Goal: Task Accomplishment & Management: Complete application form

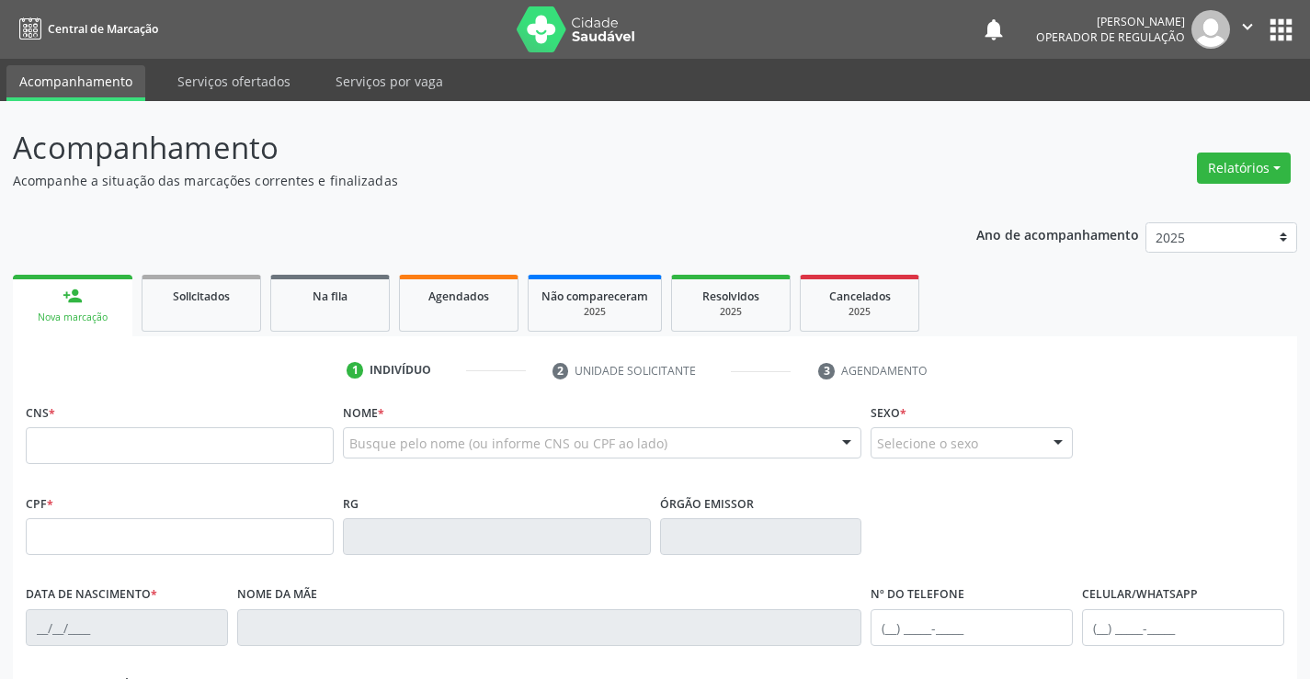
click at [424, 428] on div "Busque pelo nome (ou informe CNS ou CPF ao lado)" at bounding box center [602, 442] width 519 height 31
click at [394, 449] on input "text" at bounding box center [586, 452] width 475 height 37
click at [395, 449] on input "text" at bounding box center [586, 452] width 475 height 37
click at [407, 453] on input "text" at bounding box center [586, 452] width 475 height 37
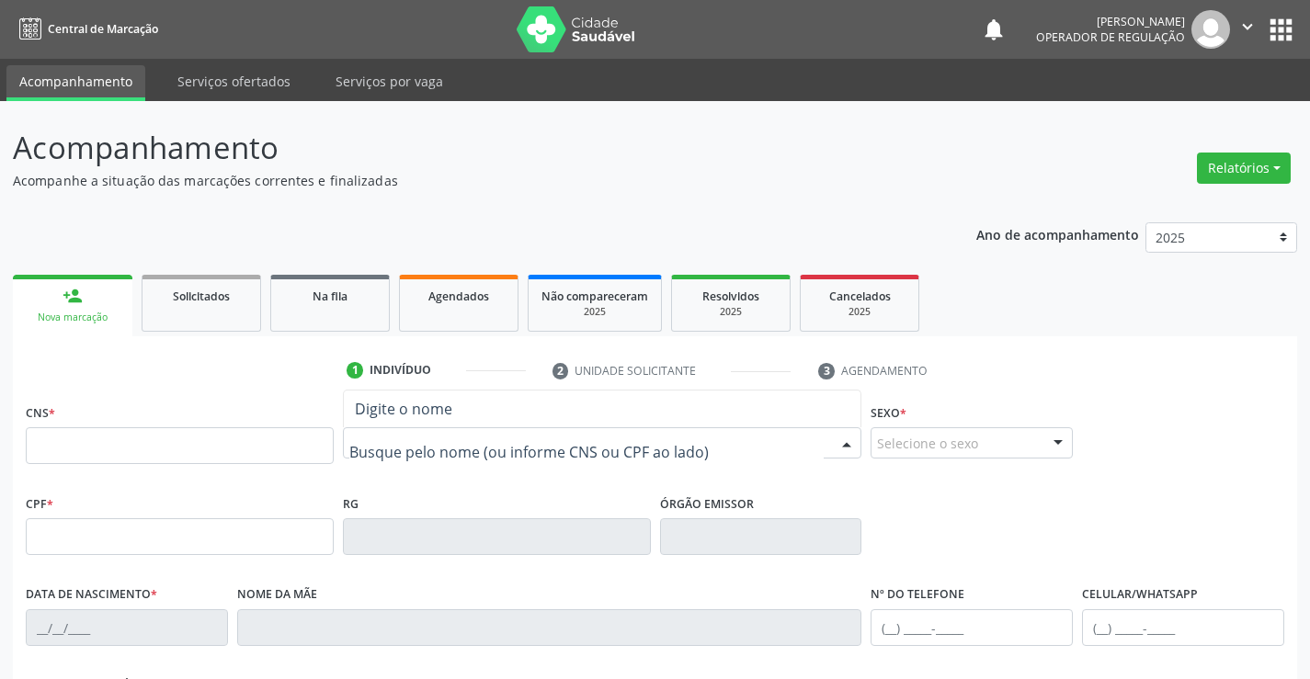
click at [400, 451] on input "text" at bounding box center [586, 452] width 475 height 37
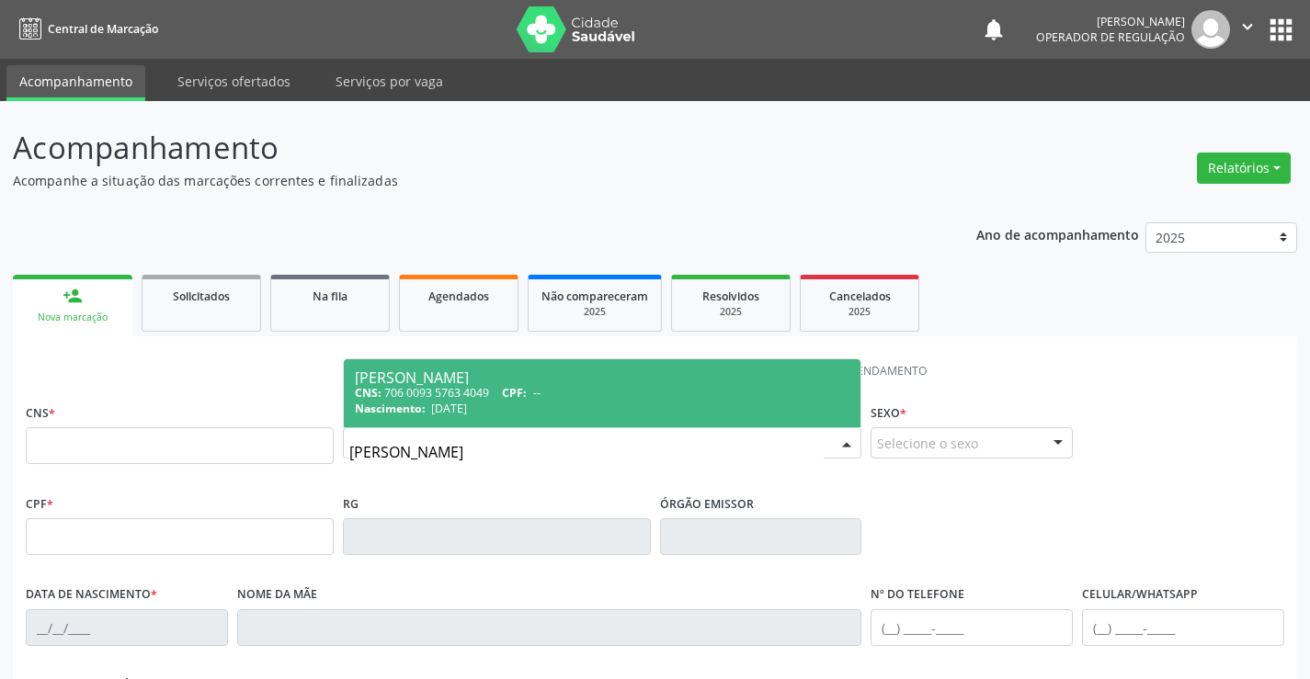
type input "ANA LUIZA C"
type input "706 0093 5763 4049"
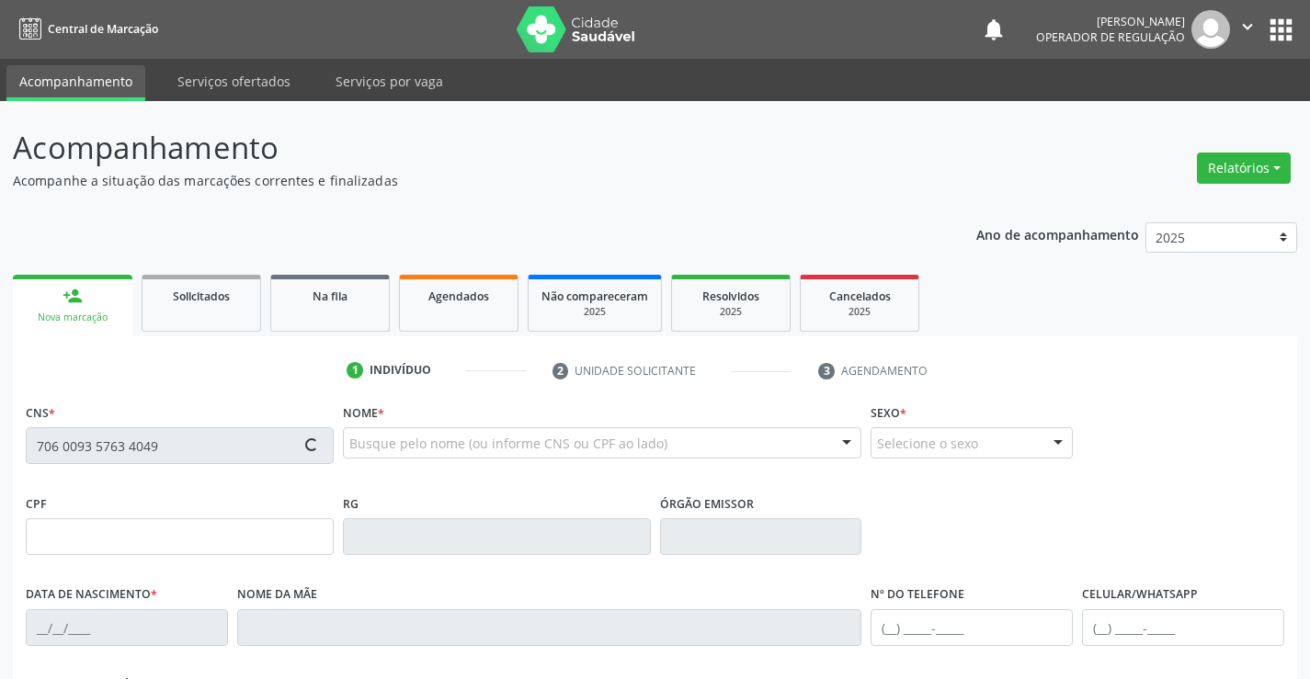
type input "2252360002"
type input "17/02/2006"
type input "S/N"
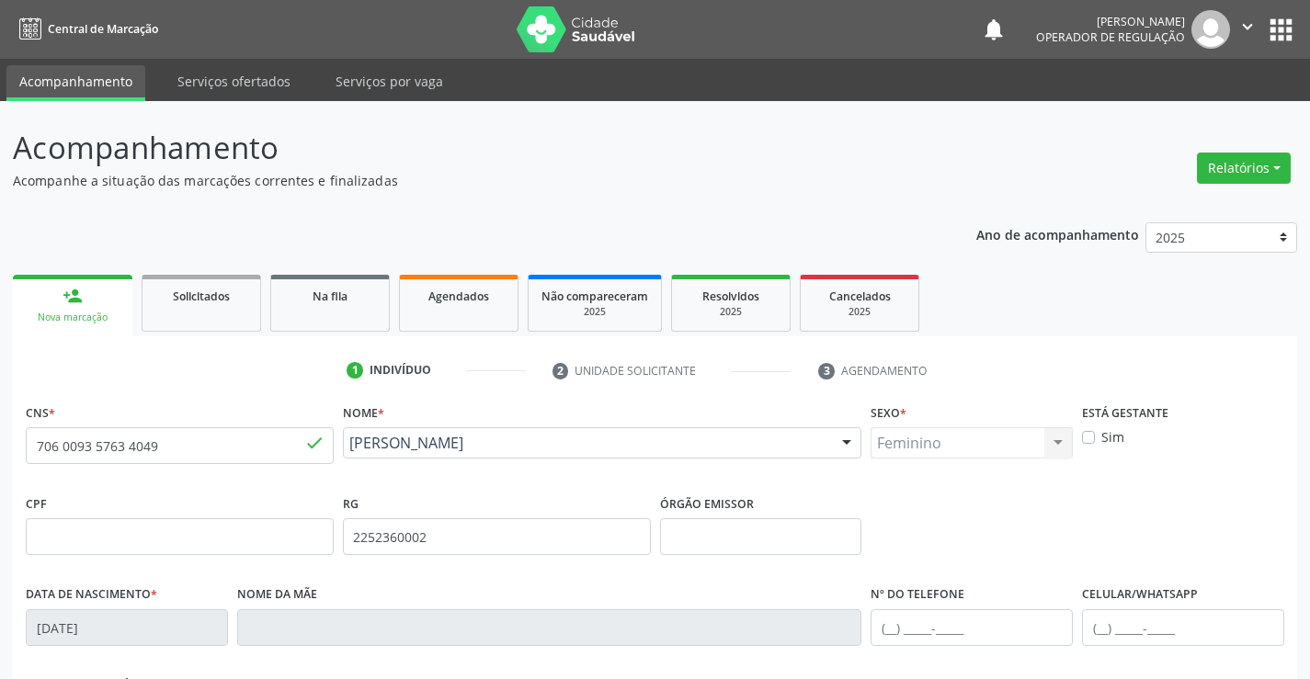
click at [84, 314] on div "Nova marcação" at bounding box center [73, 318] width 94 height 14
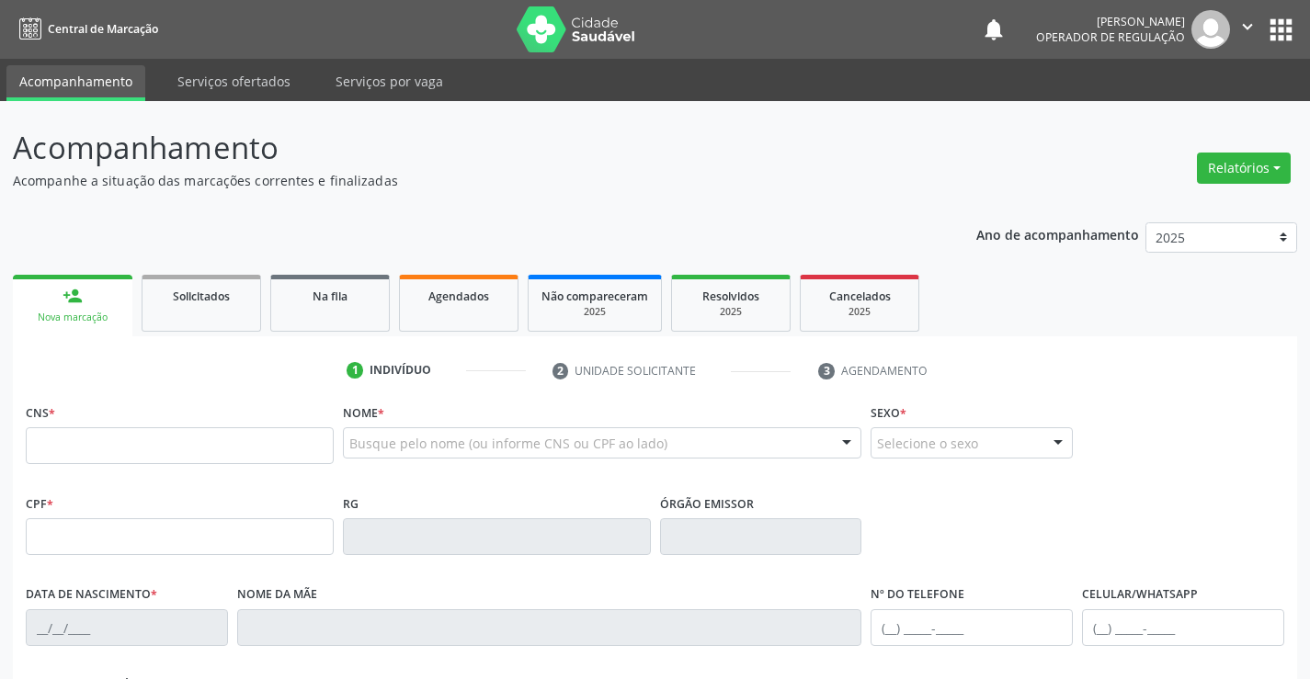
click at [159, 454] on input "text" at bounding box center [180, 445] width 308 height 37
type input "708 2081 6563 5644"
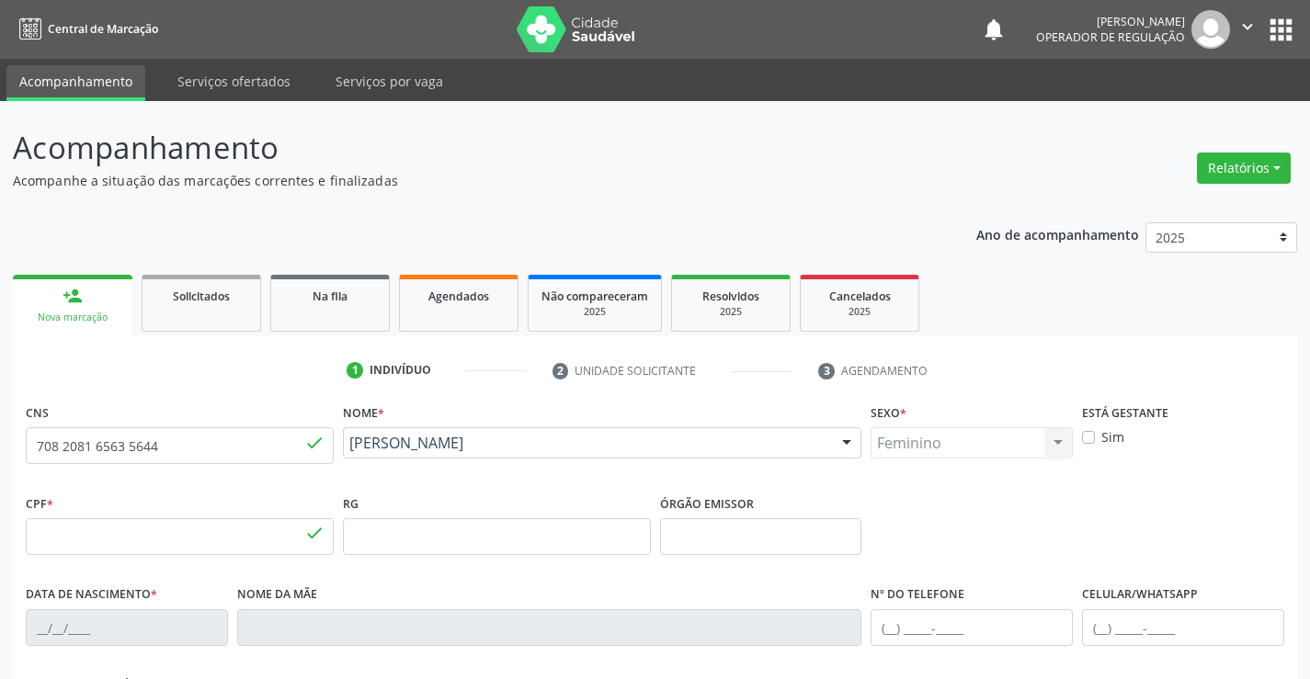
type input "094.411.615-94"
type input "2325367240"
type input "09[DATE]"
type input "[PHONE_NUMBER]"
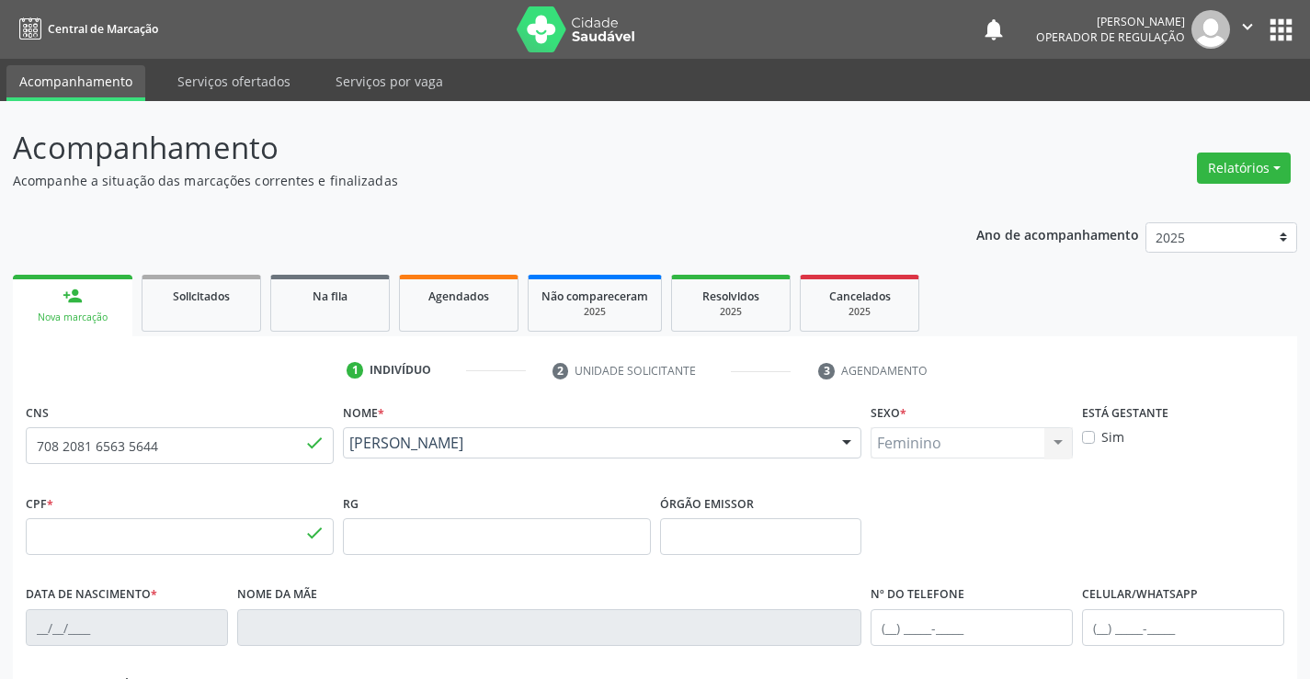
type input "094.411.615-94"
type input "50"
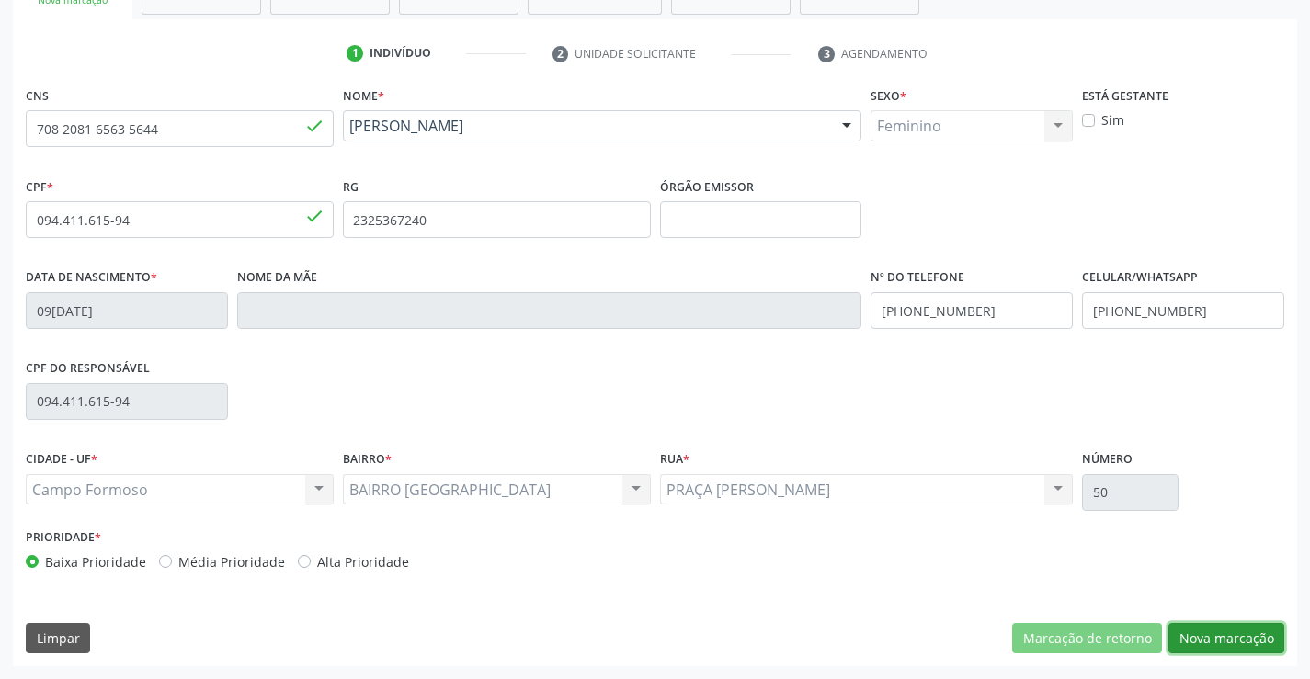
click at [1218, 637] on button "Nova marcação" at bounding box center [1226, 638] width 116 height 31
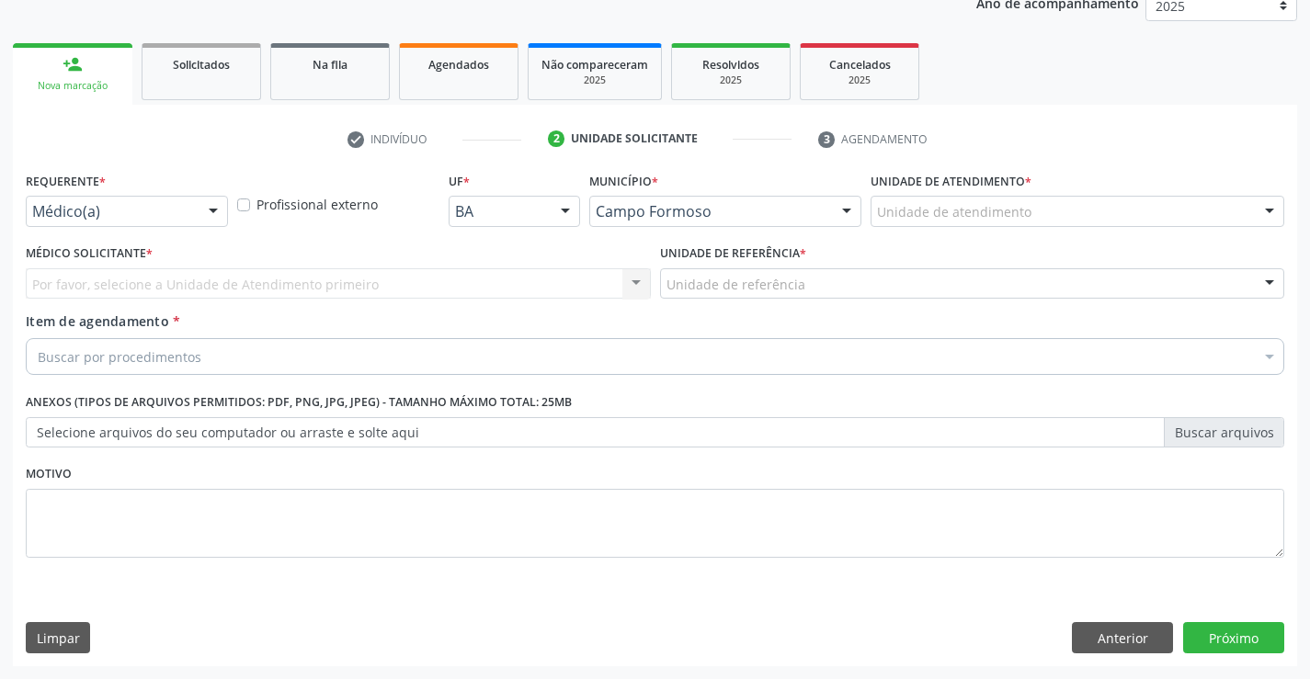
scroll to position [232, 0]
click at [200, 199] on div at bounding box center [213, 212] width 28 height 31
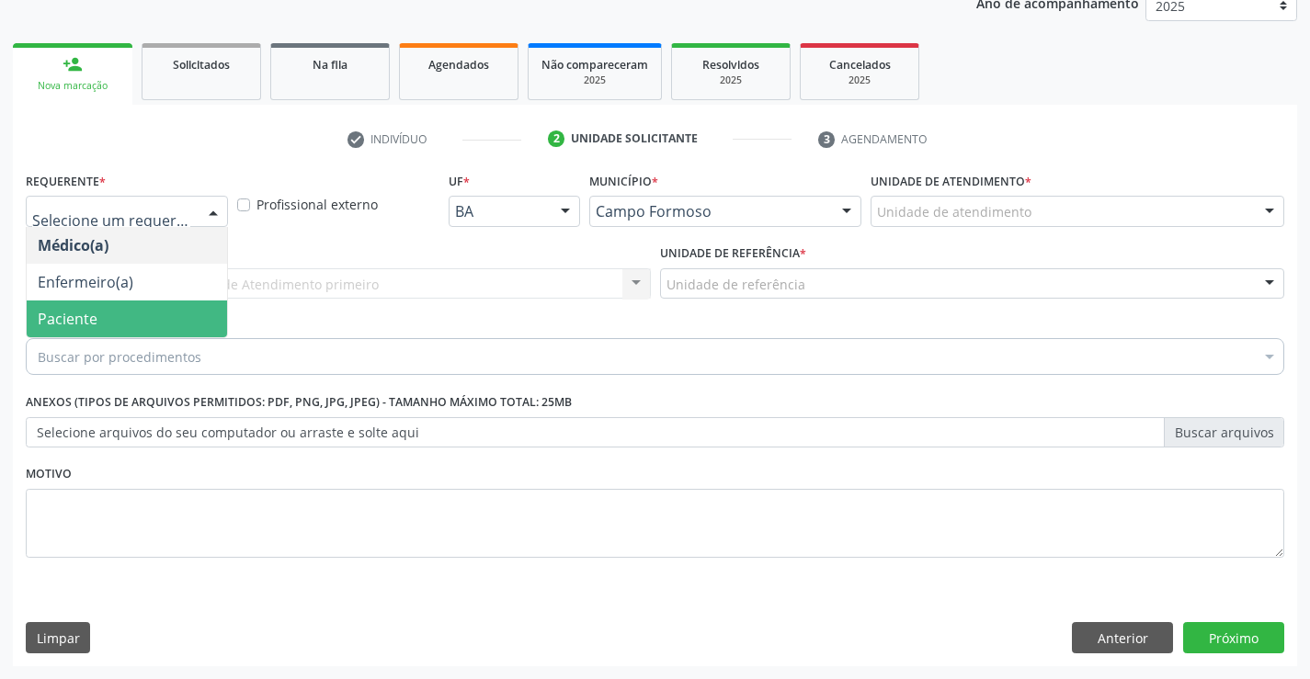
click at [100, 326] on span "Paciente" at bounding box center [127, 319] width 200 height 37
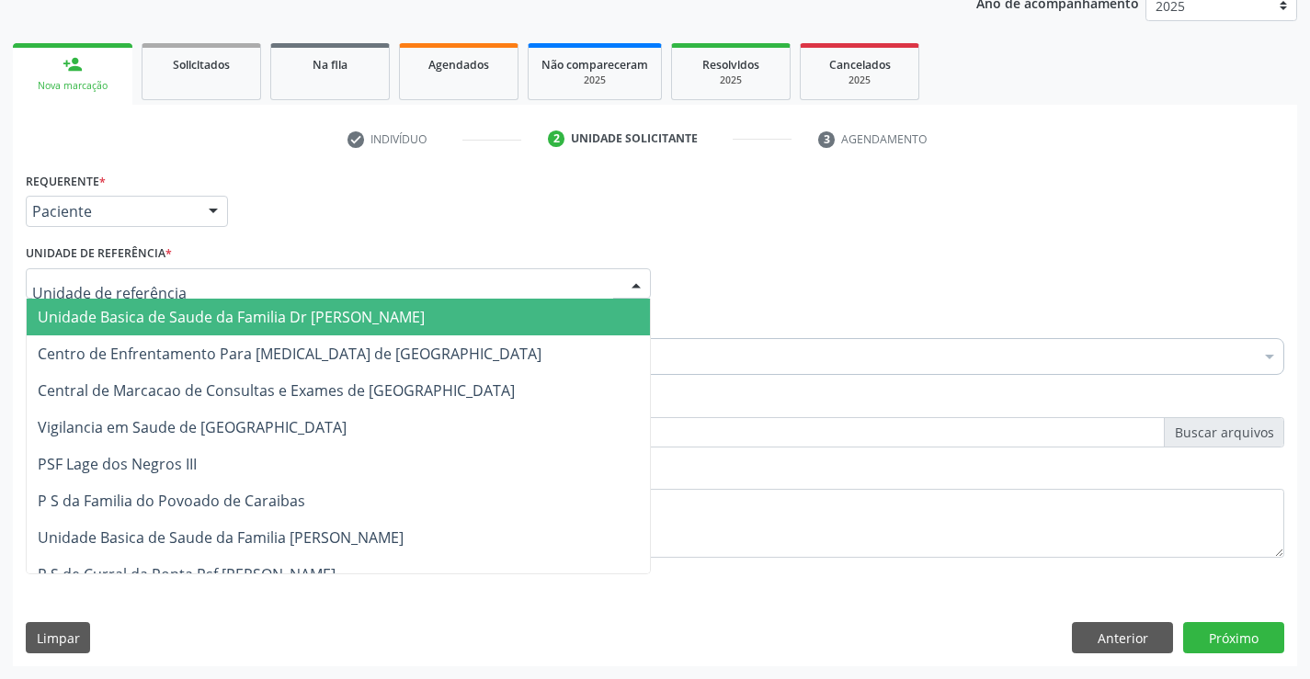
click at [222, 268] on div at bounding box center [338, 283] width 625 height 31
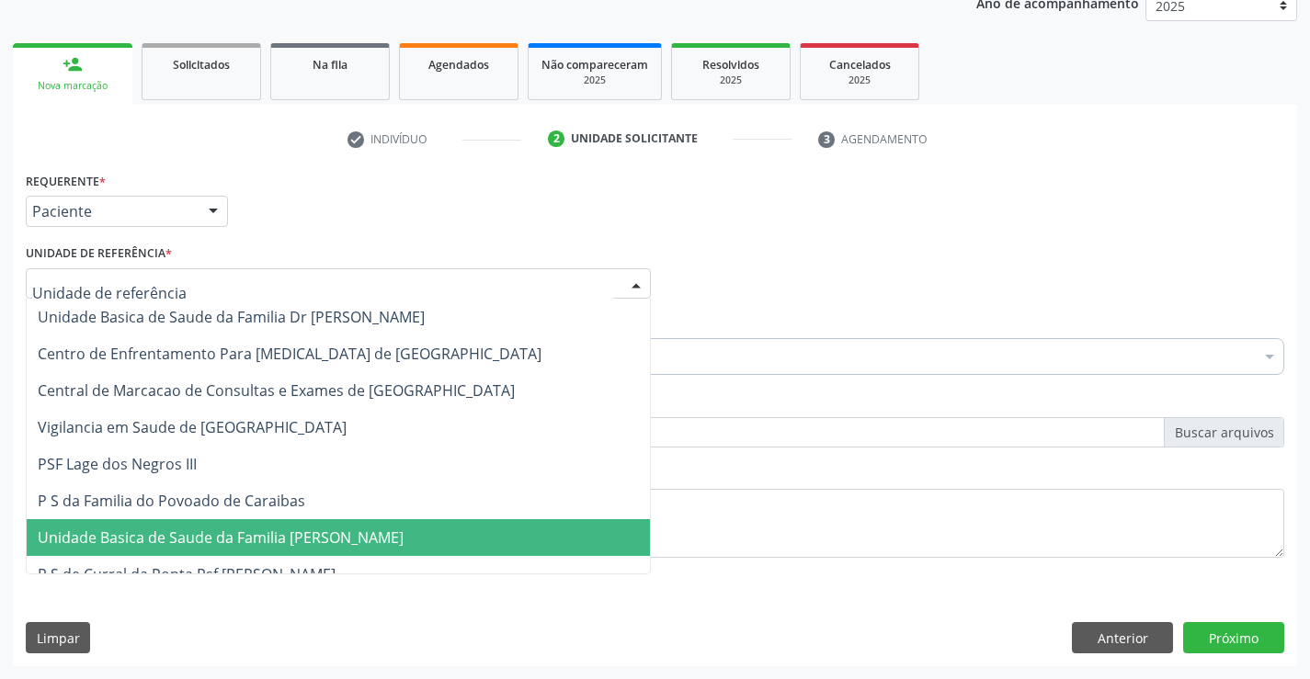
click at [270, 552] on span "Unidade Basica de Saude da Familia [PERSON_NAME]" at bounding box center [338, 537] width 623 height 37
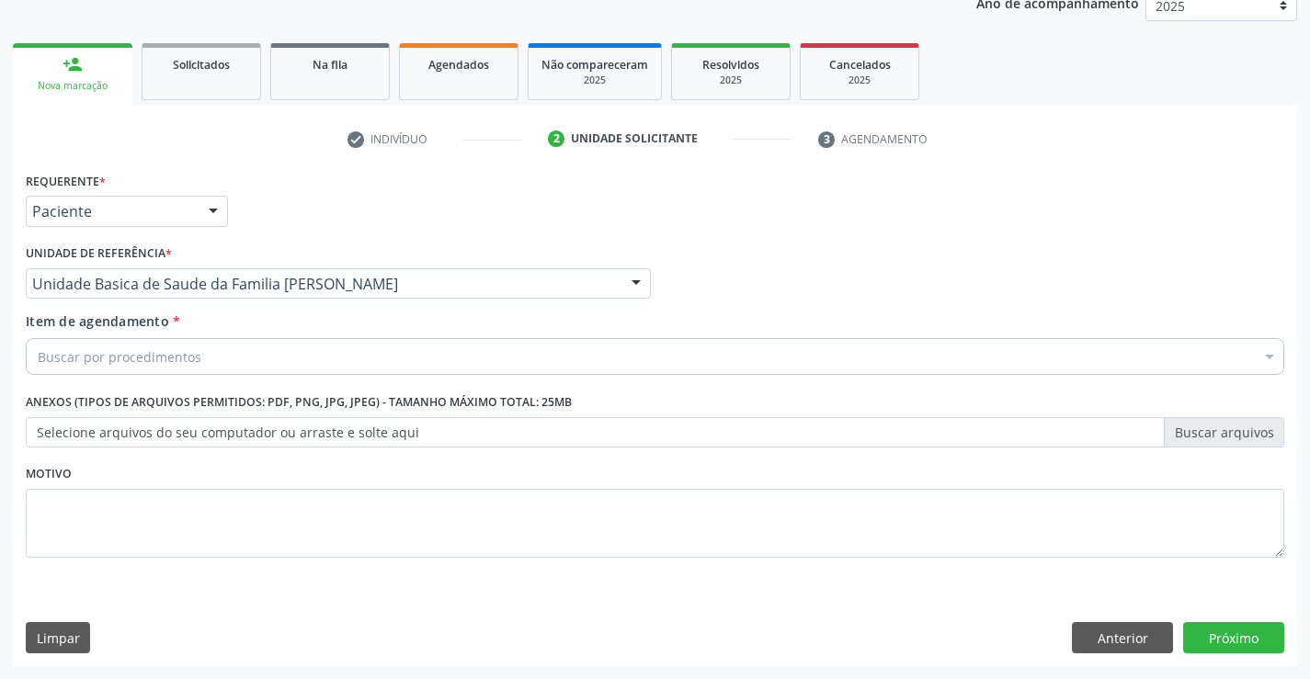
click at [220, 345] on div "Buscar por procedimentos" at bounding box center [655, 356] width 1259 height 37
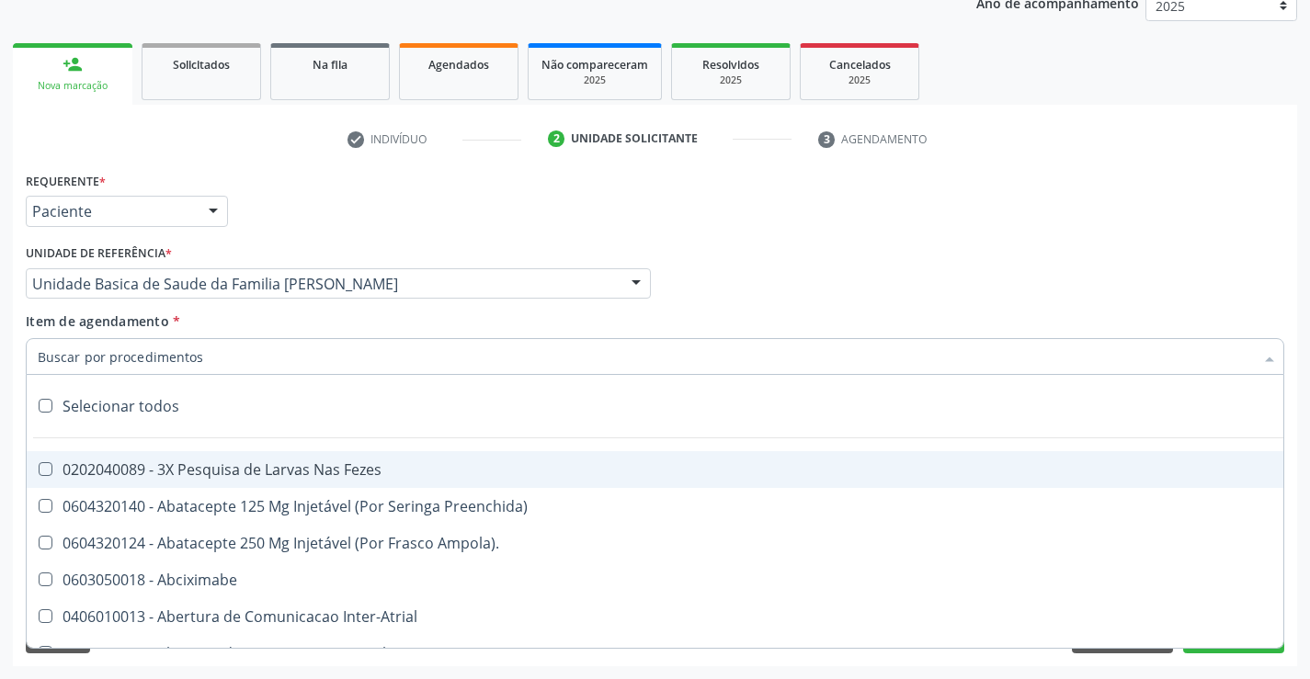
click at [216, 356] on input "Item de agendamento *" at bounding box center [646, 356] width 1216 height 37
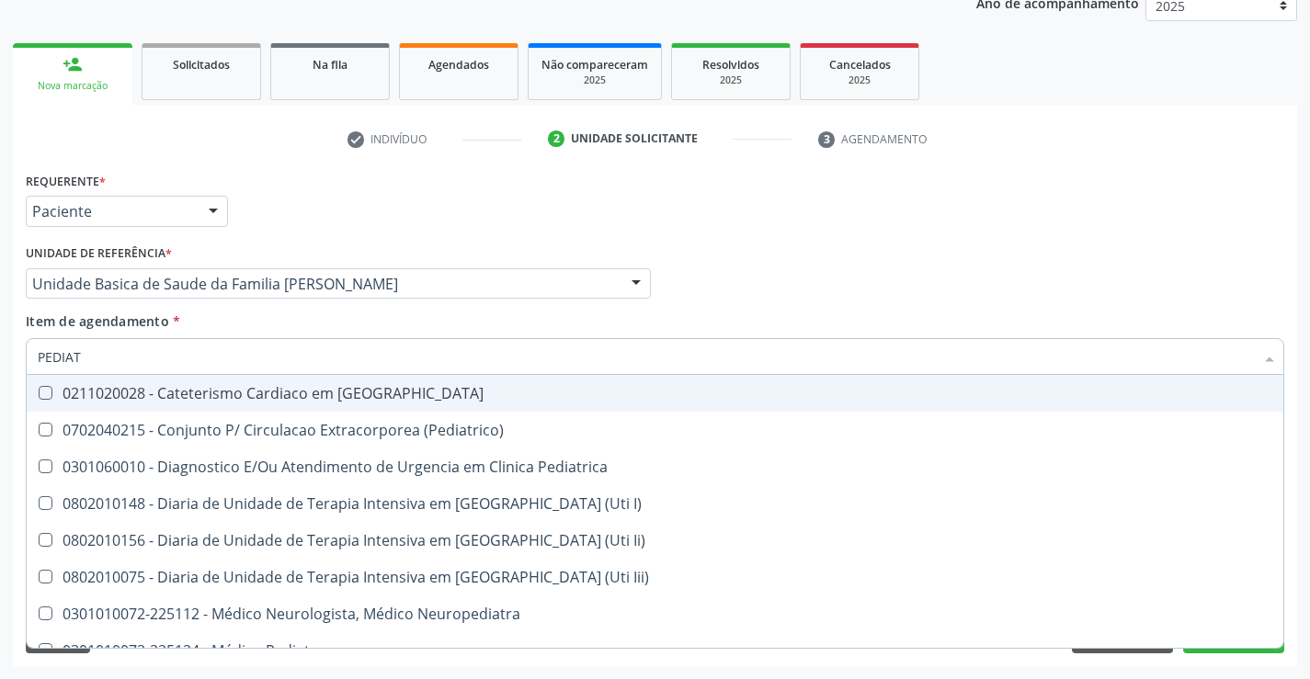
type input "PEDIATR"
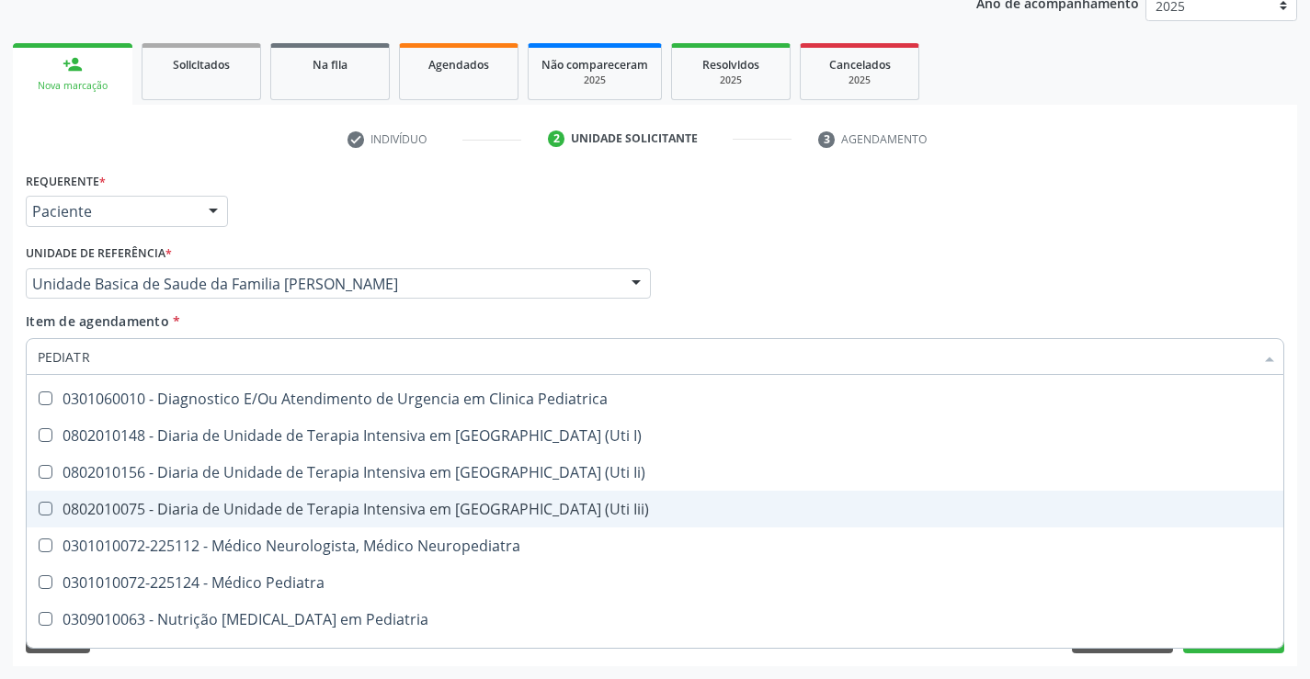
scroll to position [131, 0]
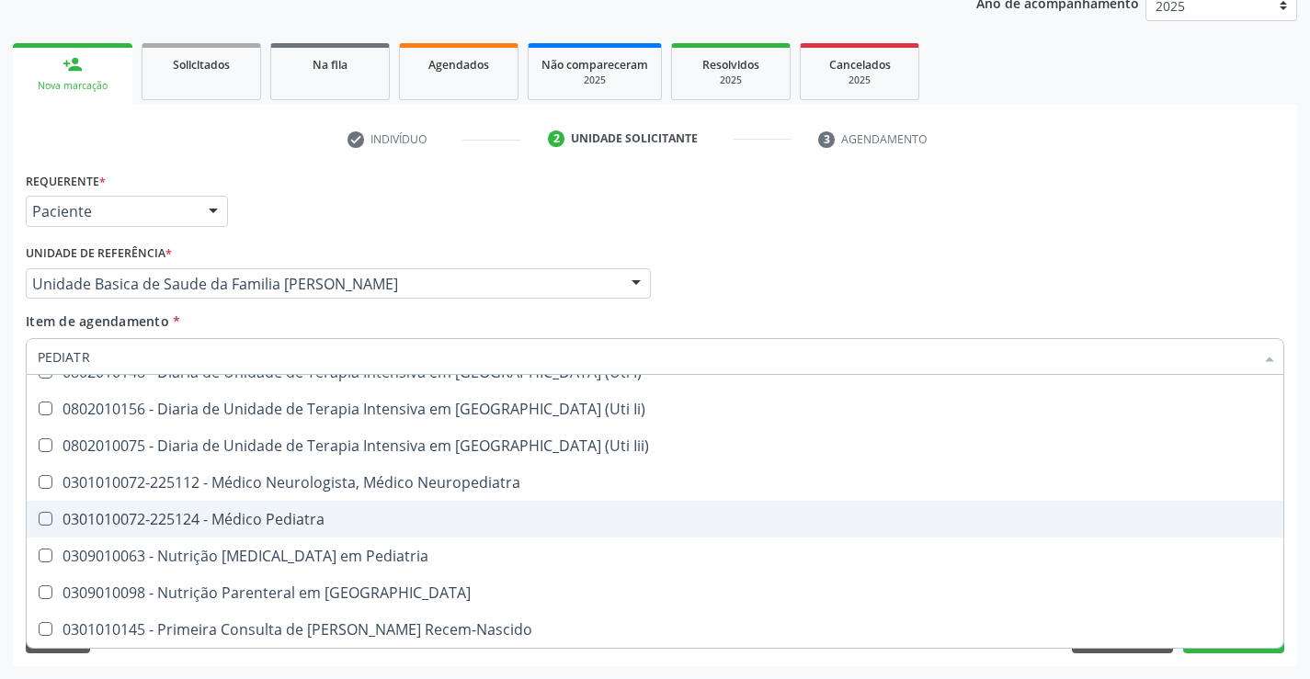
drag, startPoint x: 300, startPoint y: 533, endPoint x: 241, endPoint y: 525, distance: 59.4
click at [299, 534] on span "0301010072-225124 - Médico Pediatra" at bounding box center [655, 519] width 1257 height 37
checkbox Pediatra "true"
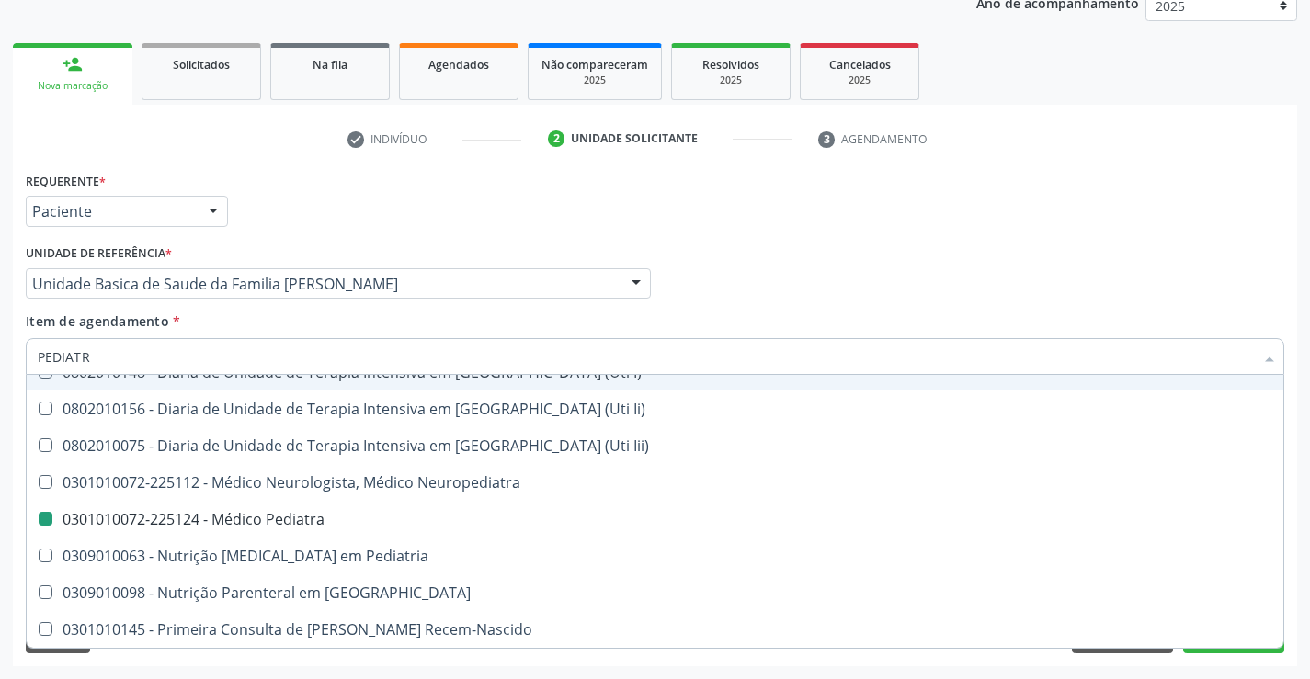
click at [1035, 243] on div "Médico Solicitante Por favor, selecione a Unidade de Atendimento primeiro Nenhu…" at bounding box center [655, 276] width 1268 height 72
checkbox \(Pediatrico\) "true"
checkbox Pediatra "false"
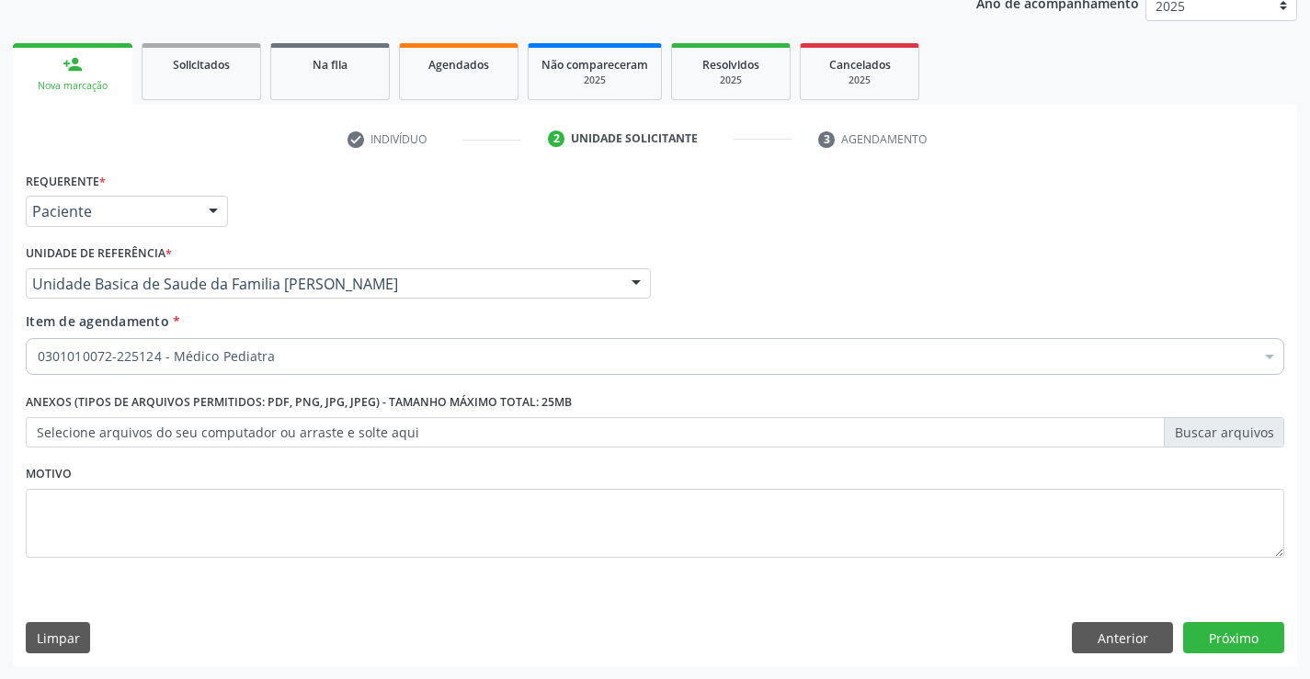
scroll to position [0, 0]
click at [1216, 634] on button "Próximo" at bounding box center [1233, 637] width 101 height 31
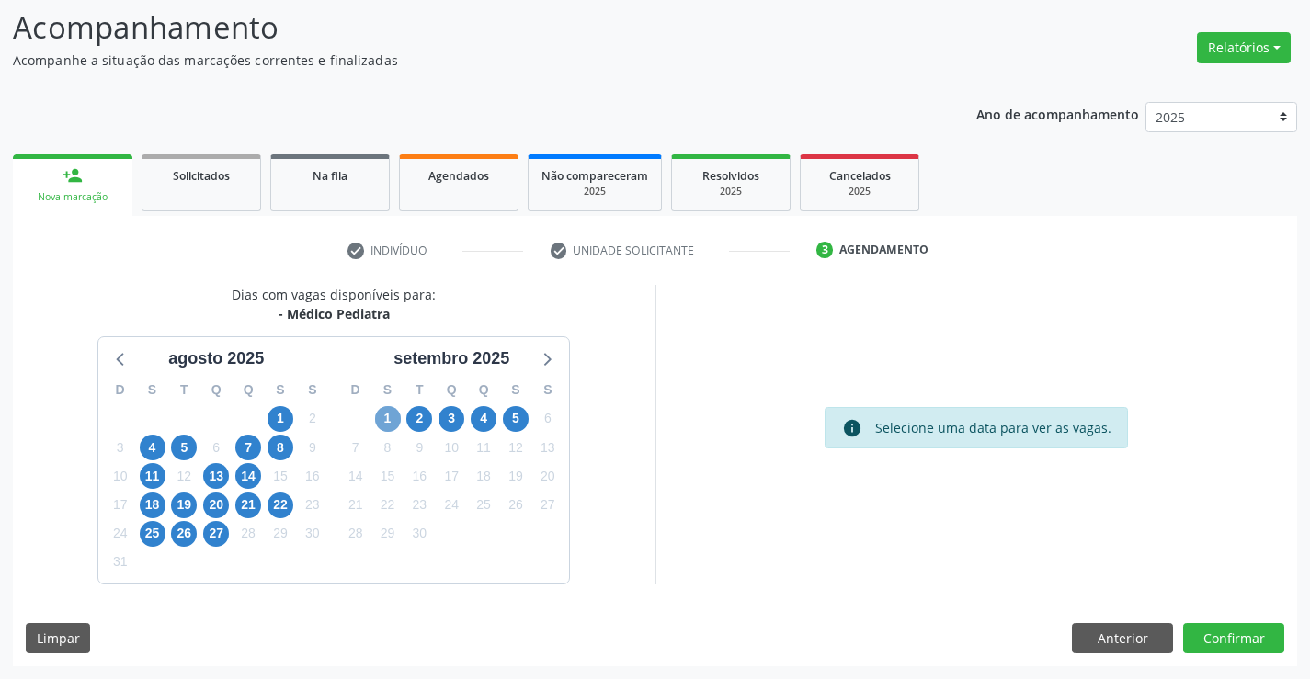
click at [396, 413] on span "1" at bounding box center [388, 419] width 26 height 26
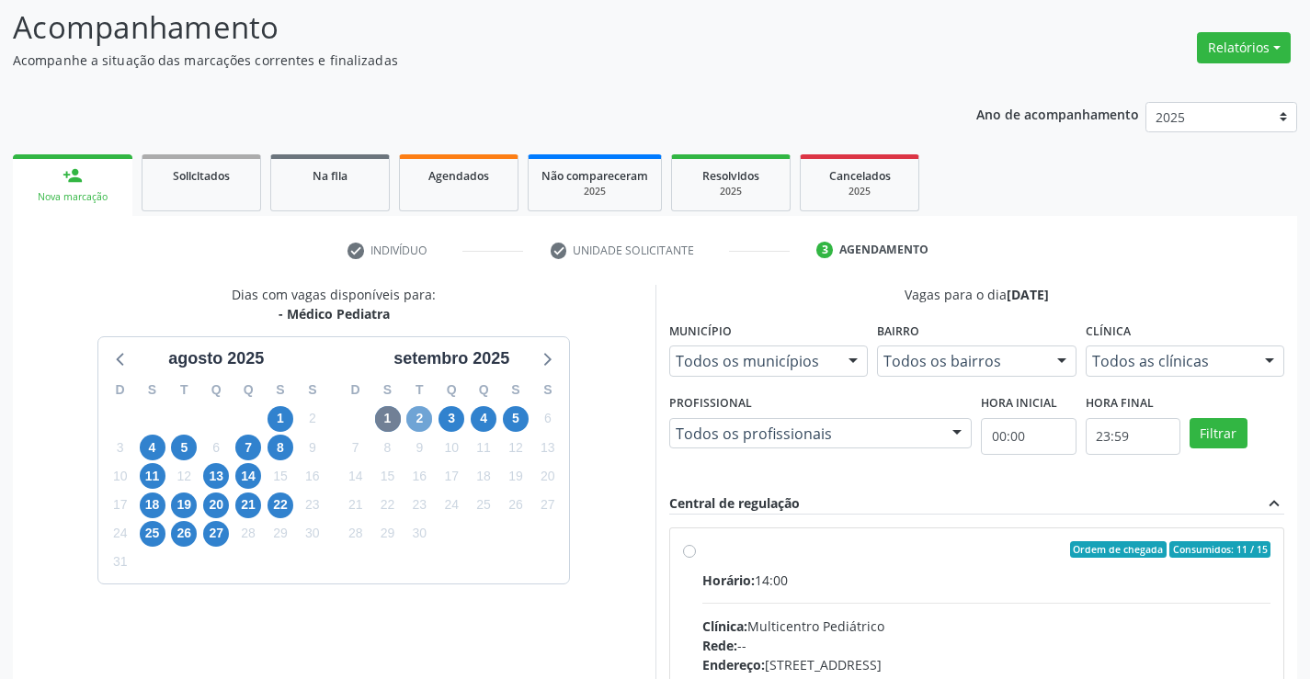
click at [418, 415] on span "2" at bounding box center [419, 419] width 26 height 26
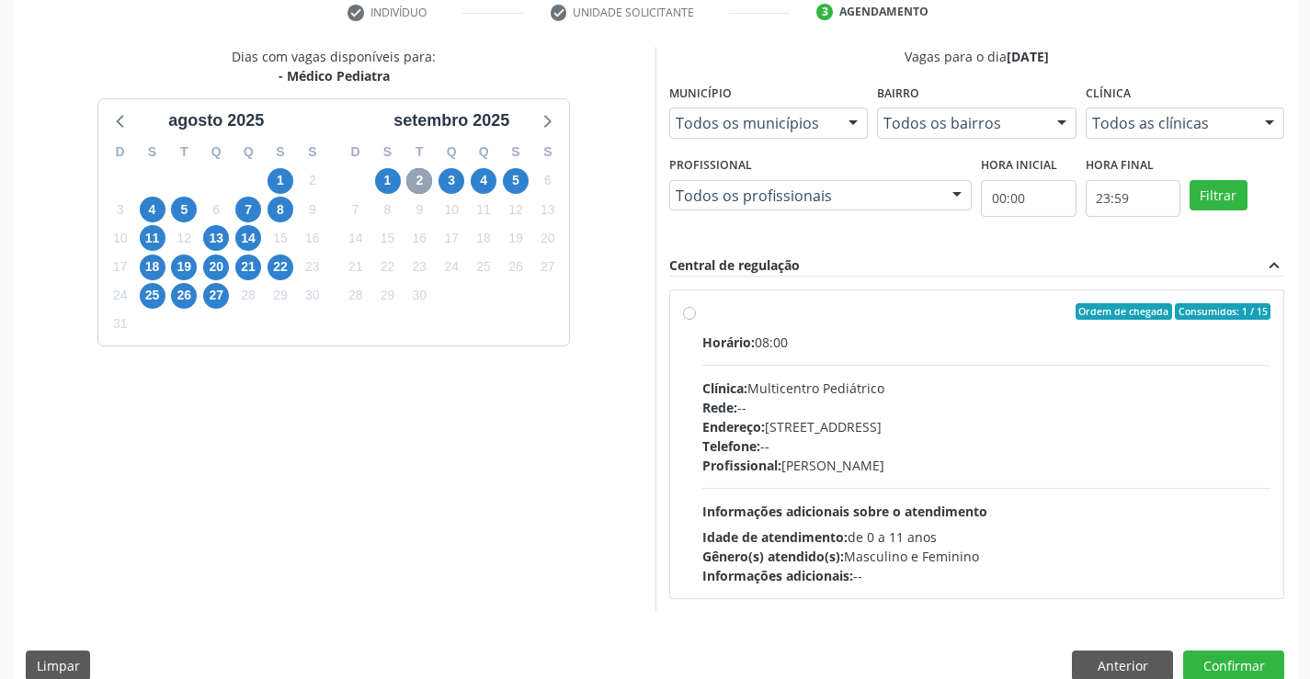
scroll to position [386, 0]
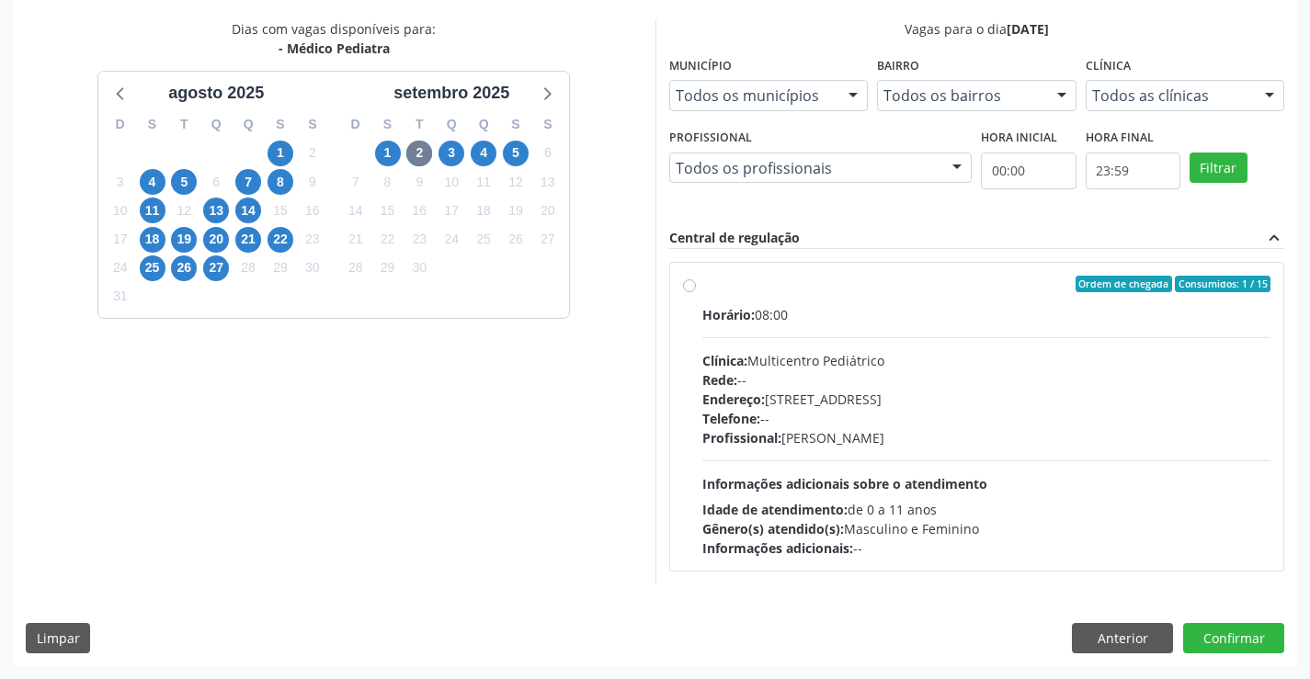
click at [883, 441] on div "Profissional: Maria Eleny Goncalves de Oliveira Porto" at bounding box center [986, 437] width 569 height 19
click at [696, 292] on input "Ordem de chegada Consumidos: 1 / 15 Horário: 08:00 Clínica: Multicentro Pediátr…" at bounding box center [689, 284] width 13 height 17
radio input "true"
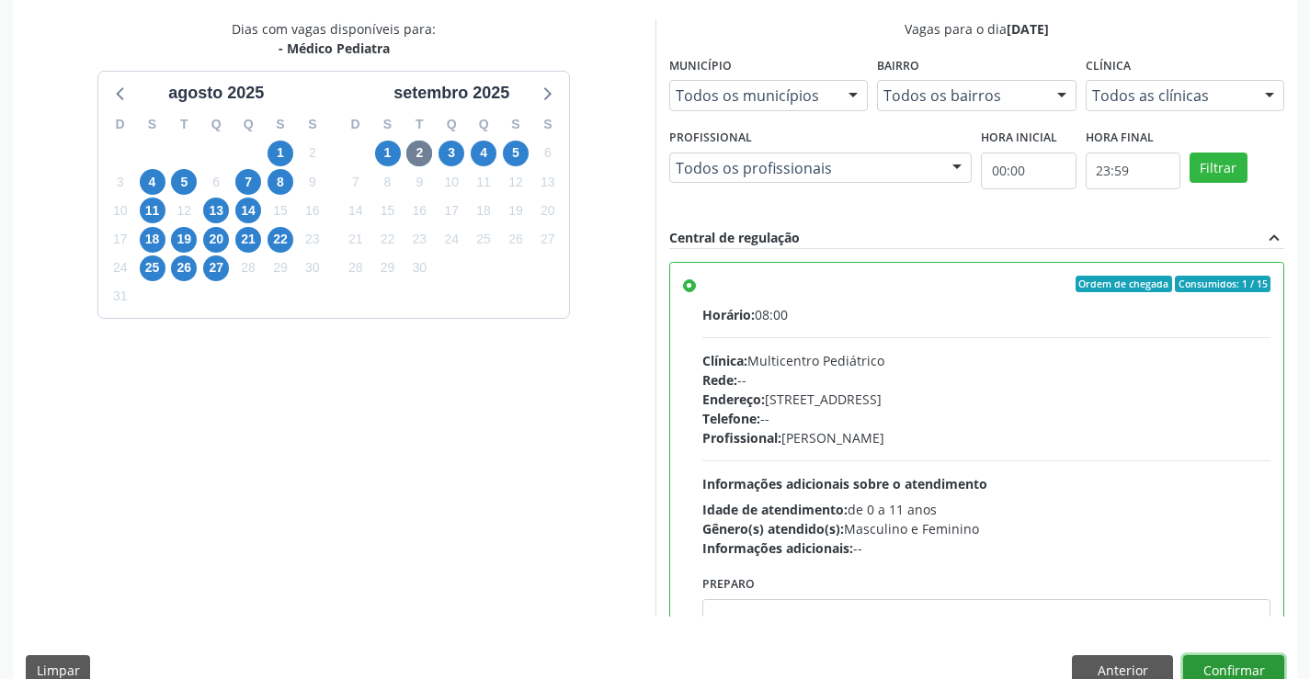
click at [1207, 678] on button "Confirmar" at bounding box center [1233, 670] width 101 height 31
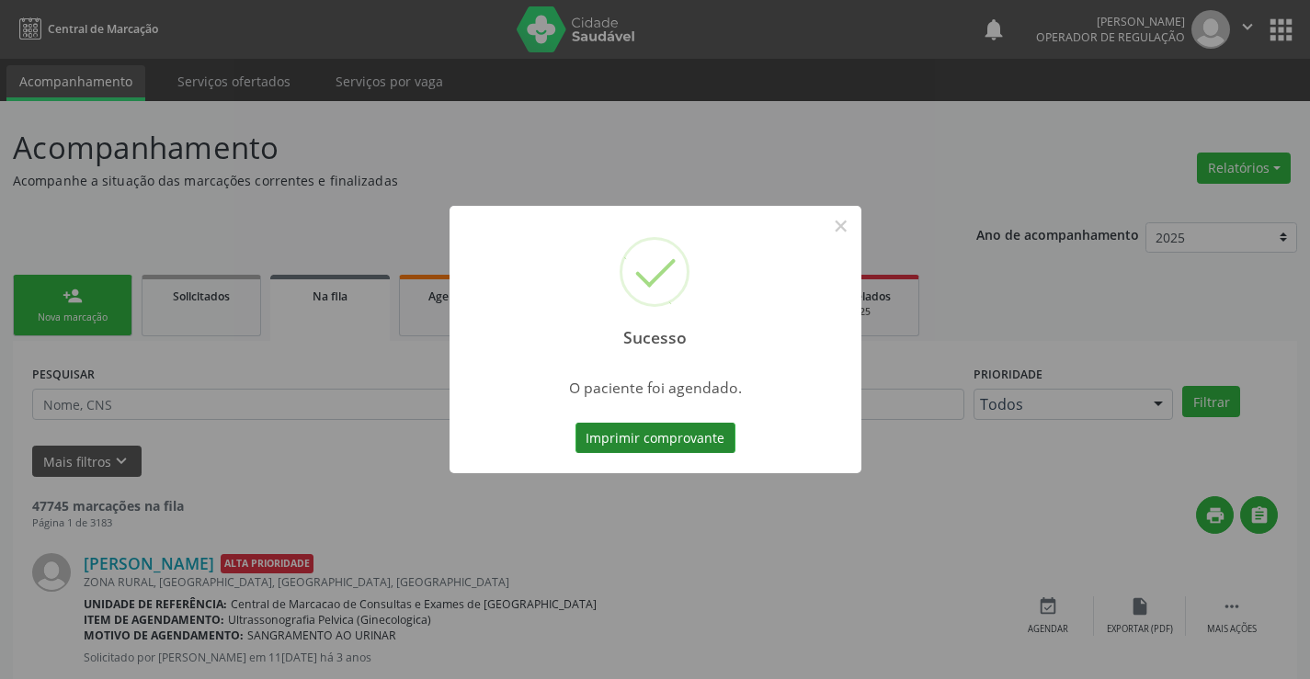
click at [691, 437] on button "Imprimir comprovante" at bounding box center [656, 438] width 160 height 31
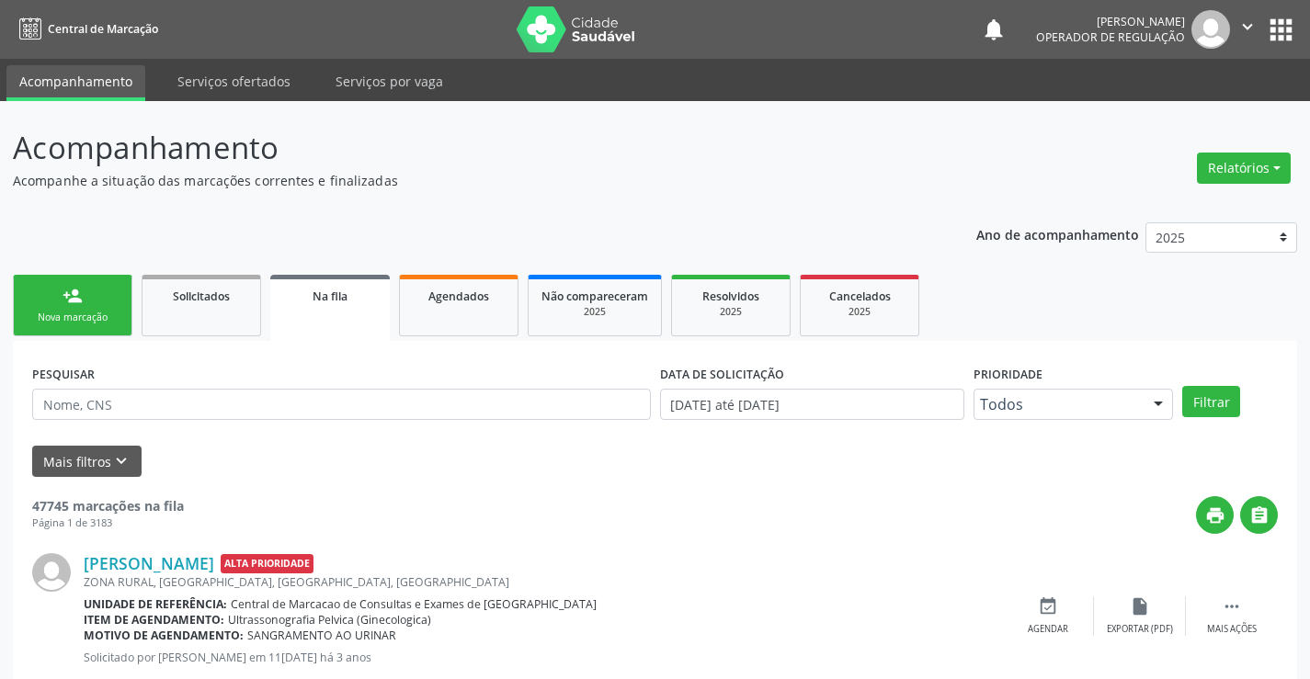
click at [102, 286] on link "person_add Nova marcação" at bounding box center [73, 306] width 120 height 62
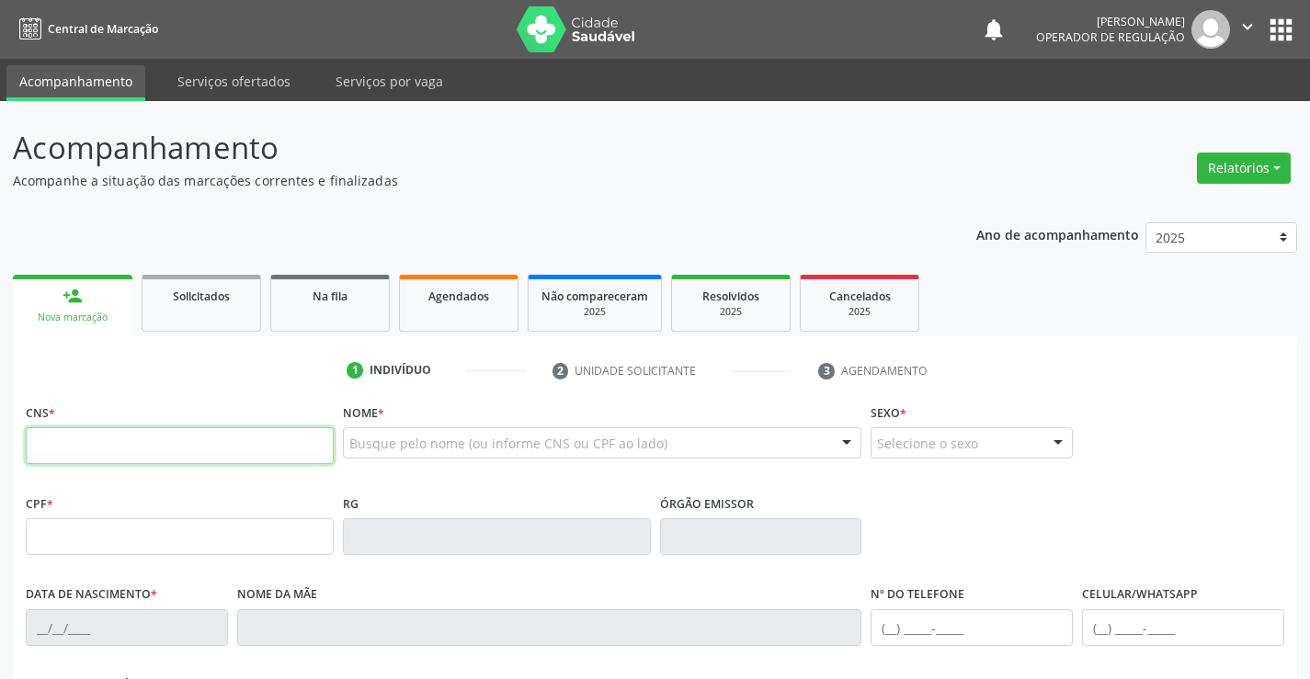
click at [91, 450] on input "text" at bounding box center [180, 445] width 308 height 37
type input "707 6002 0267 1190"
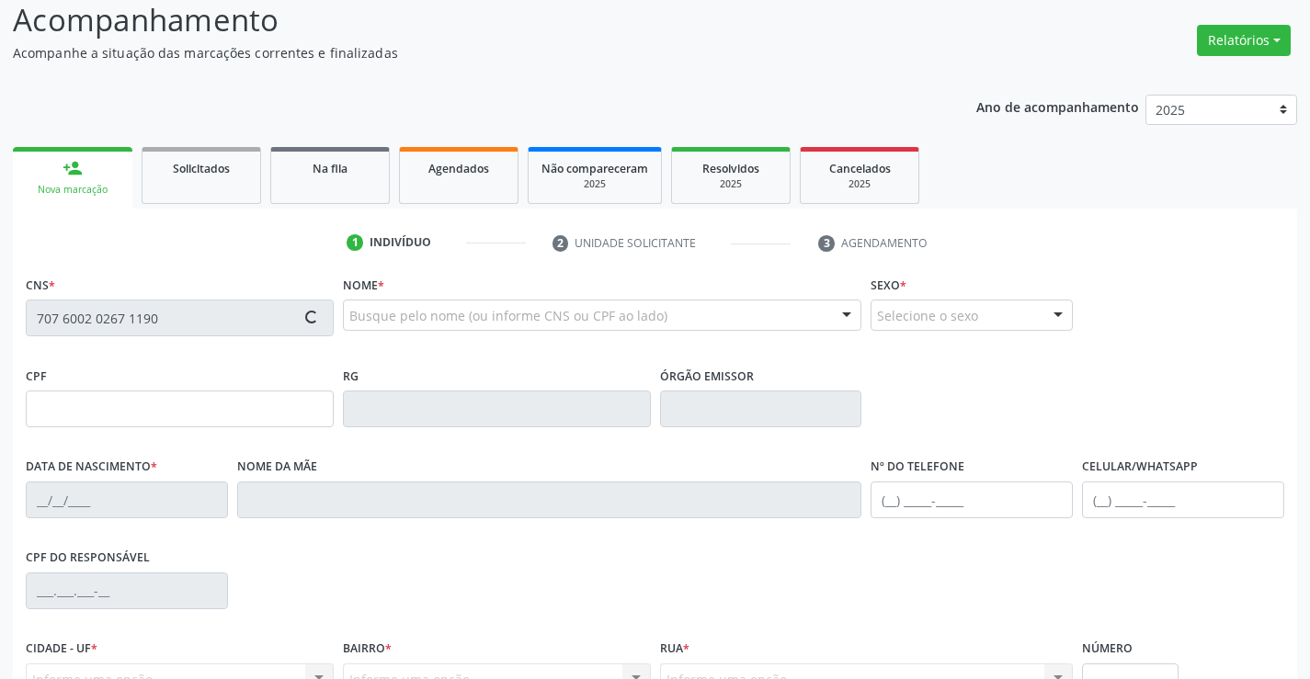
scroll to position [317, 0]
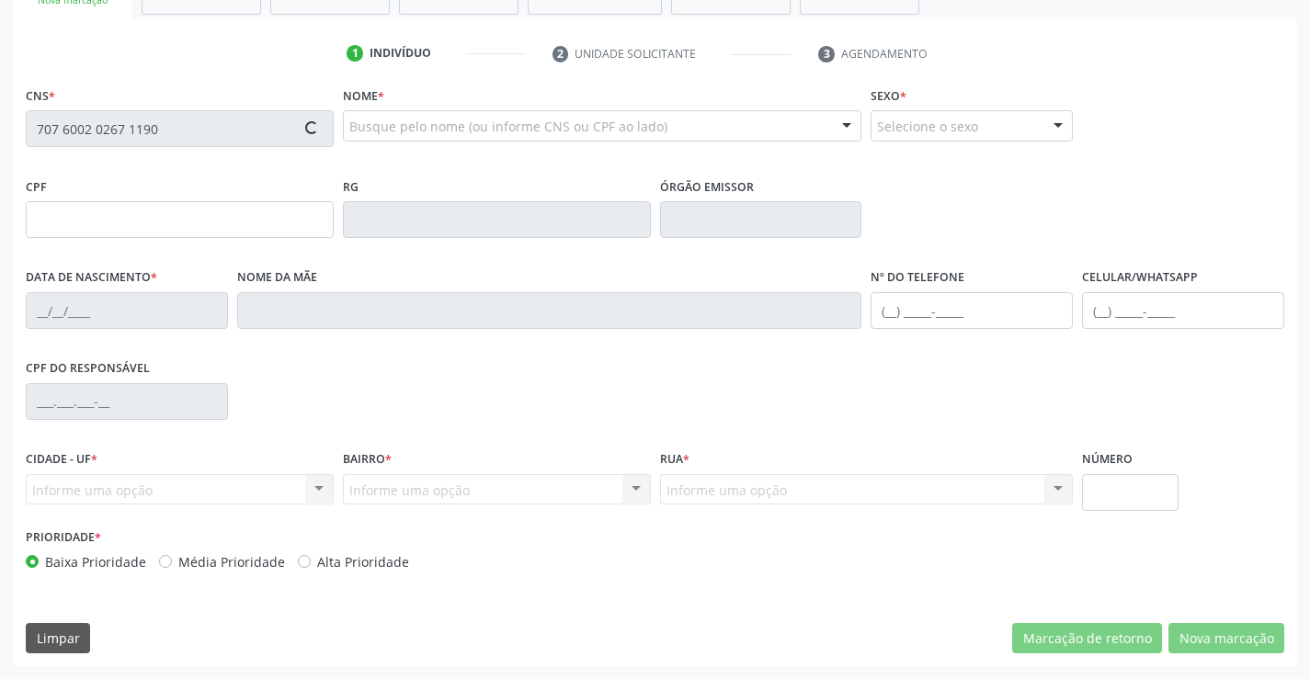
type input "0820054437"
type input "05/04/1979"
type input "(74) 99900-9064"
type input "005.128.415-43"
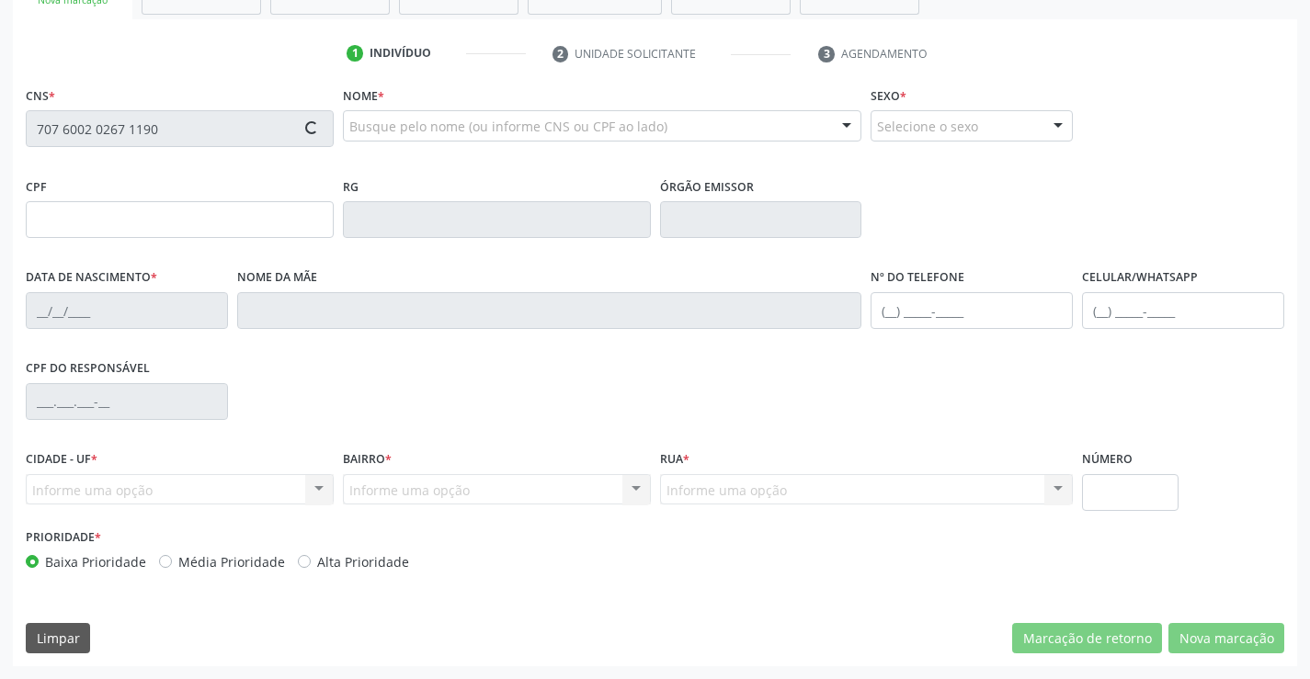
type input "S/N"
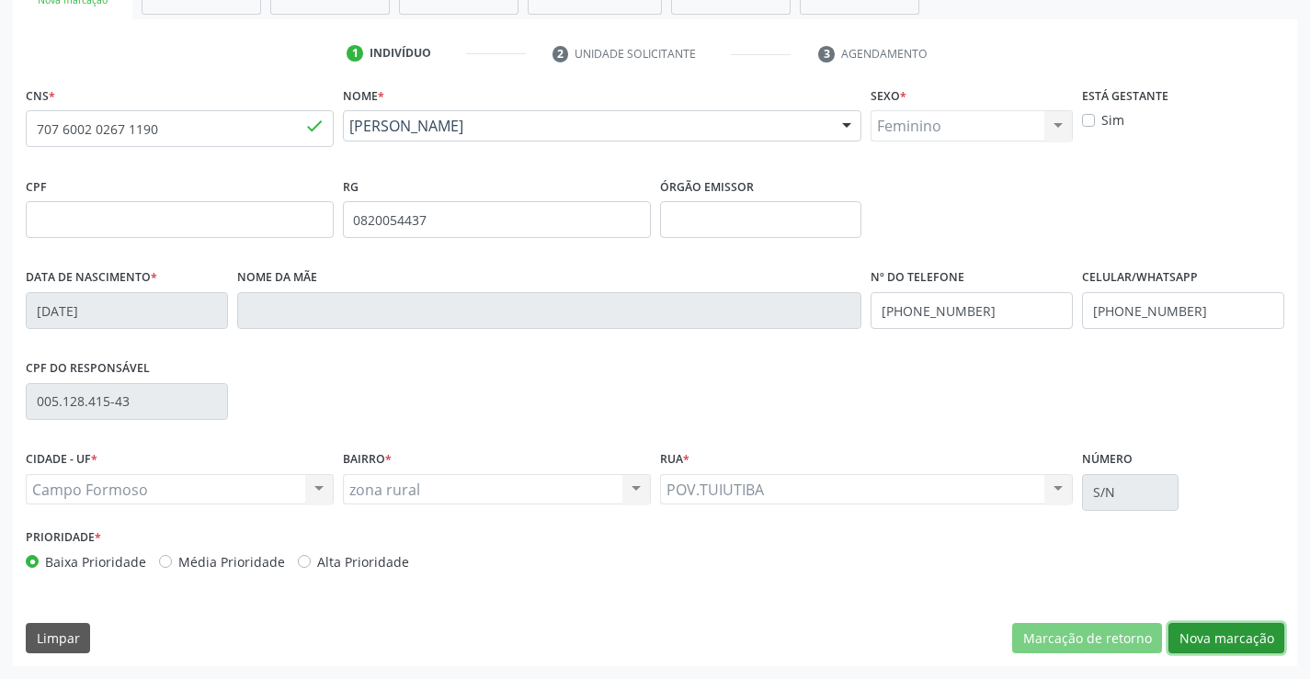
click at [1226, 653] on button "Nova marcação" at bounding box center [1226, 638] width 116 height 31
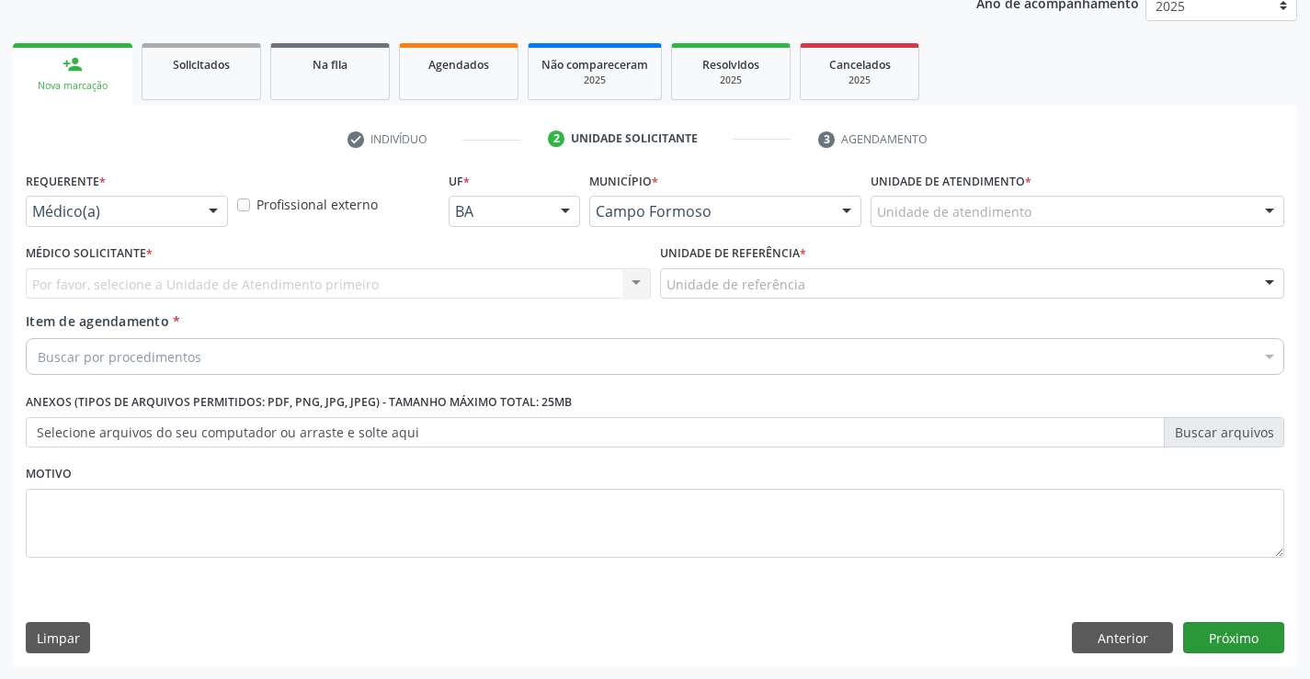
scroll to position [232, 0]
click at [1225, 634] on button "Próximo" at bounding box center [1233, 637] width 101 height 31
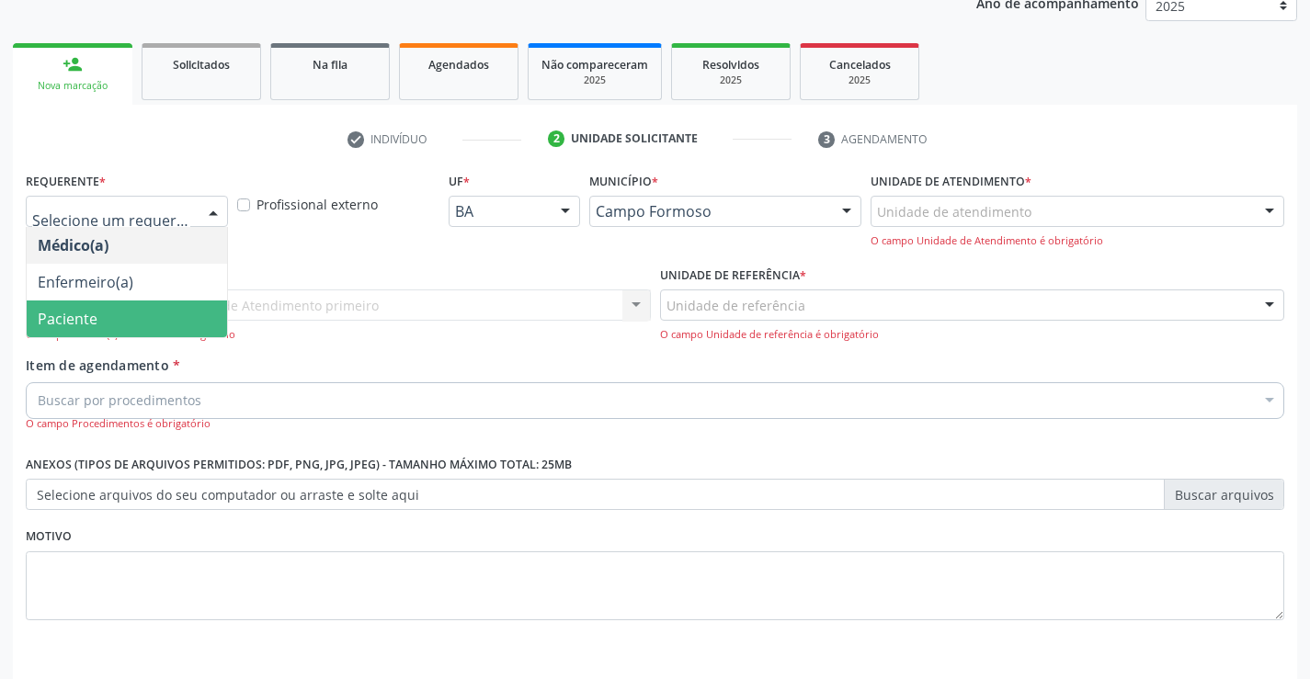
click at [94, 327] on span "Paciente" at bounding box center [68, 319] width 60 height 20
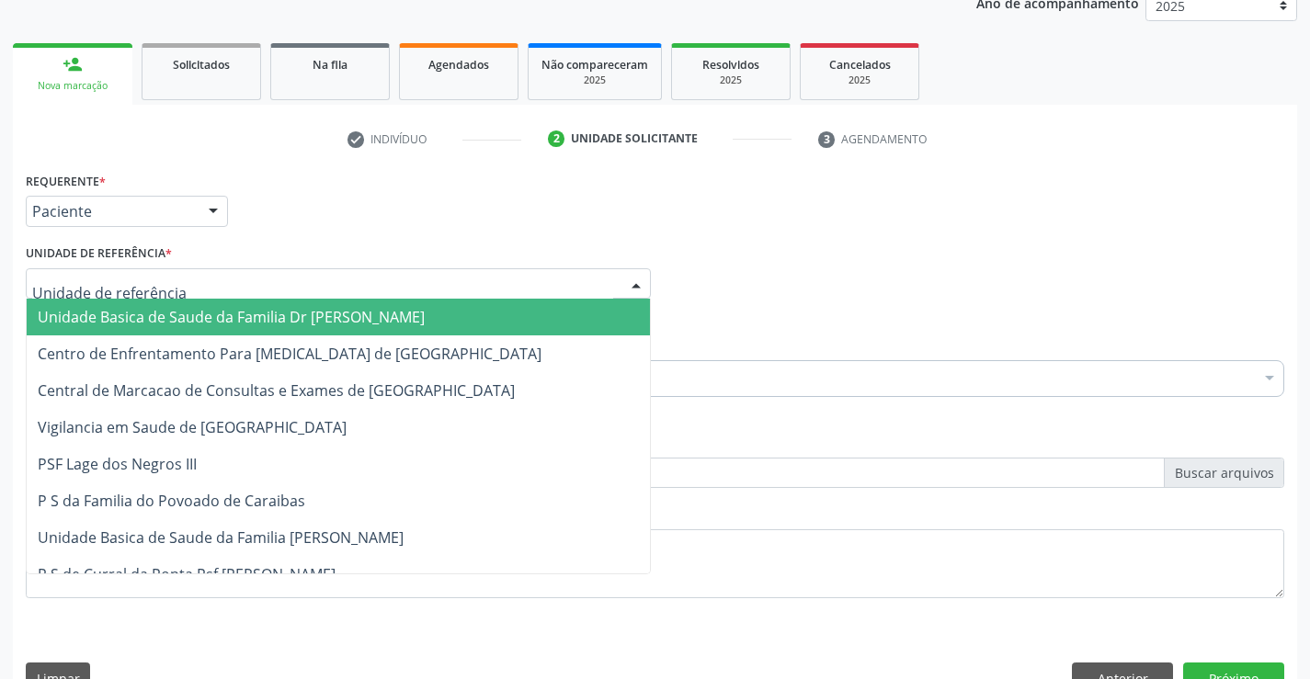
click at [181, 285] on div at bounding box center [338, 283] width 625 height 31
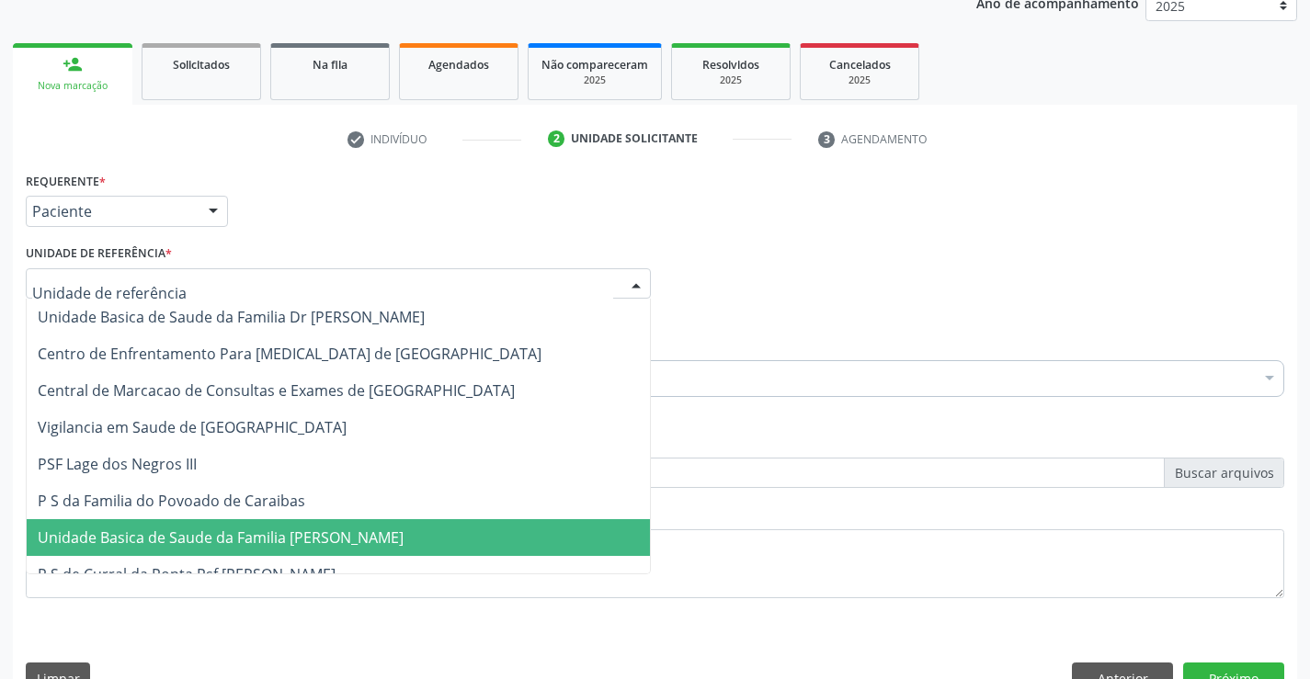
click at [268, 541] on span "Unidade Basica de Saude da Familia [PERSON_NAME]" at bounding box center [221, 538] width 366 height 20
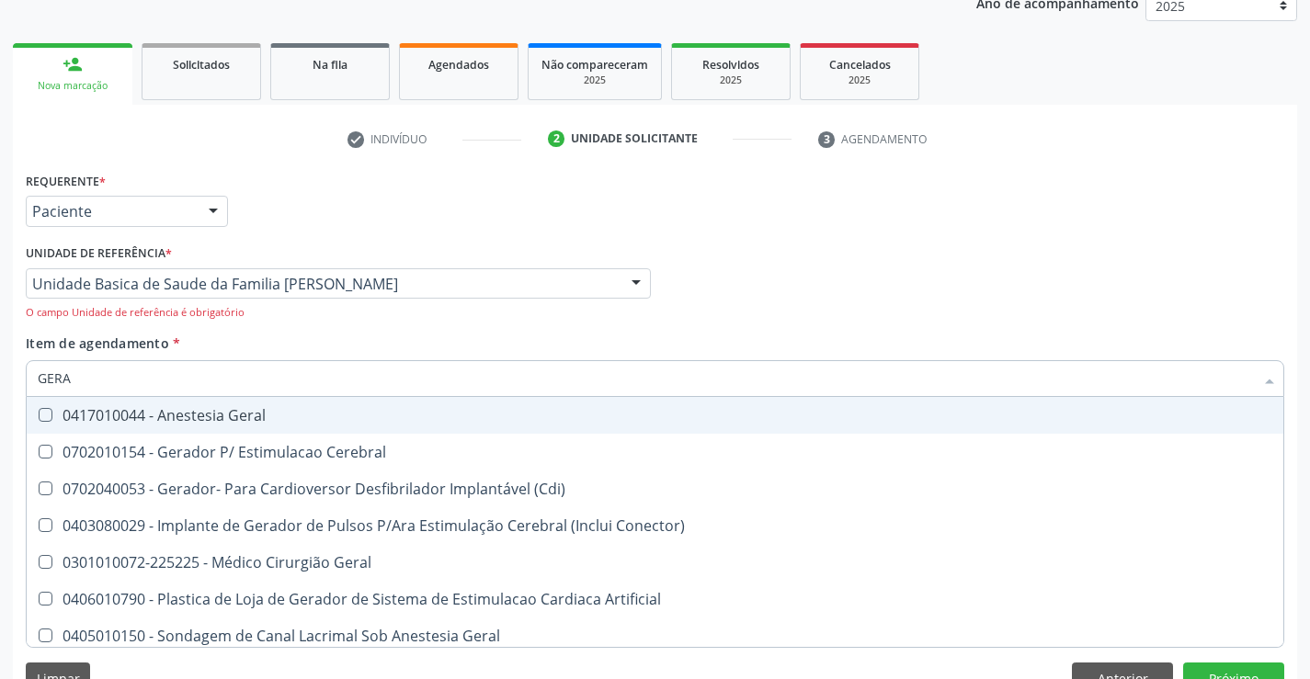
type input "GERAL"
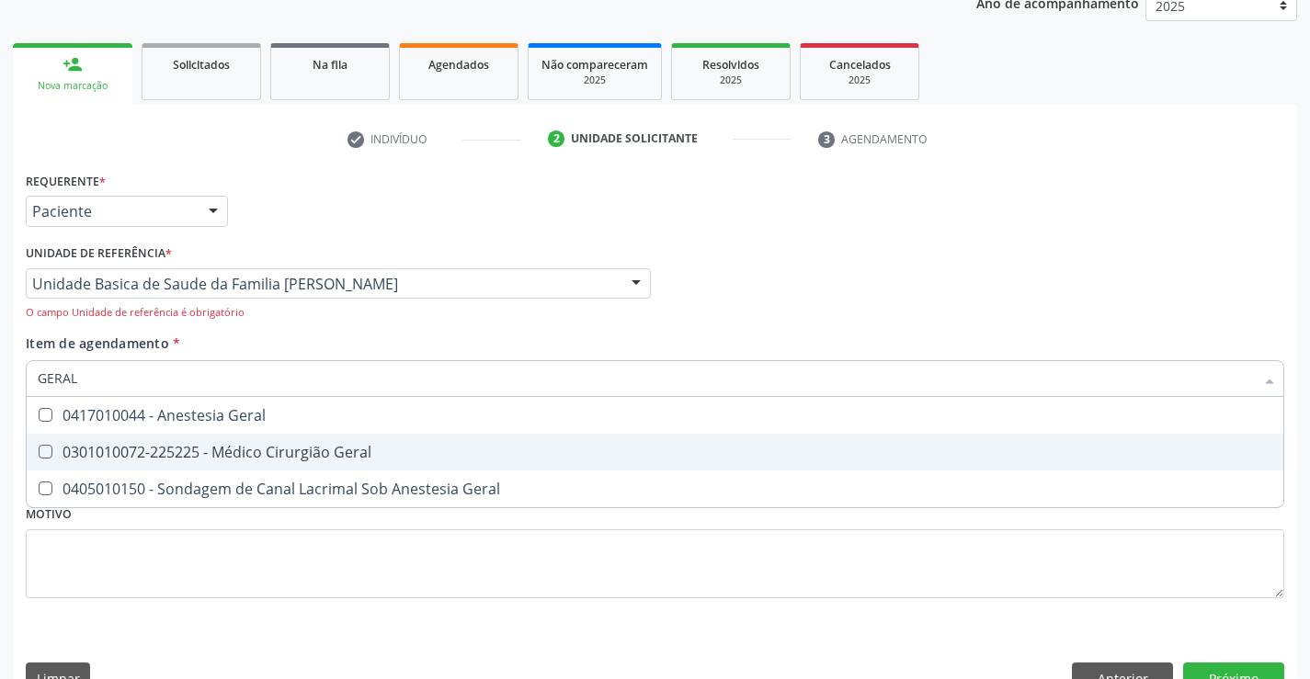
click at [244, 455] on div "0301010072-225225 - Médico Cirurgião Geral" at bounding box center [655, 452] width 1235 height 15
checkbox Geral "true"
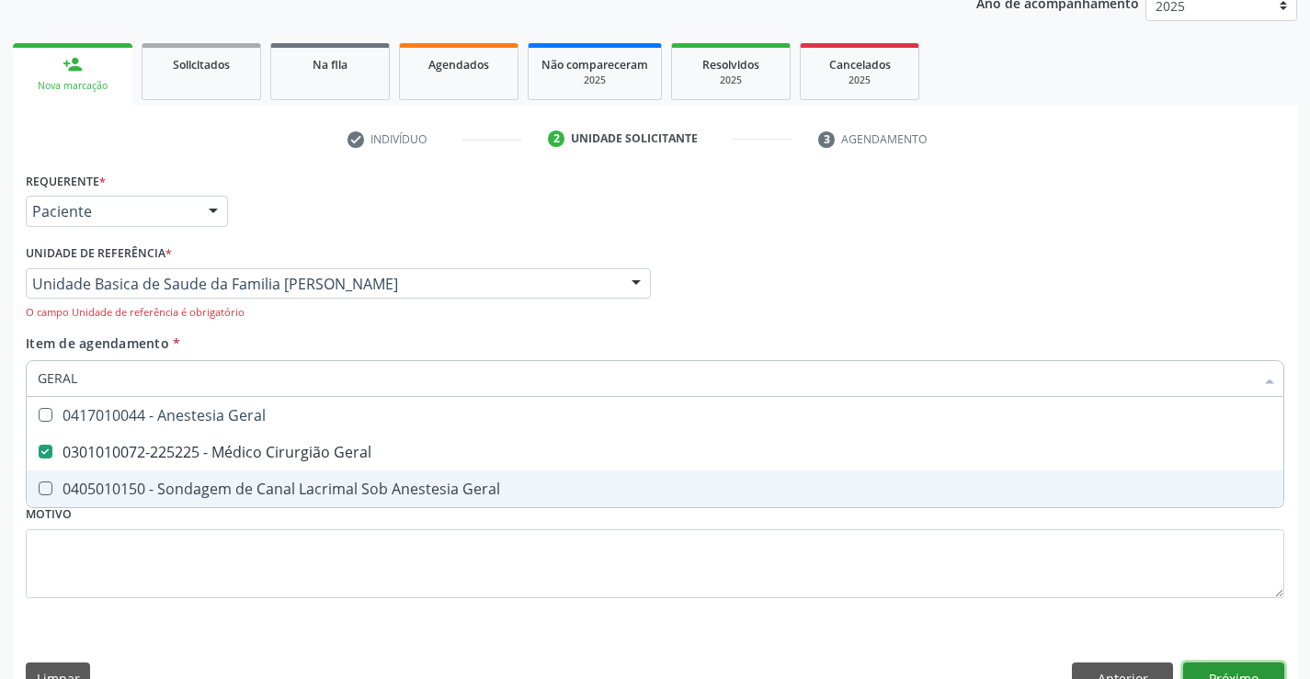
click at [1227, 665] on button "Próximo" at bounding box center [1233, 678] width 101 height 31
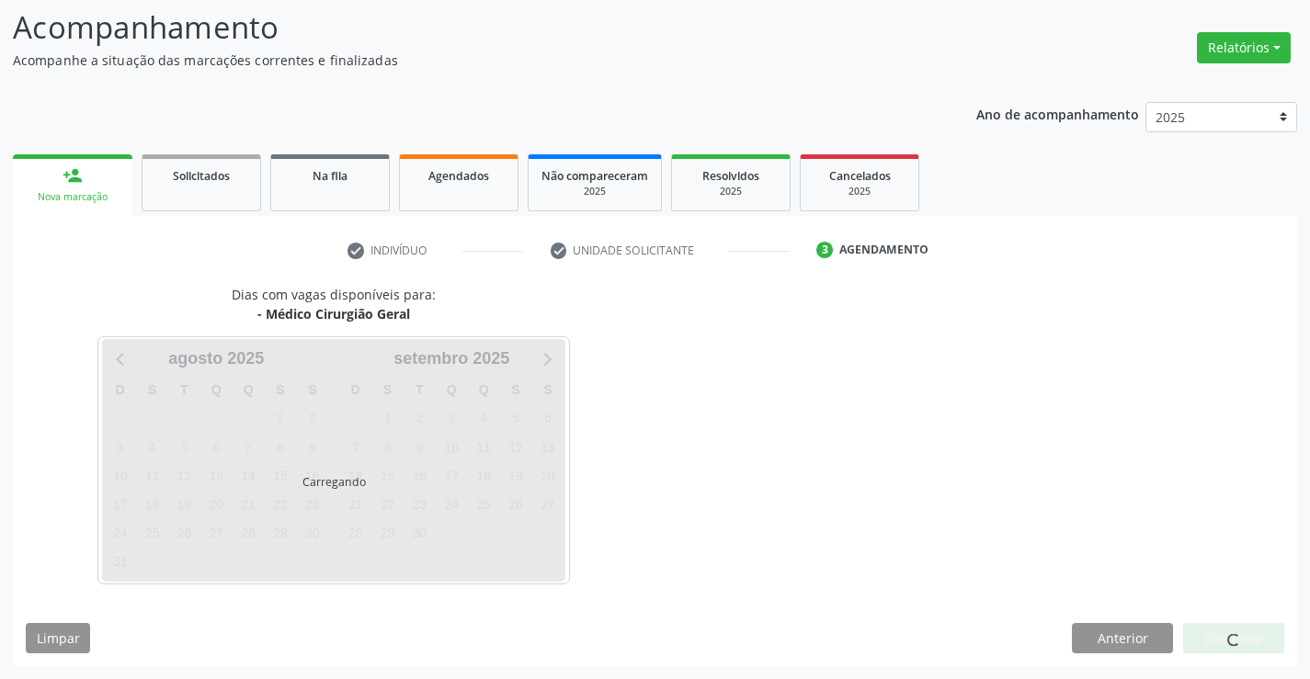
scroll to position [120, 0]
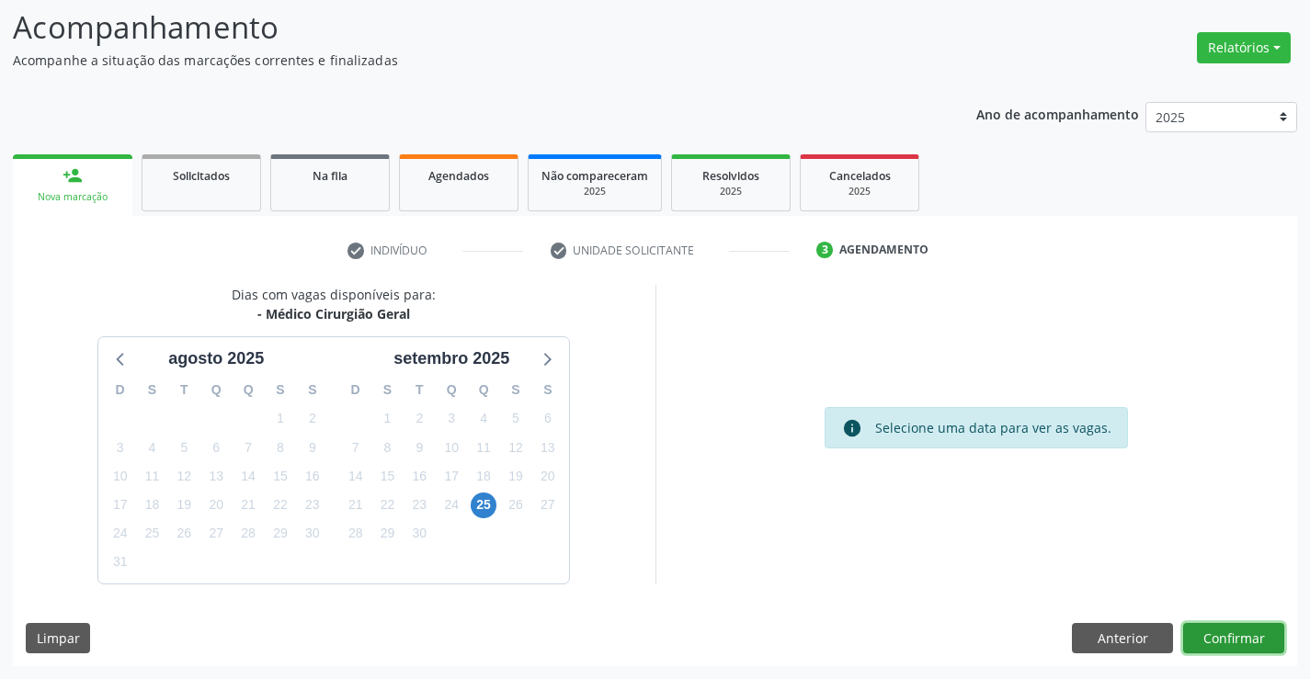
click at [1243, 635] on button "Confirmar" at bounding box center [1233, 638] width 101 height 31
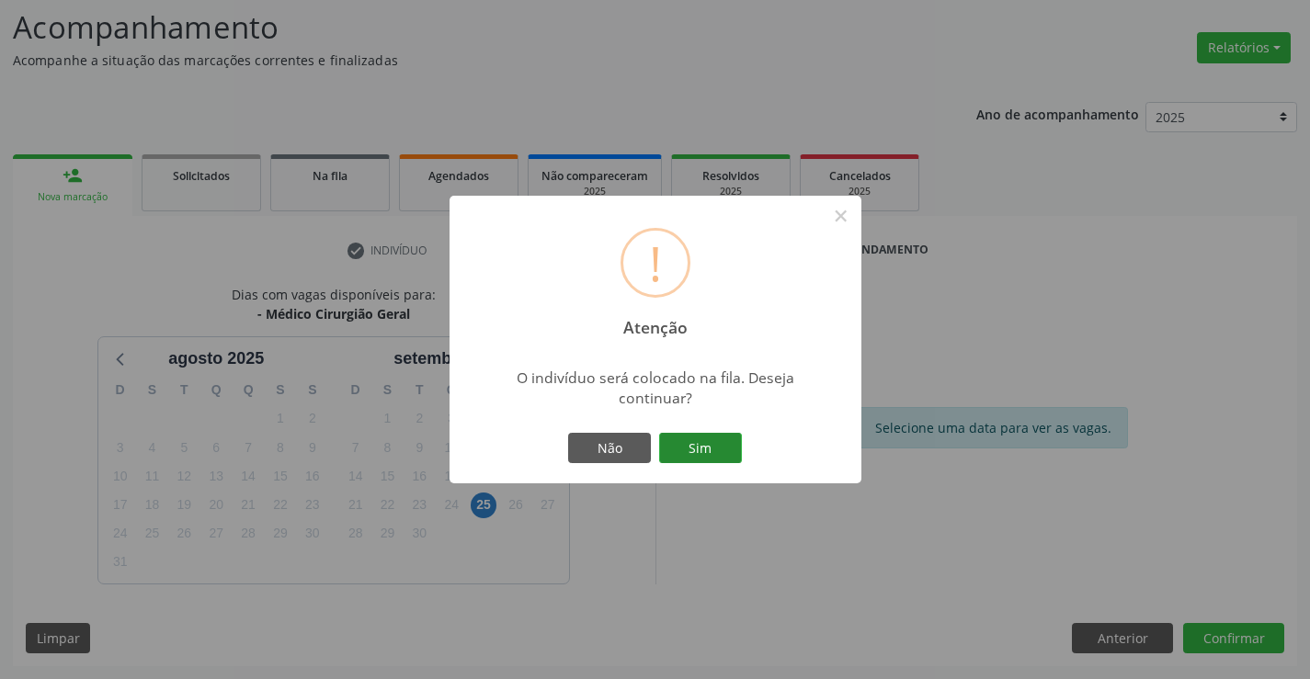
click at [714, 446] on button "Sim" at bounding box center [700, 448] width 83 height 31
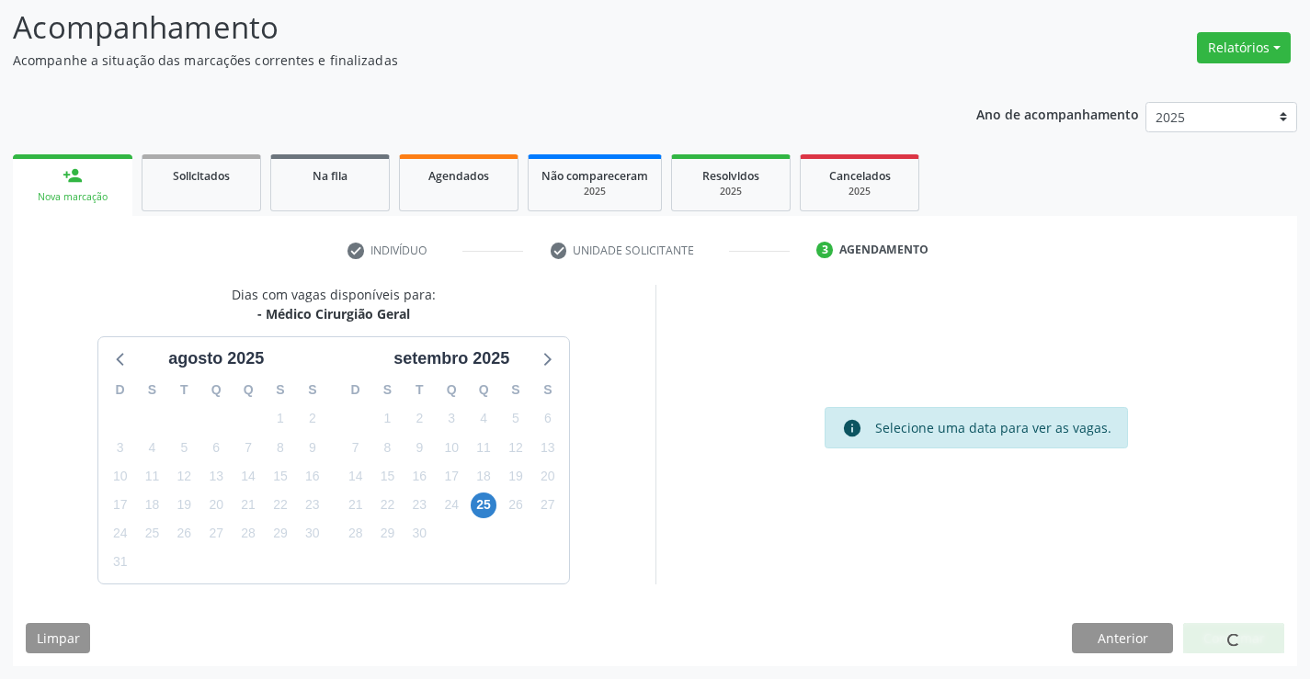
scroll to position [0, 0]
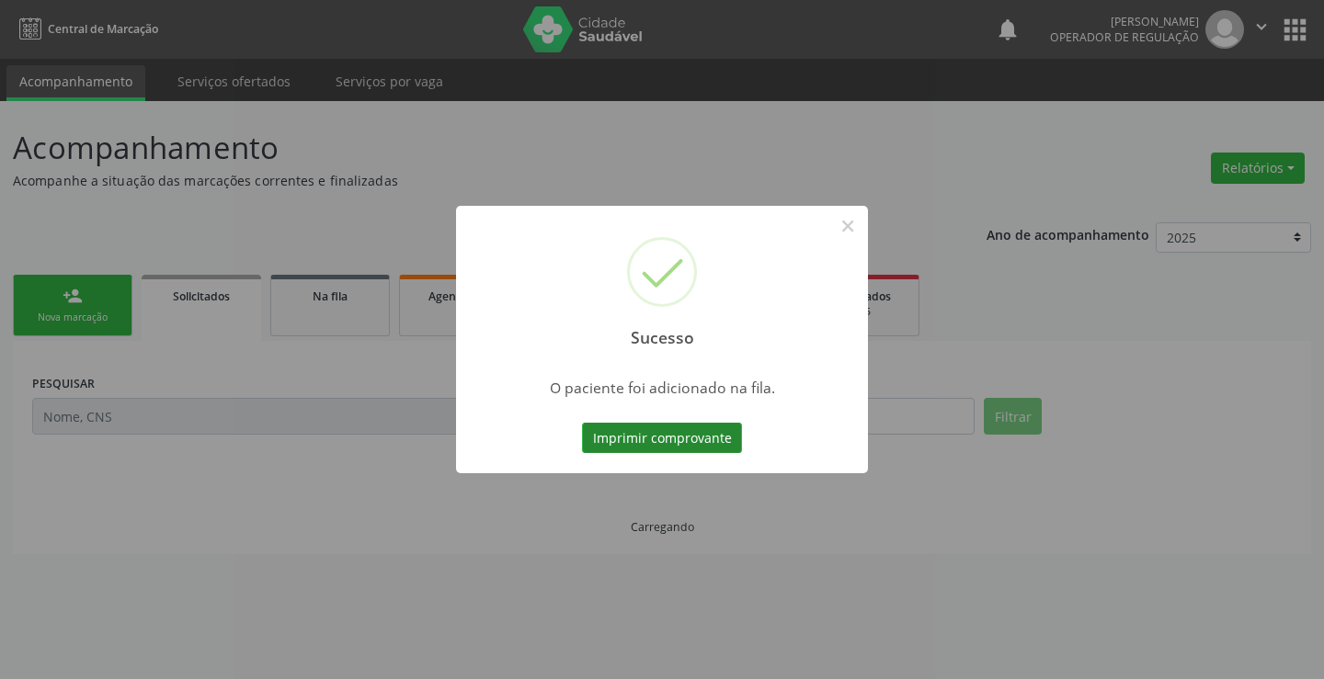
click at [703, 433] on button "Imprimir comprovante" at bounding box center [662, 438] width 160 height 31
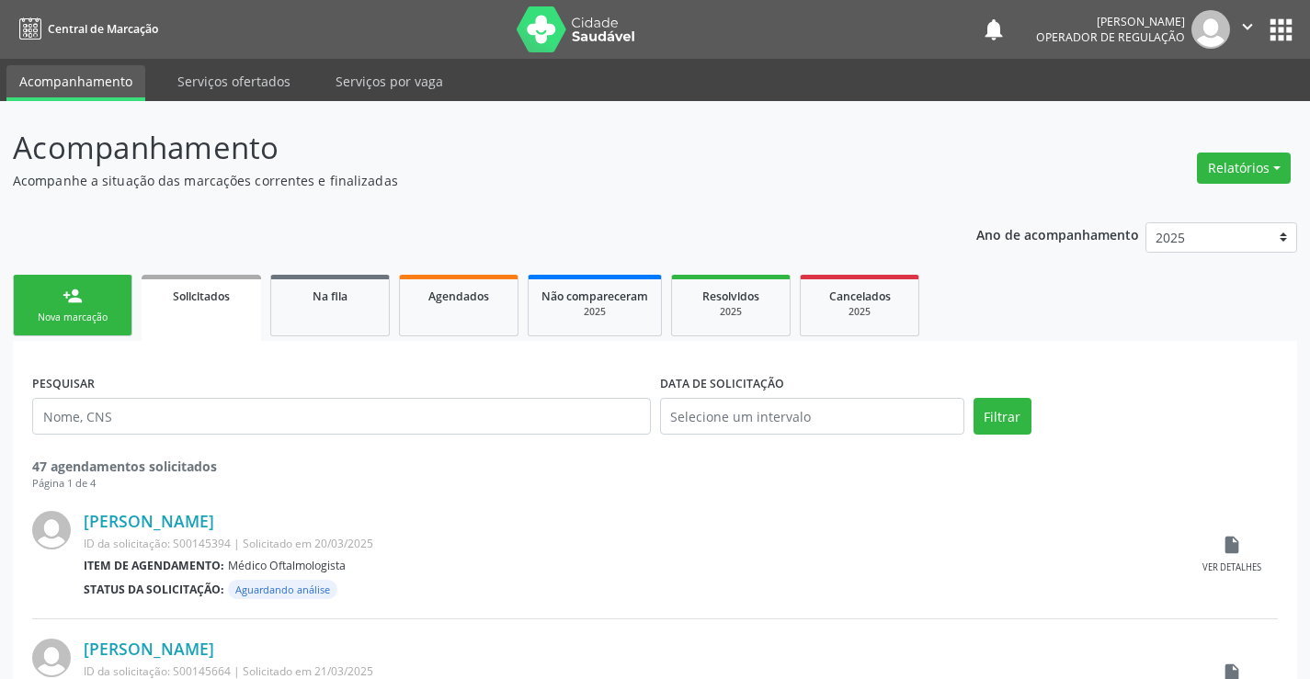
click at [76, 321] on div "Nova marcação" at bounding box center [73, 318] width 92 height 14
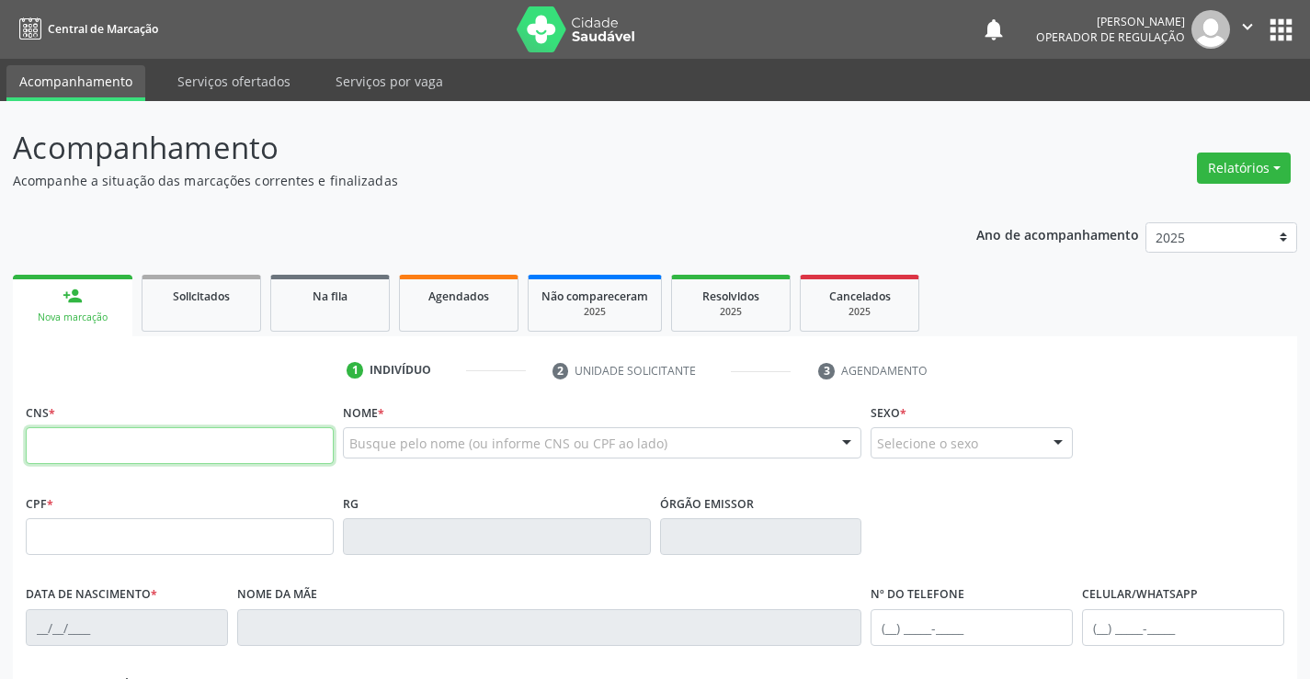
click at [86, 459] on input "text" at bounding box center [180, 445] width 308 height 37
type input "702 6077 1308 5144"
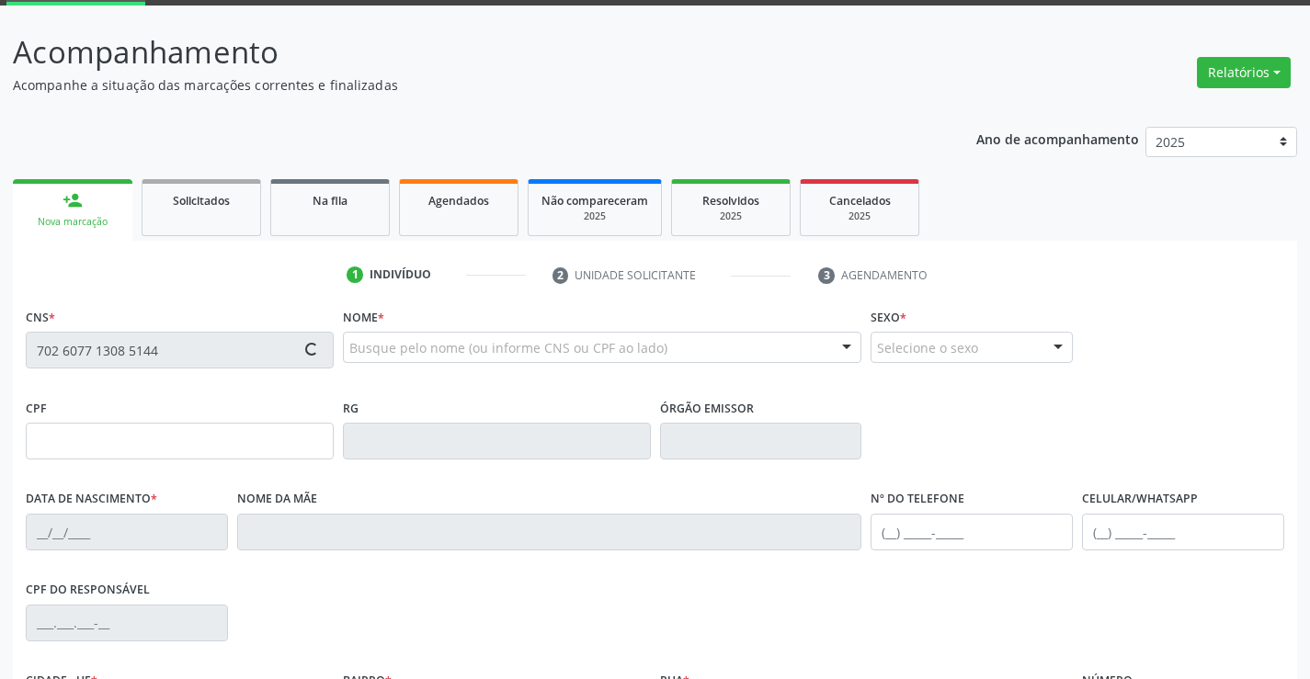
type input "2317083432"
type input "29/11/2019"
type input "(74) 9147-5406"
type input "092.108.115-42"
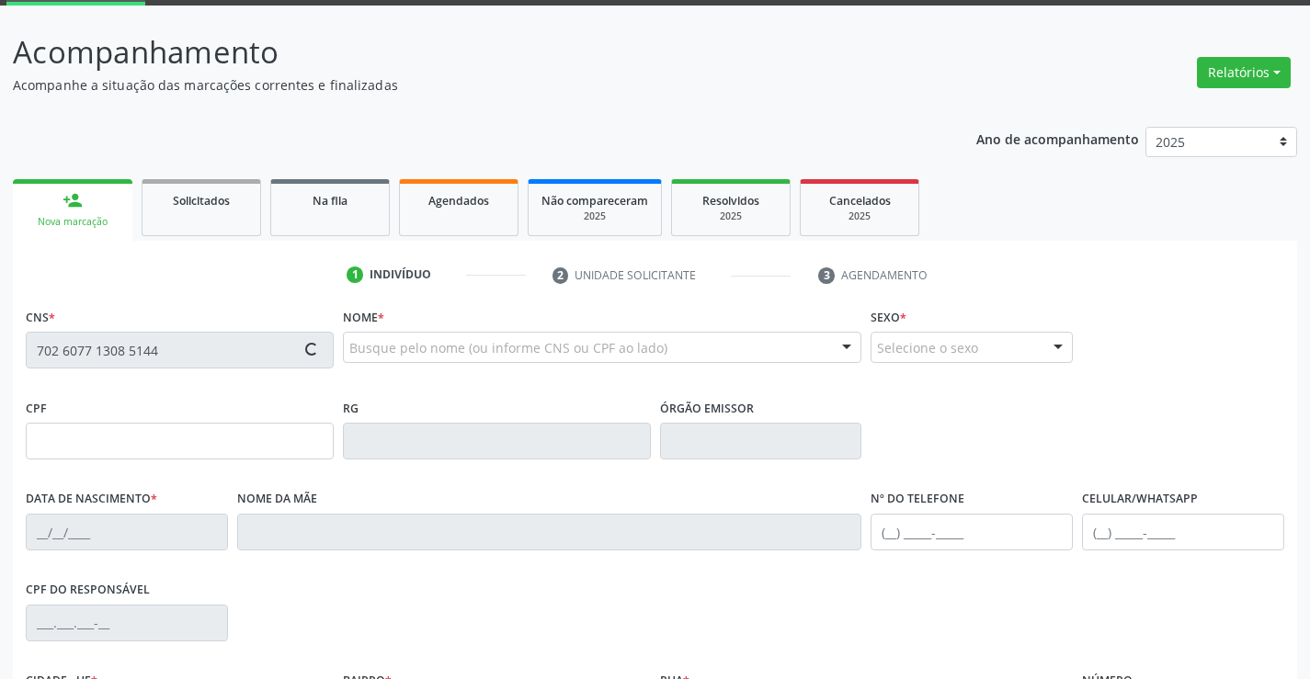
type input "SN"
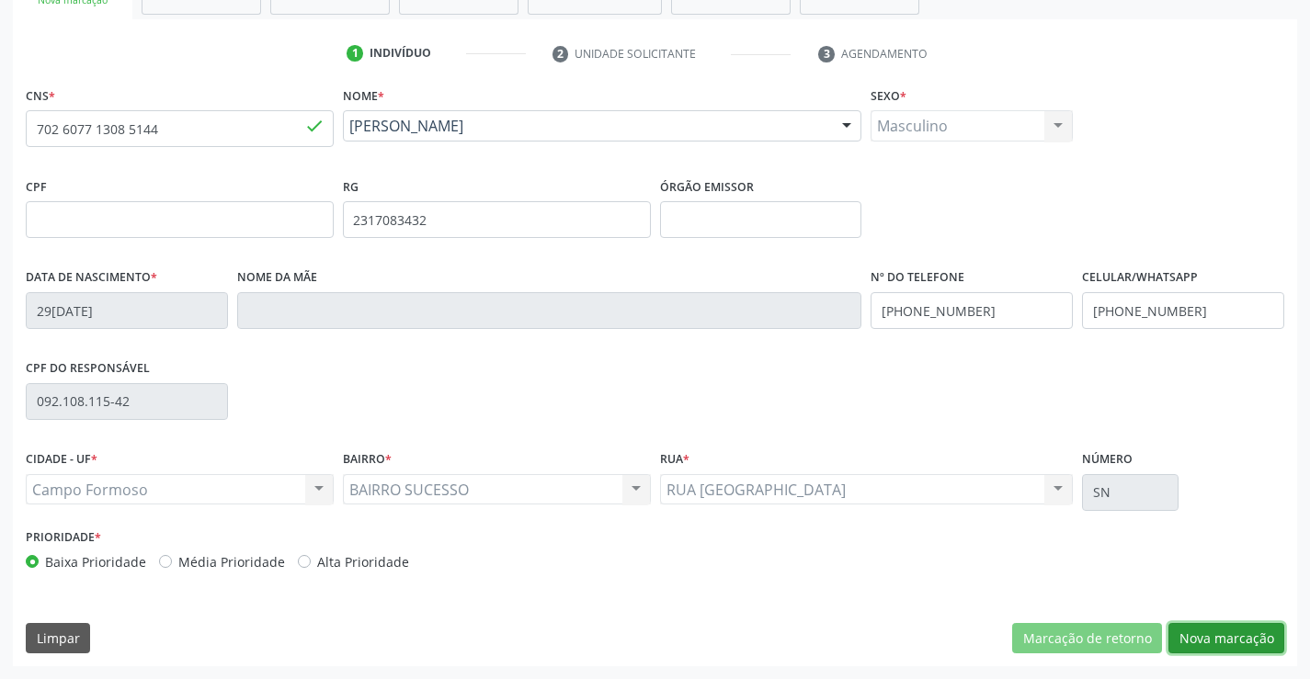
click at [1218, 638] on button "Nova marcação" at bounding box center [1226, 638] width 116 height 31
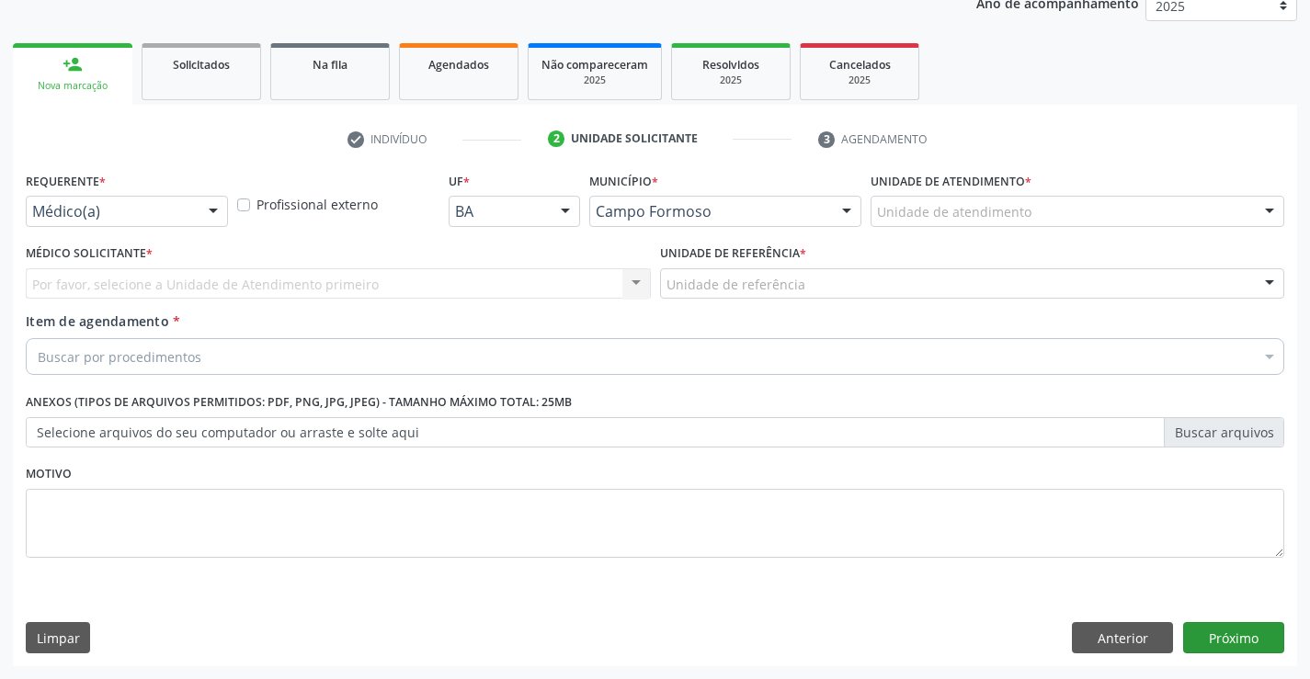
scroll to position [232, 0]
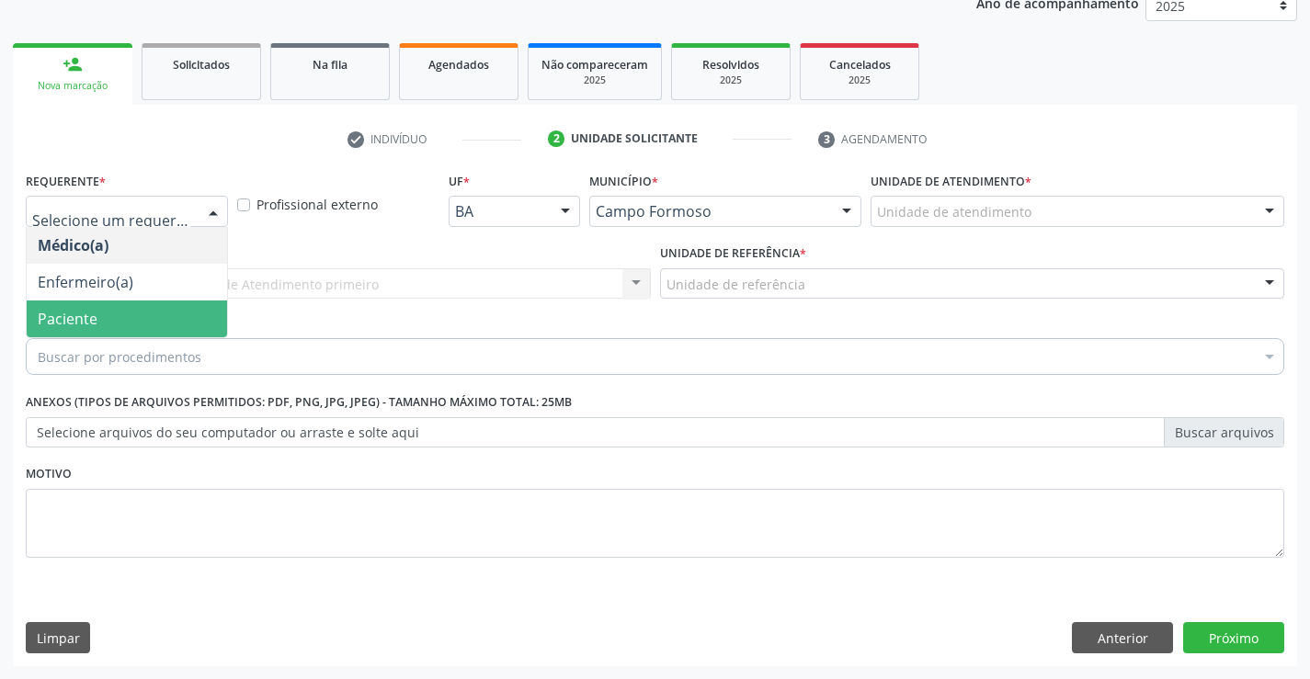
click at [99, 325] on span "Paciente" at bounding box center [127, 319] width 200 height 37
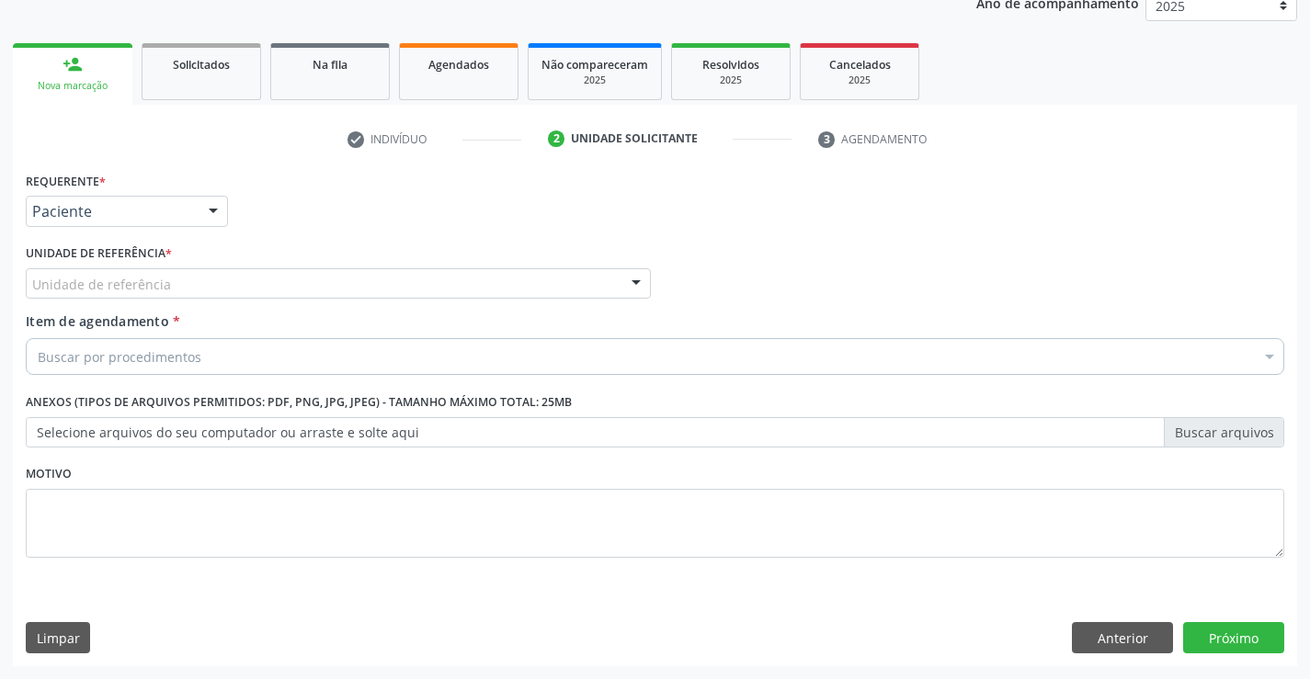
click at [214, 284] on div "Unidade de referência" at bounding box center [338, 283] width 625 height 31
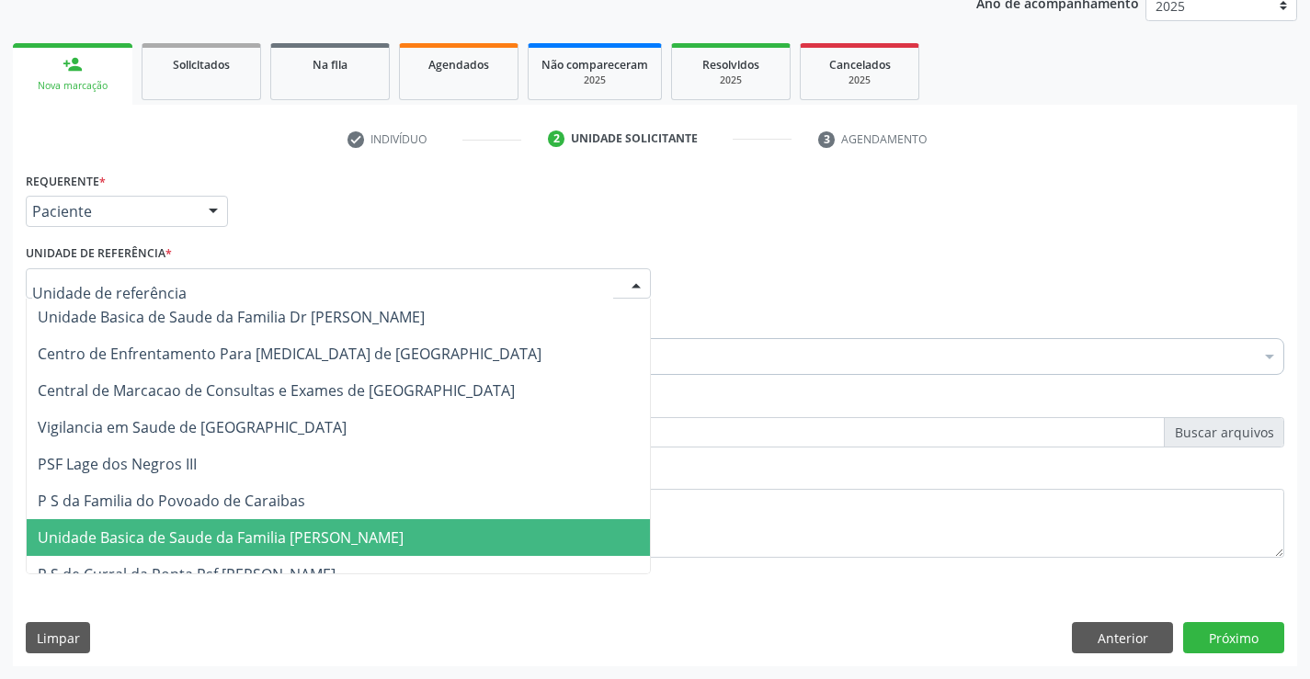
click at [237, 535] on span "Unidade Basica de Saude da Familia [PERSON_NAME]" at bounding box center [221, 538] width 366 height 20
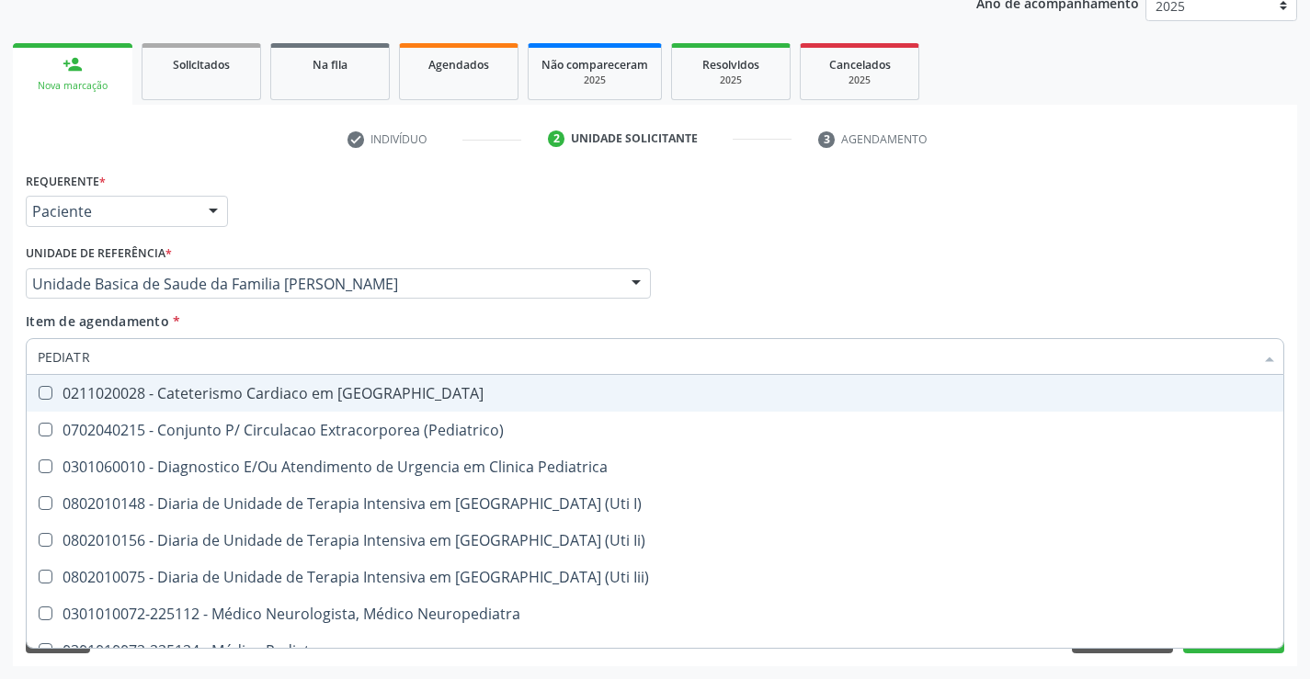
type input "PEDIATRA"
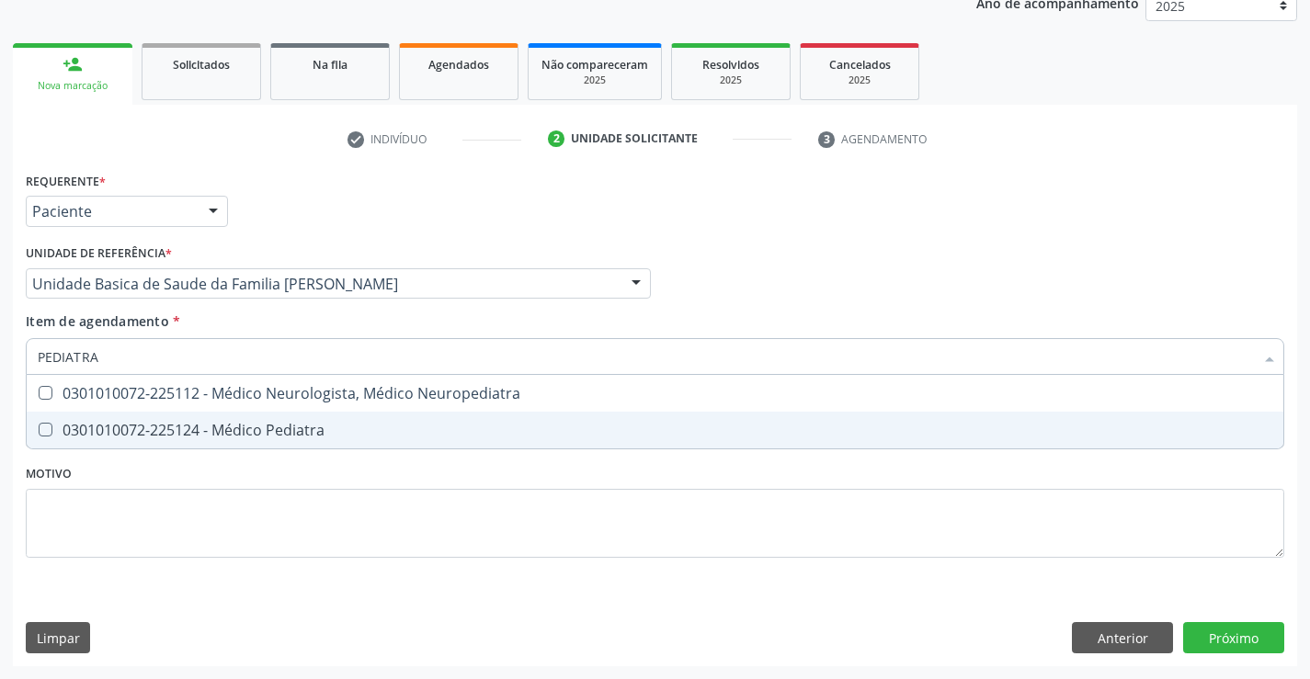
click at [181, 432] on div "0301010072-225124 - Médico Pediatra" at bounding box center [655, 430] width 1235 height 15
checkbox Pediatra "true"
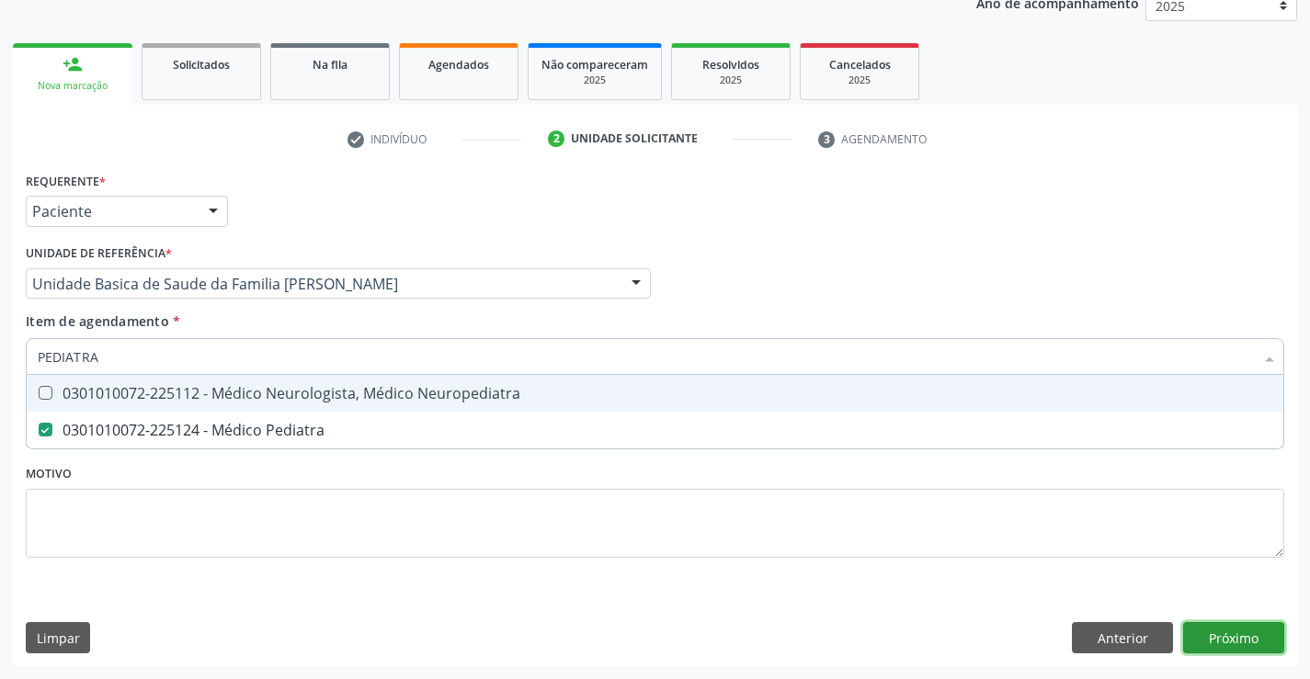
click at [1225, 637] on div "Requerente * Paciente Médico(a) Enfermeiro(a) Paciente Nenhum resultado encontr…" at bounding box center [655, 416] width 1284 height 499
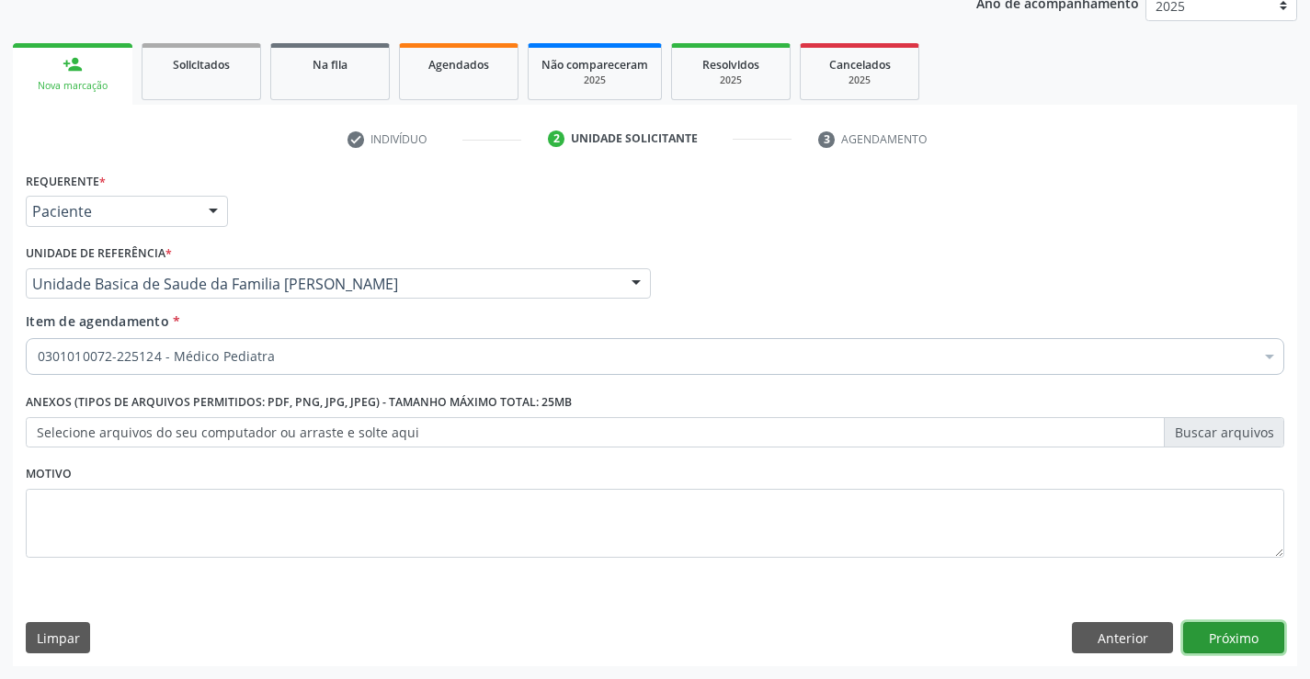
click at [1233, 638] on button "Próximo" at bounding box center [1233, 637] width 101 height 31
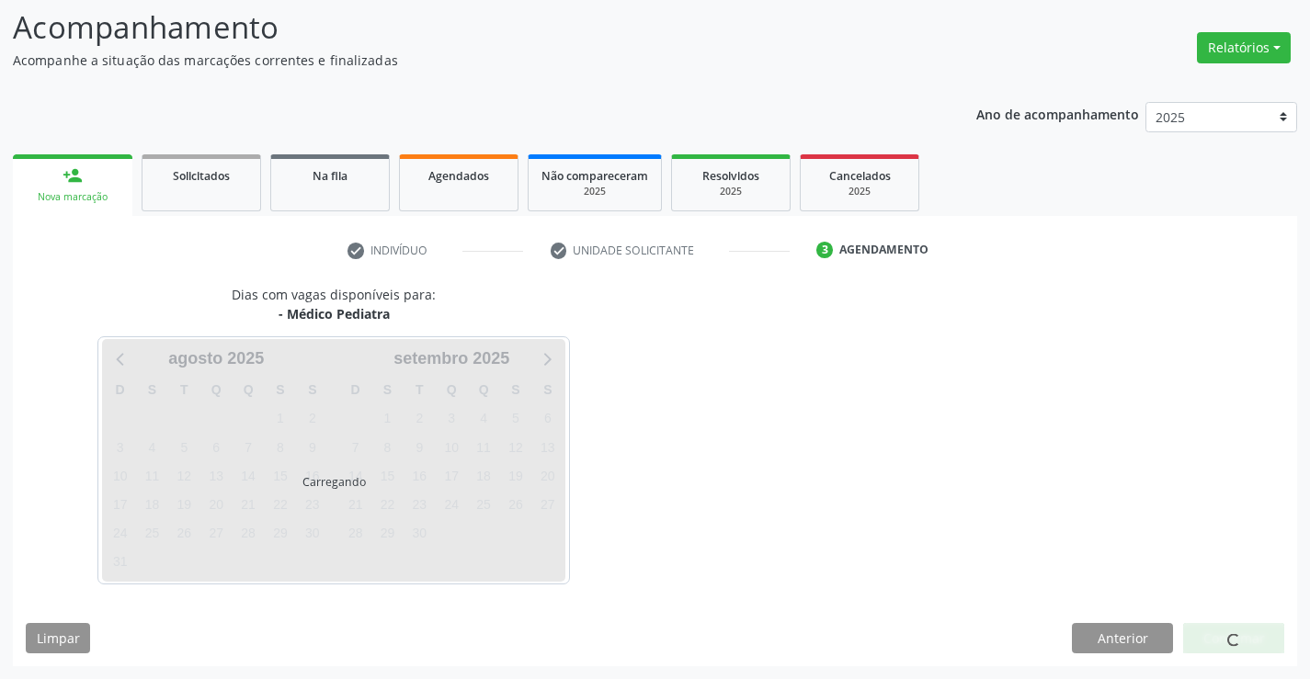
scroll to position [120, 0]
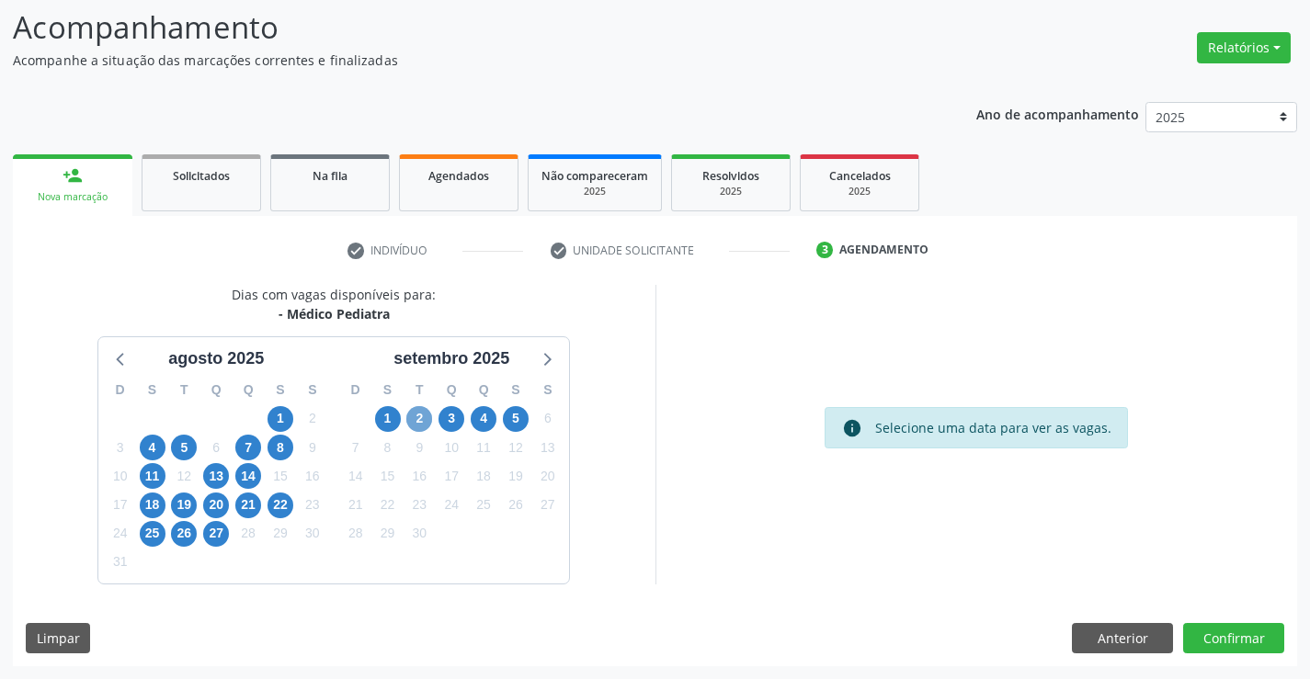
click at [416, 425] on span "2" at bounding box center [419, 419] width 26 height 26
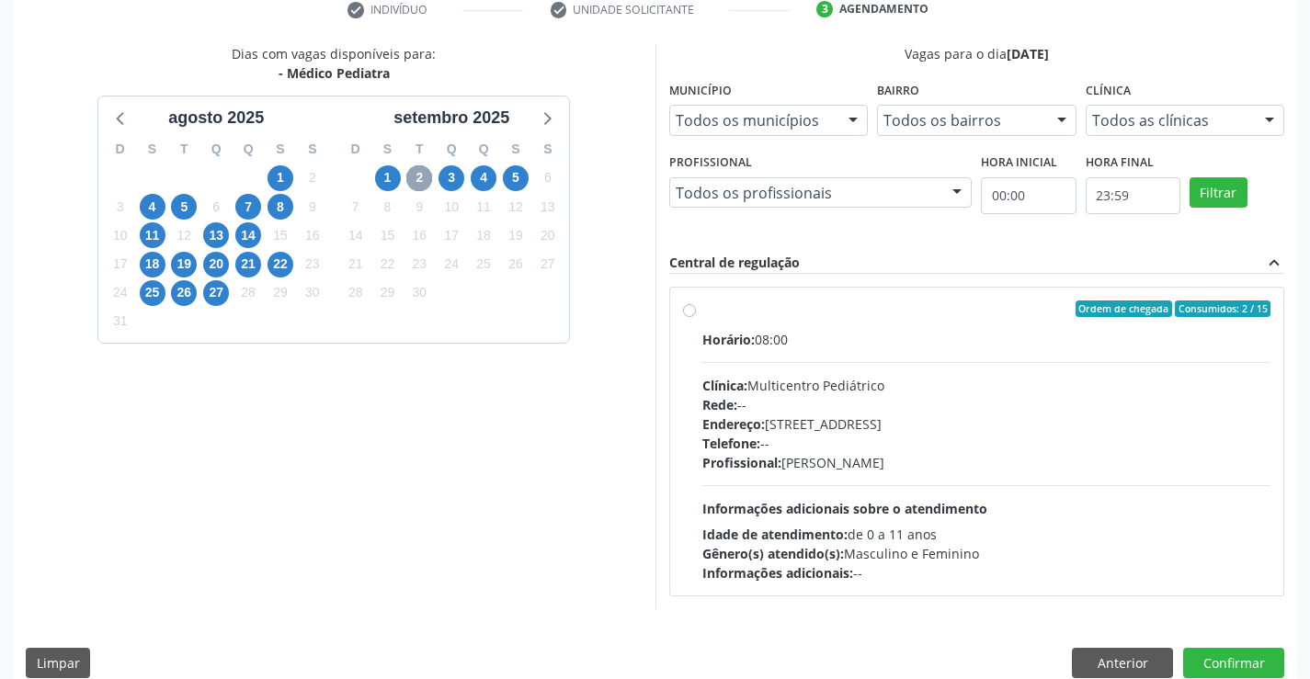
scroll to position [386, 0]
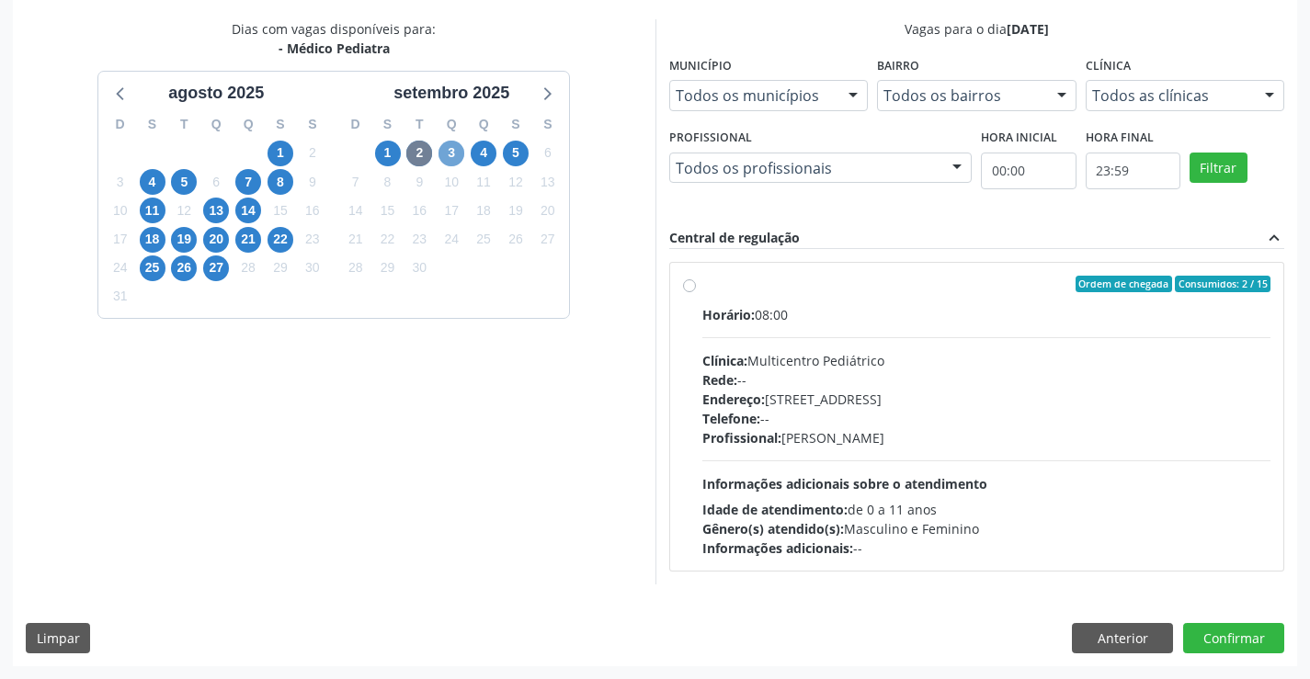
click at [454, 153] on span "3" at bounding box center [452, 154] width 26 height 26
click at [480, 155] on span "4" at bounding box center [484, 154] width 26 height 26
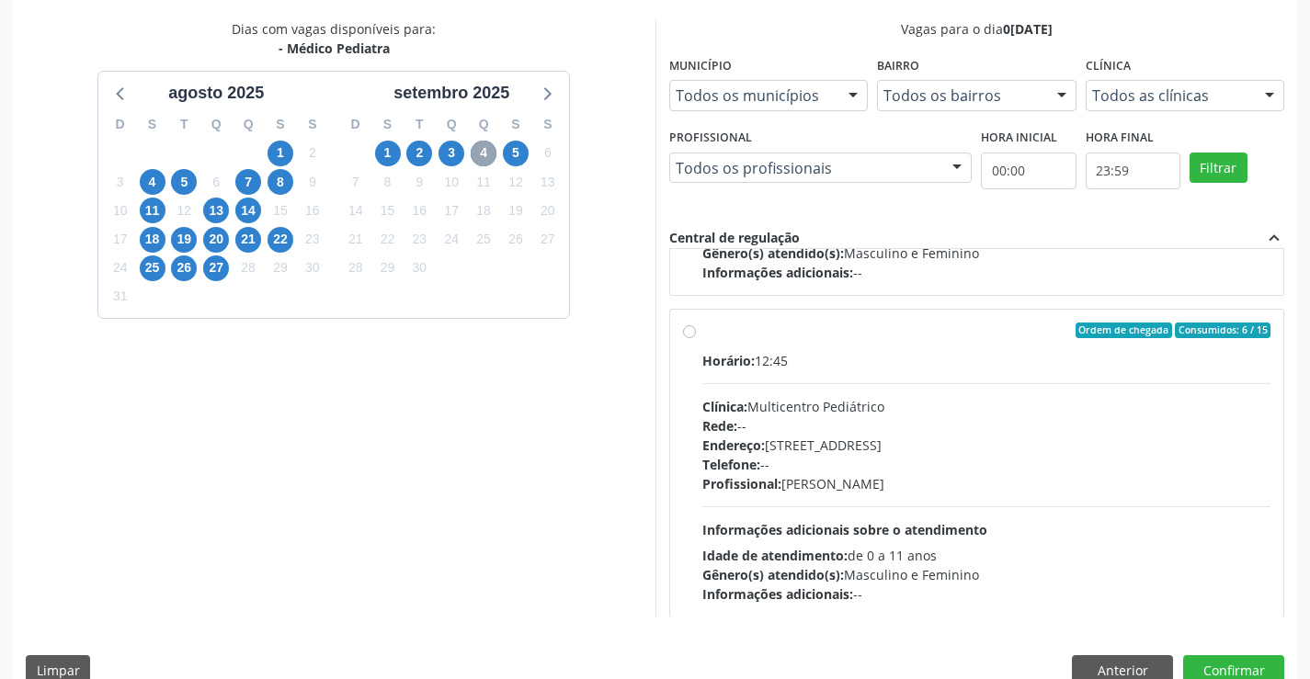
scroll to position [290, 0]
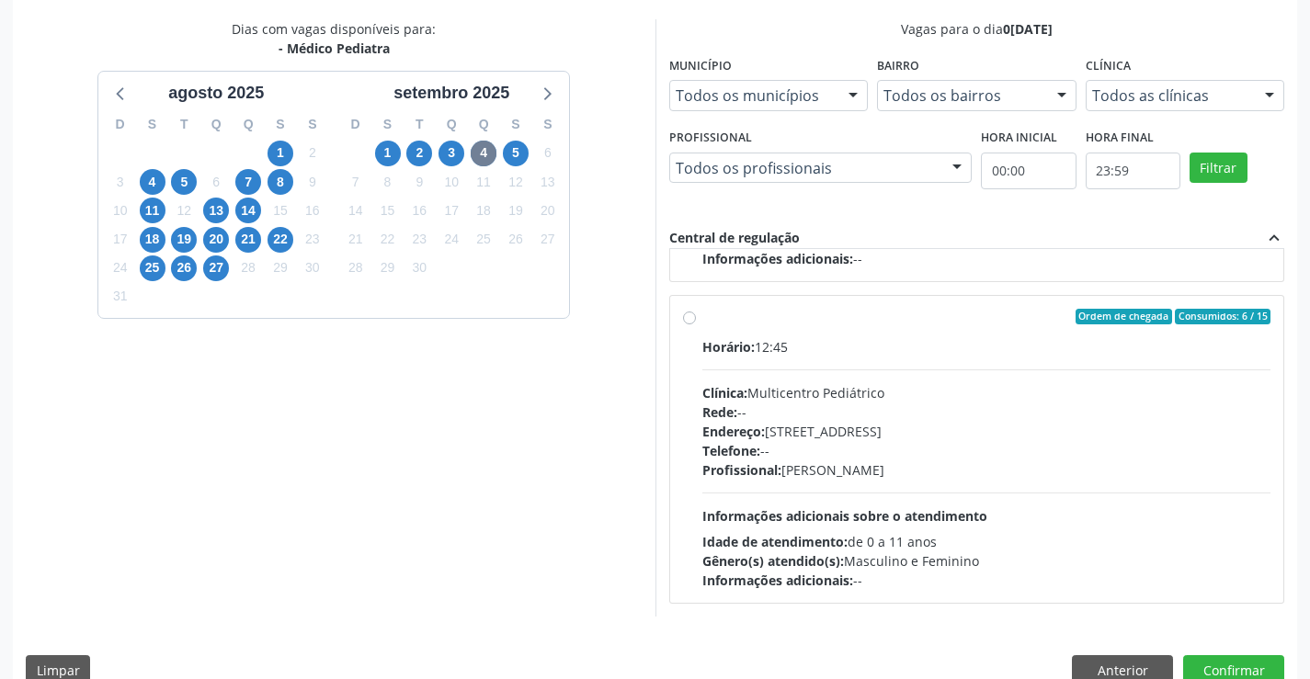
click at [989, 443] on div "Telefone: --" at bounding box center [986, 450] width 569 height 19
click at [696, 325] on input "Ordem de chegada Consumidos: 6 / 15 Horário: 12:45 Clínica: Multicentro Pediátr…" at bounding box center [689, 317] width 13 height 17
radio input "true"
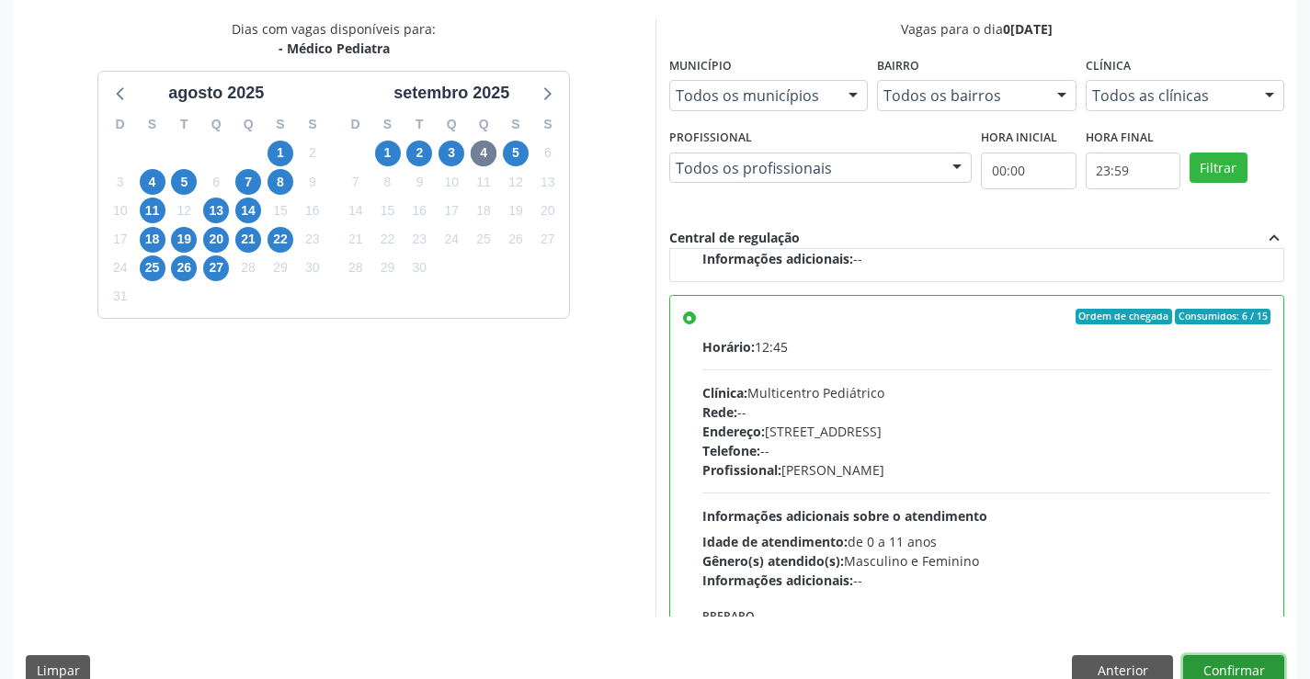
click at [1228, 667] on button "Confirmar" at bounding box center [1233, 670] width 101 height 31
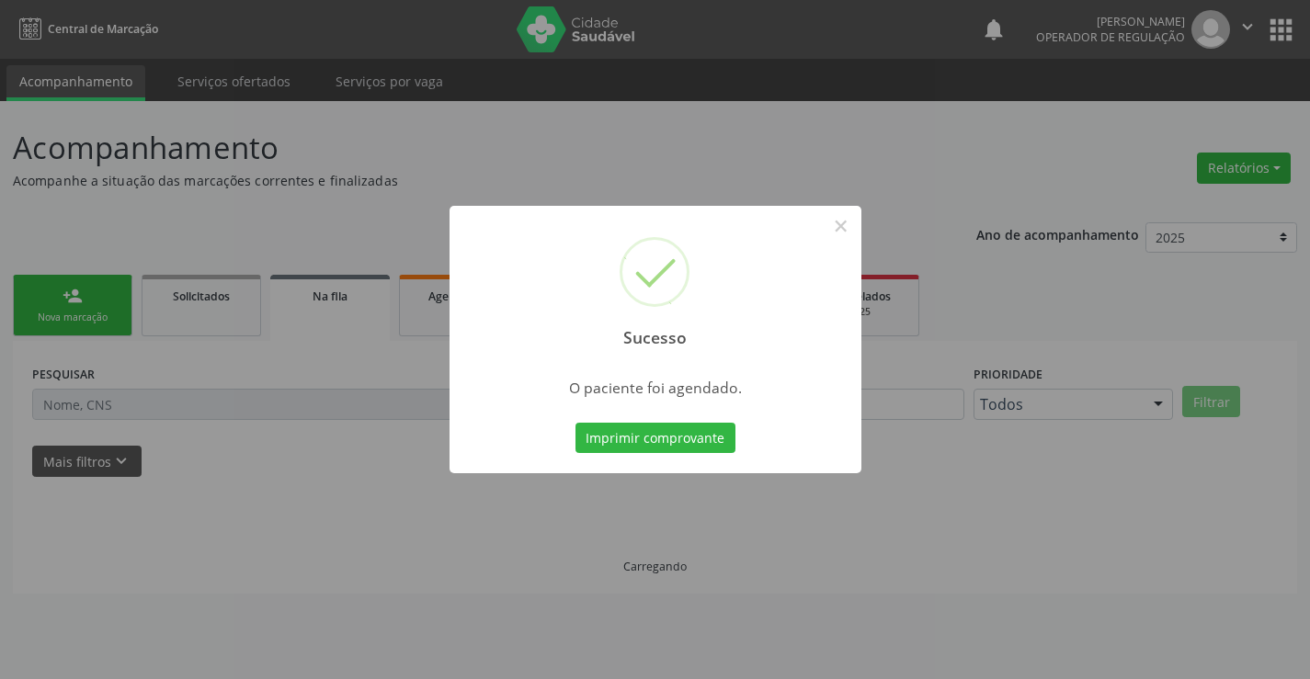
scroll to position [0, 0]
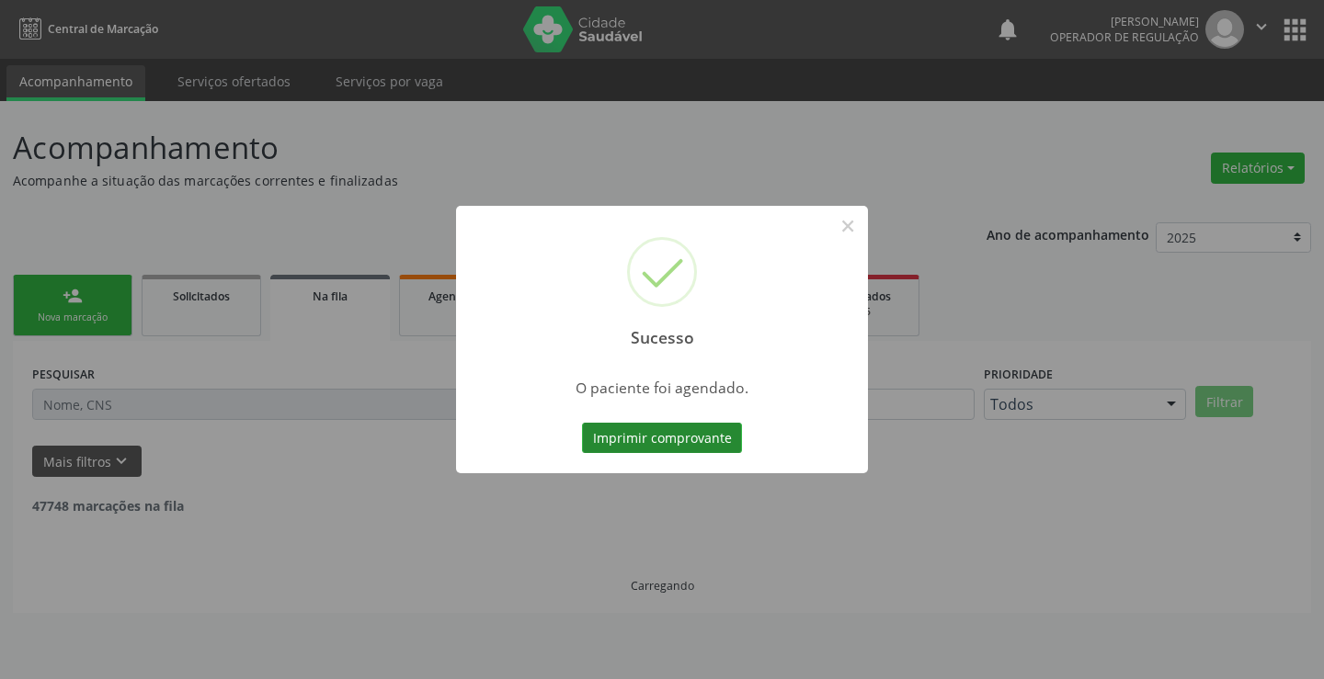
click at [664, 437] on button "Imprimir comprovante" at bounding box center [662, 438] width 160 height 31
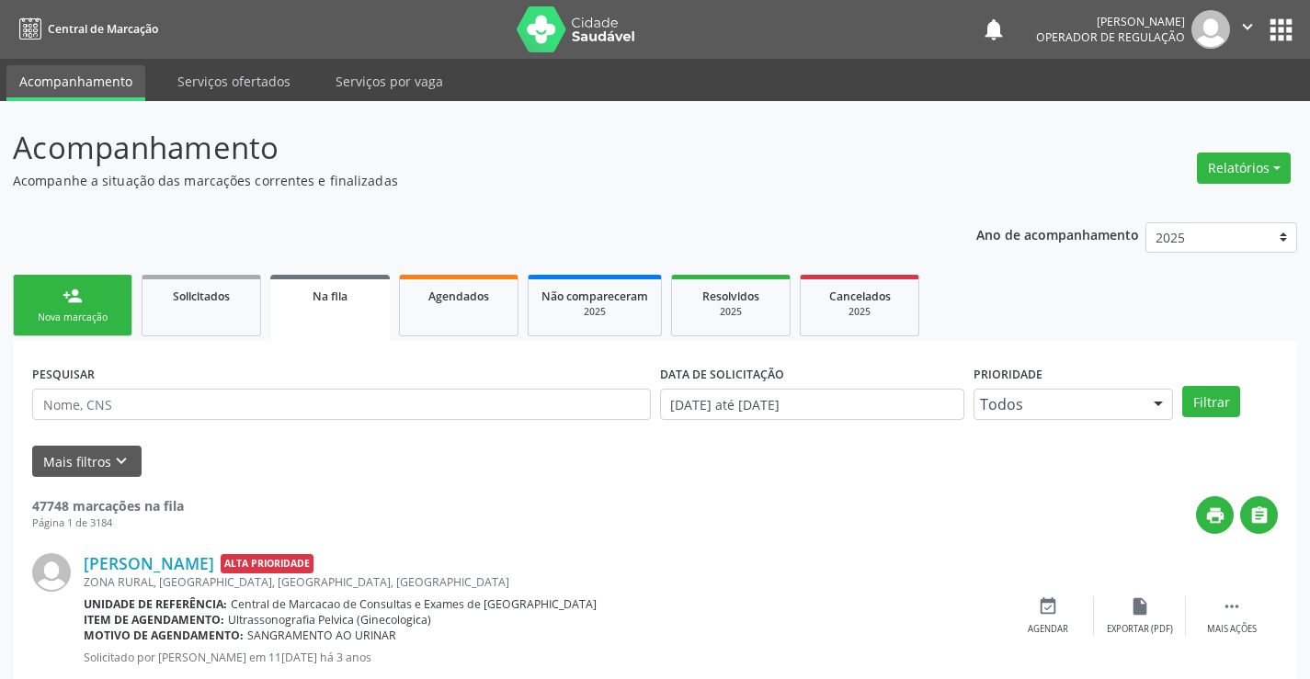
click at [89, 310] on link "person_add Nova marcação" at bounding box center [73, 306] width 120 height 62
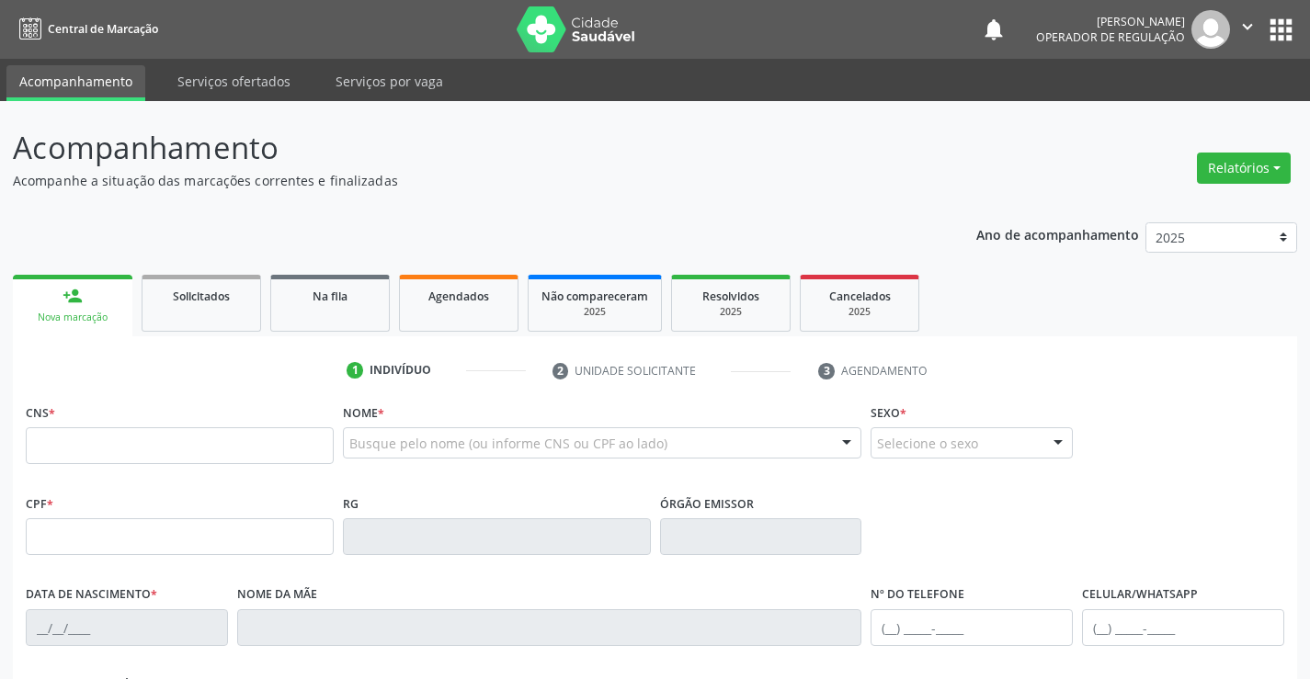
click at [473, 375] on div "1 Indivíduo" at bounding box center [436, 370] width 179 height 17
click at [443, 302] on span "Agendados" at bounding box center [458, 297] width 61 height 16
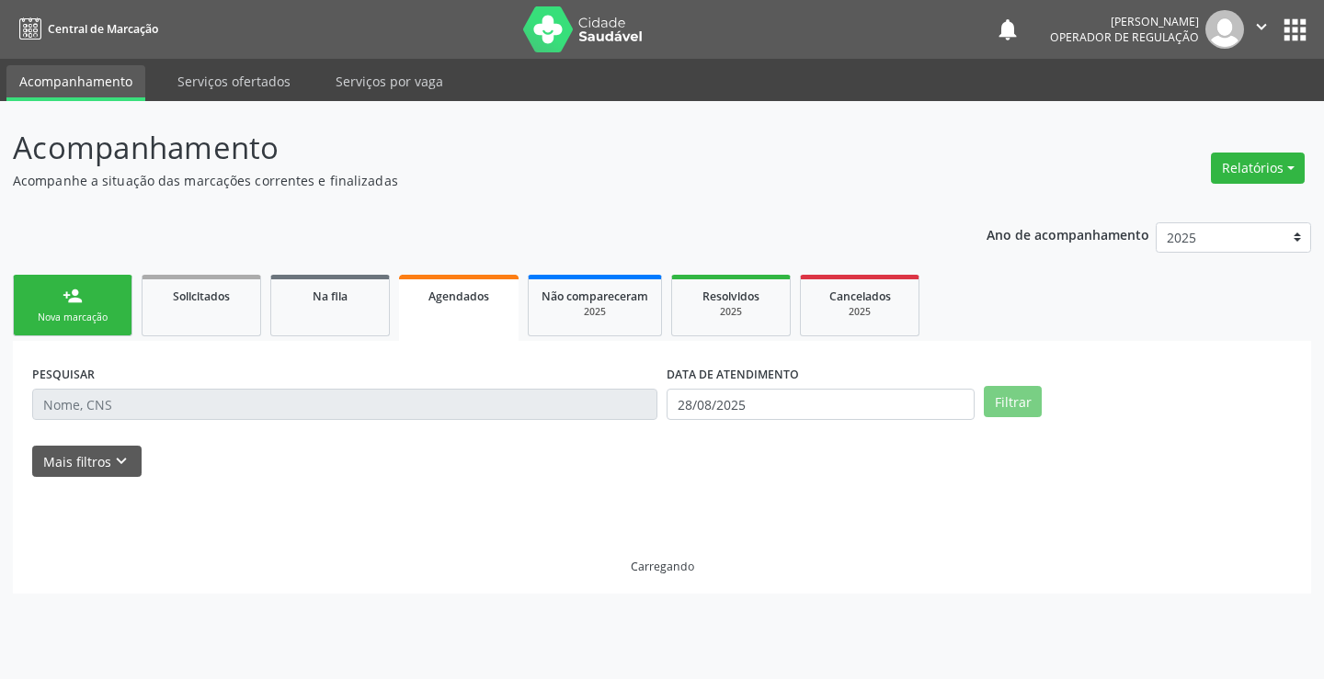
click at [165, 415] on input "text" at bounding box center [344, 404] width 625 height 31
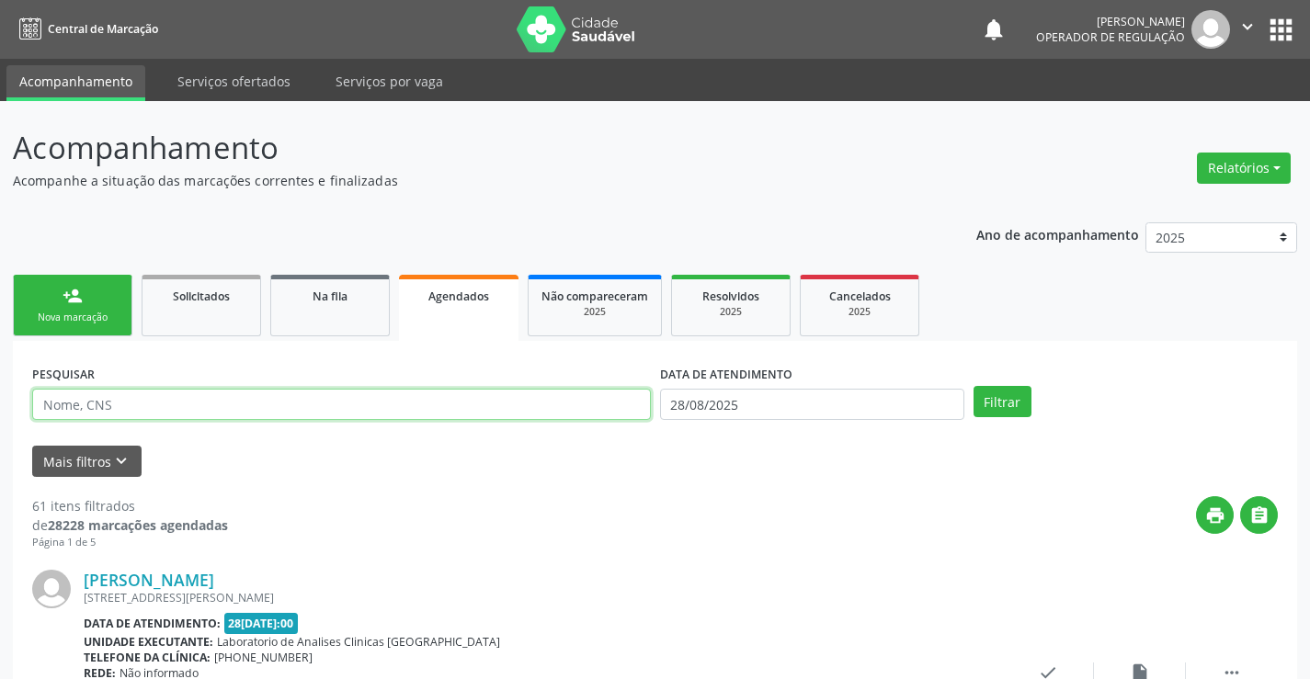
click at [113, 401] on input "text" at bounding box center [341, 404] width 619 height 31
type input "702607713085144"
click at [778, 420] on div "DATA DE ATENDIMENTO 28/08/2025" at bounding box center [811, 396] width 313 height 72
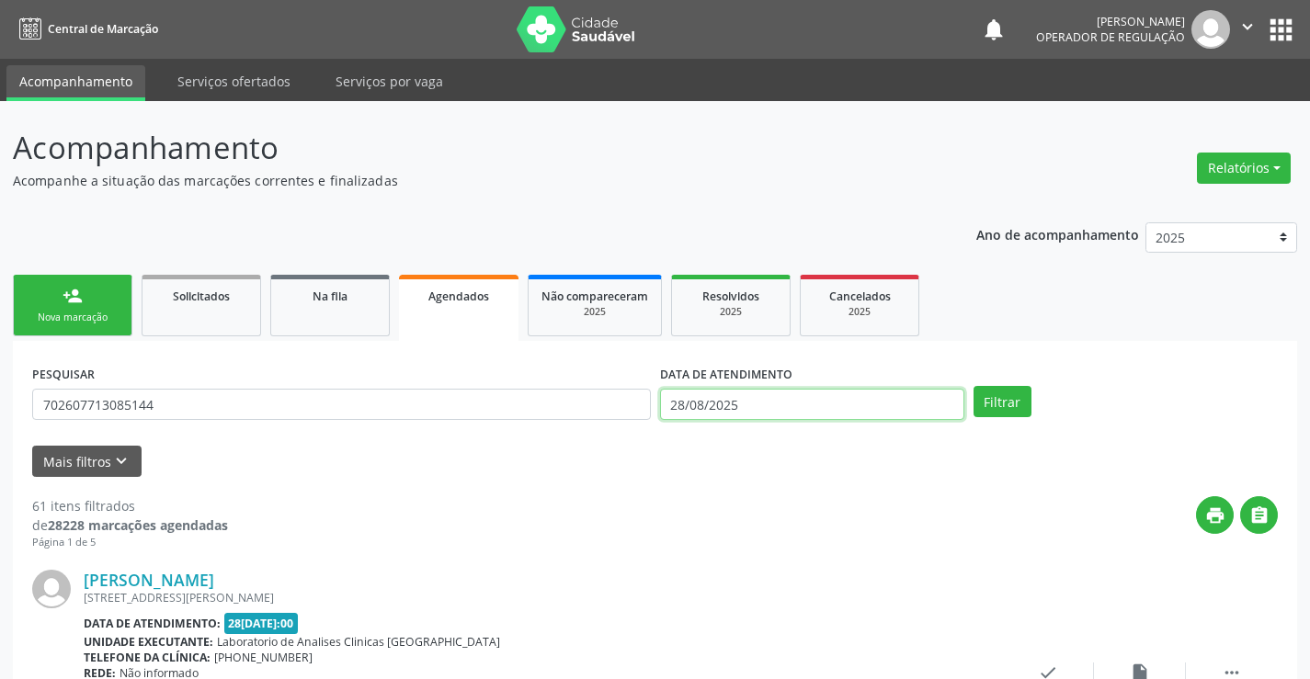
click at [774, 405] on input "28/08/2025" at bounding box center [812, 404] width 304 height 31
drag, startPoint x: 1009, startPoint y: 401, endPoint x: 1006, endPoint y: 428, distance: 27.8
click at [1009, 401] on button "Filtrar" at bounding box center [1003, 401] width 58 height 31
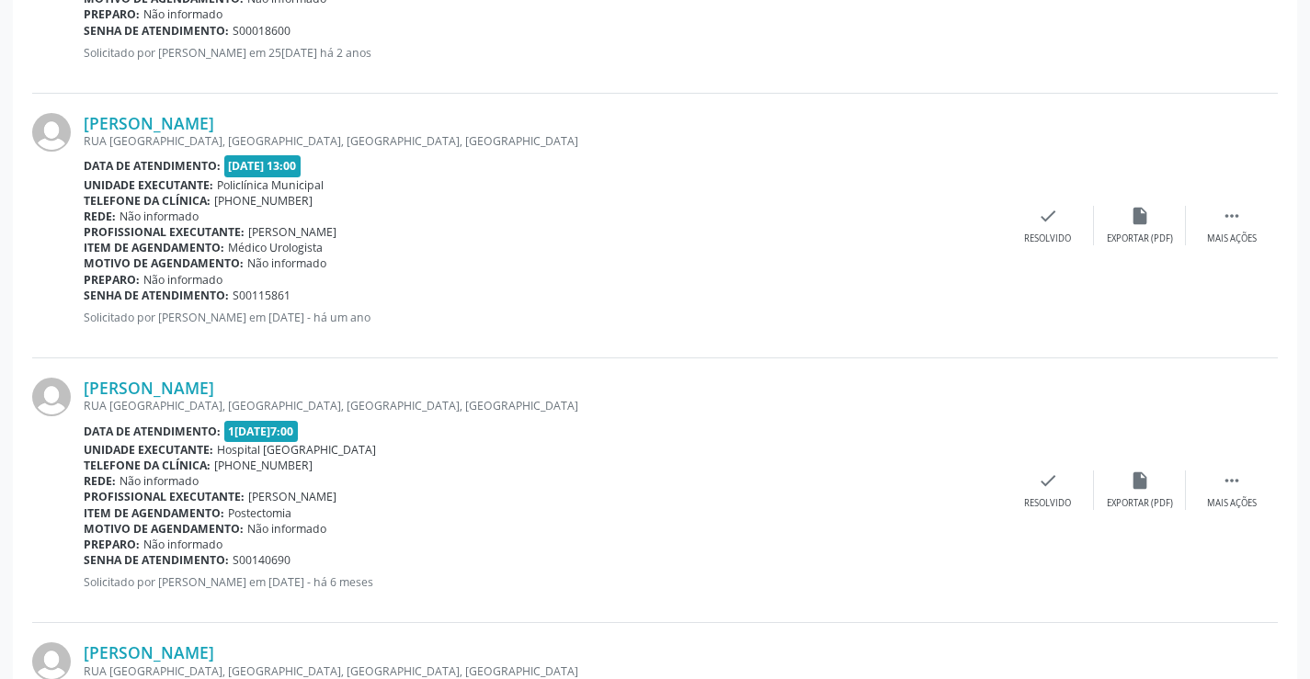
scroll to position [1493, 0]
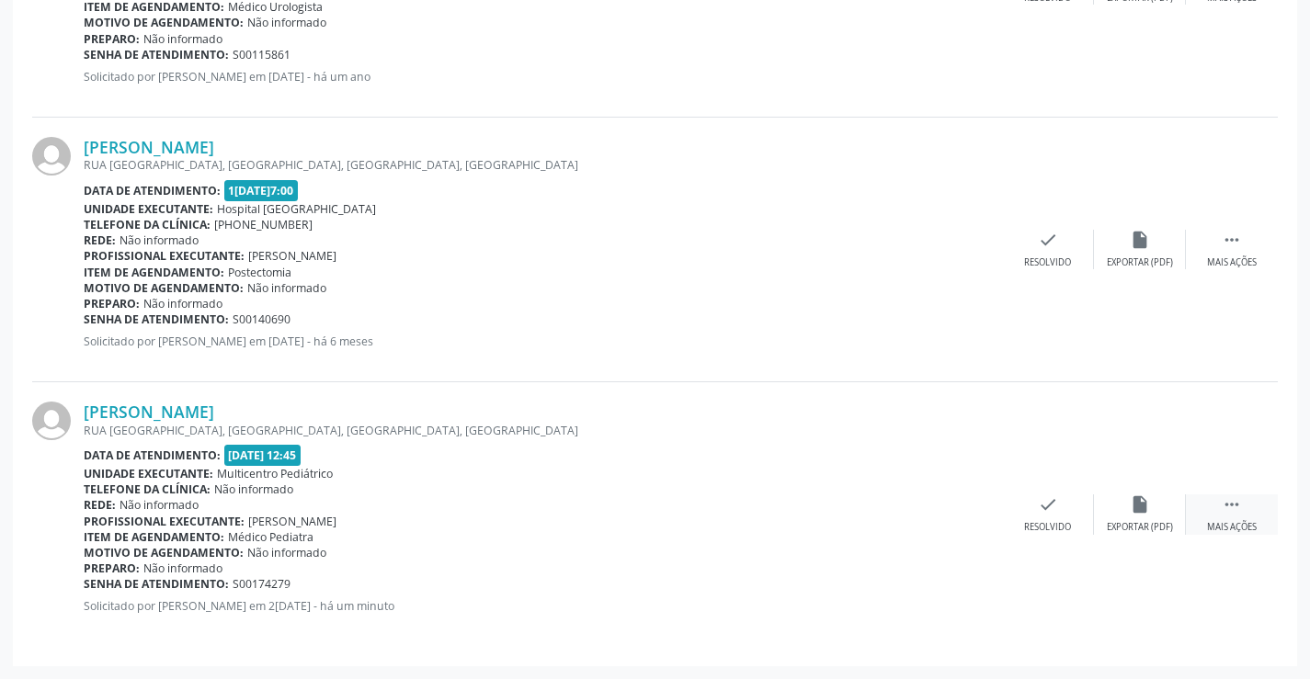
click at [1248, 507] on div " Mais ações" at bounding box center [1232, 515] width 92 height 40
click at [1139, 492] on div "Guilherme Carvalho Santos RUA MATO GROSSO, SN, BAIRRO SUCESSO, Campo Formoso - …" at bounding box center [655, 514] width 1246 height 264
click at [1140, 498] on icon "edit" at bounding box center [1140, 505] width 20 height 20
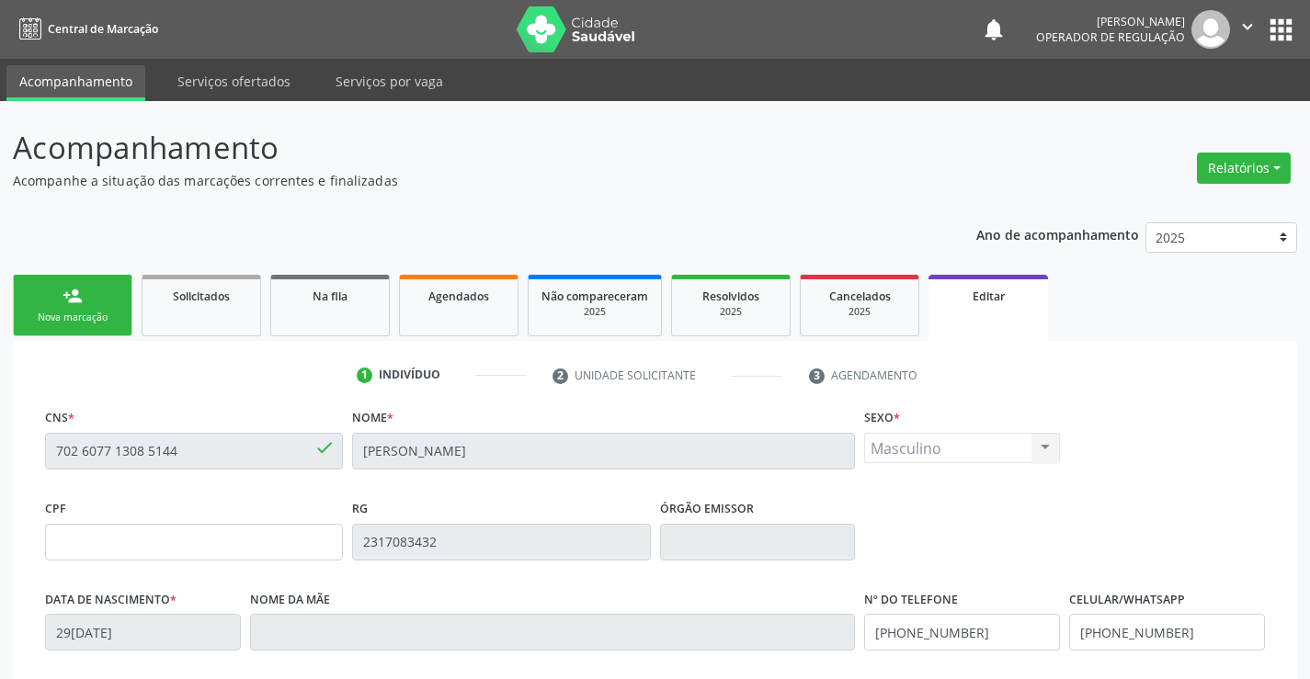
scroll to position [92, 0]
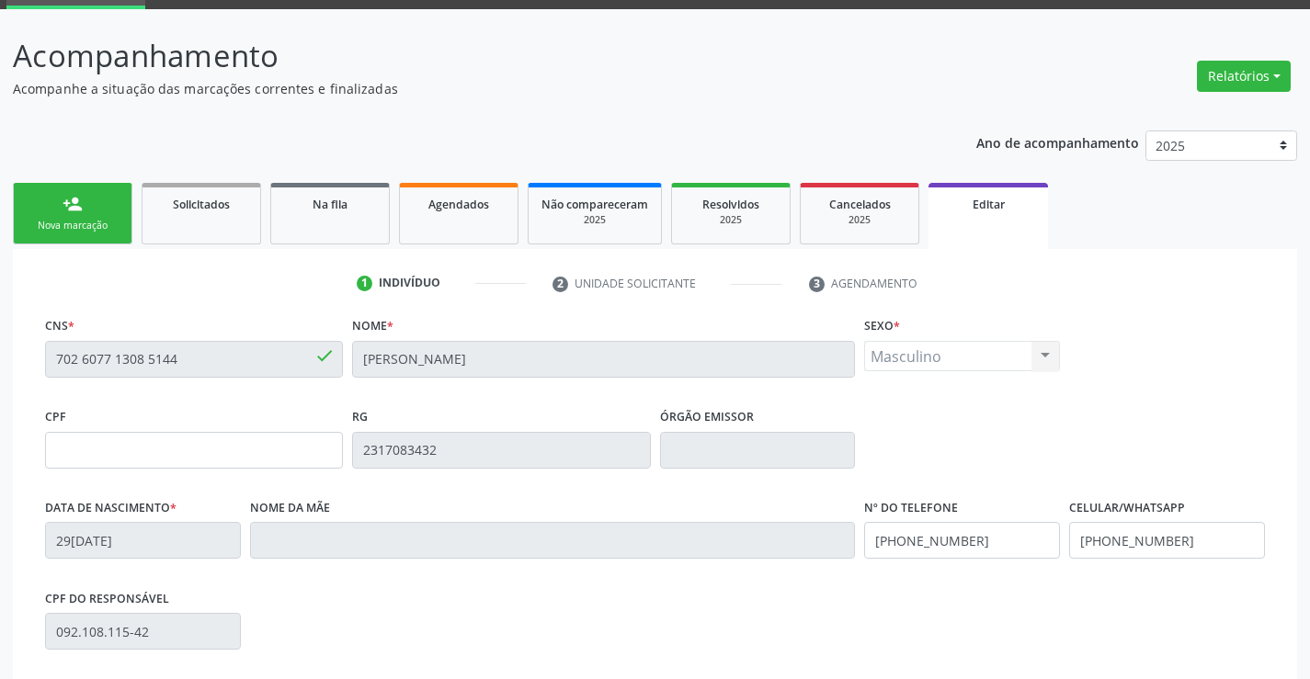
click at [970, 205] on div "Editar" at bounding box center [988, 203] width 94 height 19
click at [83, 211] on link "person_add Nova marcação" at bounding box center [73, 214] width 120 height 62
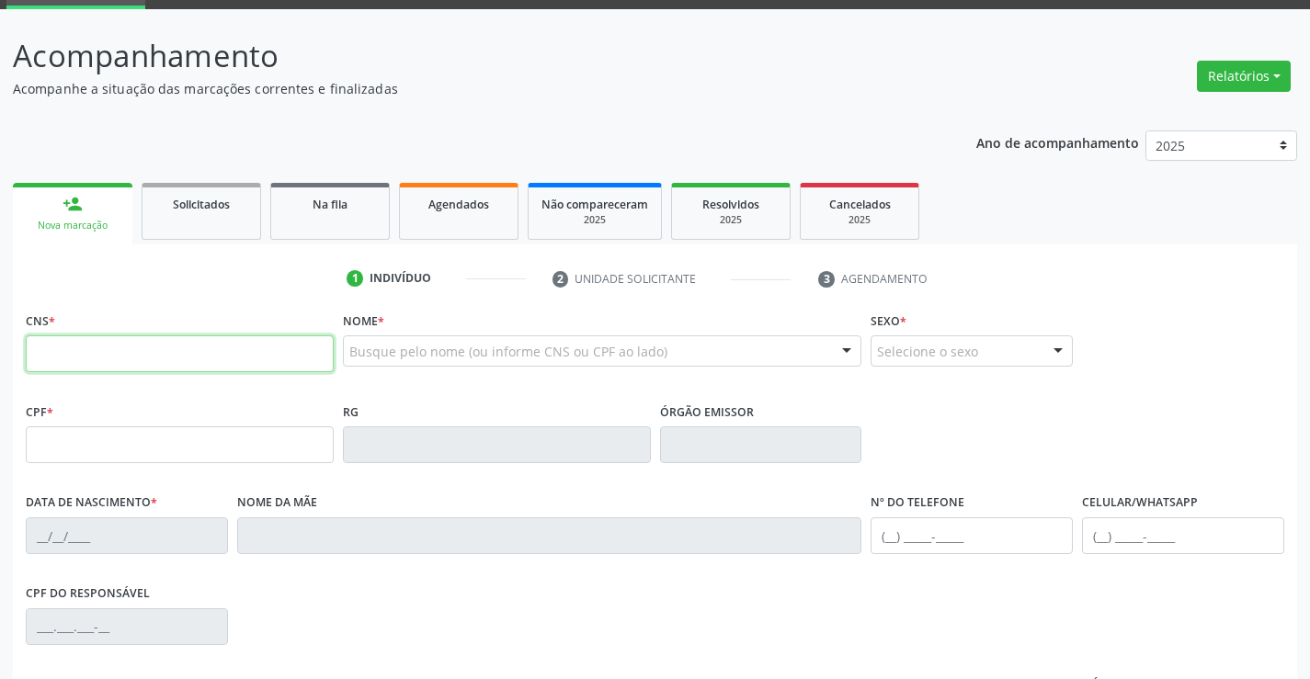
click at [72, 355] on input "text" at bounding box center [180, 354] width 308 height 37
type input "705 0020 5591 5458"
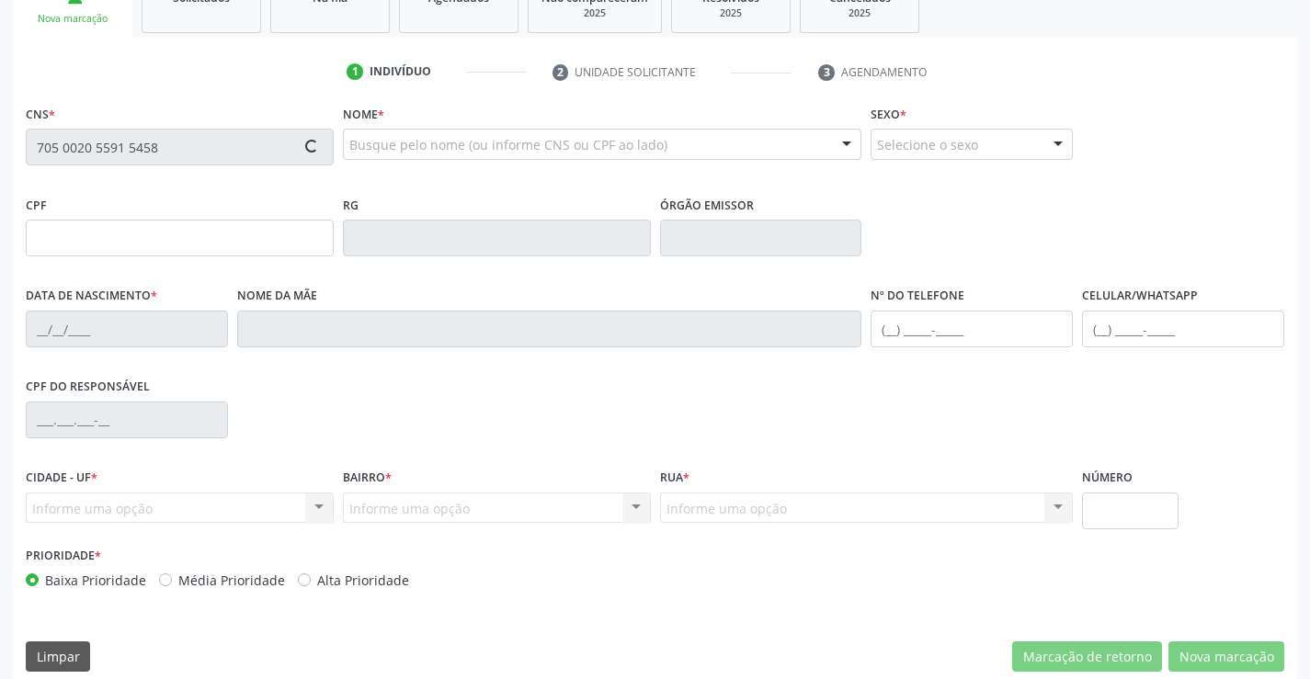
scroll to position [317, 0]
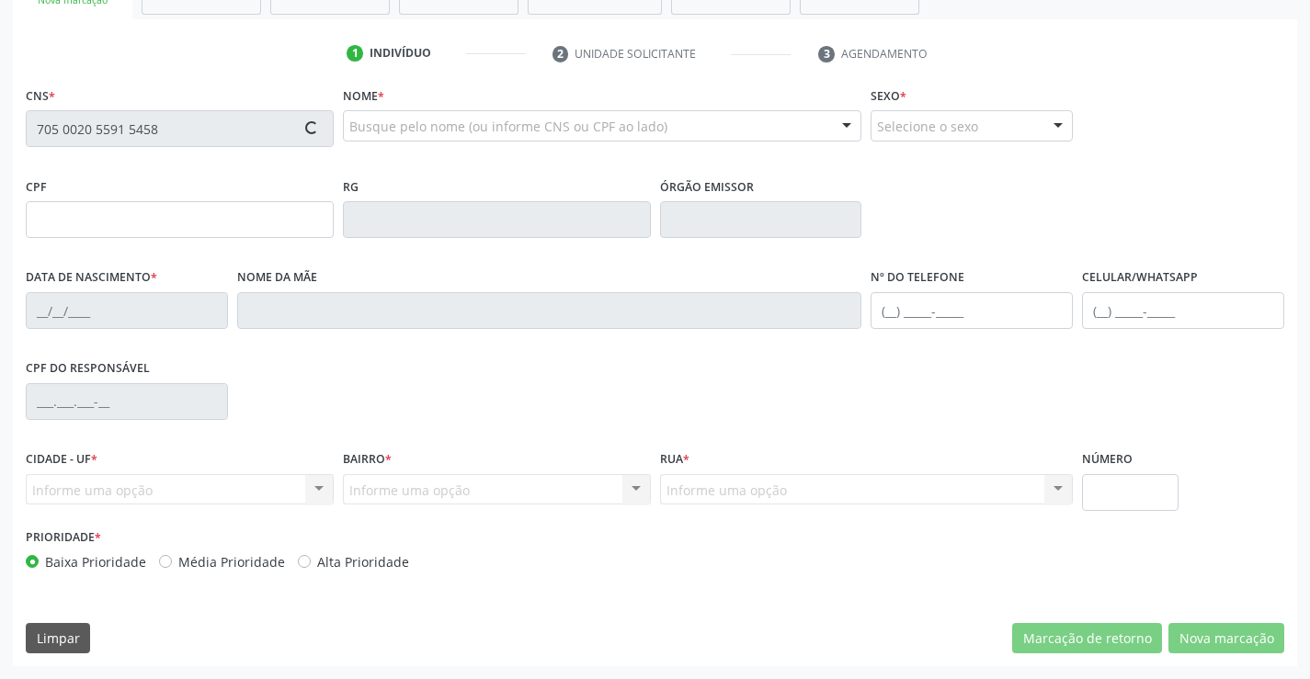
type input "2287283471"
type input "18/04/2017"
type input "(71) 98127-9082"
type input "095.113.435-30"
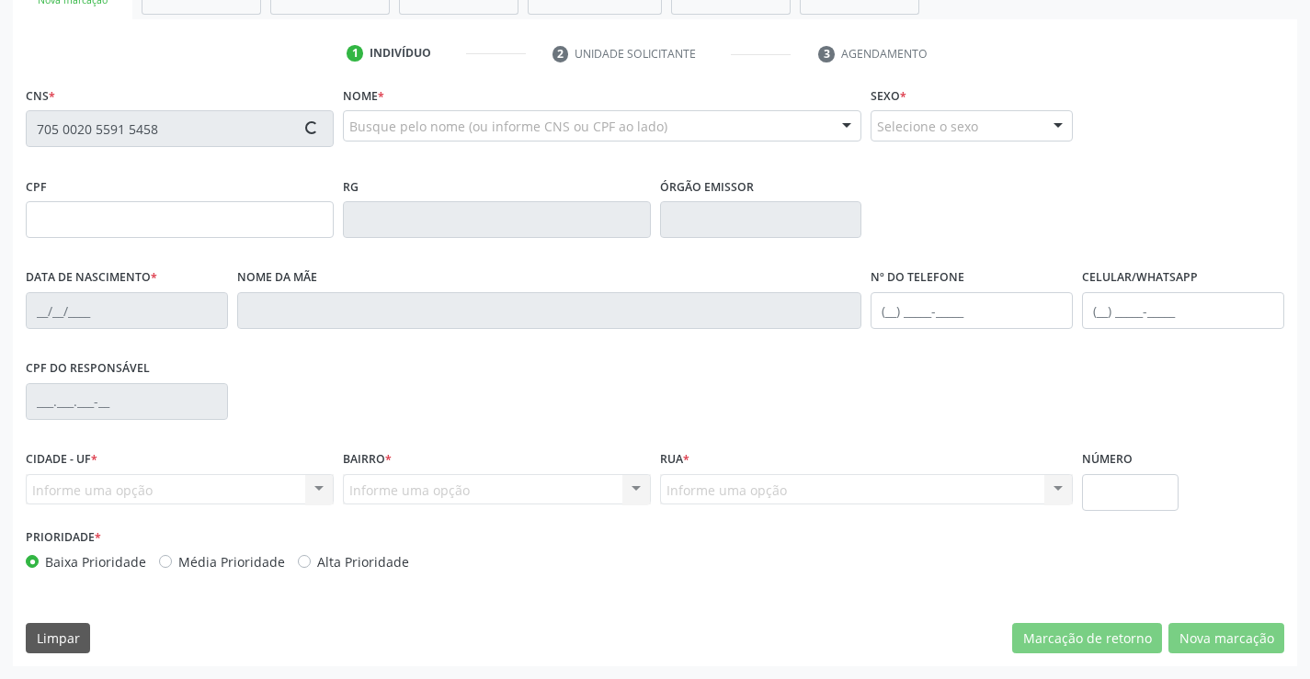
type input "SN"
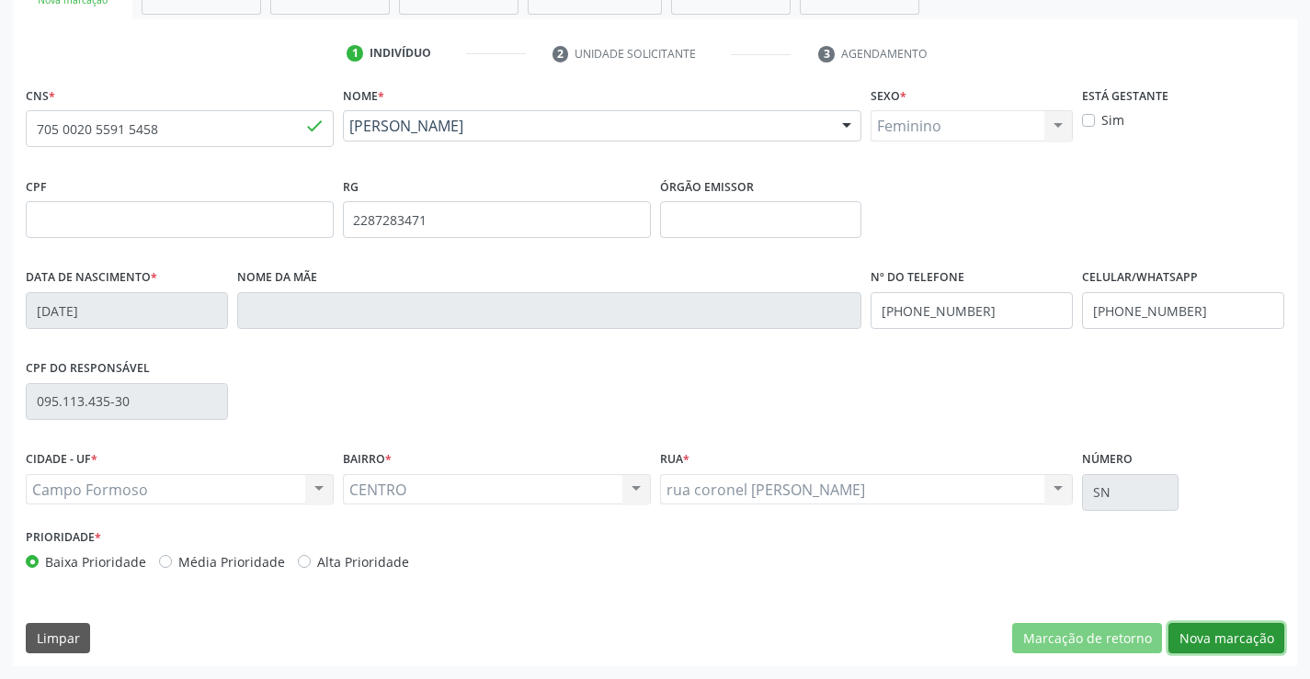
click at [1238, 640] on button "Nova marcação" at bounding box center [1226, 638] width 116 height 31
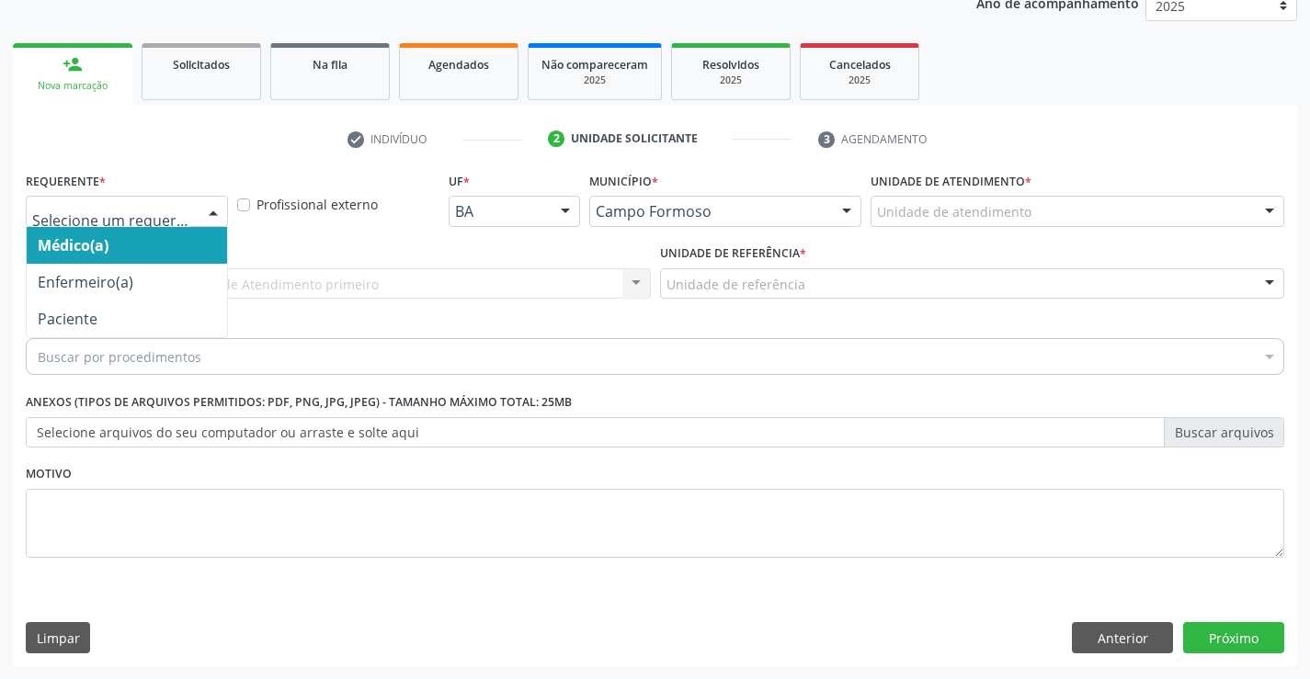
click at [201, 215] on div at bounding box center [213, 212] width 28 height 31
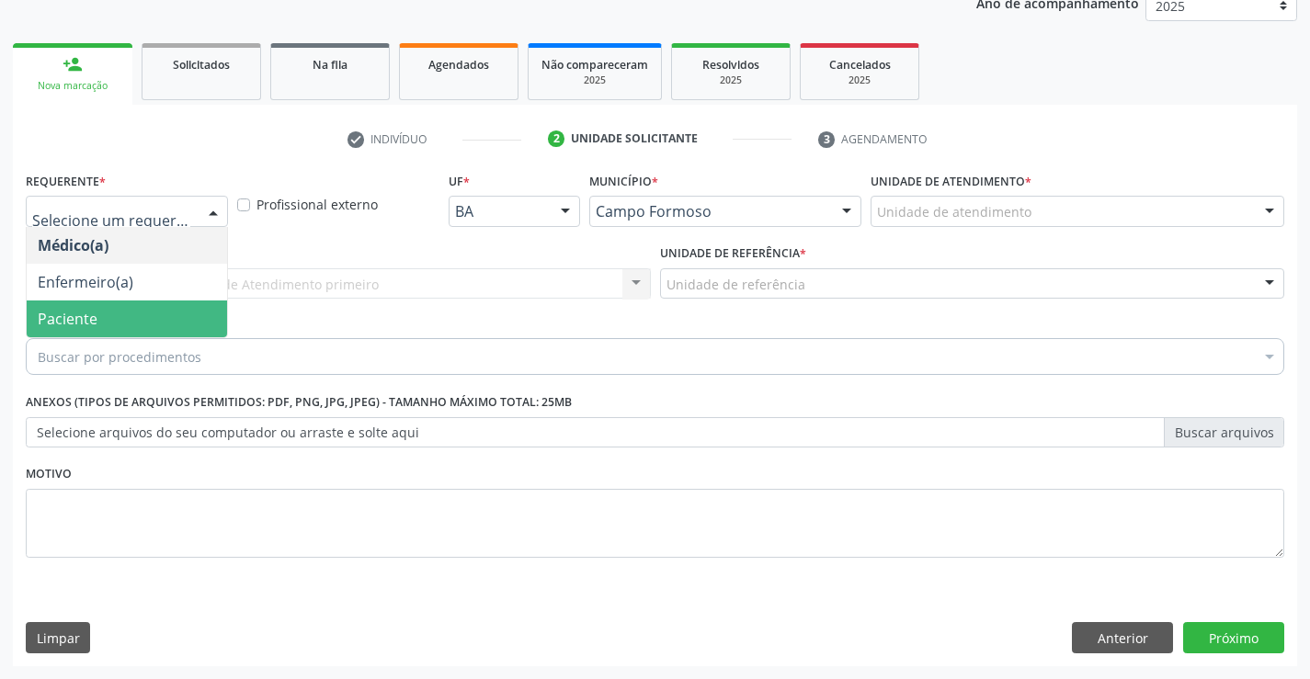
click at [83, 311] on span "Paciente" at bounding box center [68, 319] width 60 height 20
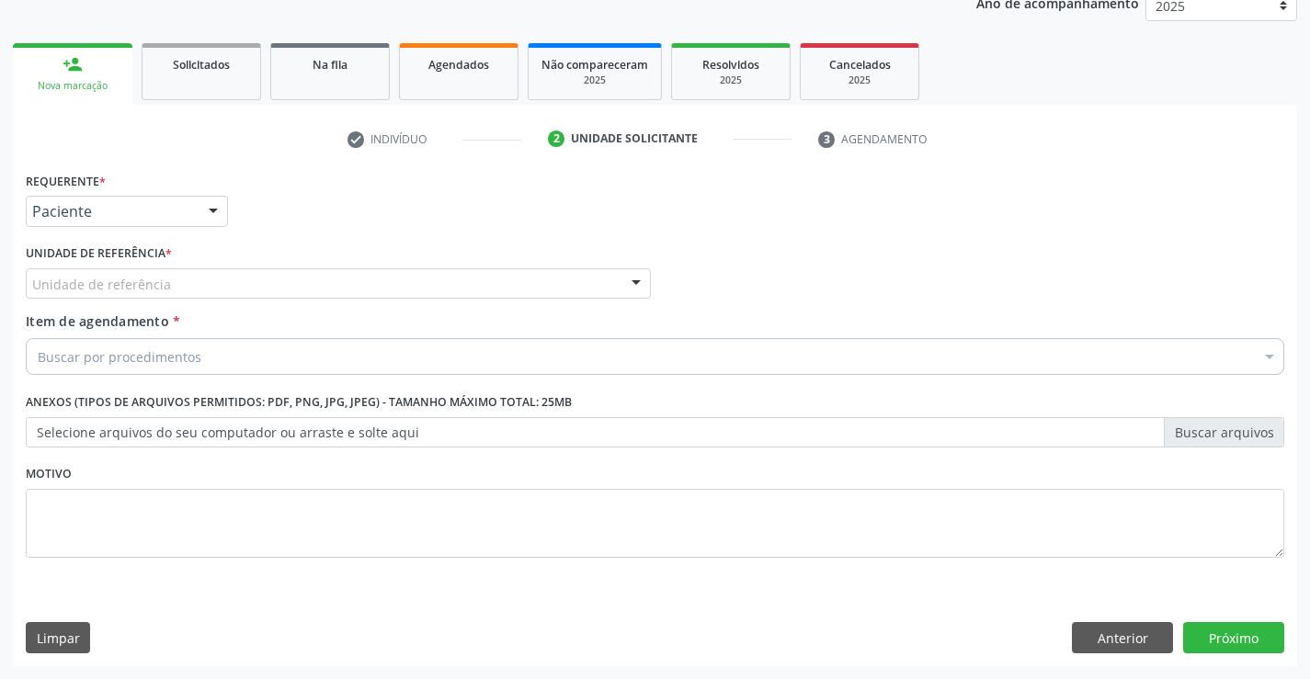
click at [211, 282] on div "Unidade de referência" at bounding box center [338, 283] width 625 height 31
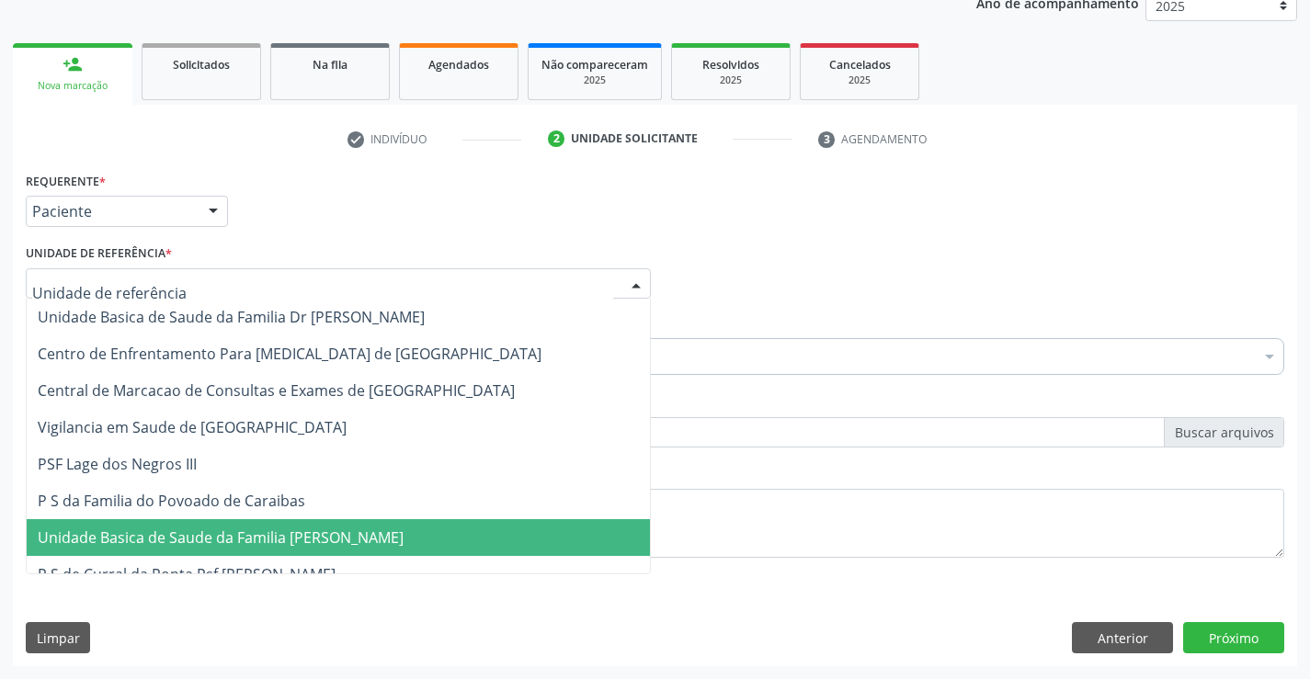
click at [286, 544] on span "Unidade Basica de Saude da Familia [PERSON_NAME]" at bounding box center [221, 538] width 366 height 20
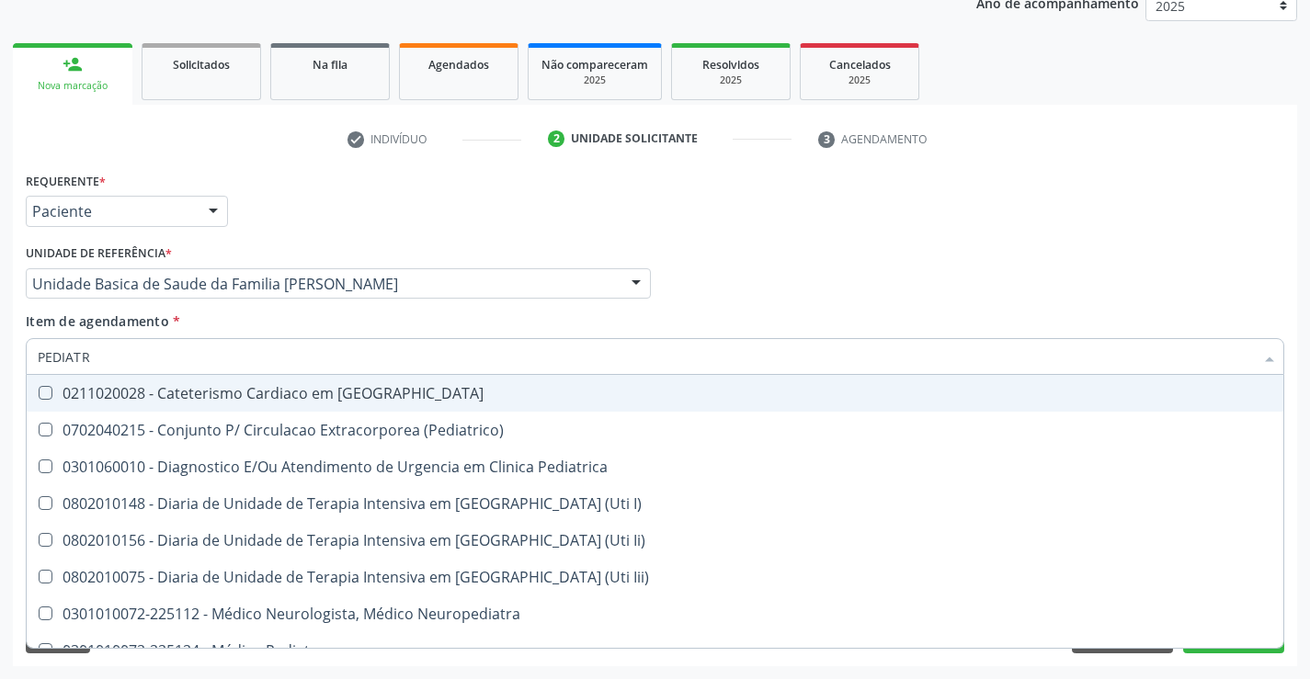
type input "PEDIATRA"
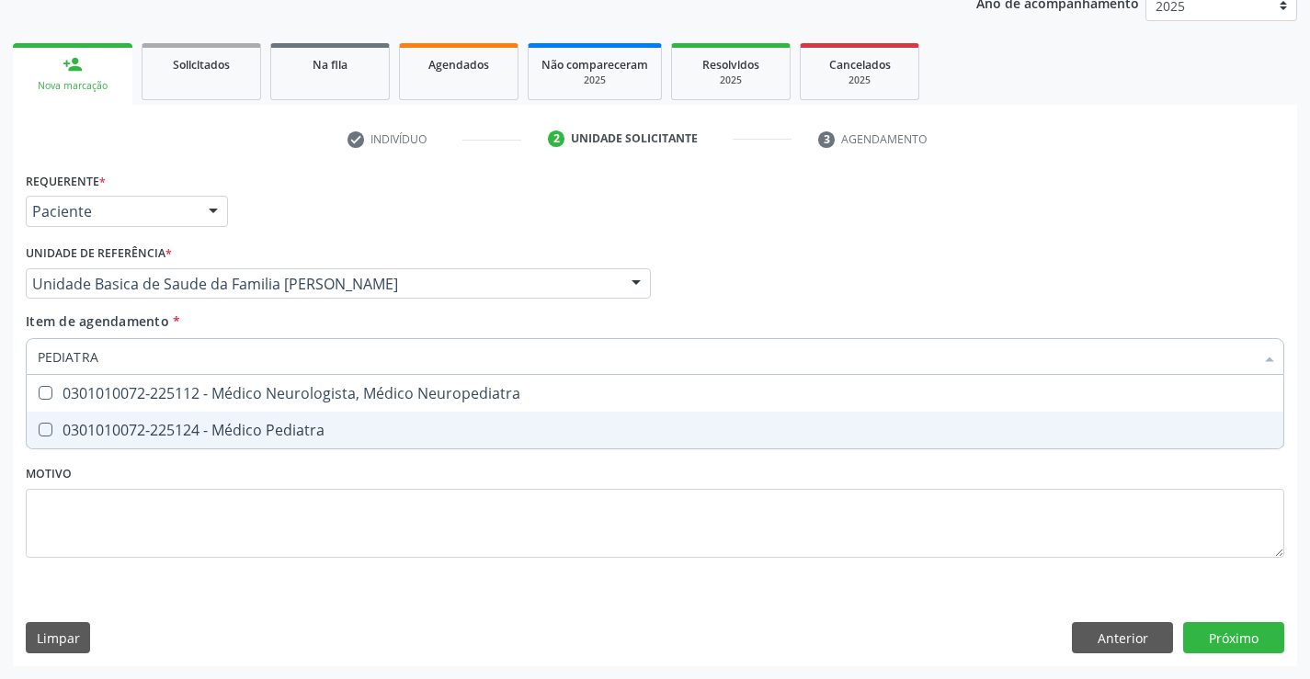
drag, startPoint x: 327, startPoint y: 427, endPoint x: 0, endPoint y: 430, distance: 327.3
click at [325, 427] on div "0301010072-225124 - Médico Pediatra" at bounding box center [655, 430] width 1235 height 15
checkbox Pediatra "true"
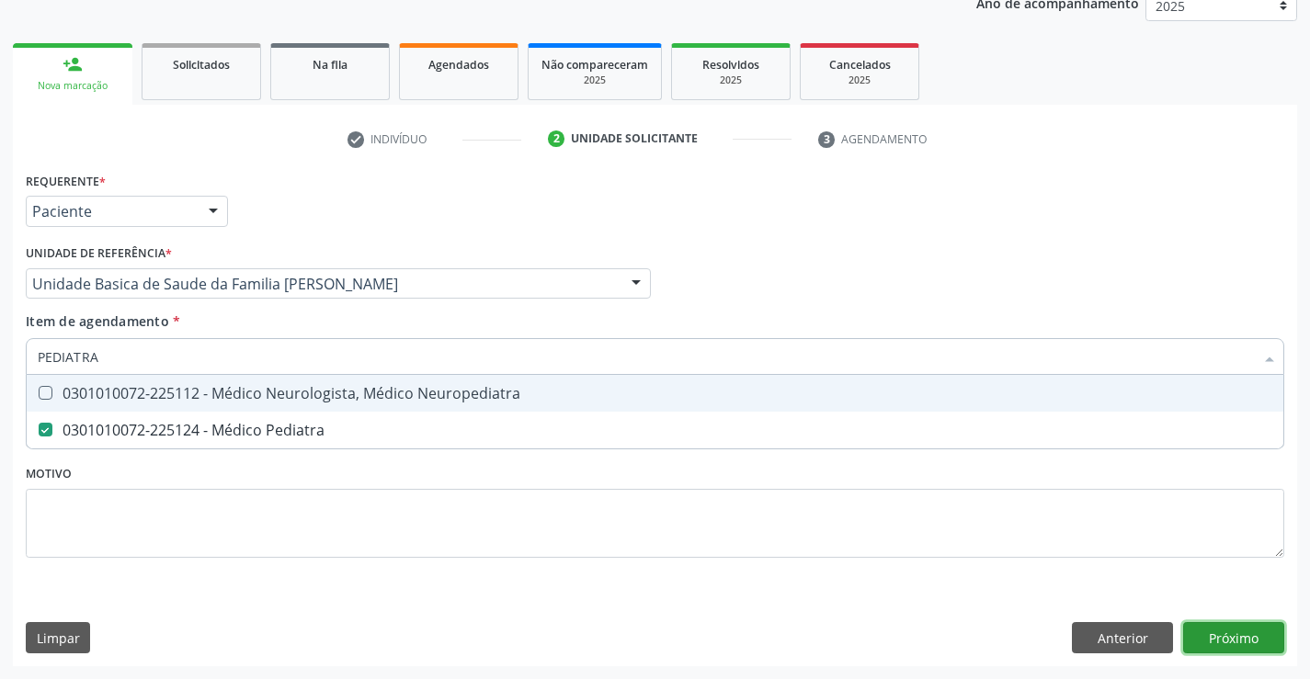
click at [1236, 636] on div "Requerente * Paciente Médico(a) Enfermeiro(a) Paciente Nenhum resultado encontr…" at bounding box center [655, 416] width 1284 height 499
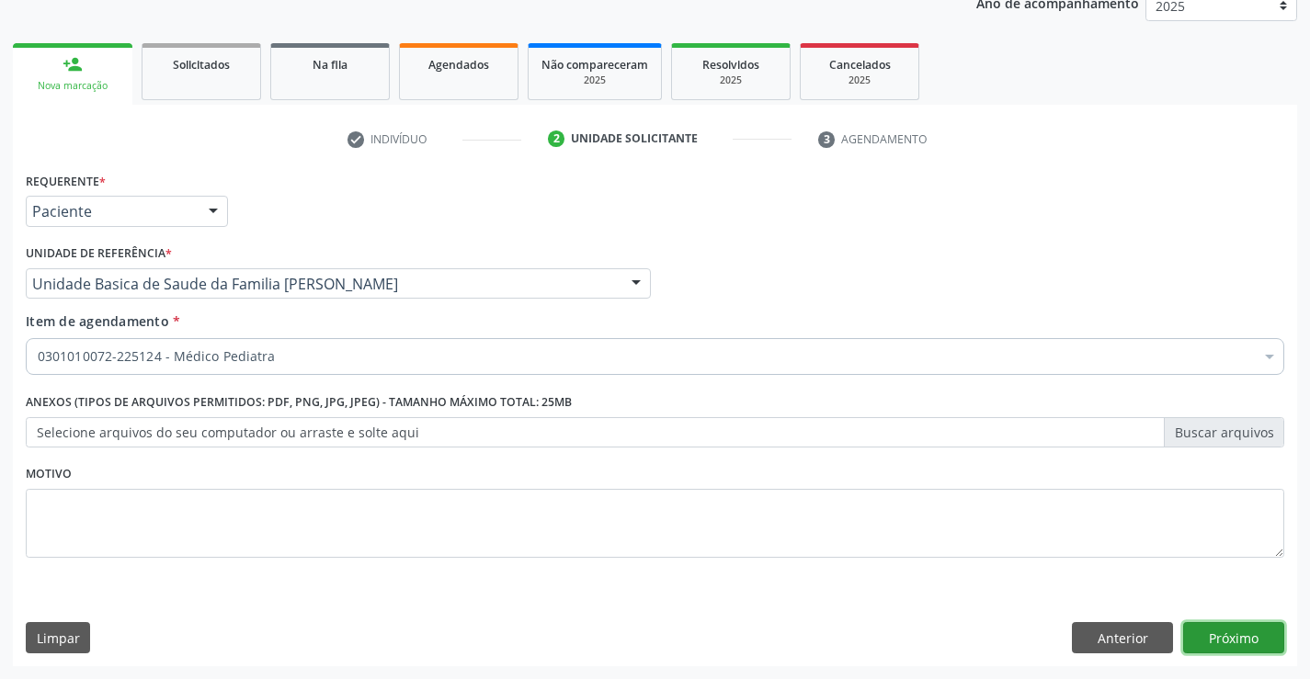
click at [1267, 644] on button "Próximo" at bounding box center [1233, 637] width 101 height 31
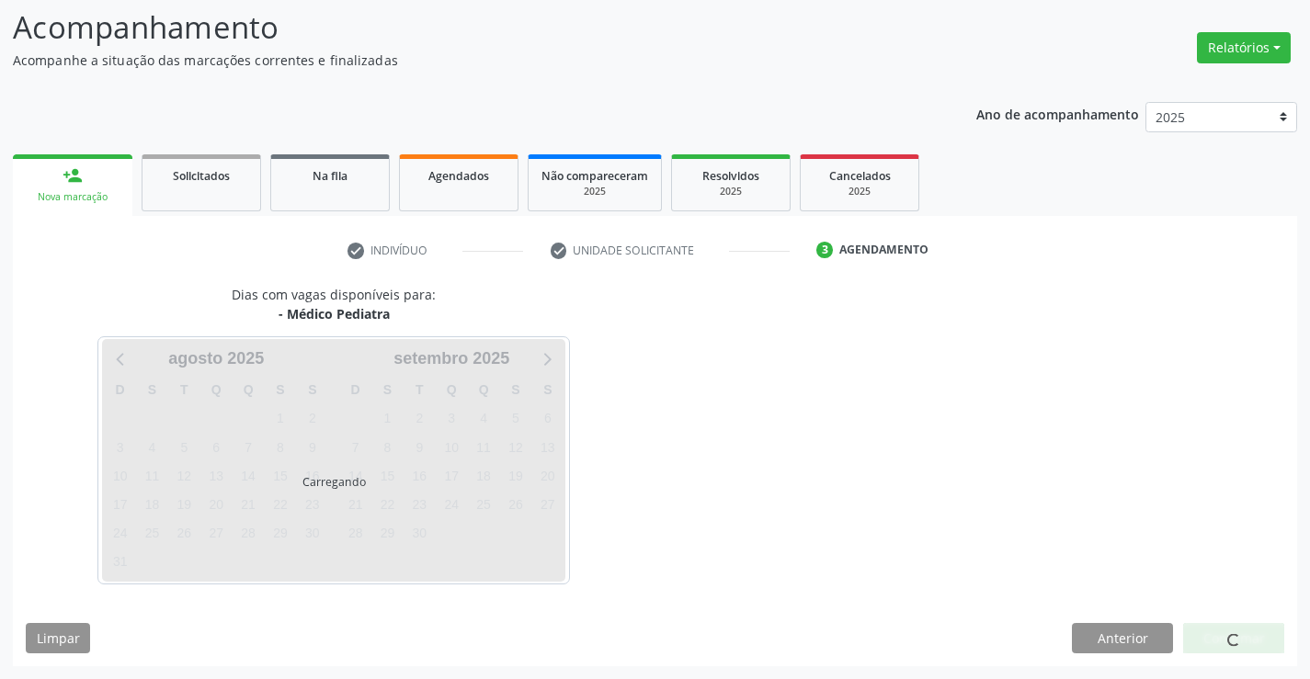
scroll to position [120, 0]
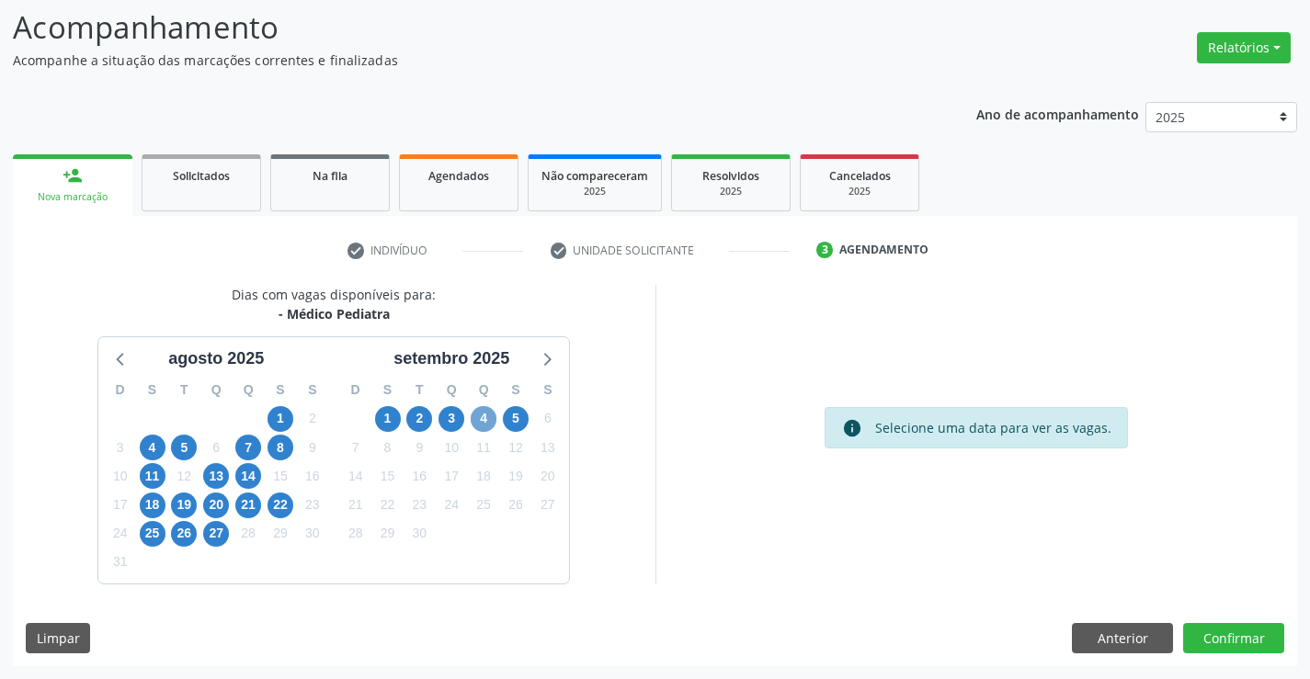
click at [474, 421] on span "4" at bounding box center [484, 419] width 26 height 26
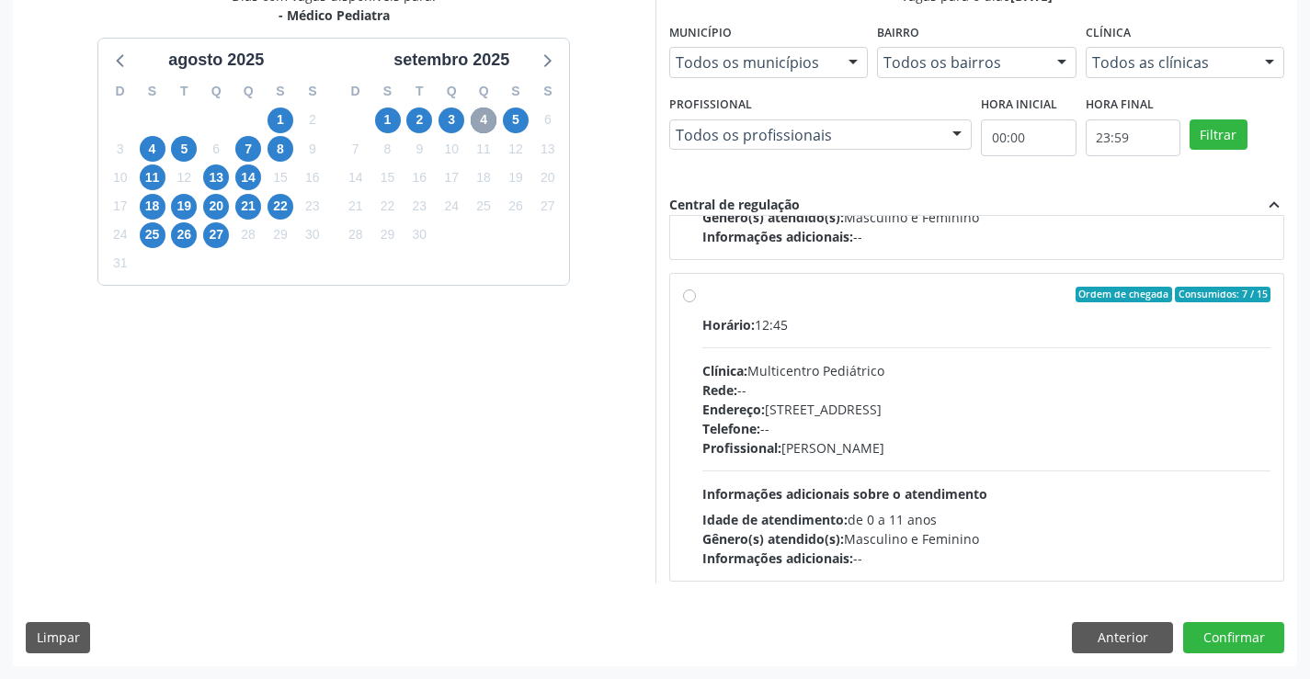
scroll to position [290, 0]
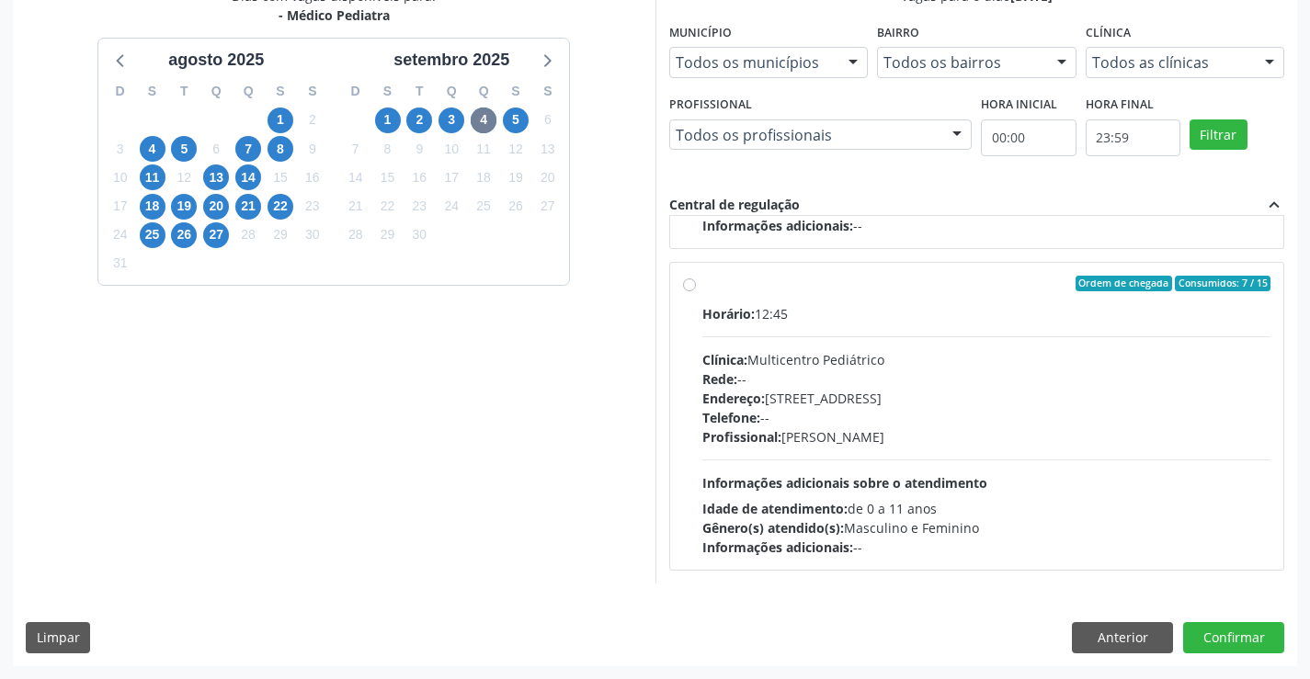
click at [871, 436] on div "Profissional: [PERSON_NAME]" at bounding box center [986, 436] width 569 height 19
click at [696, 292] on input "Ordem de chegada Consumidos: 7 / 15 Horário: 12:45 Clínica: Multicentro Pediátr…" at bounding box center [689, 284] width 13 height 17
radio input "true"
click at [1212, 634] on button "Confirmar" at bounding box center [1233, 637] width 101 height 31
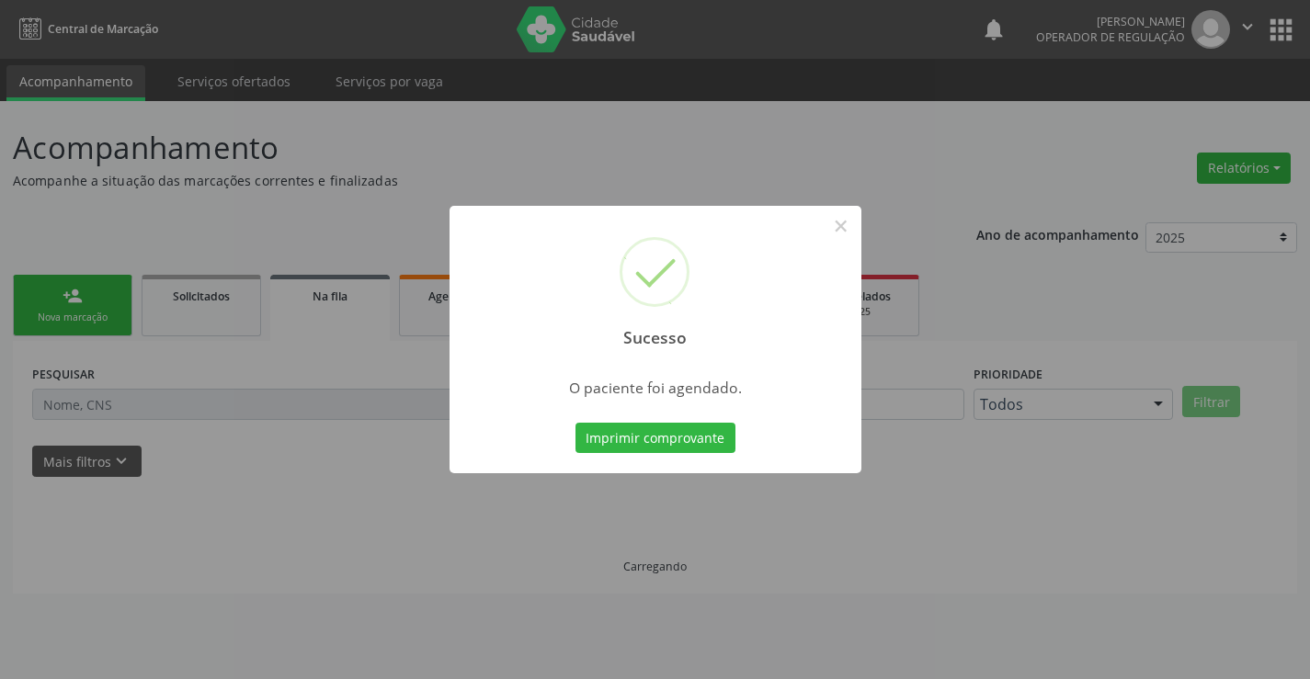
scroll to position [0, 0]
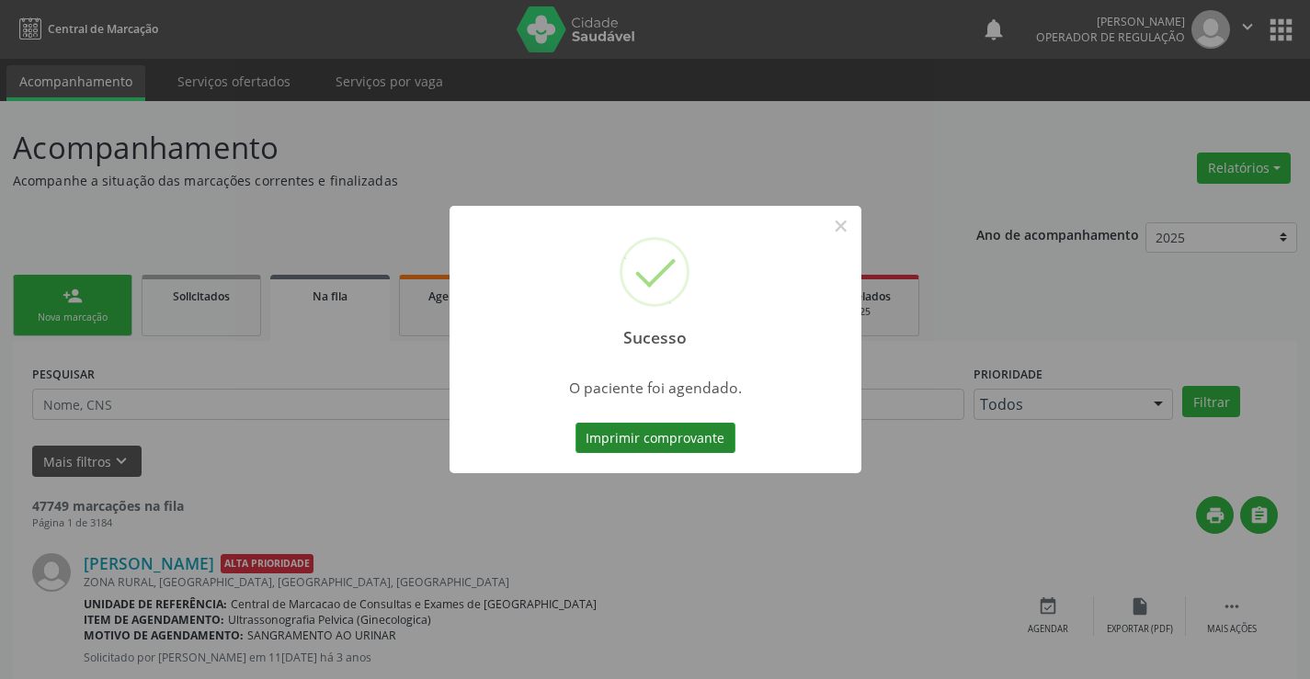
click at [678, 442] on button "Imprimir comprovante" at bounding box center [656, 438] width 160 height 31
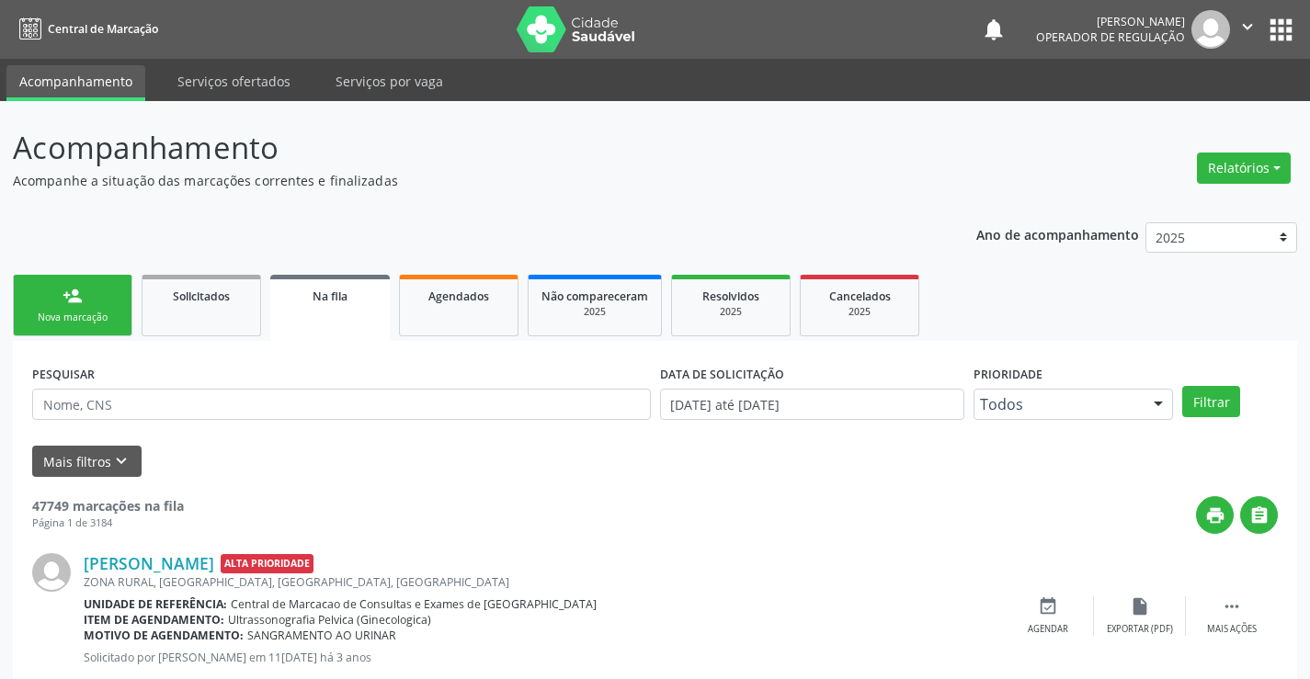
click at [88, 303] on link "person_add Nova marcação" at bounding box center [73, 306] width 120 height 62
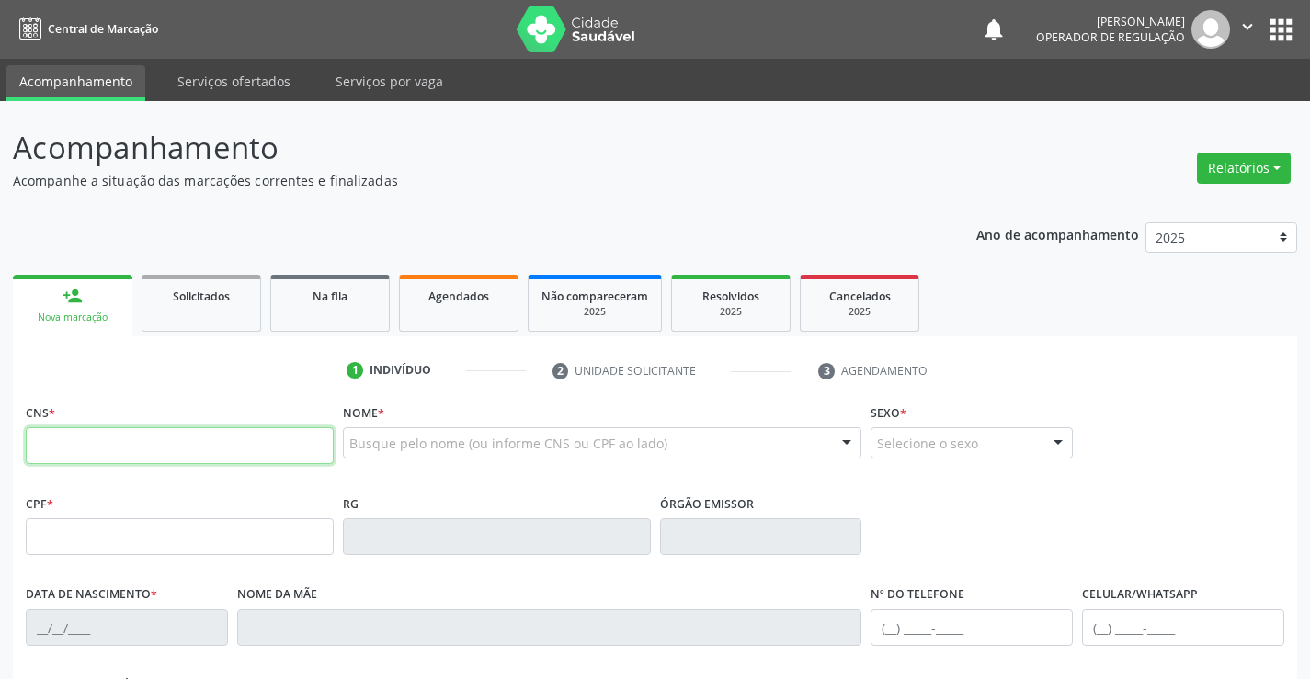
click at [91, 440] on input "text" at bounding box center [180, 445] width 308 height 37
type input "705 0022 1377 5457"
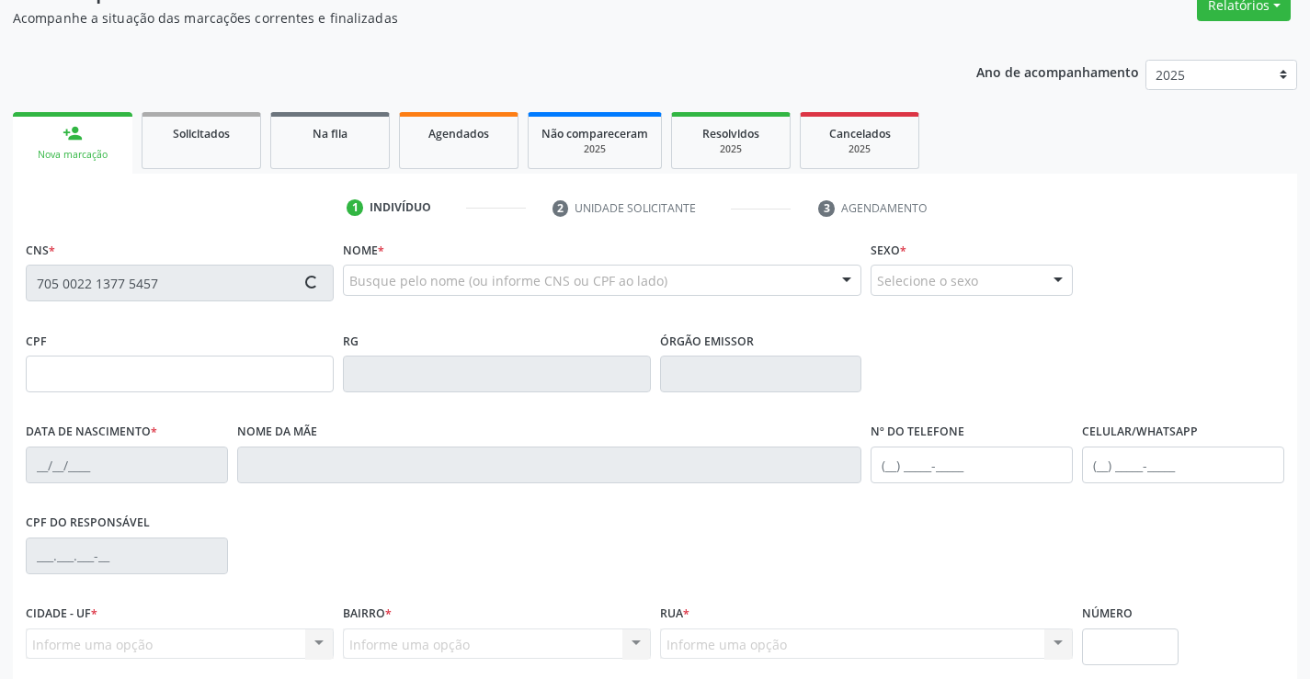
scroll to position [317, 0]
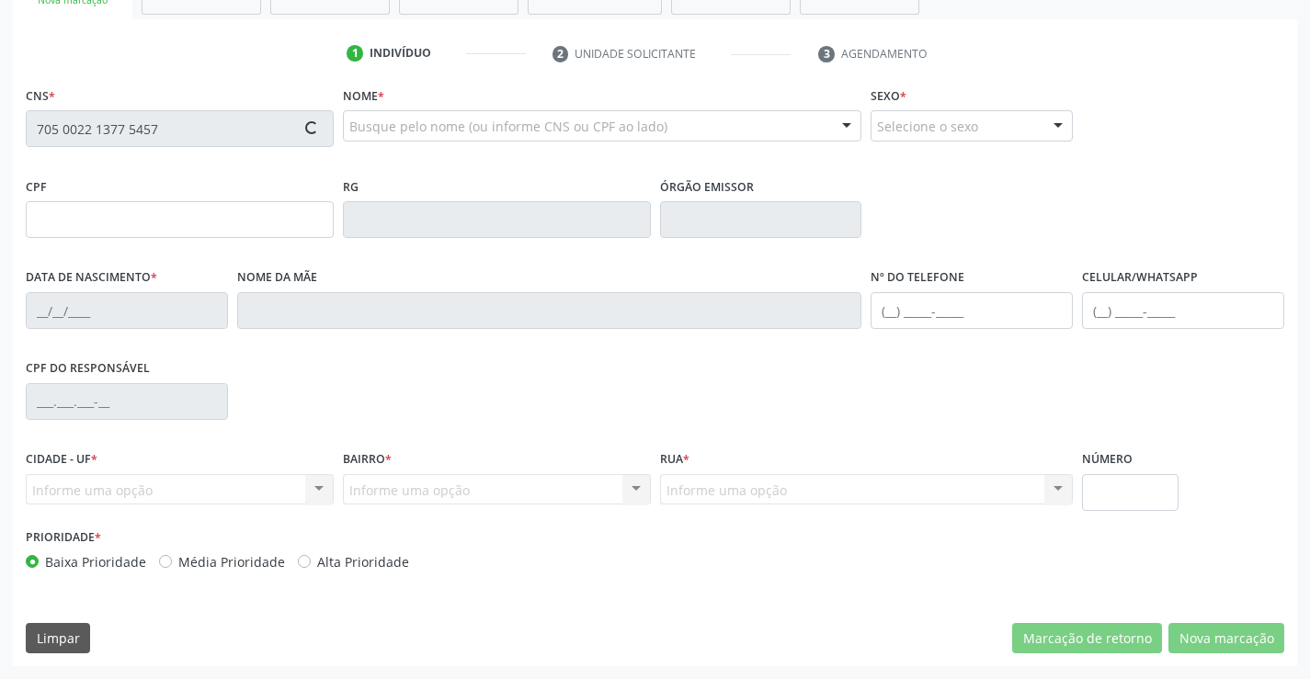
type input "888.210.305-63"
type input "0532271580"
type input "30/09/1963"
type input "(74) 98824-0663"
type input "SN"
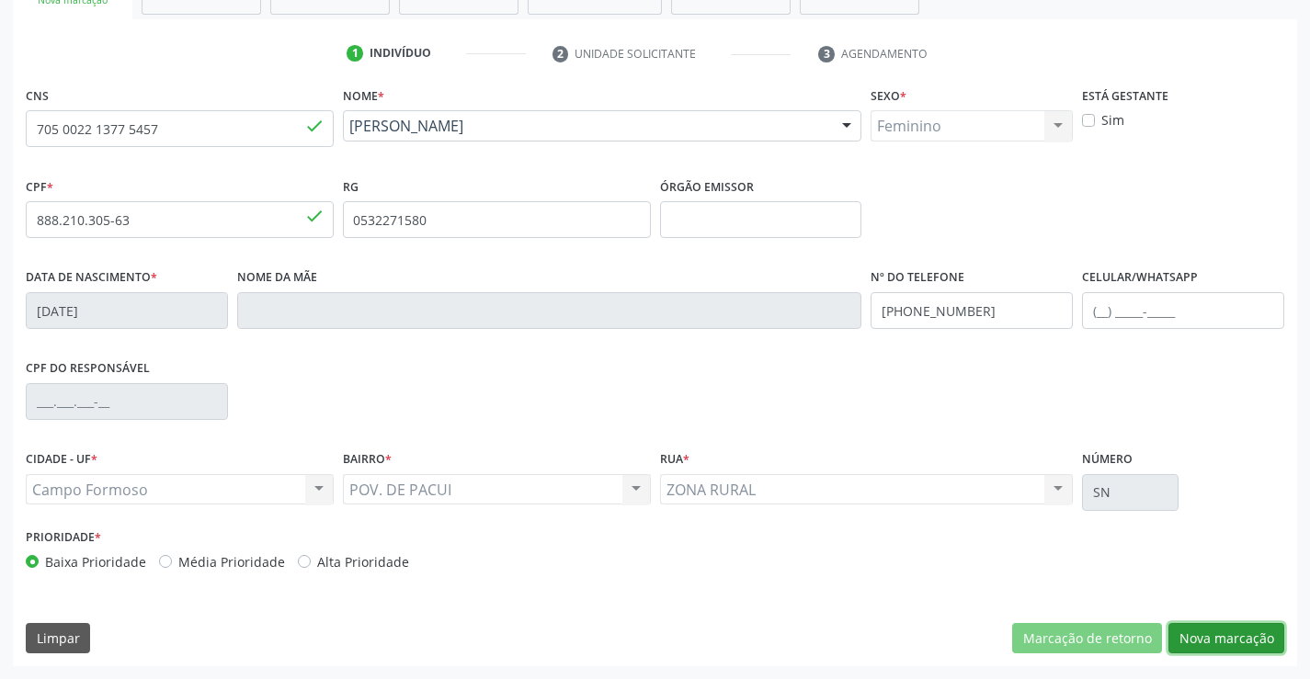
click at [1255, 637] on button "Nova marcação" at bounding box center [1226, 638] width 116 height 31
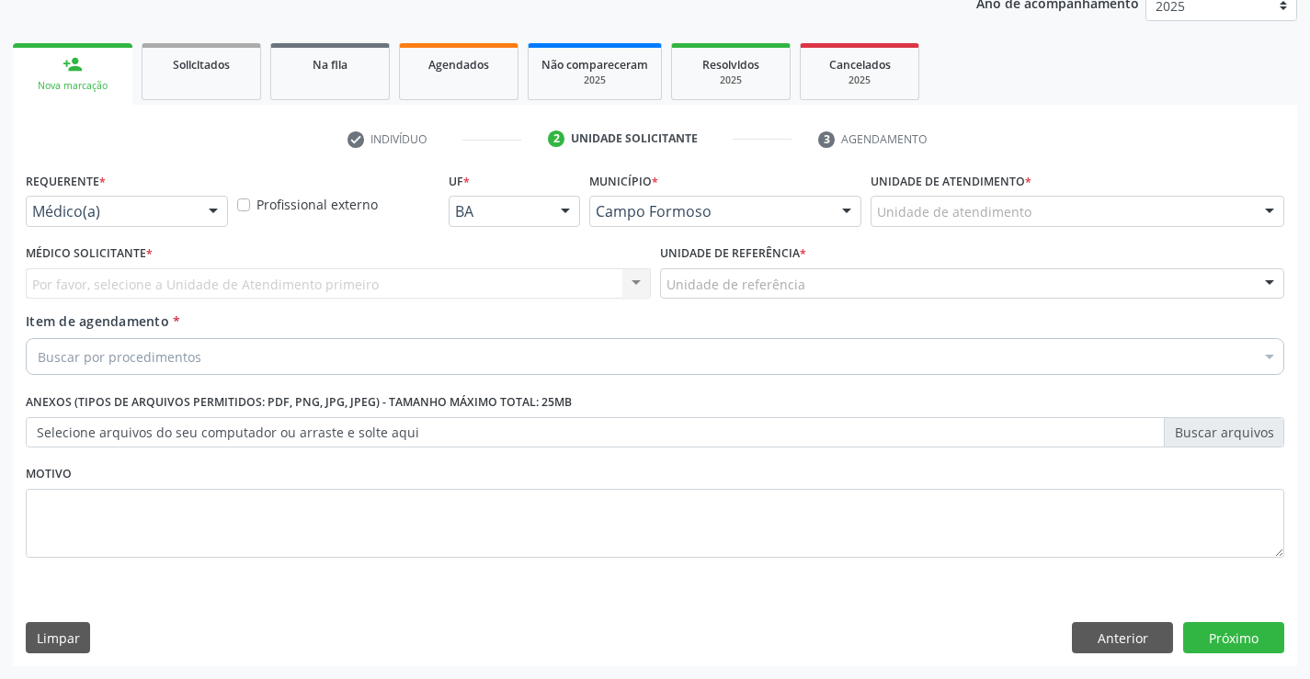
click at [204, 213] on div at bounding box center [213, 212] width 28 height 31
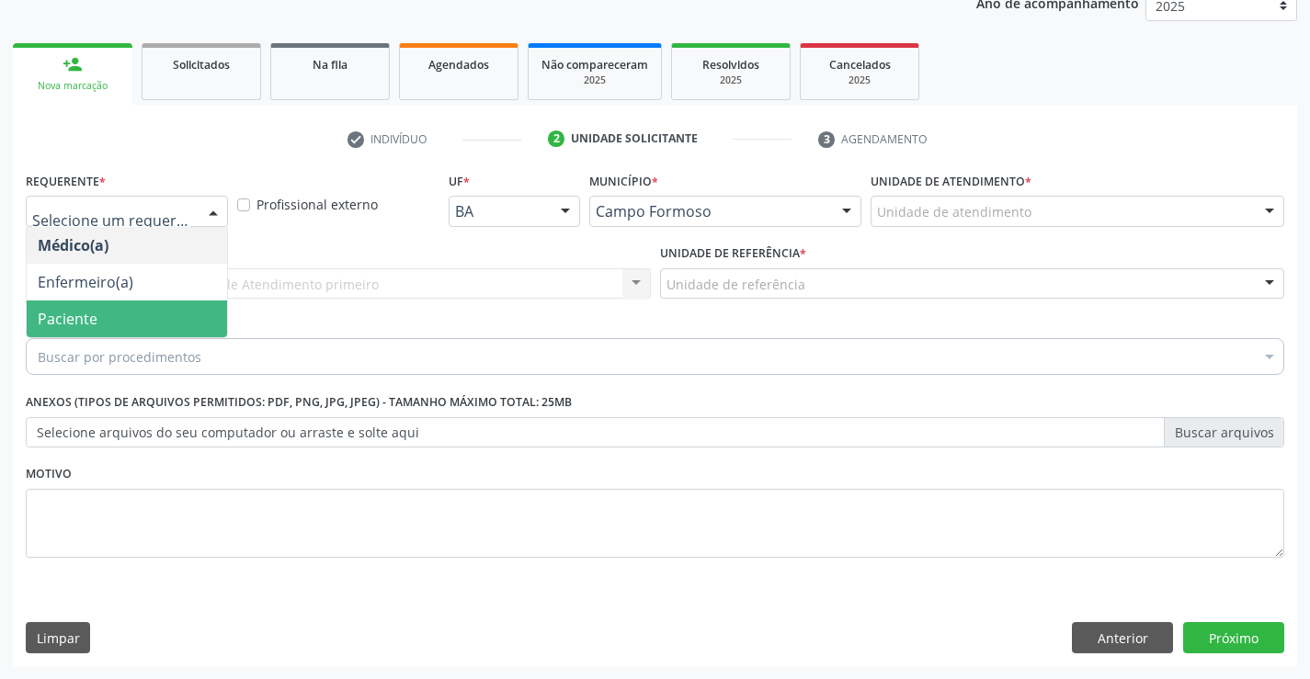
click at [148, 319] on span "Paciente" at bounding box center [127, 319] width 200 height 37
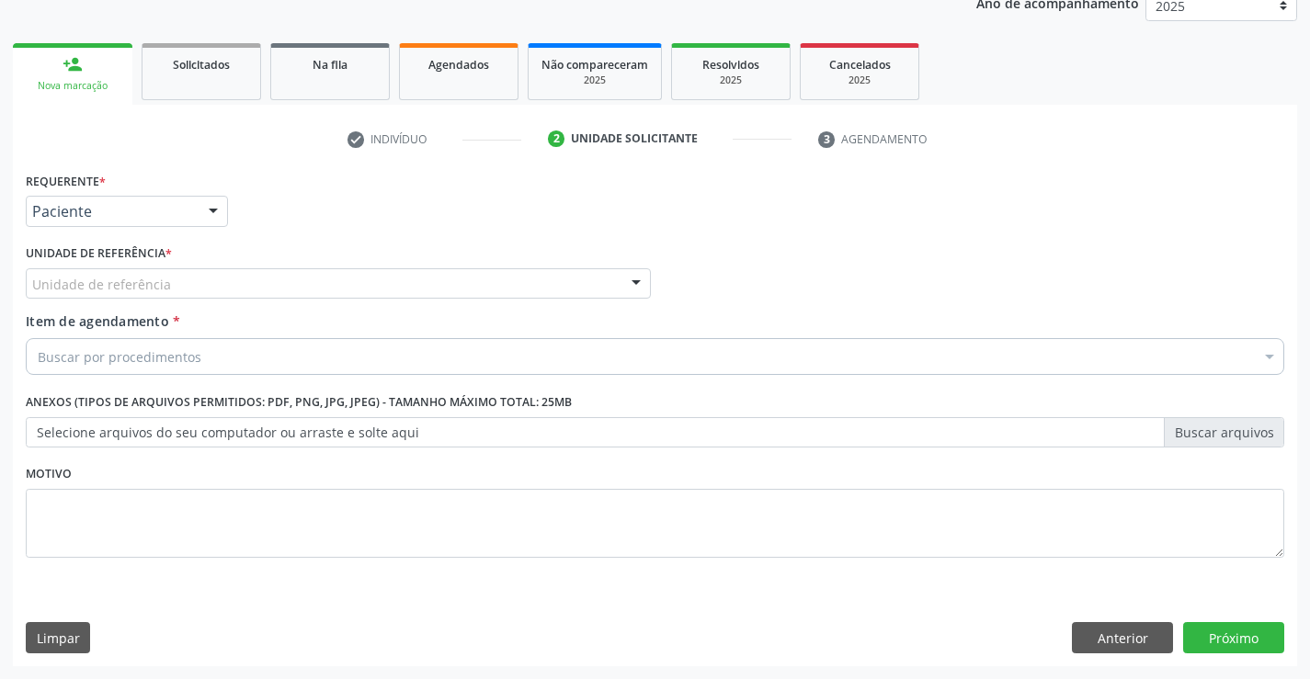
click at [229, 286] on div "Unidade de referência" at bounding box center [338, 283] width 625 height 31
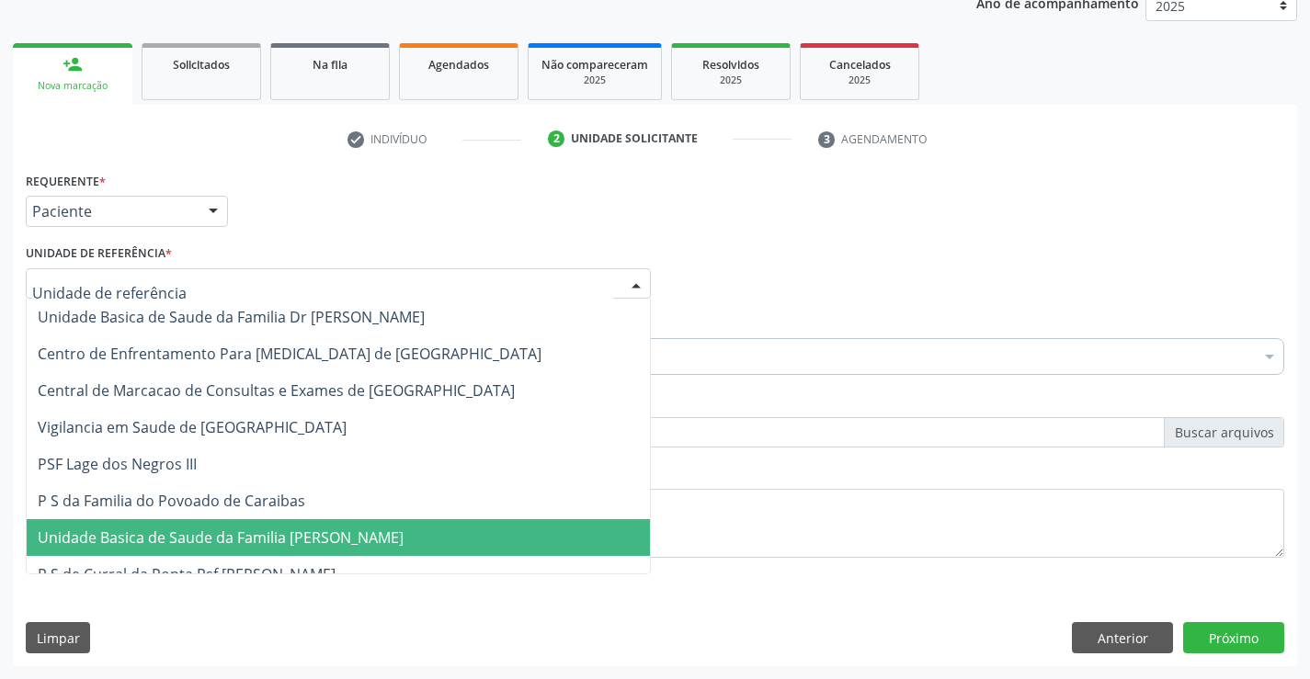
click at [294, 544] on span "Unidade Basica de Saude da Familia [PERSON_NAME]" at bounding box center [221, 538] width 366 height 20
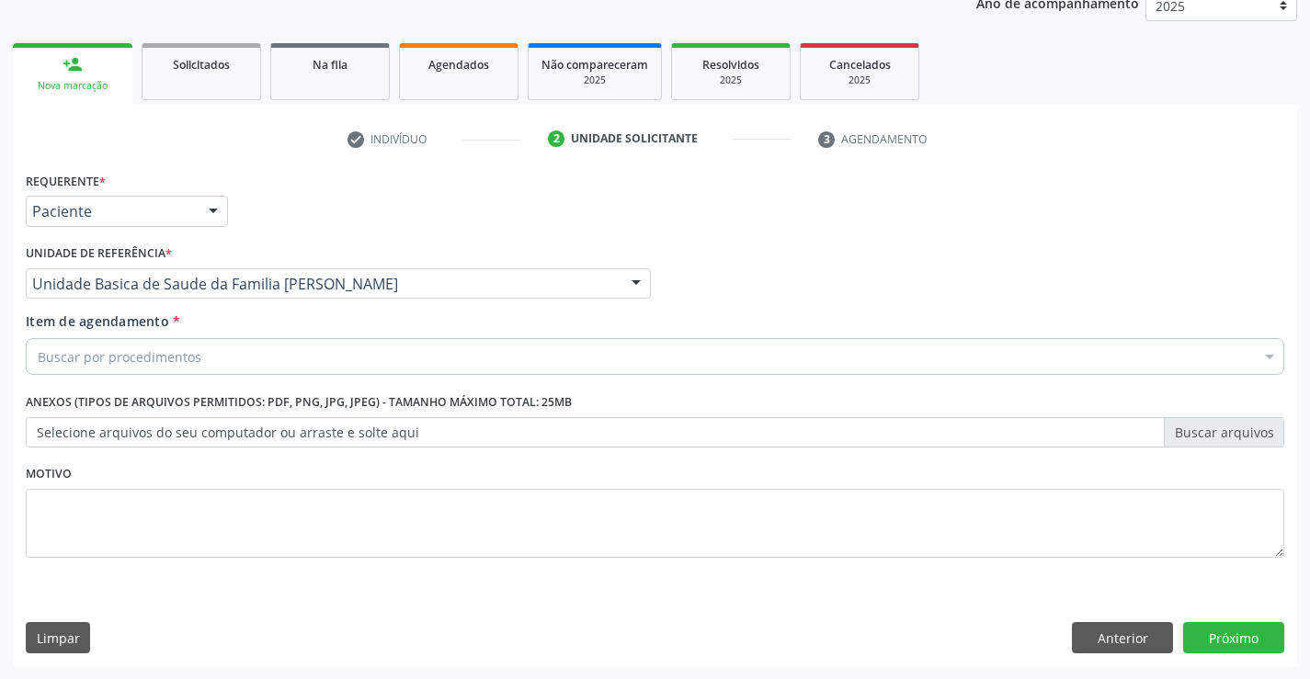
click at [224, 356] on div "Buscar por procedimentos" at bounding box center [655, 356] width 1259 height 37
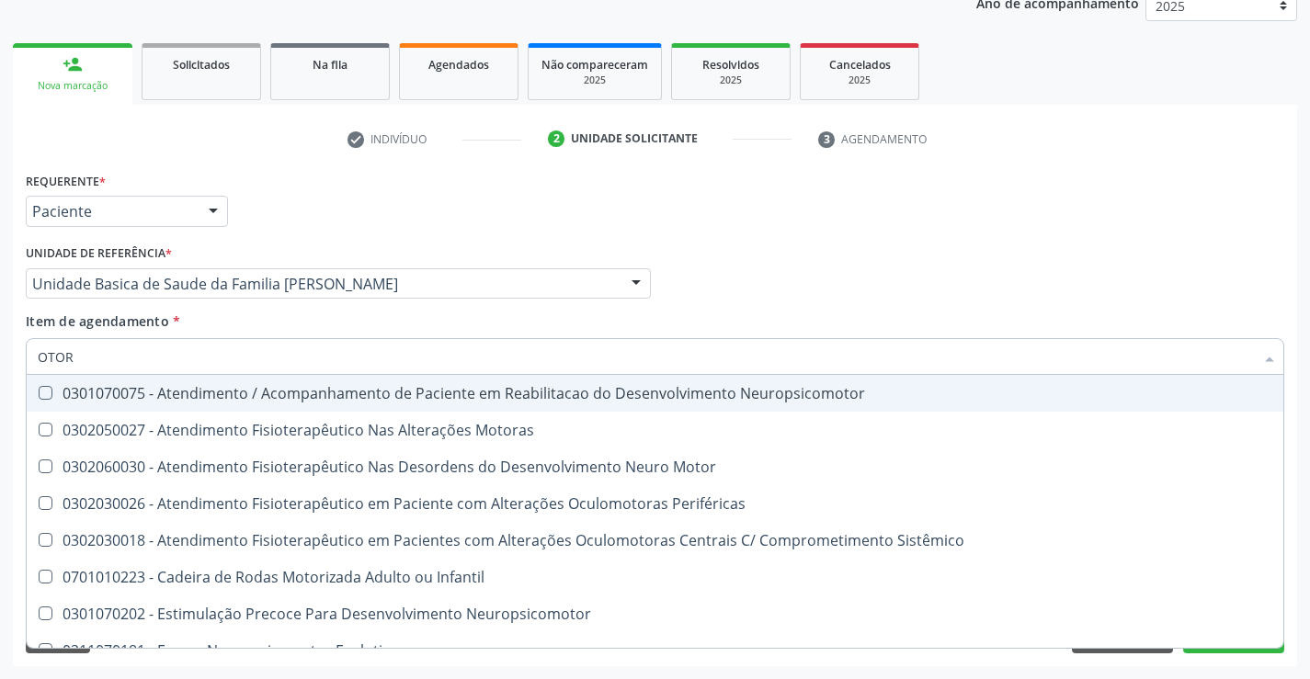
type input "OTORR"
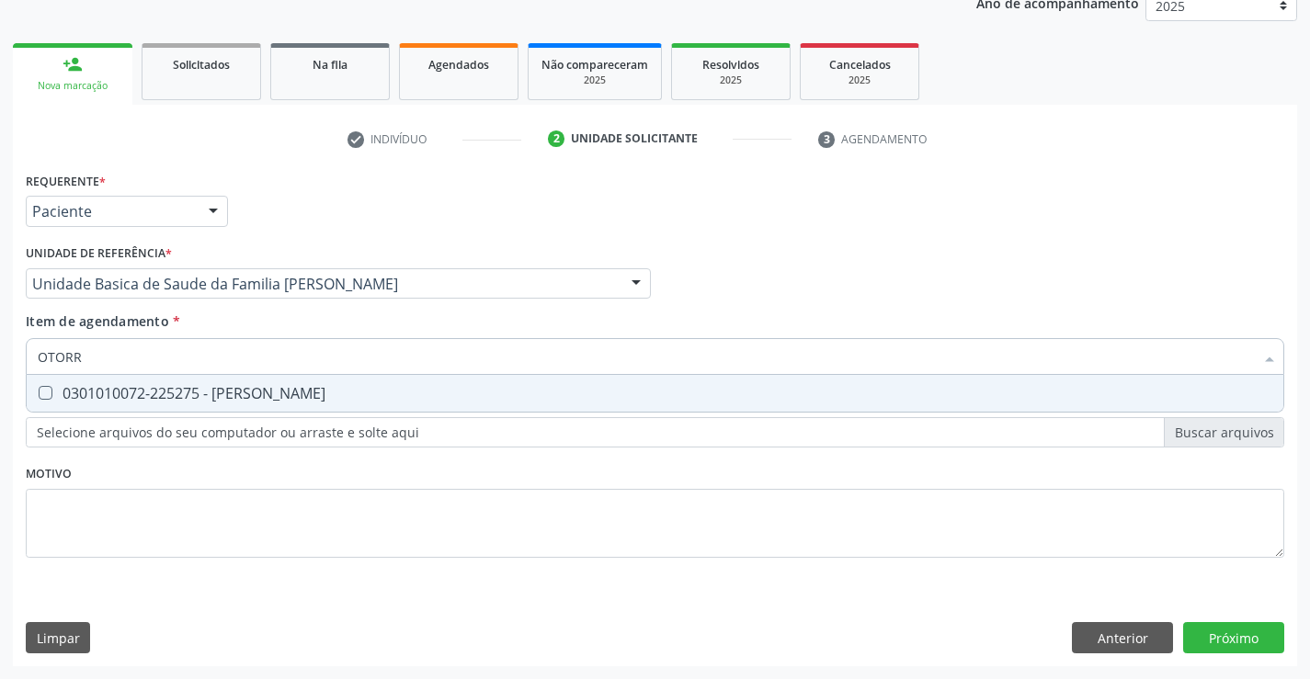
drag, startPoint x: 236, startPoint y: 392, endPoint x: 197, endPoint y: 385, distance: 40.1
click at [235, 392] on div "0301010072-225275 - Médico Otorrinolaringologista" at bounding box center [655, 393] width 1235 height 15
checkbox Otorrinolaringologista "true"
click at [1204, 634] on div "Requerente * Paciente Médico(a) Enfermeiro(a) Paciente Nenhum resultado encontr…" at bounding box center [655, 416] width 1284 height 499
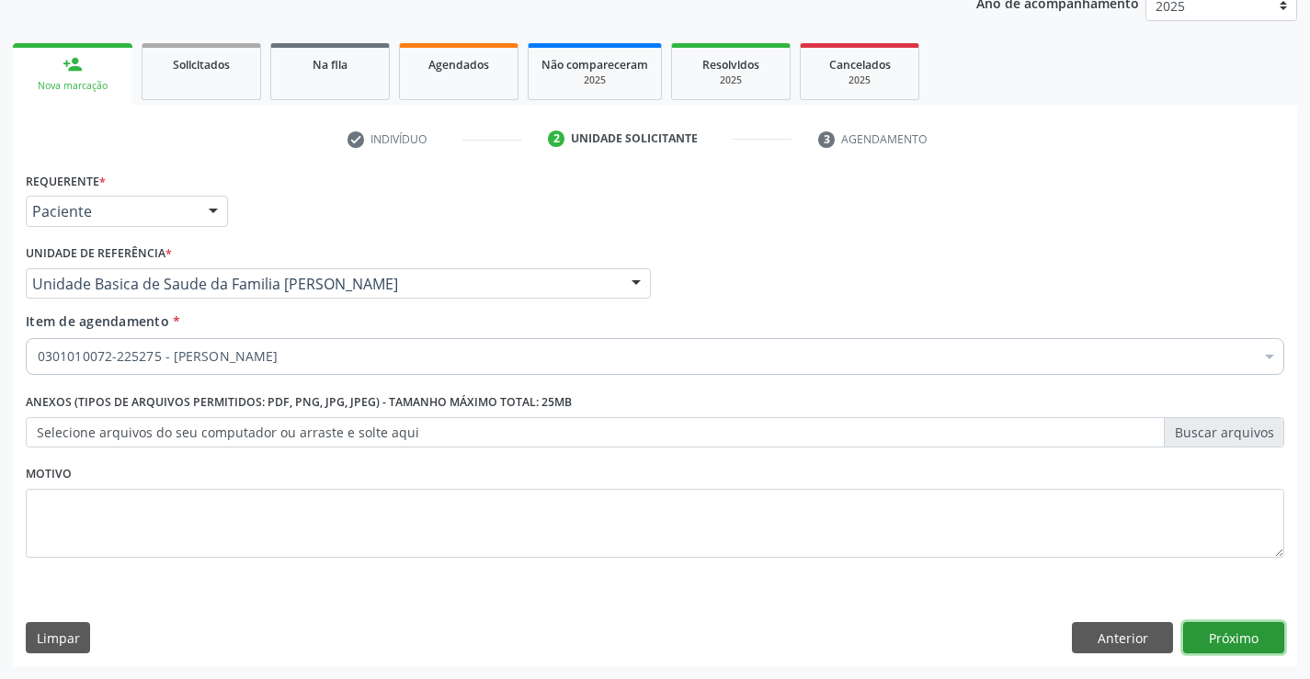
click at [1233, 637] on button "Próximo" at bounding box center [1233, 637] width 101 height 31
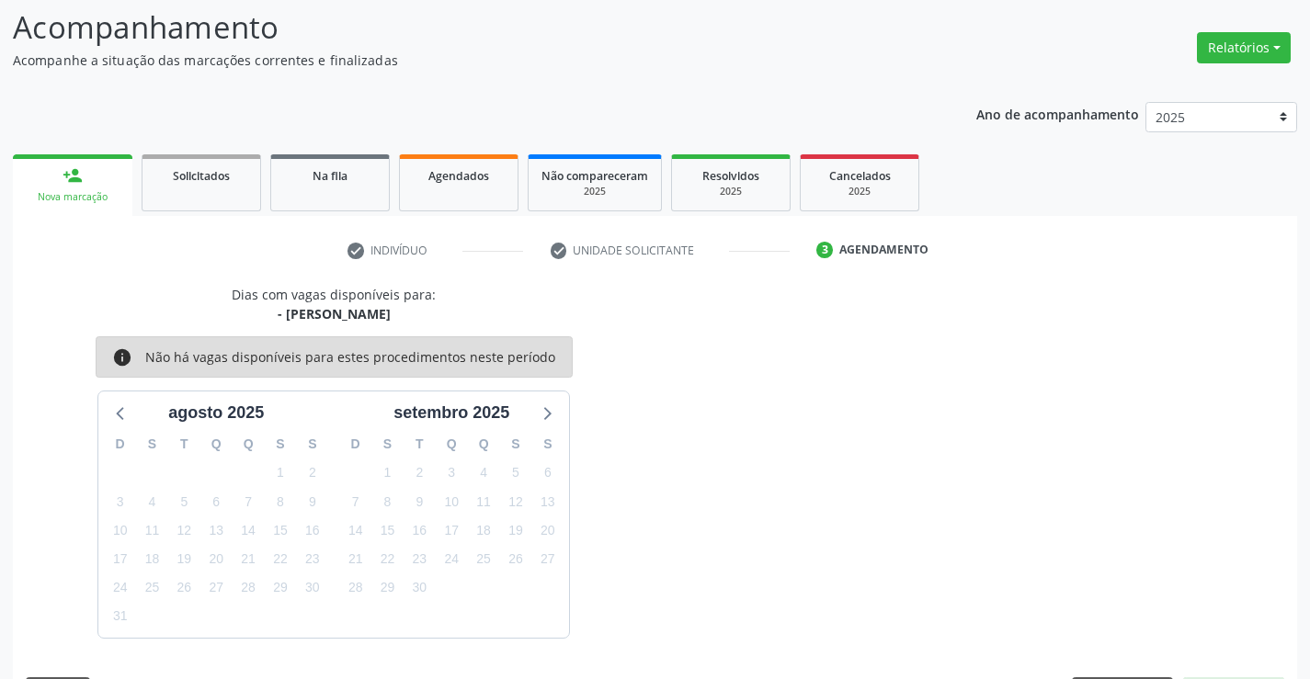
scroll to position [175, 0]
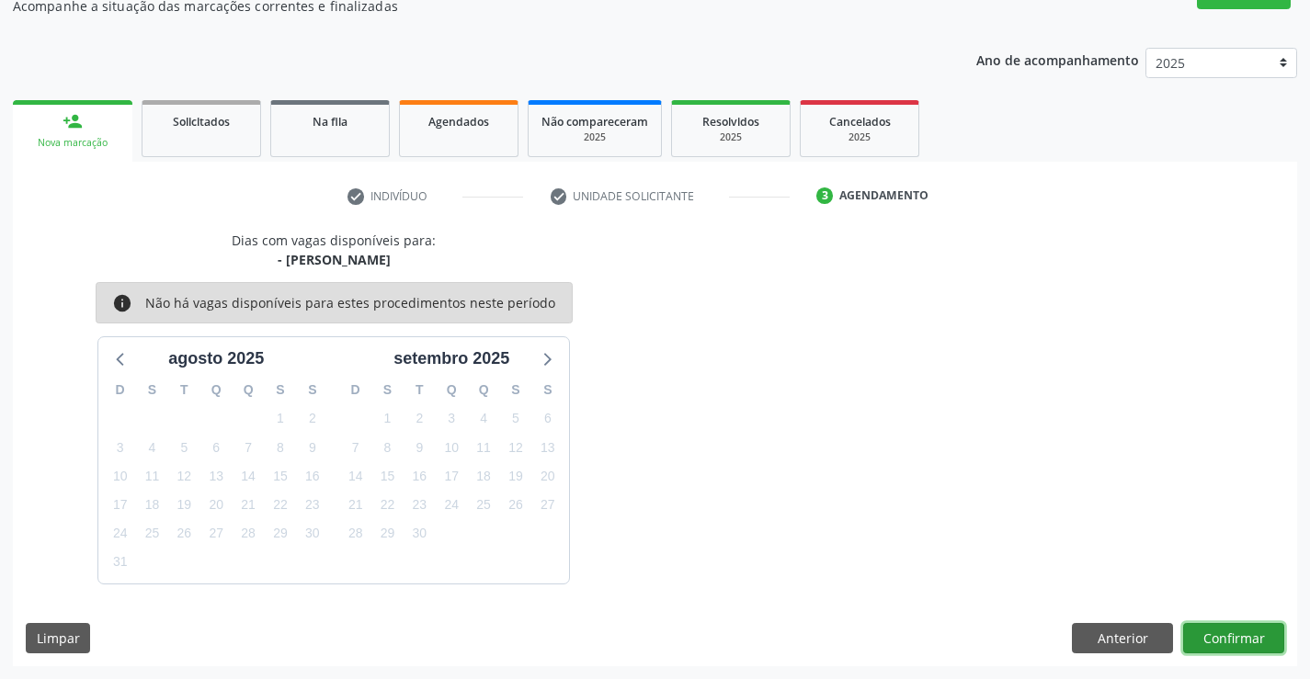
click at [1245, 635] on button "Confirmar" at bounding box center [1233, 638] width 101 height 31
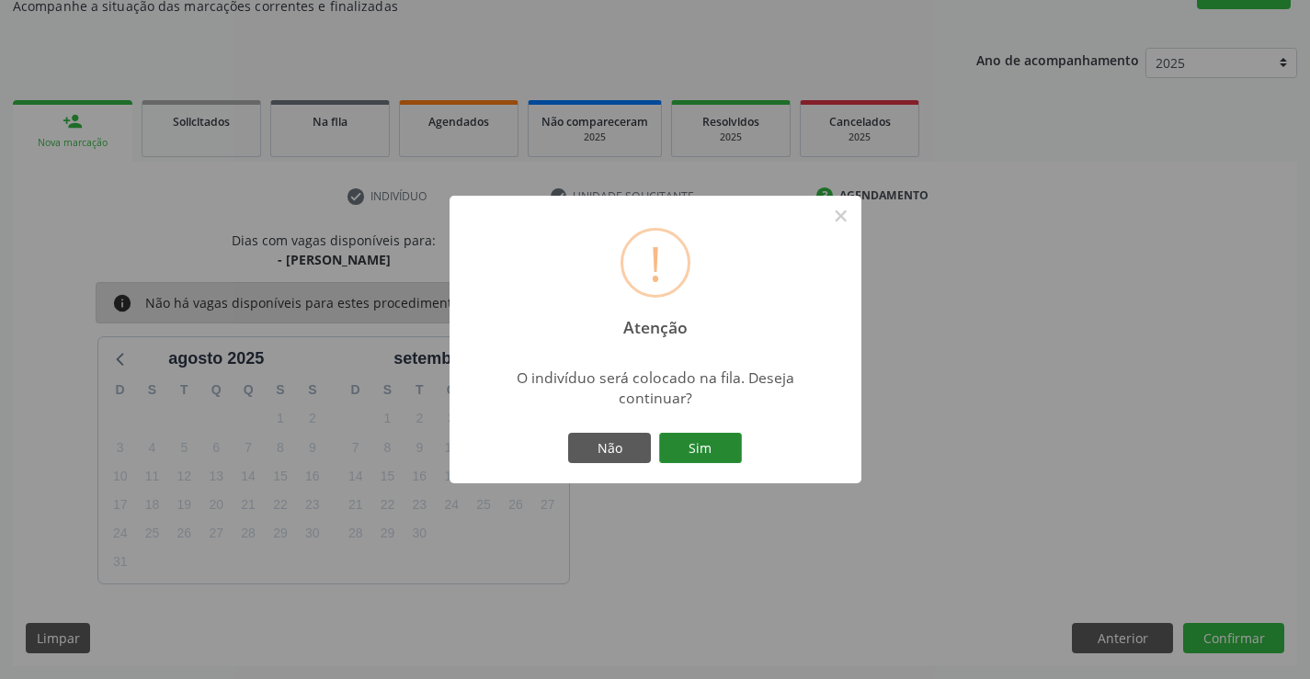
click at [686, 436] on button "Sim" at bounding box center [700, 448] width 83 height 31
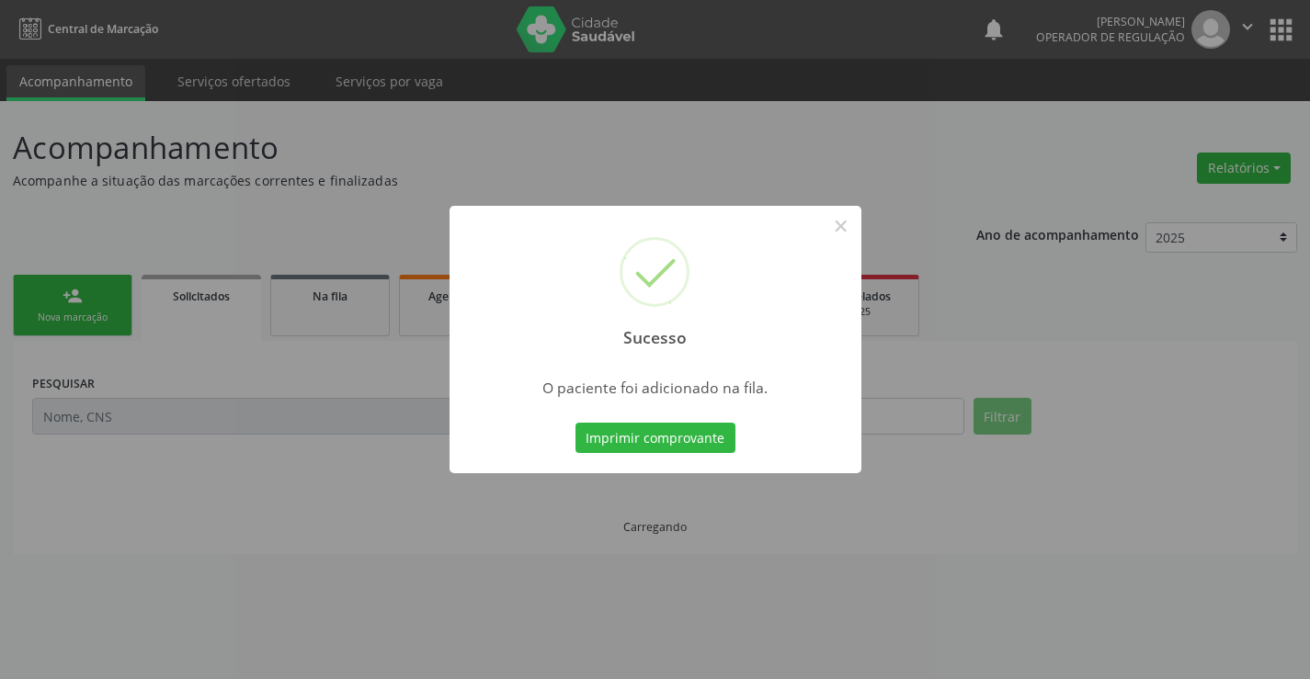
scroll to position [0, 0]
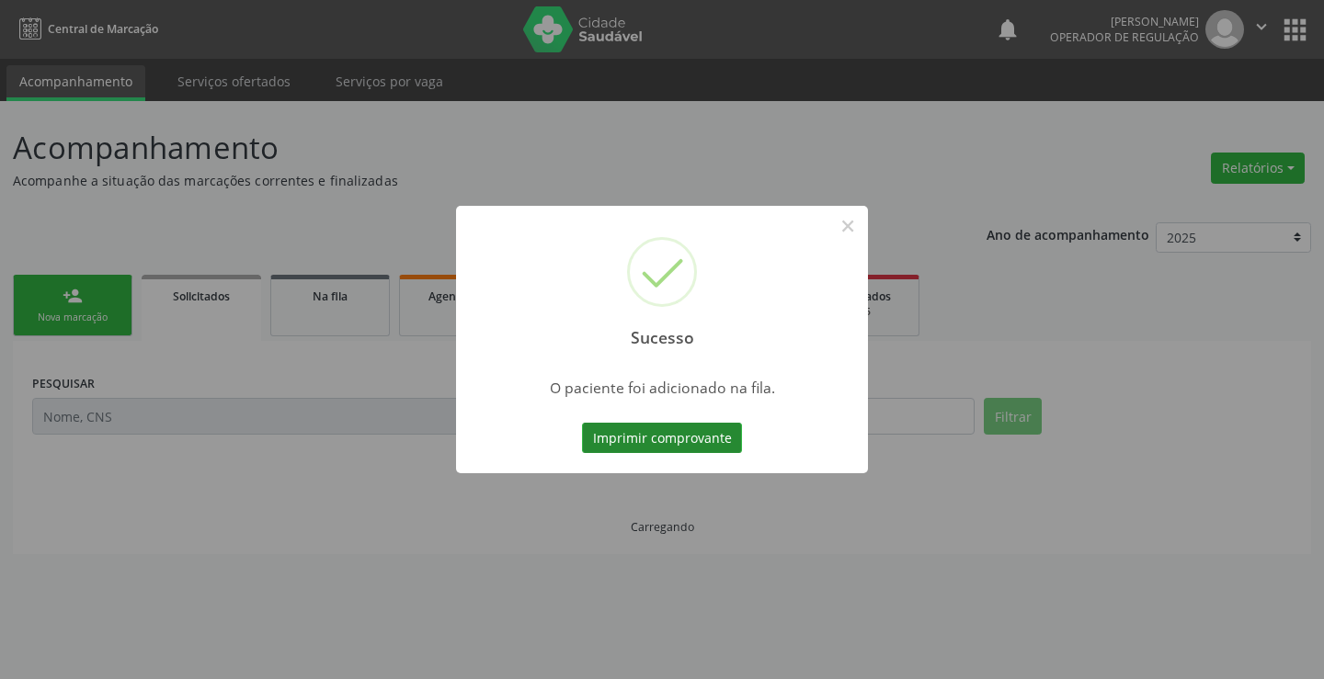
click at [667, 445] on button "Imprimir comprovante" at bounding box center [662, 438] width 160 height 31
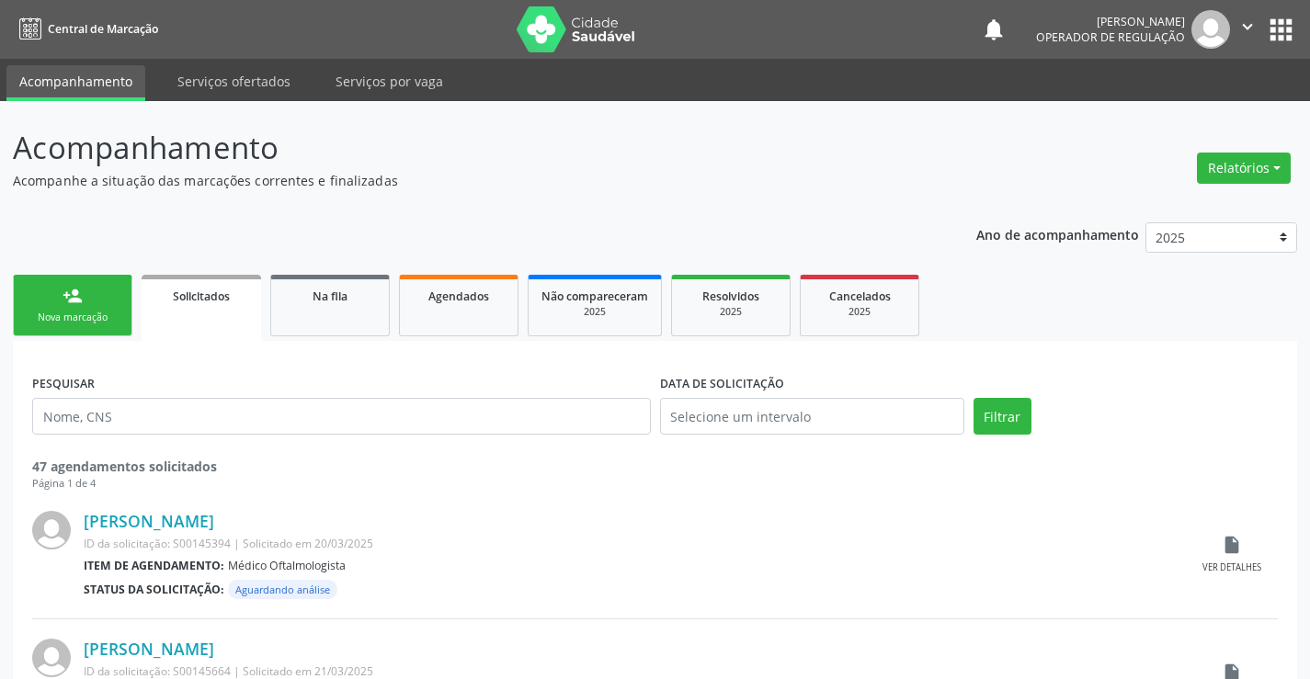
click at [73, 303] on div "person_add" at bounding box center [73, 296] width 20 height 20
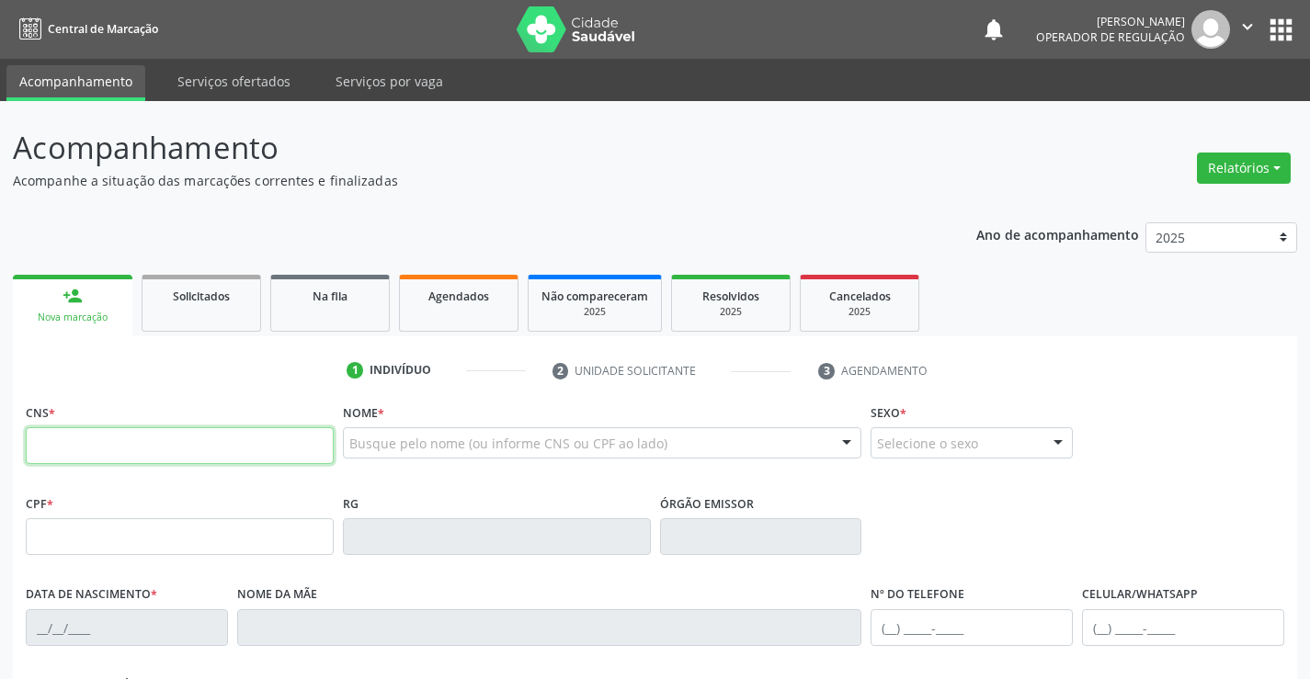
click at [92, 440] on input "text" at bounding box center [180, 445] width 308 height 37
type input "704 5083 5978 7614"
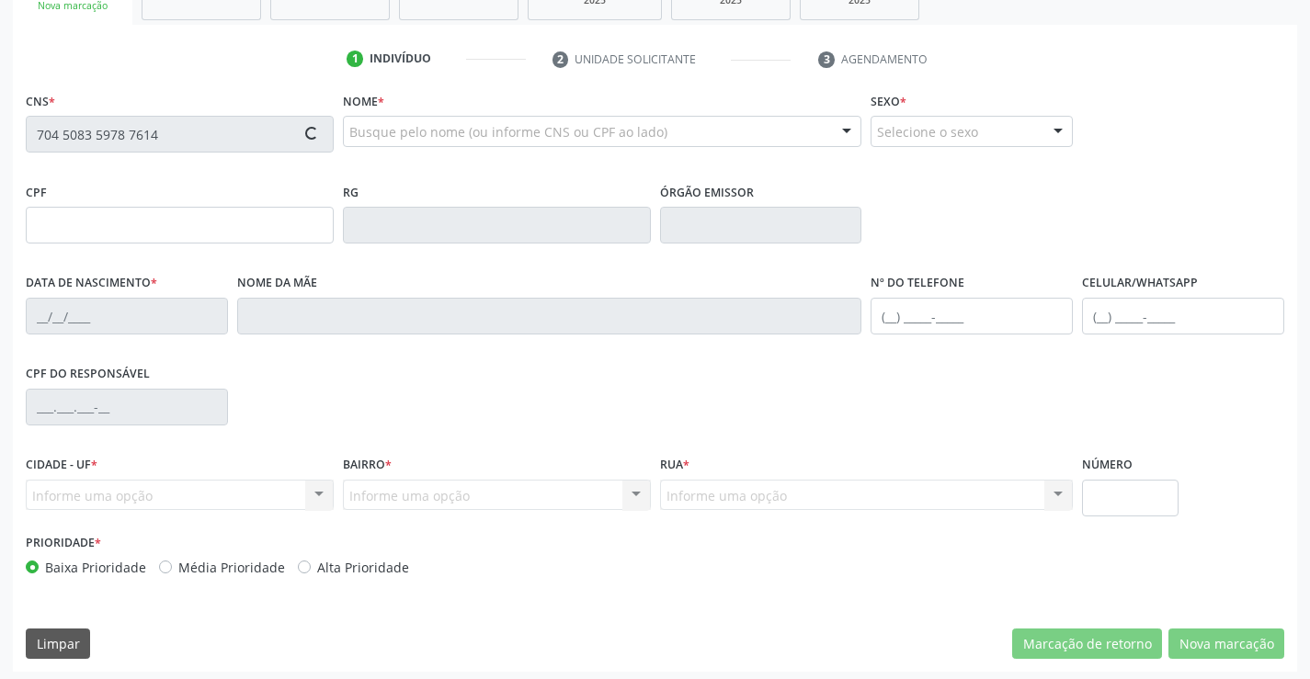
type input "11/07/2025"
type input "(74) 99927-6633"
type input "SN"
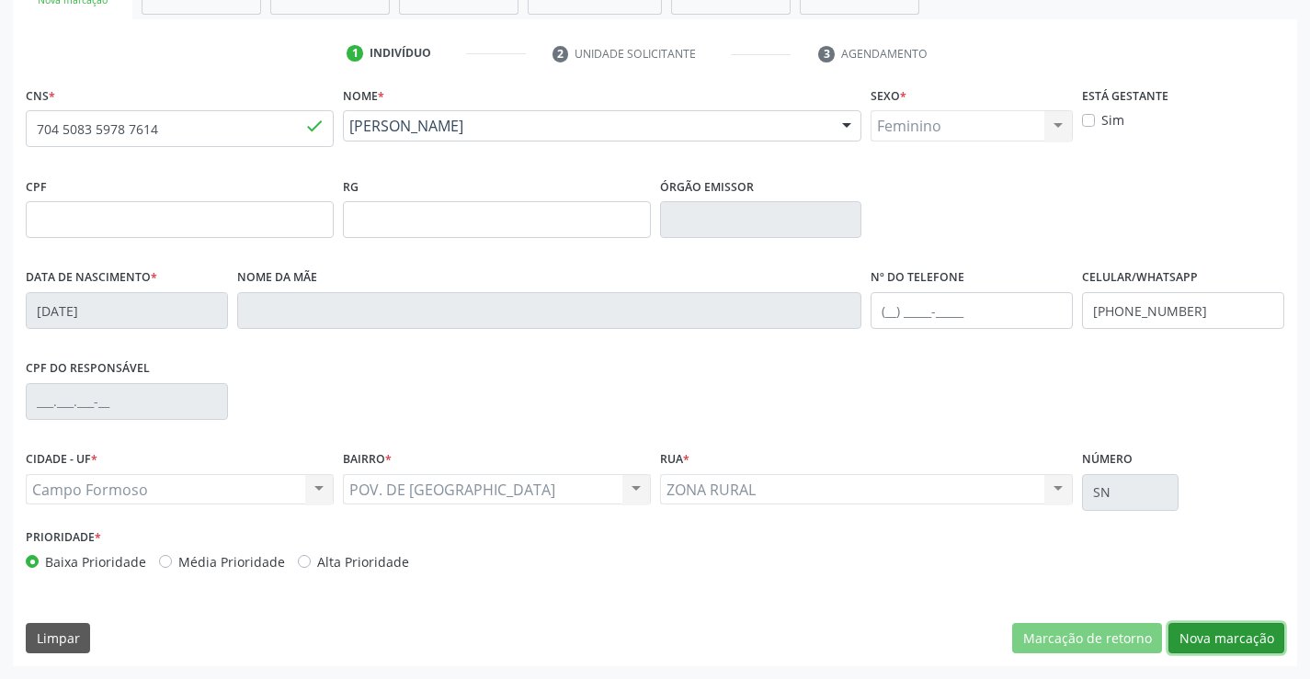
drag, startPoint x: 1230, startPoint y: 637, endPoint x: 1262, endPoint y: 667, distance: 43.6
click at [1243, 653] on button "Nova marcação" at bounding box center [1226, 638] width 116 height 31
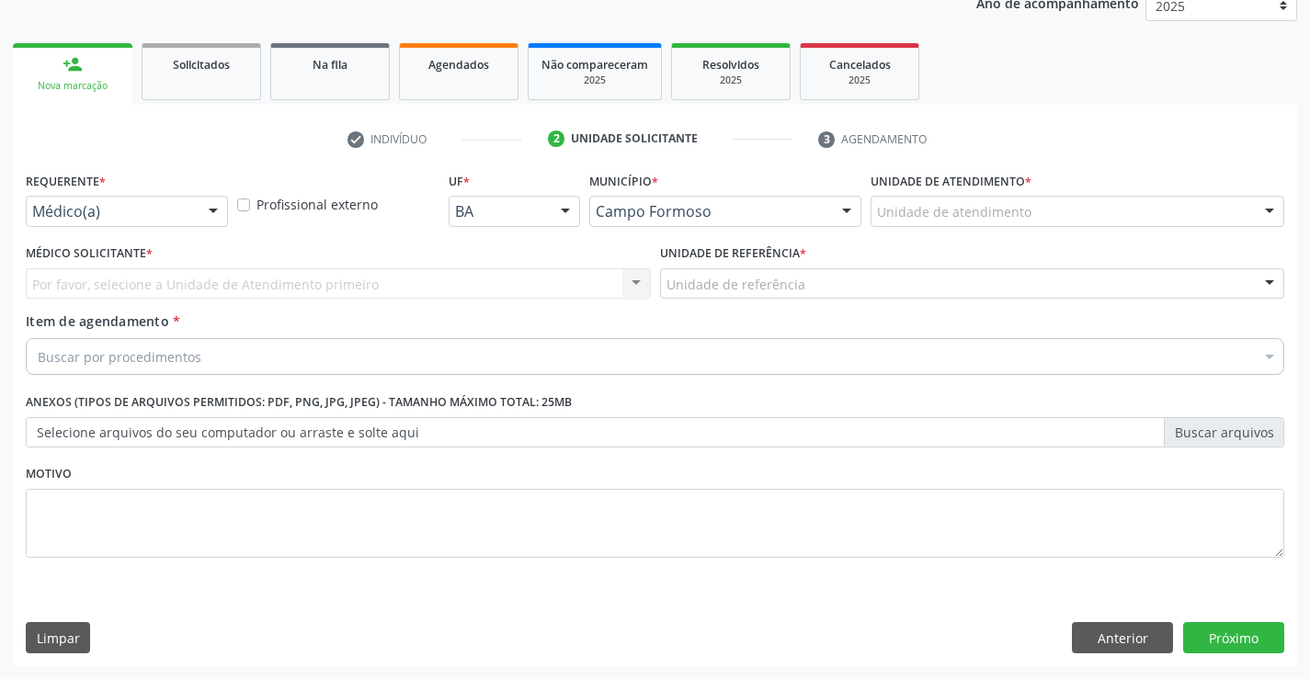
scroll to position [232, 0]
drag, startPoint x: 190, startPoint y: 211, endPoint x: 119, endPoint y: 254, distance: 83.7
click at [188, 214] on div "Médico(a)" at bounding box center [127, 211] width 202 height 31
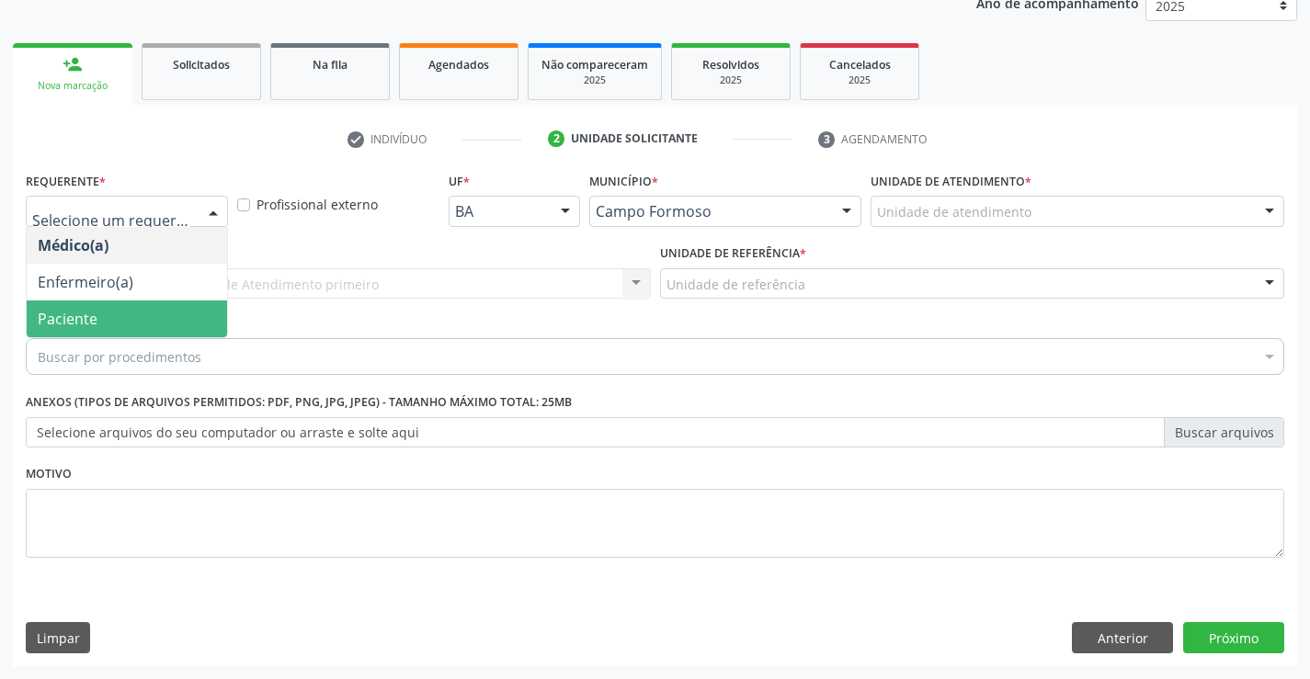
click at [104, 324] on span "Paciente" at bounding box center [127, 319] width 200 height 37
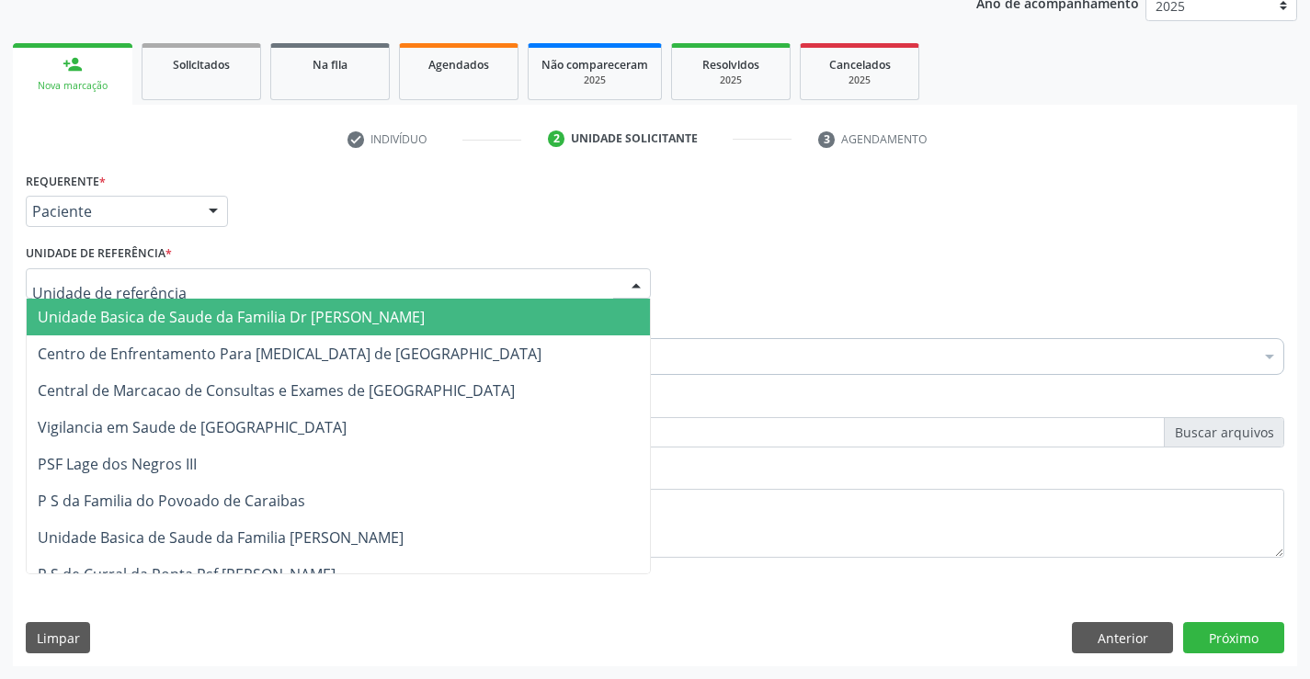
click at [261, 279] on div at bounding box center [338, 283] width 625 height 31
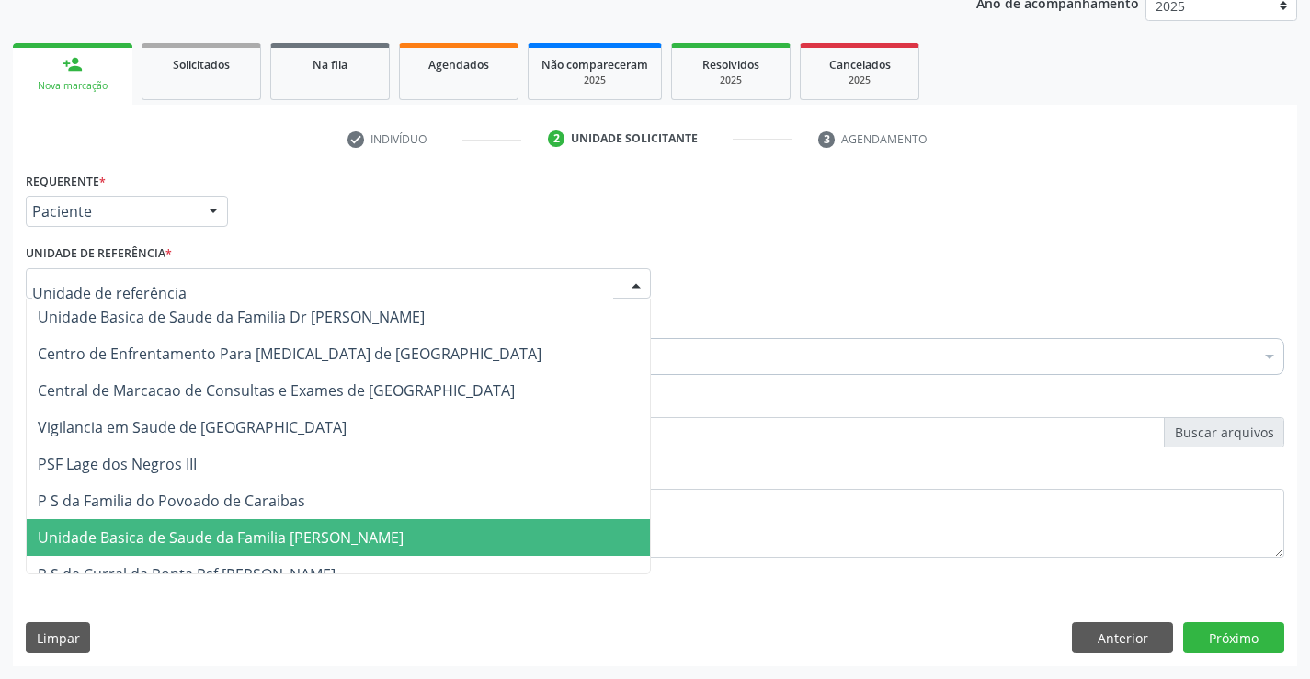
click at [306, 534] on span "Unidade Basica de Saude da Familia [PERSON_NAME]" at bounding box center [221, 538] width 366 height 20
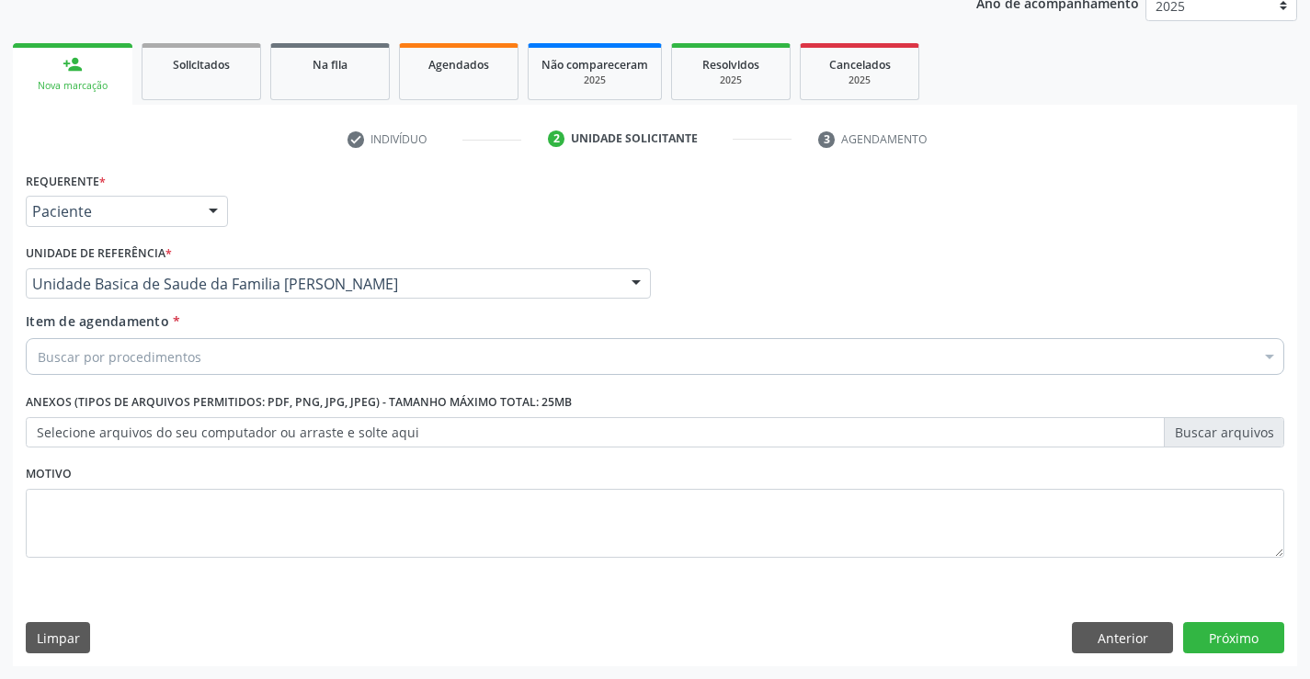
click at [234, 356] on div "Buscar por procedimentos" at bounding box center [655, 356] width 1259 height 37
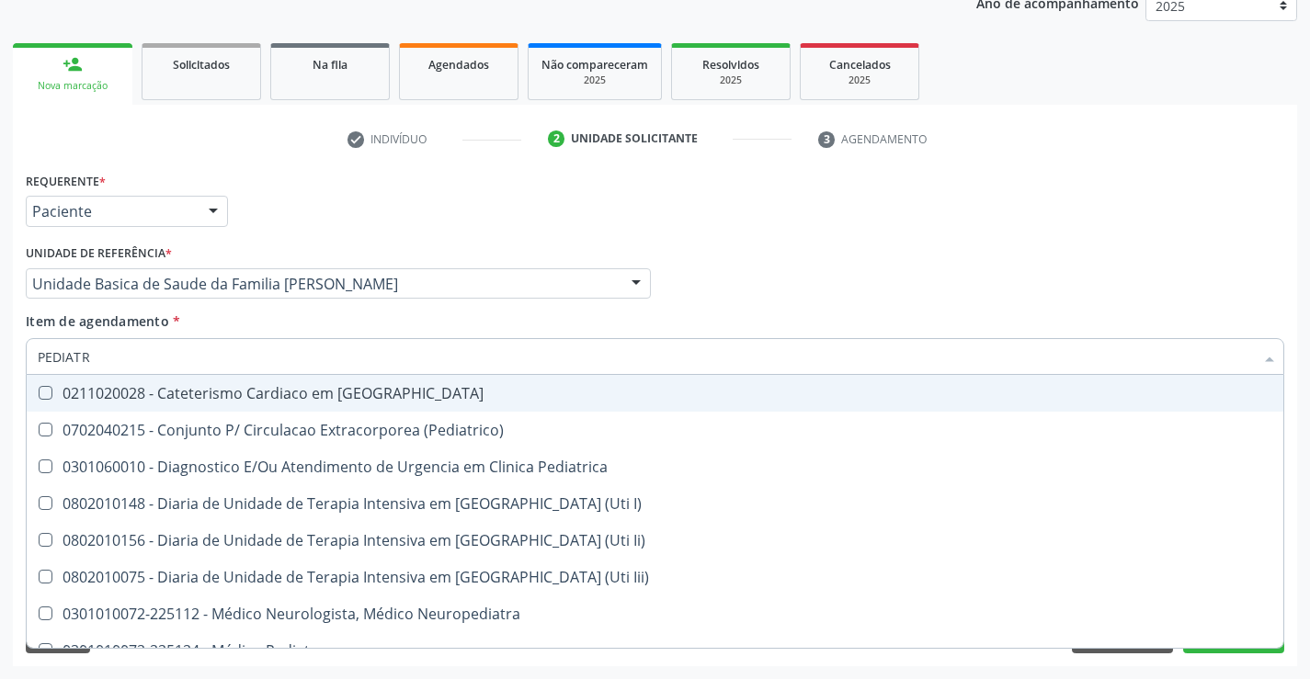
type input "PEDIATRA"
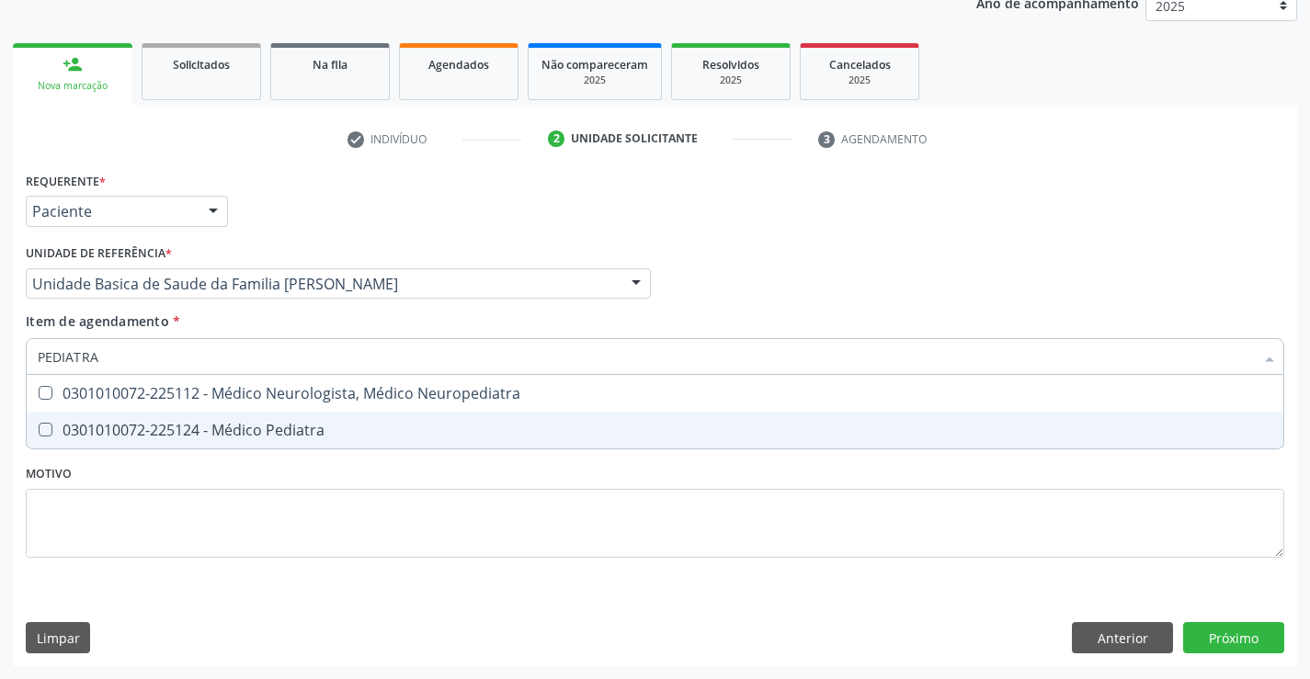
drag, startPoint x: 262, startPoint y: 430, endPoint x: 279, endPoint y: 371, distance: 61.4
click at [258, 430] on div "0301010072-225124 - Médico Pediatra" at bounding box center [655, 430] width 1235 height 15
checkbox Pediatra "true"
click at [1218, 628] on div "Requerente * Paciente Médico(a) Enfermeiro(a) Paciente Nenhum resultado encontr…" at bounding box center [655, 416] width 1284 height 499
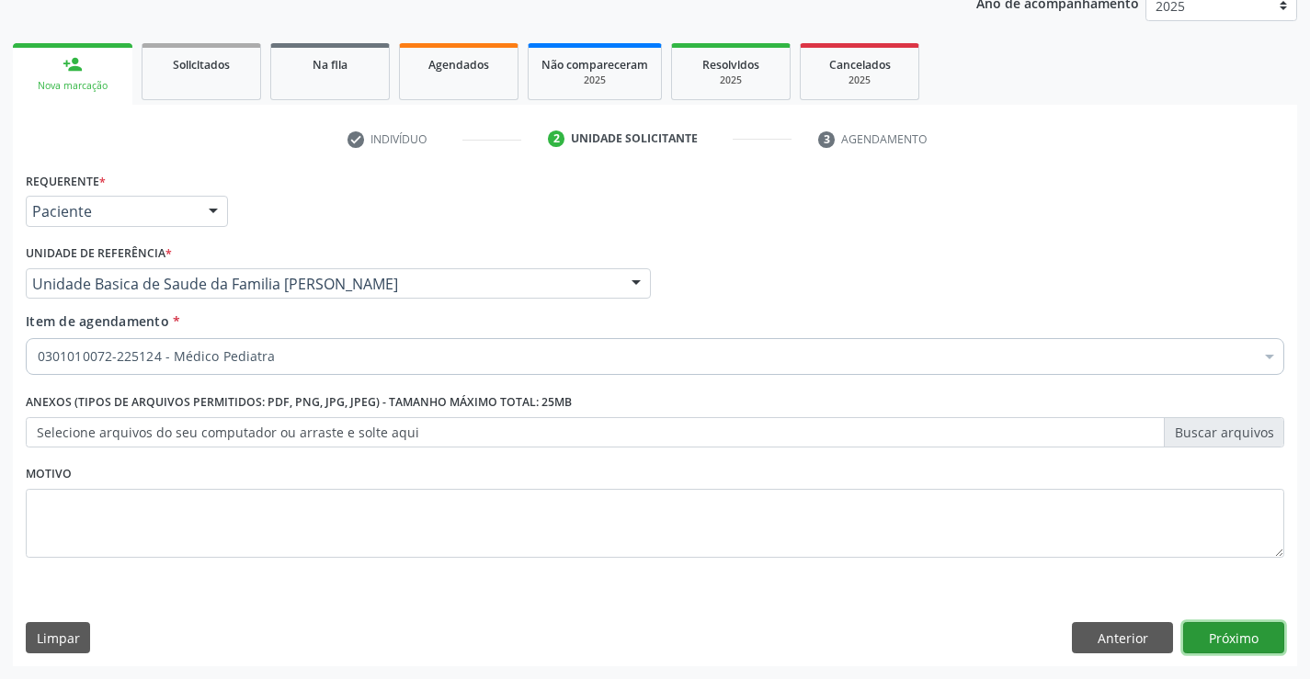
click at [1249, 642] on button "Próximo" at bounding box center [1233, 637] width 101 height 31
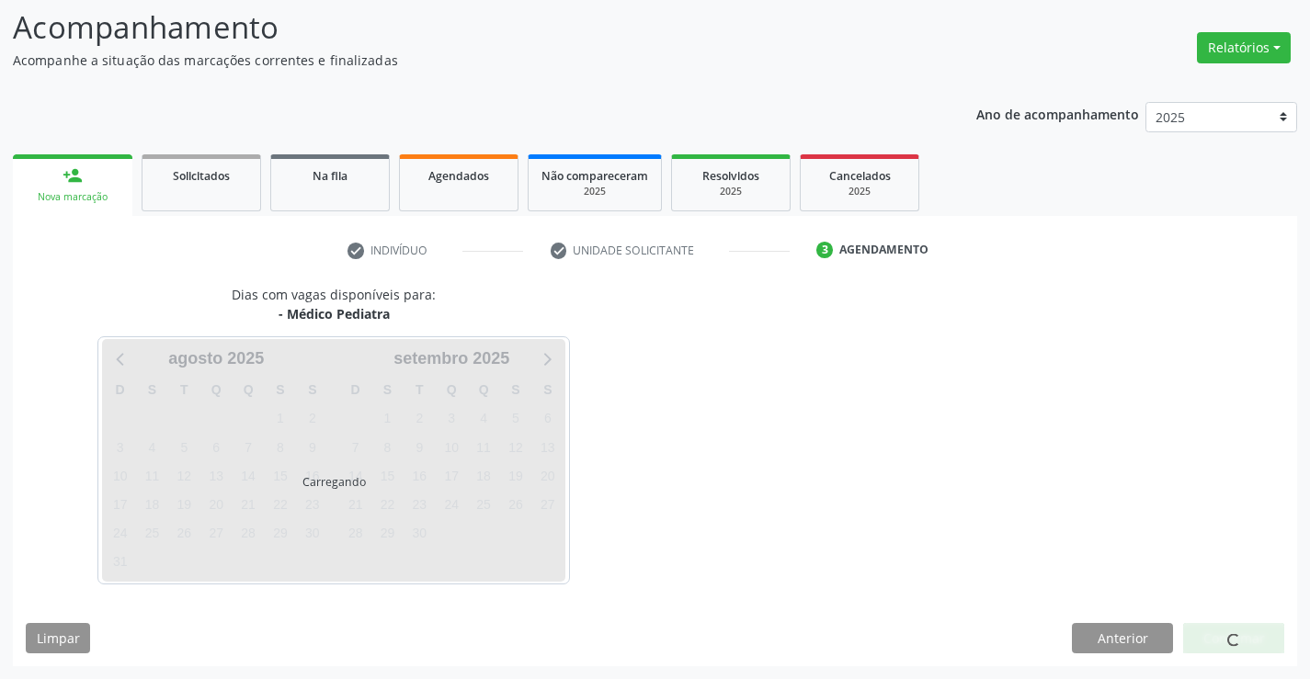
scroll to position [120, 0]
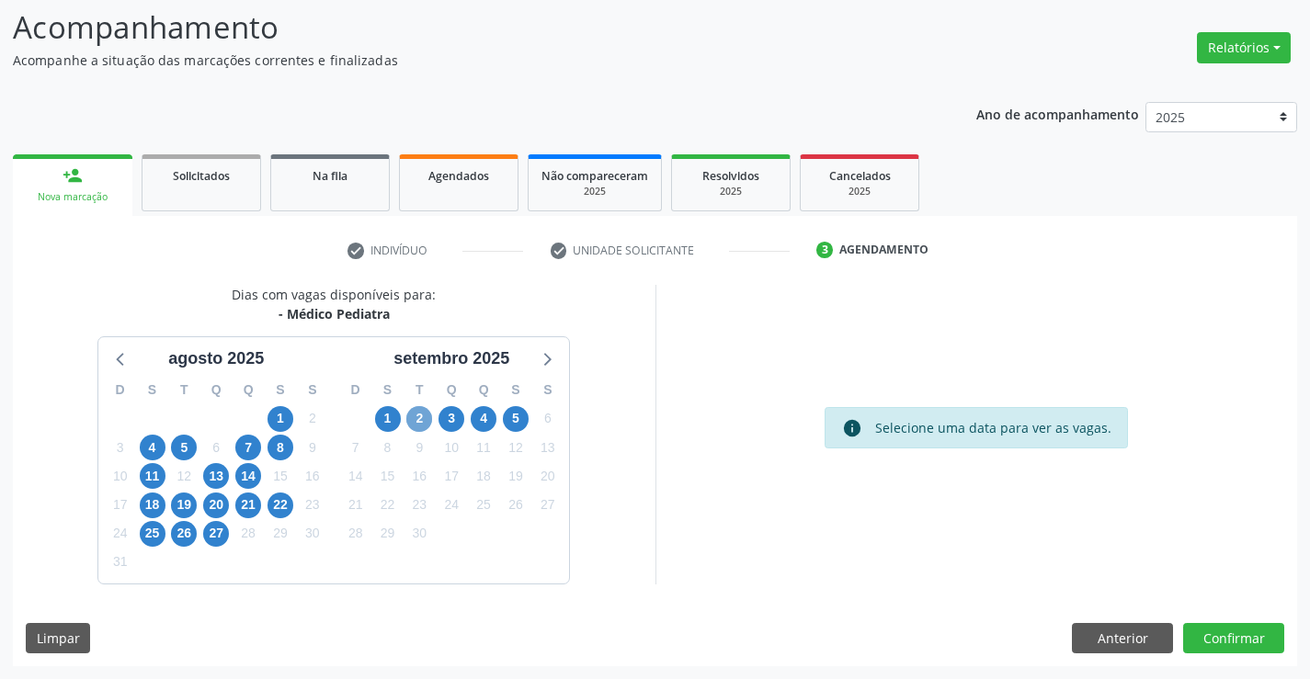
click at [418, 416] on span "2" at bounding box center [419, 419] width 26 height 26
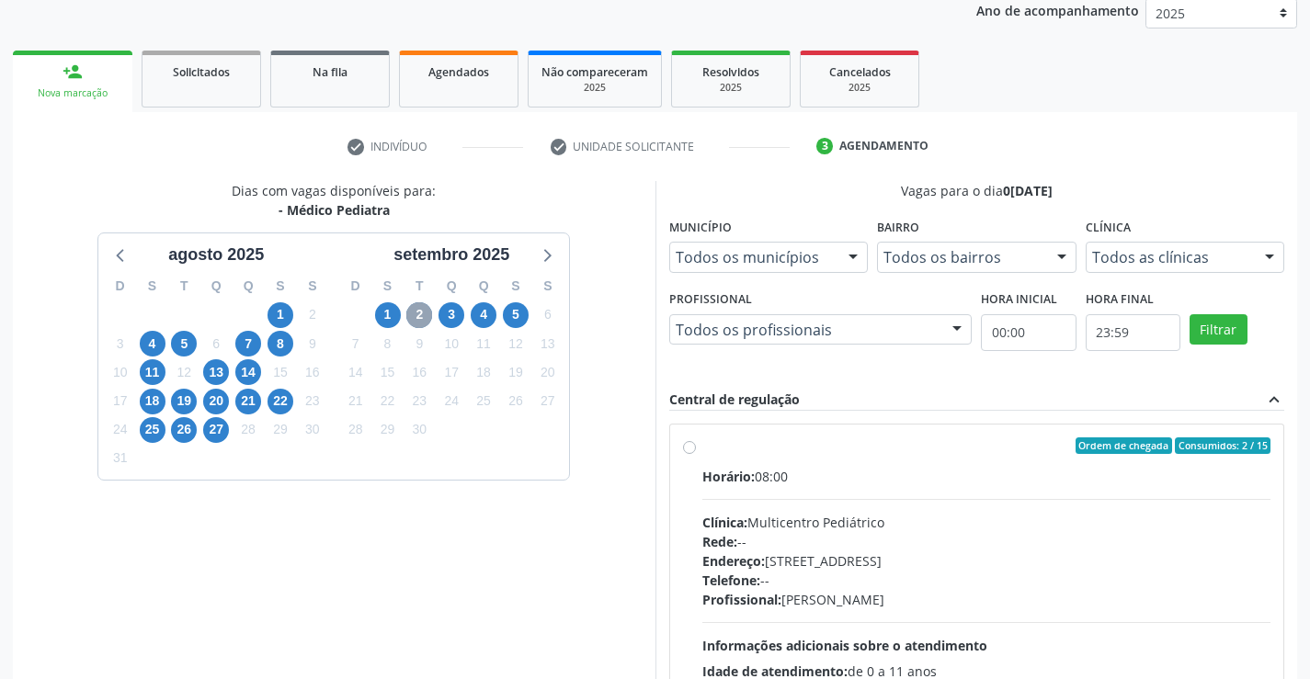
scroll to position [386, 0]
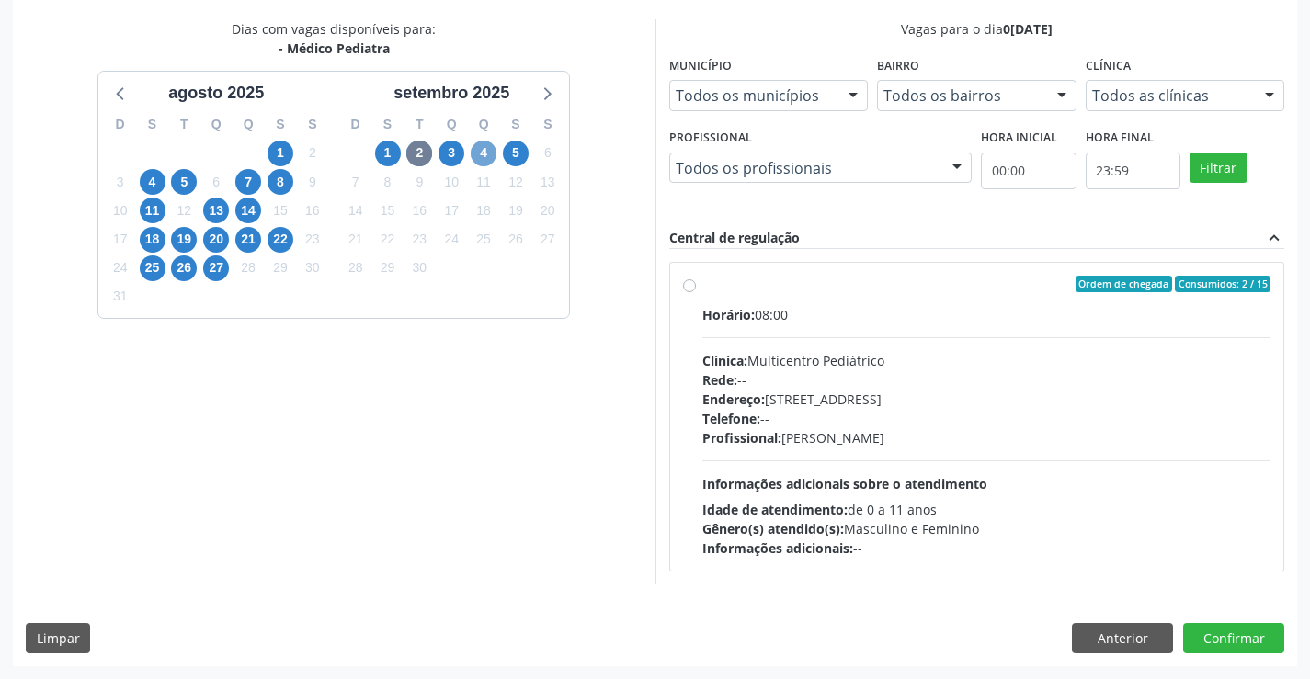
click at [478, 151] on span "4" at bounding box center [484, 154] width 26 height 26
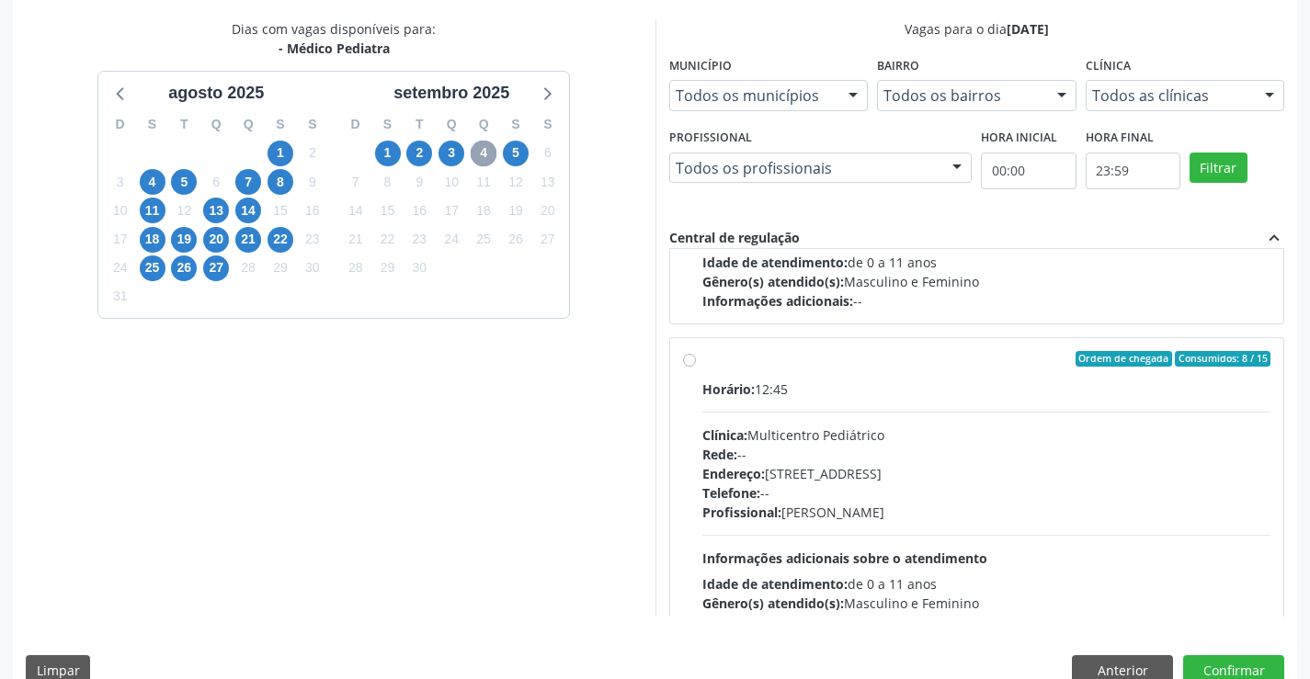
scroll to position [276, 0]
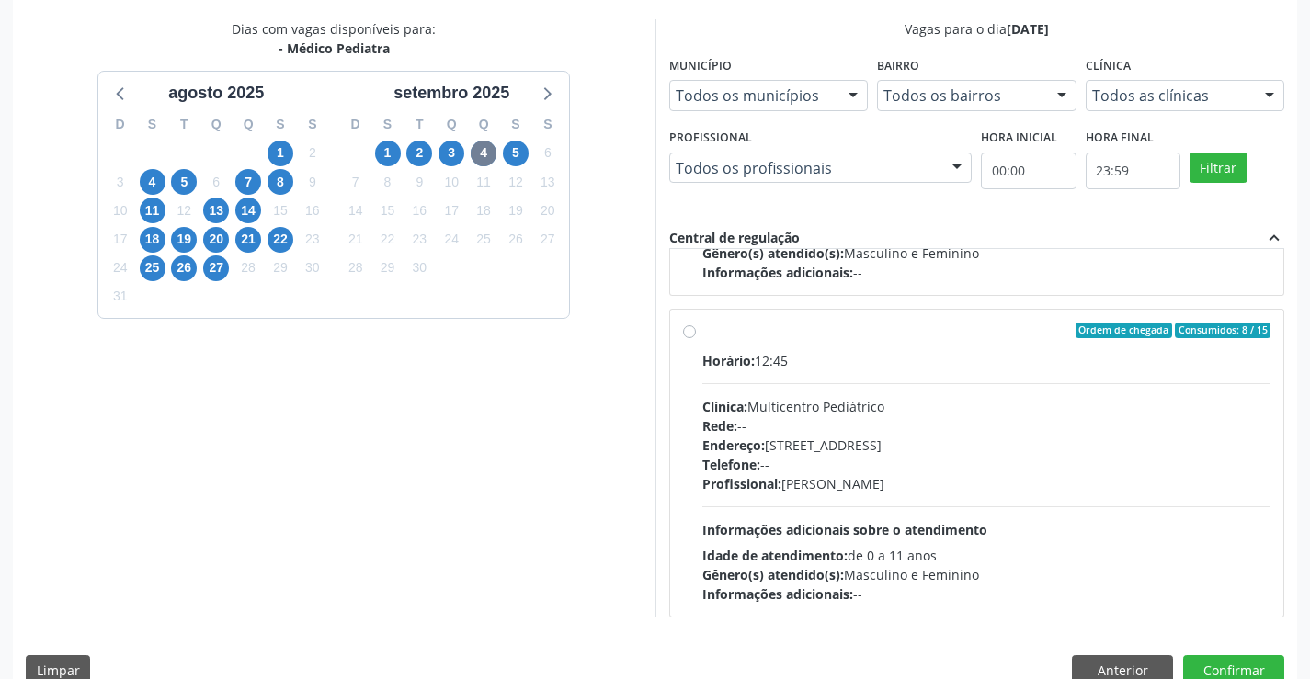
click at [896, 439] on div "Endereço: Antigo Casa Grande, nº 37, Centro, Campo Formoso - BA" at bounding box center [986, 445] width 569 height 19
click at [696, 339] on input "Ordem de chegada Consumidos: 8 / 15 Horário: 12:45 Clínica: Multicentro Pediátr…" at bounding box center [689, 331] width 13 height 17
radio input "true"
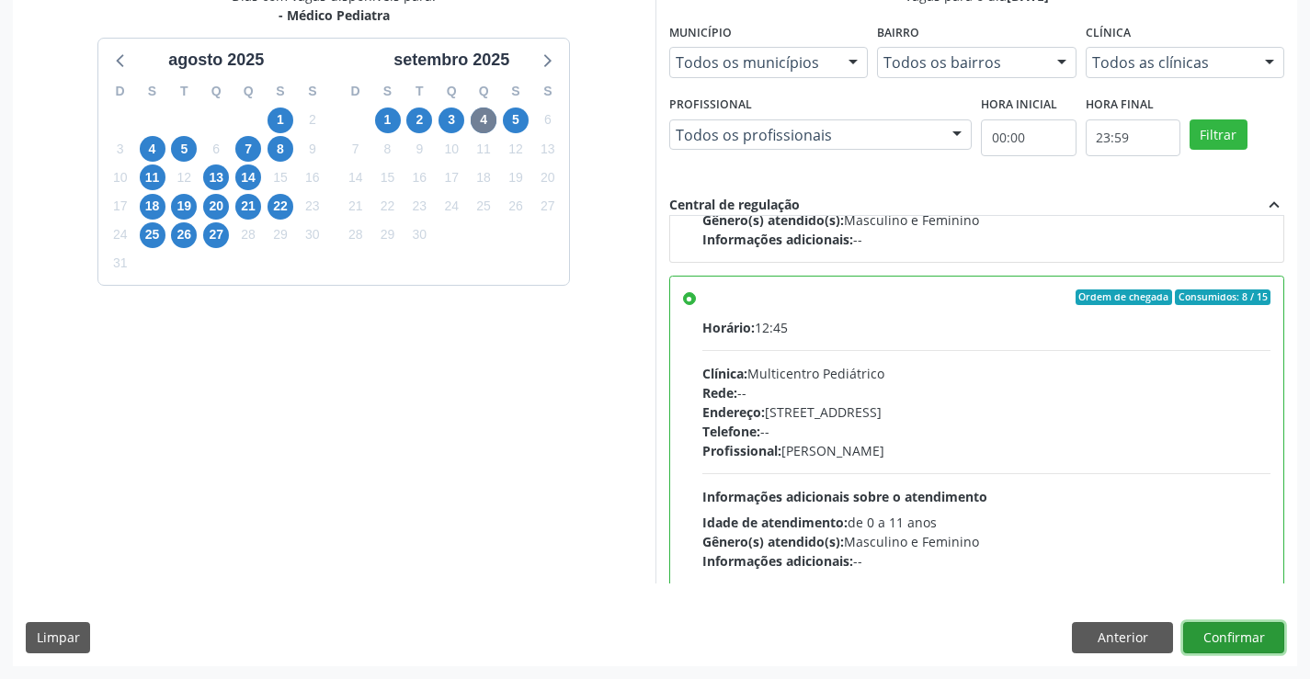
click at [1235, 640] on button "Confirmar" at bounding box center [1233, 637] width 101 height 31
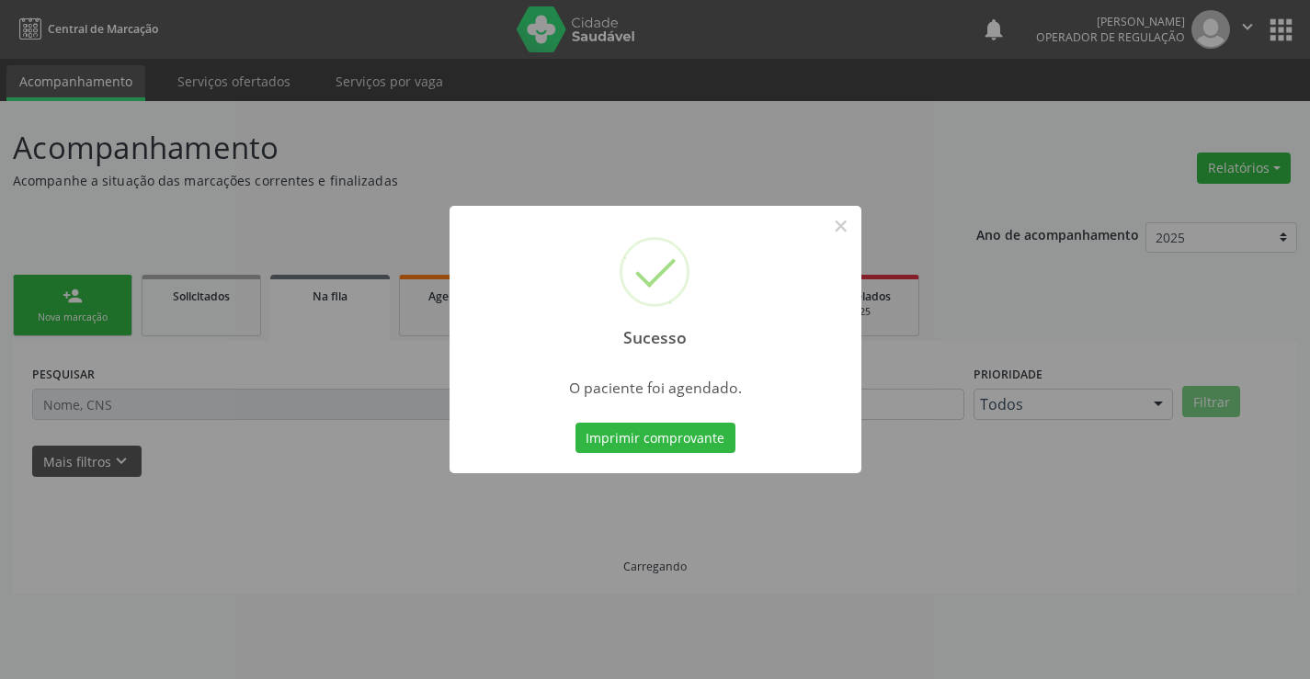
scroll to position [0, 0]
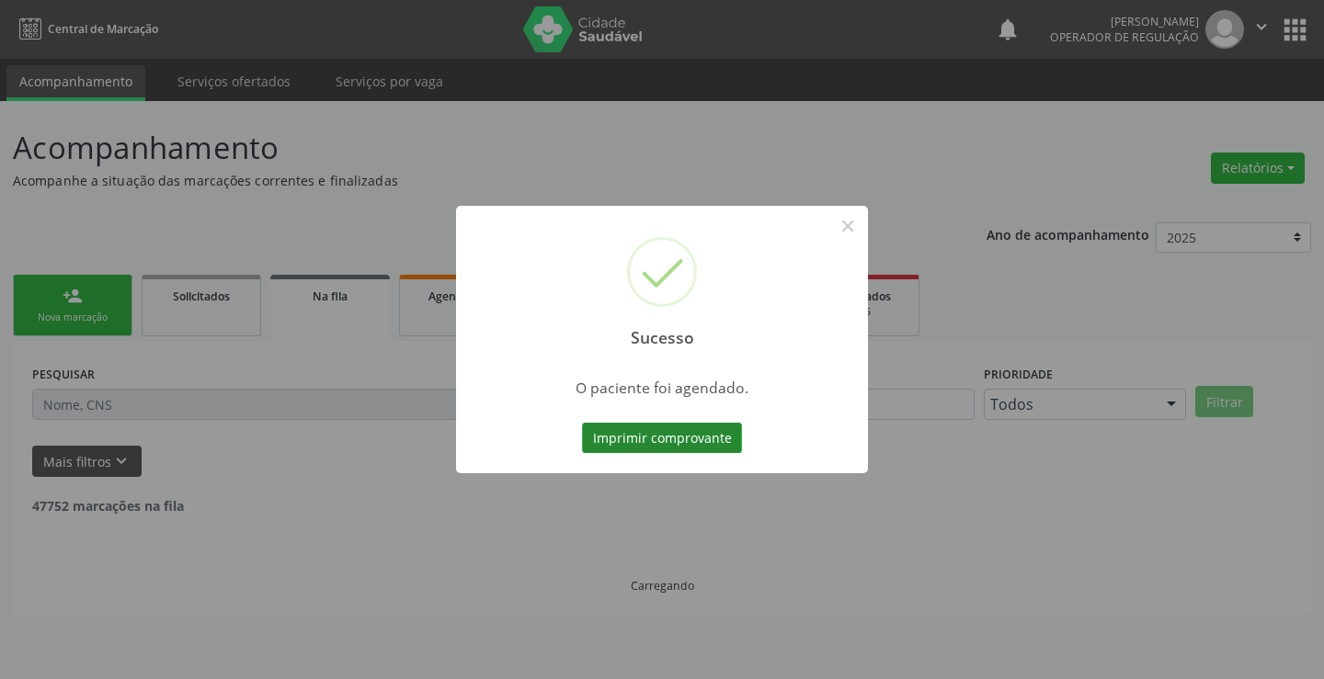
click at [695, 443] on button "Imprimir comprovante" at bounding box center [662, 438] width 160 height 31
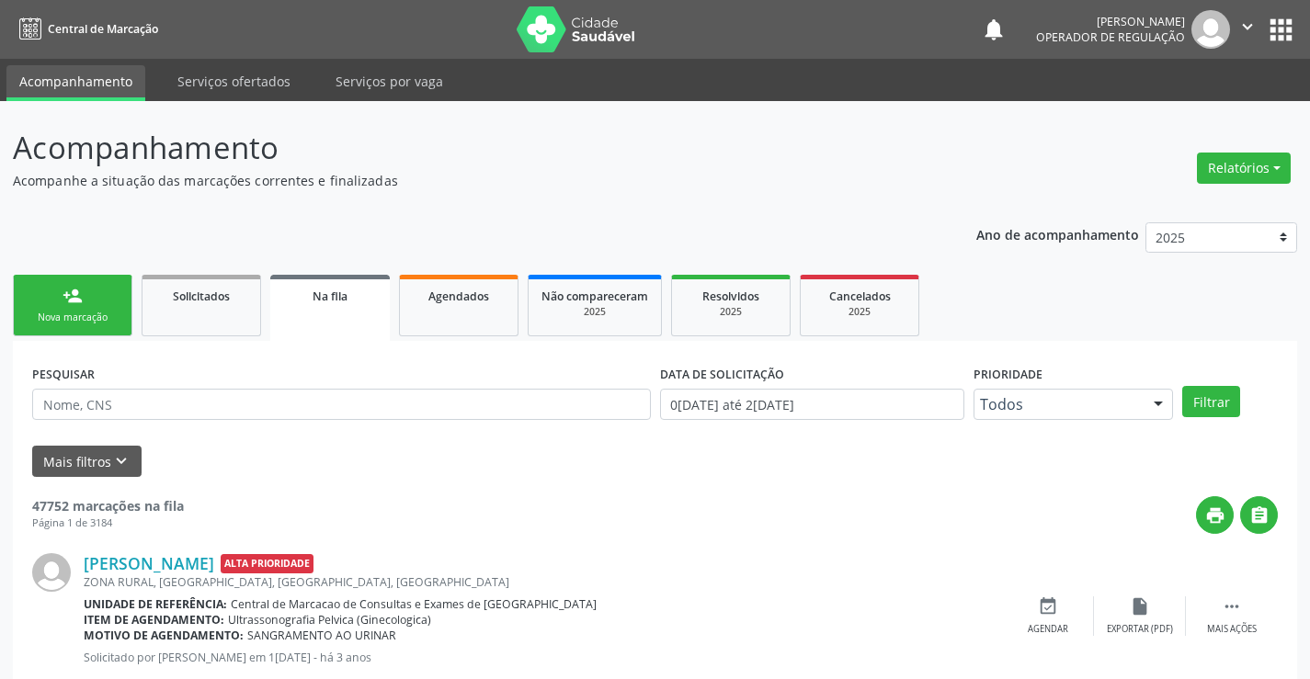
click at [104, 309] on link "person_add Nova marcação" at bounding box center [73, 306] width 120 height 62
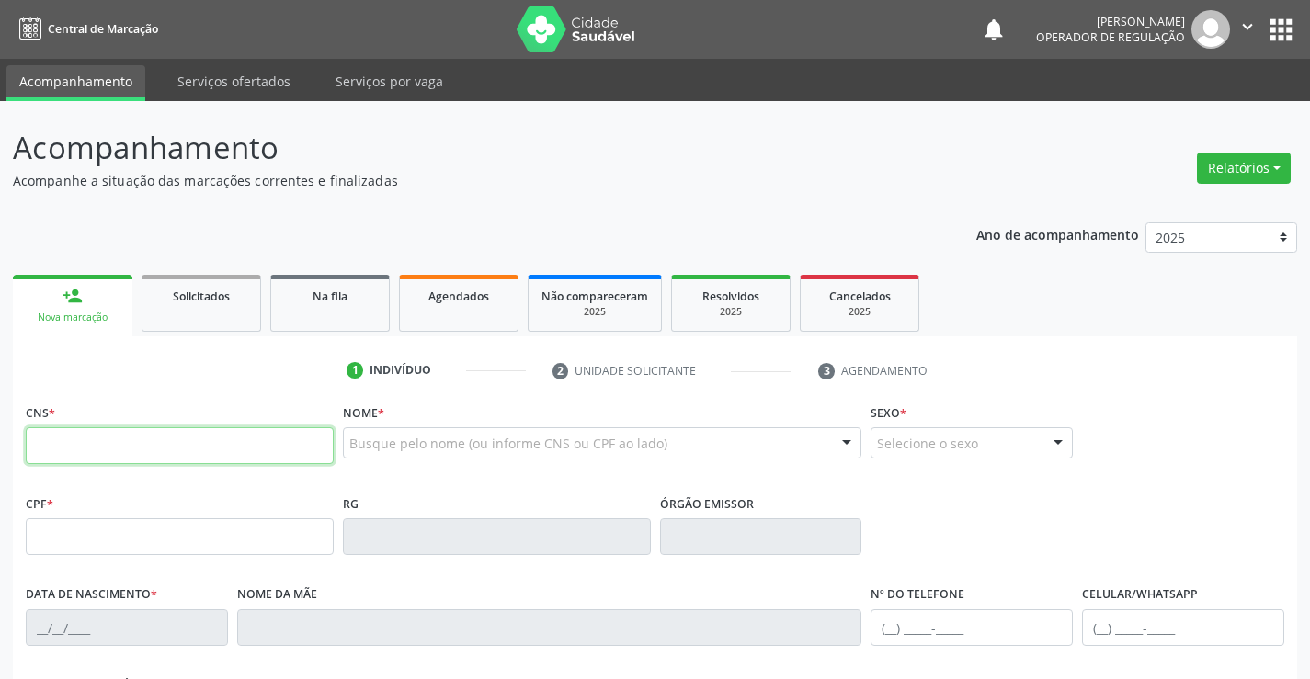
click at [115, 439] on input "text" at bounding box center [180, 445] width 308 height 37
type input "708 2026 2018 7441"
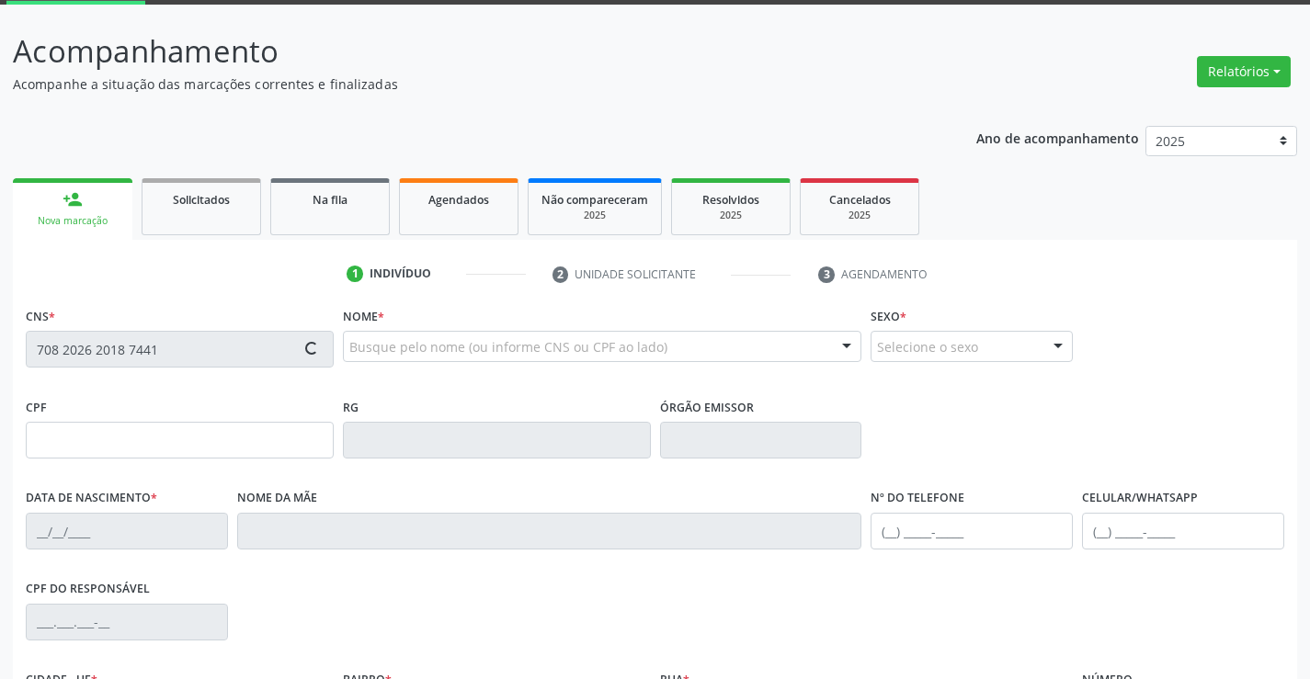
scroll to position [276, 0]
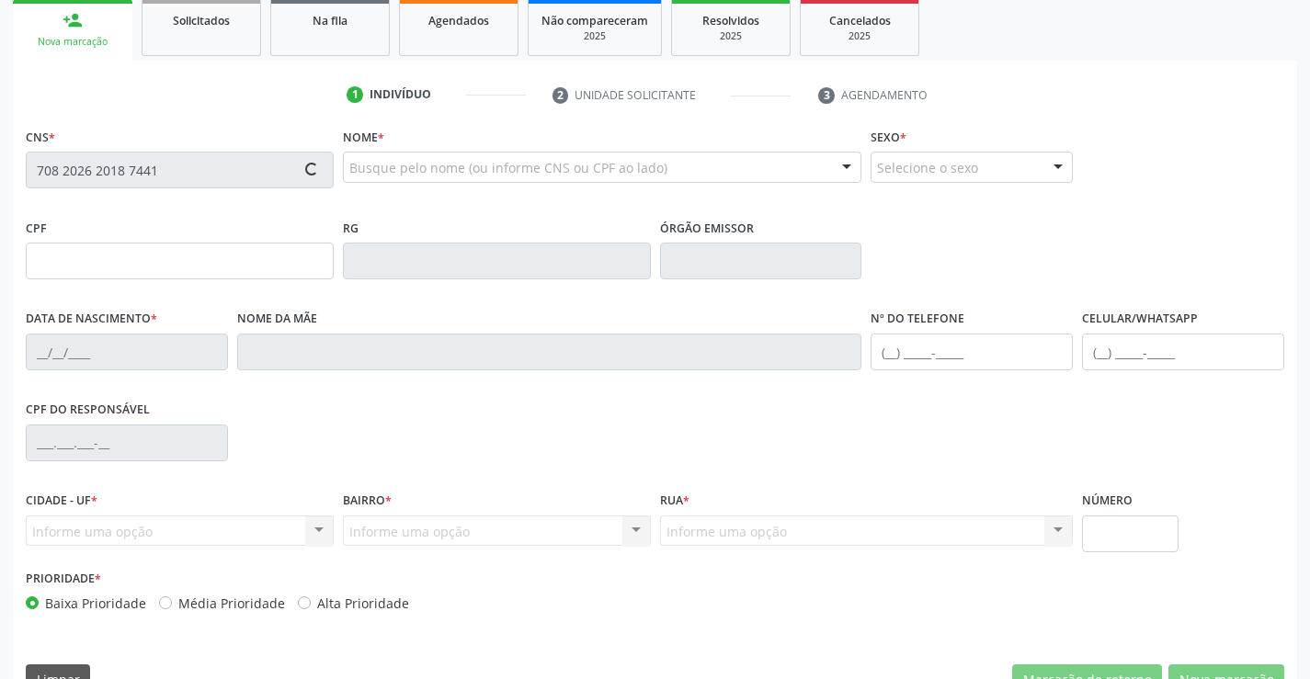
type input "2017411132"
type input "09/07/1991"
type input "(74) 99945-3610"
type input "SN"
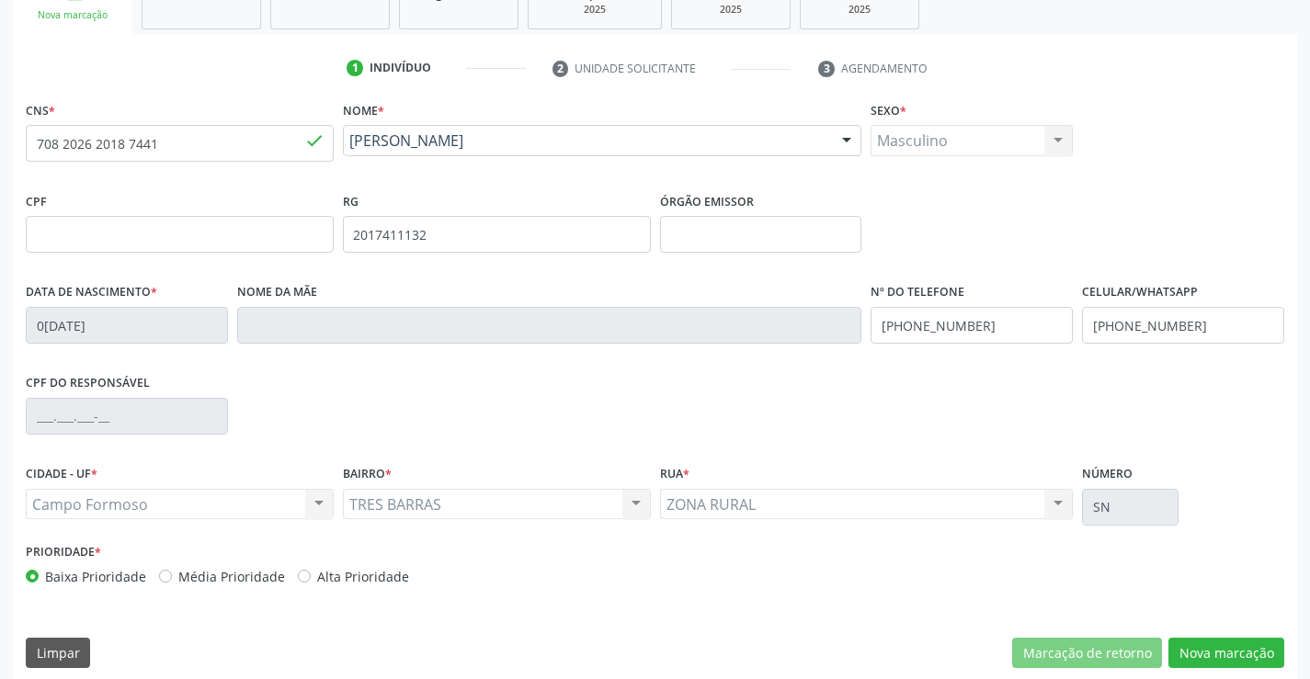
scroll to position [317, 0]
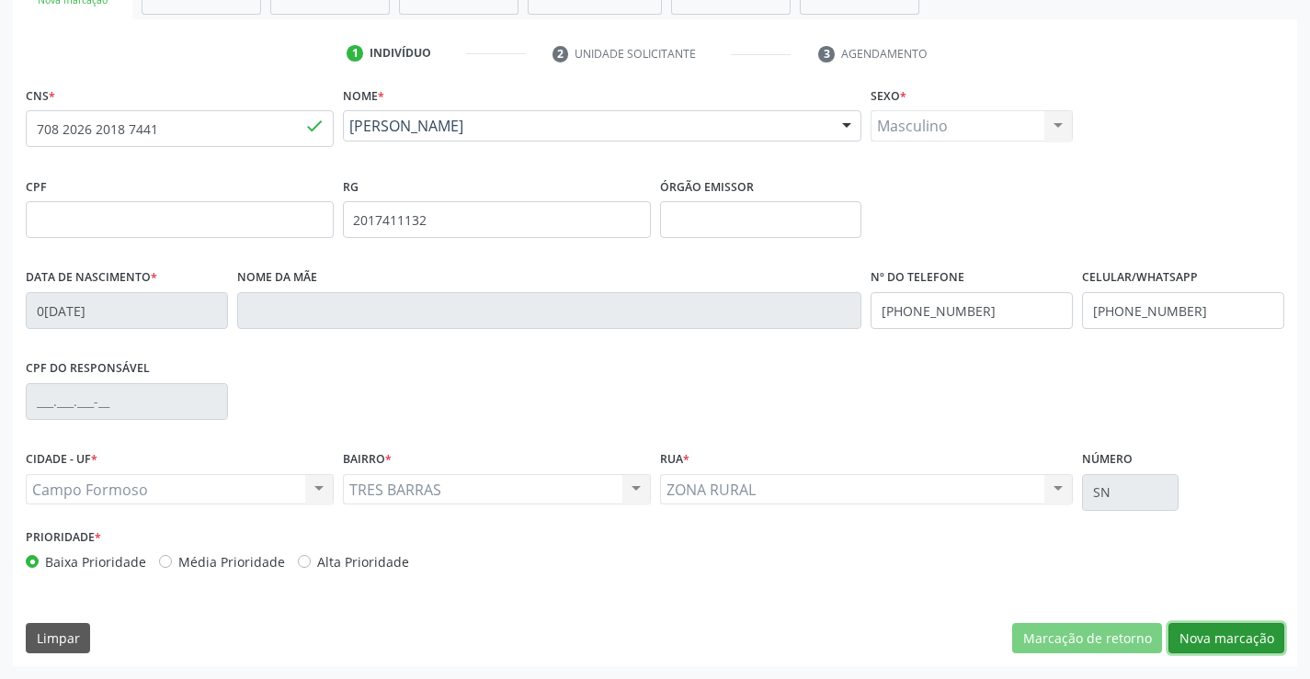
click at [1211, 637] on button "Nova marcação" at bounding box center [1226, 638] width 116 height 31
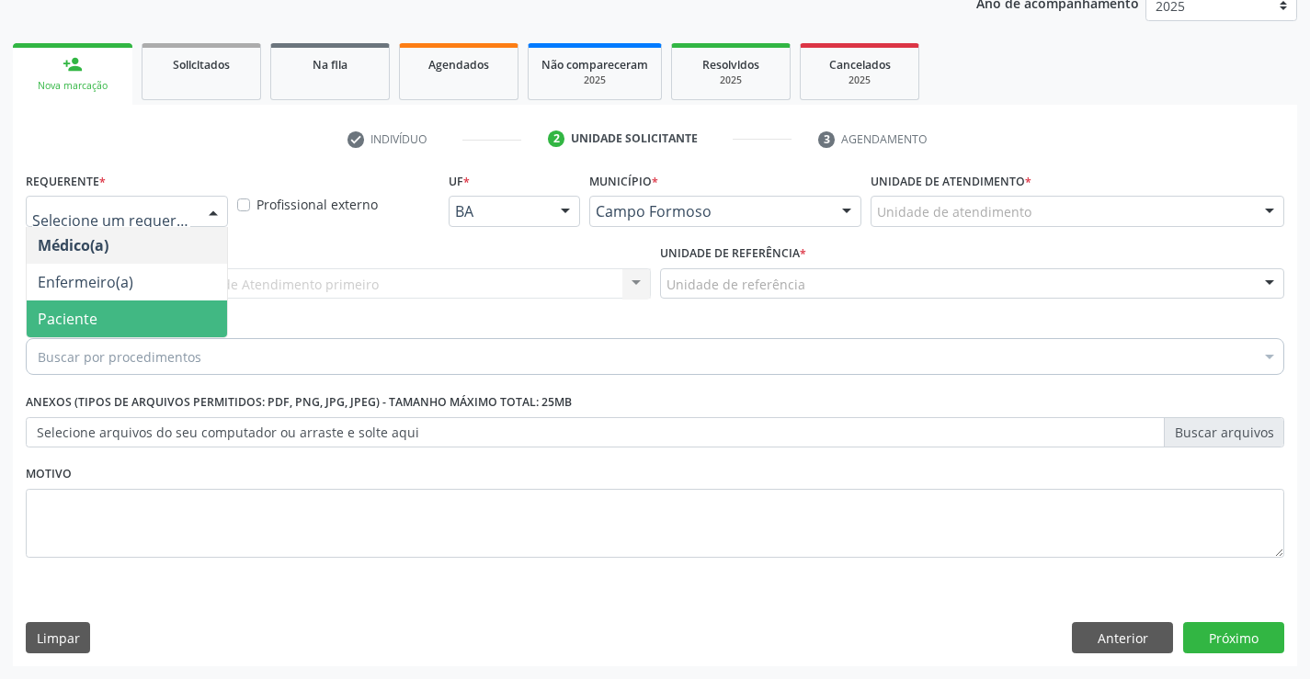
click at [89, 317] on span "Paciente" at bounding box center [68, 319] width 60 height 20
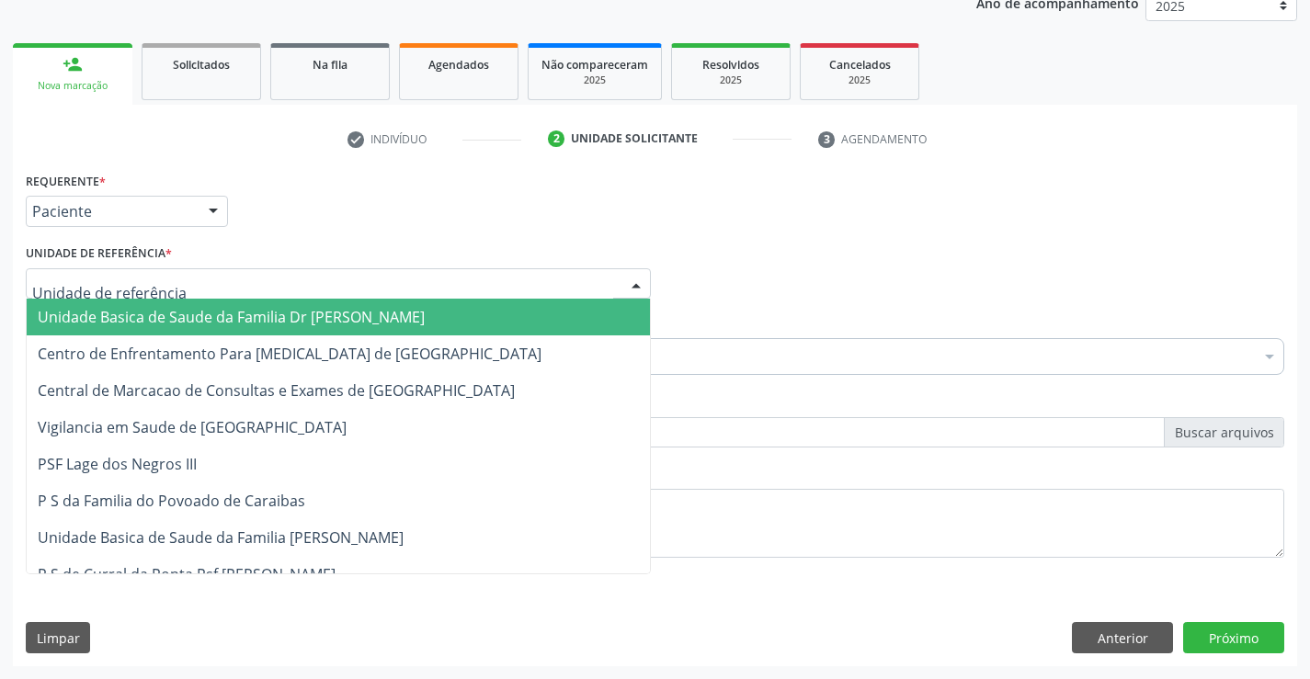
click at [188, 269] on div at bounding box center [338, 283] width 625 height 31
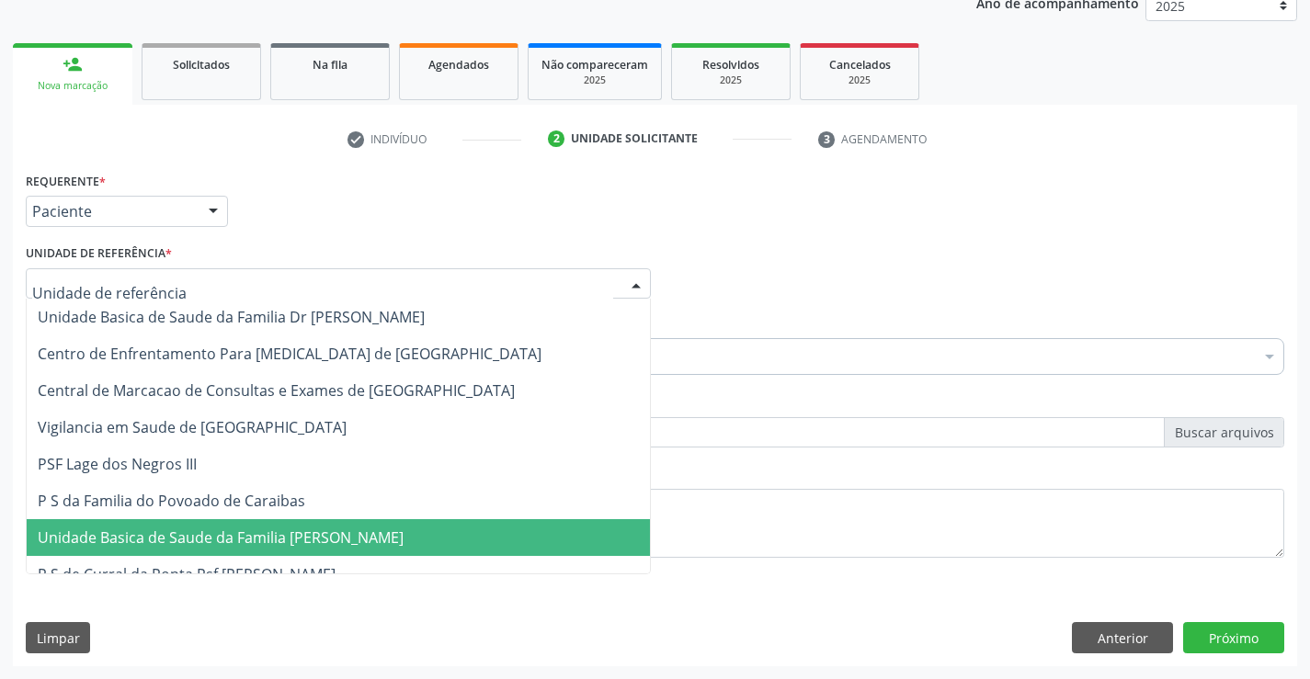
click at [232, 555] on span "Unidade Basica de Saude da Familia [PERSON_NAME]" at bounding box center [338, 537] width 623 height 37
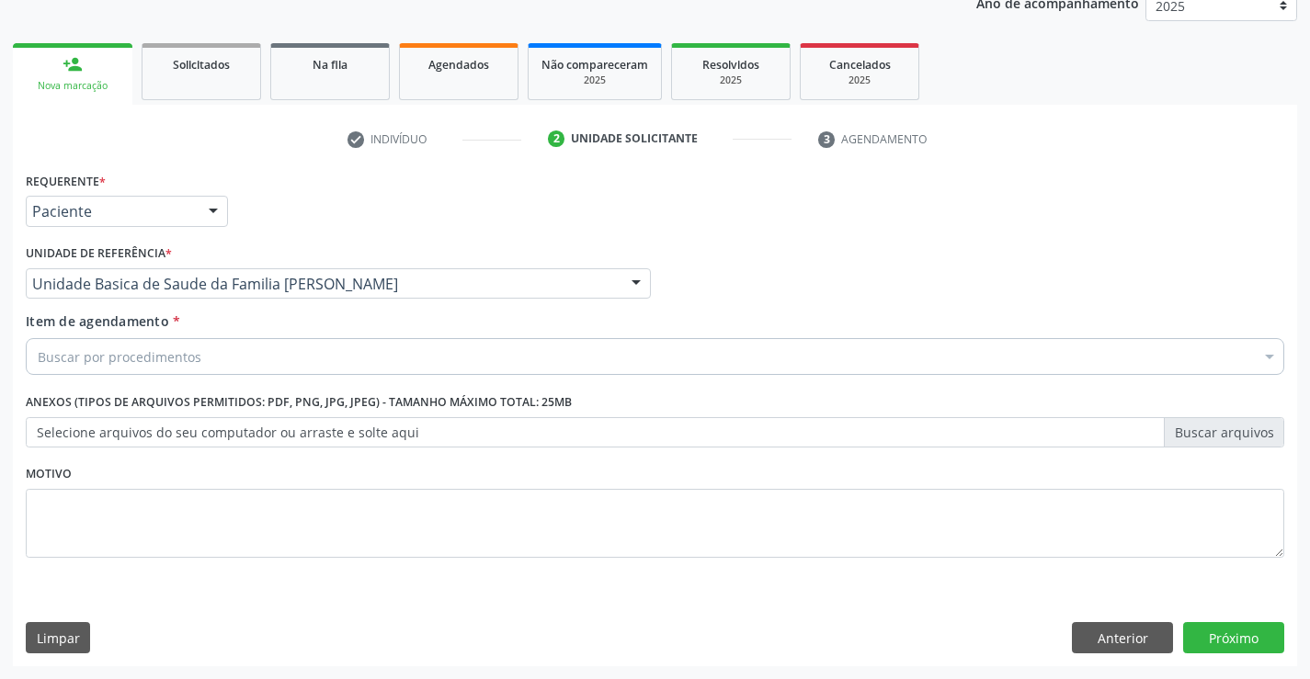
click at [198, 367] on div "Buscar por procedimentos" at bounding box center [655, 356] width 1259 height 37
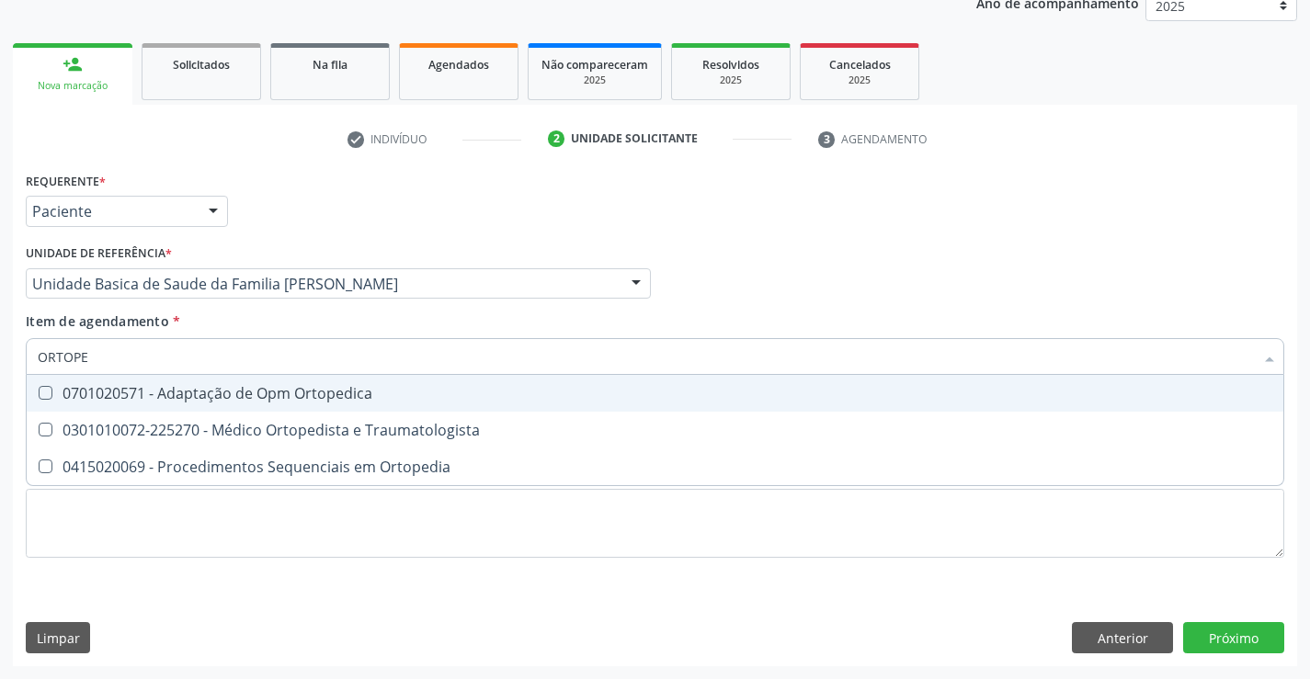
type input "ORTOPED"
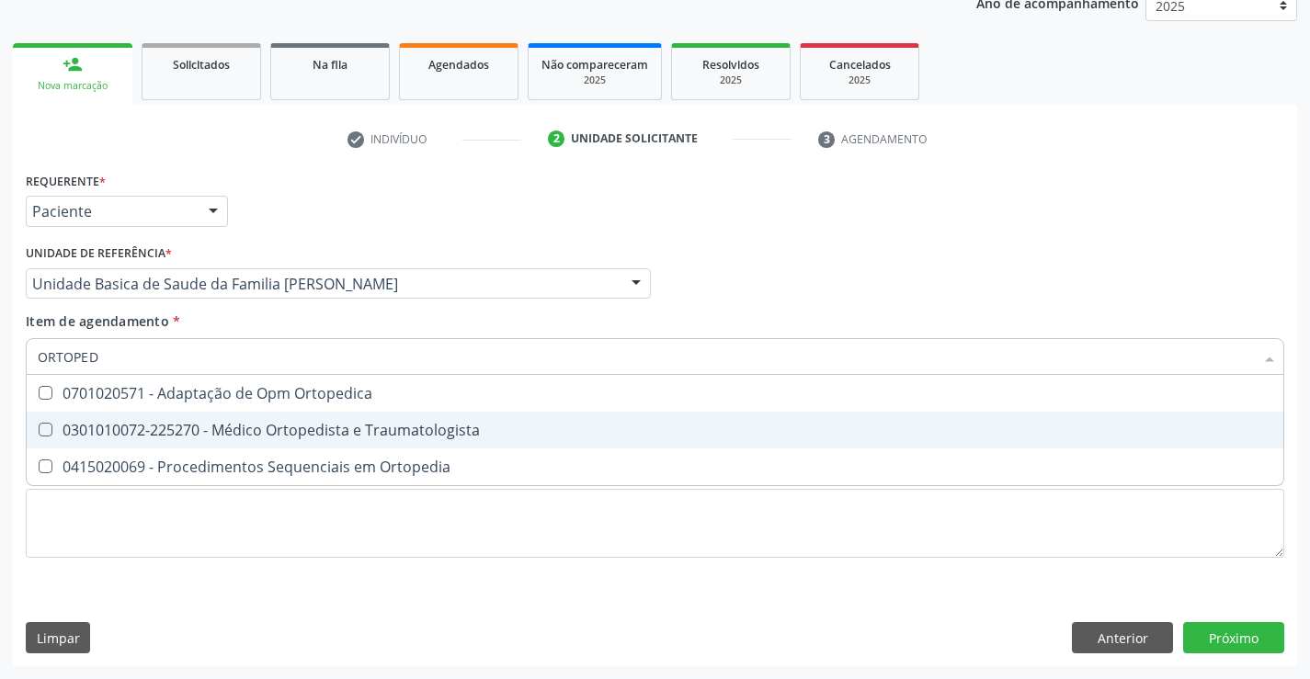
drag, startPoint x: 273, startPoint y: 420, endPoint x: 0, endPoint y: 420, distance: 273.0
click at [256, 423] on div "0301010072-225270 - Médico Ortopedista e Traumatologista" at bounding box center [655, 430] width 1235 height 15
checkbox Traumatologista "true"
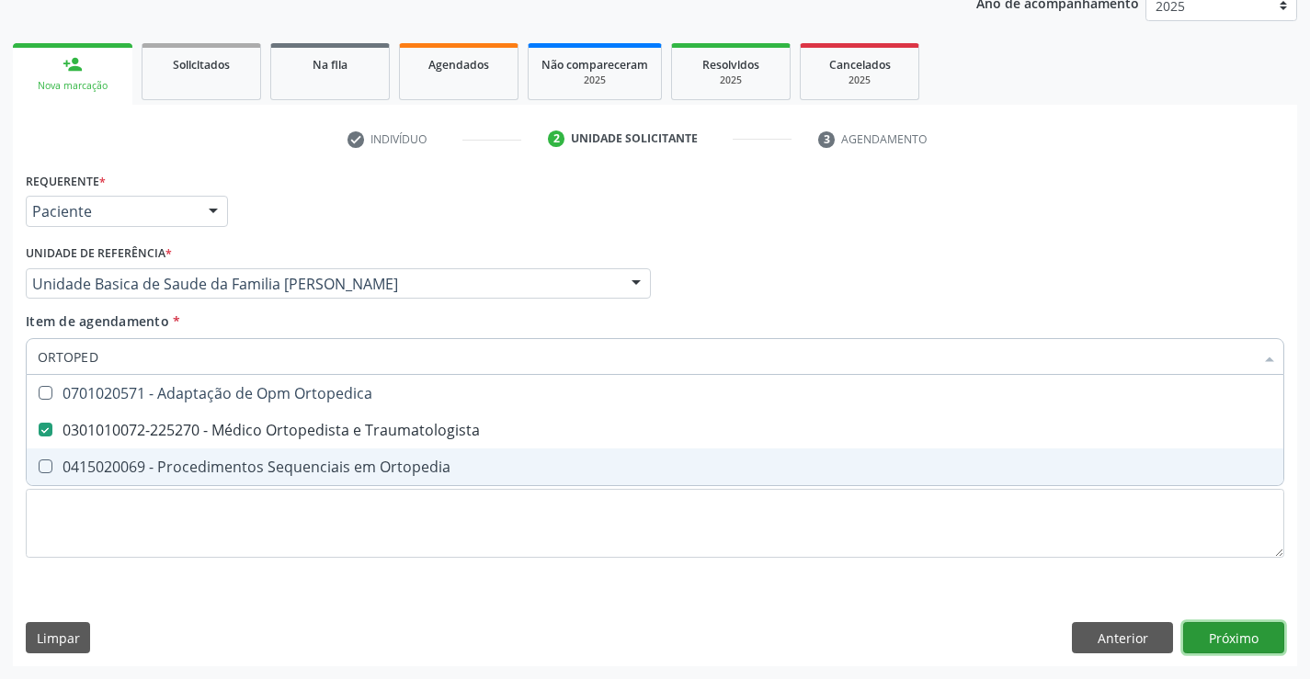
click at [1243, 627] on div "Requerente * Paciente Médico(a) Enfermeiro(a) Paciente Nenhum resultado encontr…" at bounding box center [655, 416] width 1284 height 499
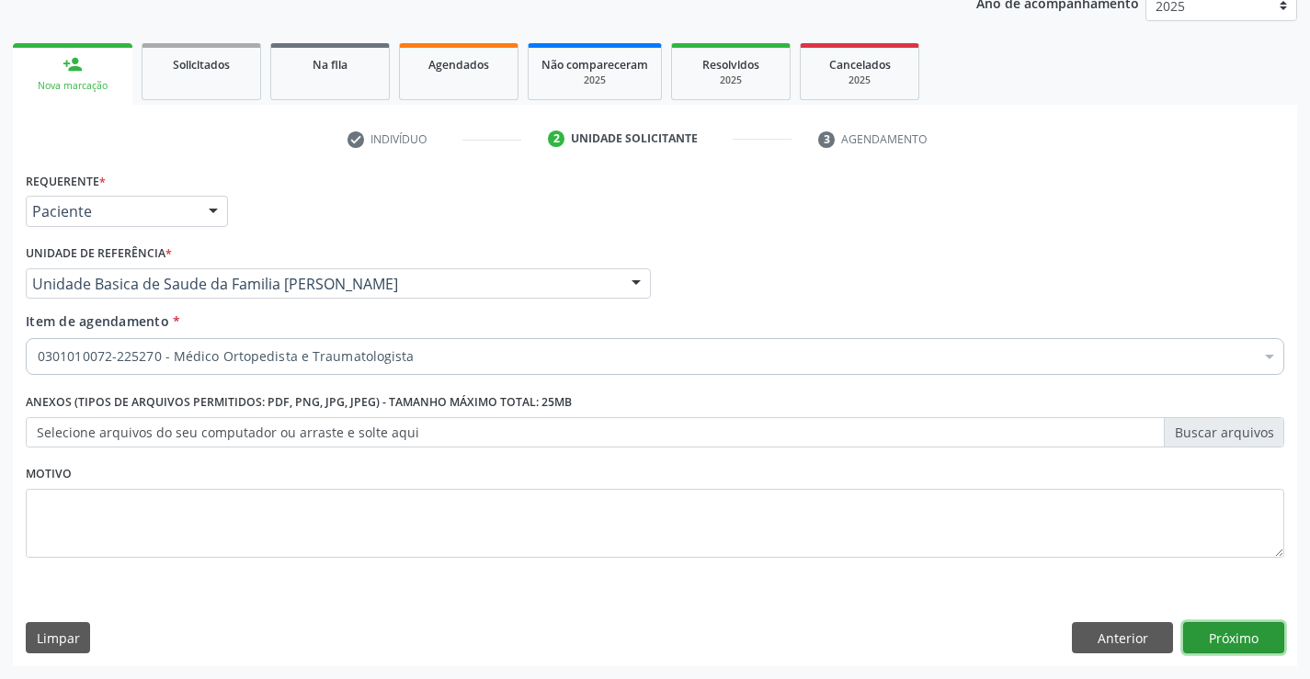
click at [1271, 638] on button "Próximo" at bounding box center [1233, 637] width 101 height 31
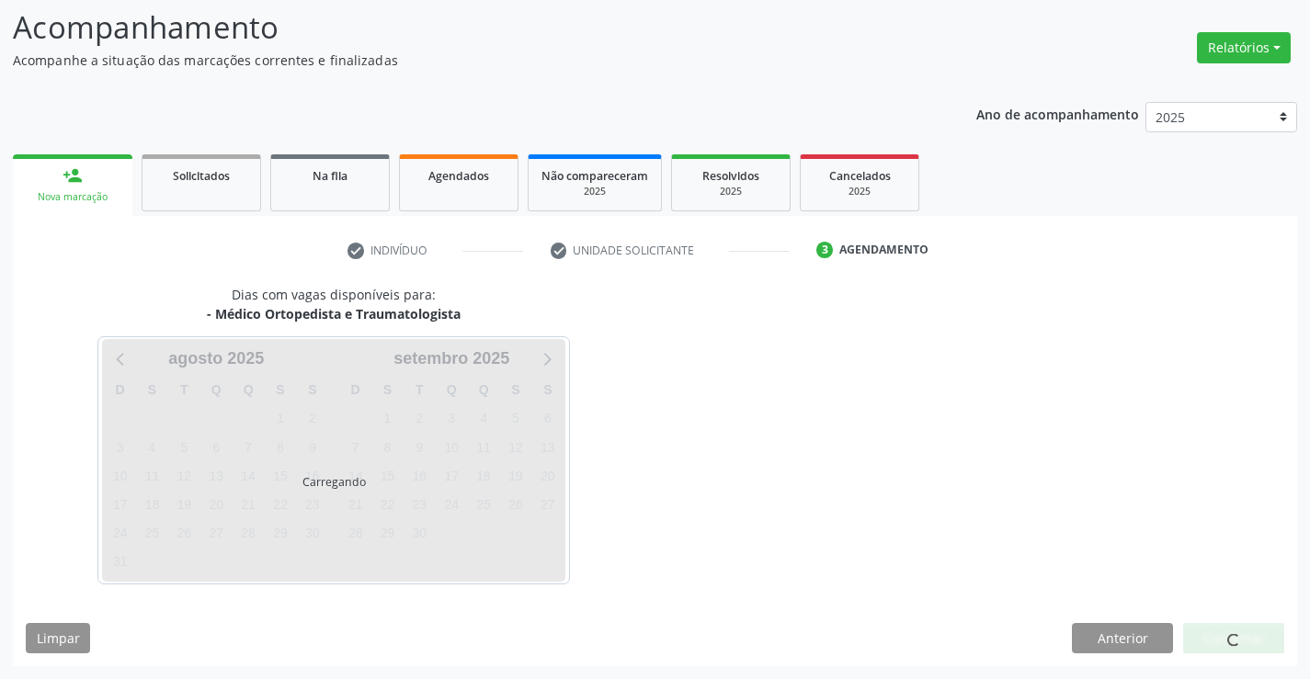
scroll to position [120, 0]
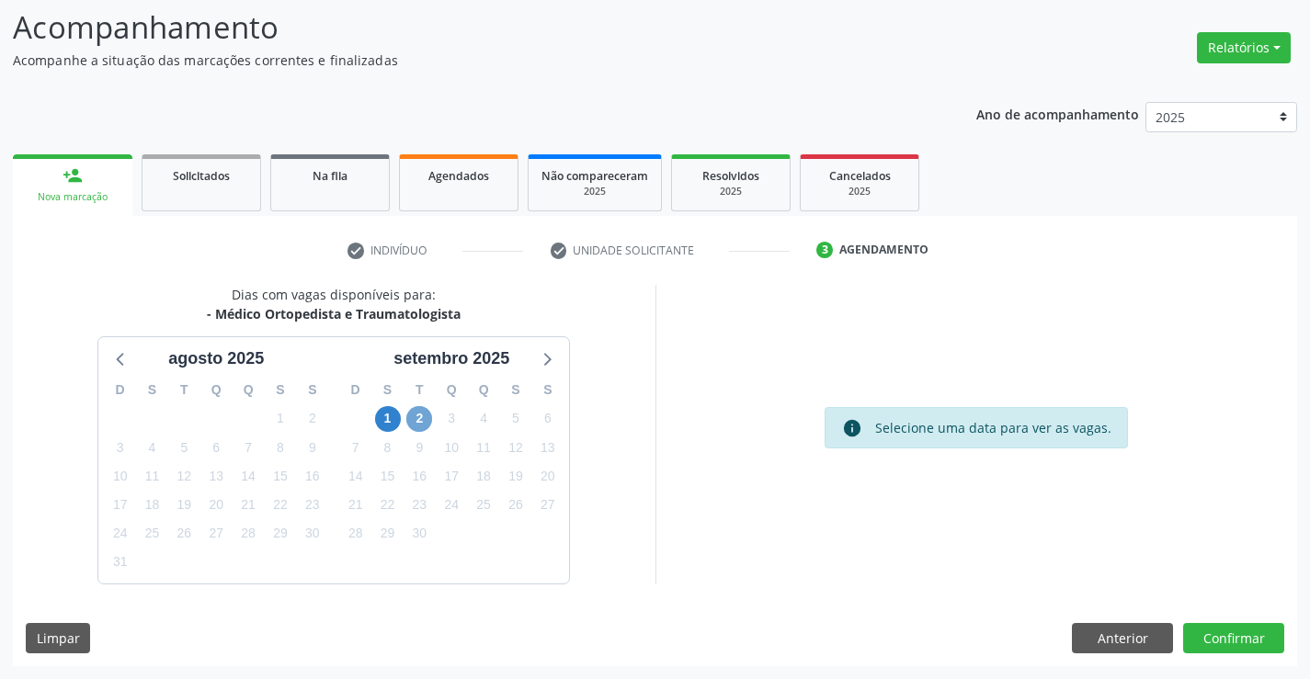
click at [415, 419] on span "2" at bounding box center [419, 419] width 26 height 26
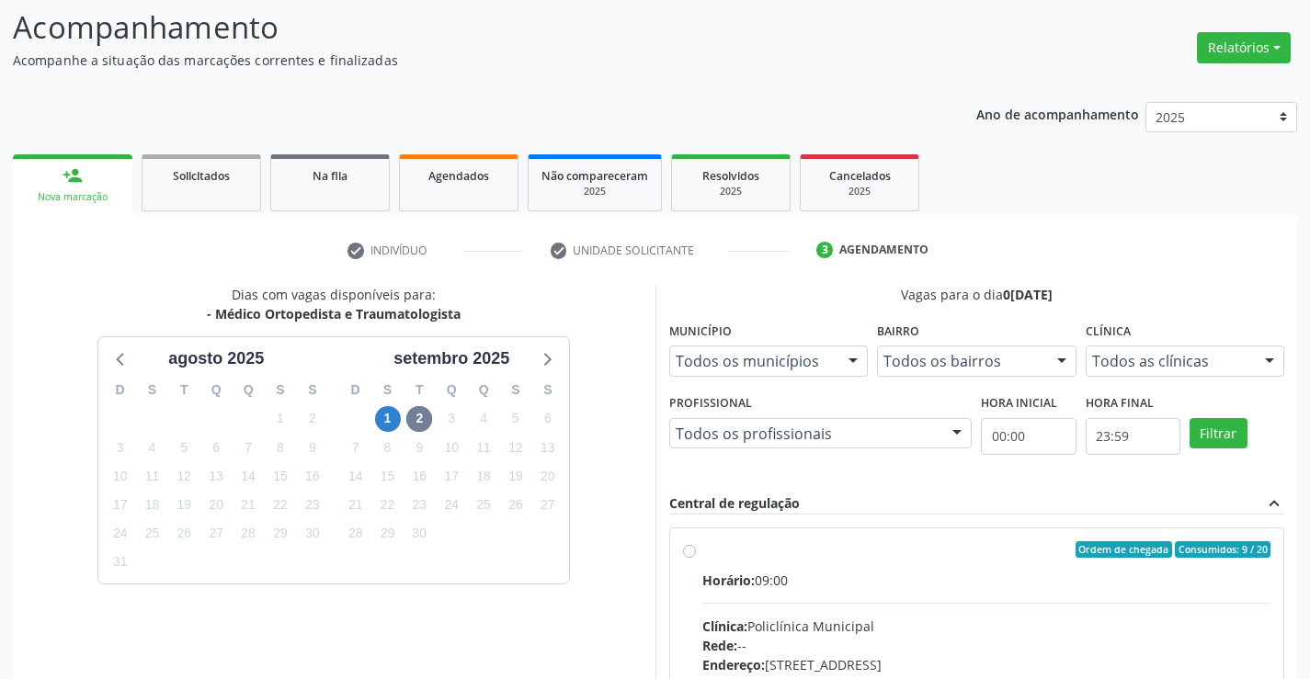
drag, startPoint x: 872, startPoint y: 575, endPoint x: 1159, endPoint y: 575, distance: 287.8
click at [873, 575] on div "Horário: 09:00" at bounding box center [986, 580] width 569 height 19
click at [696, 558] on input "Ordem de chegada Consumidos: 9 / 20 Horário: 09:00 Clínica: Policlínica Municip…" at bounding box center [689, 549] width 13 height 17
radio input "true"
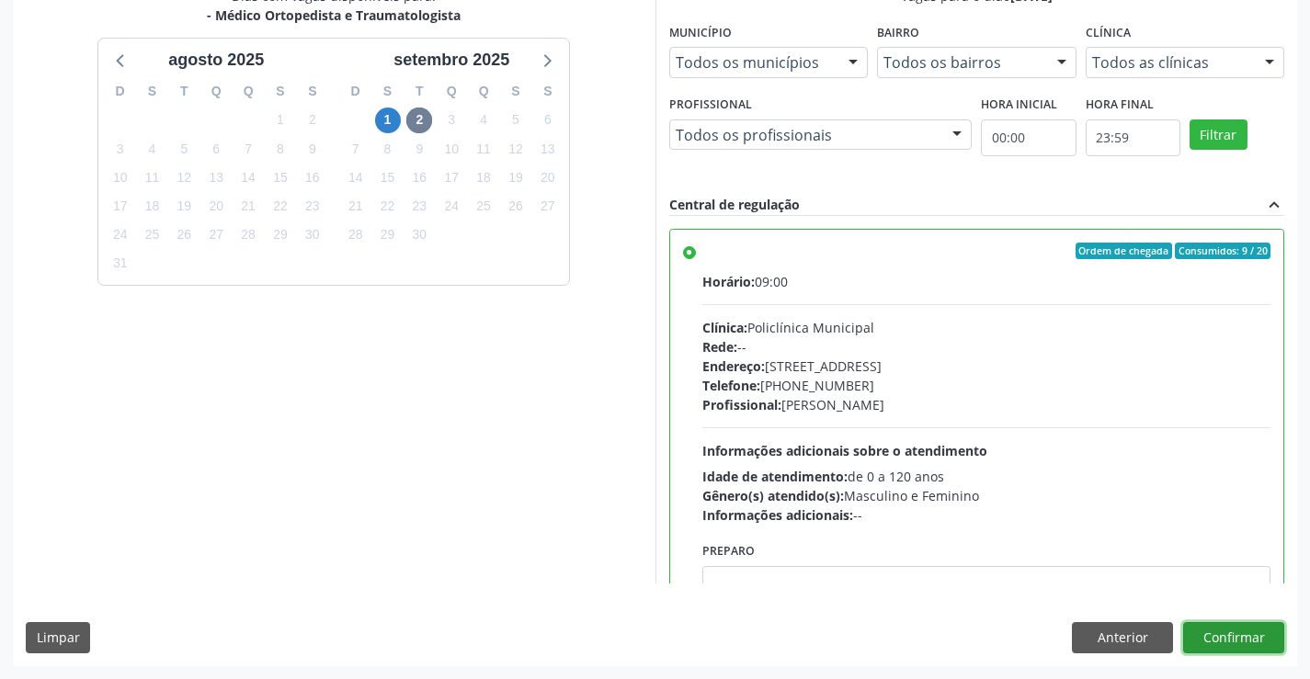
click at [1237, 638] on button "Confirmar" at bounding box center [1233, 637] width 101 height 31
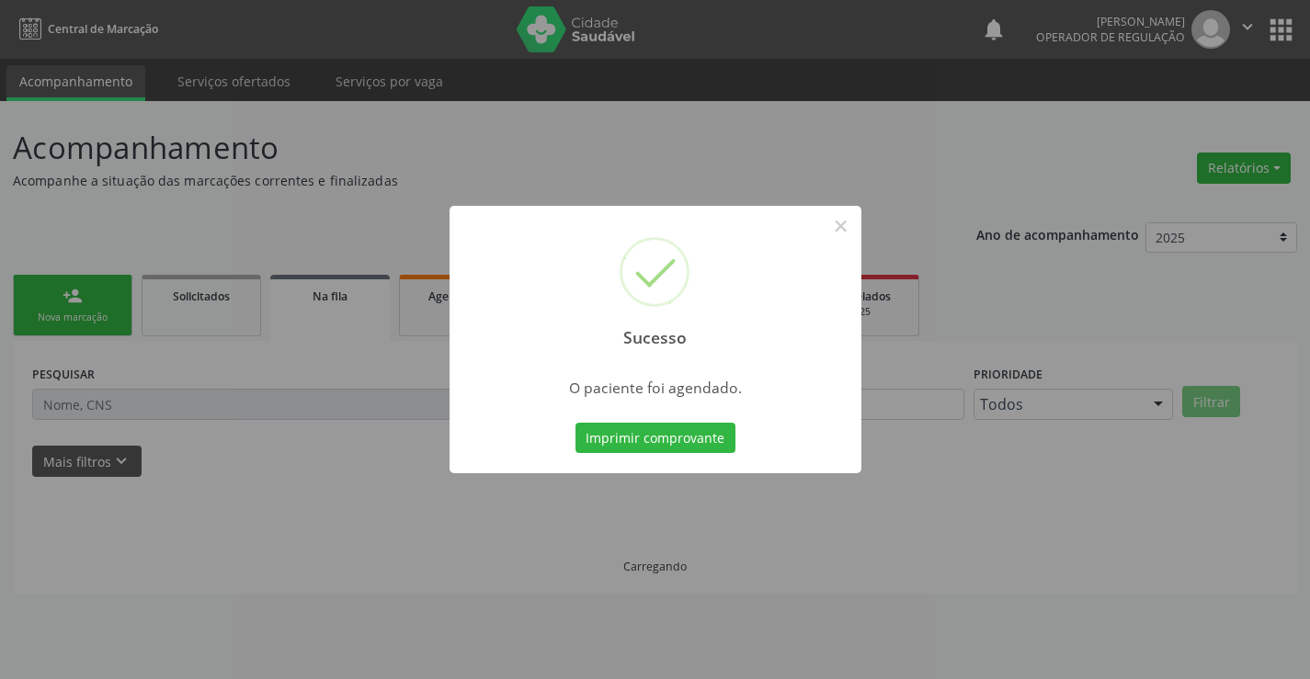
scroll to position [0, 0]
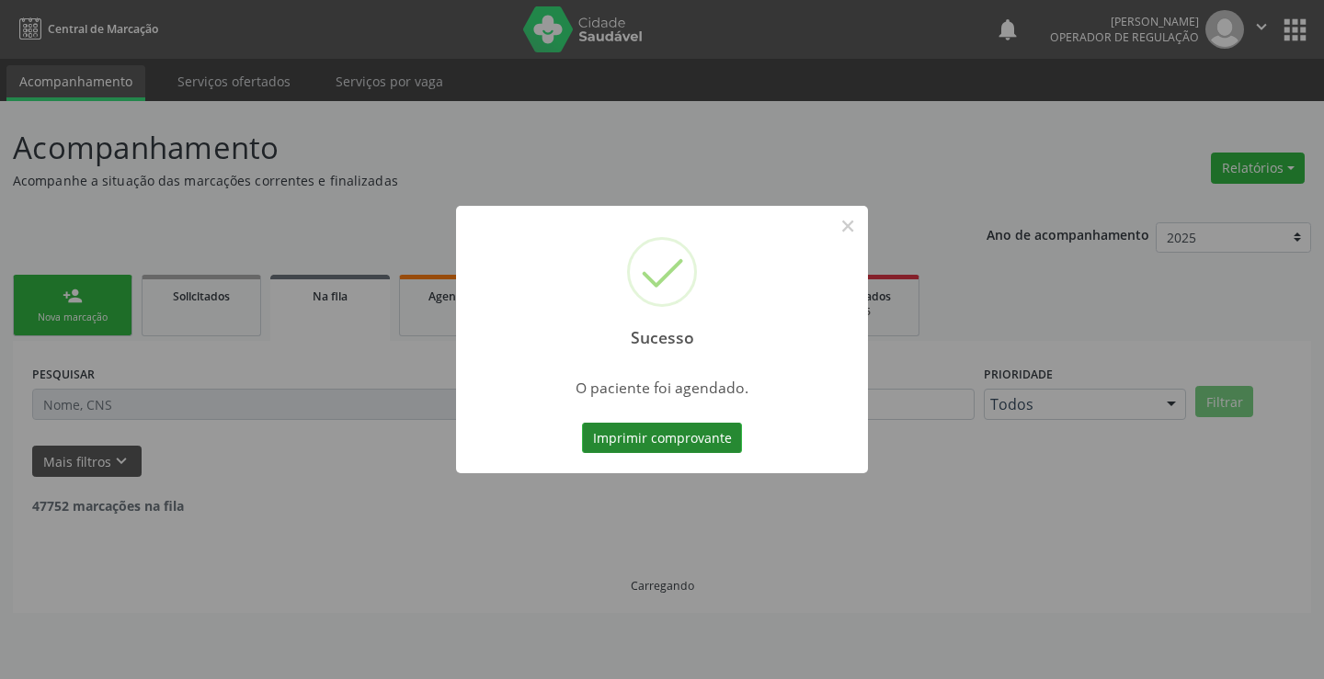
click at [702, 446] on button "Imprimir comprovante" at bounding box center [662, 438] width 160 height 31
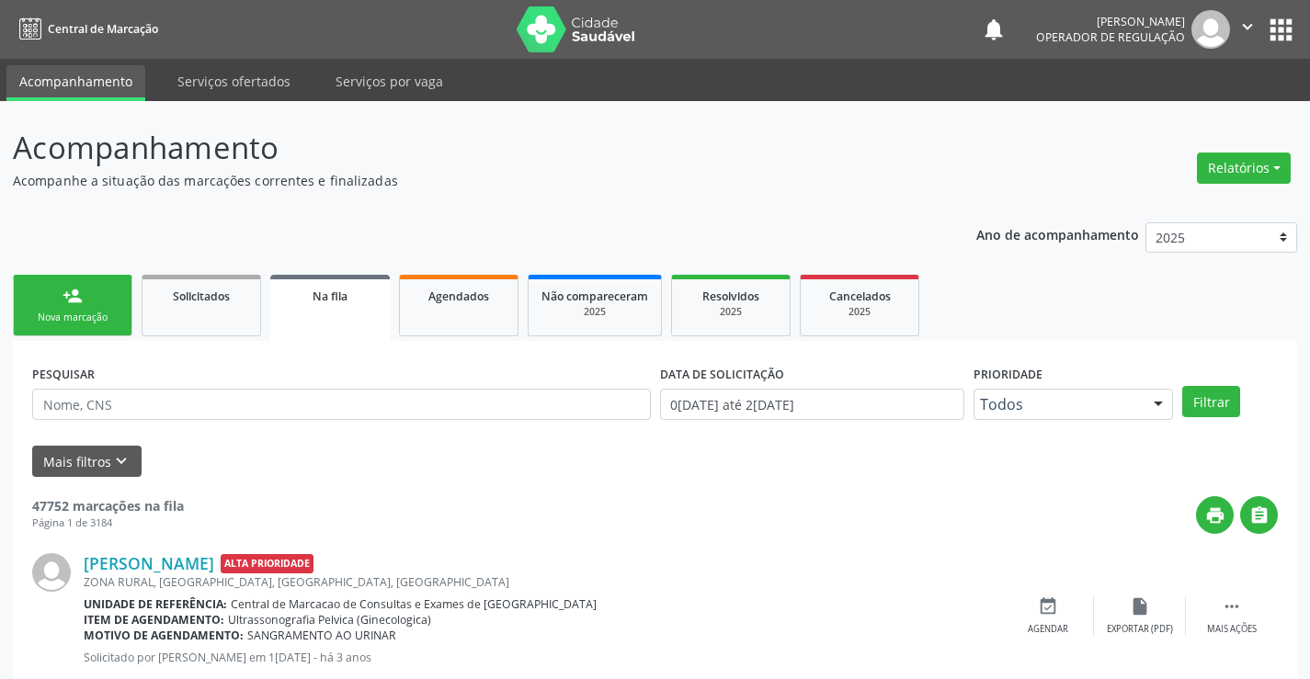
click at [109, 304] on link "person_add Nova marcação" at bounding box center [73, 306] width 120 height 62
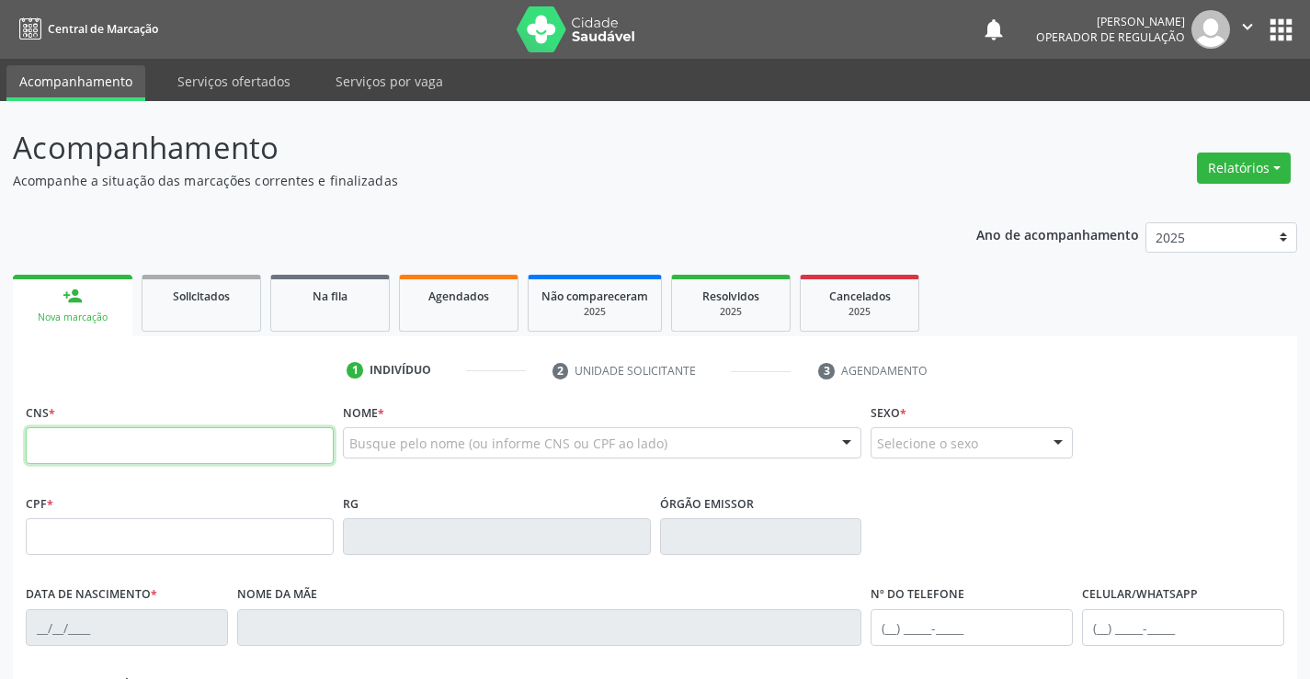
click at [93, 458] on input "text" at bounding box center [180, 445] width 308 height 37
type input "703 2066 2824 4196"
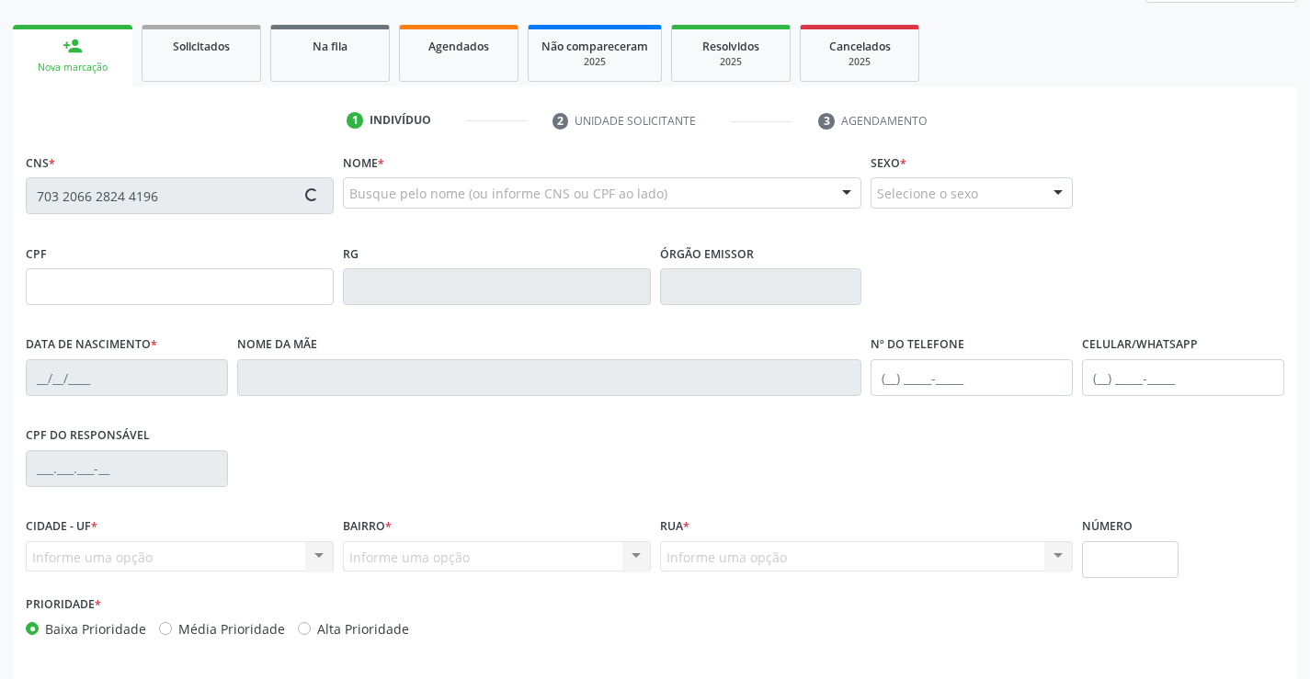
scroll to position [317, 0]
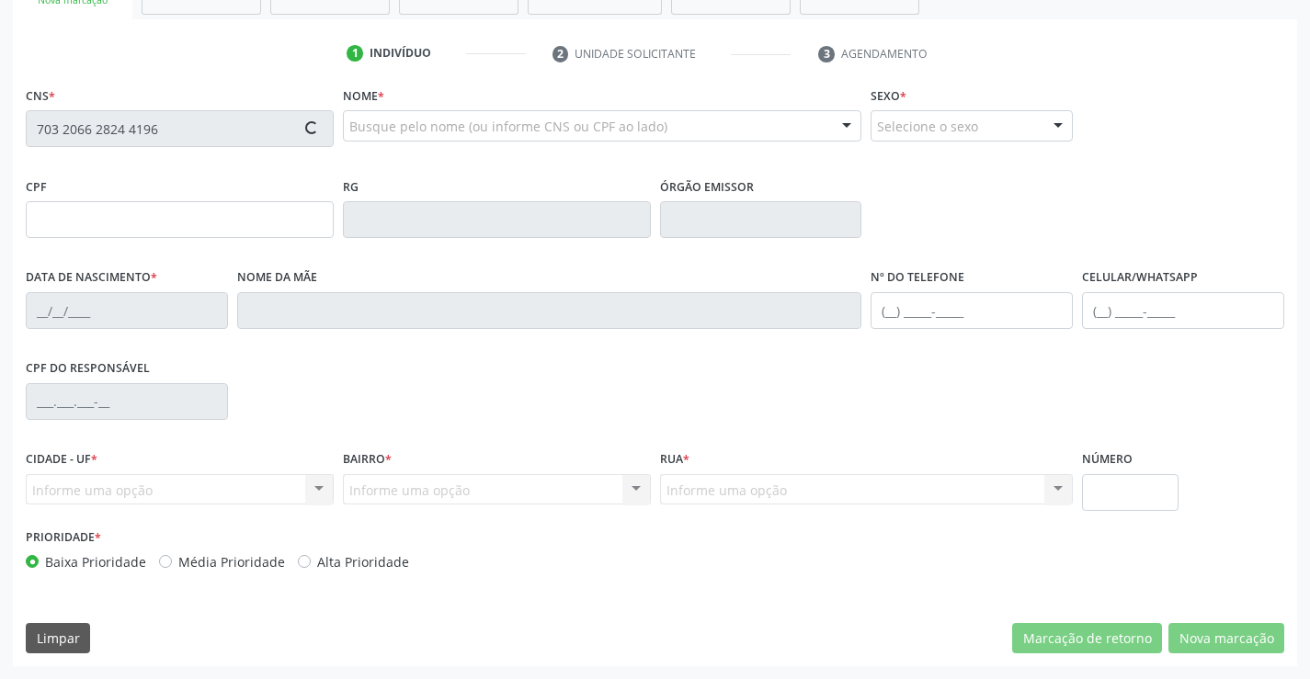
type input "1209409577"
type input "03/09/1982"
type input "(74) 99145-2616"
type input "S/N"
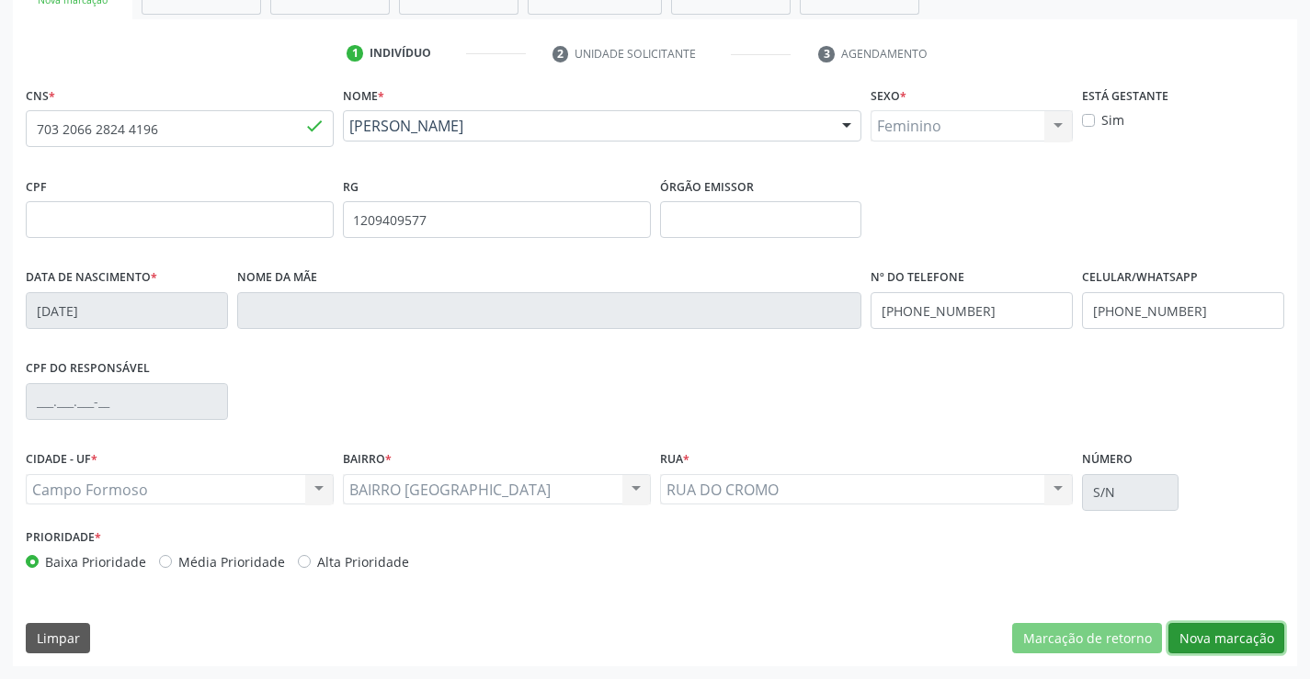
click at [1232, 644] on button "Nova marcação" at bounding box center [1226, 638] width 116 height 31
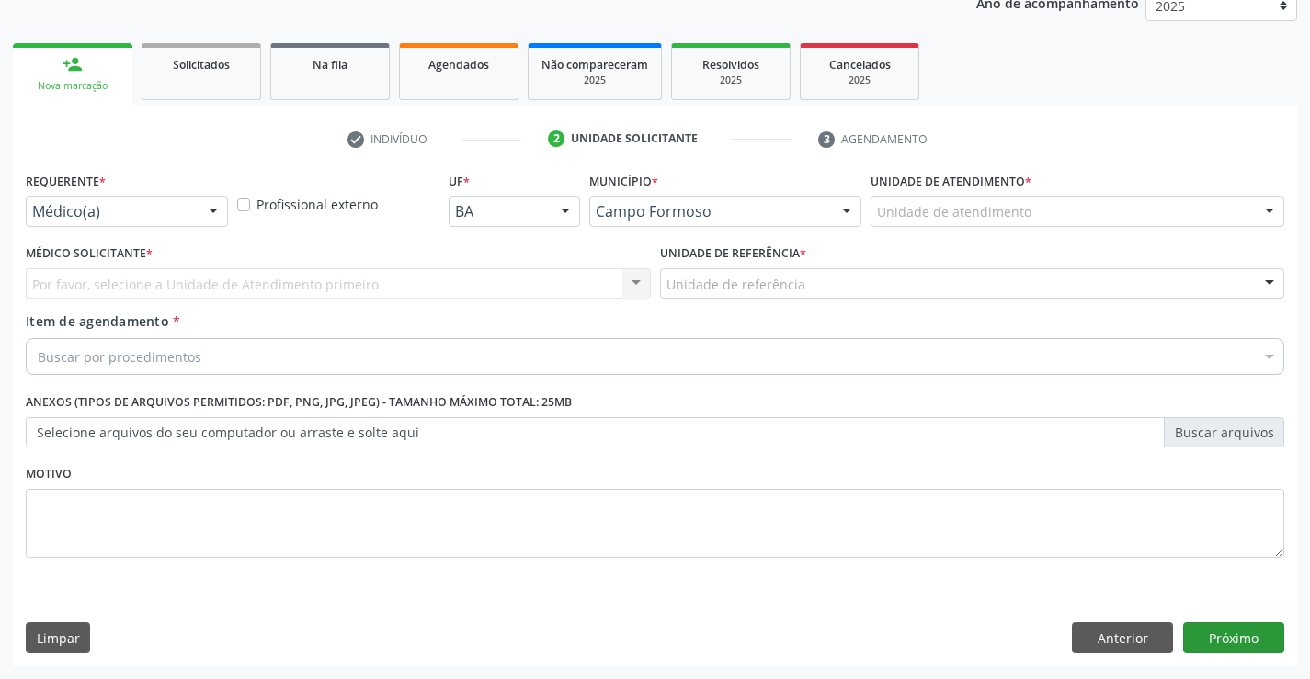
scroll to position [232, 0]
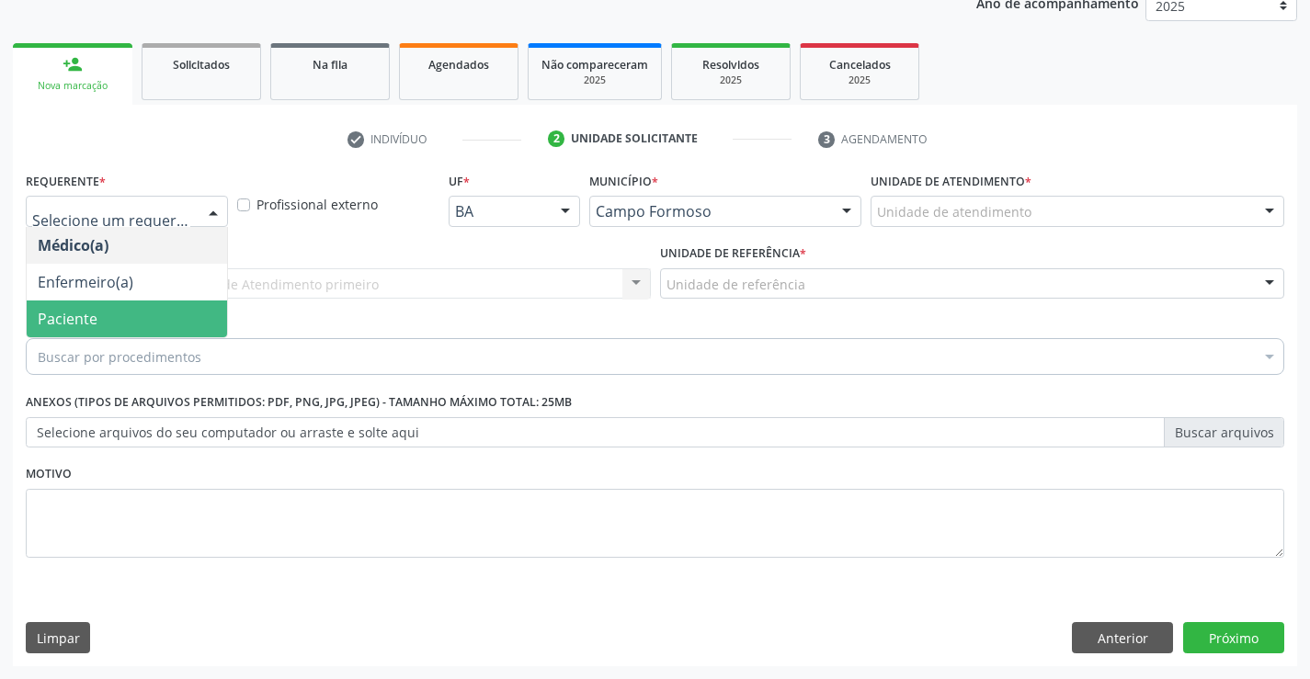
click at [81, 319] on span "Paciente" at bounding box center [68, 319] width 60 height 20
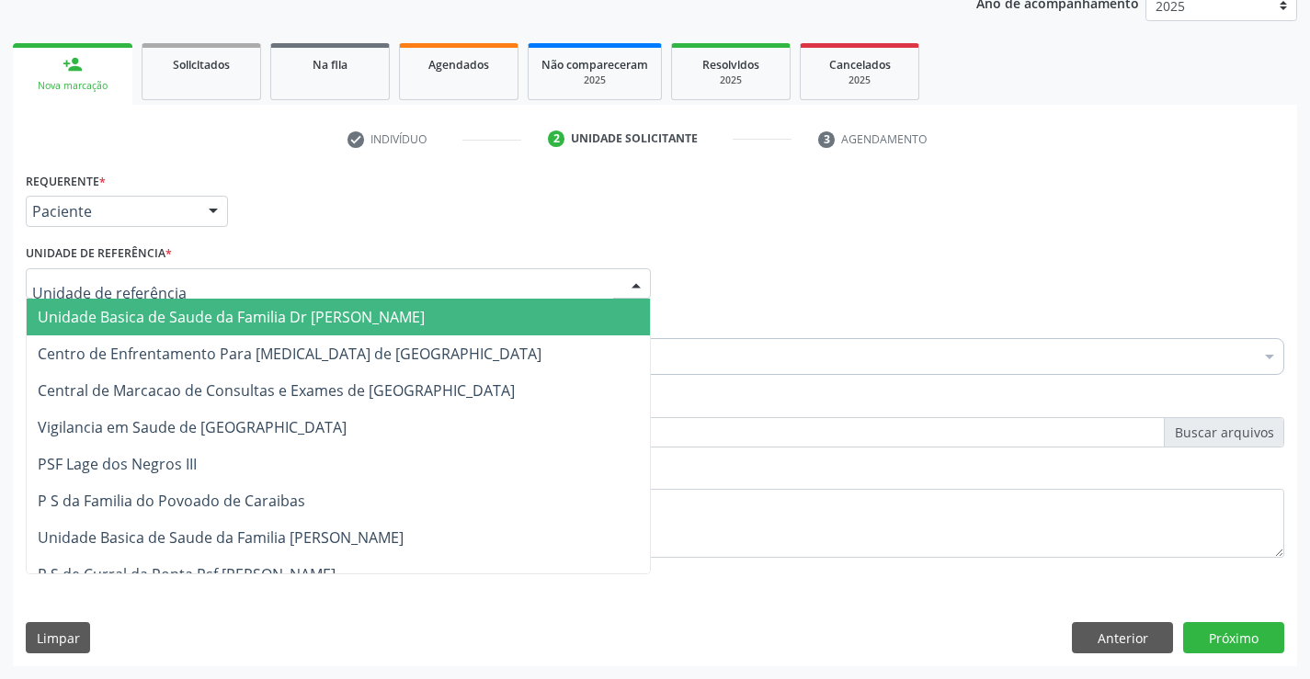
click at [177, 276] on div at bounding box center [338, 283] width 625 height 31
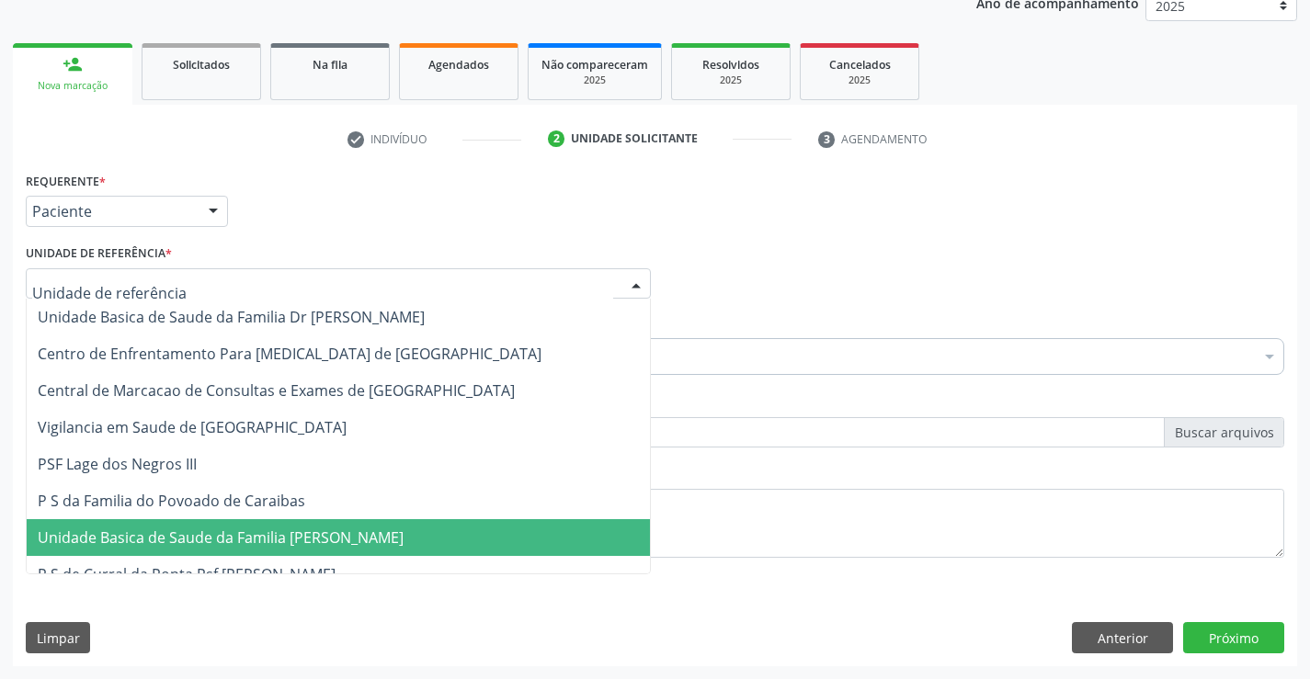
click at [216, 542] on span "Unidade Basica de Saude da Familia [PERSON_NAME]" at bounding box center [221, 538] width 366 height 20
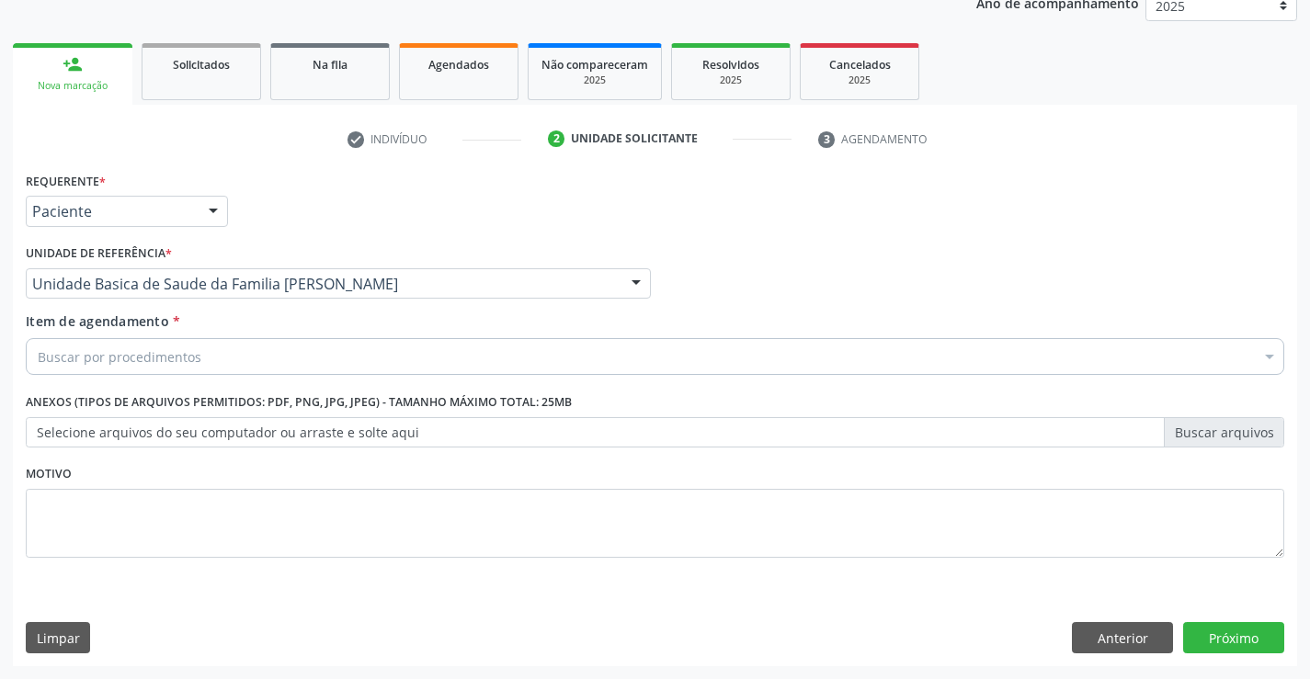
click at [186, 368] on div "Buscar por procedimentos" at bounding box center [655, 356] width 1259 height 37
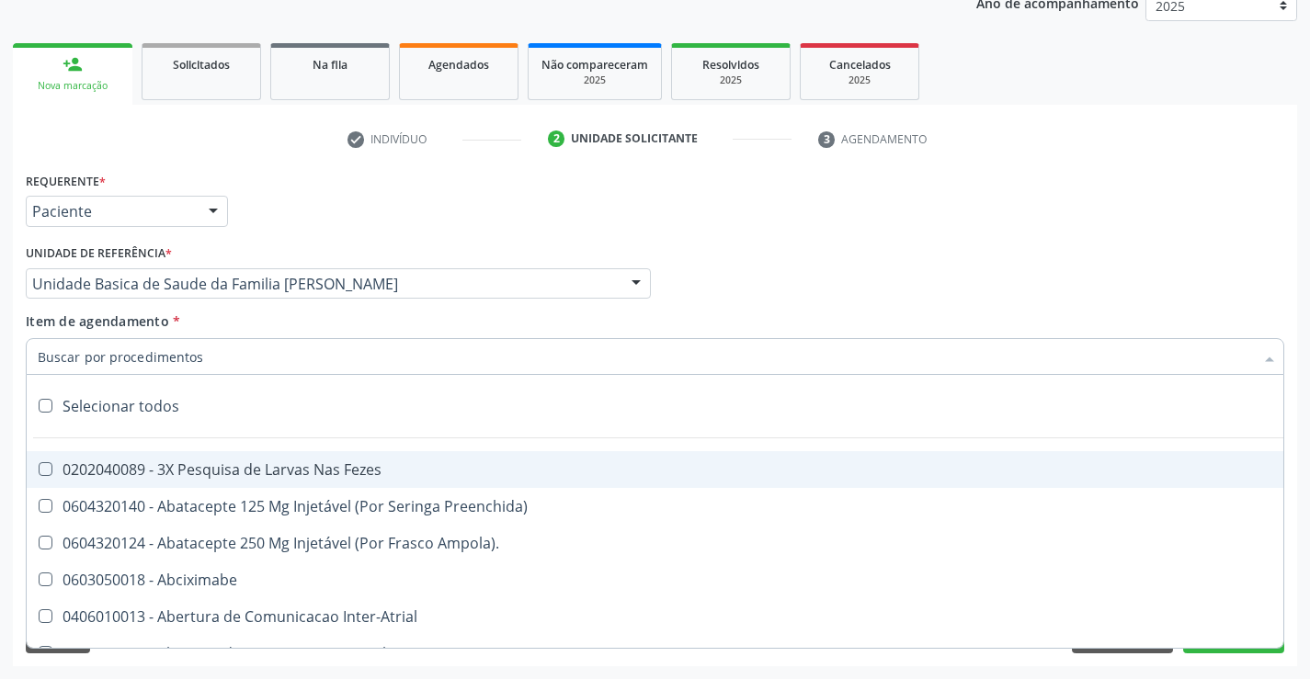
click at [187, 353] on input "Item de agendamento *" at bounding box center [646, 356] width 1216 height 37
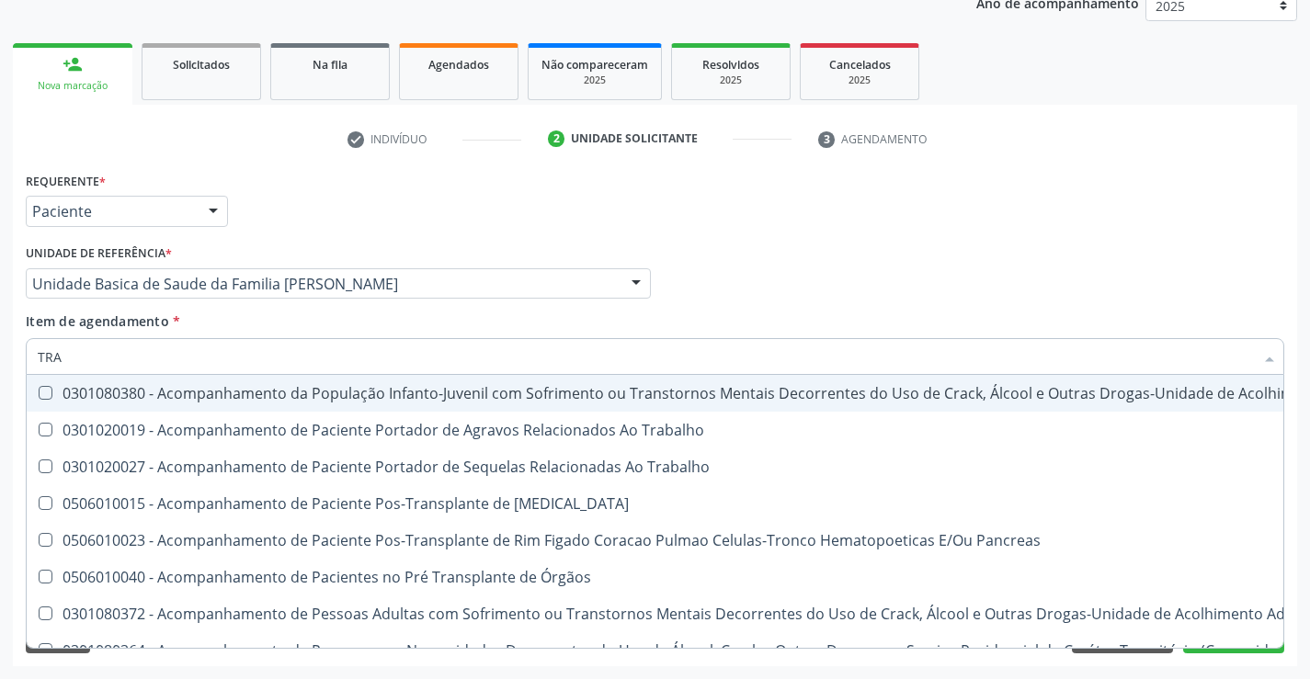
type input "TRANSVA"
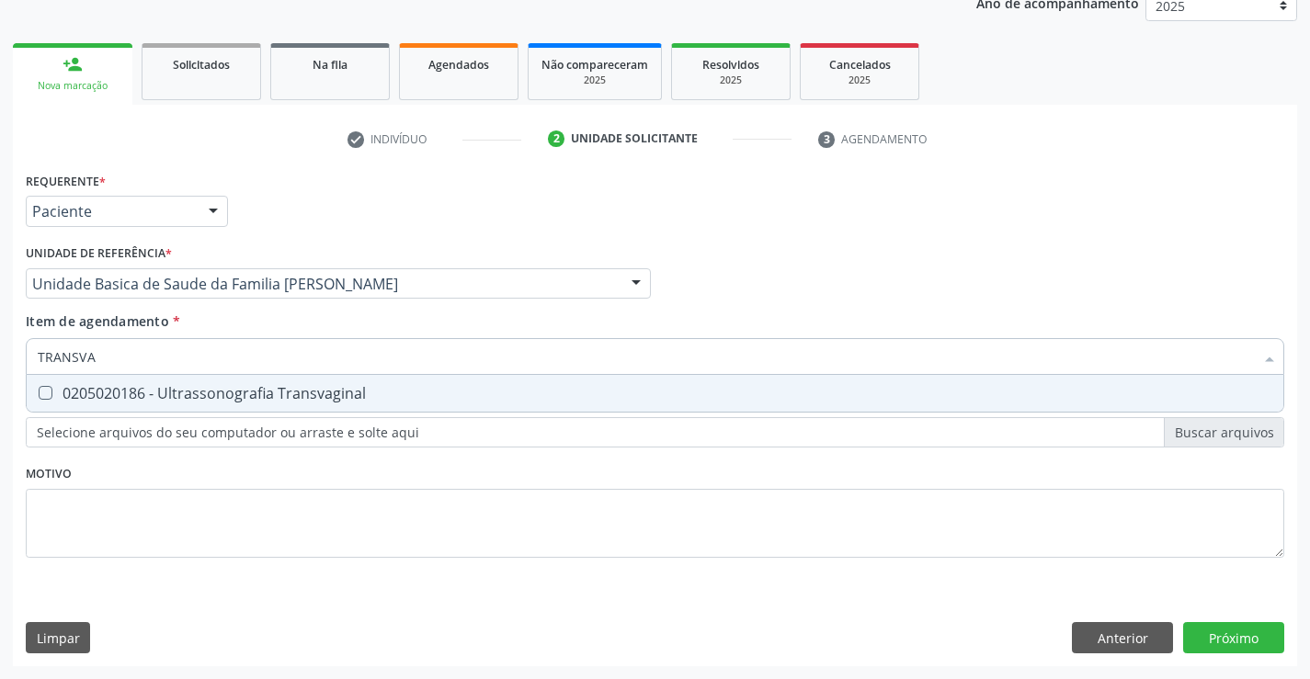
click at [313, 400] on div "0205020186 - Ultrassonografia Transvaginal" at bounding box center [655, 393] width 1235 height 15
checkbox Transvaginal "true"
click at [1226, 642] on div "Requerente * Paciente Médico(a) Enfermeiro(a) Paciente Nenhum resultado encontr…" at bounding box center [655, 416] width 1284 height 499
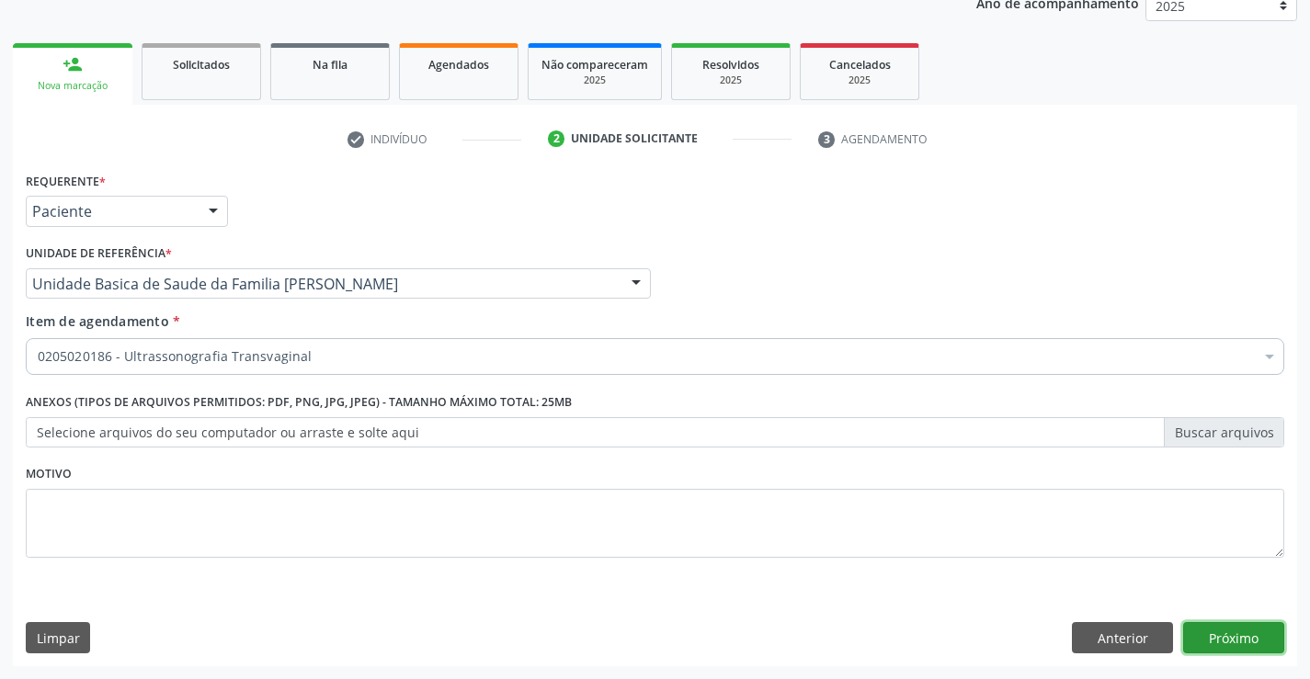
click at [1235, 633] on button "Próximo" at bounding box center [1233, 637] width 101 height 31
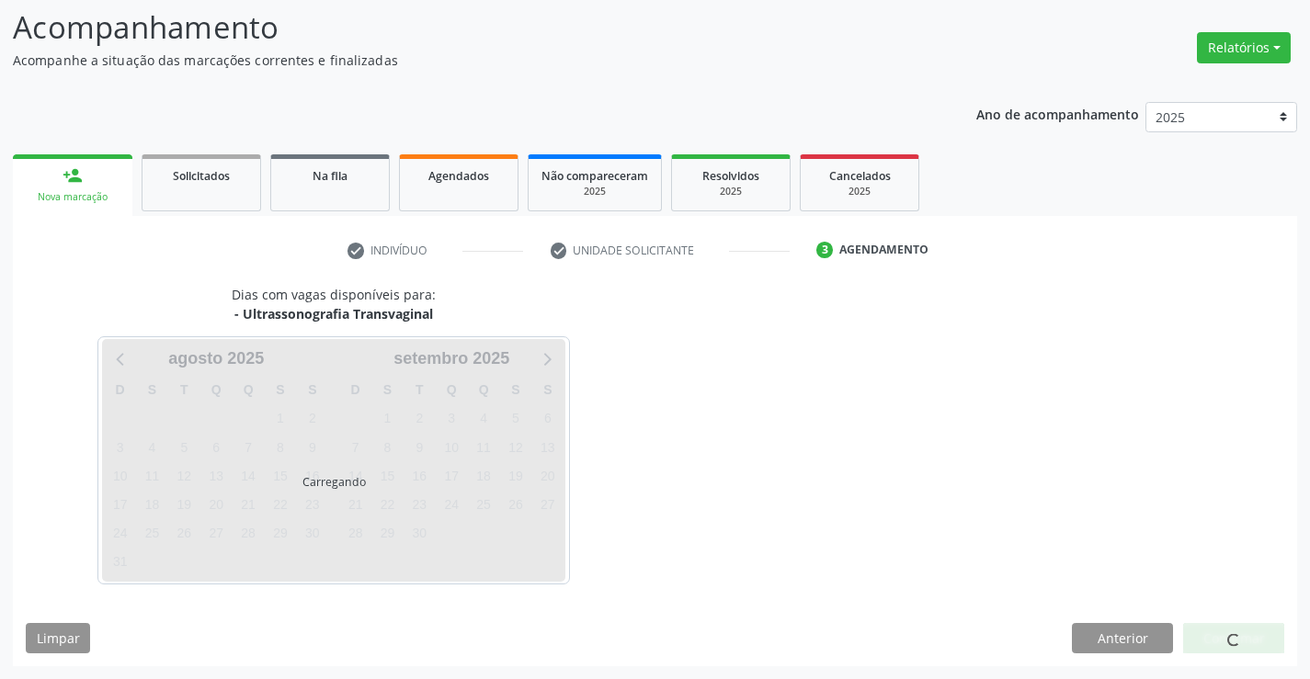
scroll to position [120, 0]
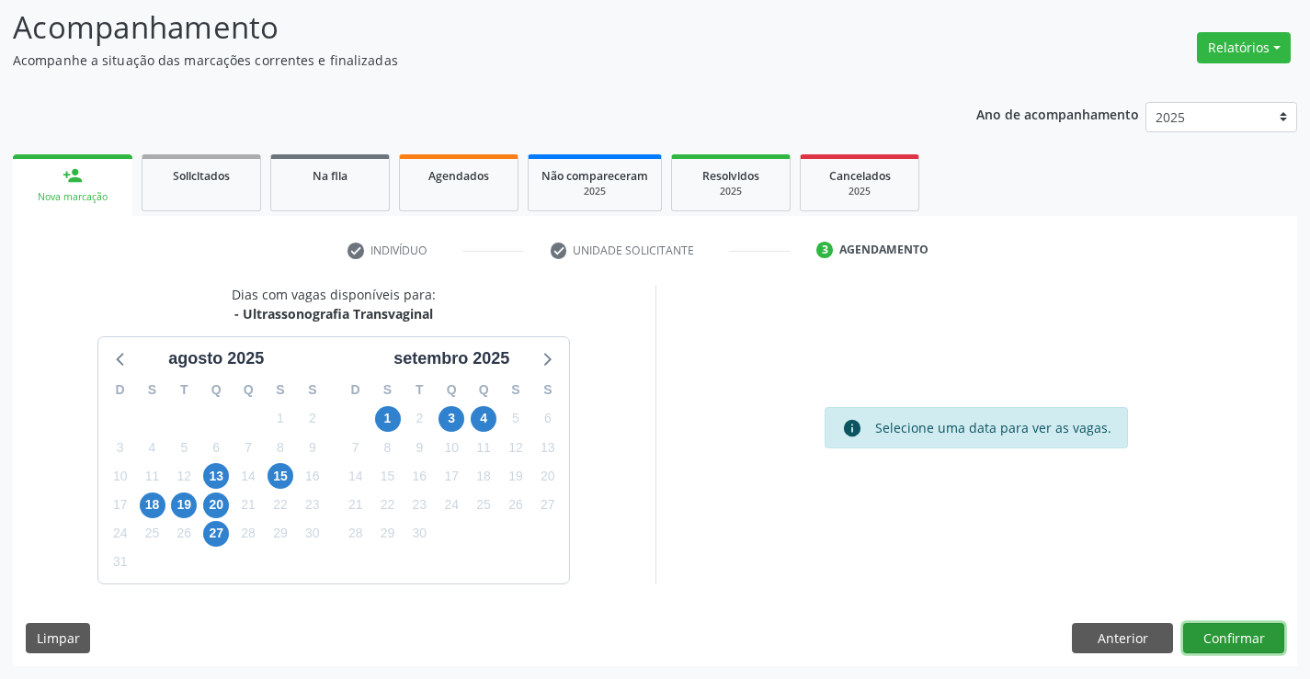
click at [1217, 644] on button "Confirmar" at bounding box center [1233, 638] width 101 height 31
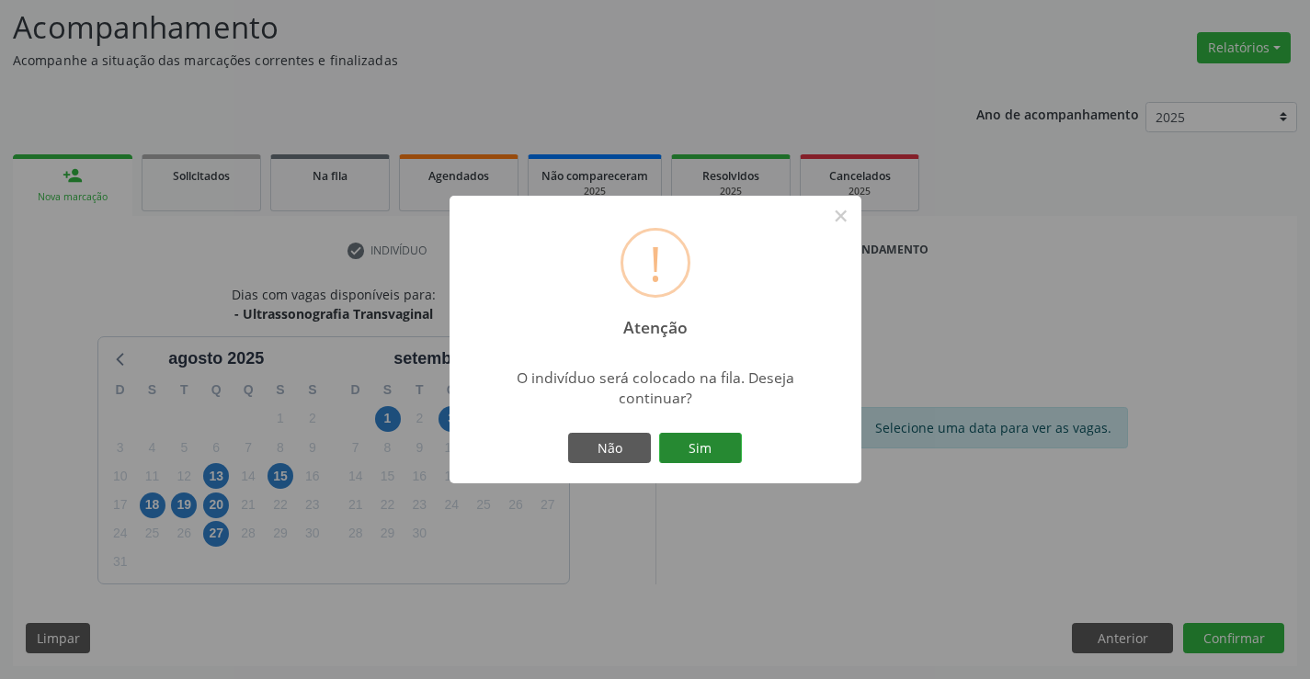
click at [708, 436] on button "Sim" at bounding box center [700, 448] width 83 height 31
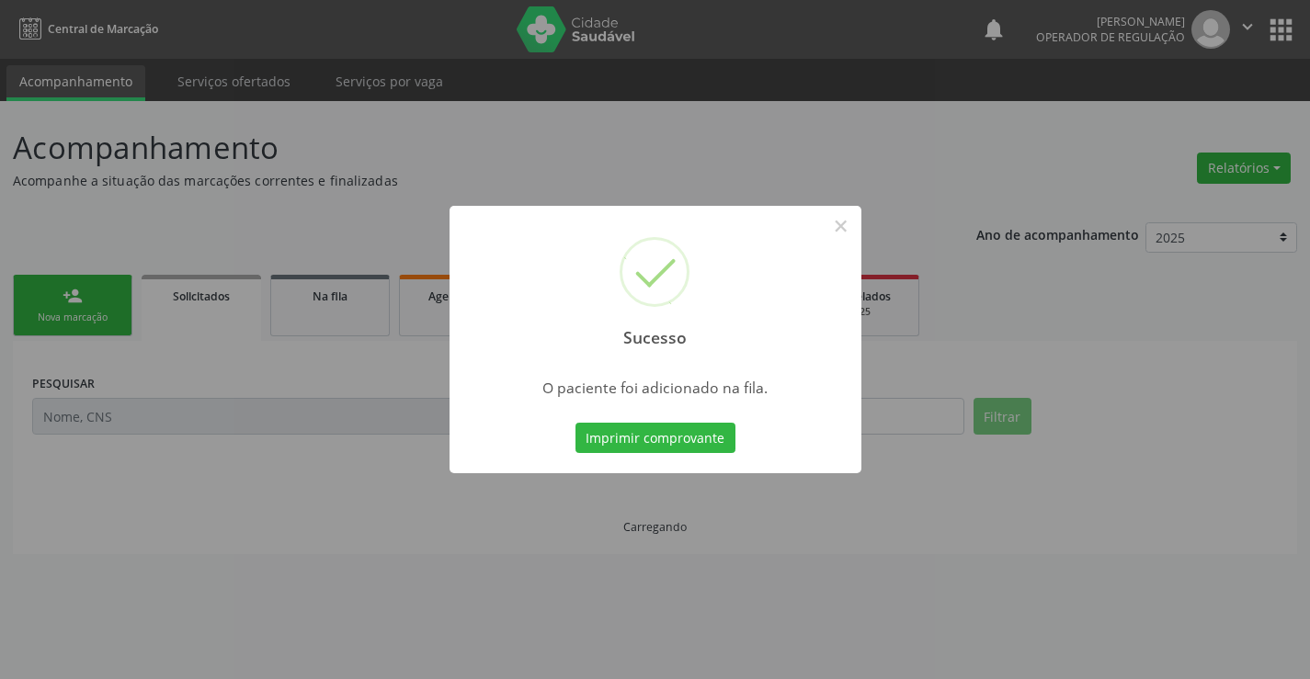
scroll to position [0, 0]
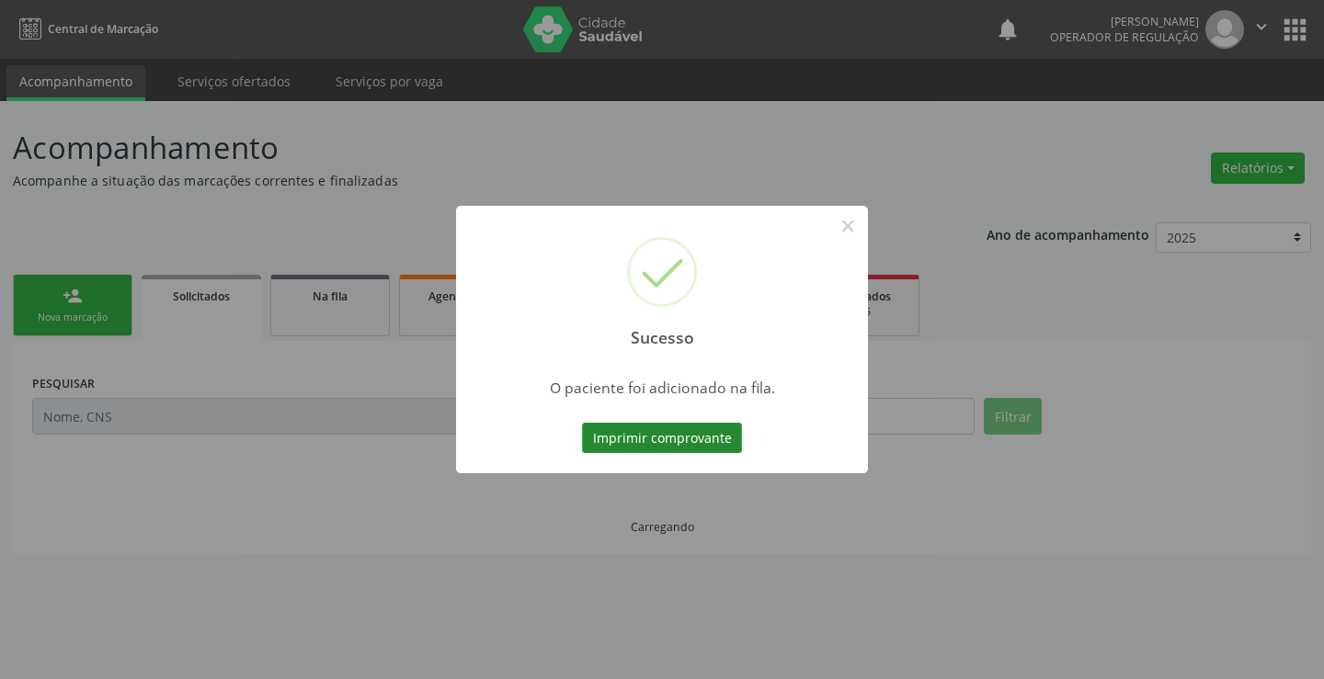
click at [687, 440] on button "Imprimir comprovante" at bounding box center [662, 438] width 160 height 31
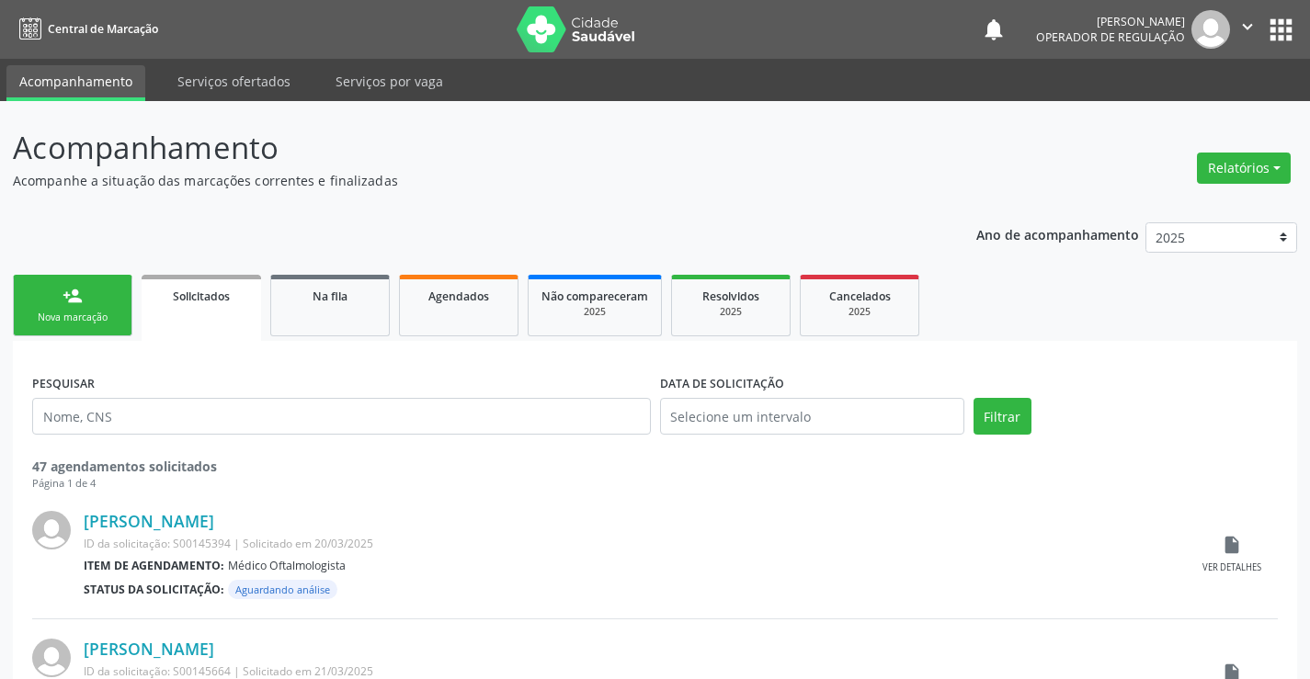
click at [74, 298] on div "person_add" at bounding box center [73, 296] width 20 height 20
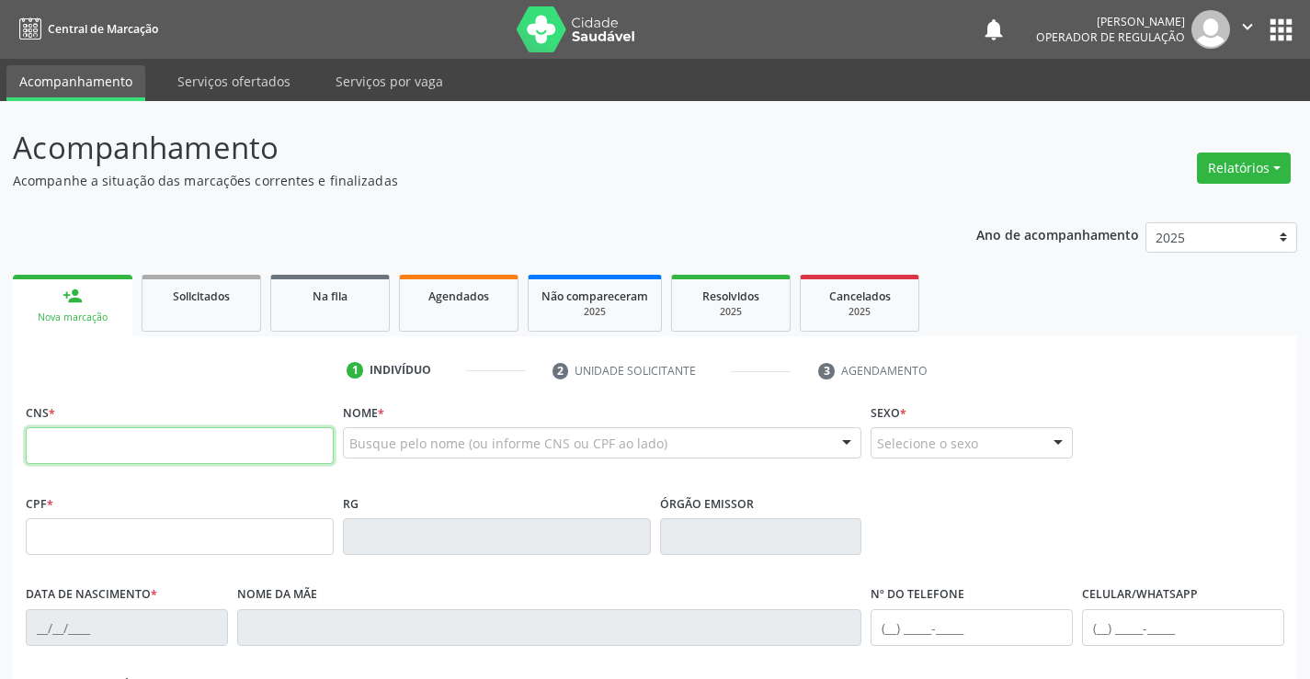
click at [98, 454] on input "text" at bounding box center [180, 445] width 308 height 37
type input "700 0064 6767 9509"
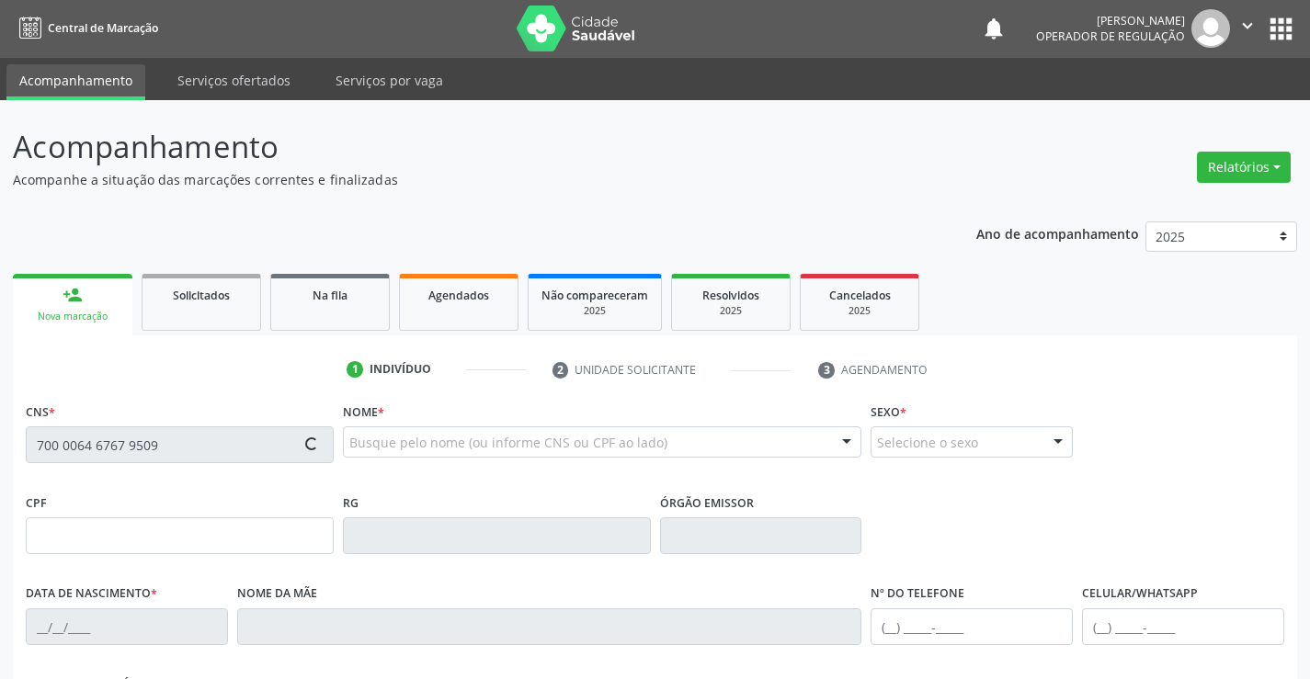
type input "0176594850"
type input "06/08/1956"
type input "(74) 99102-0265"
type input "181.099.005-00"
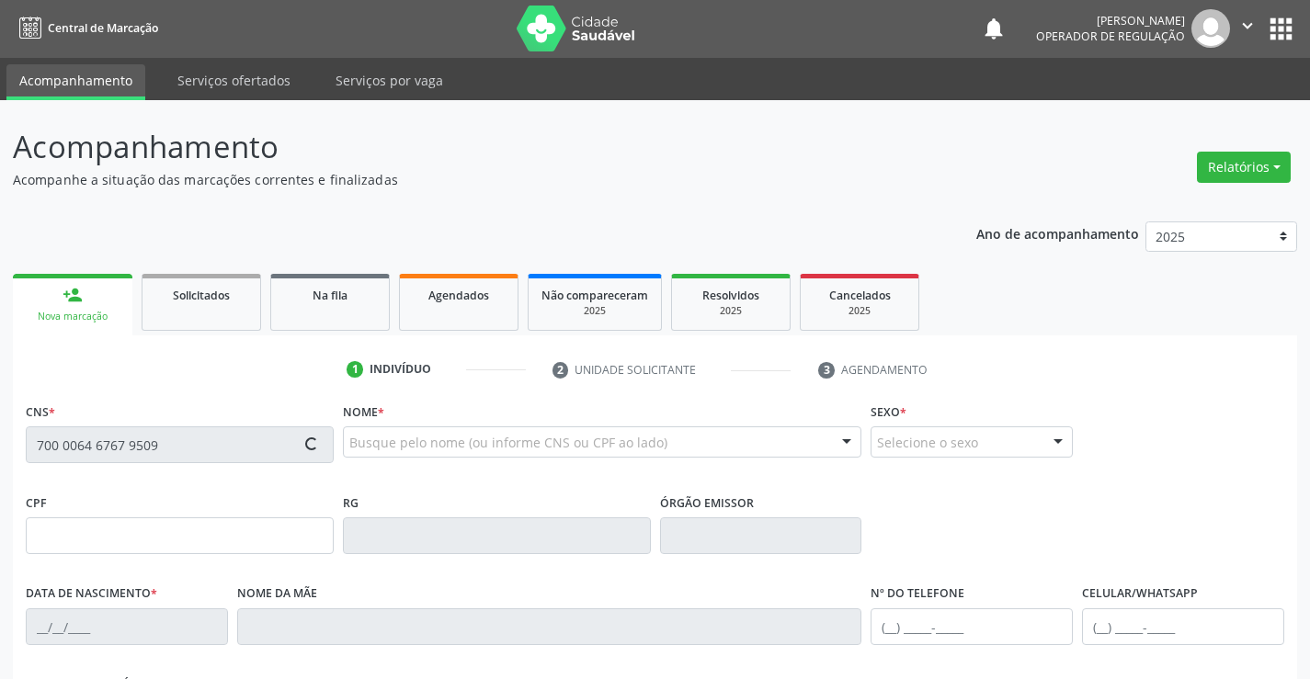
type input "S/N"
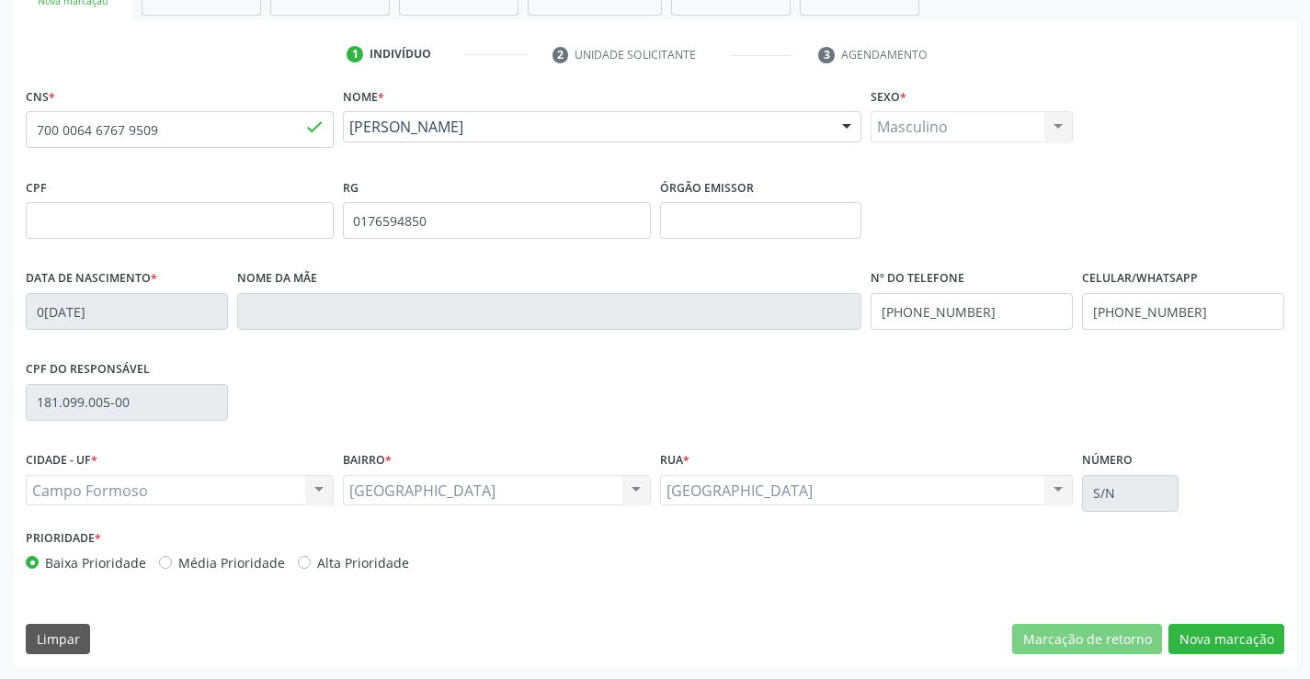
scroll to position [317, 0]
click at [1228, 630] on button "Nova marcação" at bounding box center [1226, 638] width 116 height 31
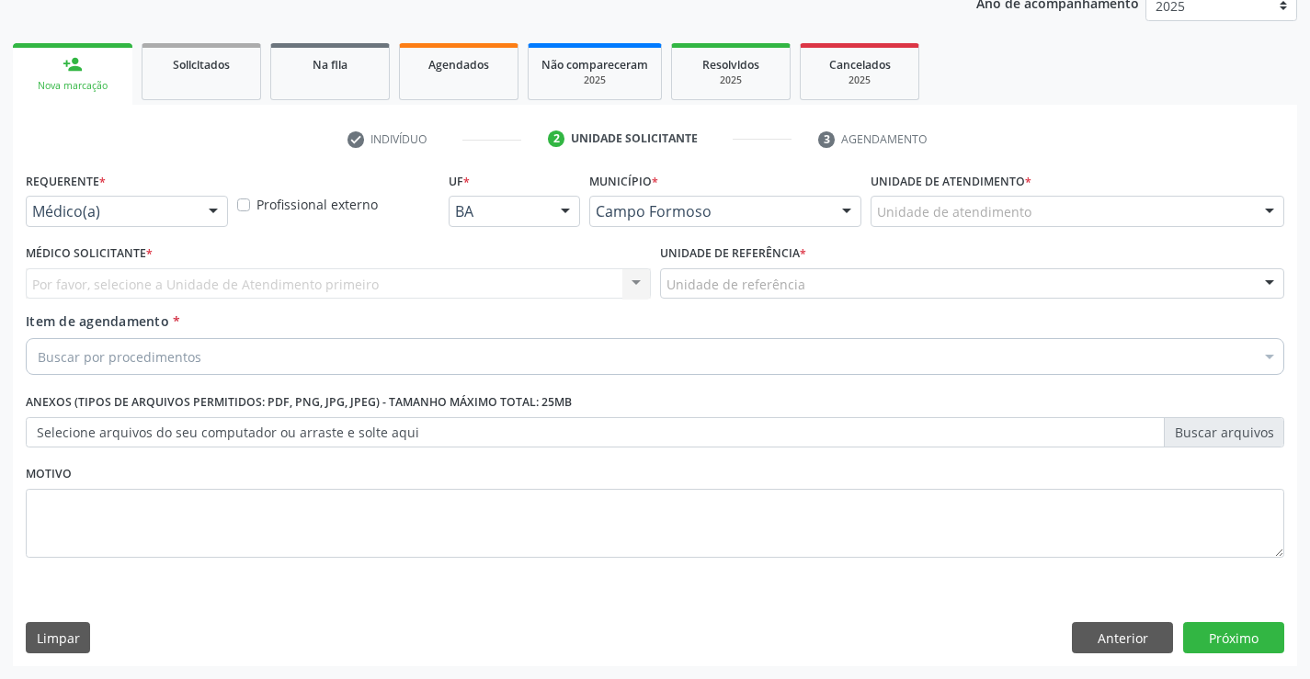
scroll to position [232, 0]
click at [177, 223] on div "Médico(a)" at bounding box center [127, 211] width 202 height 31
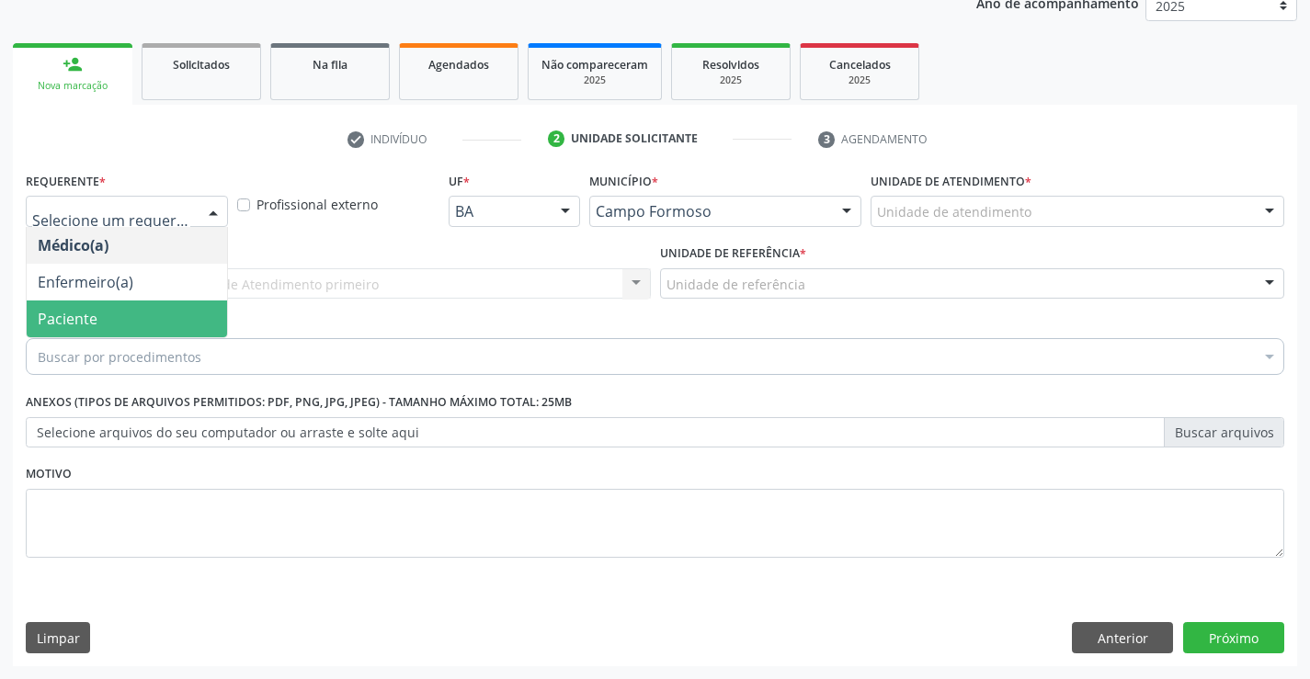
click at [87, 336] on span "Paciente" at bounding box center [127, 319] width 200 height 37
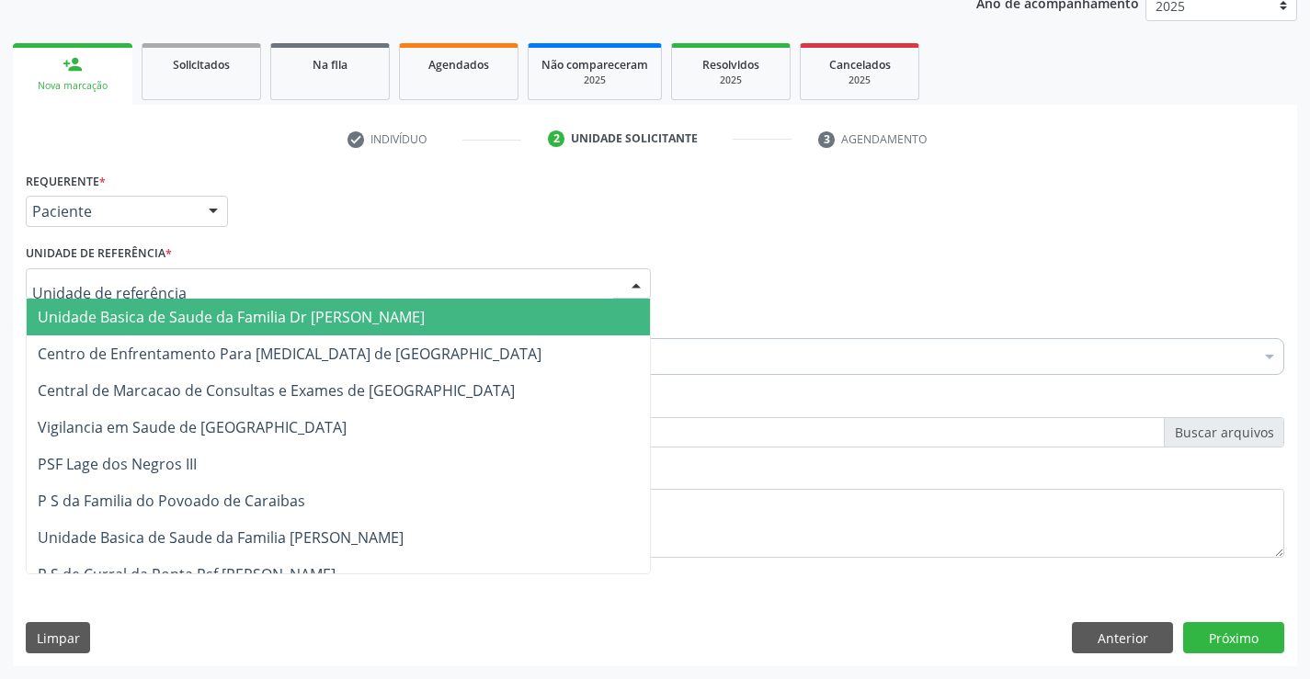
click at [209, 275] on div at bounding box center [338, 283] width 625 height 31
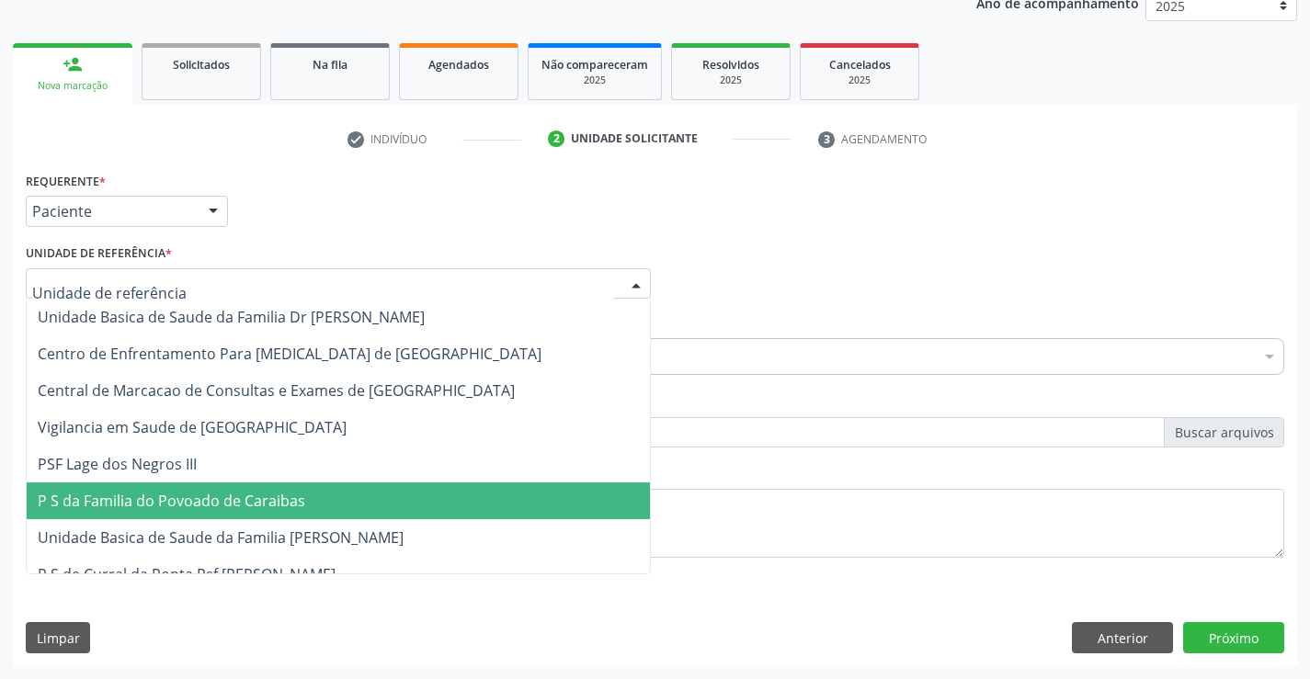
click at [215, 516] on span "P S da Familia do Povoado de Caraibas" at bounding box center [338, 501] width 623 height 37
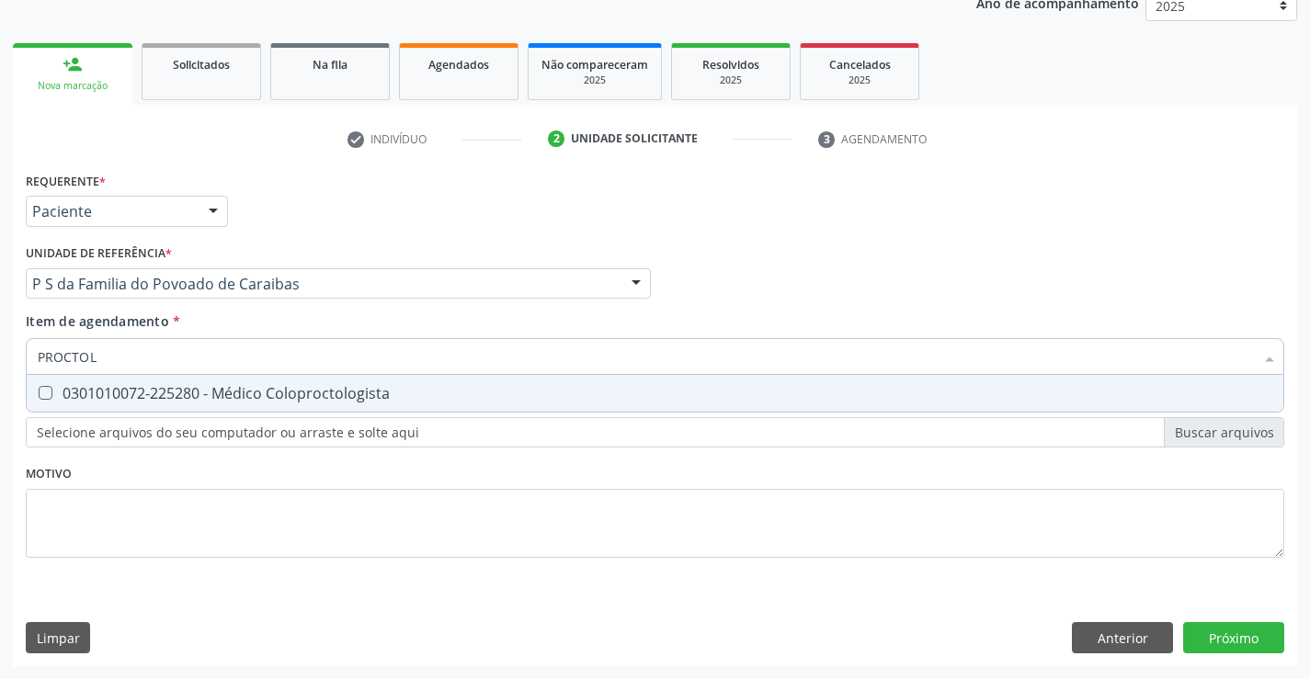
type input "PROCTOLO"
click at [187, 392] on div "0301010072-225280 - Médico Coloproctologista" at bounding box center [655, 393] width 1235 height 15
checkbox Coloproctologista "true"
click at [1253, 644] on div "Requerente * Paciente Médico(a) Enfermeiro(a) Paciente Nenhum resultado encontr…" at bounding box center [655, 416] width 1284 height 499
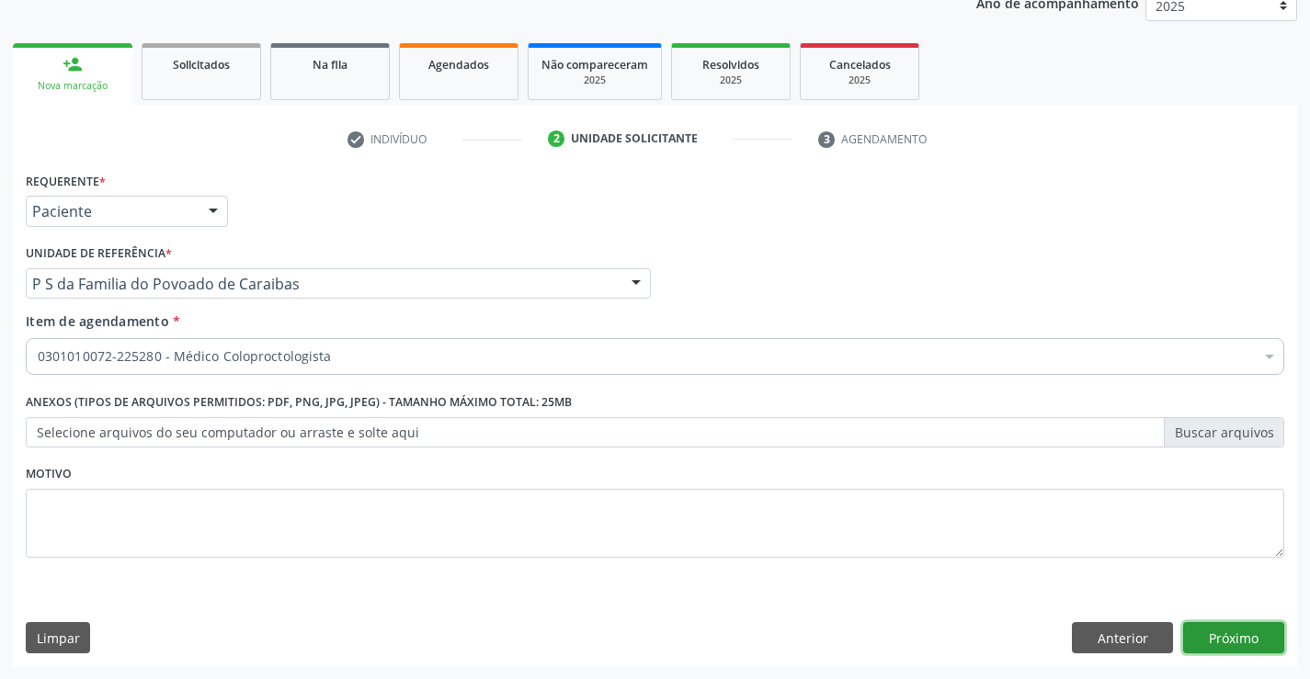
click at [1218, 623] on button "Próximo" at bounding box center [1233, 637] width 101 height 31
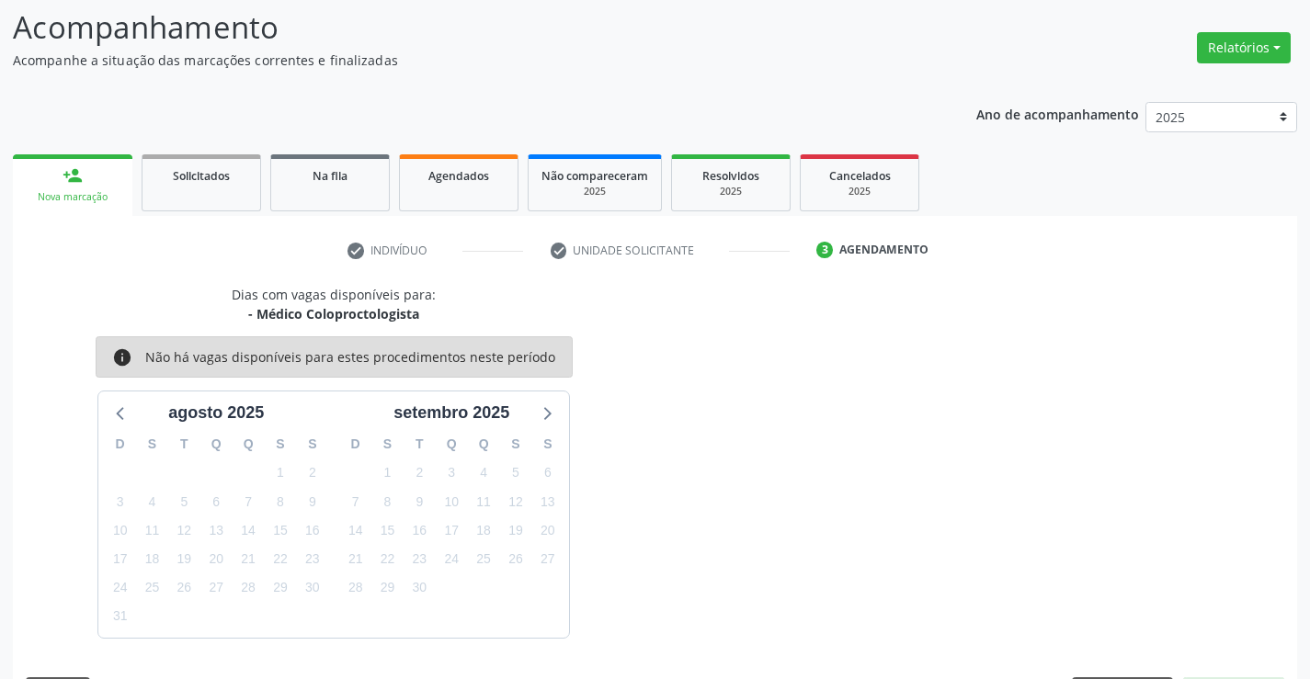
scroll to position [175, 0]
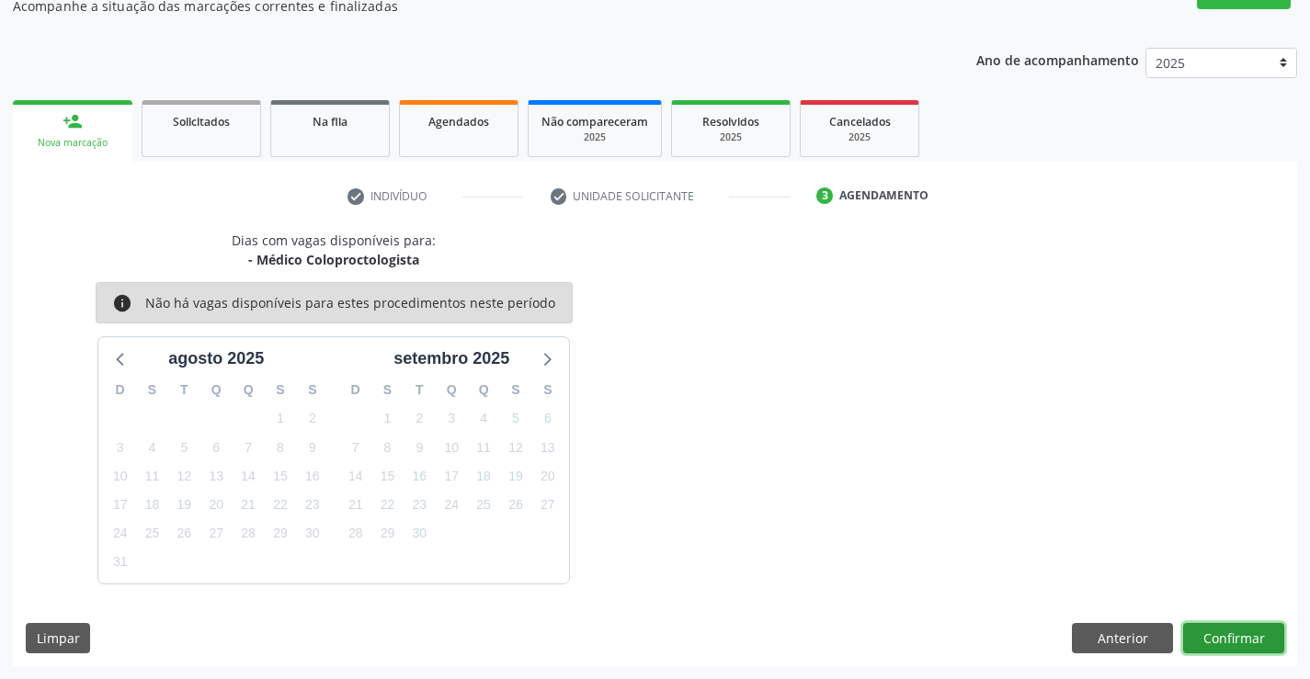
click at [1228, 644] on button "Confirmar" at bounding box center [1233, 638] width 101 height 31
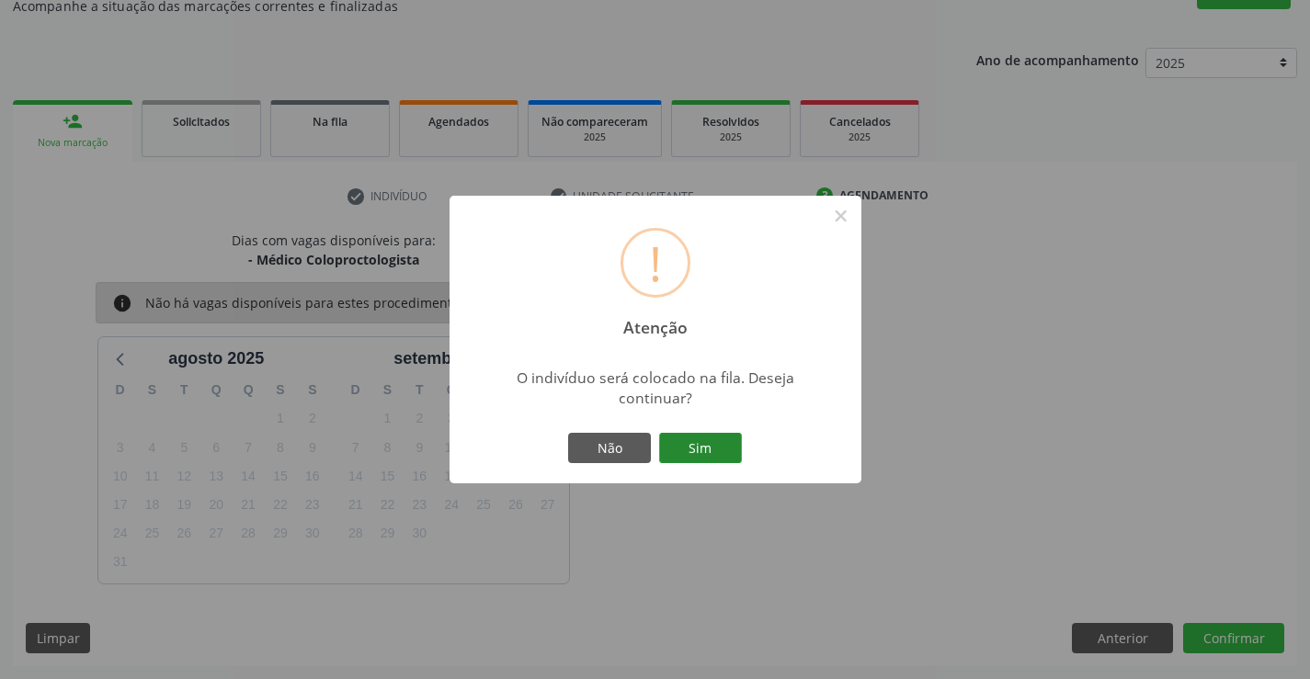
click at [688, 441] on button "Sim" at bounding box center [700, 448] width 83 height 31
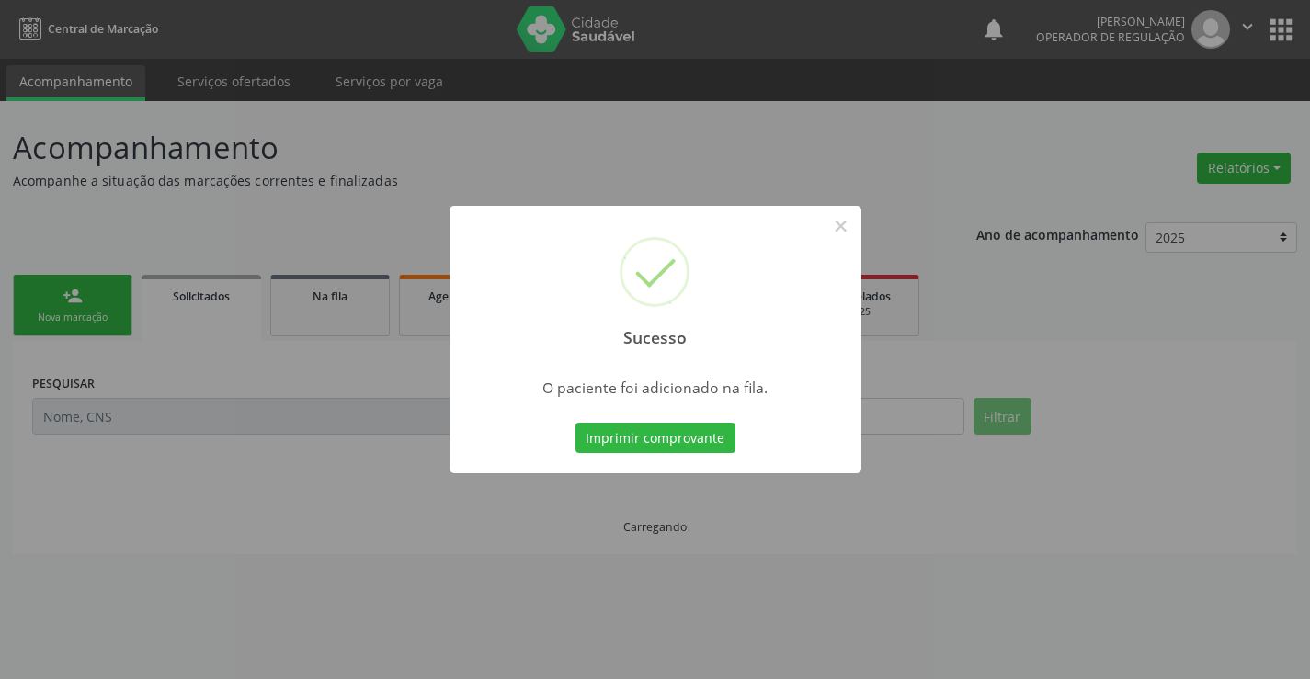
scroll to position [0, 0]
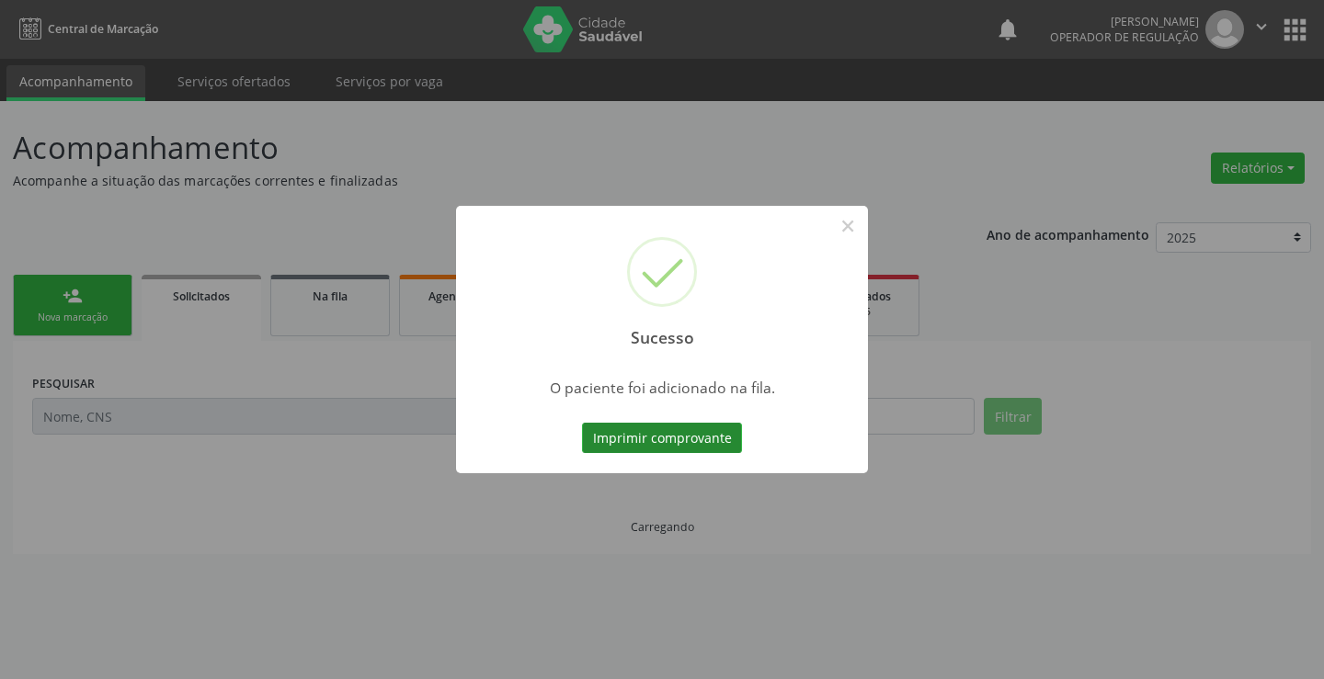
click at [718, 442] on button "Imprimir comprovante" at bounding box center [662, 438] width 160 height 31
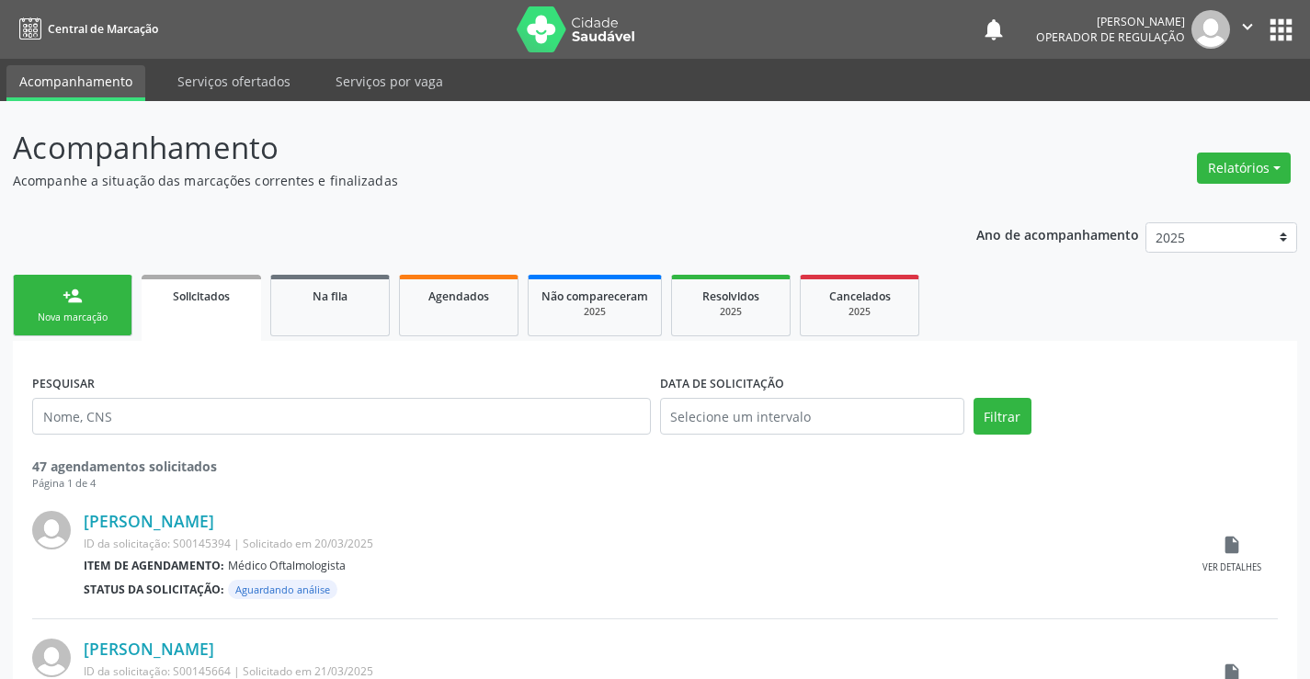
click at [548, 188] on p "Acompanhe a situação das marcações correntes e finalizadas" at bounding box center [462, 180] width 899 height 19
click at [87, 297] on link "person_add Nova marcação" at bounding box center [73, 306] width 120 height 62
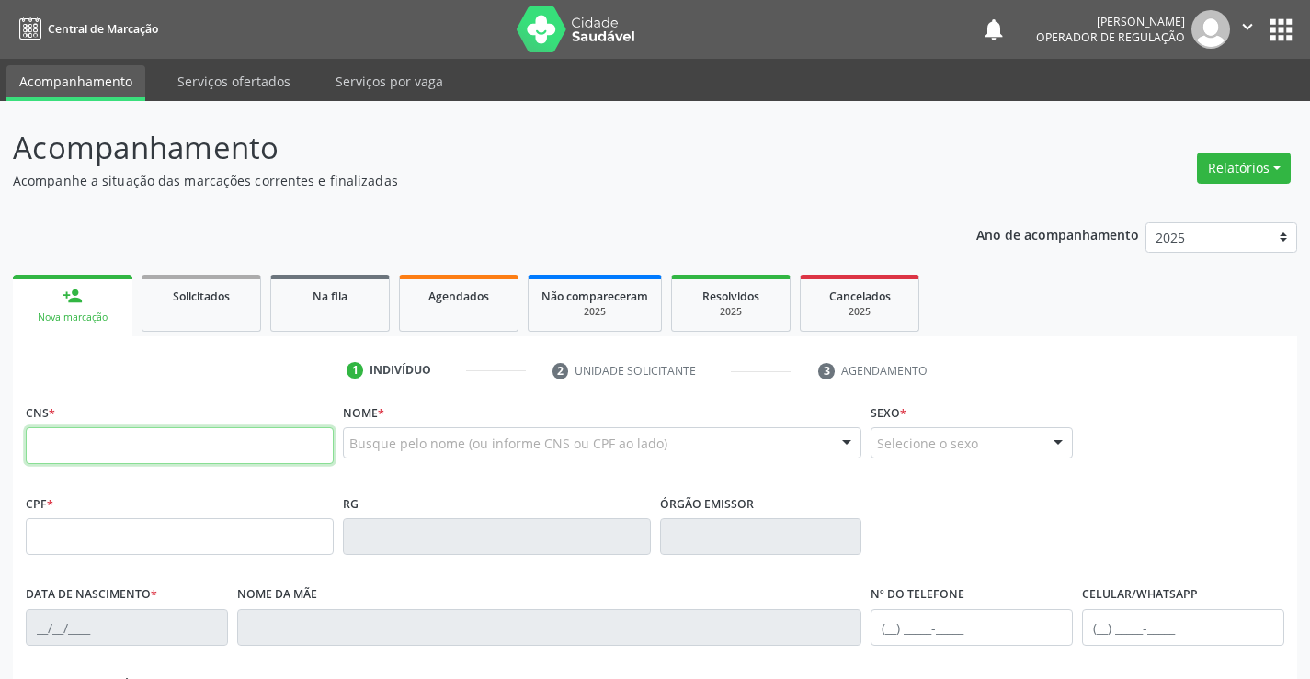
click at [122, 453] on input "text" at bounding box center [180, 445] width 308 height 37
type input "700 5013 0939 7058"
type input "093.821.425-09"
type input "2263588957"
type input "10/11/2016"
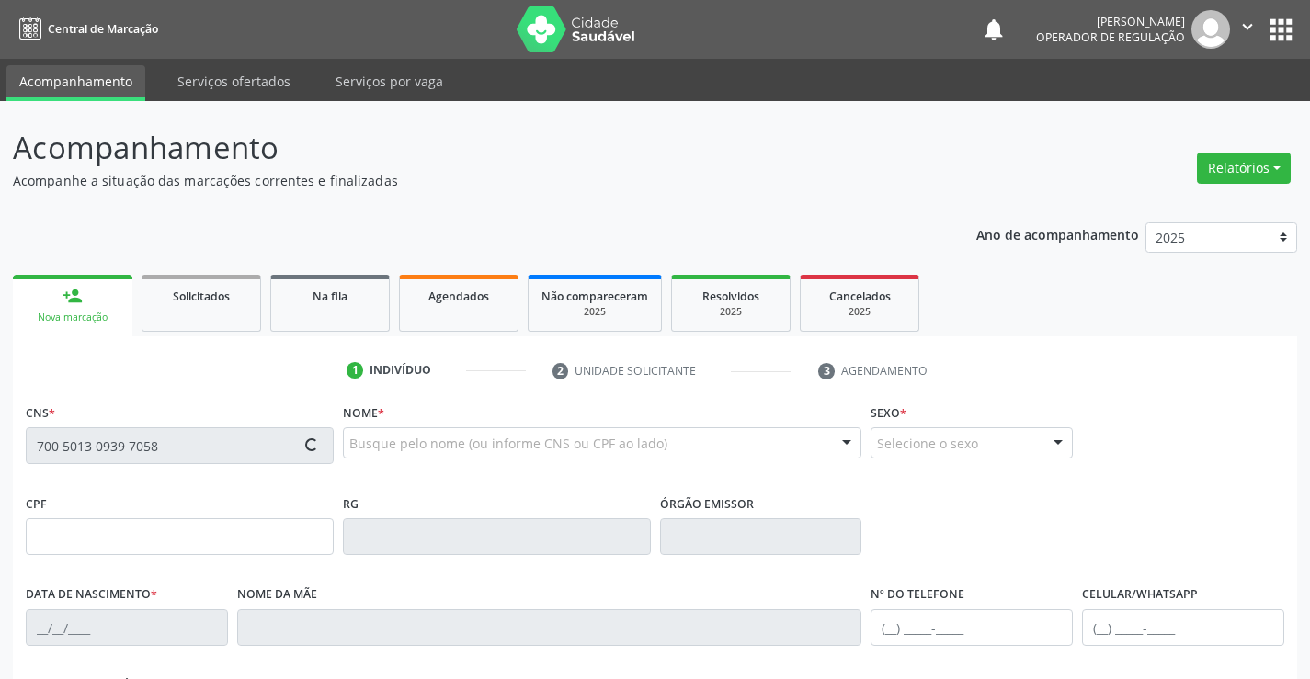
type input "(74) 9987-1776"
type input "093.821.425-09"
type input "SN"
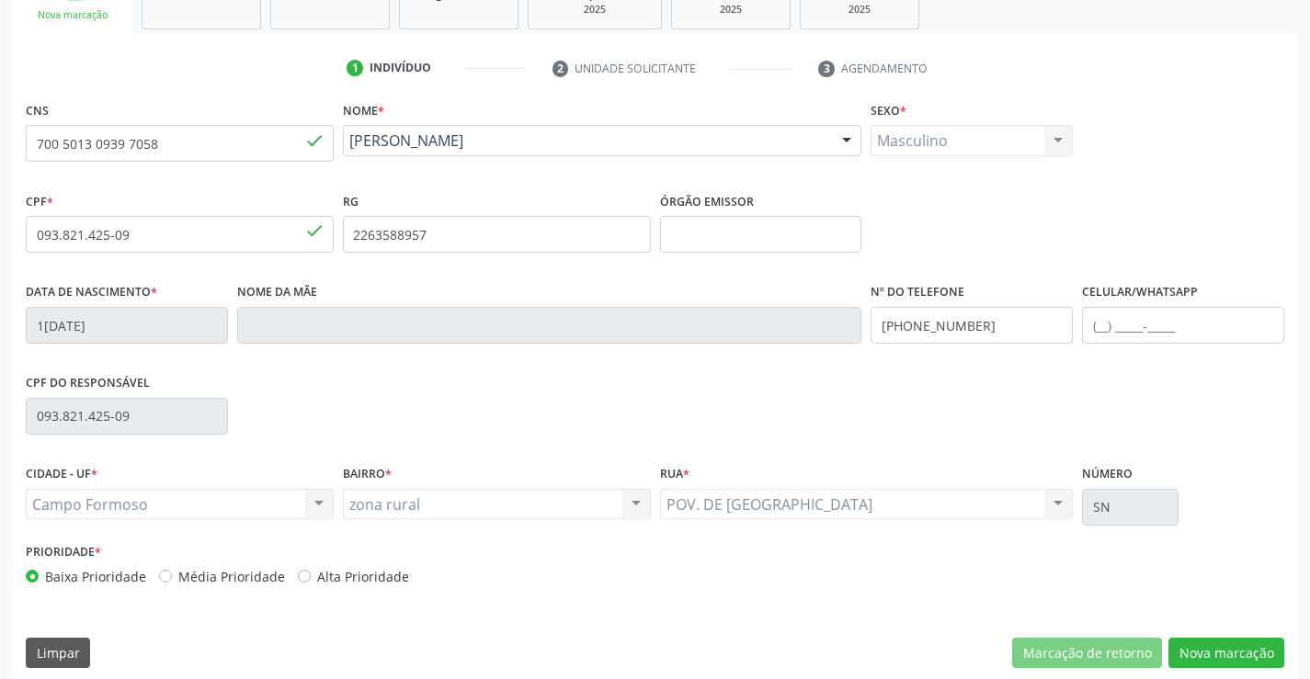
scroll to position [317, 0]
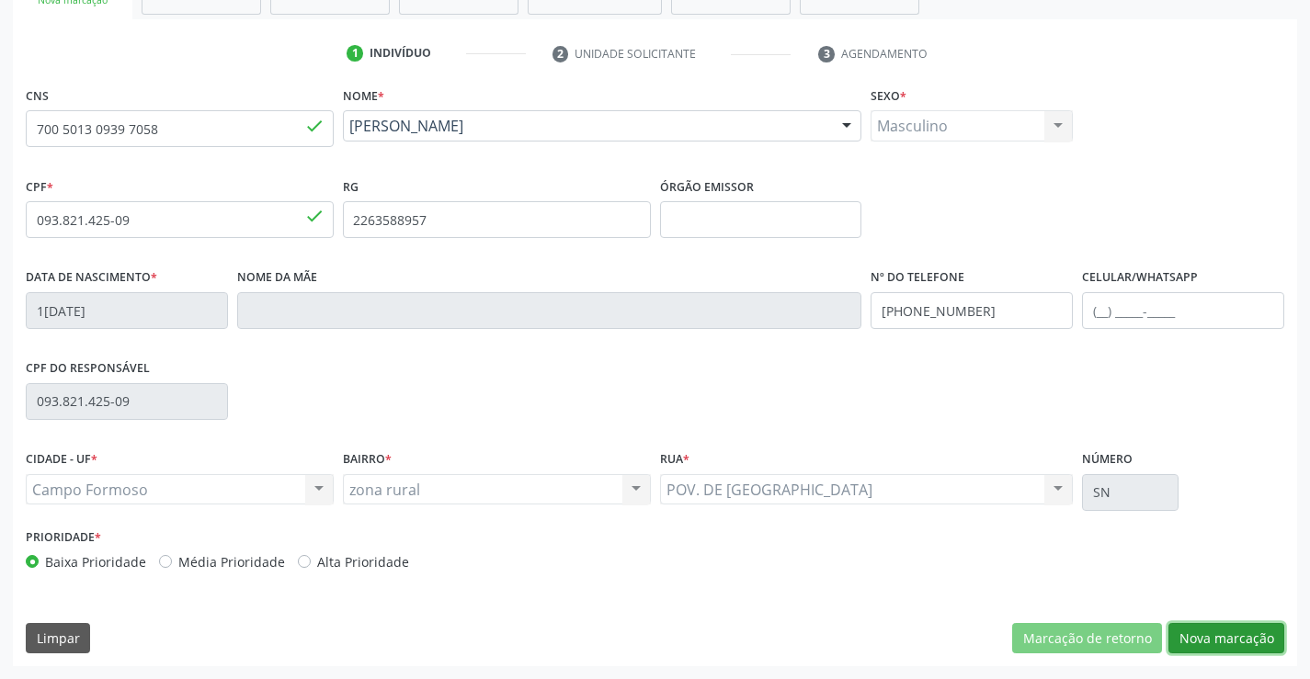
click at [1242, 638] on button "Nova marcação" at bounding box center [1226, 638] width 116 height 31
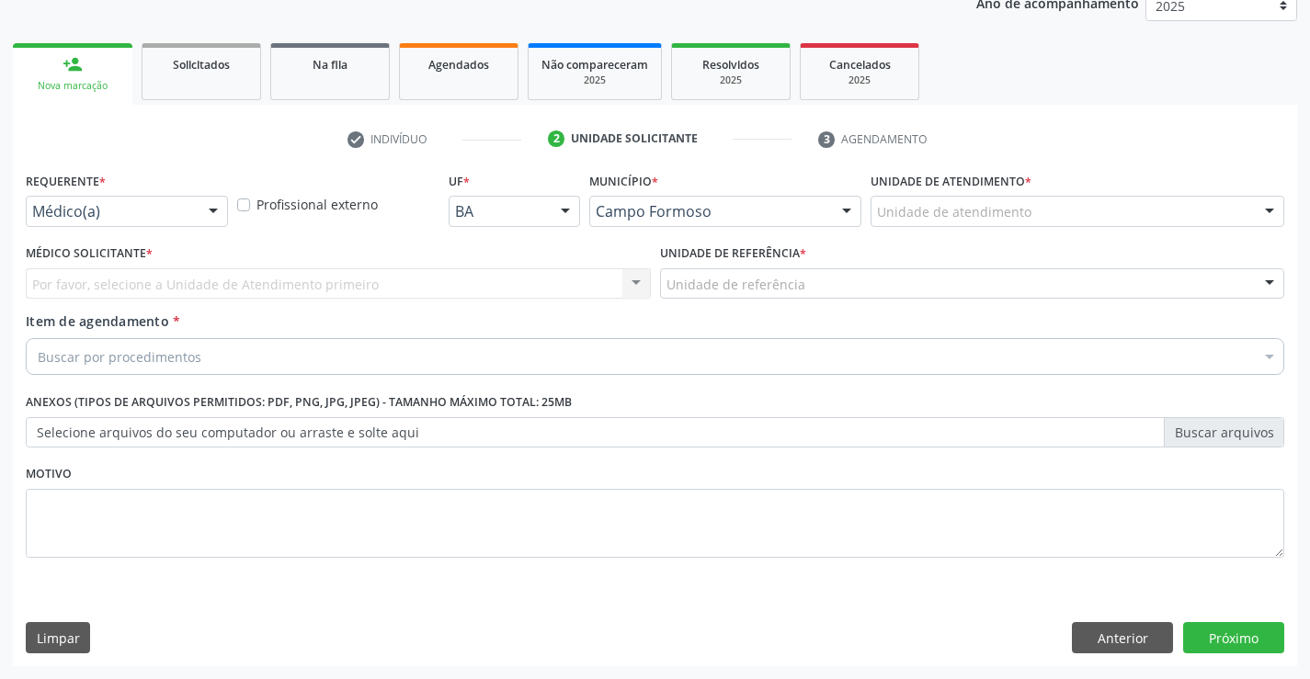
scroll to position [232, 0]
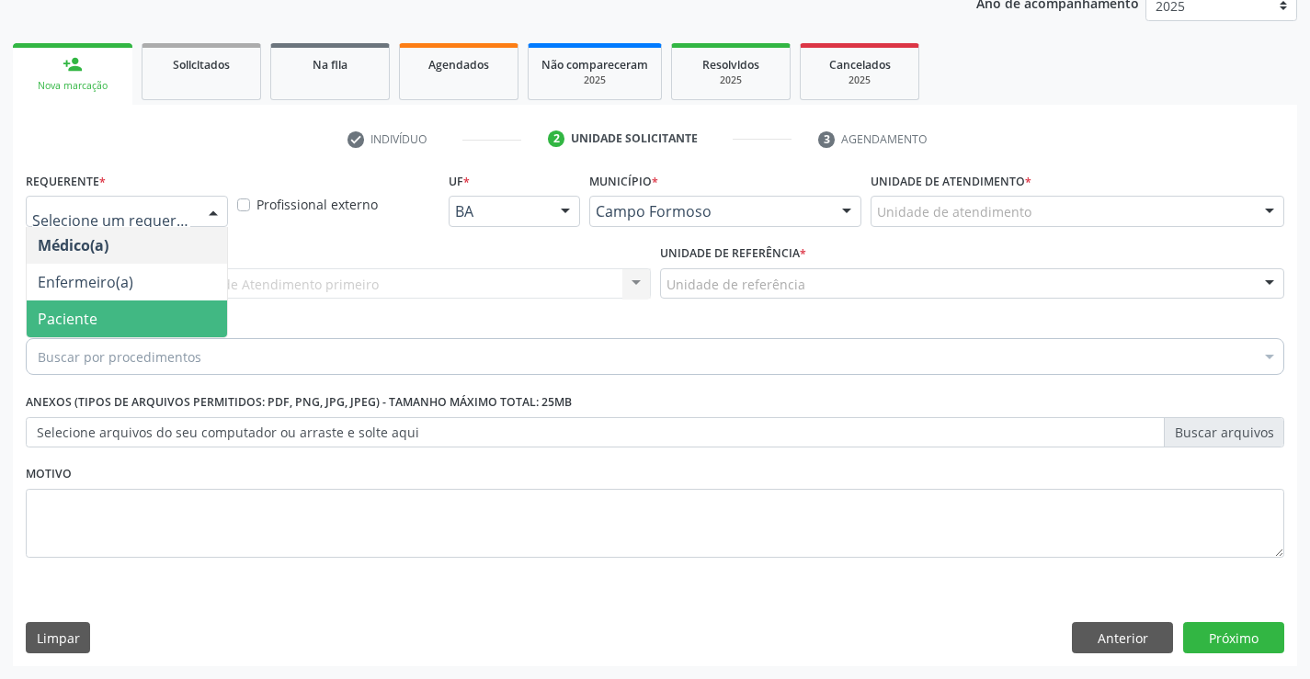
click at [89, 319] on span "Paciente" at bounding box center [68, 319] width 60 height 20
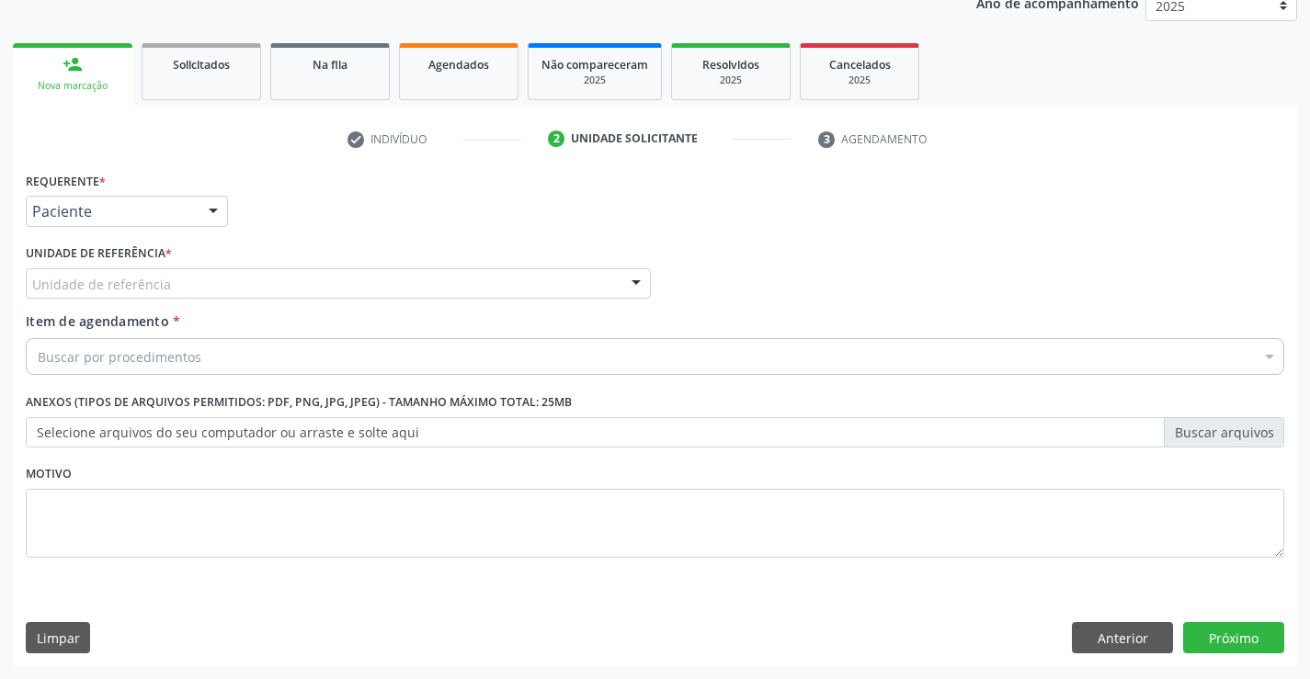
click at [224, 282] on div "Unidade de referência" at bounding box center [338, 283] width 625 height 31
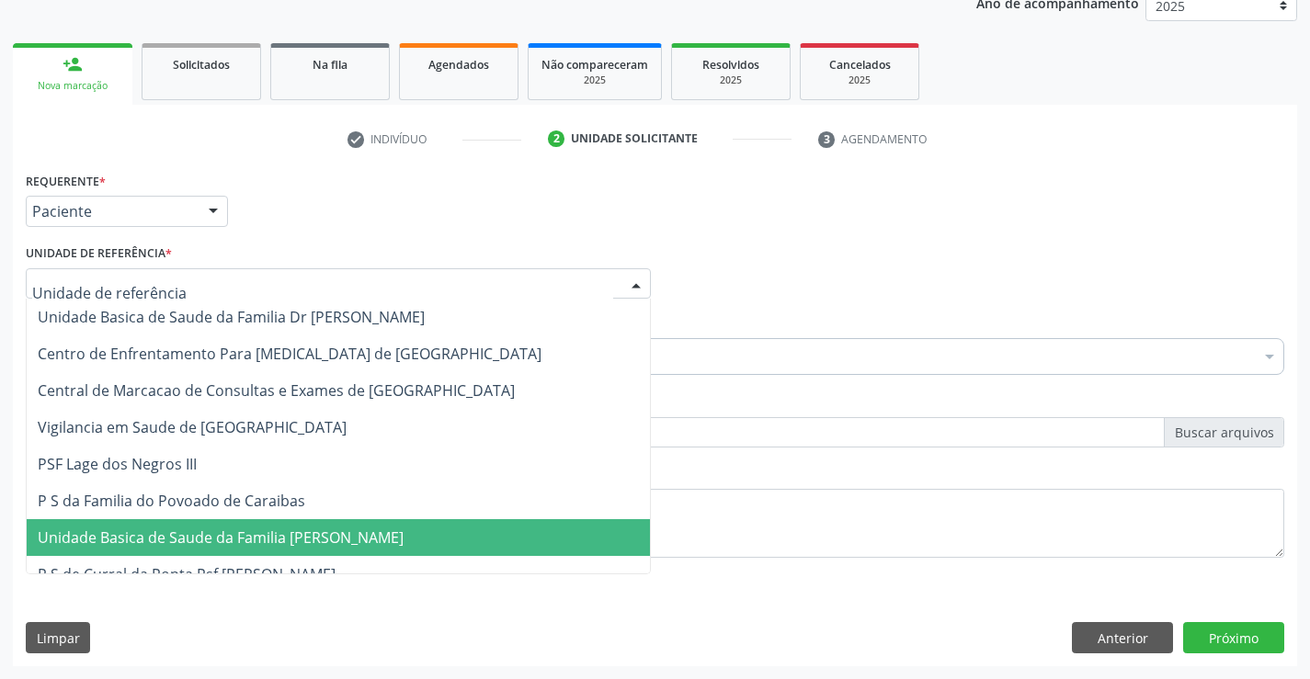
click at [237, 524] on span "Unidade Basica de Saude da Familia [PERSON_NAME]" at bounding box center [338, 537] width 623 height 37
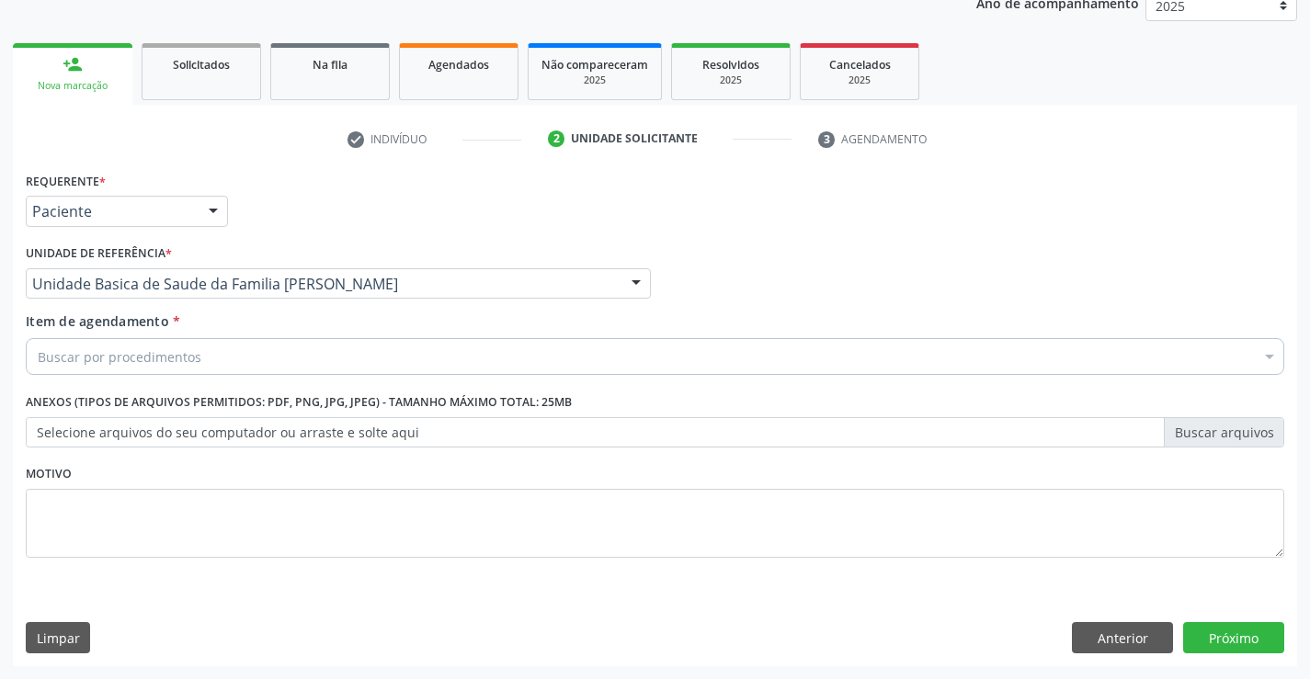
click at [232, 356] on div "Buscar por procedimentos" at bounding box center [655, 356] width 1259 height 37
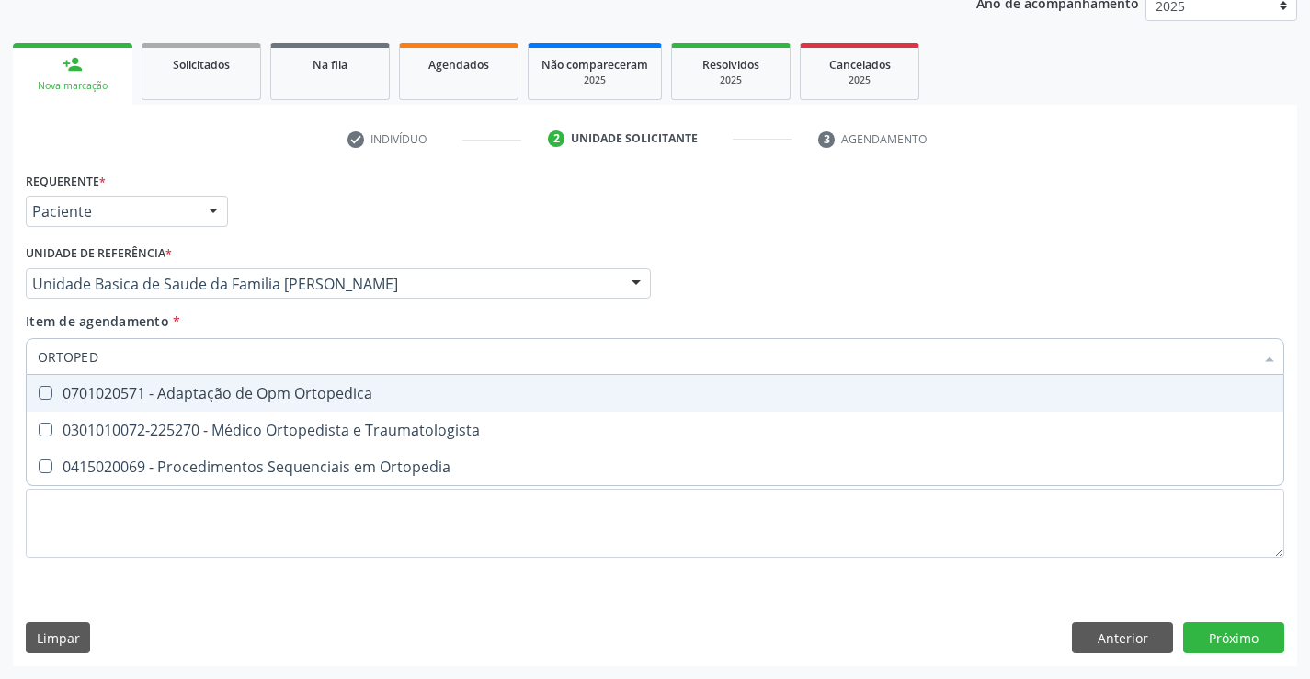
type input "ORTOPEDI"
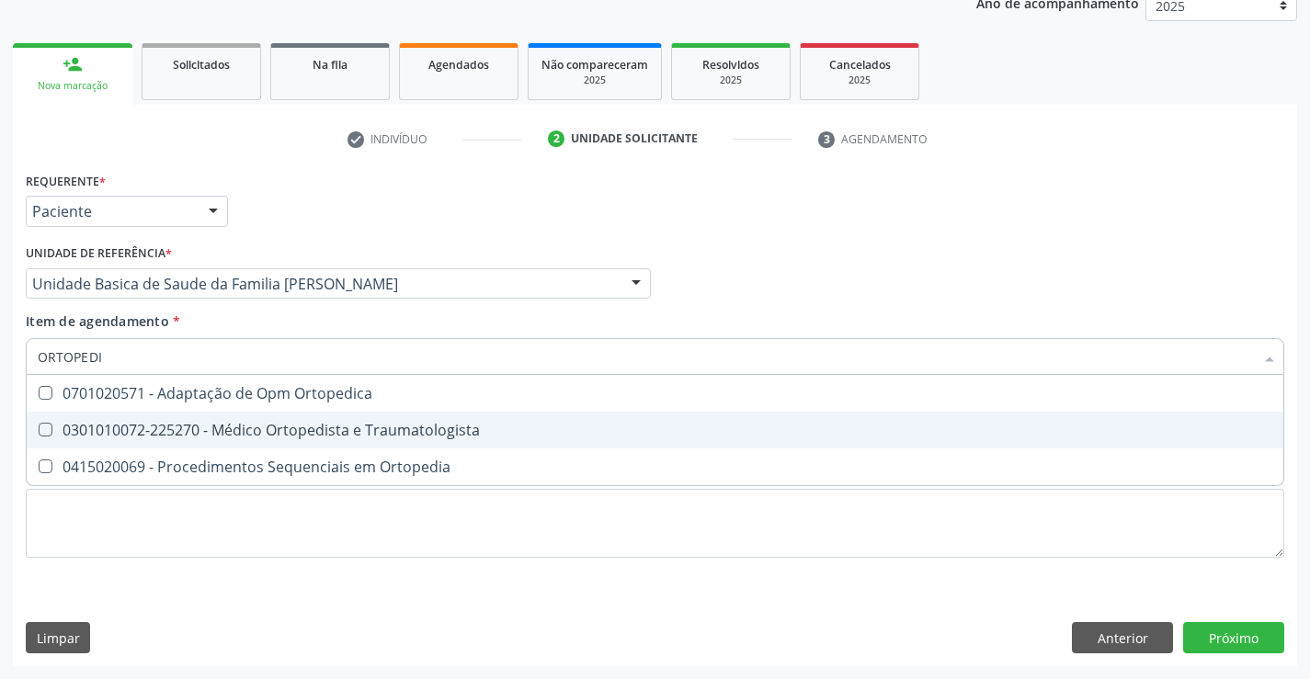
click at [239, 427] on div "0301010072-225270 - Médico Ortopedista e Traumatologista" at bounding box center [655, 430] width 1235 height 15
checkbox Traumatologista "true"
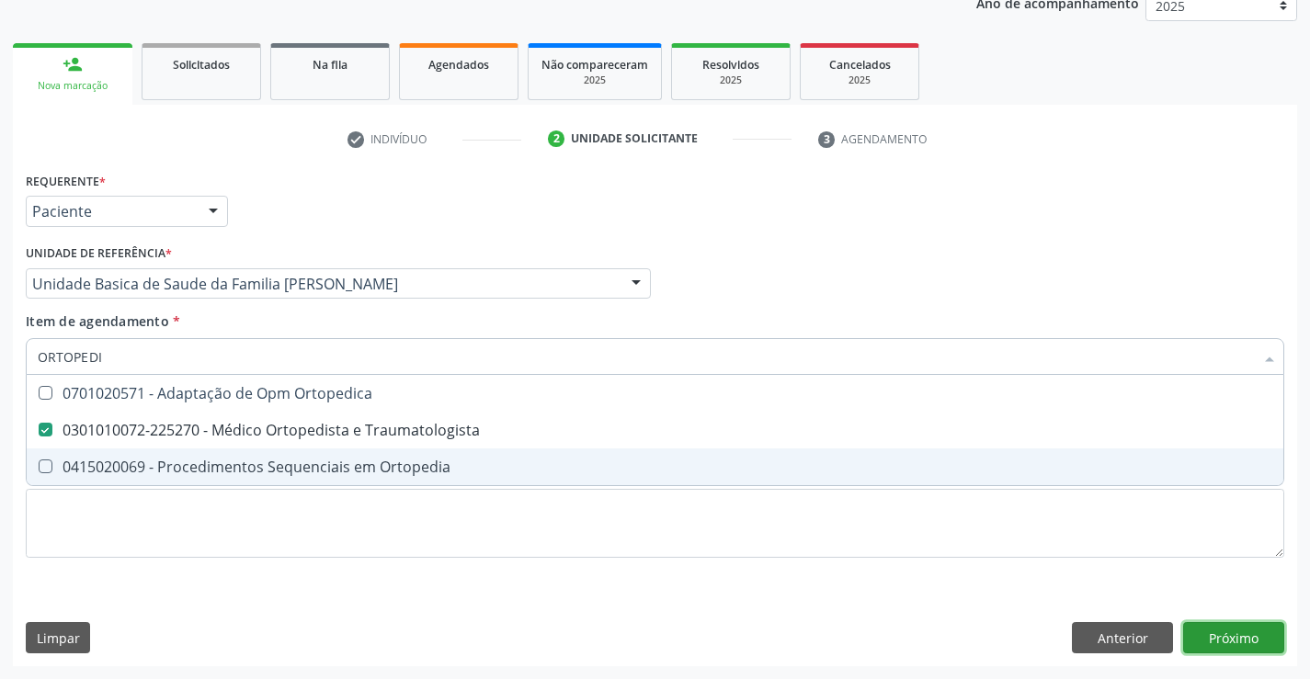
click at [1231, 632] on div "Requerente * Paciente Médico(a) Enfermeiro(a) Paciente Nenhum resultado encontr…" at bounding box center [655, 416] width 1284 height 499
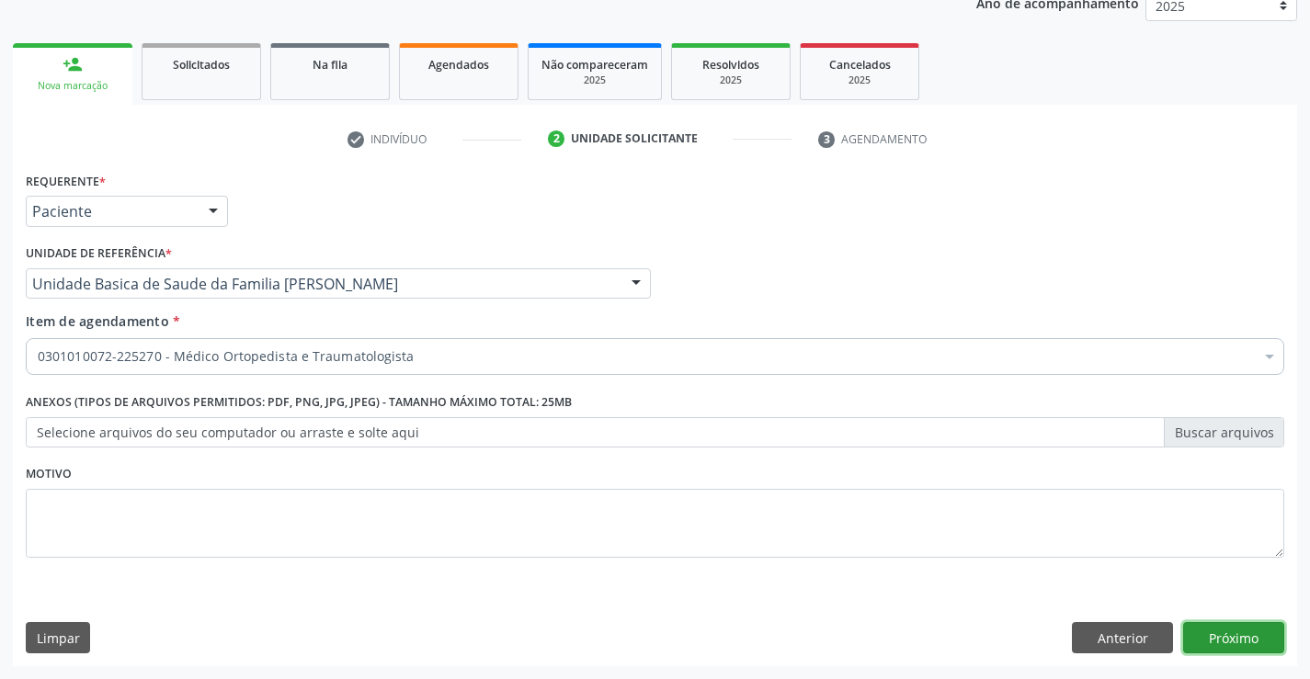
click at [1237, 631] on button "Próximo" at bounding box center [1233, 637] width 101 height 31
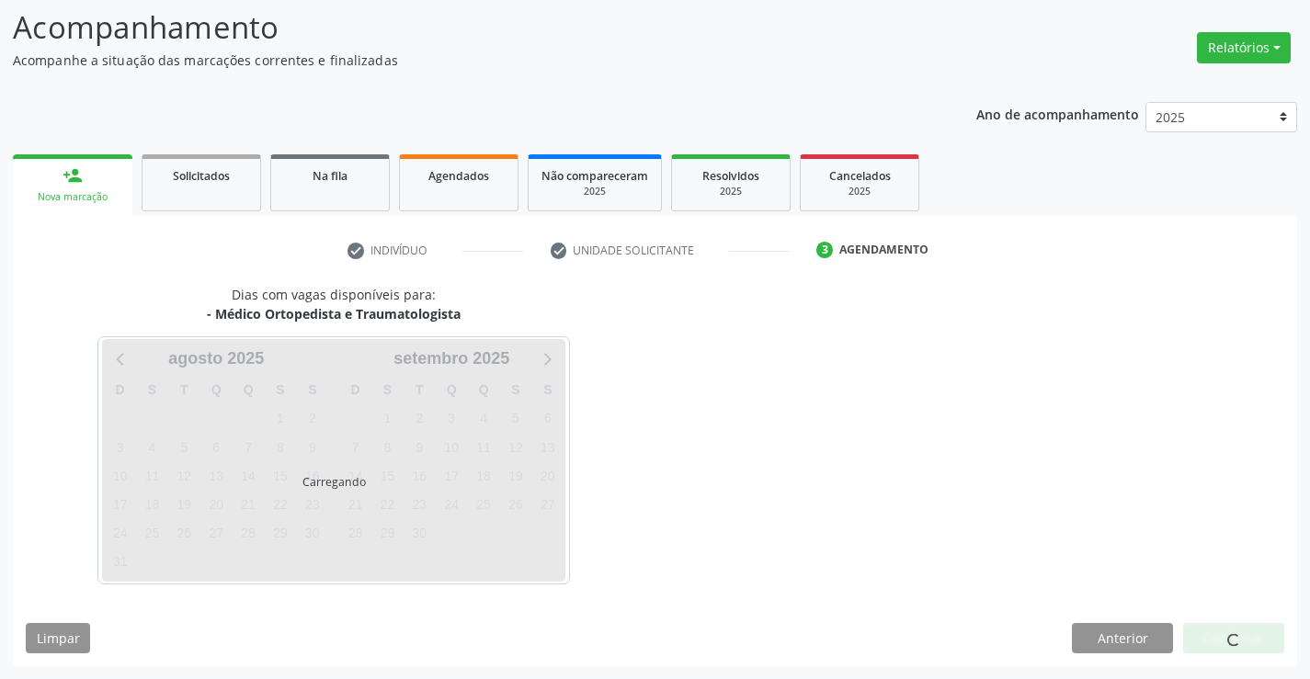
scroll to position [120, 0]
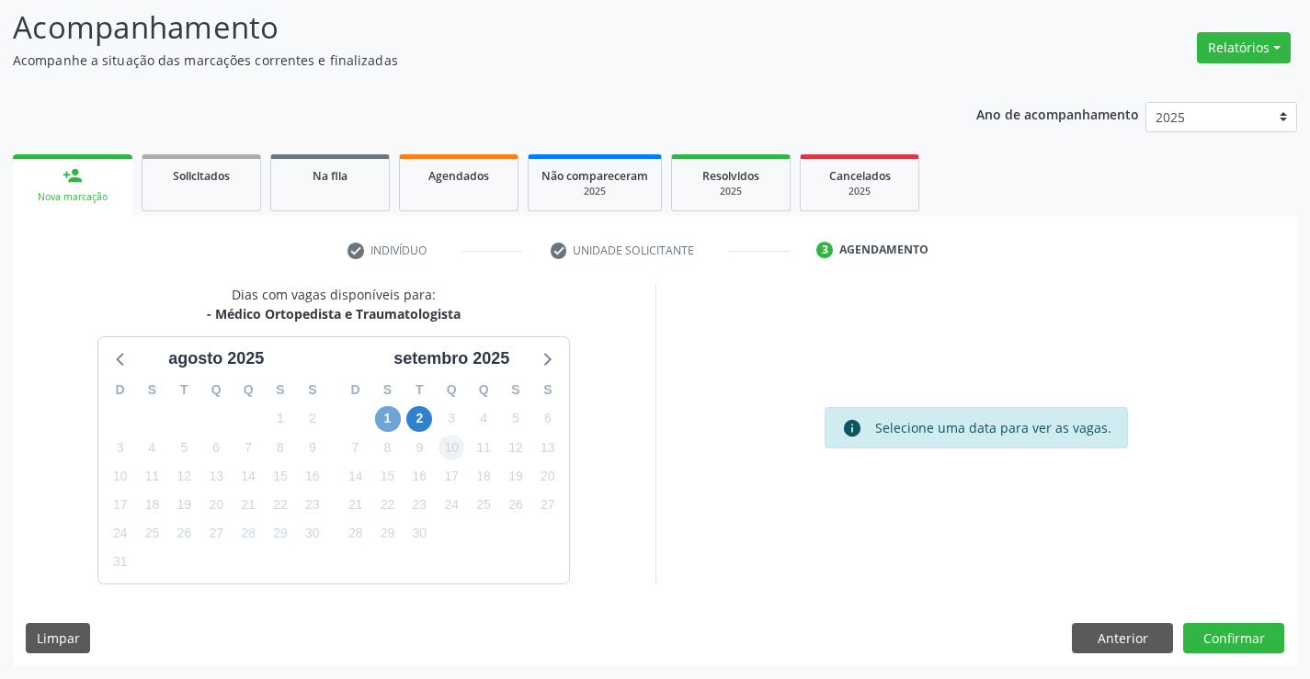
drag, startPoint x: 390, startPoint y: 423, endPoint x: 444, endPoint y: 450, distance: 60.4
click at [389, 423] on span "1" at bounding box center [388, 419] width 26 height 26
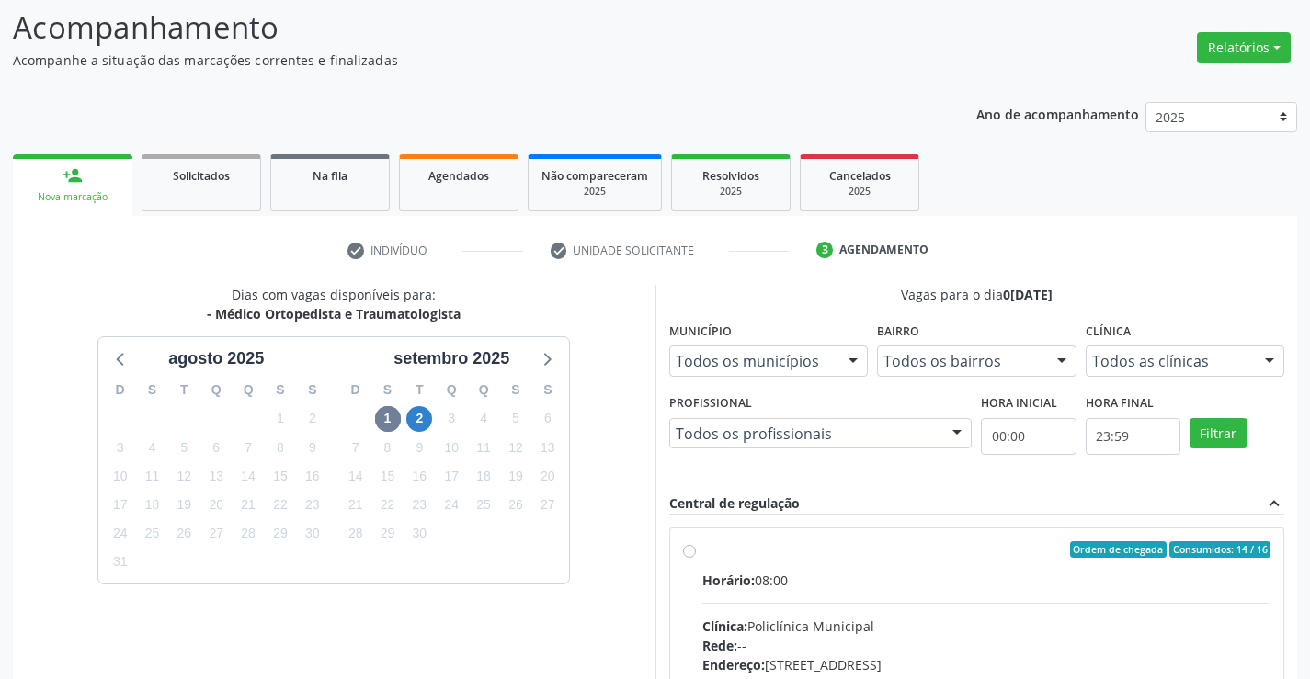
click at [811, 623] on div "Clínica: Policlínica Municipal" at bounding box center [986, 626] width 569 height 19
click at [696, 558] on input "Ordem de chegada Consumidos: 14 / 16 Horário: 08:00 Clínica: Policlínica Munici…" at bounding box center [689, 549] width 13 height 17
radio input "true"
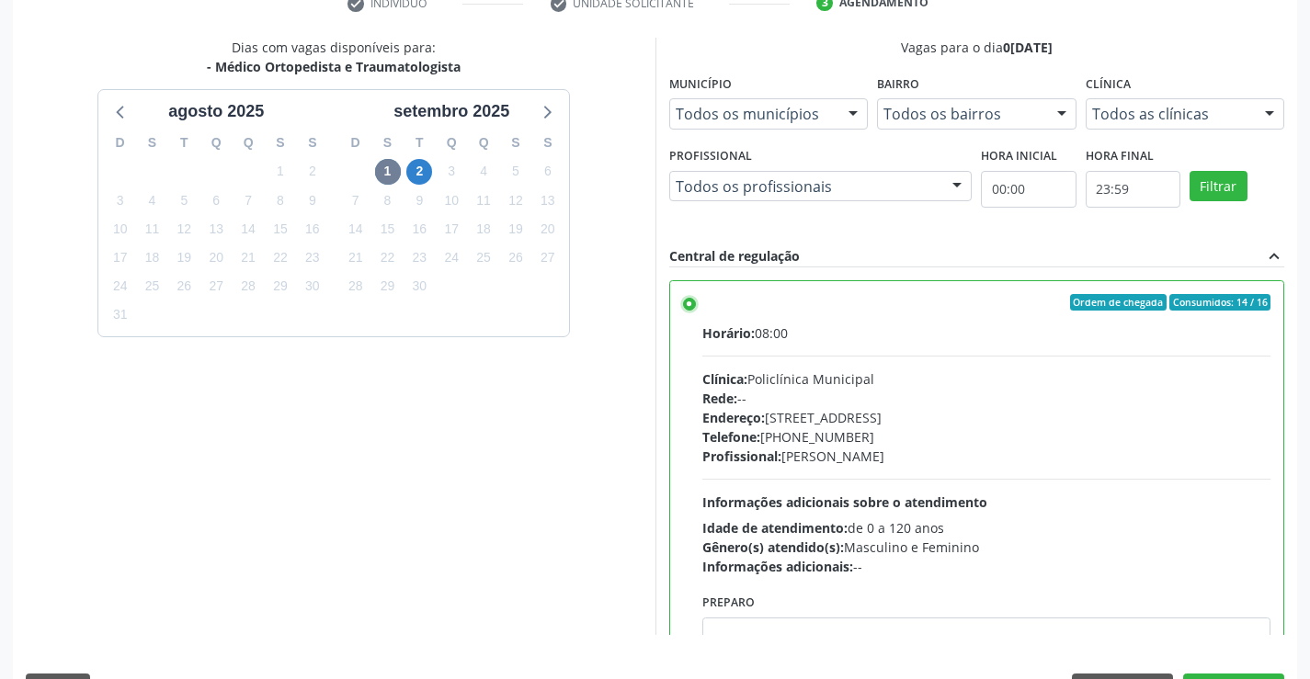
scroll to position [419, 0]
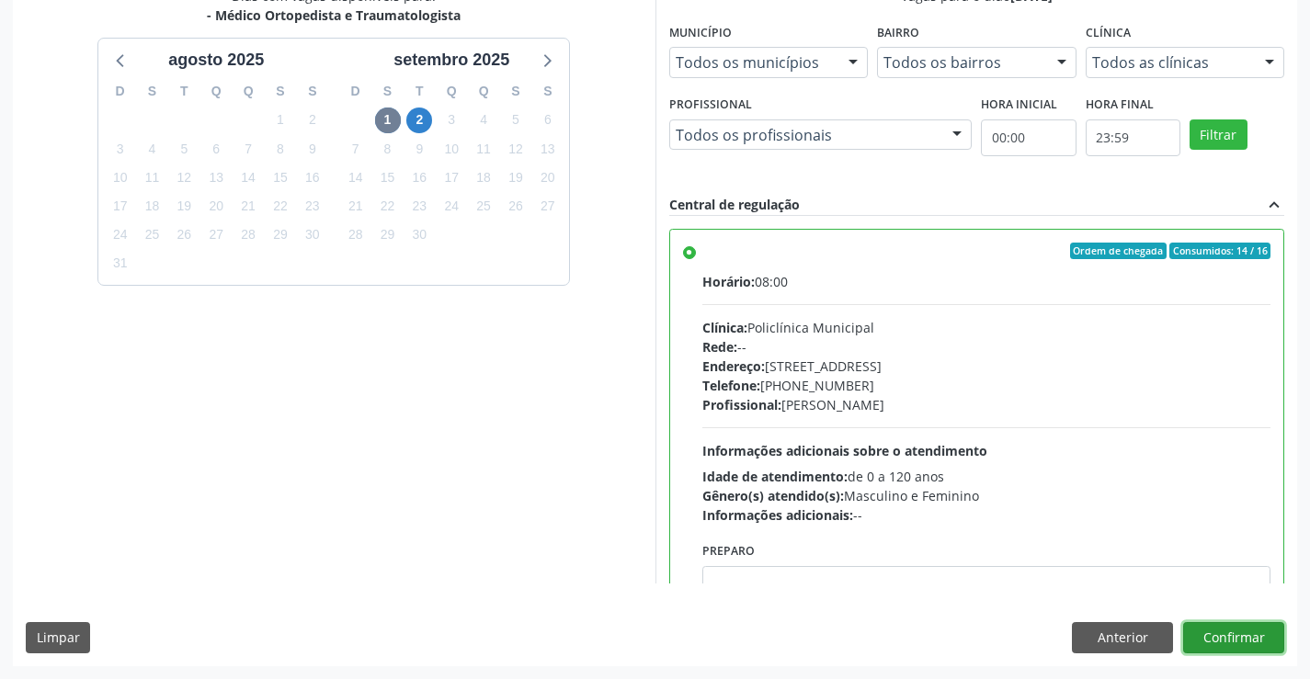
click at [1221, 636] on button "Confirmar" at bounding box center [1233, 637] width 101 height 31
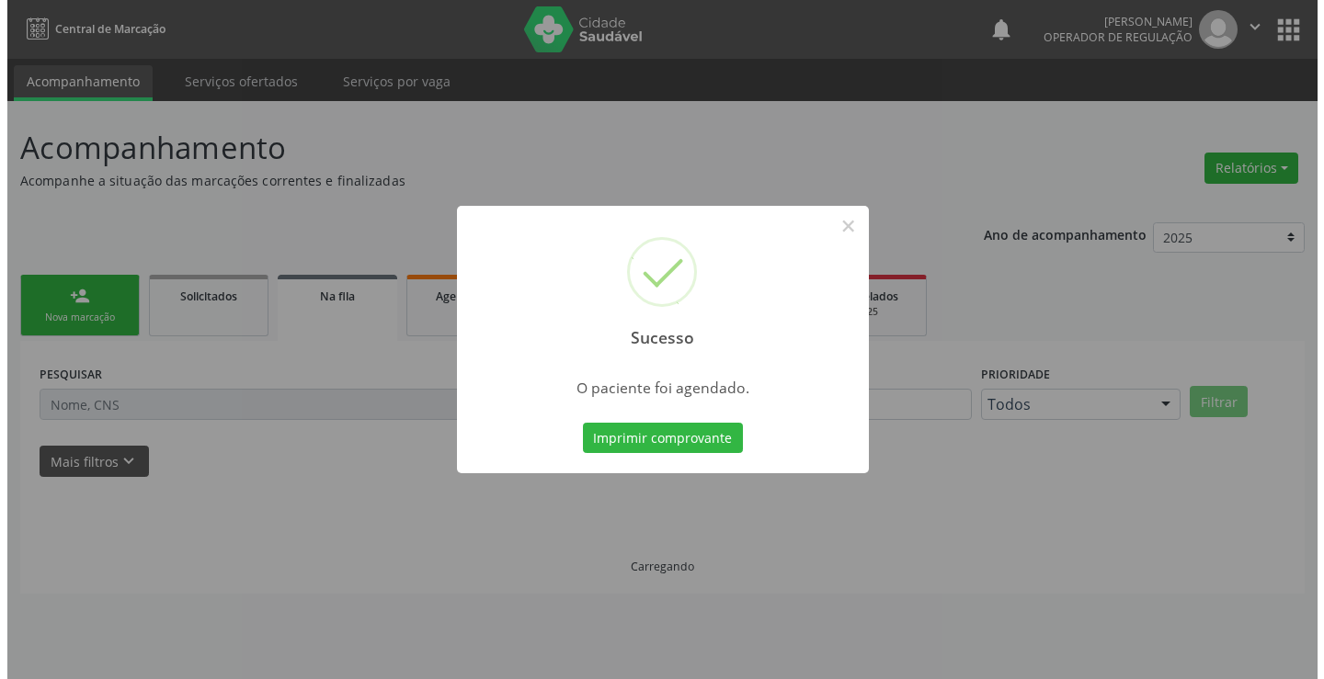
scroll to position [0, 0]
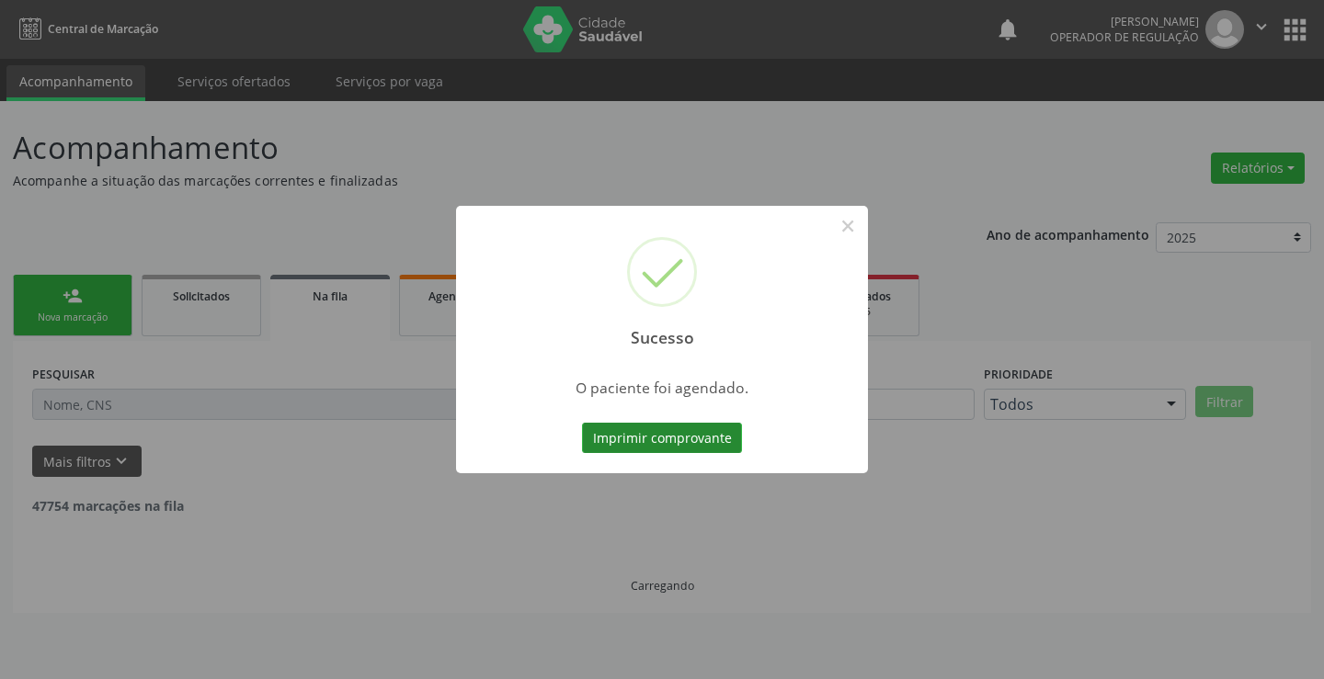
click at [691, 438] on button "Imprimir comprovante" at bounding box center [662, 438] width 160 height 31
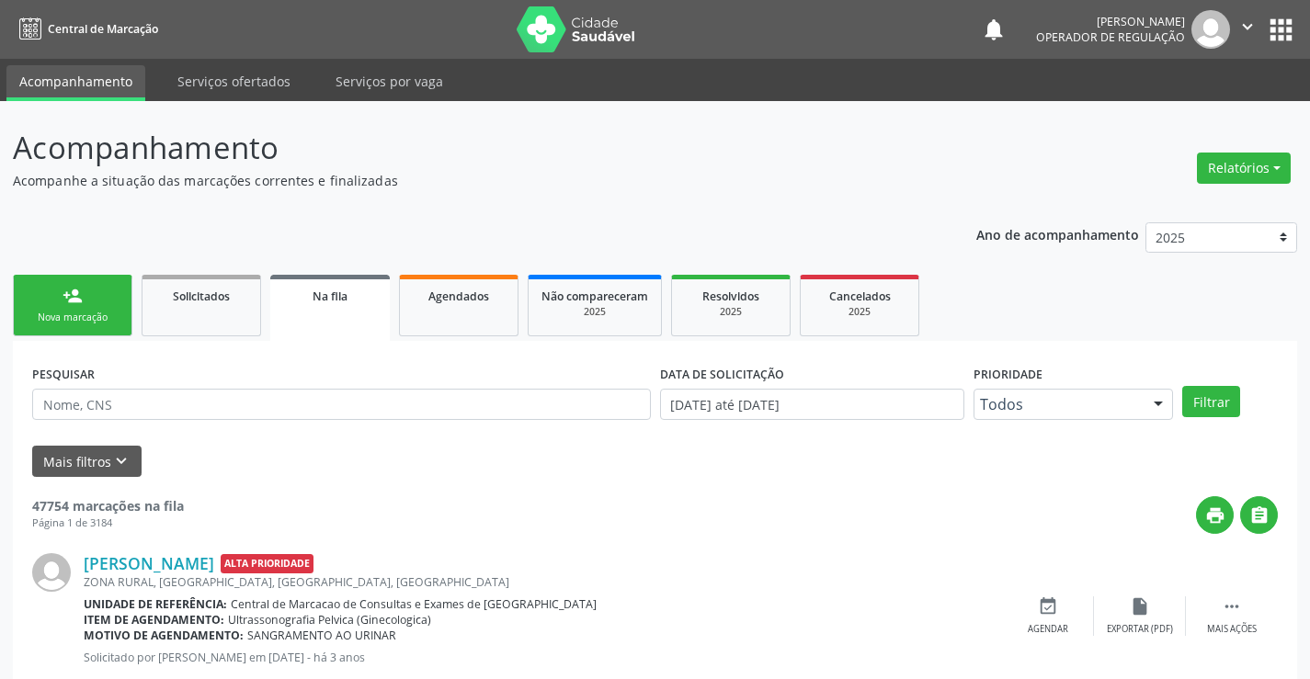
click at [79, 319] on div "Nova marcação" at bounding box center [73, 318] width 92 height 14
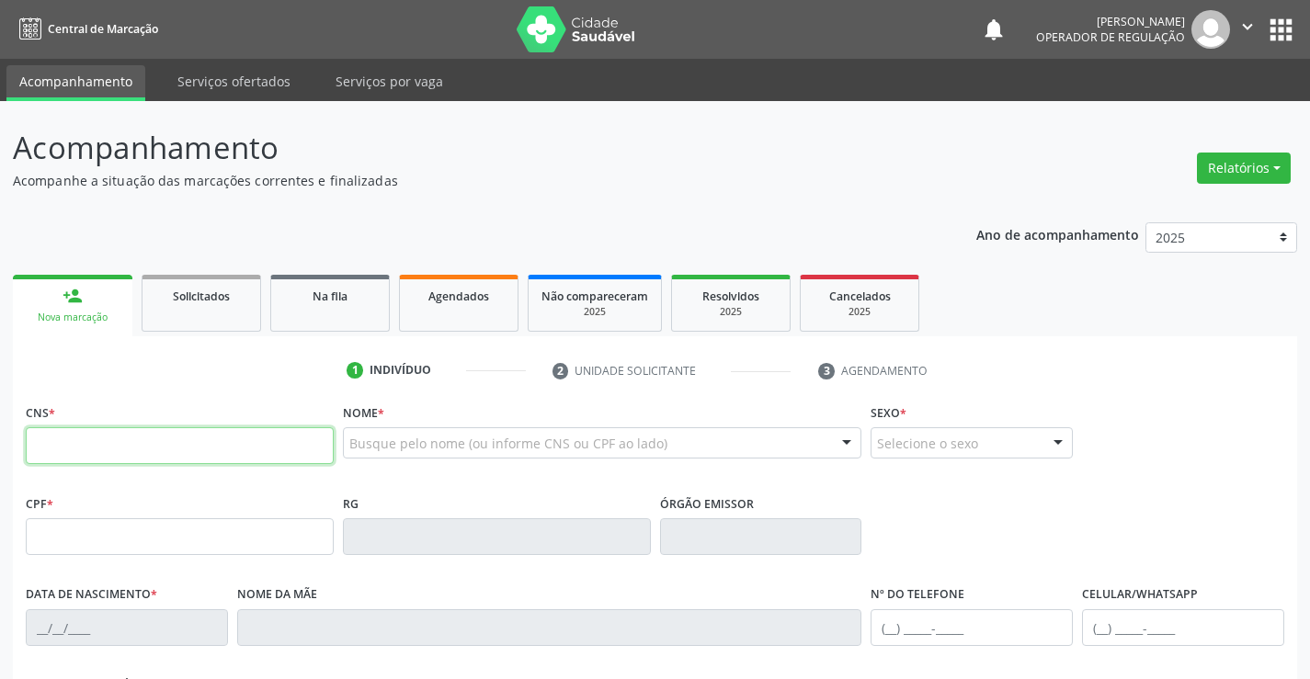
click at [100, 455] on input "text" at bounding box center [180, 445] width 308 height 37
type input "700 0058 8174 7105"
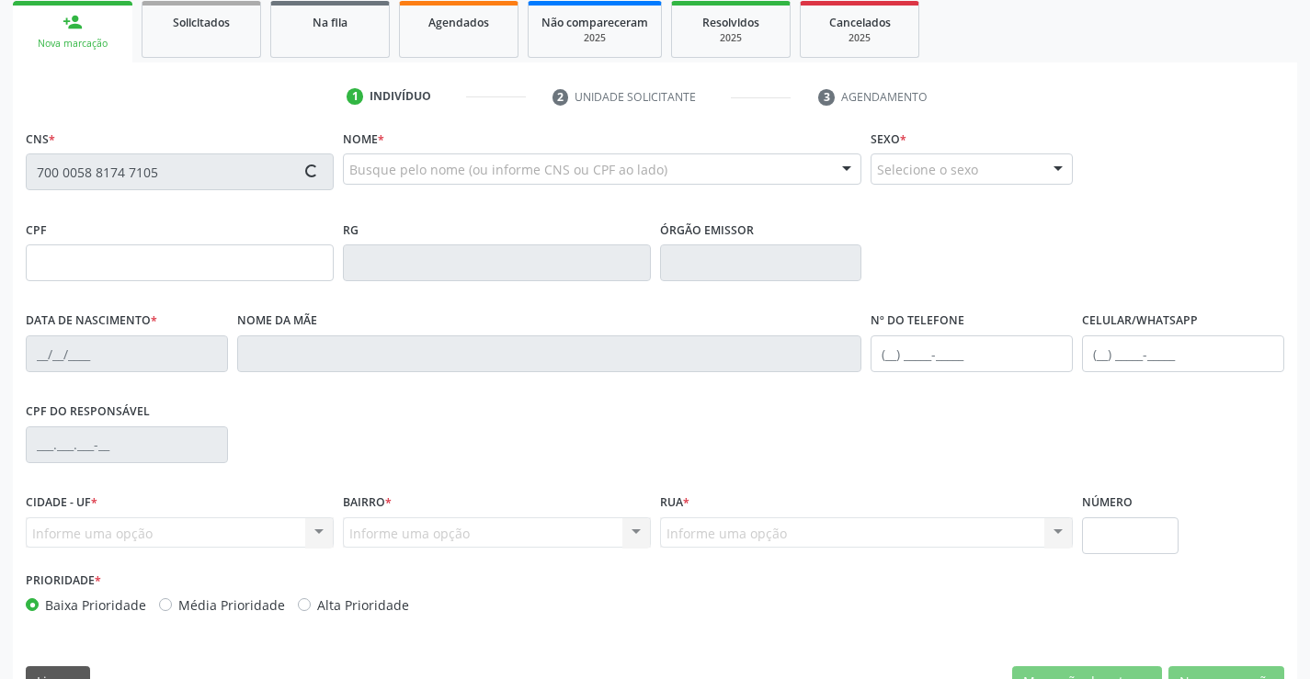
scroll to position [317, 0]
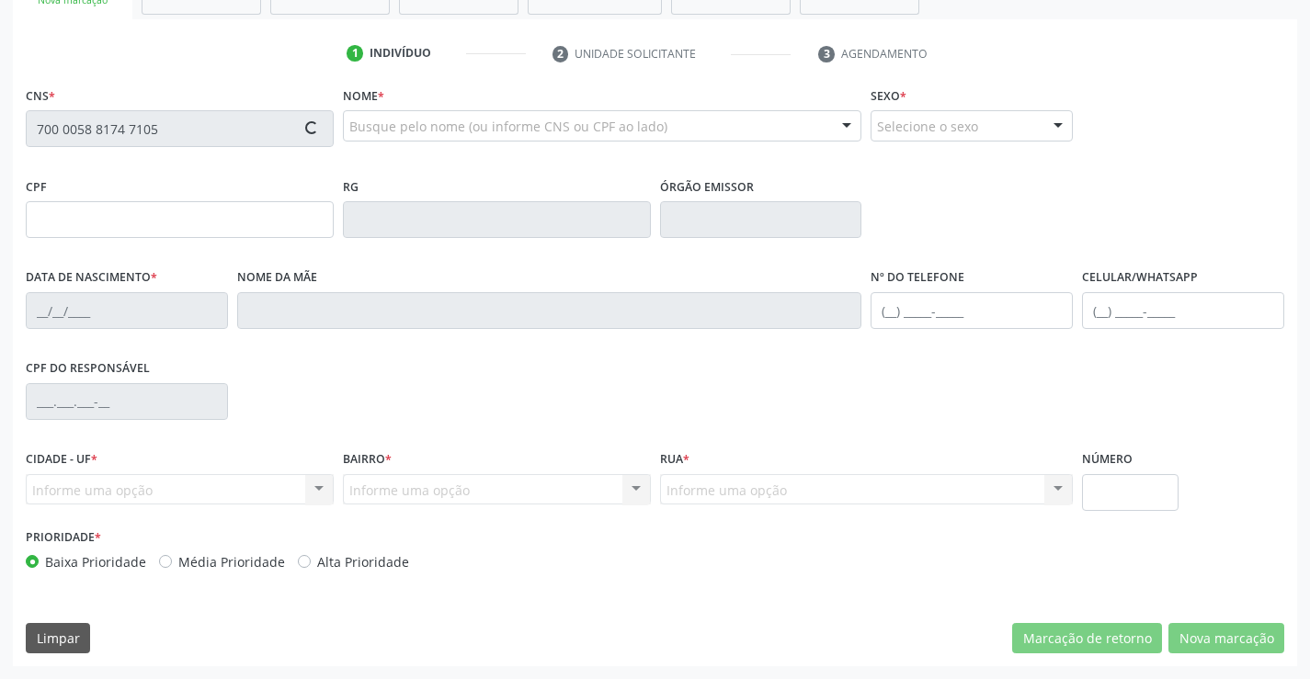
type input "0589933639"
type input "21/11/1963"
type input "(74) 9803-1281"
type input "427.241.395-34"
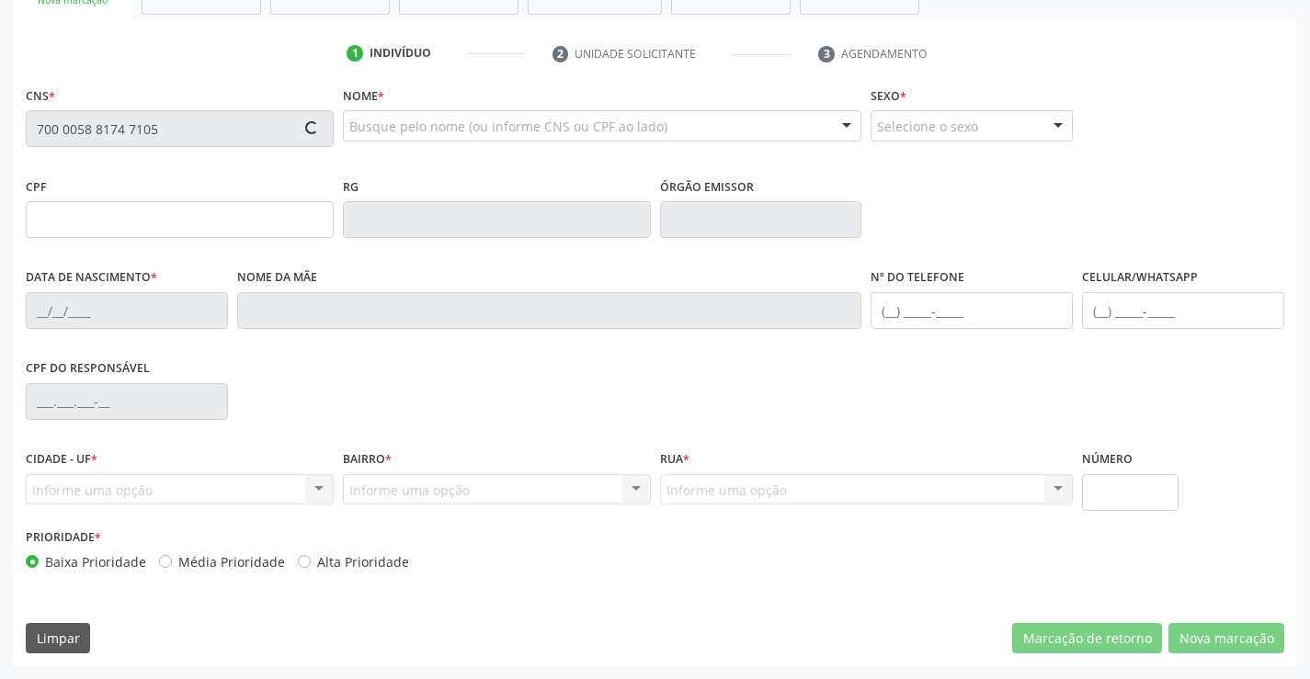
type input "S/N"
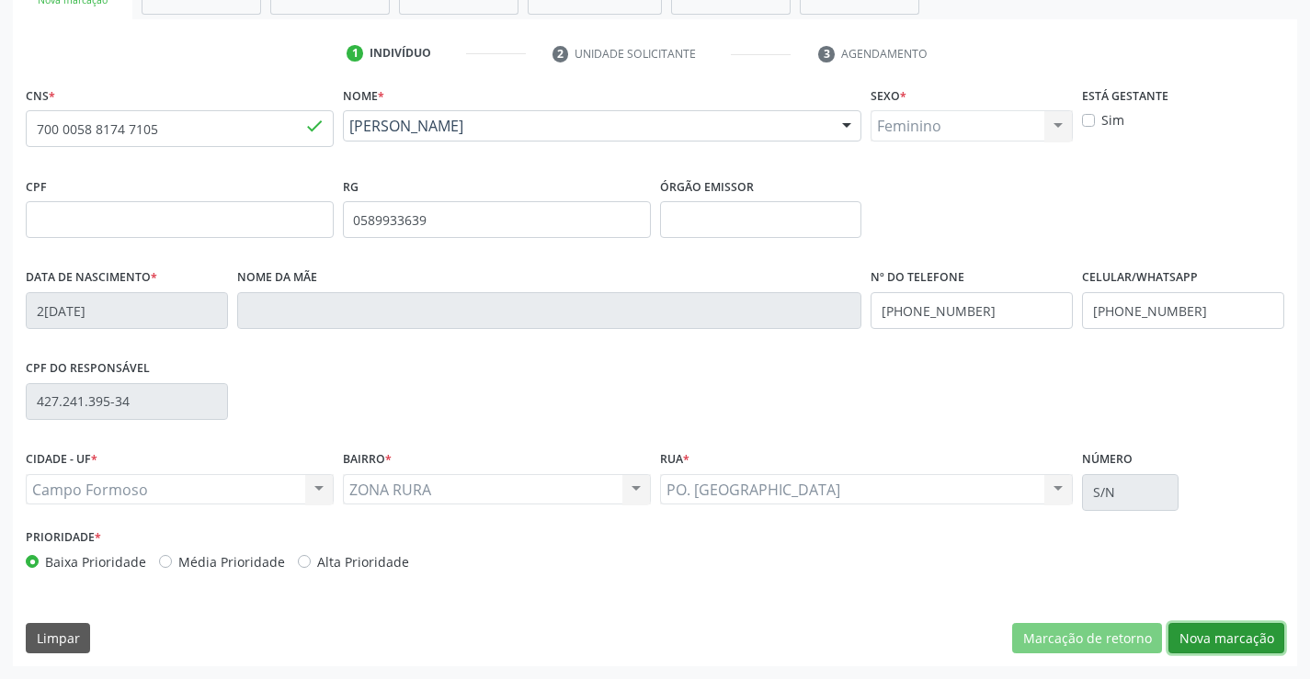
click at [1218, 631] on button "Nova marcação" at bounding box center [1226, 638] width 116 height 31
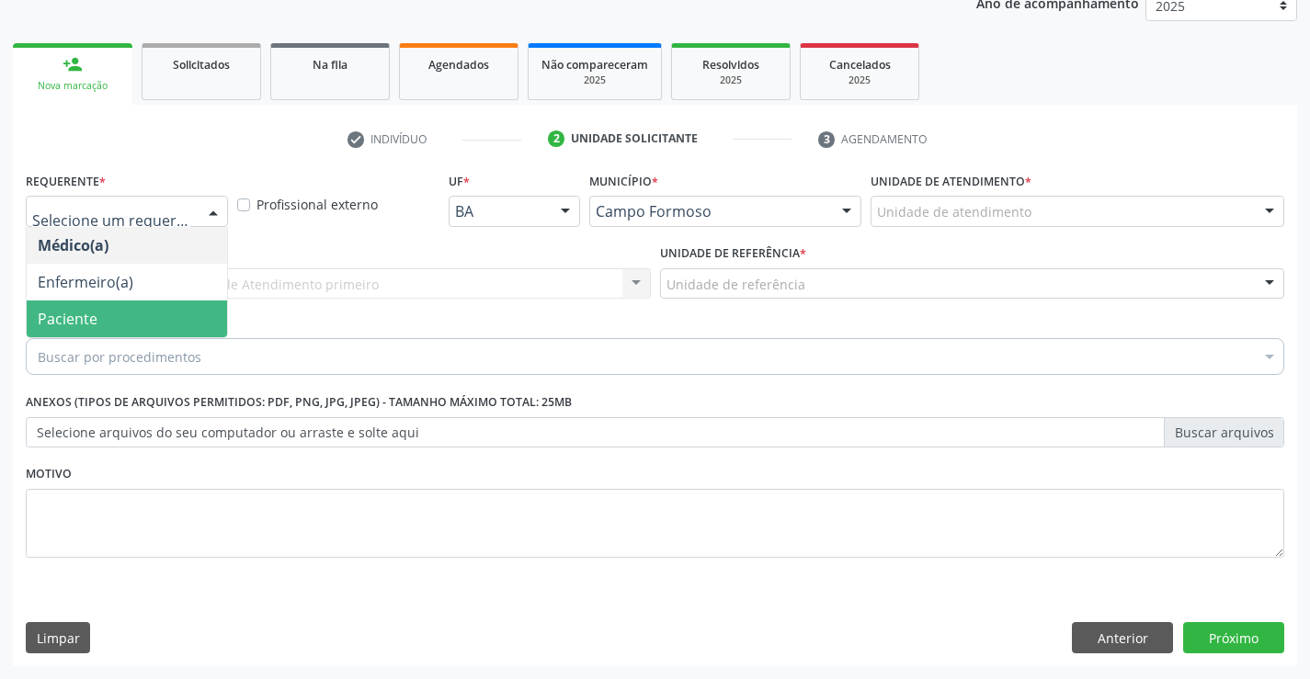
click at [149, 324] on span "Paciente" at bounding box center [127, 319] width 200 height 37
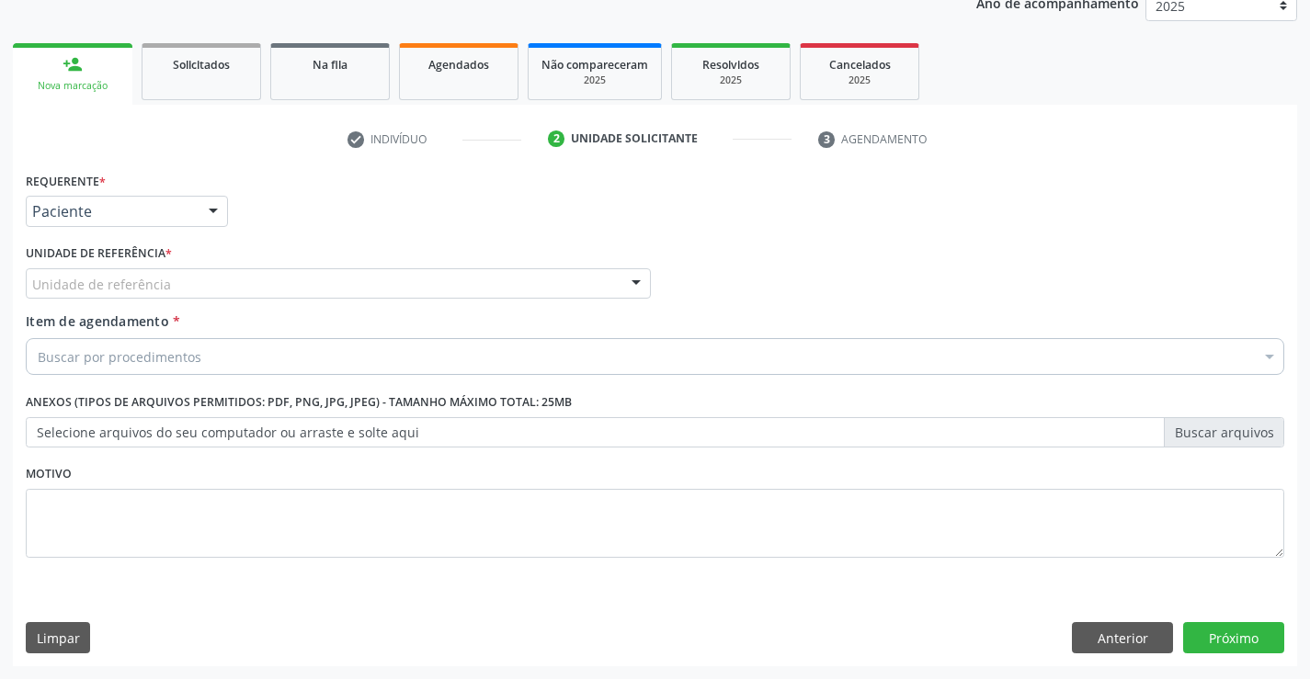
click at [216, 290] on div "Unidade de referência" at bounding box center [338, 283] width 625 height 31
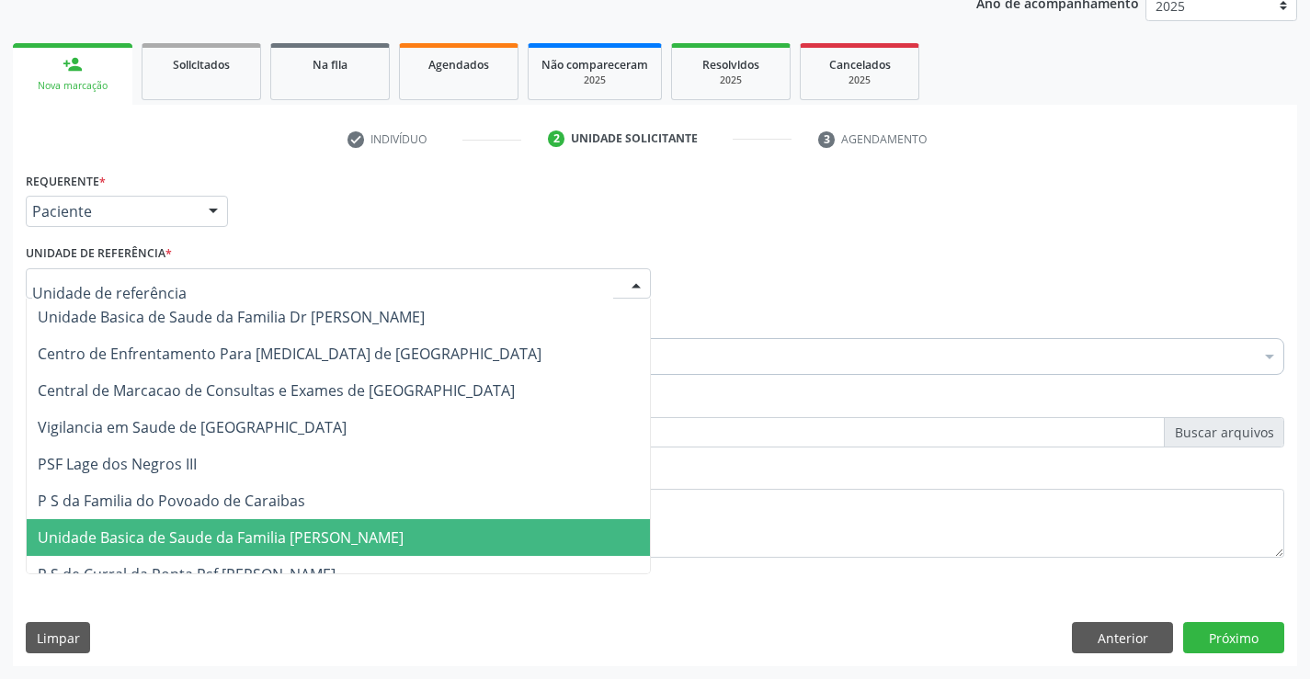
click at [281, 552] on span "Unidade Basica de Saude da Familia [PERSON_NAME]" at bounding box center [338, 537] width 623 height 37
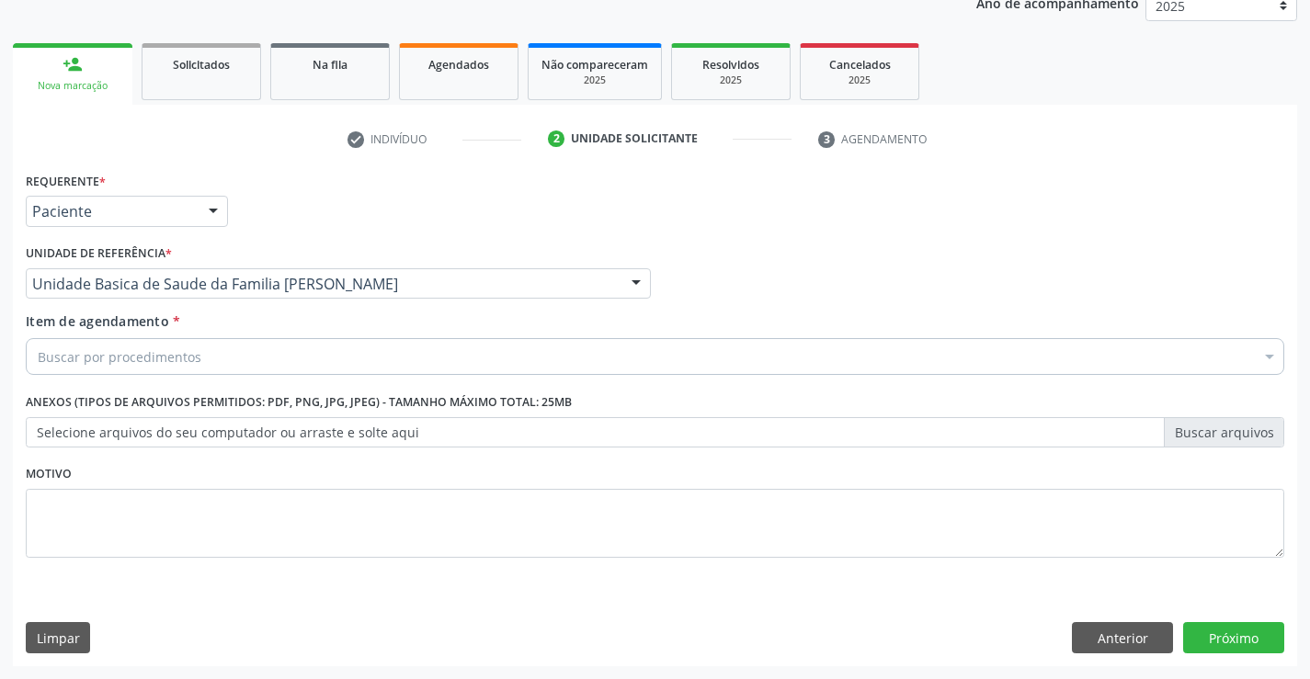
click at [246, 358] on div "Buscar por procedimentos" at bounding box center [655, 356] width 1259 height 37
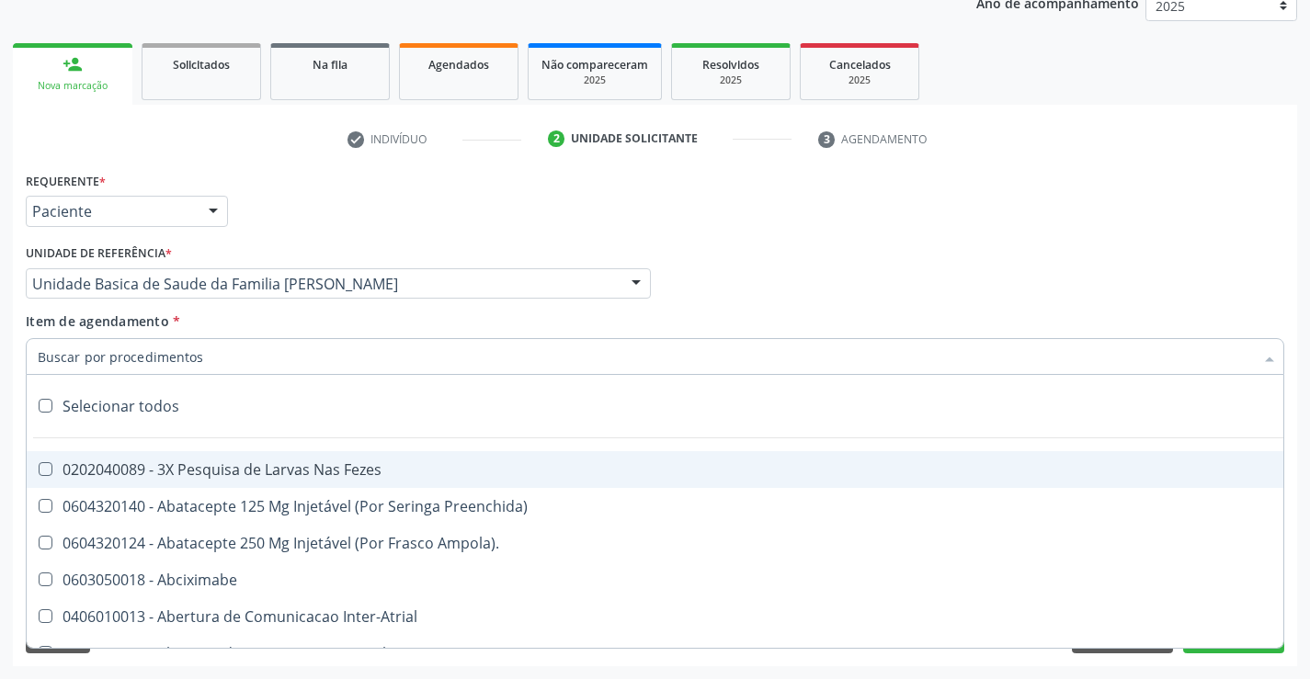
click at [271, 359] on input "Item de agendamento *" at bounding box center [646, 356] width 1216 height 37
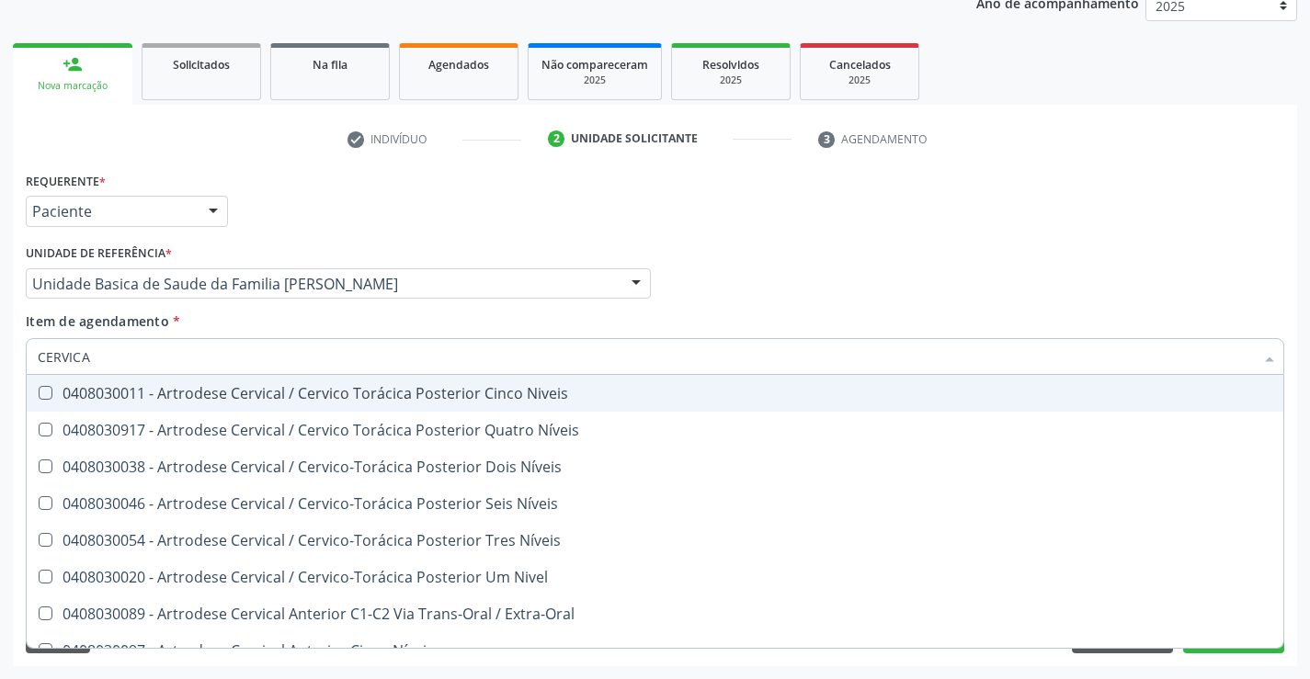
type input "CERVICAL"
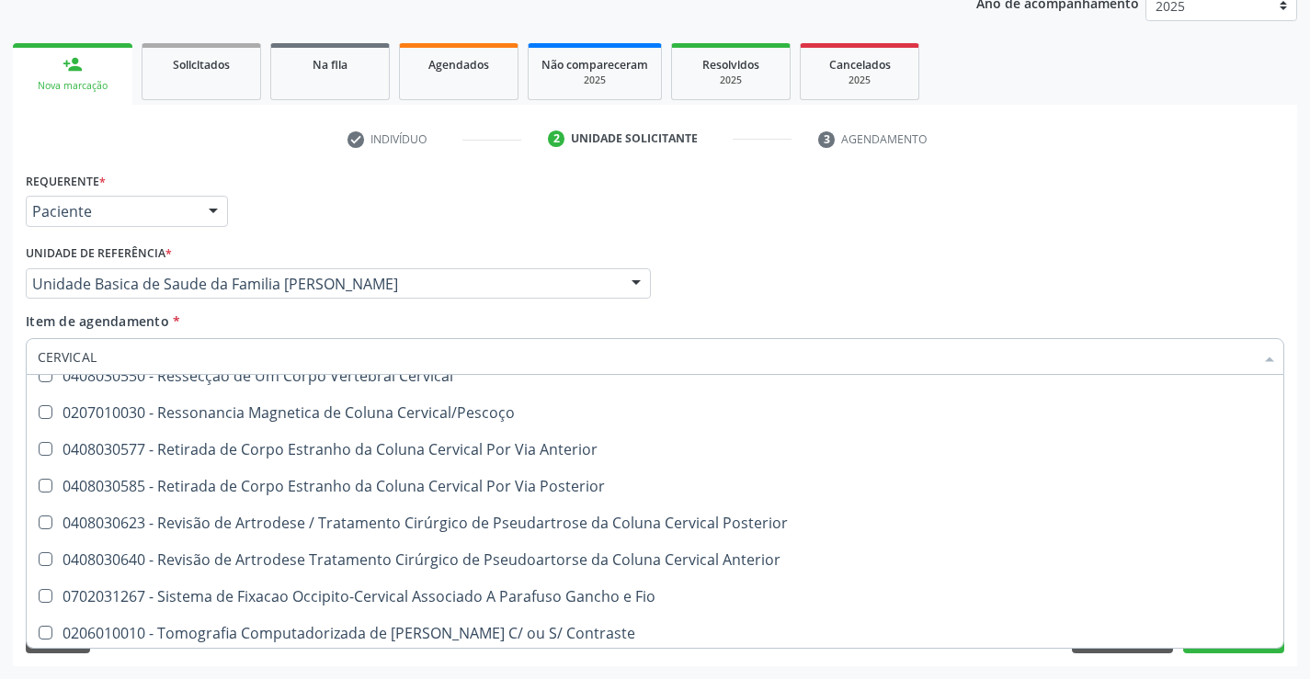
scroll to position [1897, 0]
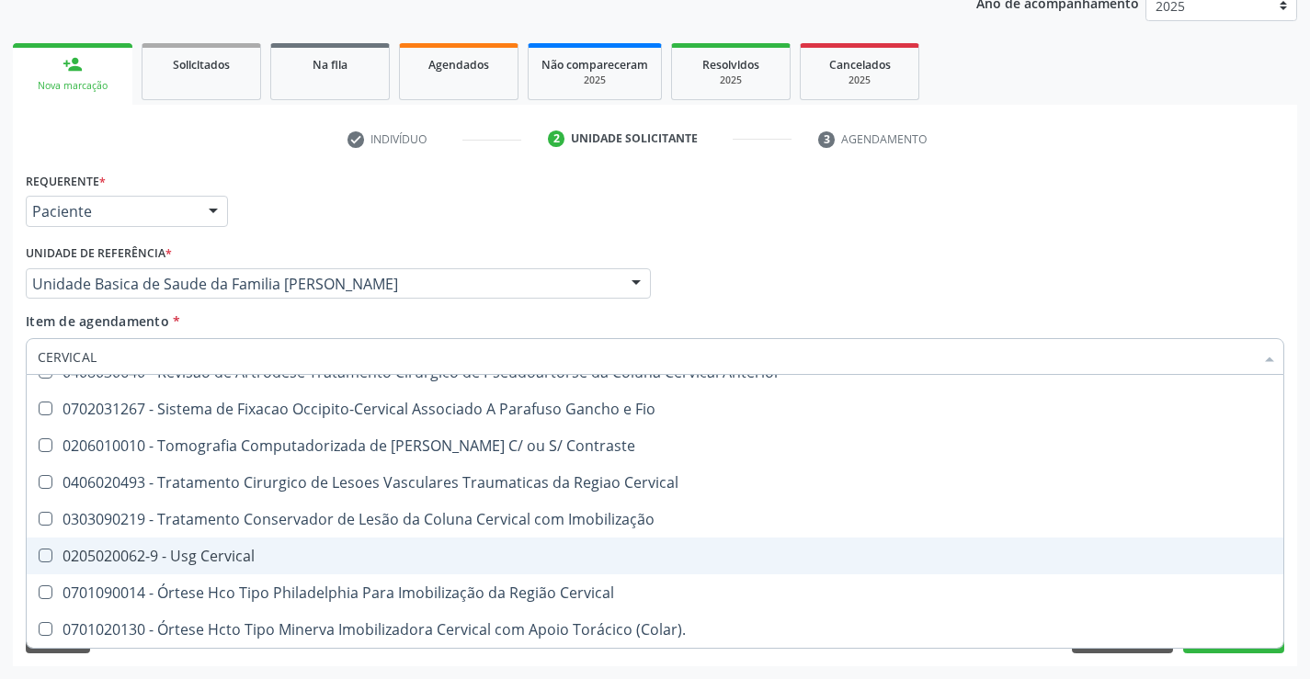
click at [313, 549] on div "0205020062-9 - Usg Cervical" at bounding box center [655, 556] width 1235 height 15
checkbox Cervical "true"
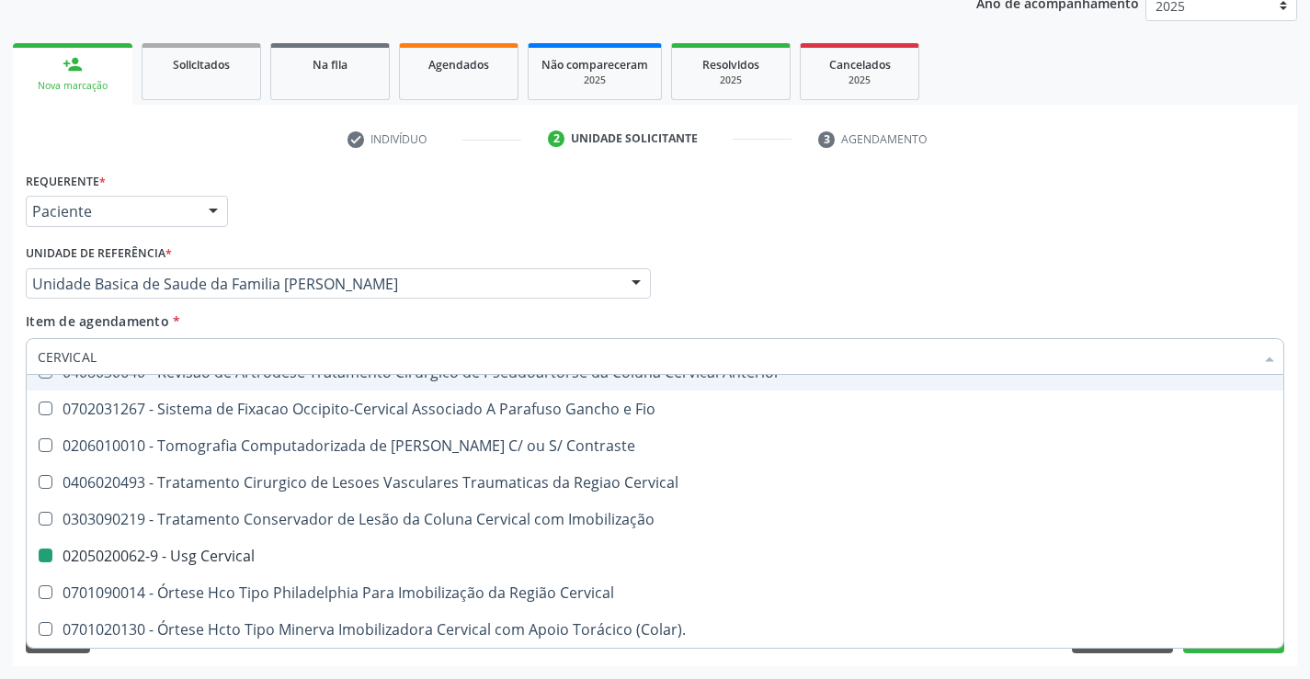
click at [1120, 252] on div "Médico Solicitante Por favor, selecione a Unidade de Atendimento primeiro Nenhu…" at bounding box center [655, 276] width 1268 height 72
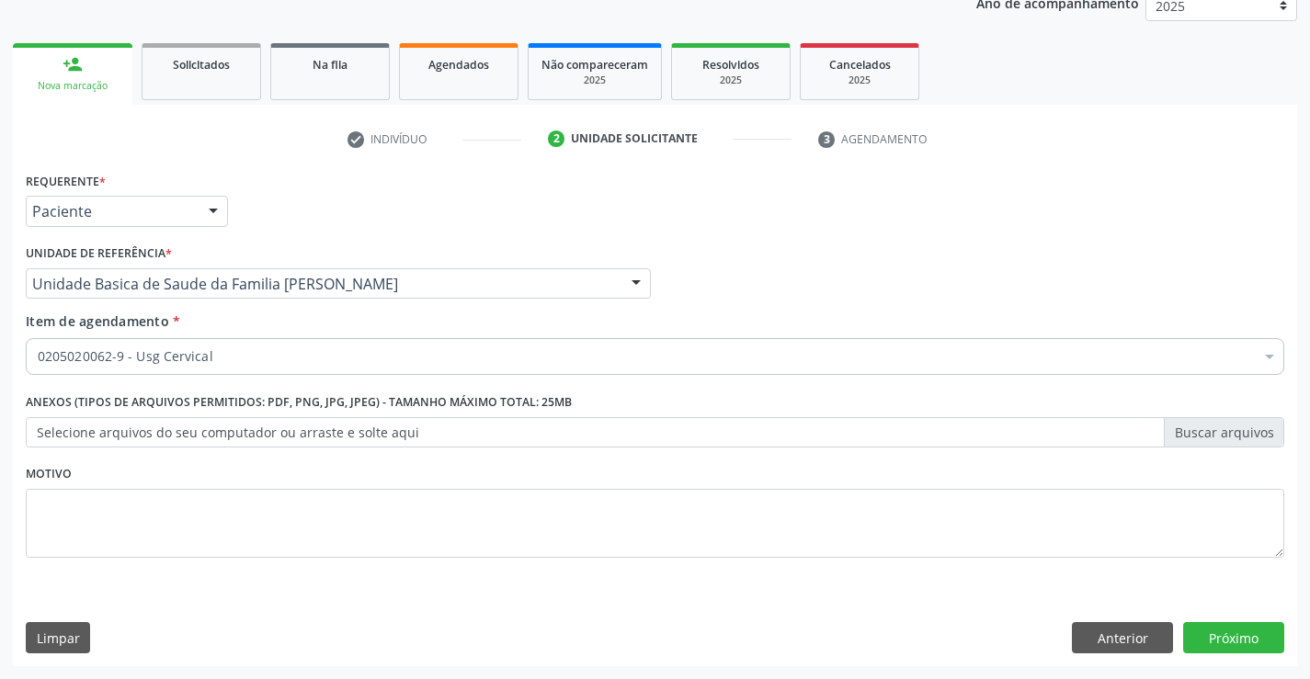
scroll to position [0, 0]
click at [1227, 641] on button "Próximo" at bounding box center [1233, 637] width 101 height 31
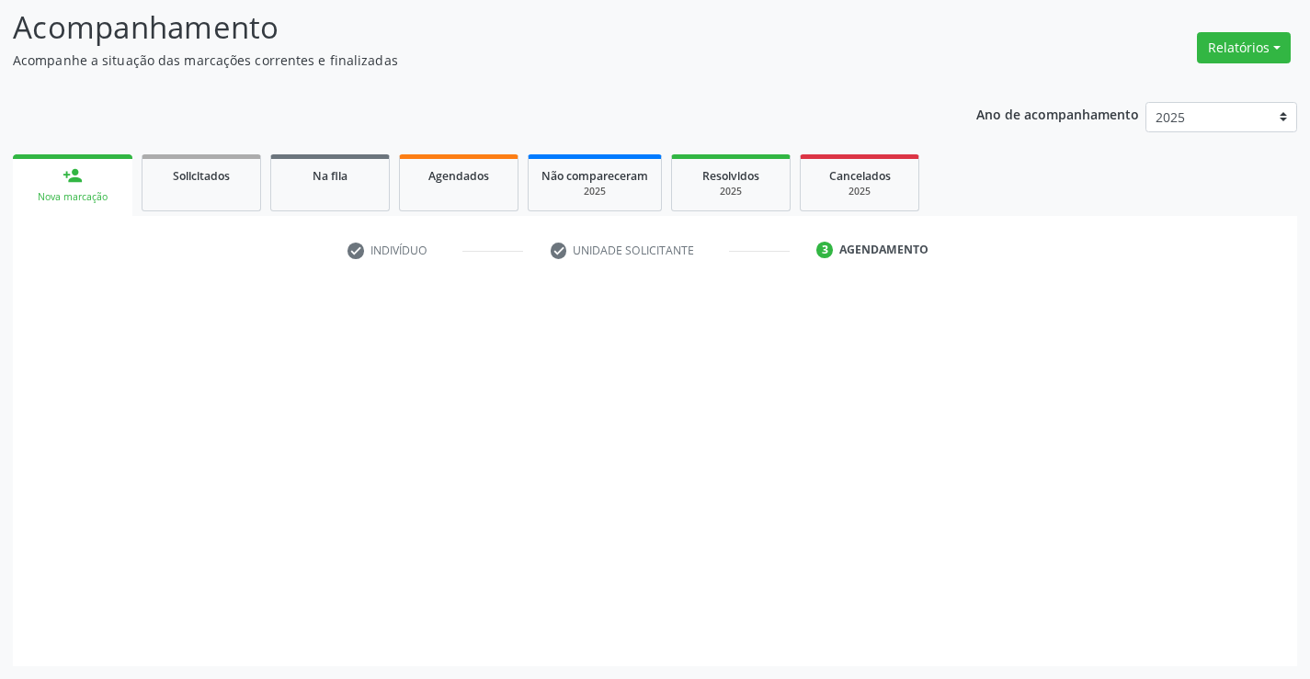
scroll to position [120, 0]
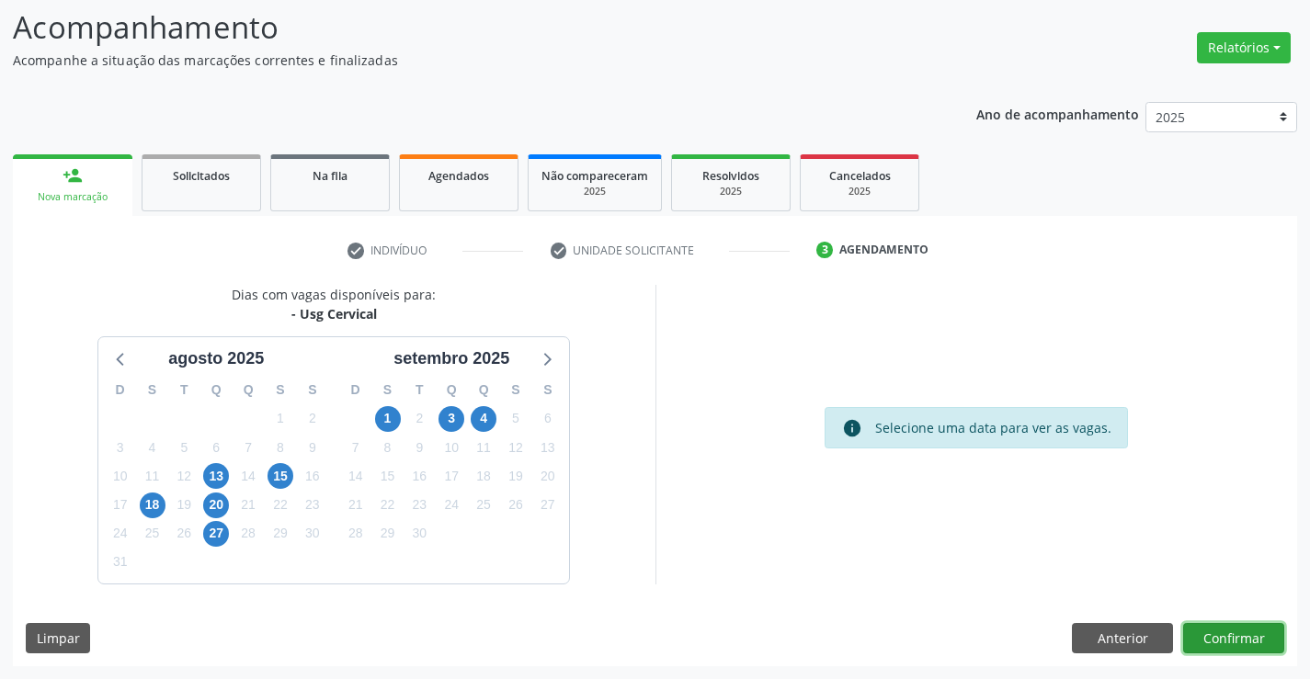
click at [1228, 635] on button "Confirmar" at bounding box center [1233, 638] width 101 height 31
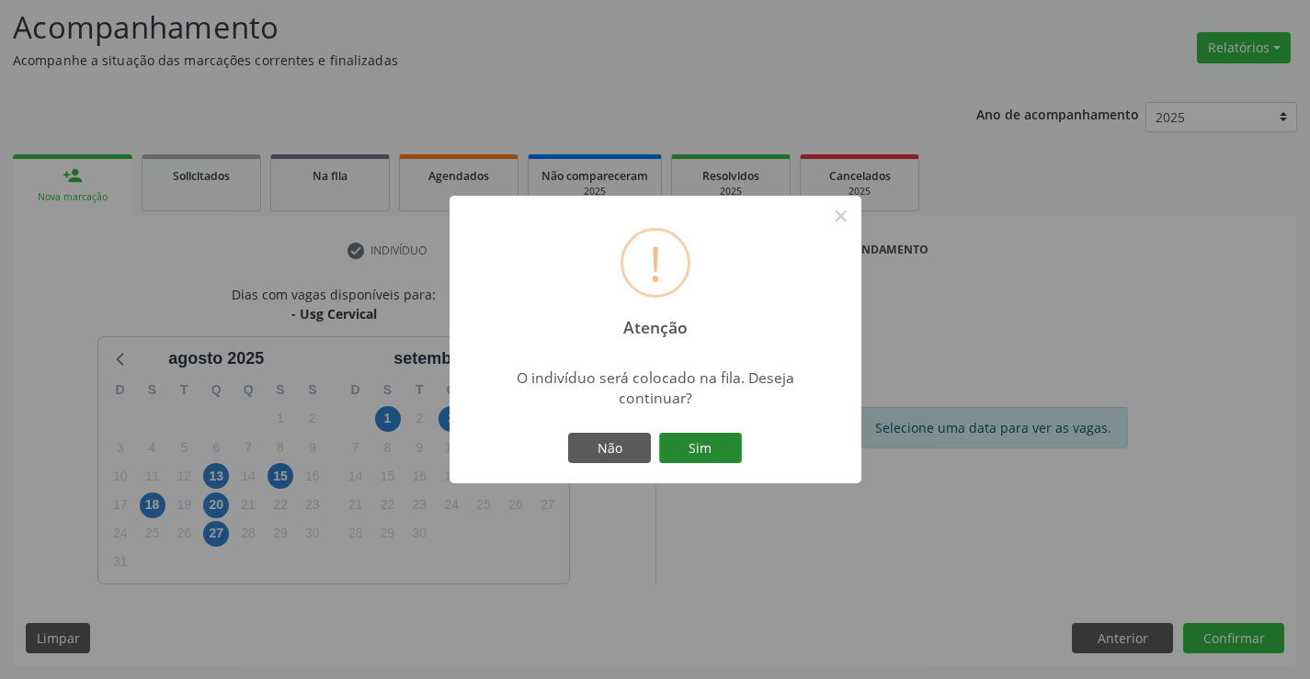
click at [718, 455] on button "Sim" at bounding box center [700, 448] width 83 height 31
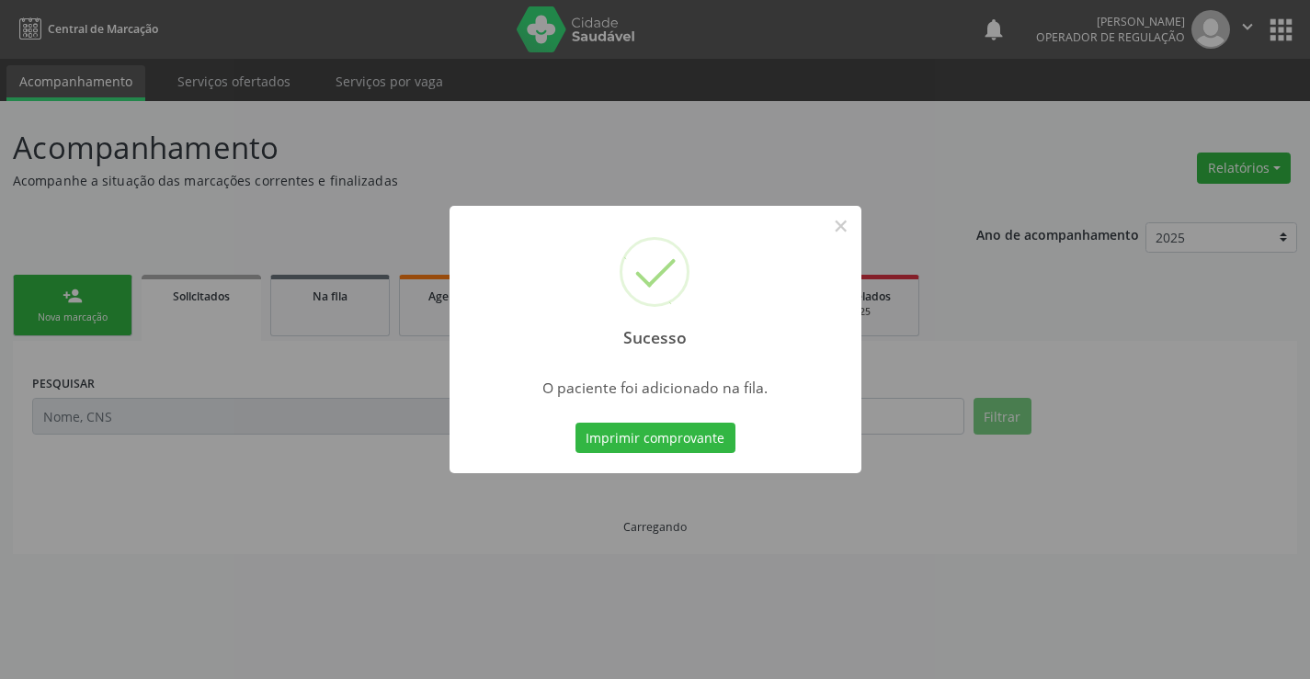
scroll to position [0, 0]
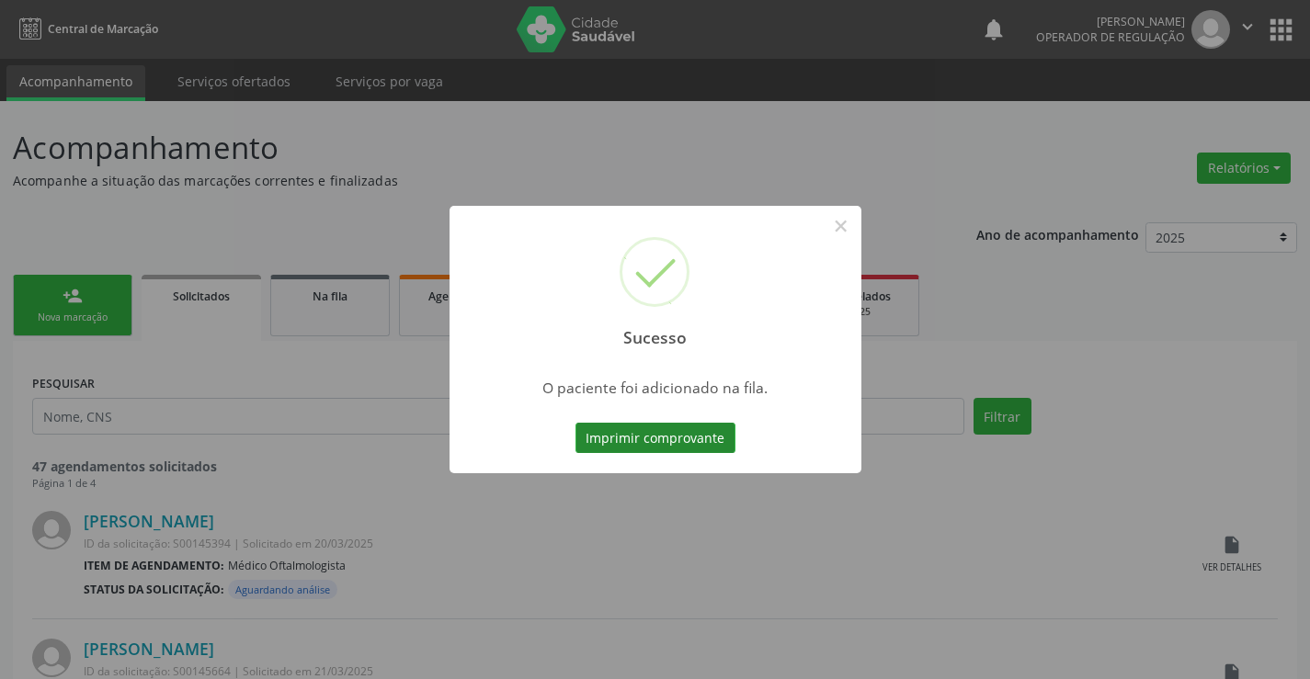
click at [690, 433] on button "Imprimir comprovante" at bounding box center [656, 438] width 160 height 31
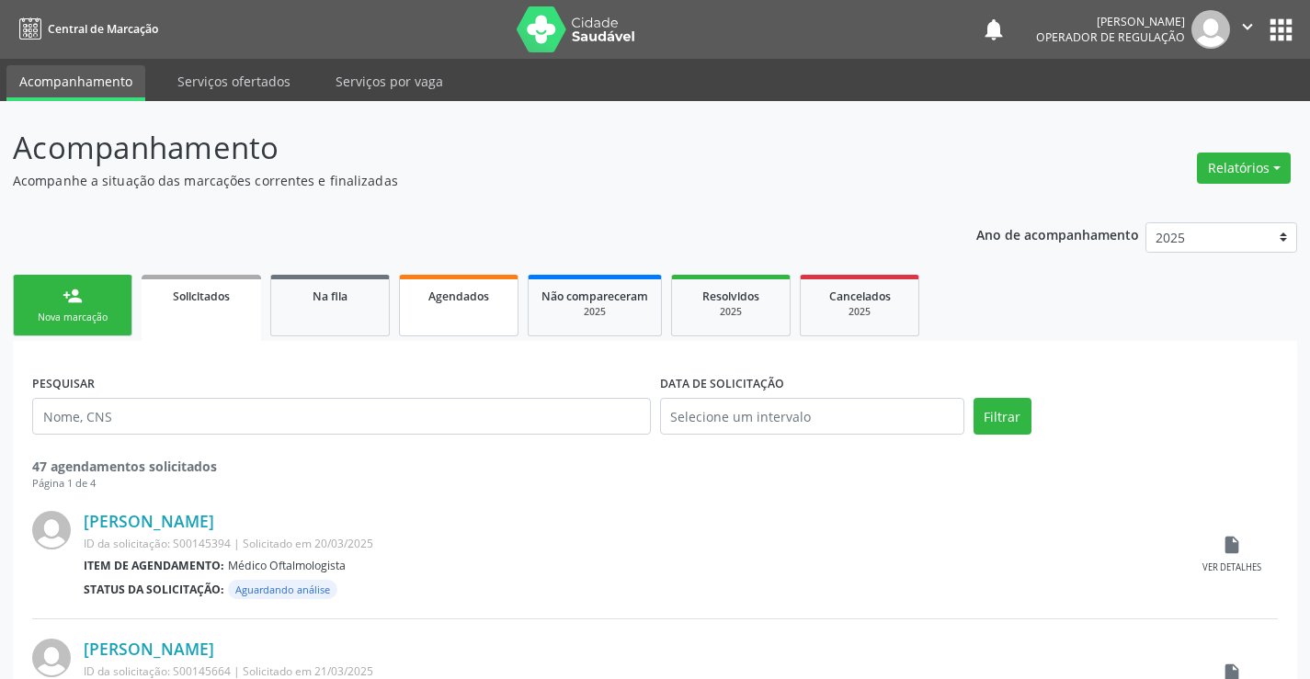
click at [450, 292] on span "Agendados" at bounding box center [458, 297] width 61 height 16
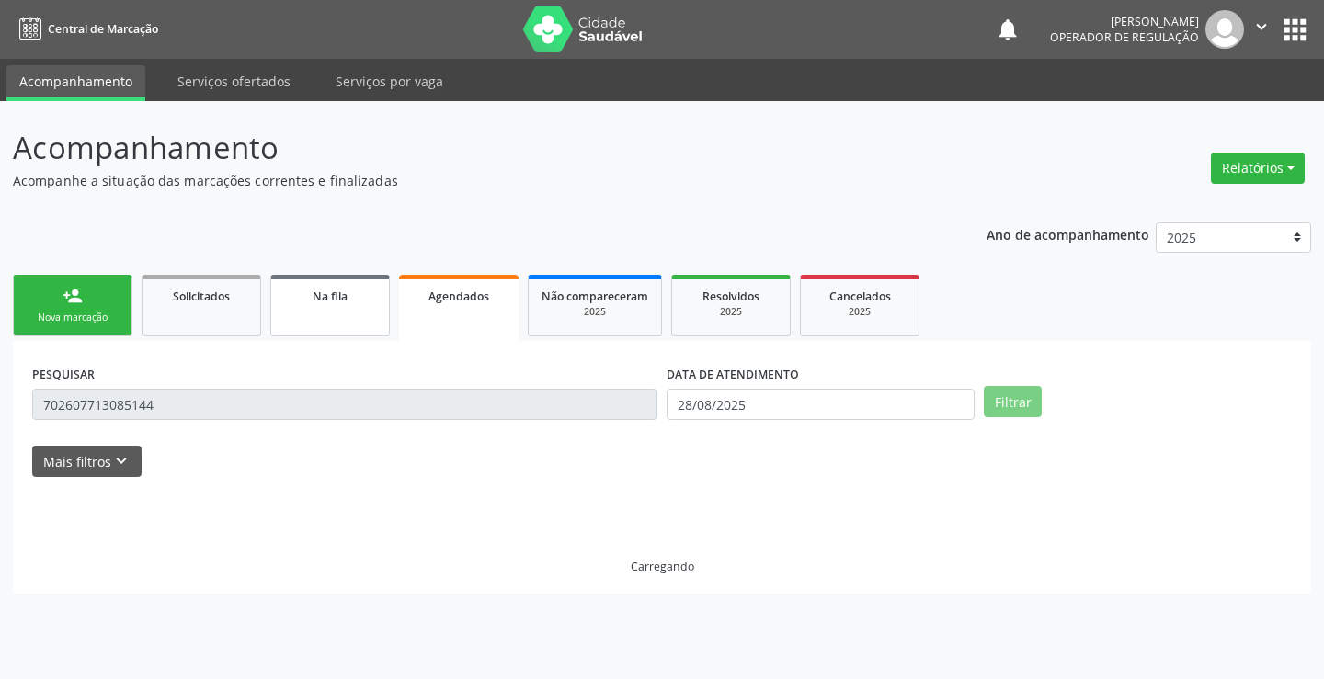
click at [328, 298] on span "Na fila" at bounding box center [330, 297] width 35 height 16
click at [319, 299] on span "Na fila" at bounding box center [330, 297] width 35 height 16
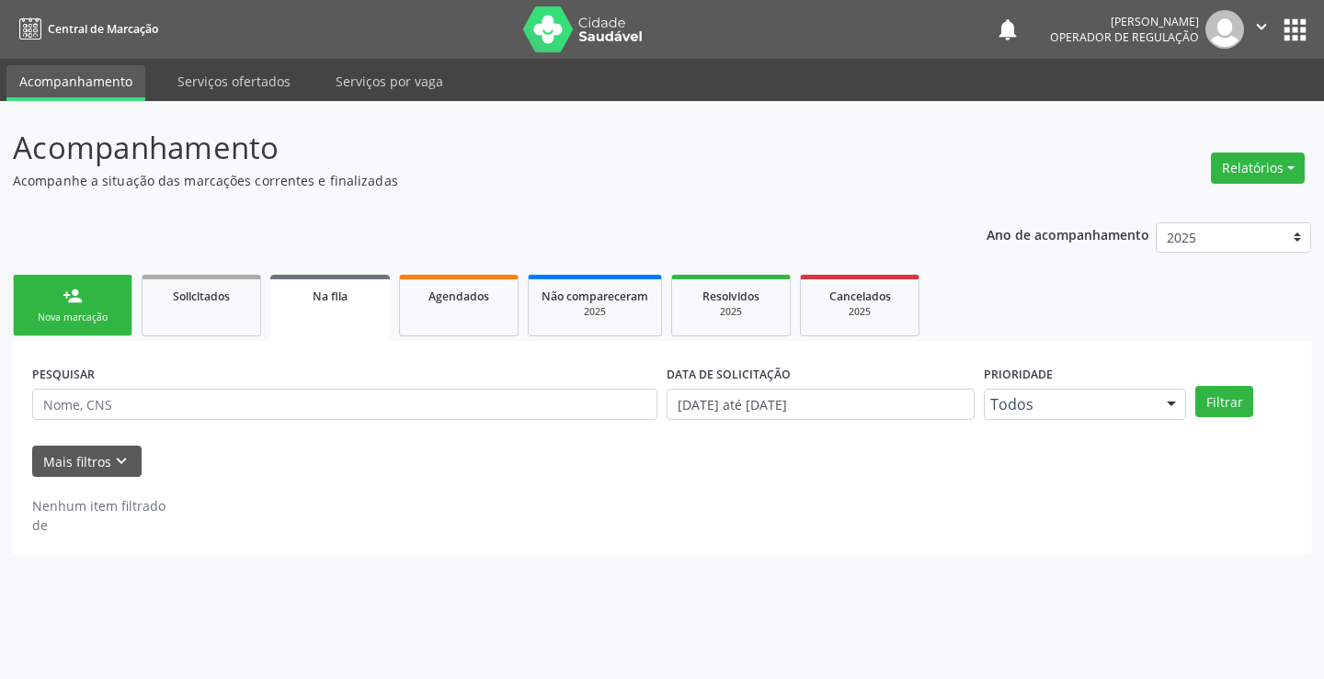
click at [321, 292] on span "Na fila" at bounding box center [330, 297] width 35 height 16
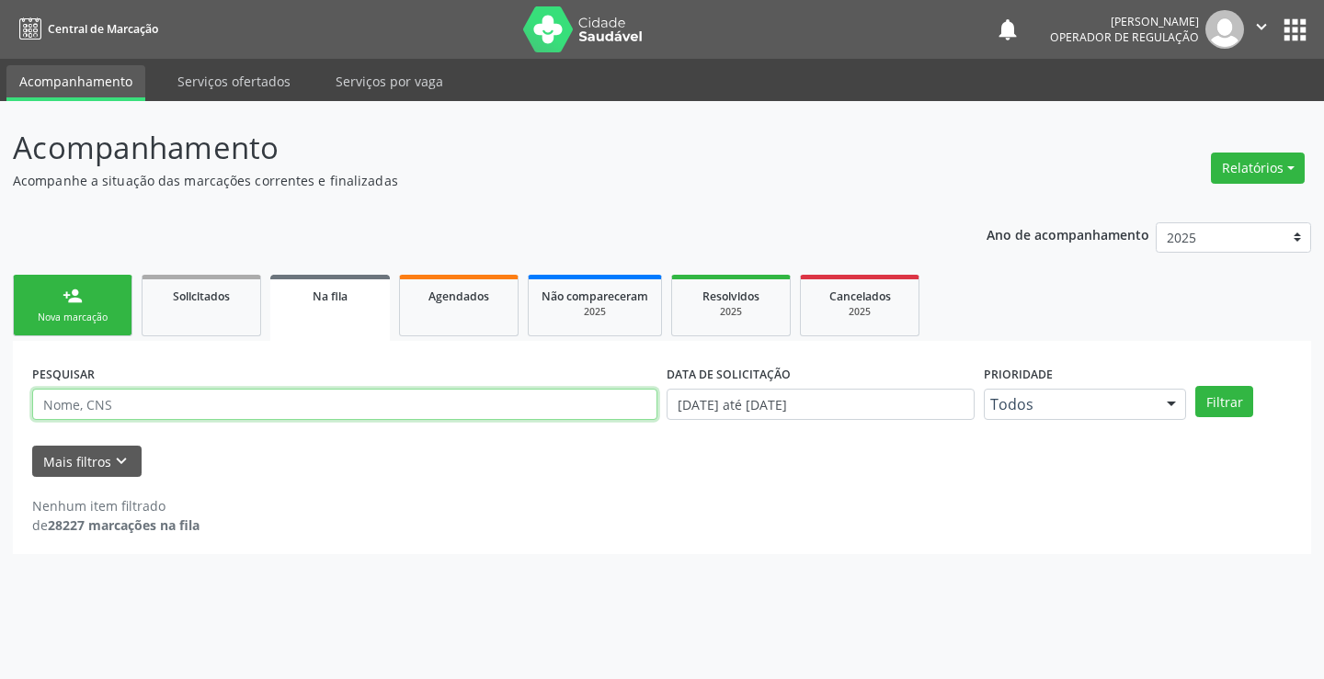
click at [134, 409] on input "text" at bounding box center [344, 404] width 625 height 31
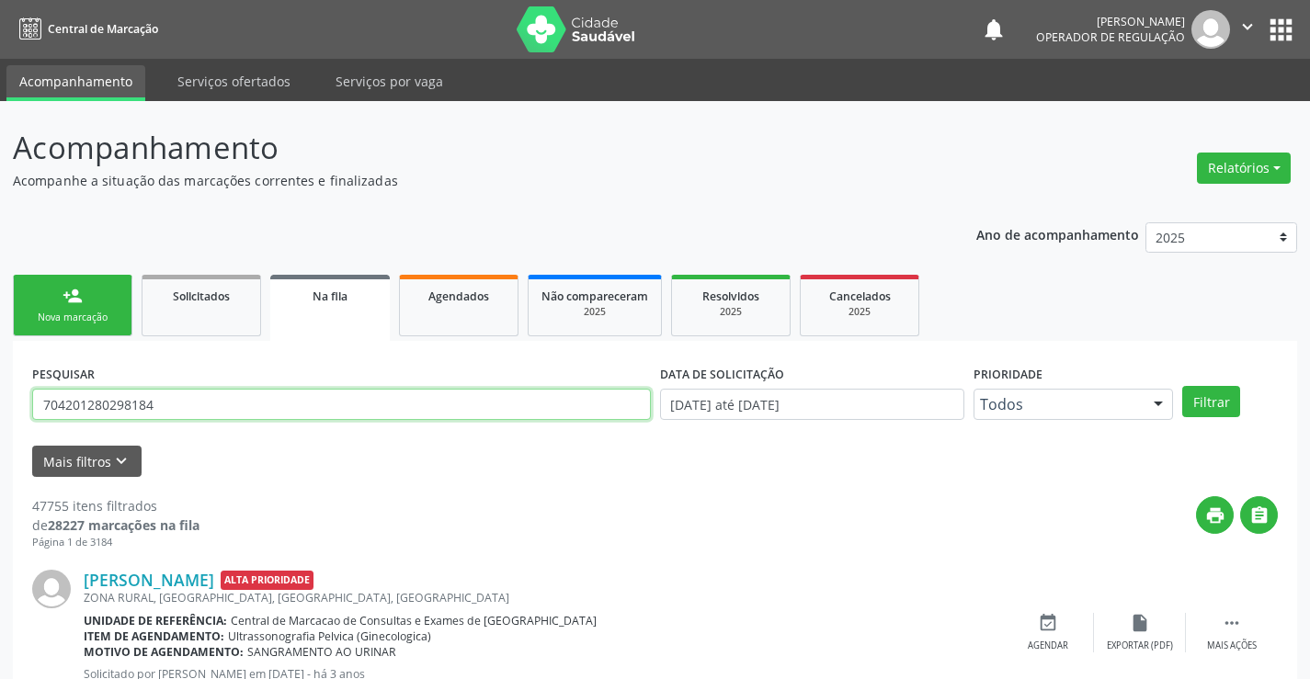
type input "704201280298184"
click at [1182, 386] on button "Filtrar" at bounding box center [1211, 401] width 58 height 31
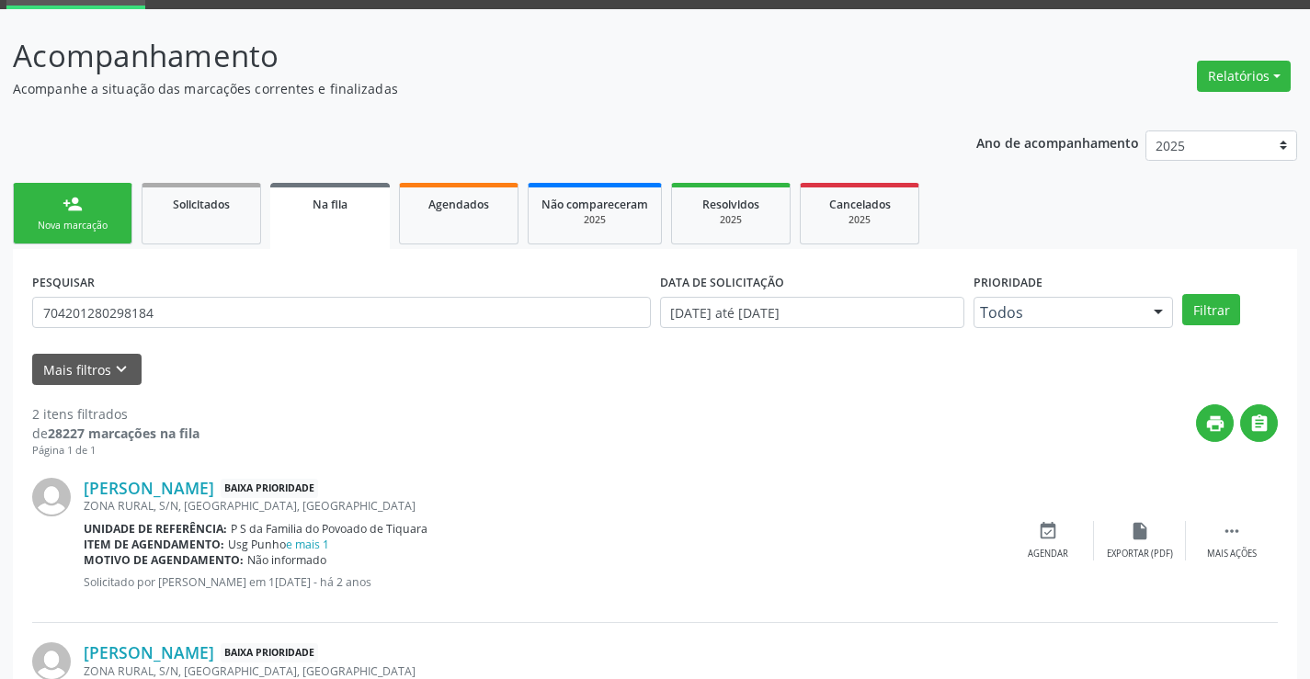
scroll to position [232, 0]
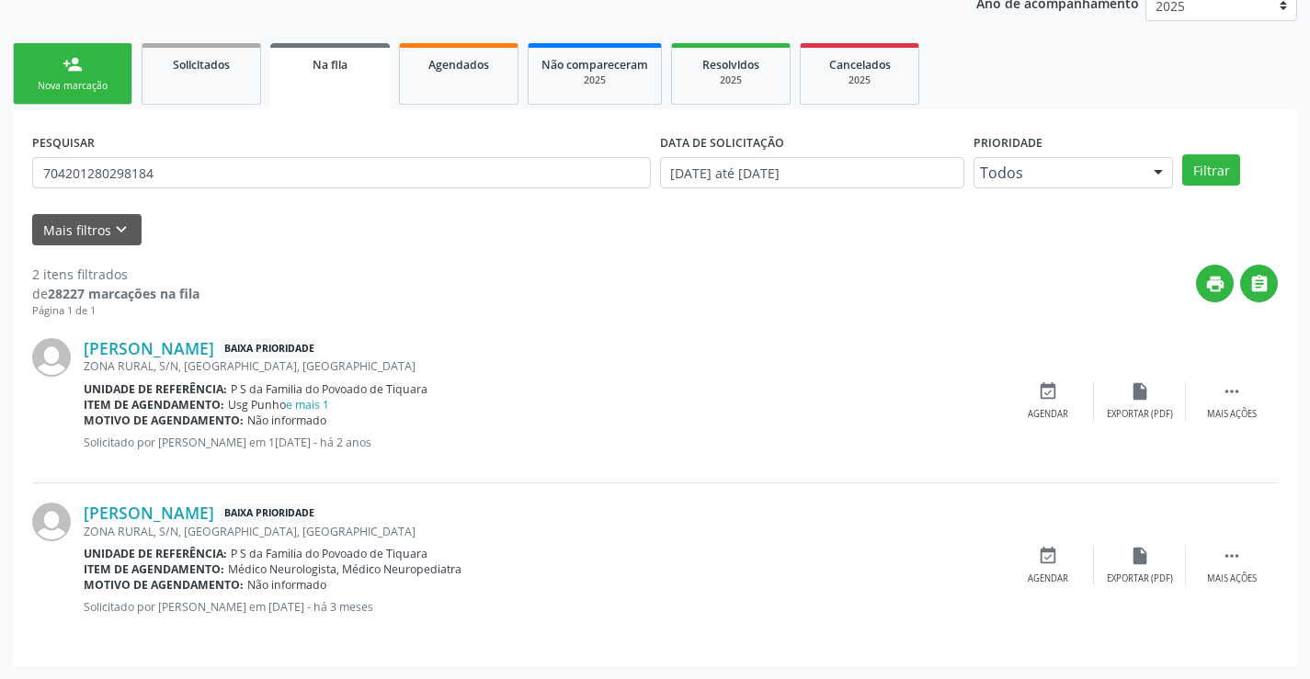
click at [66, 63] on div "person_add" at bounding box center [73, 64] width 20 height 20
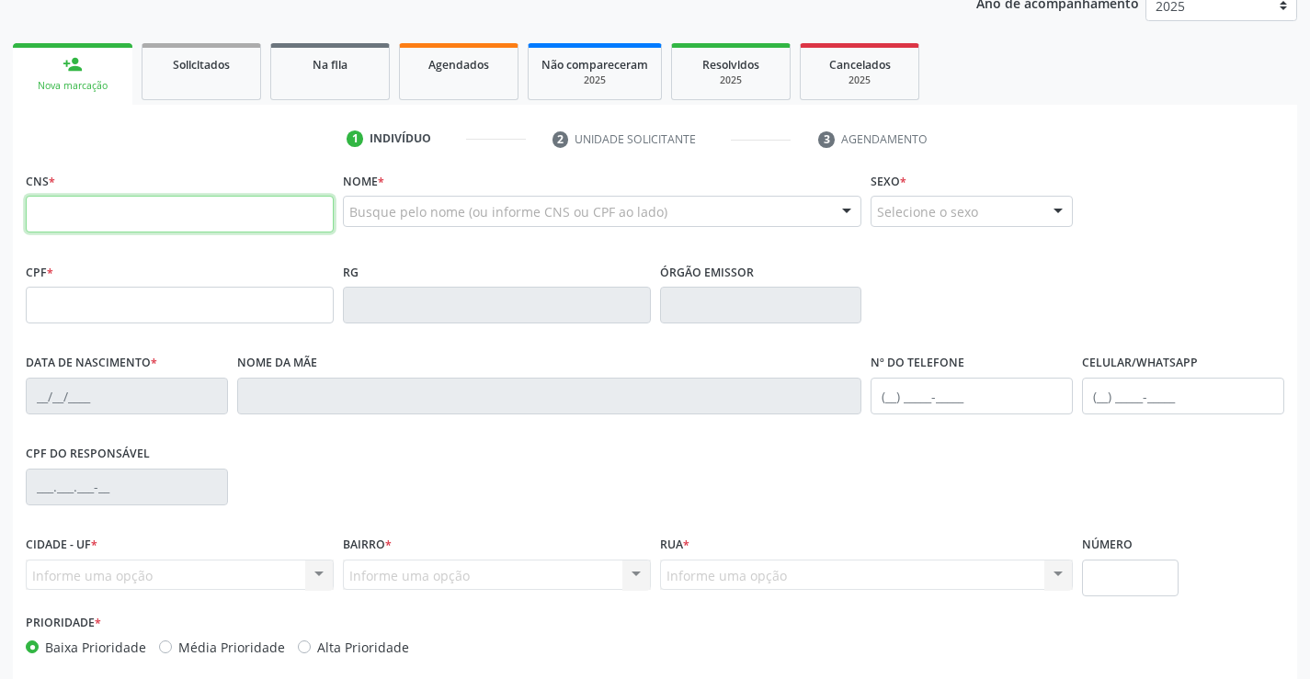
click at [85, 221] on input "text" at bounding box center [180, 214] width 308 height 37
type input "700 9099 5046 6292"
type input "13/07/1969"
type input "(74) 99195-7831"
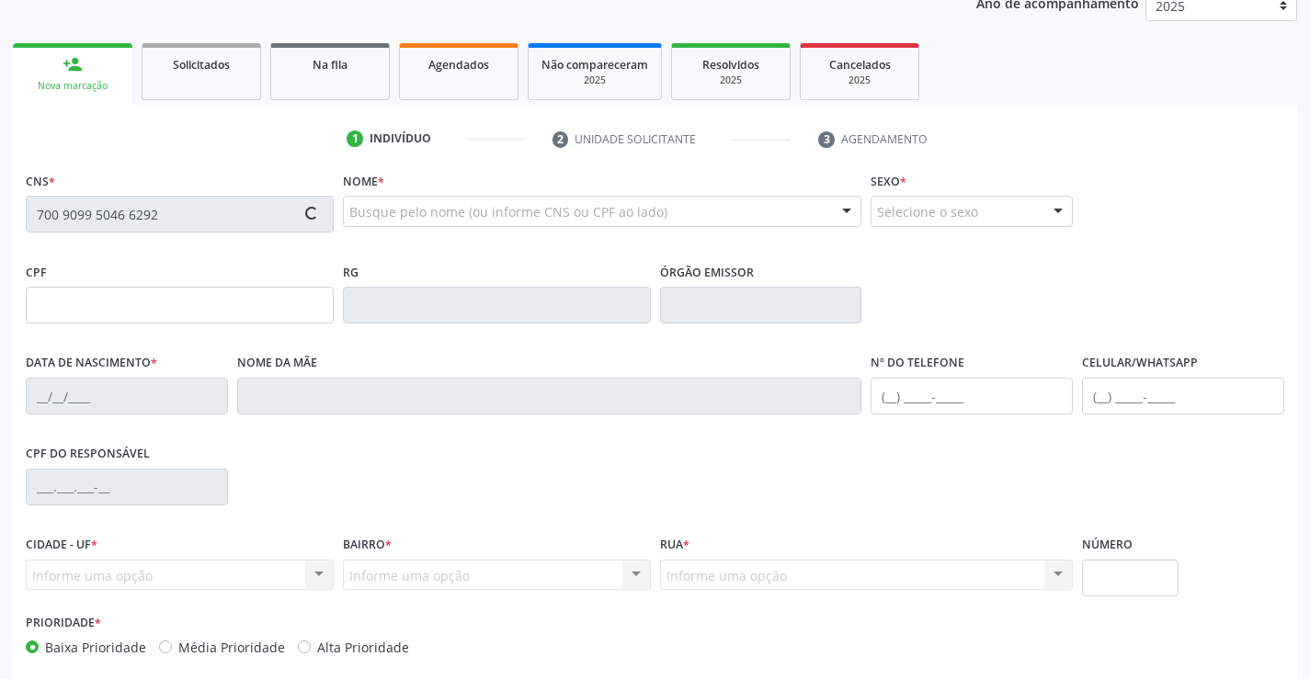
type input "807.587.625-34"
type input "450991957831"
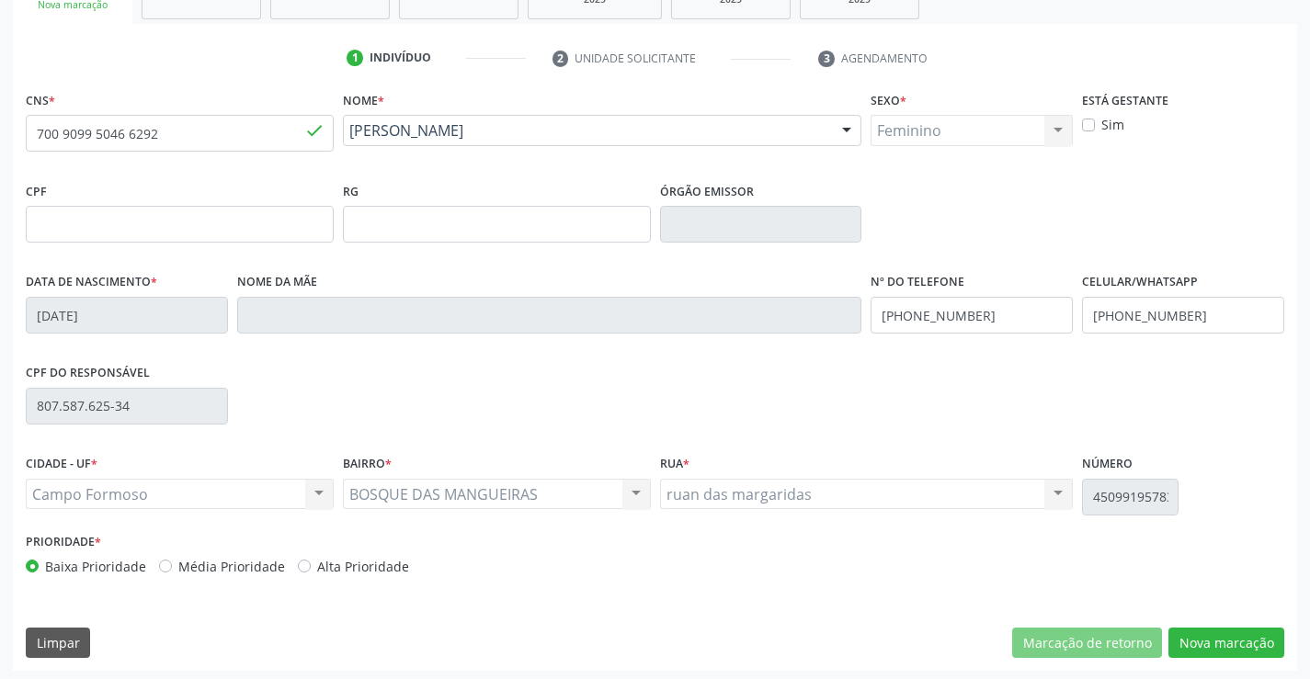
scroll to position [317, 0]
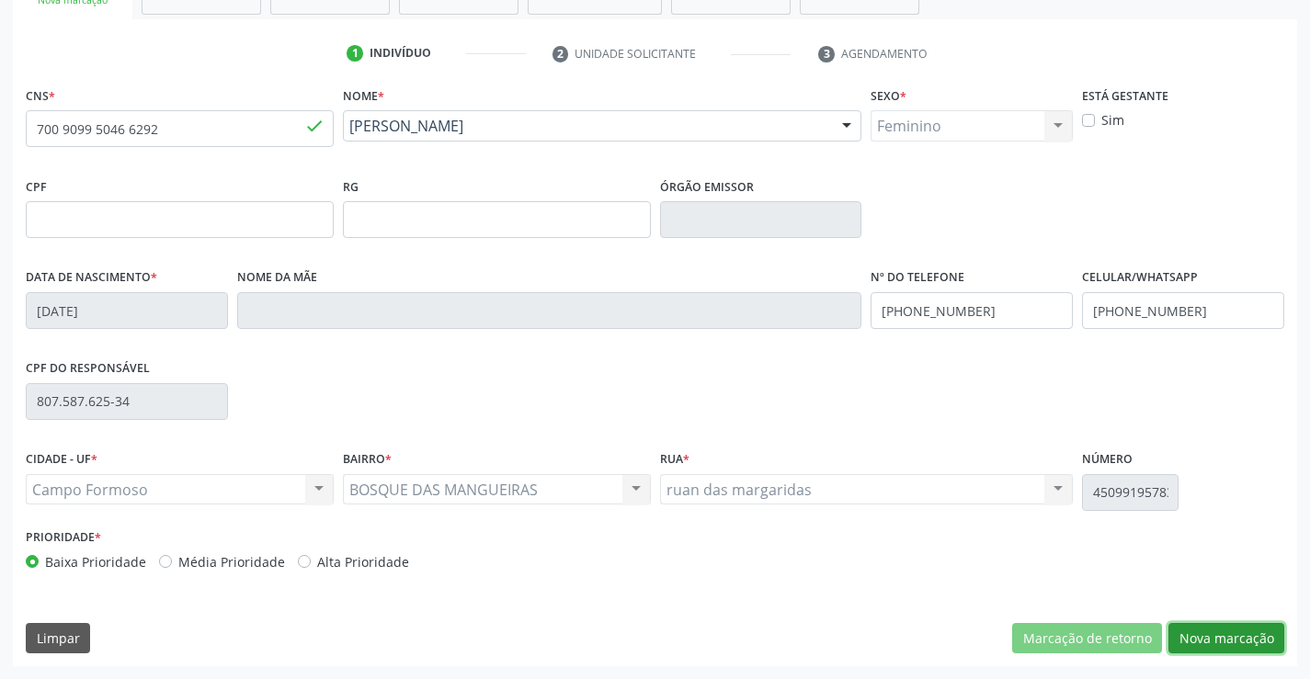
click at [1212, 627] on button "Nova marcação" at bounding box center [1226, 638] width 116 height 31
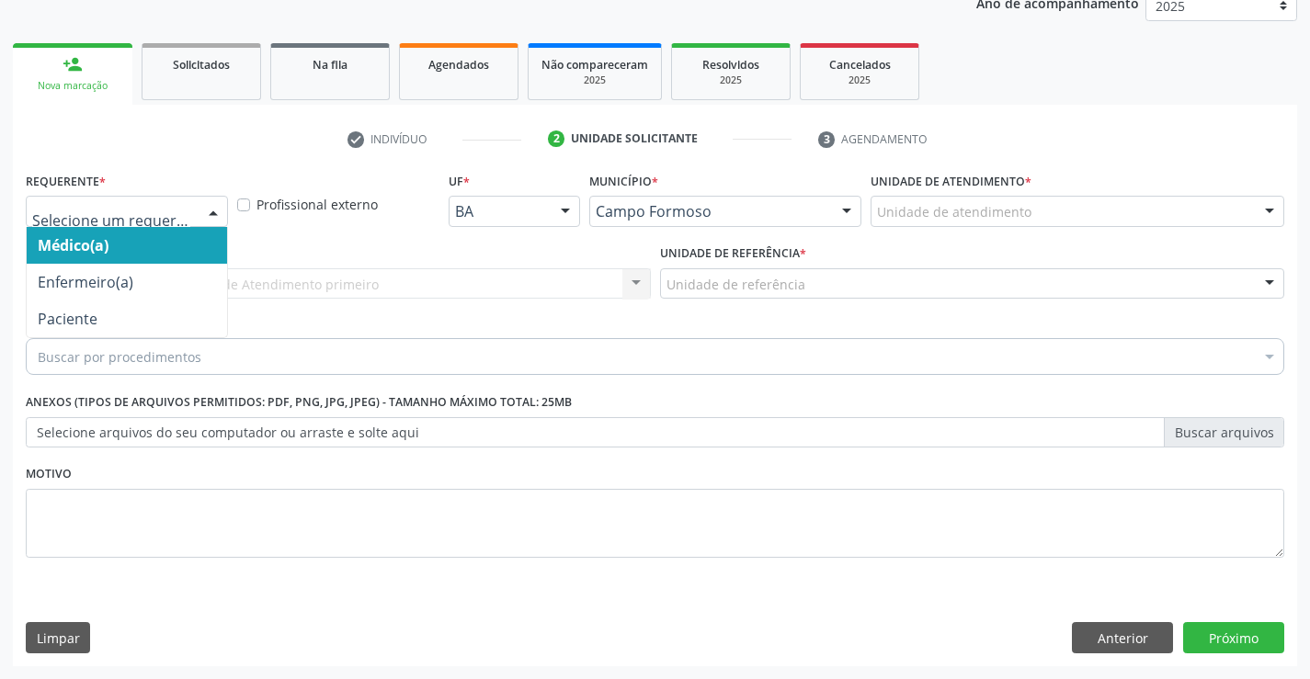
click at [197, 210] on div "Médico(a) Enfermeiro(a) Paciente Nenhum resultado encontrado para: " " Não há n…" at bounding box center [127, 211] width 202 height 31
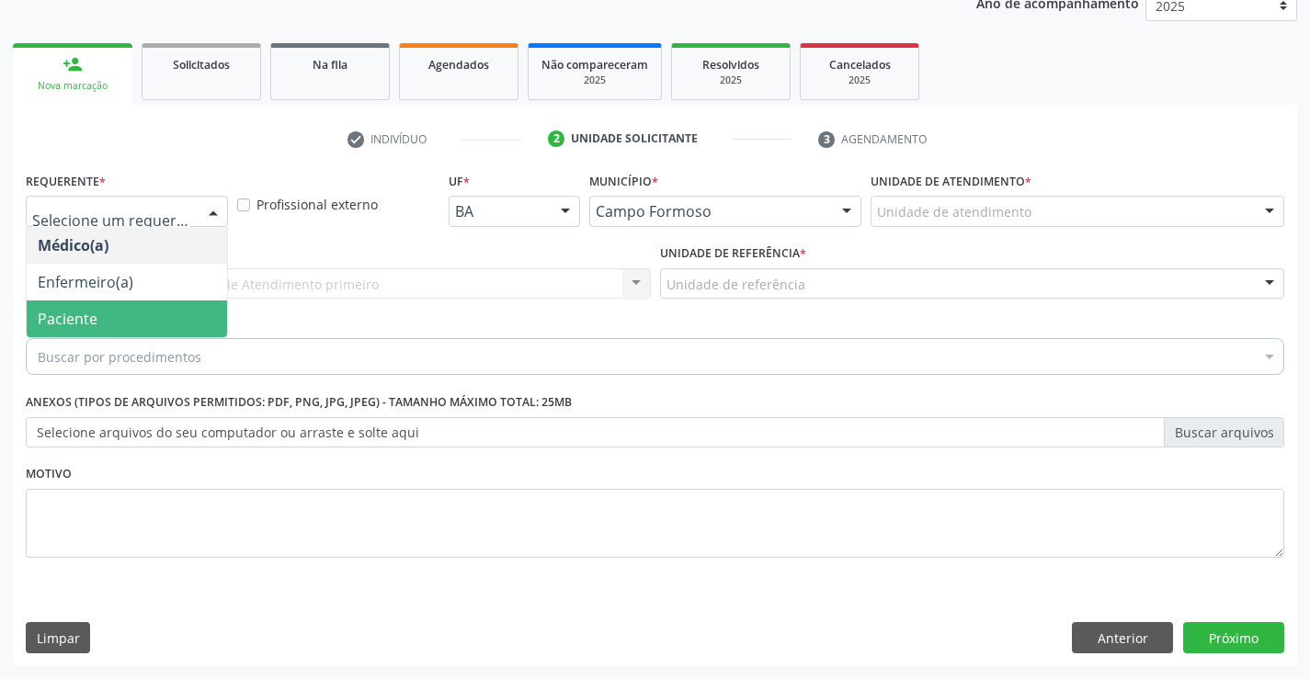
click at [79, 322] on span "Paciente" at bounding box center [68, 319] width 60 height 20
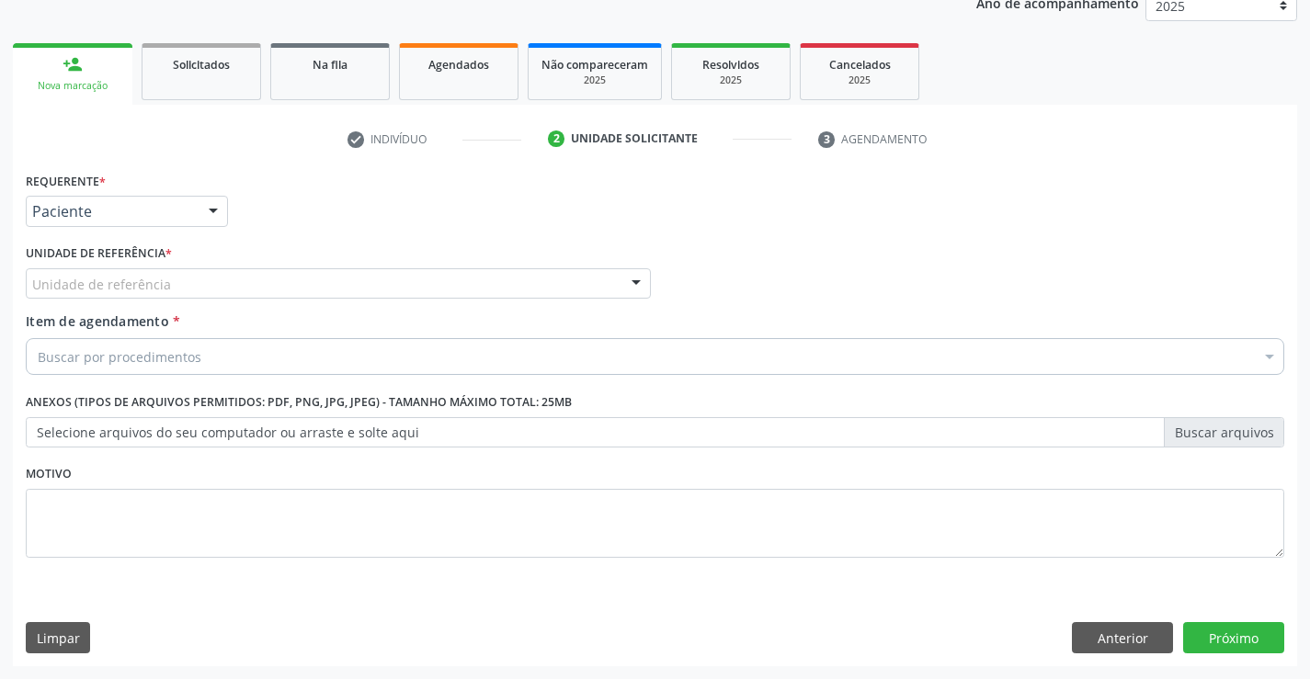
click at [271, 291] on div "Unidade de referência" at bounding box center [338, 283] width 625 height 31
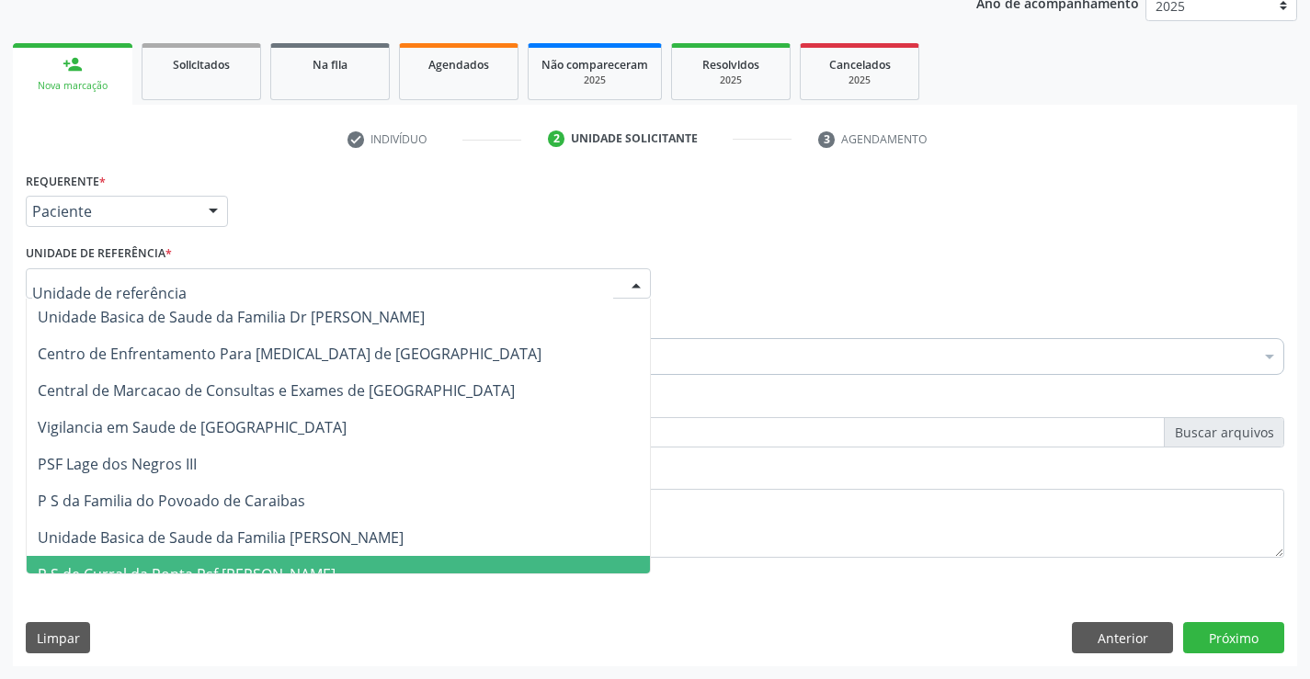
click at [277, 545] on span "Unidade Basica de Saude da Familia [PERSON_NAME]" at bounding box center [221, 538] width 366 height 20
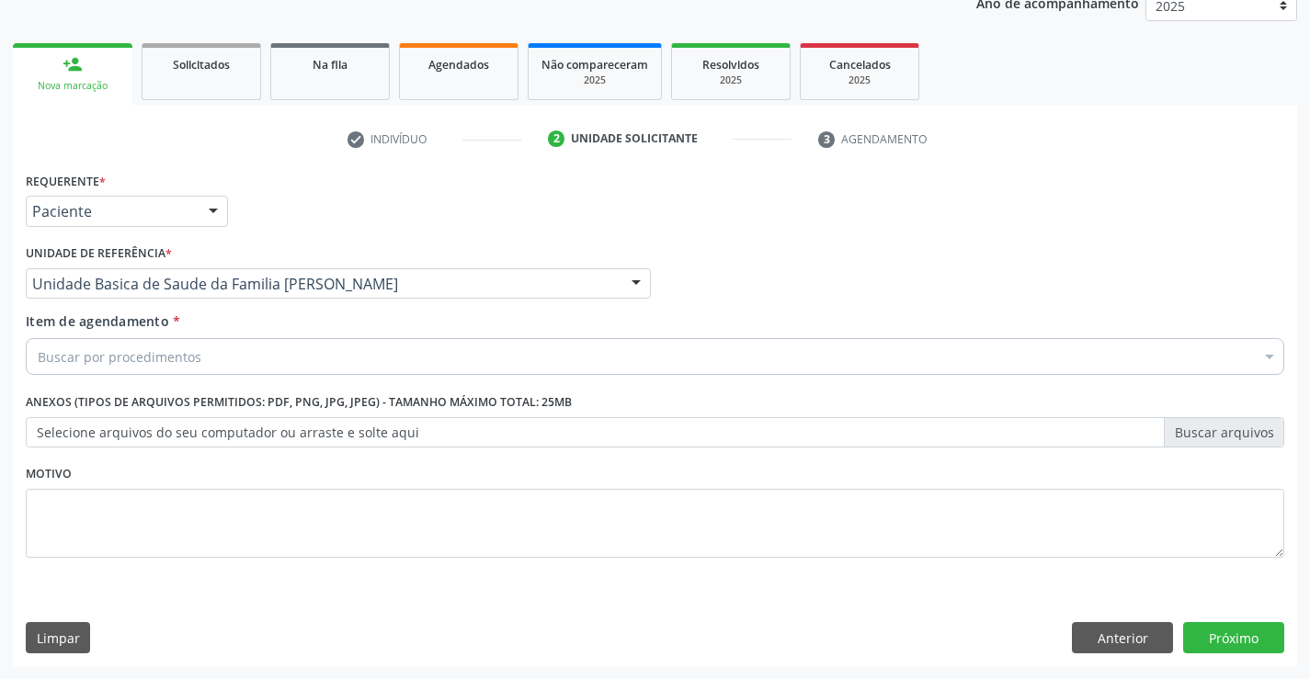
click at [198, 370] on div "Buscar por procedimentos" at bounding box center [655, 356] width 1259 height 37
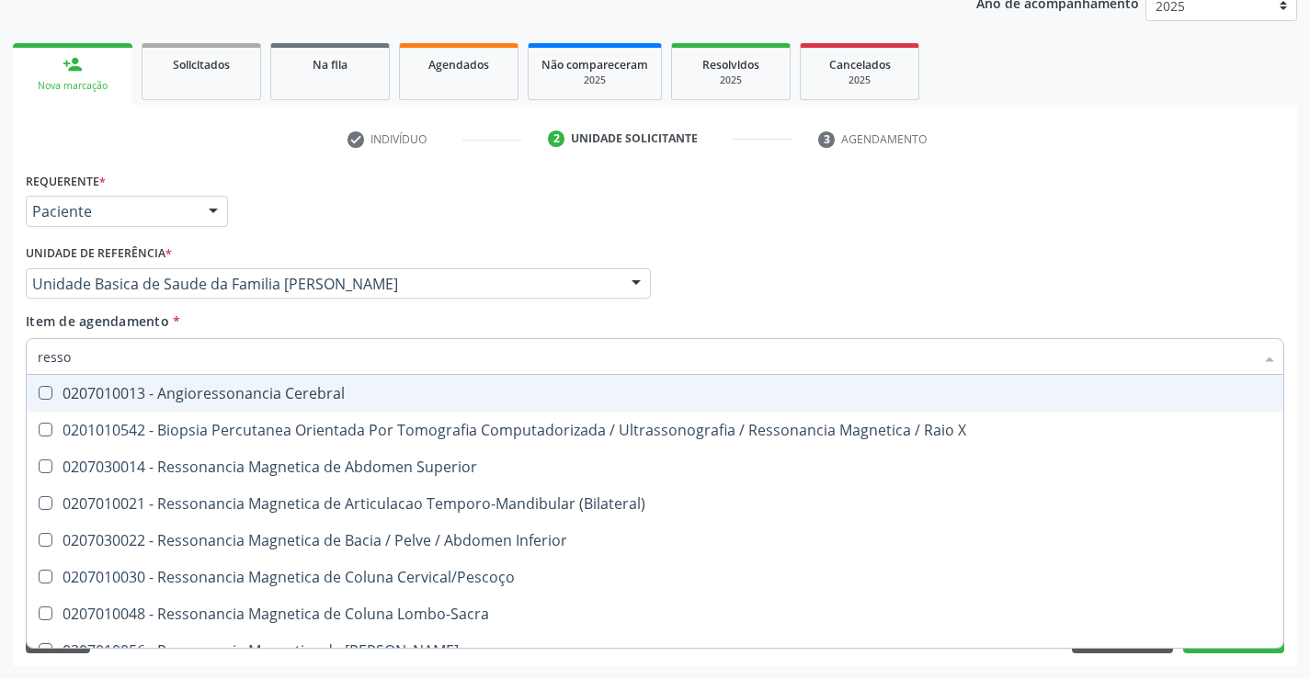
type input "resson"
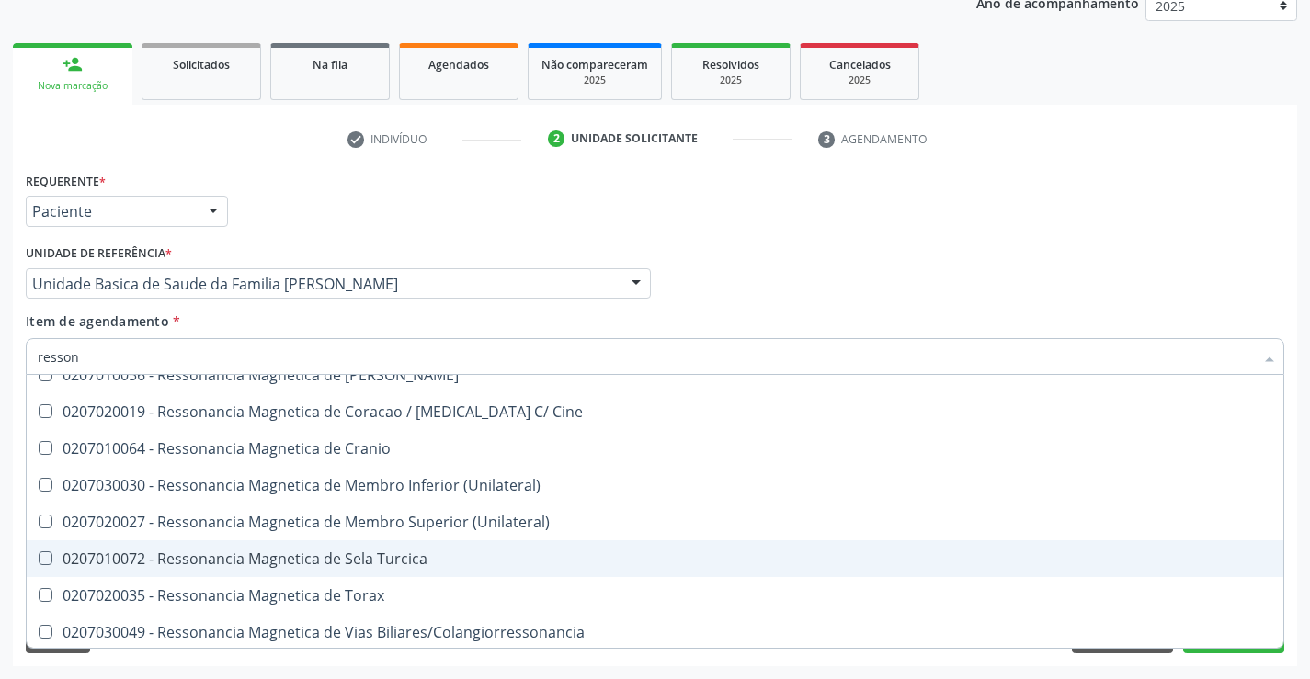
scroll to position [279, 0]
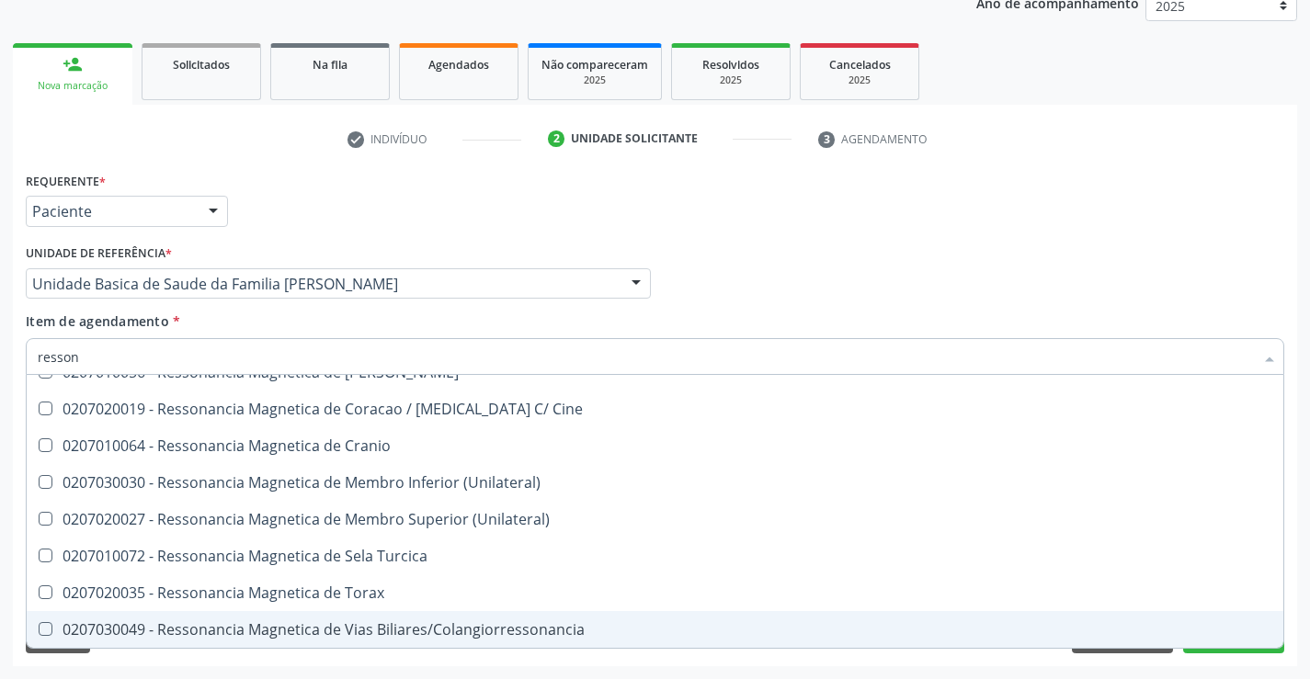
click at [435, 618] on span "0207030049 - Ressonancia Magnetica de Vias Biliares/Colangiorressonancia" at bounding box center [655, 629] width 1257 height 37
checkbox Biliares\/Colangiorressonancia "true"
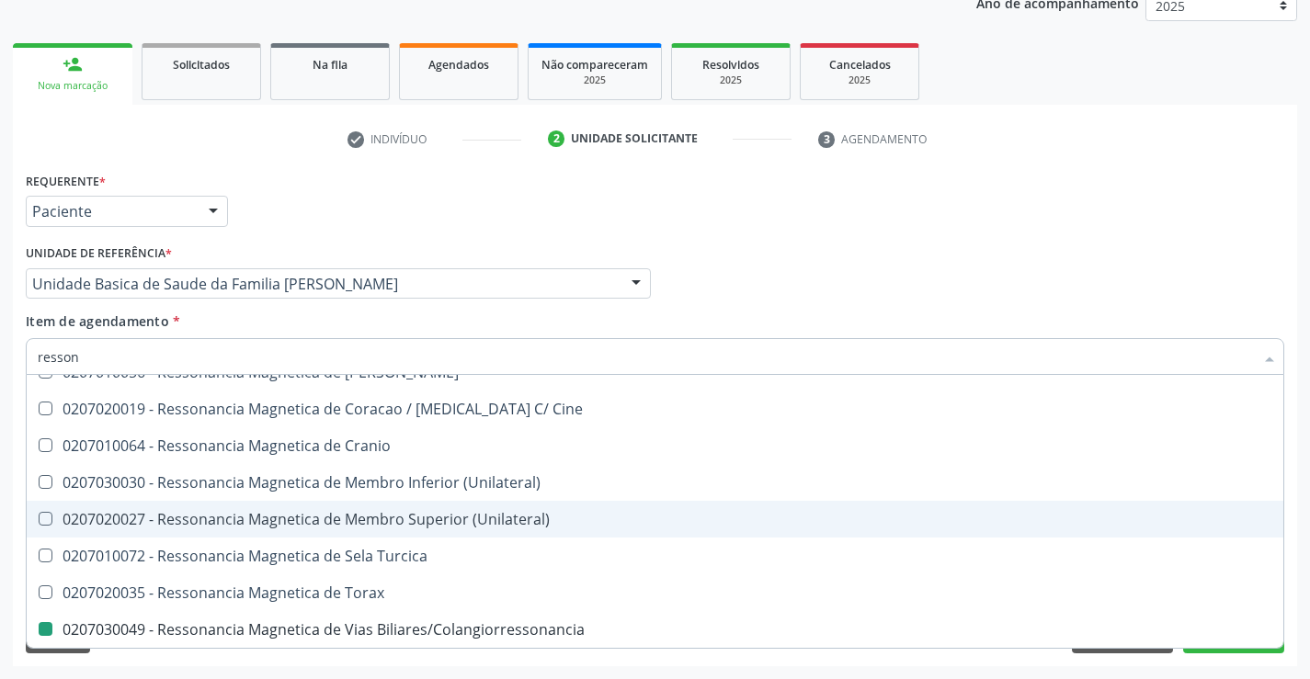
click at [1247, 260] on div "Médico Solicitante Por favor, selecione a Unidade de Atendimento primeiro Nenhu…" at bounding box center [655, 276] width 1268 height 72
checkbox X "true"
checkbox Biliares\/Colangiorressonancia "false"
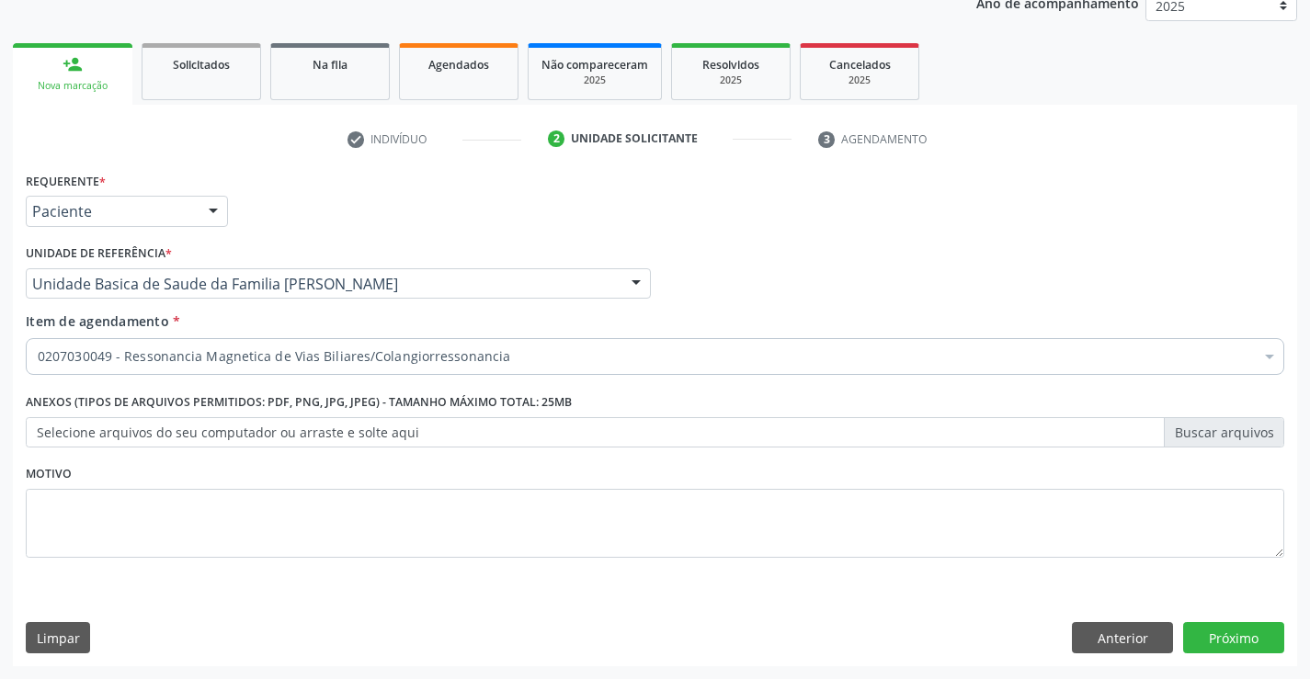
scroll to position [0, 0]
click at [1242, 628] on button "Próximo" at bounding box center [1233, 637] width 101 height 31
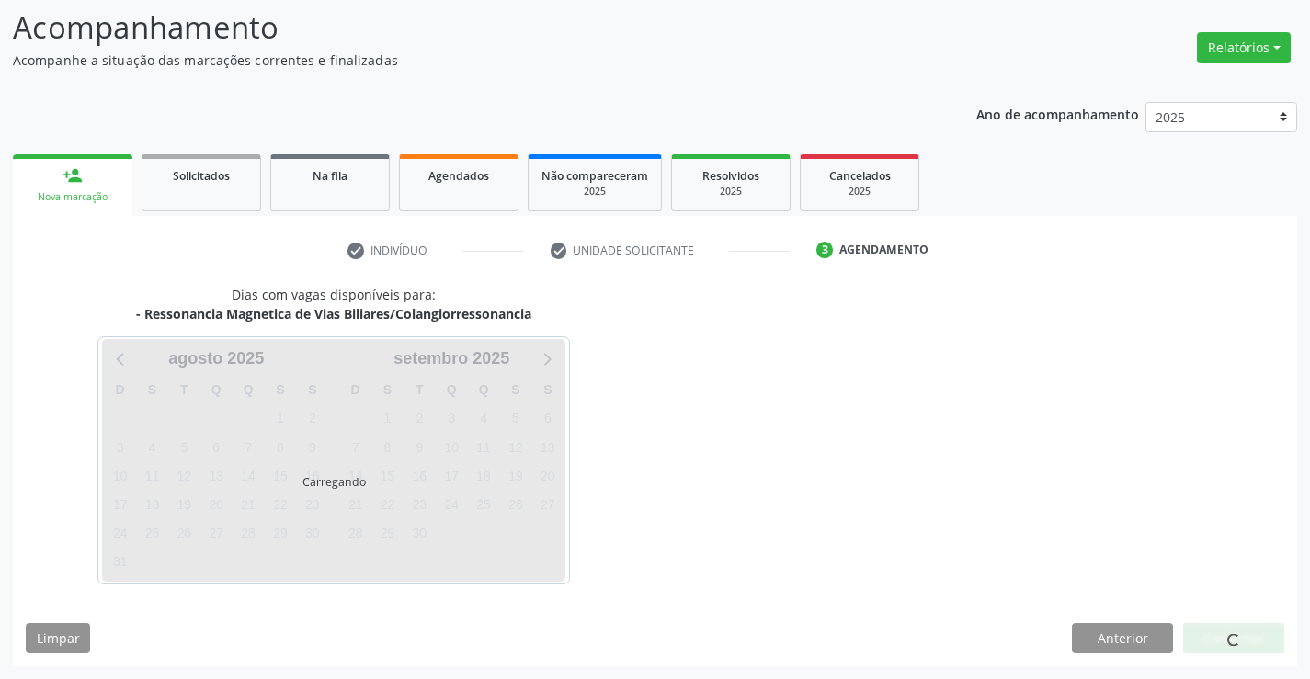
scroll to position [175, 0]
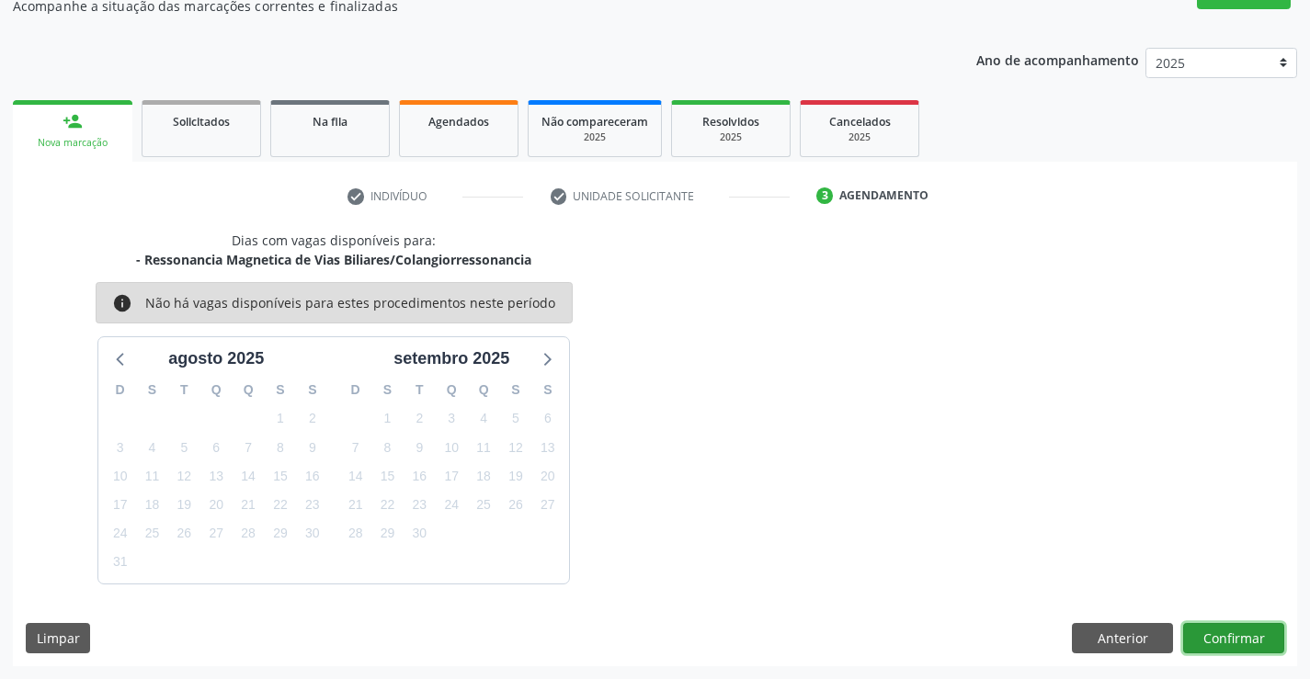
click at [1231, 636] on button "Confirmar" at bounding box center [1233, 638] width 101 height 31
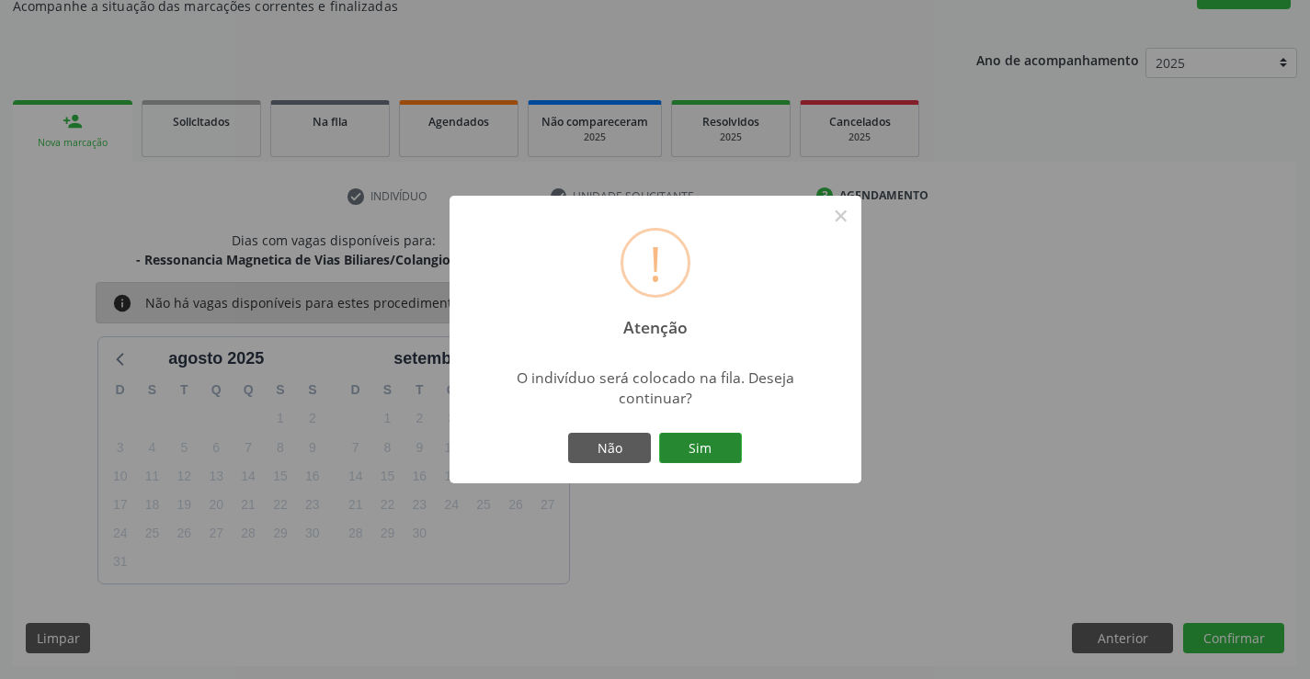
click at [711, 441] on button "Sim" at bounding box center [700, 448] width 83 height 31
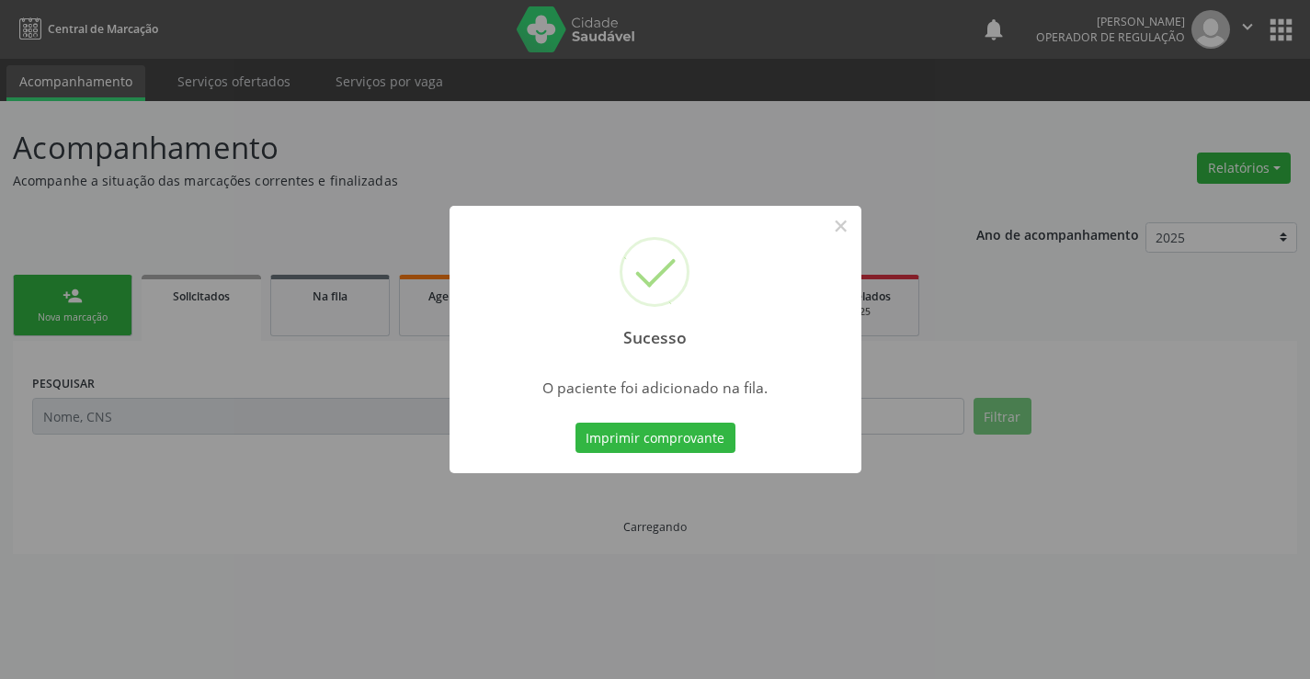
scroll to position [0, 0]
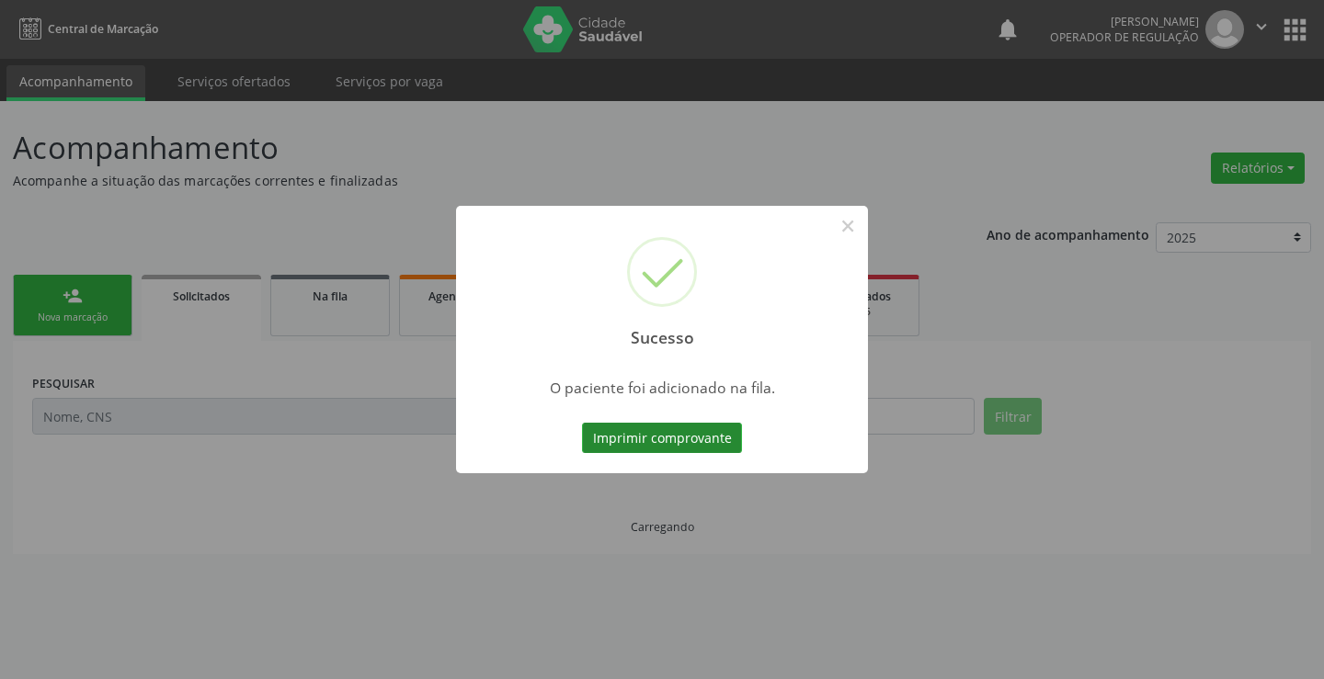
click at [645, 433] on button "Imprimir comprovante" at bounding box center [662, 438] width 160 height 31
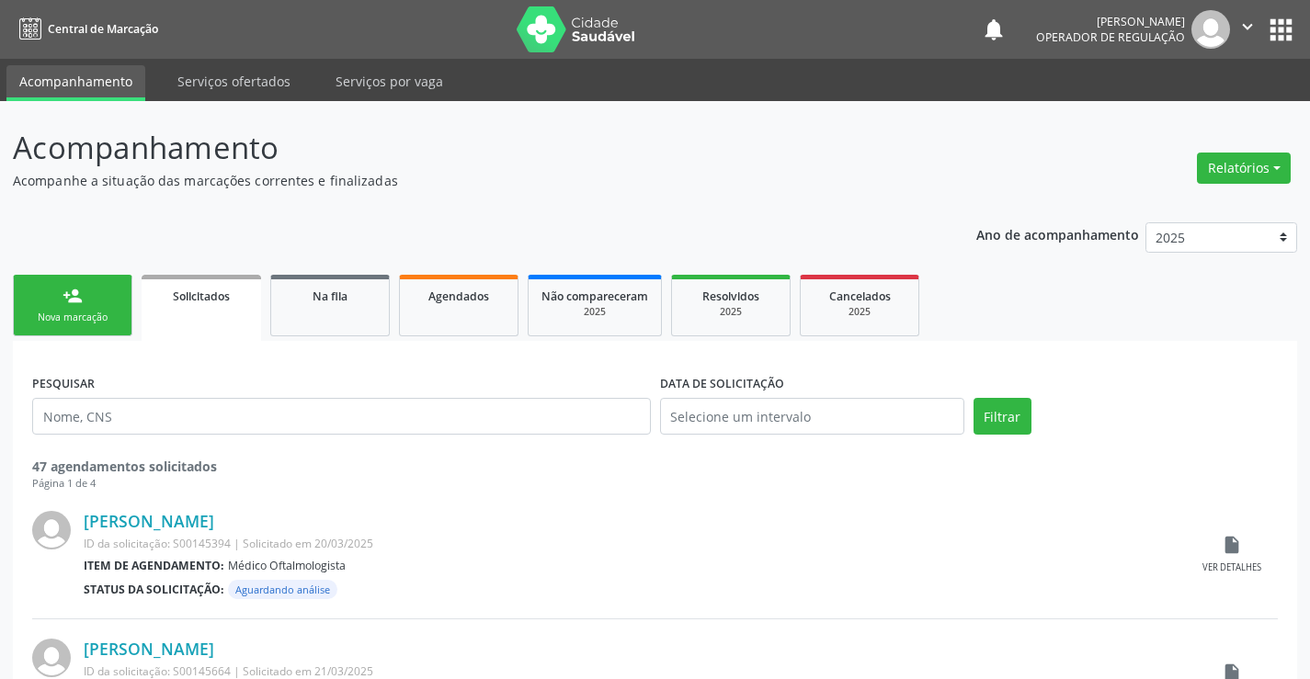
click at [84, 313] on div "Nova marcação" at bounding box center [73, 318] width 92 height 14
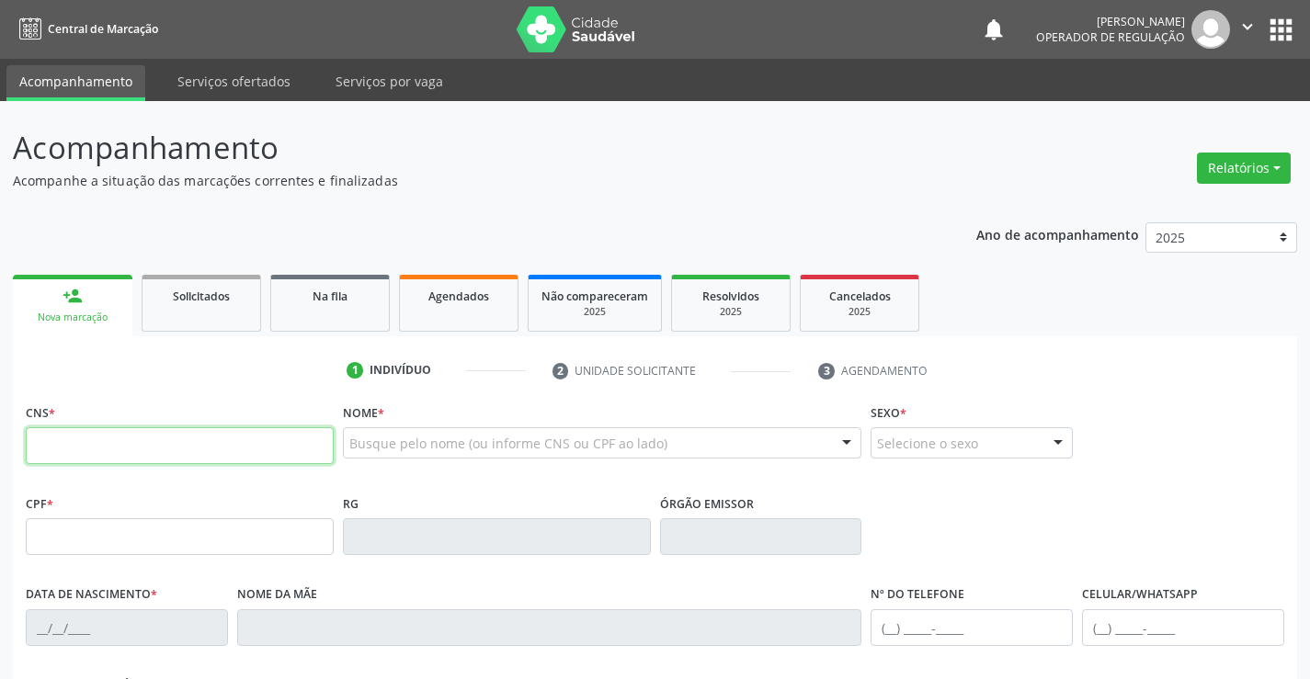
click at [109, 459] on input "text" at bounding box center [180, 445] width 308 height 37
type input "700 5057 1741 4757"
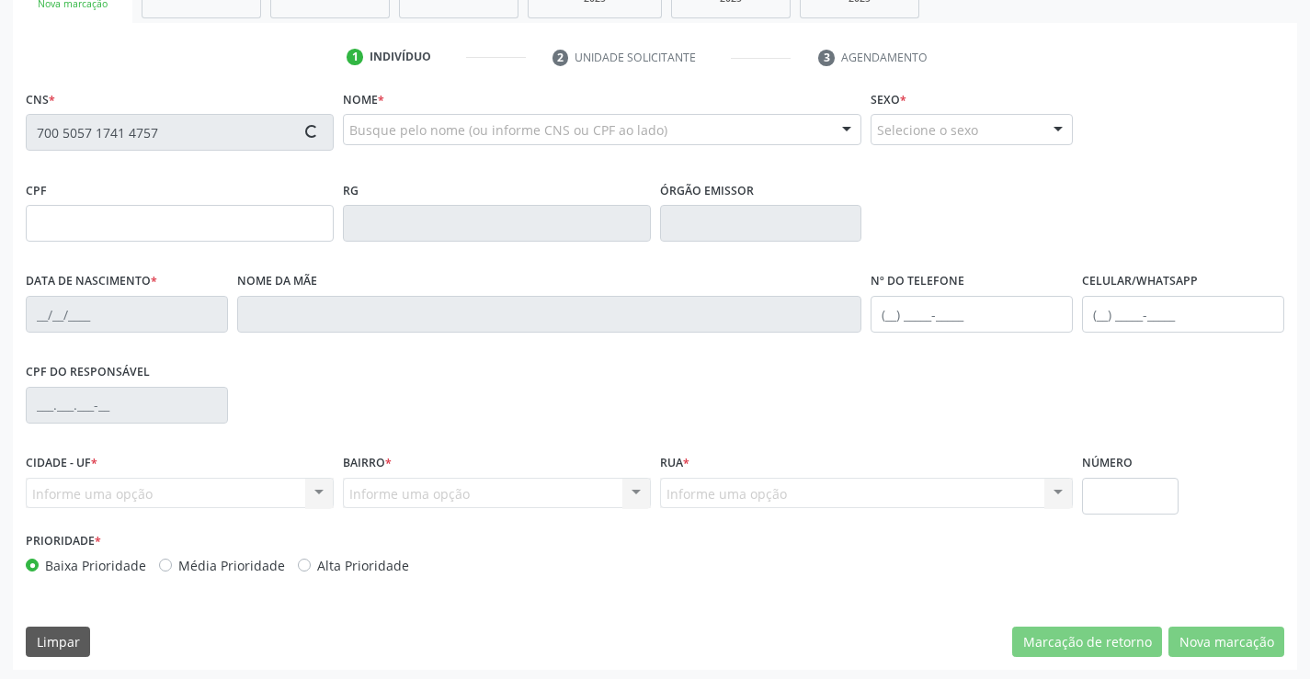
scroll to position [317, 0]
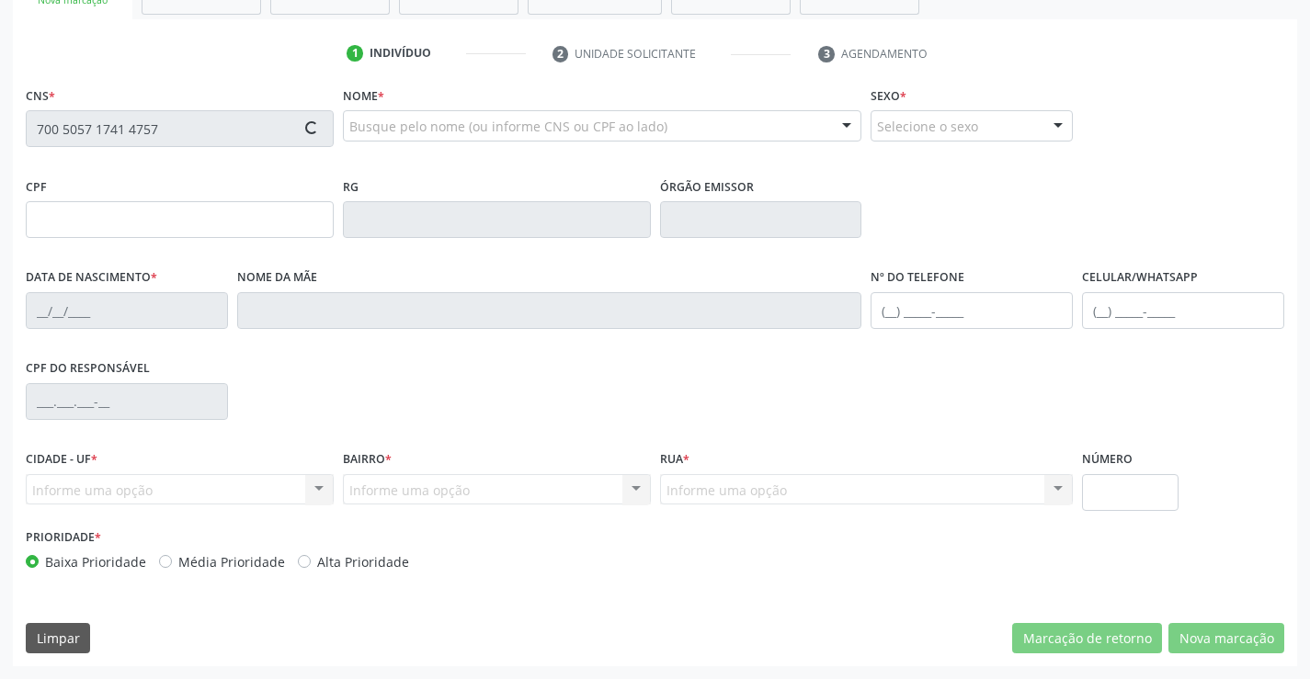
type input "607.057.795-72"
type input "0597801266"
type input "20/10/1969"
type input "(64) 8438-0070"
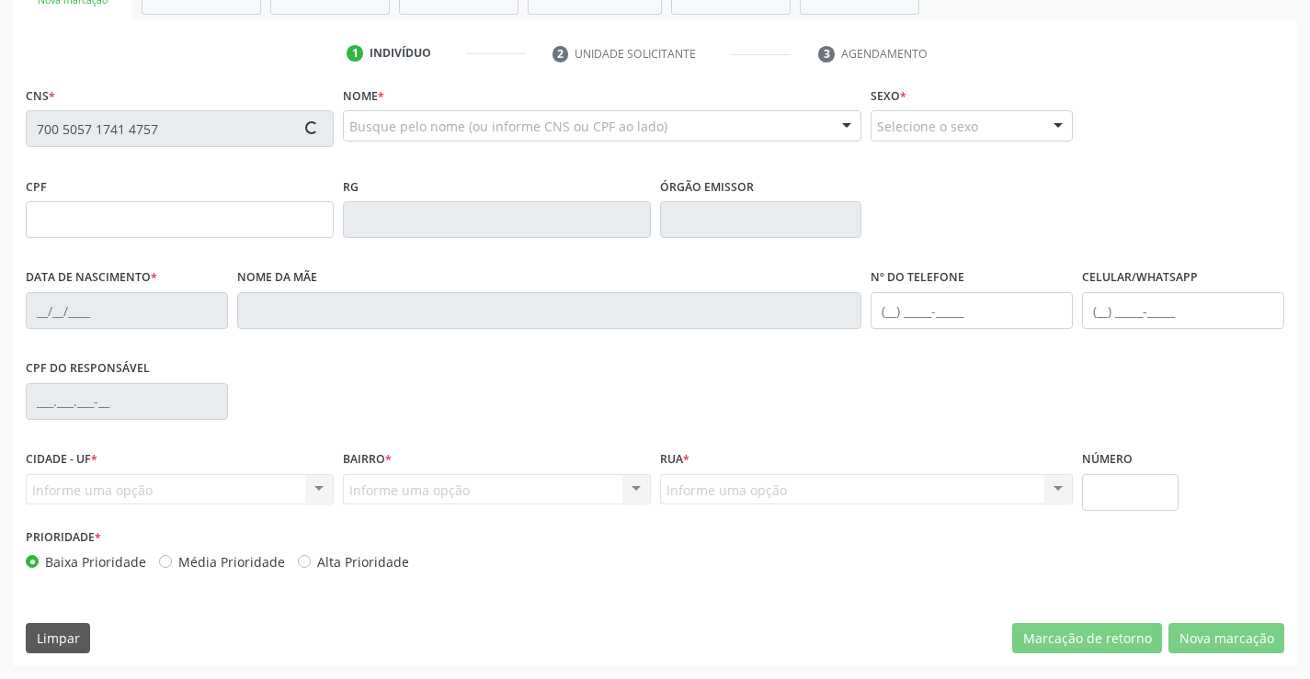
type input "S/N"
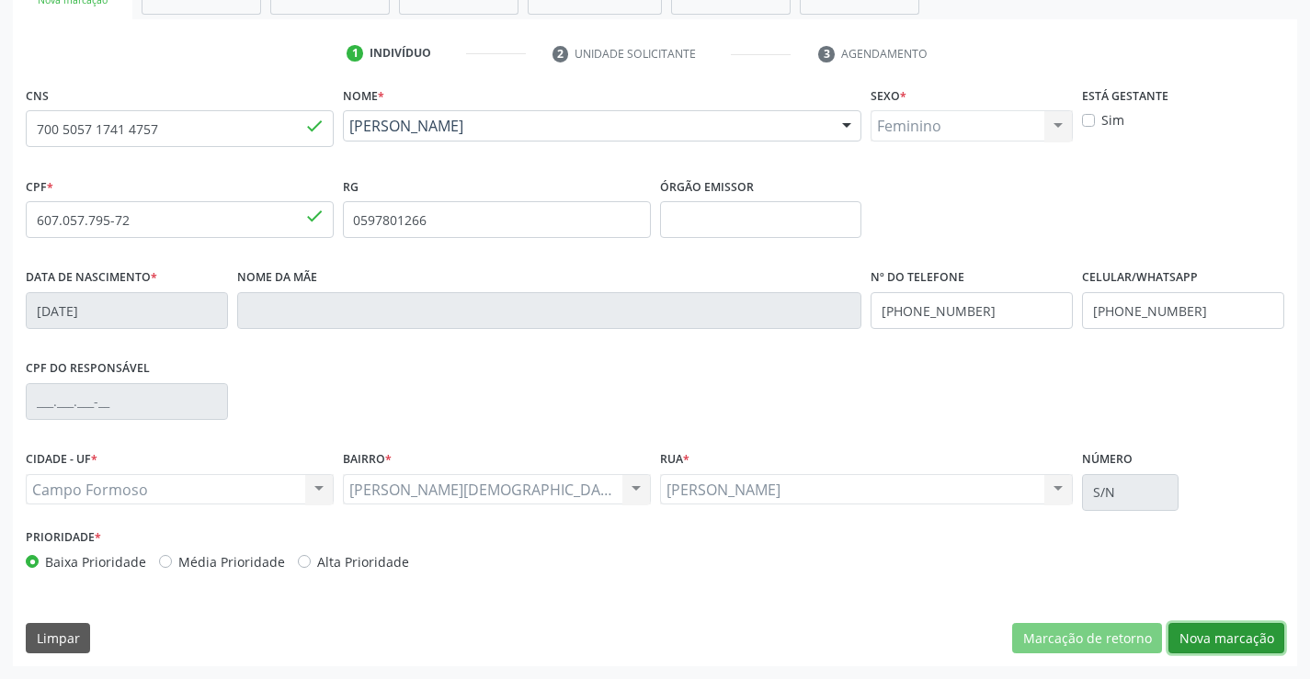
click at [1214, 643] on button "Nova marcação" at bounding box center [1226, 638] width 116 height 31
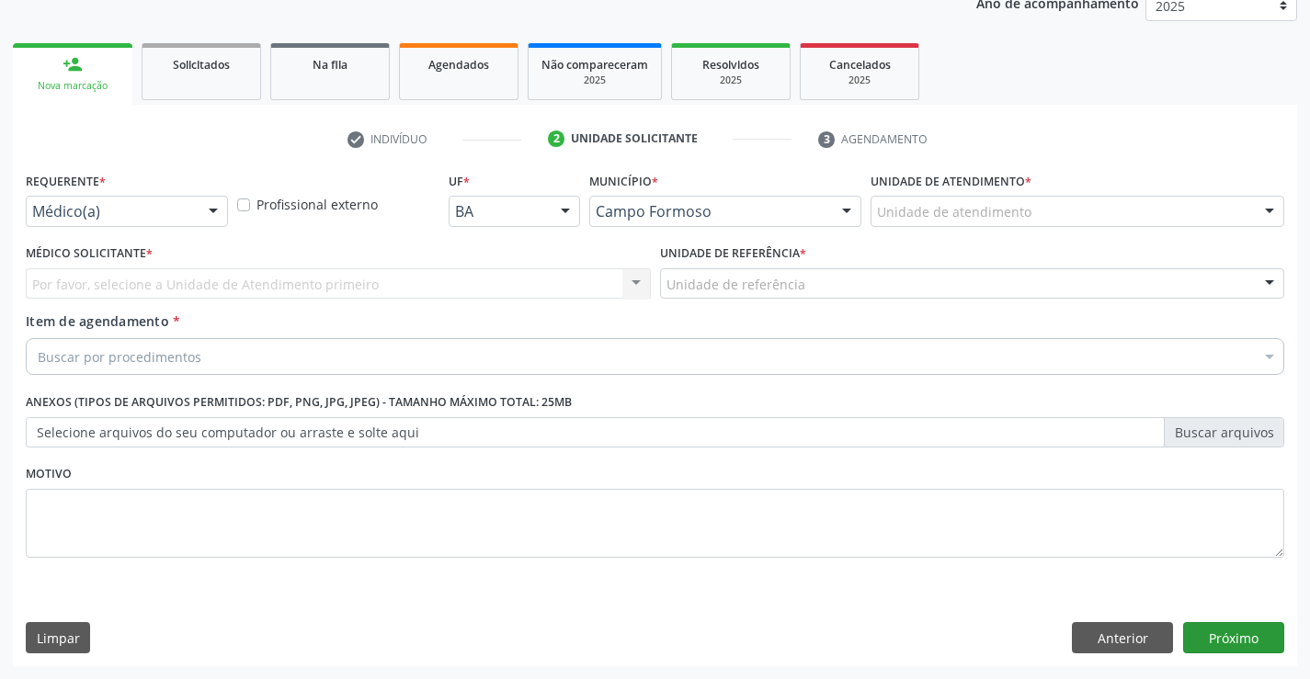
scroll to position [232, 0]
click at [198, 222] on div "Médico(a) Médico(a) Enfermeiro(a) Paciente Nenhum resultado encontrado para: " …" at bounding box center [127, 211] width 202 height 31
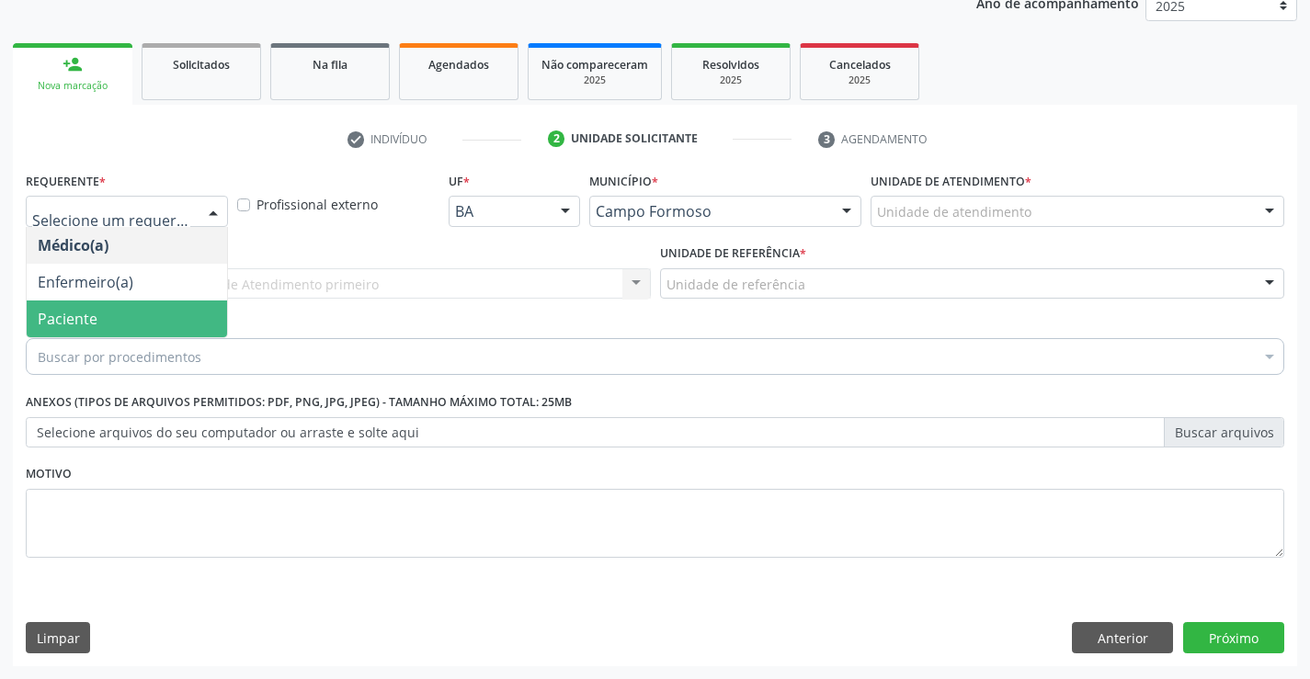
click at [101, 345] on div "Buscar por procedimentos" at bounding box center [655, 356] width 1259 height 37
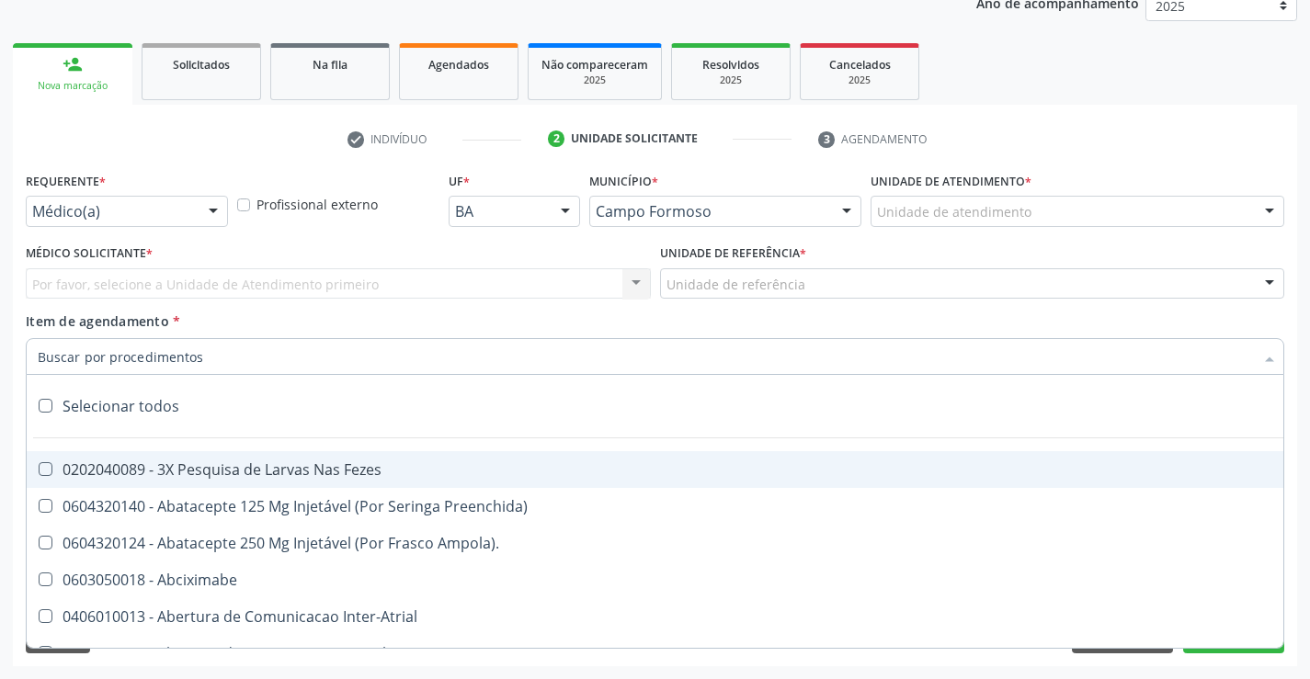
drag, startPoint x: 172, startPoint y: 215, endPoint x: 120, endPoint y: 252, distance: 63.3
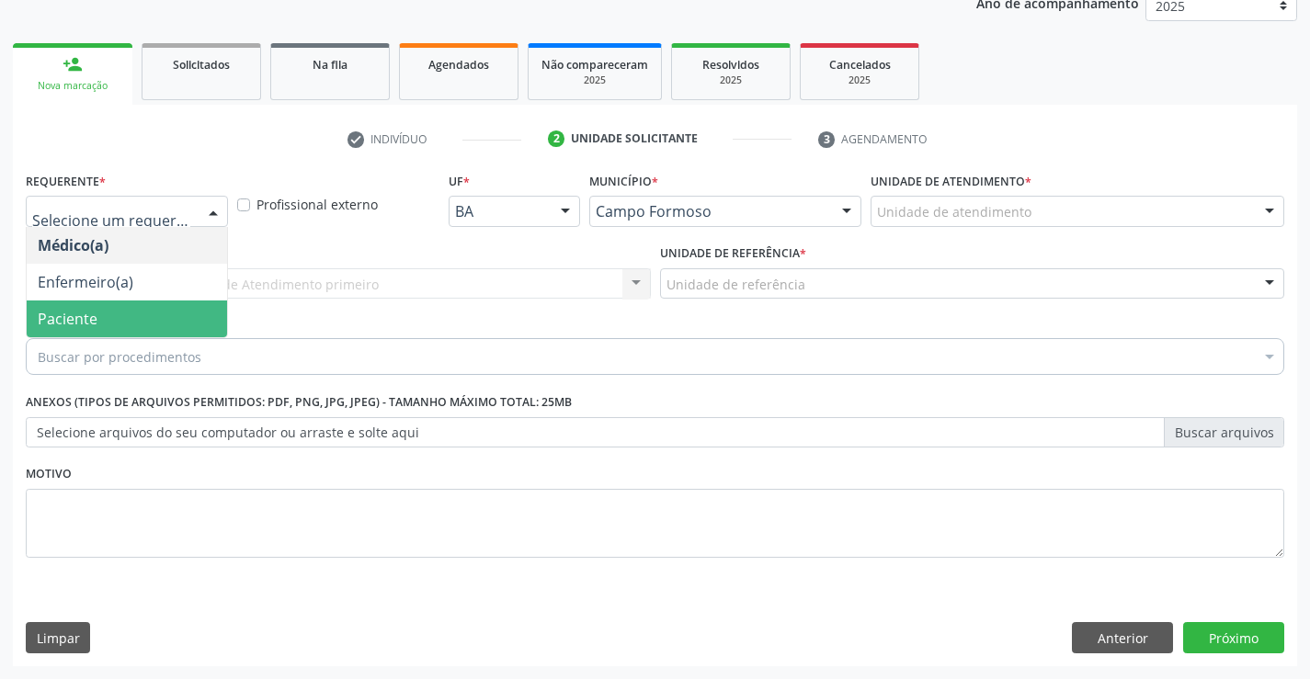
click at [94, 312] on span "Paciente" at bounding box center [68, 319] width 60 height 20
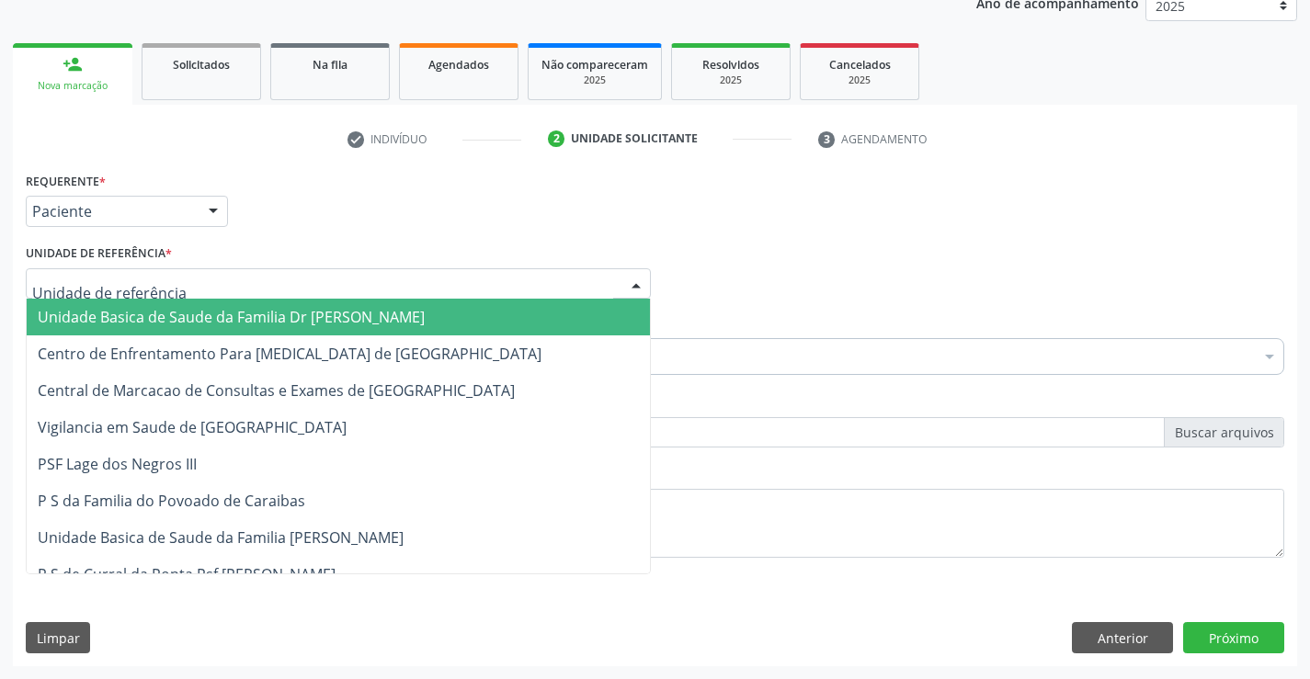
click at [213, 283] on div at bounding box center [338, 283] width 625 height 31
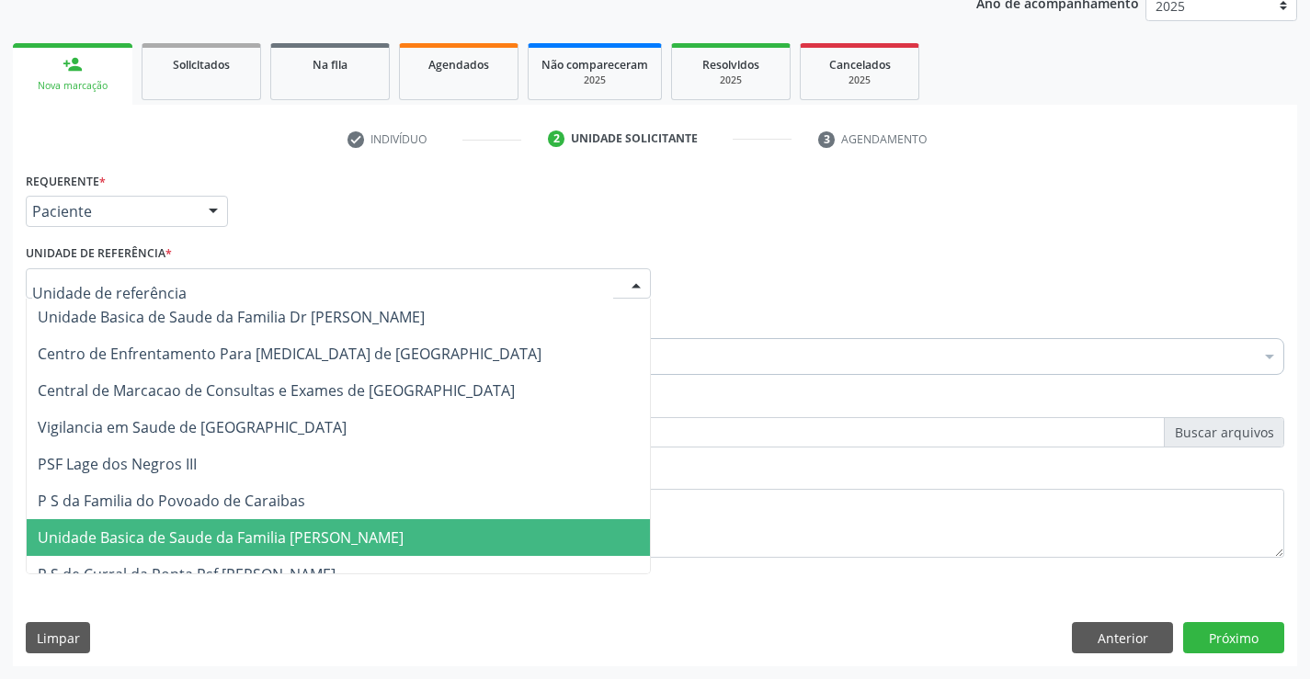
click at [244, 531] on span "Unidade Basica de Saude da Familia [PERSON_NAME]" at bounding box center [221, 538] width 366 height 20
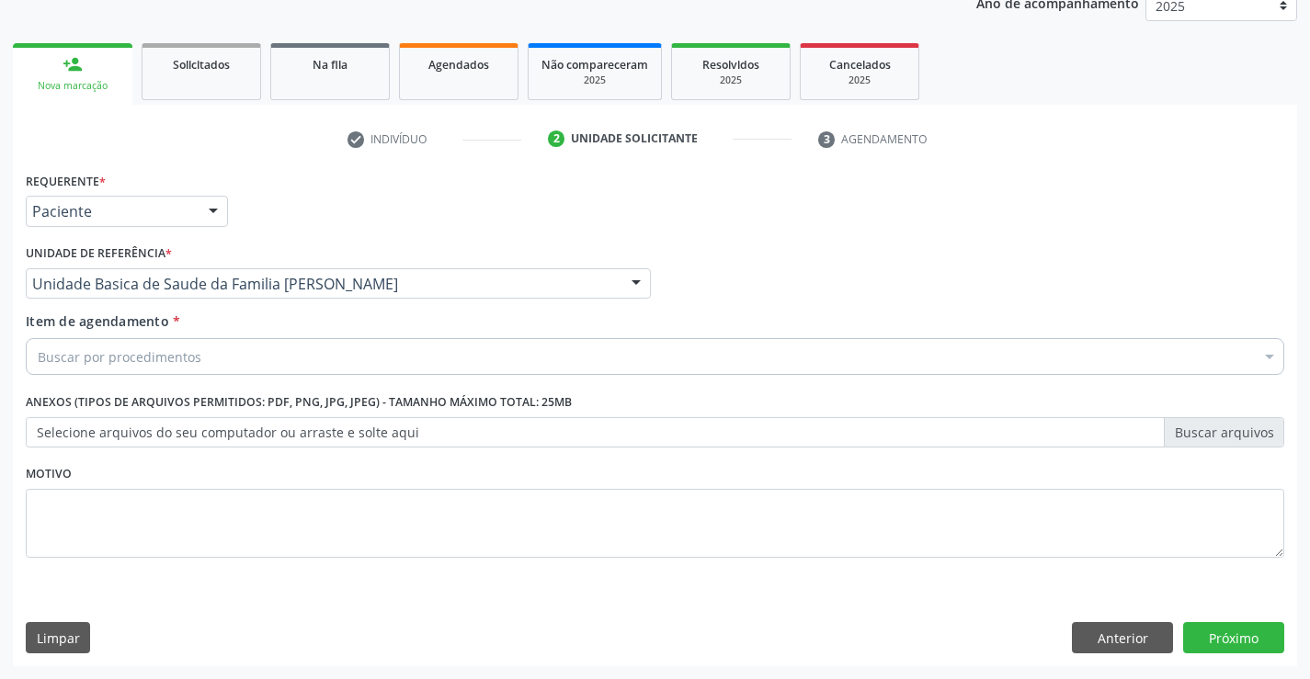
click at [198, 353] on div "Buscar por procedimentos" at bounding box center [655, 356] width 1259 height 37
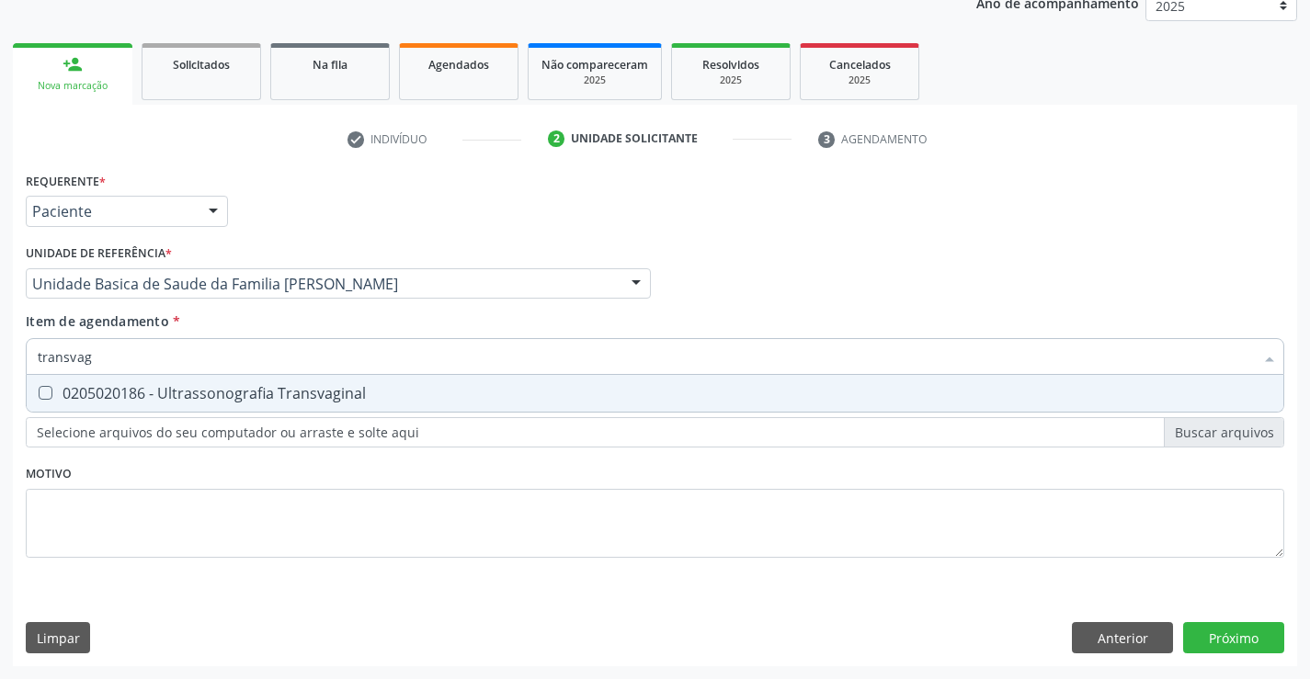
type input "transvagi"
drag, startPoint x: 200, startPoint y: 392, endPoint x: 54, endPoint y: 368, distance: 148.1
click at [199, 393] on div "0205020186 - Ultrassonografia Transvaginal" at bounding box center [655, 393] width 1235 height 15
checkbox Transvaginal "true"
click at [1252, 637] on div "Requerente * Paciente Médico(a) Enfermeiro(a) Paciente Nenhum resultado encontr…" at bounding box center [655, 416] width 1284 height 499
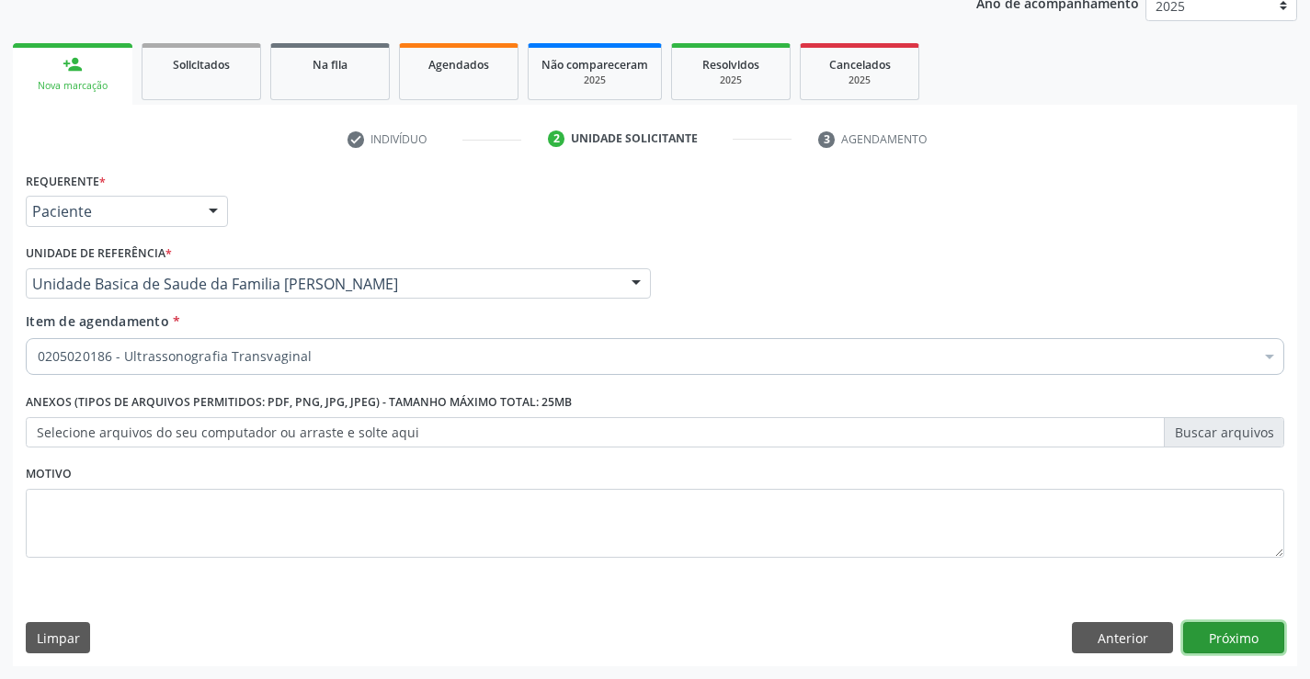
click at [1214, 629] on button "Próximo" at bounding box center [1233, 637] width 101 height 31
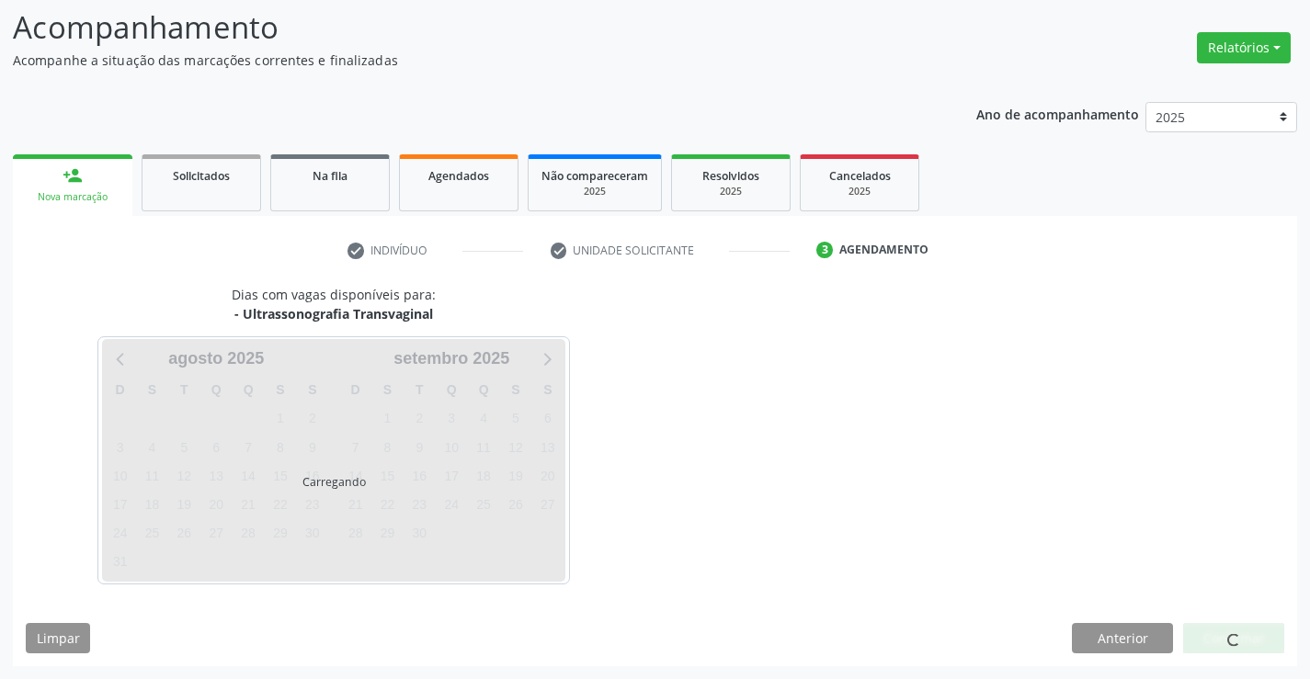
scroll to position [120, 0]
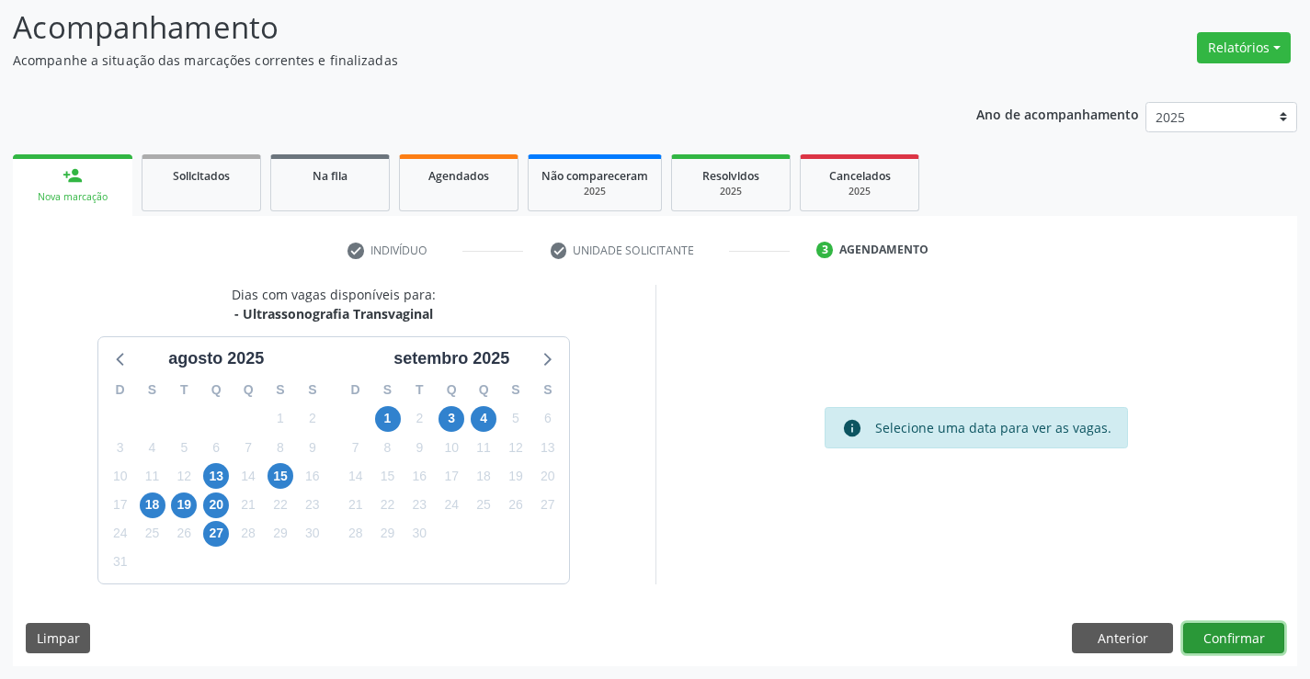
click at [1235, 629] on button "Confirmar" at bounding box center [1233, 638] width 101 height 31
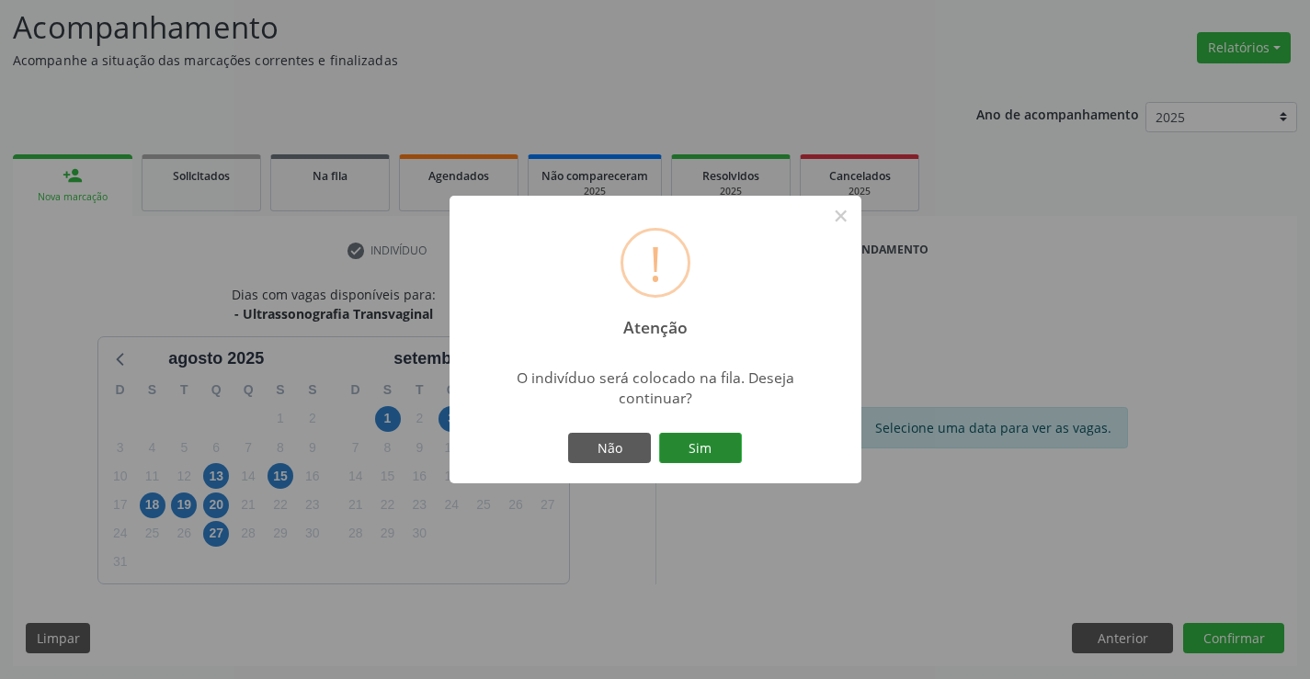
click at [716, 448] on button "Sim" at bounding box center [700, 448] width 83 height 31
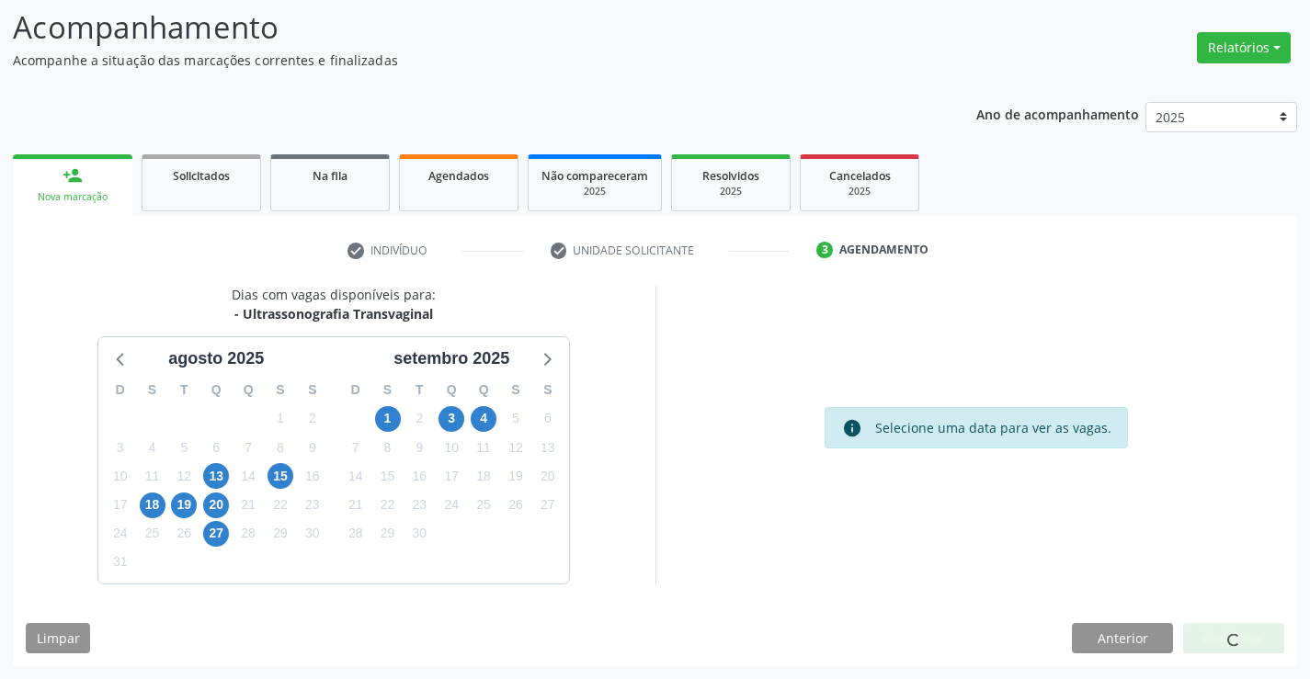
scroll to position [0, 0]
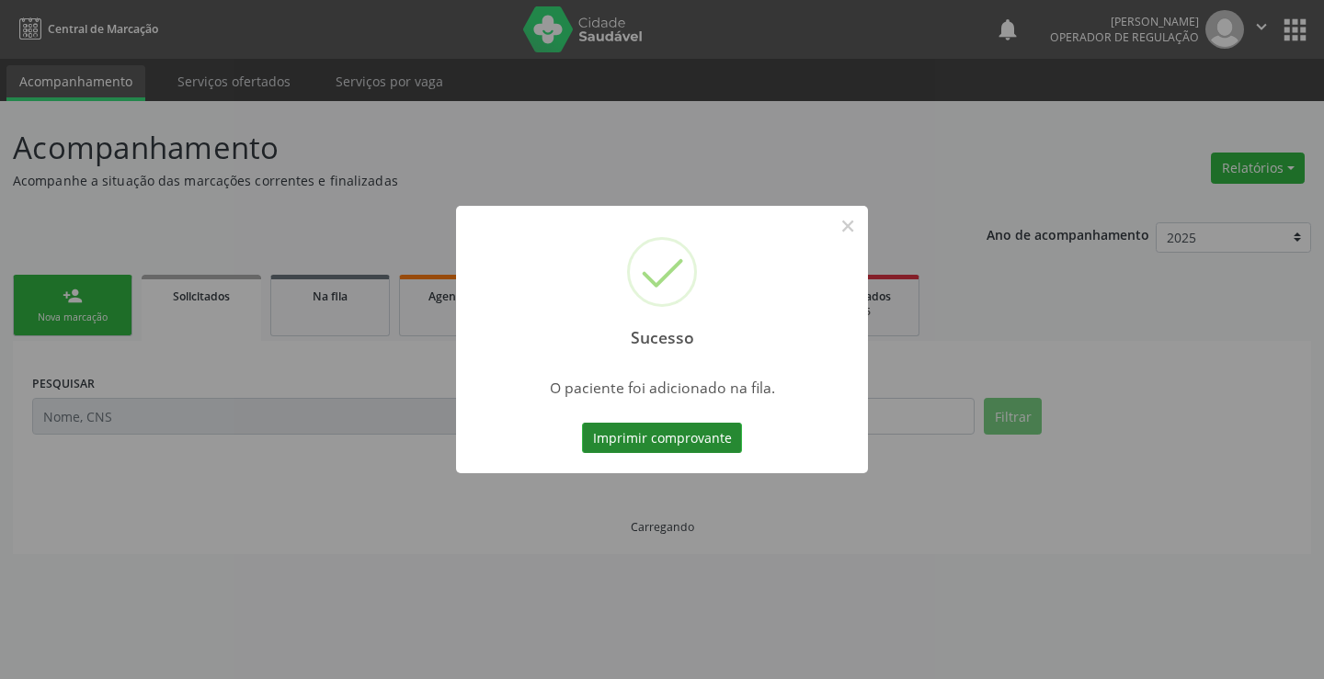
click at [686, 435] on button "Imprimir comprovante" at bounding box center [662, 438] width 160 height 31
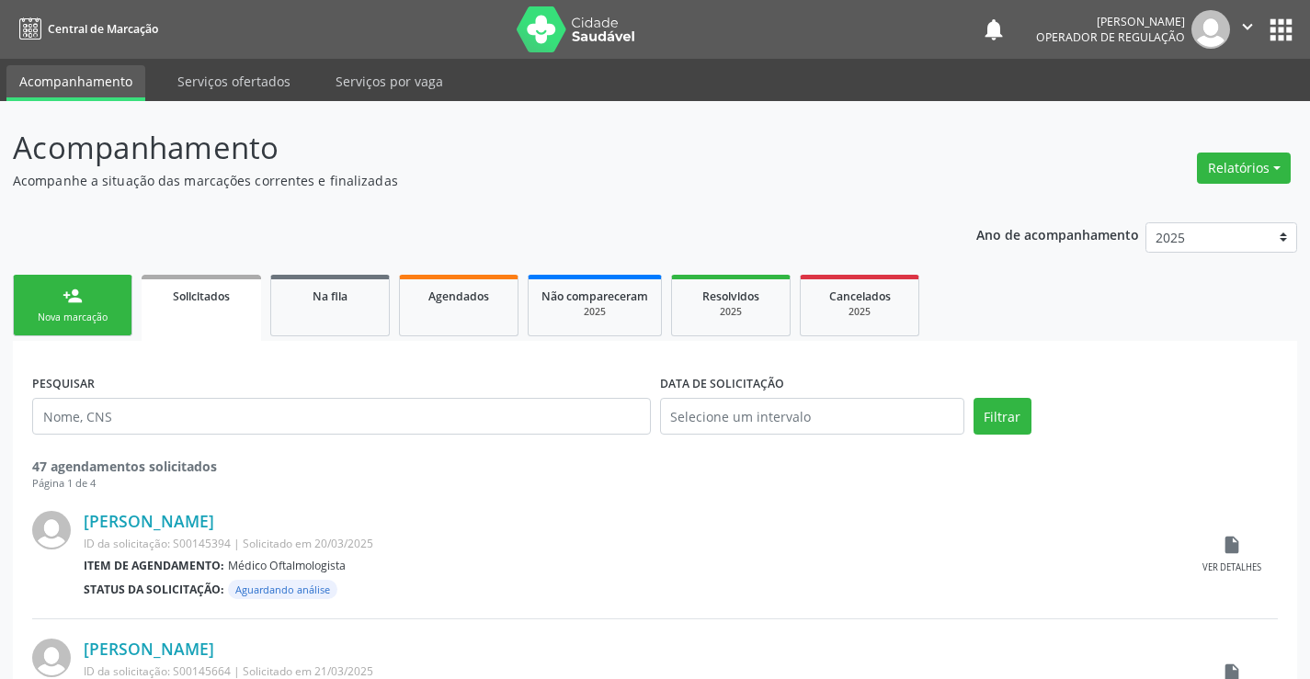
click at [70, 302] on div "person_add" at bounding box center [73, 296] width 20 height 20
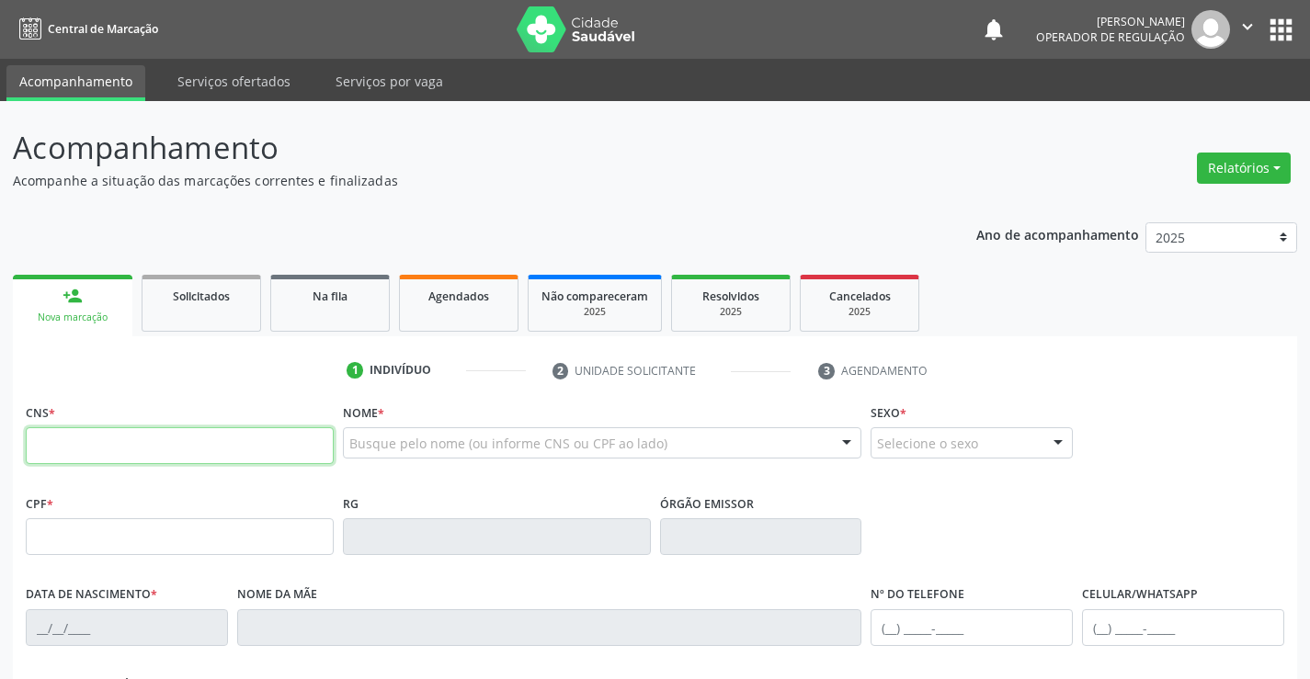
click at [109, 455] on input "text" at bounding box center [180, 445] width 308 height 37
type input "700 5057 1741 4757"
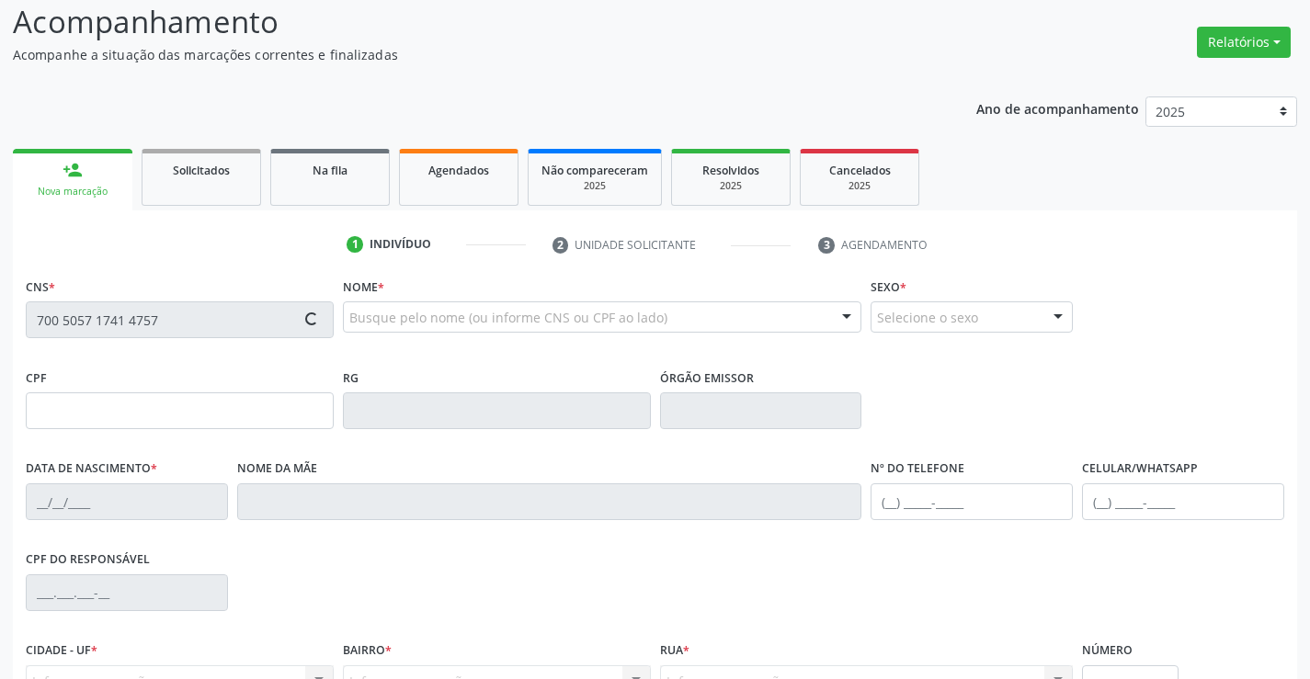
type input "607.057.795-72"
type input "0597801266"
type input "20/10/1969"
type input "(64) 8438-0070"
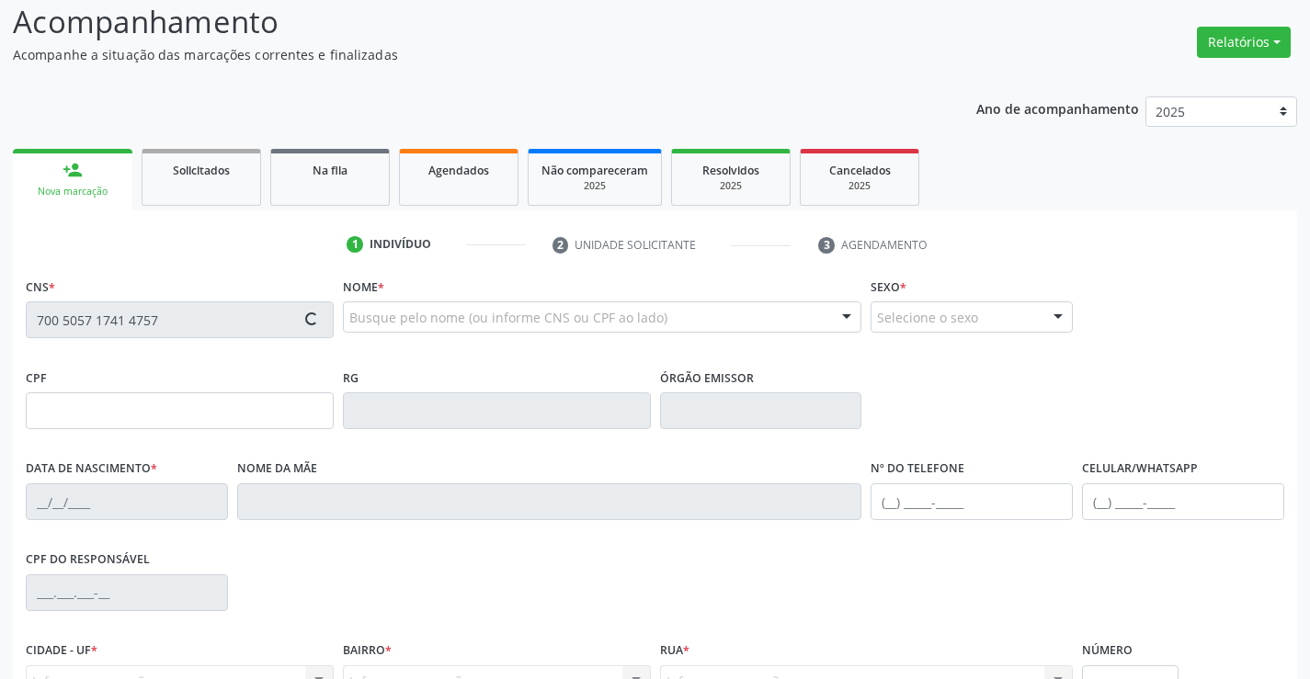
type input "S/N"
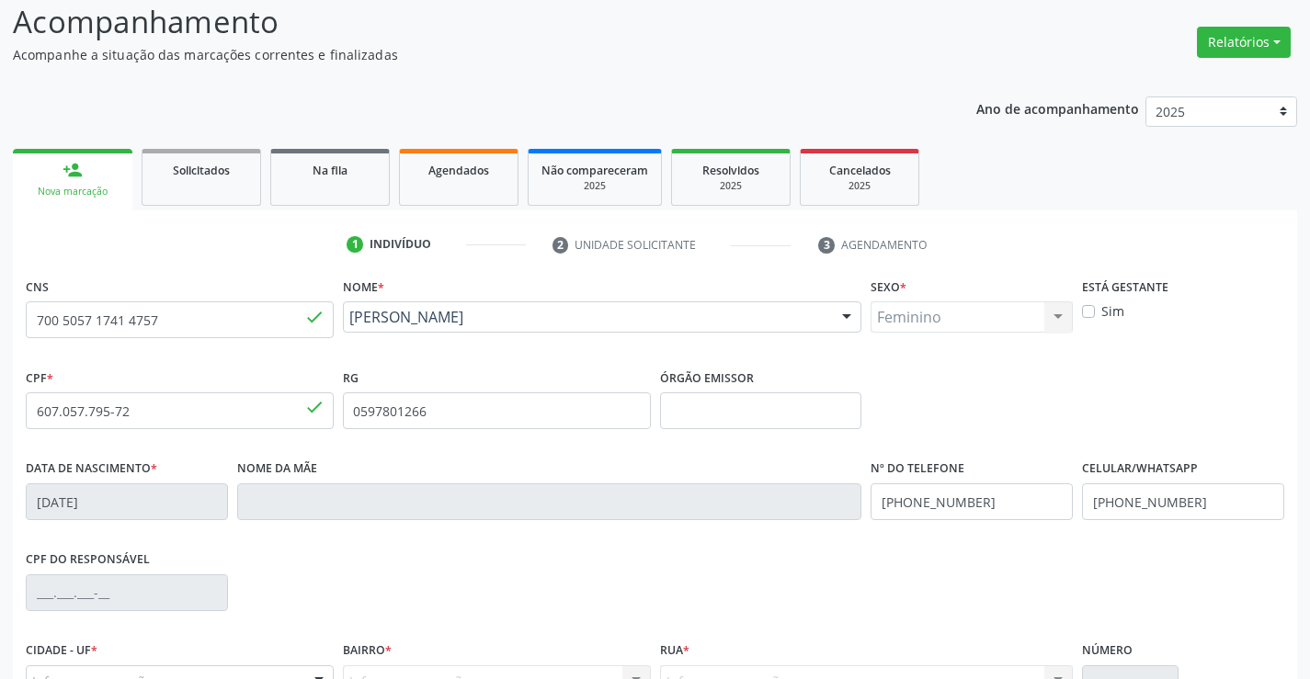
scroll to position [317, 0]
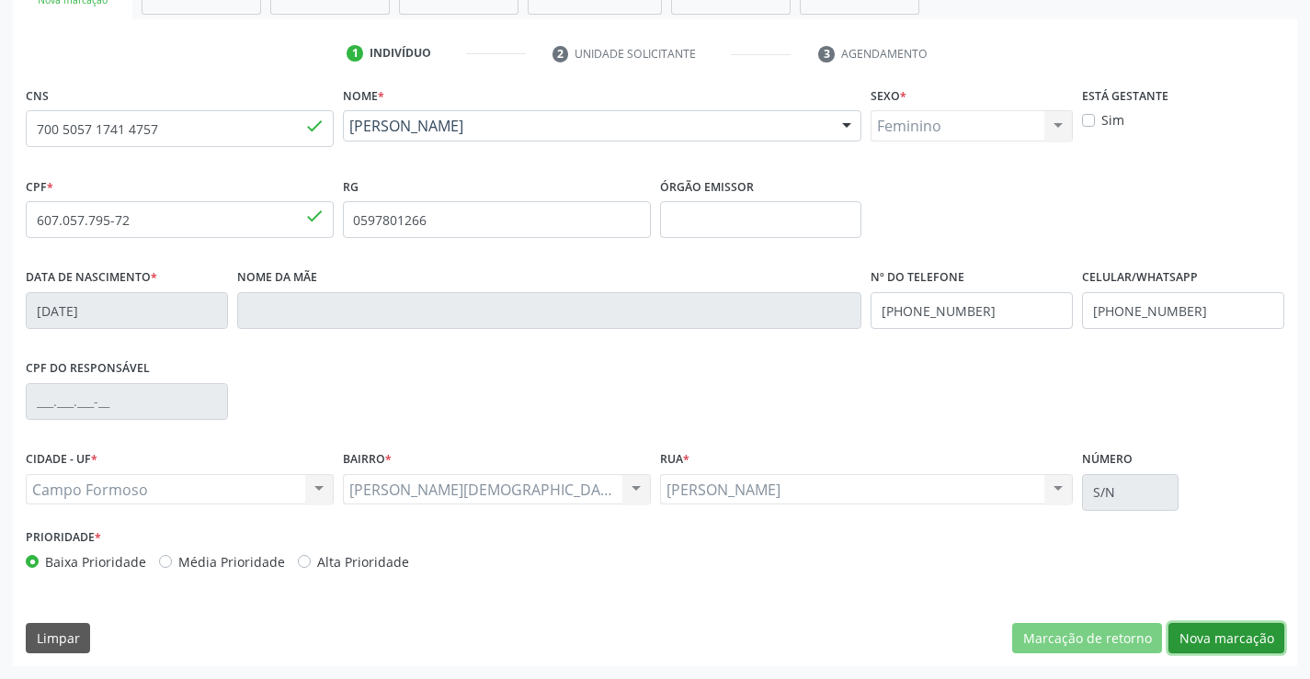
click at [1242, 636] on button "Nova marcação" at bounding box center [1226, 638] width 116 height 31
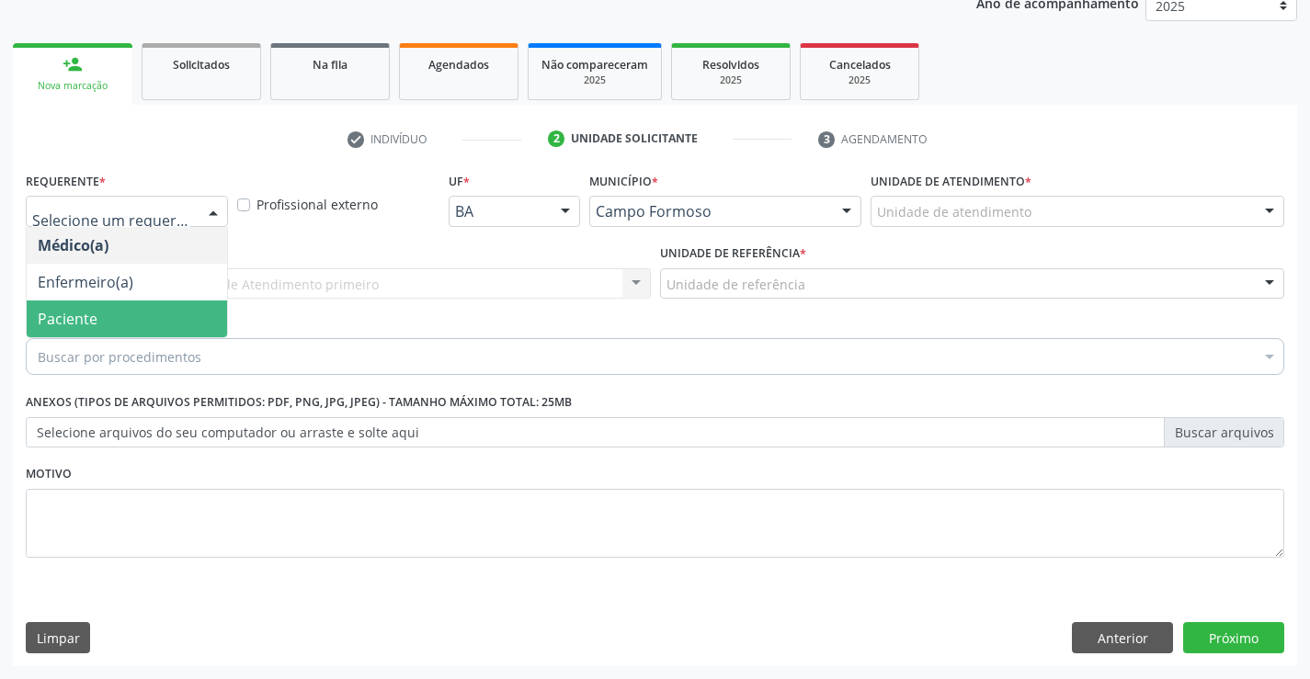
drag, startPoint x: 102, startPoint y: 314, endPoint x: 151, endPoint y: 291, distance: 53.9
click at [102, 315] on span "Paciente" at bounding box center [127, 319] width 200 height 37
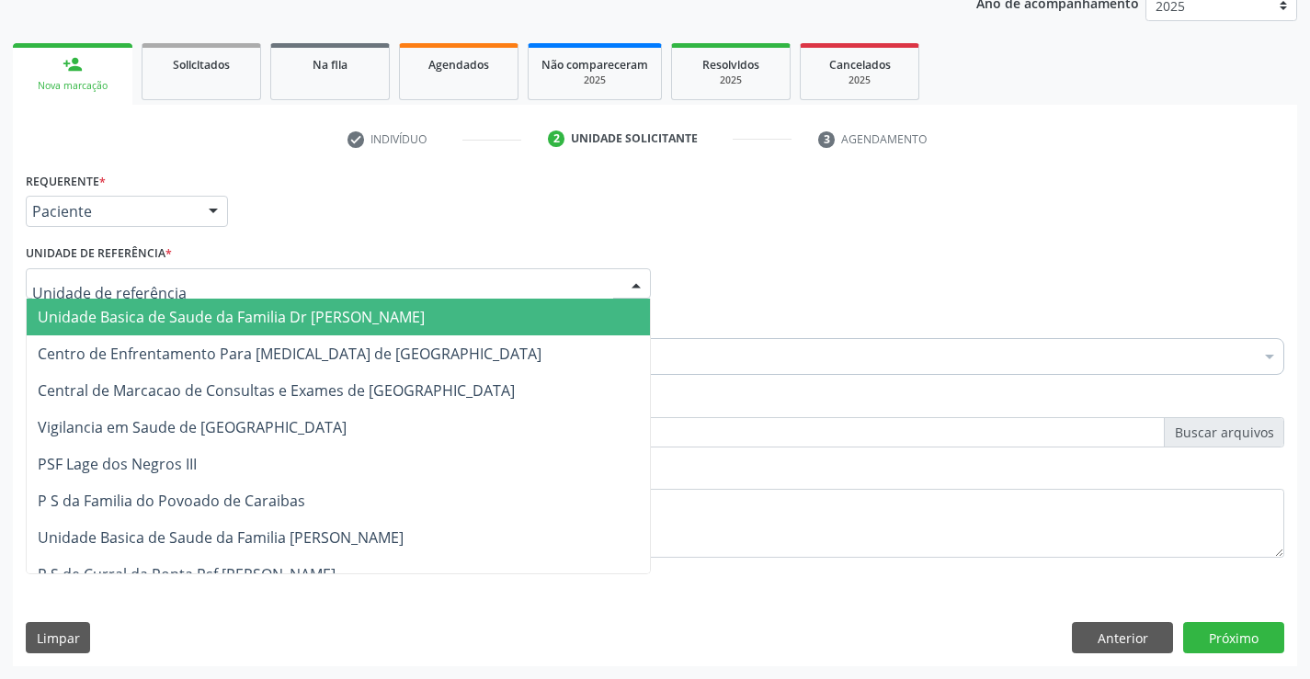
click at [183, 279] on div at bounding box center [338, 283] width 625 height 31
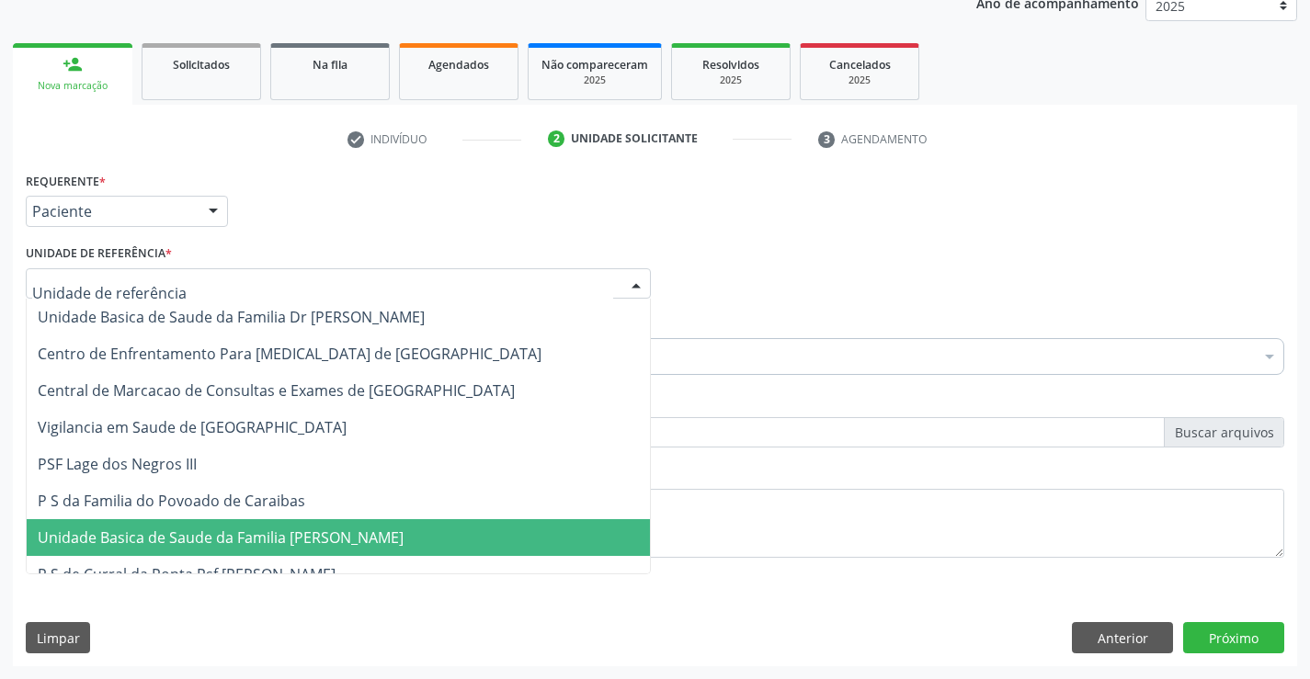
drag, startPoint x: 262, startPoint y: 543, endPoint x: 254, endPoint y: 527, distance: 18.5
click at [261, 544] on span "Unidade Basica de Saude da Familia [PERSON_NAME]" at bounding box center [221, 538] width 366 height 20
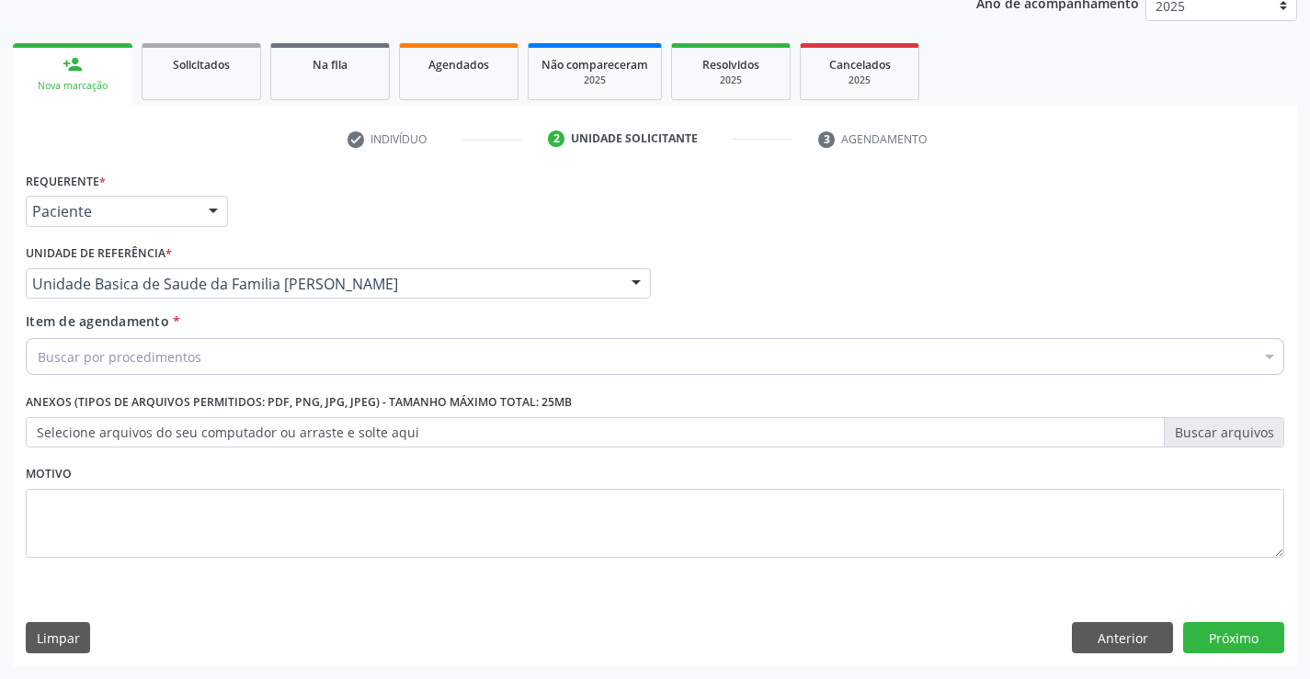
click at [227, 350] on div "Buscar por procedimentos" at bounding box center [655, 356] width 1259 height 37
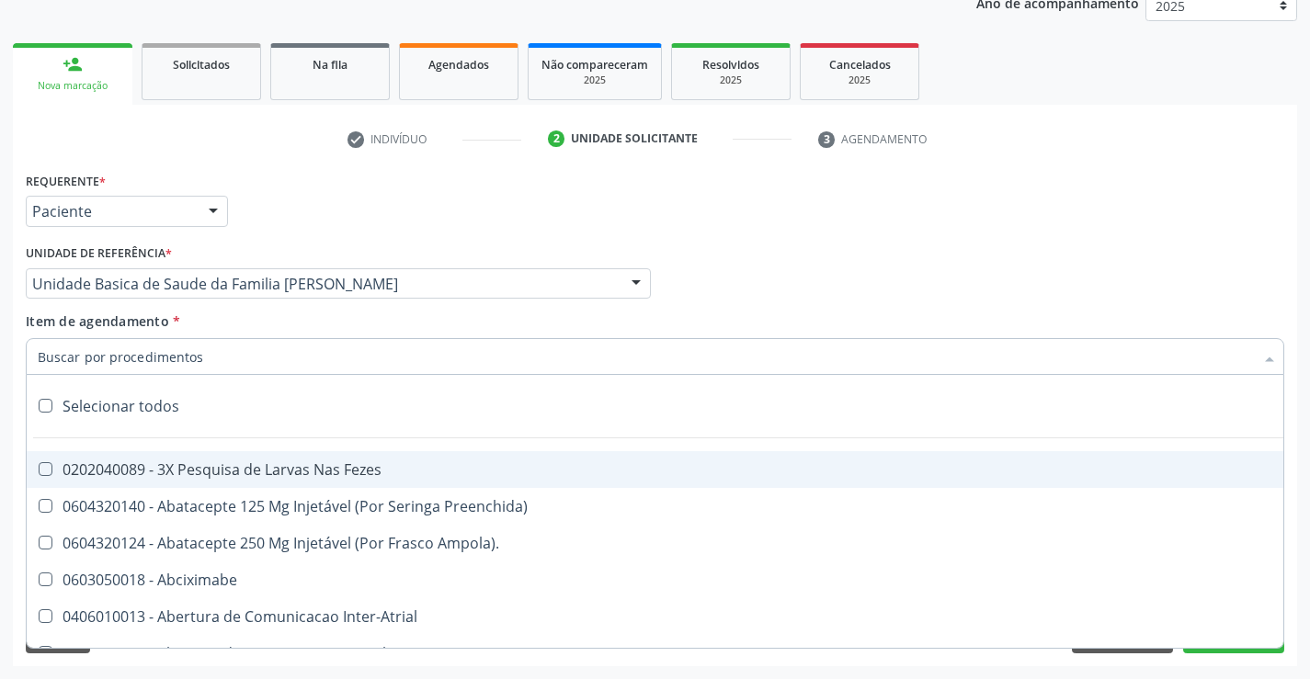
click at [235, 351] on input "Item de agendamento *" at bounding box center [646, 356] width 1216 height 37
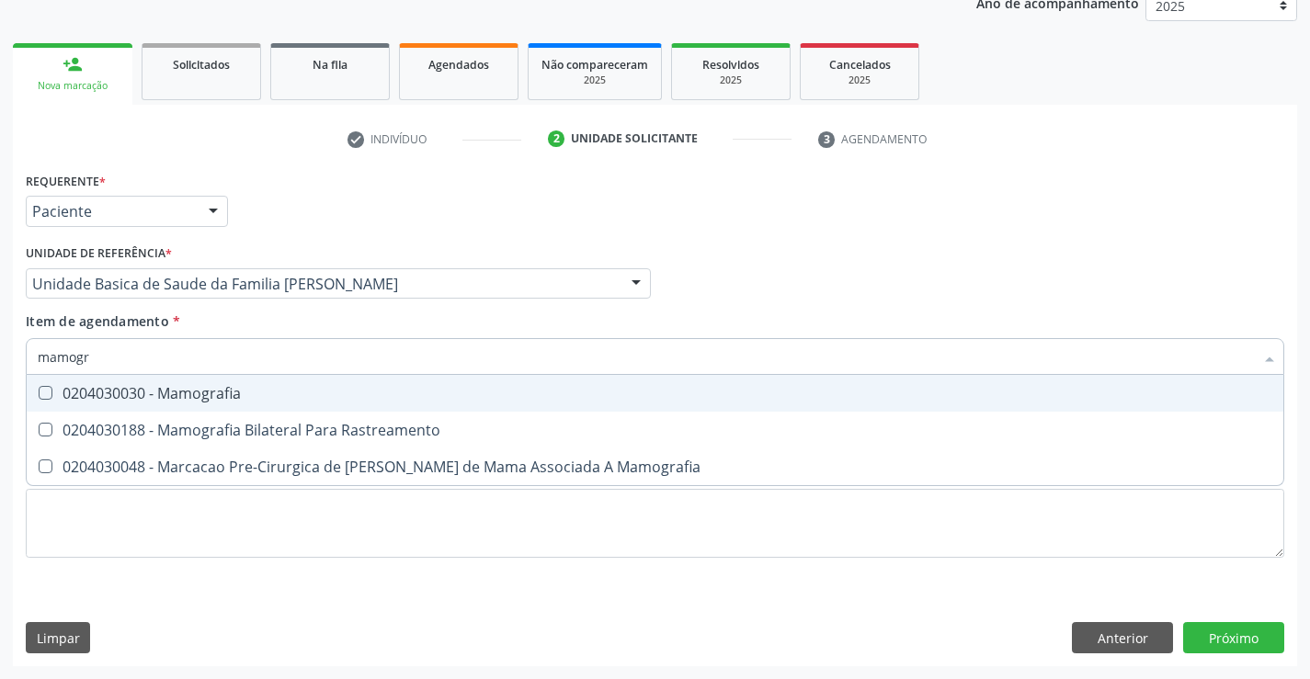
type input "mamogra"
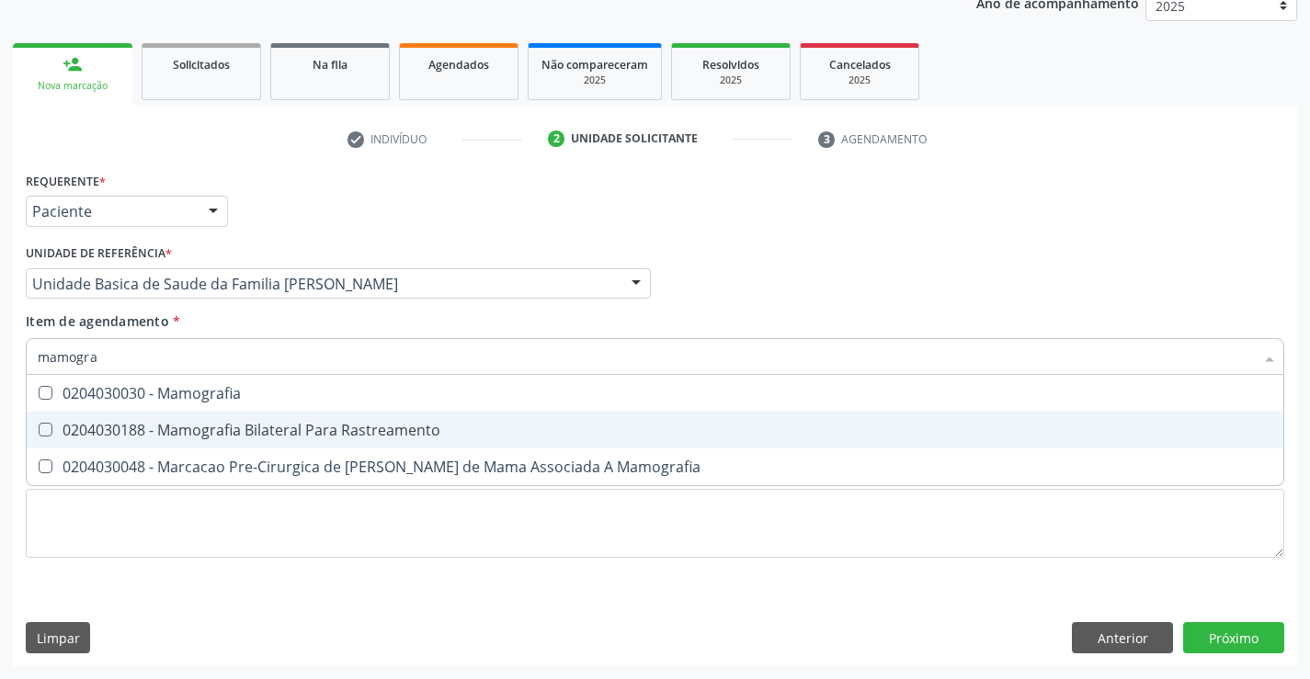
click at [258, 430] on div "0204030188 - Mamografia Bilateral Para Rastreamento" at bounding box center [655, 430] width 1235 height 15
checkbox Rastreamento "true"
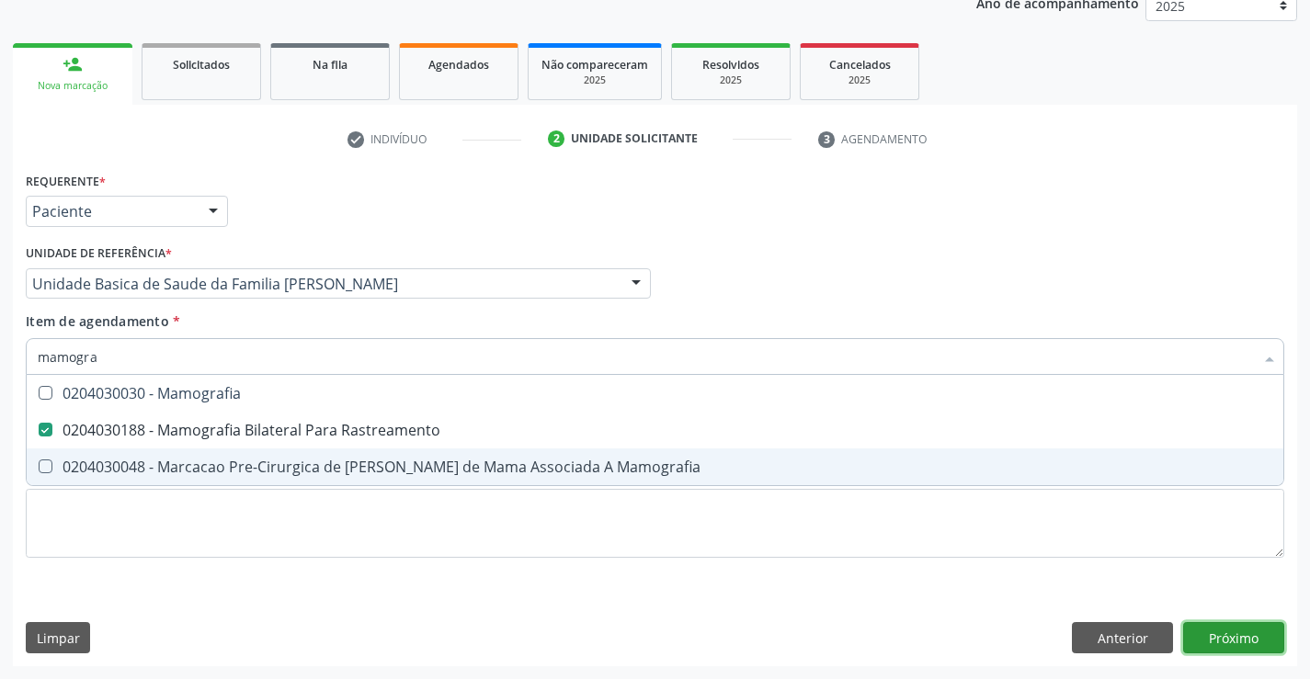
click at [1233, 629] on div "Requerente * Paciente Médico(a) Enfermeiro(a) Paciente Nenhum resultado encontr…" at bounding box center [655, 416] width 1284 height 499
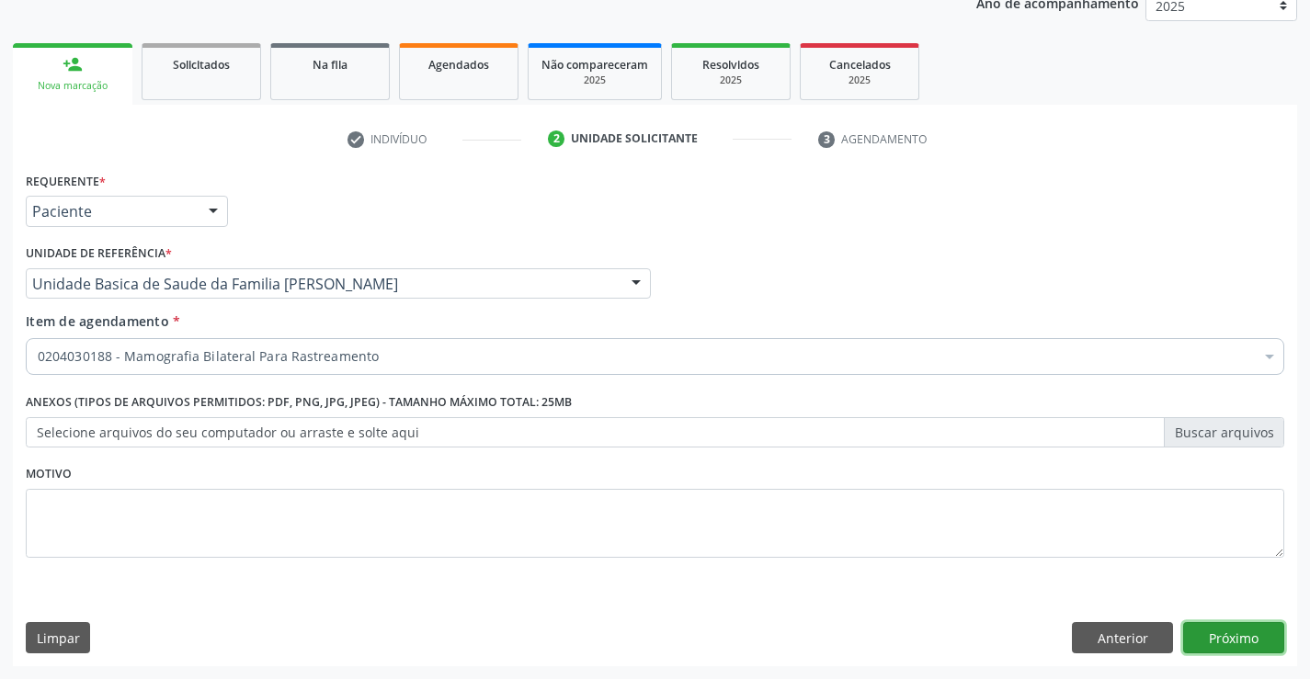
click at [1237, 637] on button "Próximo" at bounding box center [1233, 637] width 101 height 31
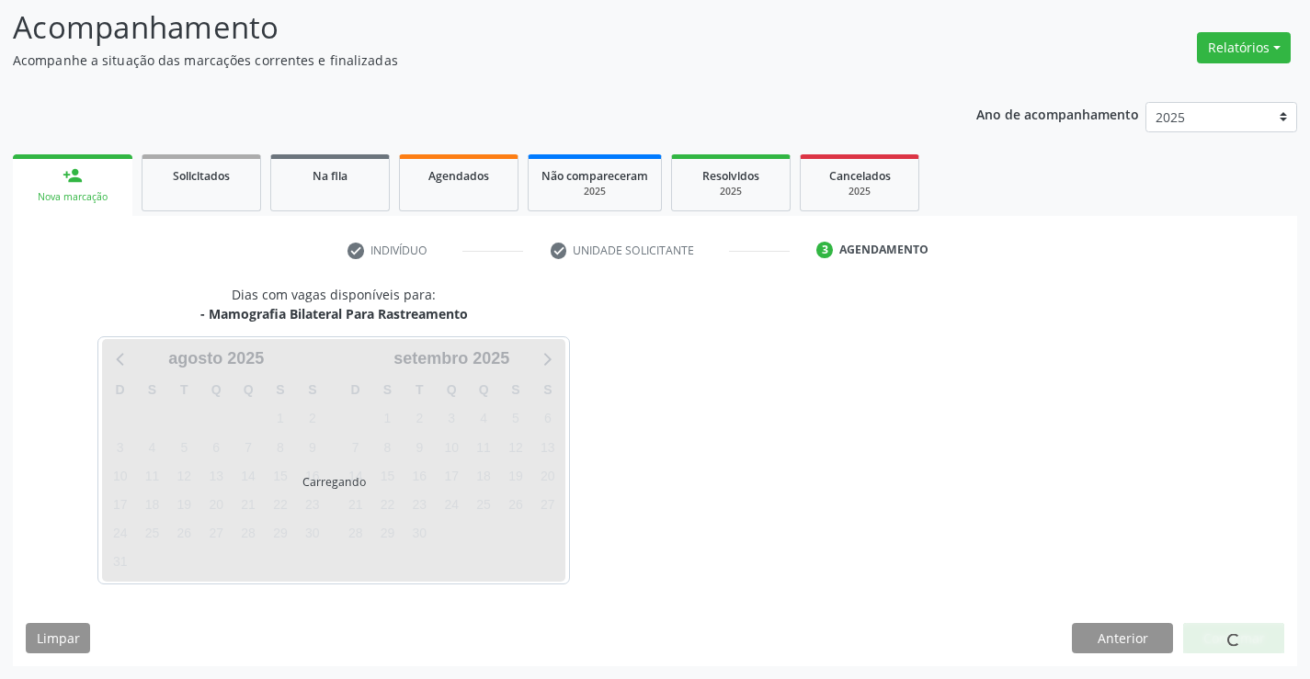
scroll to position [120, 0]
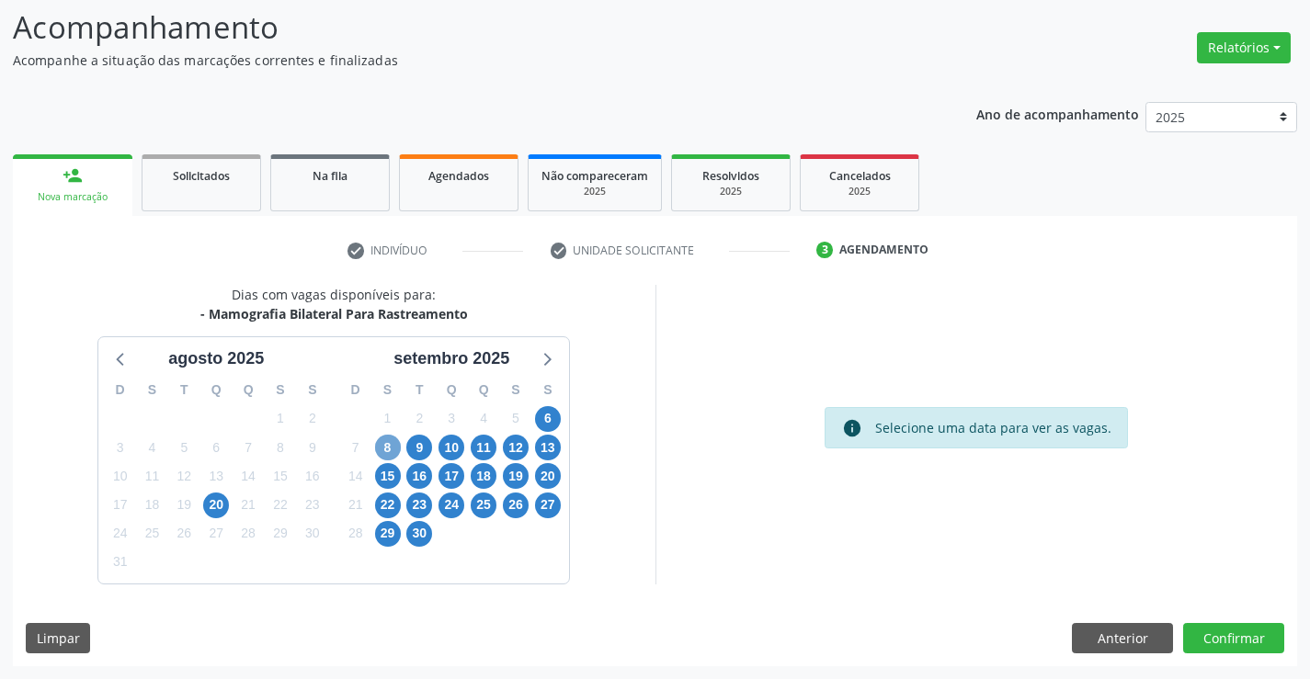
click at [389, 448] on span "8" at bounding box center [388, 448] width 26 height 26
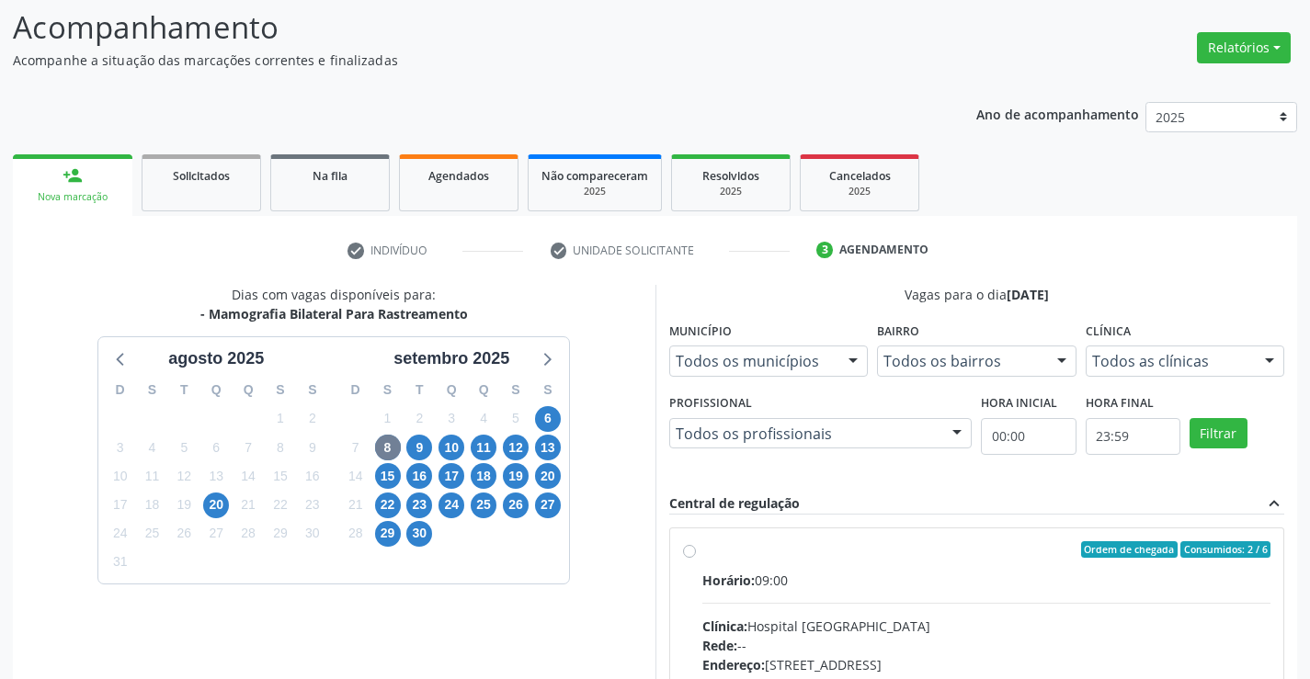
click at [696, 558] on input "Ordem de chegada Consumidos: 2 / 6 Horário: 09:00 Clínica: Hospital Sao Francis…" at bounding box center [689, 549] width 13 height 17
radio input "true"
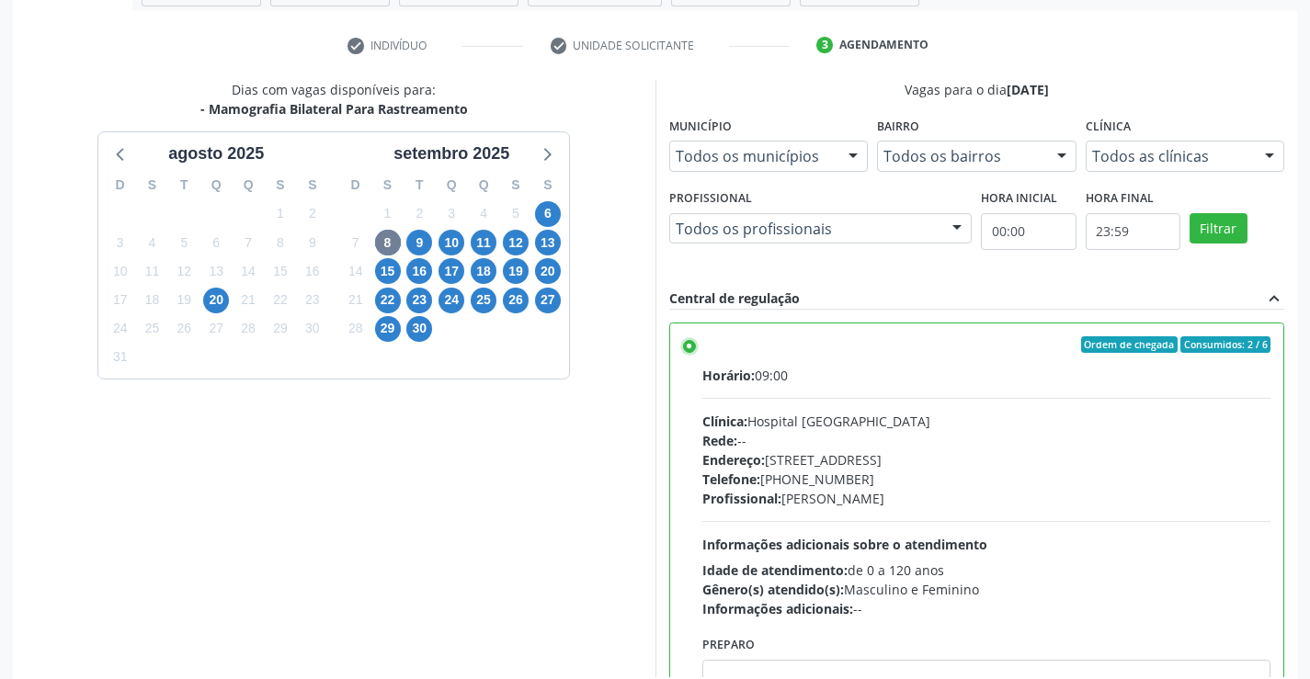
scroll to position [419, 0]
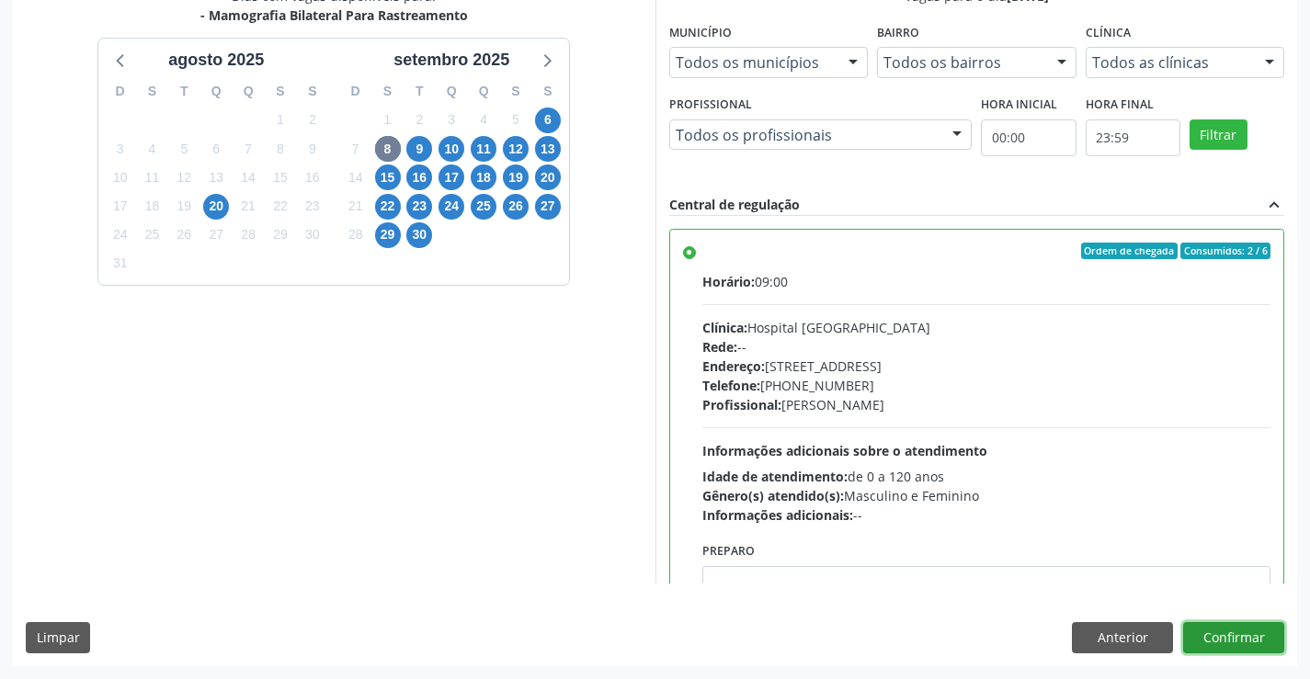
click at [1216, 634] on button "Confirmar" at bounding box center [1233, 637] width 101 height 31
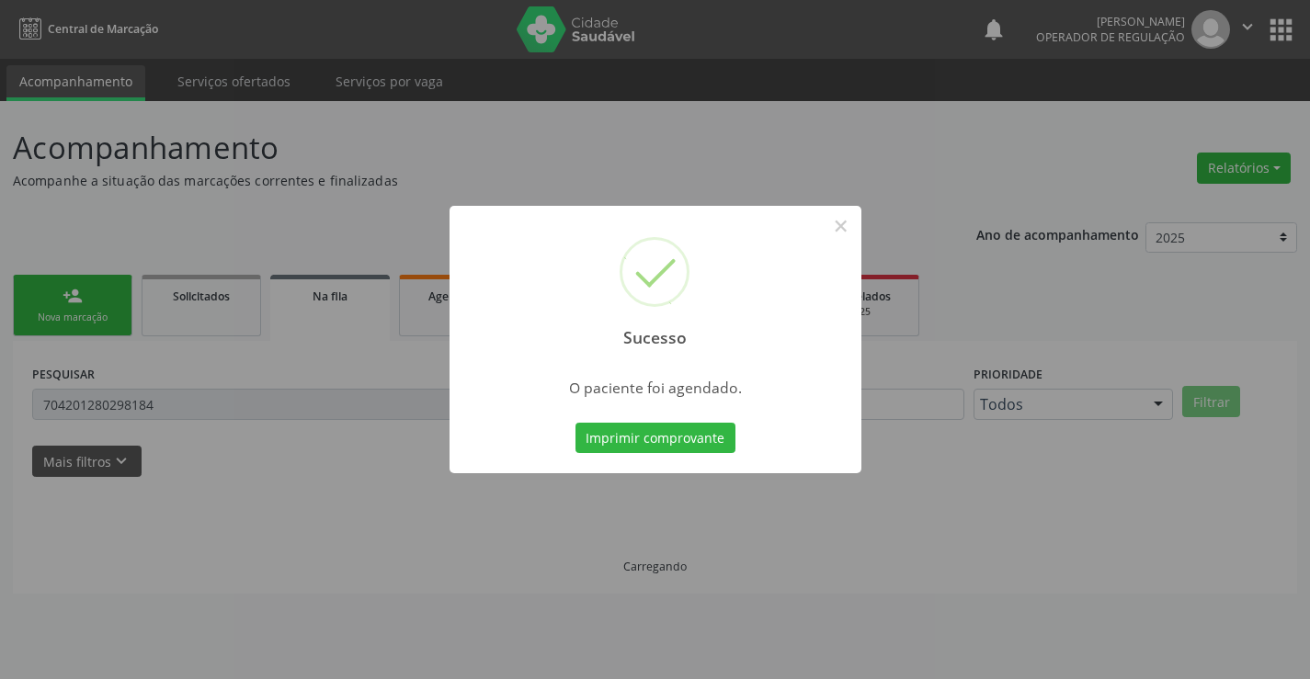
scroll to position [0, 0]
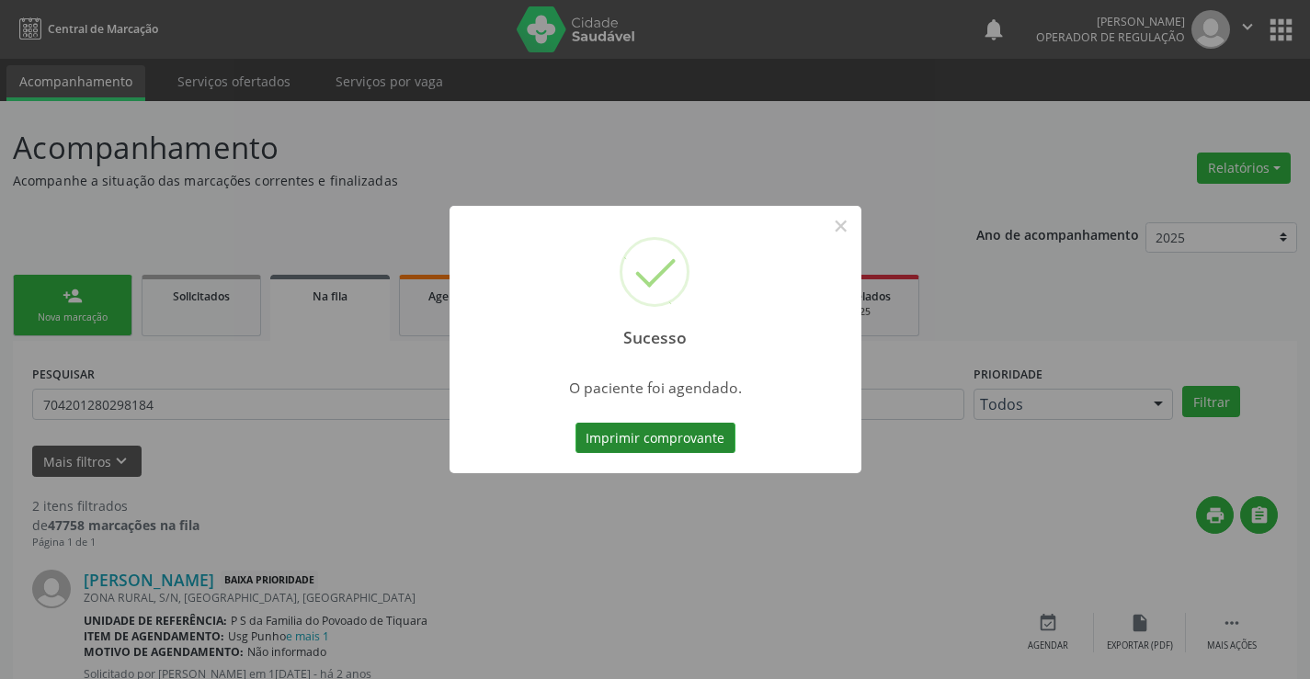
click at [666, 436] on button "Imprimir comprovante" at bounding box center [656, 438] width 160 height 31
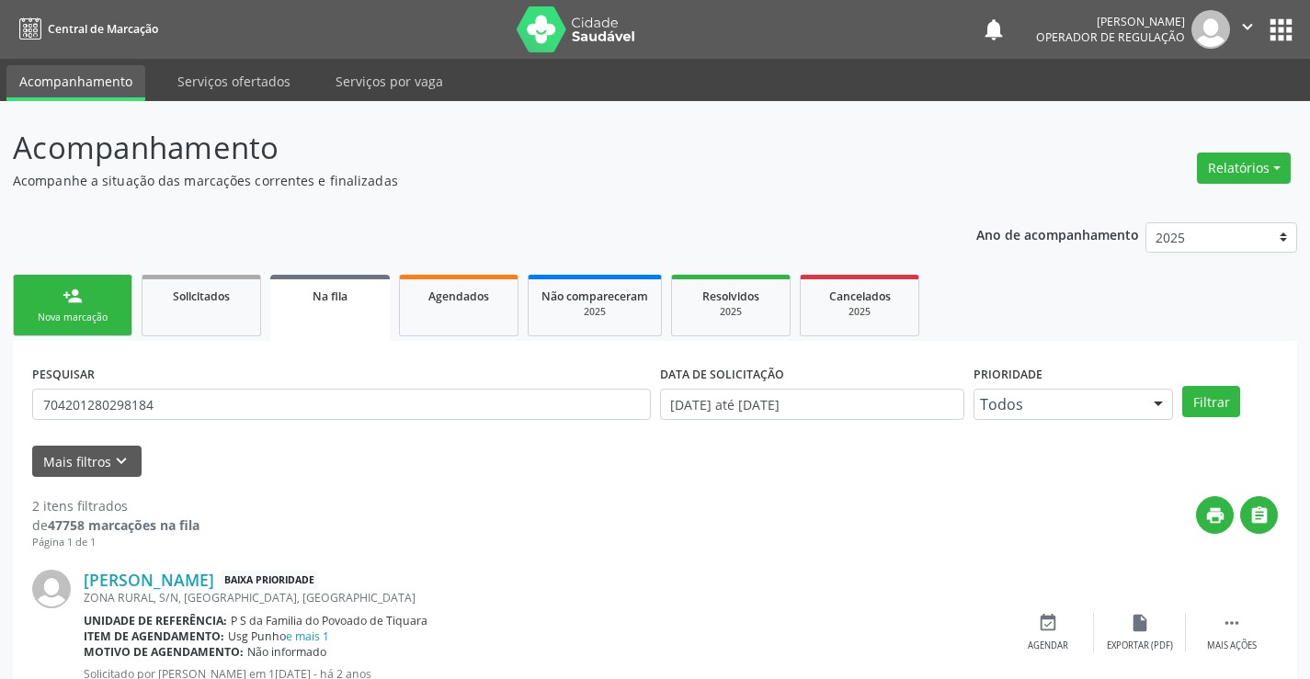
click at [89, 297] on link "person_add Nova marcação" at bounding box center [73, 306] width 120 height 62
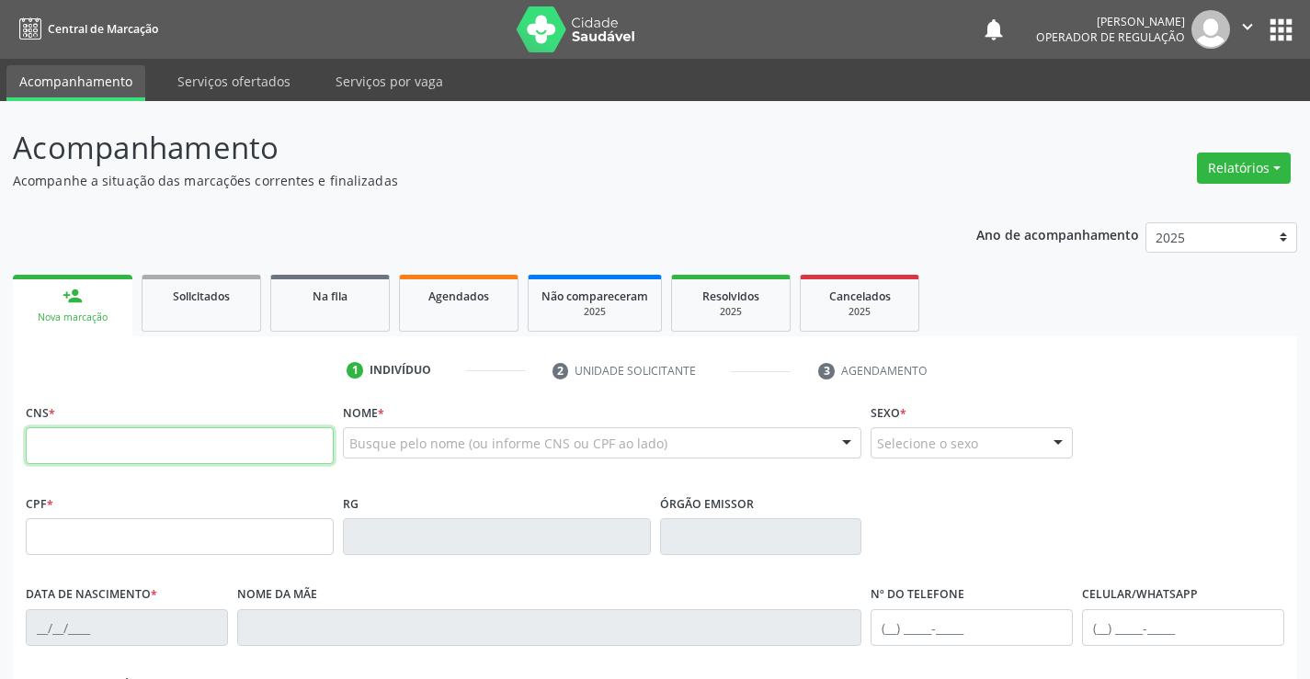
click at [165, 443] on input "text" at bounding box center [180, 445] width 308 height 37
type input "702 1017 0630 4994"
type input "7439609"
type input "[DATE]"
type input "710.524.561-11"
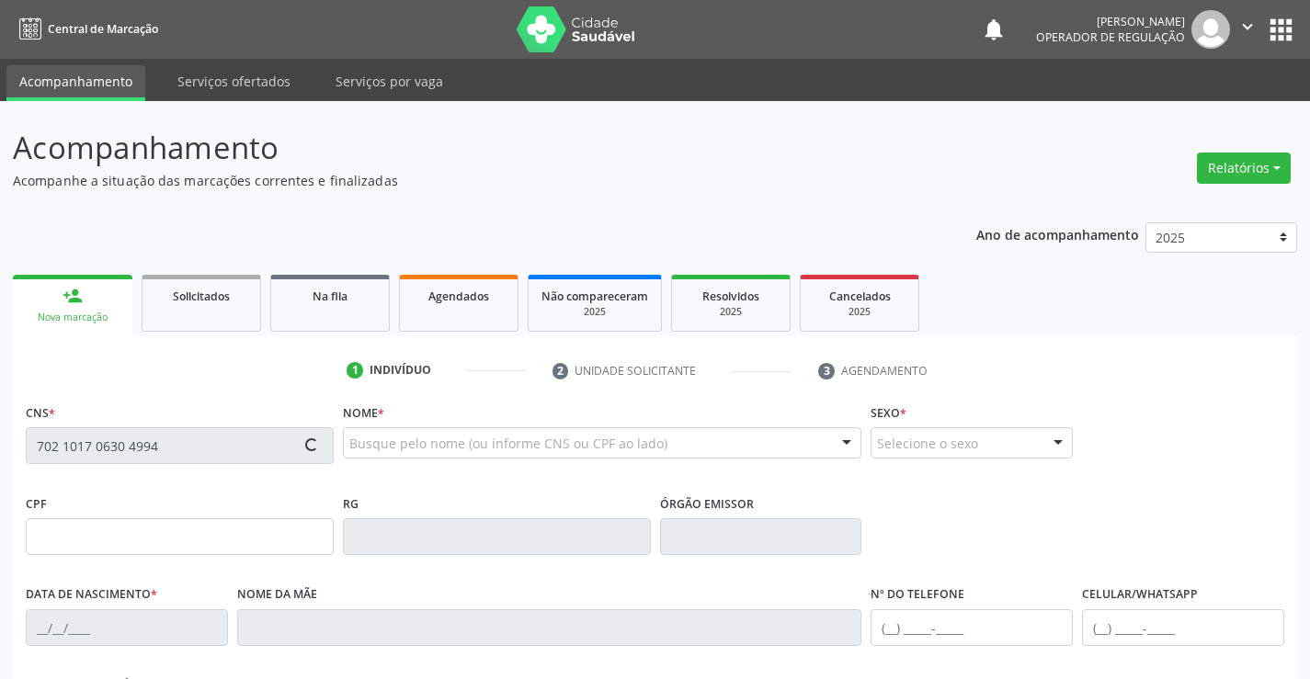
type input "S/N"
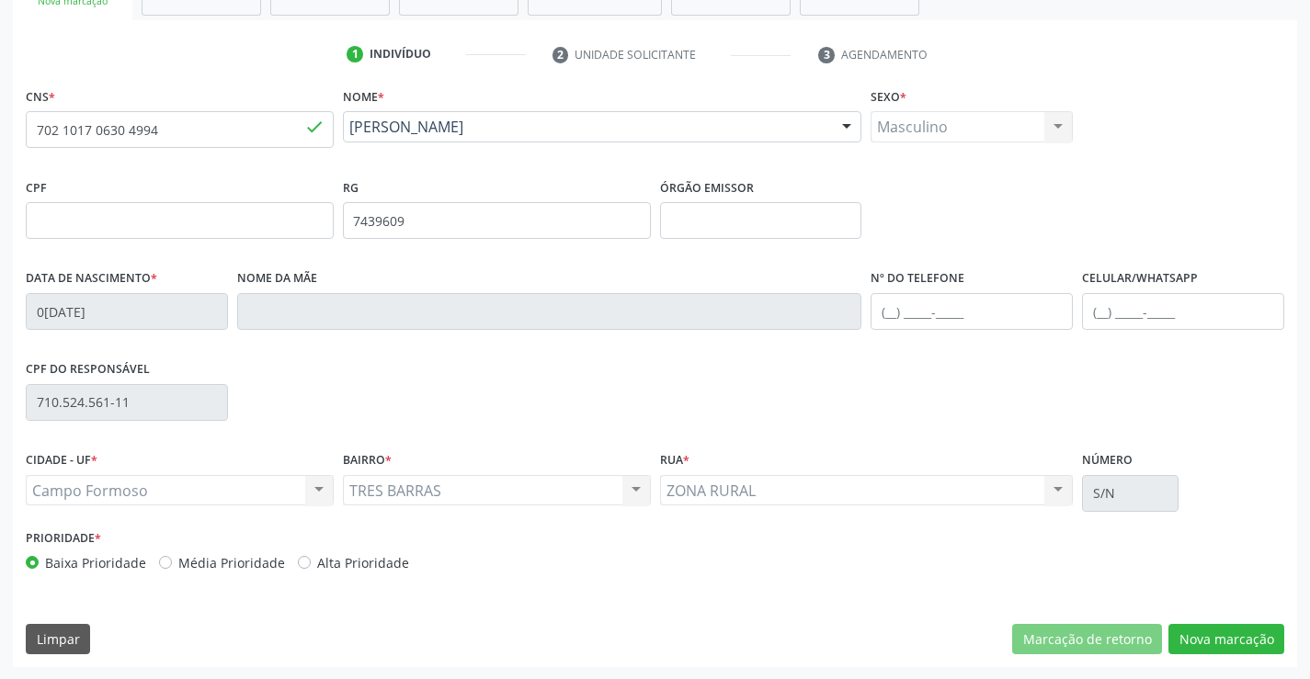
scroll to position [317, 0]
click at [1210, 640] on button "Nova marcação" at bounding box center [1226, 638] width 116 height 31
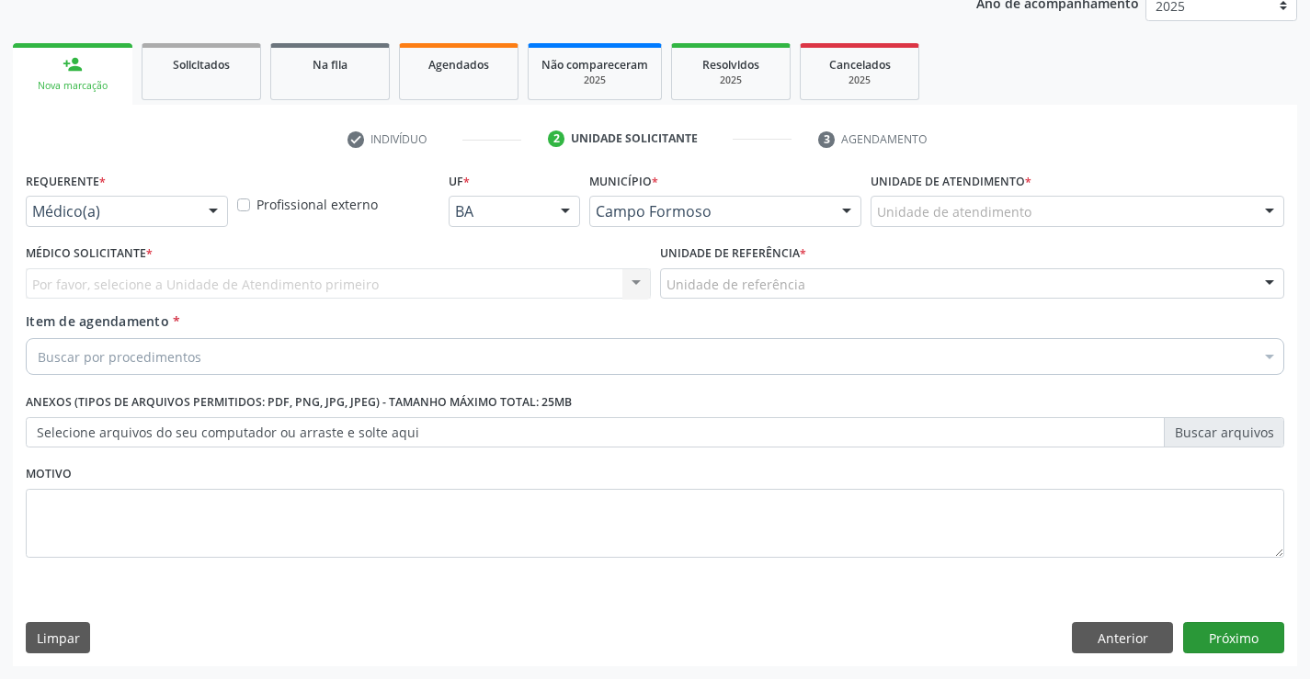
scroll to position [232, 0]
drag, startPoint x: 123, startPoint y: 211, endPoint x: 66, endPoint y: 265, distance: 78.1
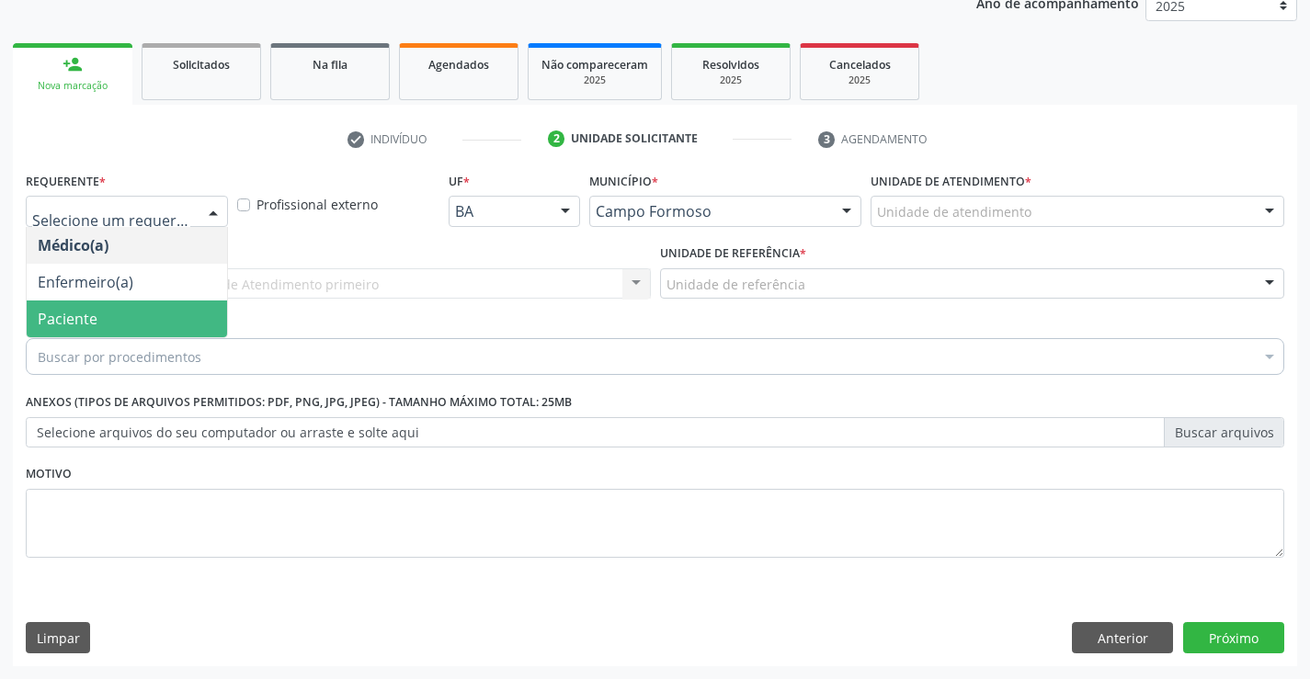
click at [74, 319] on span "Paciente" at bounding box center [68, 319] width 60 height 20
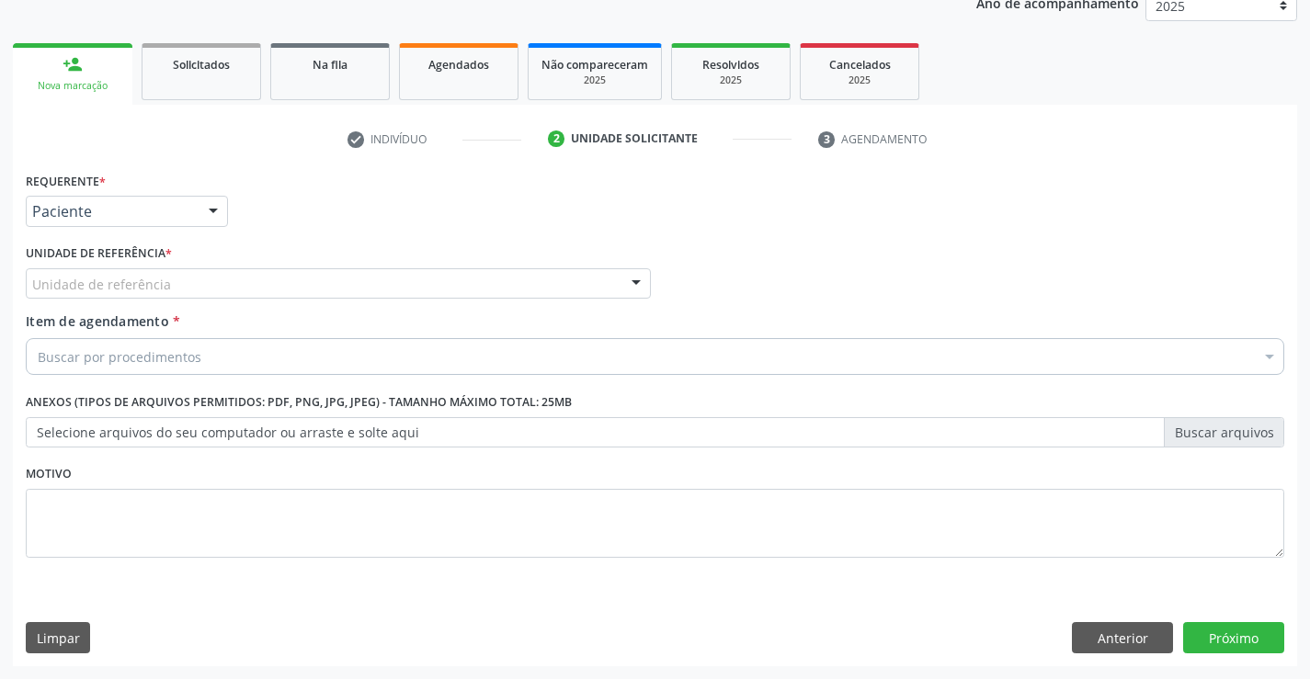
click at [211, 289] on div "Unidade de referência" at bounding box center [338, 283] width 625 height 31
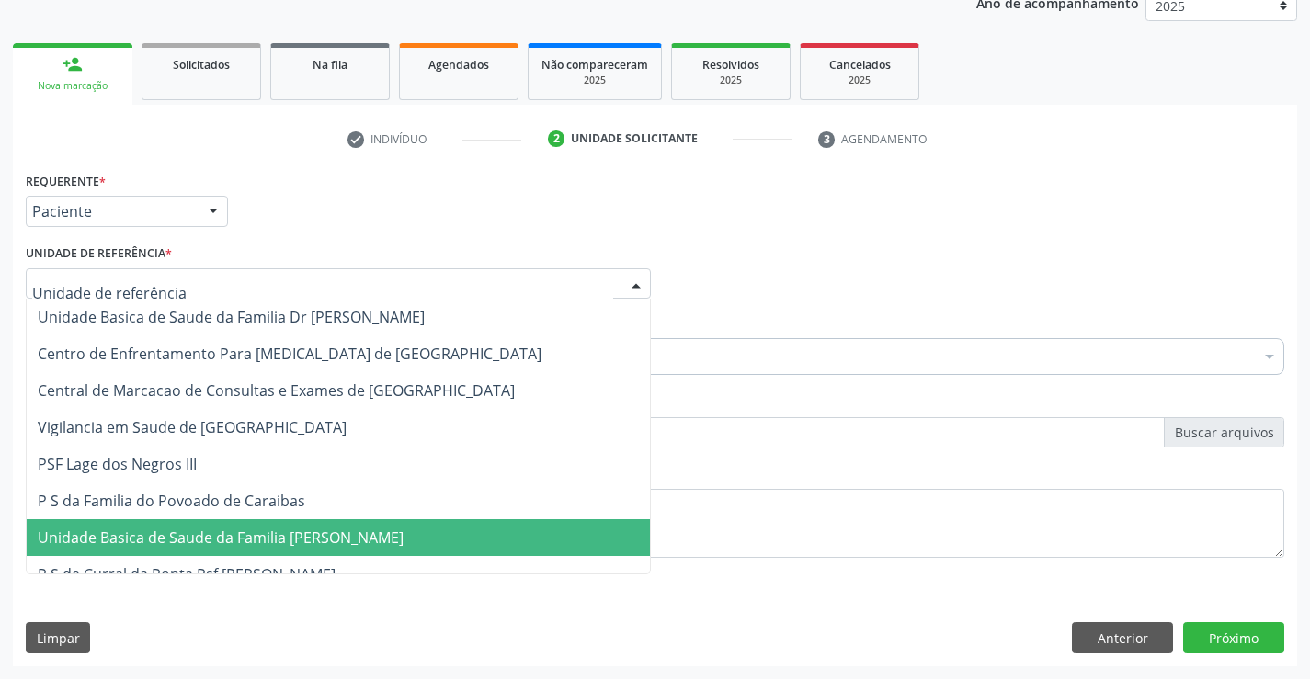
click at [233, 528] on span "Unidade Basica de Saude da Familia [PERSON_NAME]" at bounding box center [221, 538] width 366 height 20
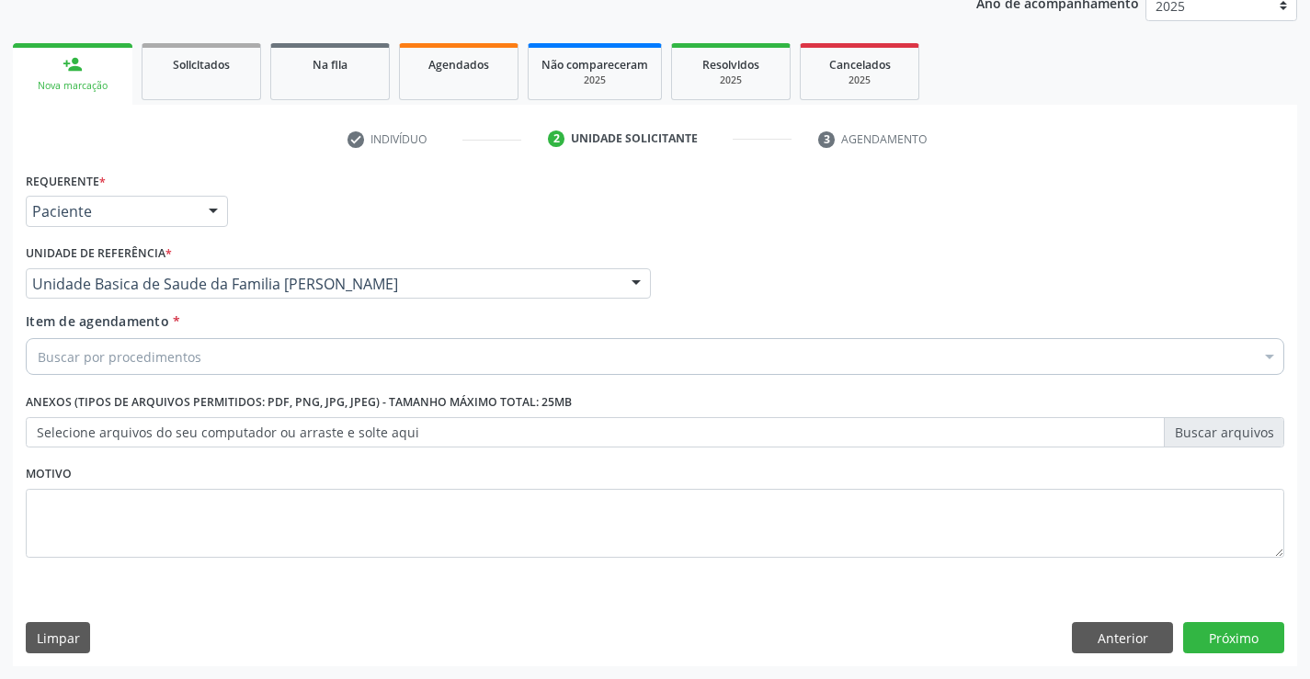
click at [209, 359] on div "Buscar por procedimentos" at bounding box center [655, 356] width 1259 height 37
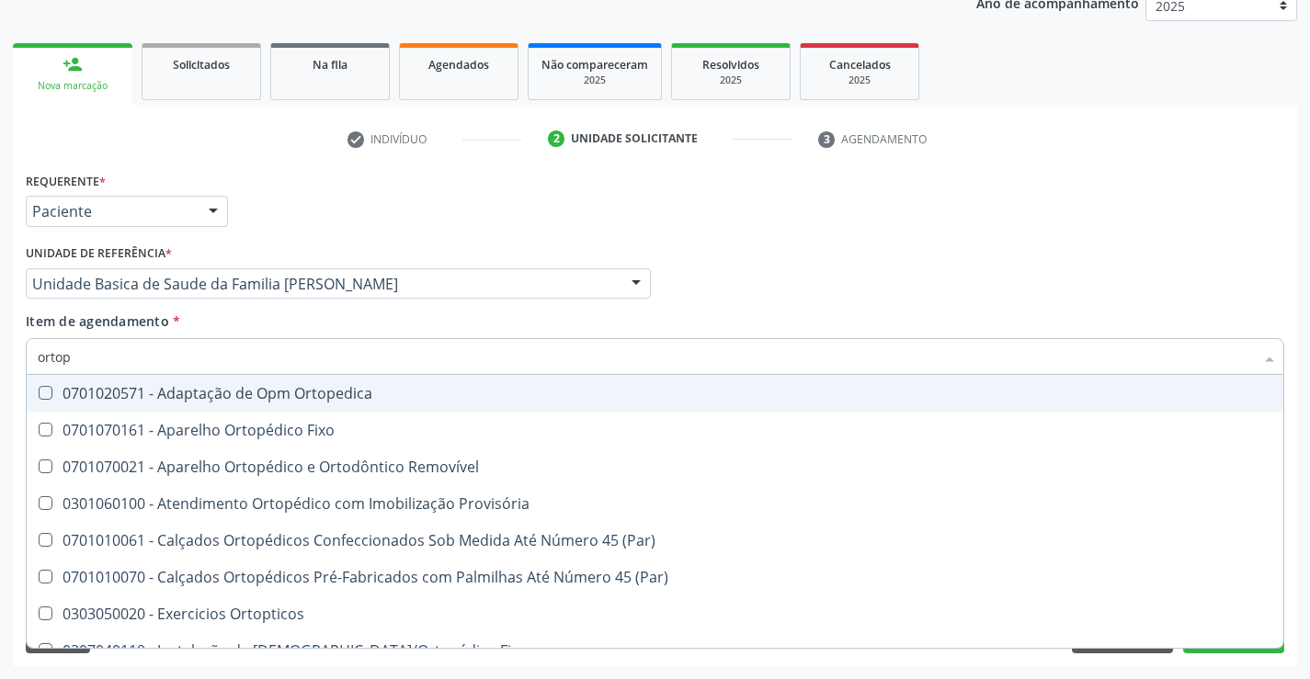
type input "ortope"
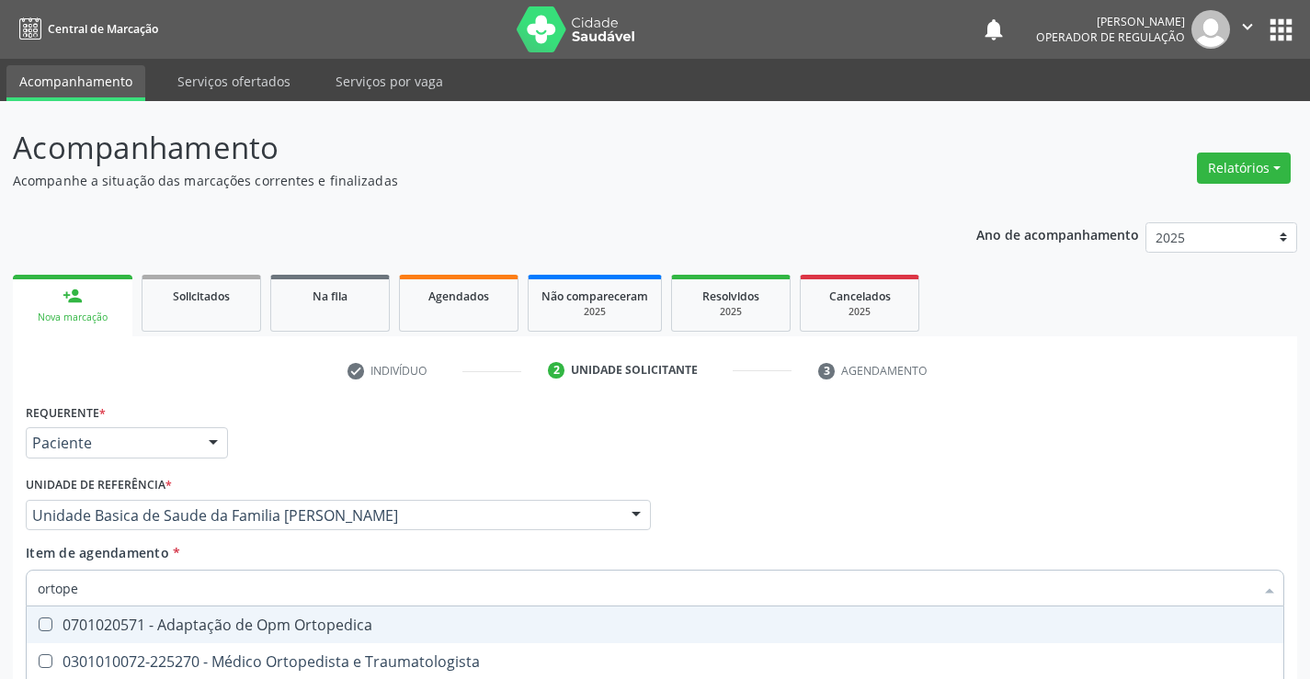
scroll to position [232, 0]
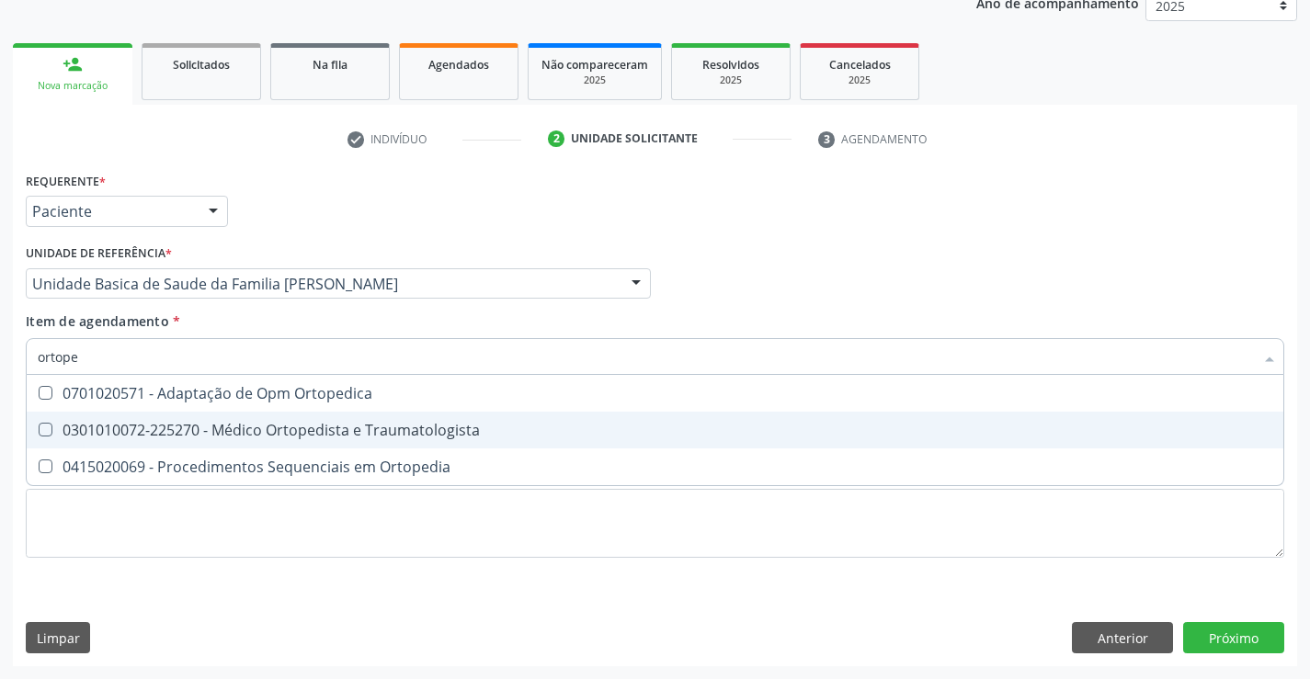
click at [301, 434] on div "0301010072-225270 - Médico Ortopedista e Traumatologista" at bounding box center [655, 430] width 1235 height 15
checkbox Traumatologista "true"
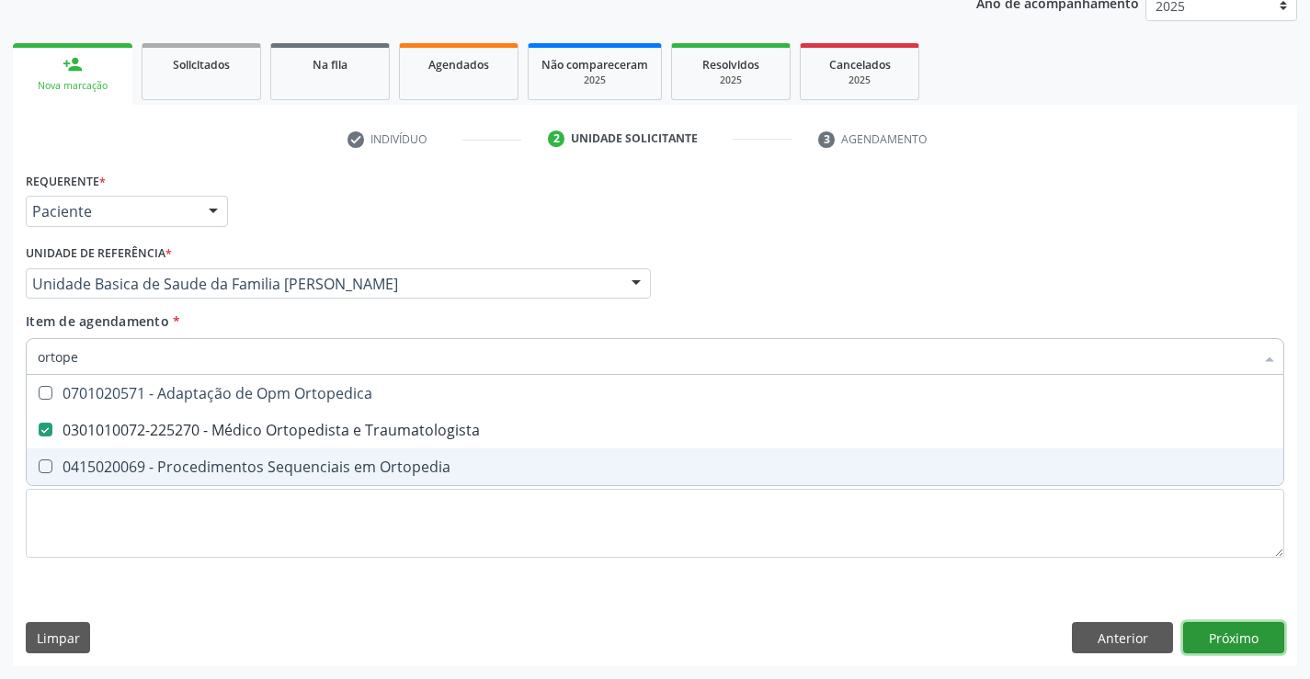
click at [1220, 629] on div "Requerente * Paciente Médico(a) Enfermeiro(a) Paciente Nenhum resultado encontr…" at bounding box center [655, 416] width 1284 height 499
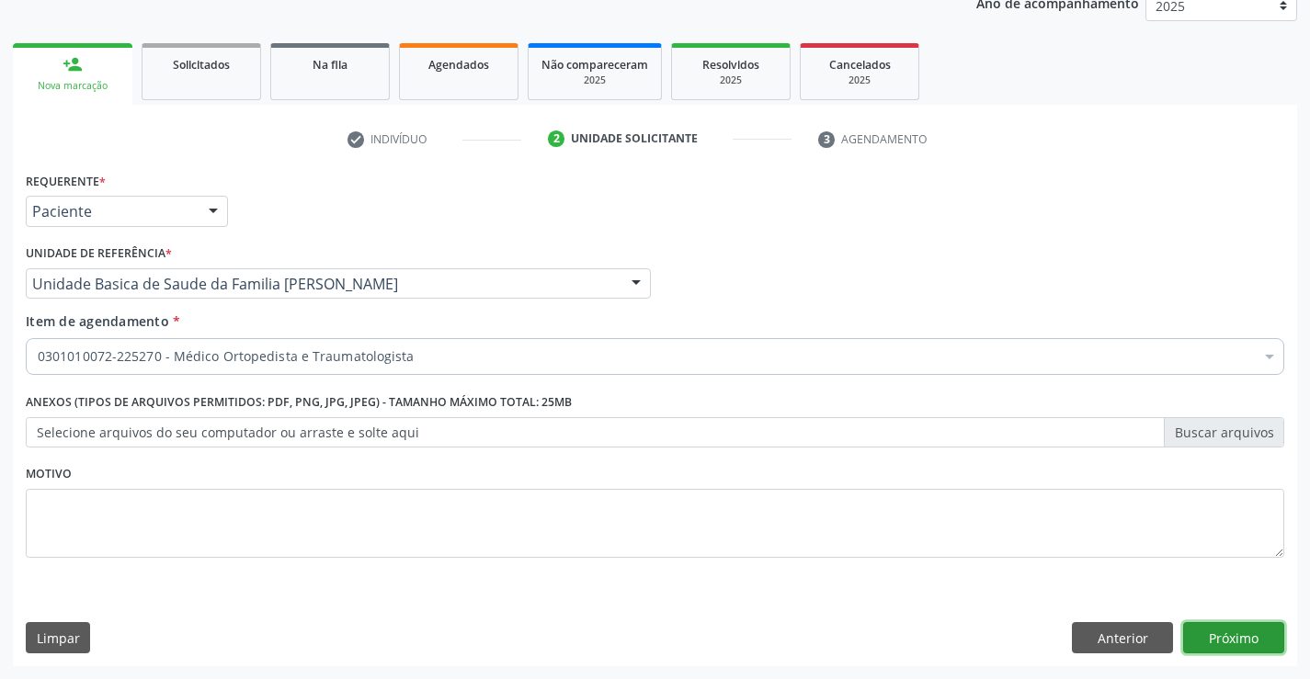
click at [1214, 637] on button "Próximo" at bounding box center [1233, 637] width 101 height 31
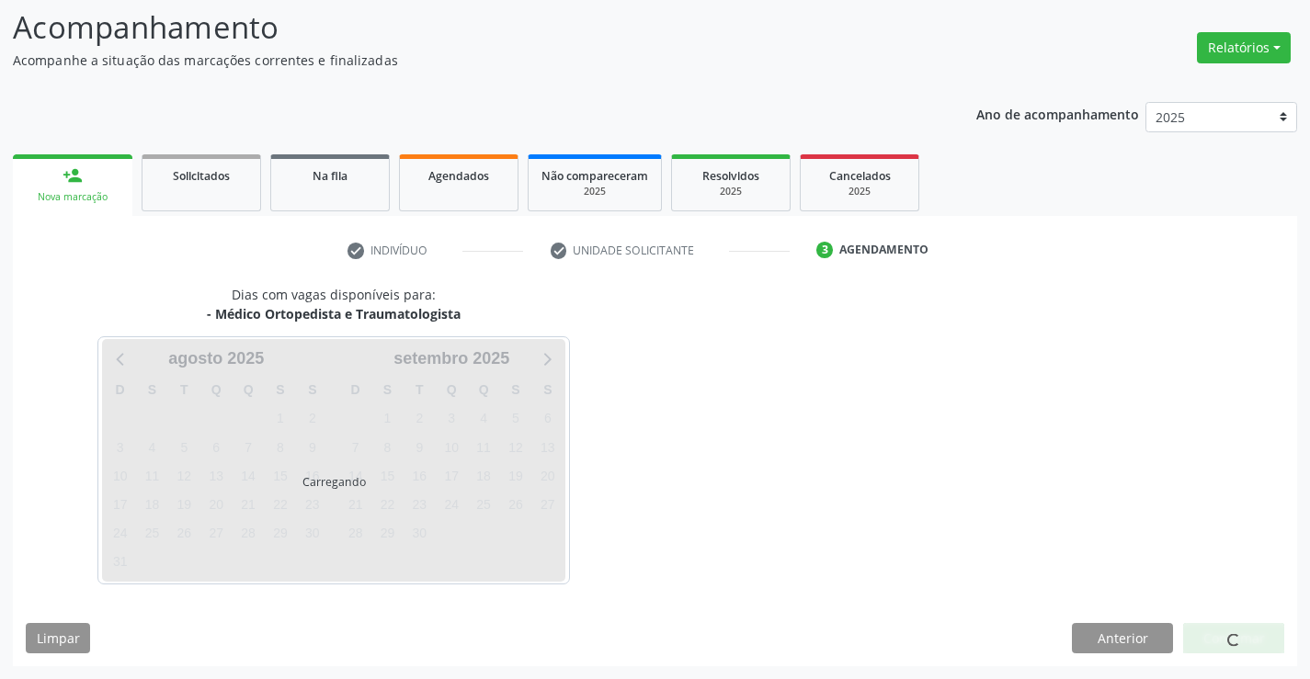
scroll to position [120, 0]
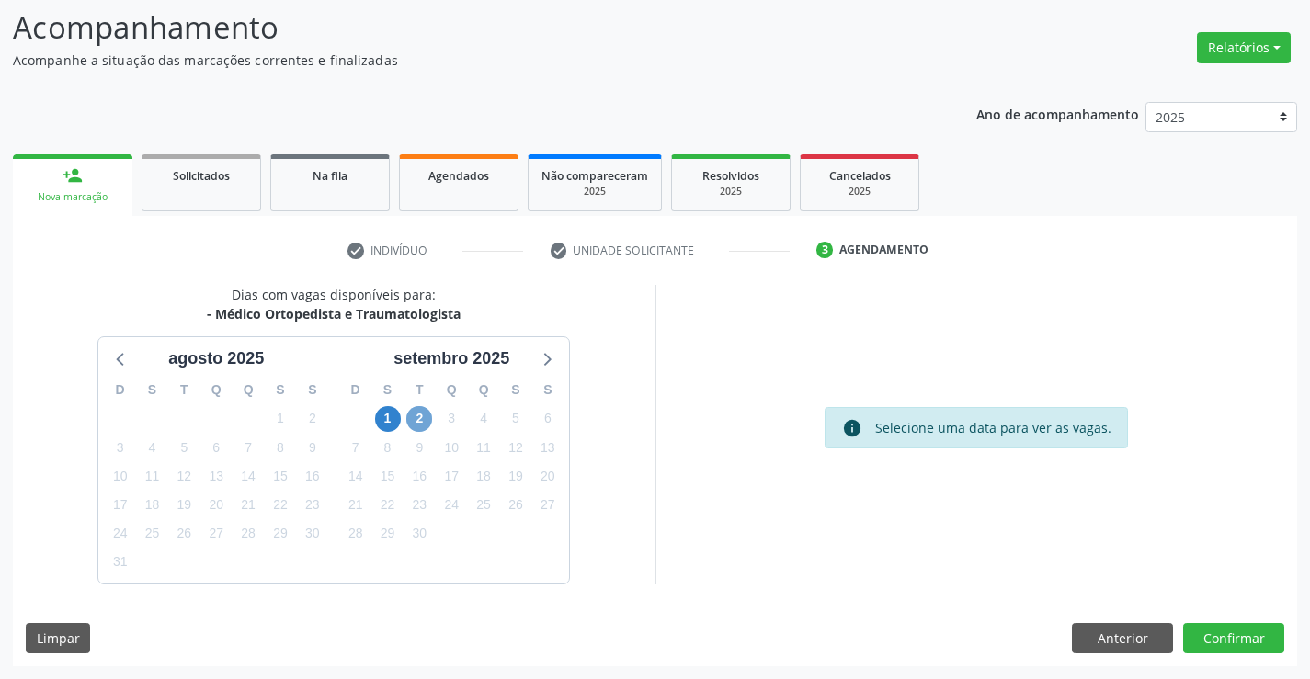
click at [422, 416] on span "2" at bounding box center [419, 419] width 26 height 26
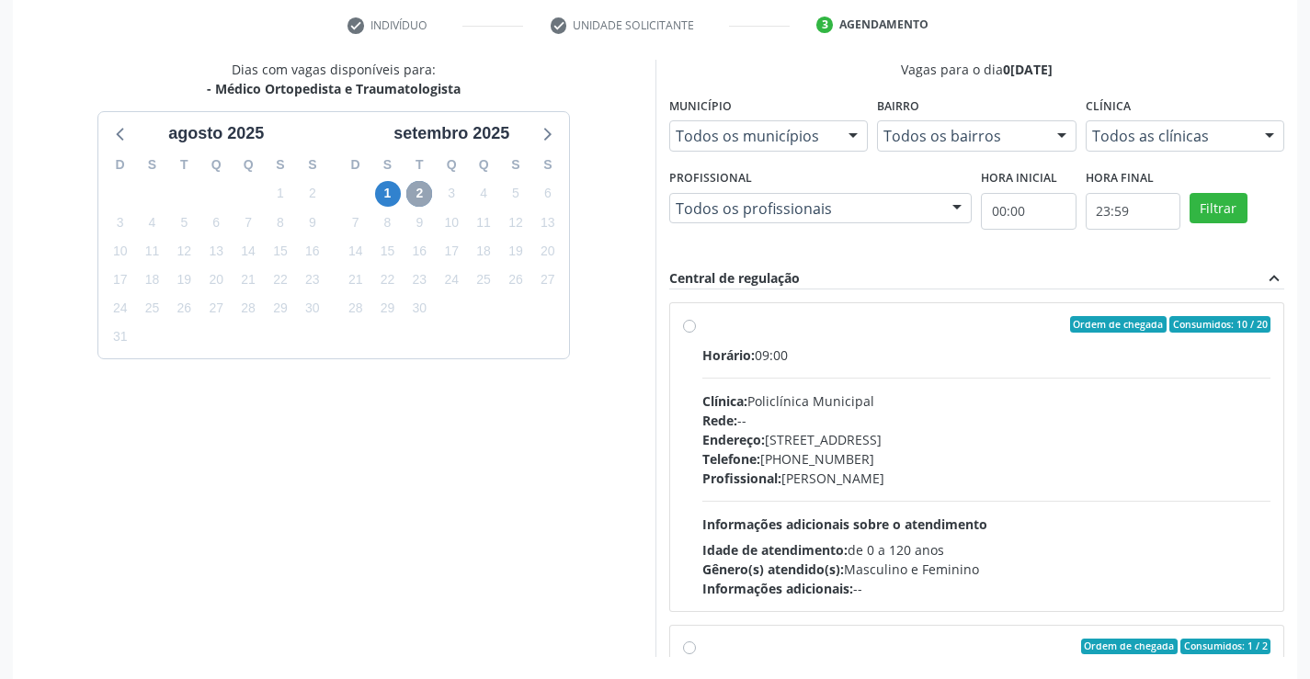
scroll to position [419, 0]
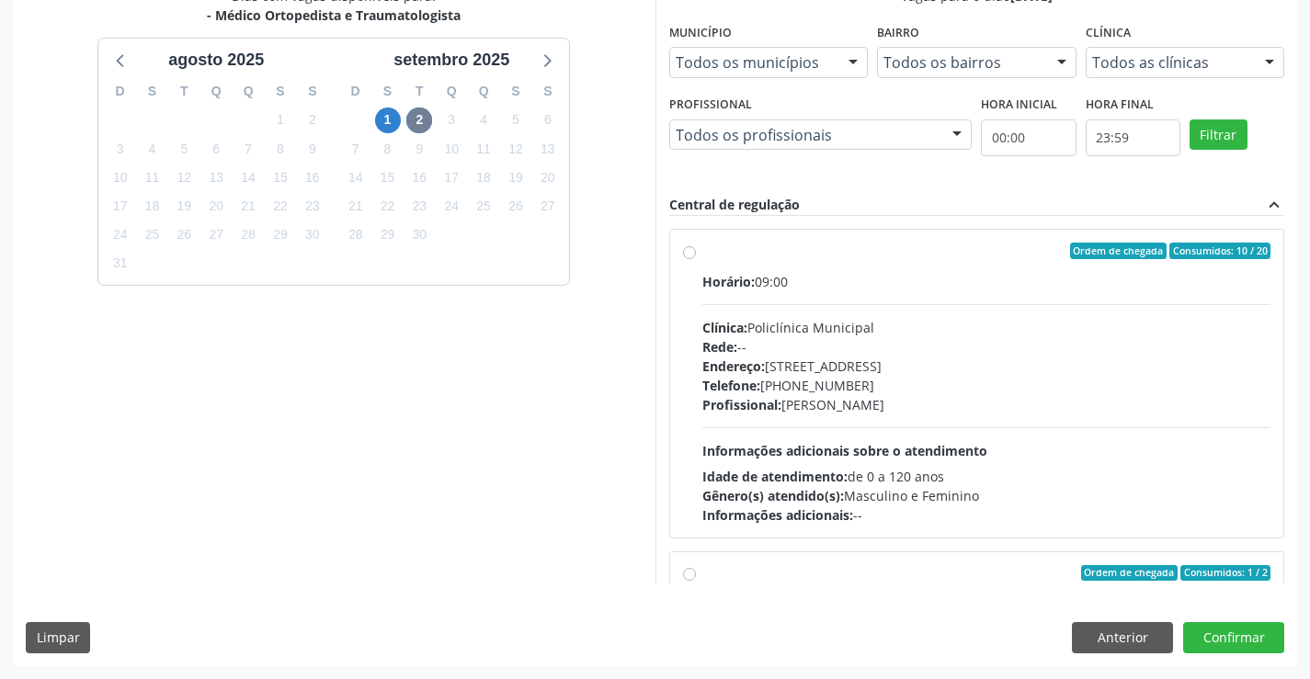
click at [883, 391] on div "Telefone: [PHONE_NUMBER]" at bounding box center [986, 385] width 569 height 19
click at [696, 259] on input "Ordem de chegada Consumidos: 10 / 20 Horário: 09:00 Clínica: Policlínica Munici…" at bounding box center [689, 251] width 13 height 17
radio input "true"
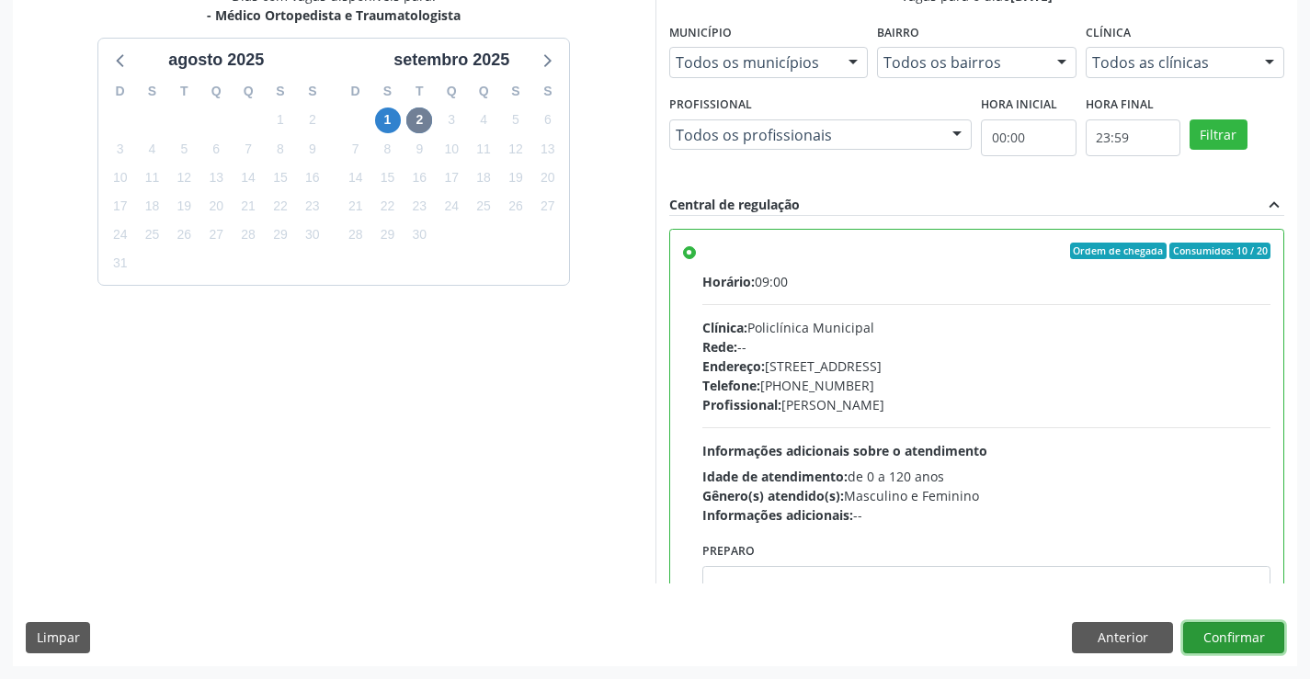
click at [1196, 644] on button "Confirmar" at bounding box center [1233, 637] width 101 height 31
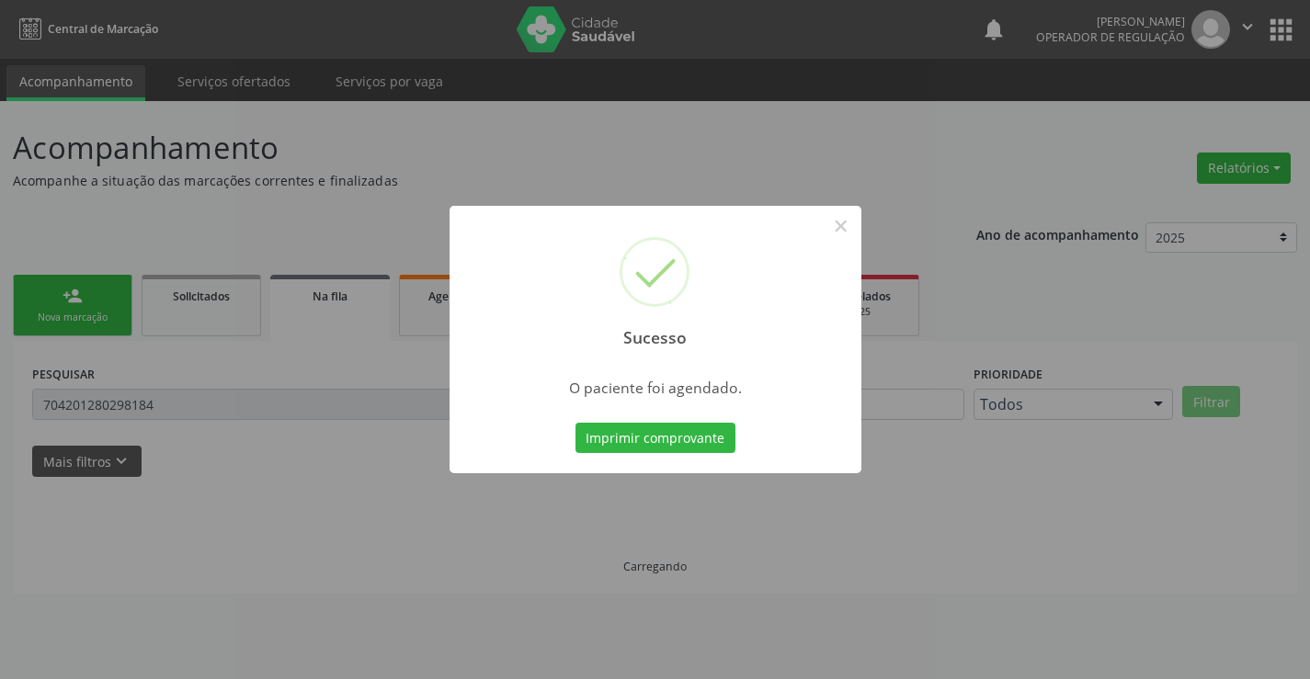
scroll to position [0, 0]
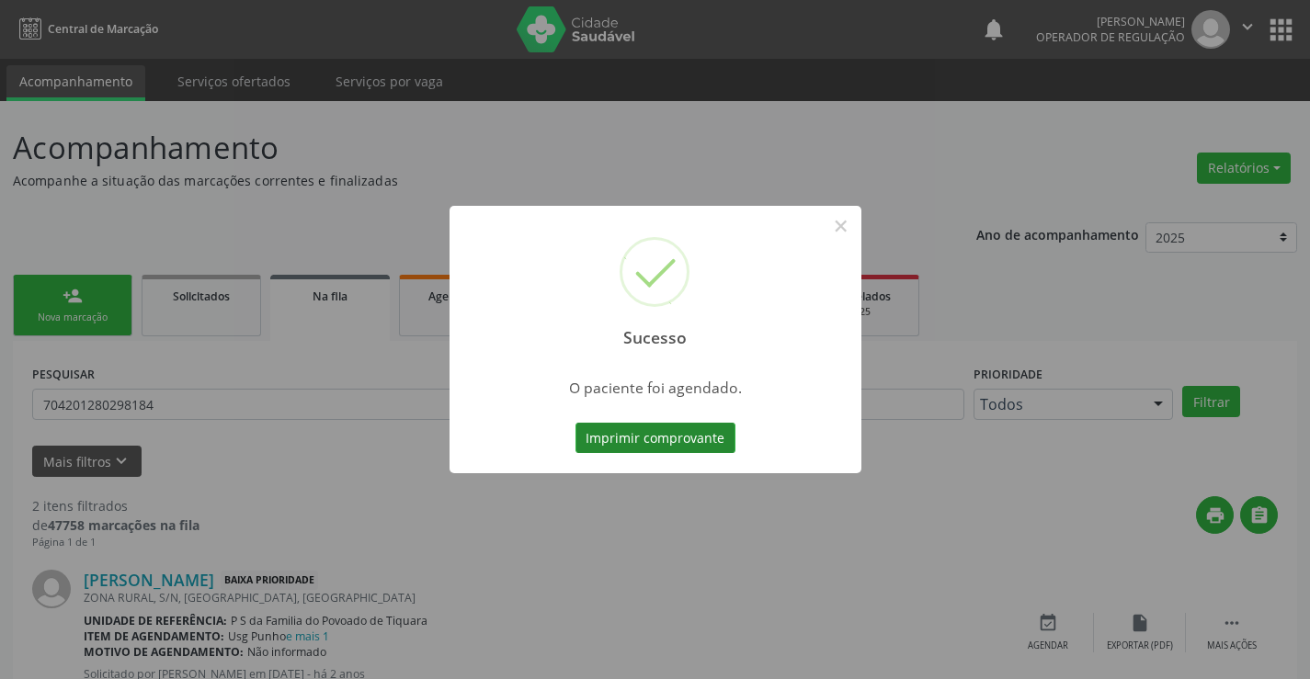
click at [667, 432] on button "Imprimir comprovante" at bounding box center [656, 438] width 160 height 31
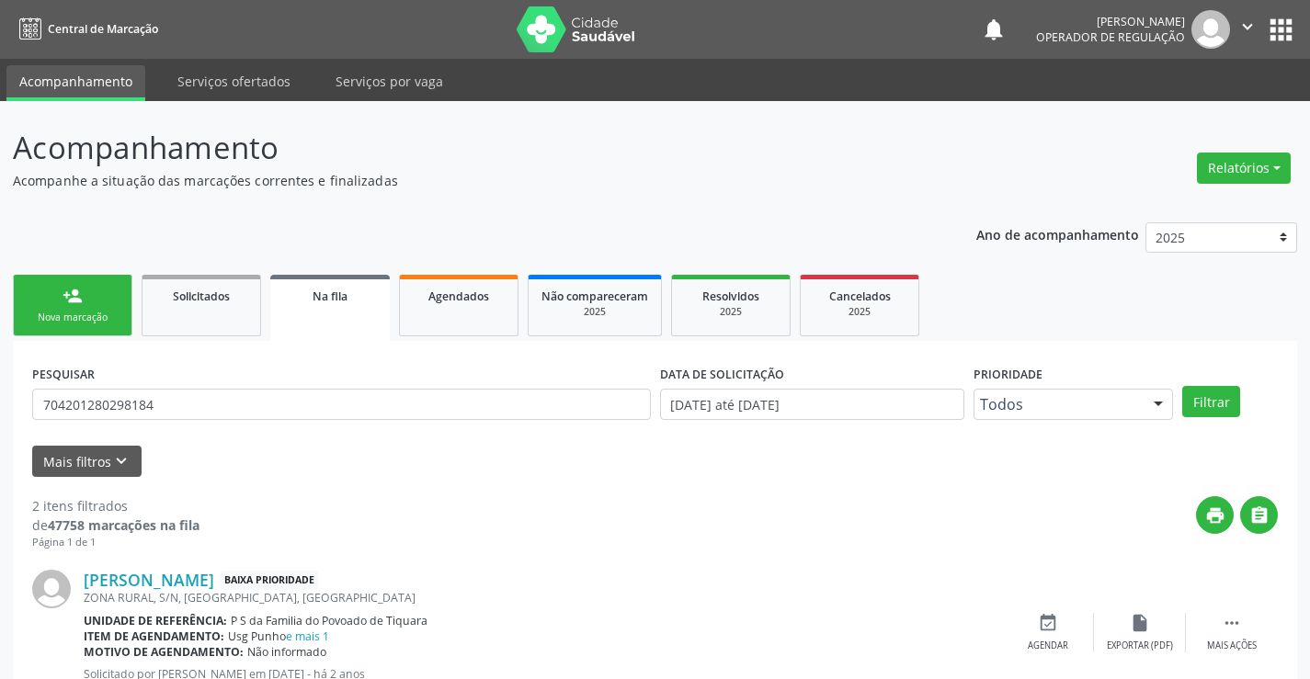
click at [98, 316] on div "Nova marcação" at bounding box center [73, 318] width 92 height 14
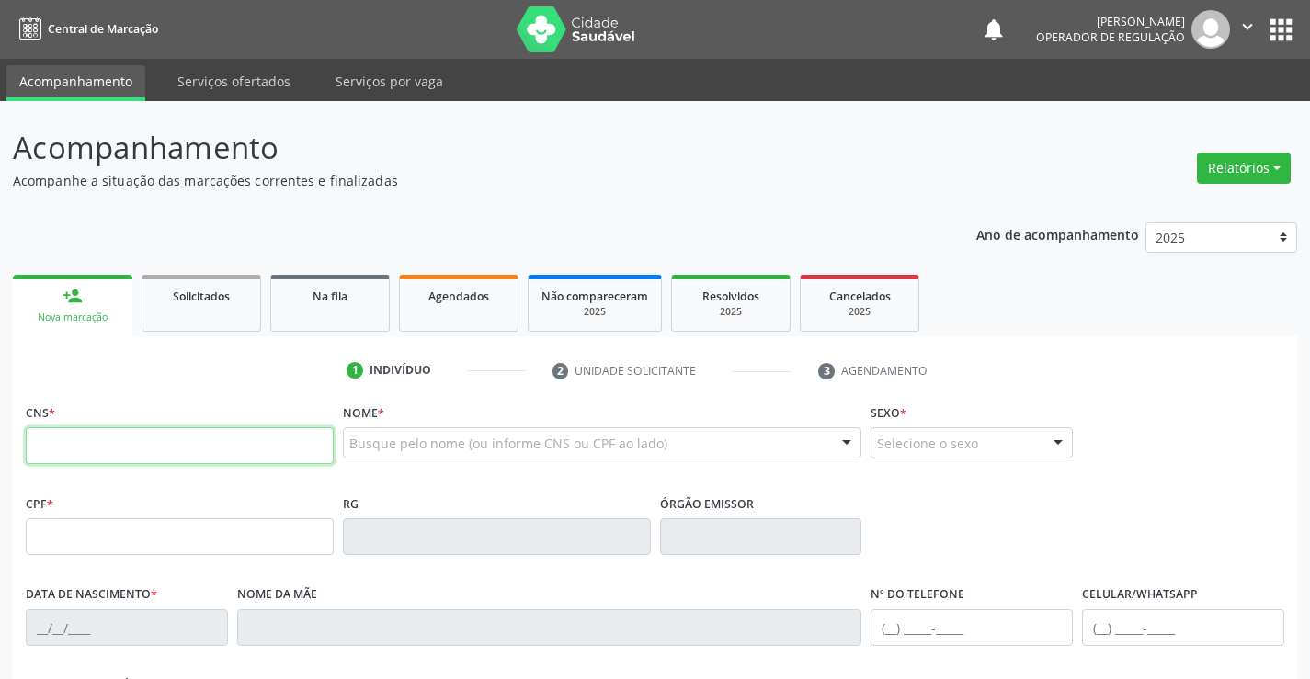
click at [101, 444] on input "text" at bounding box center [180, 445] width 308 height 37
type input "7"
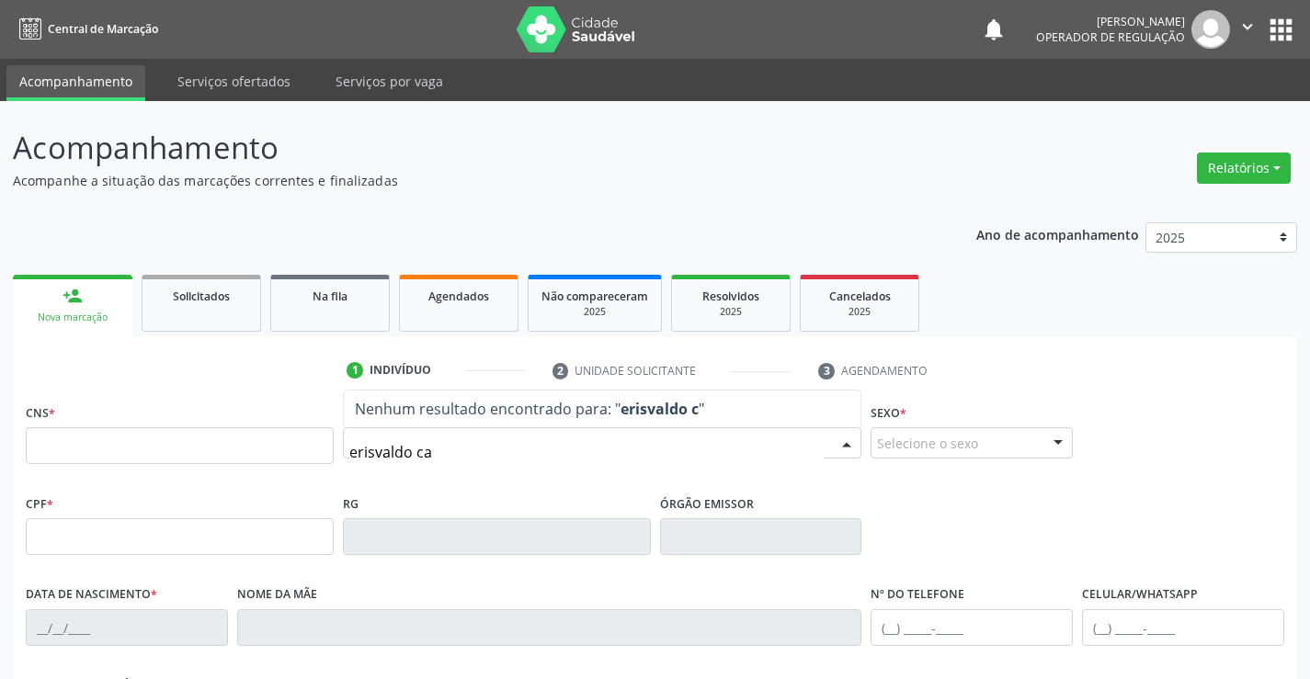
type input "erisvaldo car"
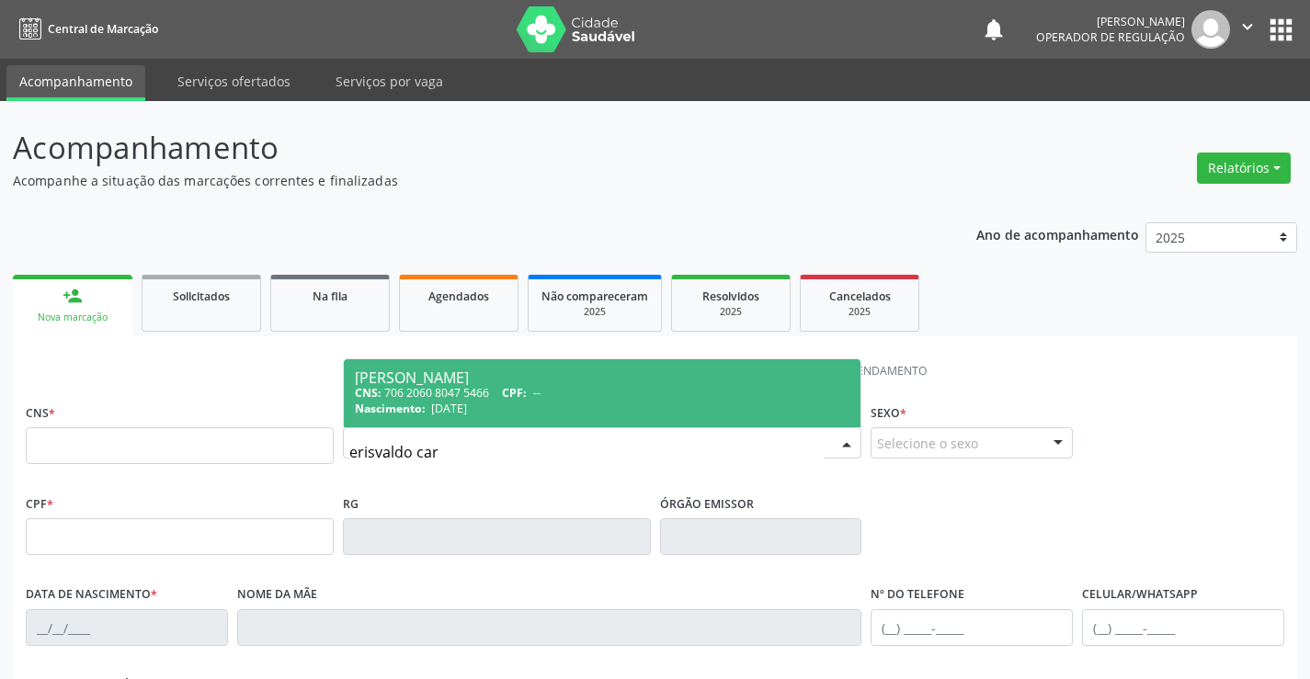
click at [519, 394] on span "CPF:" at bounding box center [514, 393] width 25 height 16
type input "706 2060 8047 5466"
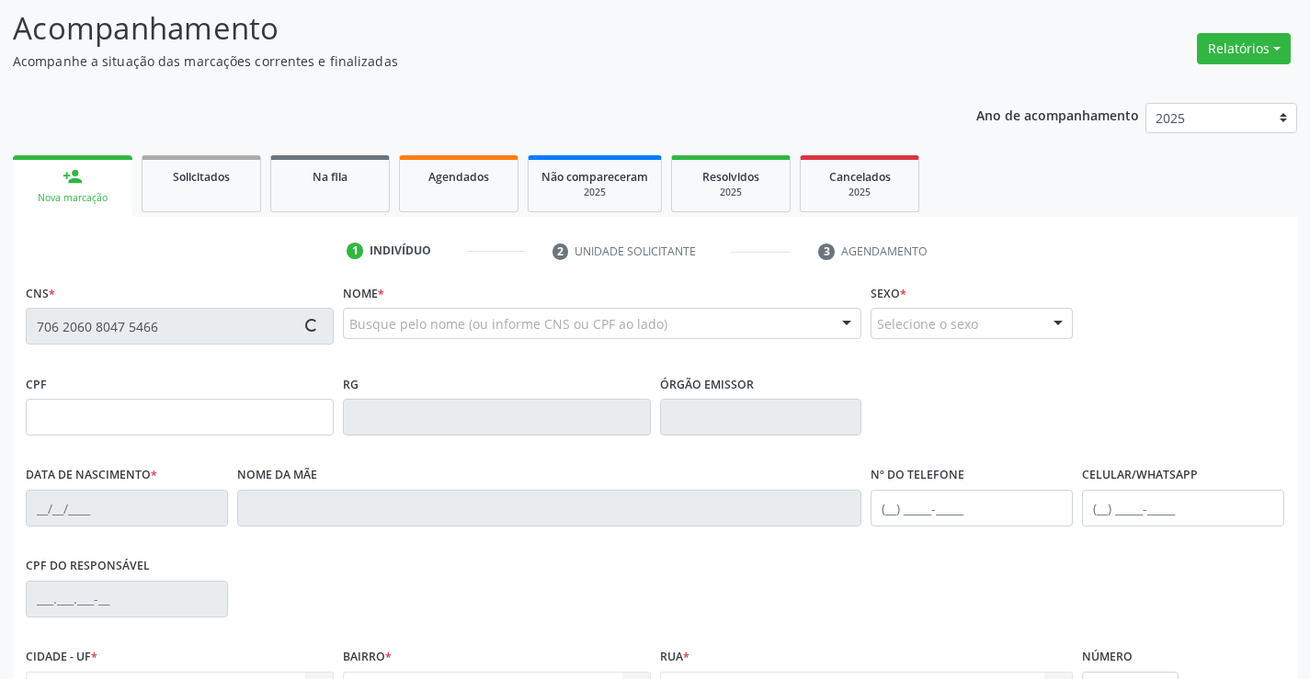
scroll to position [276, 0]
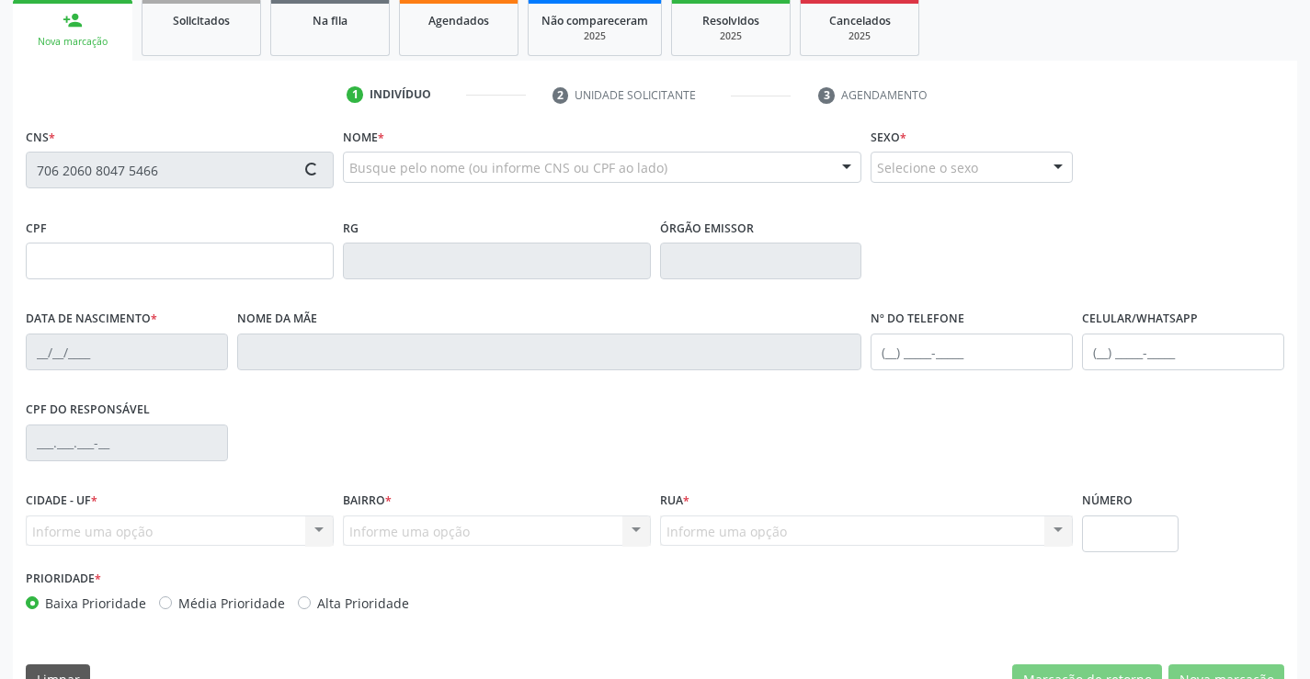
type input "1390907546"
type input "[DATE]"
type input "[PHONE_NUMBER]"
type input "027.739.185-76"
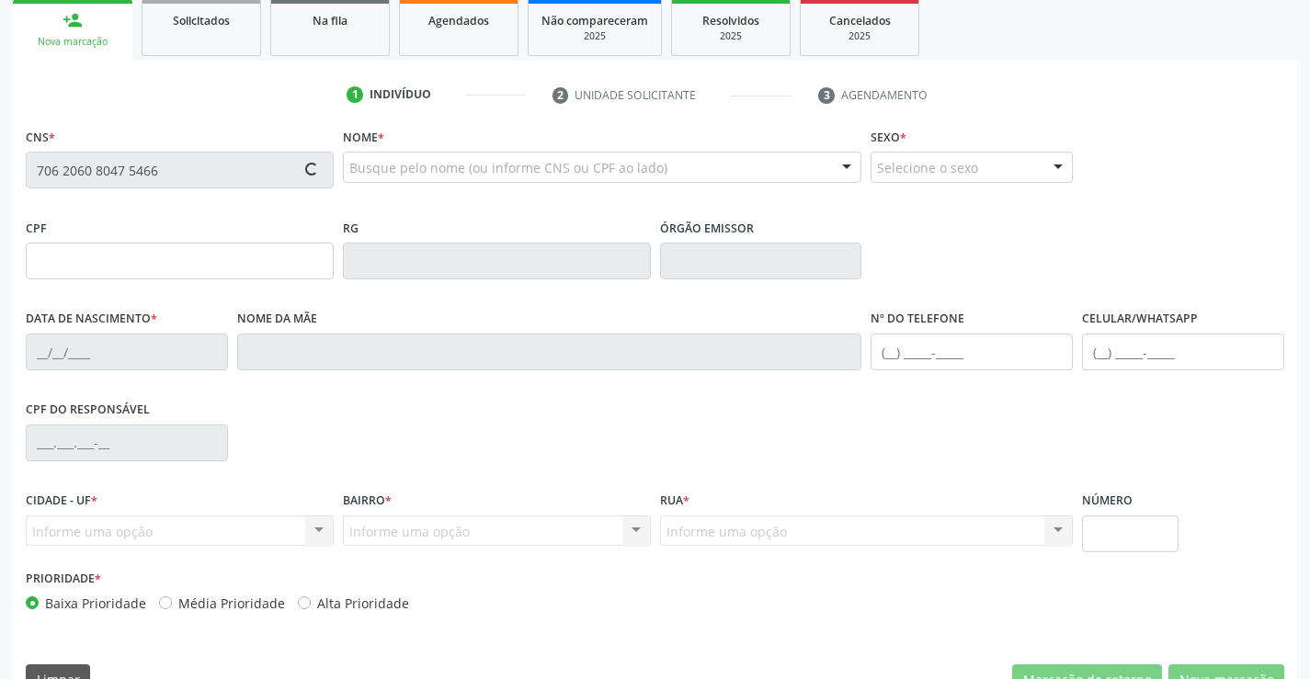
type input "S/N"
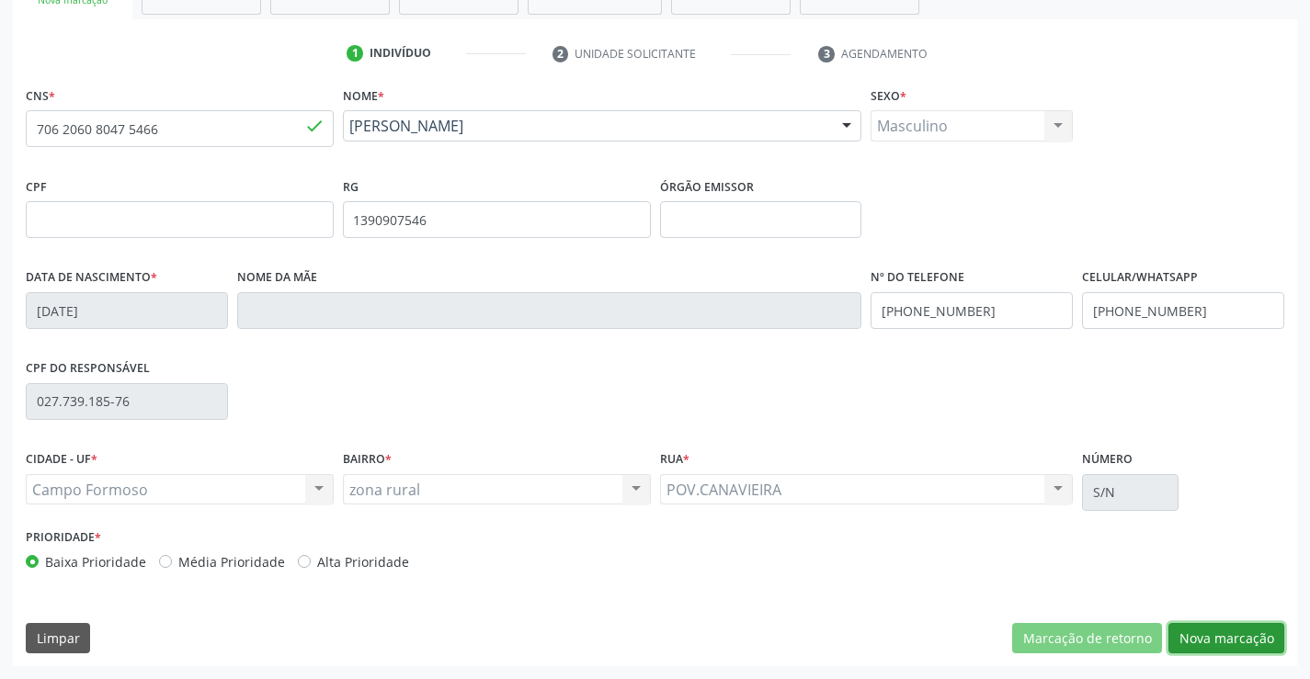
click at [1224, 639] on button "Nova marcação" at bounding box center [1226, 638] width 116 height 31
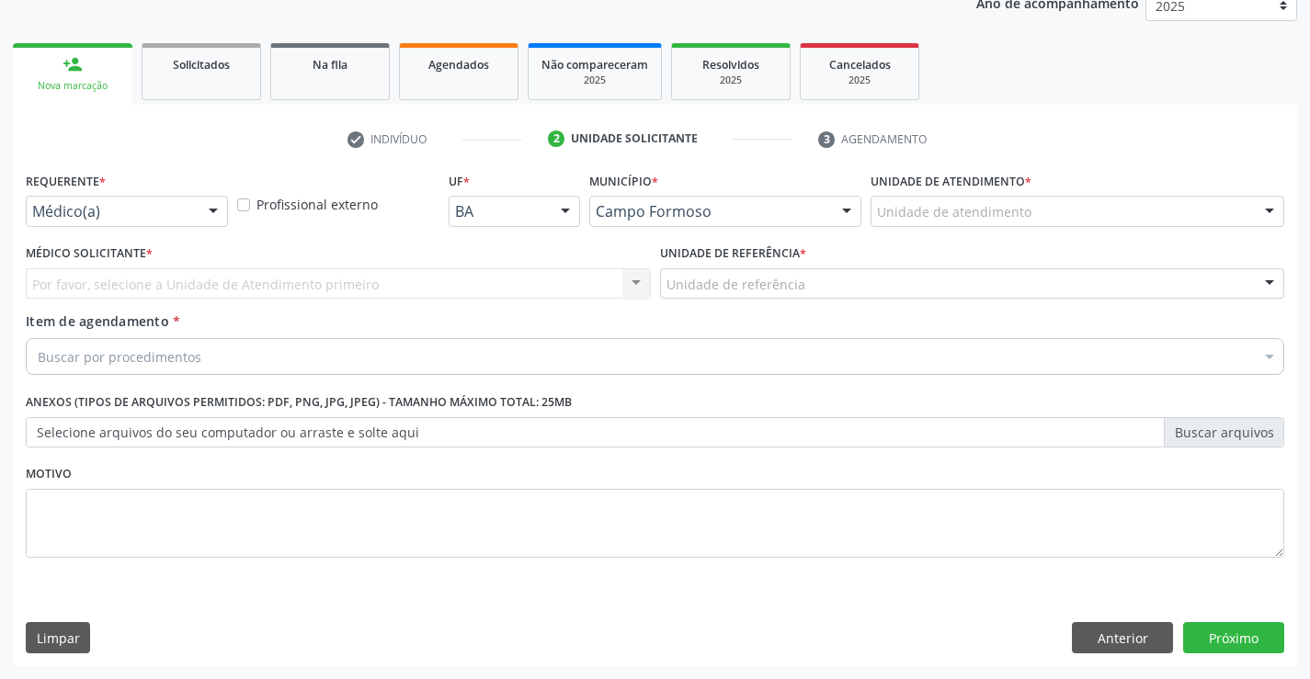
scroll to position [232, 0]
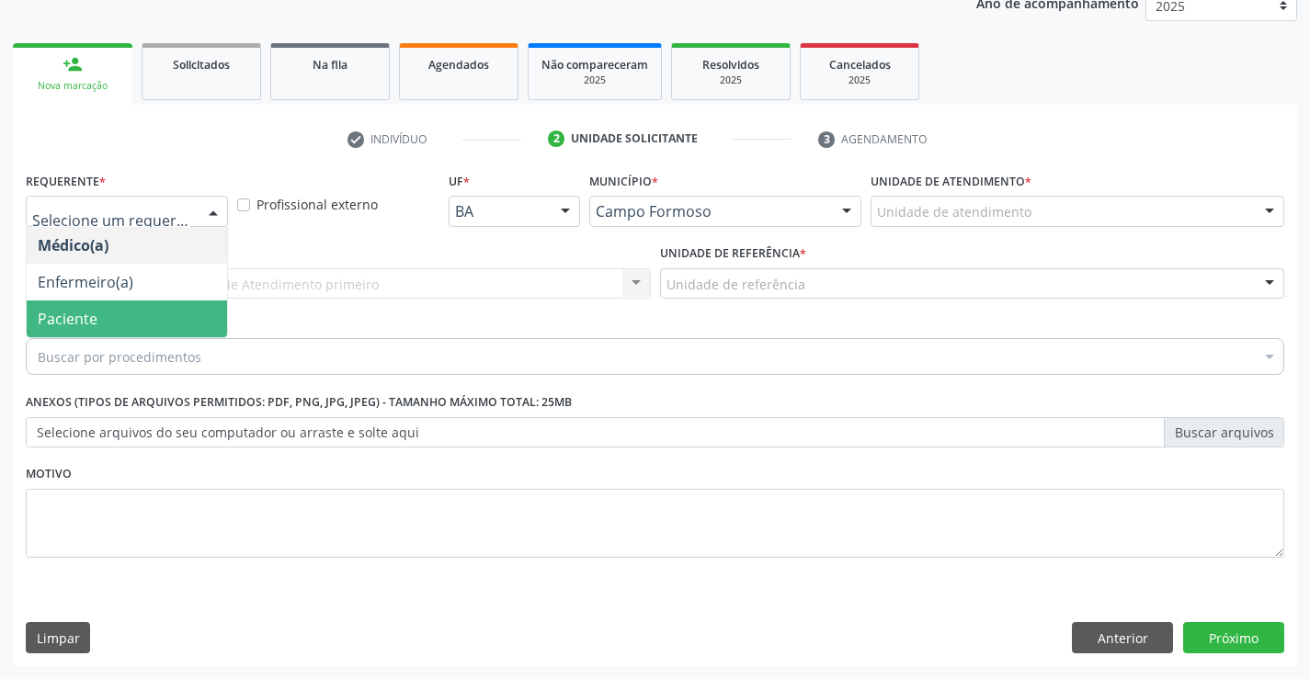
click at [97, 320] on span "Paciente" at bounding box center [127, 319] width 200 height 37
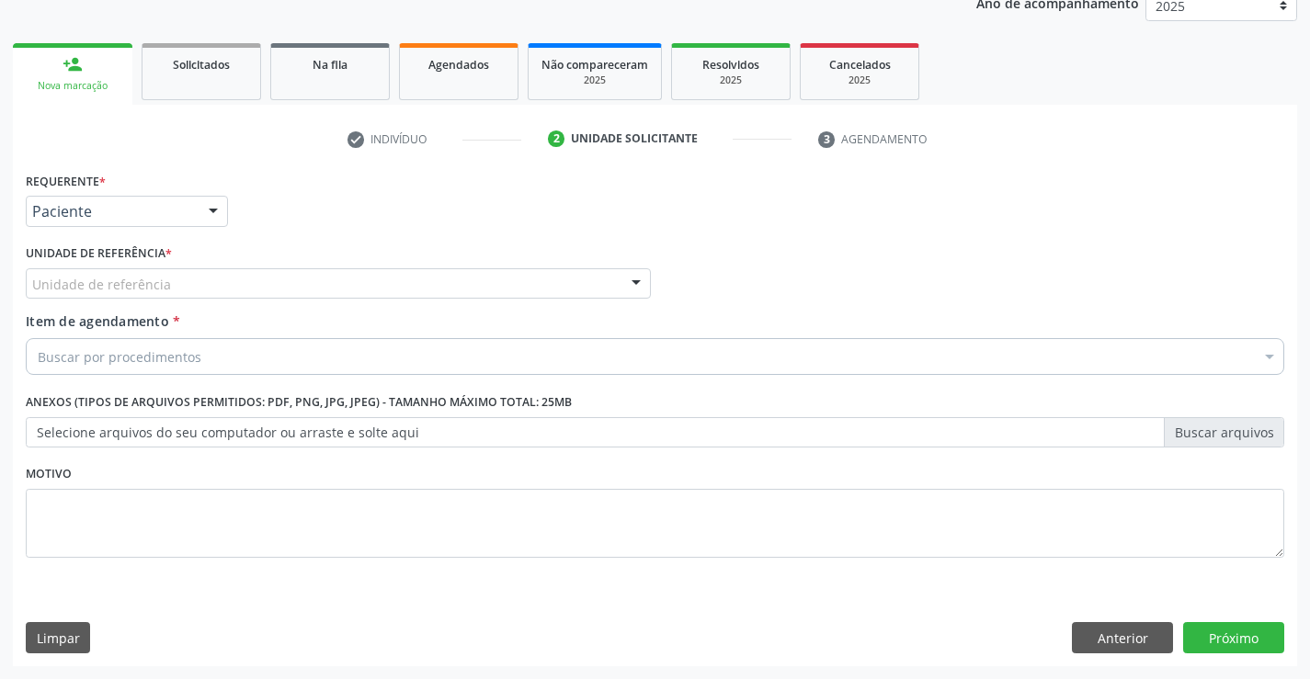
click at [167, 287] on div "Unidade de referência" at bounding box center [338, 283] width 625 height 31
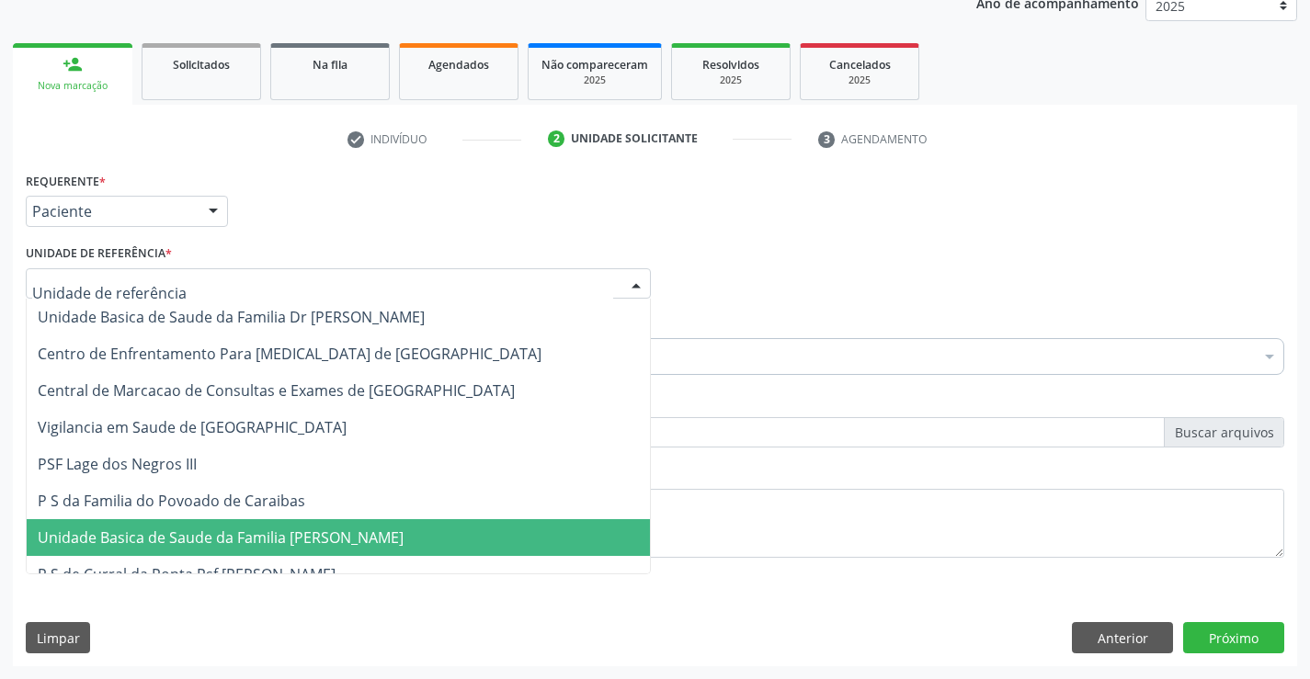
click at [222, 540] on span "Unidade Basica de Saude da Familia [PERSON_NAME]" at bounding box center [221, 538] width 366 height 20
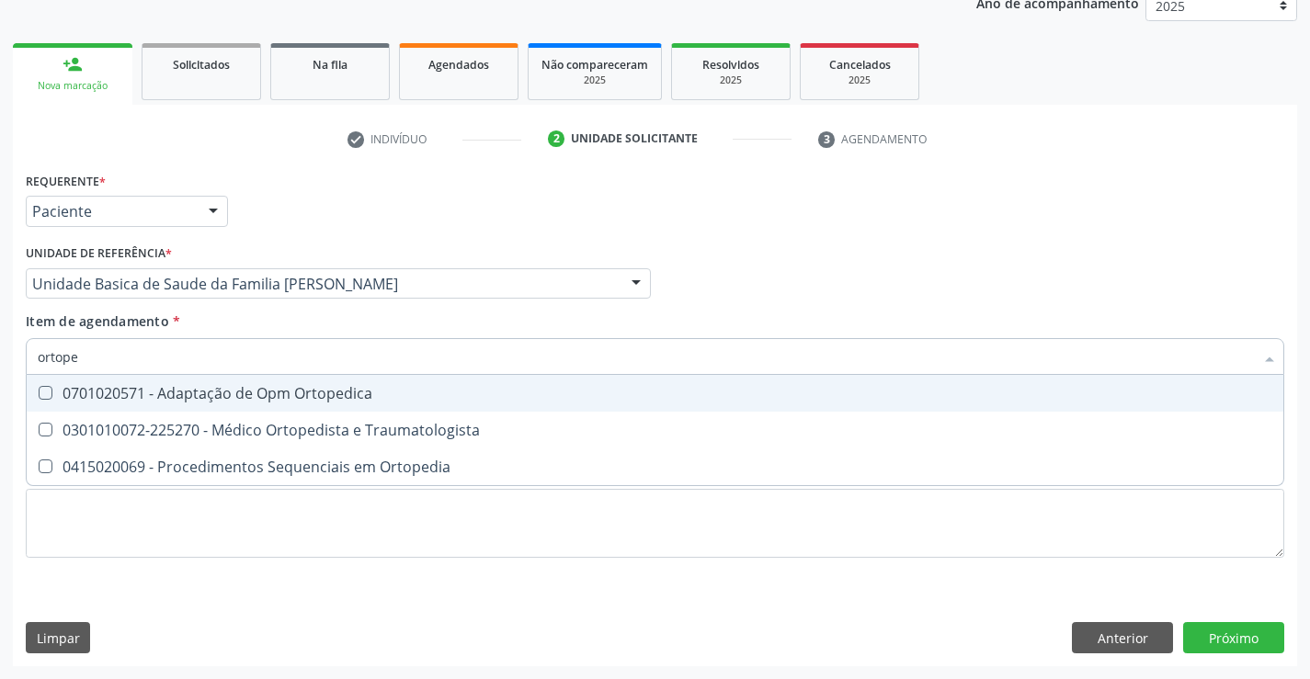
type input "ortoped"
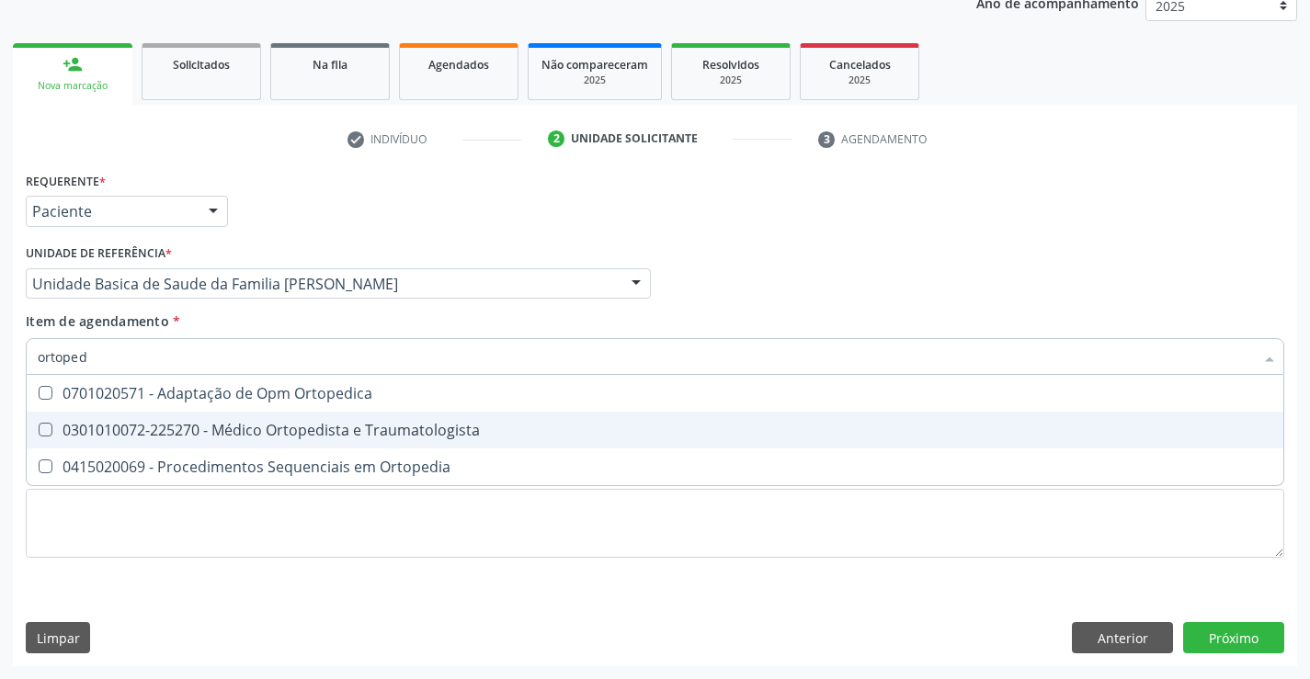
click at [199, 434] on div "0301010072-225270 - Médico Ortopedista e Traumatologista" at bounding box center [655, 430] width 1235 height 15
checkbox Traumatologista "true"
click at [1209, 644] on div "Requerente * Paciente Médico(a) Enfermeiro(a) Paciente Nenhum resultado encontr…" at bounding box center [655, 416] width 1284 height 499
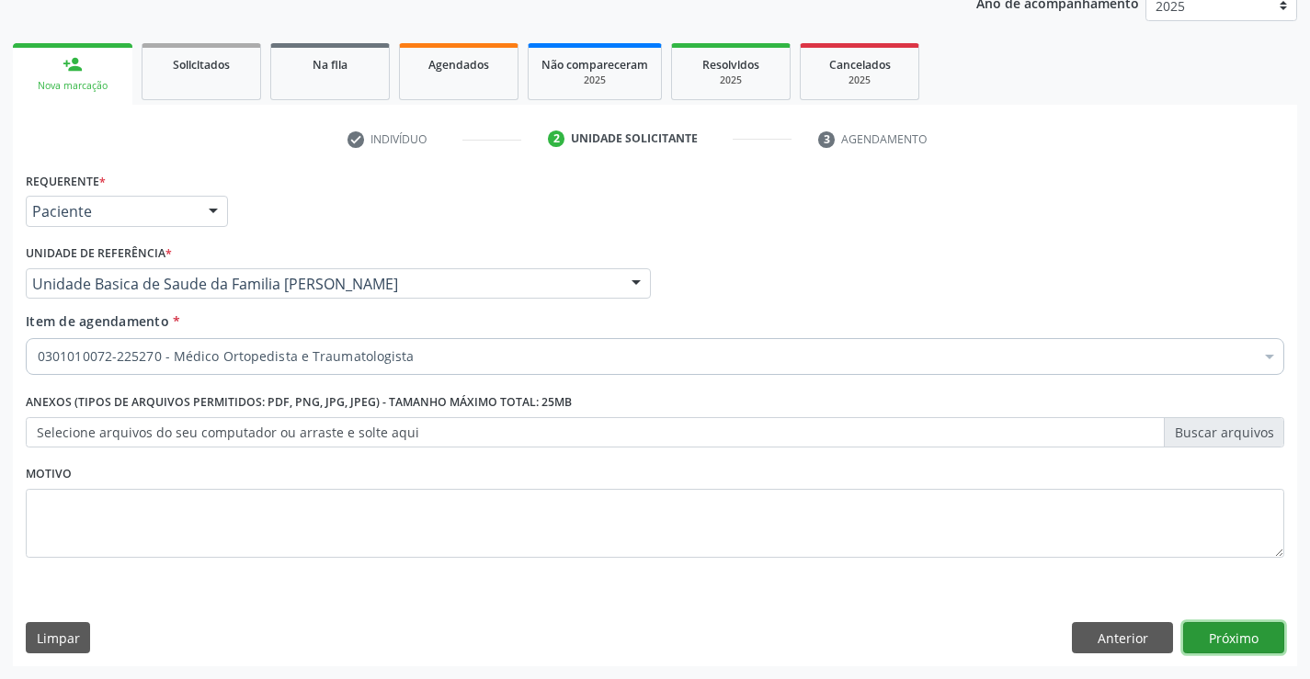
click at [1248, 644] on button "Próximo" at bounding box center [1233, 637] width 101 height 31
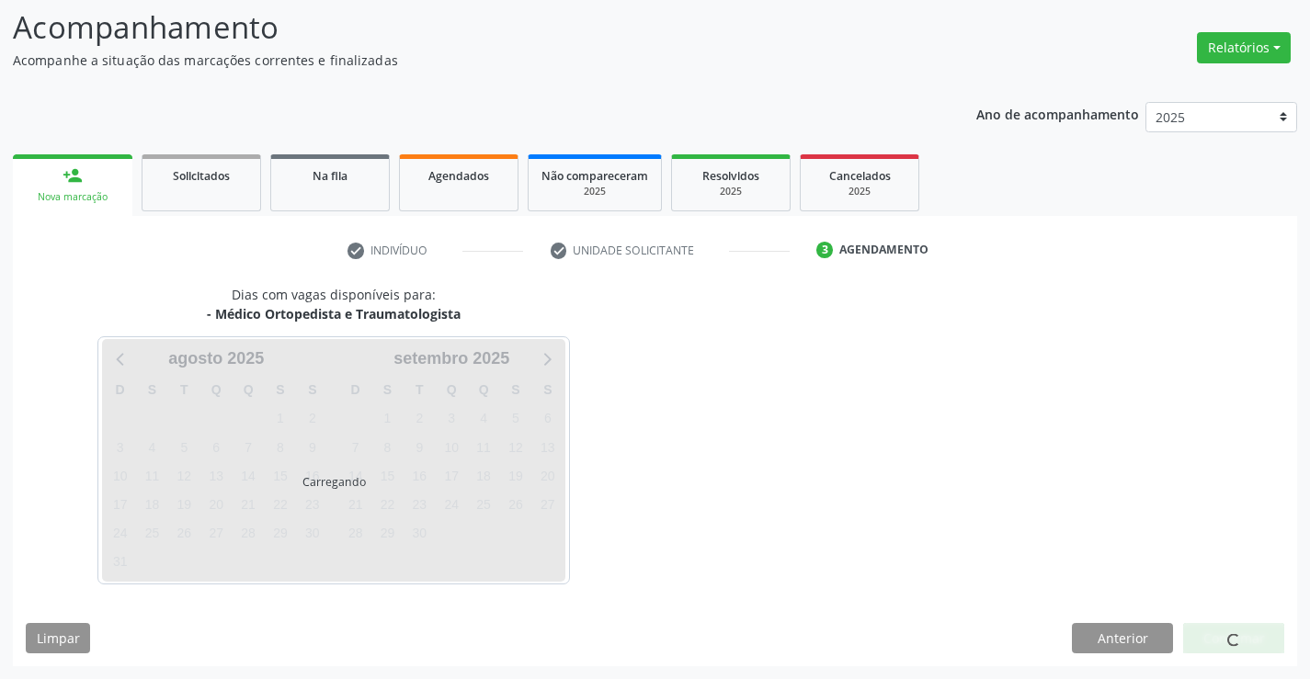
scroll to position [120, 0]
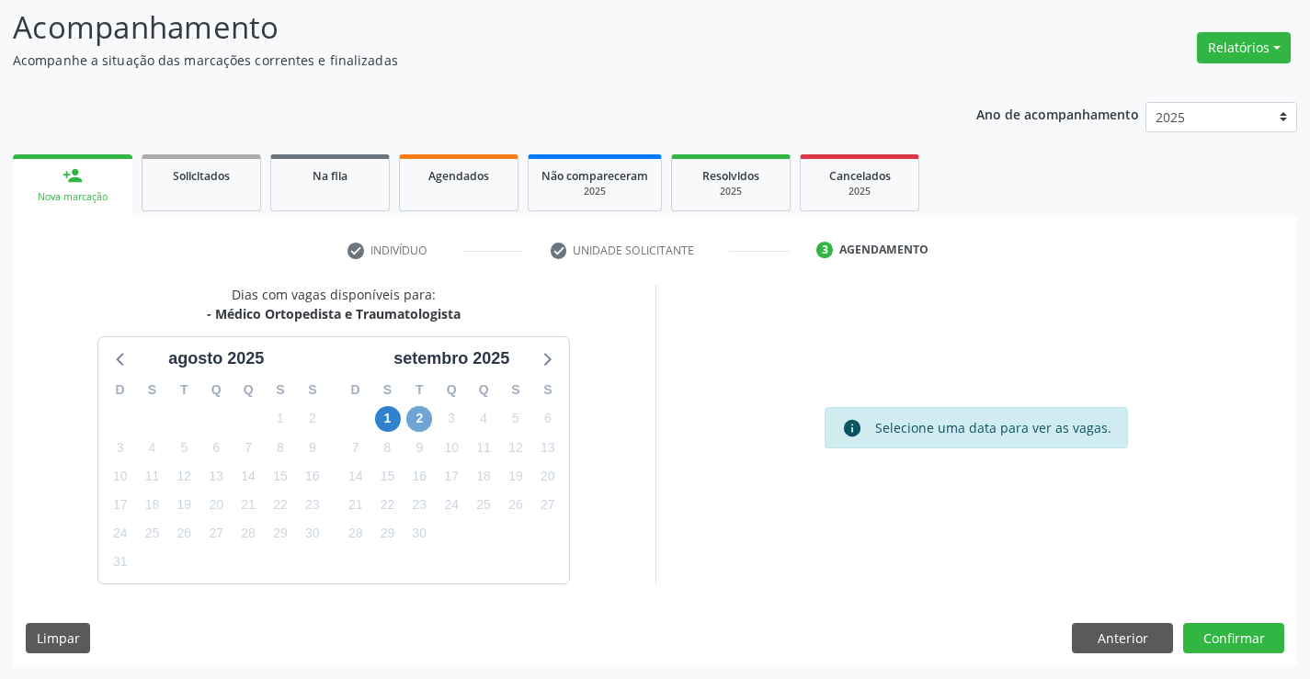
click at [416, 422] on span "2" at bounding box center [419, 419] width 26 height 26
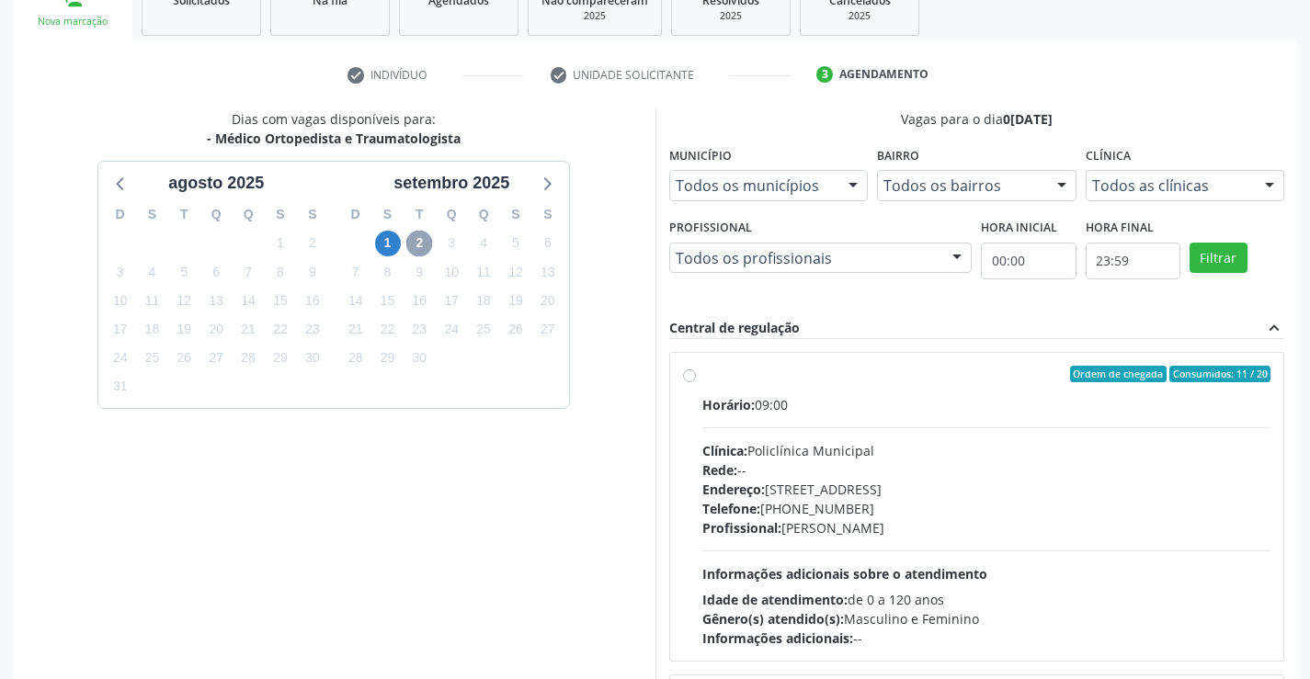
scroll to position [419, 0]
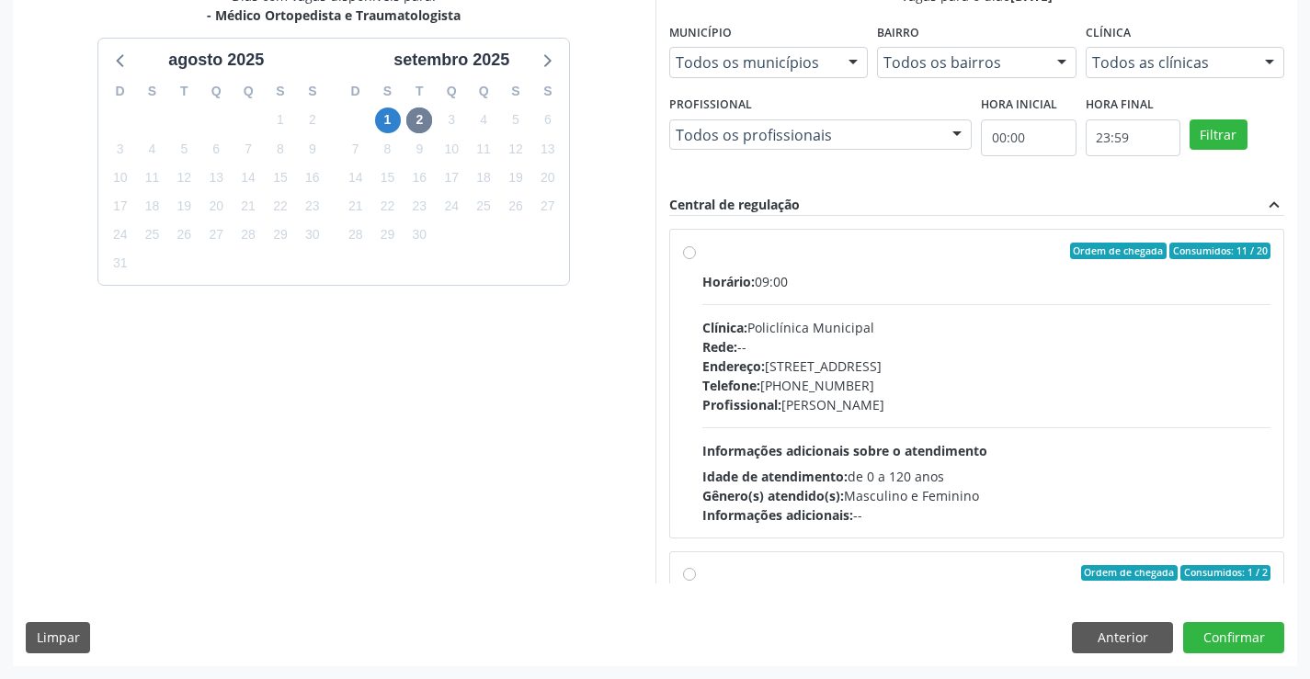
click at [982, 408] on div "Profissional: [PERSON_NAME]" at bounding box center [986, 404] width 569 height 19
click at [696, 259] on input "Ordem de chegada Consumidos: 11 / 20 Horário: 09:00 Clínica: Policlínica Munici…" at bounding box center [689, 251] width 13 height 17
radio input "true"
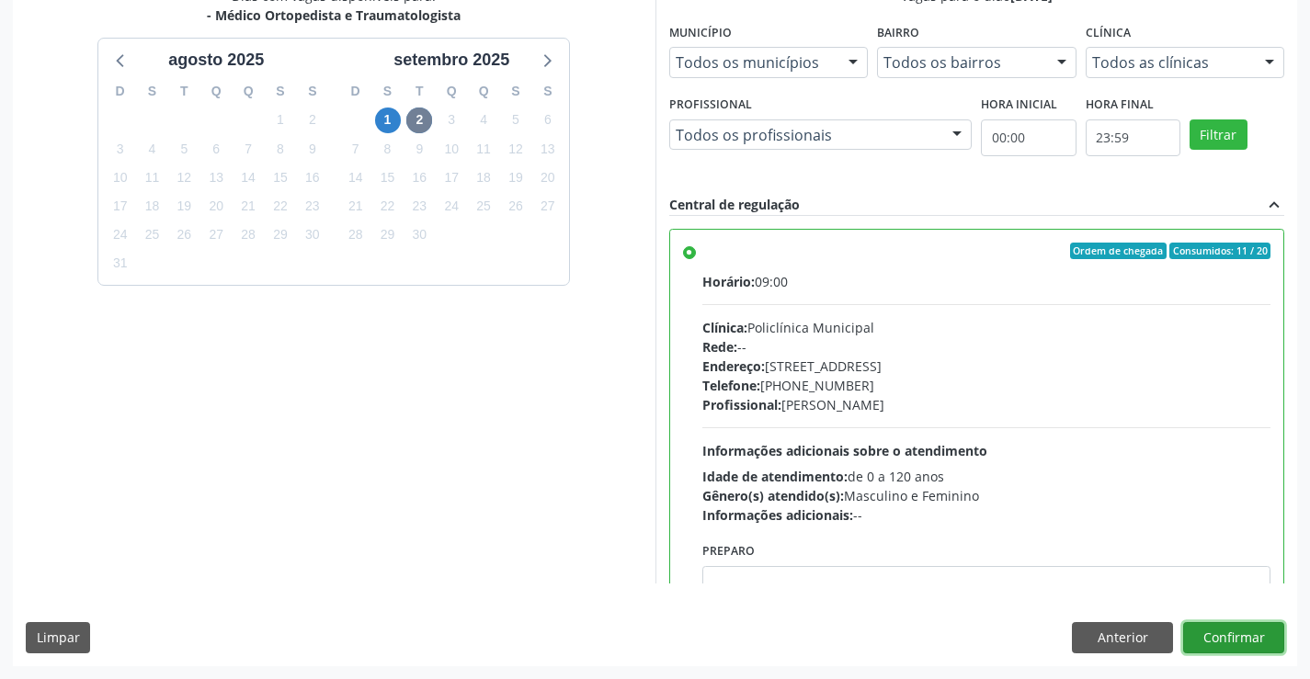
click at [1203, 636] on button "Confirmar" at bounding box center [1233, 637] width 101 height 31
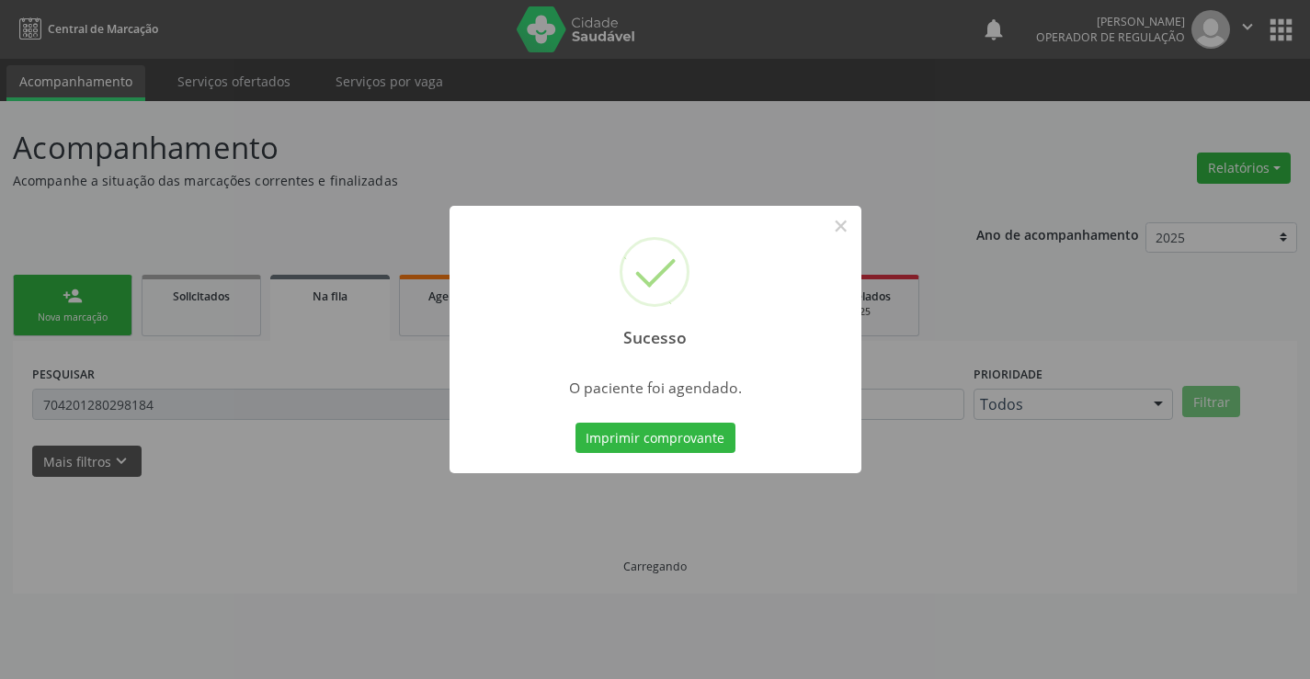
scroll to position [0, 0]
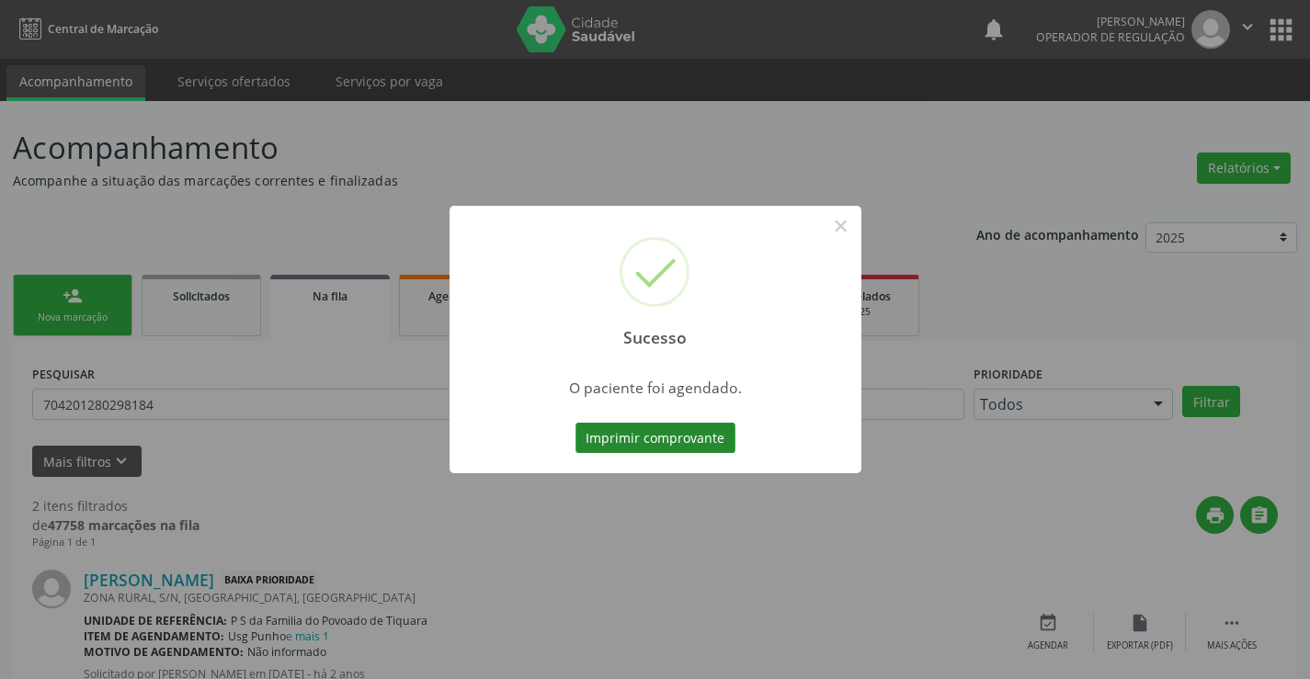
click at [686, 434] on button "Imprimir comprovante" at bounding box center [656, 438] width 160 height 31
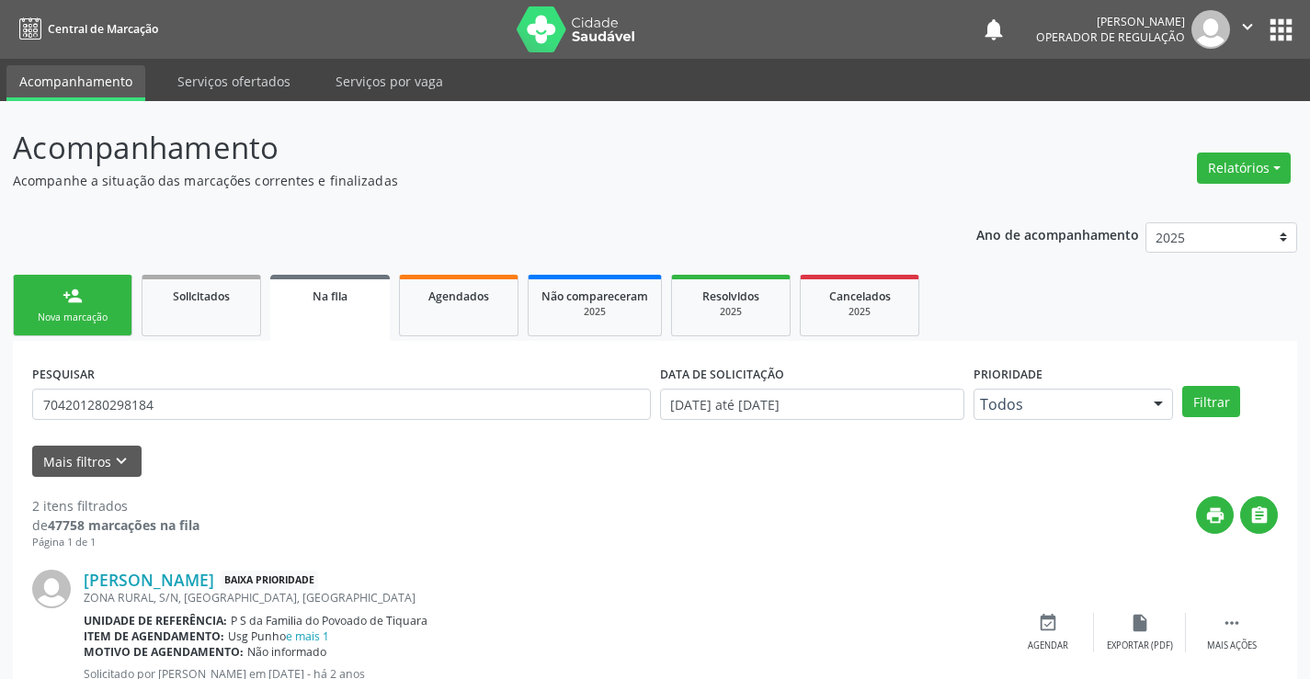
click at [79, 296] on div "person_add" at bounding box center [73, 296] width 20 height 20
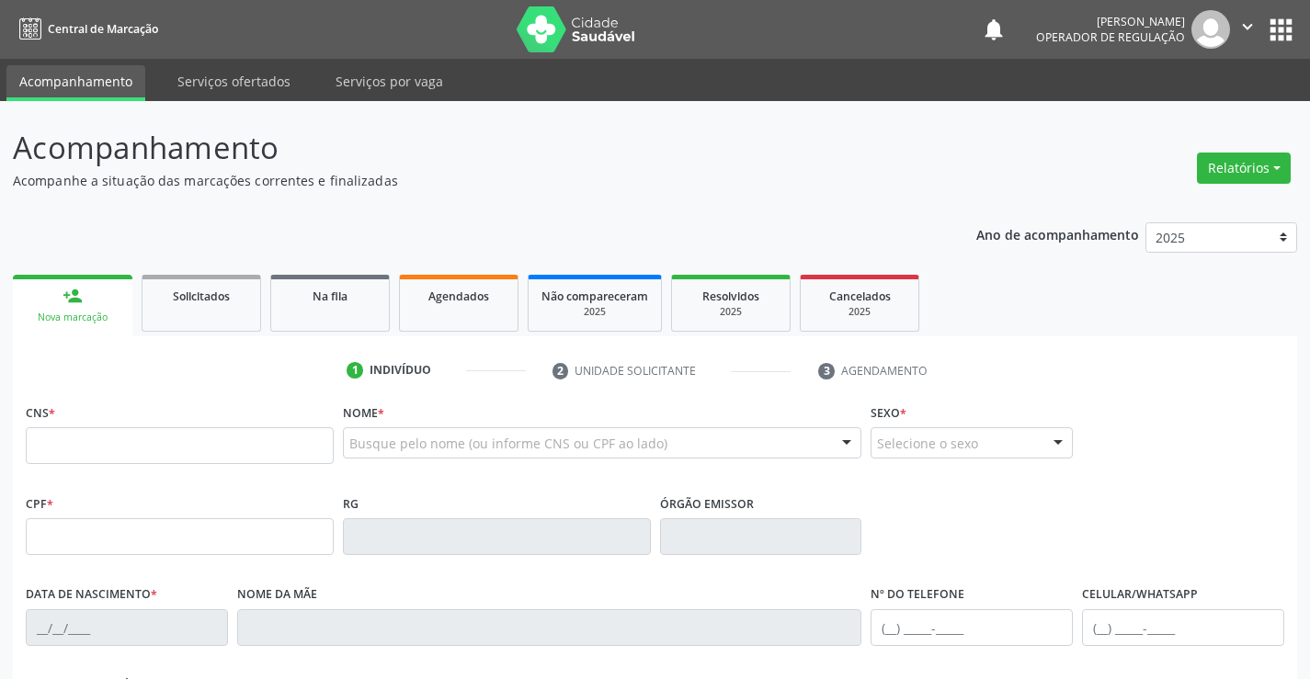
click at [162, 473] on fieldset "CNS *" at bounding box center [180, 438] width 308 height 78
click at [157, 460] on input "text" at bounding box center [180, 445] width 308 height 37
type input "708 1015 5208 1132"
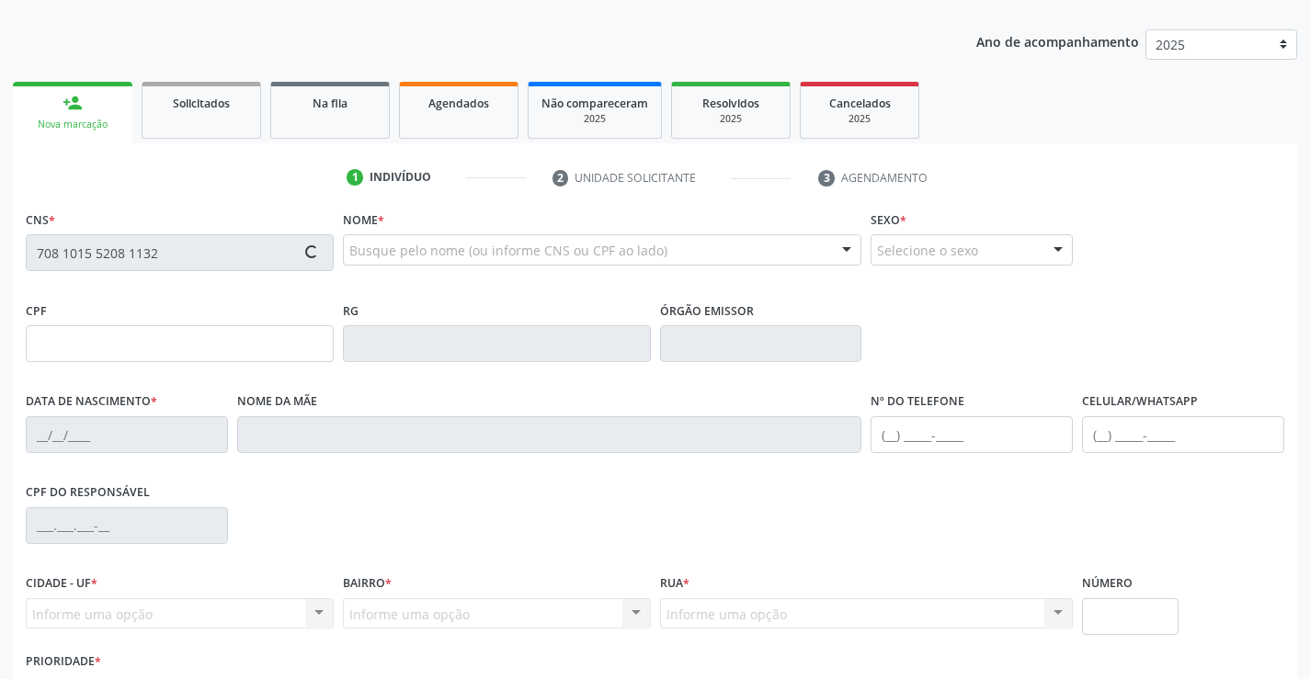
scroll to position [317, 0]
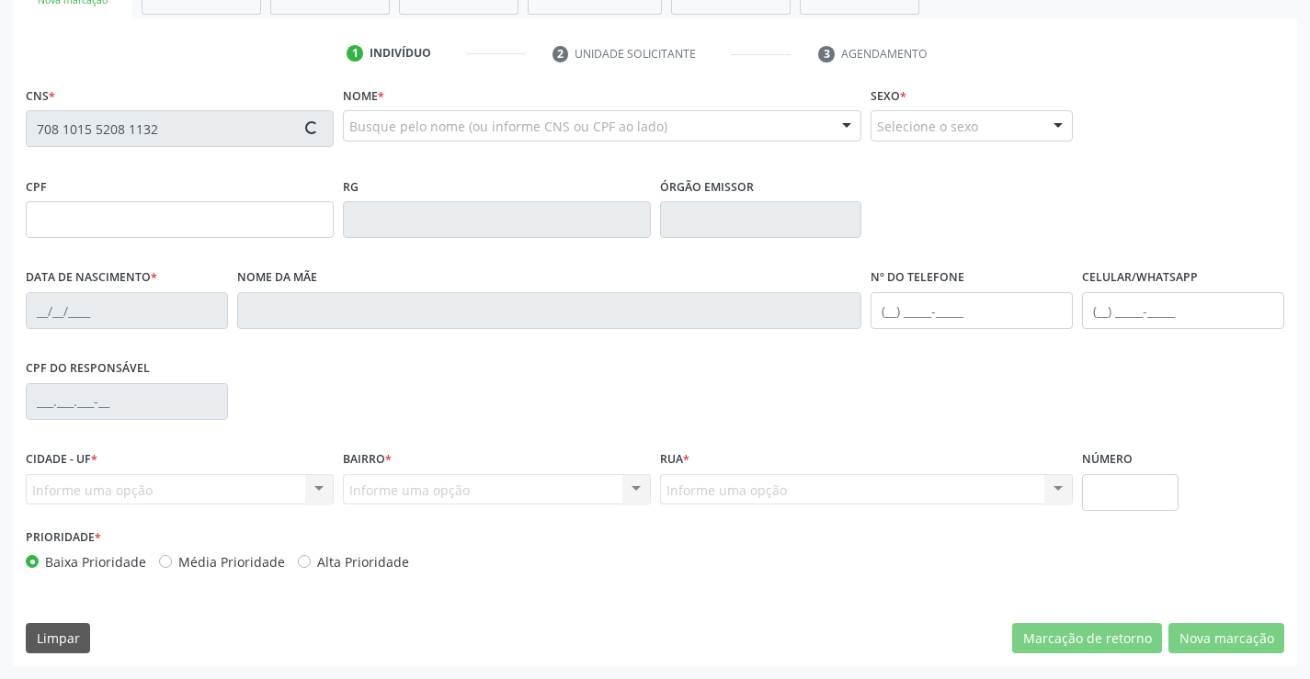
type input "0425283720"
type input "[DATE]"
type input "S/N"
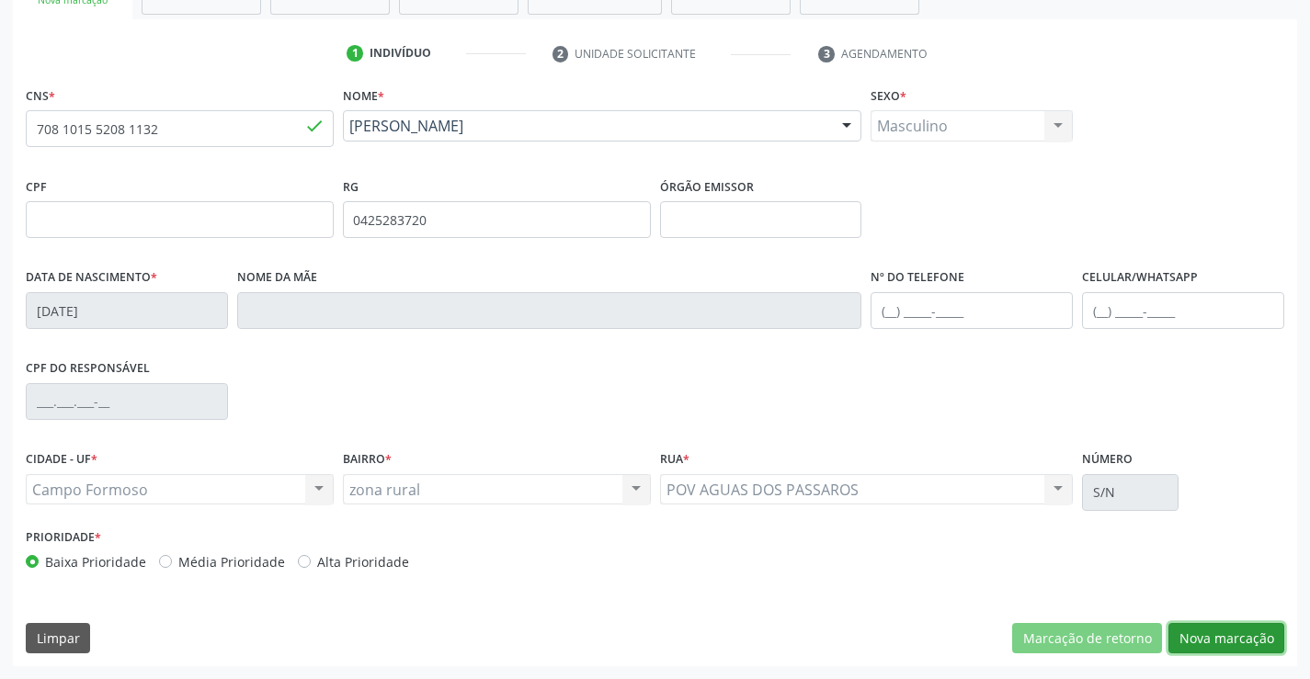
click at [1233, 644] on button "Nova marcação" at bounding box center [1226, 638] width 116 height 31
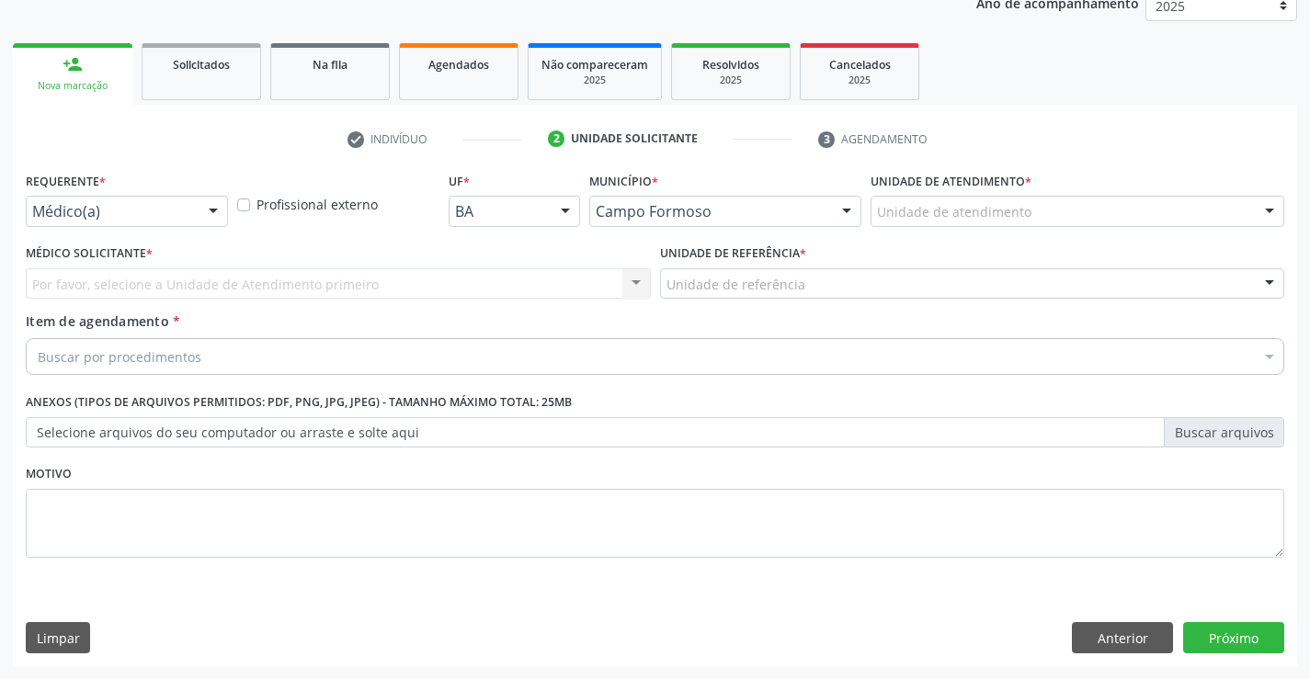
scroll to position [232, 0]
click at [90, 195] on label "Requerente *" at bounding box center [66, 181] width 80 height 28
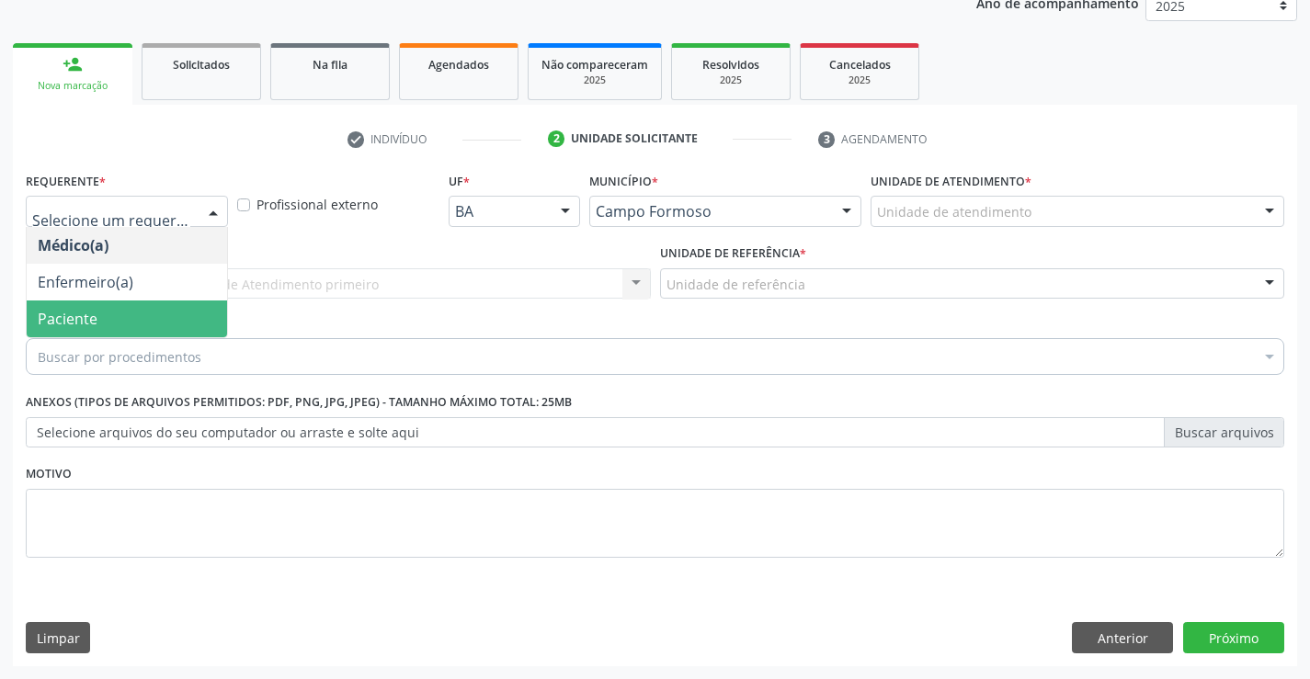
click at [88, 318] on span "Paciente" at bounding box center [68, 319] width 60 height 20
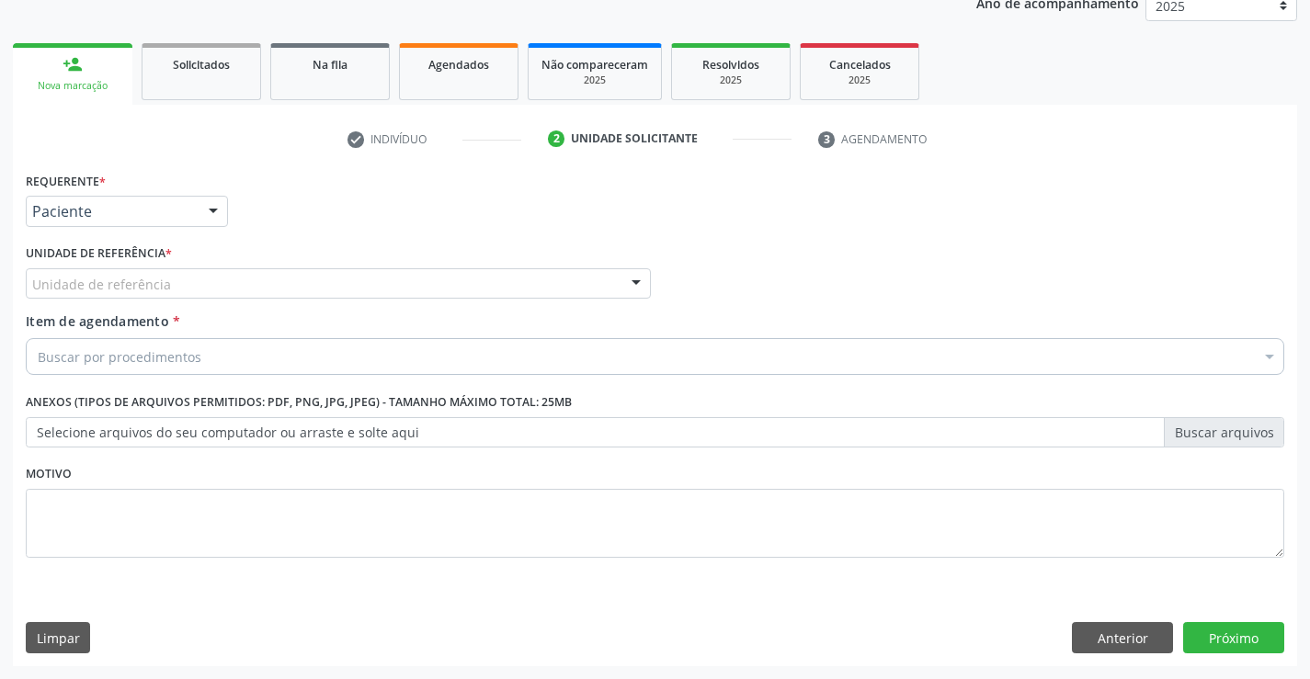
click at [114, 301] on div "Unidade de referência * Unidade de referência Unidade Basica de Saude da Famili…" at bounding box center [338, 276] width 634 height 72
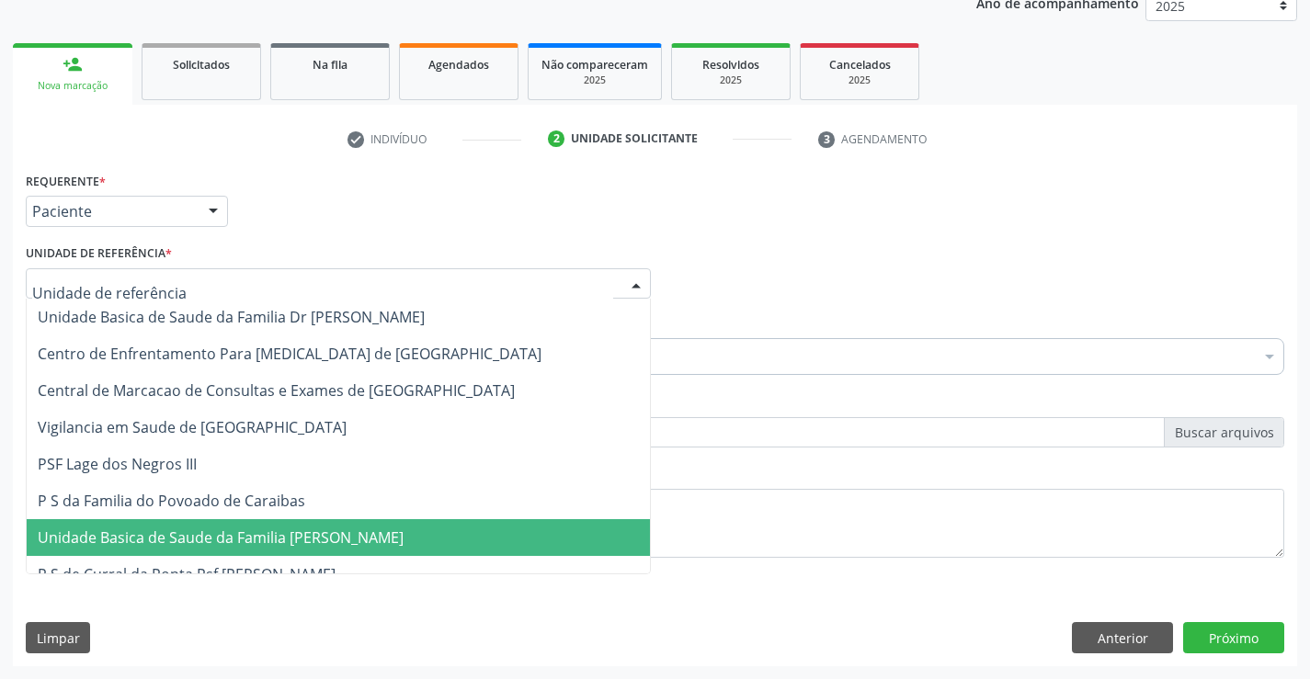
click at [147, 544] on span "Unidade Basica de Saude da Familia [PERSON_NAME]" at bounding box center [221, 538] width 366 height 20
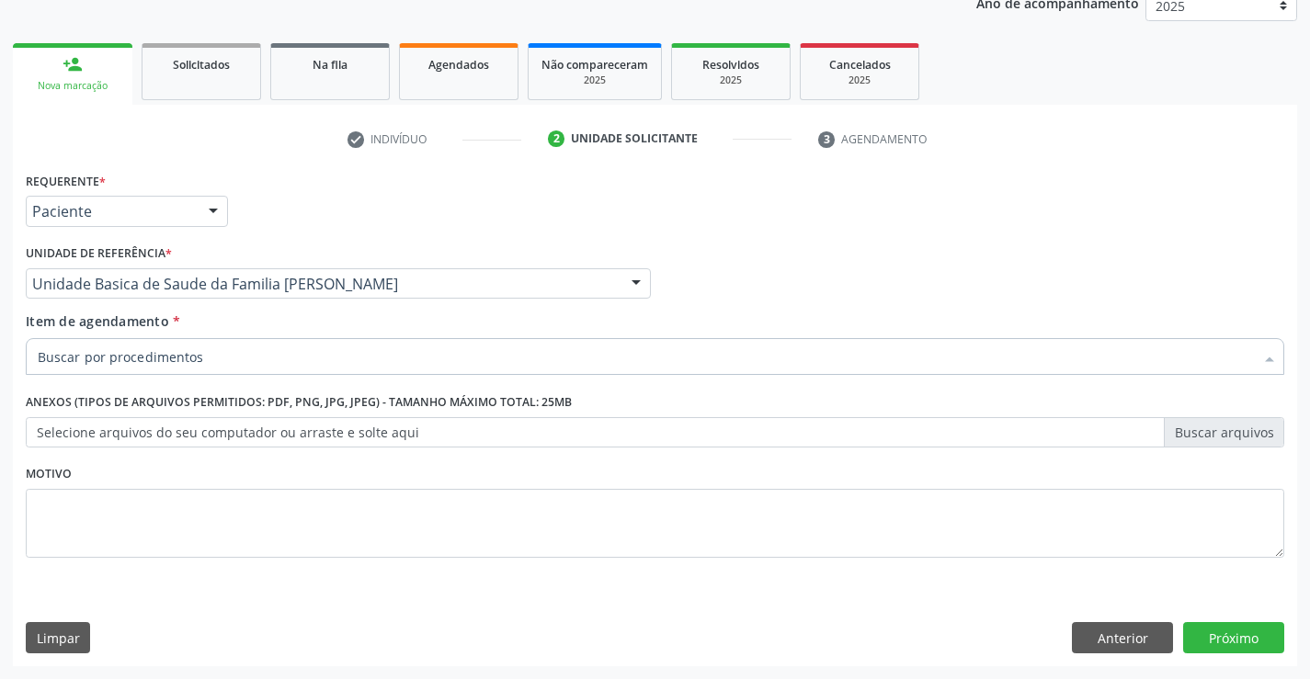
click at [154, 356] on input "Item de agendamento *" at bounding box center [646, 356] width 1216 height 37
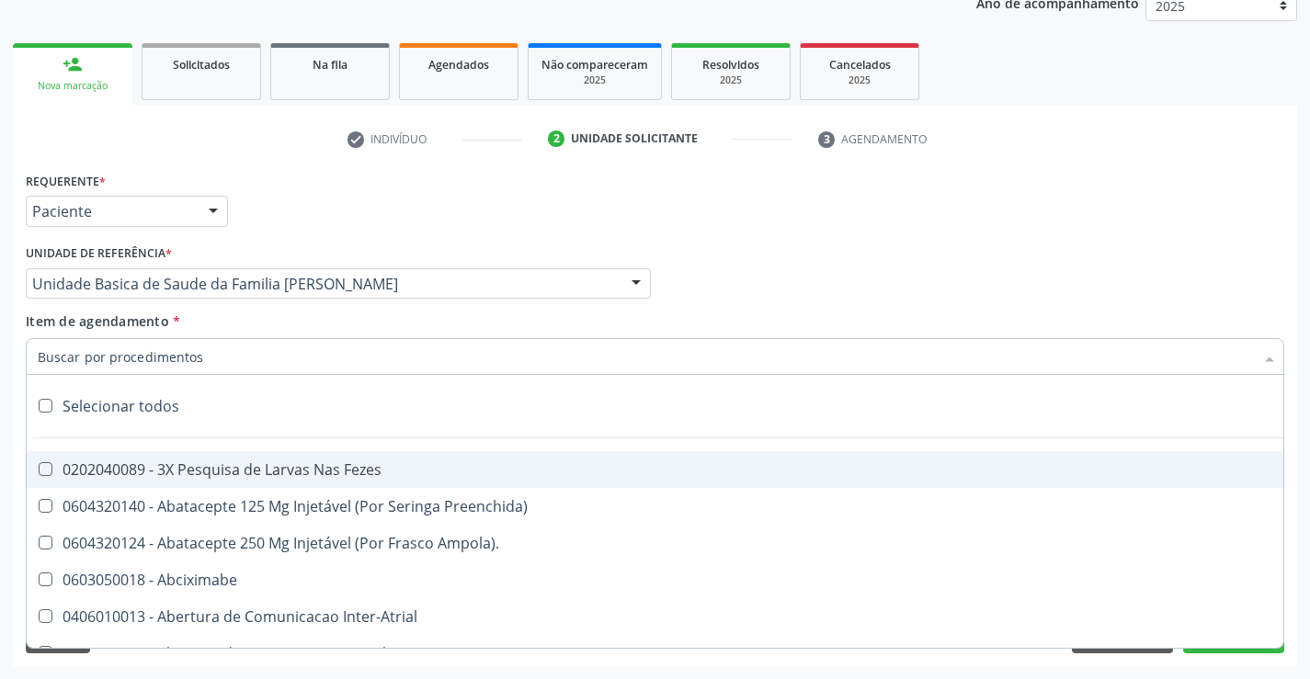
click at [156, 353] on input "Item de agendamento *" at bounding box center [646, 356] width 1216 height 37
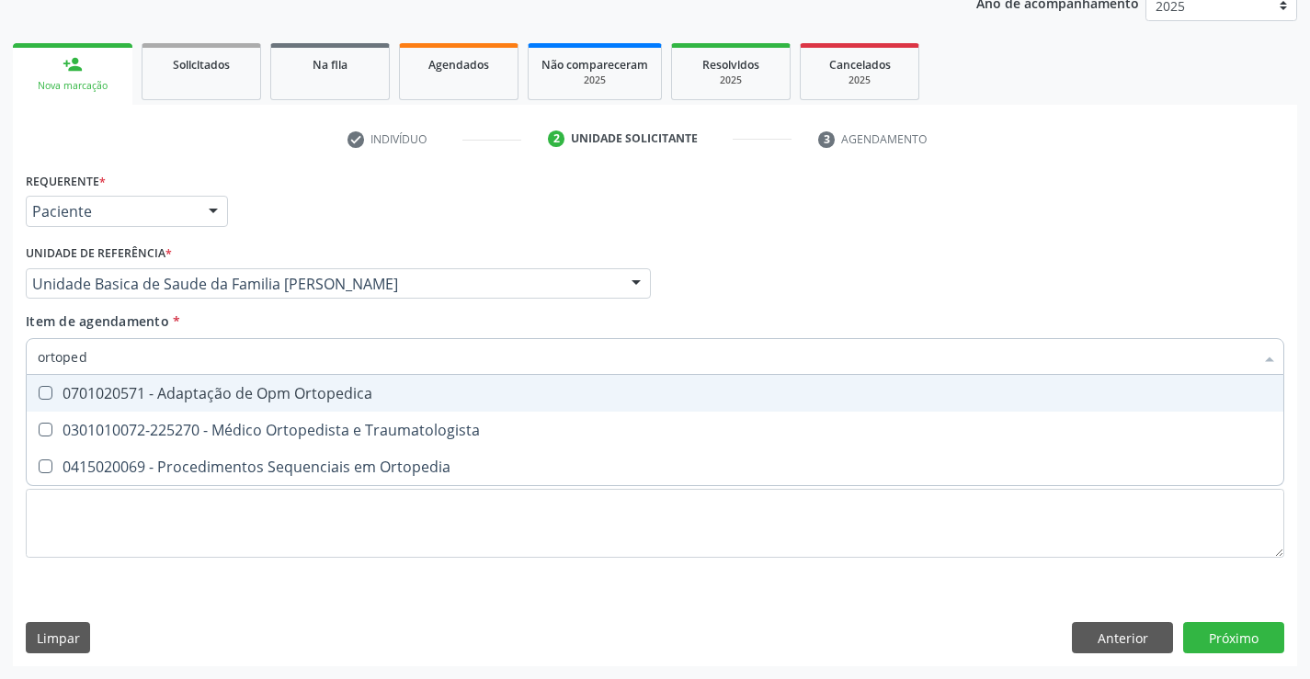
type input "ortopedi"
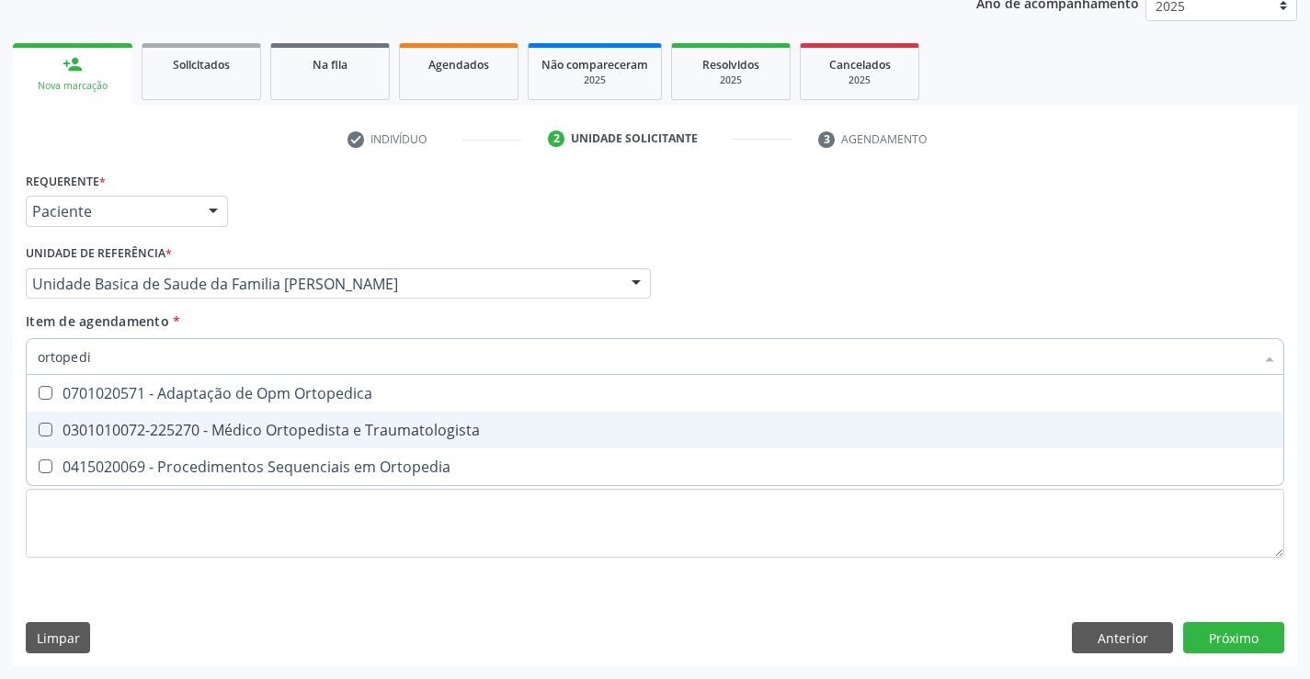
drag, startPoint x: 188, startPoint y: 439, endPoint x: 48, endPoint y: 405, distance: 144.5
click at [180, 438] on div "0301010072-225270 - Médico Ortopedista e Traumatologista" at bounding box center [655, 430] width 1235 height 15
checkbox Traumatologista "true"
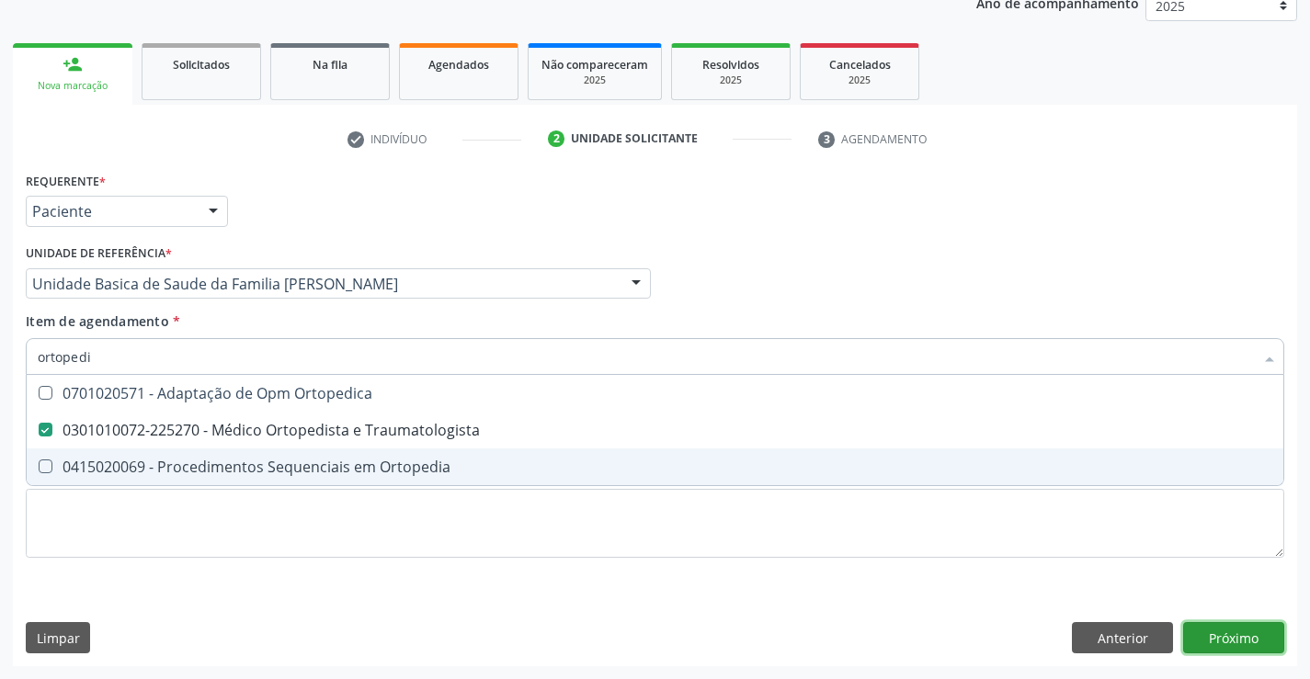
click at [1233, 633] on div "Requerente * Paciente Médico(a) Enfermeiro(a) Paciente Nenhum resultado encontr…" at bounding box center [655, 416] width 1284 height 499
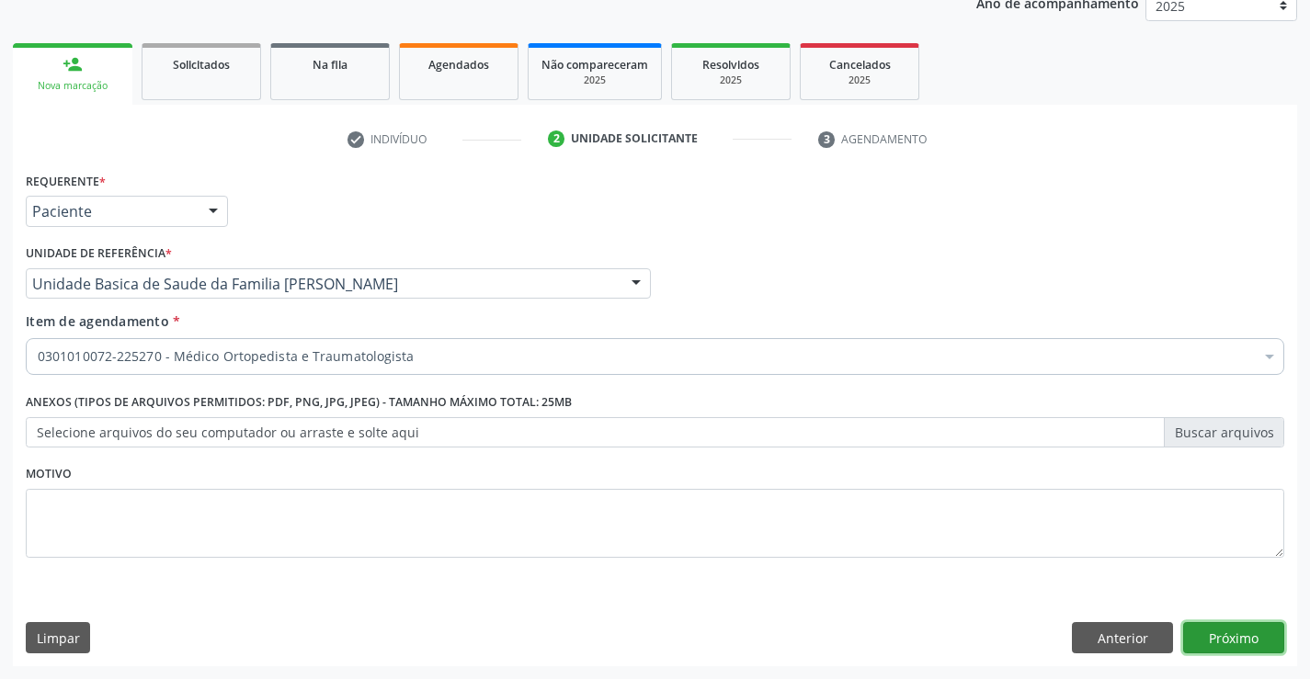
click at [1222, 647] on button "Próximo" at bounding box center [1233, 637] width 101 height 31
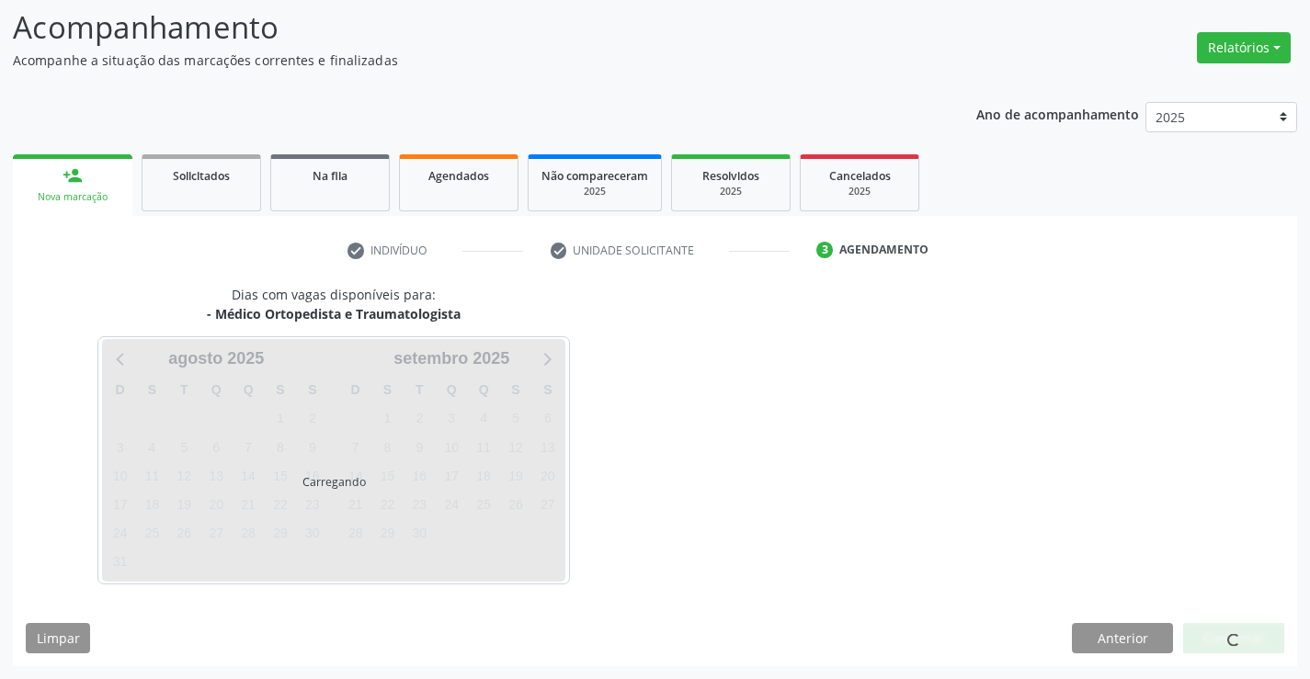
scroll to position [120, 0]
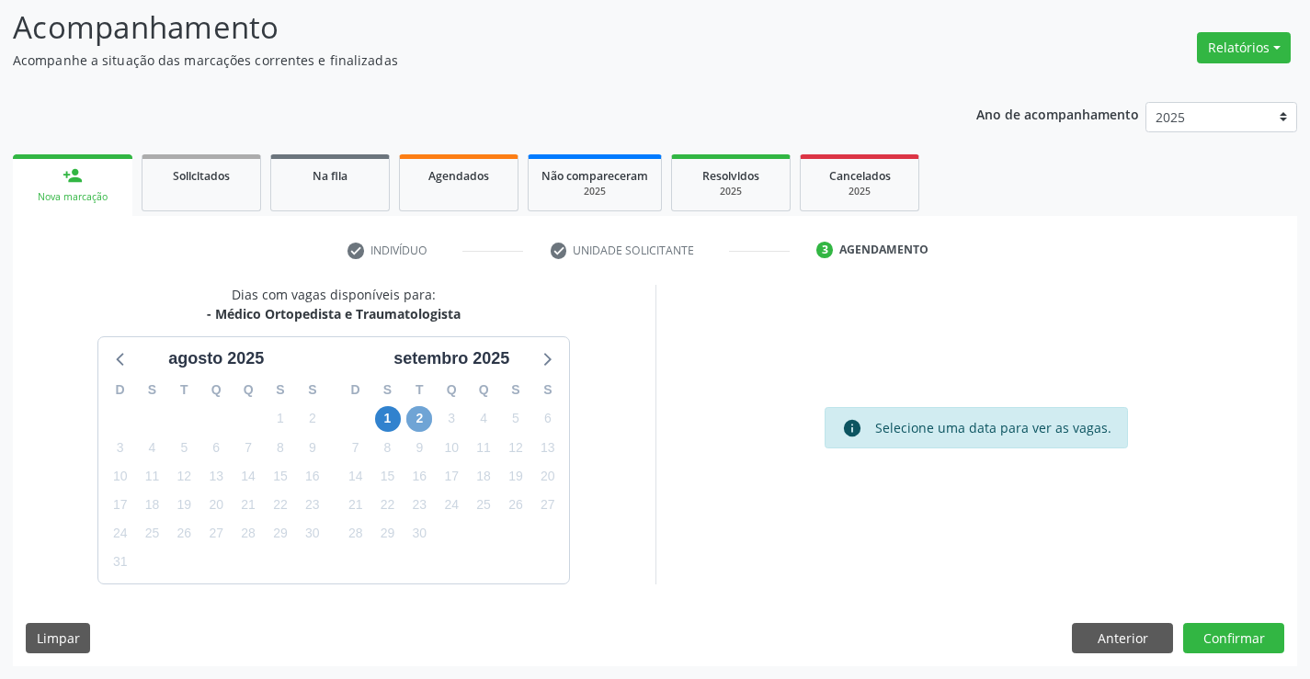
click at [417, 424] on span "2" at bounding box center [419, 419] width 26 height 26
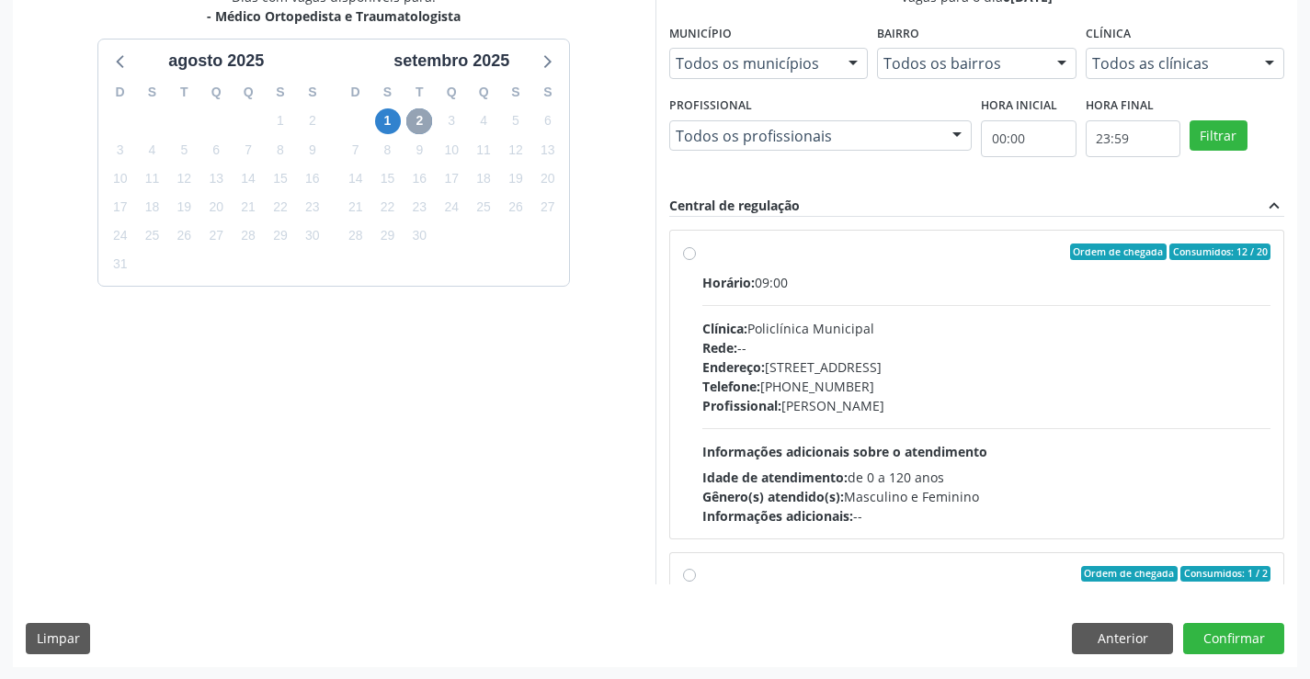
scroll to position [419, 0]
click at [889, 362] on div "Endereço: [STREET_ADDRESS]" at bounding box center [986, 366] width 569 height 19
click at [696, 259] on input "Ordem de chegada Consumidos: 12 / 20 Horário: 09:00 Clínica: Policlínica Munici…" at bounding box center [689, 251] width 13 height 17
radio input "true"
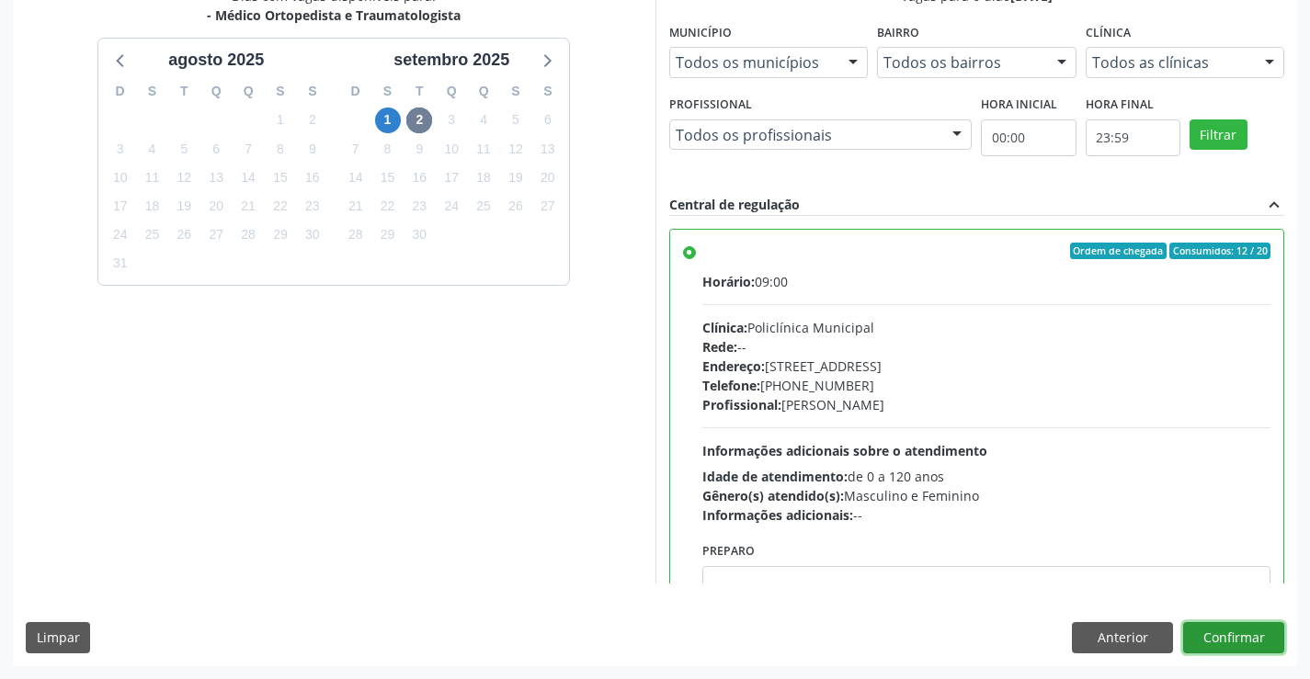
click at [1245, 640] on button "Confirmar" at bounding box center [1233, 637] width 101 height 31
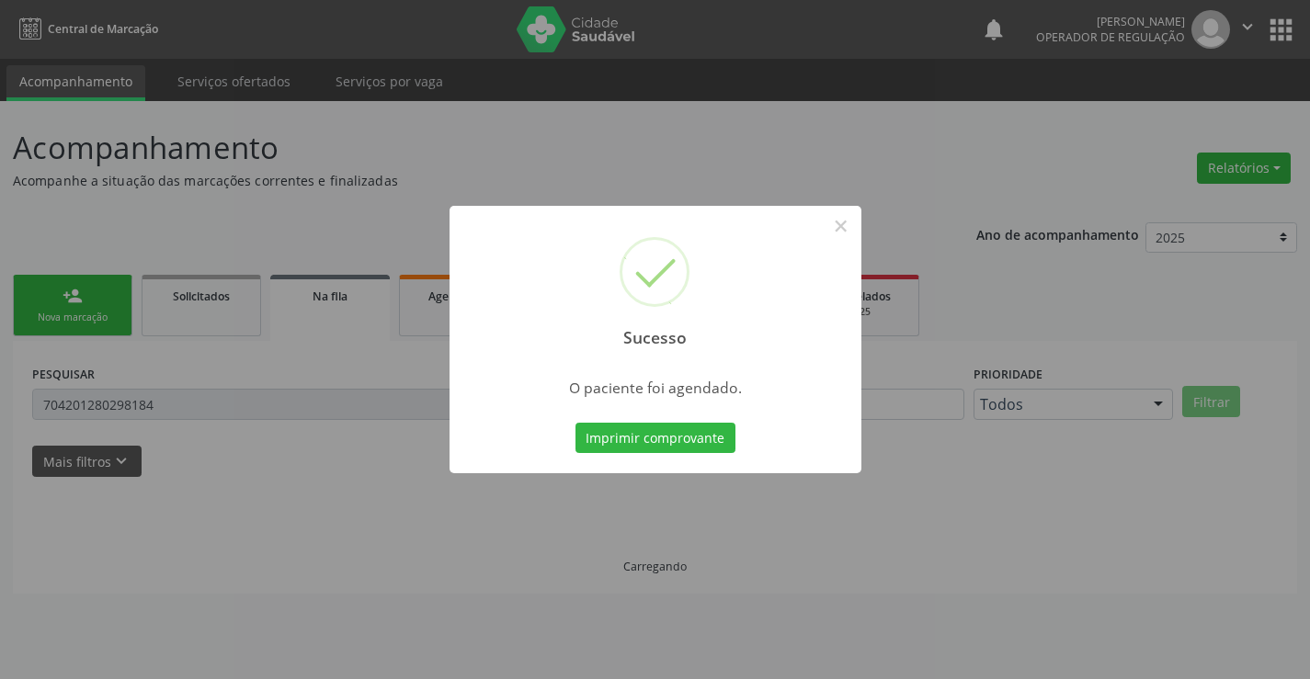
scroll to position [0, 0]
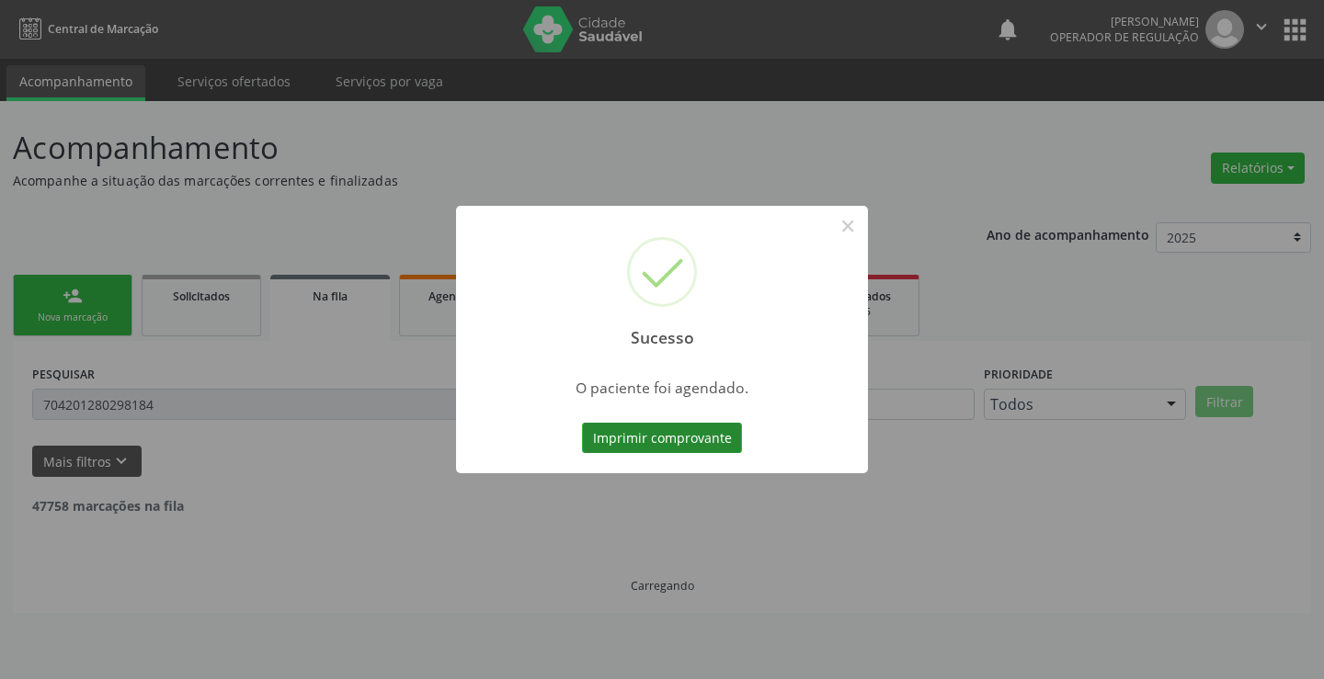
click at [653, 446] on button "Imprimir comprovante" at bounding box center [662, 438] width 160 height 31
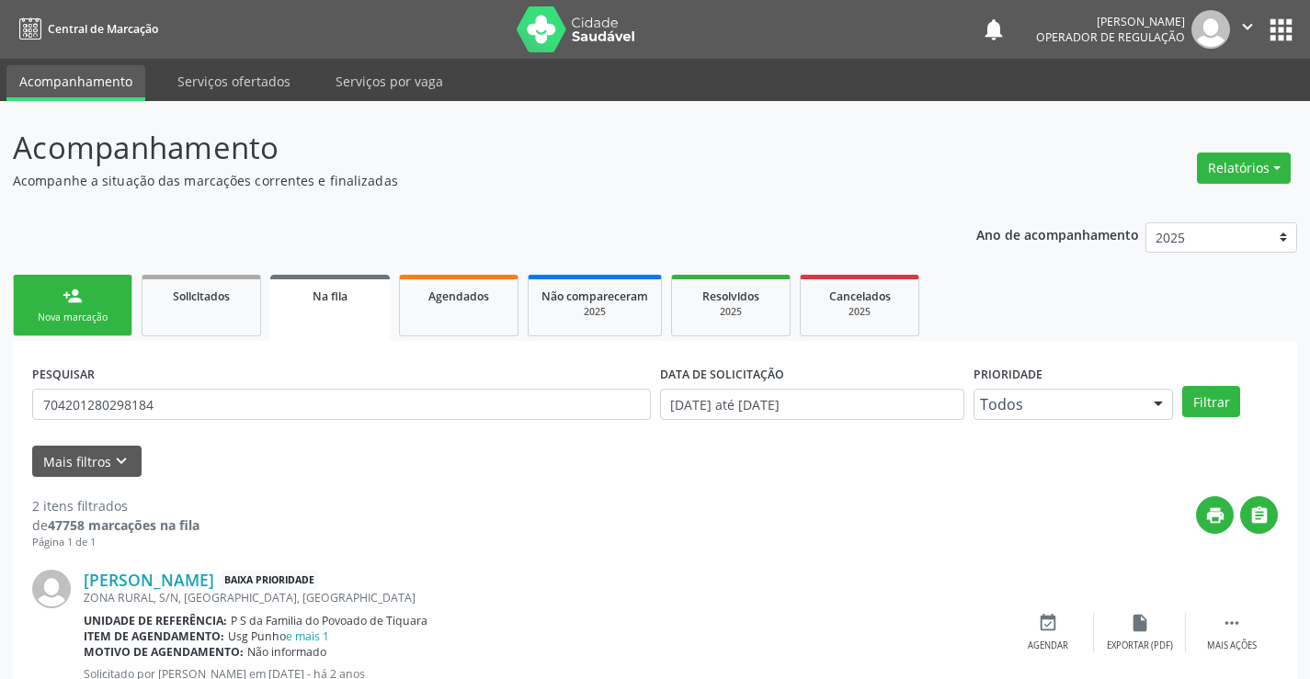
click at [79, 315] on div "Nova marcação" at bounding box center [73, 318] width 92 height 14
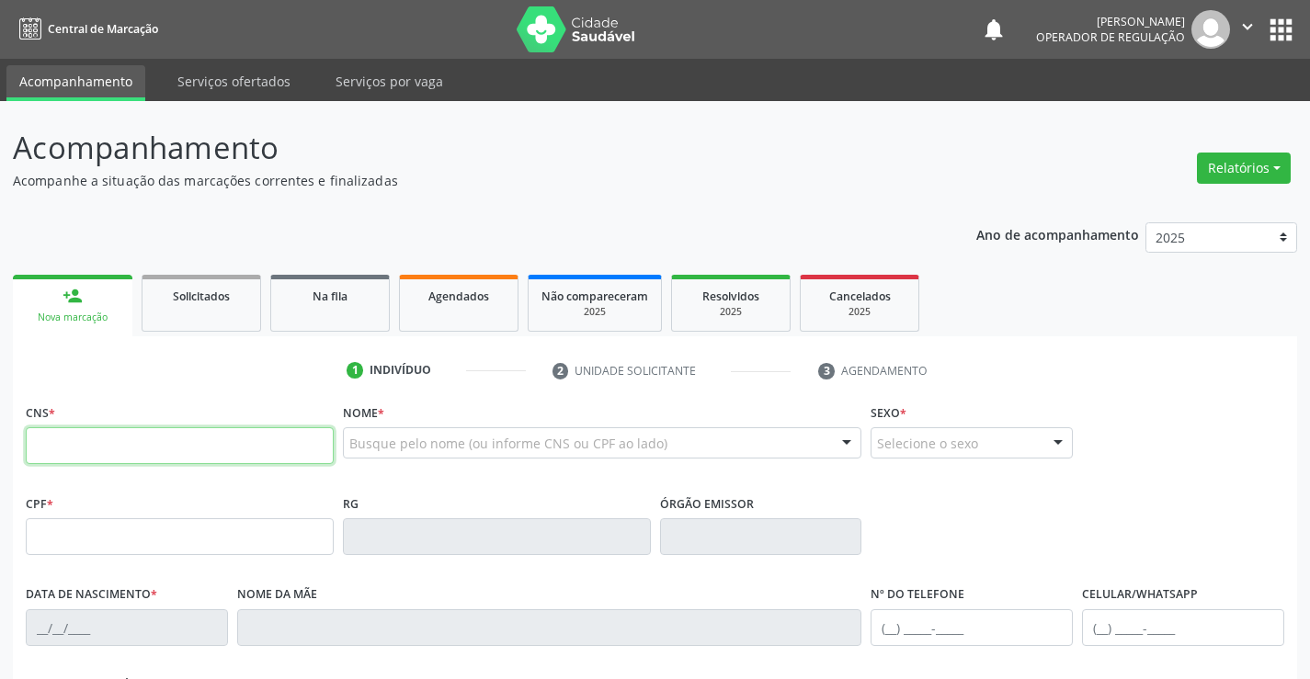
click at [208, 453] on input "text" at bounding box center [180, 445] width 308 height 37
type input "700 7094 6968 5480"
type input "136.105.425-51"
type input "0[DATE]"
type input "[PERSON_NAME]"
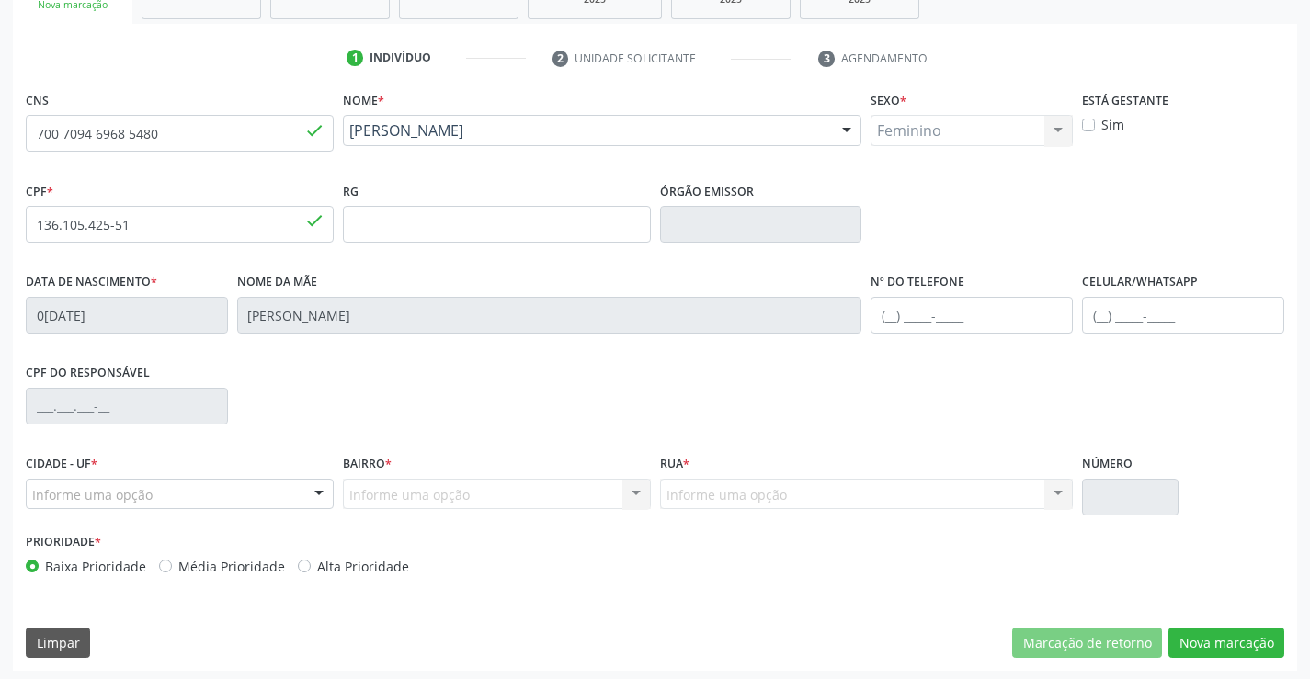
scroll to position [317, 0]
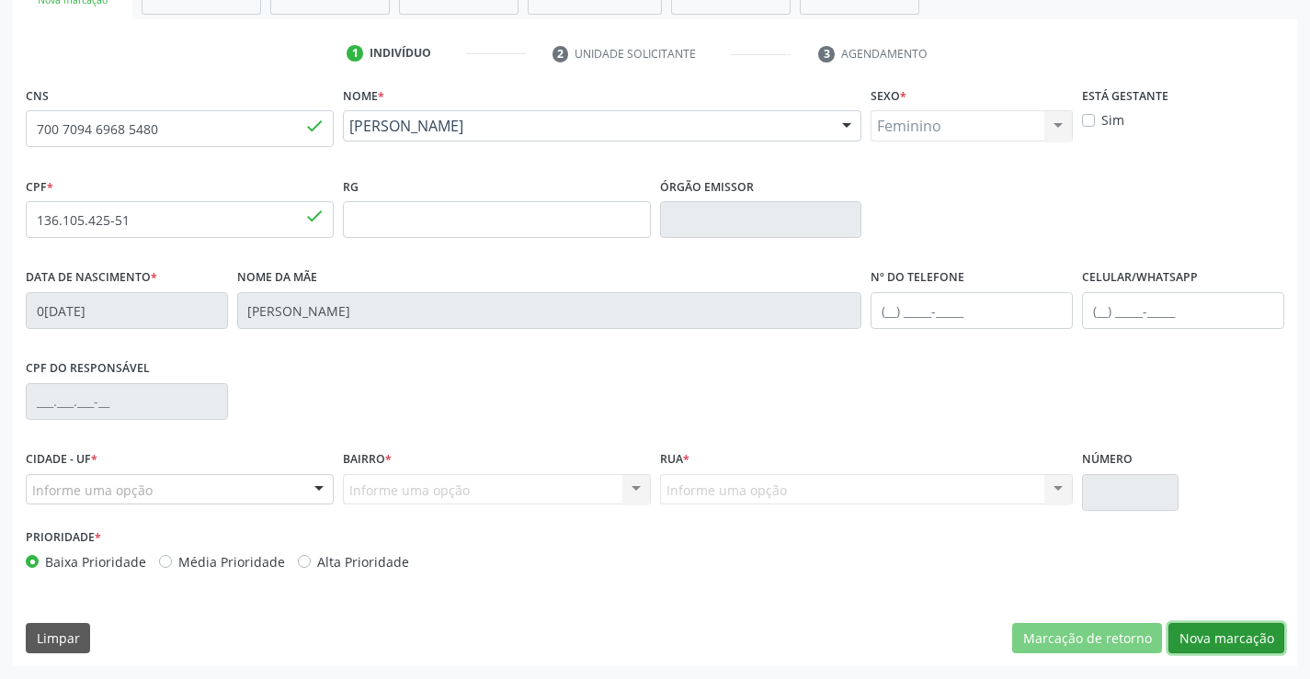
click at [1213, 633] on button "Nova marcação" at bounding box center [1226, 638] width 116 height 31
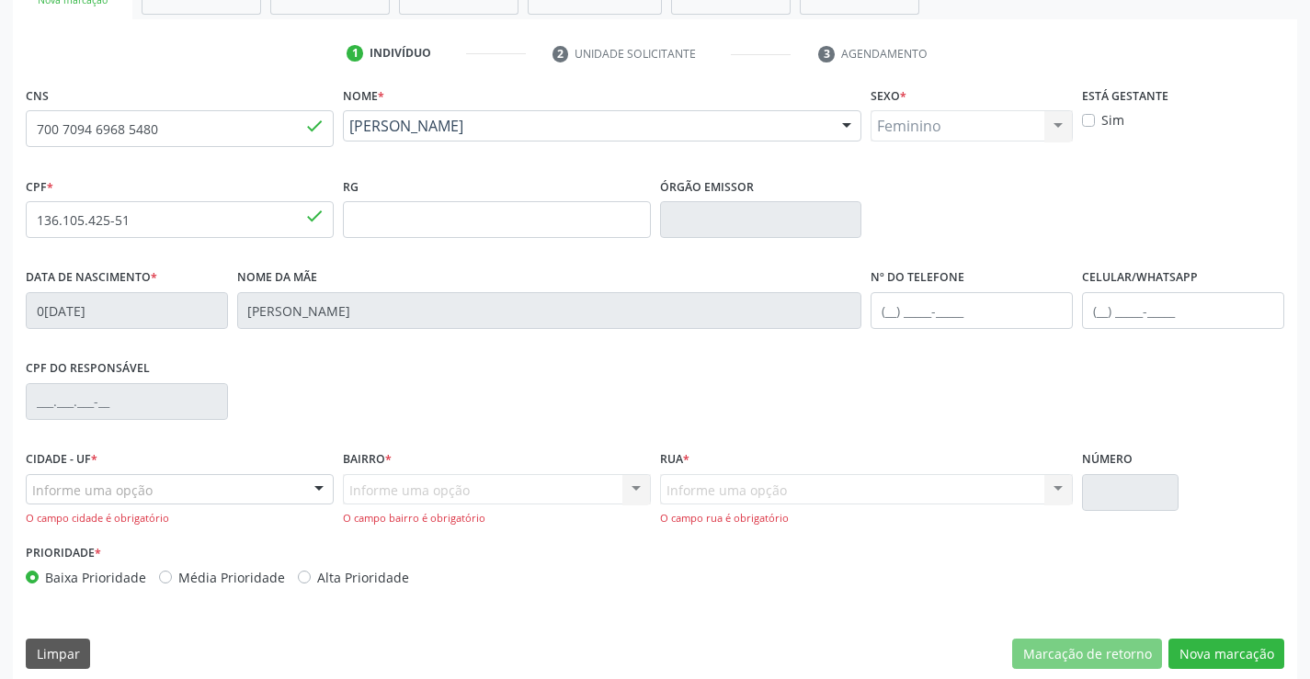
click at [307, 492] on div at bounding box center [319, 490] width 28 height 31
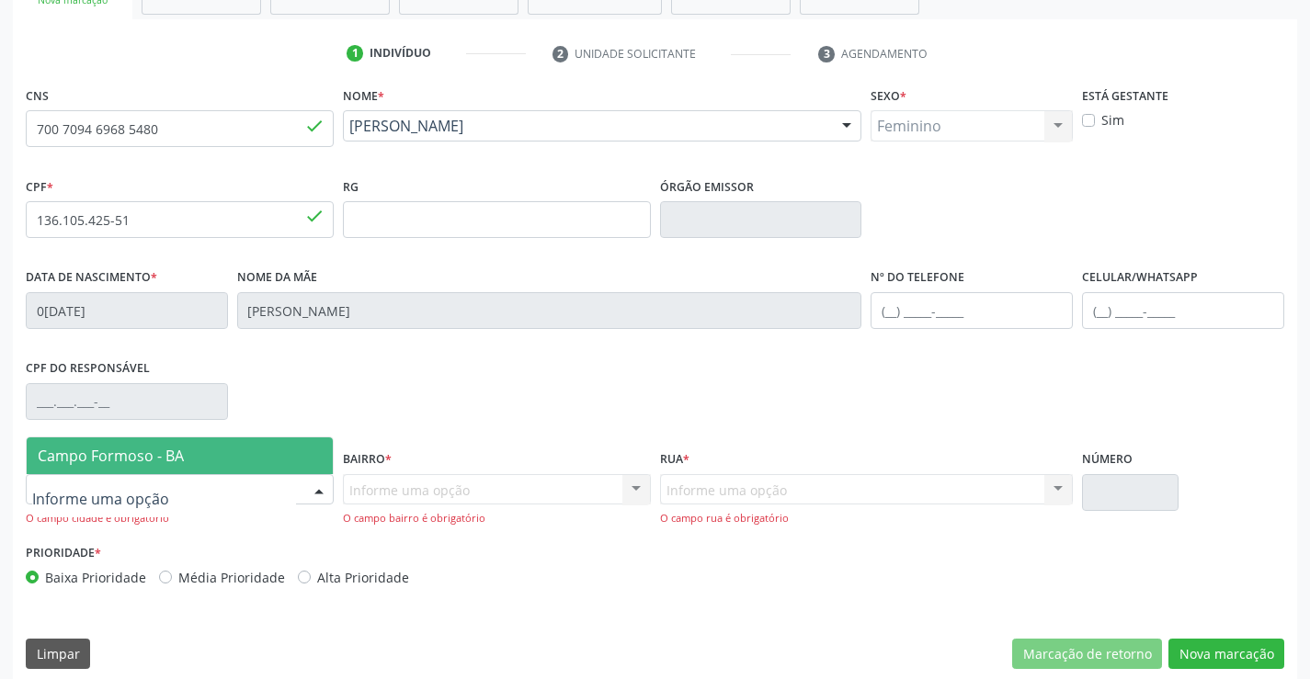
click at [192, 458] on span "Campo Formoso - BA" at bounding box center [180, 456] width 306 height 37
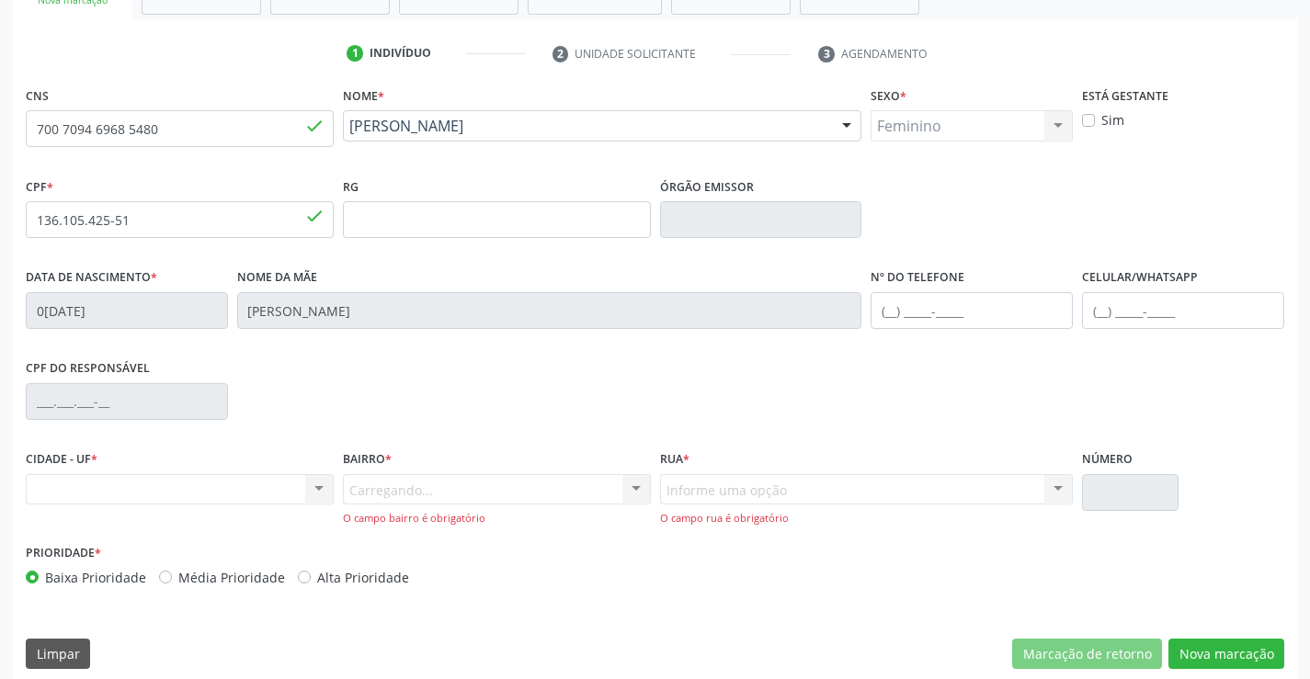
click at [587, 495] on div "Carregando... Nenhum resultado encontrado para: " " Nenhuma opção encontrada. D…" at bounding box center [497, 500] width 308 height 52
click at [605, 489] on div "Informe uma opção" at bounding box center [497, 489] width 308 height 31
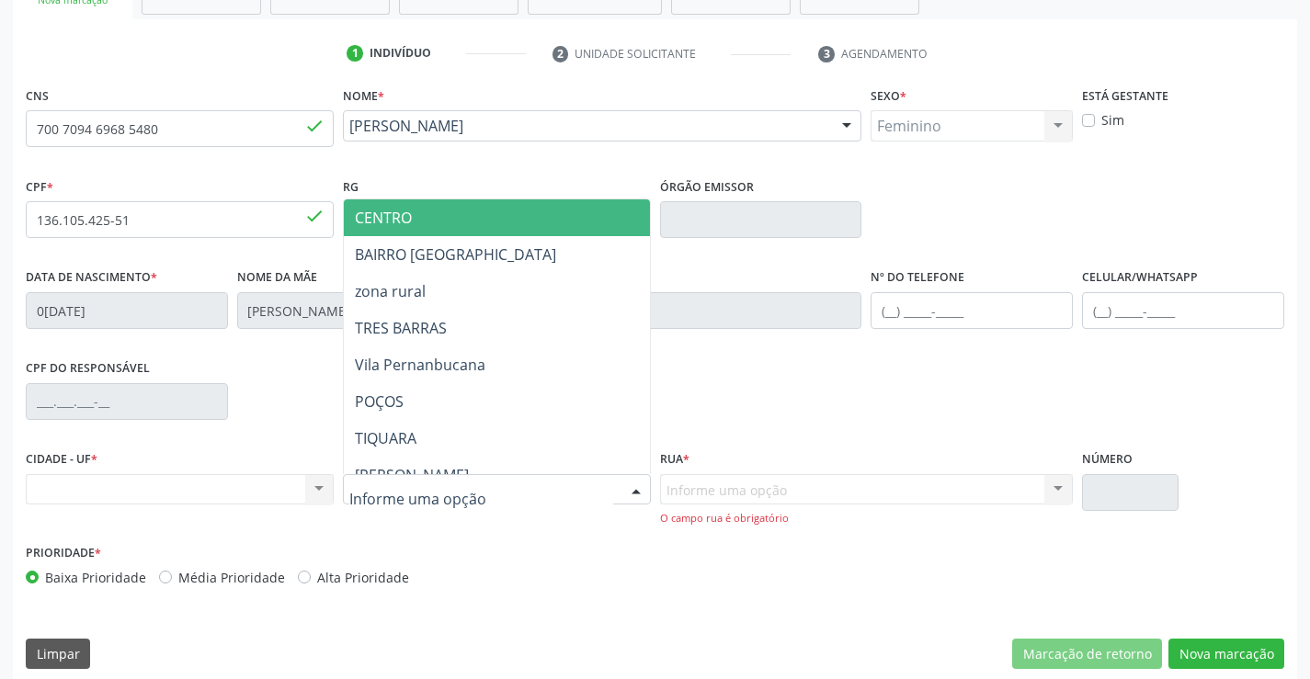
click at [385, 230] on span "CENTRO" at bounding box center [542, 217] width 397 height 37
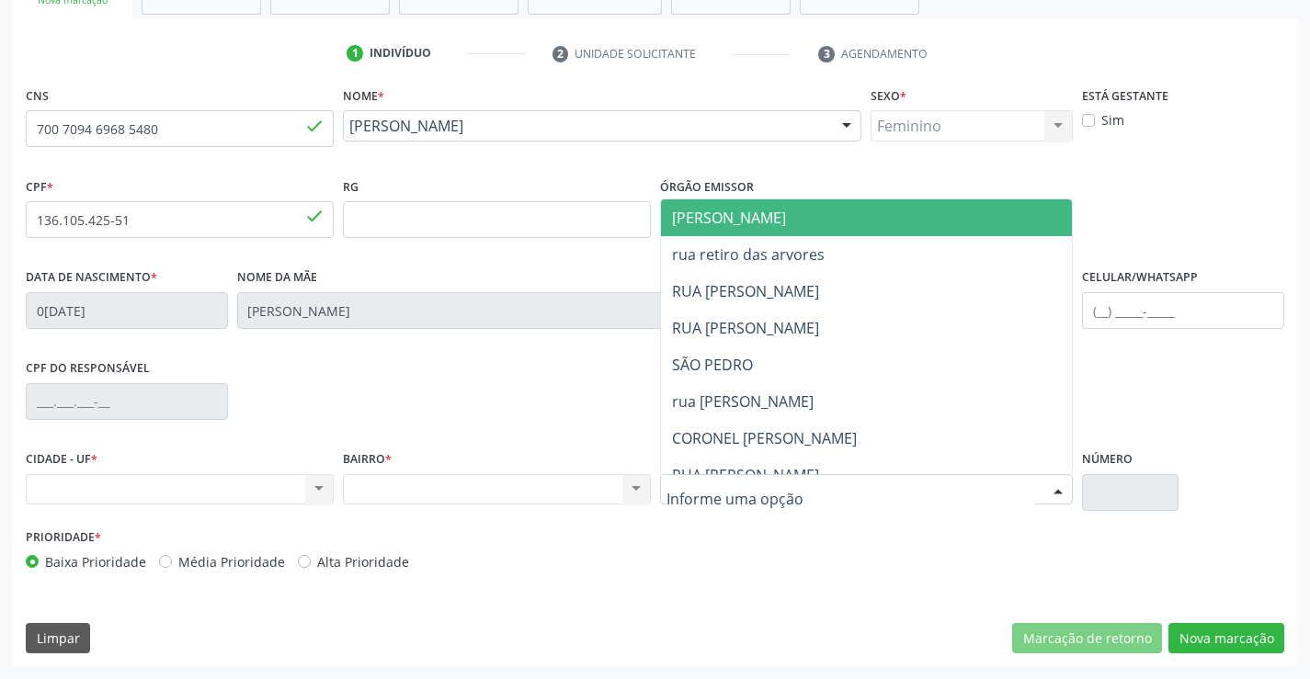
click at [815, 495] on div at bounding box center [867, 489] width 414 height 31
click at [815, 495] on input "text" at bounding box center [852, 499] width 370 height 37
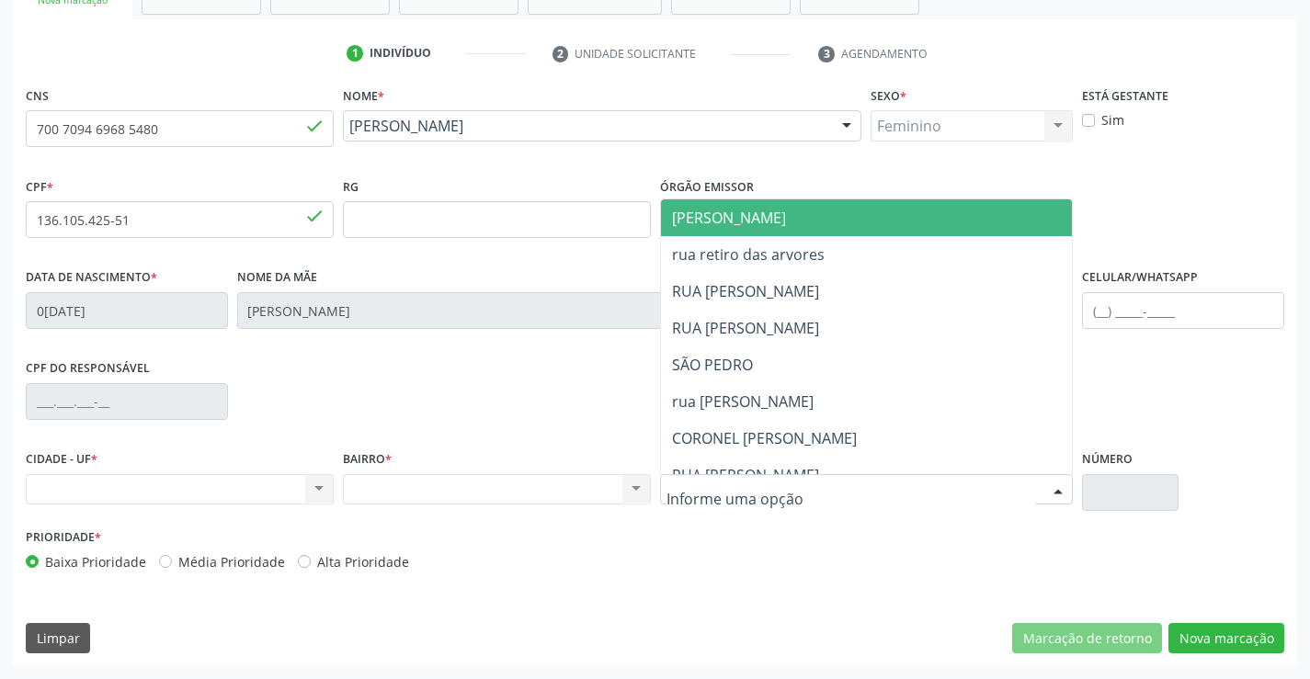
click at [815, 495] on input "text" at bounding box center [852, 499] width 370 height 37
click at [703, 211] on span "[PERSON_NAME]" at bounding box center [729, 218] width 114 height 20
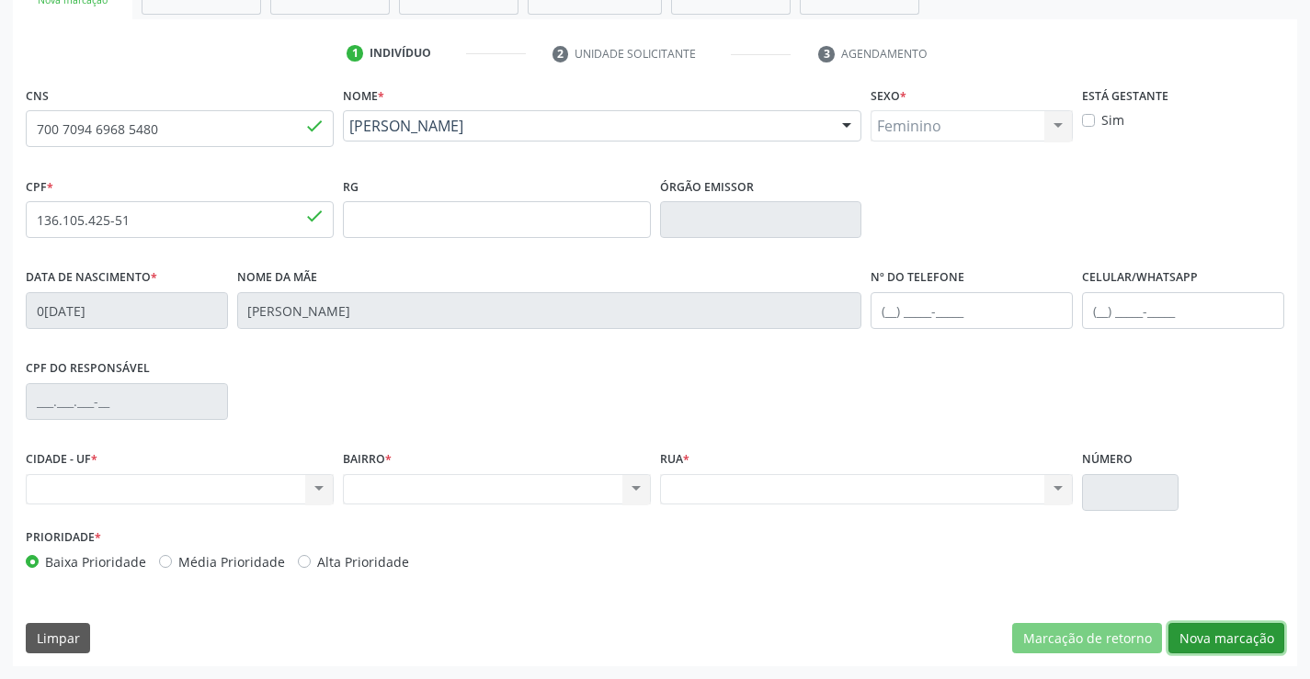
click at [1207, 638] on button "Nova marcação" at bounding box center [1226, 638] width 116 height 31
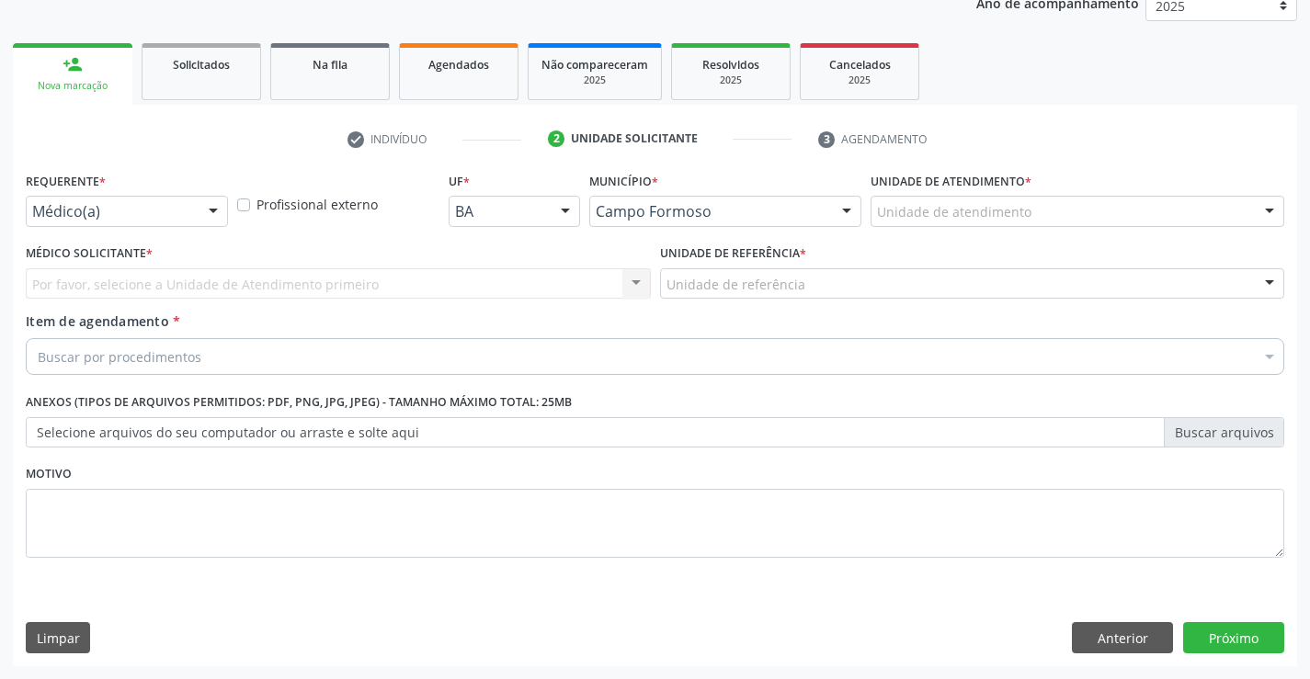
click at [197, 215] on div "Médico(a) Médico(a) Enfermeiro(a) Paciente Nenhum resultado encontrado para: " …" at bounding box center [127, 211] width 202 height 31
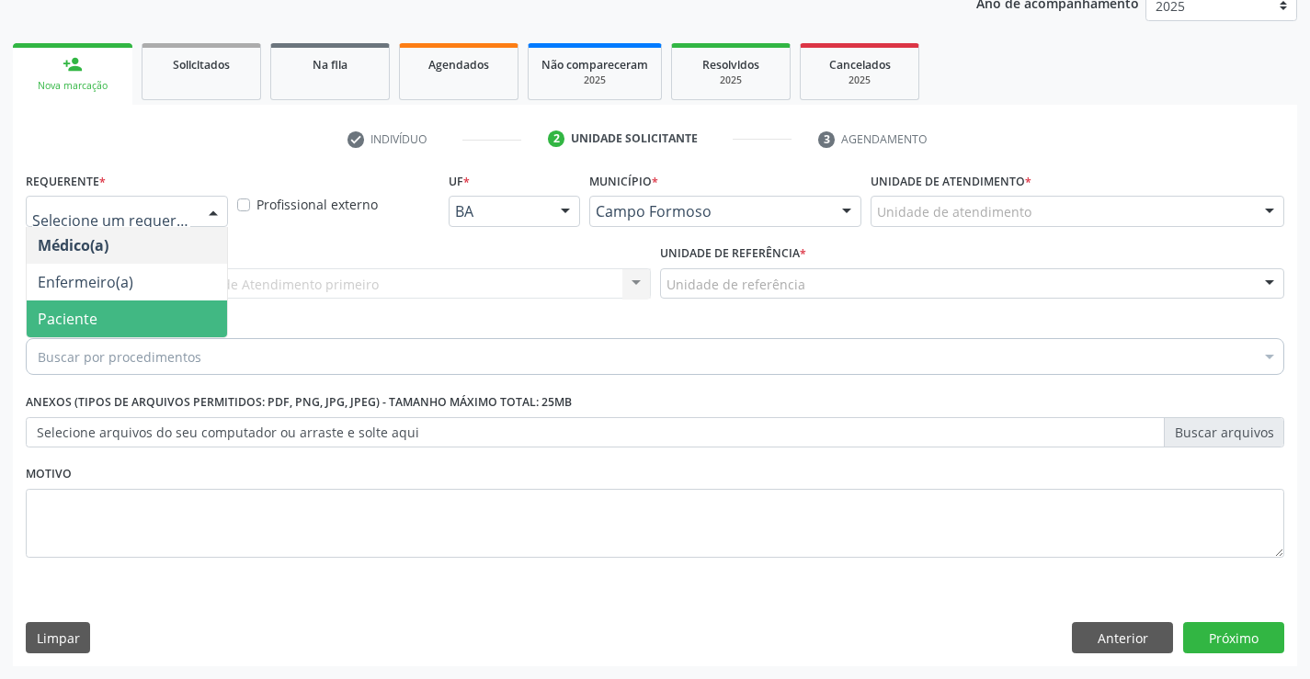
click at [96, 321] on span "Paciente" at bounding box center [68, 319] width 60 height 20
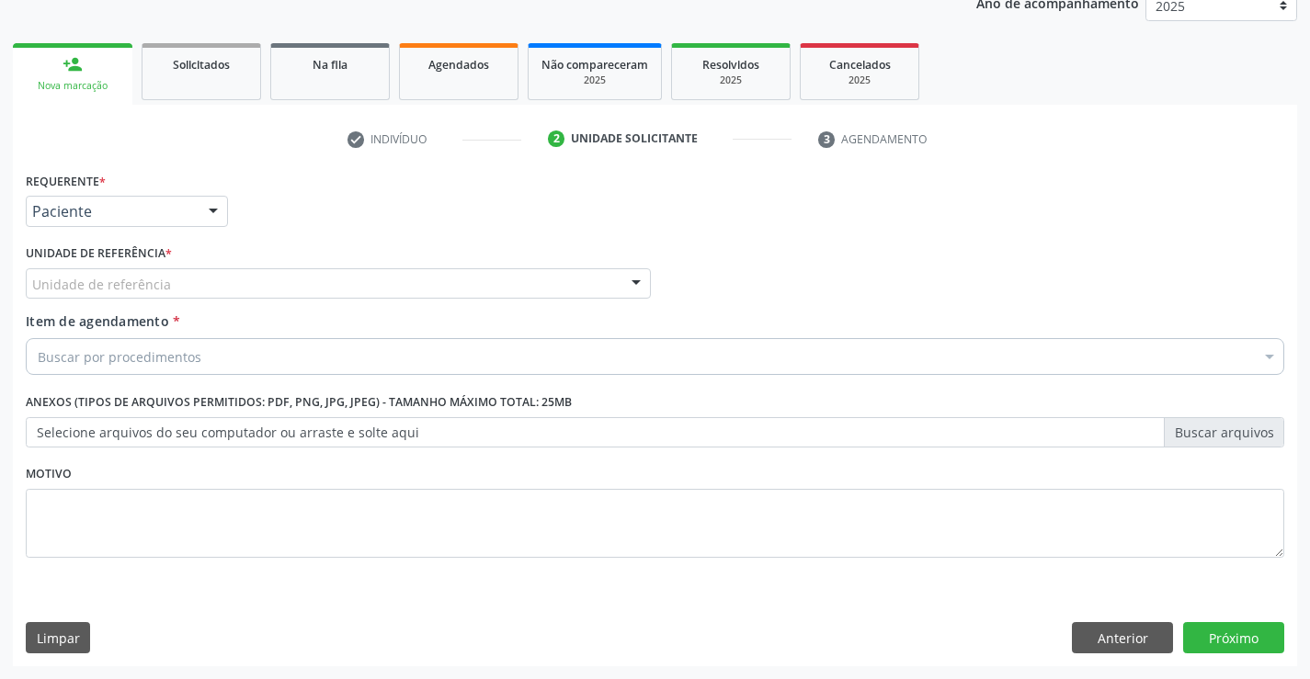
click at [190, 286] on div "Unidade de referência" at bounding box center [338, 283] width 625 height 31
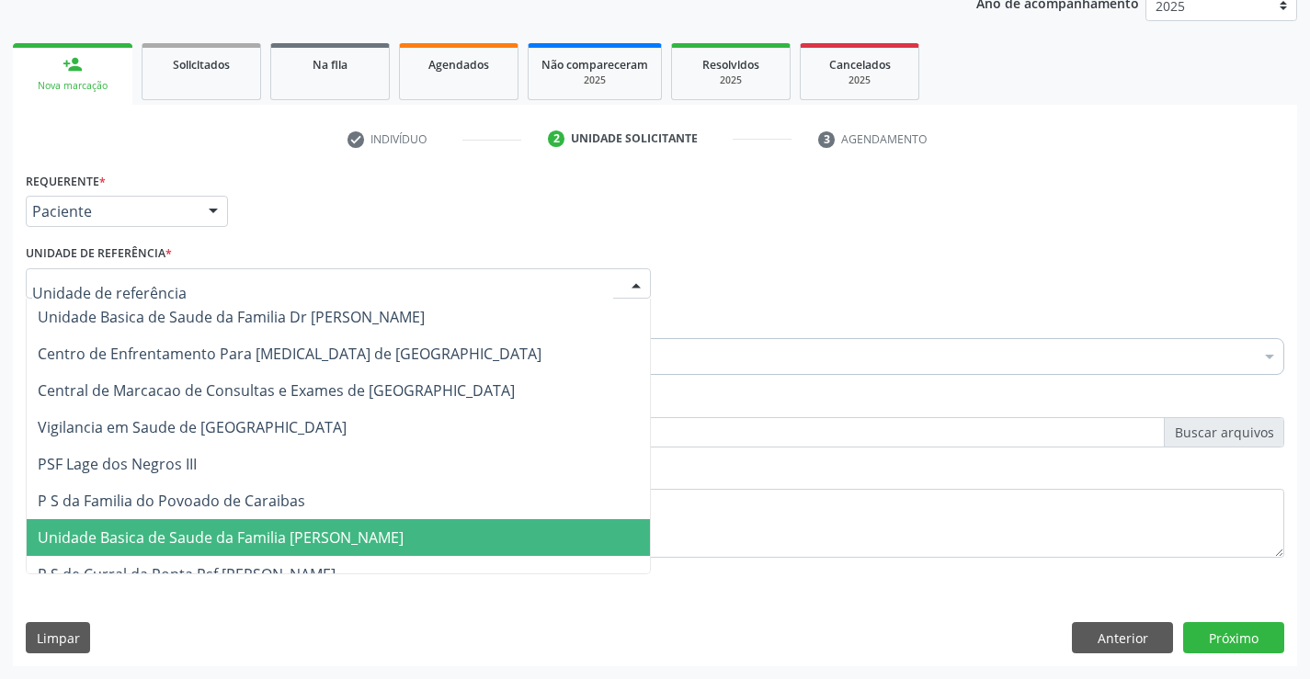
click at [222, 533] on span "Unidade Basica de Saude da Familia [PERSON_NAME]" at bounding box center [221, 538] width 366 height 20
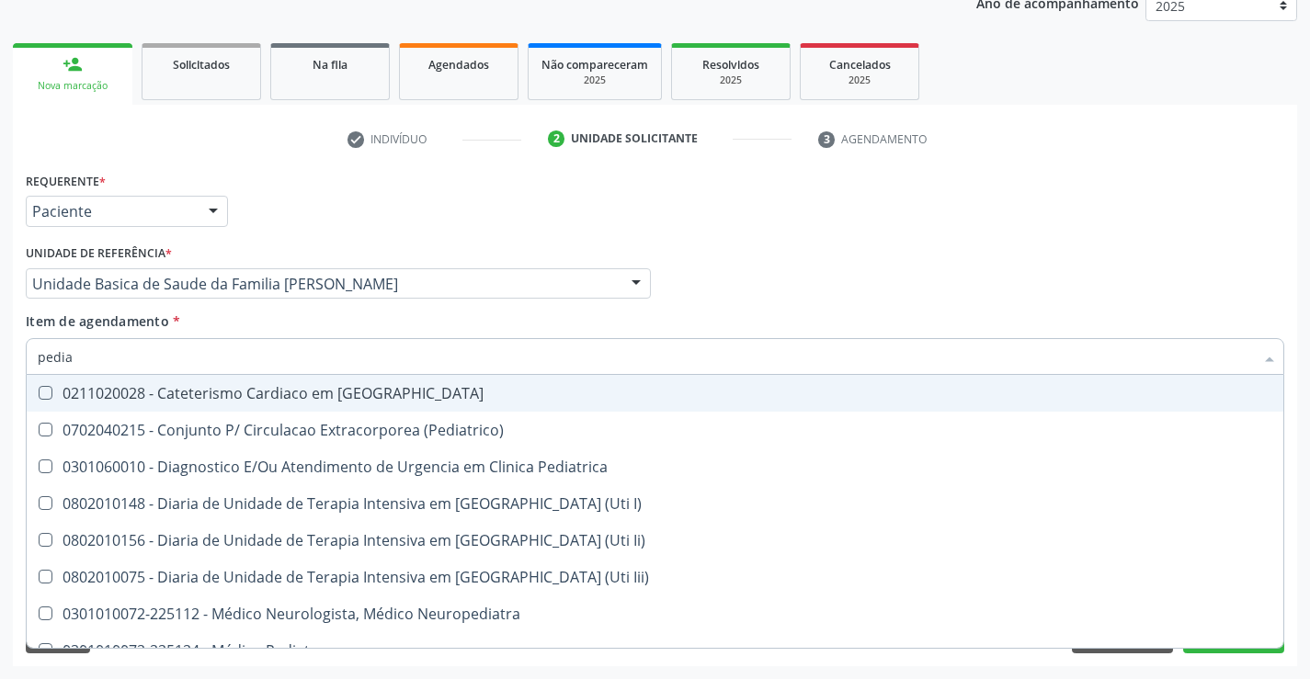
type input "pediat"
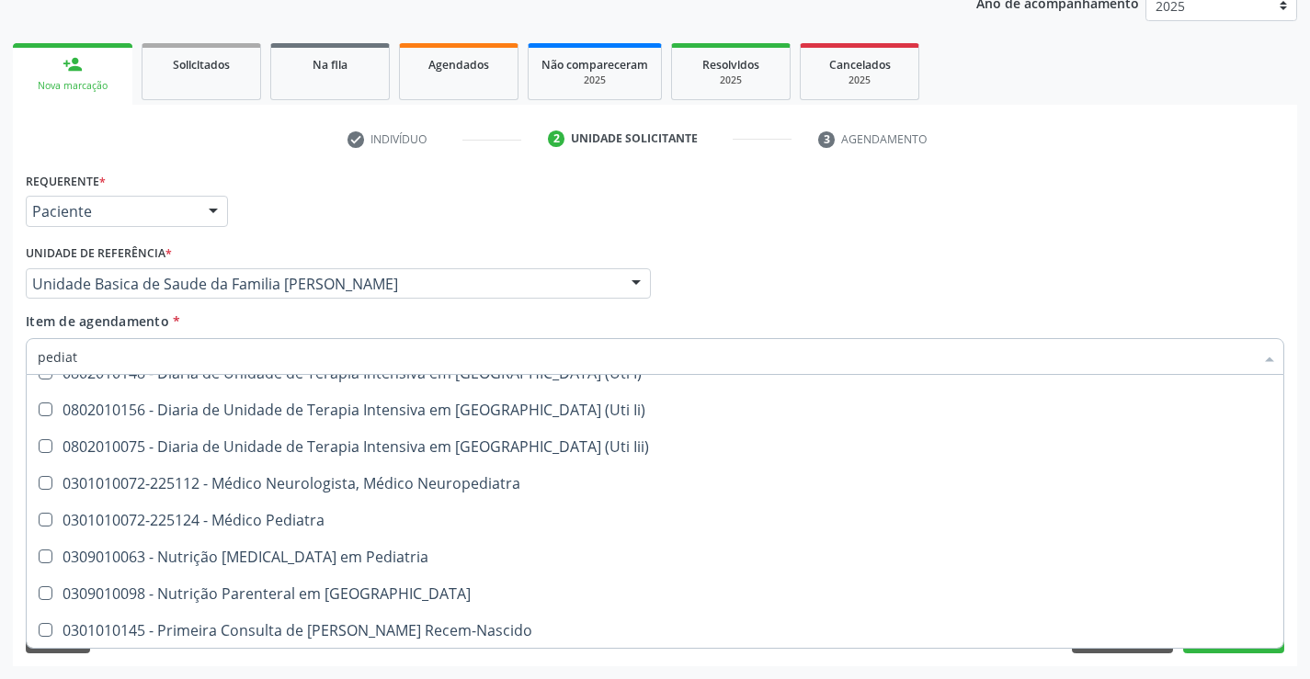
scroll to position [131, 0]
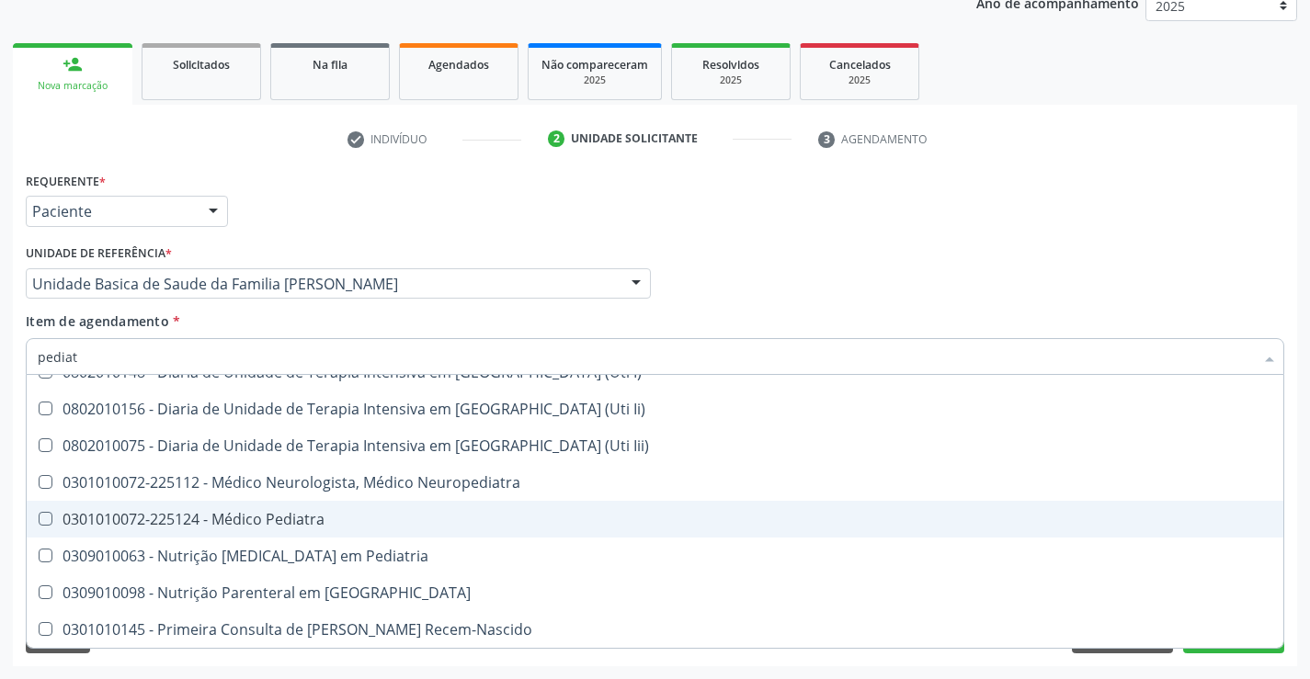
click at [349, 527] on div "0301010072-225124 - Médico Pediatra" at bounding box center [655, 519] width 1235 height 15
checkbox Pediatra "true"
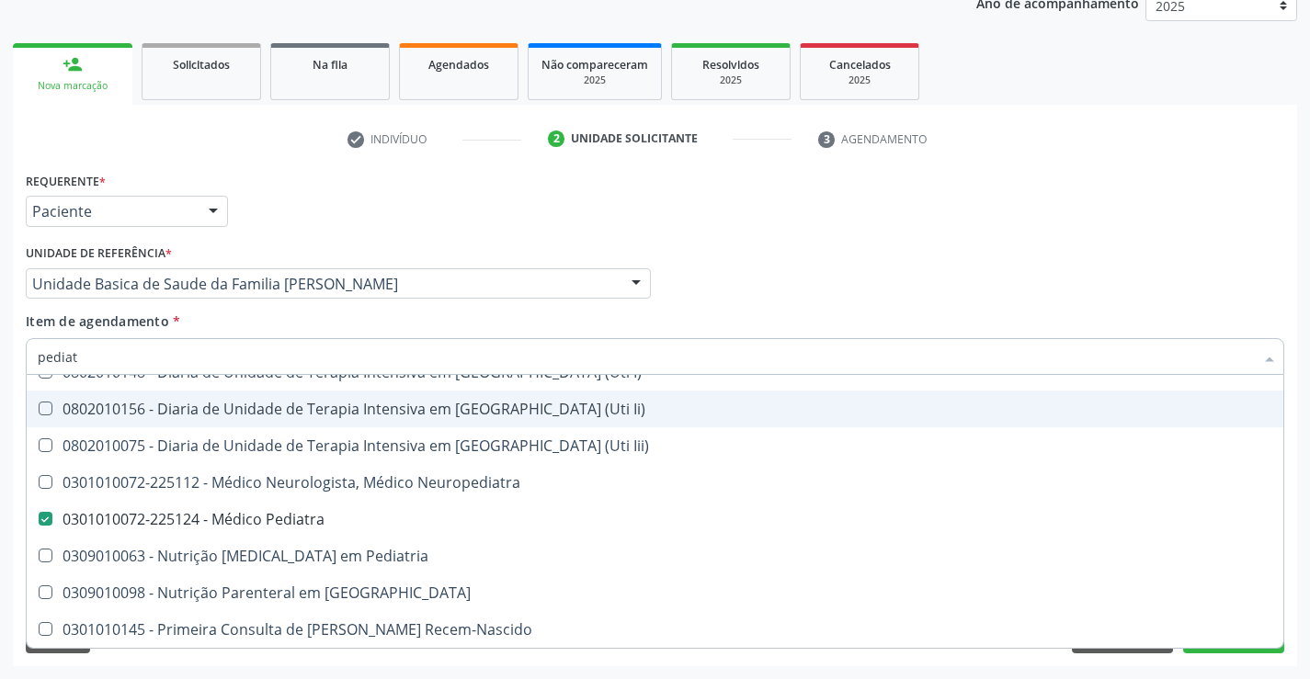
click at [512, 216] on div "Requerente * Paciente Médico(a) Enfermeiro(a) Paciente Nenhum resultado encontr…" at bounding box center [655, 203] width 1268 height 72
checkbox \(Pediatrico\) "true"
checkbox Pediatra "false"
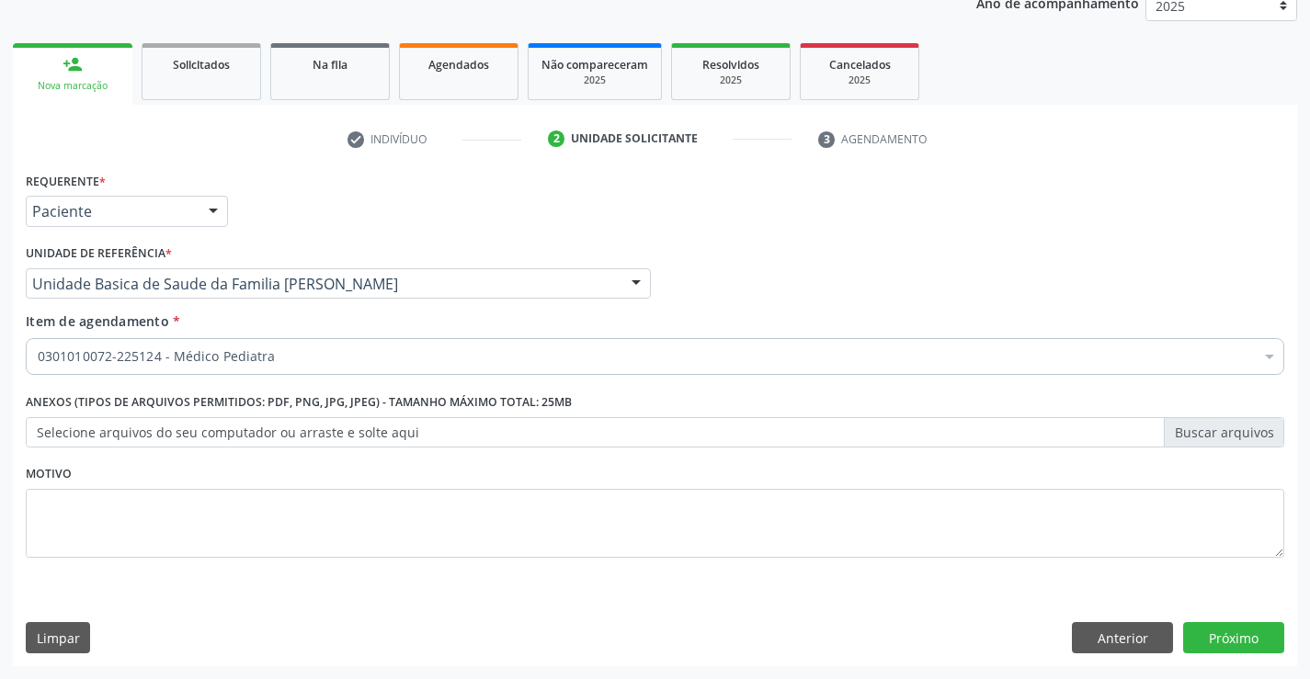
scroll to position [0, 0]
click at [1225, 632] on button "Próximo" at bounding box center [1233, 637] width 101 height 31
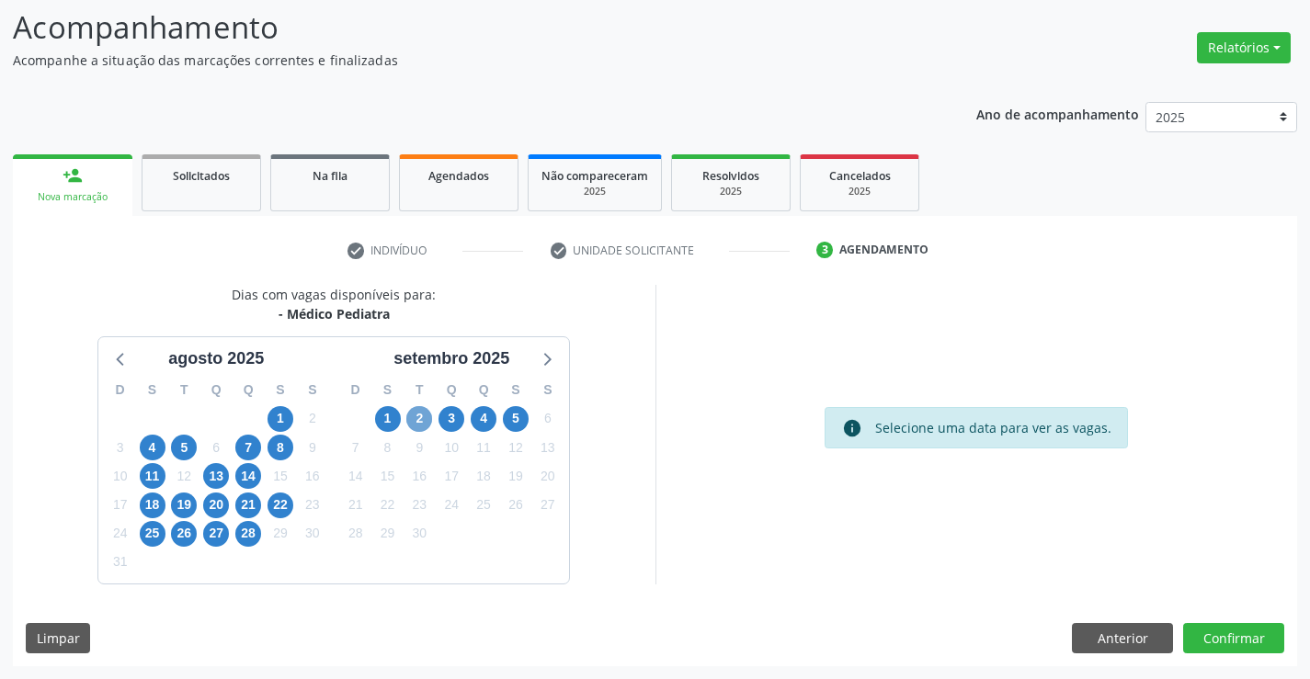
click at [424, 419] on span "2" at bounding box center [419, 419] width 26 height 26
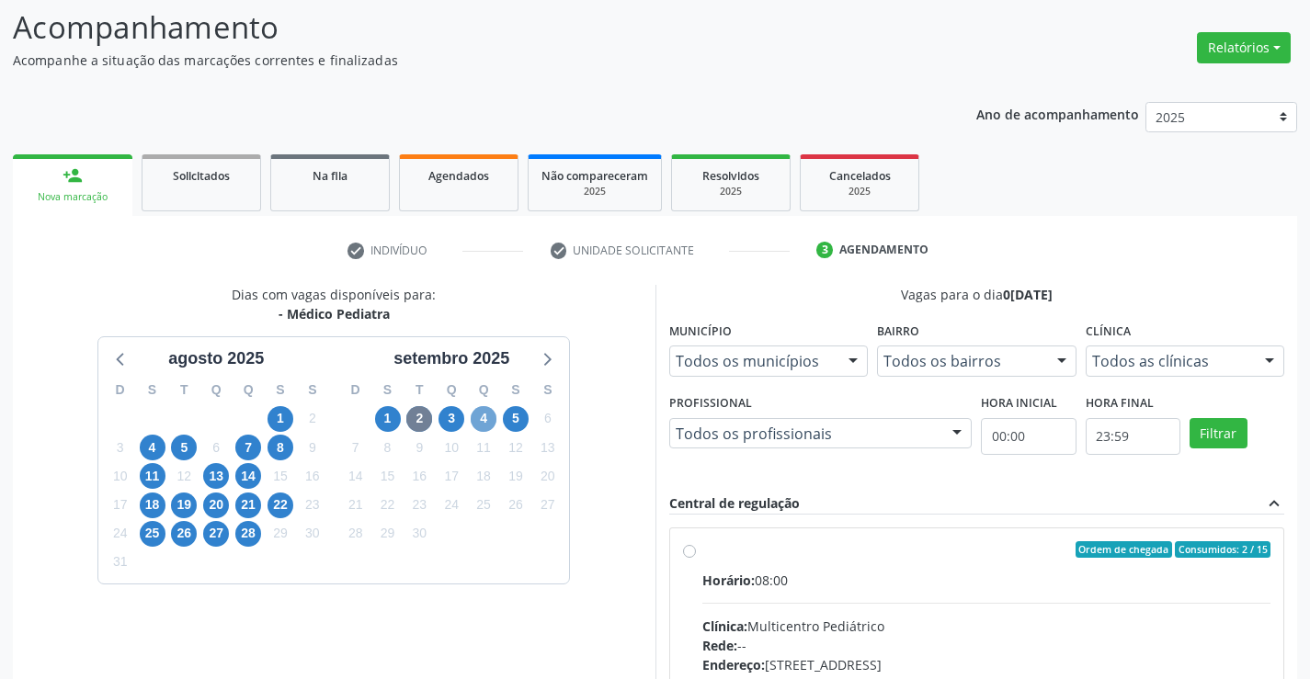
click at [486, 413] on span "4" at bounding box center [484, 419] width 26 height 26
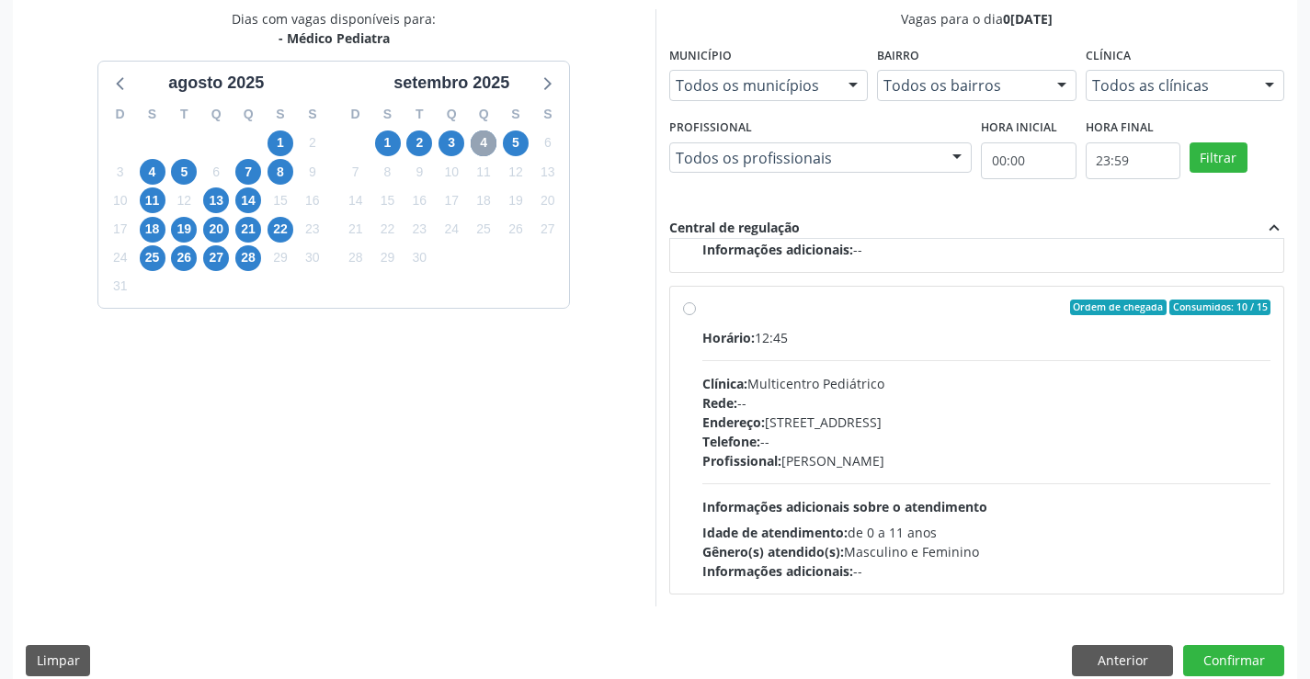
scroll to position [290, 0]
click at [388, 142] on span "1" at bounding box center [388, 144] width 26 height 26
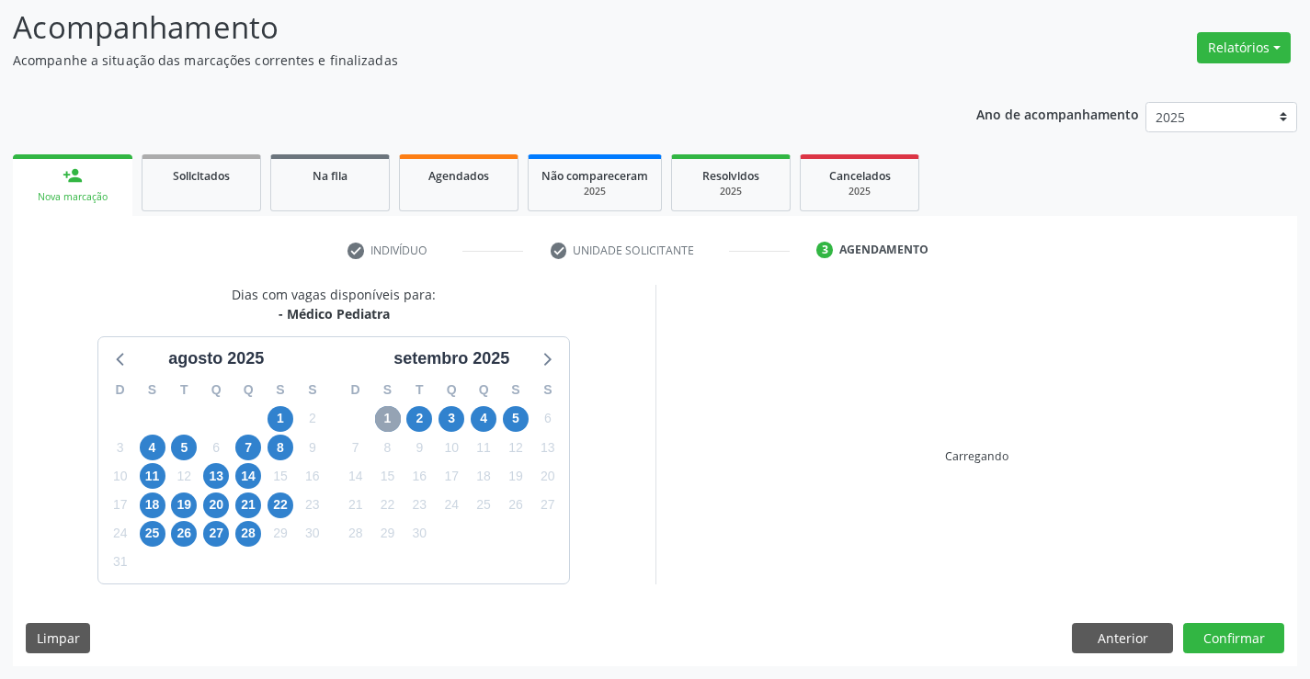
scroll to position [386, 0]
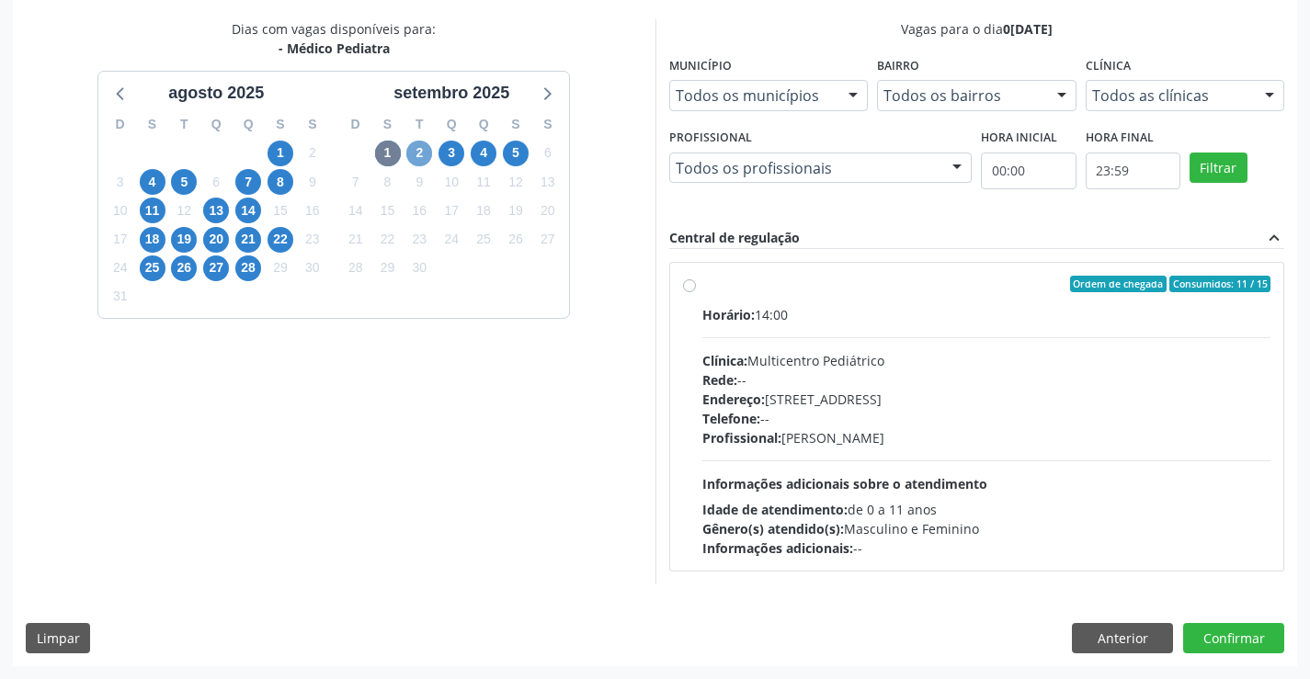
click at [418, 152] on span "2" at bounding box center [419, 154] width 26 height 26
click at [781, 382] on div "Rede: --" at bounding box center [986, 379] width 569 height 19
click at [696, 292] on input "Ordem de chegada Consumidos: 2 / 15 Horário: 08:00 Clínica: Multicentro Pediátr…" at bounding box center [689, 284] width 13 height 17
radio input "true"
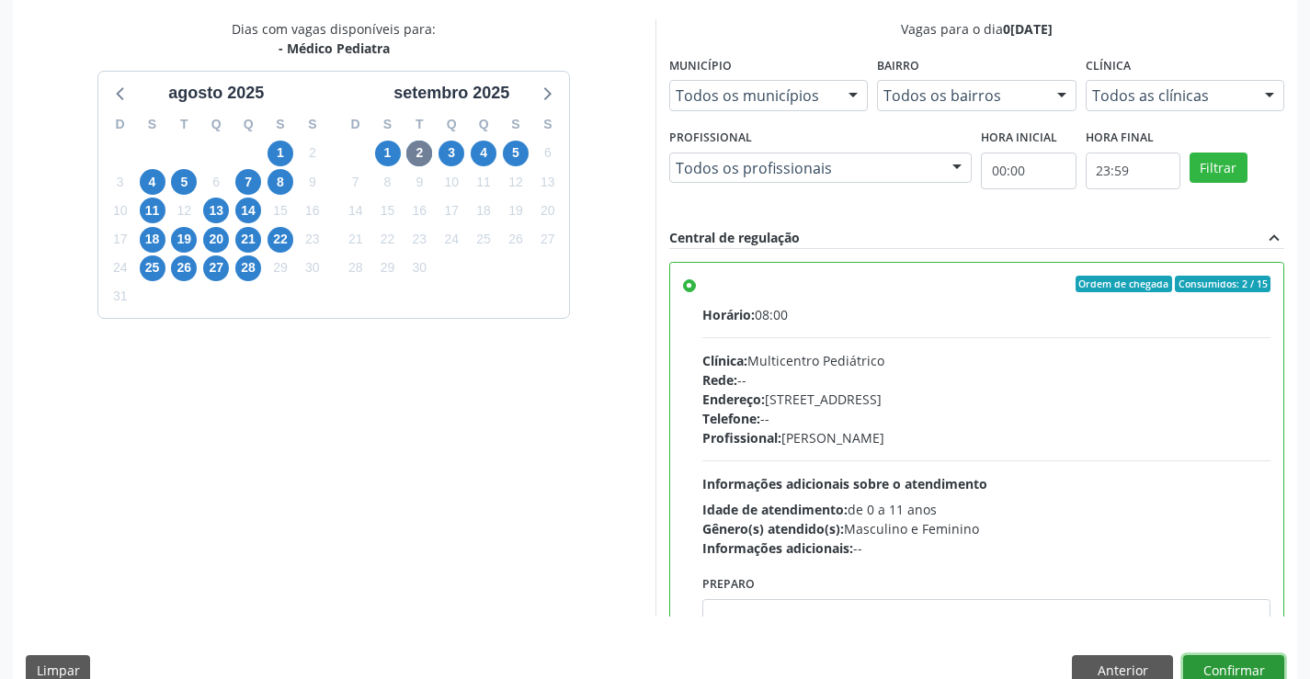
click at [1232, 670] on button "Confirmar" at bounding box center [1233, 670] width 101 height 31
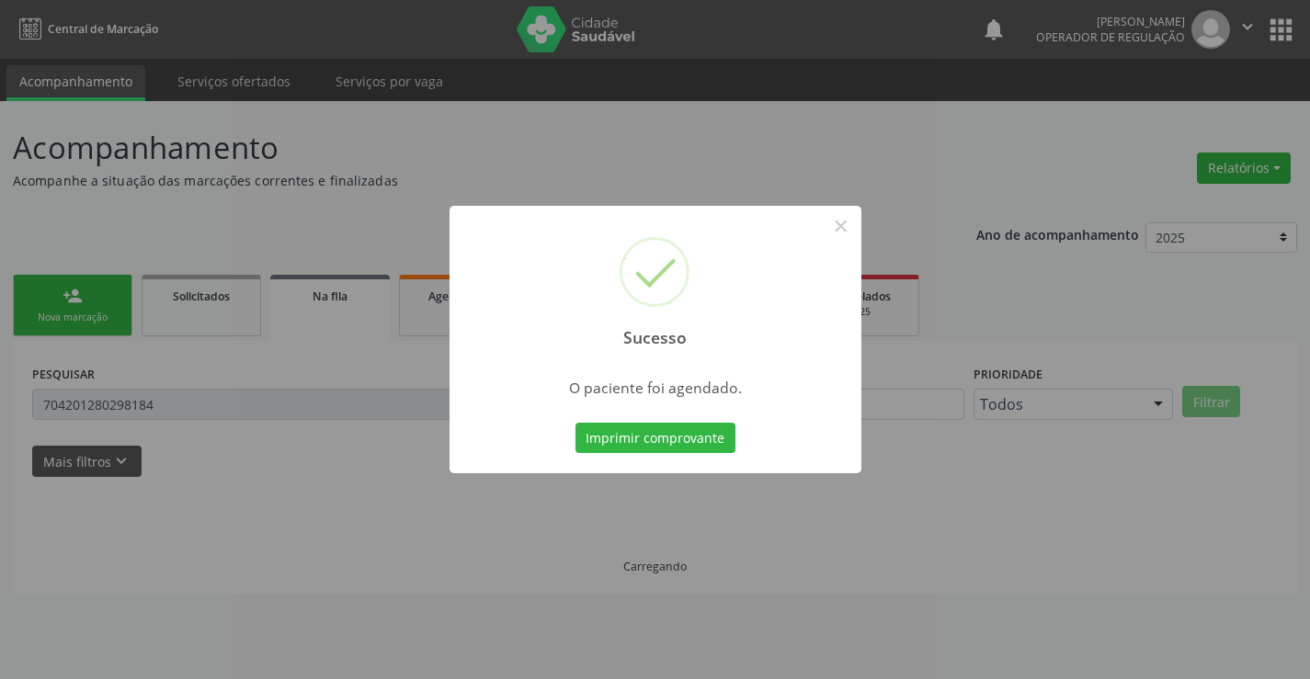
scroll to position [0, 0]
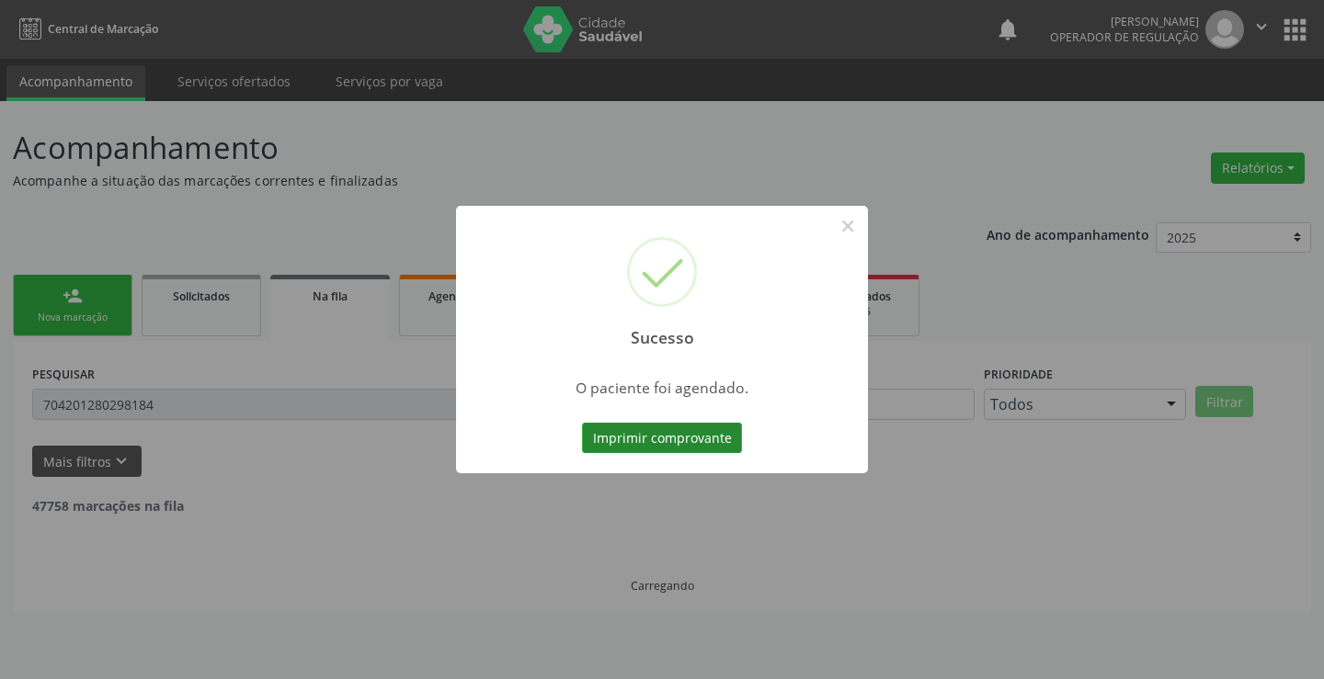
click at [702, 449] on button "Imprimir comprovante" at bounding box center [662, 438] width 160 height 31
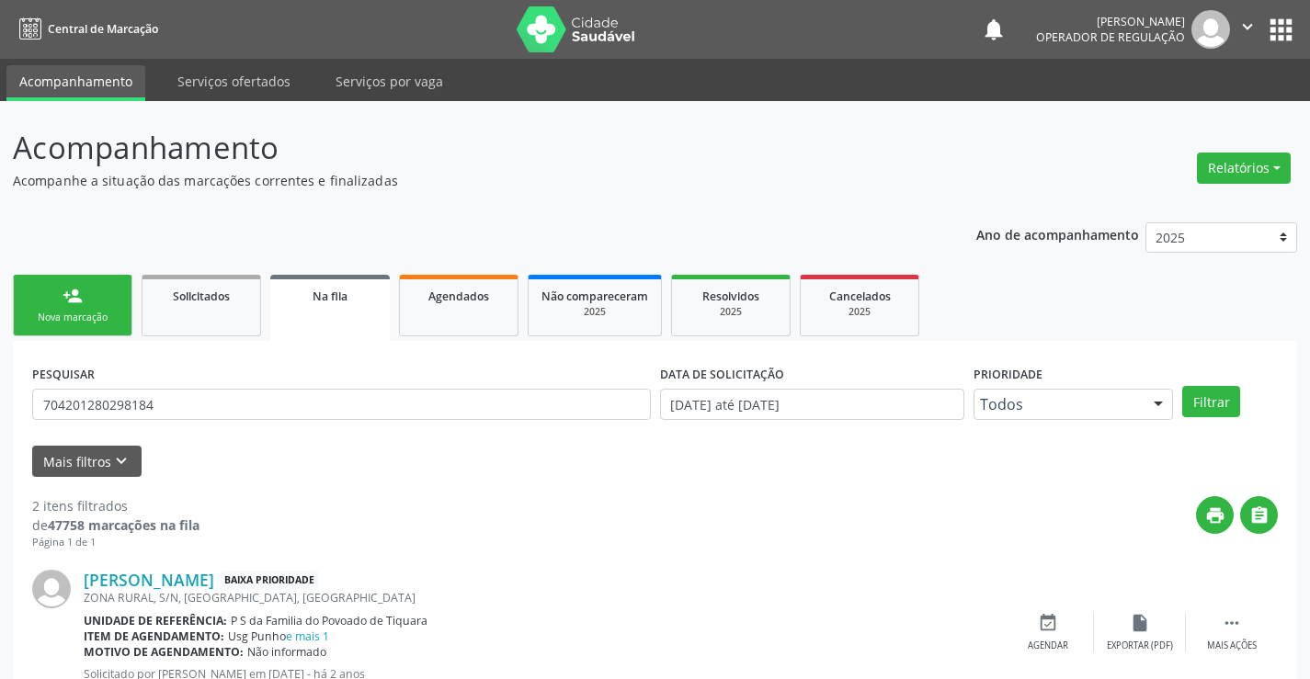
click at [64, 303] on div "person_add" at bounding box center [73, 296] width 20 height 20
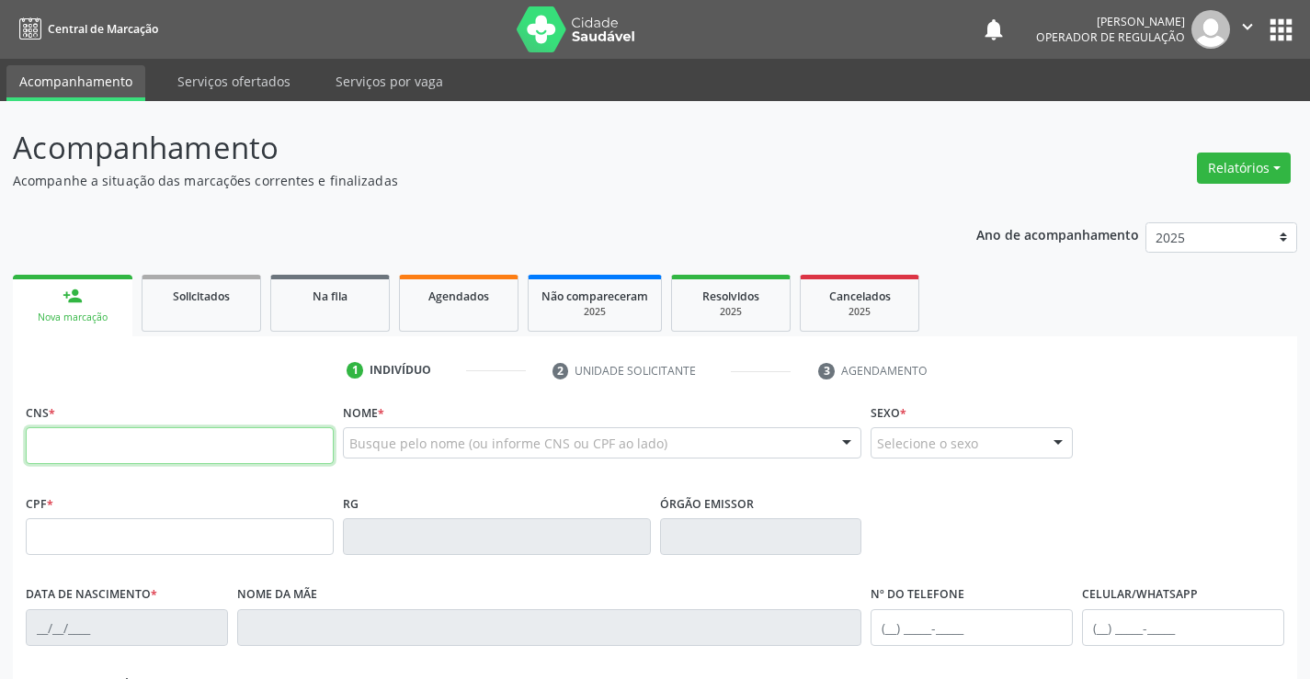
click at [116, 452] on input "text" at bounding box center [180, 445] width 308 height 37
click at [261, 430] on input "700" at bounding box center [180, 445] width 308 height 37
type input "700 4099 3331 9044"
type input "0863949916"
type input "22/12/1975"
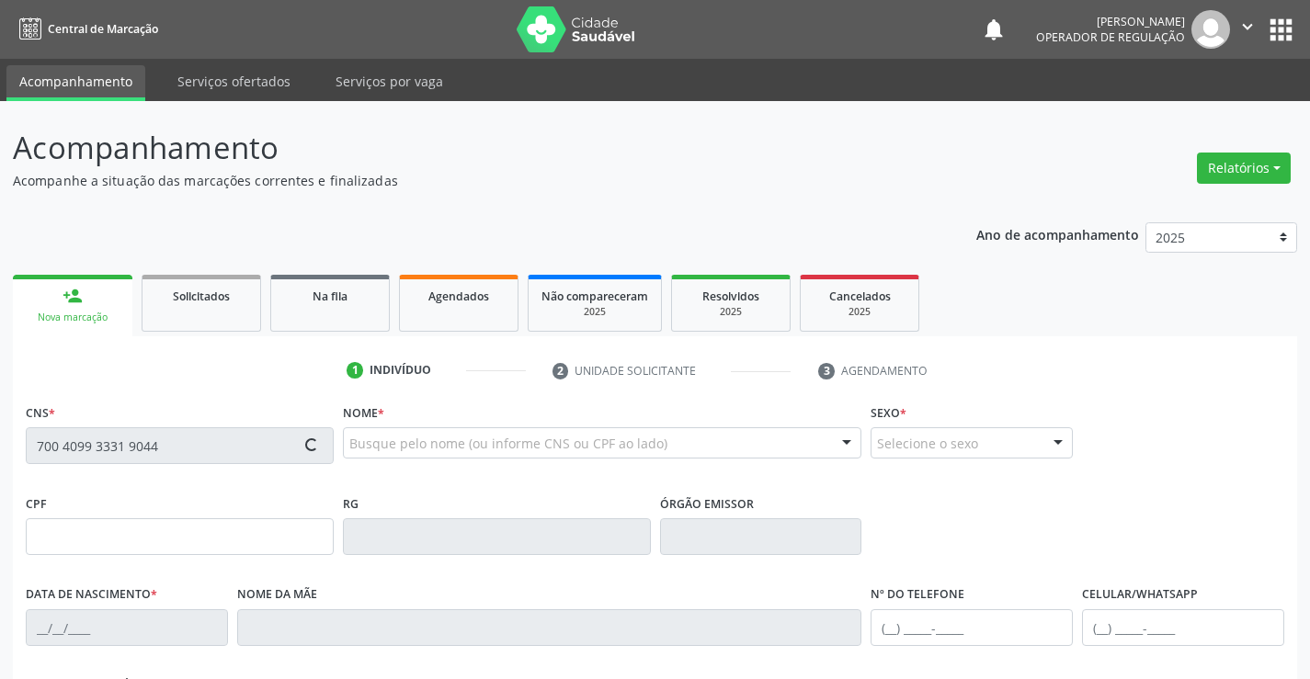
type input "(74) 98857-4038"
type input "196"
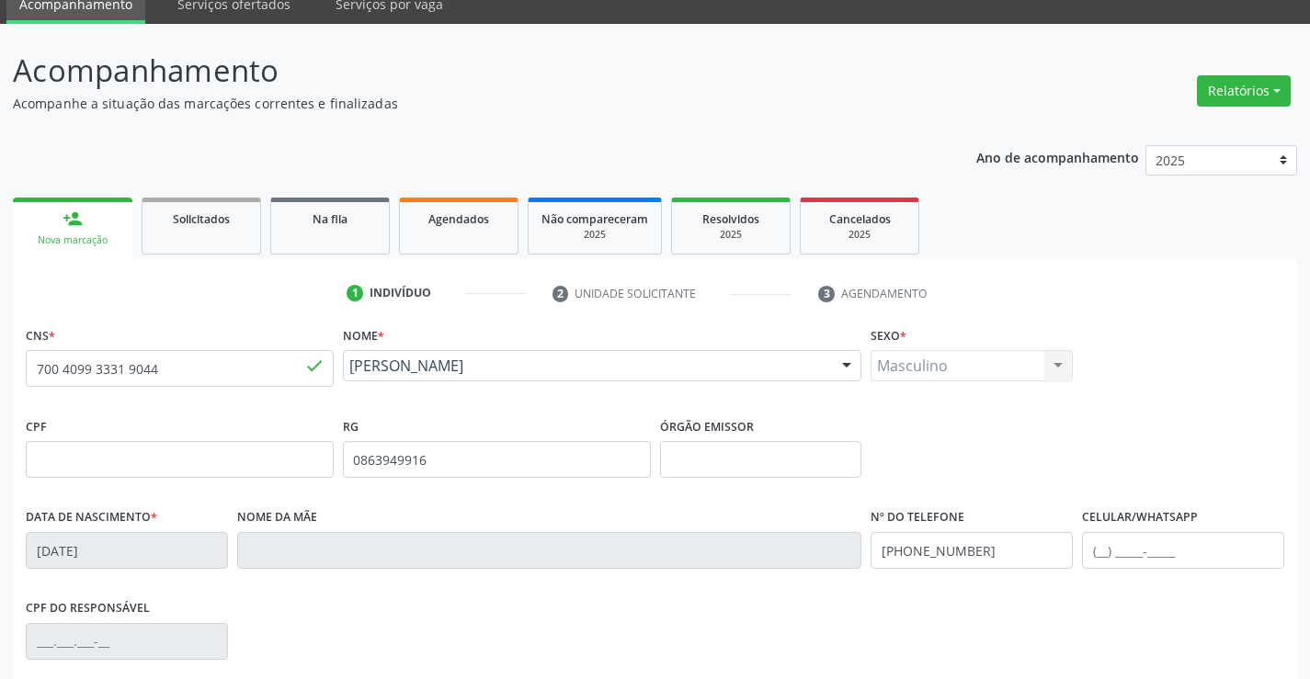
scroll to position [276, 0]
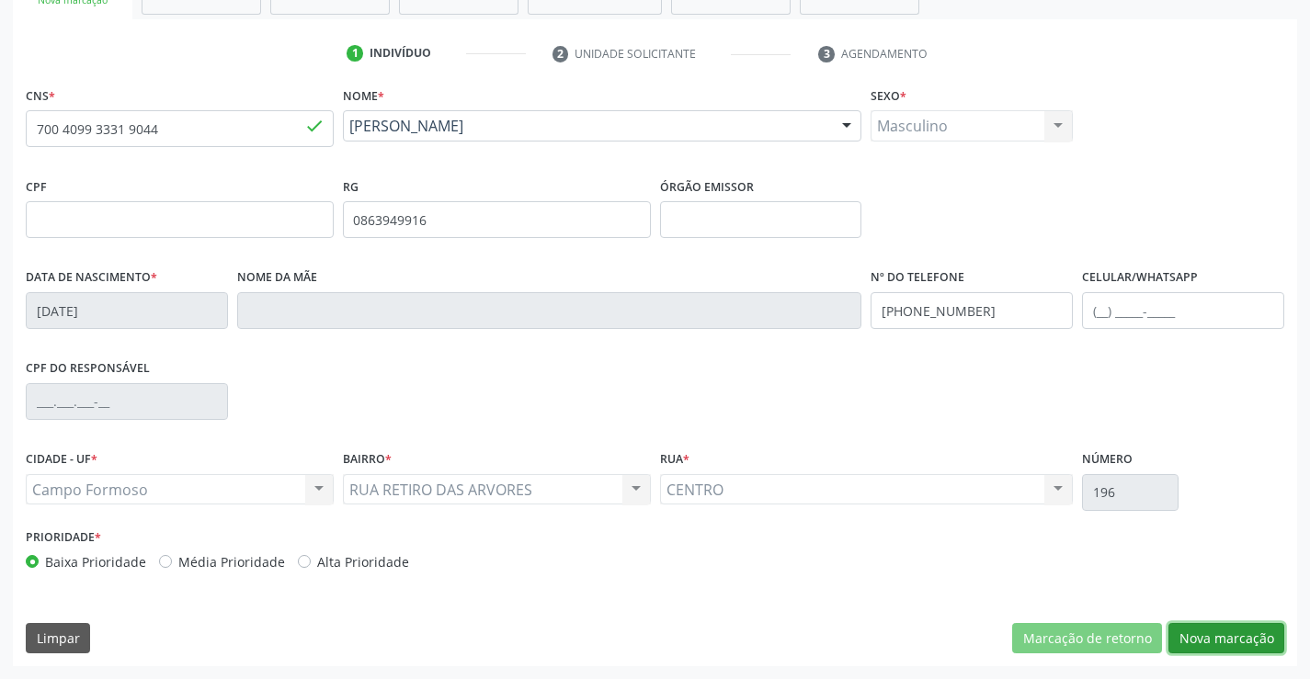
click at [1200, 642] on button "Nova marcação" at bounding box center [1226, 638] width 116 height 31
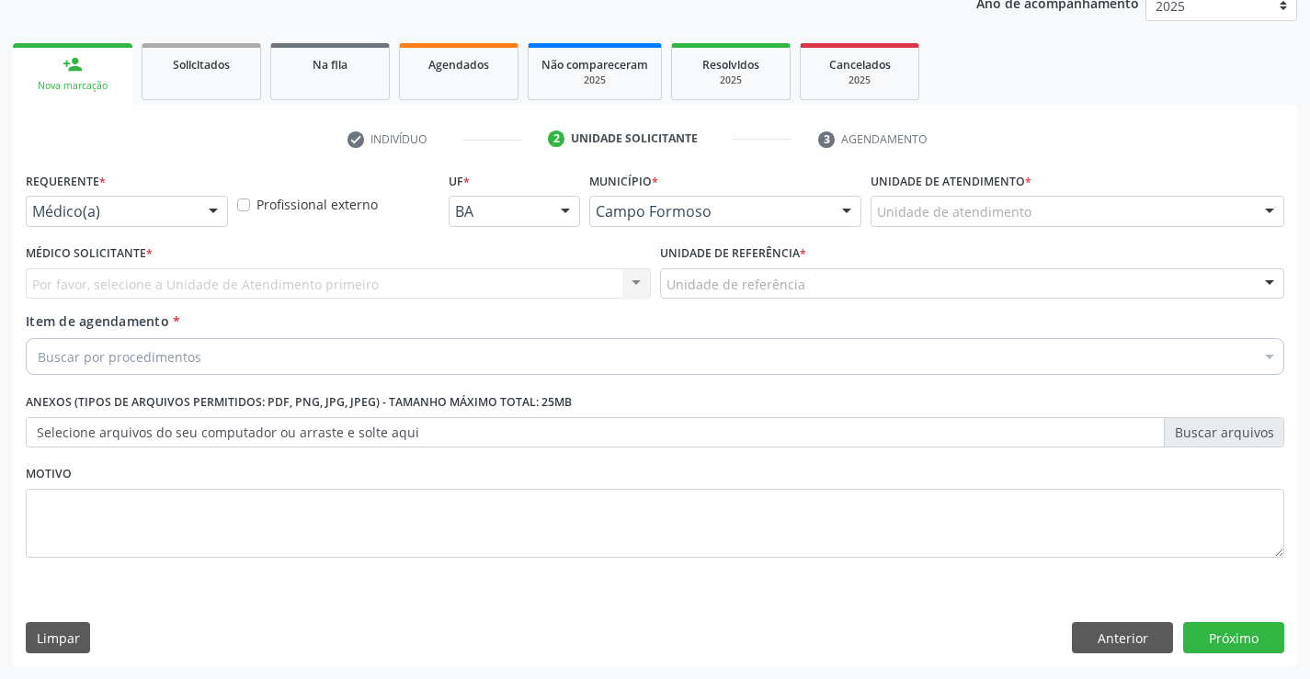
scroll to position [232, 0]
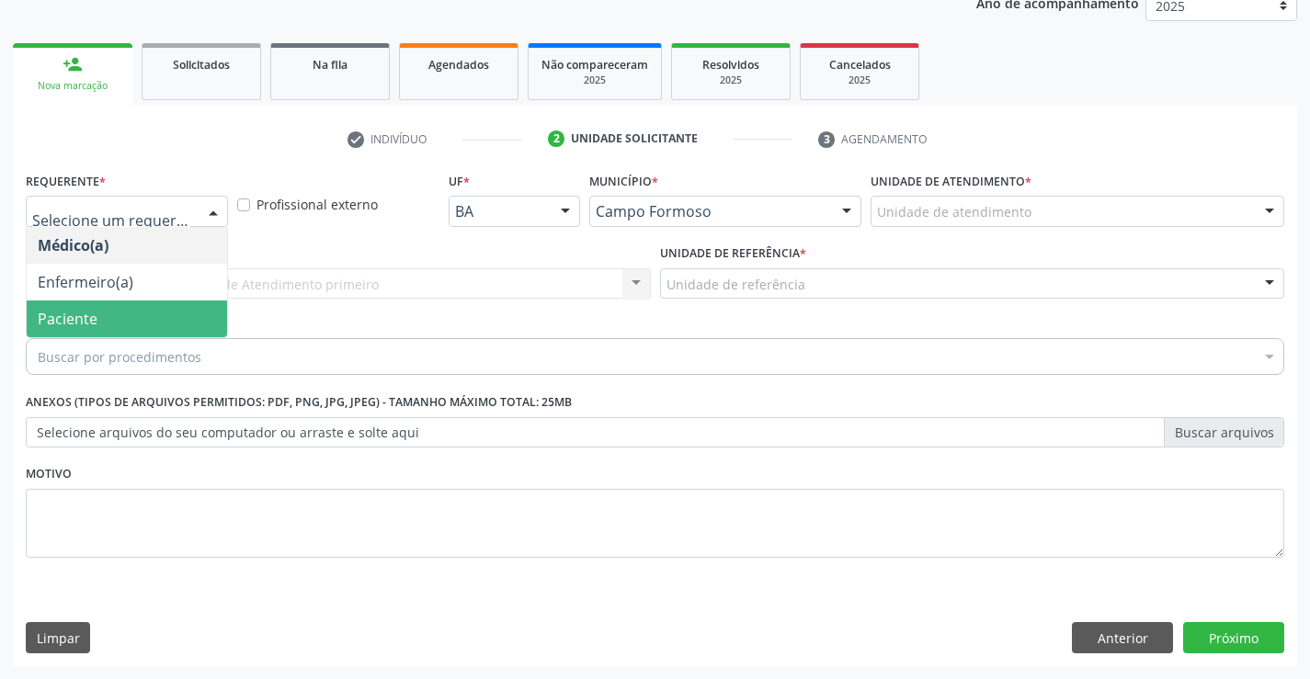
click at [89, 316] on span "Paciente" at bounding box center [68, 319] width 60 height 20
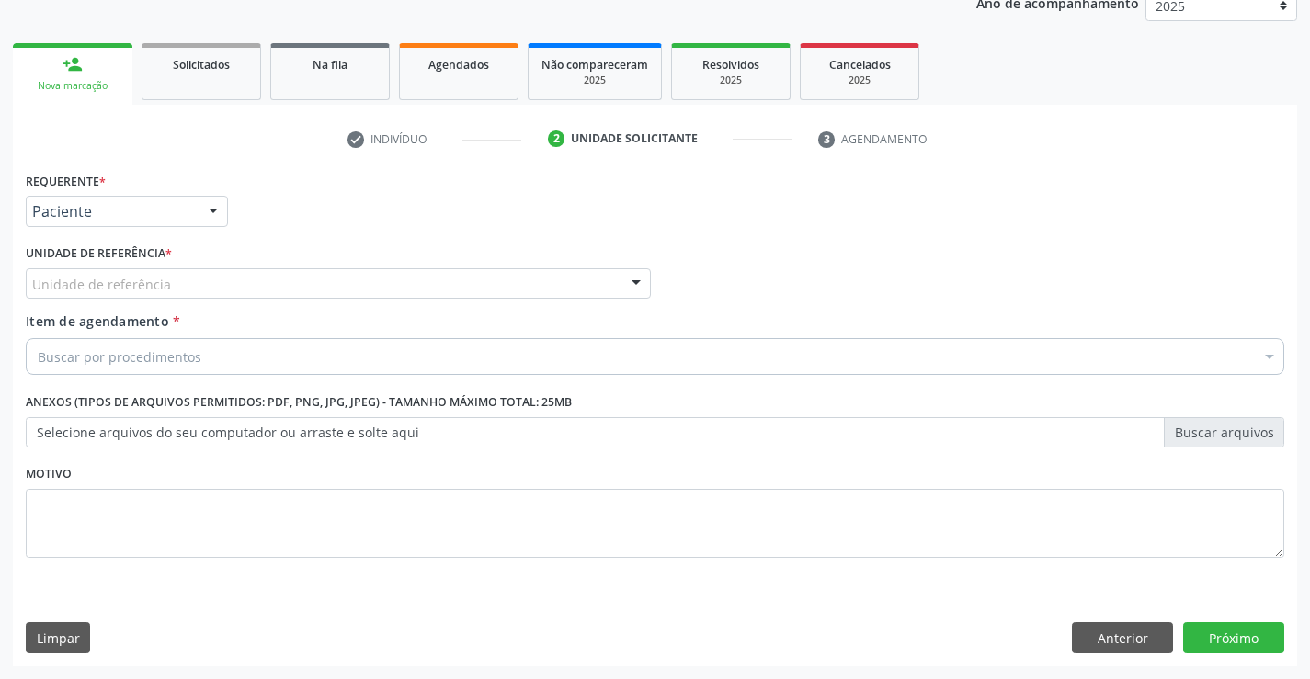
click at [202, 288] on div "Unidade de referência" at bounding box center [338, 283] width 625 height 31
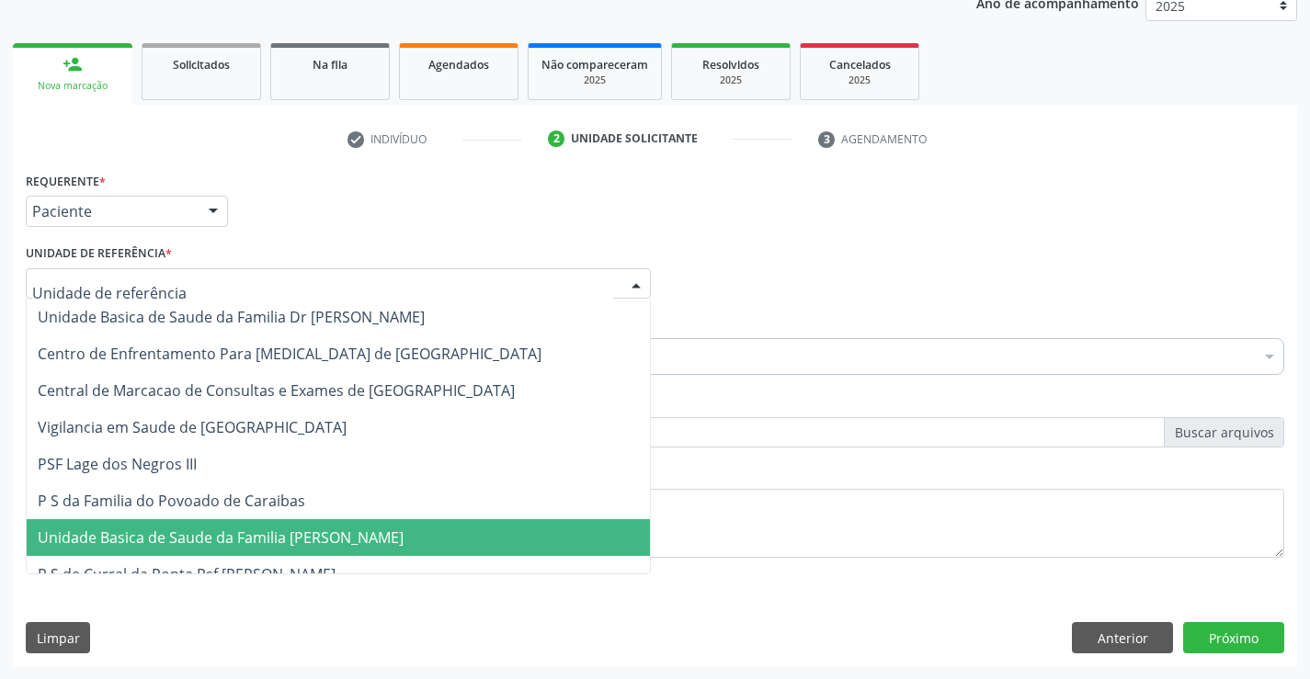
click at [236, 539] on span "Unidade Basica de Saude da Familia [PERSON_NAME]" at bounding box center [221, 538] width 366 height 20
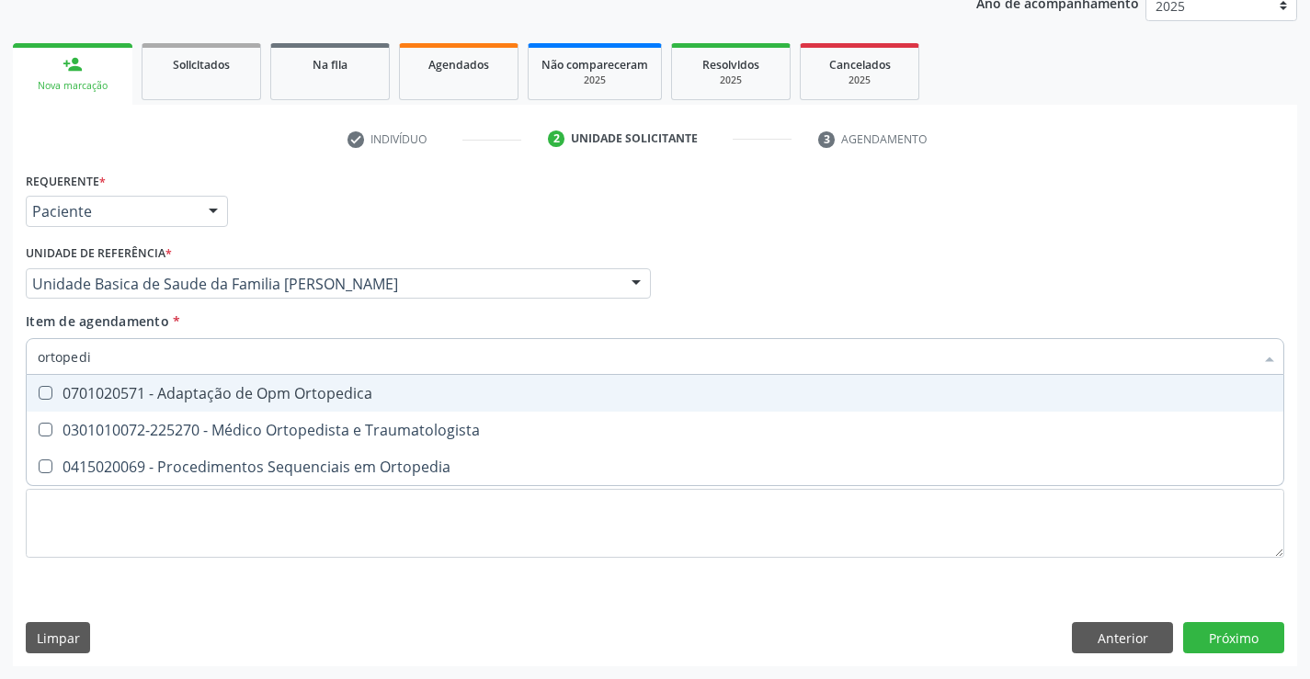
type input "ortopedis"
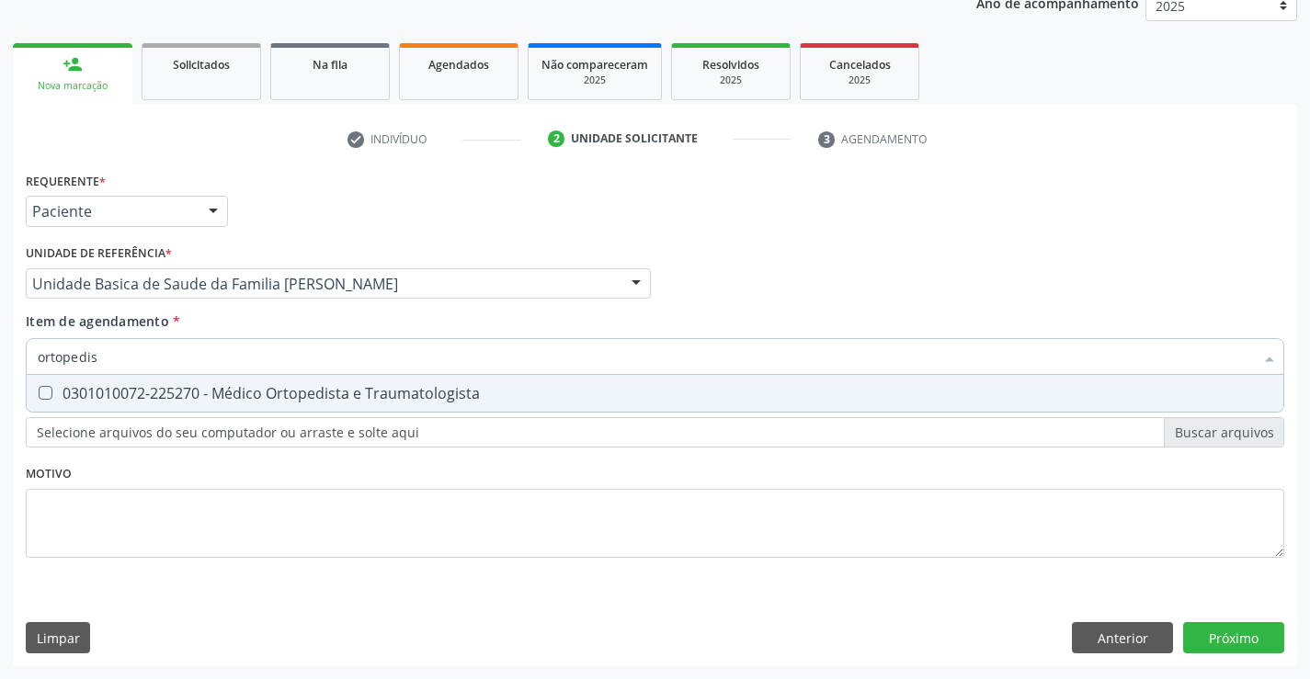
drag, startPoint x: 218, startPoint y: 402, endPoint x: 16, endPoint y: 365, distance: 205.6
click at [217, 401] on div "0301010072-225270 - Médico Ortopedista e Traumatologista" at bounding box center [655, 393] width 1235 height 15
checkbox Traumatologista "true"
click at [1225, 636] on div "Requerente * Paciente Médico(a) Enfermeiro(a) Paciente Nenhum resultado encontr…" at bounding box center [655, 416] width 1284 height 499
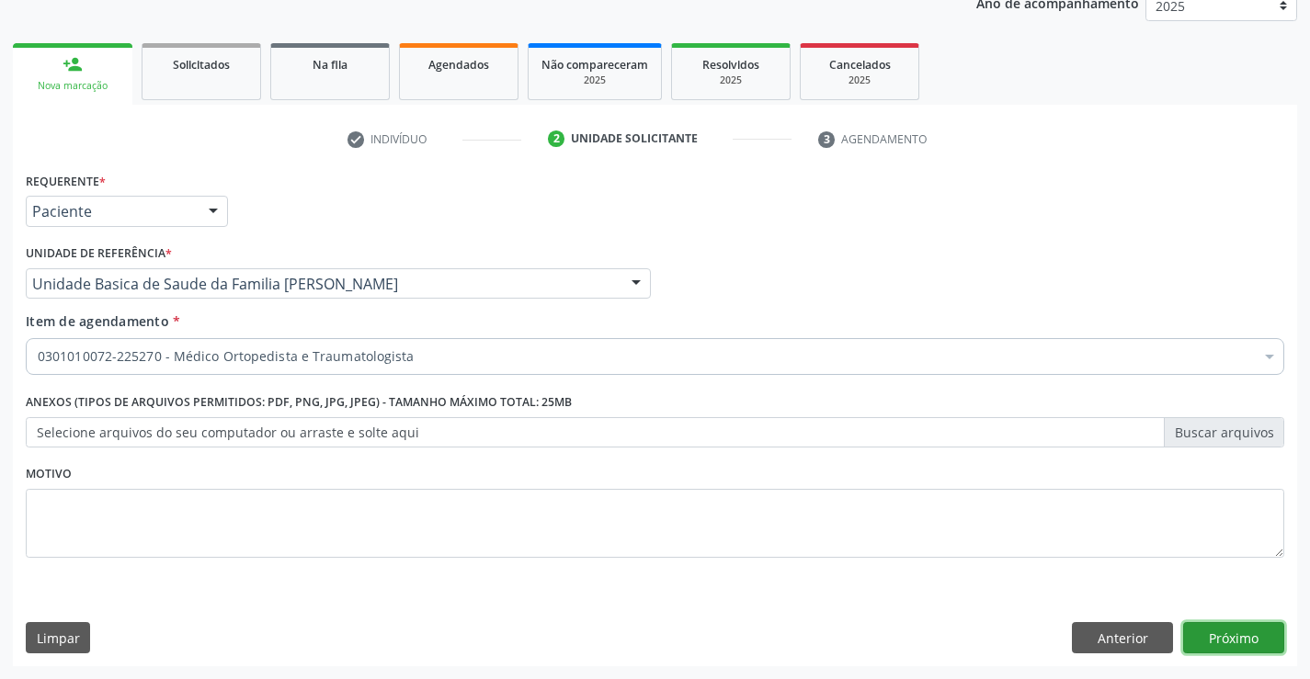
click at [1211, 644] on button "Próximo" at bounding box center [1233, 637] width 101 height 31
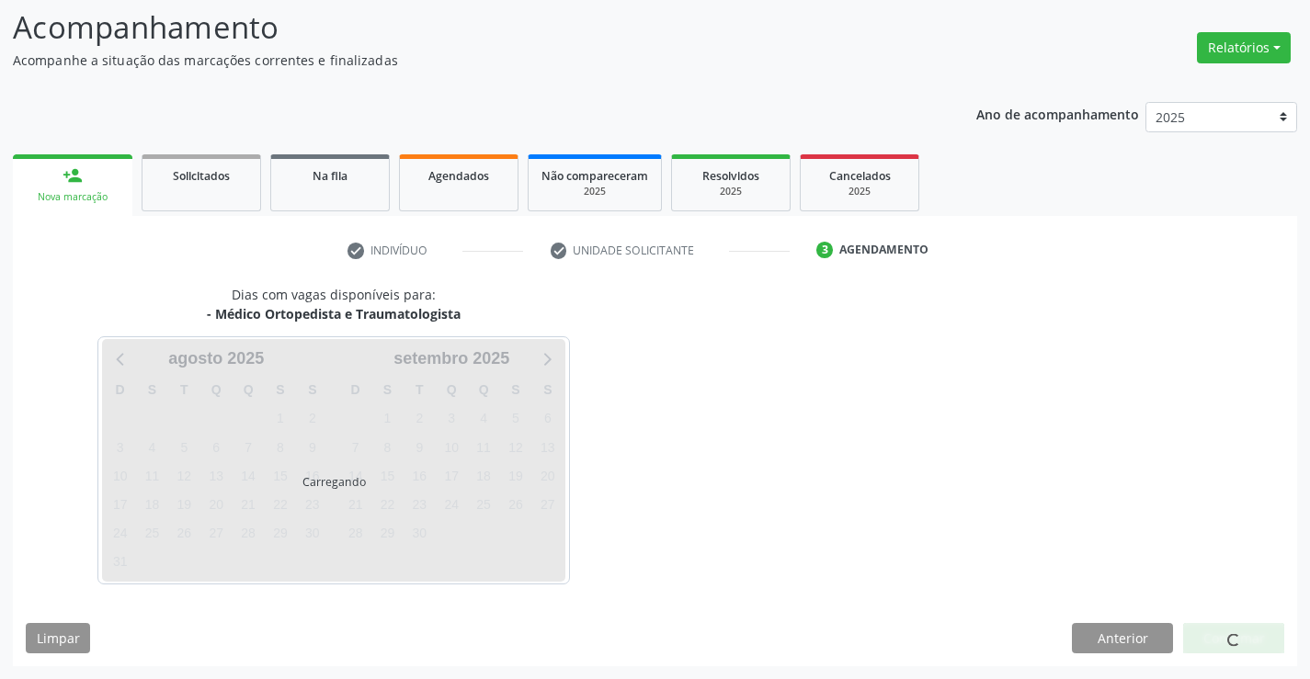
scroll to position [120, 0]
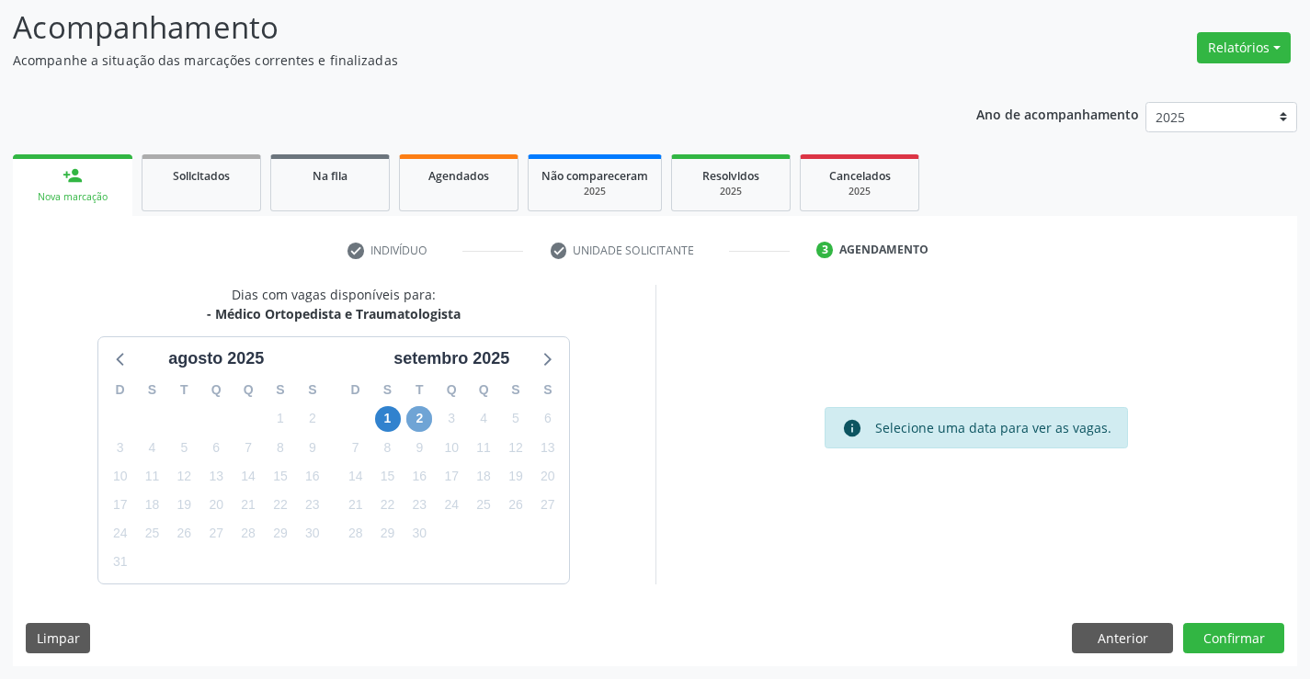
click at [424, 419] on span "2" at bounding box center [419, 419] width 26 height 26
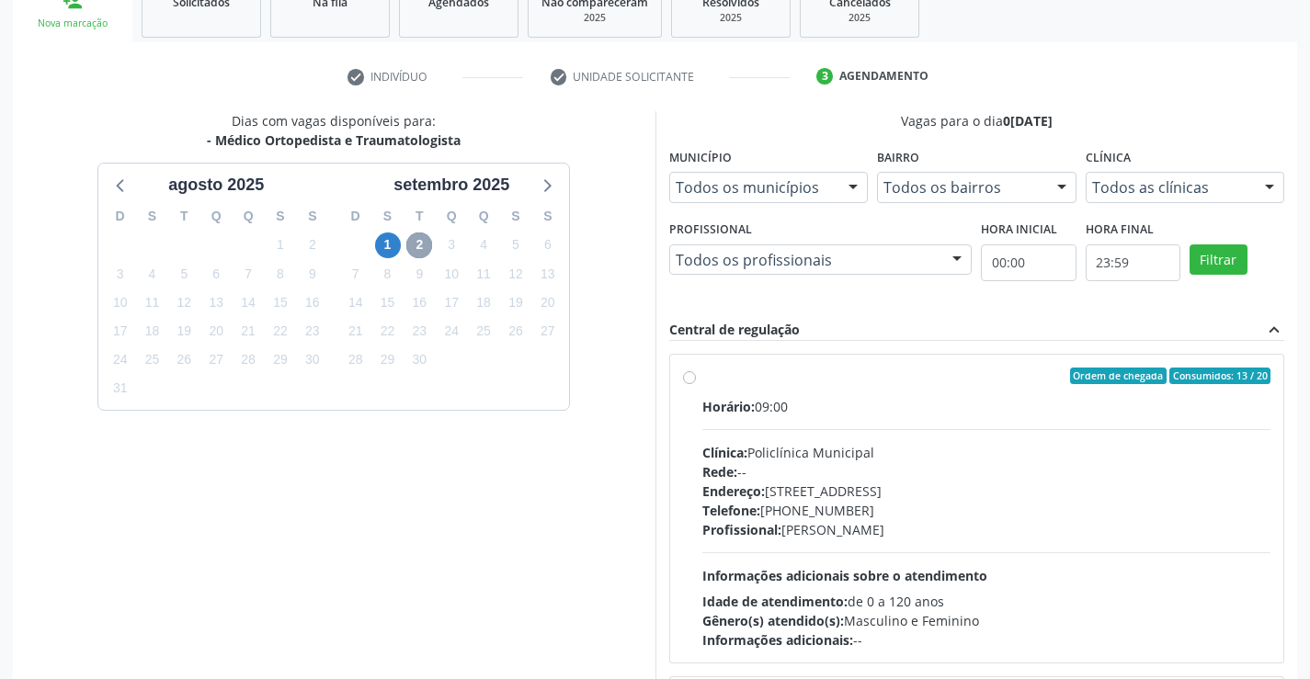
scroll to position [419, 0]
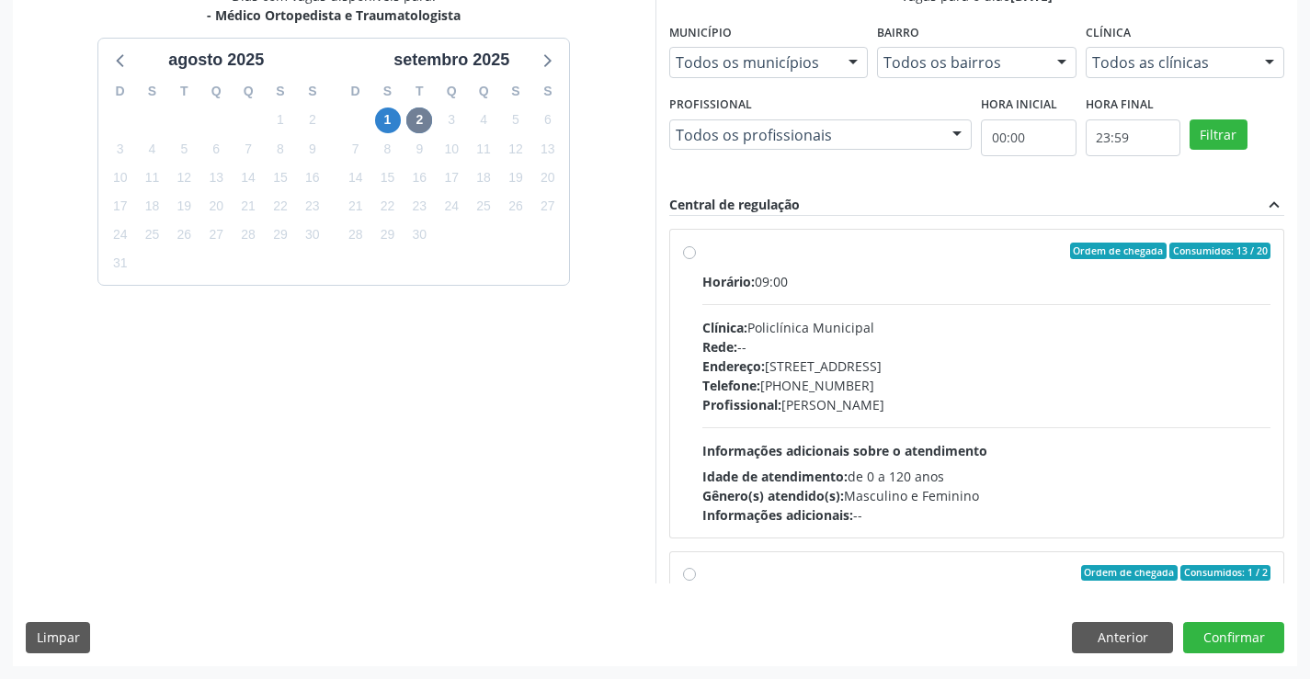
click at [1041, 391] on div "Telefone: (74) 6451312" at bounding box center [986, 385] width 569 height 19
click at [696, 259] on input "Ordem de chegada Consumidos: 13 / 20 Horário: 09:00 Clínica: Policlínica Munici…" at bounding box center [689, 251] width 13 height 17
radio input "true"
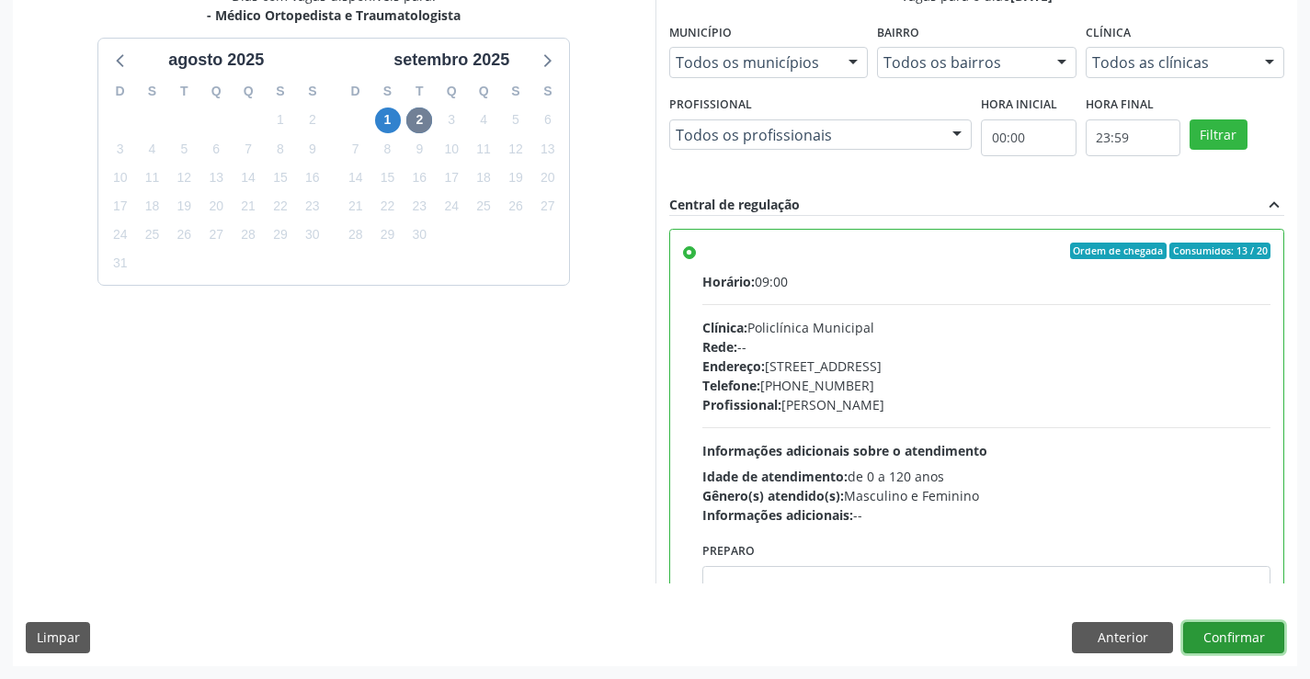
click at [1204, 636] on button "Confirmar" at bounding box center [1233, 637] width 101 height 31
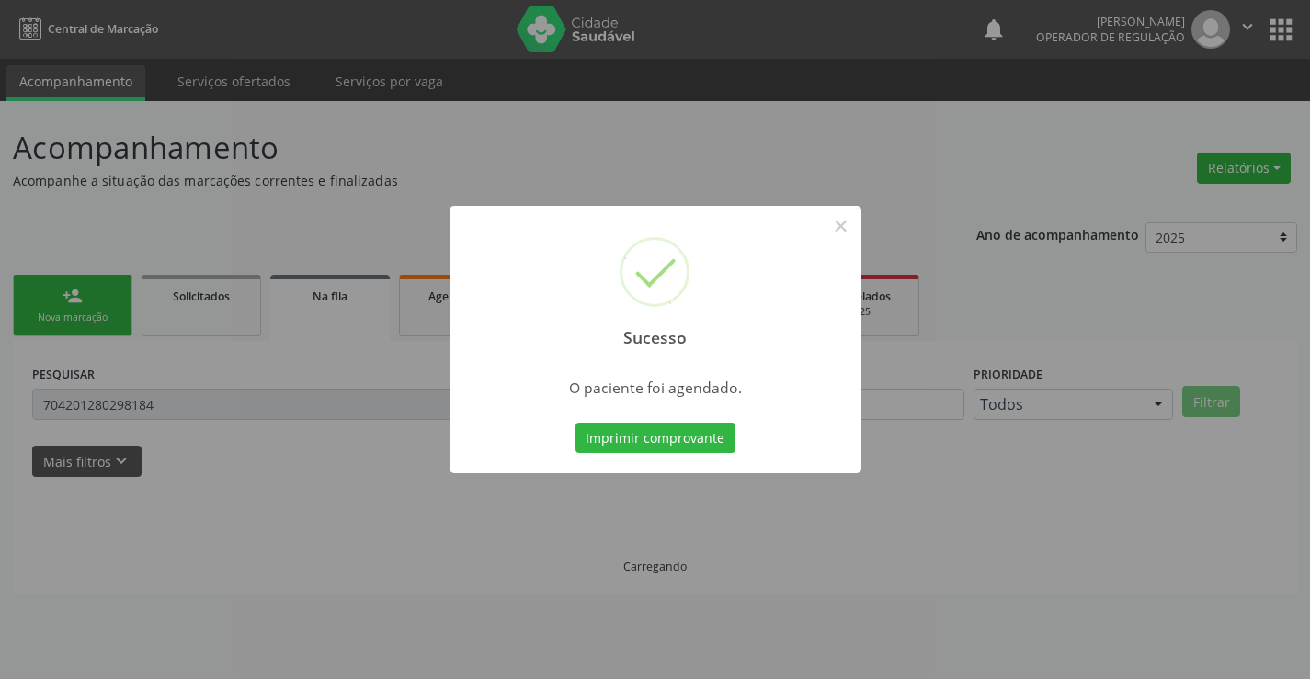
scroll to position [0, 0]
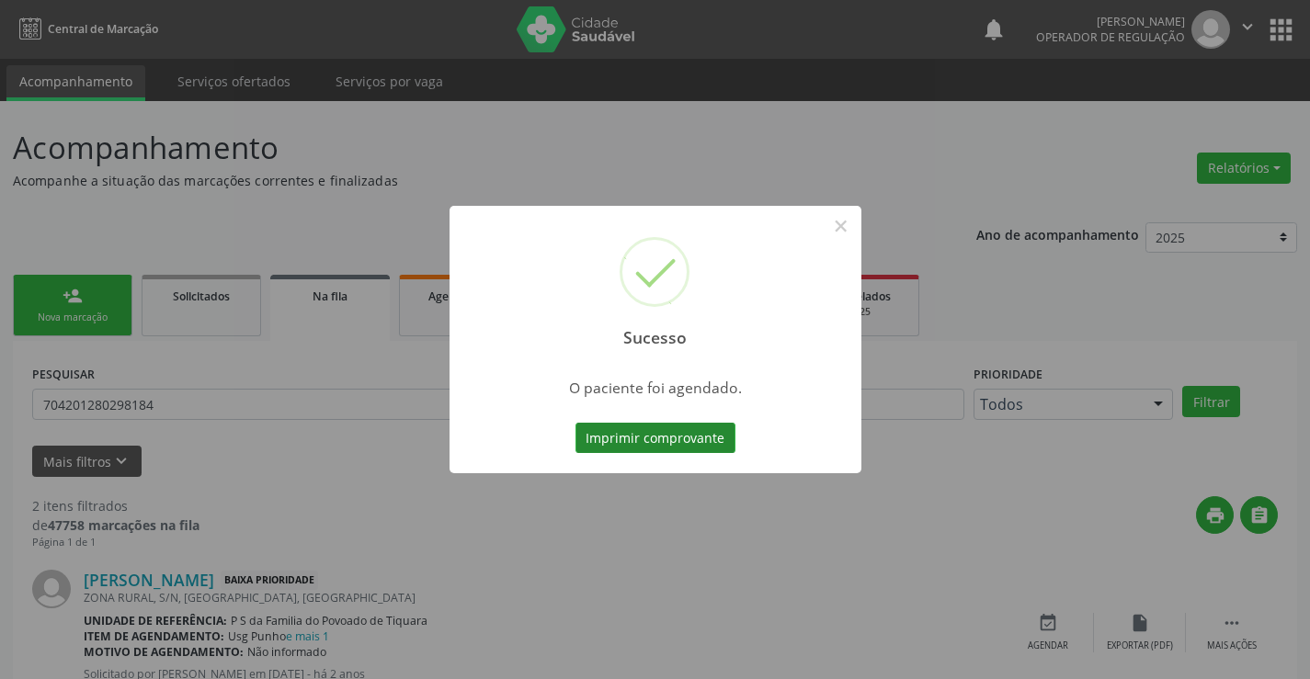
click at [692, 441] on button "Imprimir comprovante" at bounding box center [656, 438] width 160 height 31
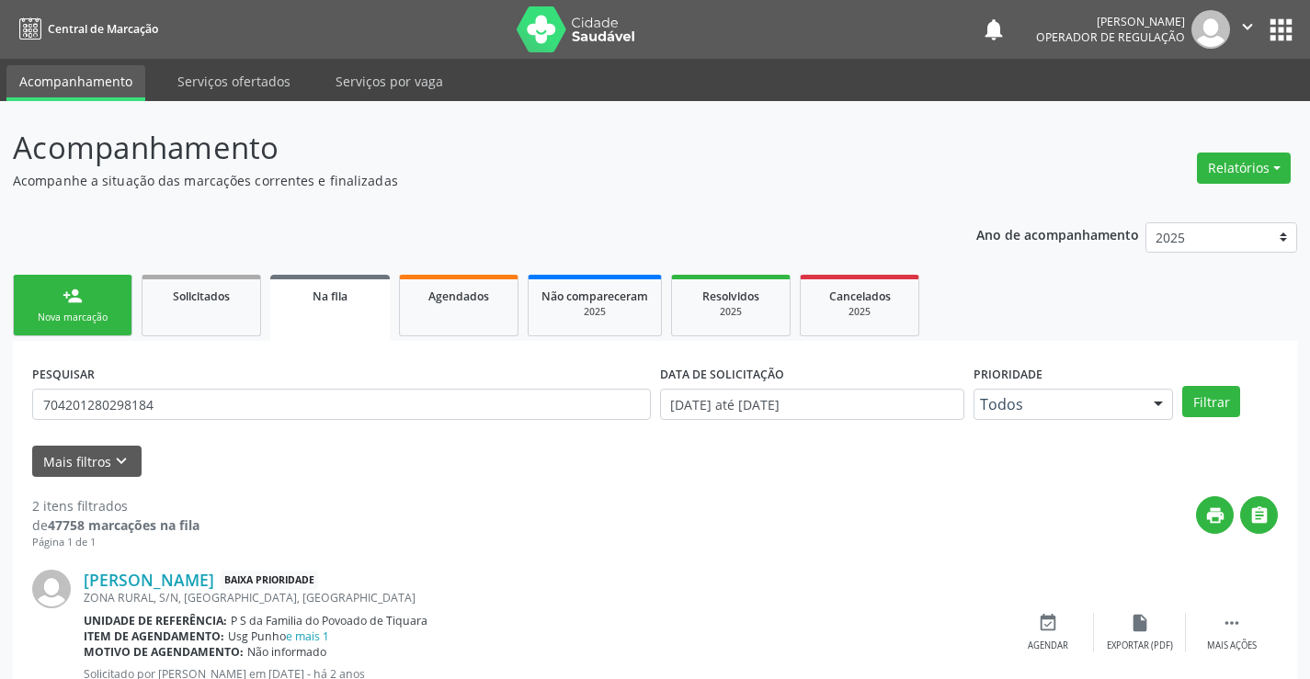
drag, startPoint x: 67, startPoint y: 279, endPoint x: 81, endPoint y: 333, distance: 55.1
click at [68, 279] on link "person_add Nova marcação" at bounding box center [73, 306] width 120 height 62
click at [71, 302] on div "person_add" at bounding box center [73, 296] width 20 height 20
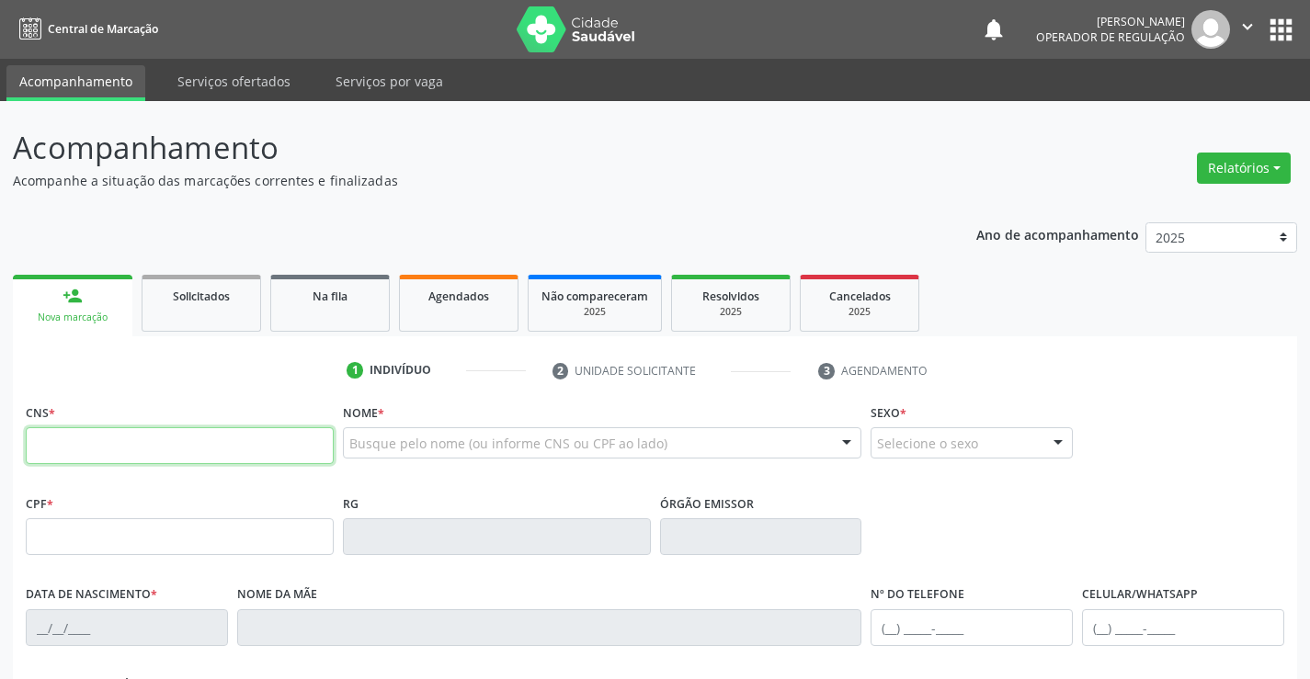
click at [131, 454] on input "text" at bounding box center [180, 445] width 308 height 37
type input "706 9011 6874 5034"
type input "29/11/2000"
type input "Josenita Cruz"
type input "(74) 99931-7533"
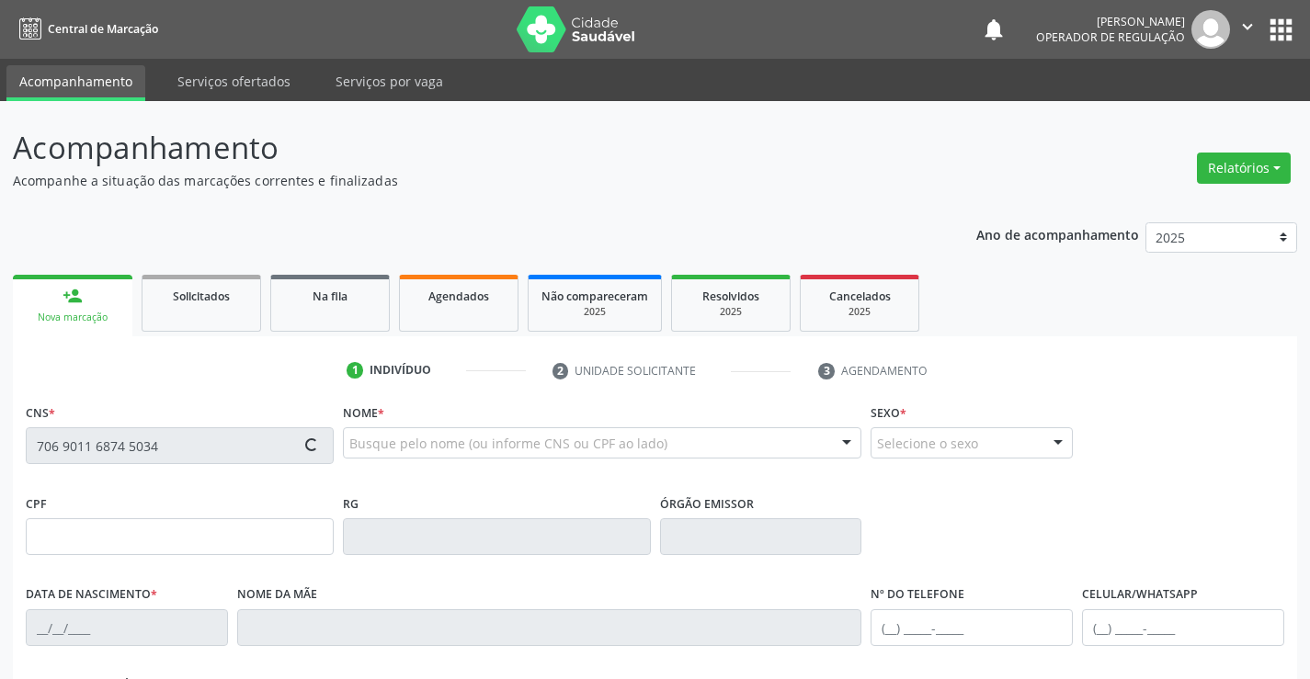
type input "S/N"
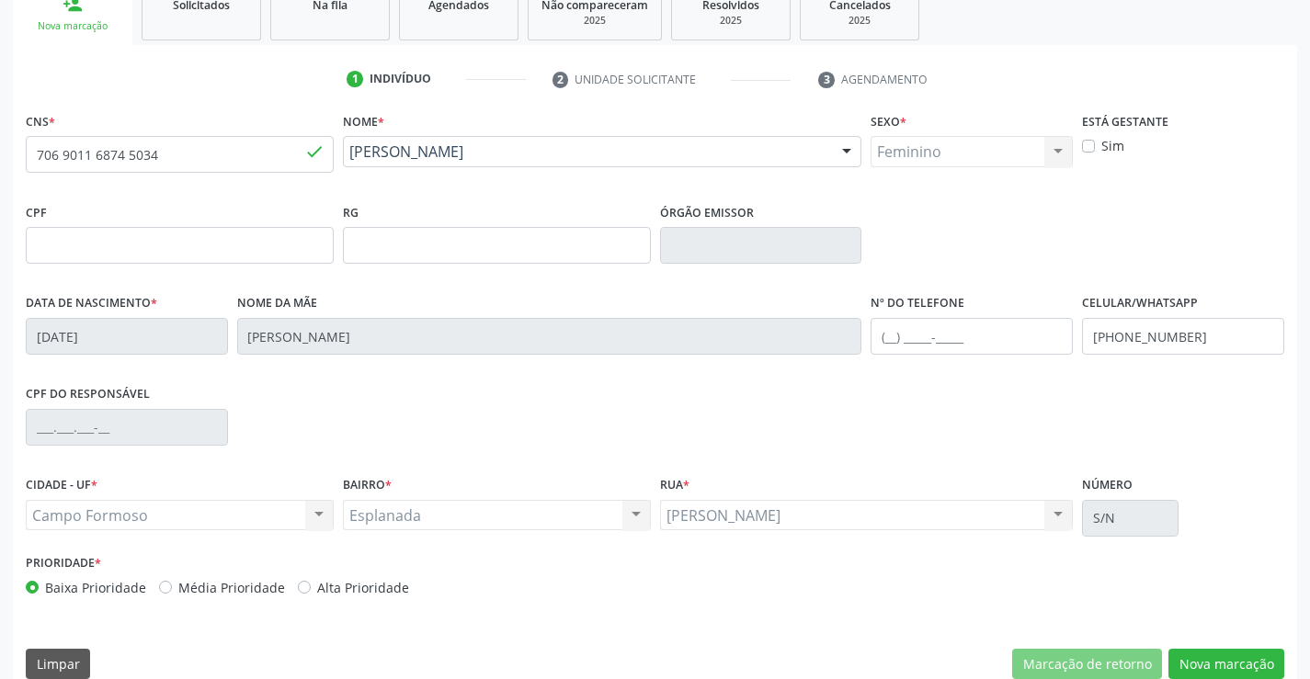
scroll to position [317, 0]
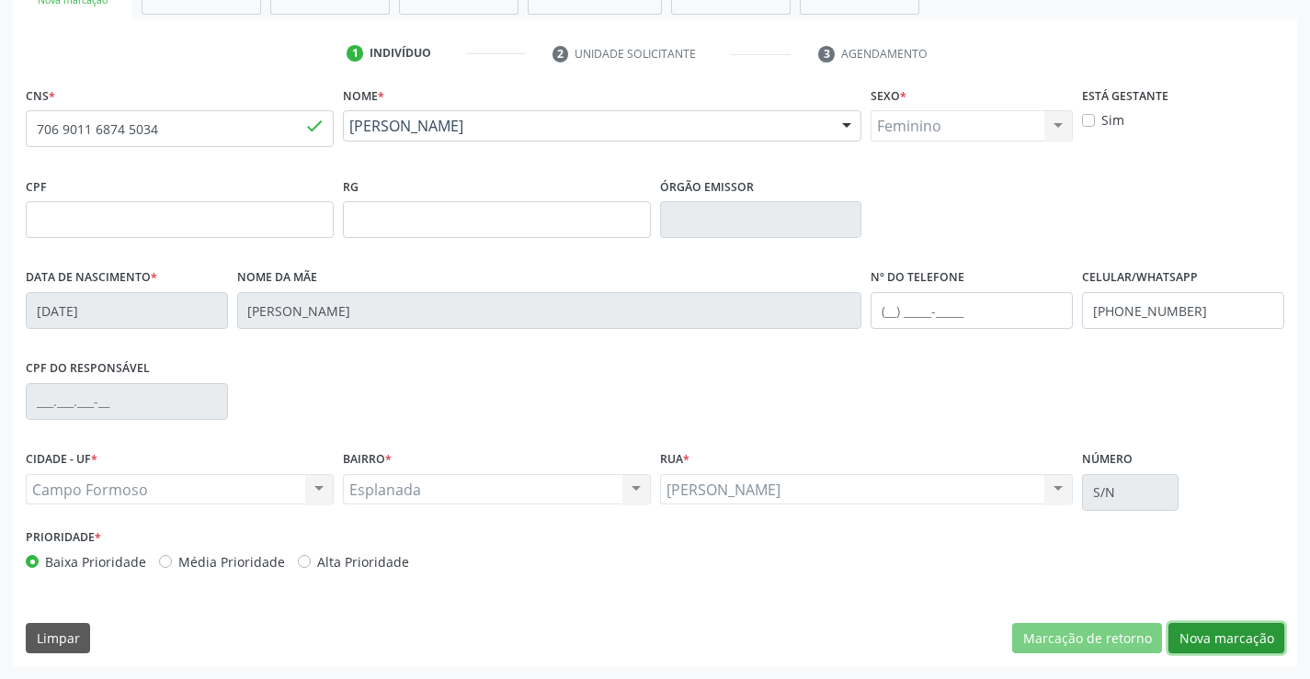
click at [1214, 624] on button "Nova marcação" at bounding box center [1226, 638] width 116 height 31
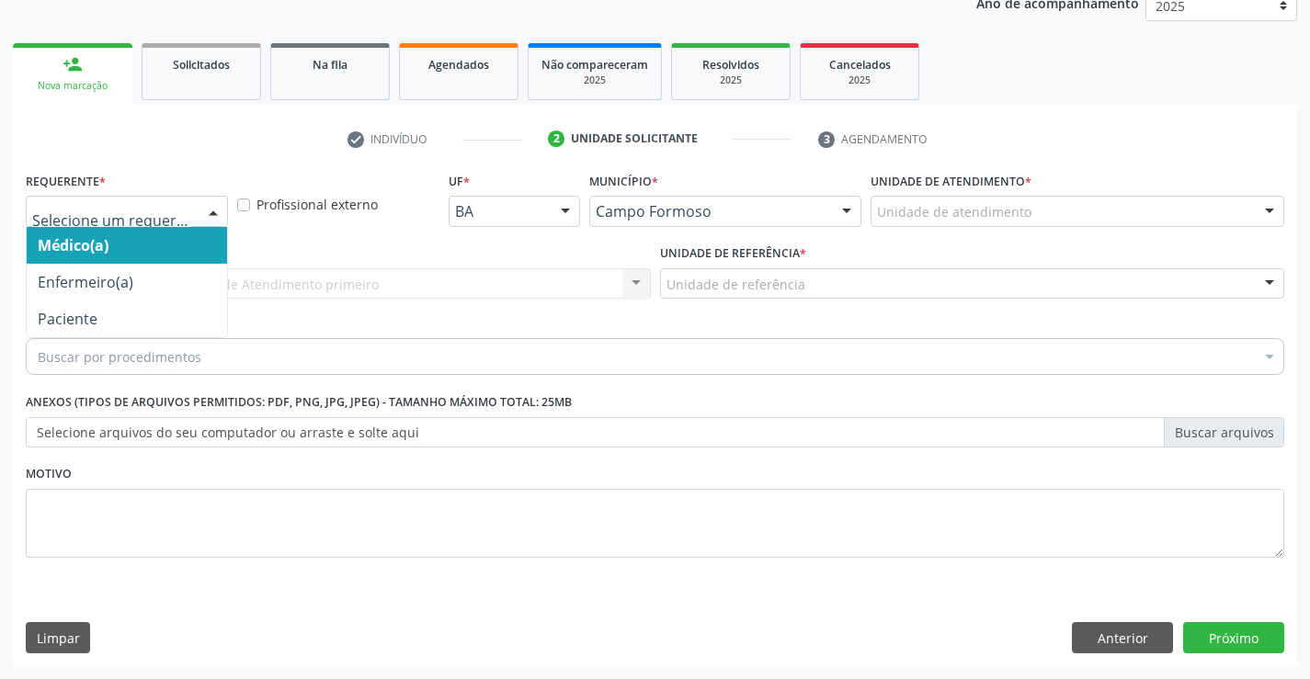
click at [125, 203] on div at bounding box center [127, 211] width 202 height 31
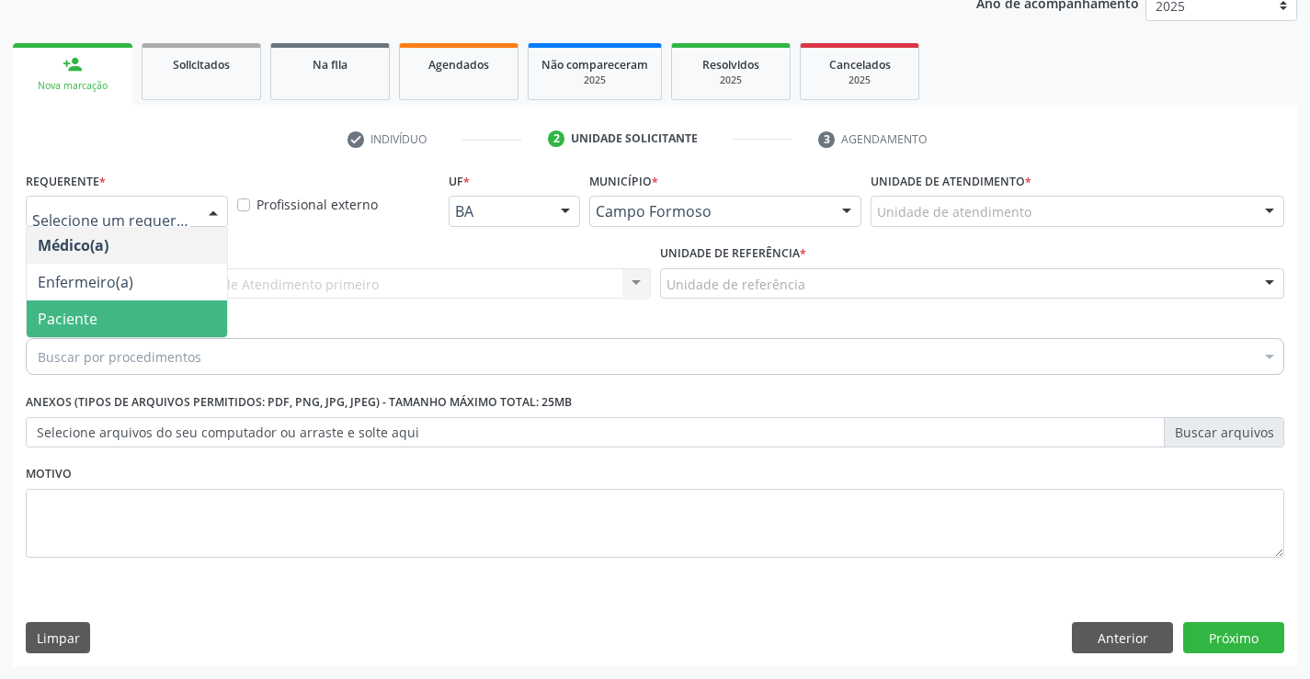
click at [72, 336] on div "Requerente * Médico(a) Enfermeiro(a) Paciente Nenhum resultado encontrado para:…" at bounding box center [655, 375] width 1259 height 416
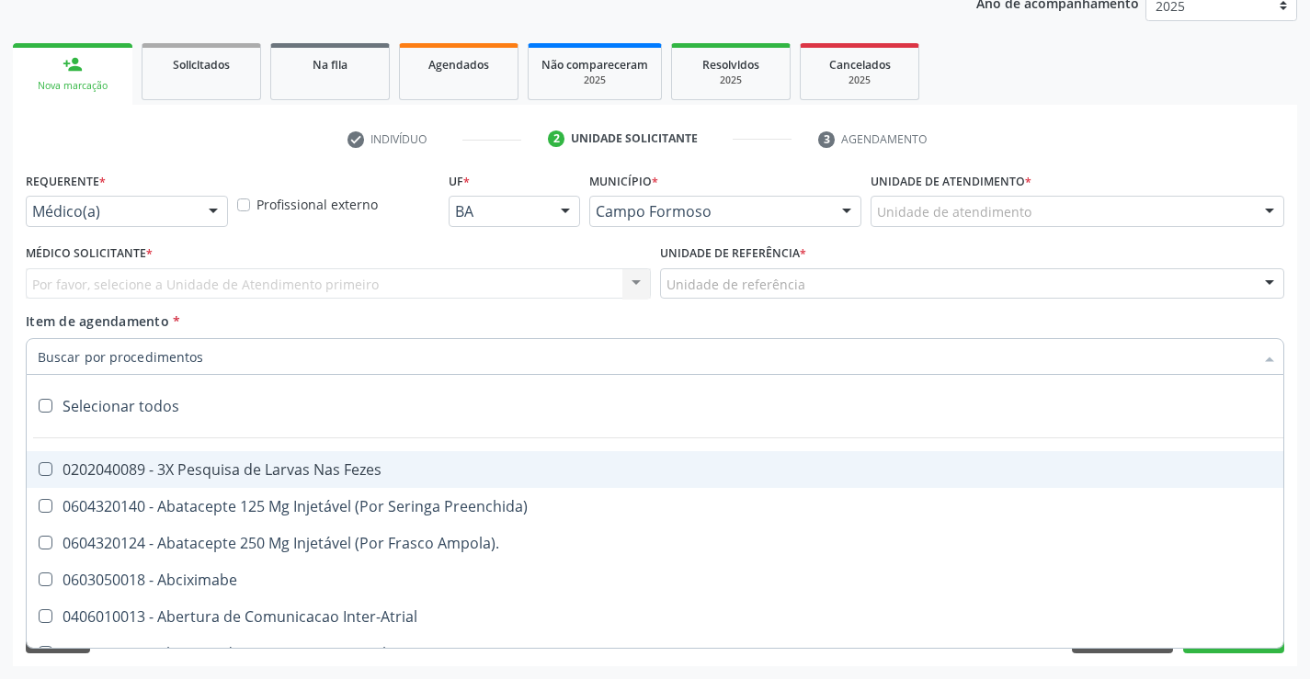
click at [192, 206] on div "Médico(a)" at bounding box center [127, 211] width 202 height 31
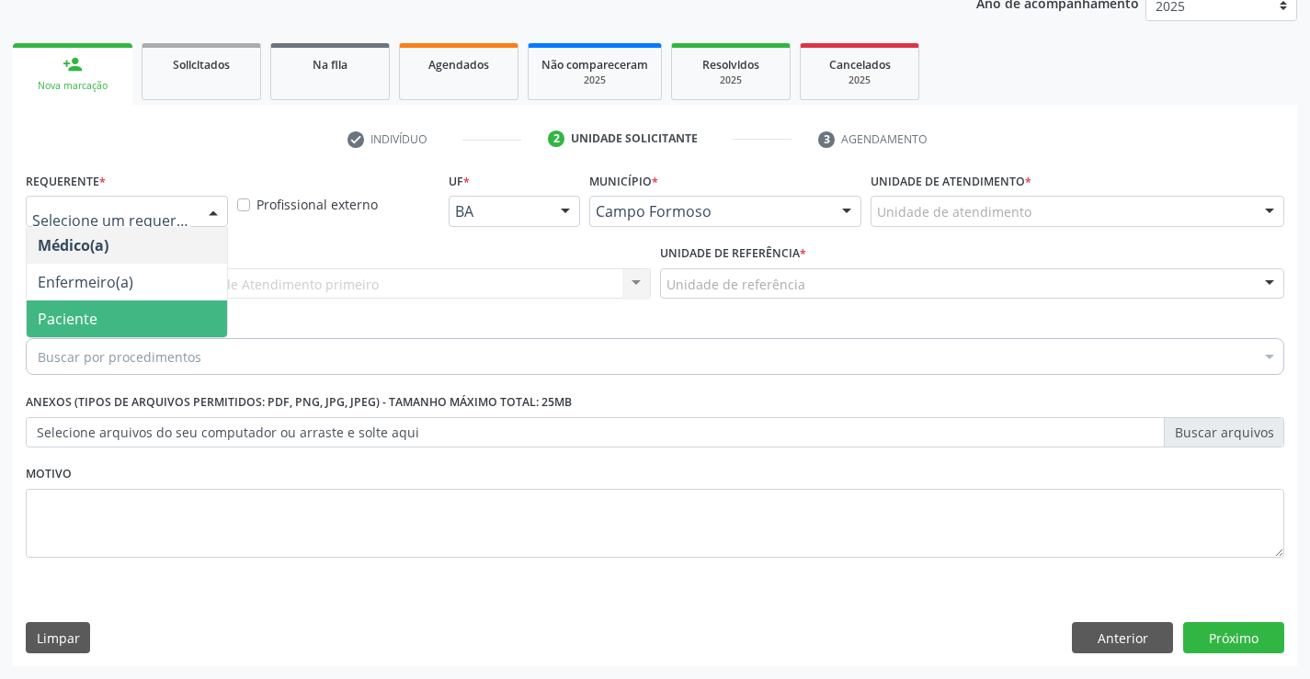
click at [74, 316] on span "Paciente" at bounding box center [68, 319] width 60 height 20
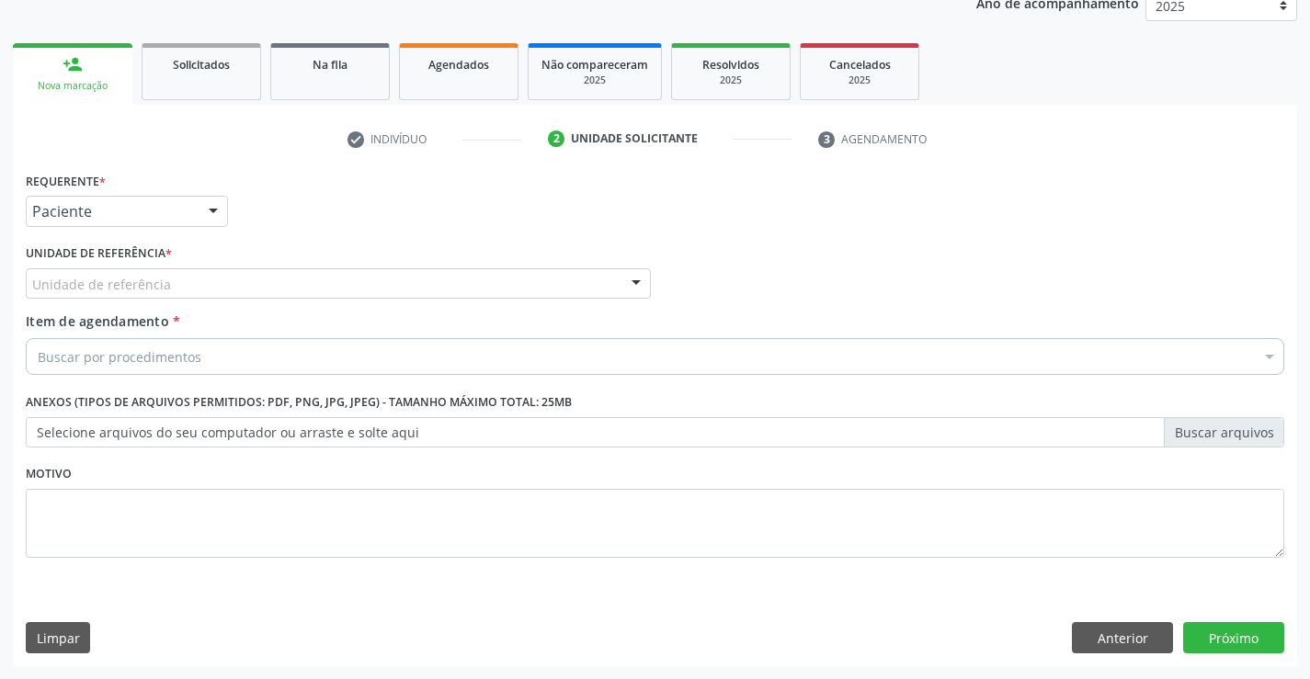
click at [182, 286] on div "Unidade de referência" at bounding box center [338, 283] width 625 height 31
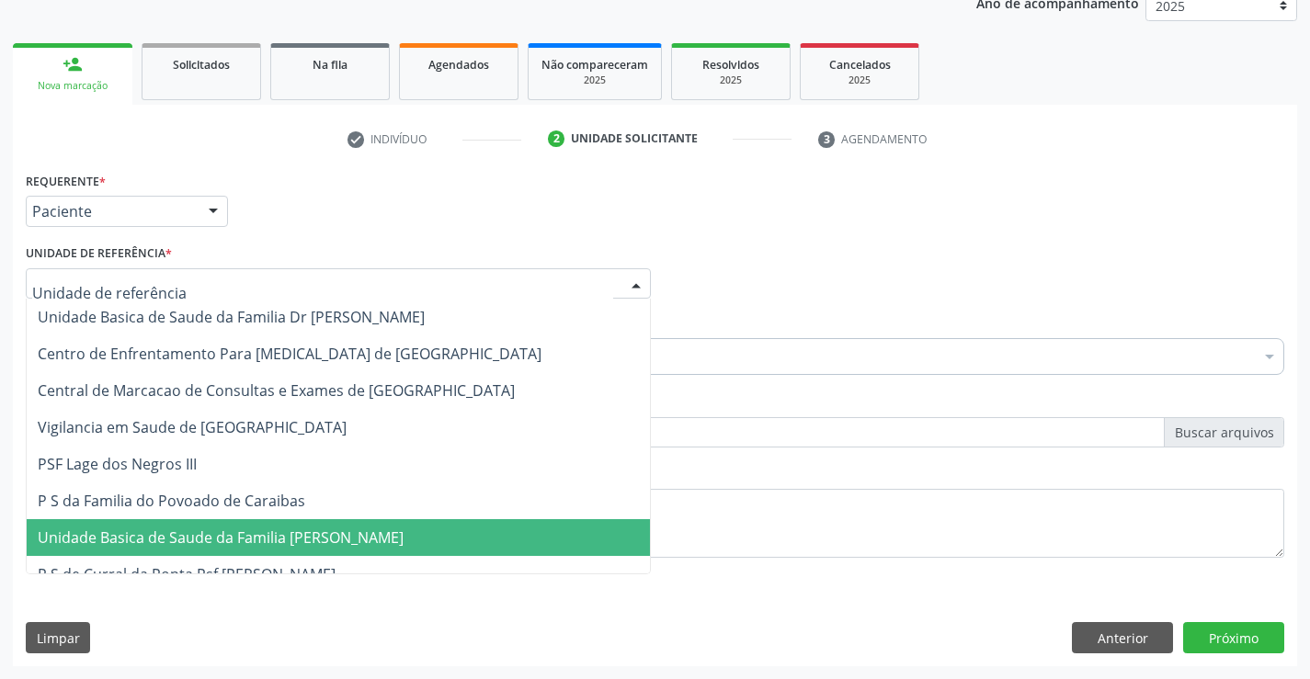
click at [202, 537] on span "Unidade Basica de Saude da Familia [PERSON_NAME]" at bounding box center [221, 538] width 366 height 20
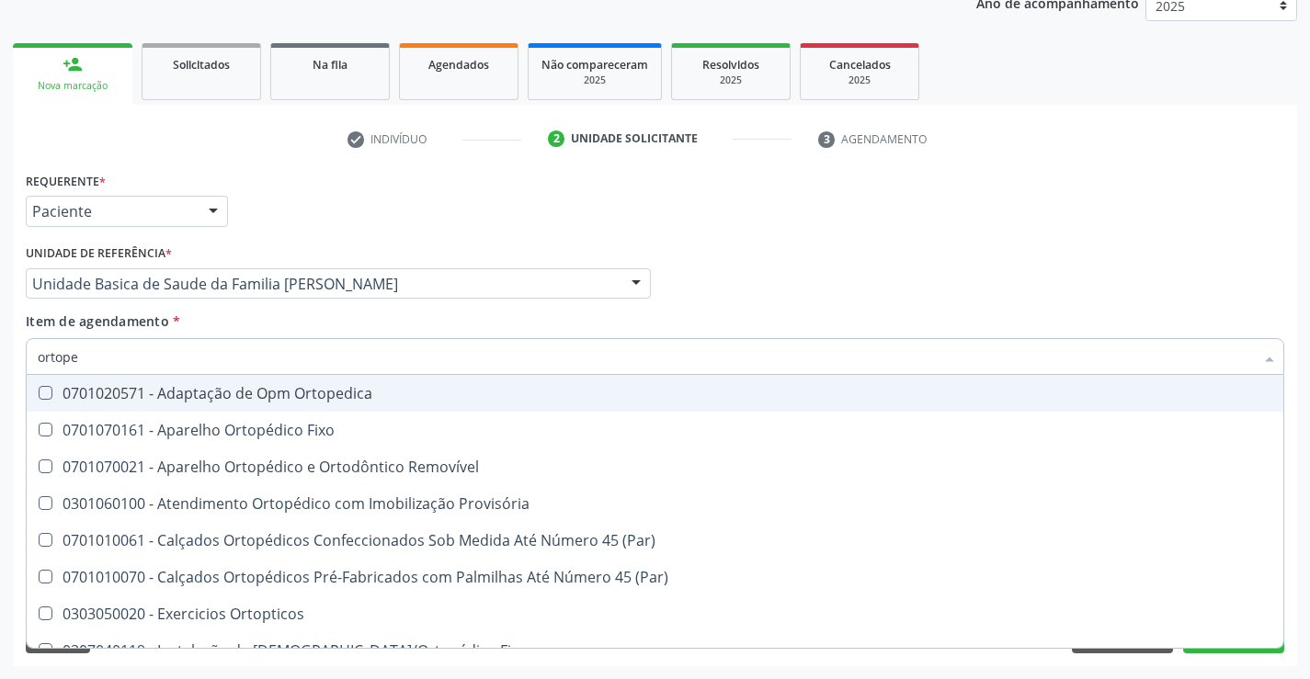
type input "ortoped"
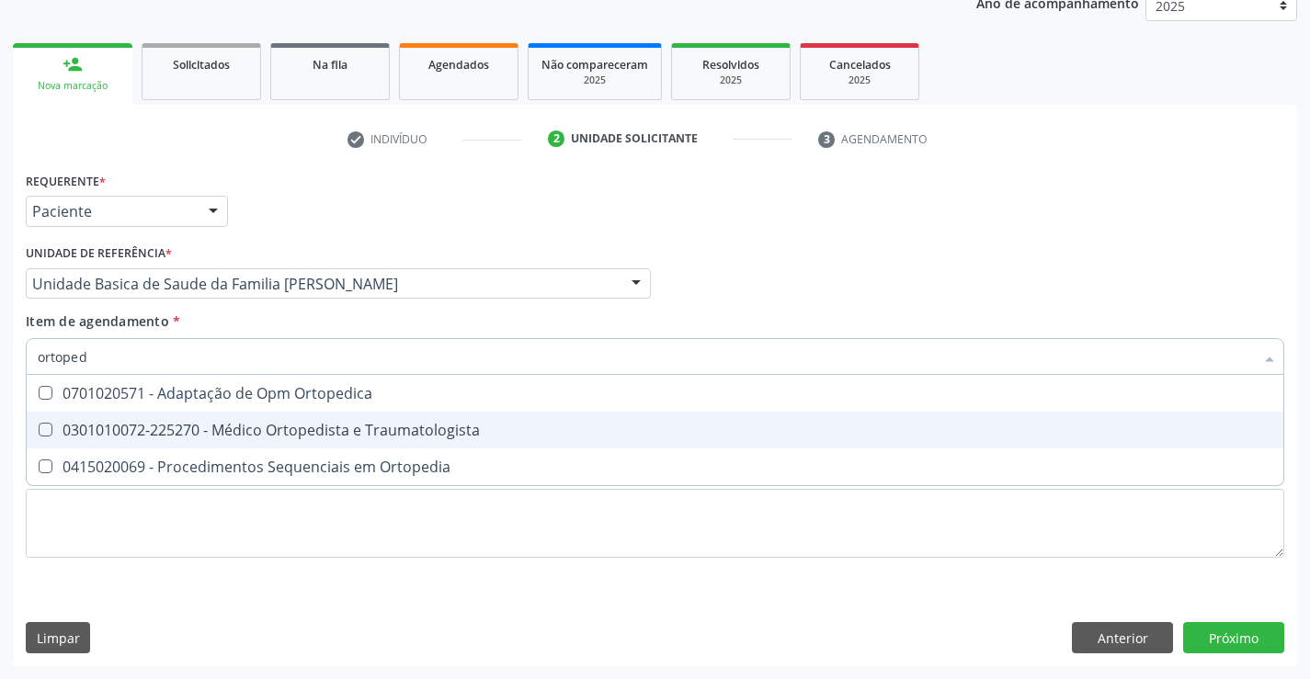
click at [247, 438] on div "0301010072-225270 - Médico Ortopedista e Traumatologista" at bounding box center [655, 430] width 1235 height 15
checkbox Traumatologista "true"
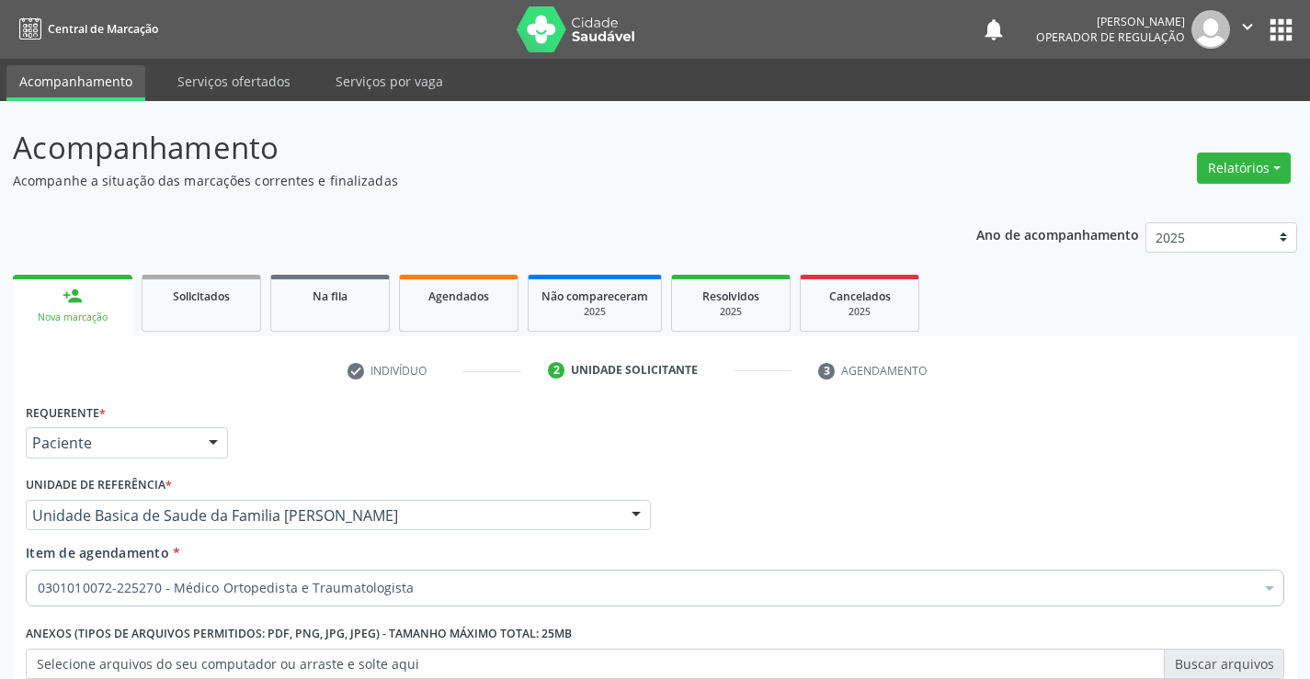
scroll to position [232, 0]
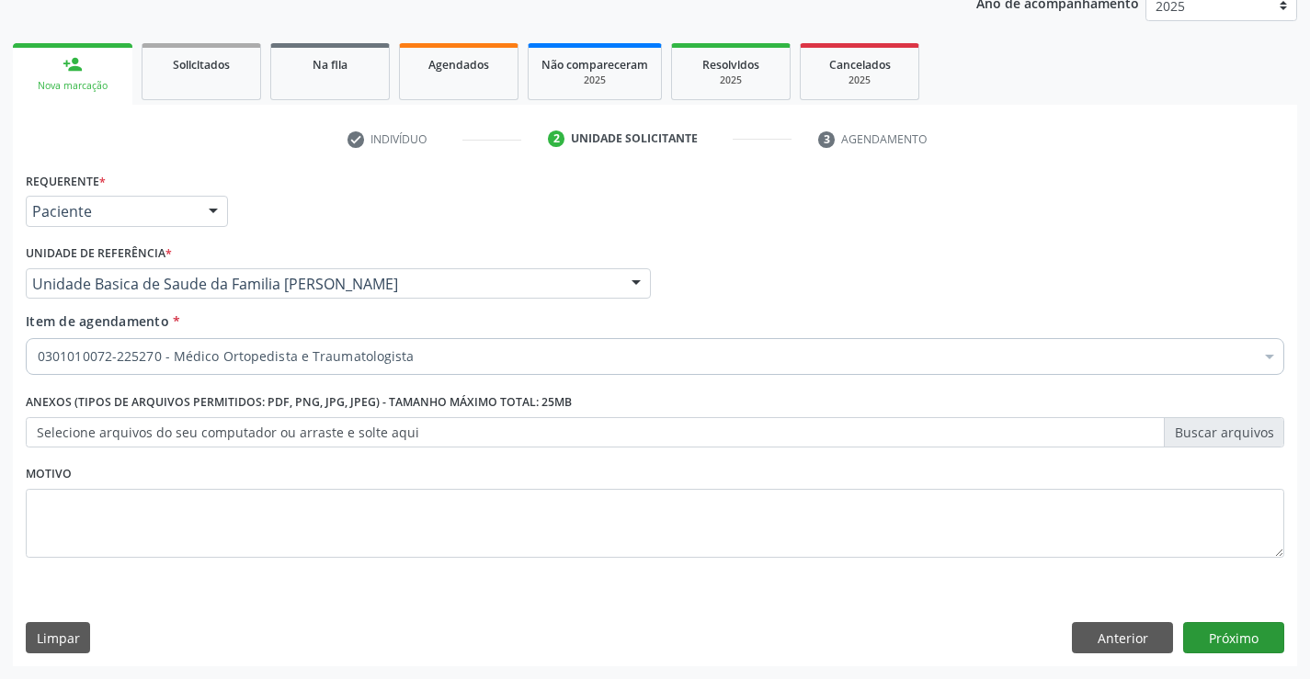
click at [1230, 634] on button "Próximo" at bounding box center [1233, 637] width 101 height 31
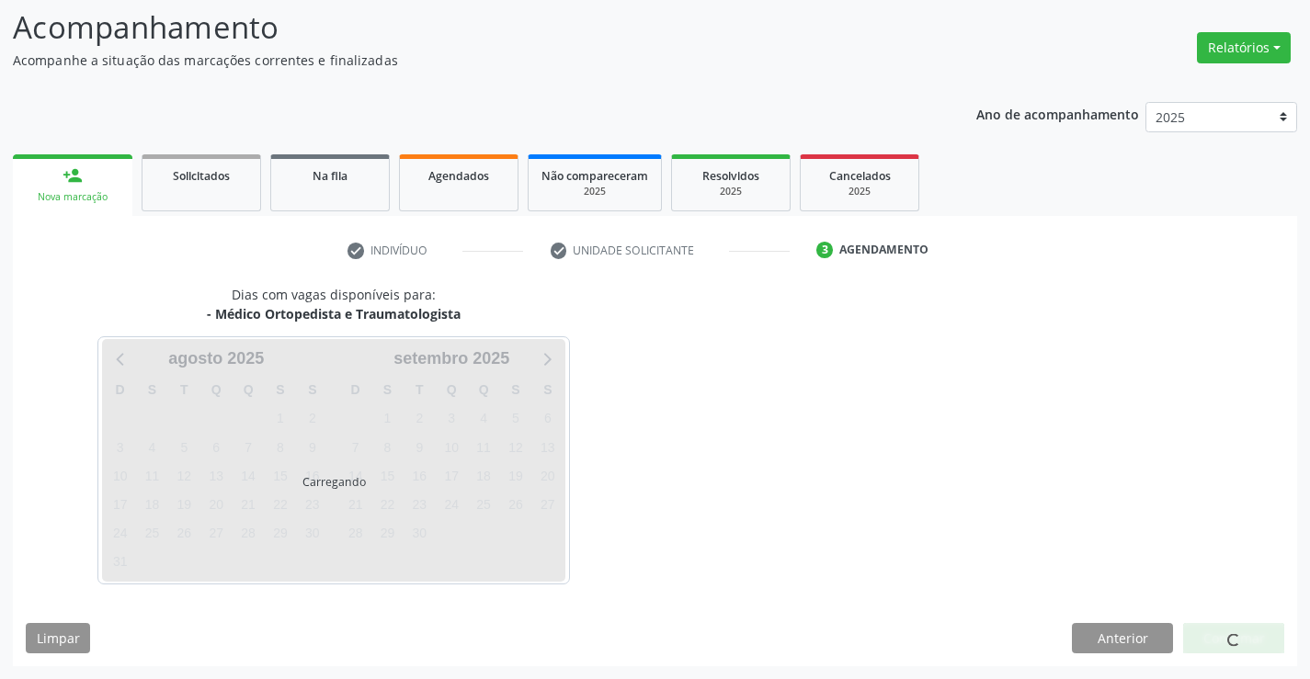
scroll to position [120, 0]
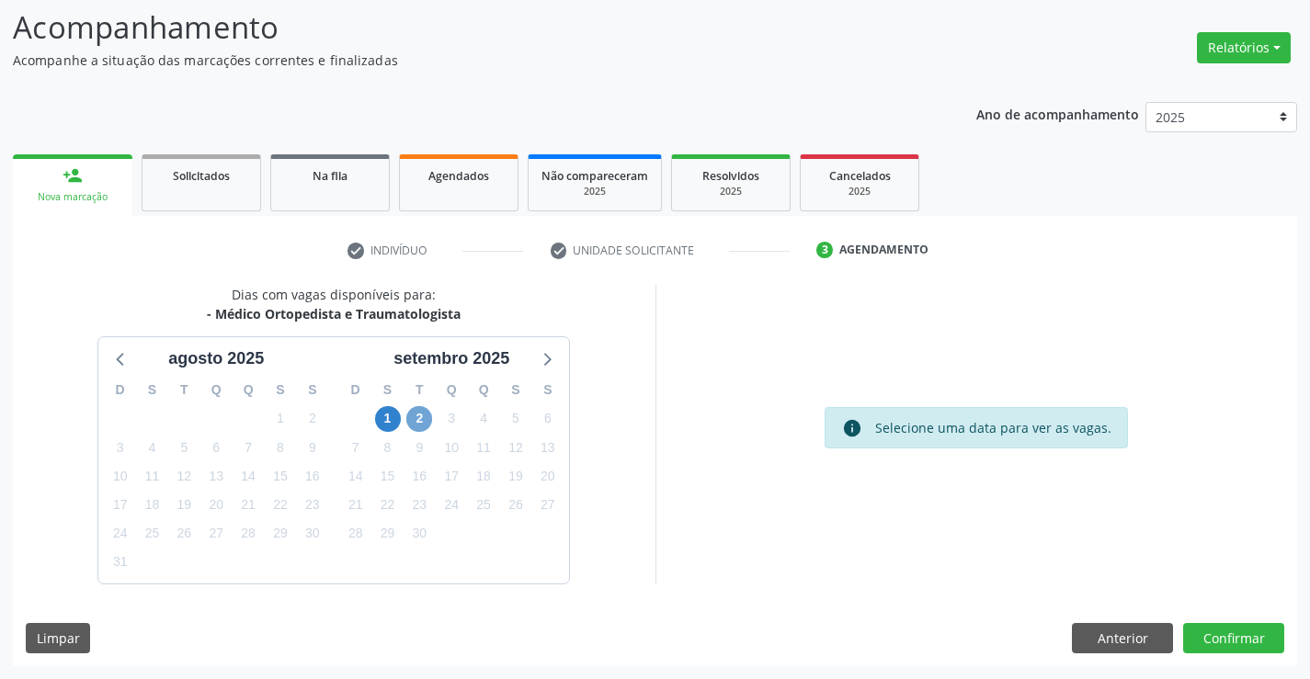
click at [416, 422] on span "2" at bounding box center [419, 419] width 26 height 26
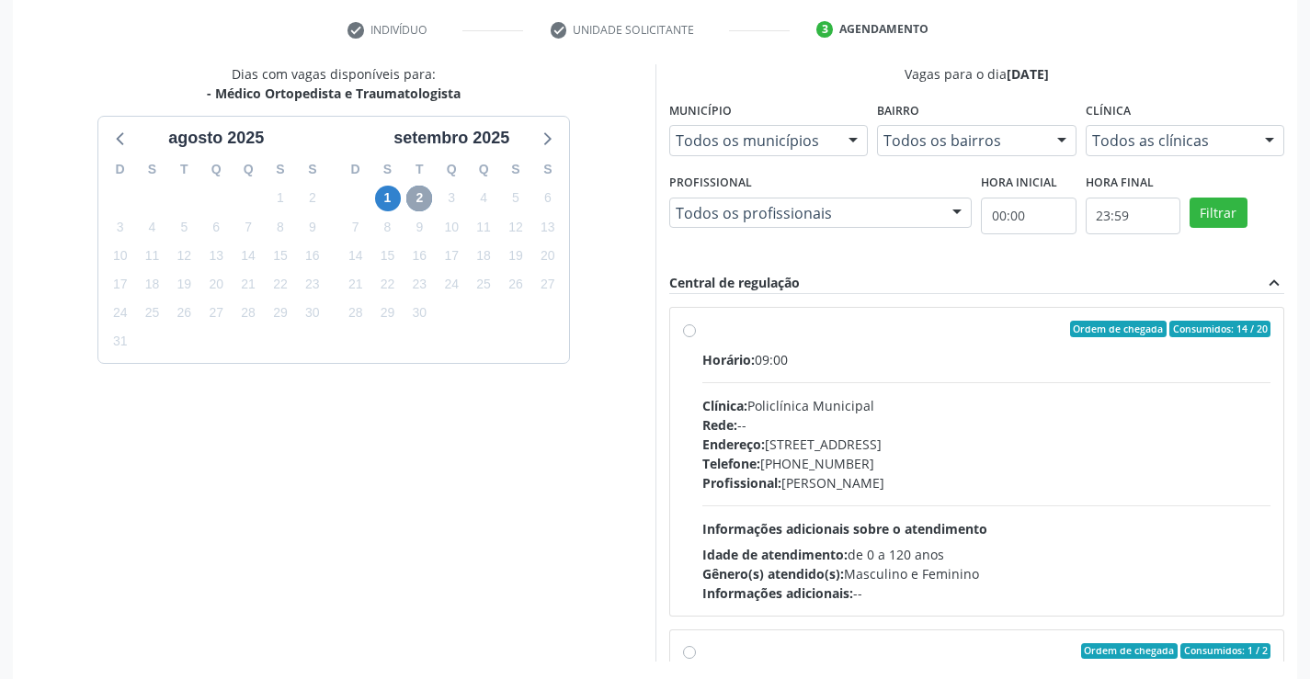
scroll to position [419, 0]
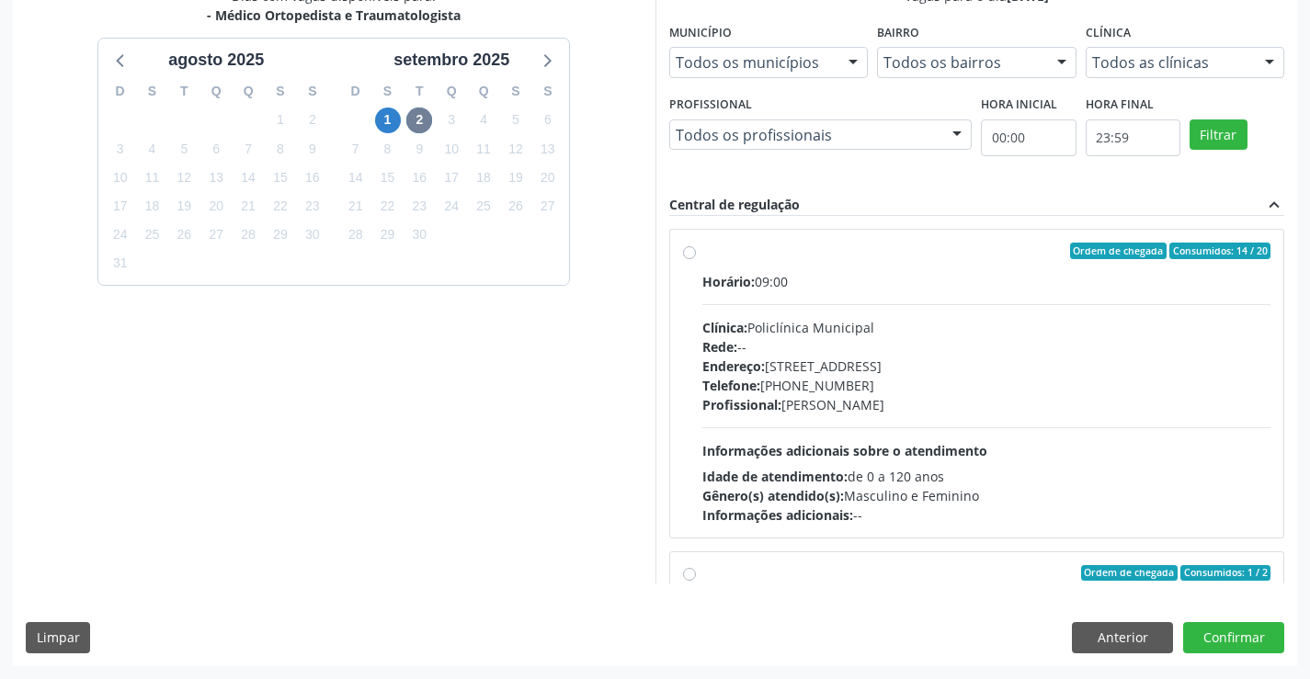
click at [957, 387] on div "Telefone: [PHONE_NUMBER]" at bounding box center [986, 385] width 569 height 19
click at [696, 259] on input "Ordem de chegada Consumidos: 14 / 20 Horário: 09:00 Clínica: Policlínica Munici…" at bounding box center [689, 251] width 13 height 17
radio input "true"
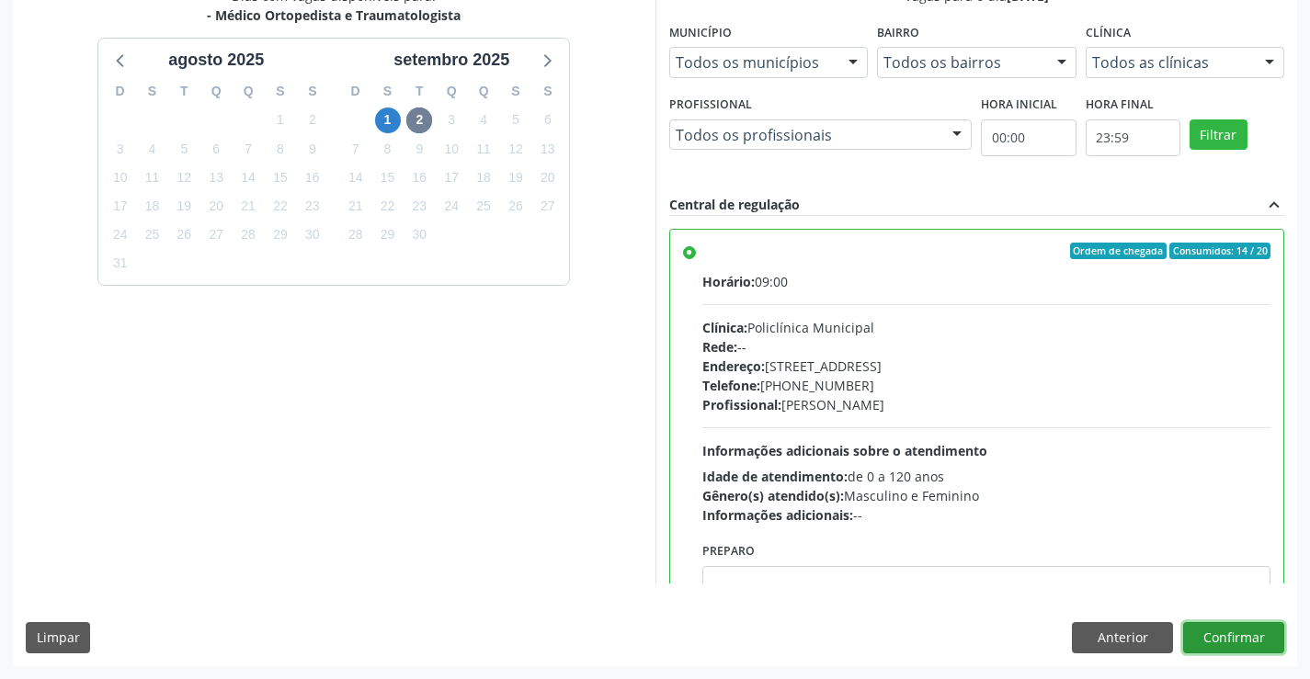
click at [1236, 631] on button "Confirmar" at bounding box center [1233, 637] width 101 height 31
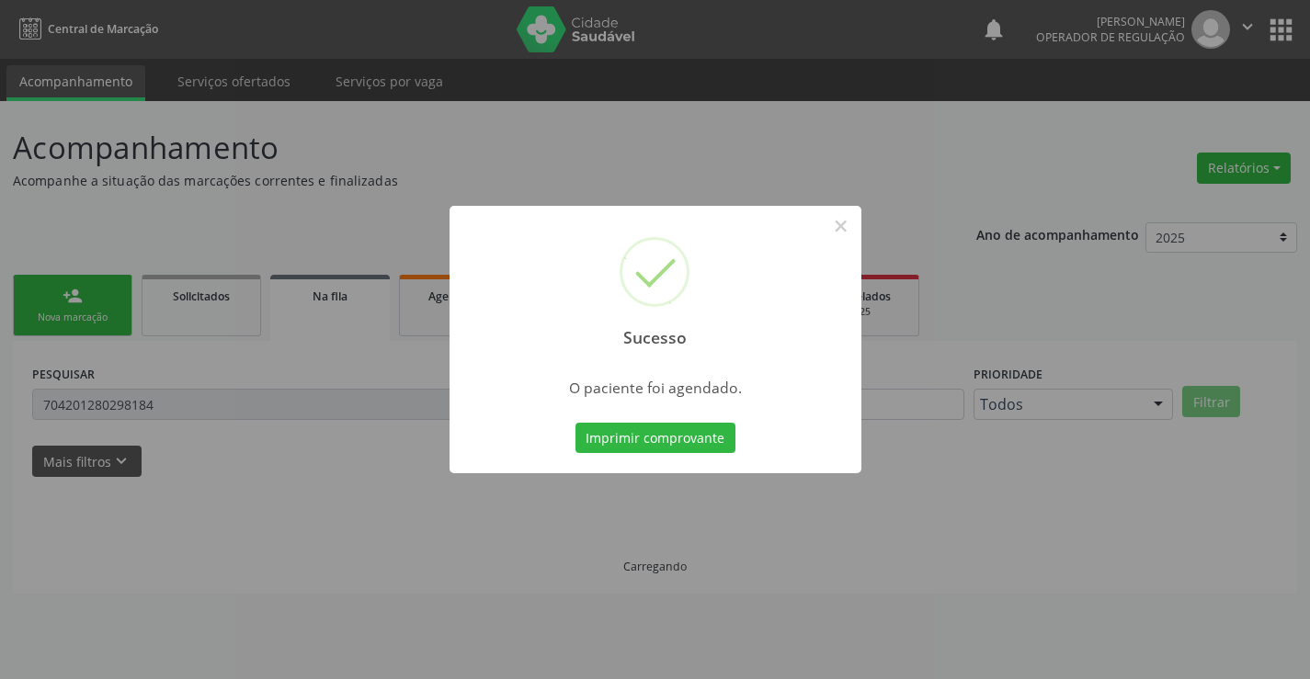
scroll to position [0, 0]
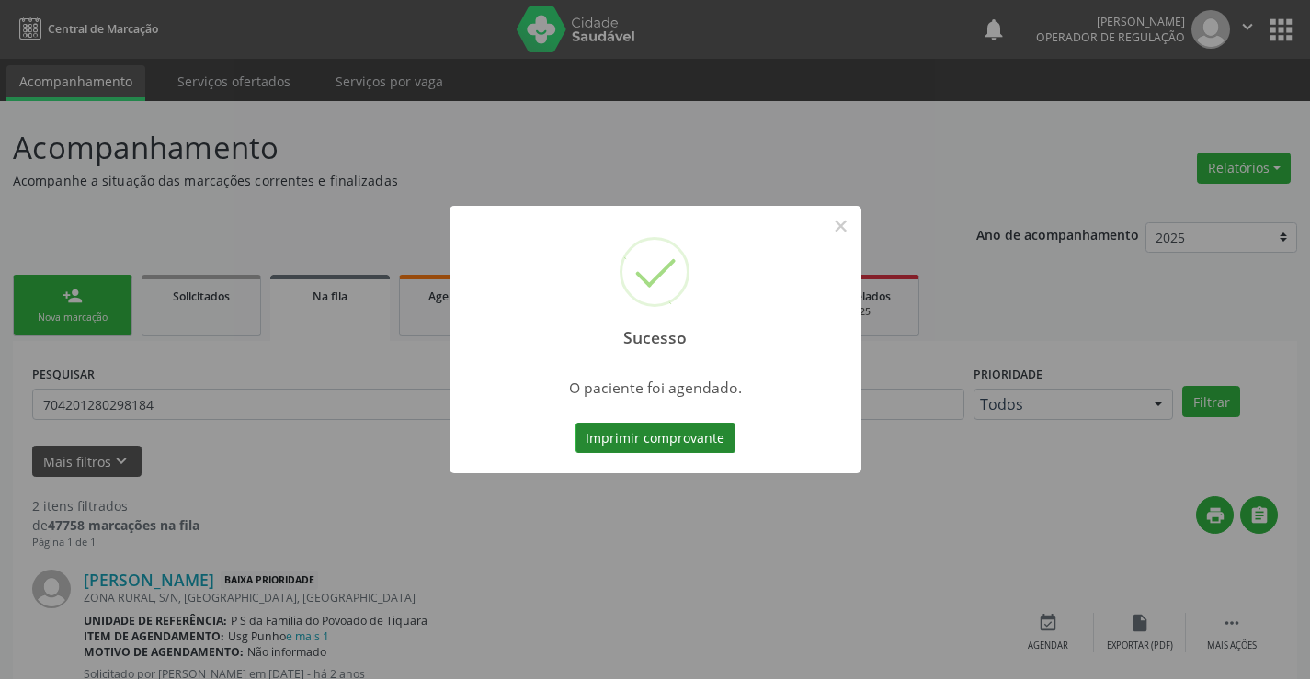
click at [677, 432] on button "Imprimir comprovante" at bounding box center [656, 438] width 160 height 31
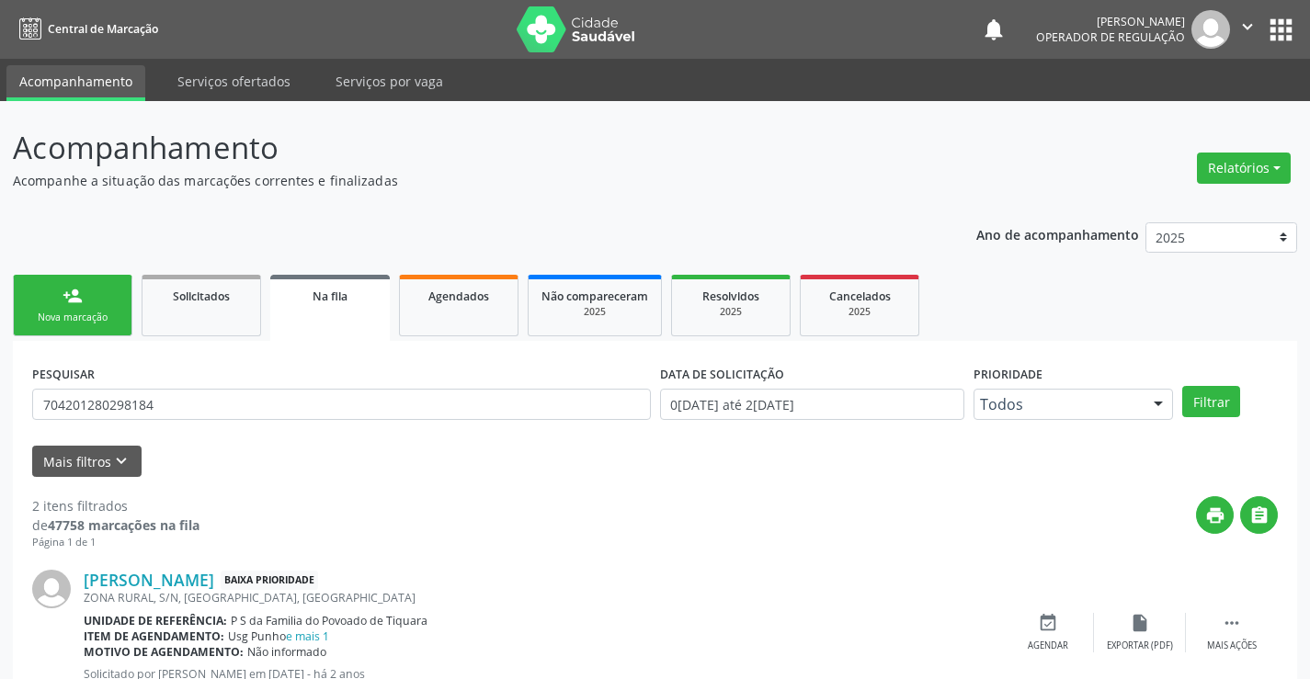
click at [97, 307] on link "person_add Nova marcação" at bounding box center [73, 306] width 120 height 62
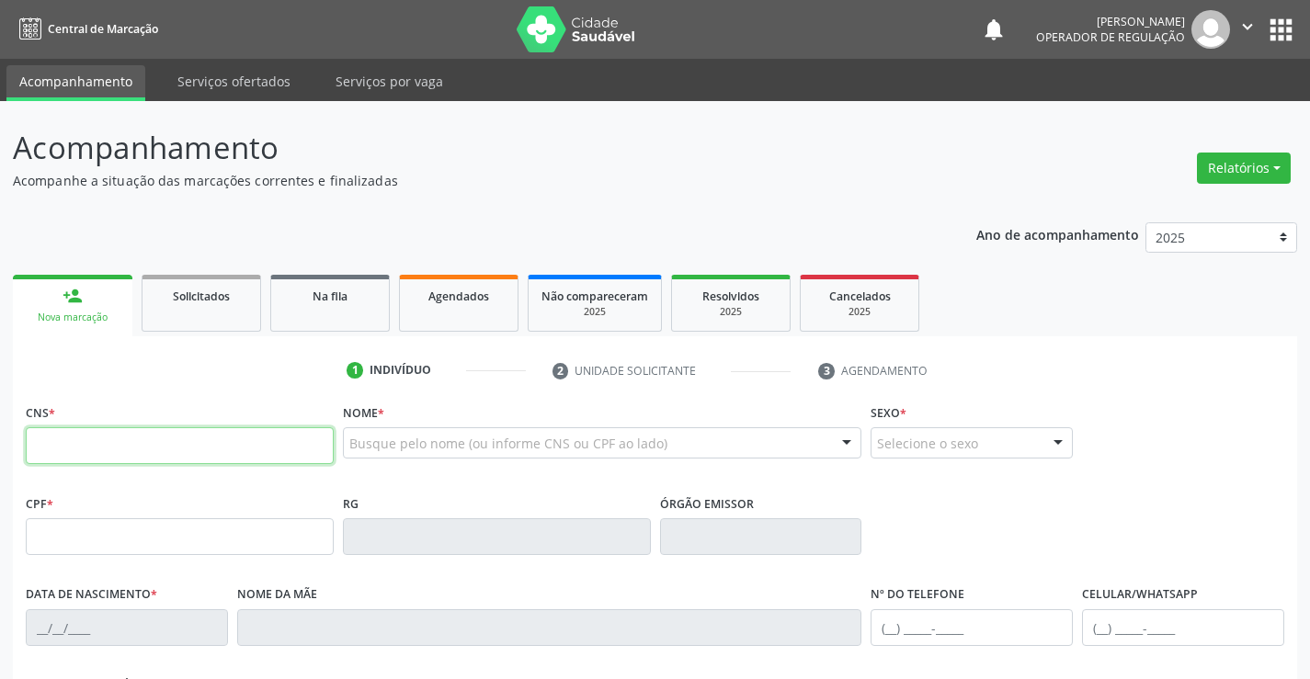
click at [98, 455] on input "text" at bounding box center [180, 445] width 308 height 37
type input "702 0073 0854 7788"
type input "04/10/2016"
type input "(74) 99147-4619"
type input "091.214.585-45"
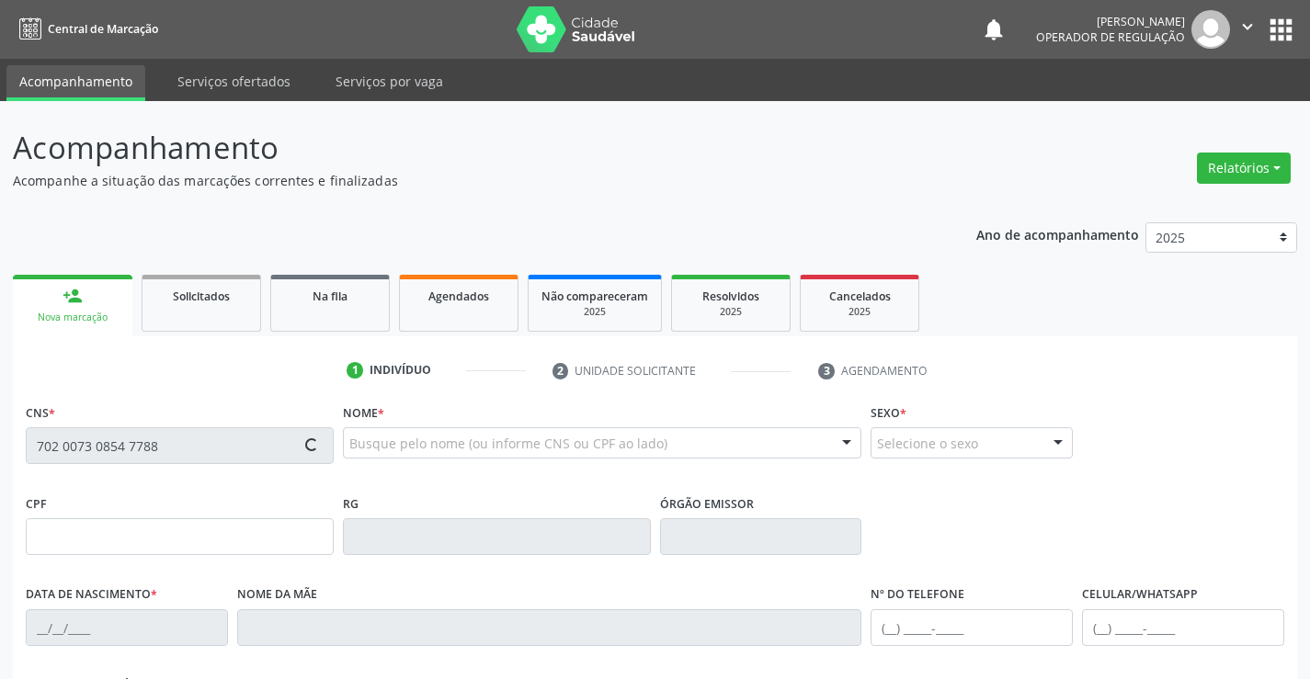
type input "44"
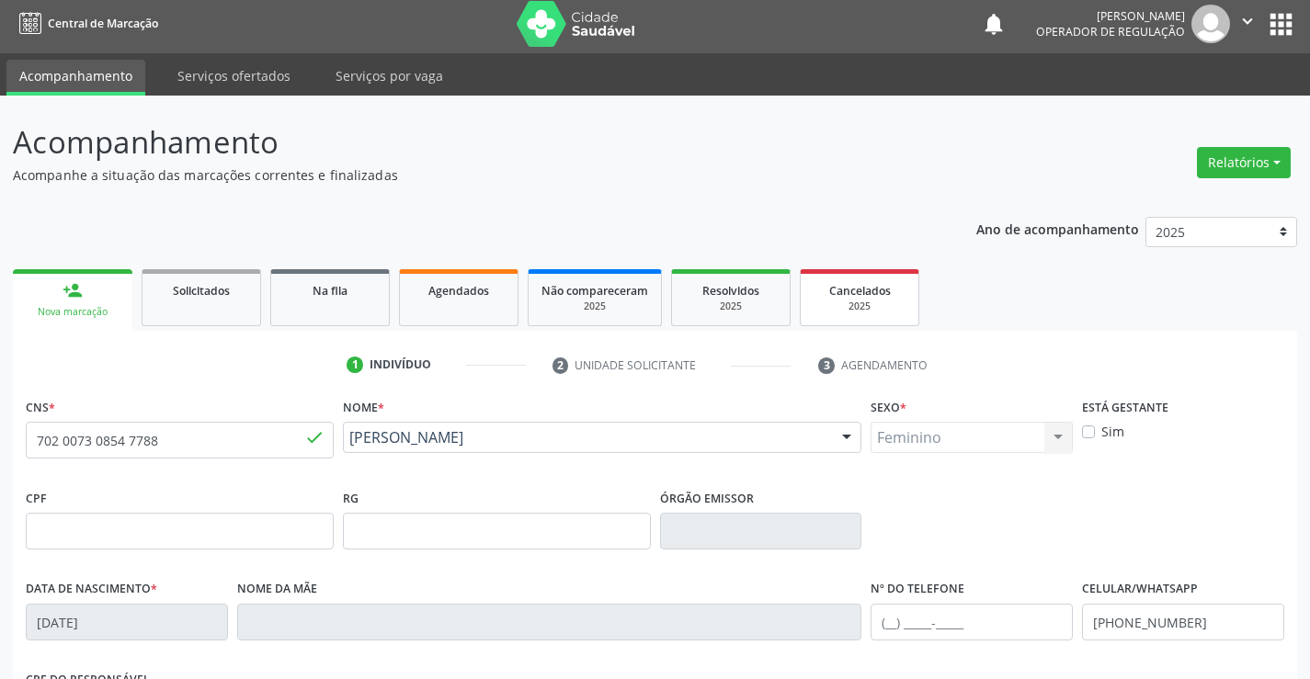
scroll to position [276, 0]
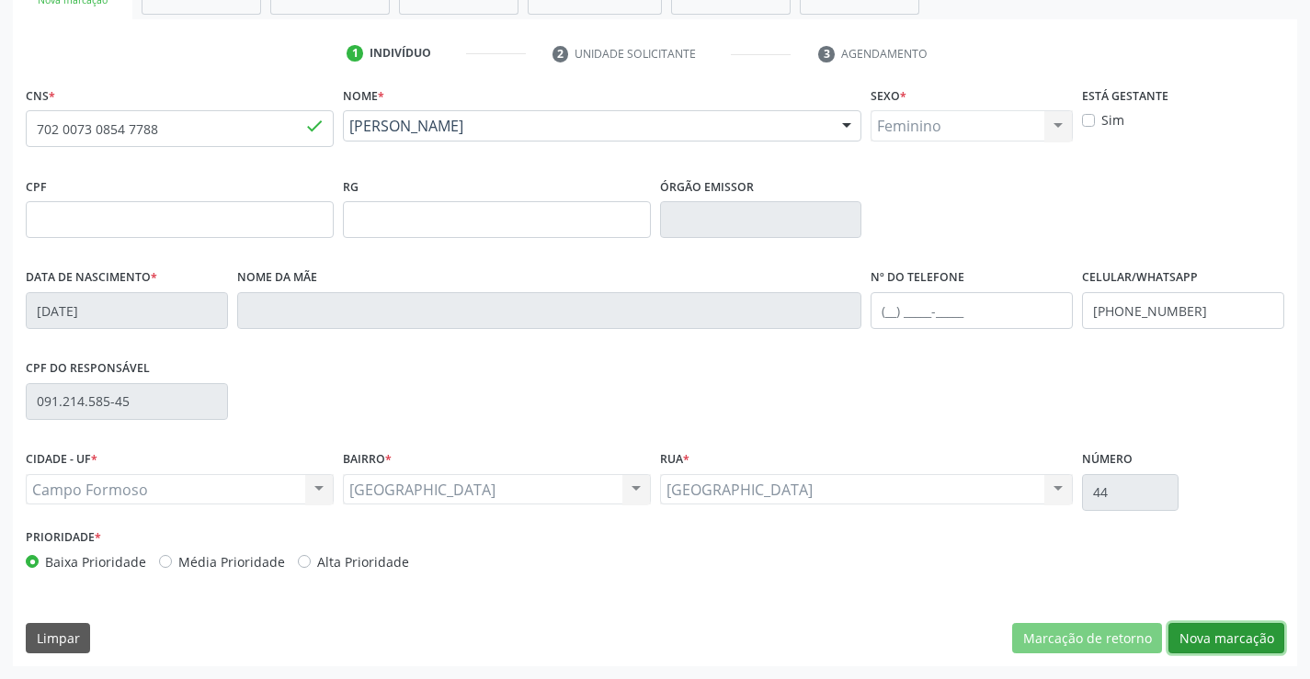
click at [1215, 641] on button "Nova marcação" at bounding box center [1226, 638] width 116 height 31
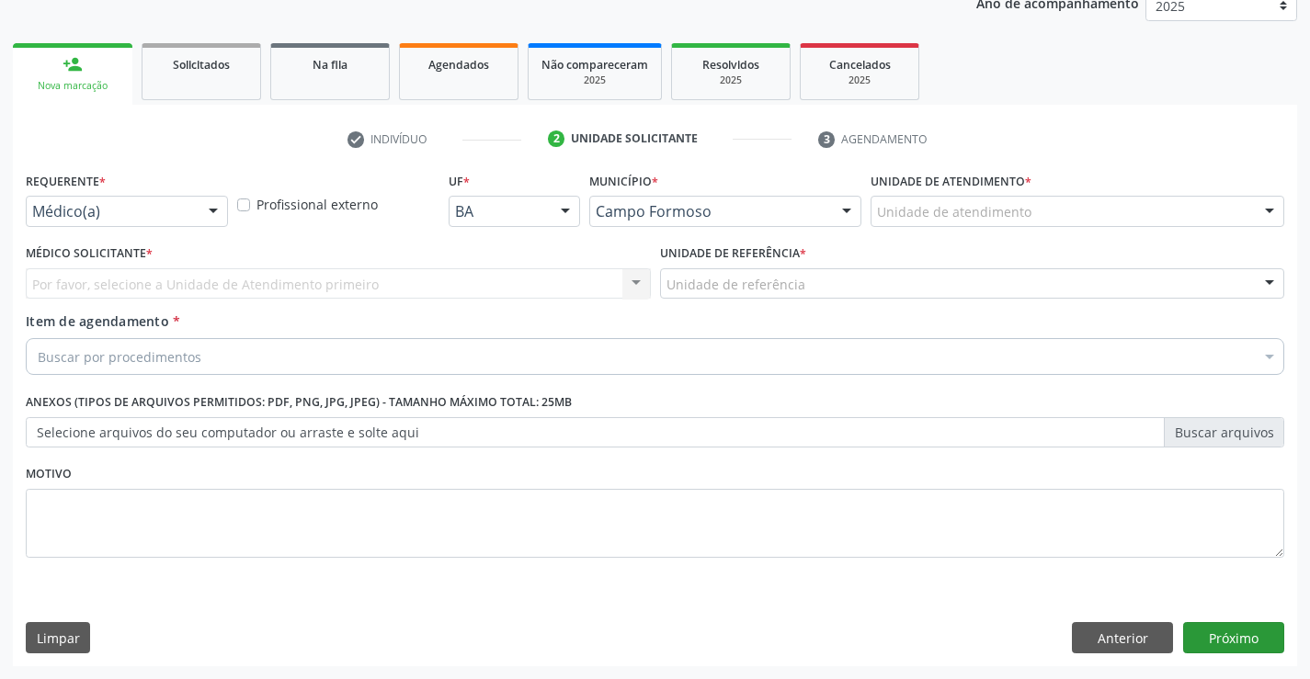
scroll to position [232, 0]
click at [195, 218] on div "Médico(a)" at bounding box center [127, 211] width 202 height 31
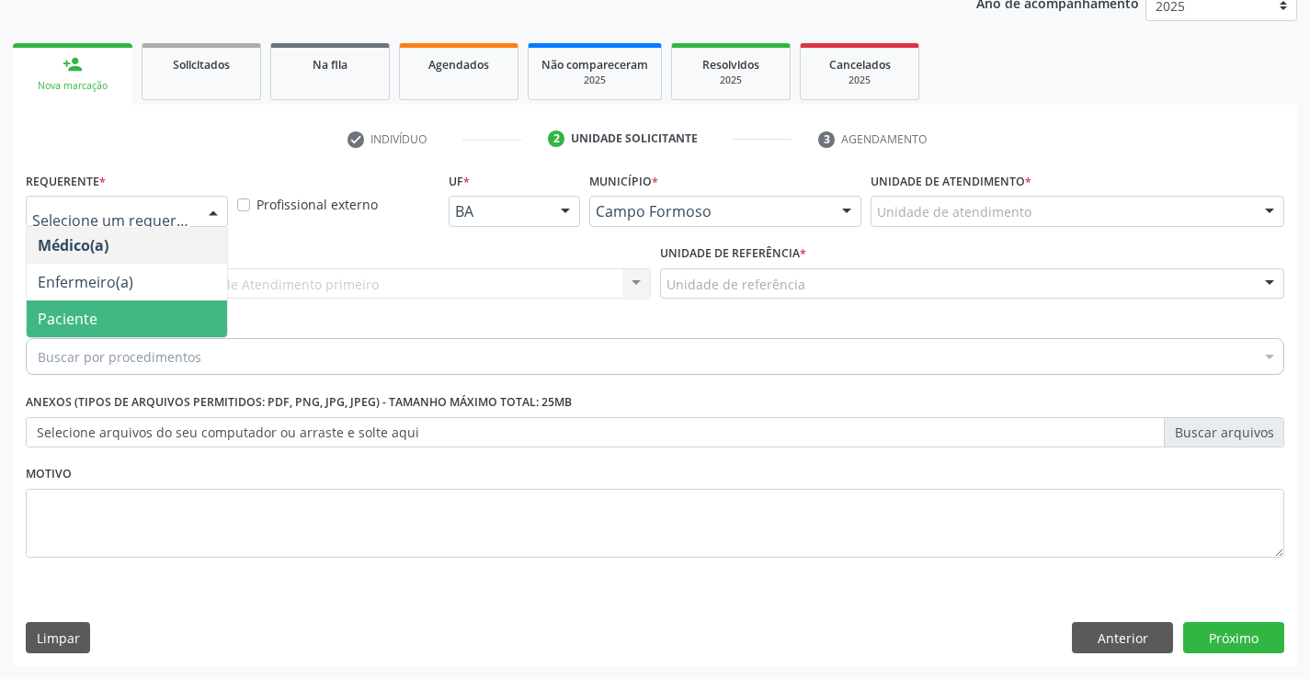
click at [86, 322] on span "Paciente" at bounding box center [68, 319] width 60 height 20
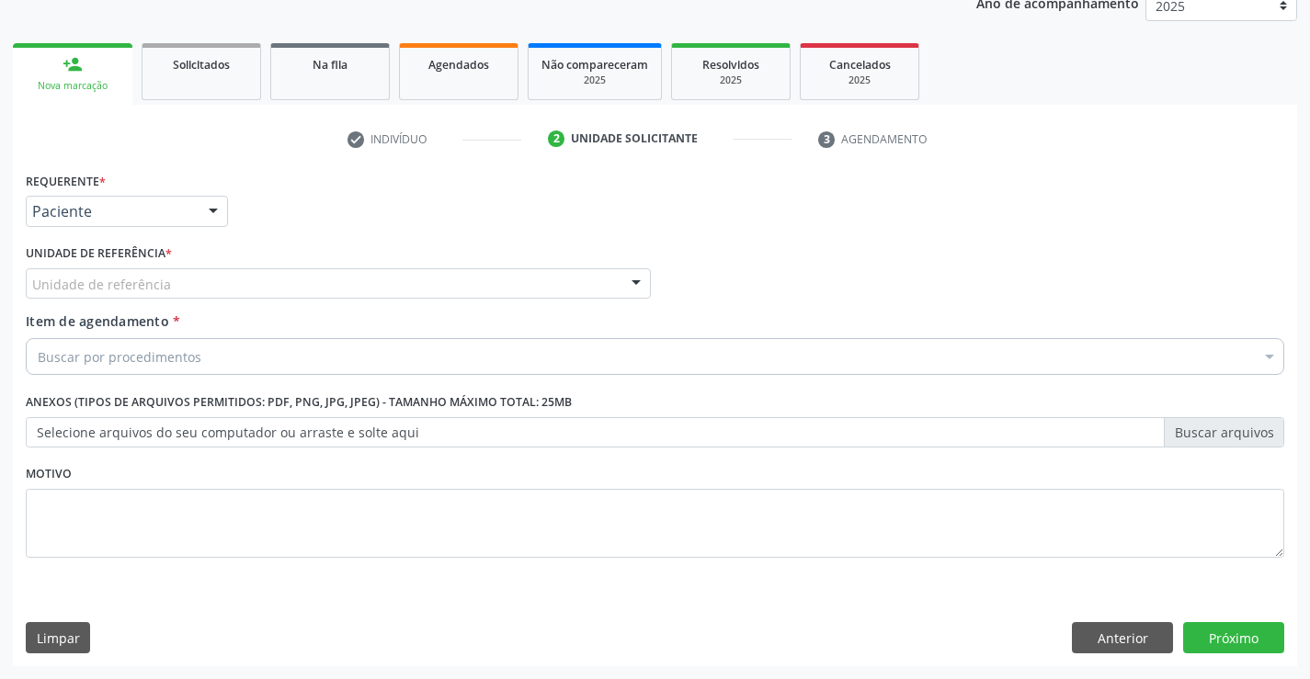
click at [232, 275] on div "Unidade de referência" at bounding box center [338, 283] width 625 height 31
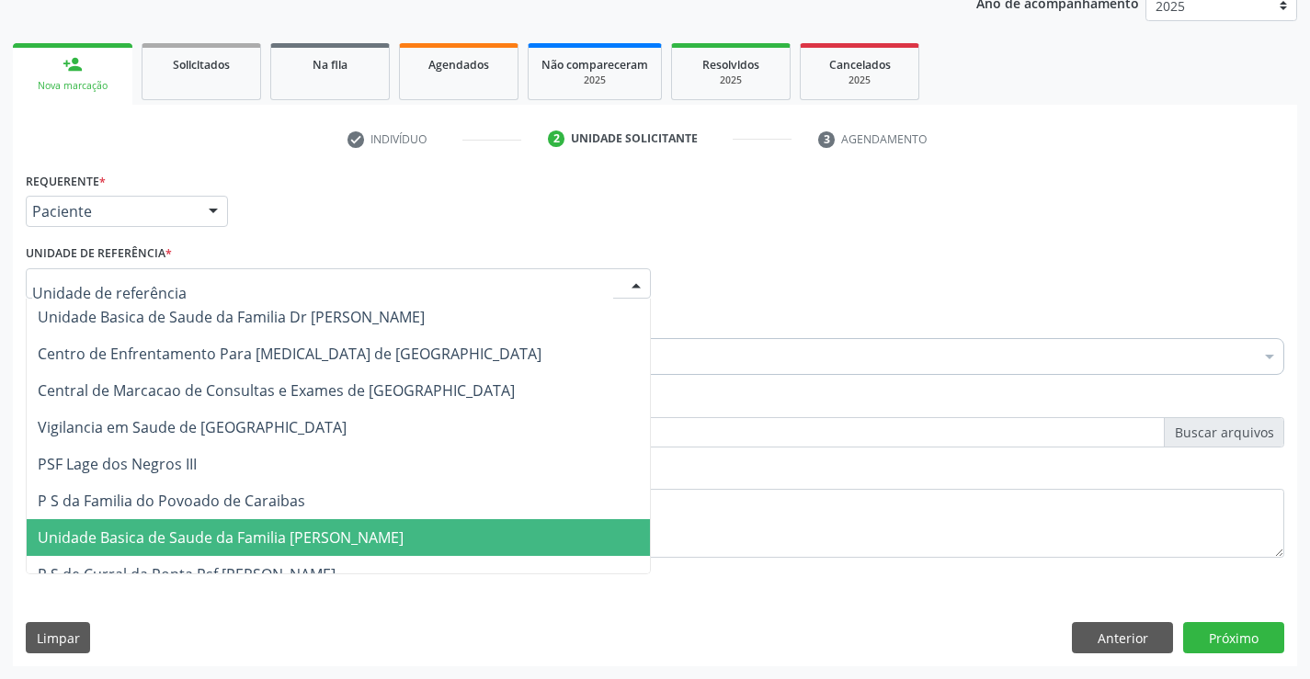
click at [265, 540] on span "Unidade Basica de Saude da Familia [PERSON_NAME]" at bounding box center [221, 538] width 366 height 20
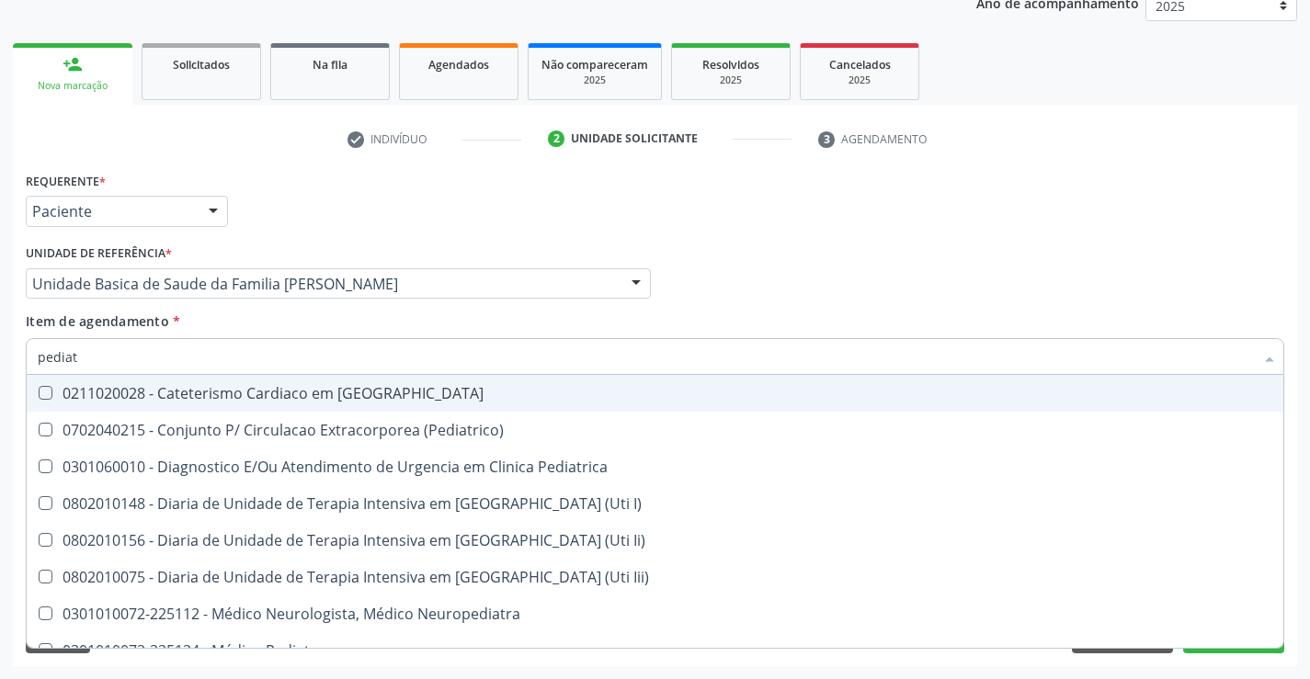
type input "pediatr"
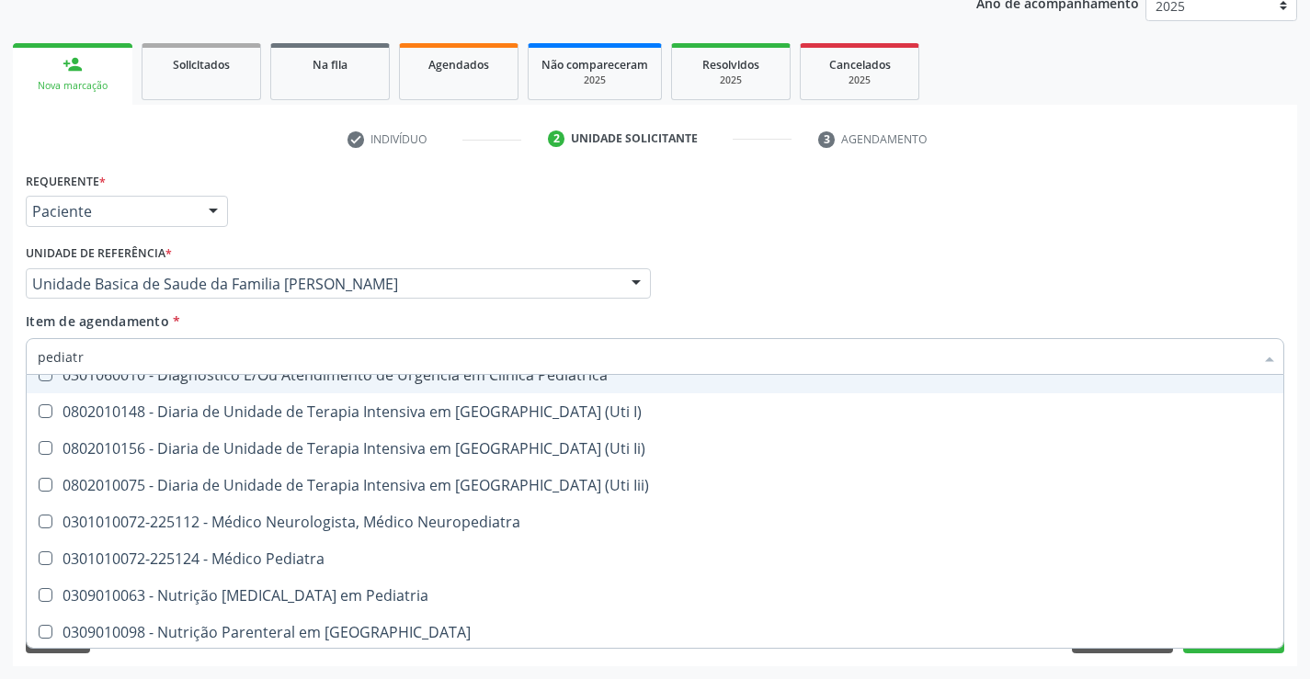
scroll to position [131, 0]
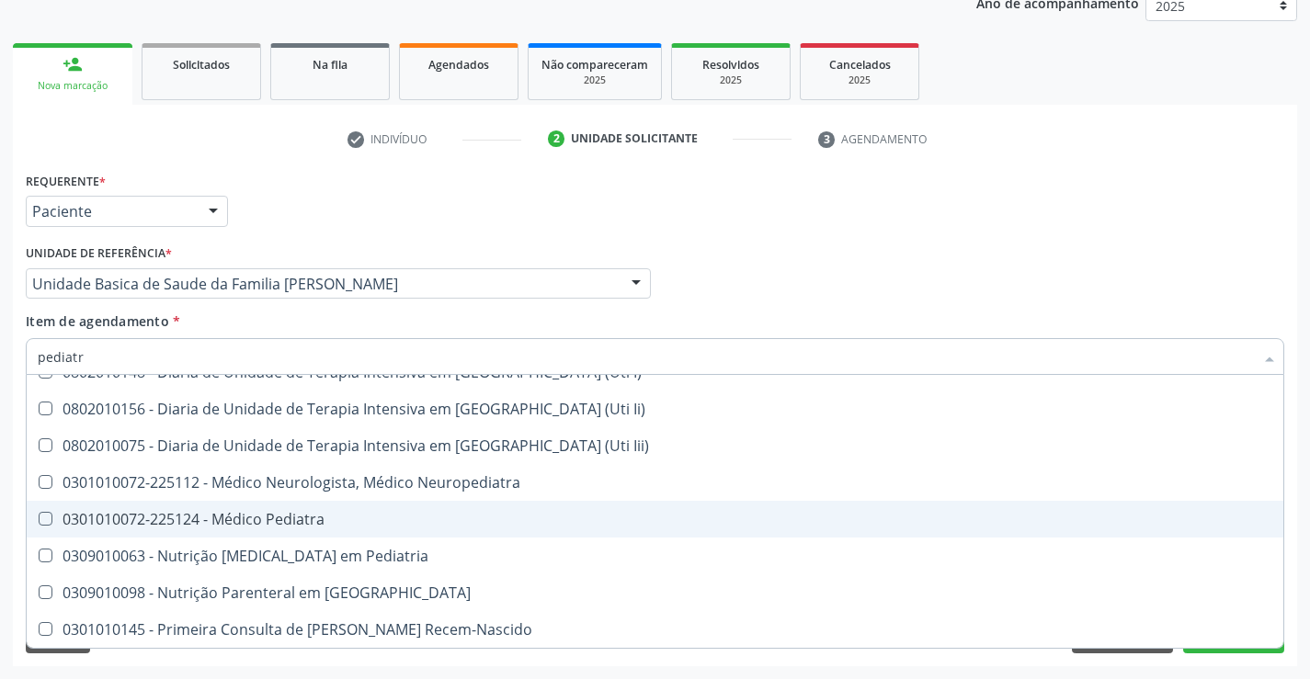
click at [335, 524] on div "0301010072-225124 - Médico Pediatra" at bounding box center [655, 519] width 1235 height 15
checkbox Pediatra "true"
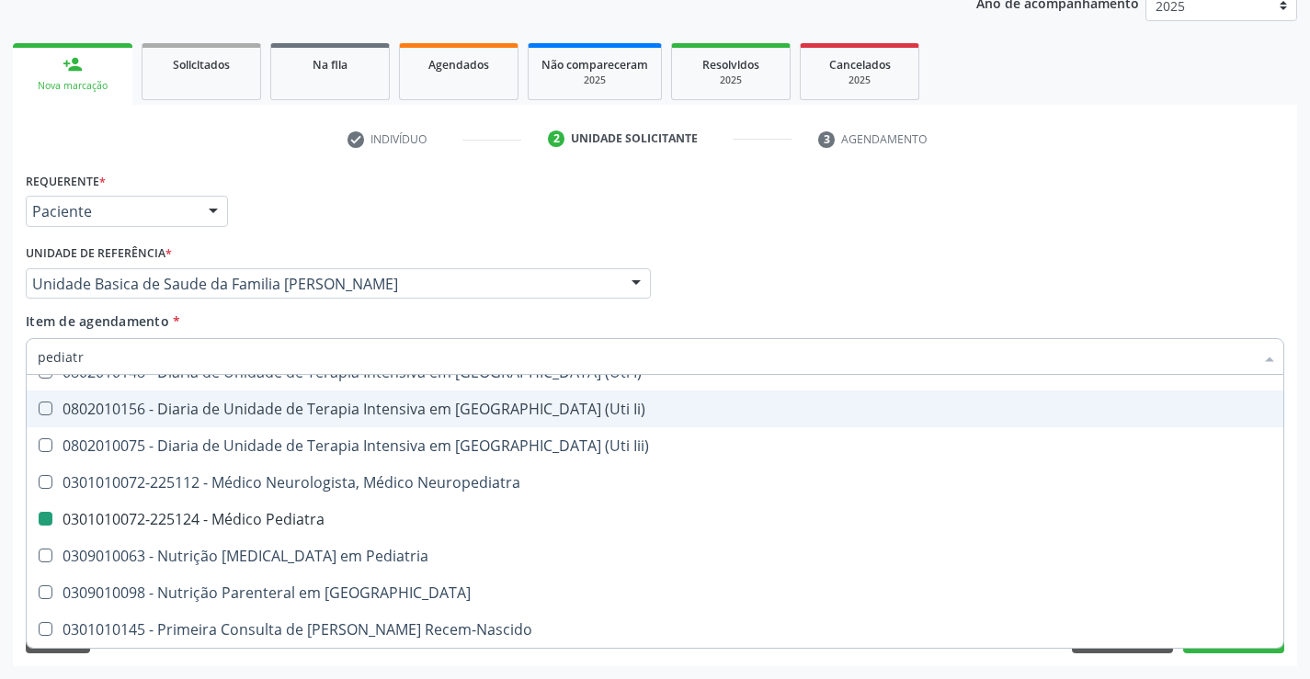
click at [1180, 236] on div "Requerente * Paciente Médico(a) Enfermeiro(a) Paciente Nenhum resultado encontr…" at bounding box center [655, 203] width 1268 height 72
checkbox \(Pediatrico\) "true"
checkbox Pediatra "false"
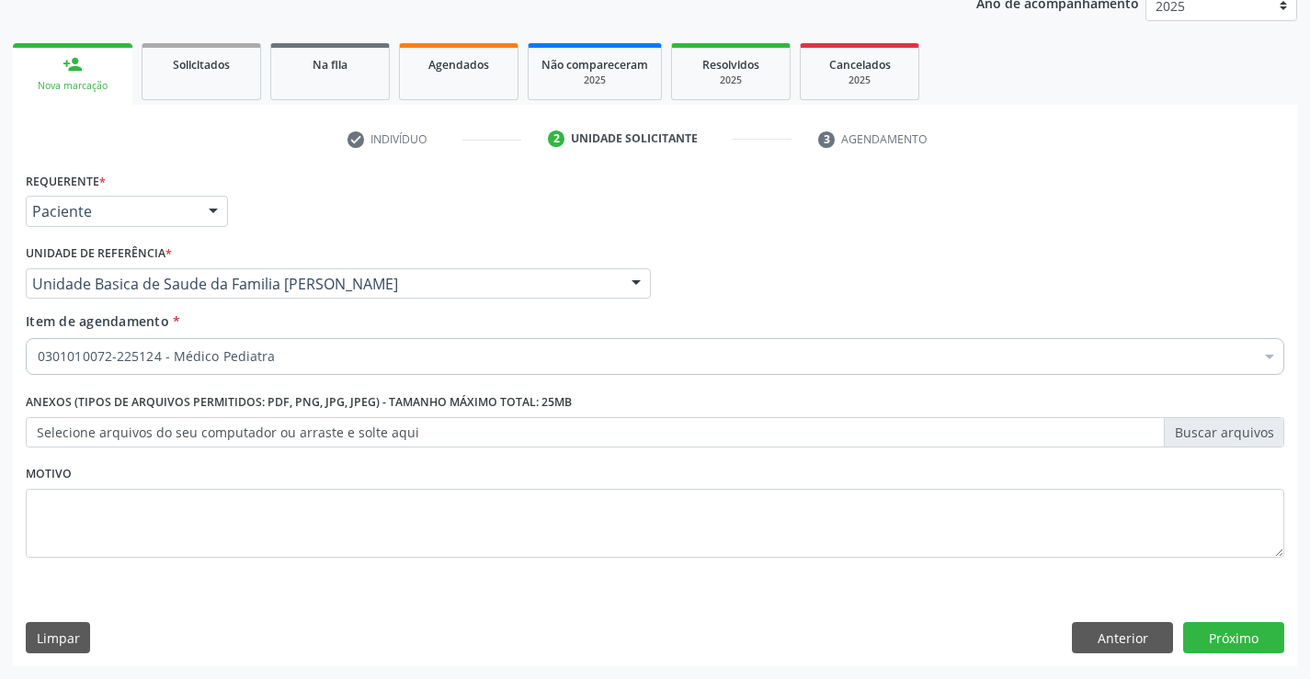
scroll to position [0, 0]
click at [1214, 646] on button "Próximo" at bounding box center [1233, 637] width 101 height 31
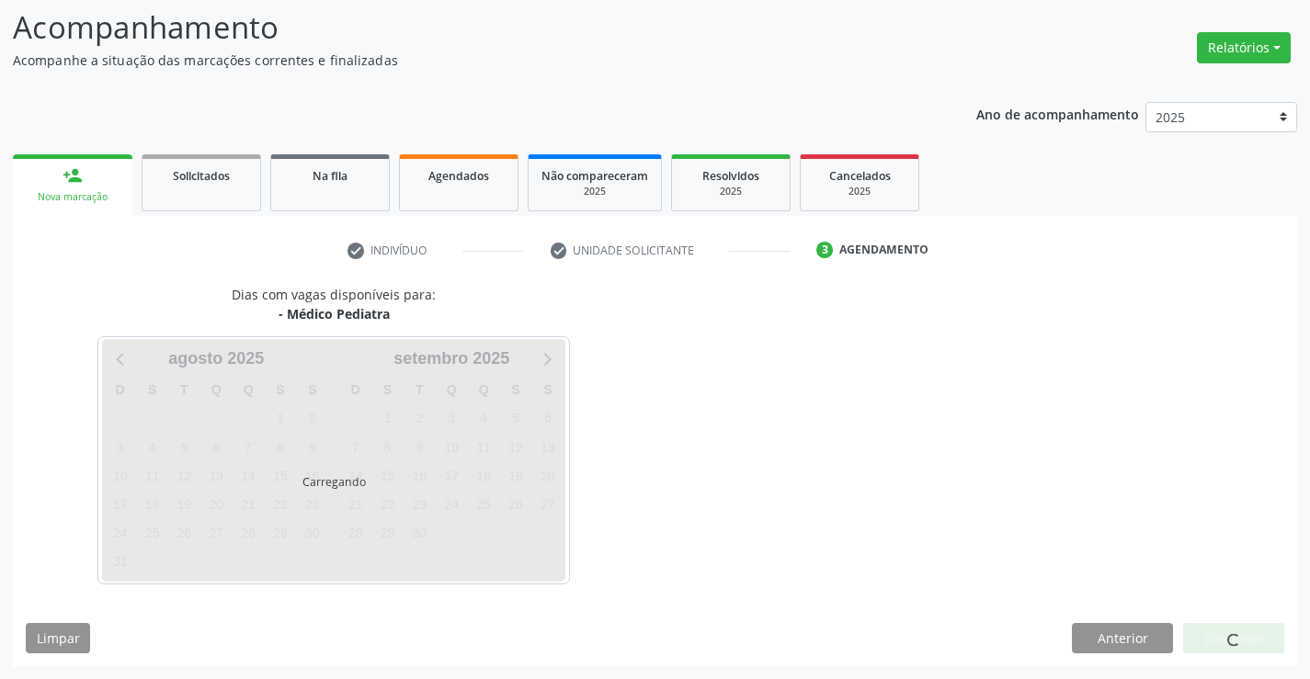
scroll to position [120, 0]
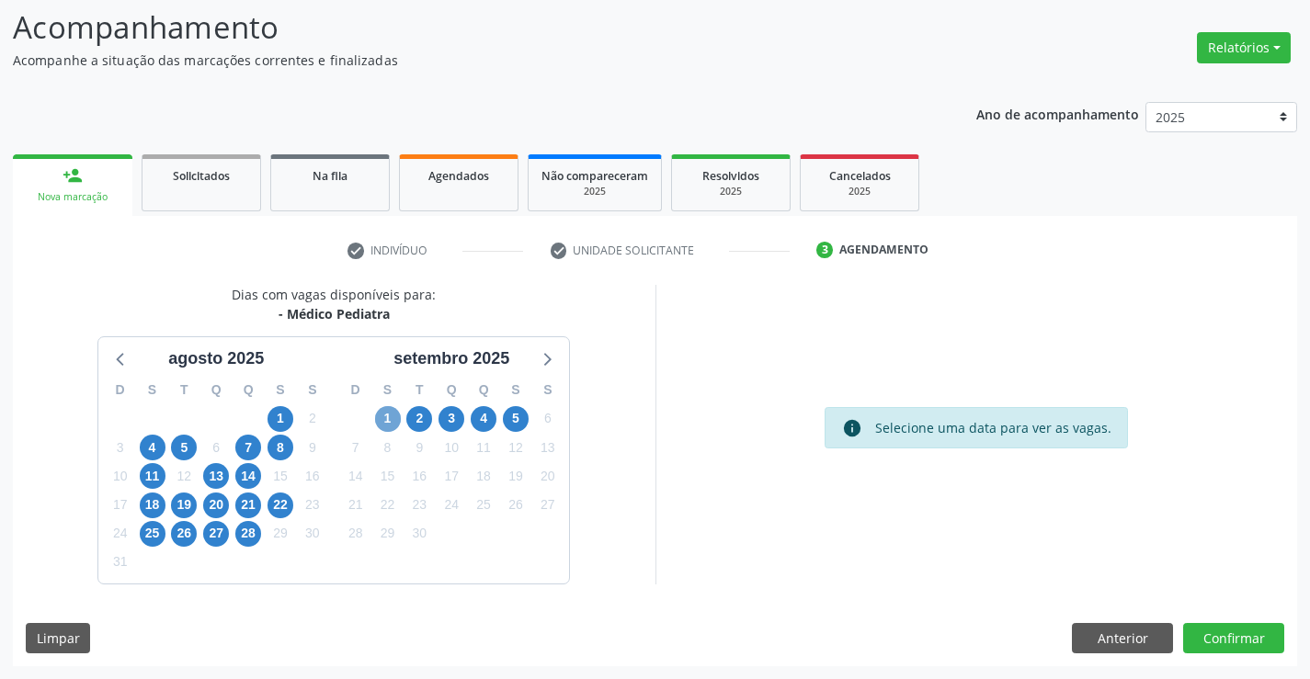
click at [386, 418] on span "1" at bounding box center [388, 419] width 26 height 26
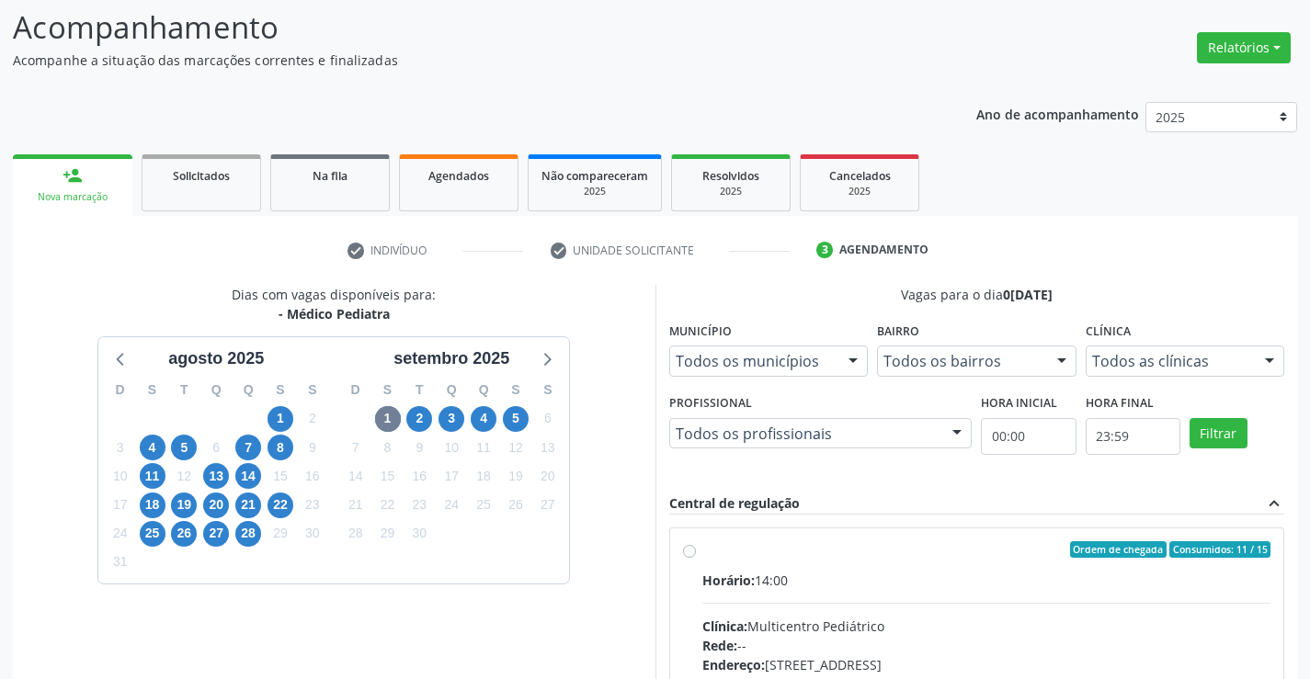
click at [696, 558] on input "Ordem de chegada Consumidos: 11 / 15 Horário: 14:00 Clínica: Multicentro Pediát…" at bounding box center [689, 549] width 13 height 17
radio input "true"
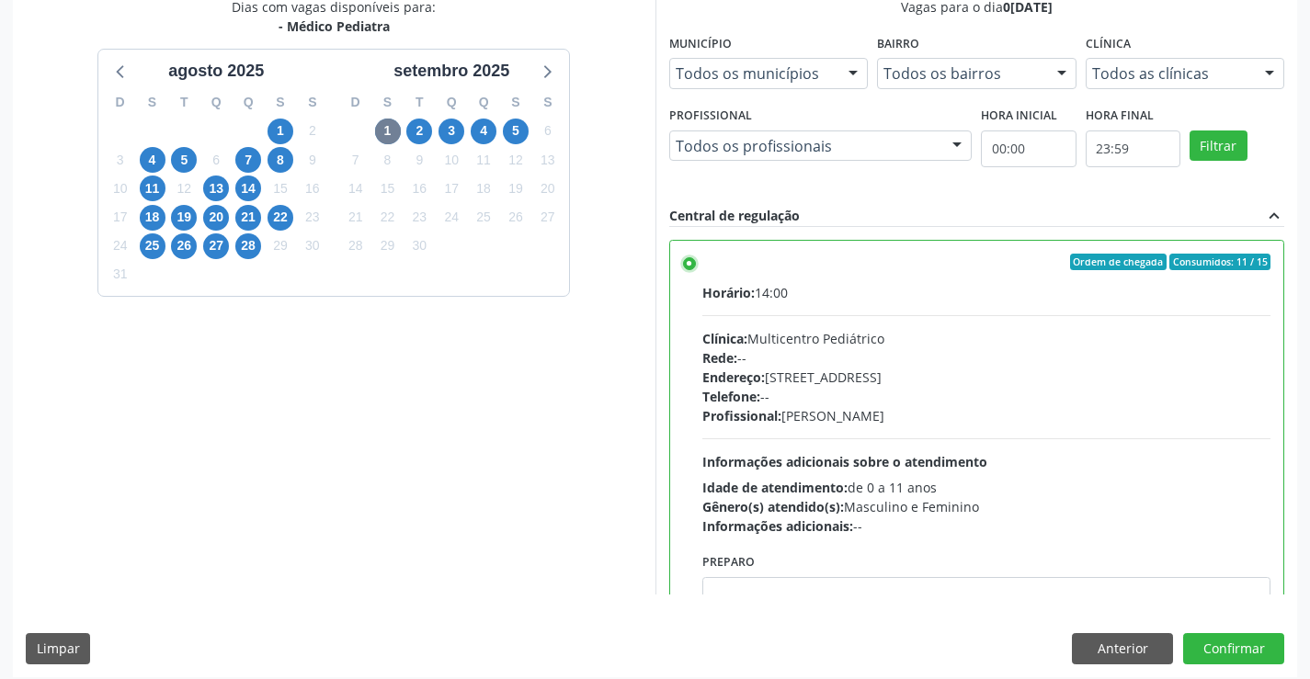
scroll to position [419, 0]
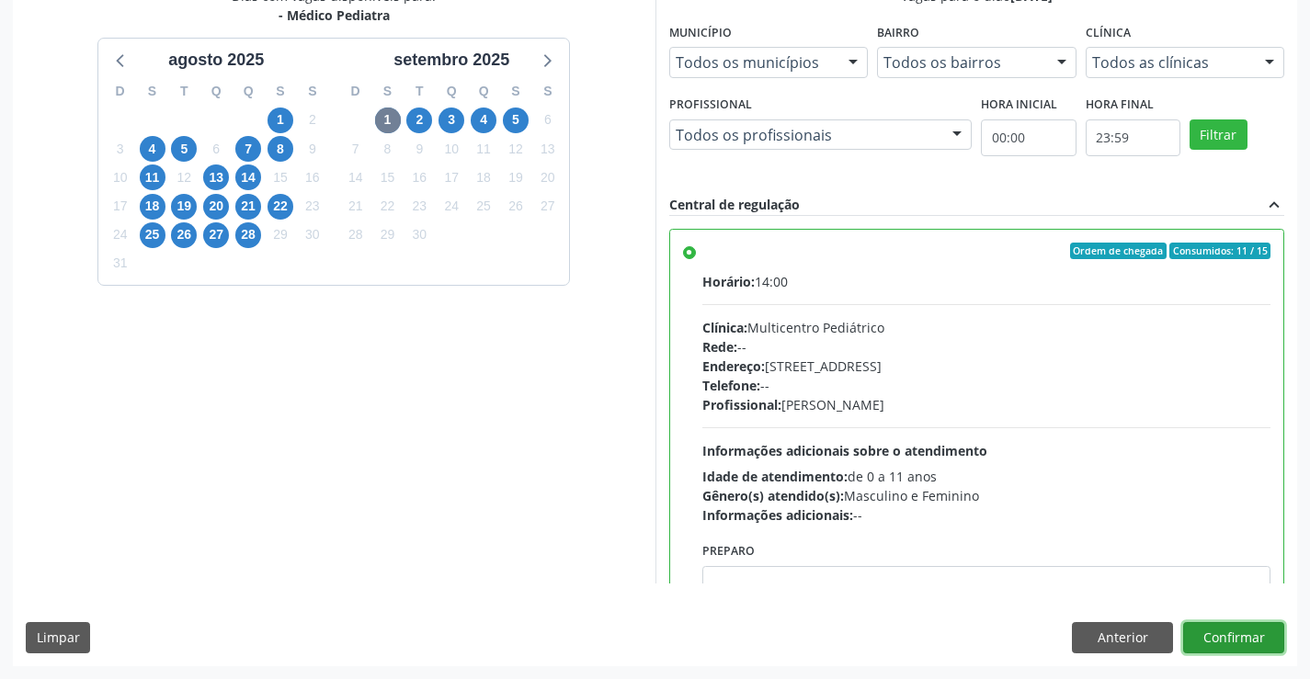
click at [1232, 634] on button "Confirmar" at bounding box center [1233, 637] width 101 height 31
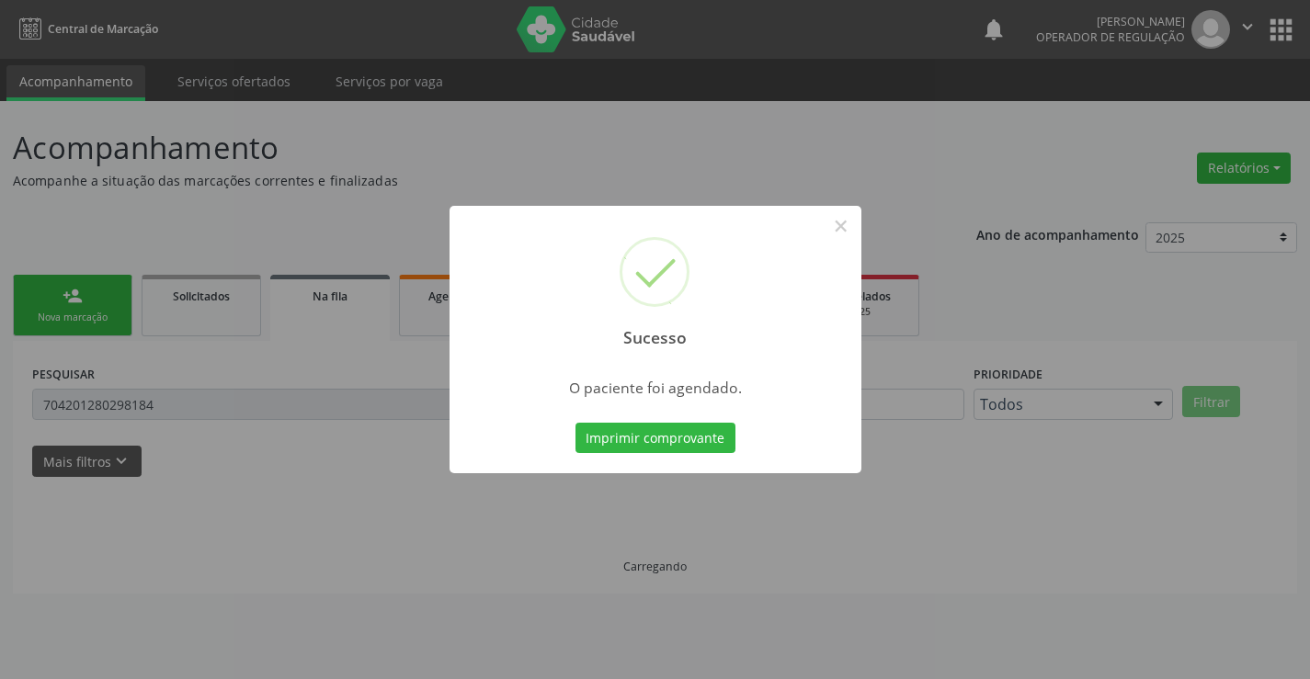
scroll to position [0, 0]
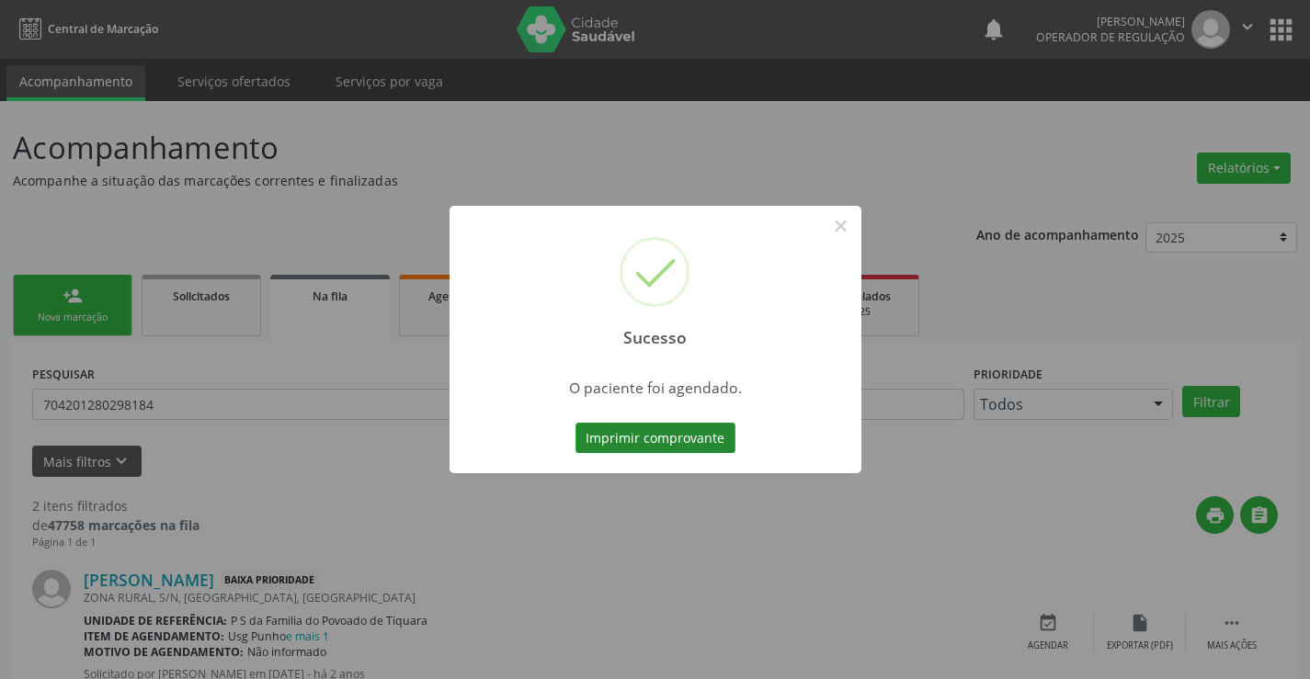
click at [683, 436] on button "Imprimir comprovante" at bounding box center [656, 438] width 160 height 31
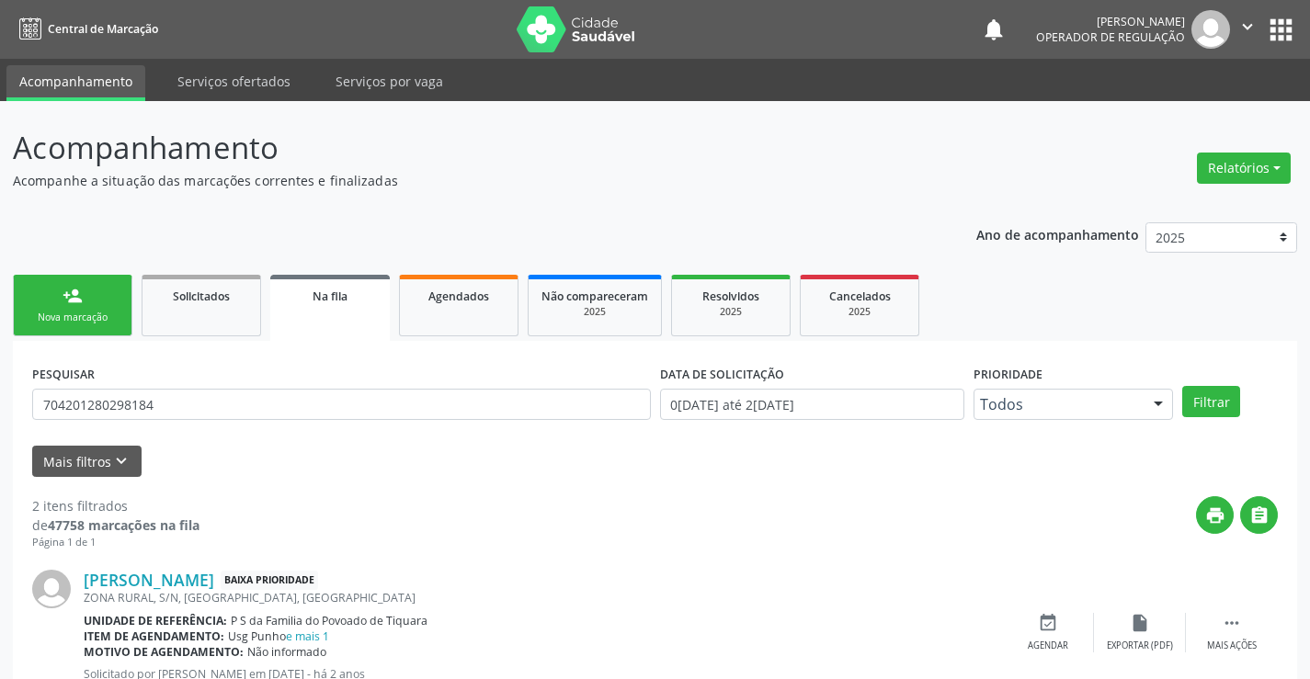
click at [51, 321] on div "Nova marcação" at bounding box center [73, 318] width 92 height 14
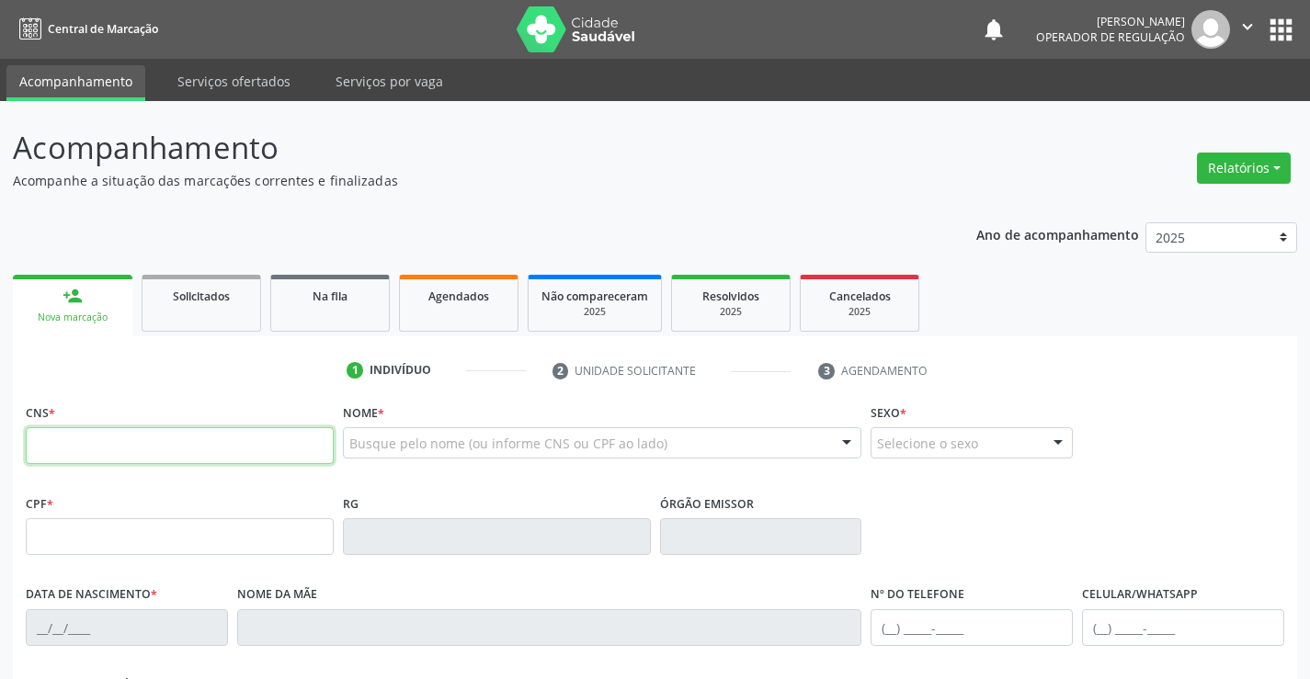
click at [120, 461] on input "text" at bounding box center [180, 445] width 308 height 37
type input "700 2059 9340 3821"
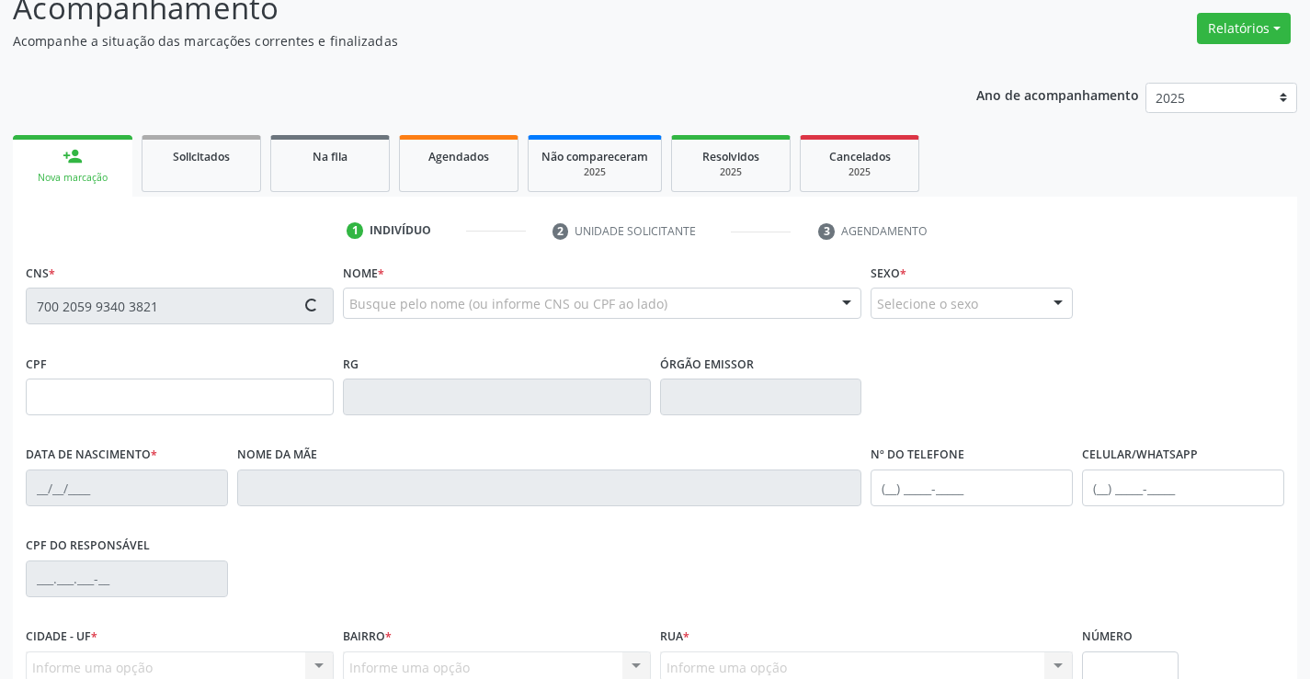
scroll to position [317, 0]
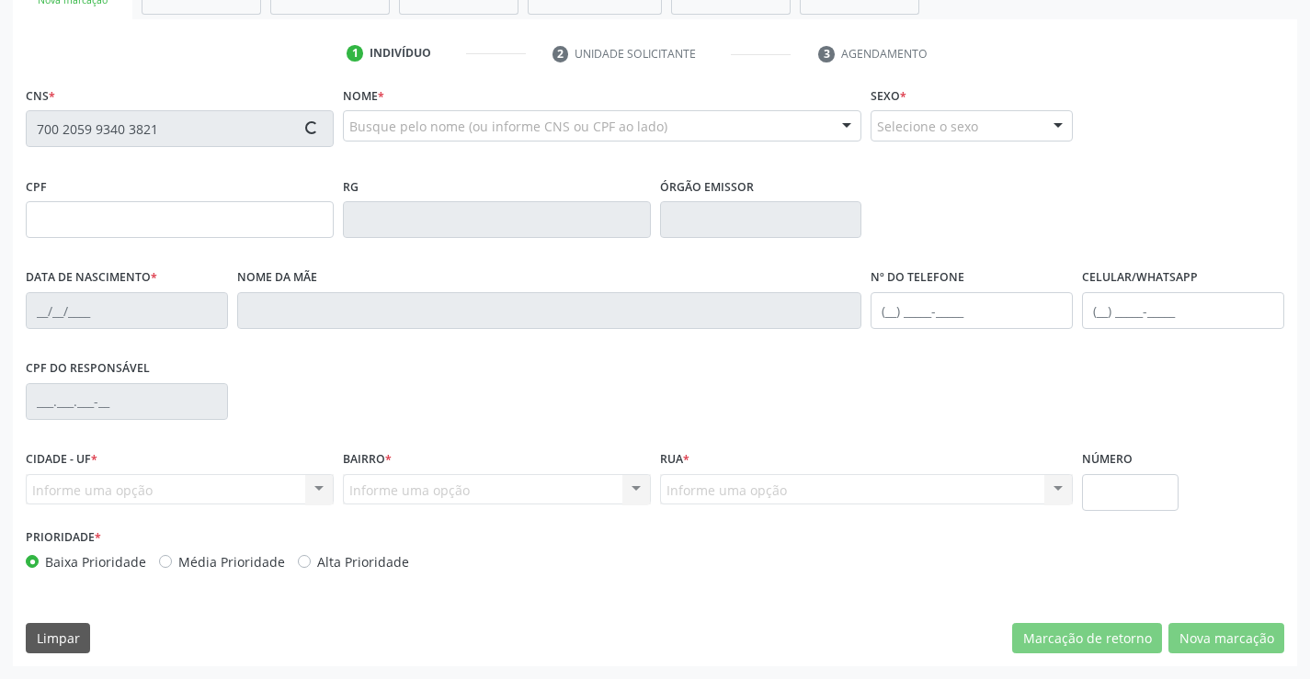
click at [1137, 128] on div "CNS * 700 2059 9340 3821 Nome * Busque pelo nome (ou informe CNS ou CPF ao lado…" at bounding box center [655, 127] width 1268 height 91
type input "136.404.995-30"
type input "18/08/2025"
type input "Ediane de Souza Silva"
type input "(74) 99810-0275"
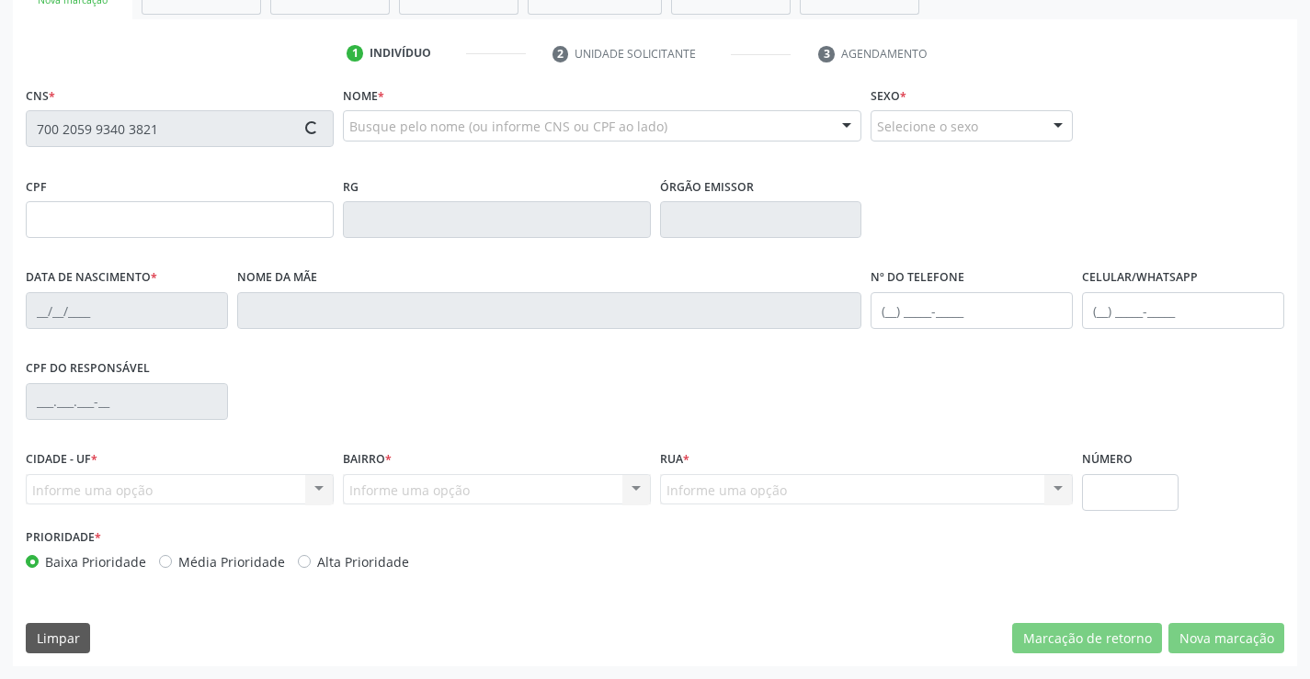
type input "S/N"
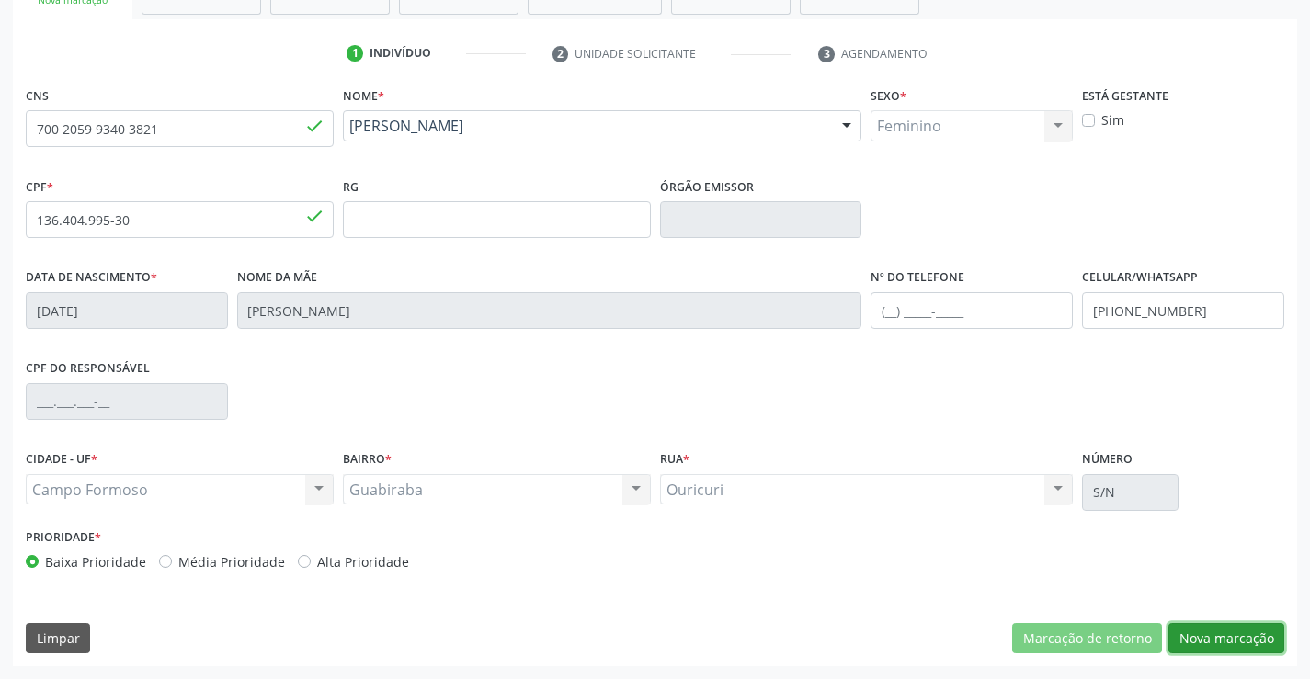
click at [1224, 631] on button "Nova marcação" at bounding box center [1226, 638] width 116 height 31
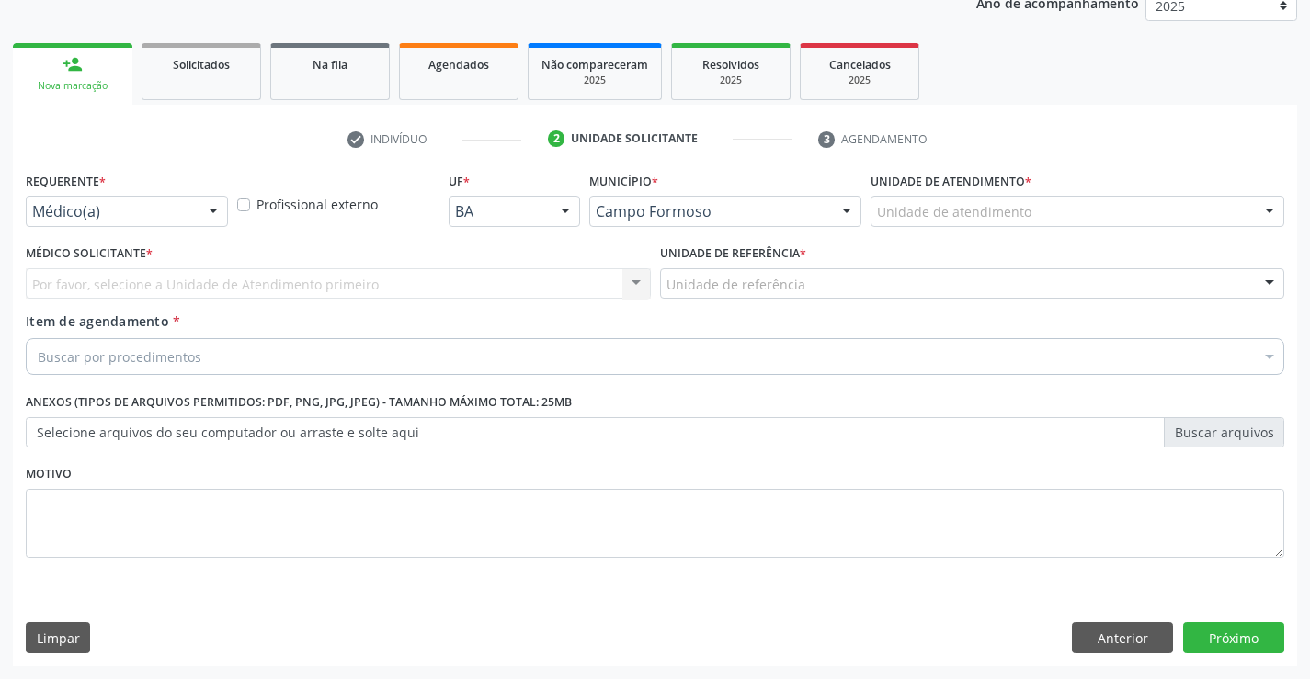
scroll to position [232, 0]
click at [219, 215] on div at bounding box center [213, 212] width 28 height 31
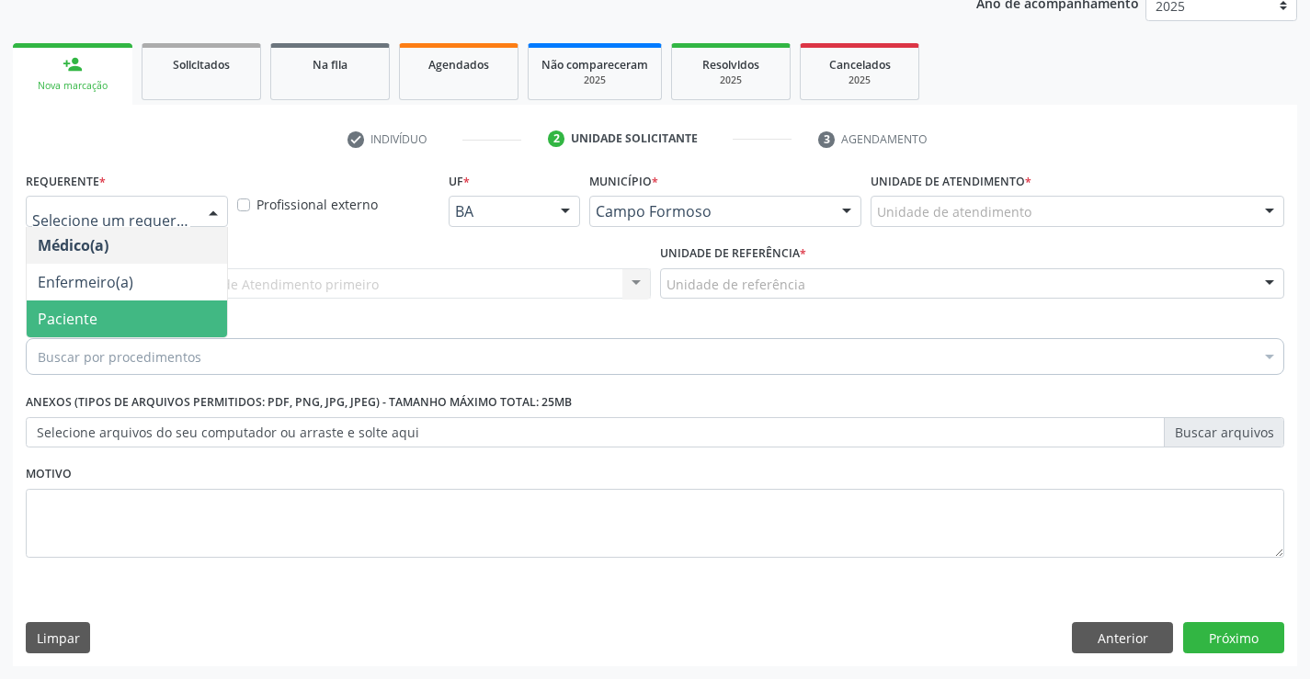
click at [68, 321] on span "Paciente" at bounding box center [68, 319] width 60 height 20
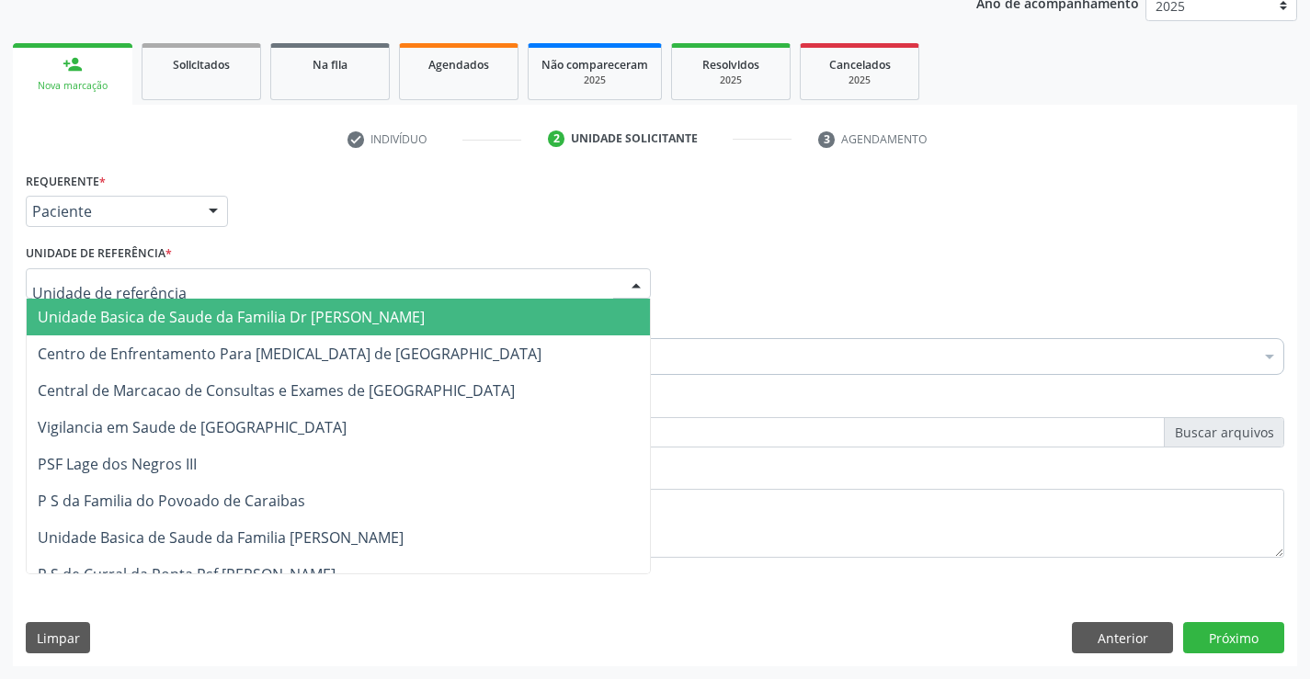
drag, startPoint x: 191, startPoint y: 283, endPoint x: 212, endPoint y: 442, distance: 160.4
click at [191, 284] on div at bounding box center [338, 283] width 625 height 31
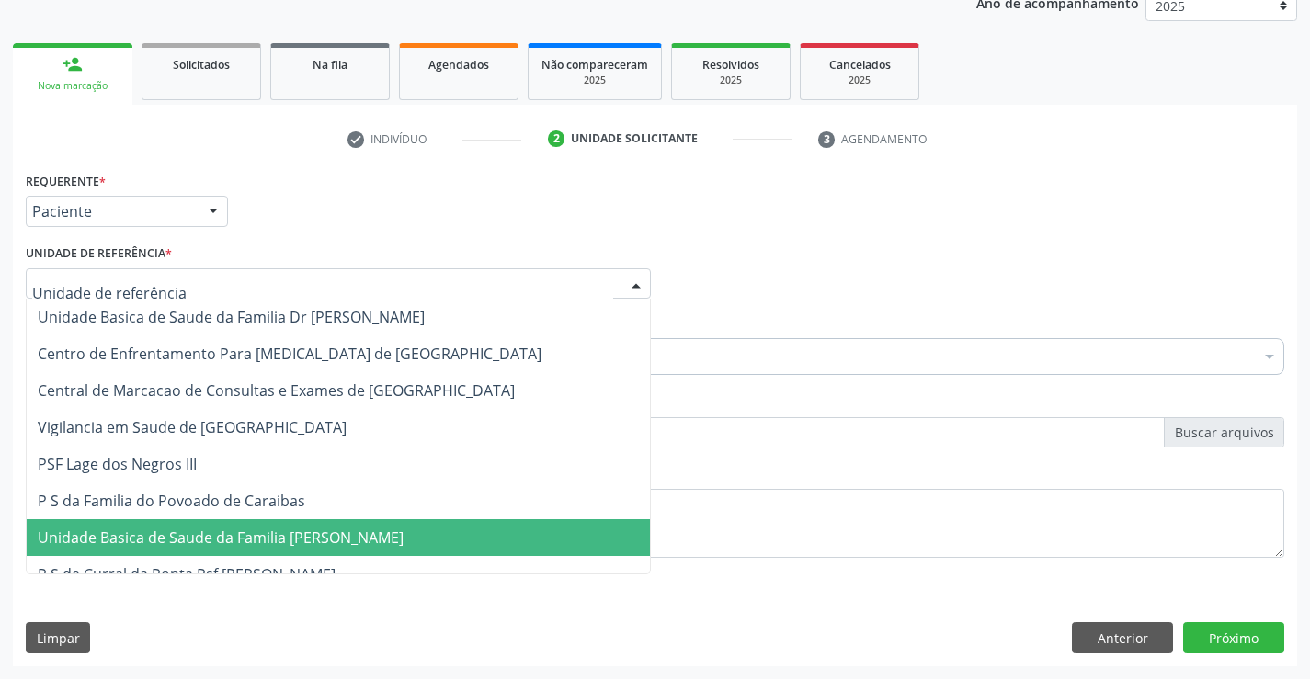
click at [234, 541] on span "Unidade Basica de Saude da Familia [PERSON_NAME]" at bounding box center [221, 538] width 366 height 20
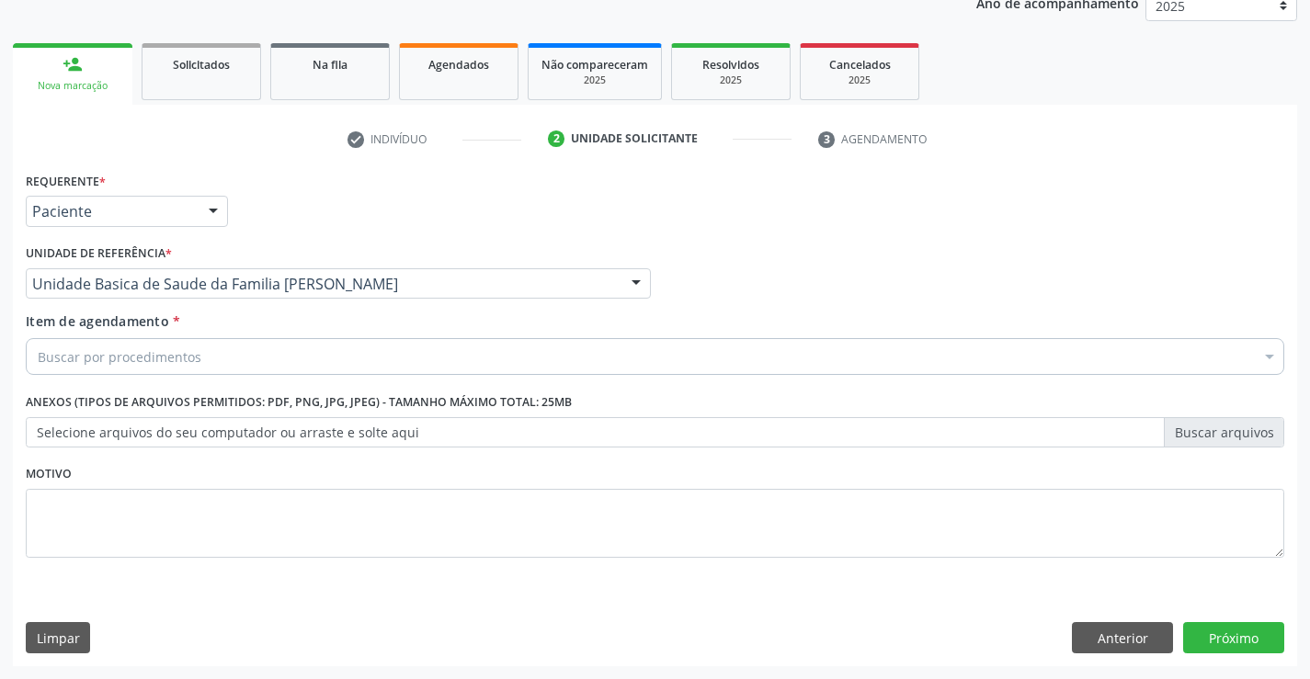
click at [203, 358] on div "Buscar por procedimentos" at bounding box center [655, 356] width 1259 height 37
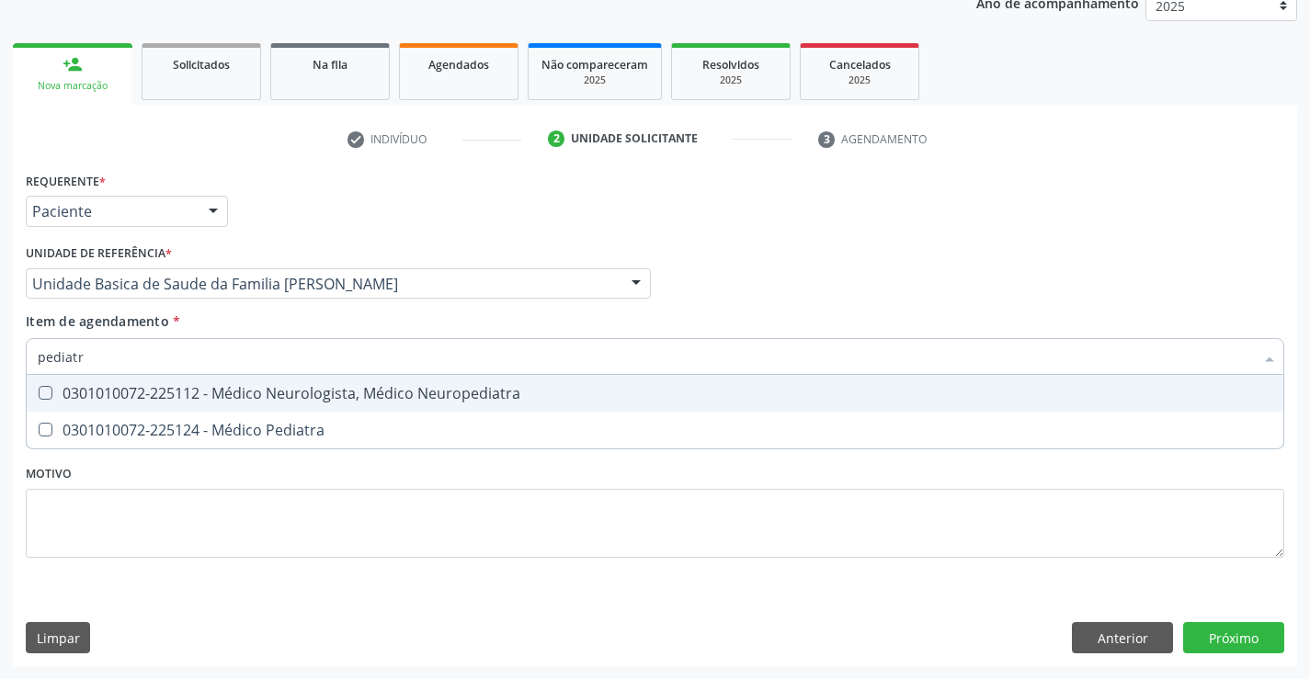
type input "pediatra"
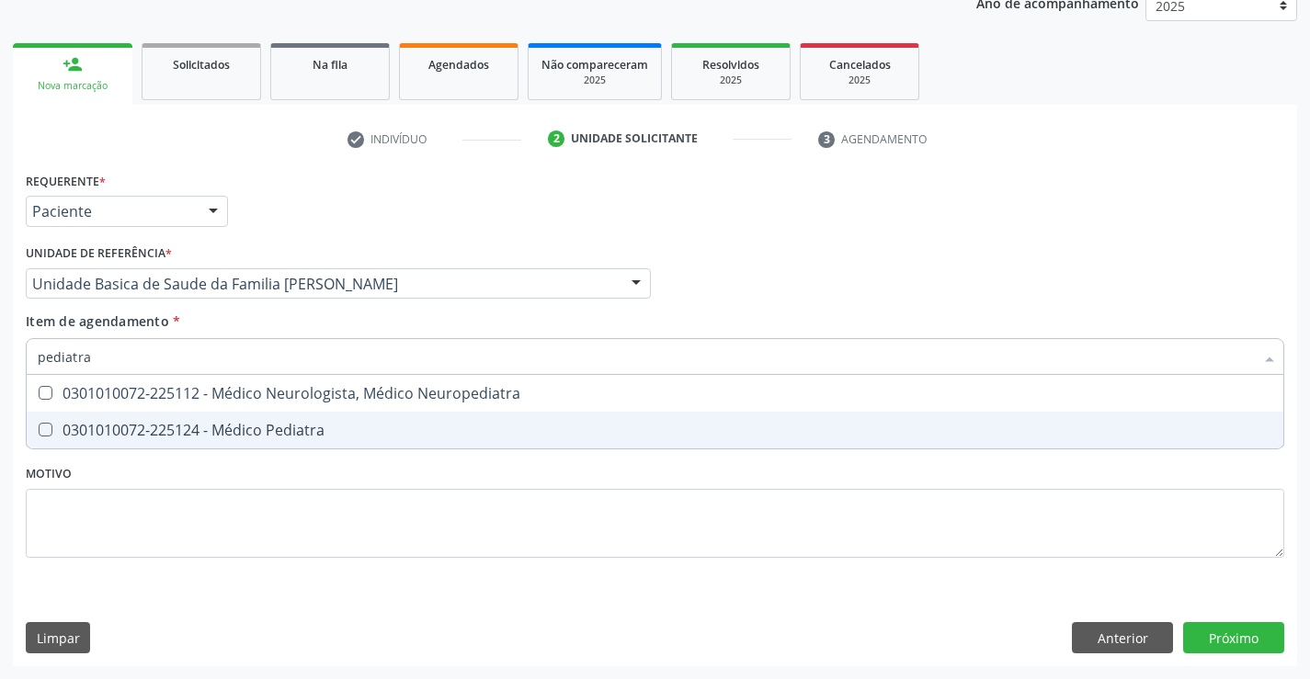
click at [274, 438] on div "0301010072-225124 - Médico Pediatra" at bounding box center [655, 430] width 1235 height 15
checkbox Pediatra "true"
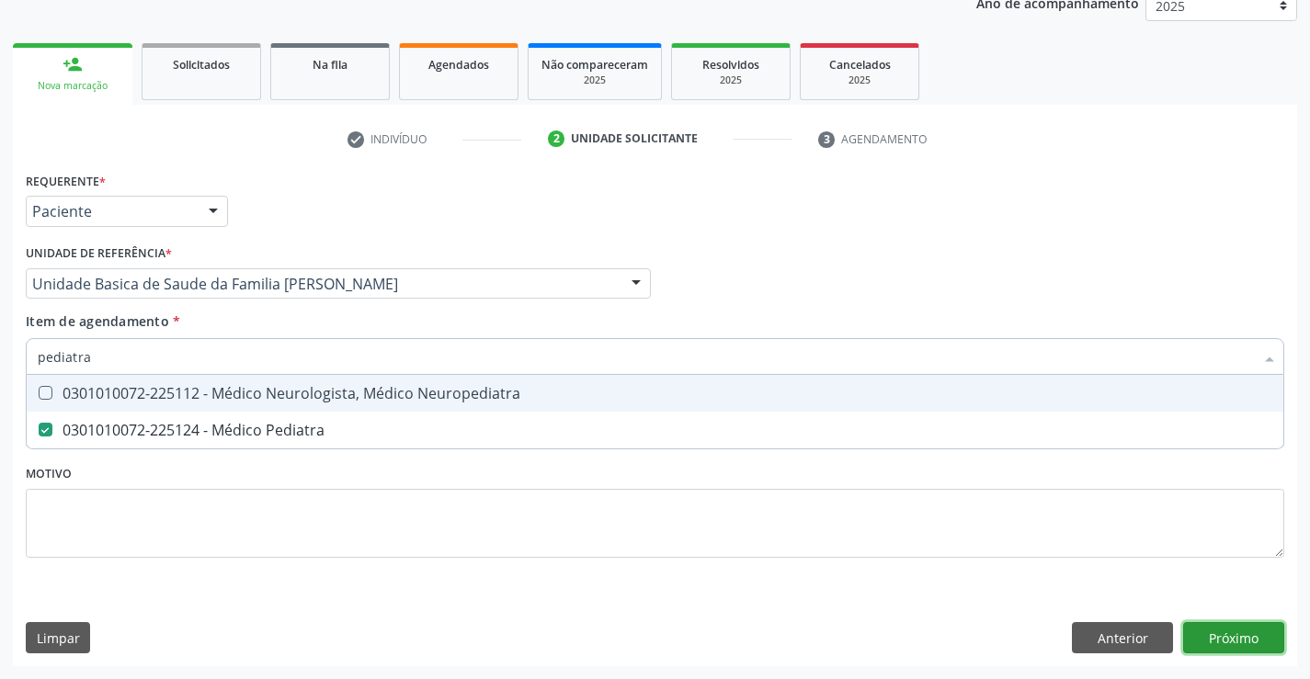
click at [1249, 644] on div "Requerente * Paciente Médico(a) Enfermeiro(a) Paciente Nenhum resultado encontr…" at bounding box center [655, 416] width 1284 height 499
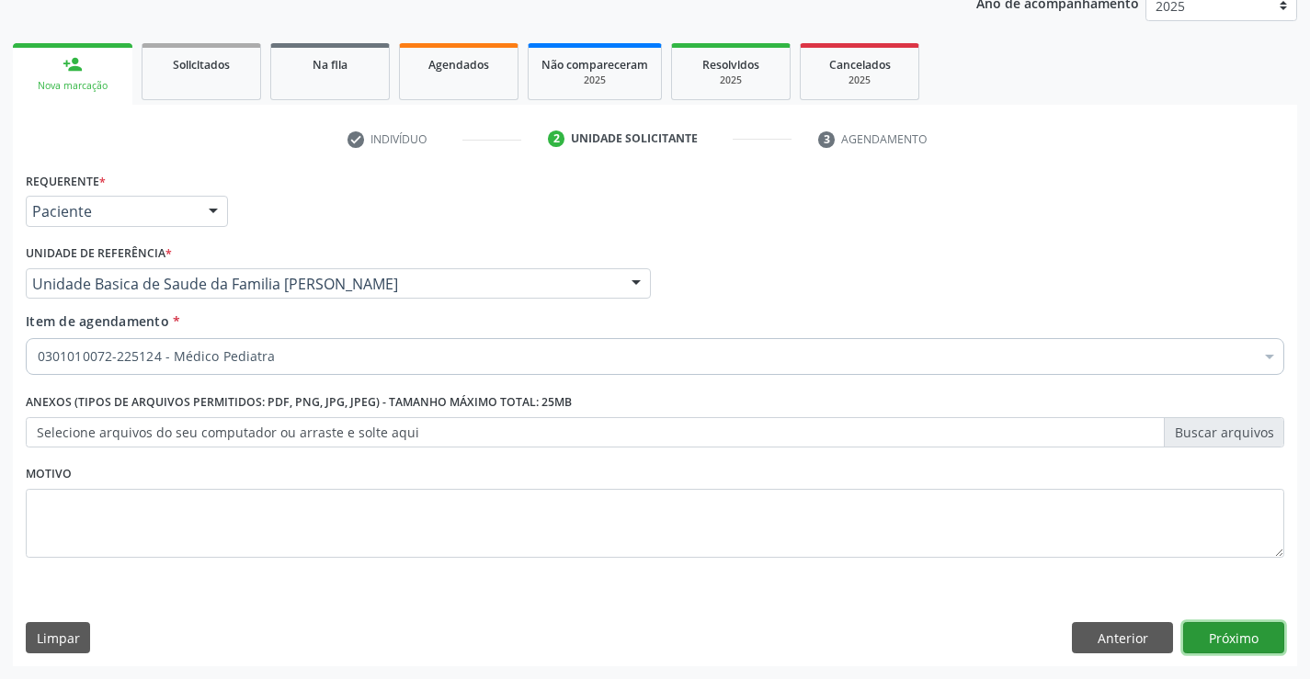
click at [1252, 634] on button "Próximo" at bounding box center [1233, 637] width 101 height 31
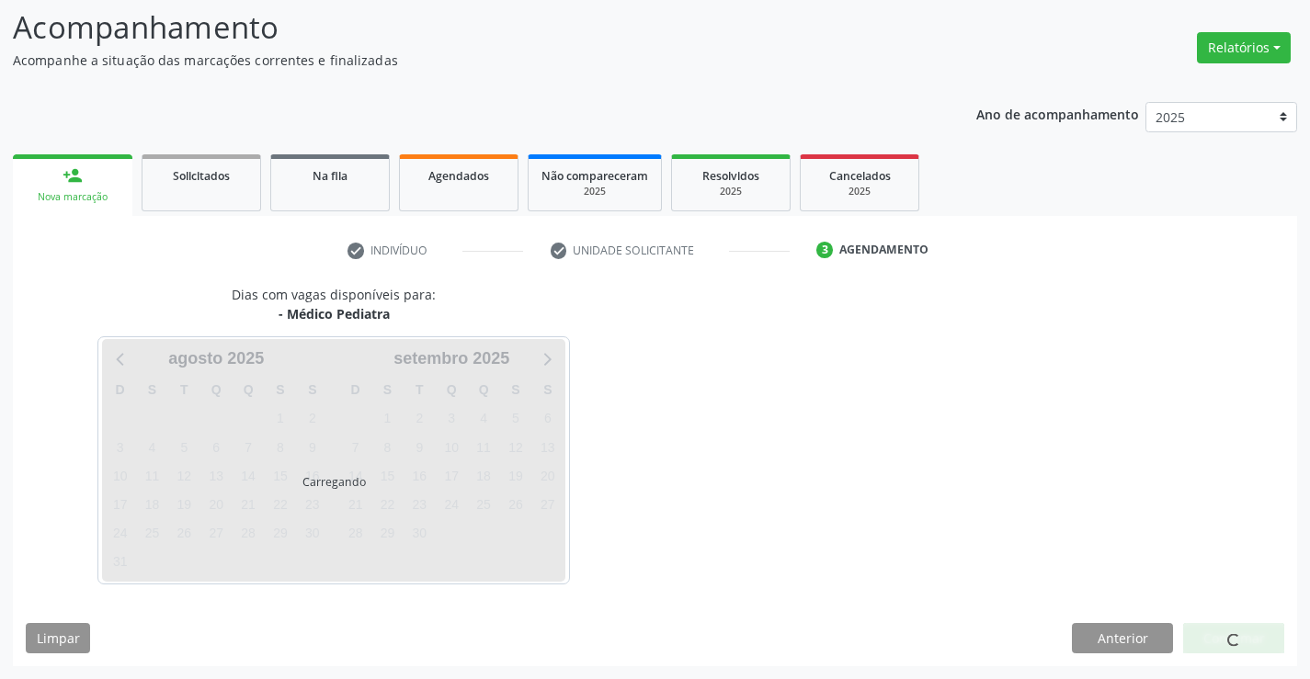
scroll to position [120, 0]
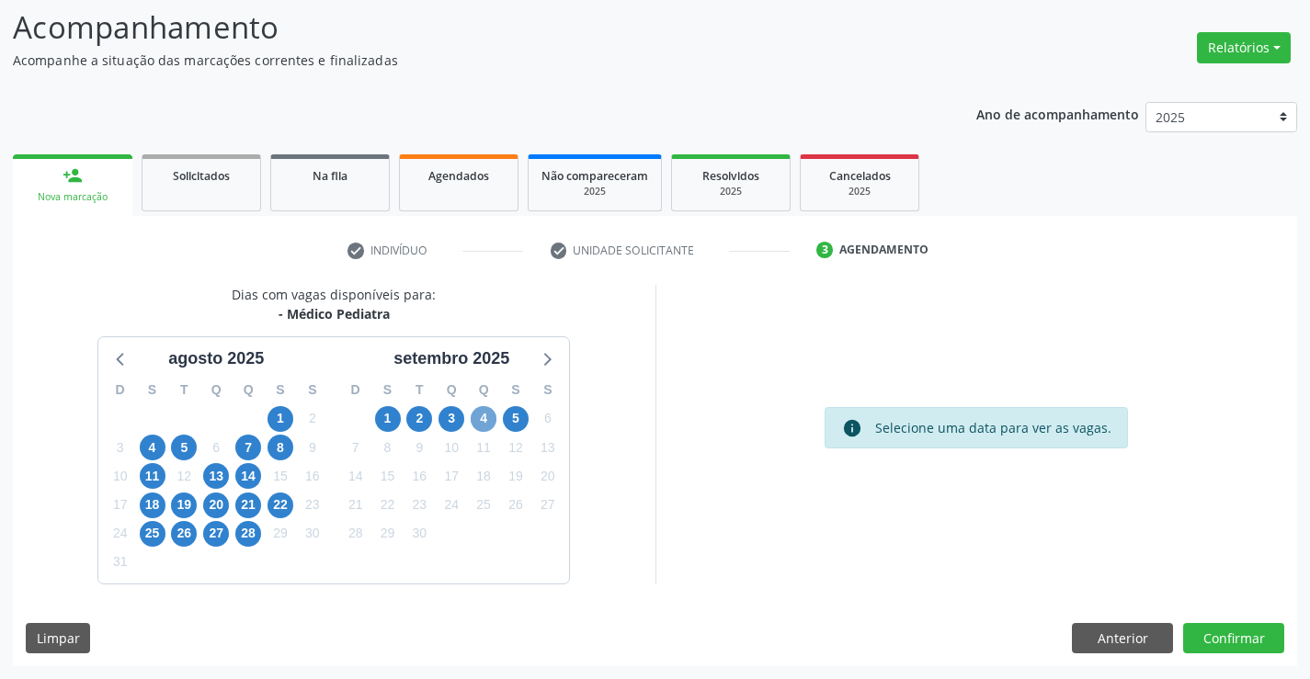
click at [487, 418] on span "4" at bounding box center [484, 419] width 26 height 26
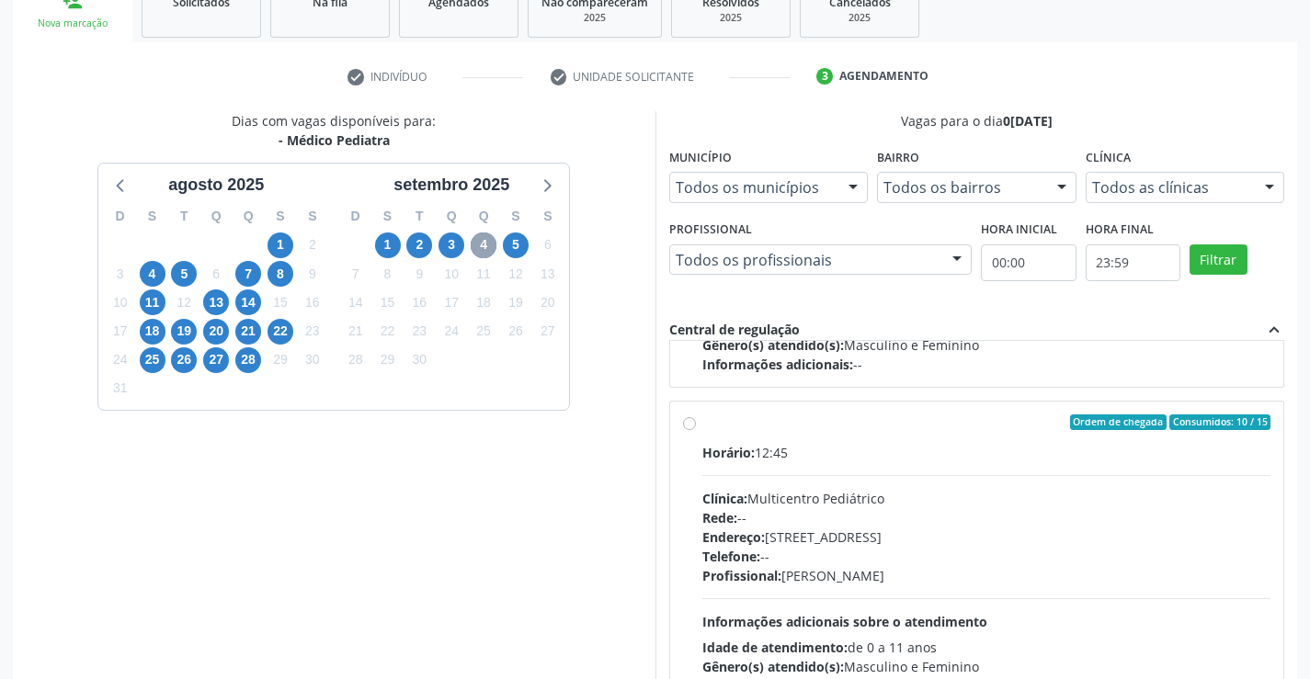
scroll to position [386, 0]
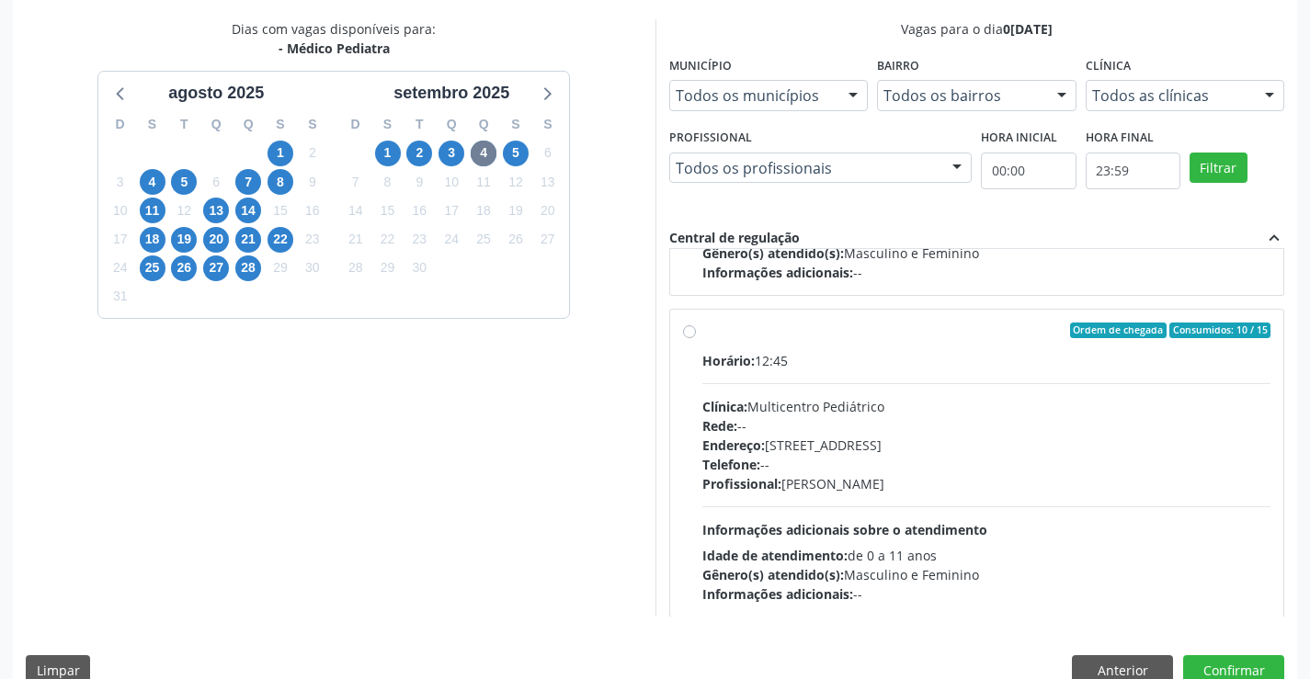
click at [962, 480] on div "Profissional: Maria Ubaldina Silva Calixto Sobreira" at bounding box center [986, 483] width 569 height 19
click at [696, 339] on input "Ordem de chegada Consumidos: 10 / 15 Horário: 12:45 Clínica: Multicentro Pediát…" at bounding box center [689, 331] width 13 height 17
radio input "true"
click at [1229, 665] on button "Confirmar" at bounding box center [1233, 670] width 101 height 31
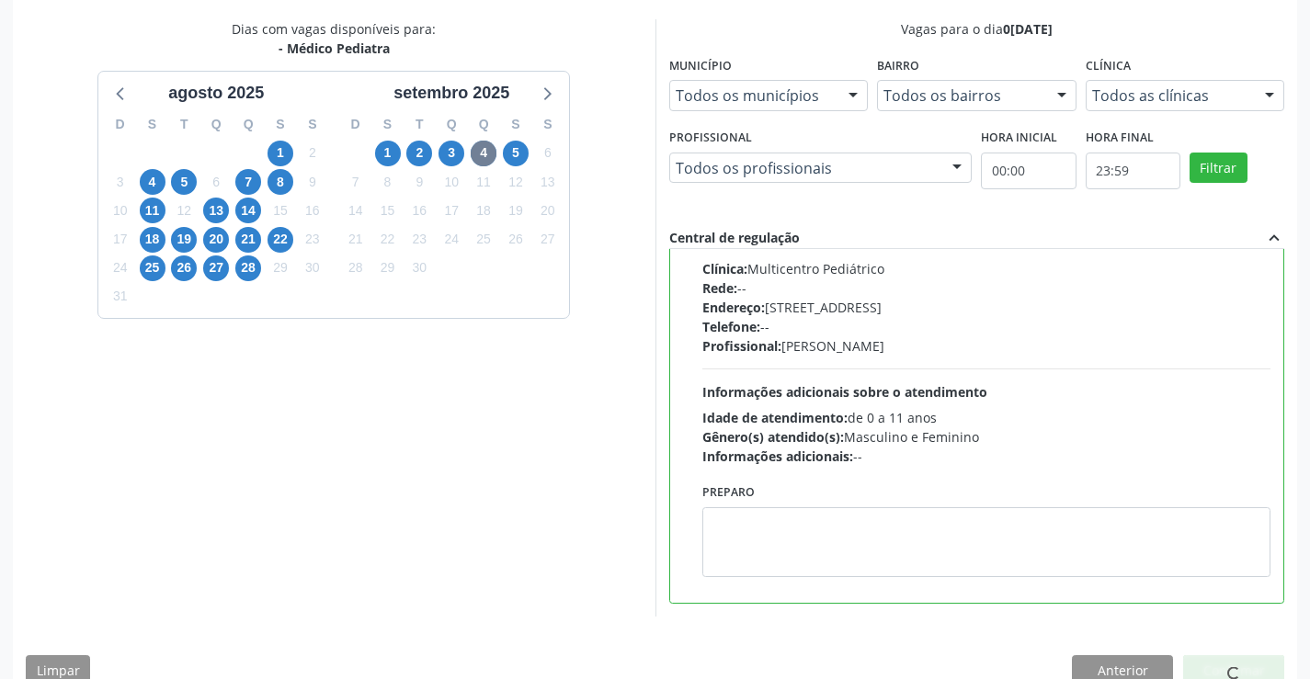
scroll to position [0, 0]
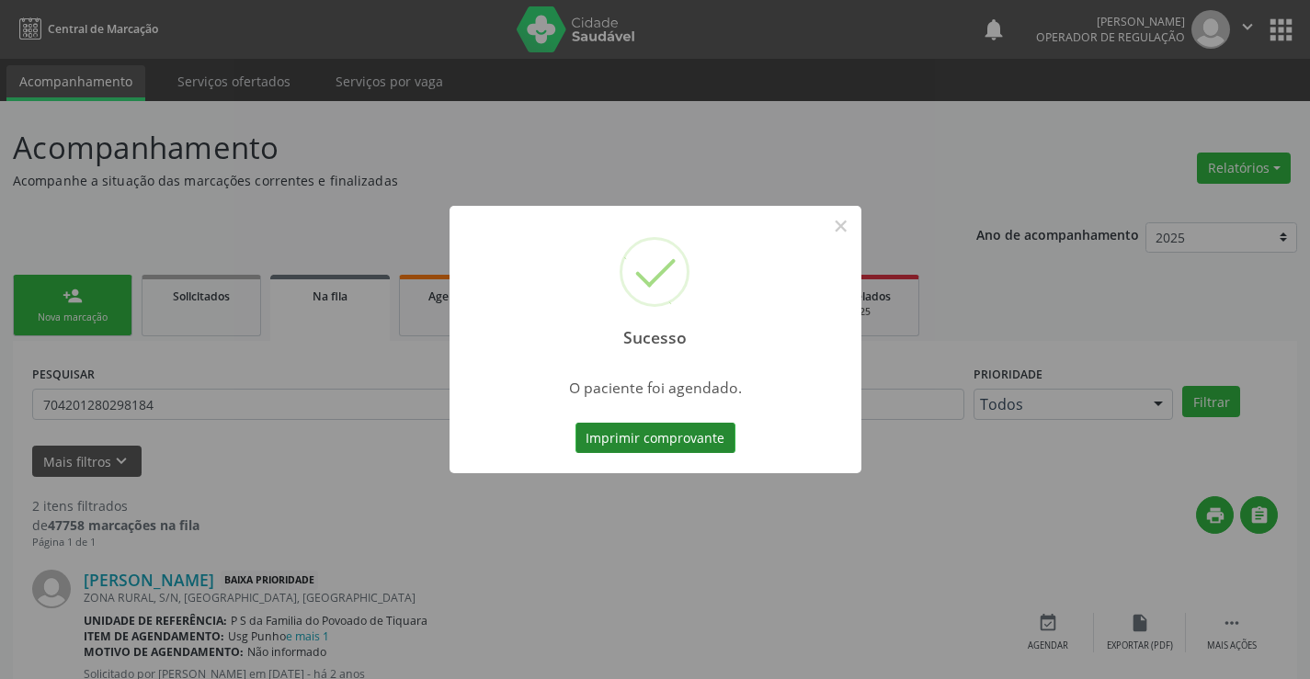
click at [675, 428] on button "Imprimir comprovante" at bounding box center [656, 438] width 160 height 31
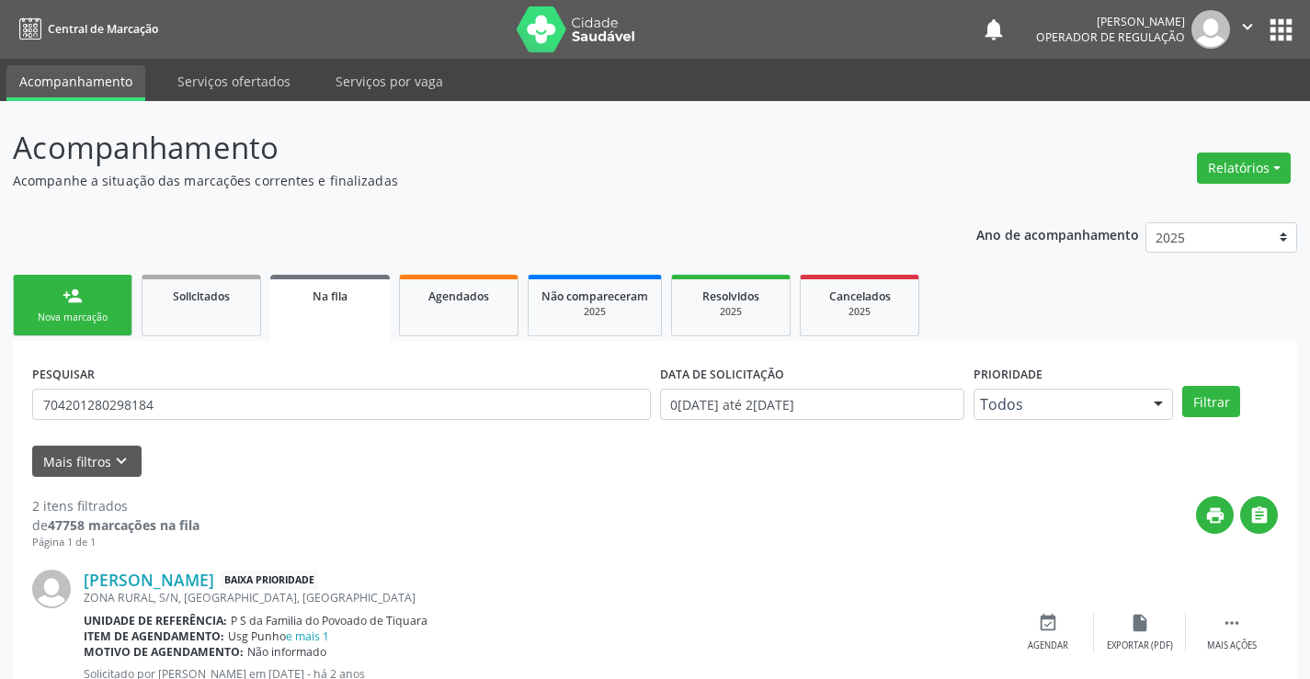
click at [84, 287] on link "person_add Nova marcação" at bounding box center [73, 306] width 120 height 62
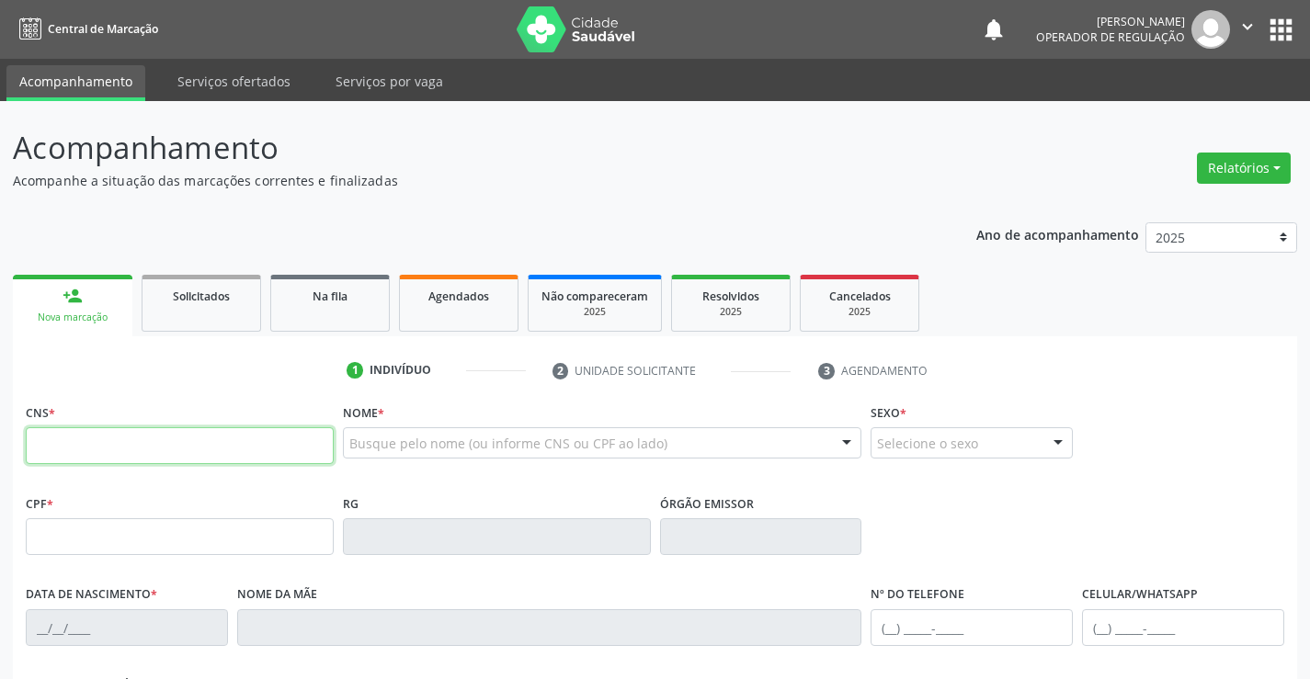
click at [96, 449] on input "text" at bounding box center [180, 445] width 308 height 37
type input "706 3087 9012 8975"
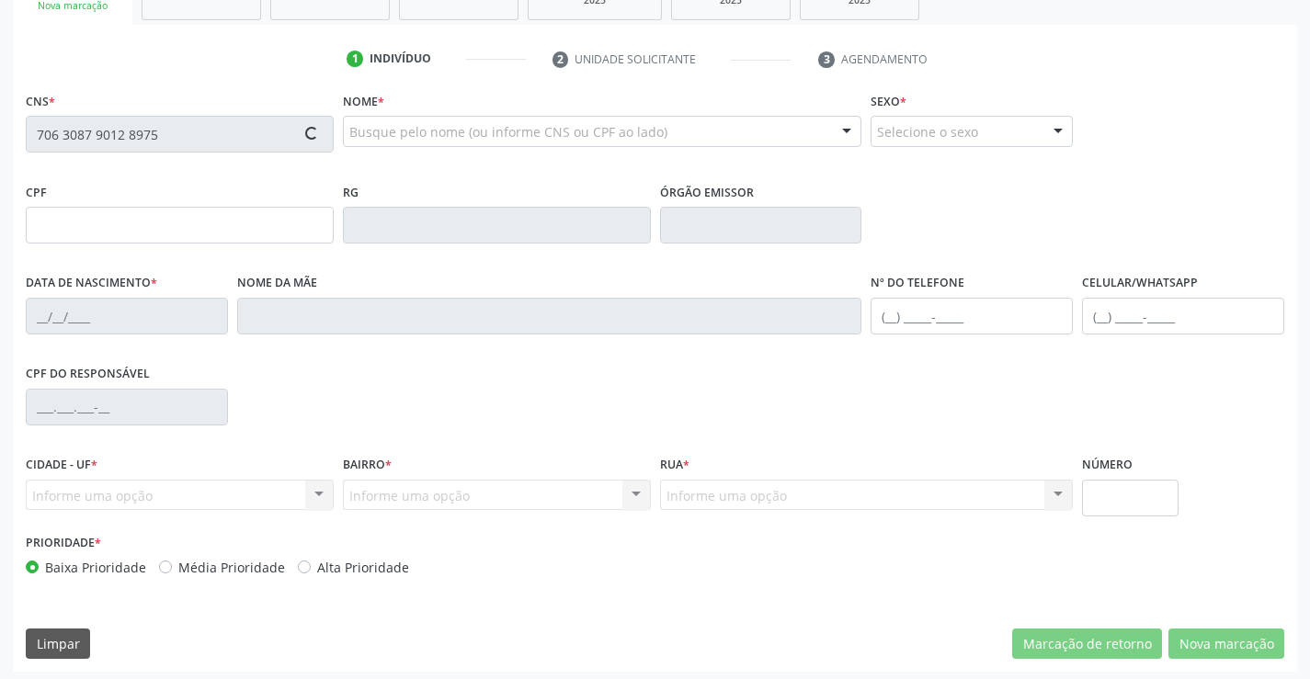
scroll to position [317, 0]
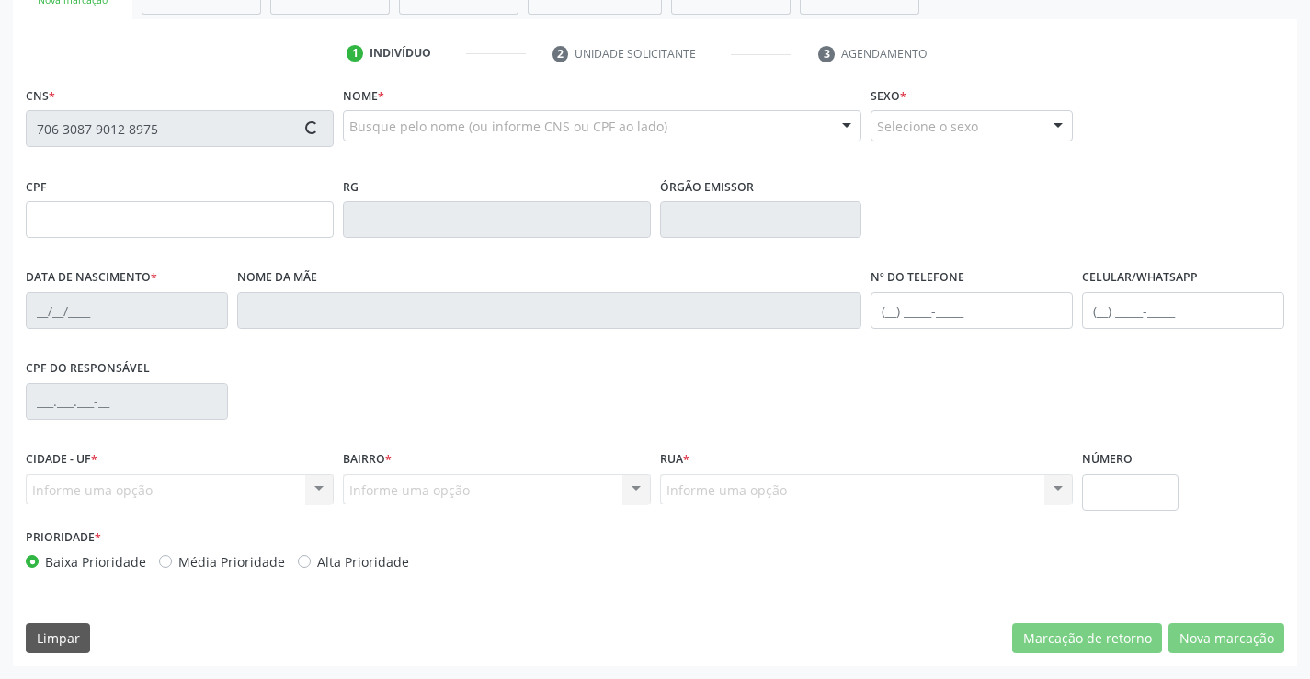
type input "008074525"
type input "17/11/2020"
type input "(74) 99103-2000"
type input "80"
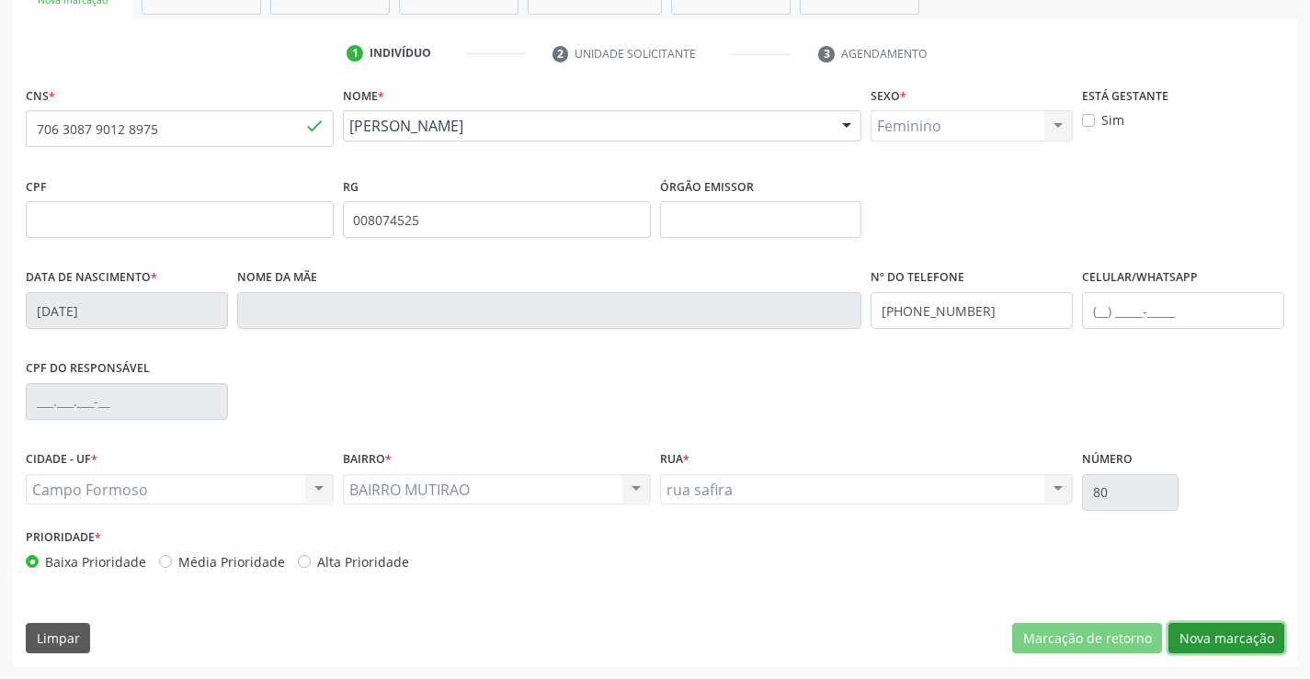
click at [1225, 631] on button "Nova marcação" at bounding box center [1226, 638] width 116 height 31
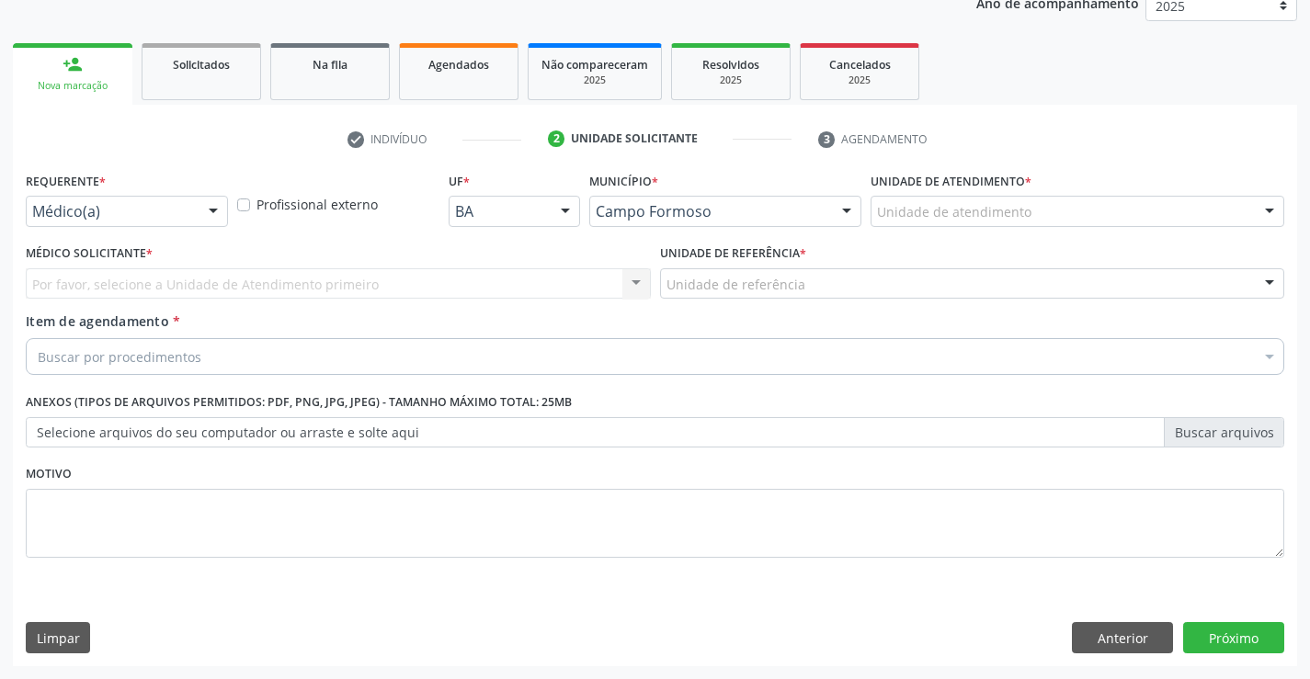
scroll to position [232, 0]
drag, startPoint x: 104, startPoint y: 206, endPoint x: 98, endPoint y: 311, distance: 105.0
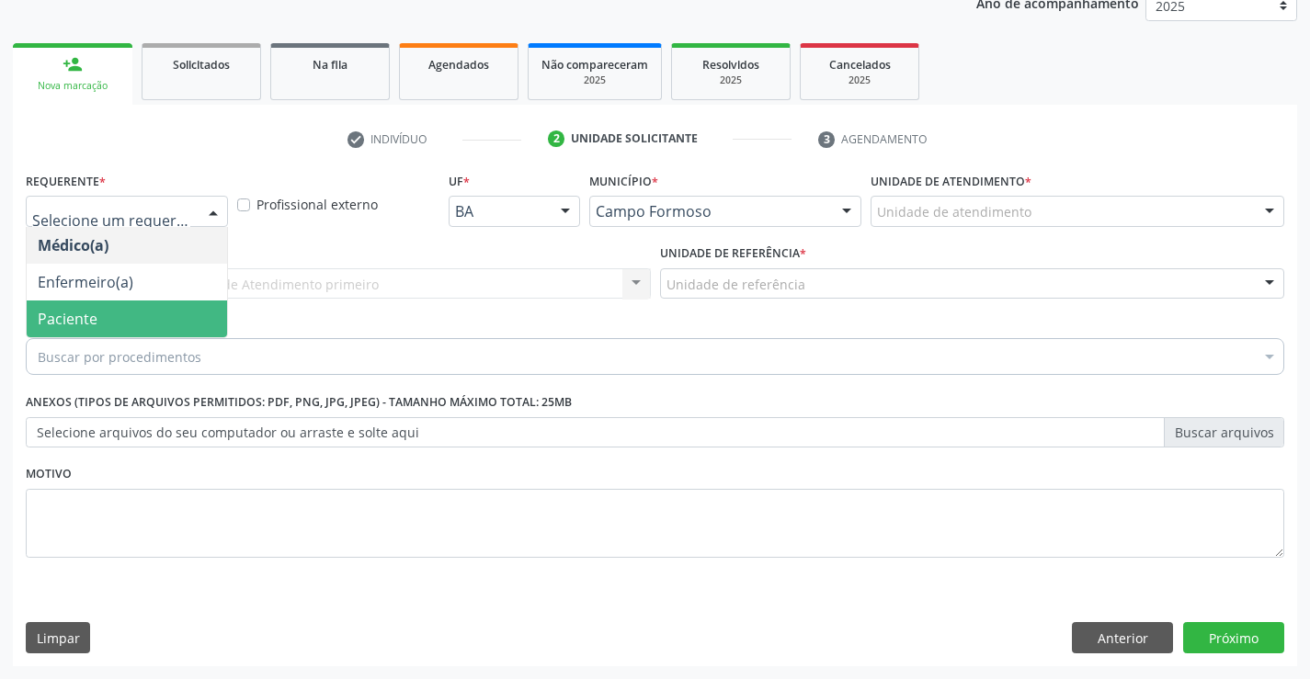
click at [98, 317] on span "Paciente" at bounding box center [127, 319] width 200 height 37
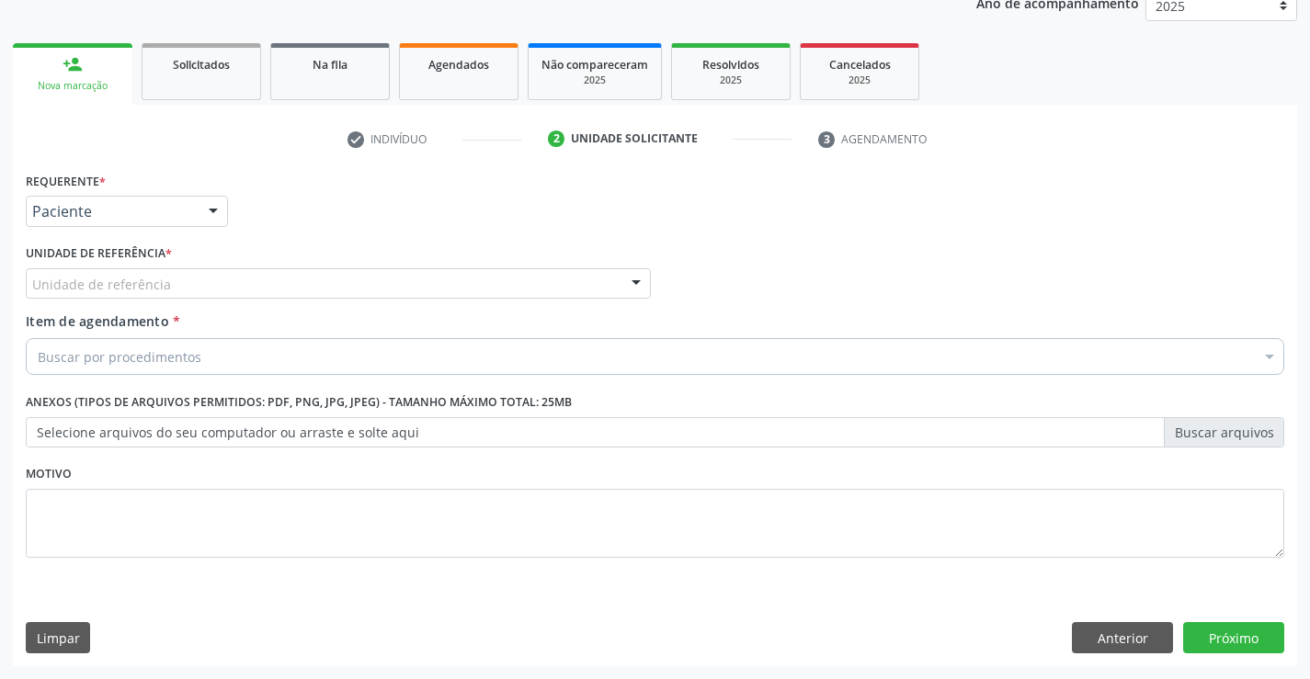
click at [179, 282] on div "Unidade de referência" at bounding box center [338, 283] width 625 height 31
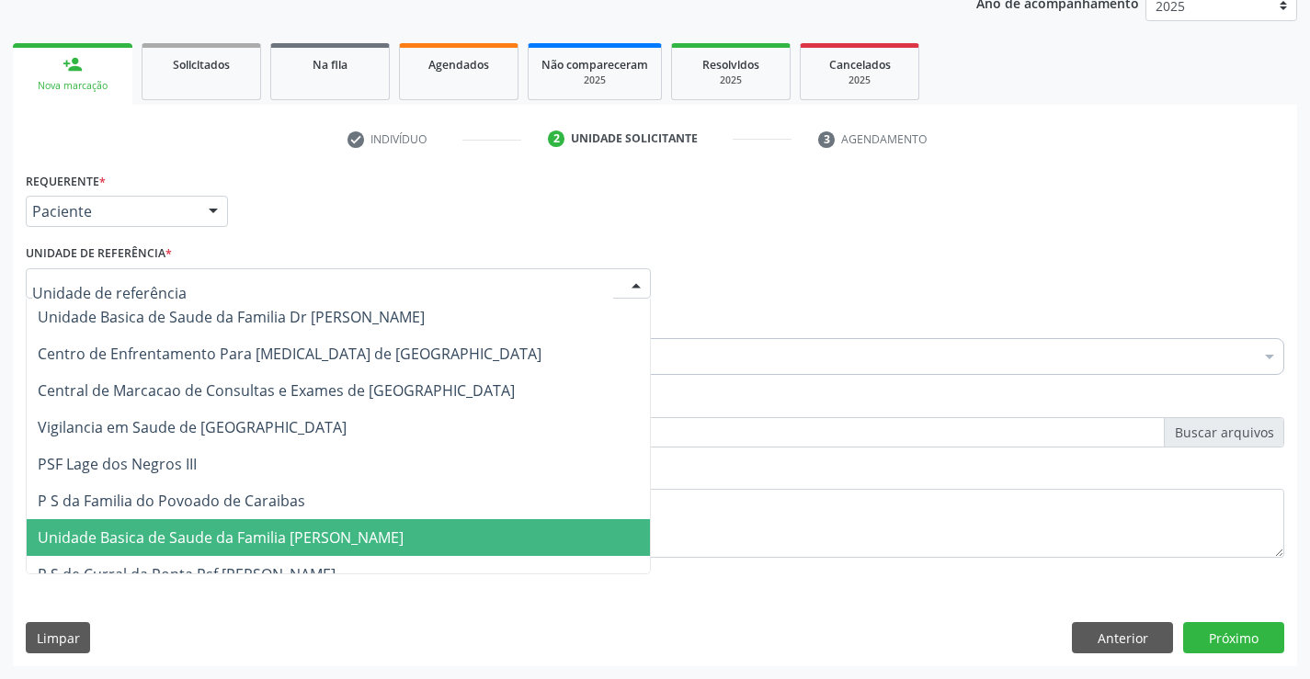
click at [243, 554] on span "Unidade Basica de Saude da Familia [PERSON_NAME]" at bounding box center [338, 537] width 623 height 37
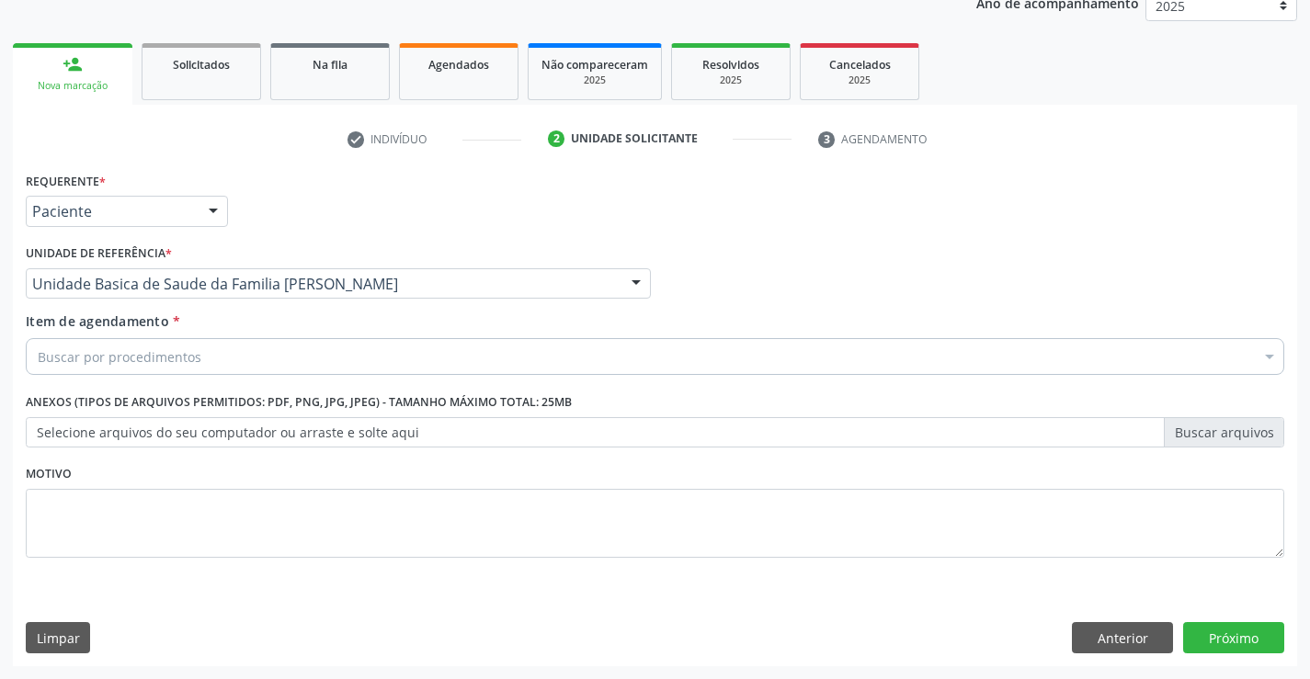
click at [207, 354] on div "Buscar por procedimentos" at bounding box center [655, 356] width 1259 height 37
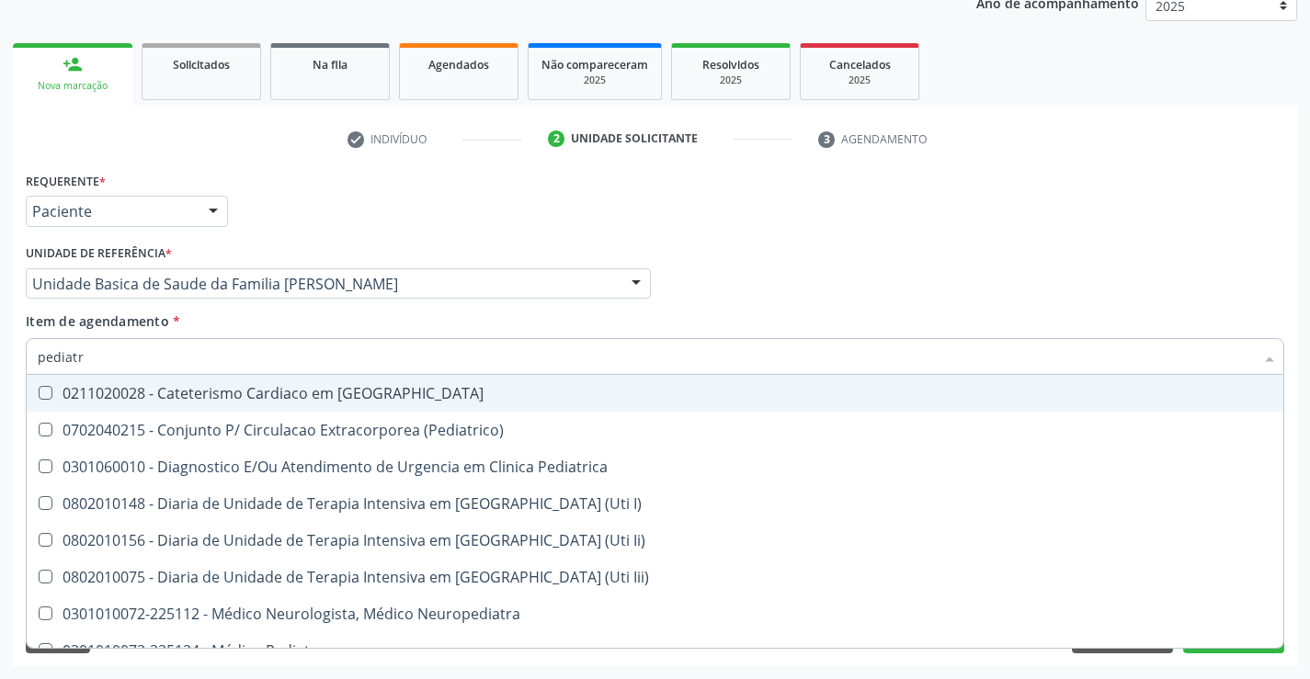
type input "pediatra"
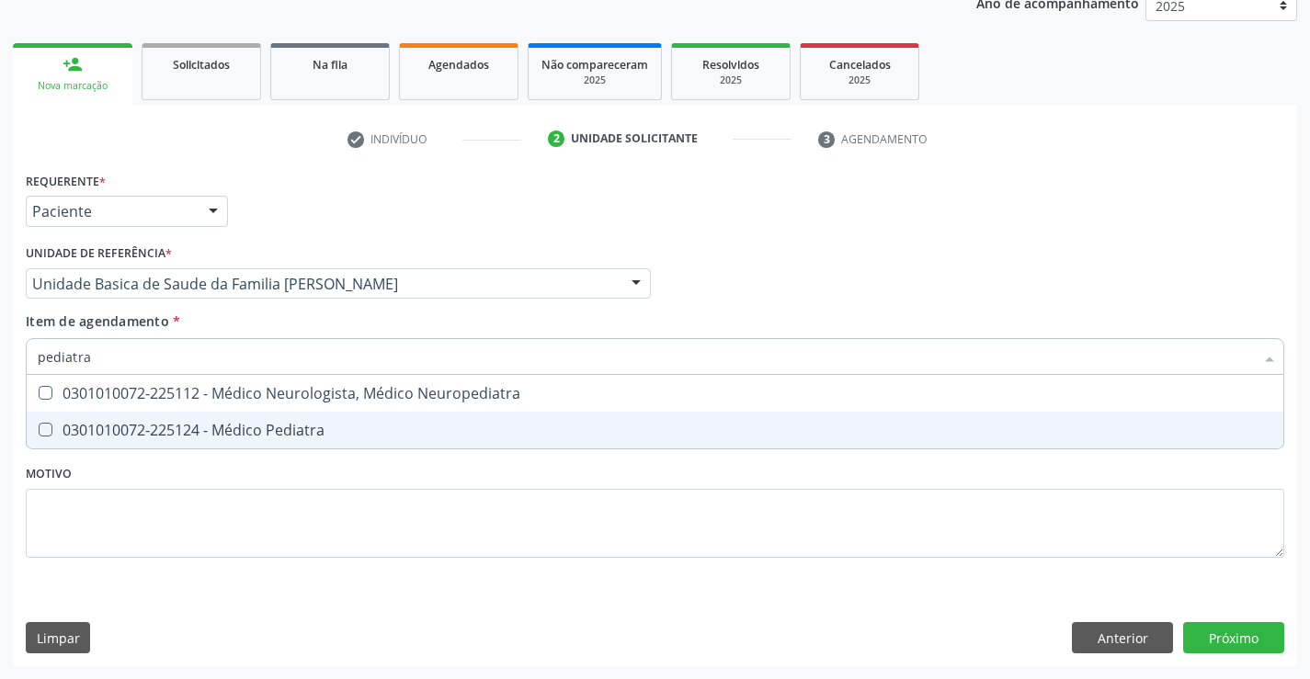
drag, startPoint x: 211, startPoint y: 424, endPoint x: 164, endPoint y: 427, distance: 47.0
click at [202, 426] on div "0301010072-225124 - Médico Pediatra" at bounding box center [655, 430] width 1235 height 15
checkbox Pediatra "true"
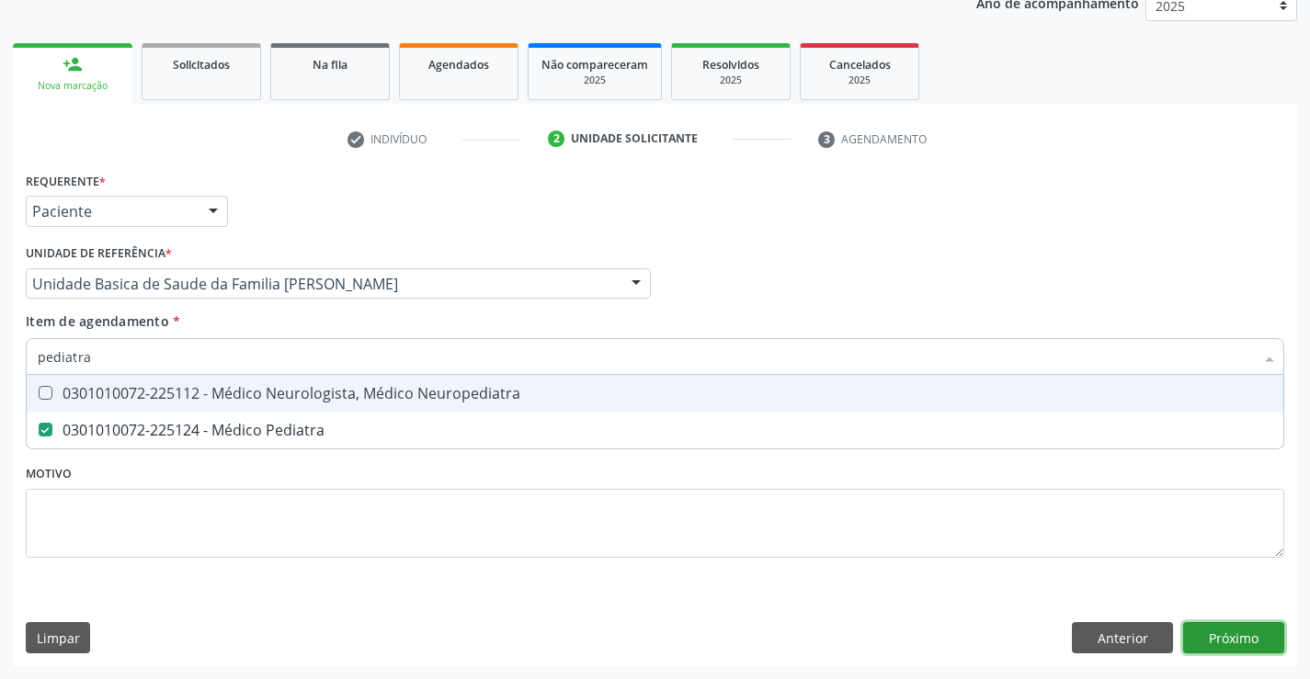
click at [1219, 638] on div "Requerente * Paciente Médico(a) Enfermeiro(a) Paciente Nenhum resultado encontr…" at bounding box center [655, 416] width 1284 height 499
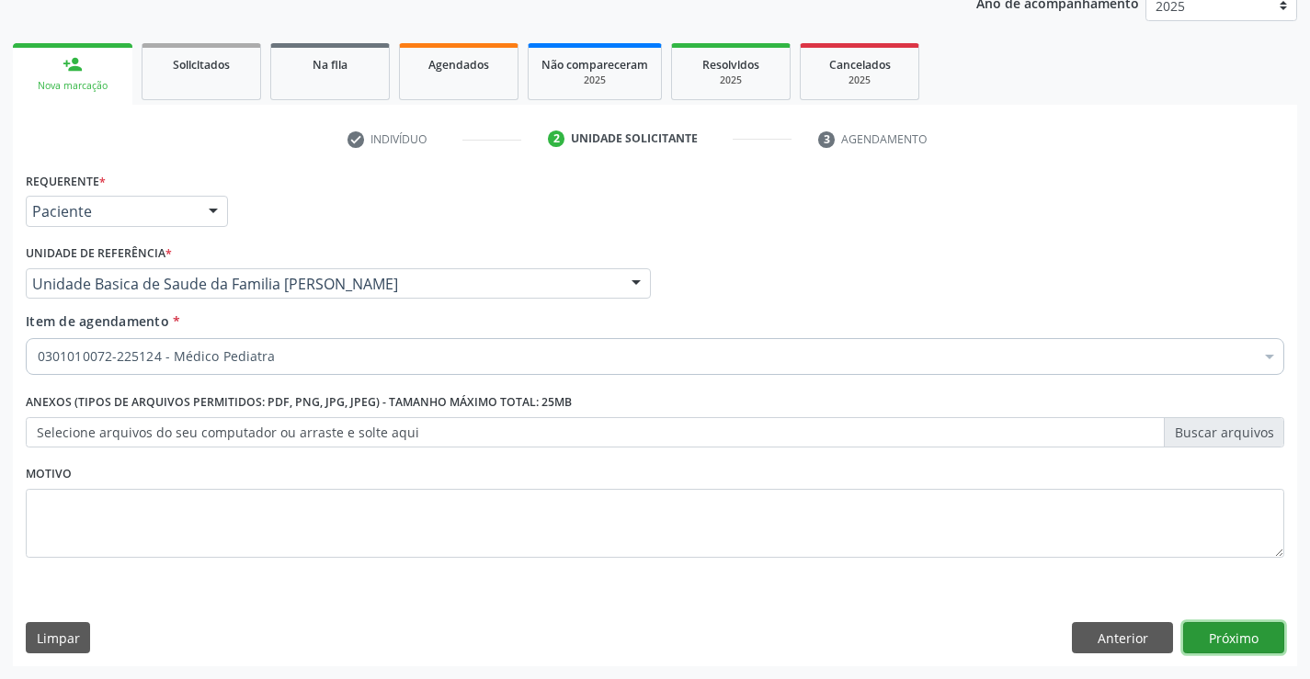
click at [1256, 636] on button "Próximo" at bounding box center [1233, 637] width 101 height 31
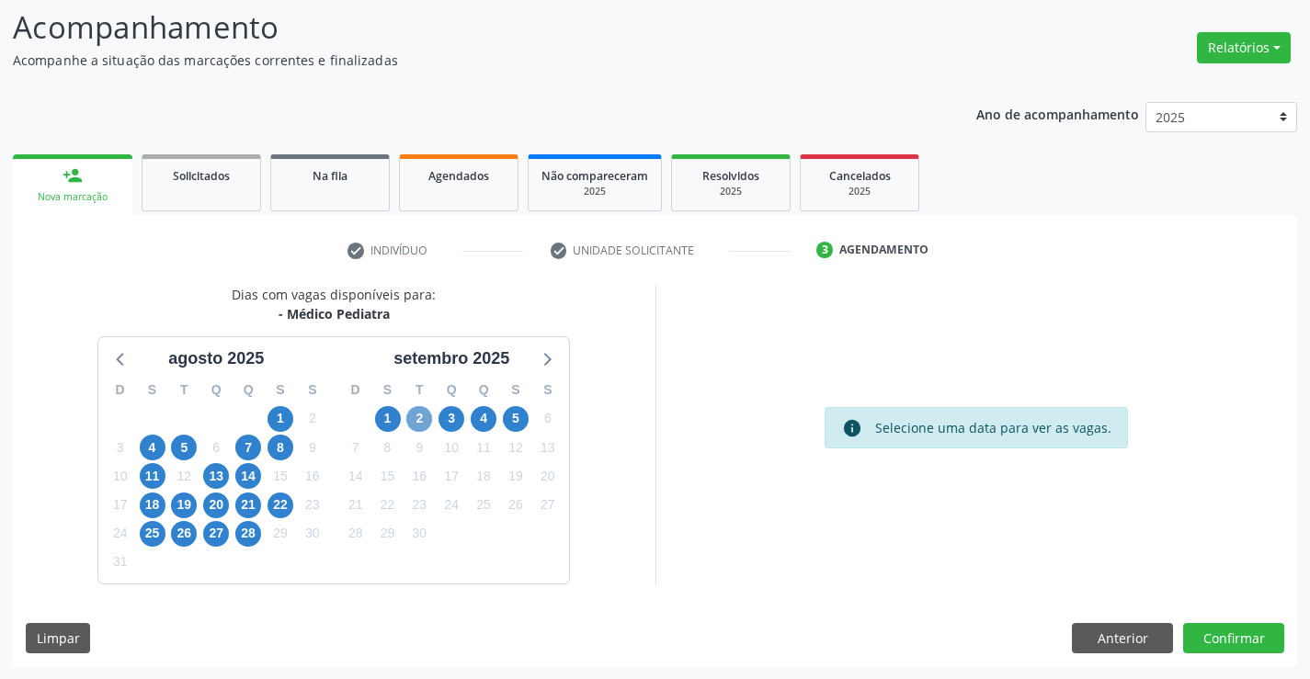
click at [420, 417] on span "2" at bounding box center [419, 419] width 26 height 26
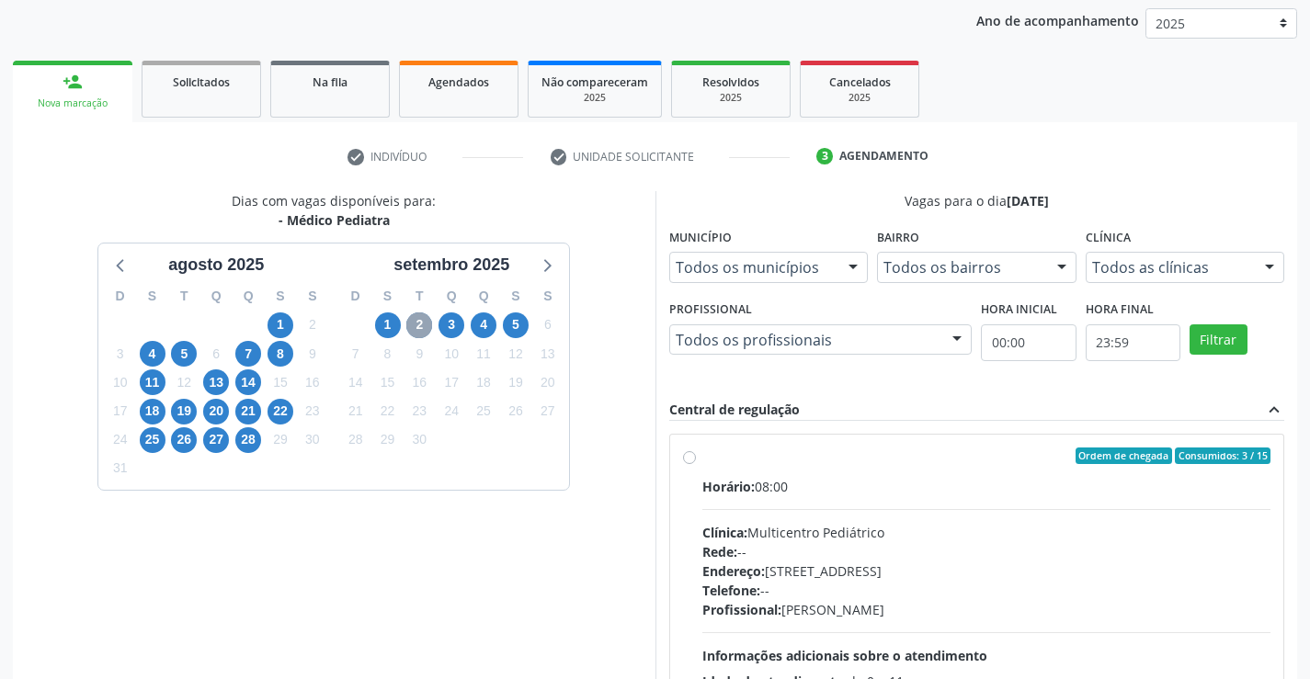
scroll to position [386, 0]
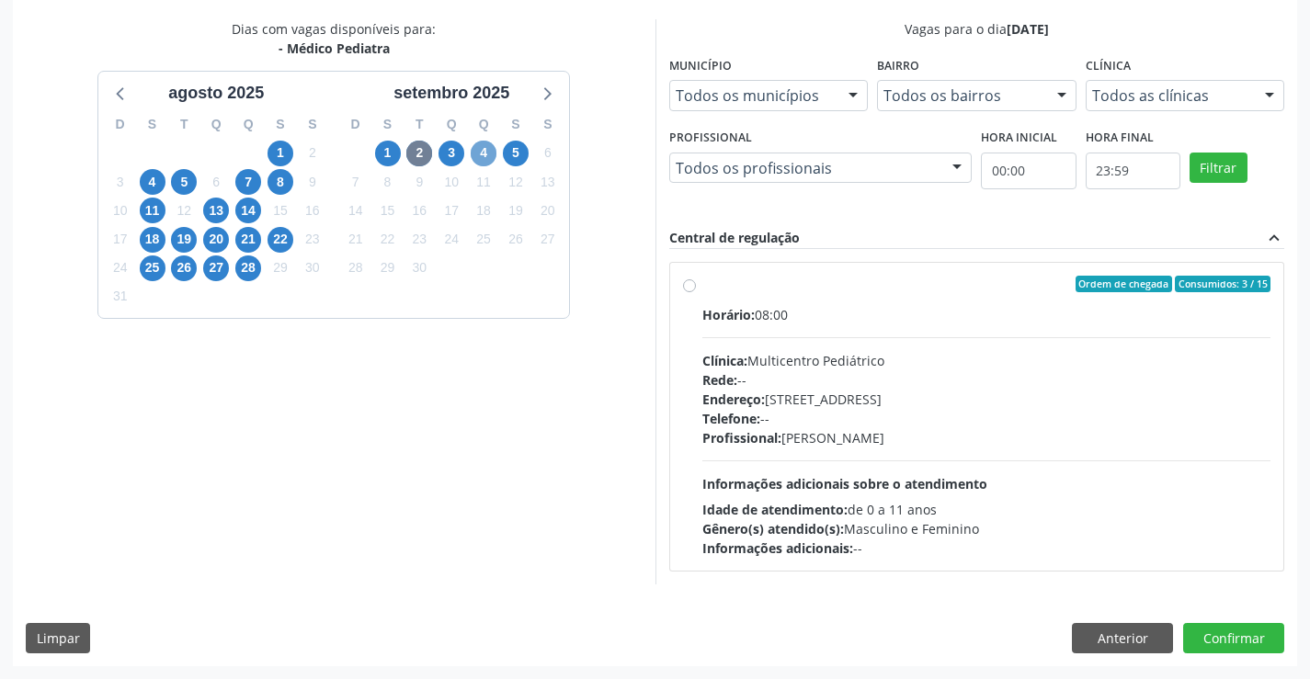
click at [483, 159] on span "4" at bounding box center [484, 154] width 26 height 26
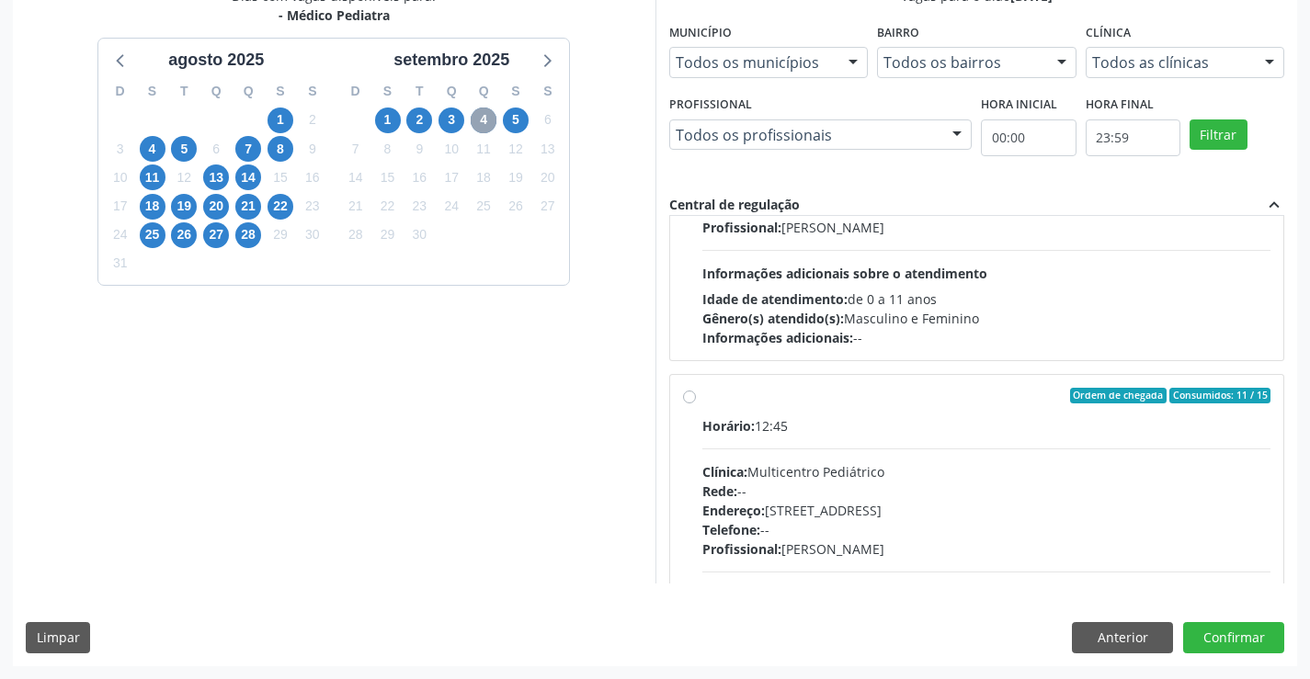
scroll to position [184, 0]
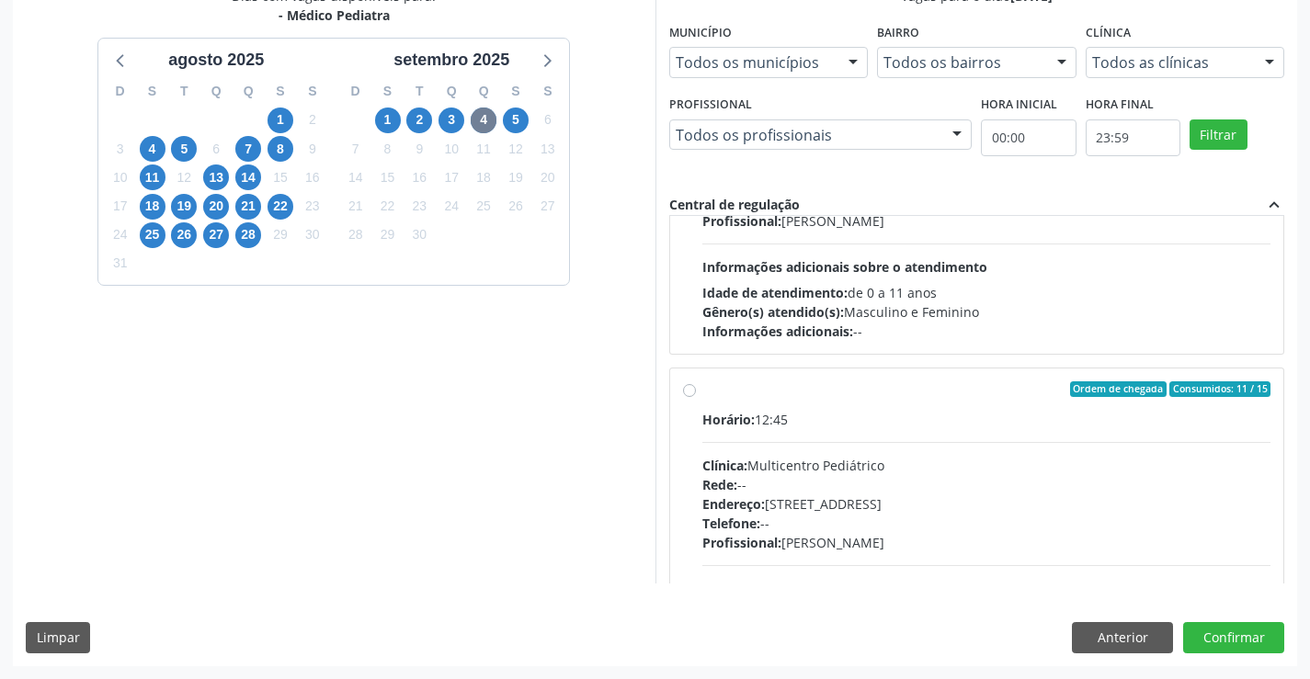
click at [873, 462] on div "Clínica: Multicentro Pediátrico" at bounding box center [986, 465] width 569 height 19
click at [696, 398] on input "Ordem de chegada Consumidos: 11 / 15 Horário: 12:45 Clínica: Multicentro Pediát…" at bounding box center [689, 390] width 13 height 17
radio input "true"
click at [1214, 644] on button "Confirmar" at bounding box center [1233, 637] width 101 height 31
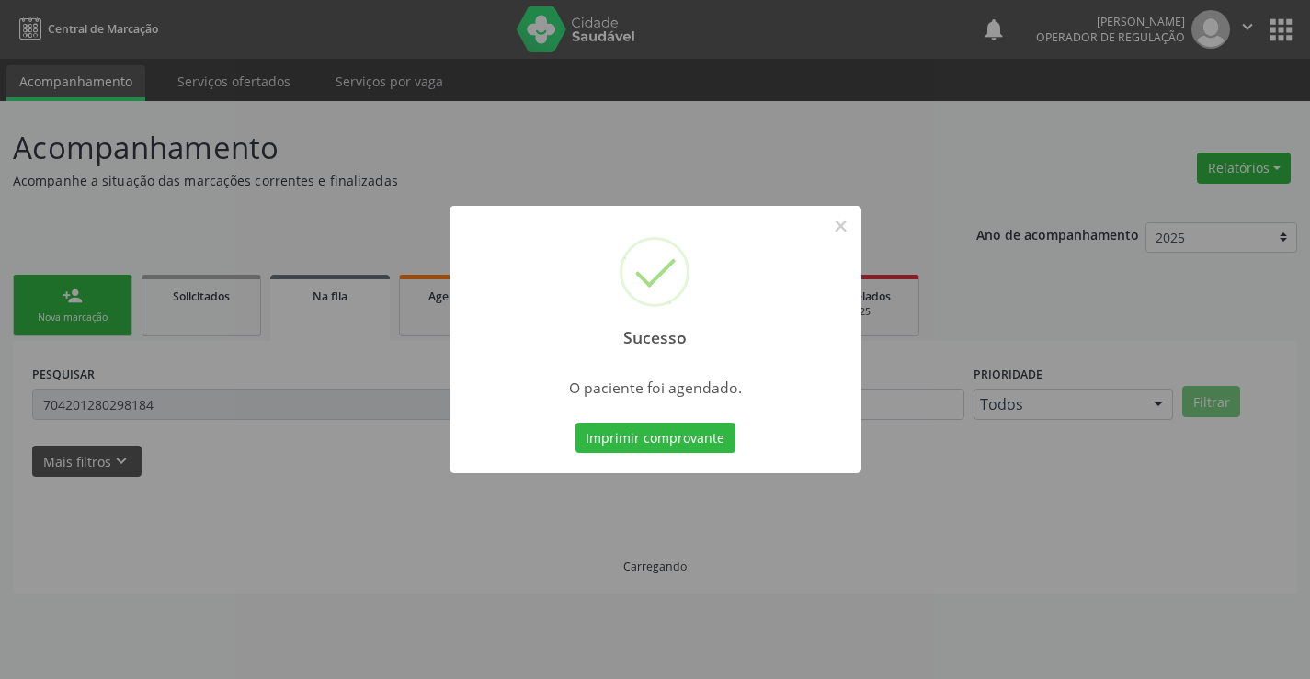
scroll to position [0, 0]
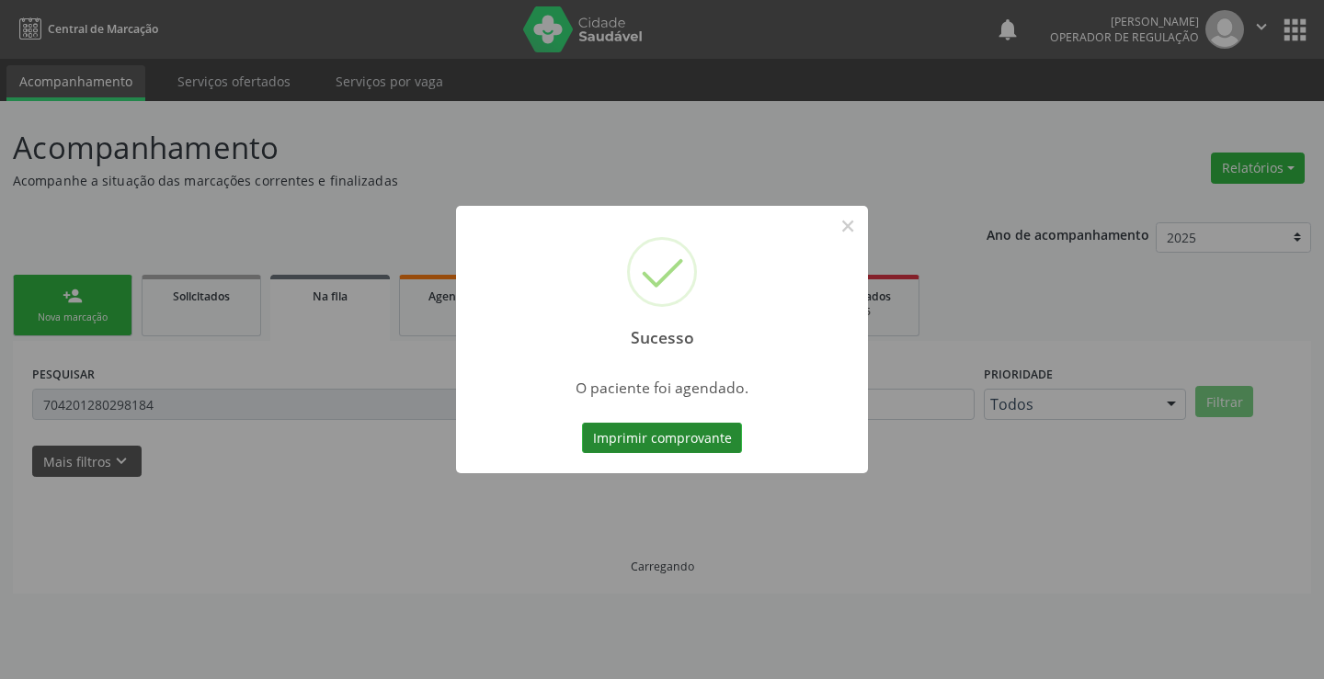
click at [705, 445] on button "Imprimir comprovante" at bounding box center [662, 438] width 160 height 31
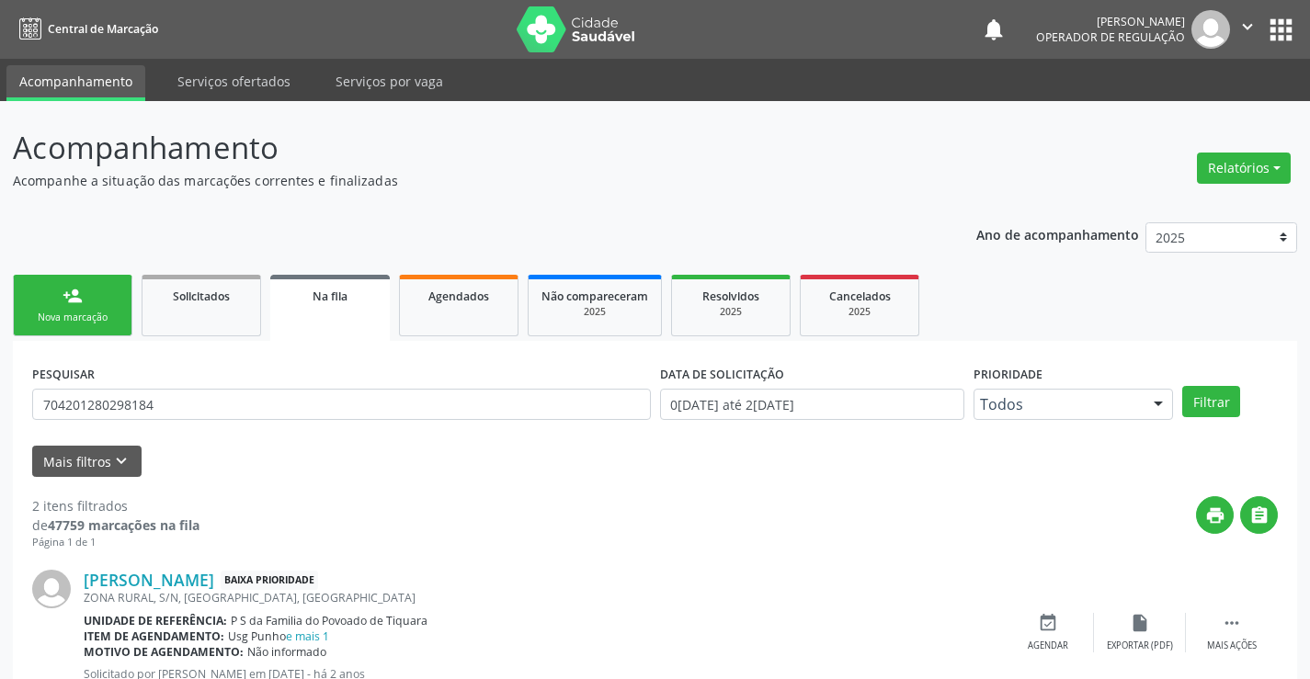
click at [89, 311] on div "Nova marcação" at bounding box center [73, 318] width 92 height 14
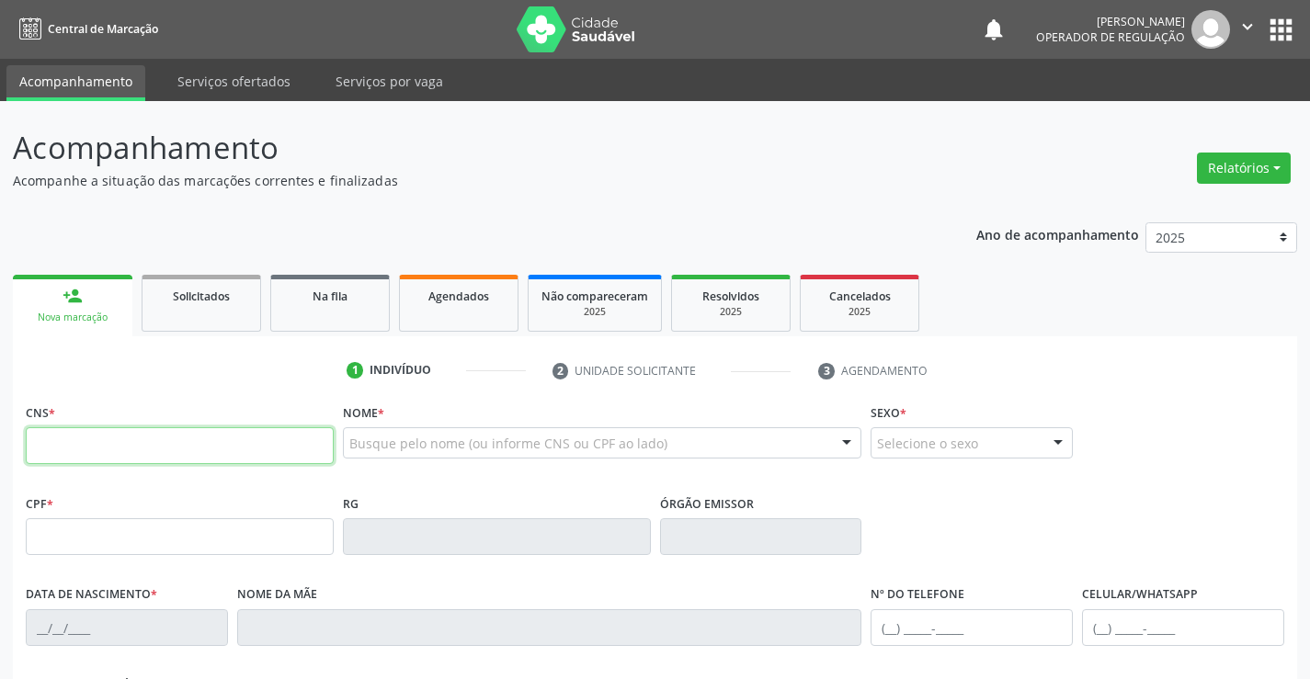
click at [142, 451] on input "text" at bounding box center [180, 445] width 308 height 37
type input "701 8012 6679 0972"
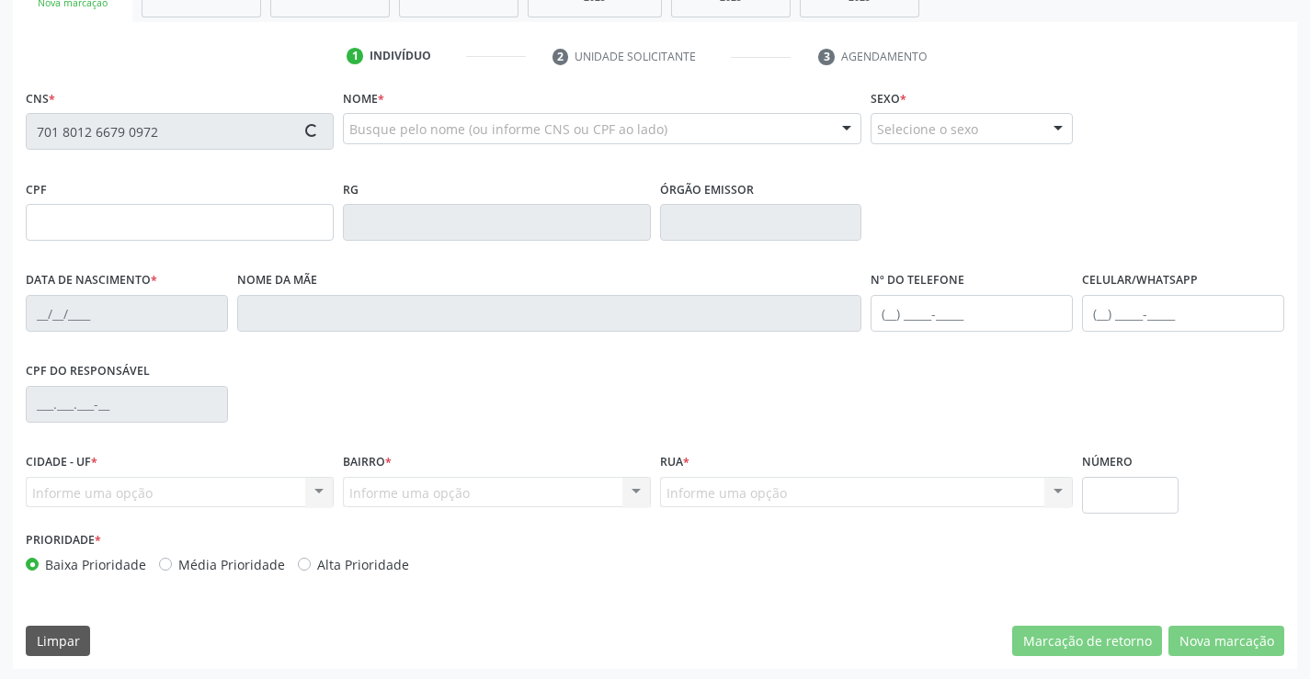
type input "04/04/2014"
type input "(74) 99103-2000"
type input "87"
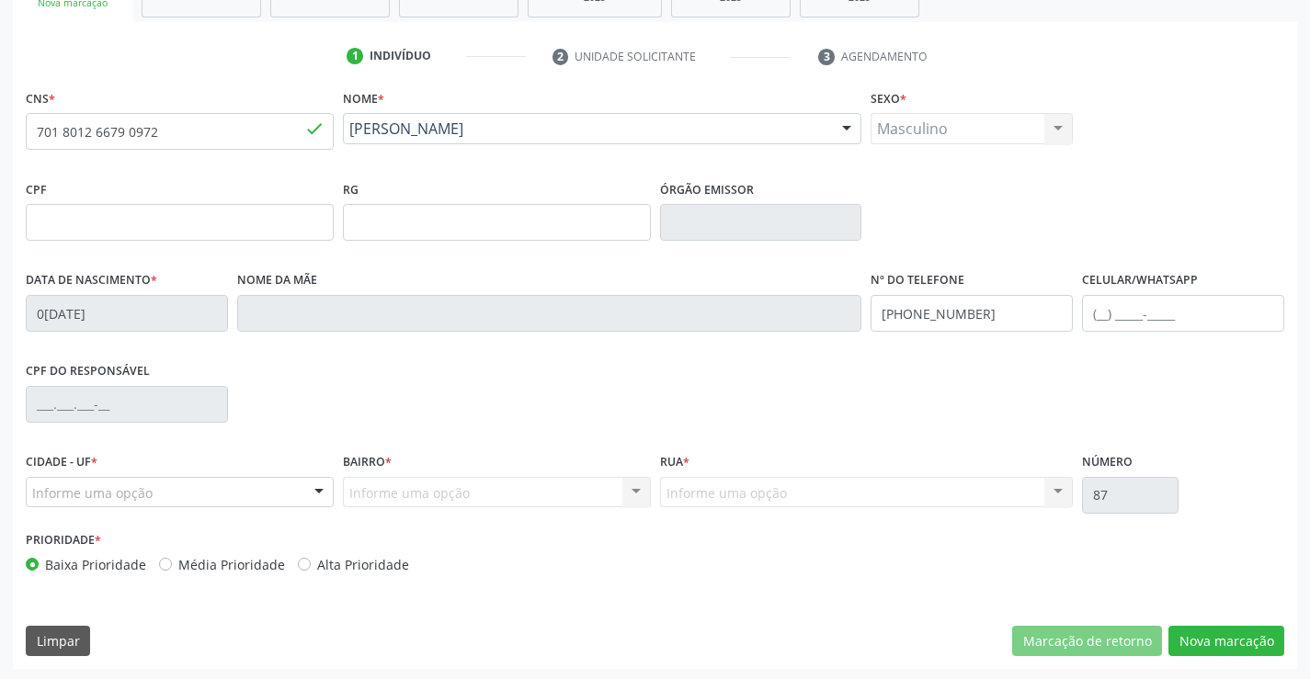
scroll to position [317, 0]
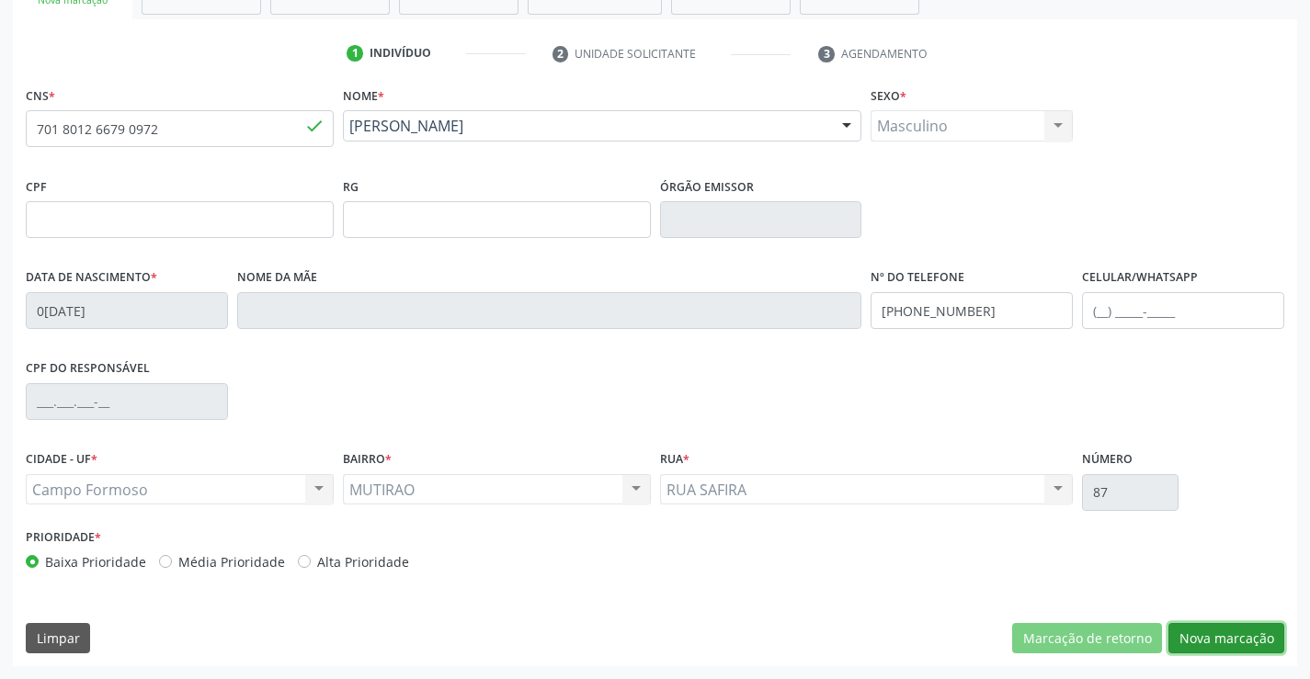
click at [1223, 636] on button "Nova marcação" at bounding box center [1226, 638] width 116 height 31
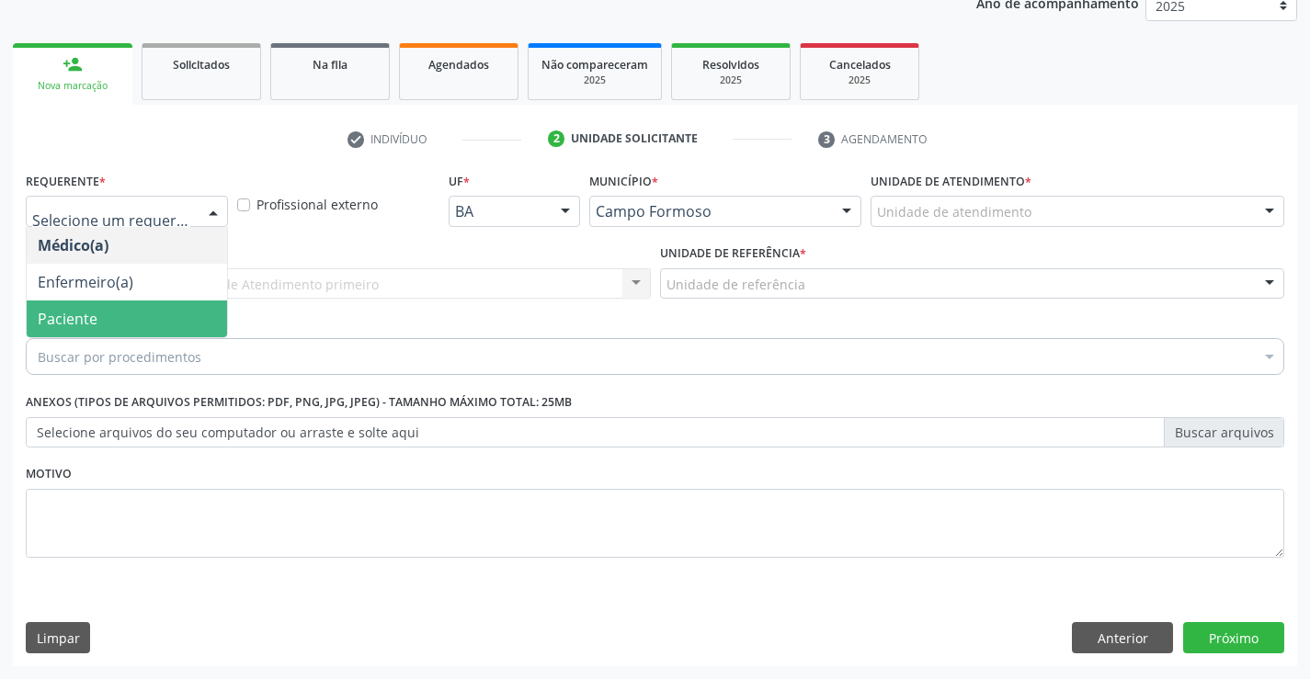
click at [104, 316] on span "Paciente" at bounding box center [127, 319] width 200 height 37
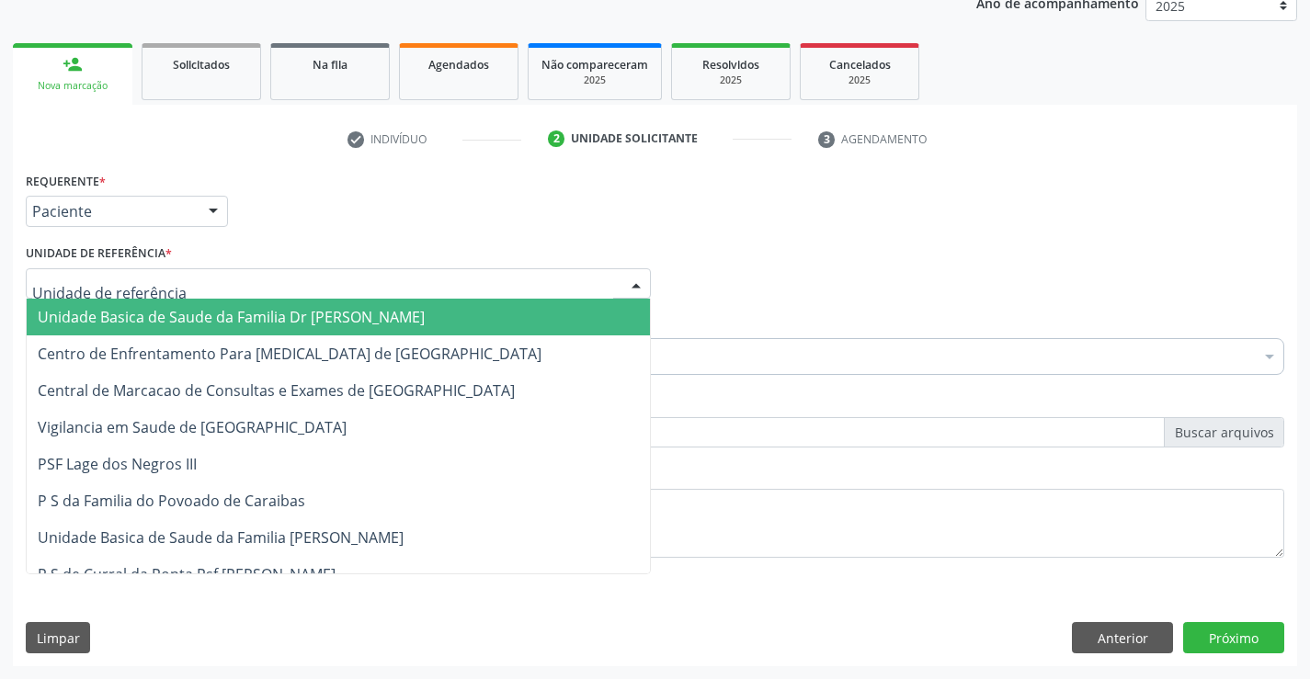
click at [199, 287] on div at bounding box center [338, 283] width 625 height 31
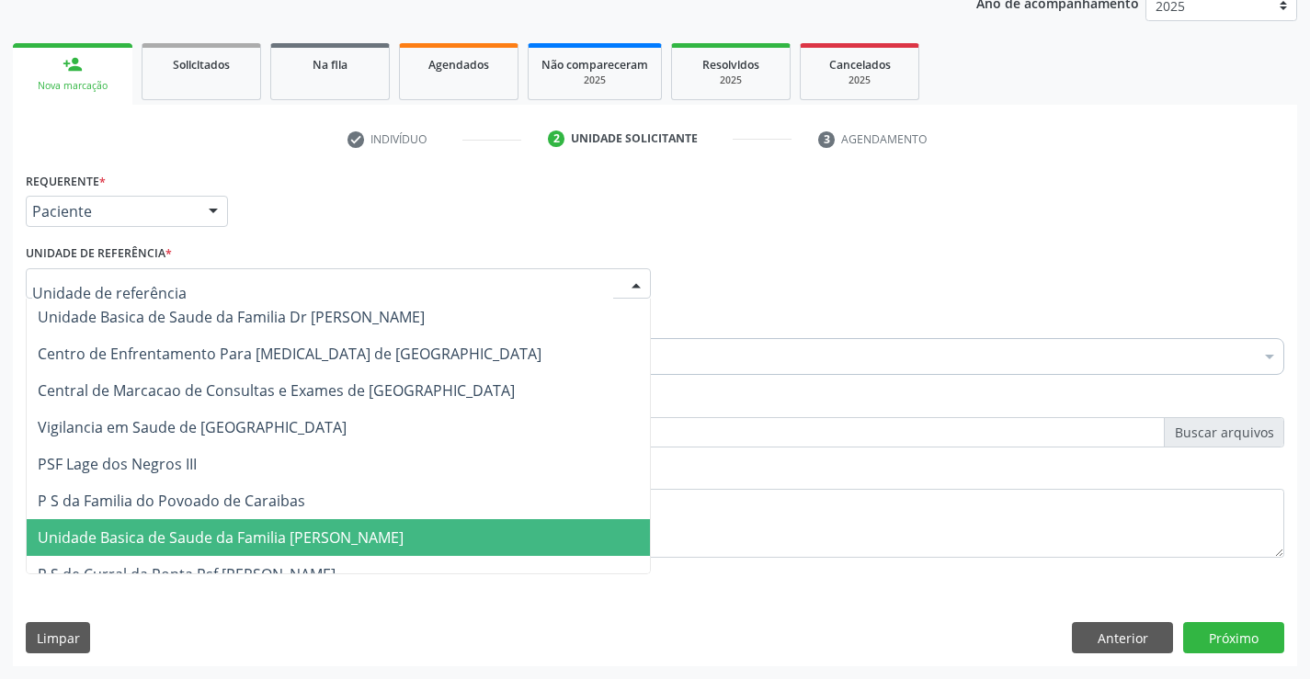
click at [280, 548] on span "Unidade Basica de Saude da Familia [PERSON_NAME]" at bounding box center [221, 538] width 366 height 20
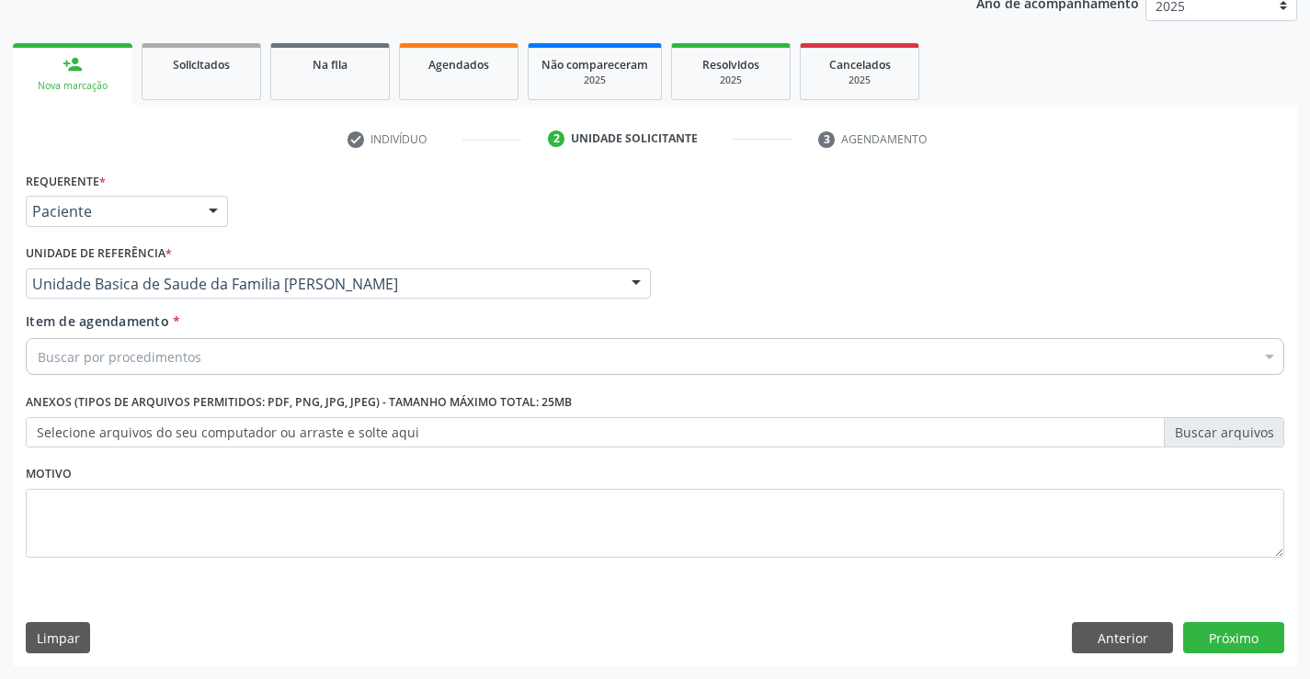
click at [207, 353] on div "Buscar por procedimentos" at bounding box center [655, 356] width 1259 height 37
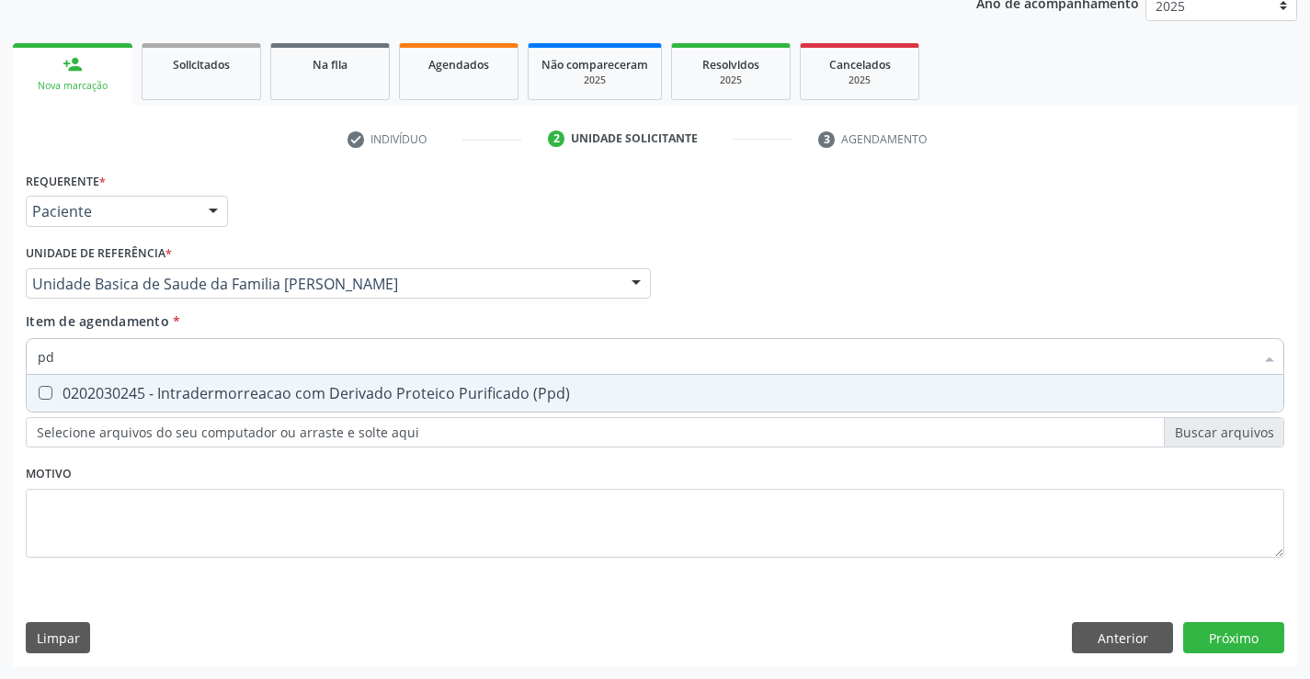
type input "p"
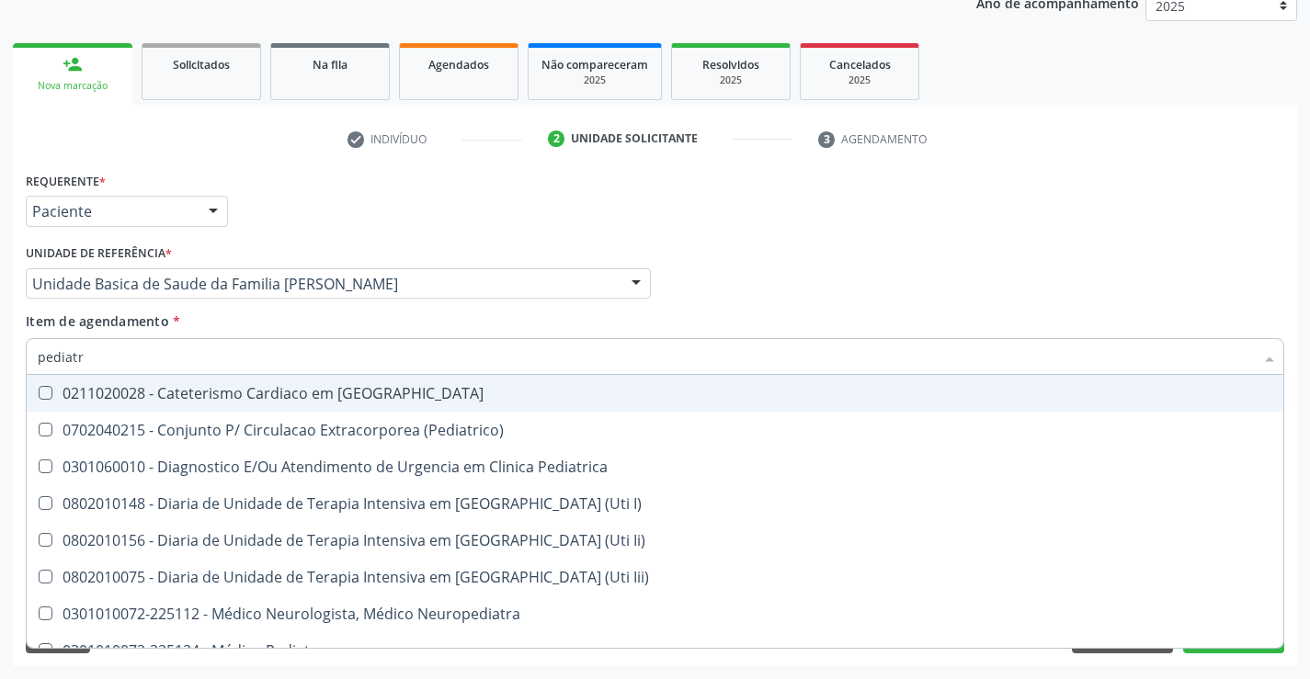
type input "pediatra"
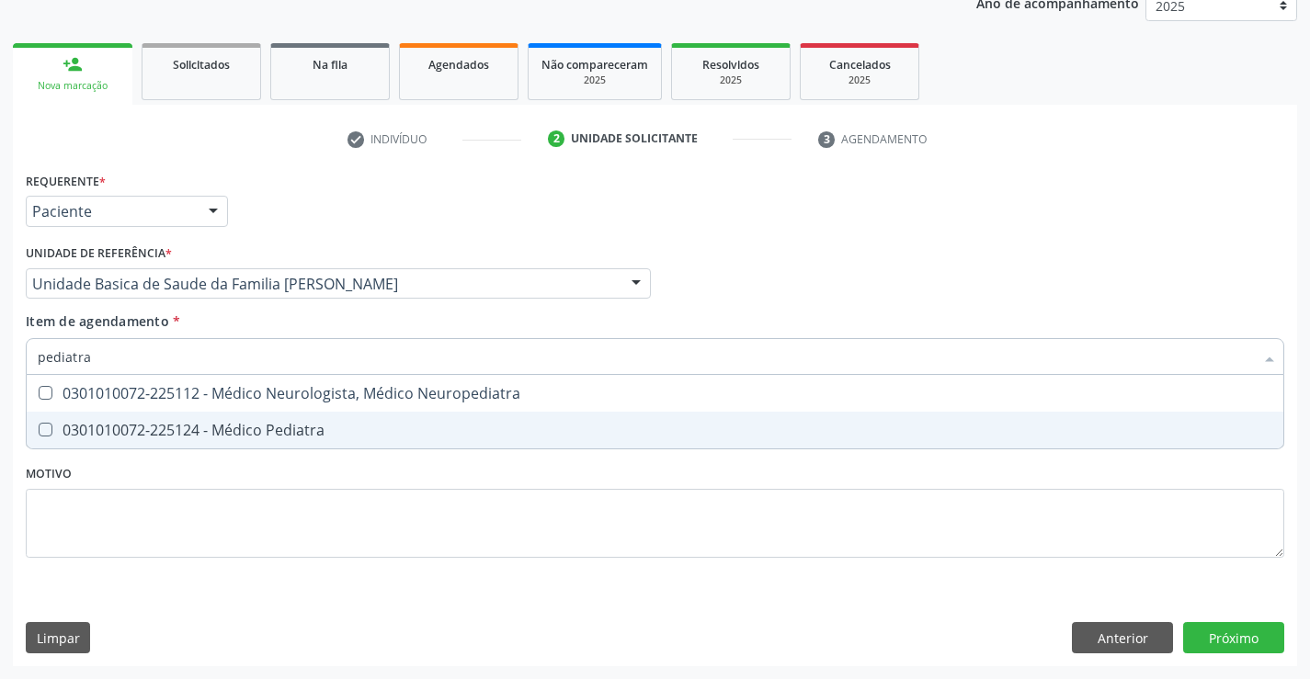
click at [241, 434] on div "0301010072-225124 - Médico Pediatra" at bounding box center [655, 430] width 1235 height 15
checkbox Pediatra "true"
click at [1246, 627] on div "Requerente * Paciente Médico(a) Enfermeiro(a) Paciente Nenhum resultado encontr…" at bounding box center [655, 416] width 1284 height 499
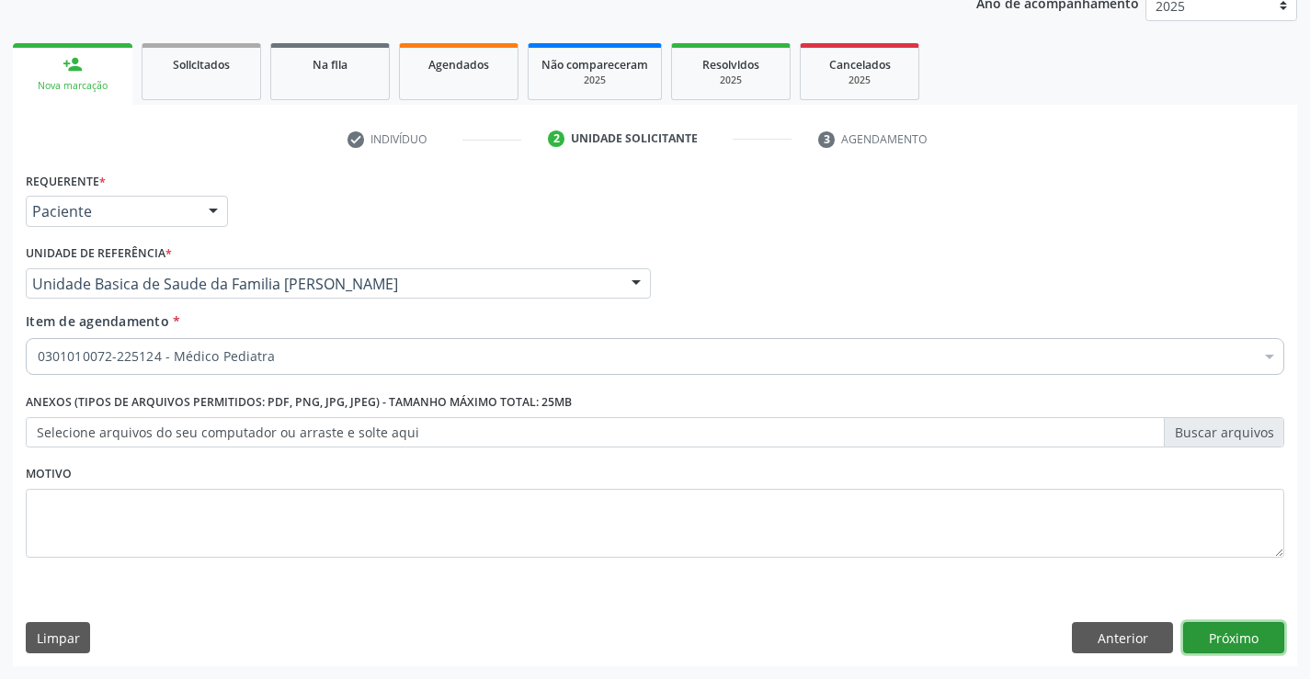
click at [1250, 643] on button "Próximo" at bounding box center [1233, 637] width 101 height 31
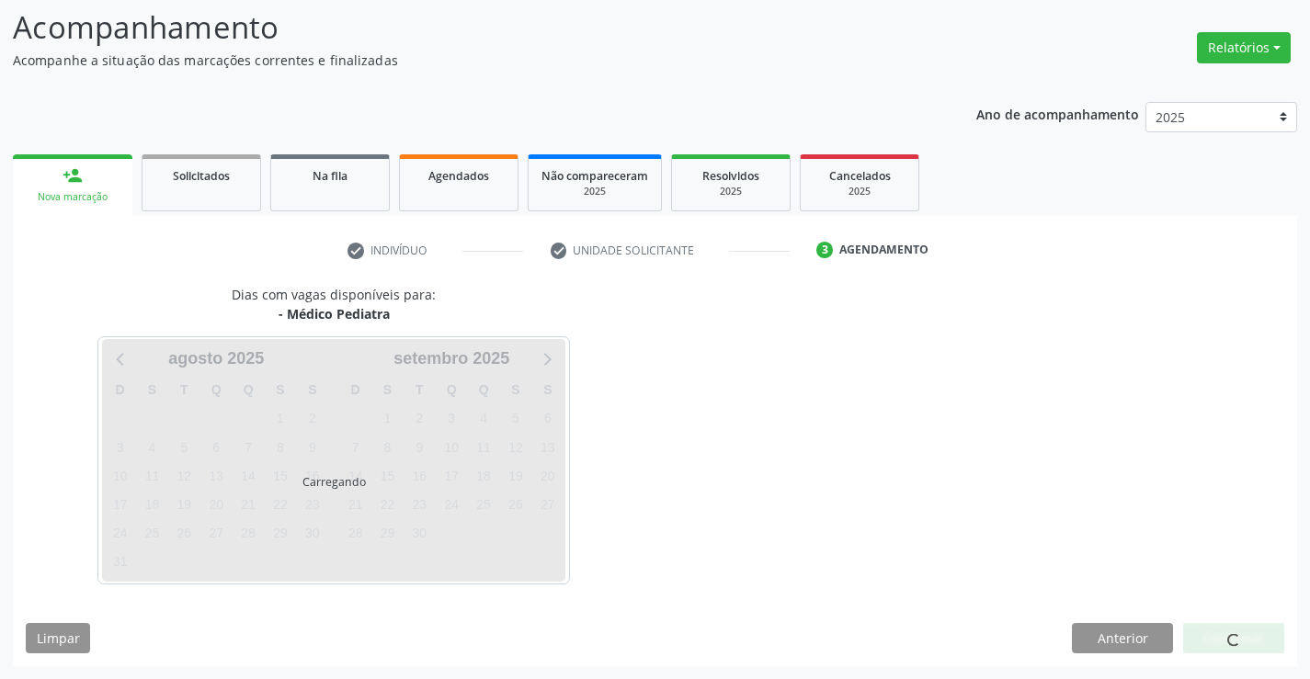
scroll to position [120, 0]
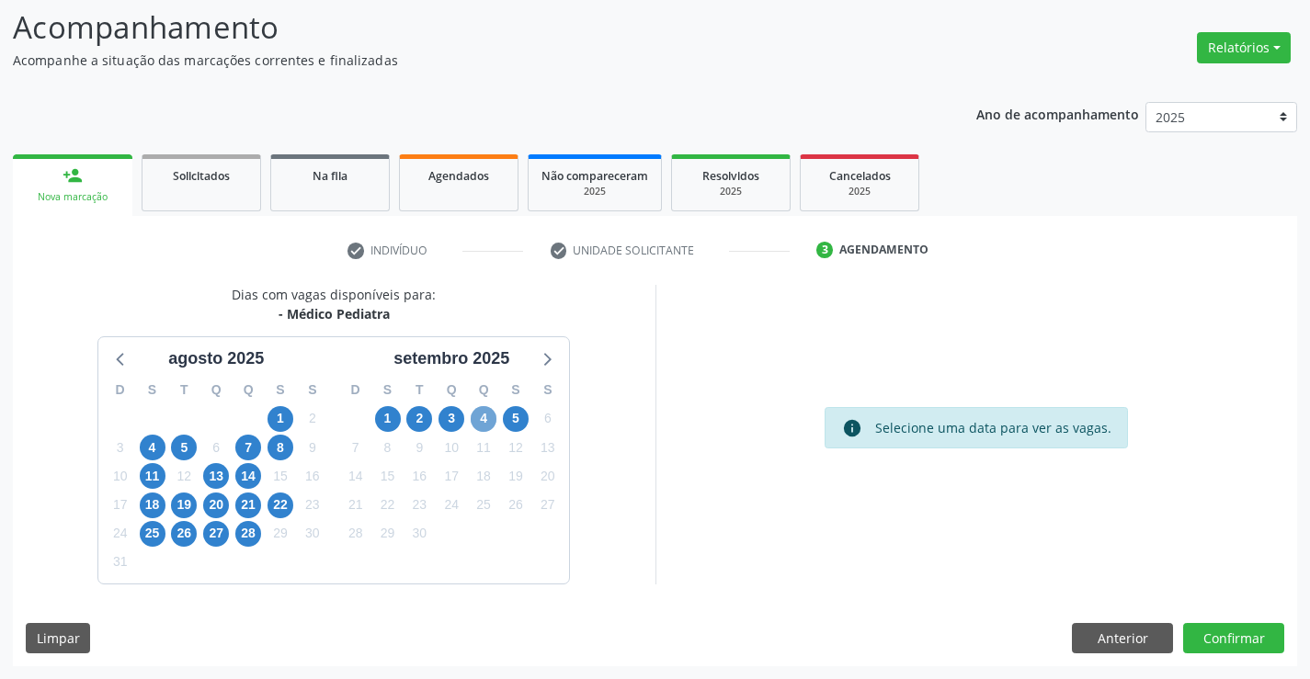
click at [487, 420] on span "4" at bounding box center [484, 419] width 26 height 26
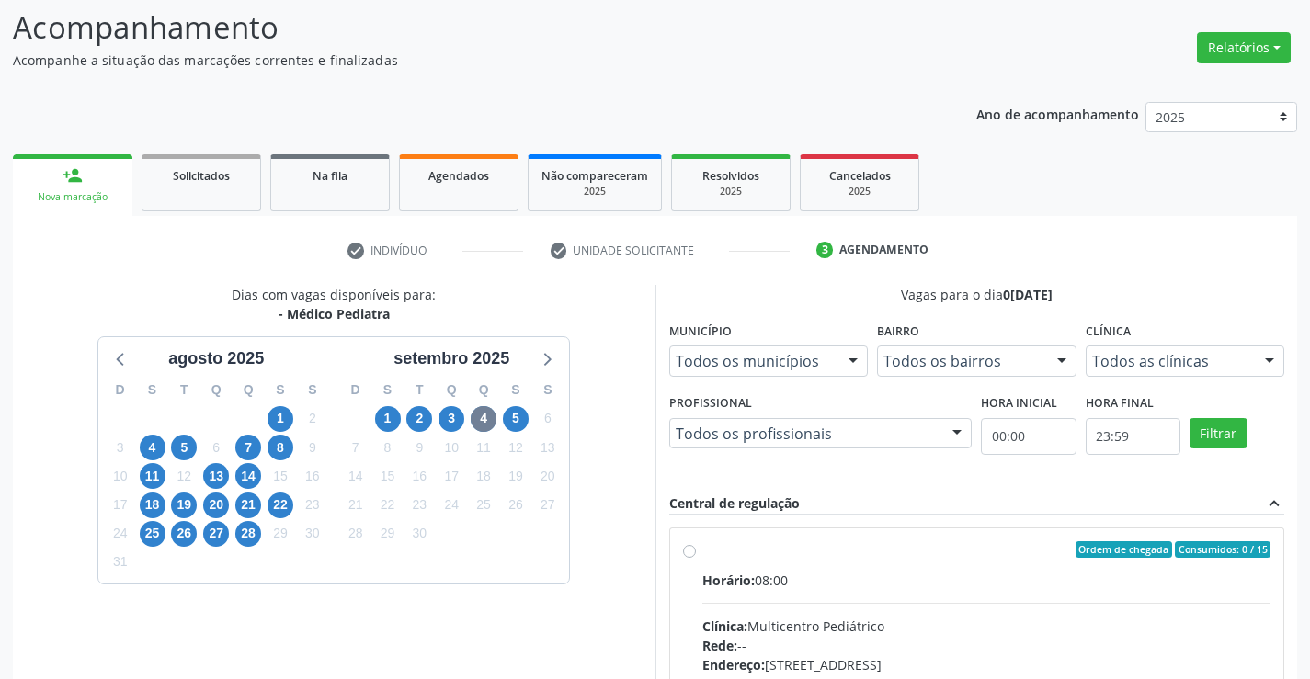
drag, startPoint x: 765, startPoint y: 594, endPoint x: 1236, endPoint y: 579, distance: 470.9
click at [696, 558] on input "Ordem de chegada Consumidos: 0 / 15 Horário: 08:00 Clínica: Multicentro Pediátr…" at bounding box center [689, 549] width 13 height 17
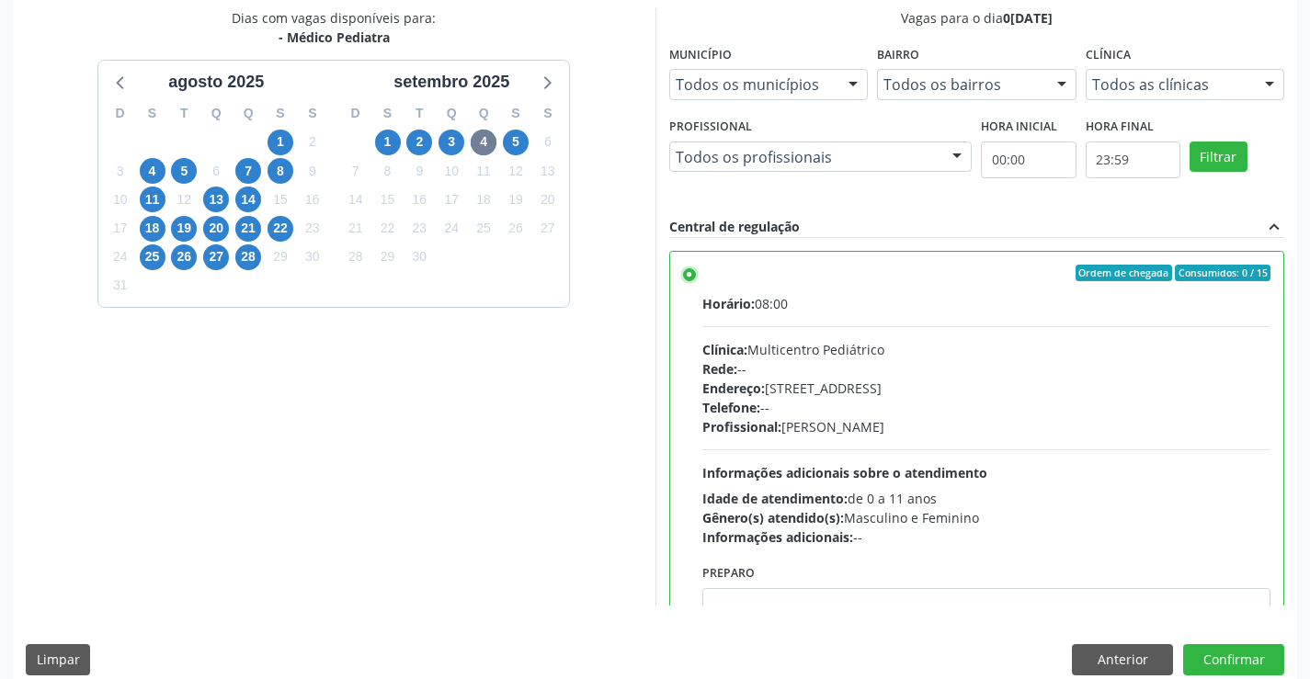
scroll to position [419, 0]
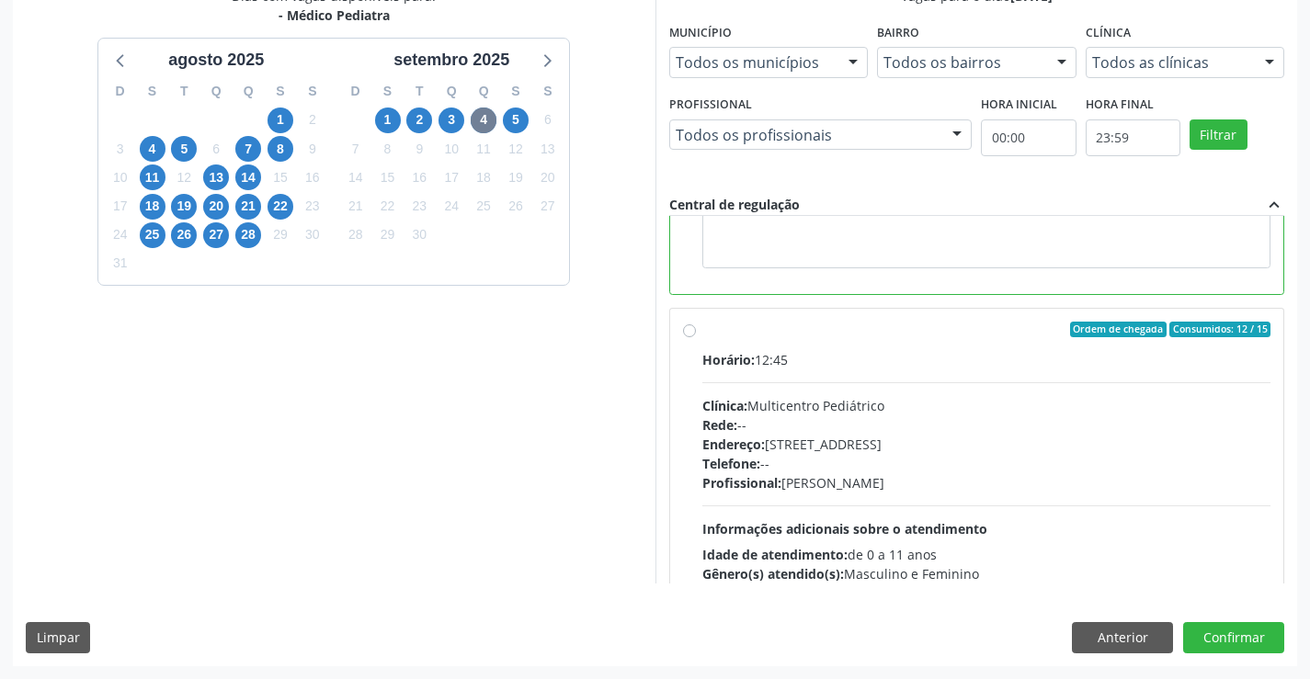
click at [815, 474] on div "Profissional: Maria Ubaldina Silva Calixto Sobreira" at bounding box center [986, 482] width 569 height 19
click at [696, 338] on input "Ordem de chegada Consumidos: 12 / 15 Horário: 12:45 Clínica: Multicentro Pediát…" at bounding box center [689, 330] width 13 height 17
radio input "false"
radio input "true"
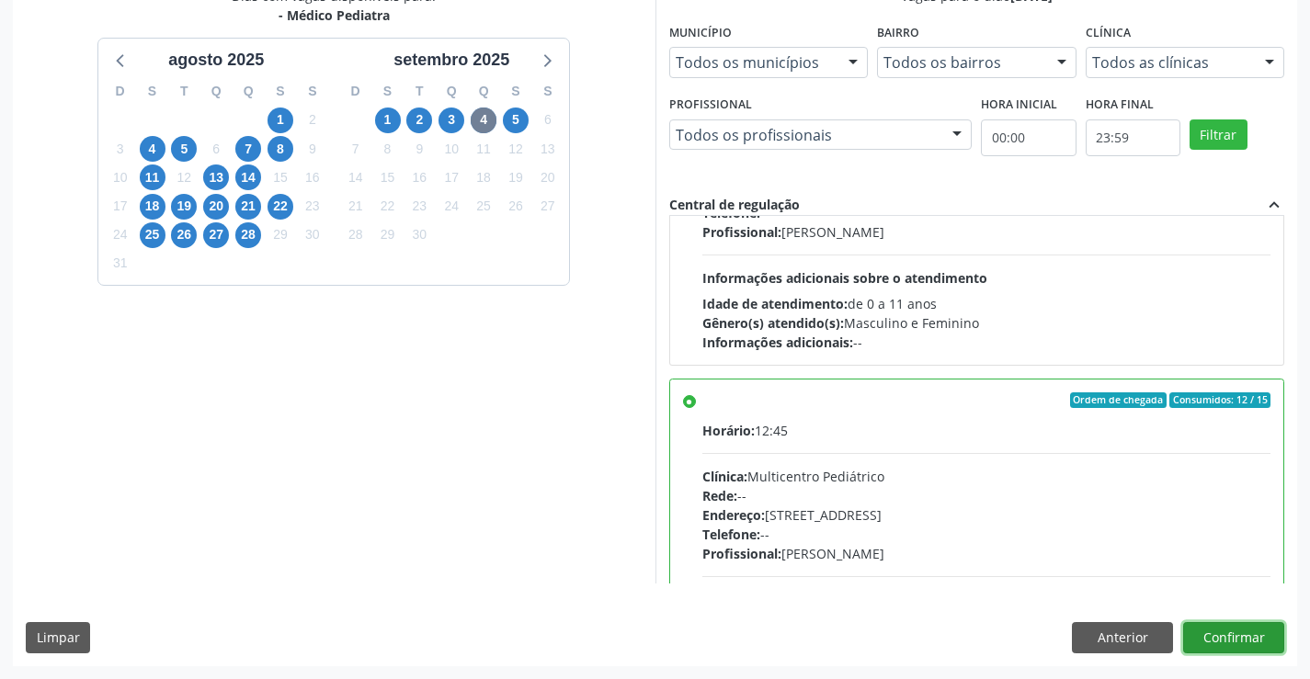
click at [1235, 640] on button "Confirmar" at bounding box center [1233, 637] width 101 height 31
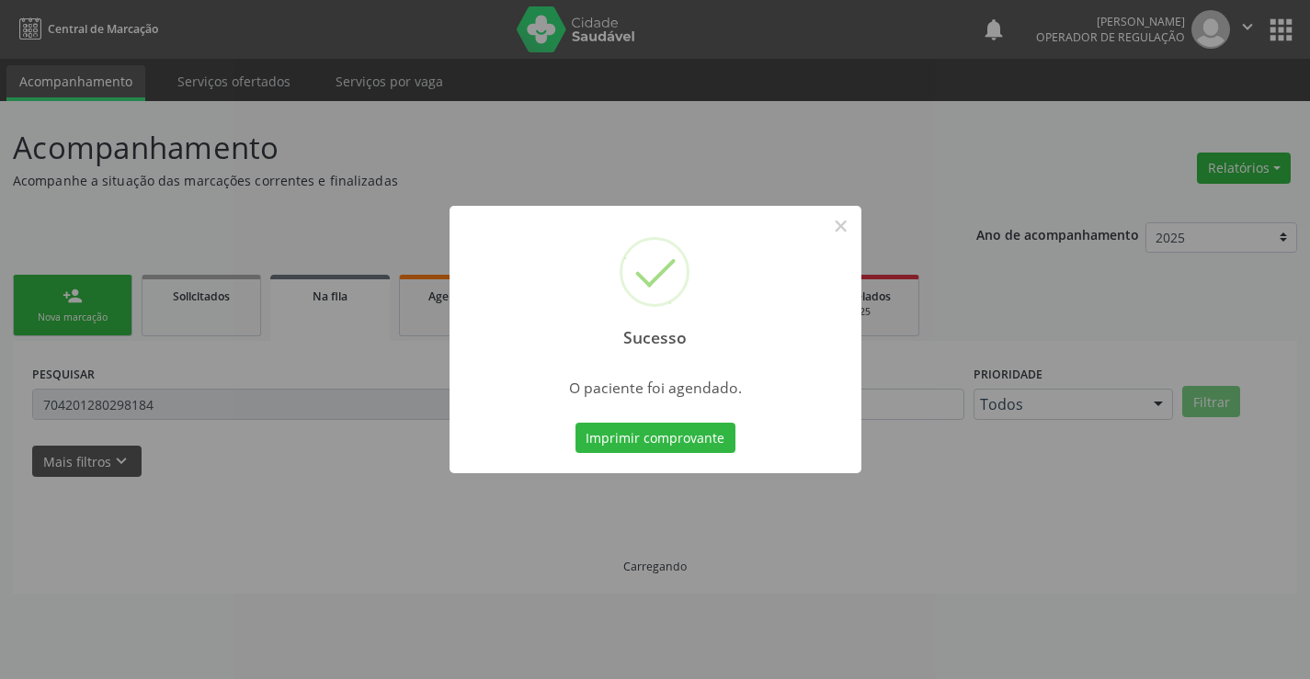
scroll to position [0, 0]
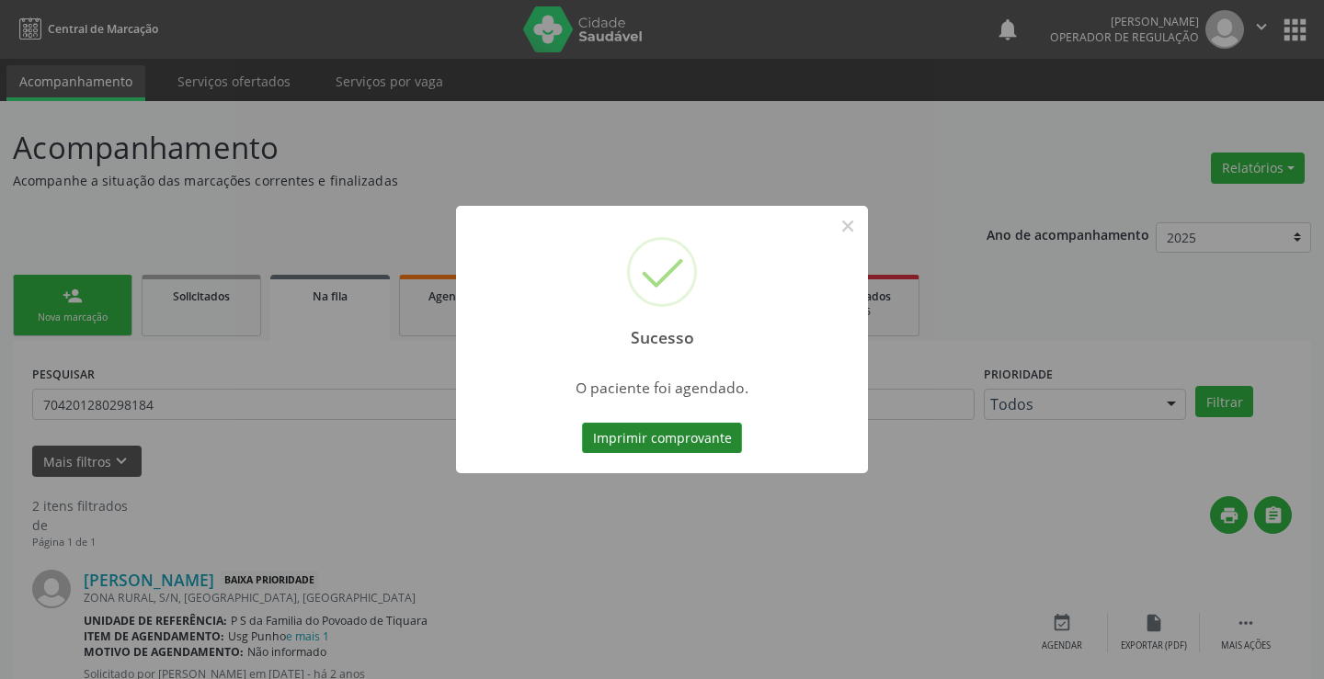
click at [712, 439] on button "Imprimir comprovante" at bounding box center [662, 438] width 160 height 31
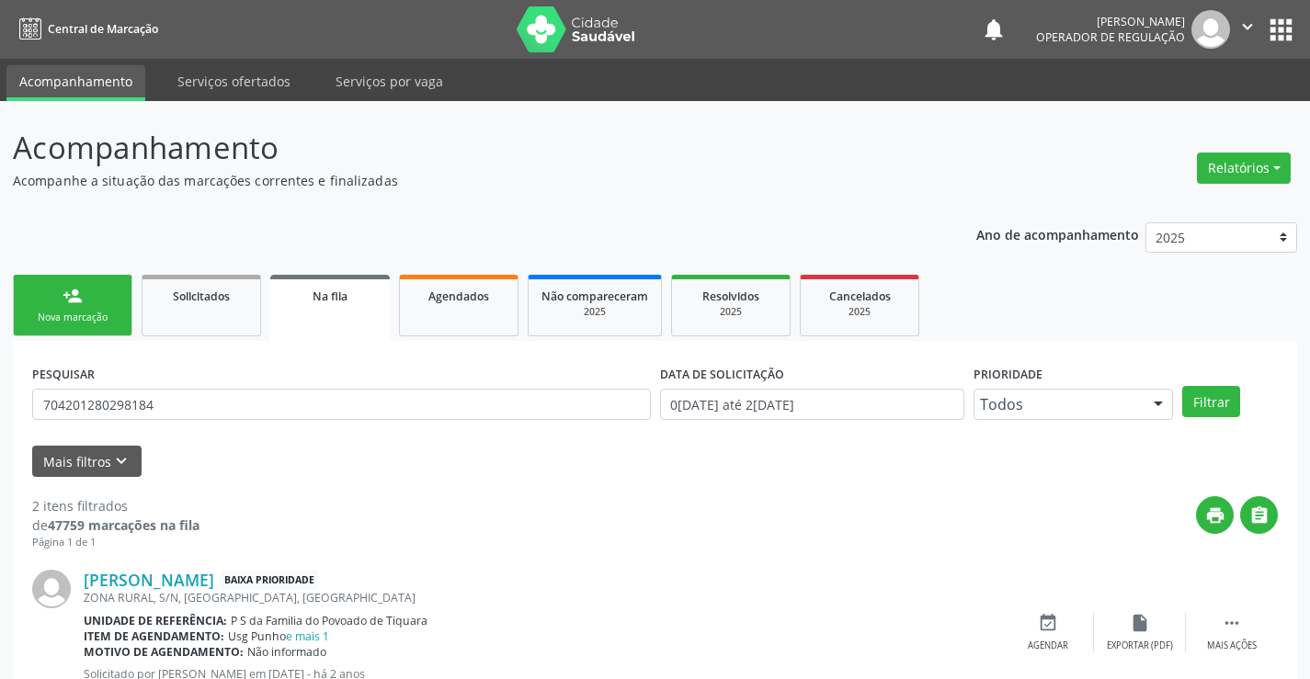
click at [76, 297] on div "person_add" at bounding box center [73, 296] width 20 height 20
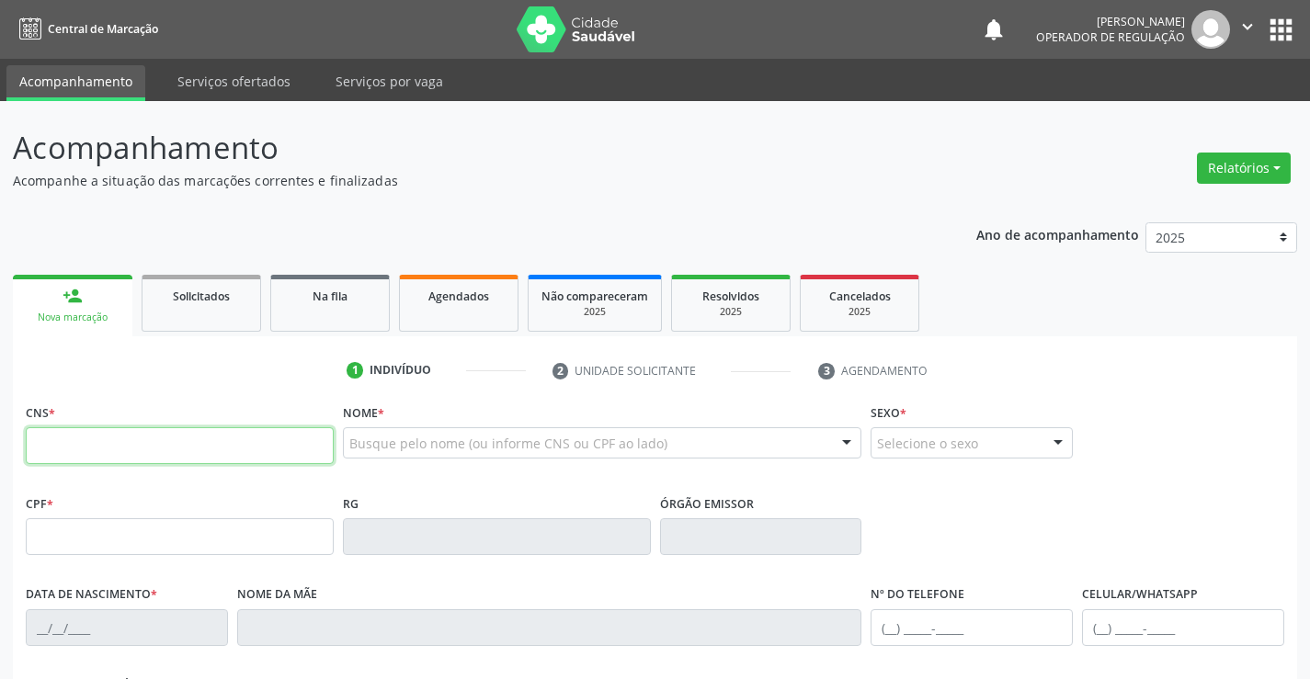
click at [69, 444] on input "text" at bounding box center [180, 445] width 308 height 37
type input "705 0028 9184 9952"
type input "7399706"
type input "06/01/2015"
type input "(64) 98454-4393"
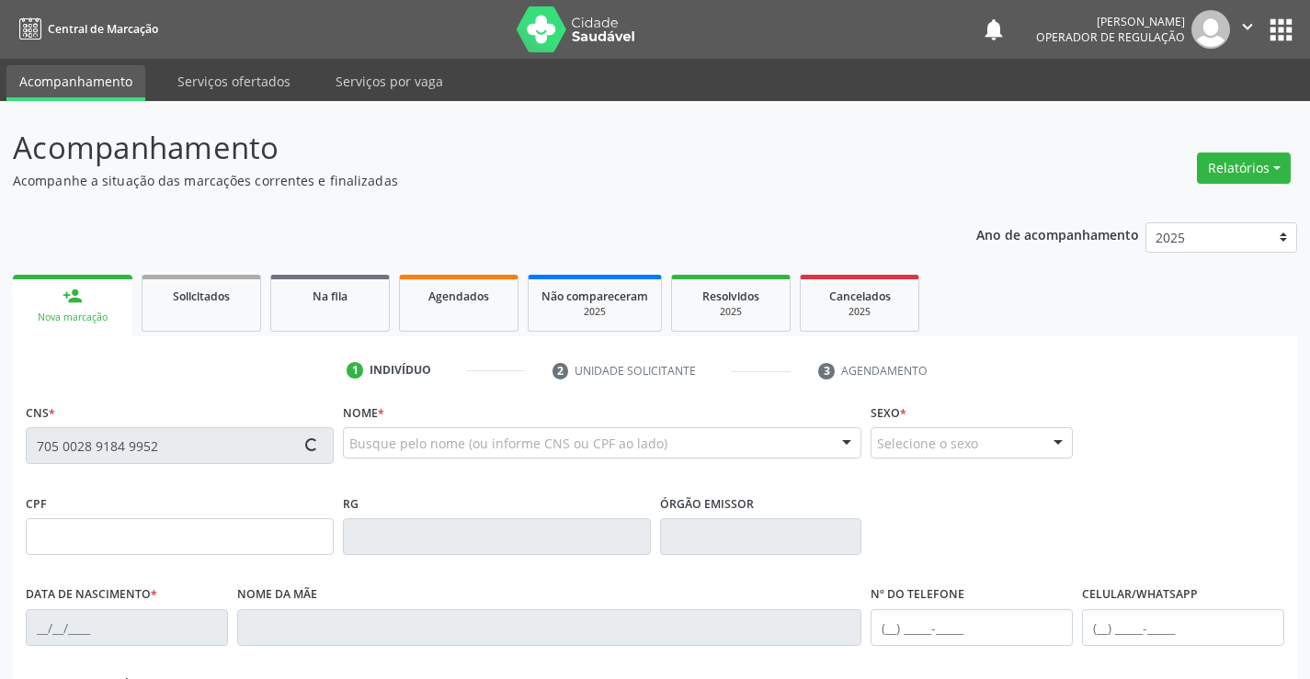
type input "(64) 98454-4393"
type input "714.072.201-36"
type input "41"
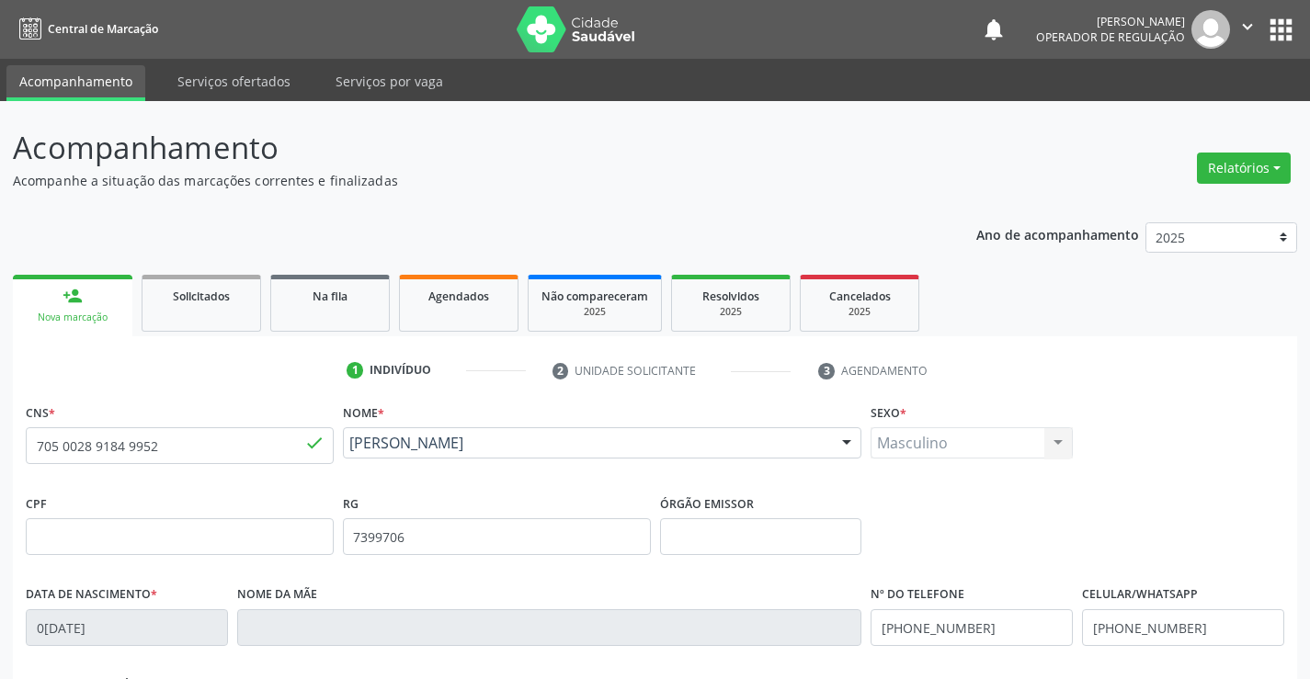
scroll to position [317, 0]
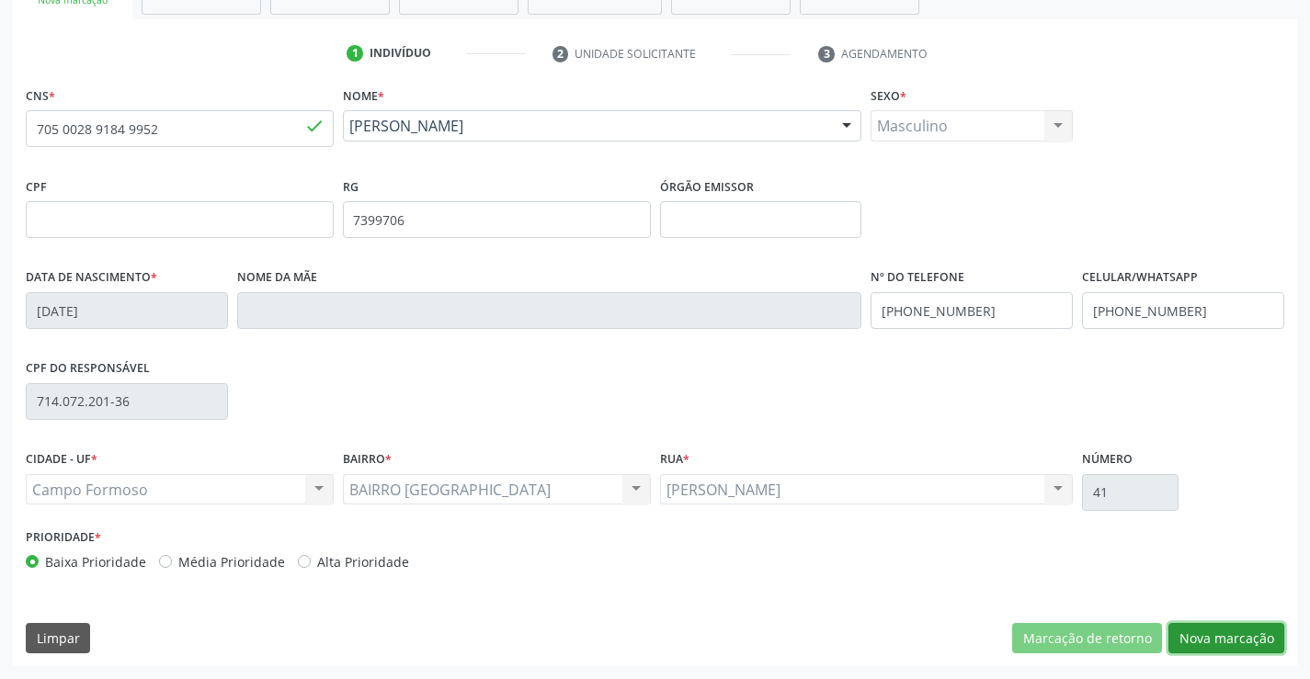
click at [1225, 638] on button "Nova marcação" at bounding box center [1226, 638] width 116 height 31
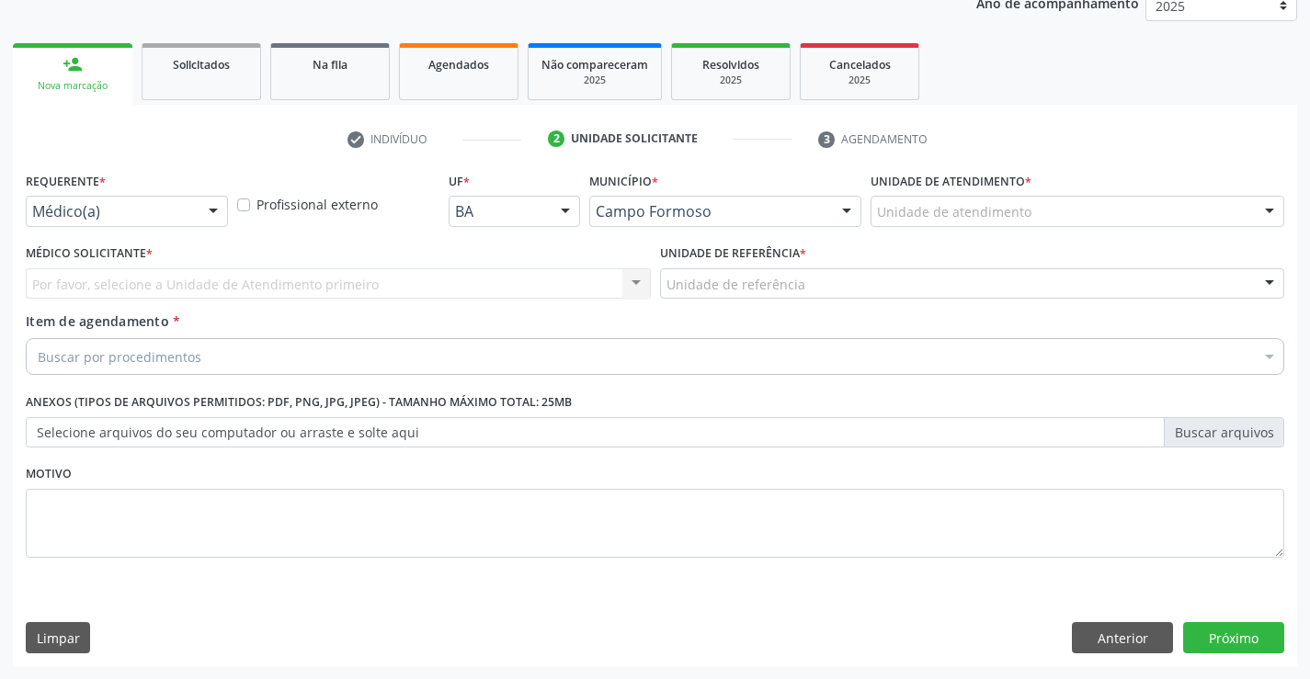
click at [149, 222] on div "Médico(a)" at bounding box center [127, 211] width 202 height 31
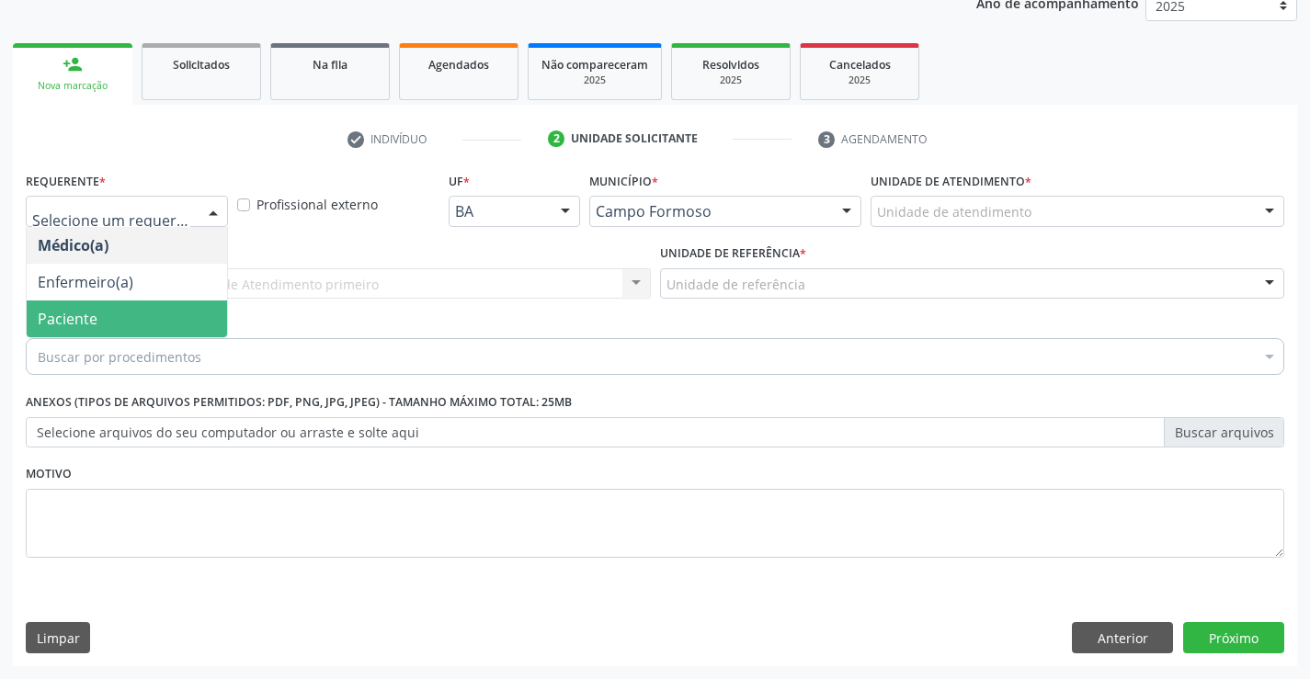
click at [84, 309] on span "Paciente" at bounding box center [68, 319] width 60 height 20
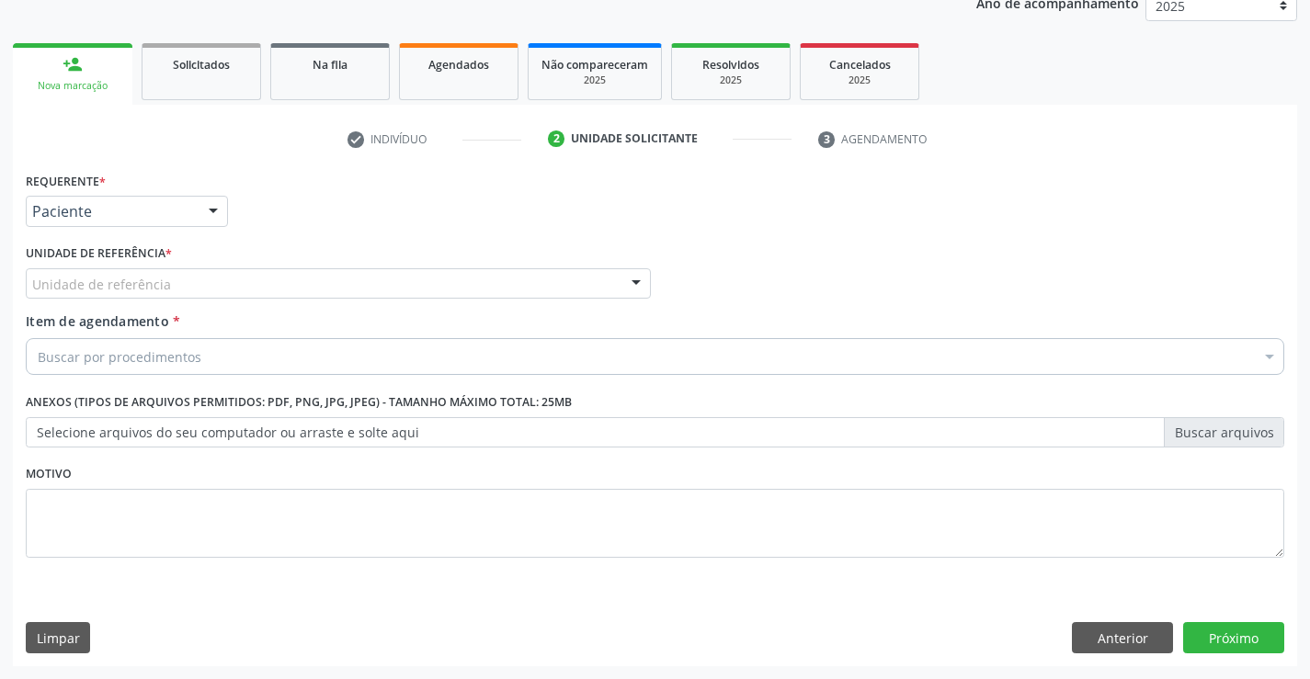
click at [179, 286] on div "Unidade de referência" at bounding box center [338, 283] width 625 height 31
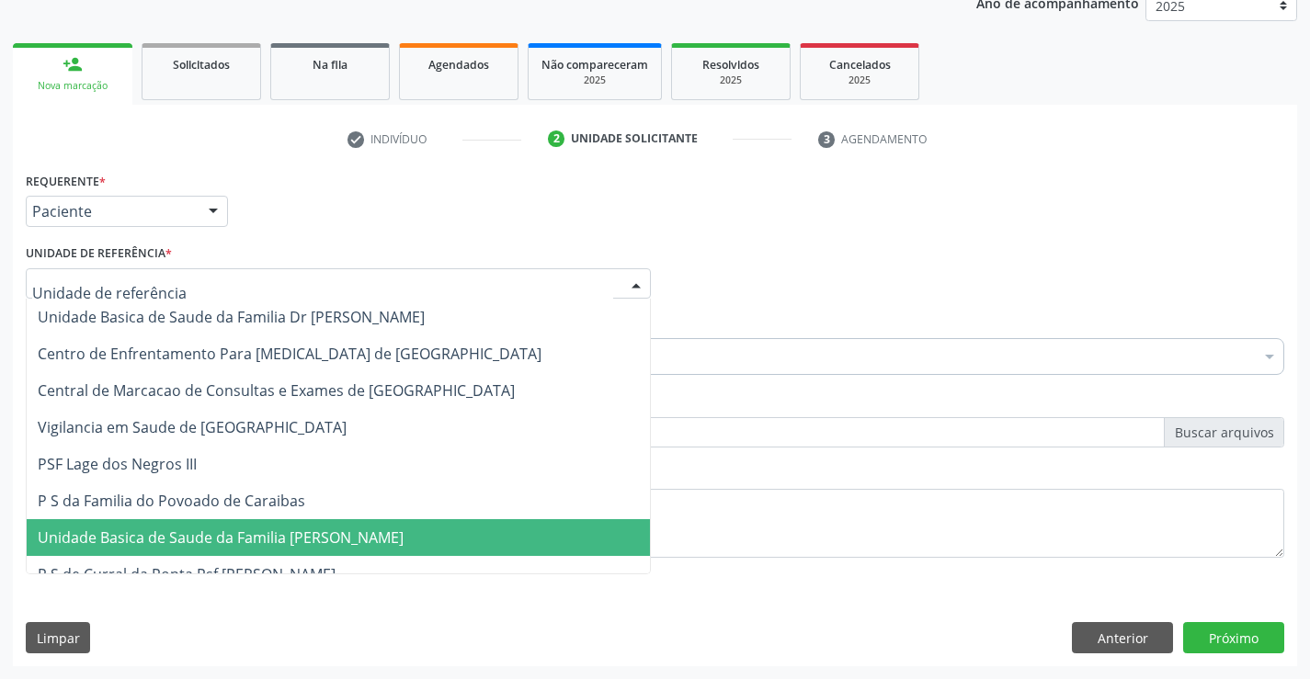
click at [197, 538] on span "Unidade Basica de Saude da Familia [PERSON_NAME]" at bounding box center [221, 538] width 366 height 20
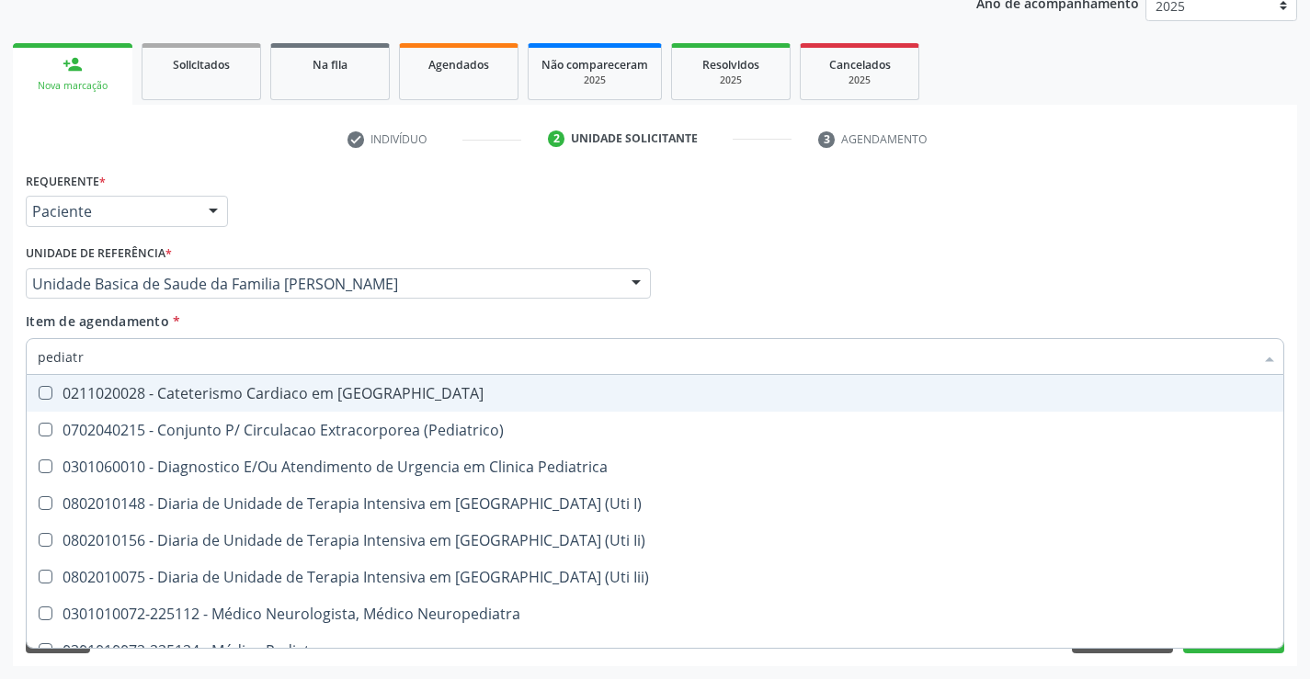
type input "pediatra"
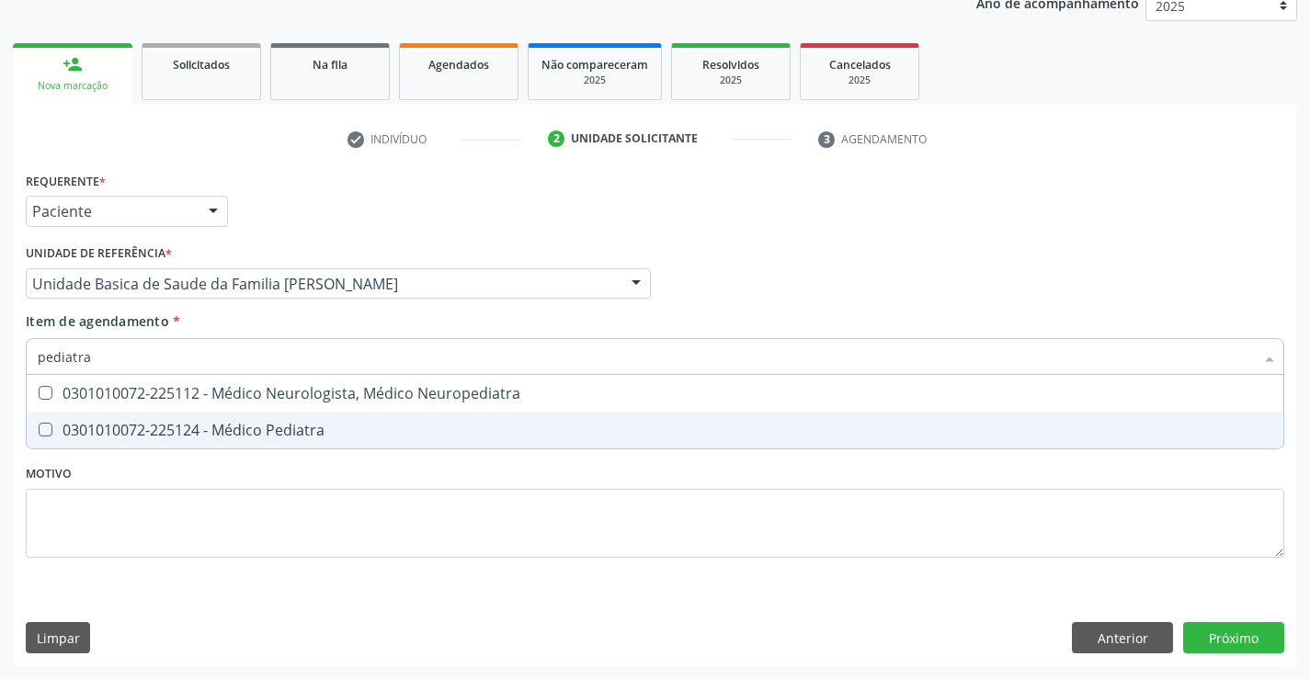
click at [188, 435] on div "0301010072-225124 - Médico Pediatra" at bounding box center [655, 430] width 1235 height 15
checkbox Pediatra "true"
click at [1261, 642] on div "Requerente * Paciente Médico(a) Enfermeiro(a) Paciente Nenhum resultado encontr…" at bounding box center [655, 416] width 1284 height 499
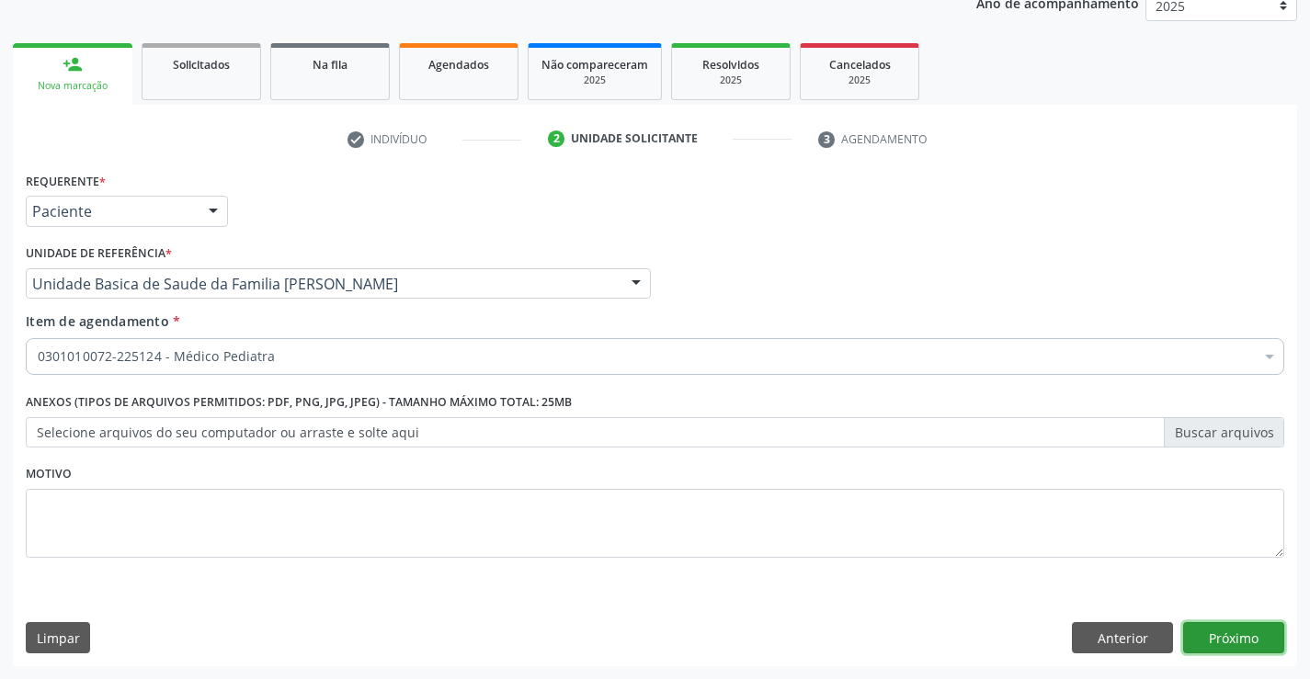
click at [1229, 641] on button "Próximo" at bounding box center [1233, 637] width 101 height 31
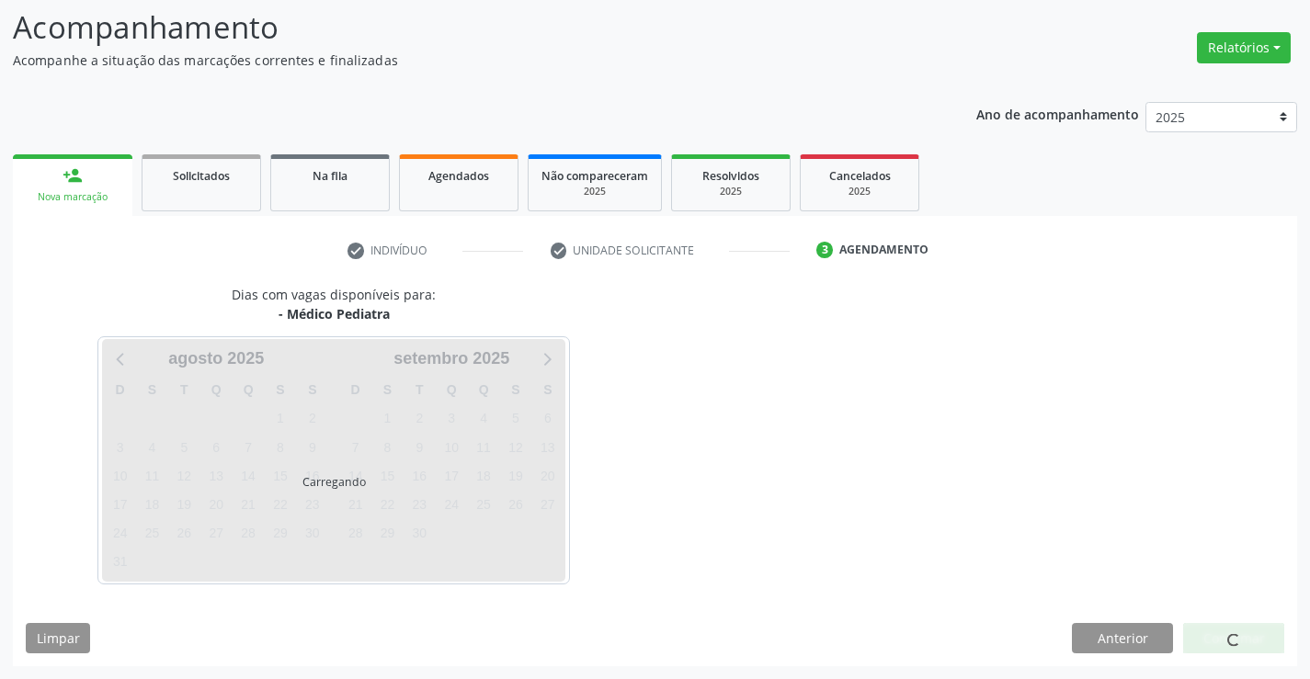
scroll to position [120, 0]
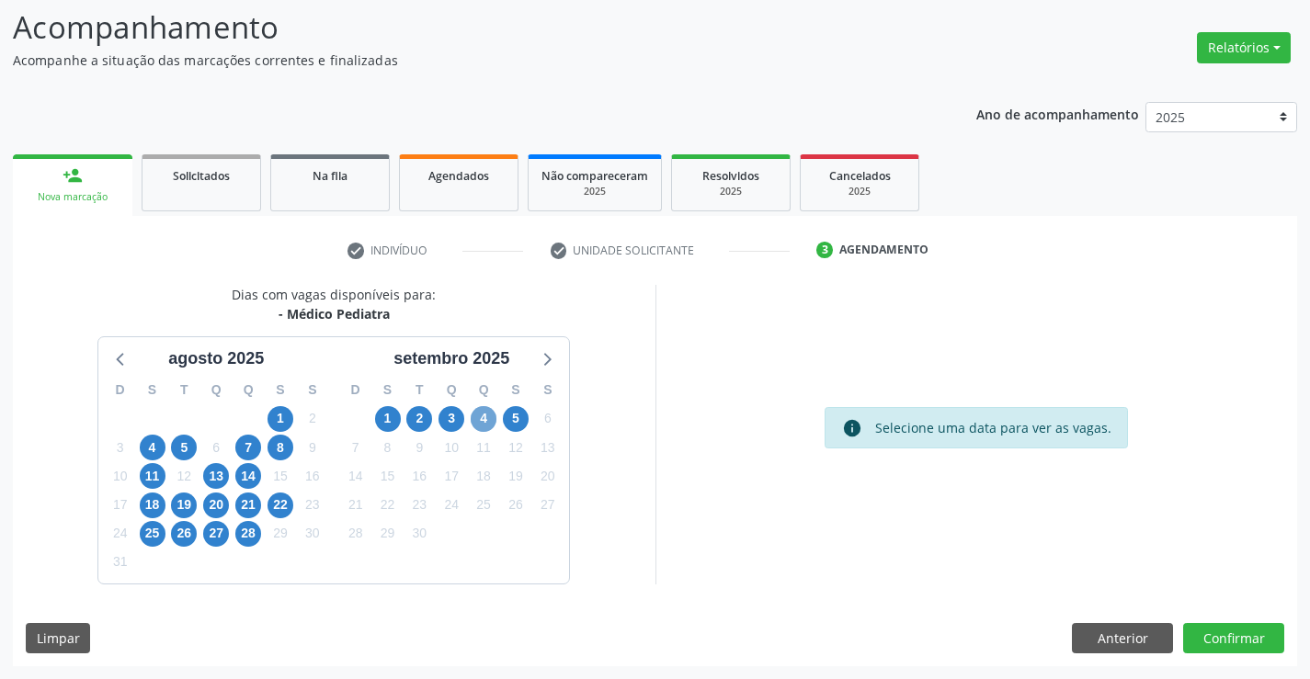
click at [482, 427] on span "4" at bounding box center [484, 419] width 26 height 26
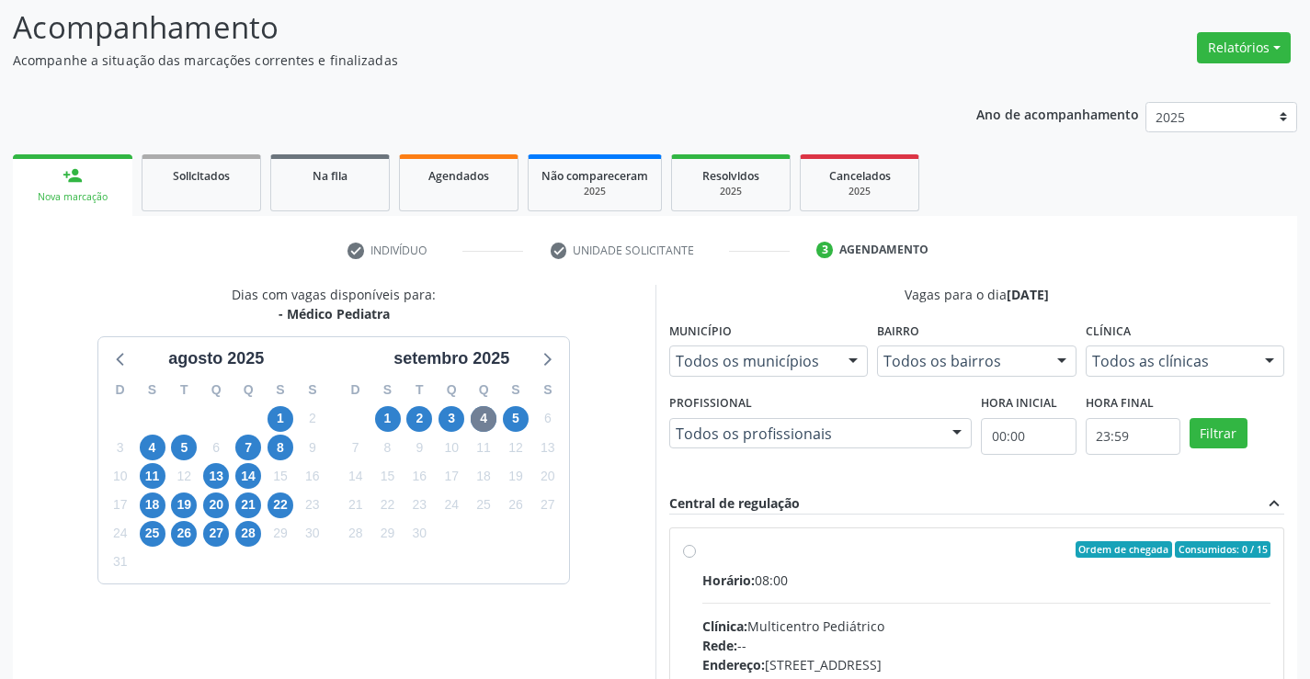
click at [696, 558] on input "Ordem de chegada Consumidos: 0 / 15 Horário: 08:00 Clínica: Multicentro Pediátr…" at bounding box center [689, 549] width 13 height 17
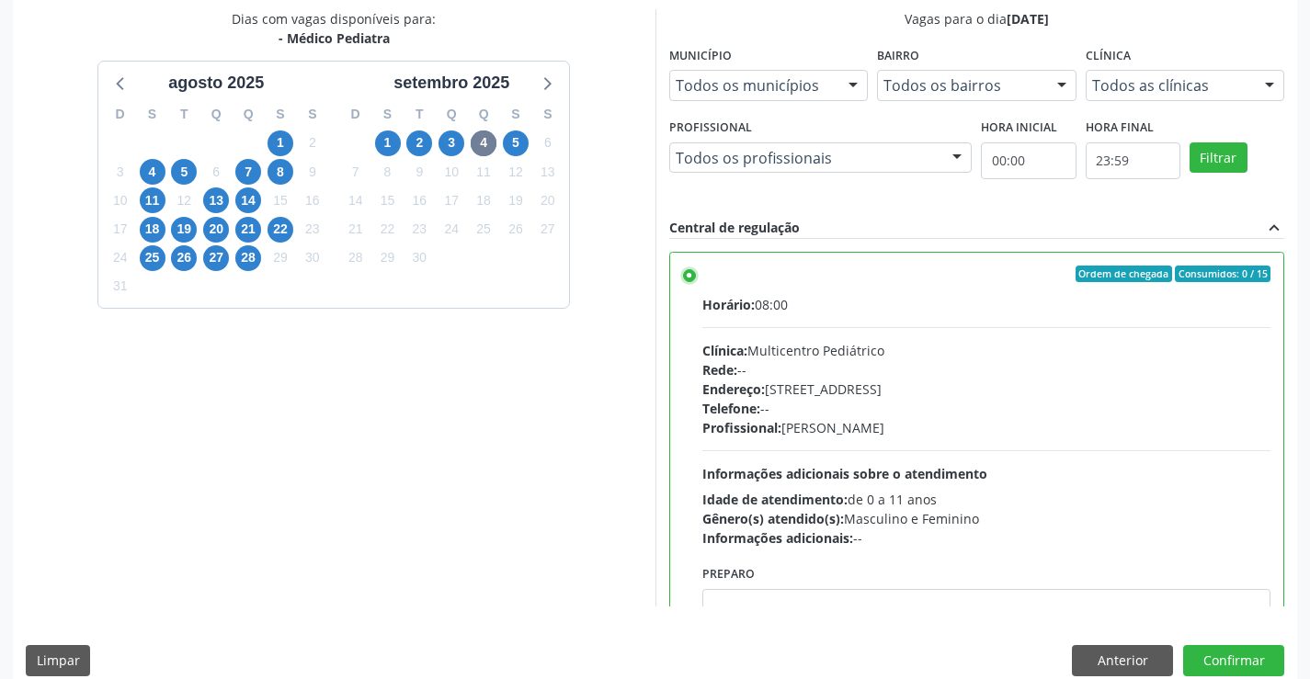
scroll to position [419, 0]
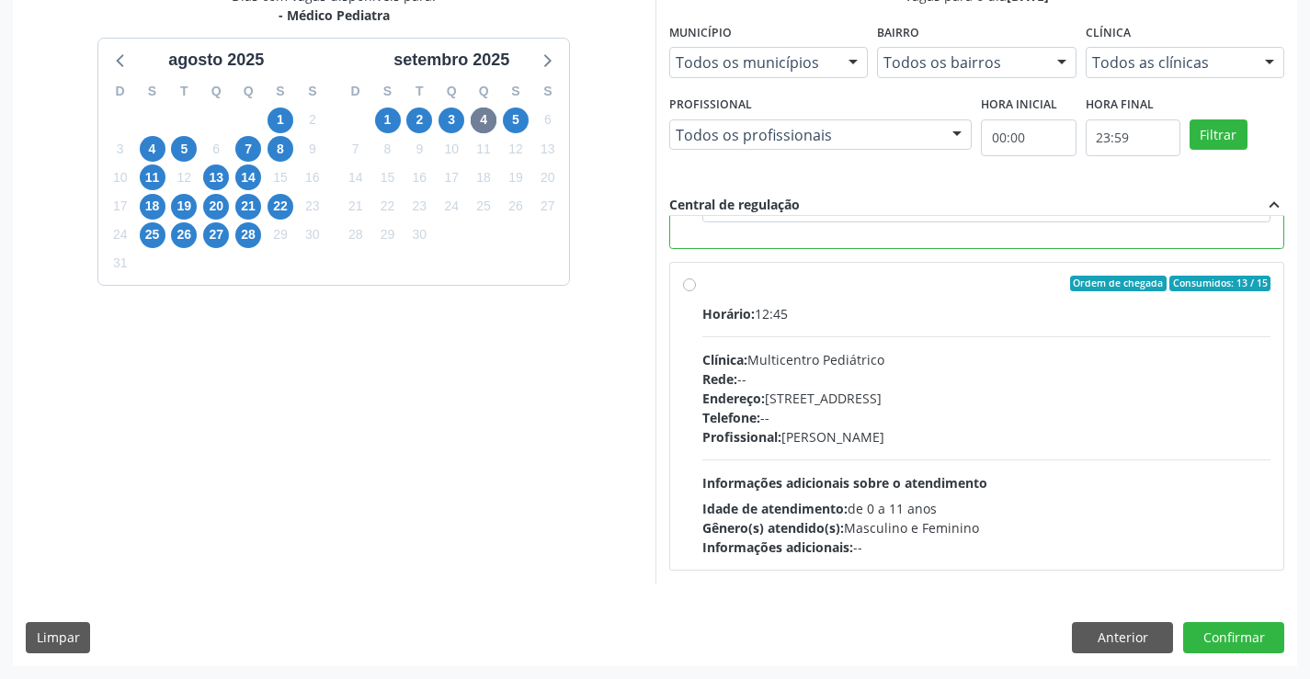
click at [882, 487] on span "Informações adicionais sobre o atendimento" at bounding box center [844, 482] width 285 height 17
click at [696, 292] on input "Ordem de chegada Consumidos: 13 / 15 Horário: 12:45 Clínica: Multicentro Pediát…" at bounding box center [689, 284] width 13 height 17
radio input "false"
radio input "true"
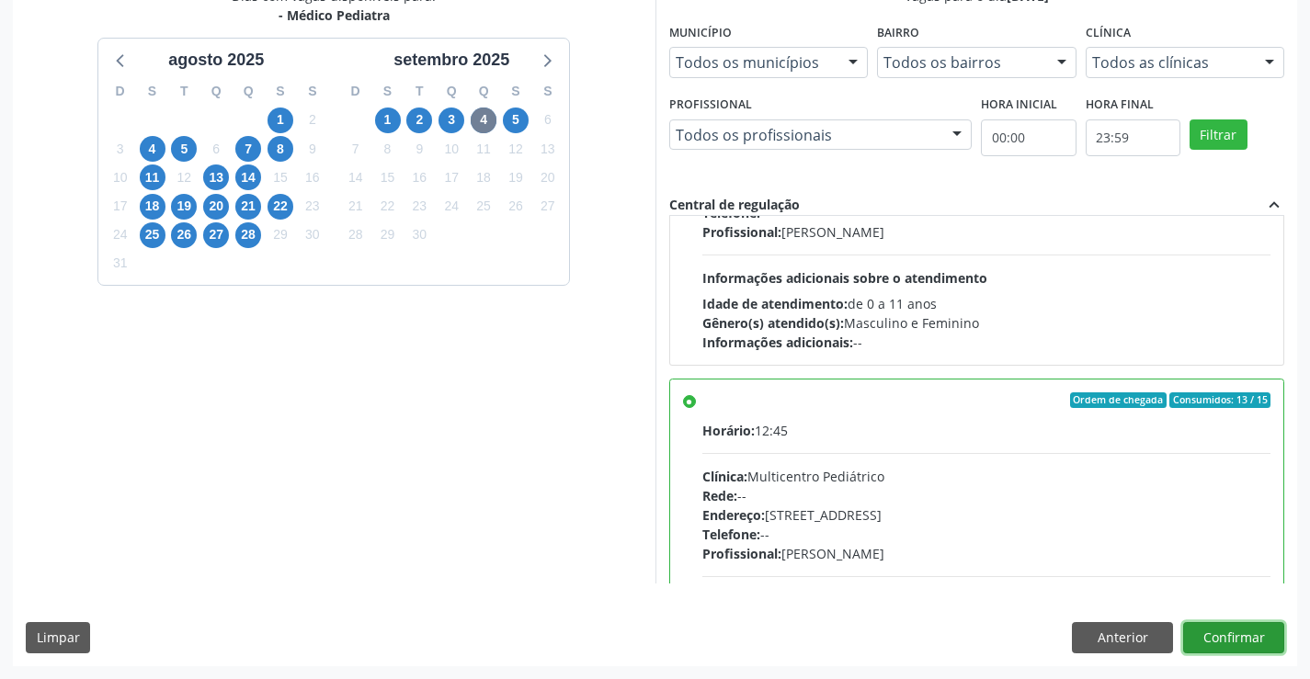
click at [1226, 630] on button "Confirmar" at bounding box center [1233, 637] width 101 height 31
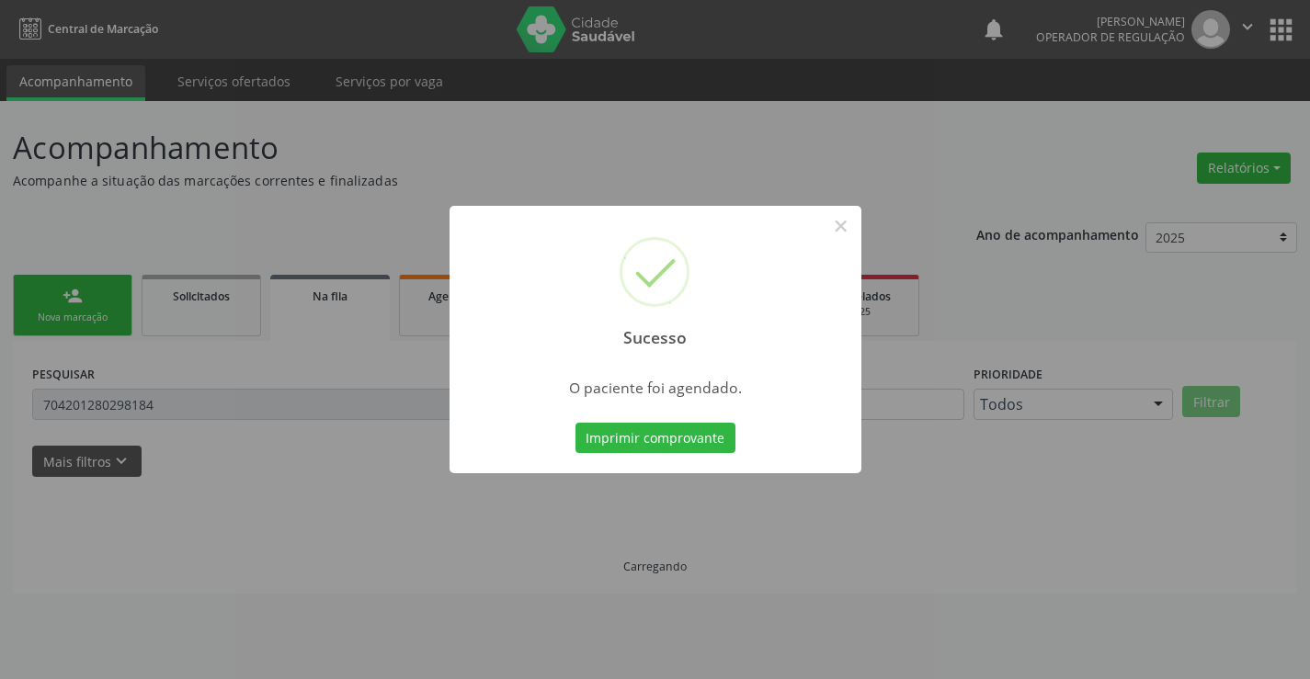
scroll to position [0, 0]
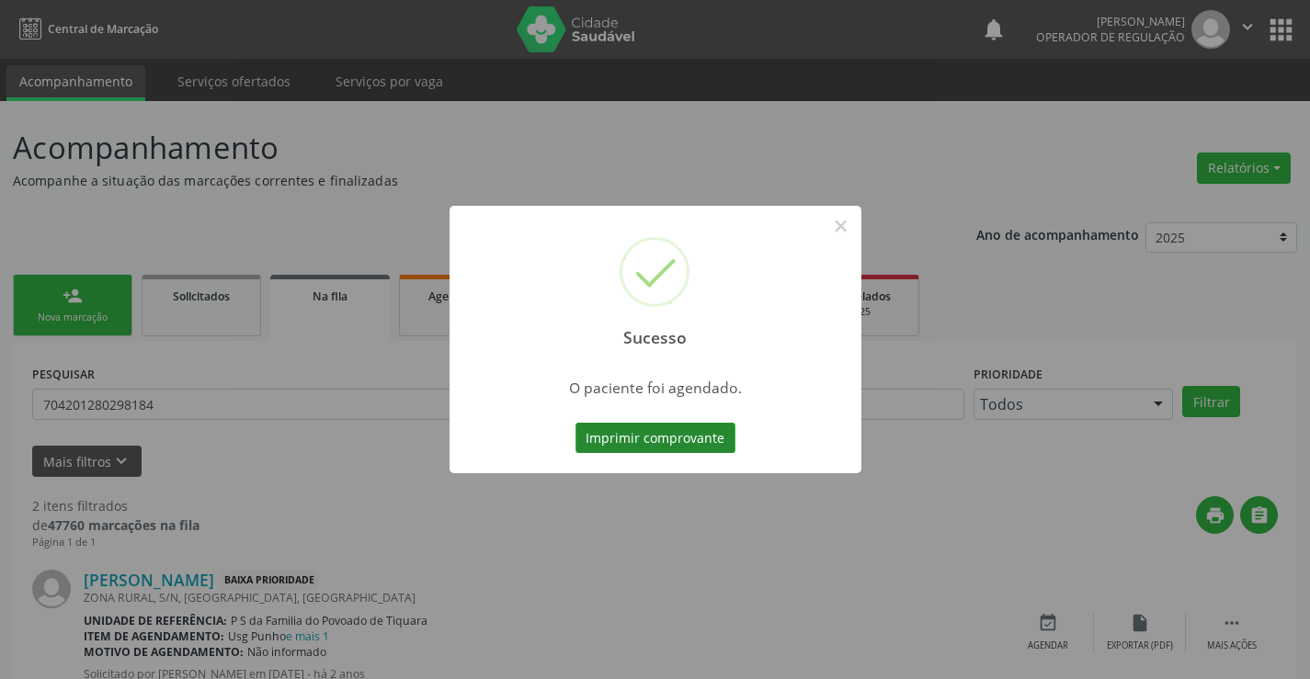
click at [703, 451] on button "Imprimir comprovante" at bounding box center [656, 438] width 160 height 31
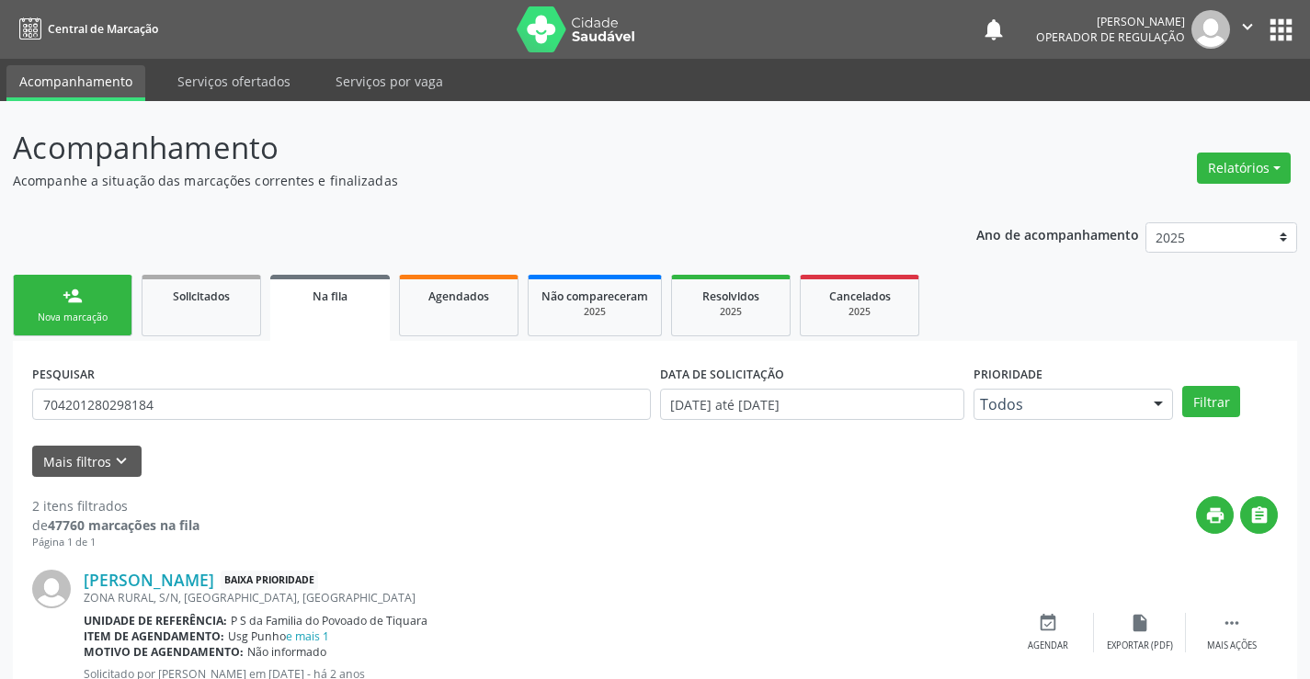
click at [83, 302] on link "person_add Nova marcação" at bounding box center [73, 306] width 120 height 62
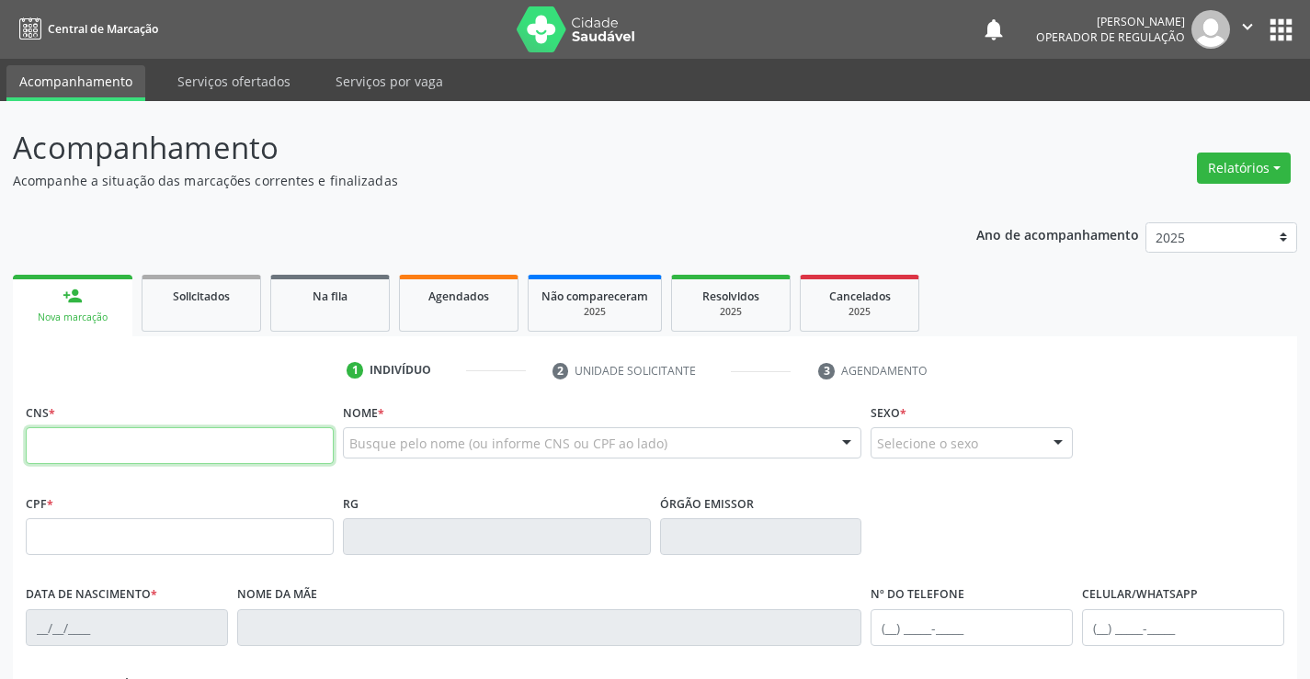
click at [134, 455] on input "text" at bounding box center [180, 445] width 308 height 37
type input "700 9089 2349 0195"
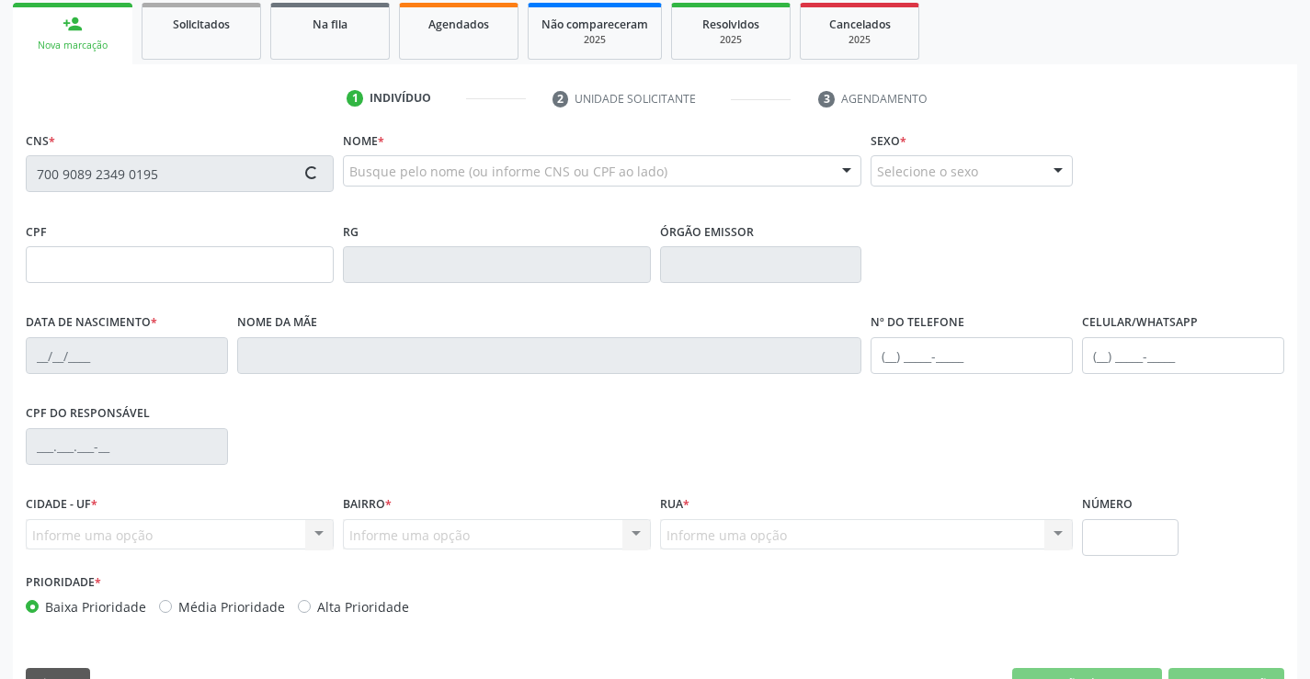
scroll to position [276, 0]
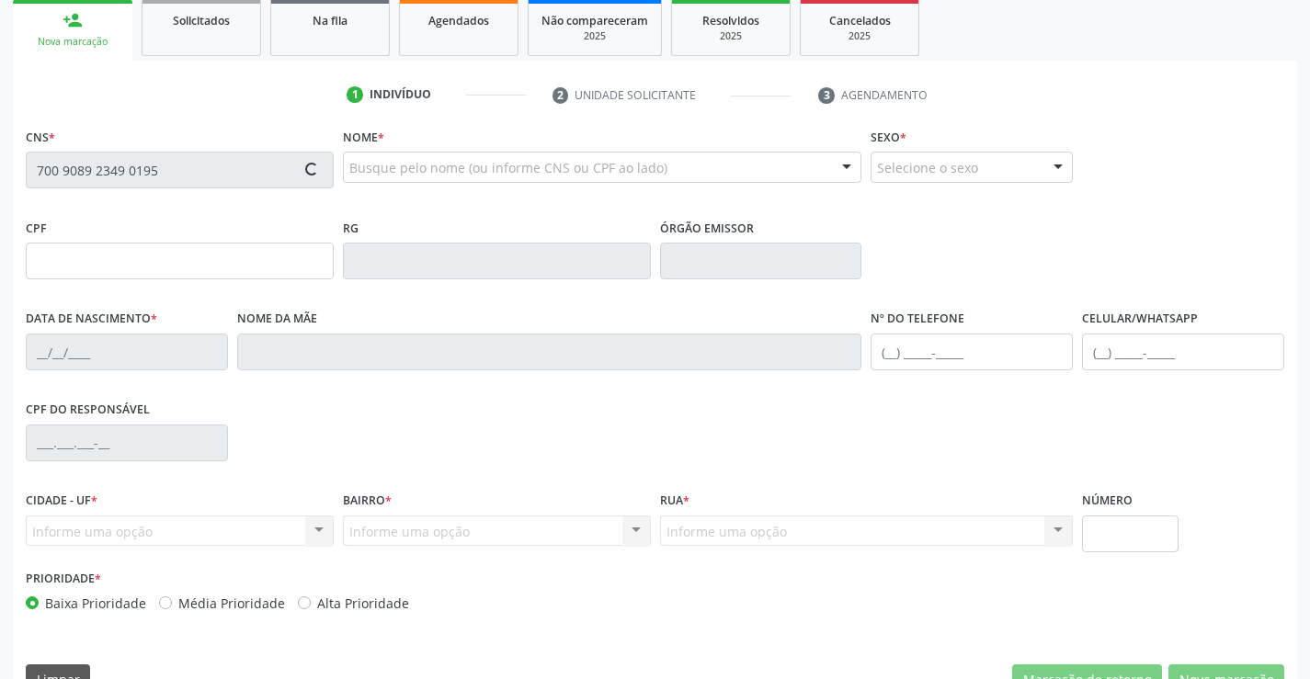
type input "[DATE]"
type input "S/N"
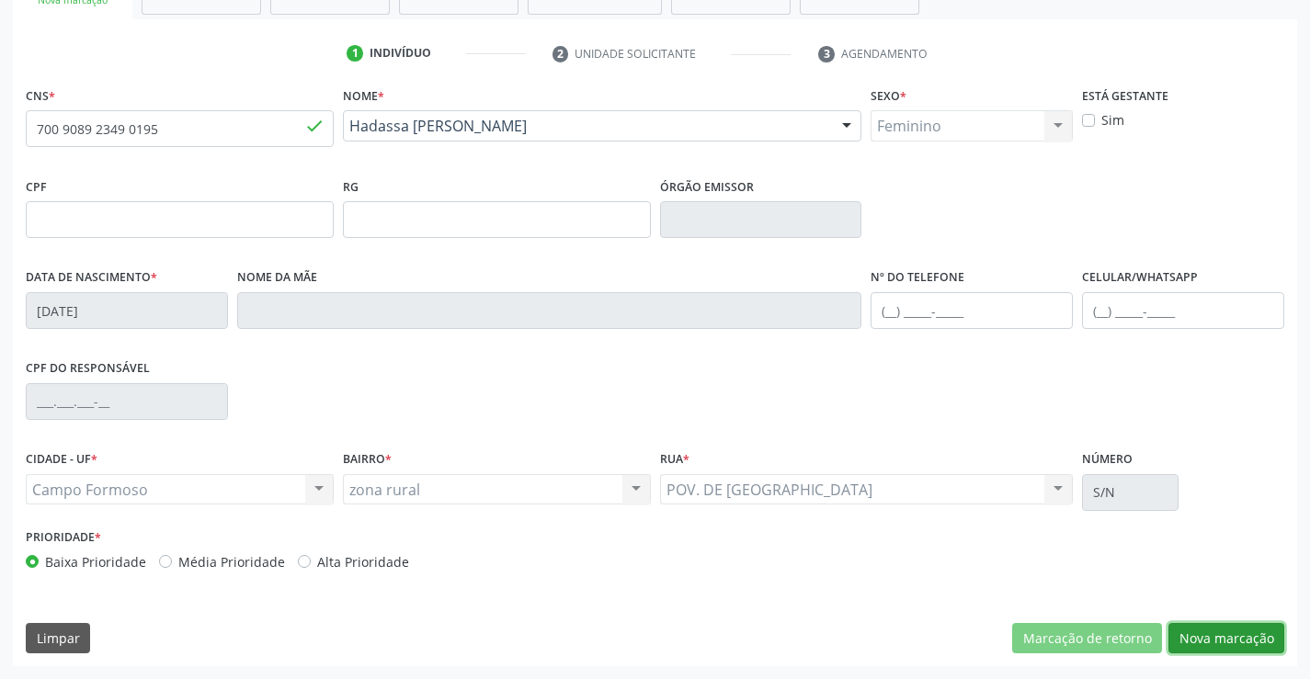
click at [1219, 638] on button "Nova marcação" at bounding box center [1226, 638] width 116 height 31
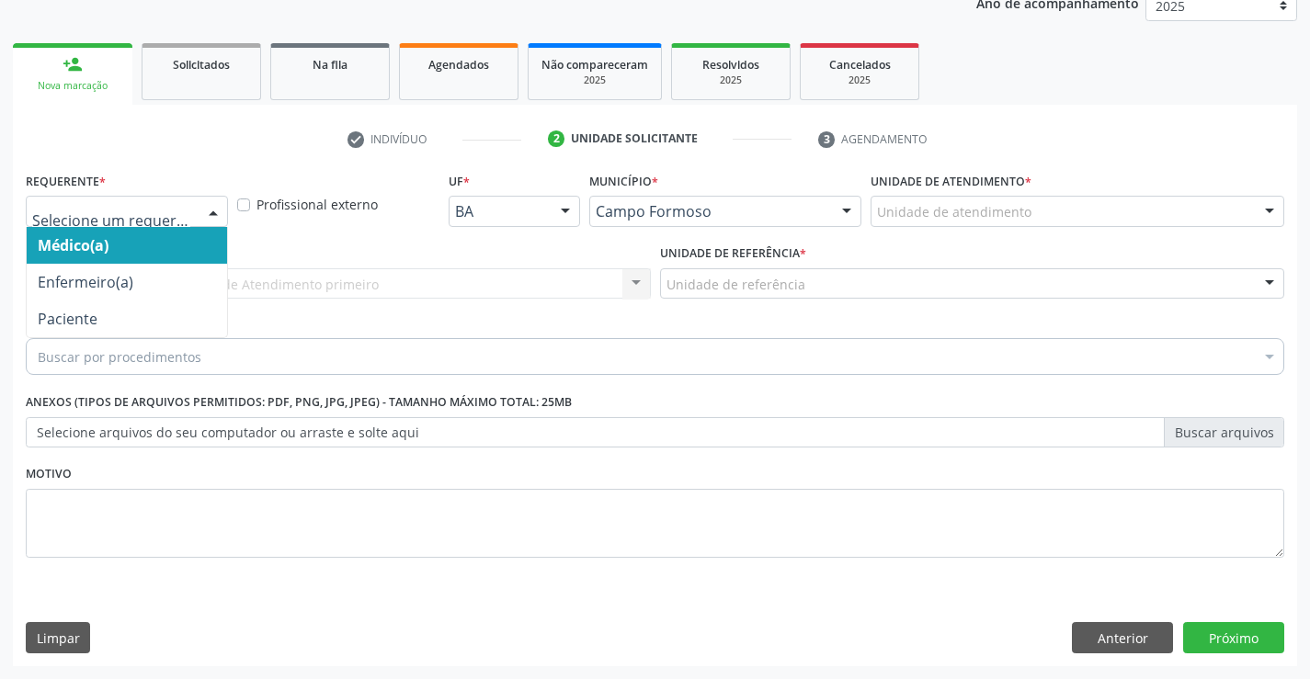
drag, startPoint x: 158, startPoint y: 210, endPoint x: 85, endPoint y: 280, distance: 102.1
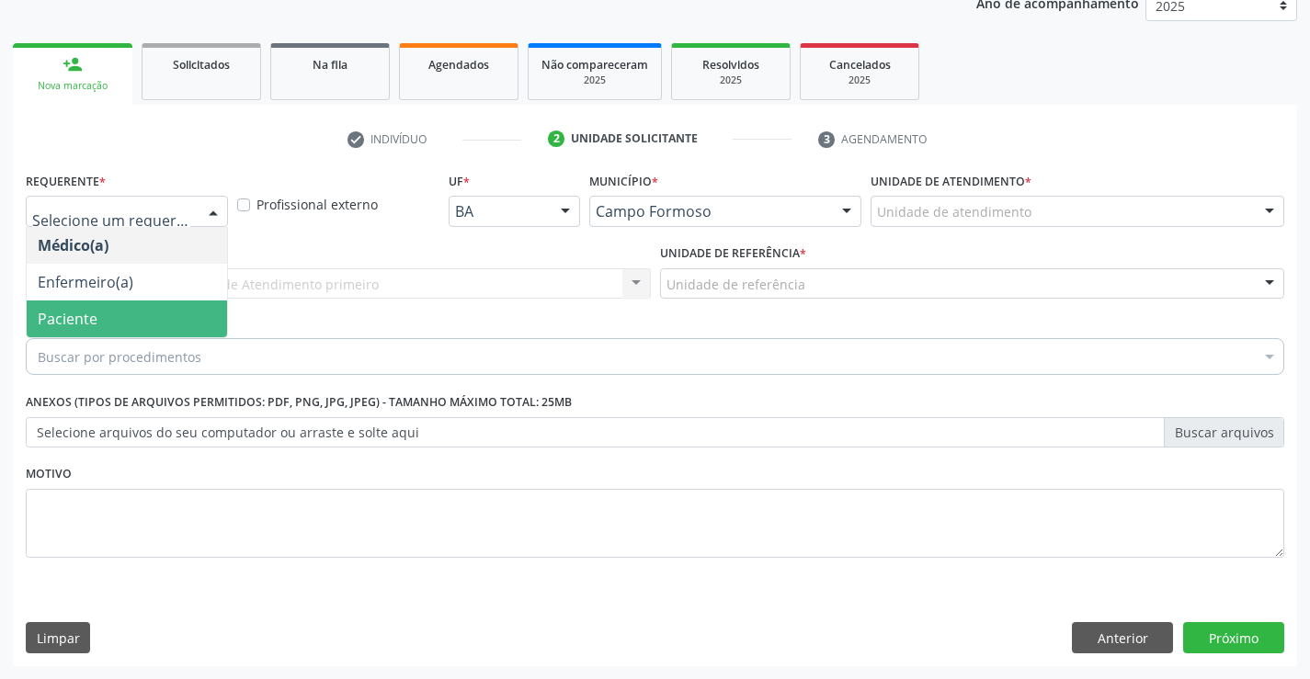
click at [85, 313] on span "Paciente" at bounding box center [68, 319] width 60 height 20
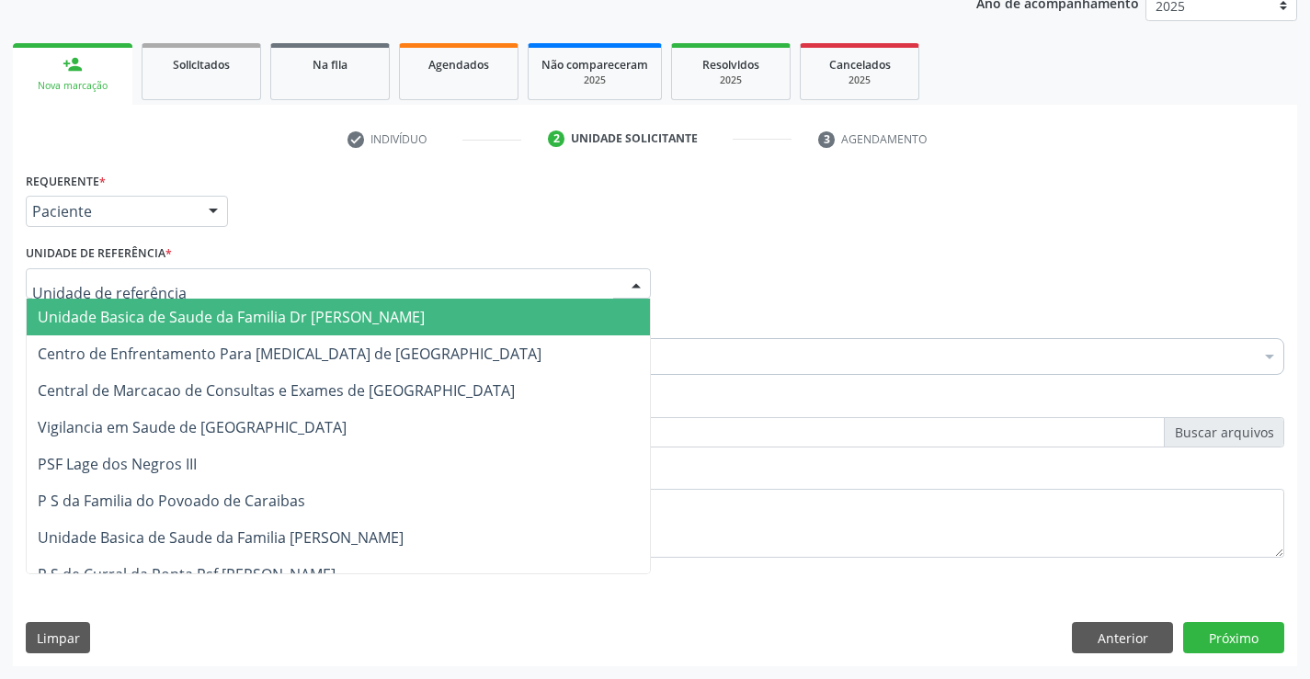
click at [238, 273] on div at bounding box center [338, 283] width 625 height 31
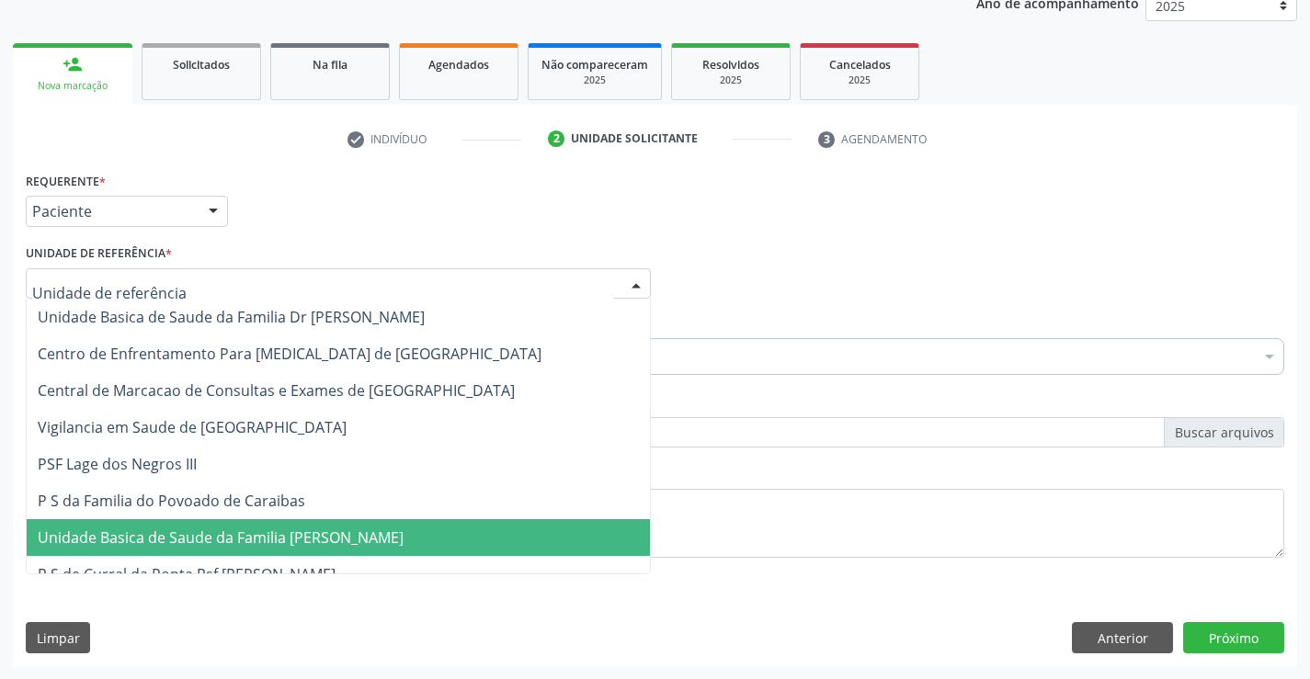
click at [257, 532] on span "Unidade Basica de Saude da Familia [PERSON_NAME]" at bounding box center [221, 538] width 366 height 20
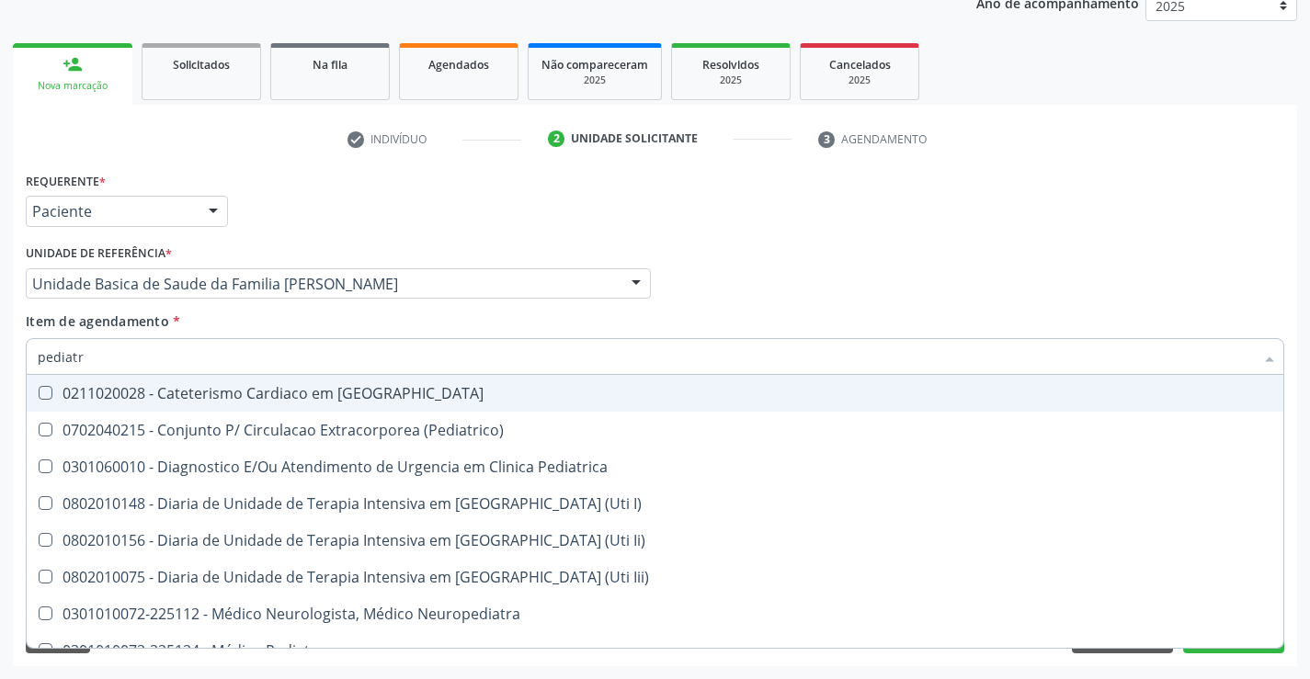
type input "pediatra"
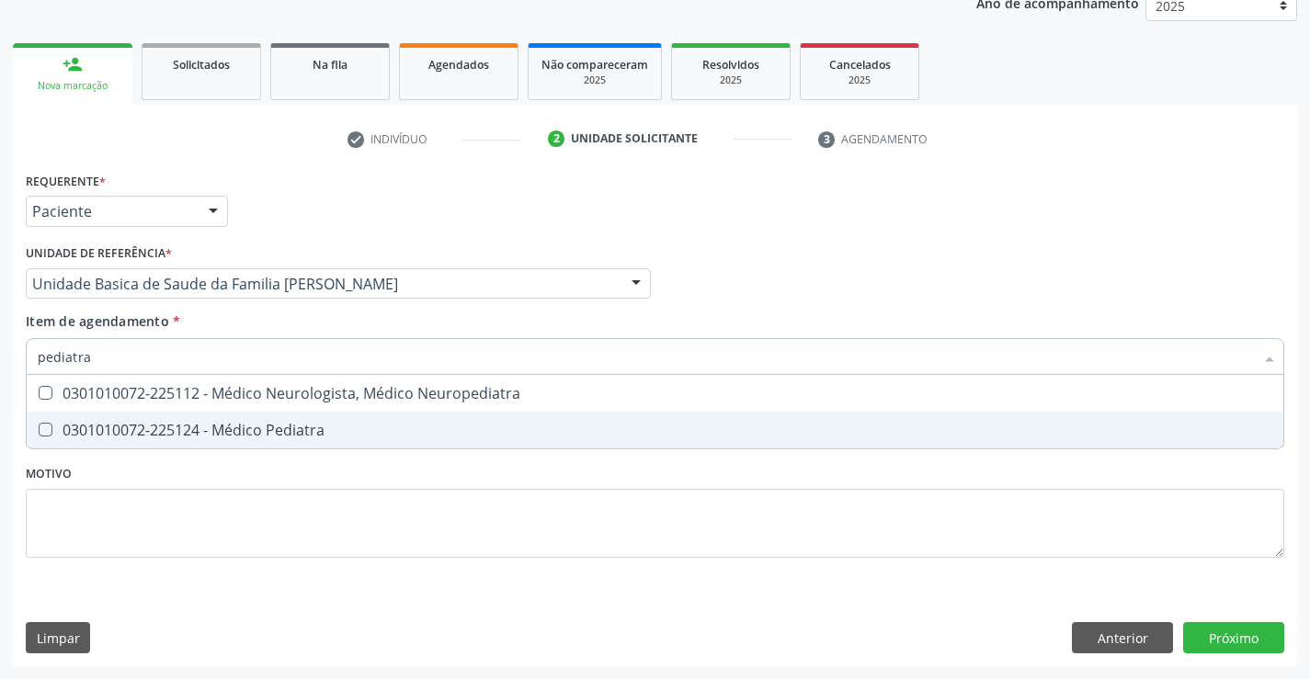
click at [240, 438] on div "0301010072-225124 - Médico Pediatra" at bounding box center [655, 430] width 1235 height 15
checkbox Pediatra "true"
click at [1236, 632] on div "Requerente * Paciente Médico(a) Enfermeiro(a) Paciente Nenhum resultado encontr…" at bounding box center [655, 416] width 1284 height 499
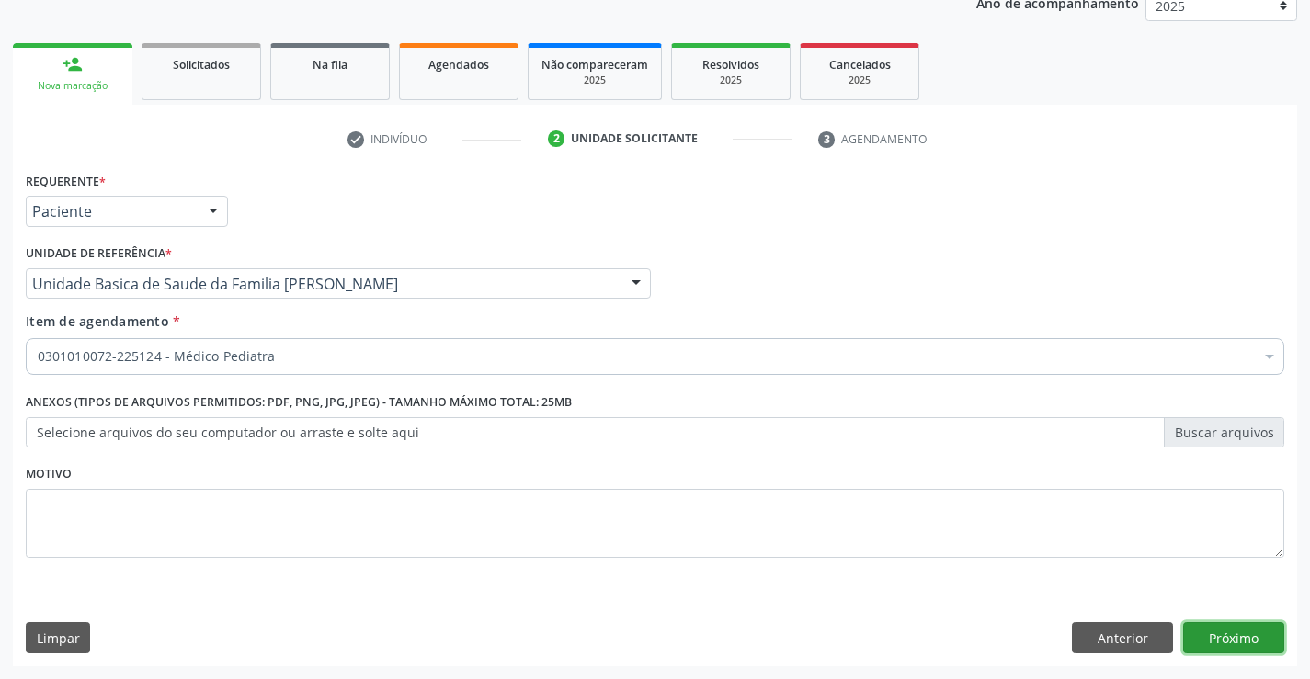
click at [1203, 644] on button "Próximo" at bounding box center [1233, 637] width 101 height 31
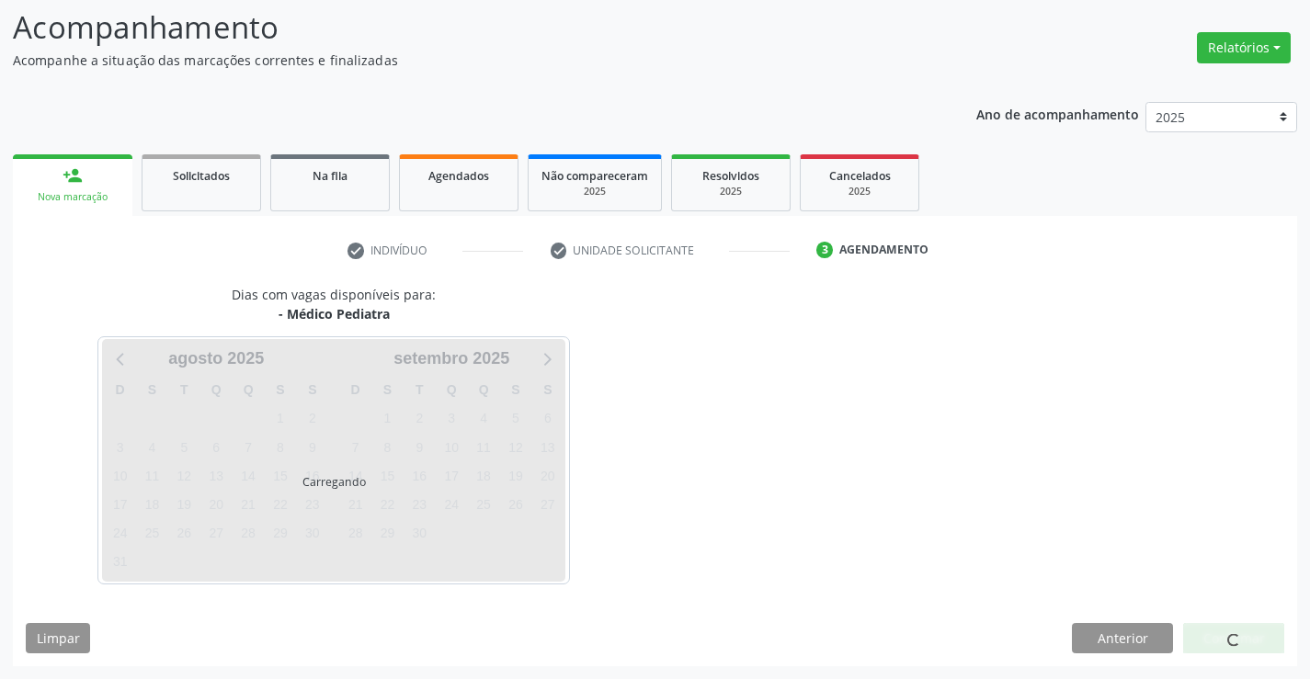
scroll to position [120, 0]
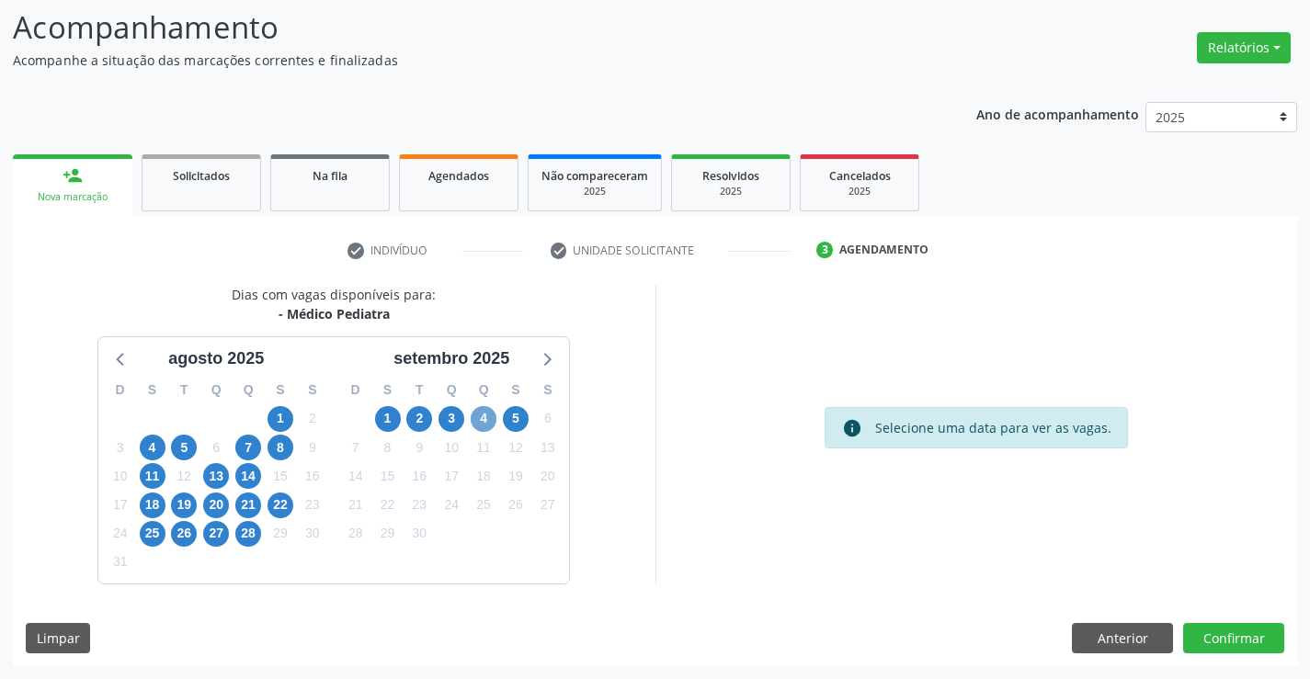
click at [481, 418] on span "4" at bounding box center [484, 419] width 26 height 26
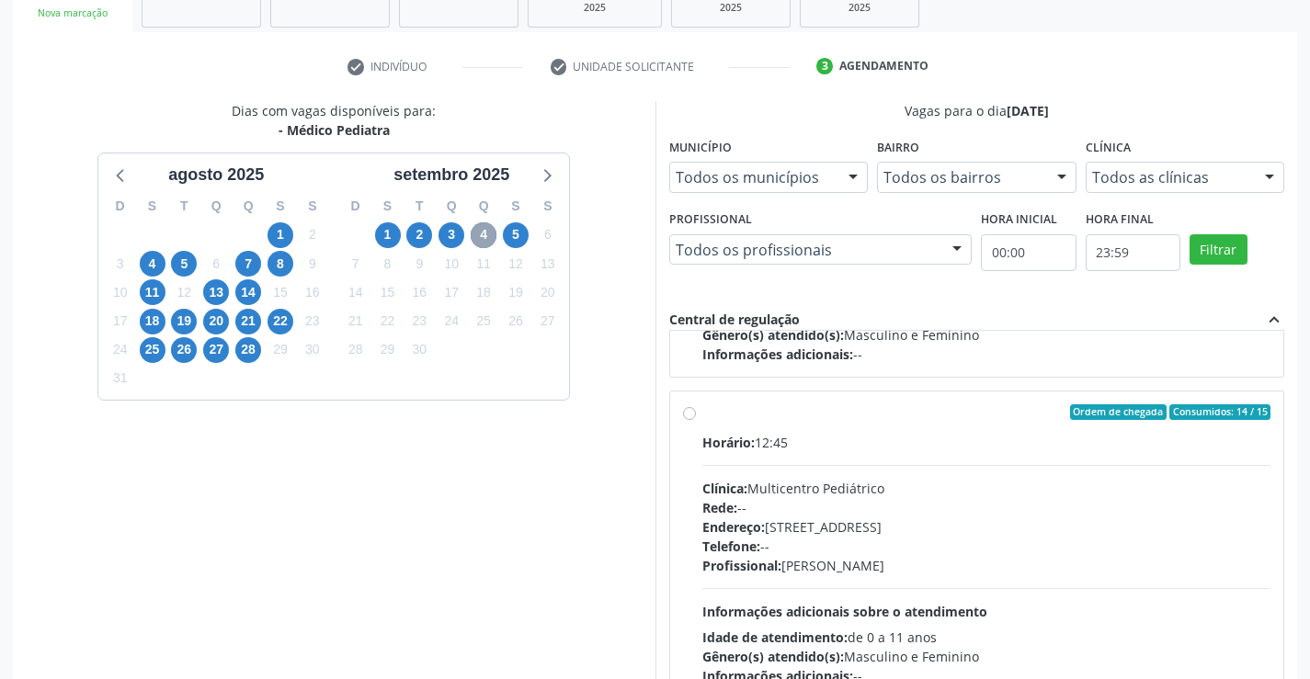
scroll to position [290, 0]
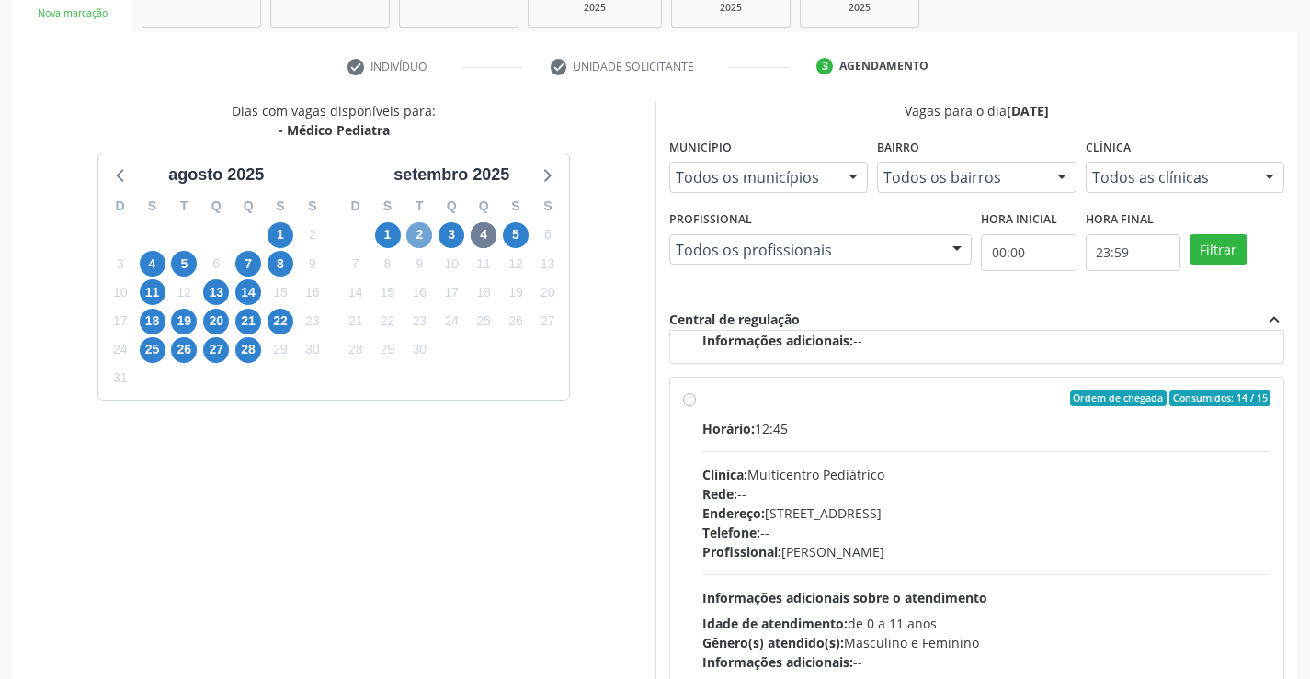
click at [418, 235] on span "2" at bounding box center [419, 235] width 26 height 26
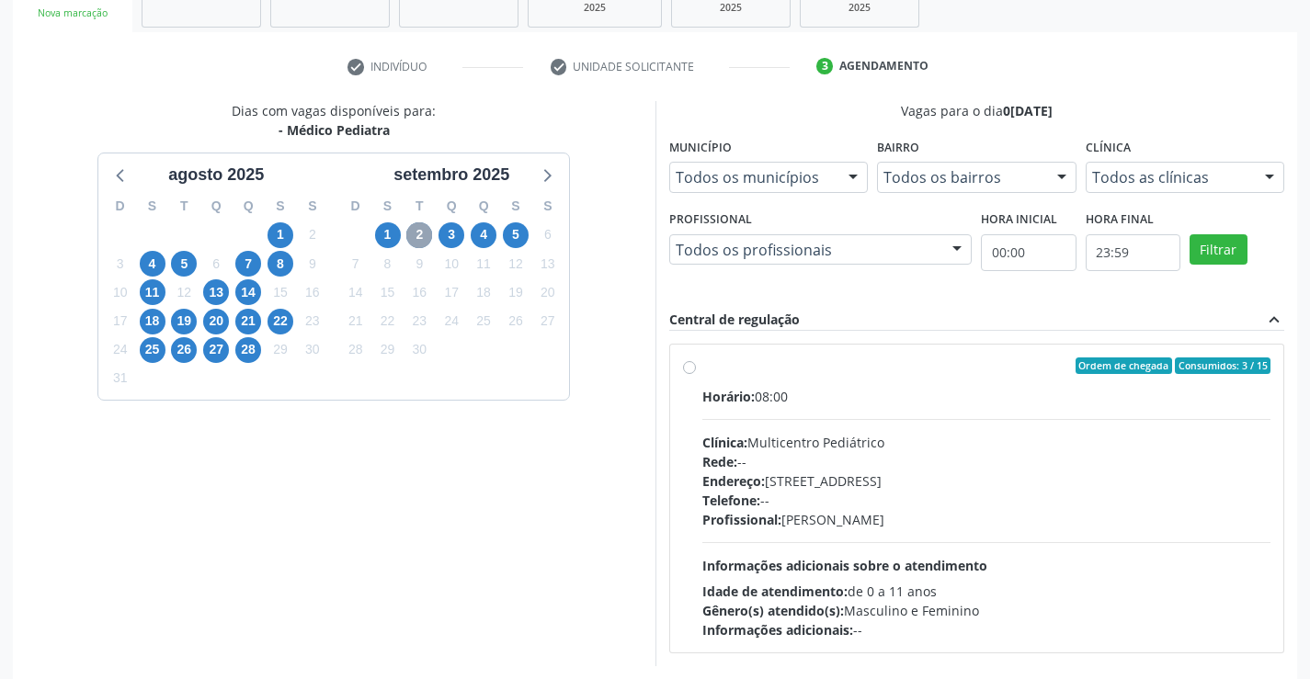
scroll to position [386, 0]
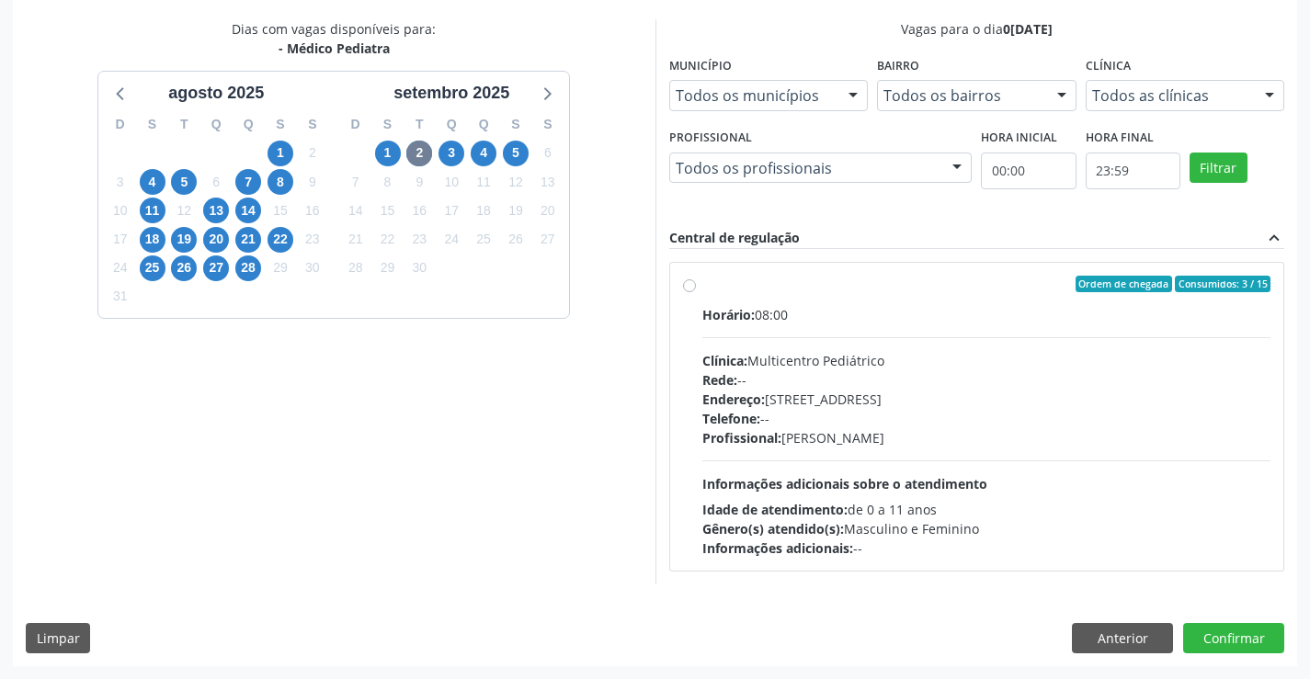
click at [402, 158] on div "1" at bounding box center [387, 153] width 32 height 28
click at [396, 156] on span "1" at bounding box center [388, 154] width 26 height 26
click at [447, 154] on span "3" at bounding box center [452, 154] width 26 height 26
click at [519, 158] on span "5" at bounding box center [516, 154] width 26 height 26
click at [933, 430] on div "Profissional: Maria Ubaldina Silva Calixto Sobreira" at bounding box center [986, 437] width 569 height 19
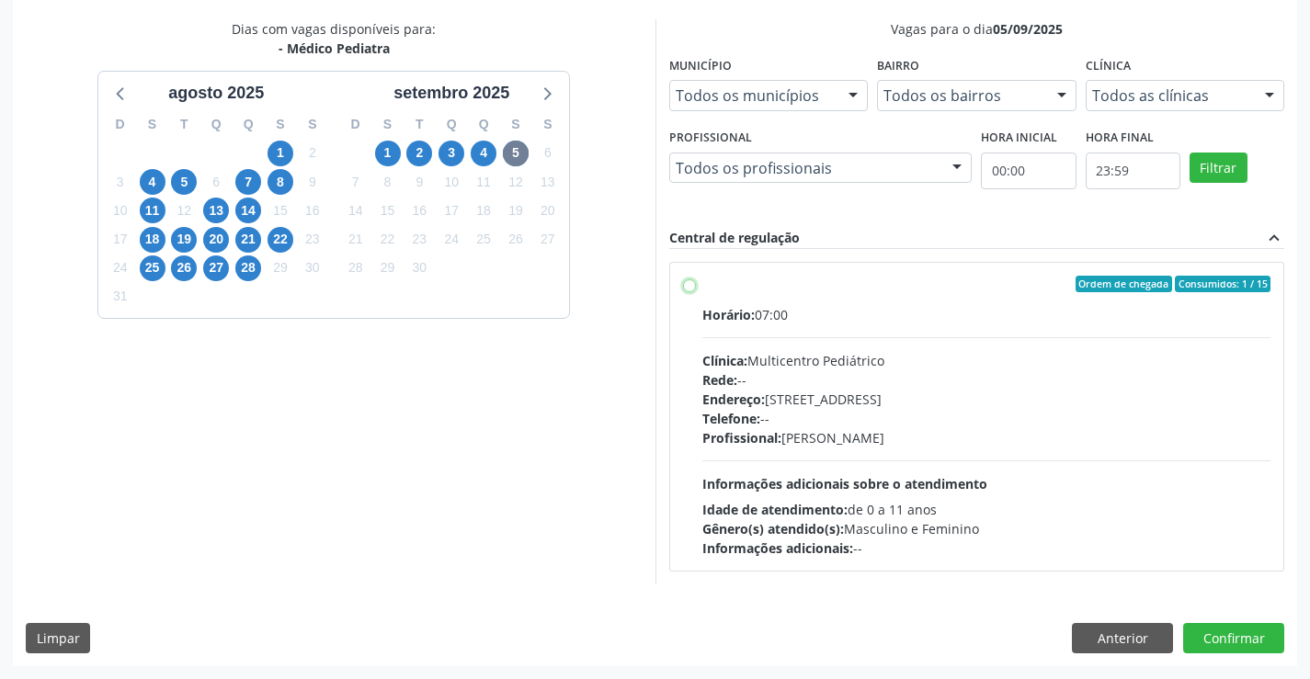
click at [696, 292] on input "Ordem de chegada Consumidos: 1 / 15 Horário: 07:00 Clínica: Multicentro Pediátr…" at bounding box center [689, 284] width 13 height 17
radio input "true"
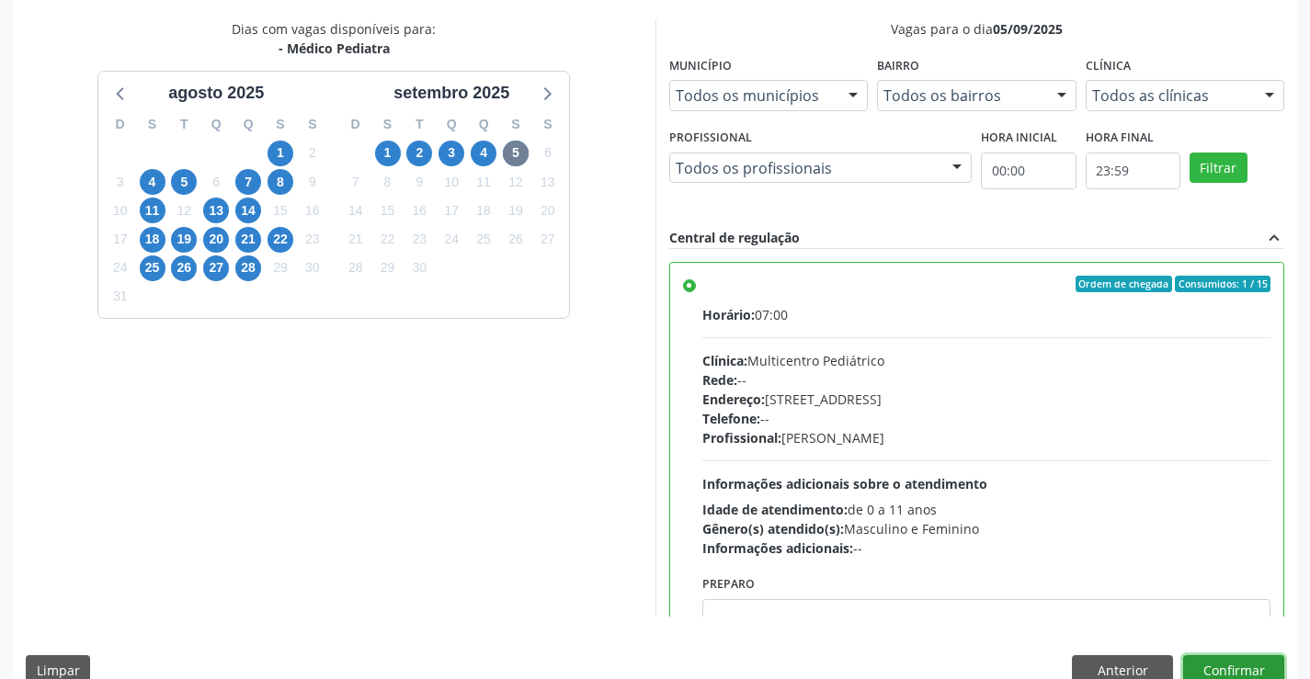
click at [1223, 668] on button "Confirmar" at bounding box center [1233, 670] width 101 height 31
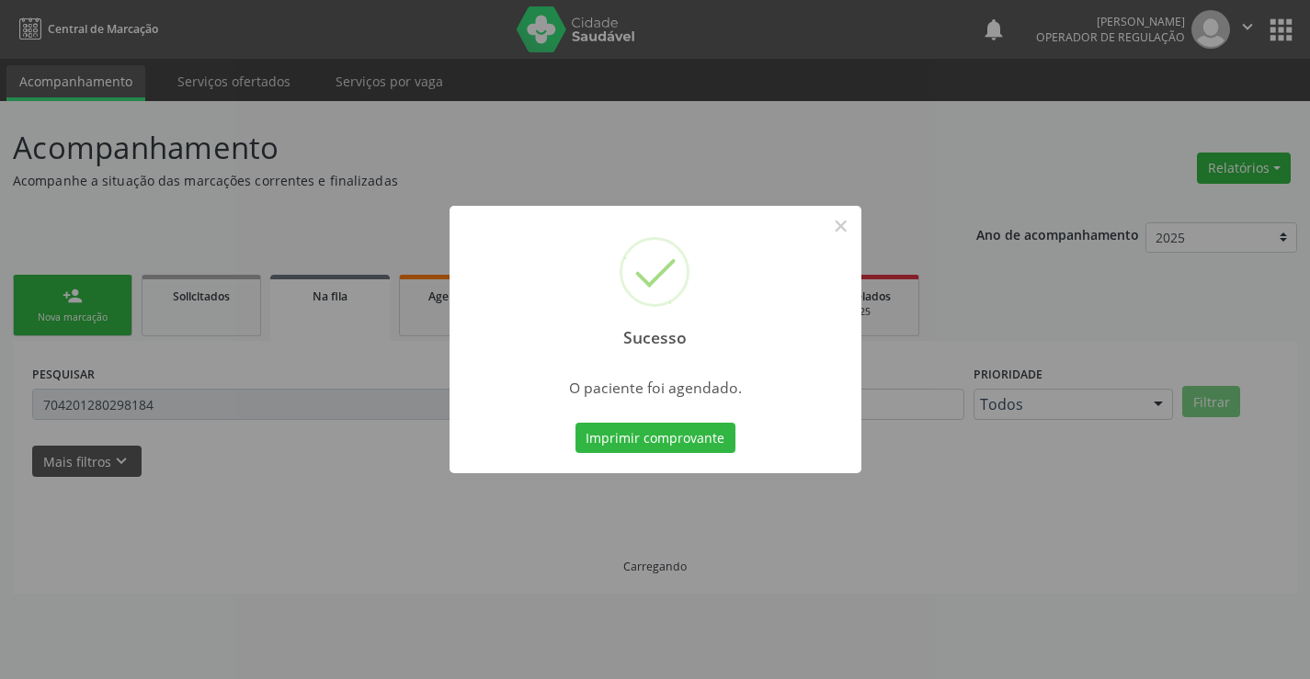
scroll to position [0, 0]
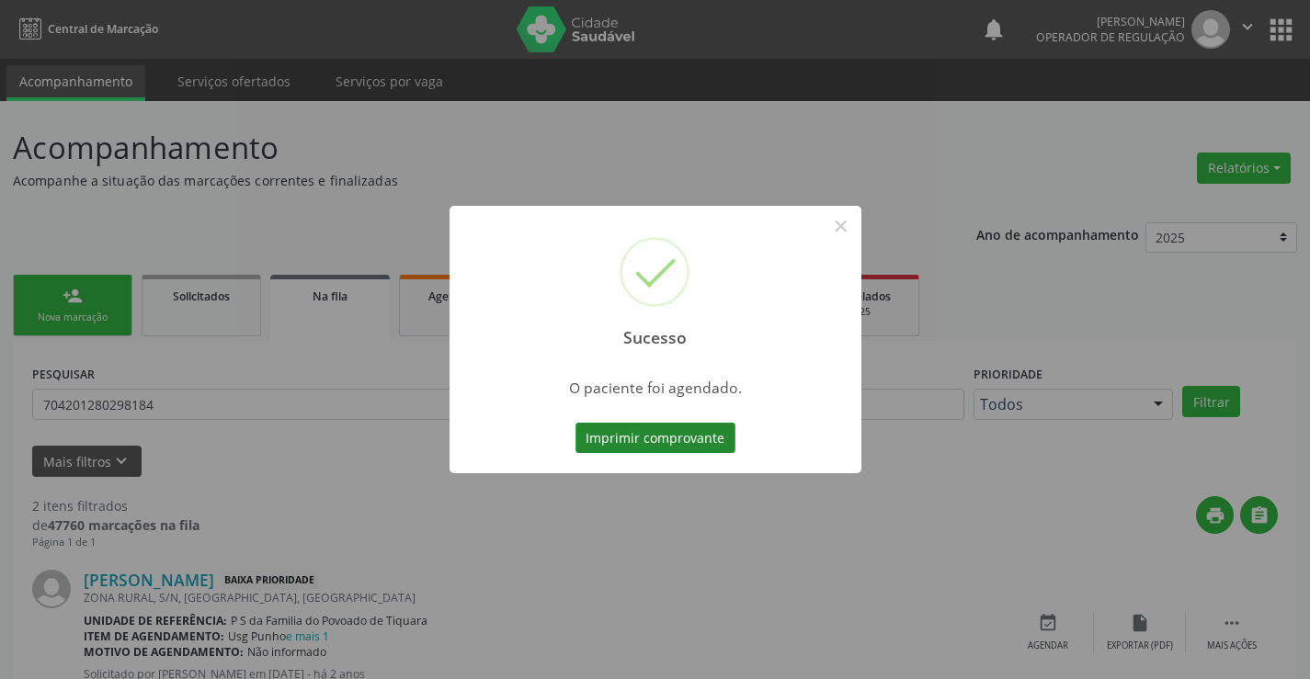
click at [695, 444] on button "Imprimir comprovante" at bounding box center [656, 438] width 160 height 31
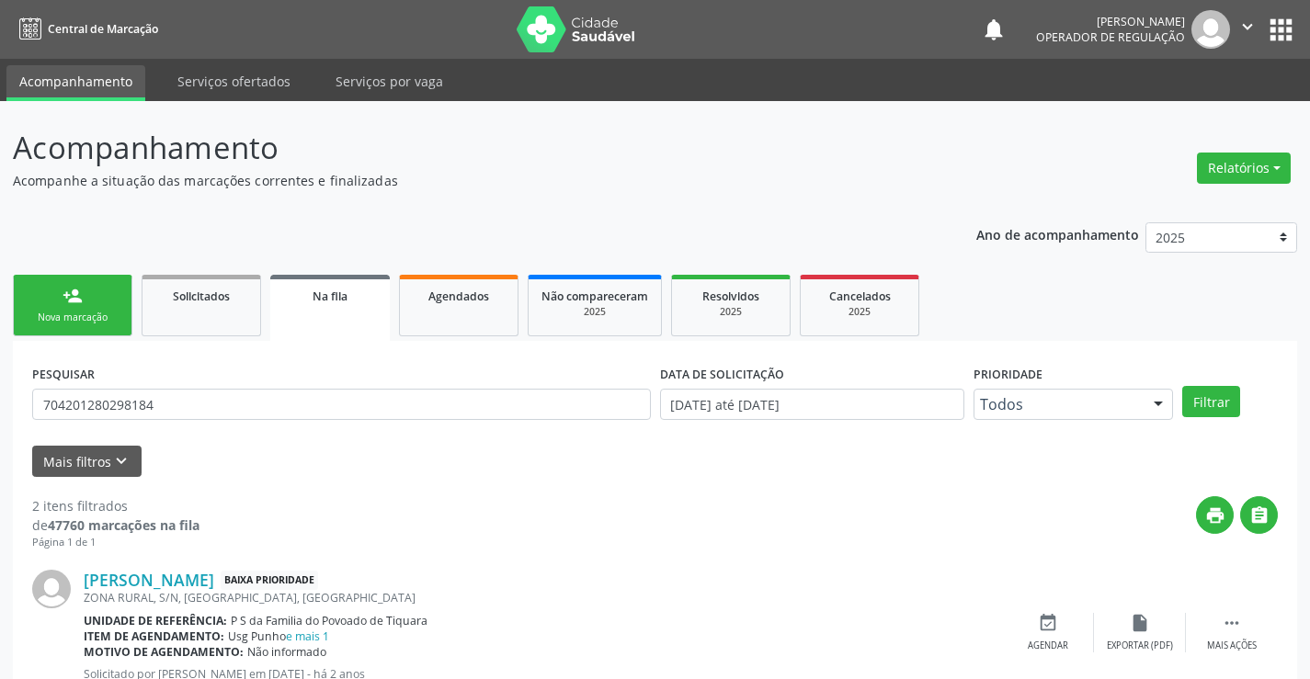
click at [85, 306] on link "person_add Nova marcação" at bounding box center [73, 306] width 120 height 62
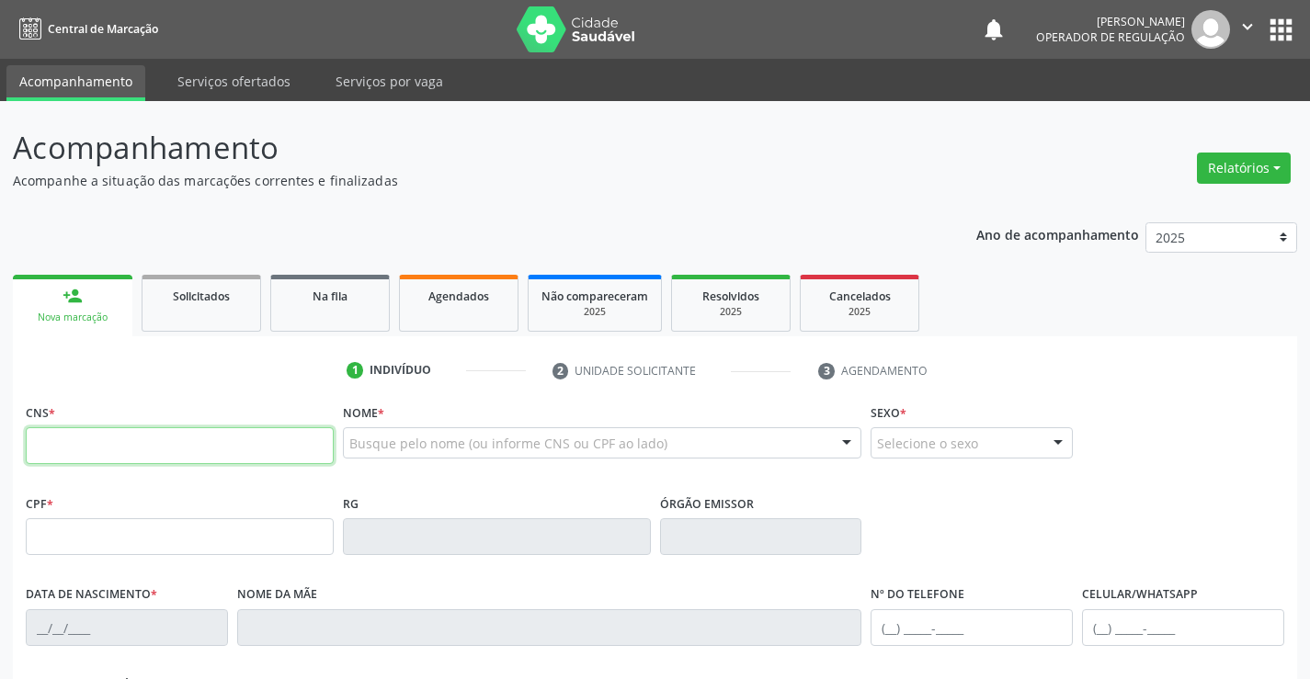
click at [119, 448] on input "text" at bounding box center [180, 445] width 308 height 37
type input "701 0048 1334 3298"
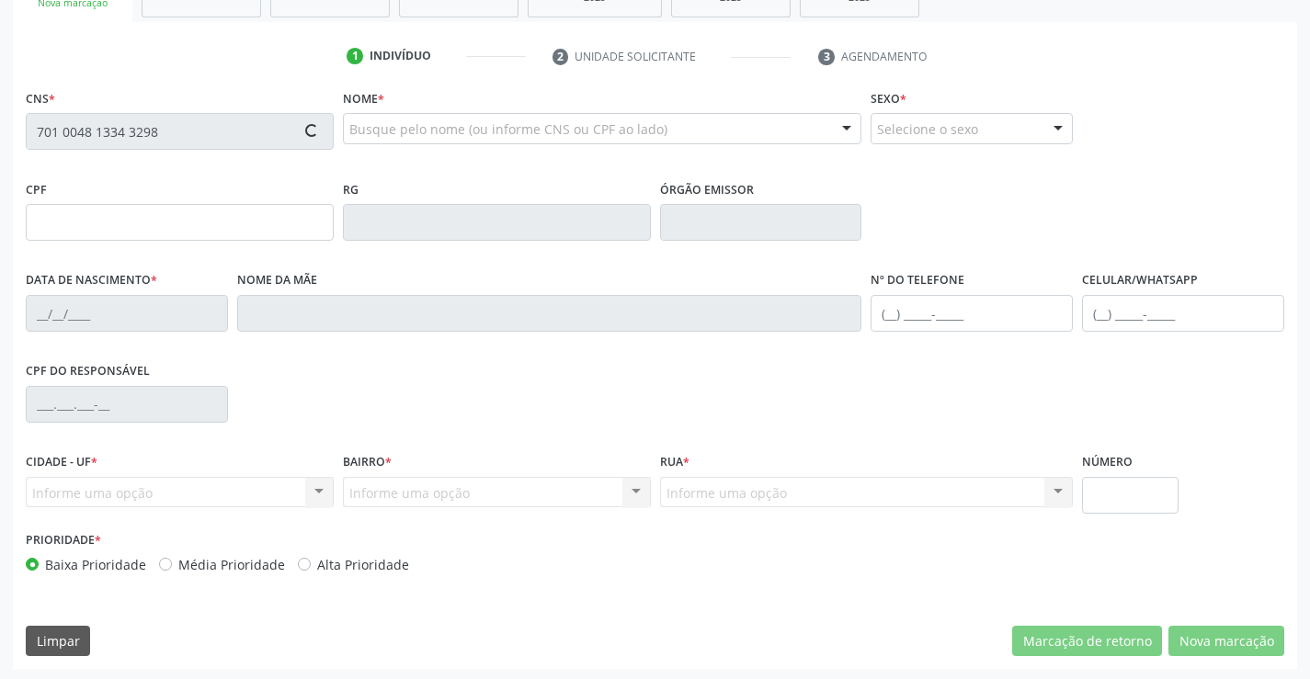
type input "10/02/2025"
type input "(74) 99122-5014"
type input "S/N"
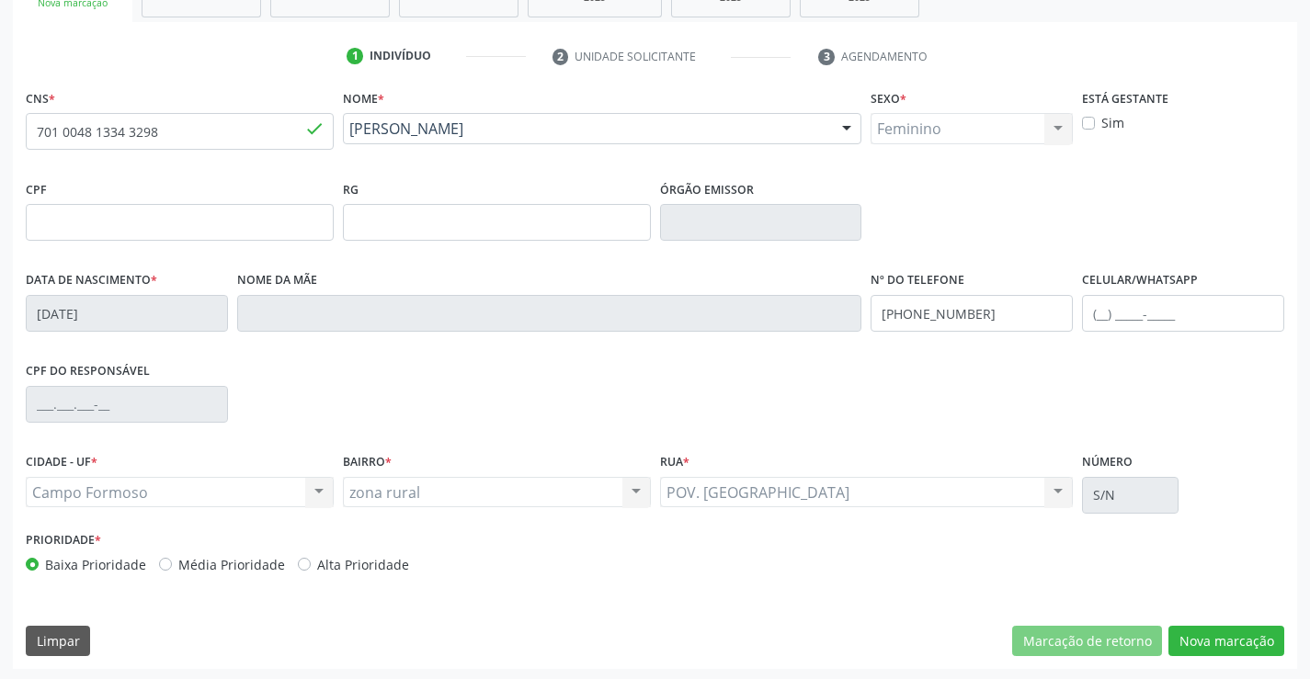
scroll to position [317, 0]
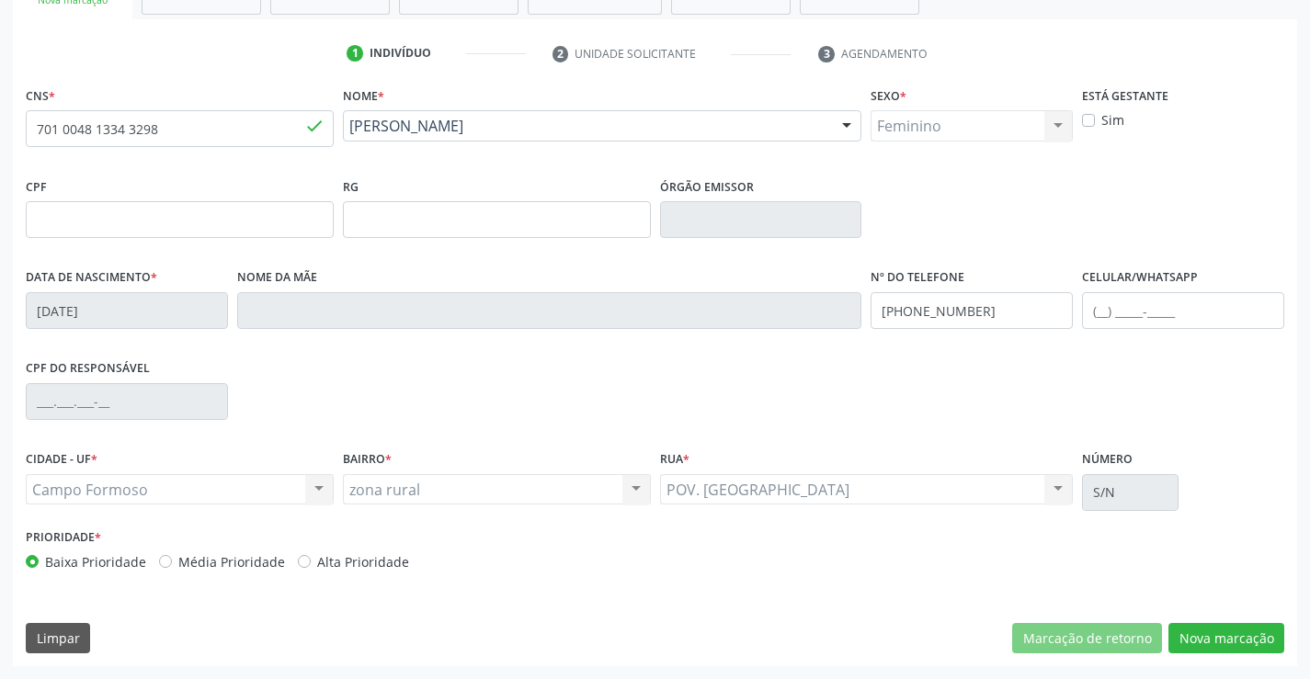
click at [1225, 617] on div "CNS * 701 0048 1334 3298 done Nome * Isis Gabriela Torres Cruz Isis Gabriela To…" at bounding box center [655, 374] width 1284 height 585
click at [1225, 632] on button "Nova marcação" at bounding box center [1226, 638] width 116 height 31
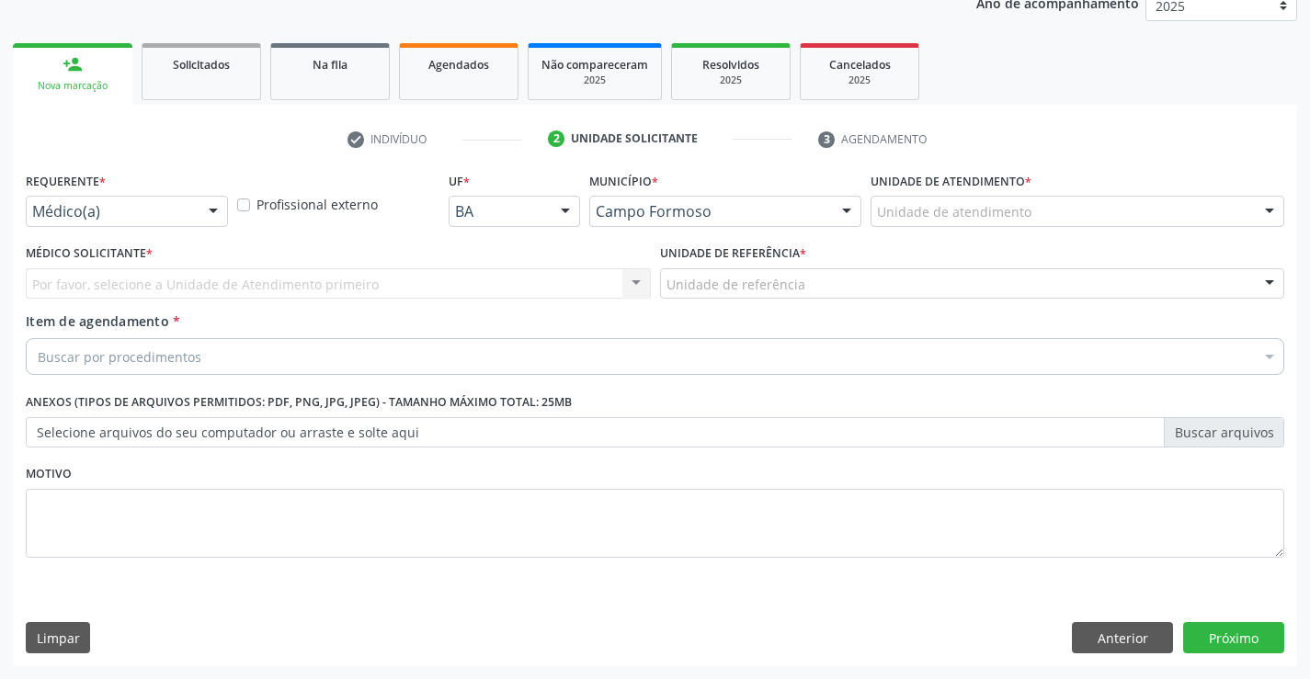
scroll to position [232, 0]
drag, startPoint x: 108, startPoint y: 215, endPoint x: 78, endPoint y: 249, distance: 45.0
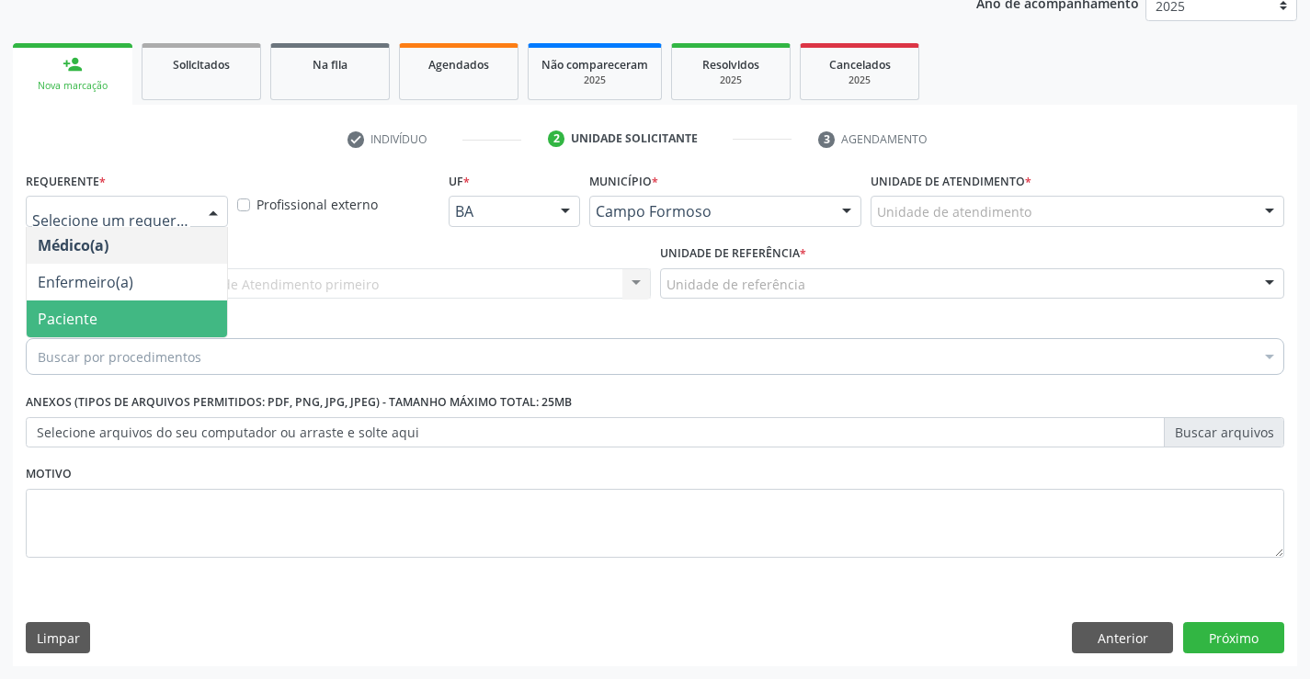
click at [71, 331] on span "Paciente" at bounding box center [127, 319] width 200 height 37
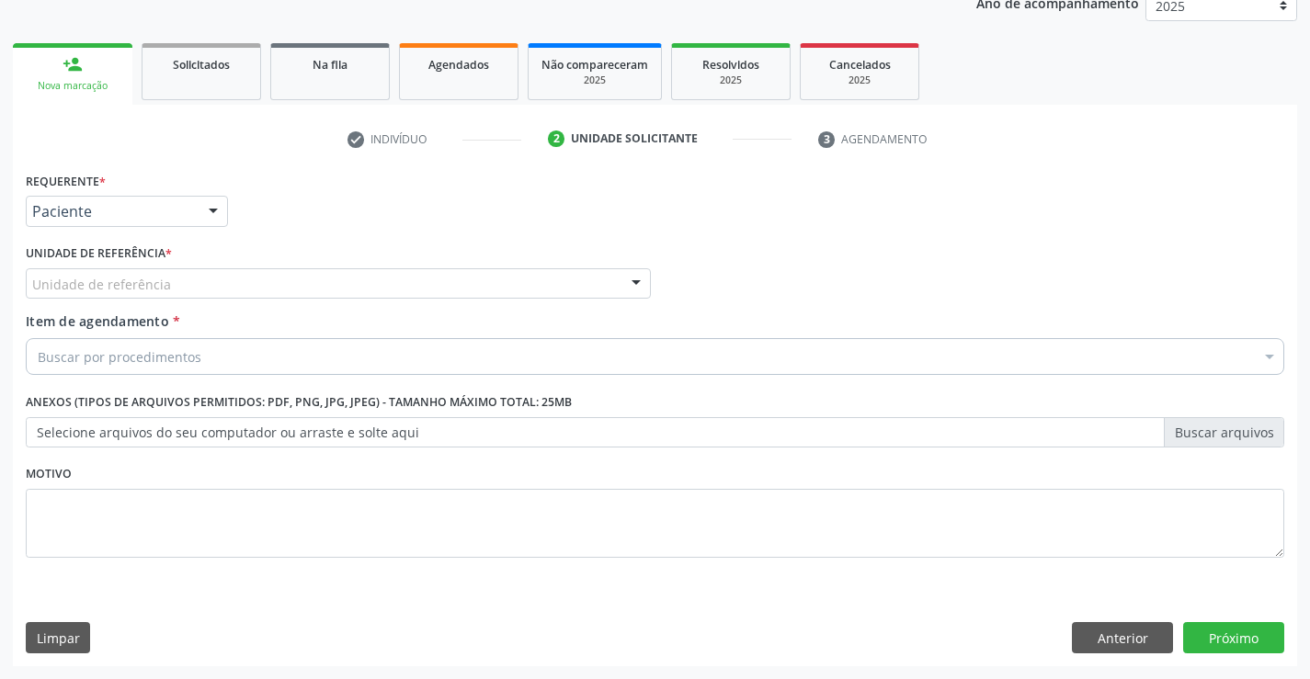
click at [193, 282] on div "Unidade de referência" at bounding box center [338, 283] width 625 height 31
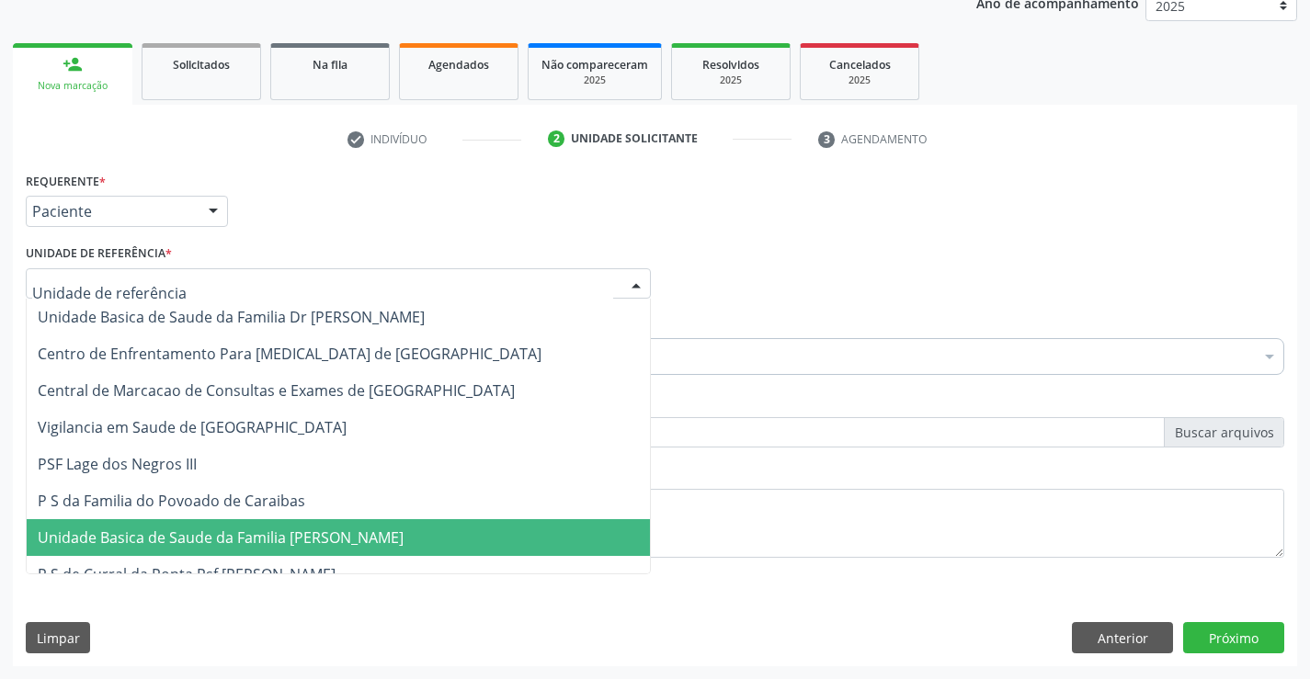
click at [185, 541] on span "Unidade Basica de Saude da Familia [PERSON_NAME]" at bounding box center [221, 538] width 366 height 20
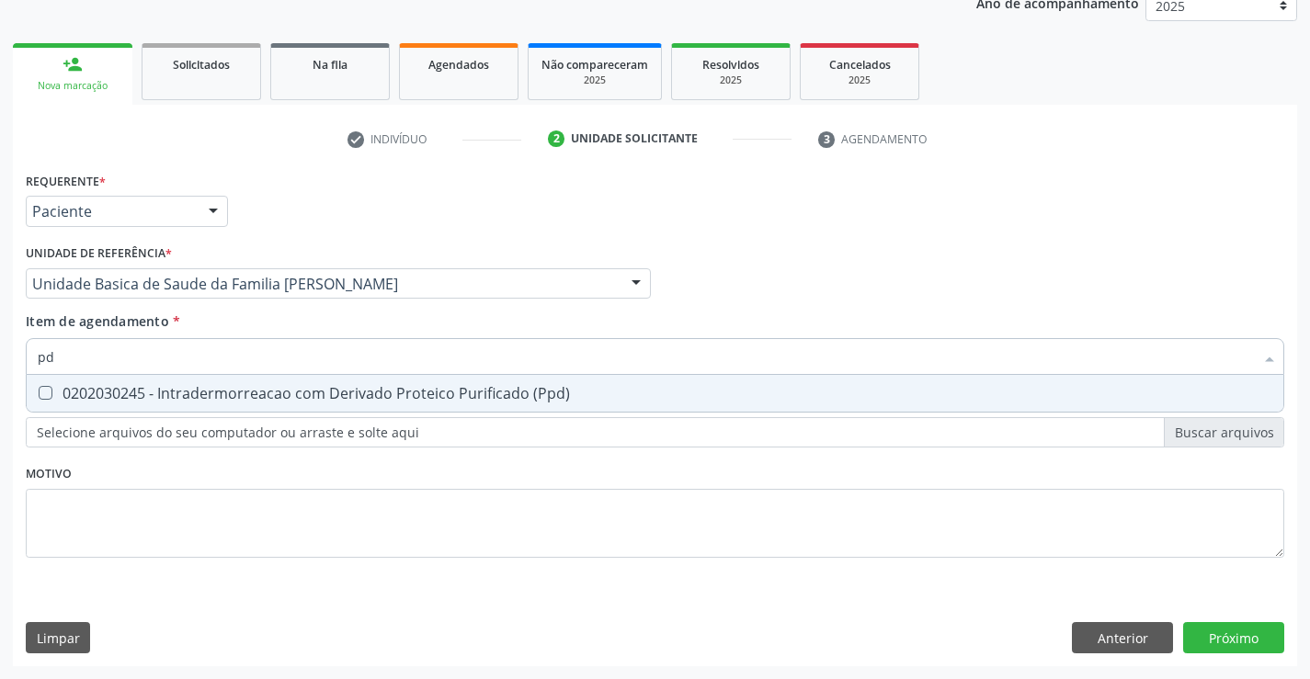
type input "p"
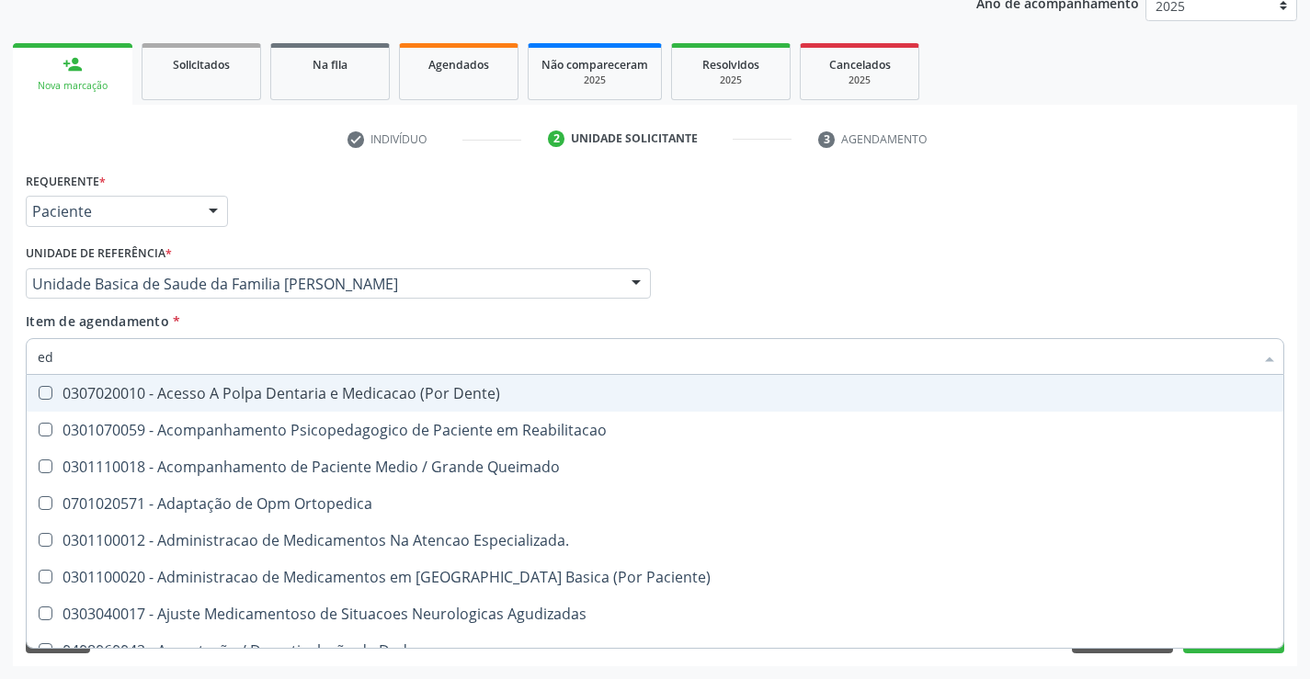
type input "e"
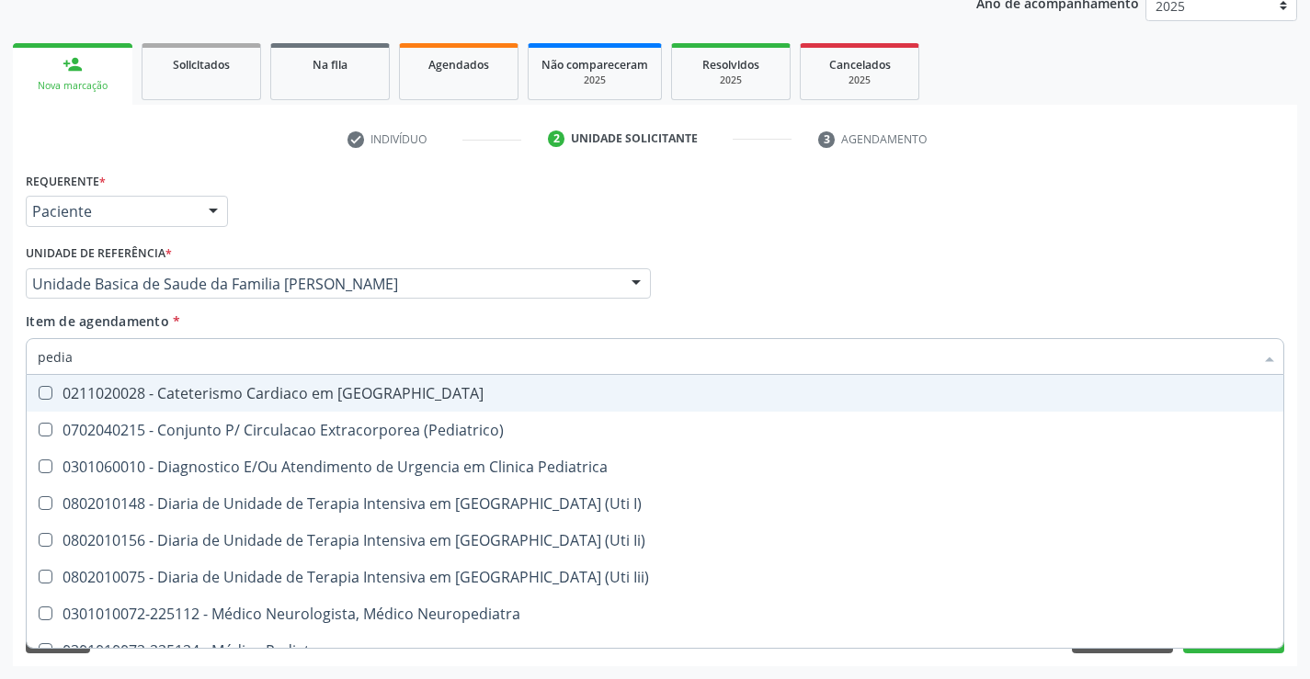
type input "pediat"
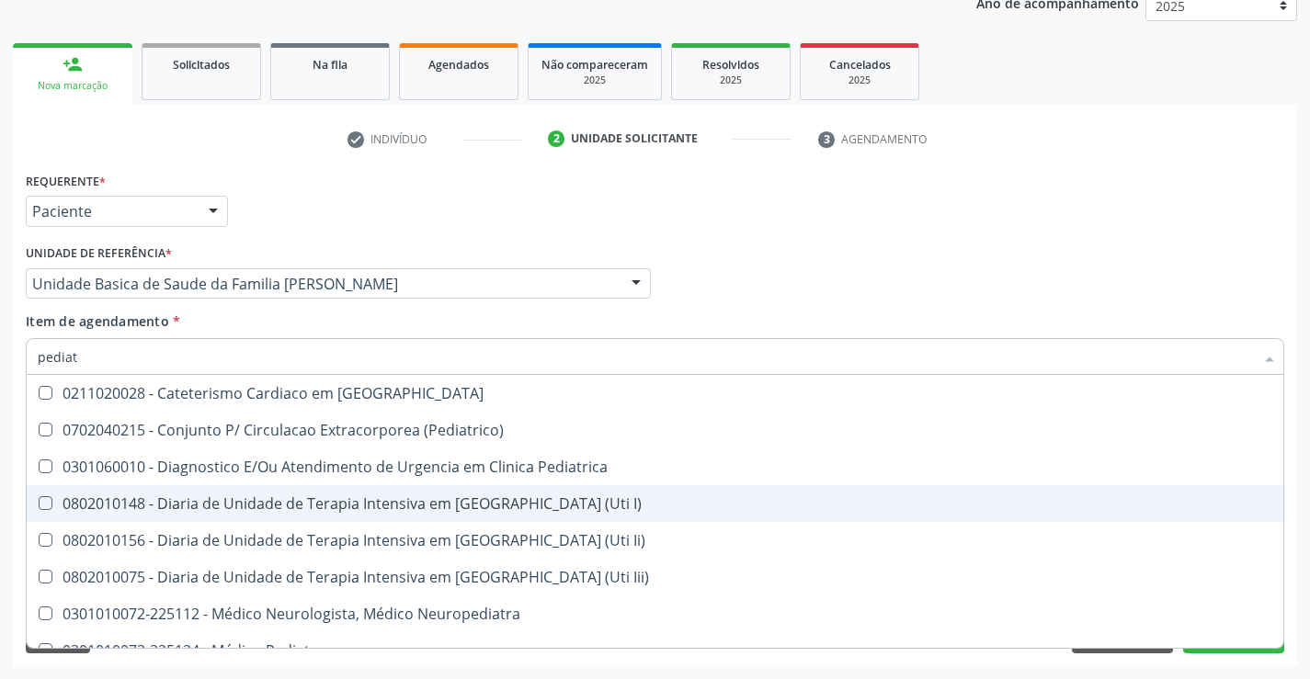
scroll to position [92, 0]
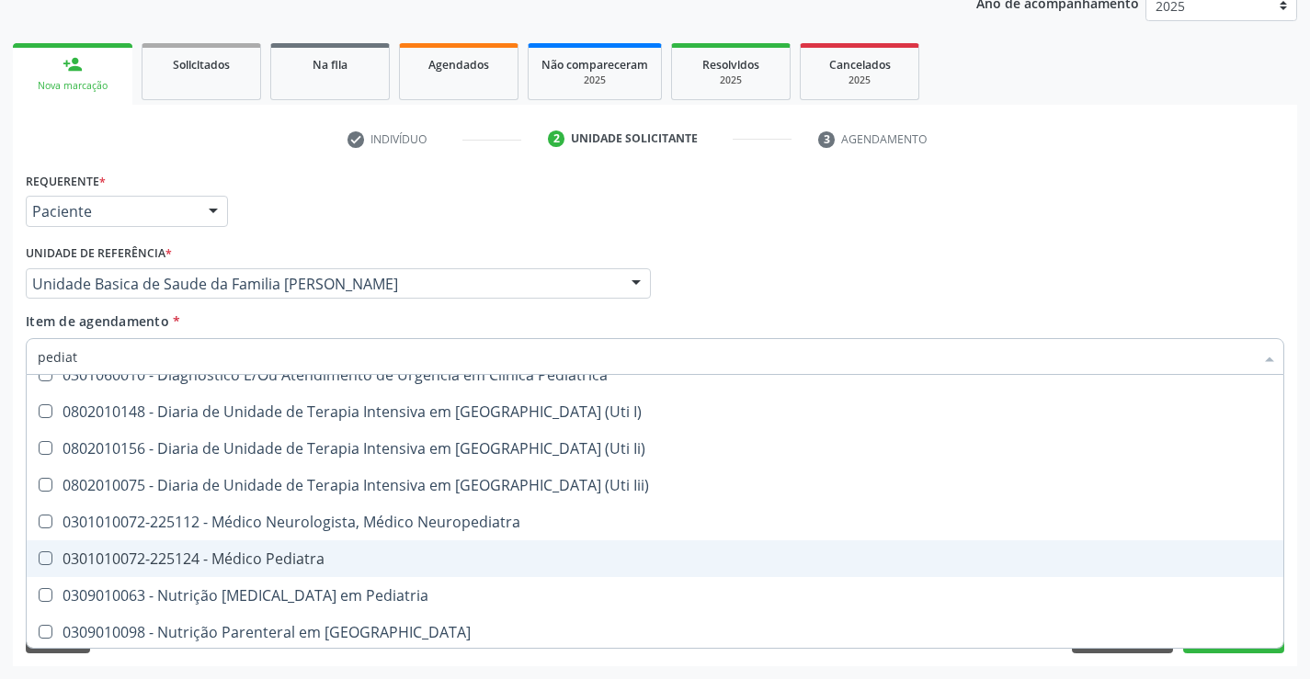
click at [280, 555] on div "0301010072-225124 - Médico Pediatra" at bounding box center [655, 559] width 1235 height 15
checkbox Pediatra "true"
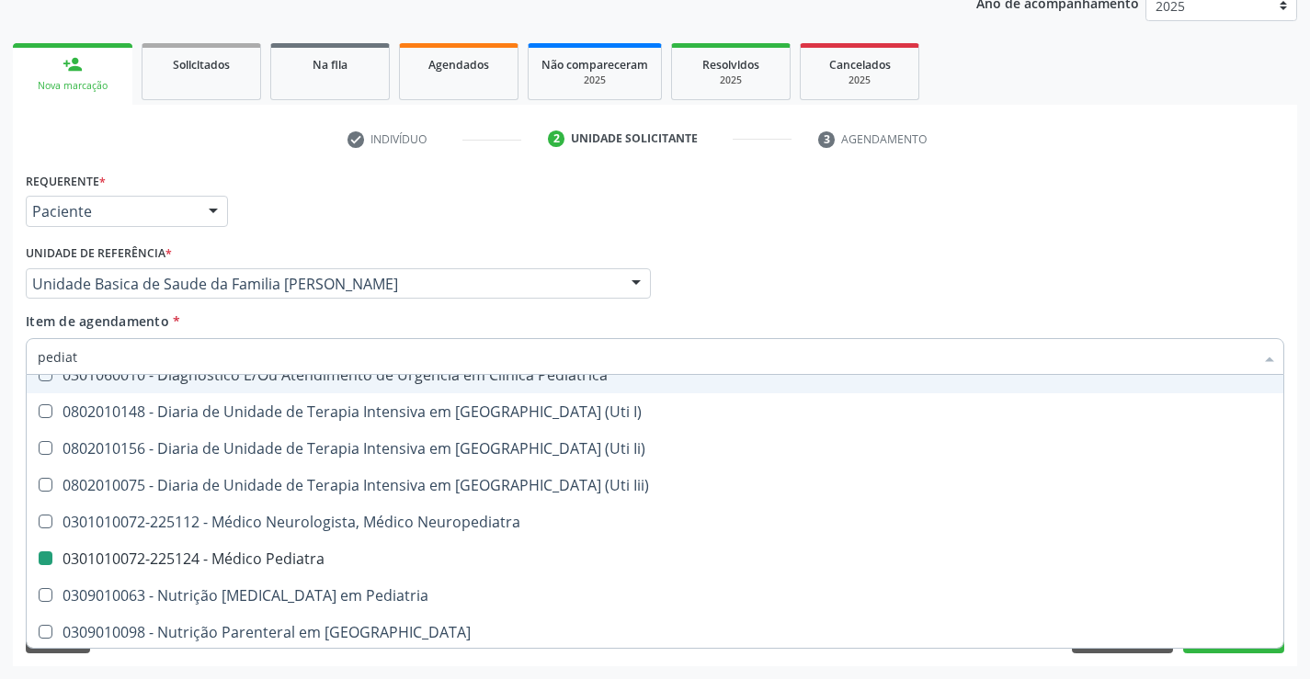
click at [644, 206] on div "Requerente * Paciente Médico(a) Enfermeiro(a) Paciente Nenhum resultado encontr…" at bounding box center [655, 203] width 1268 height 72
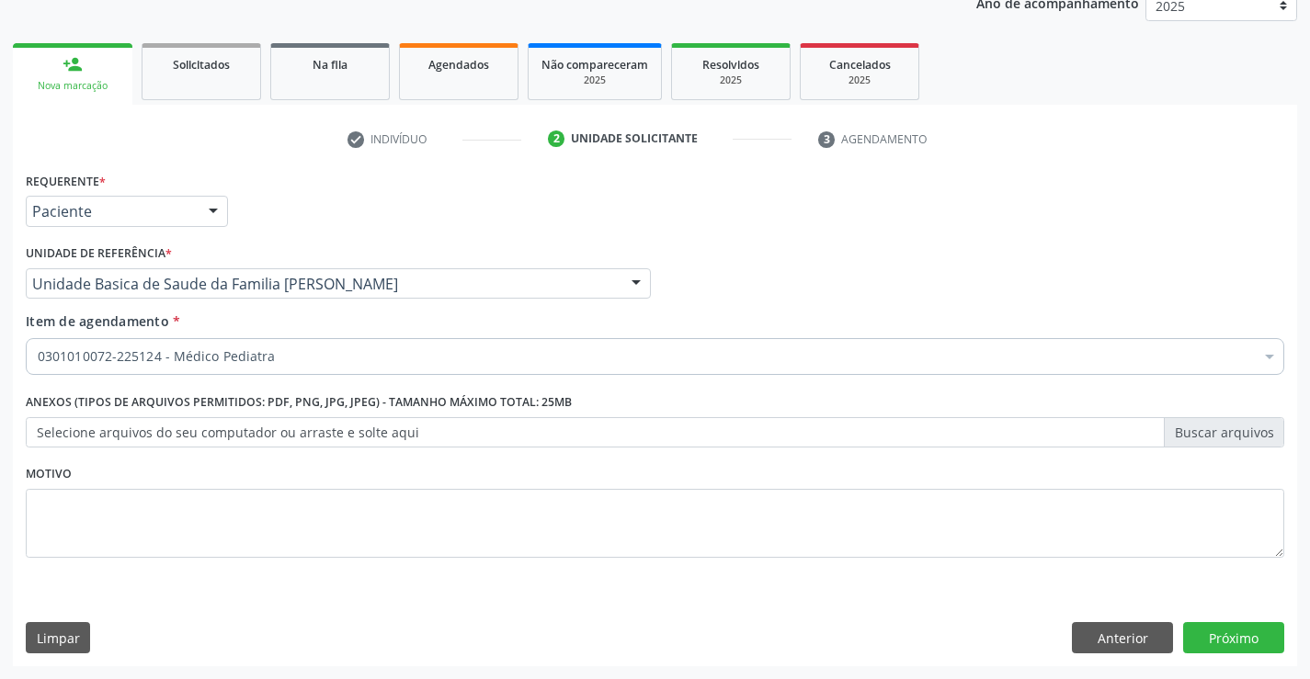
checkbox Pediatra "true"
checkbox Inter-Atrial "false"
click at [1256, 644] on button "Próximo" at bounding box center [1233, 637] width 101 height 31
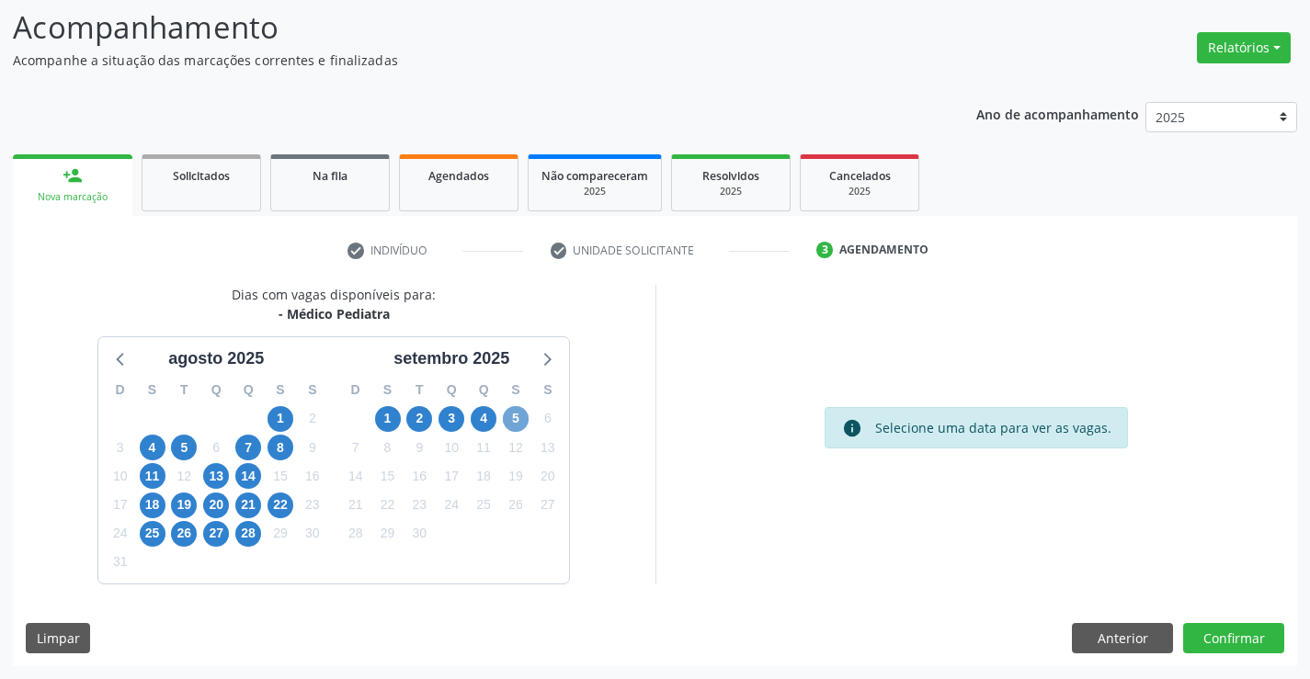
click at [514, 414] on span "5" at bounding box center [516, 419] width 26 height 26
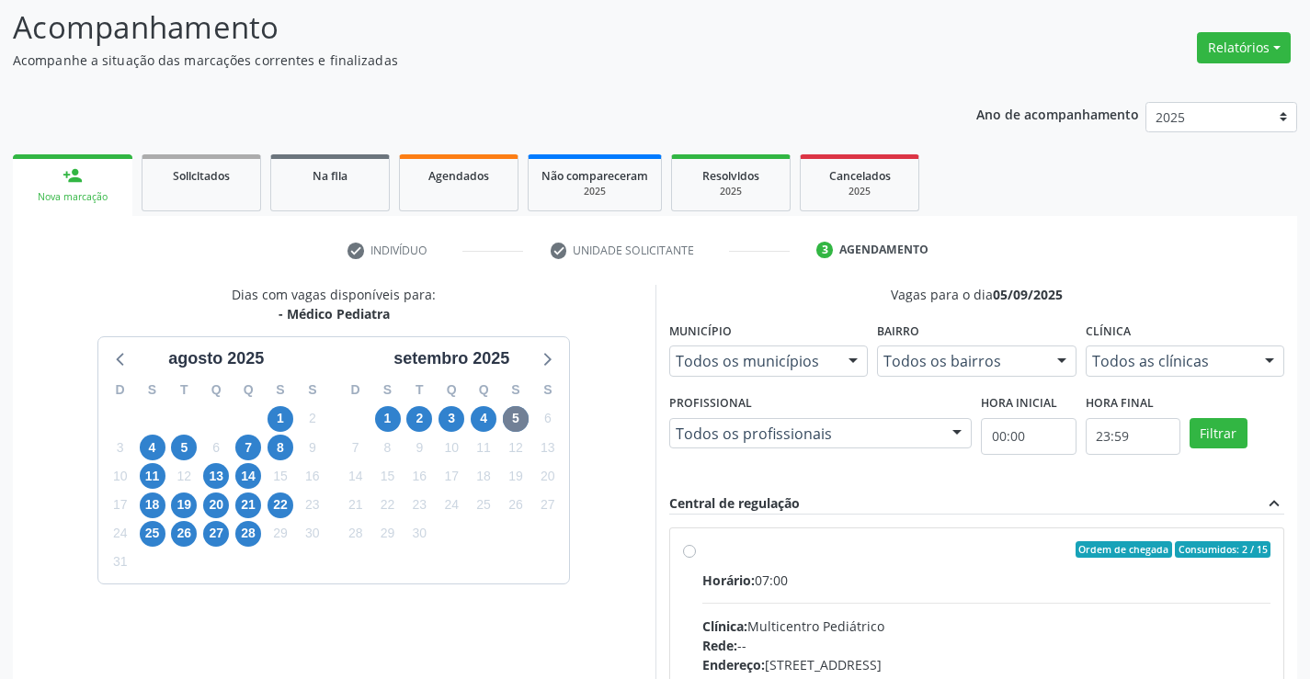
click at [696, 558] on input "Ordem de chegada Consumidos: 2 / 15 Horário: 07:00 Clínica: Multicentro Pediátr…" at bounding box center [689, 549] width 13 height 17
radio input "true"
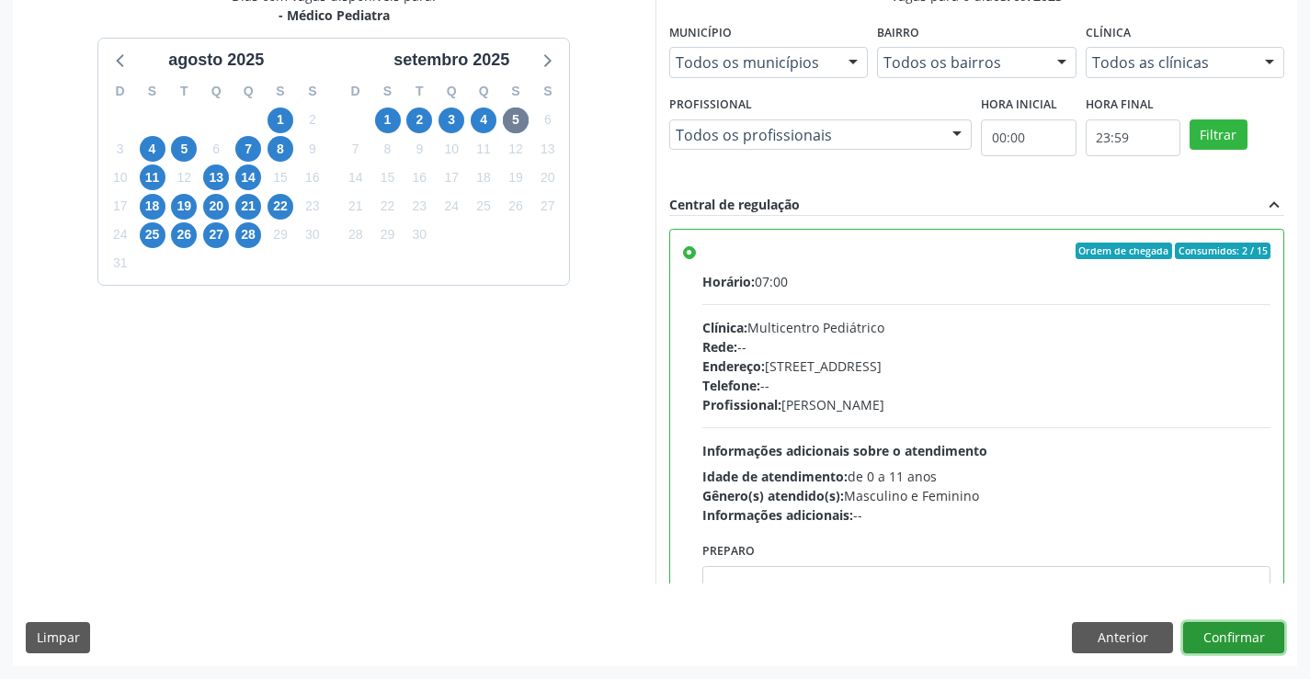
click at [1220, 642] on button "Confirmar" at bounding box center [1233, 637] width 101 height 31
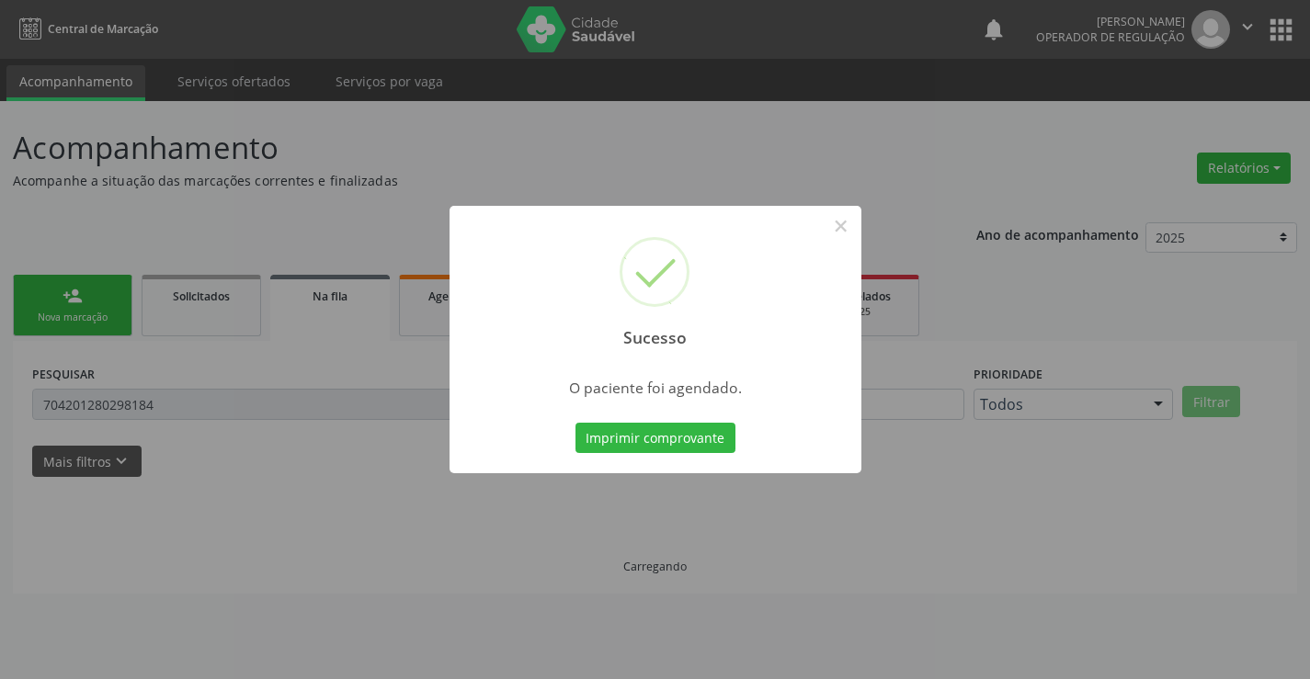
scroll to position [0, 0]
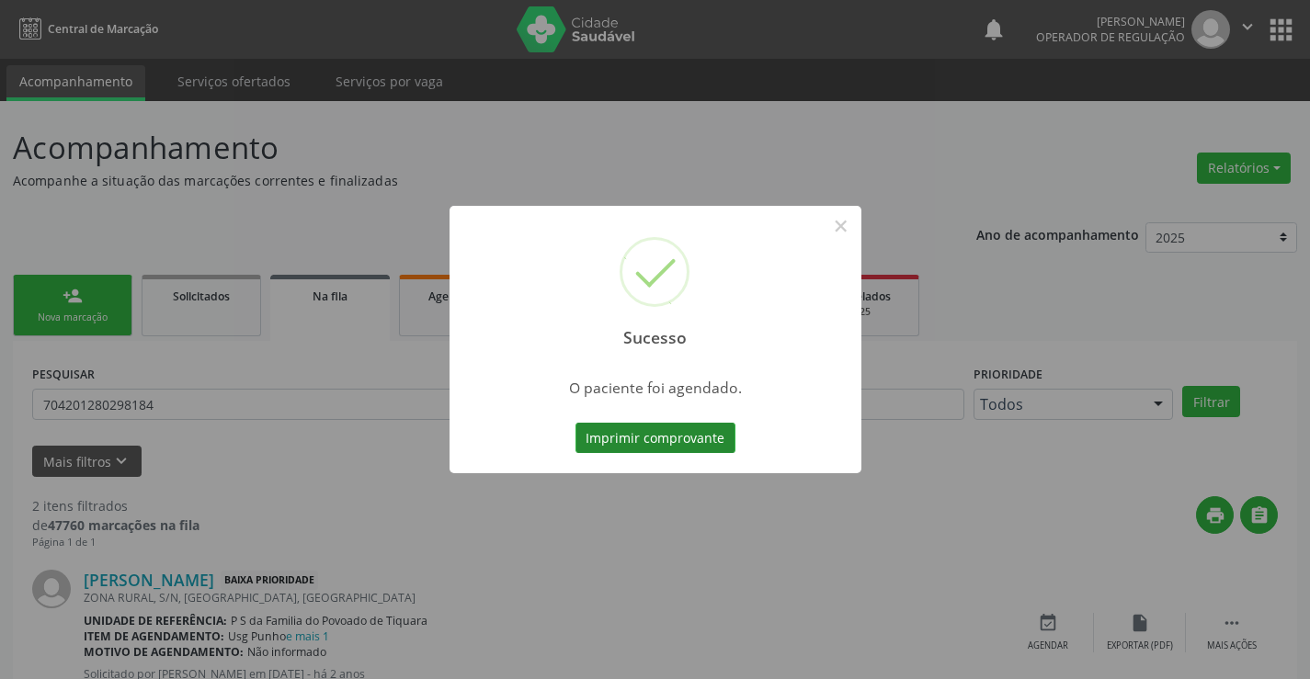
click at [706, 449] on button "Imprimir comprovante" at bounding box center [656, 438] width 160 height 31
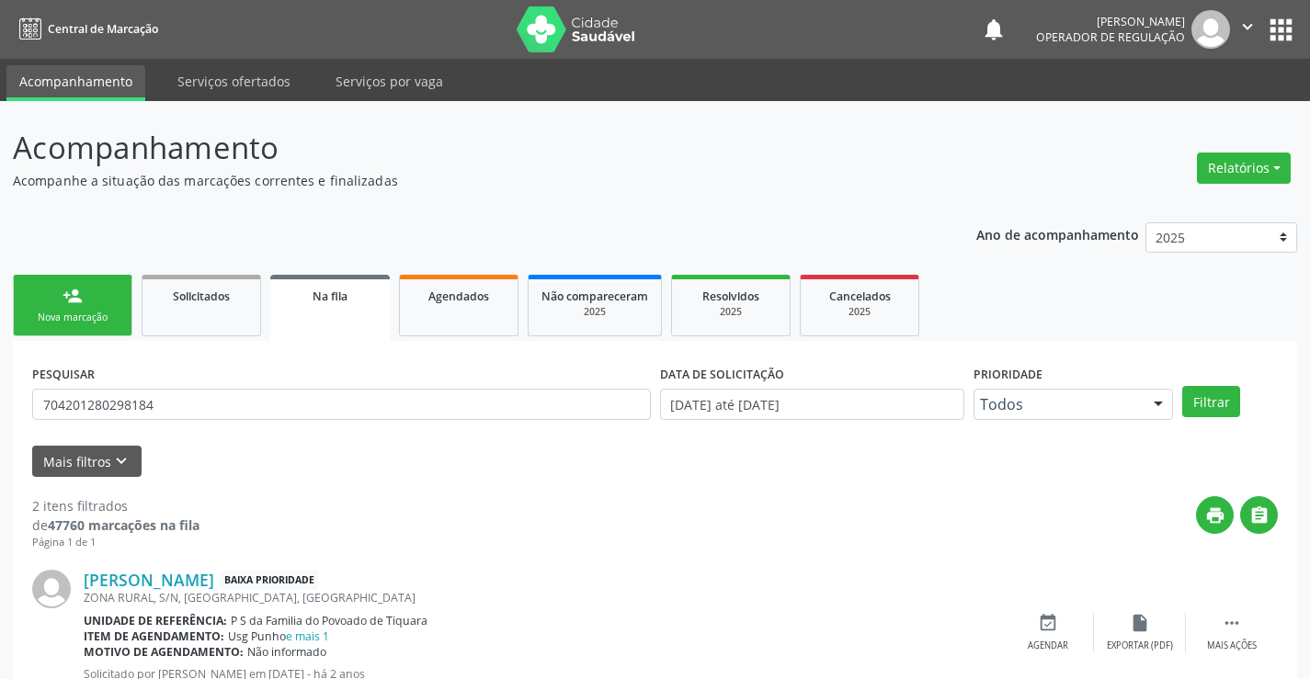
click at [73, 302] on div "Sucesso × O paciente foi agendado. Imprimir comprovante Cancel" at bounding box center [655, 339] width 1310 height 679
drag, startPoint x: 108, startPoint y: 414, endPoint x: 152, endPoint y: 411, distance: 43.3
click at [112, 412] on input "704201280298184" at bounding box center [341, 404] width 619 height 31
drag, startPoint x: 165, startPoint y: 405, endPoint x: 3, endPoint y: 422, distance: 162.7
click at [3, 422] on div "Acompanhamento Acompanhe a situação das marcações correntes e finalizadas Relat…" at bounding box center [655, 506] width 1310 height 810
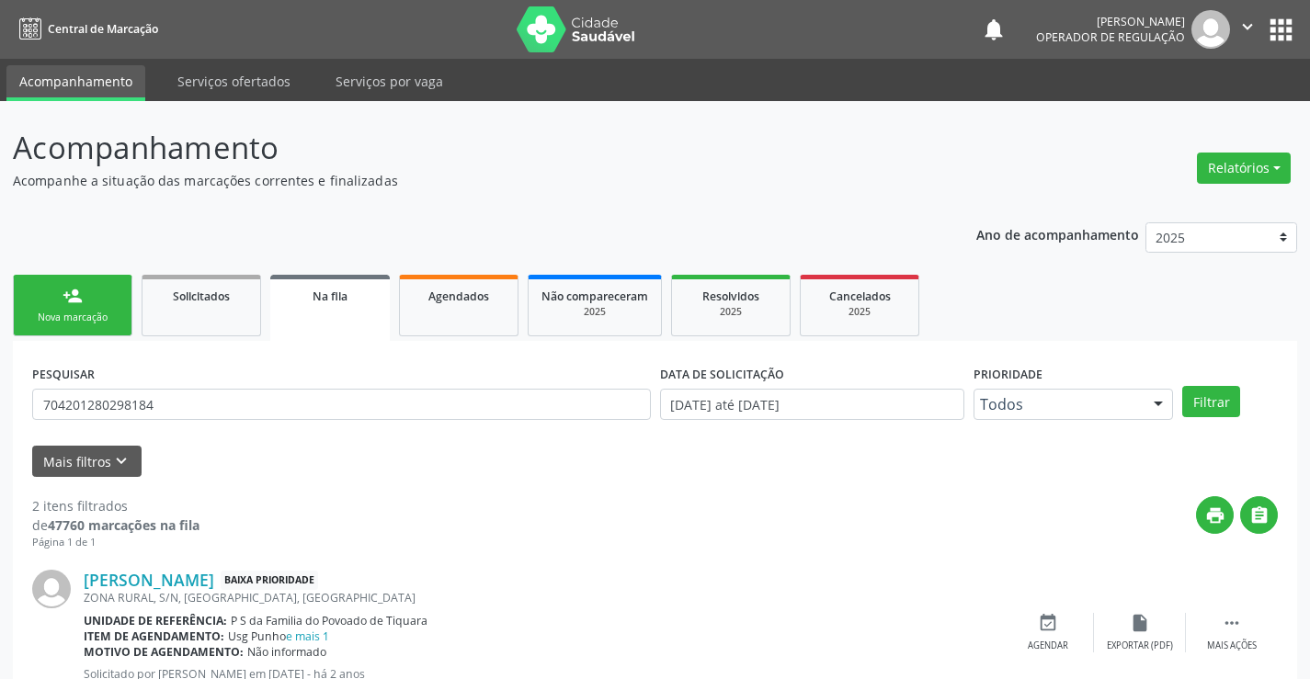
click at [51, 302] on link "person_add Nova marcação" at bounding box center [73, 306] width 120 height 62
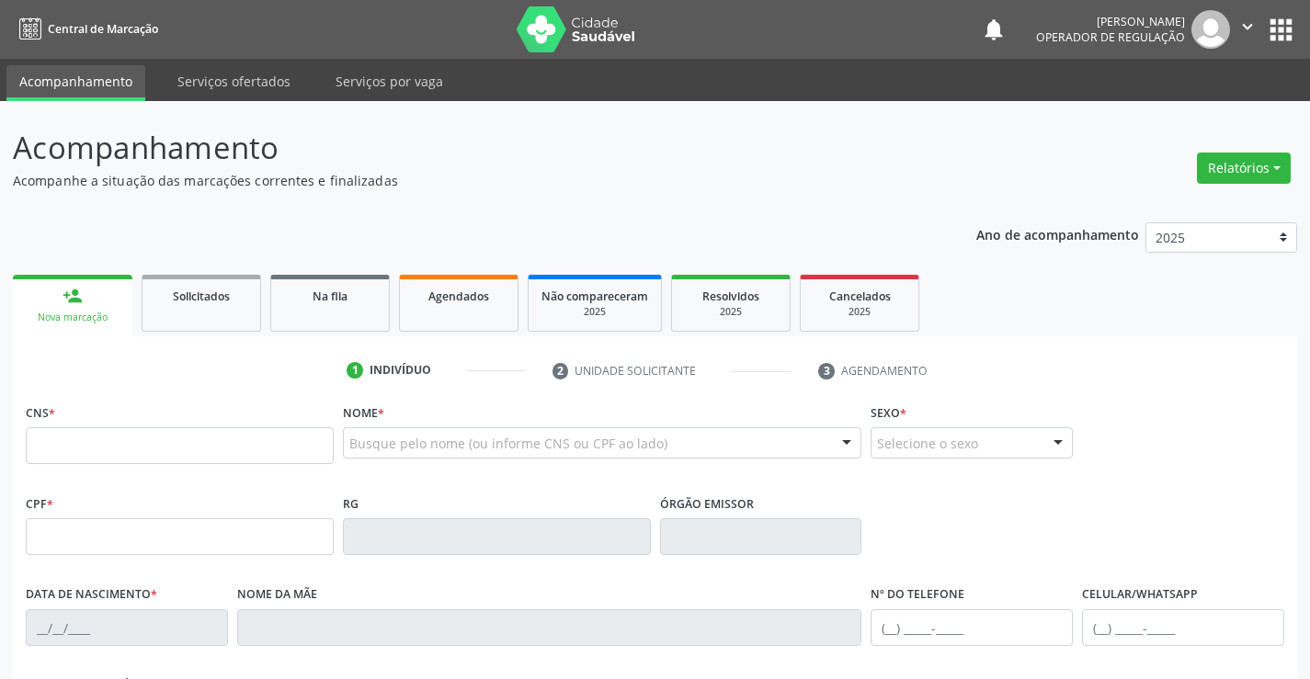
click at [51, 302] on link "person_add Nova marcação" at bounding box center [73, 306] width 120 height 62
click at [92, 448] on input "text" at bounding box center [180, 445] width 308 height 37
type input "702 6032 1673 6046"
type input "28/12/2020"
type input "(74) 99912-2501"
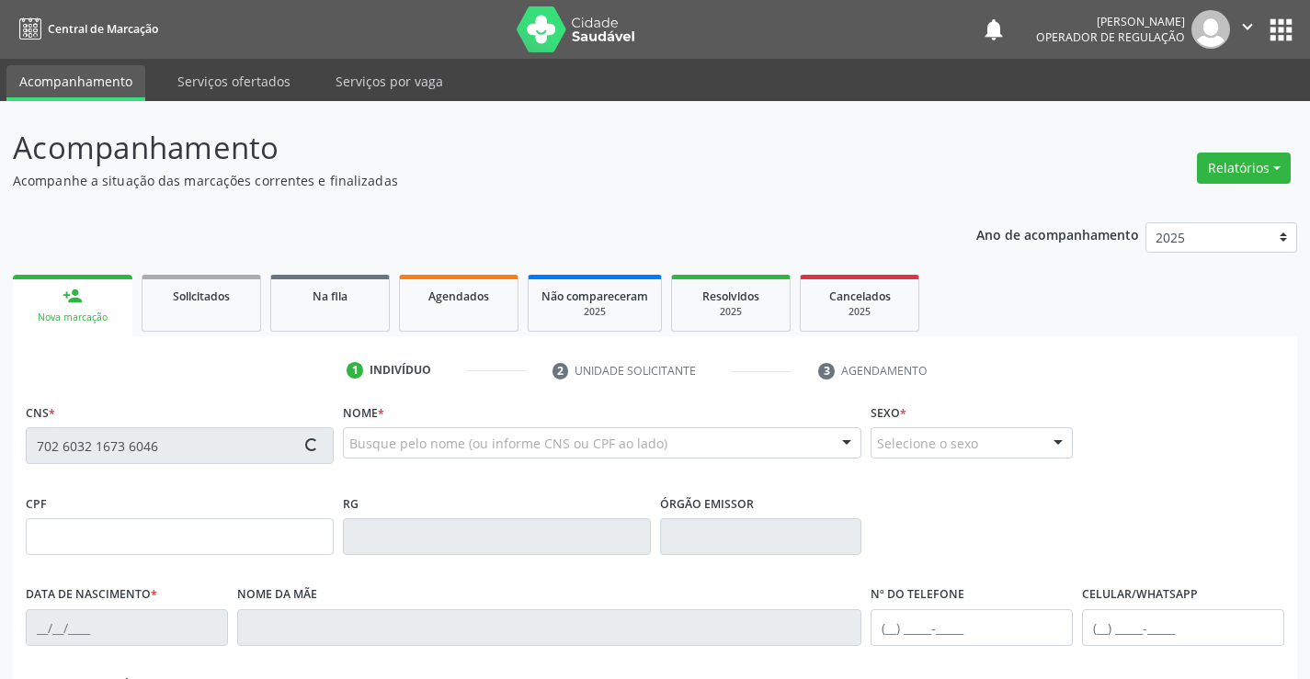
type input "(74) 99912-2501"
type input "S/N"
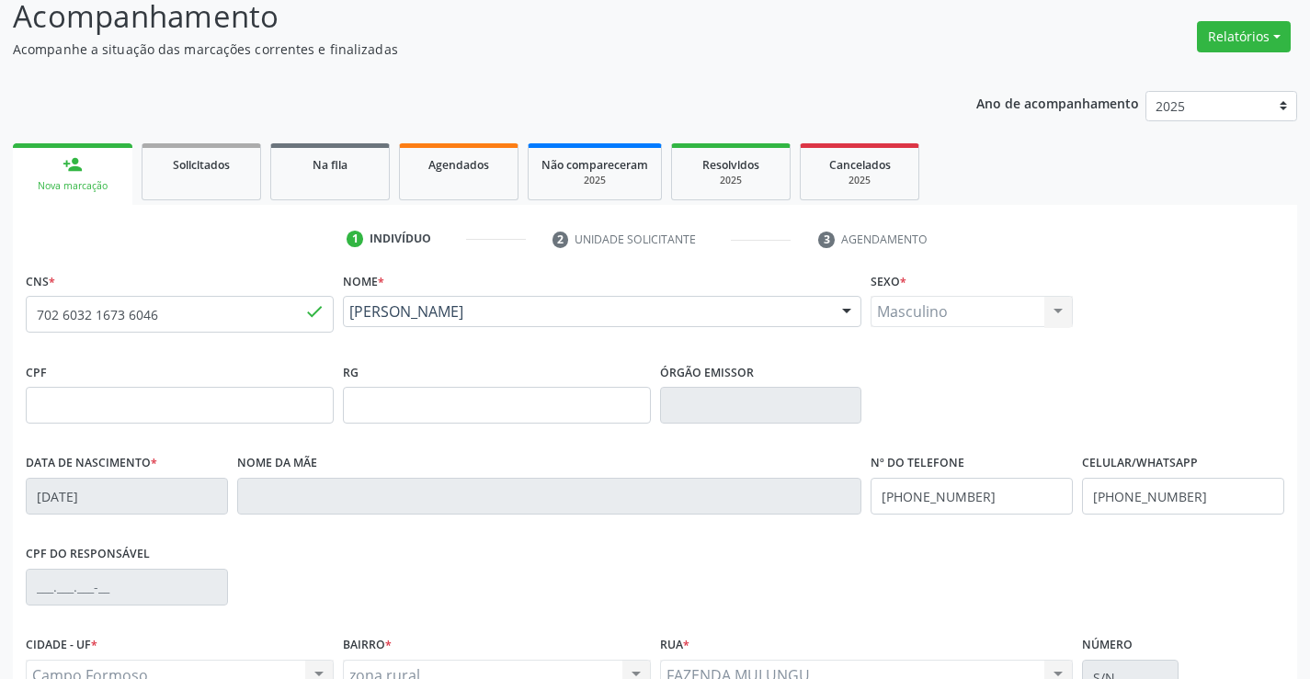
scroll to position [317, 0]
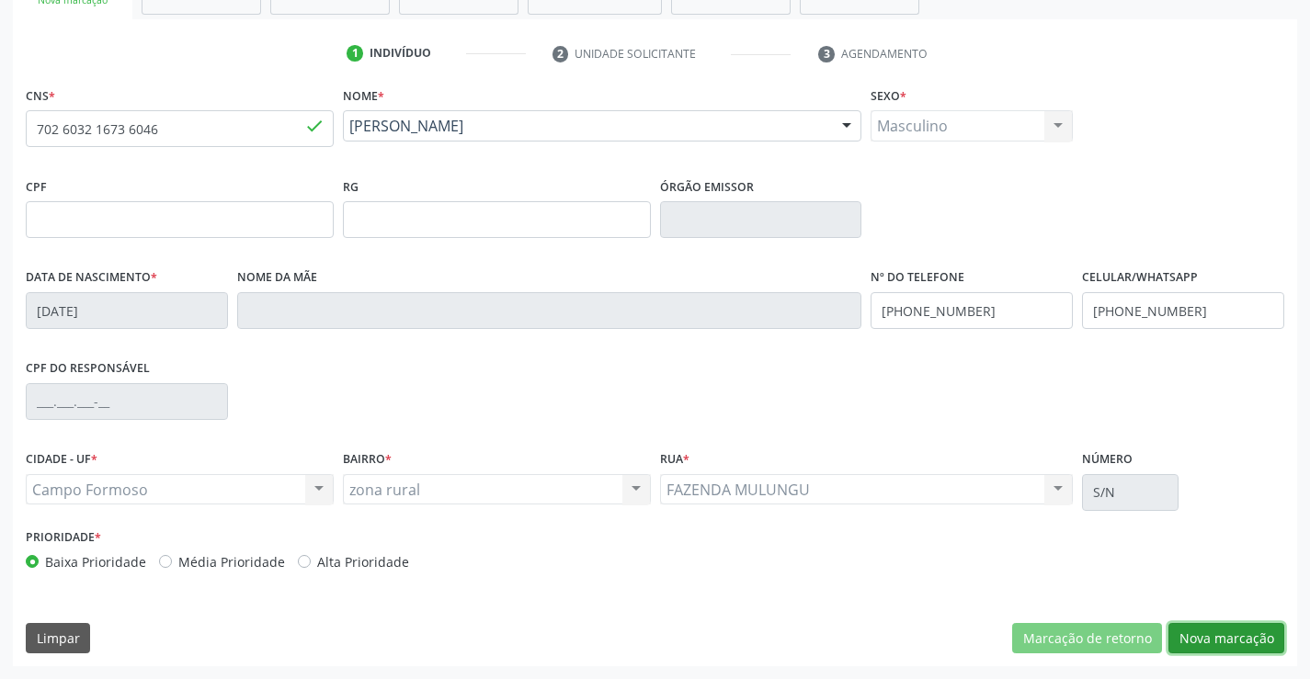
click at [1217, 631] on button "Nova marcação" at bounding box center [1226, 638] width 116 height 31
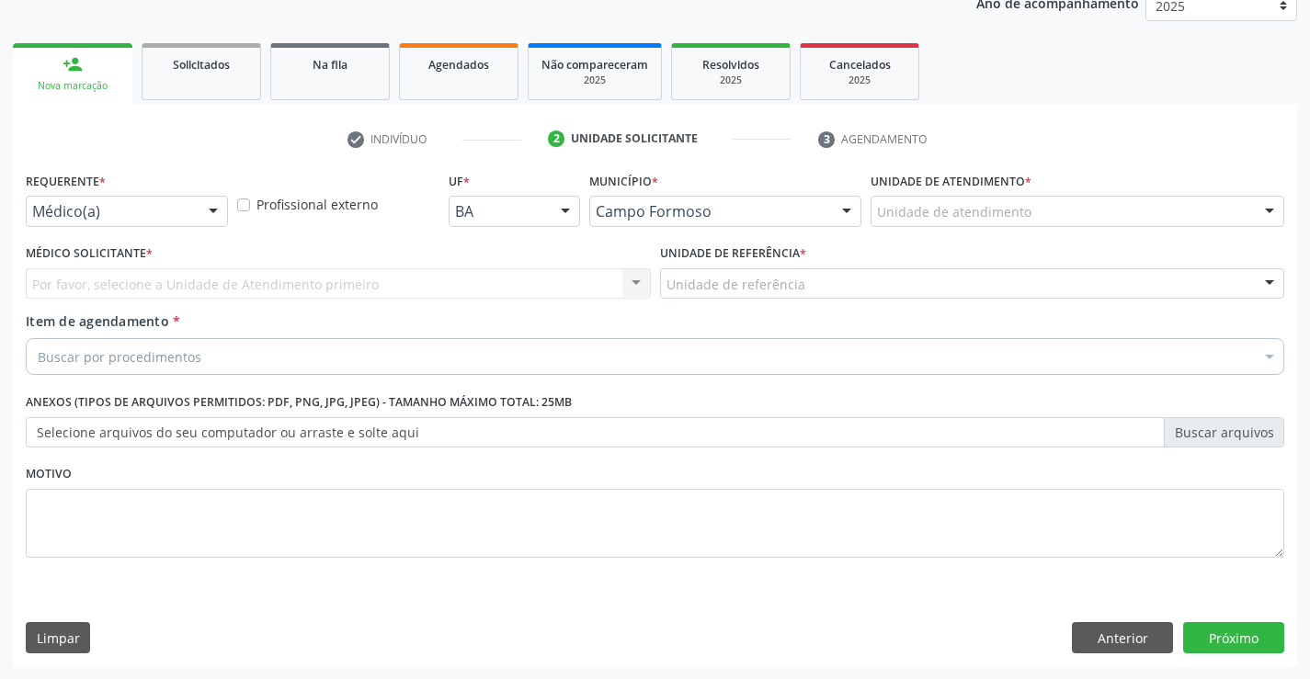
scroll to position [232, 0]
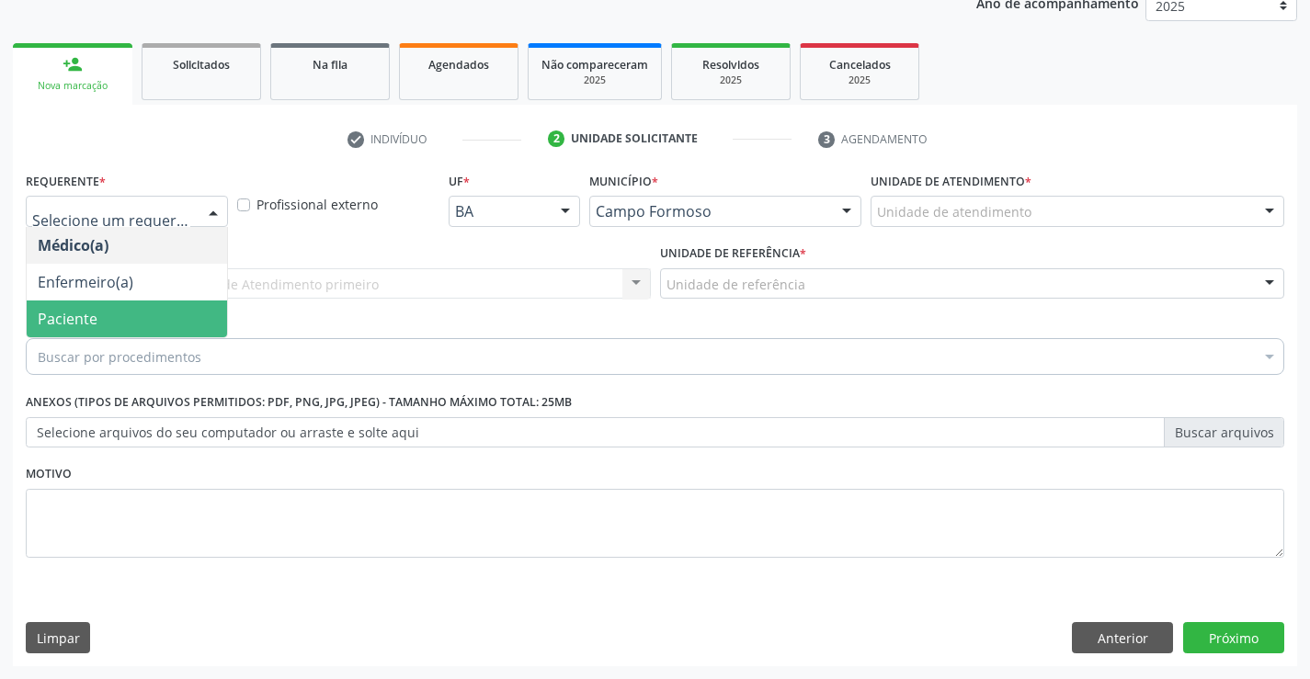
click at [72, 311] on span "Paciente" at bounding box center [68, 319] width 60 height 20
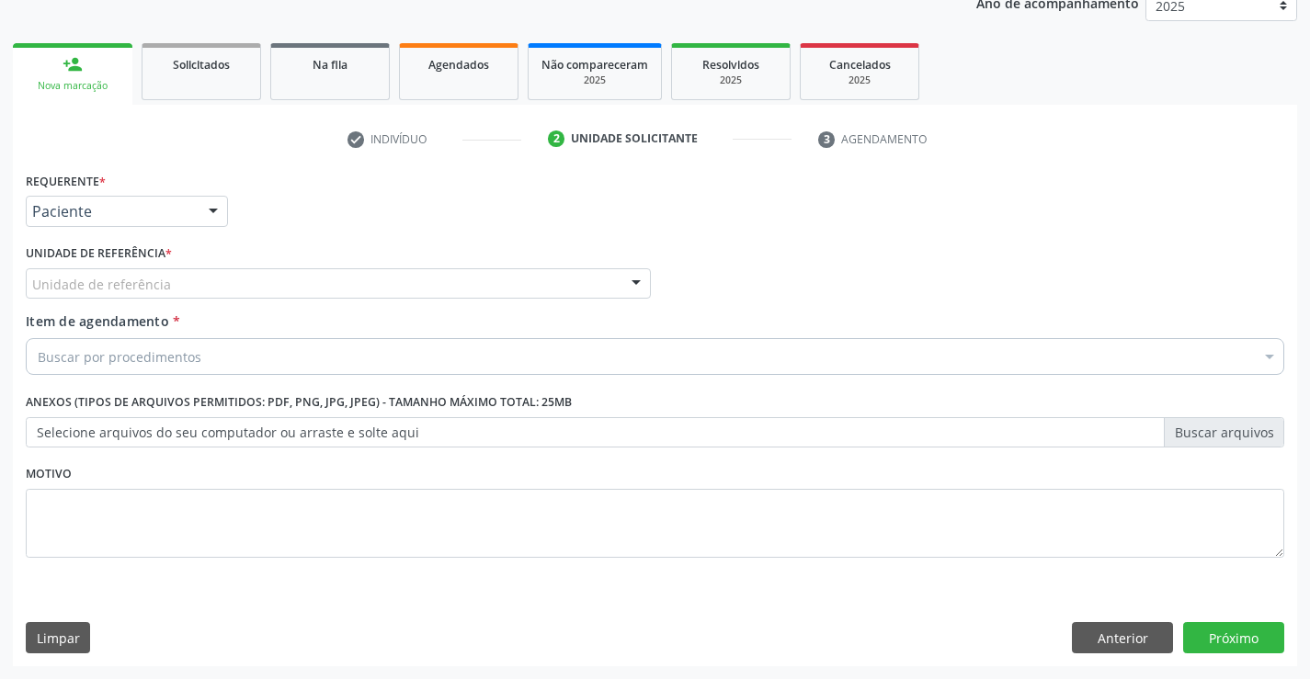
click at [180, 286] on div "Unidade de referência" at bounding box center [338, 283] width 625 height 31
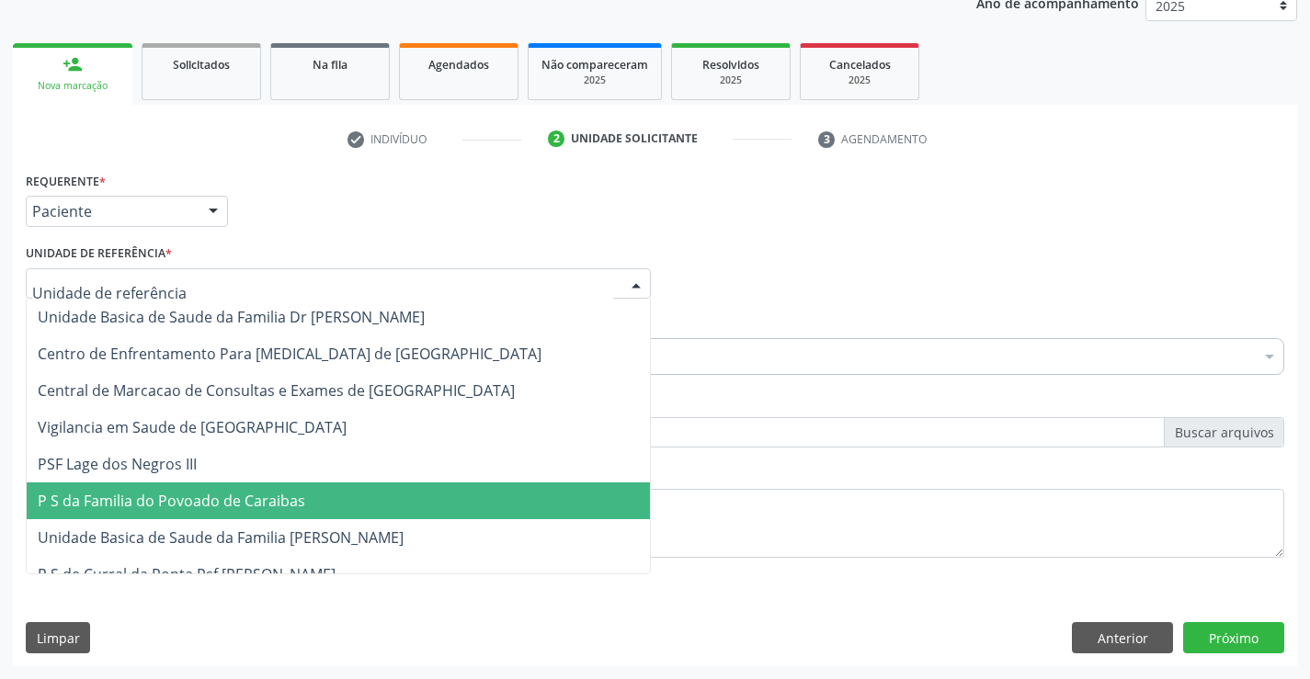
click at [209, 501] on span "P S da Familia do Povoado de Caraibas" at bounding box center [172, 501] width 268 height 20
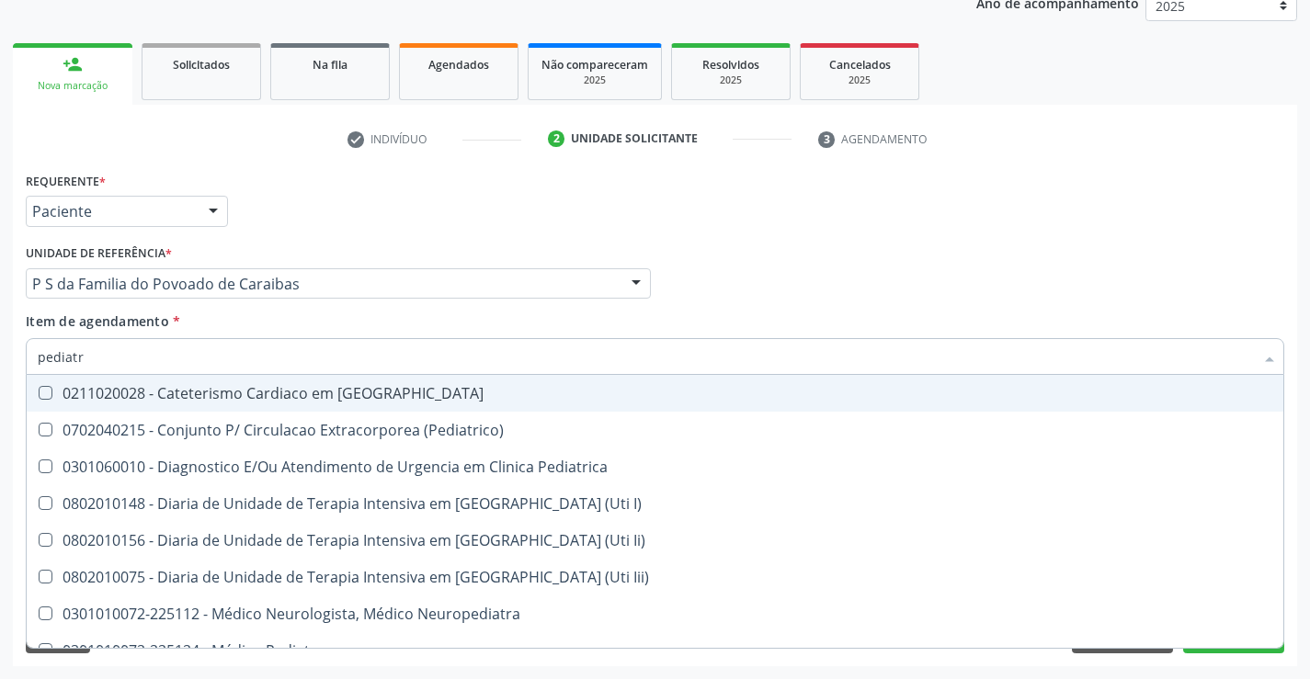
type input "pediatra"
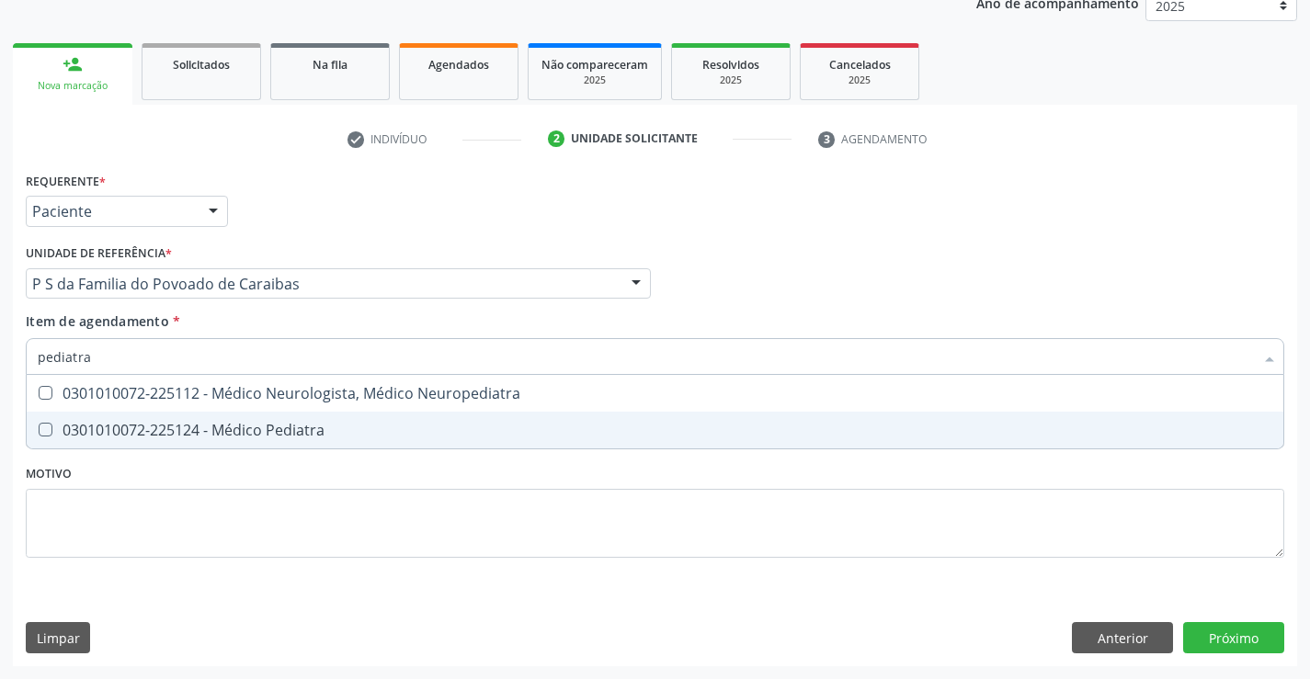
click at [234, 423] on div "0301010072-225124 - Médico Pediatra" at bounding box center [655, 430] width 1235 height 15
checkbox Pediatra "true"
click at [1230, 626] on div "Requerente * Paciente Médico(a) Enfermeiro(a) Paciente Nenhum resultado encontr…" at bounding box center [655, 416] width 1284 height 499
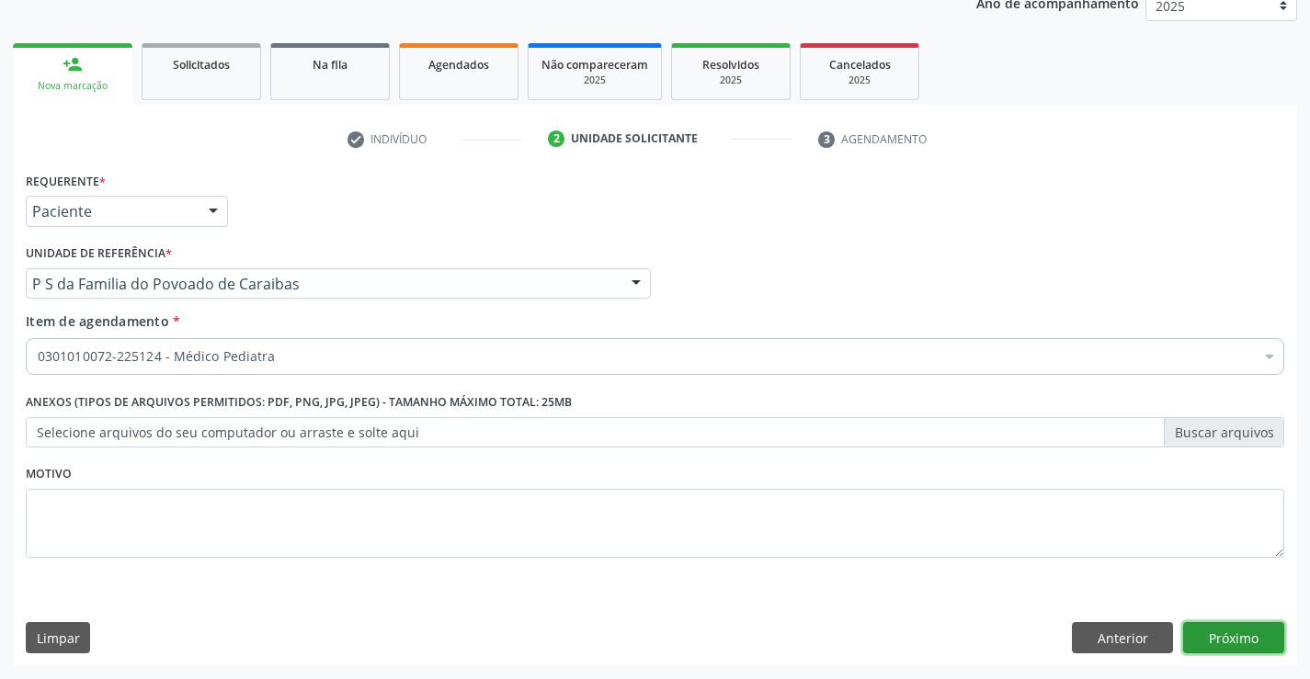
click at [1213, 646] on button "Próximo" at bounding box center [1233, 637] width 101 height 31
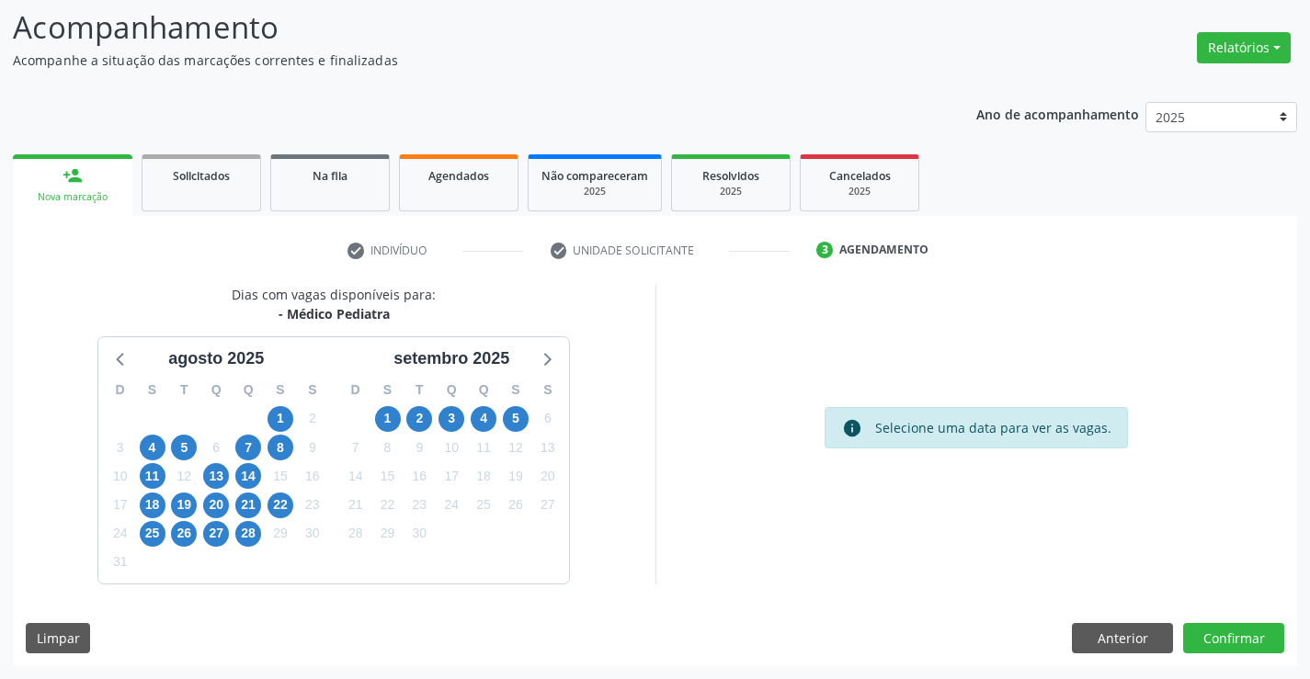
click at [500, 422] on div "5" at bounding box center [516, 419] width 32 height 28
click at [514, 420] on span "5" at bounding box center [516, 419] width 26 height 26
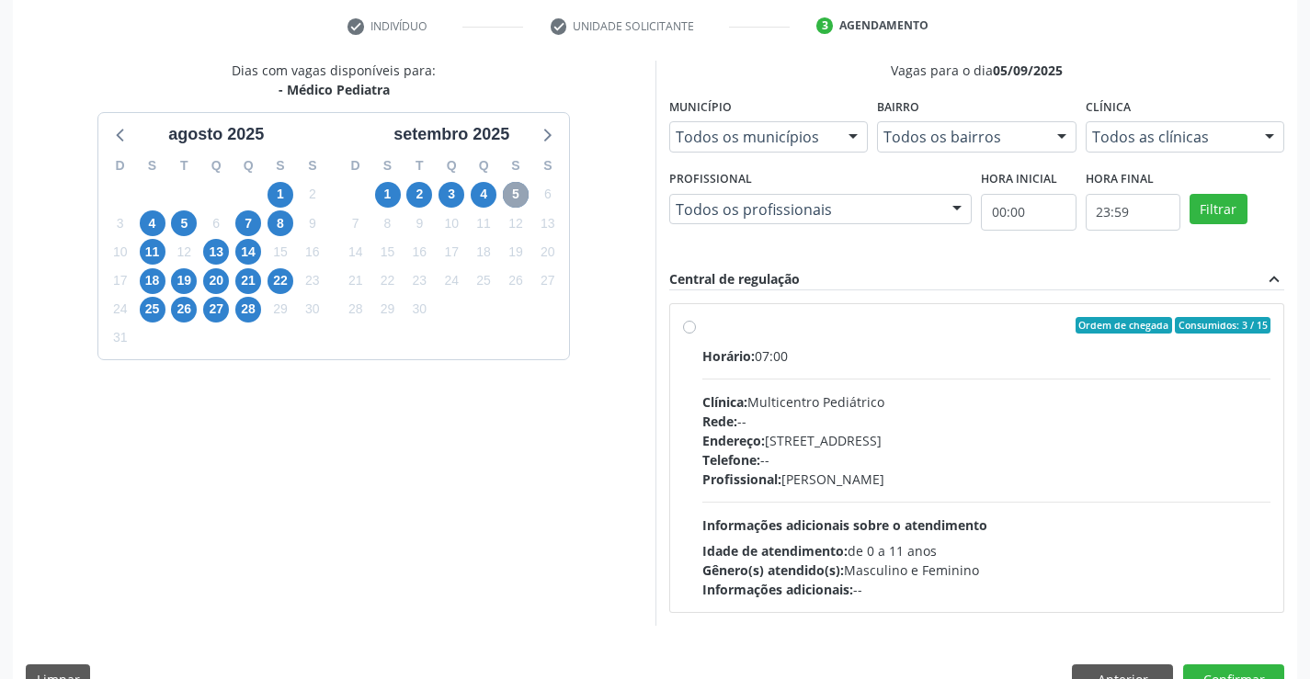
scroll to position [386, 0]
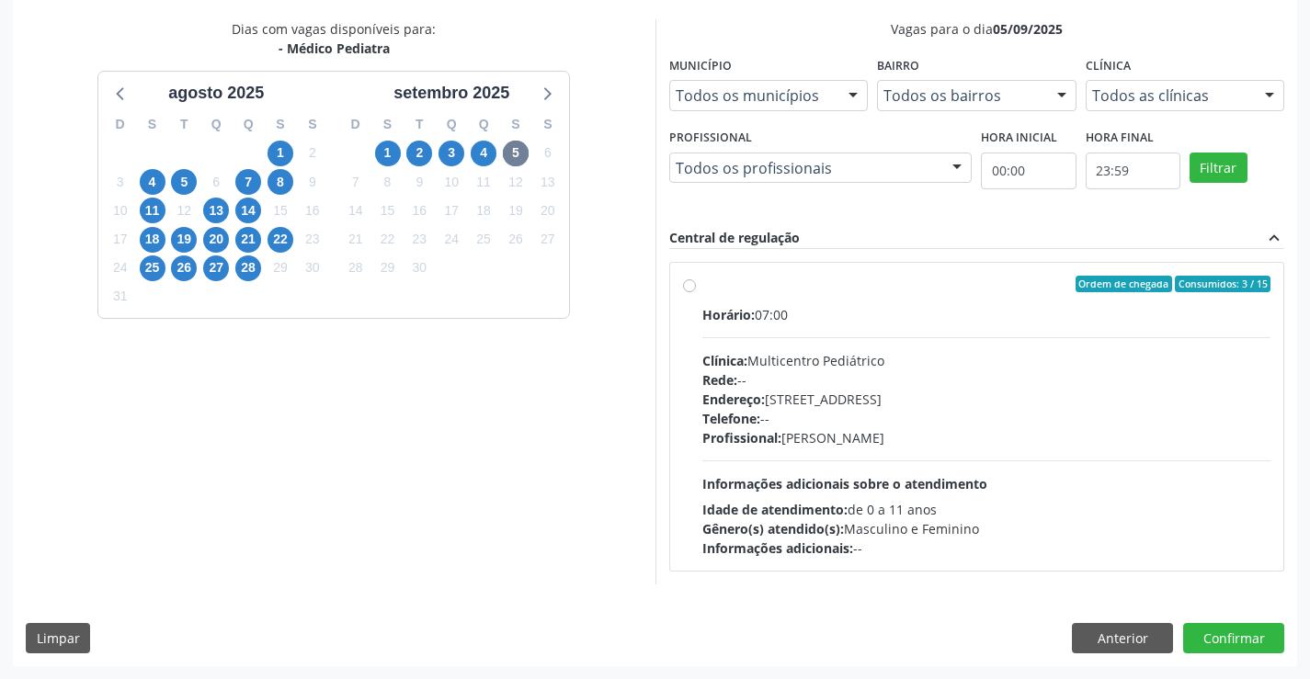
click at [899, 387] on div "Rede: --" at bounding box center [986, 379] width 569 height 19
click at [696, 292] on input "Ordem de chegada Consumidos: 3 / 15 Horário: 07:00 Clínica: Multicentro Pediátr…" at bounding box center [689, 284] width 13 height 17
radio input "true"
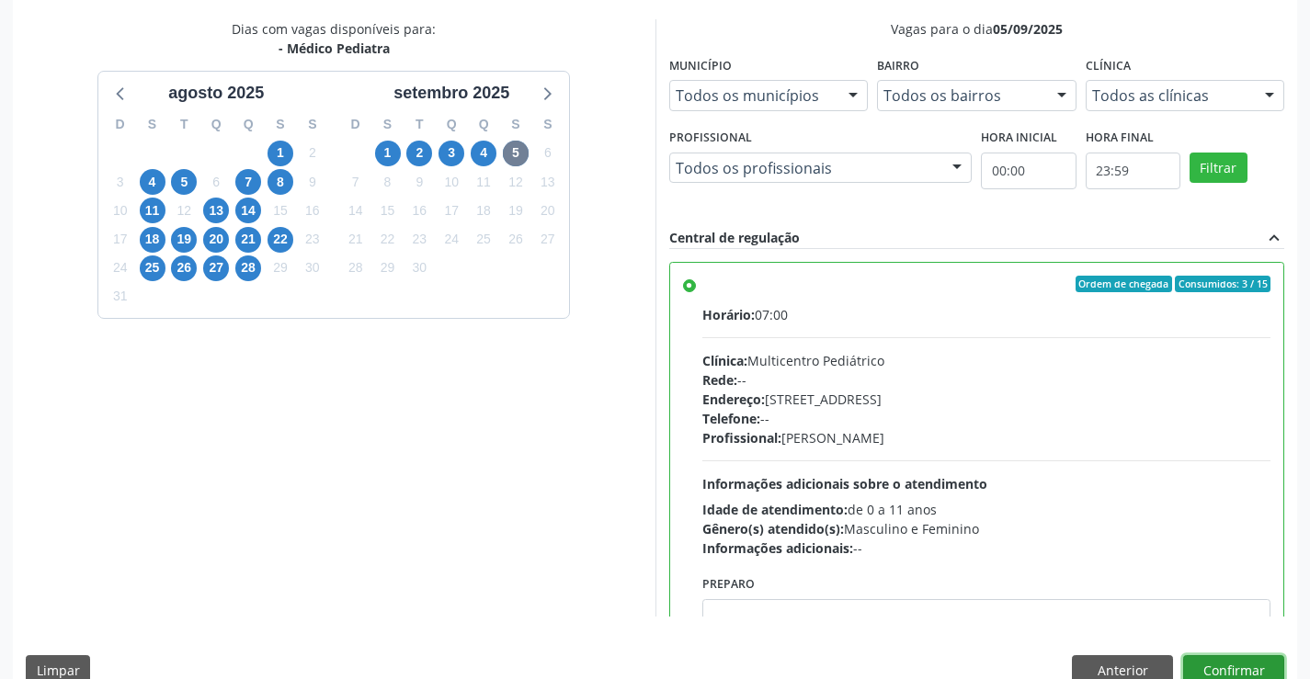
click at [1229, 665] on button "Confirmar" at bounding box center [1233, 670] width 101 height 31
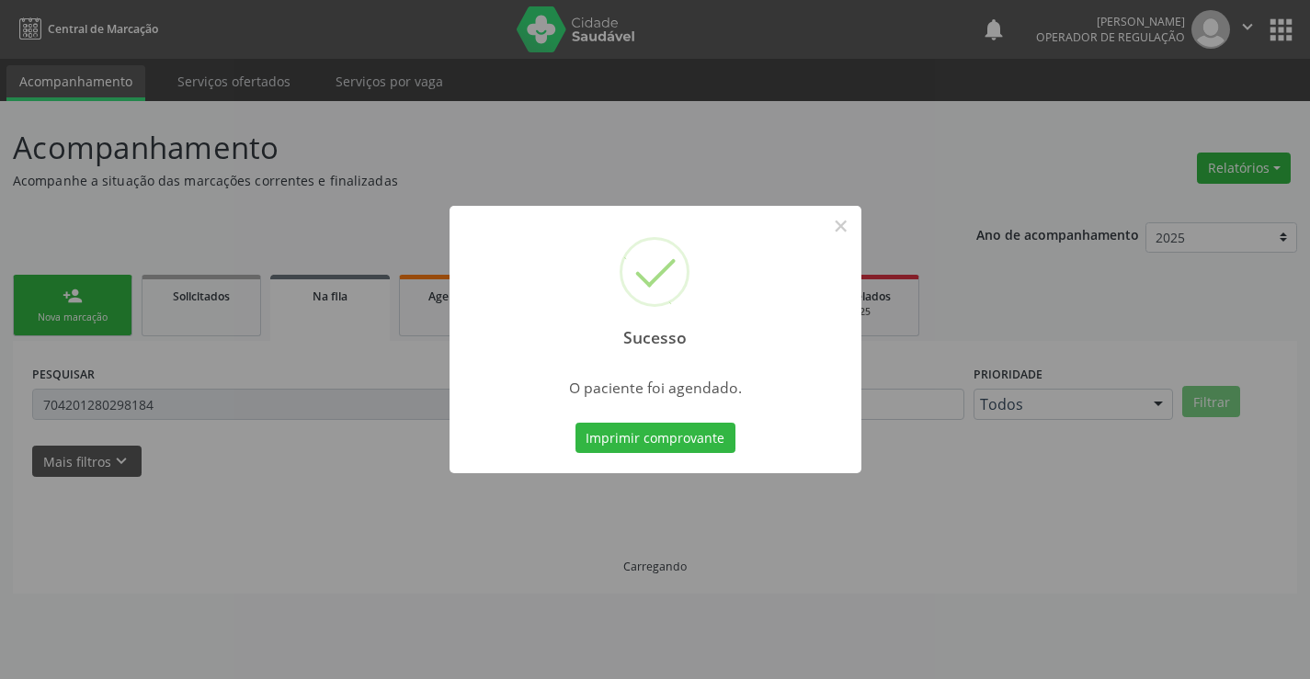
scroll to position [0, 0]
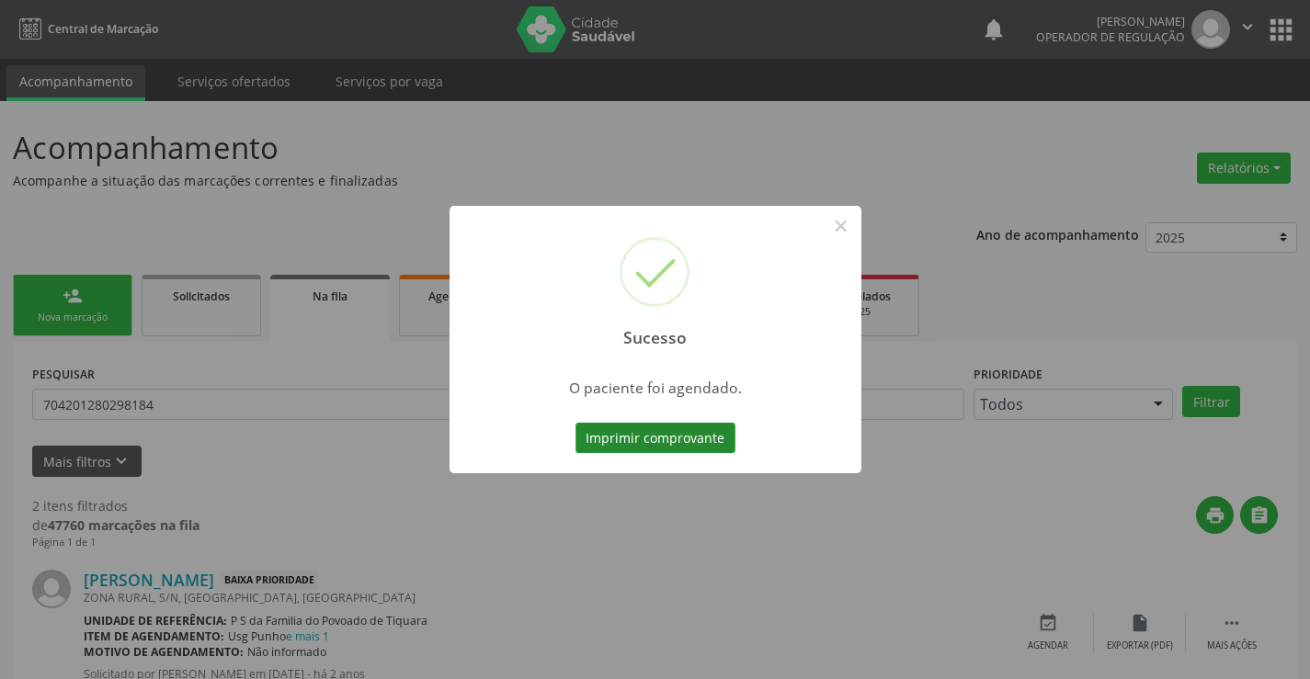
click at [698, 453] on button "Imprimir comprovante" at bounding box center [656, 438] width 160 height 31
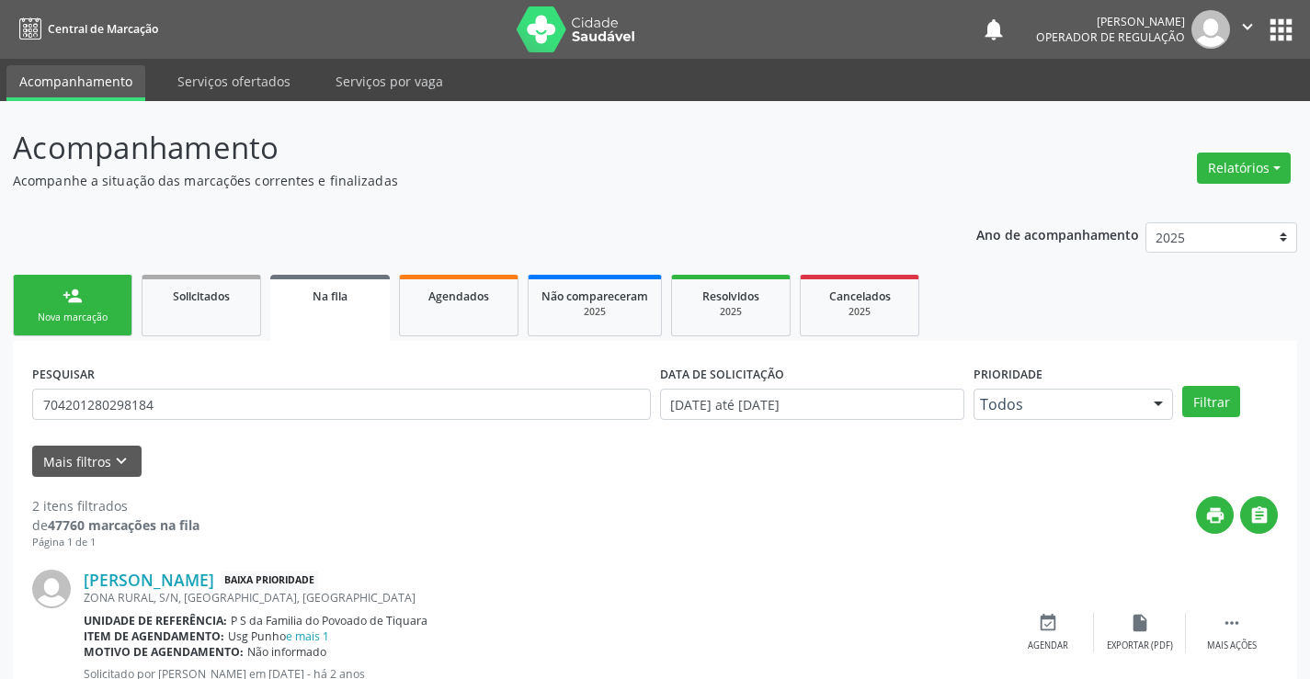
click at [74, 313] on div "Nova marcação" at bounding box center [73, 318] width 92 height 14
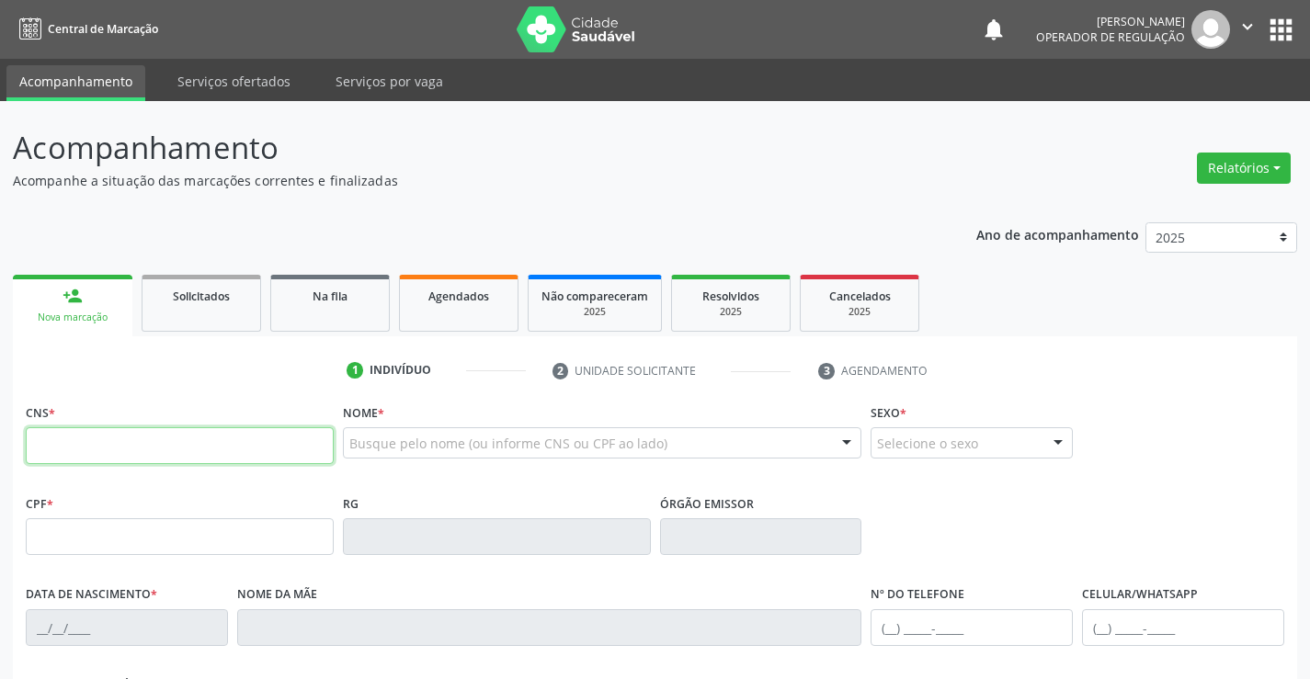
click at [115, 446] on input "text" at bounding box center [180, 445] width 308 height 37
type input "700 0017 0242 7409"
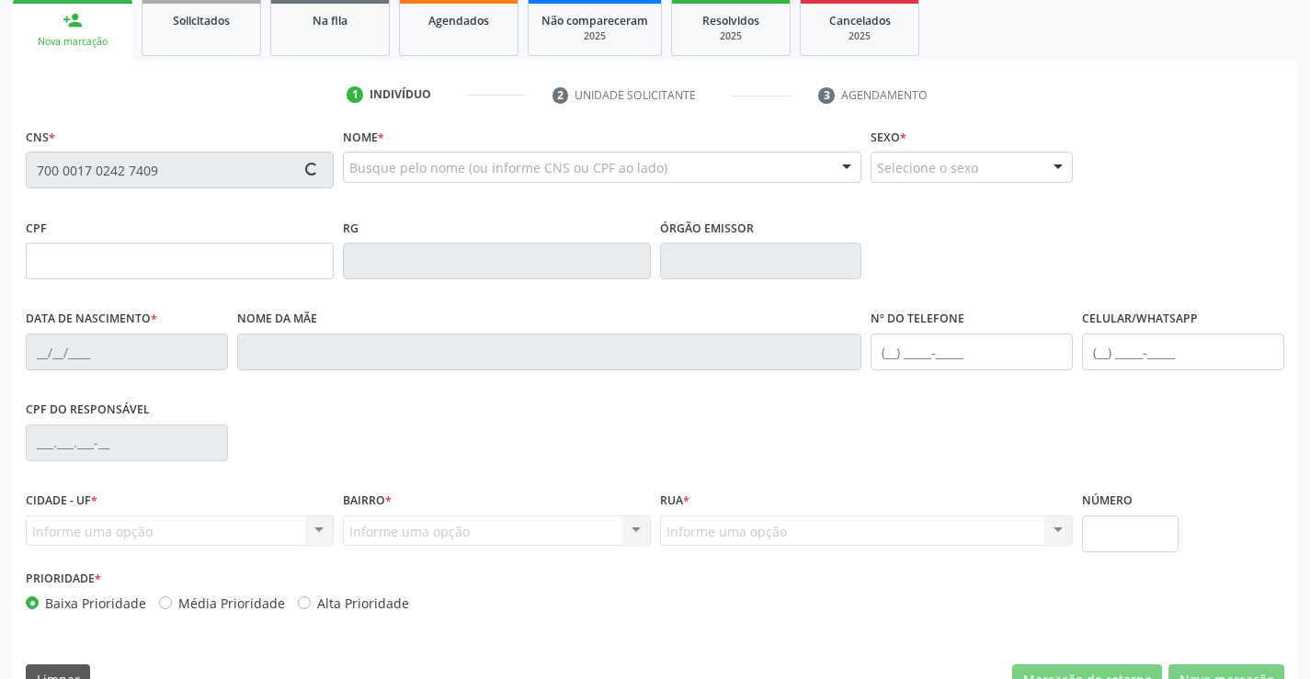
type input "1213117402"
type input "09/04/1965"
type input "005.034.375-06"
type input "SN"
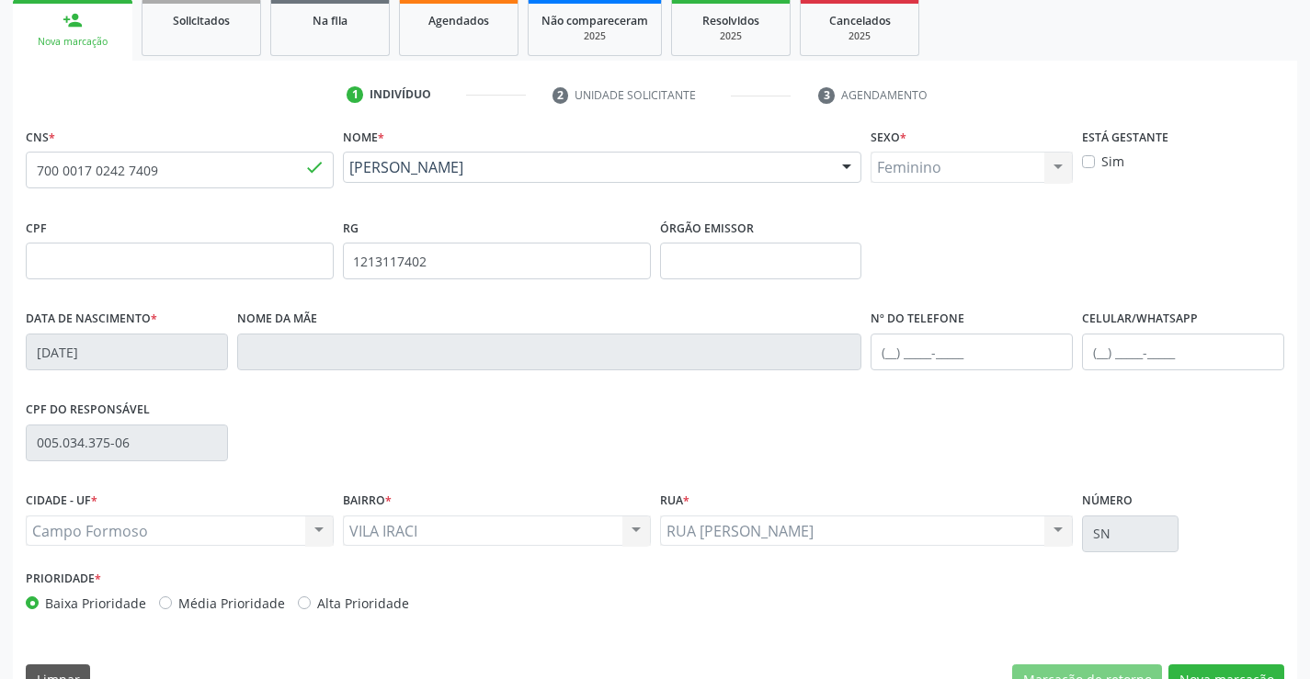
scroll to position [317, 0]
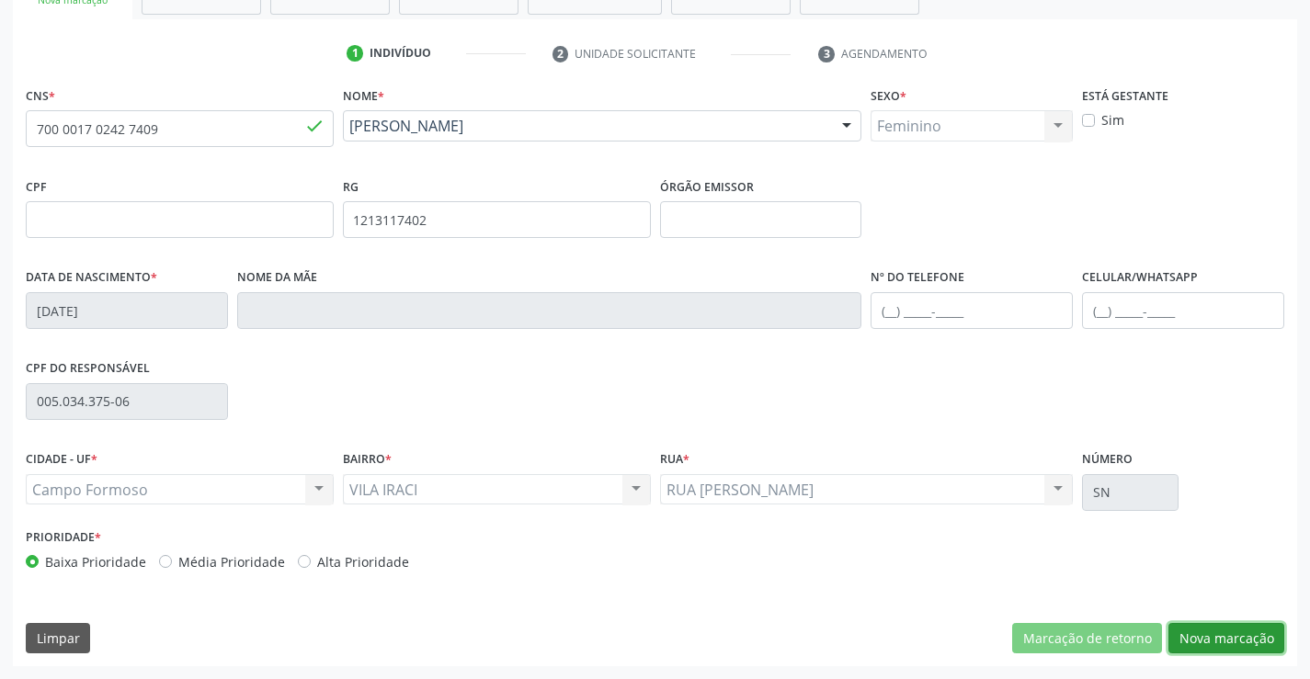
click at [1234, 640] on button "Nova marcação" at bounding box center [1226, 638] width 116 height 31
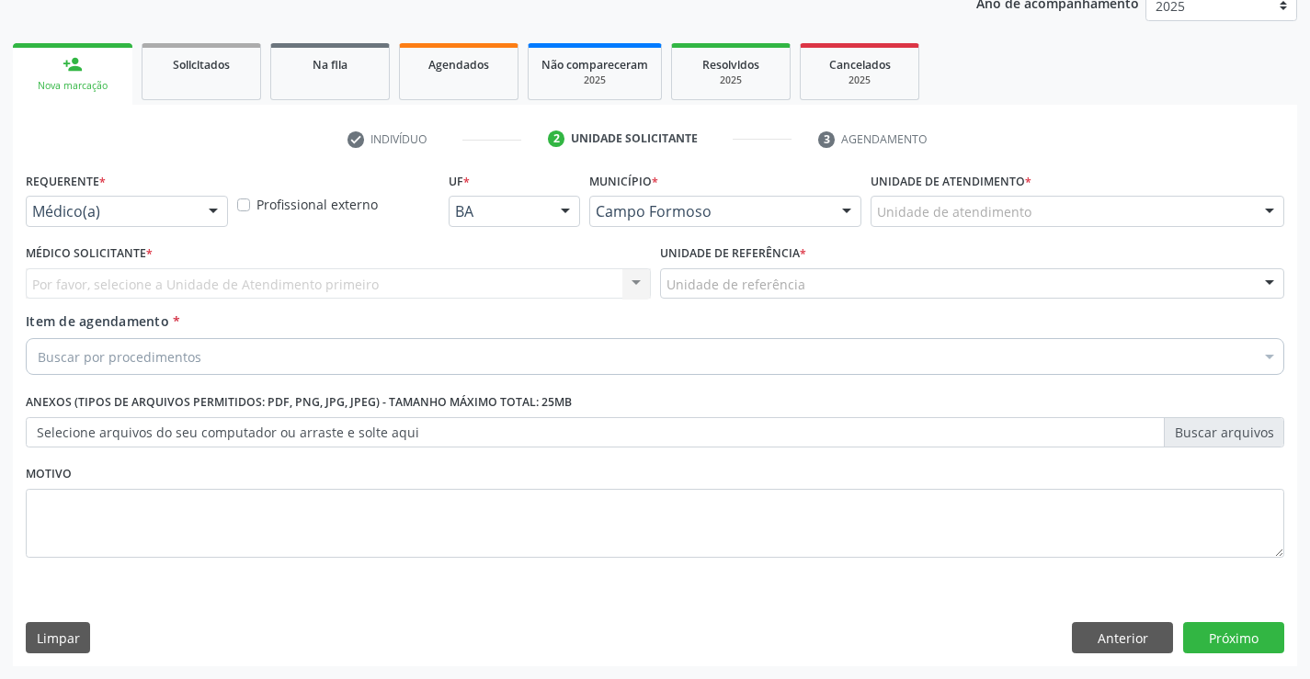
scroll to position [232, 0]
click at [1120, 648] on button "Anterior" at bounding box center [1122, 637] width 101 height 31
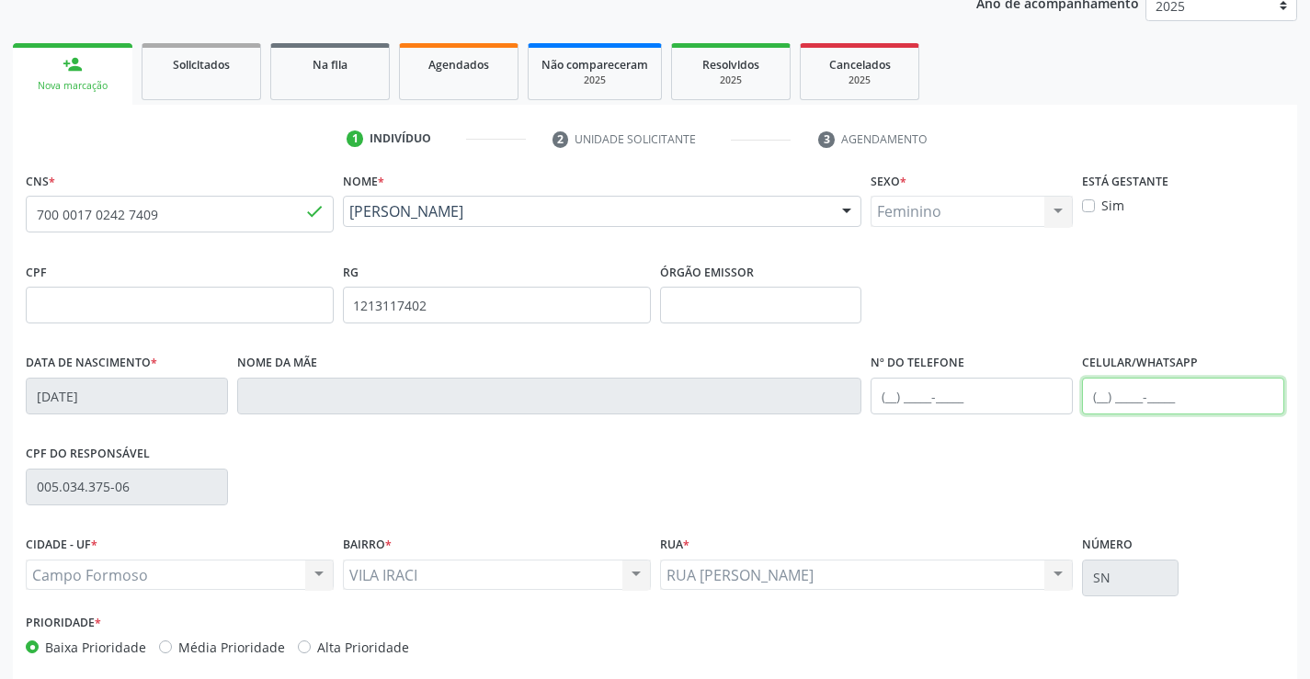
click at [1134, 387] on input "text" at bounding box center [1183, 396] width 202 height 37
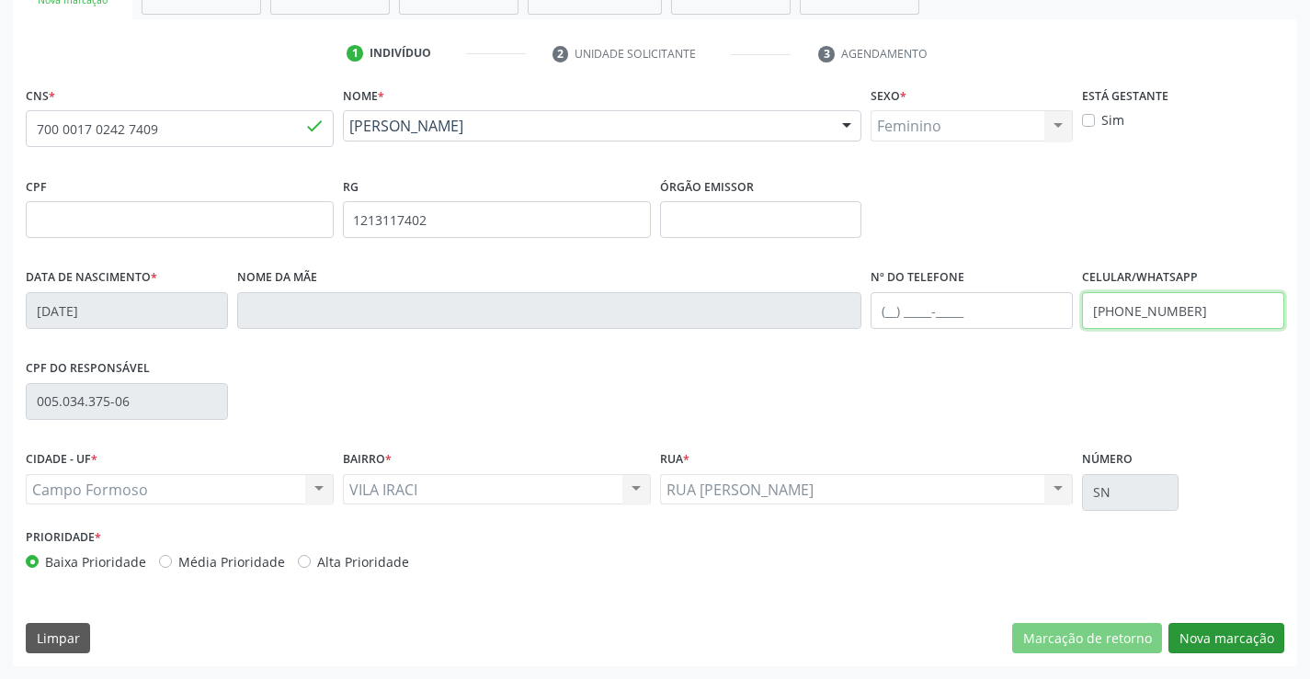
type input "(74) 99107-9386"
click at [1219, 637] on button "Nova marcação" at bounding box center [1226, 638] width 116 height 31
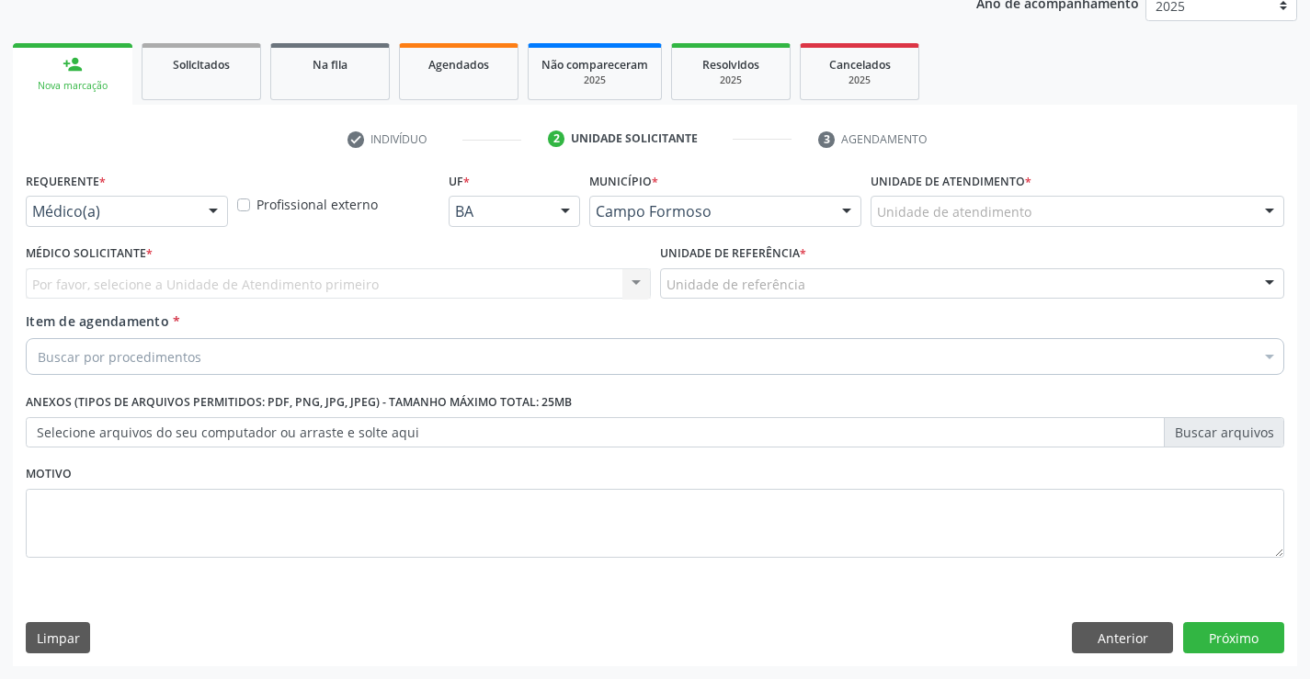
click at [199, 206] on div at bounding box center [213, 212] width 28 height 31
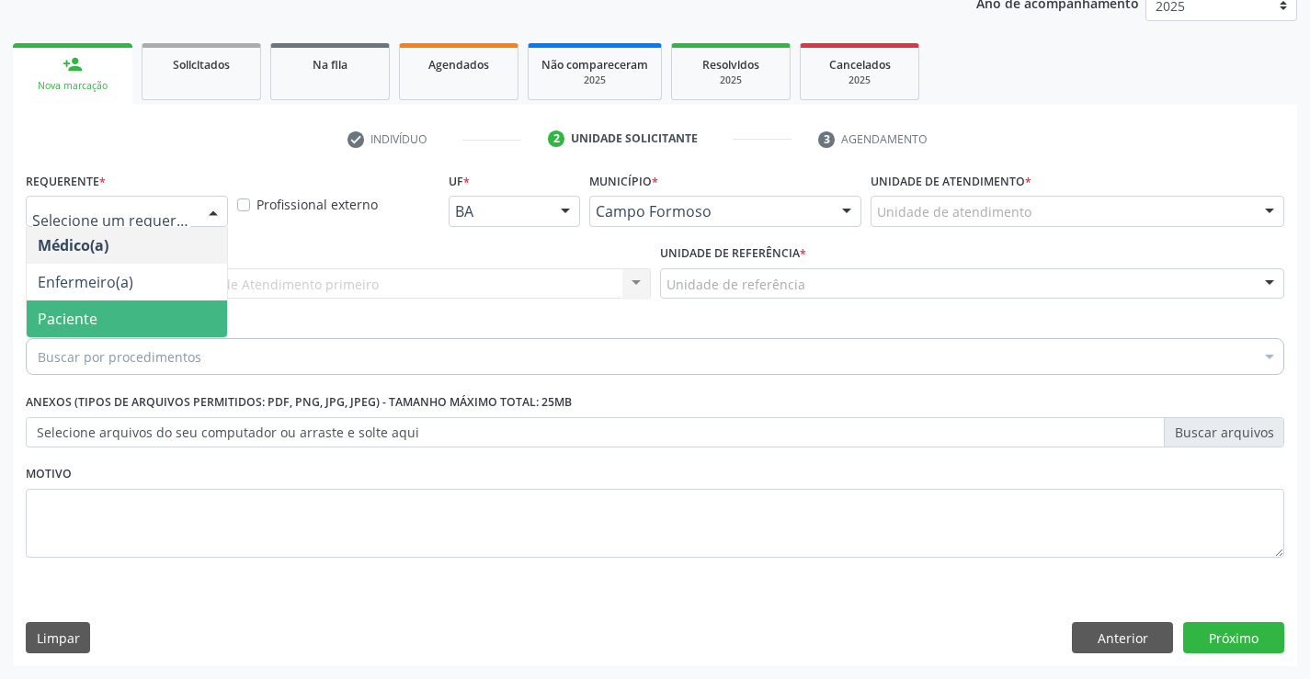
click at [98, 310] on span "Paciente" at bounding box center [127, 319] width 200 height 37
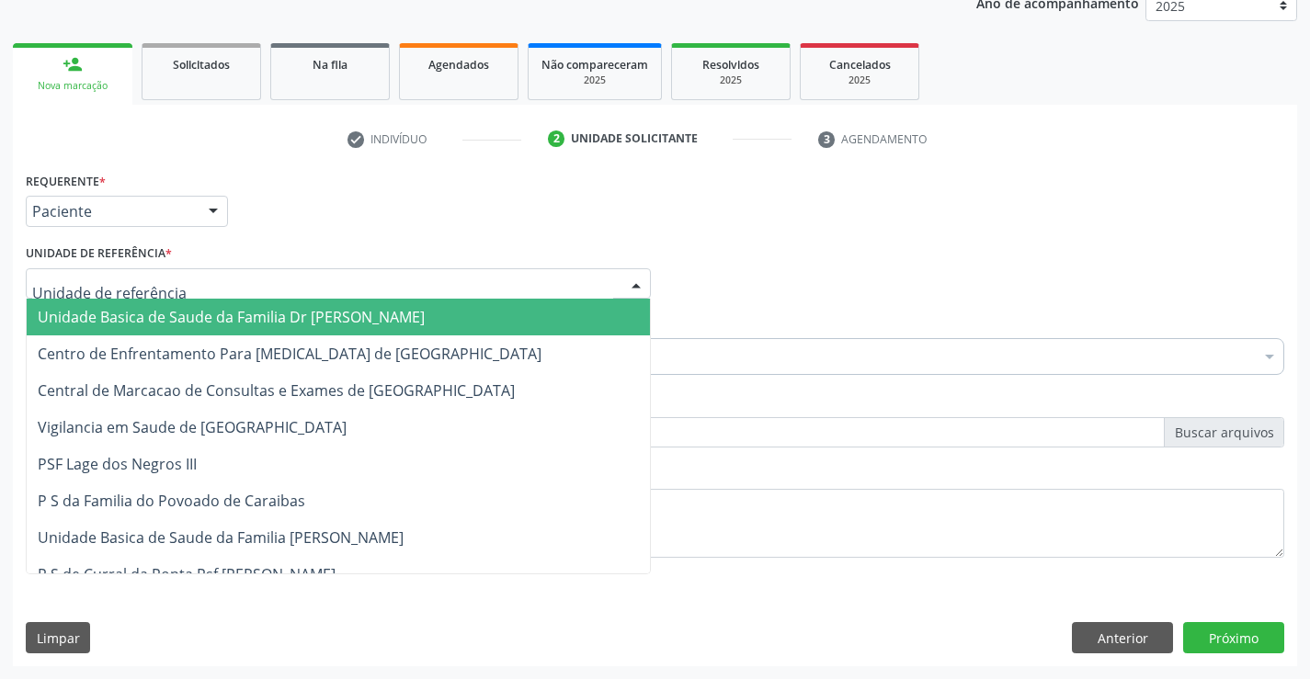
click at [226, 279] on div at bounding box center [338, 283] width 625 height 31
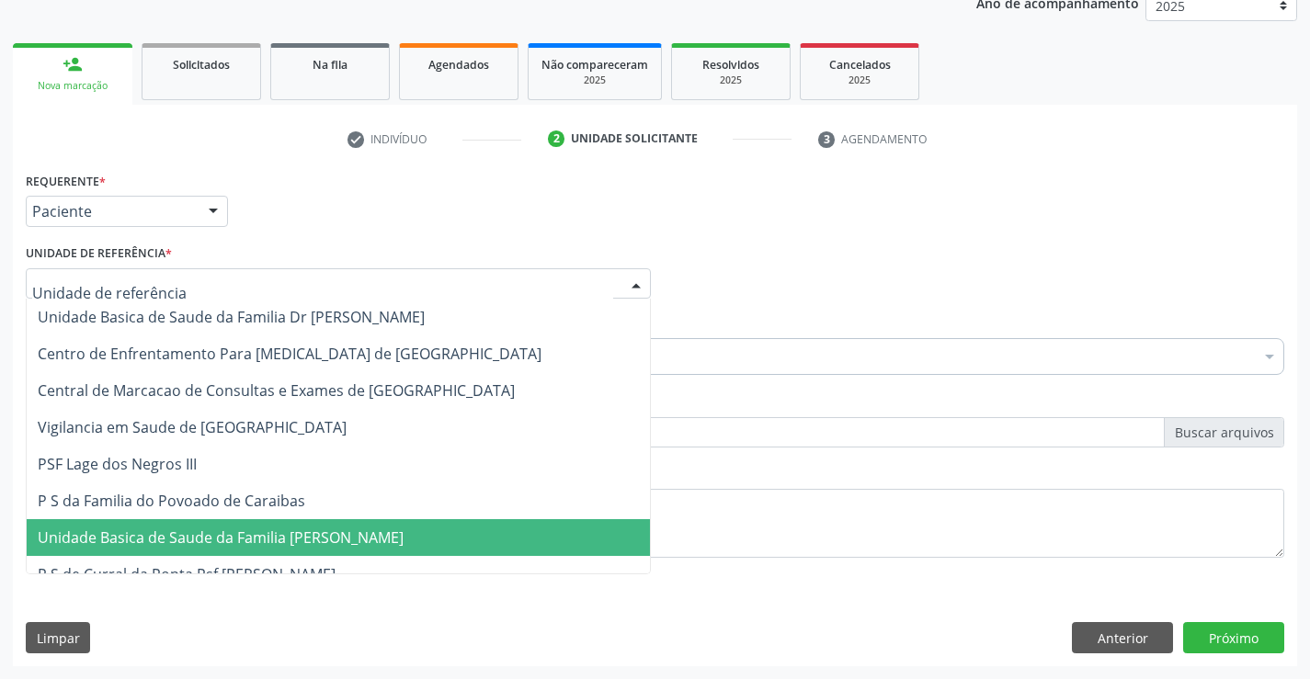
click at [294, 531] on span "Unidade Basica de Saude da Familia [PERSON_NAME]" at bounding box center [221, 538] width 366 height 20
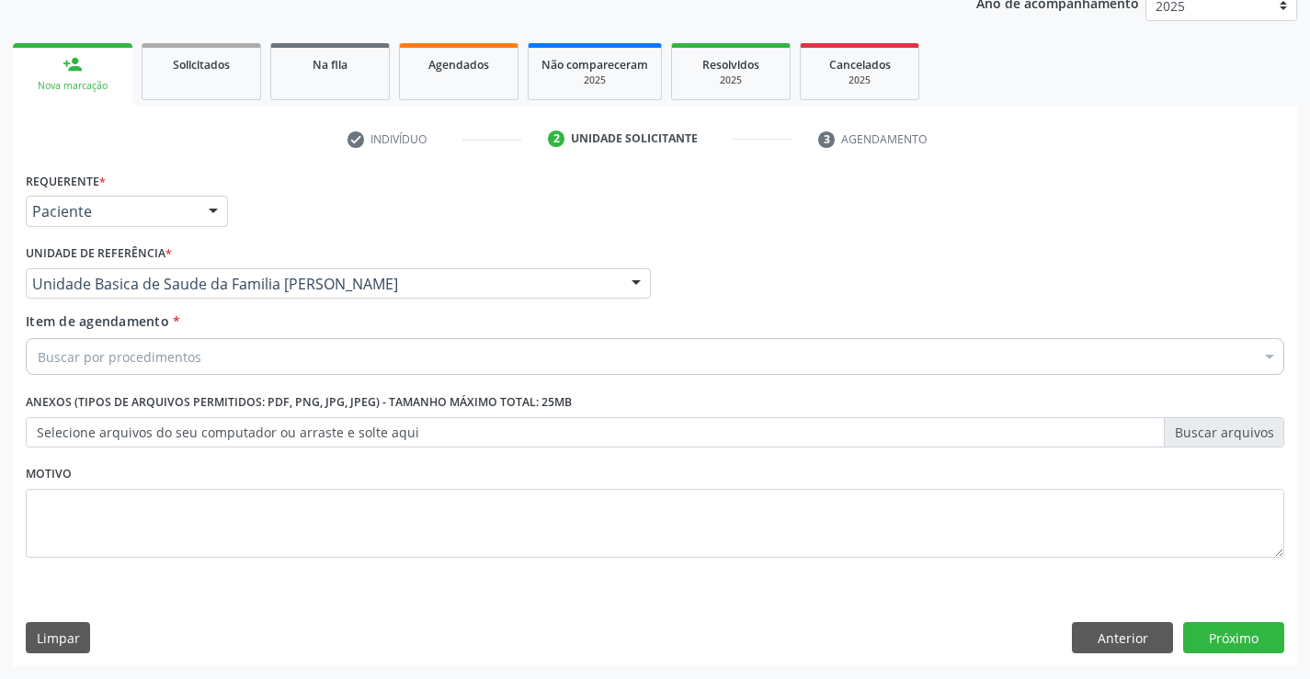
click at [216, 359] on div "Buscar por procedimentos" at bounding box center [655, 356] width 1259 height 37
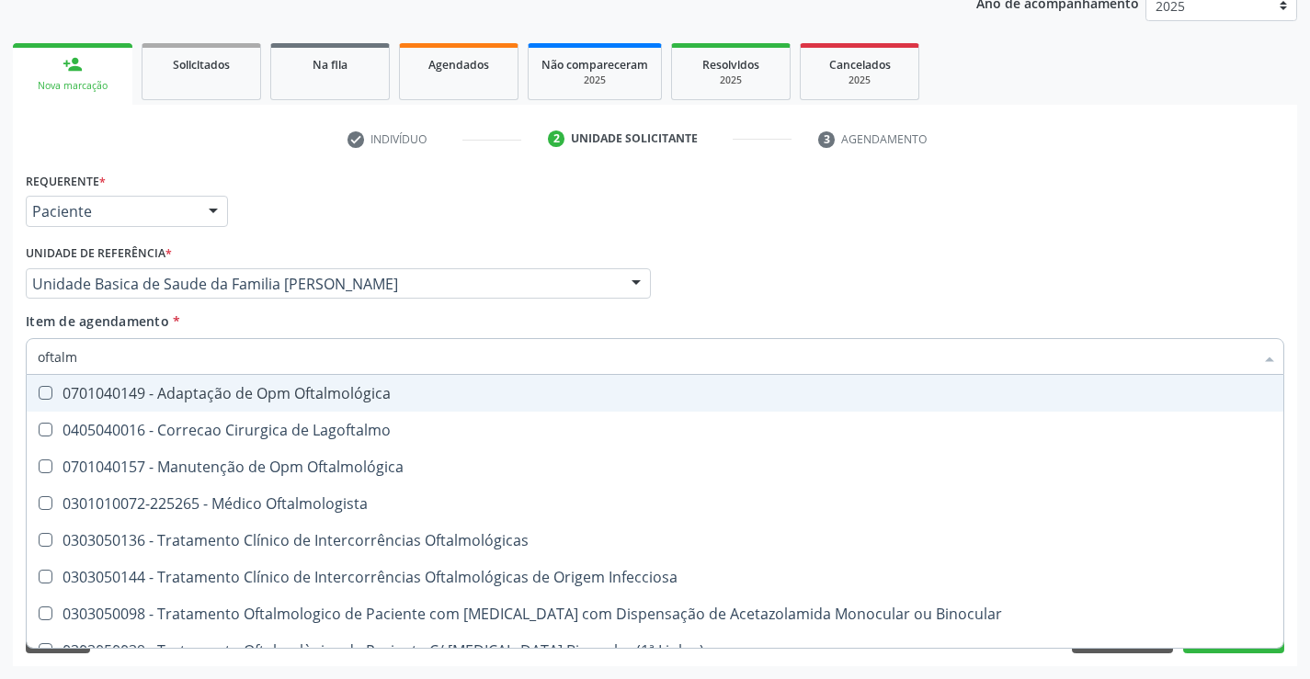
type input "oftalmo"
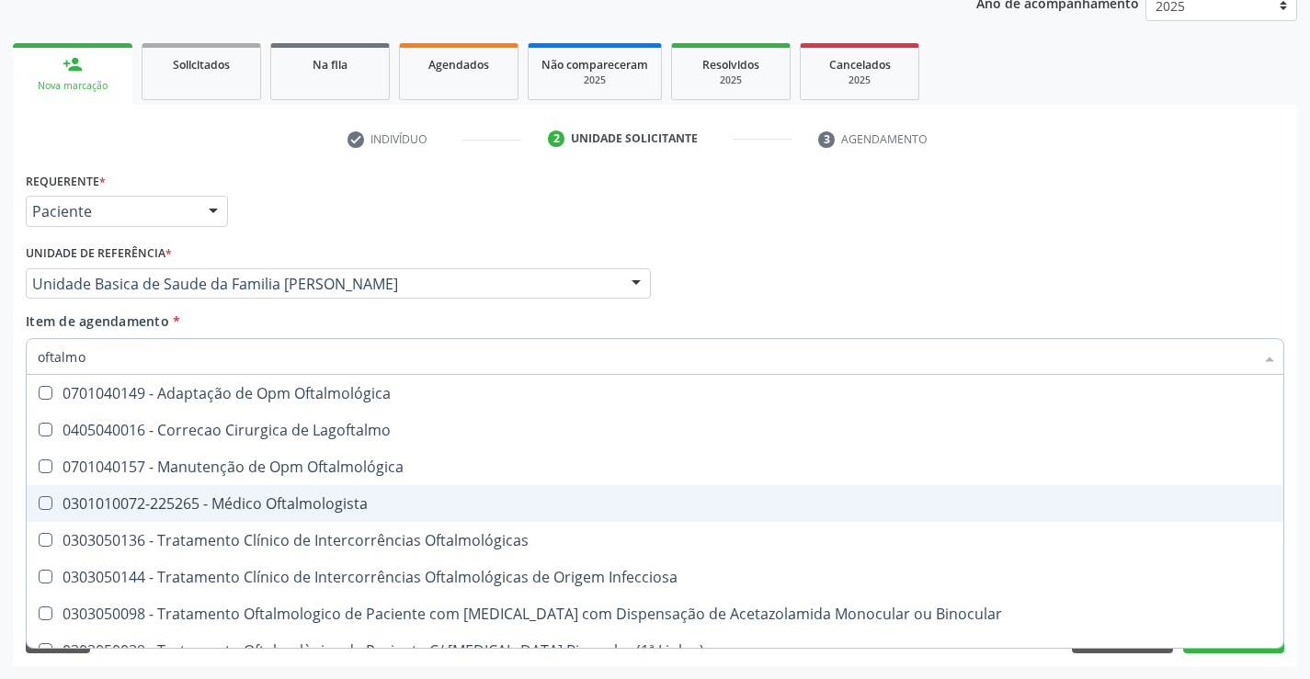
click at [250, 507] on div "0301010072-225265 - Médico Oftalmologista" at bounding box center [655, 503] width 1235 height 15
checkbox Oftalmologista "true"
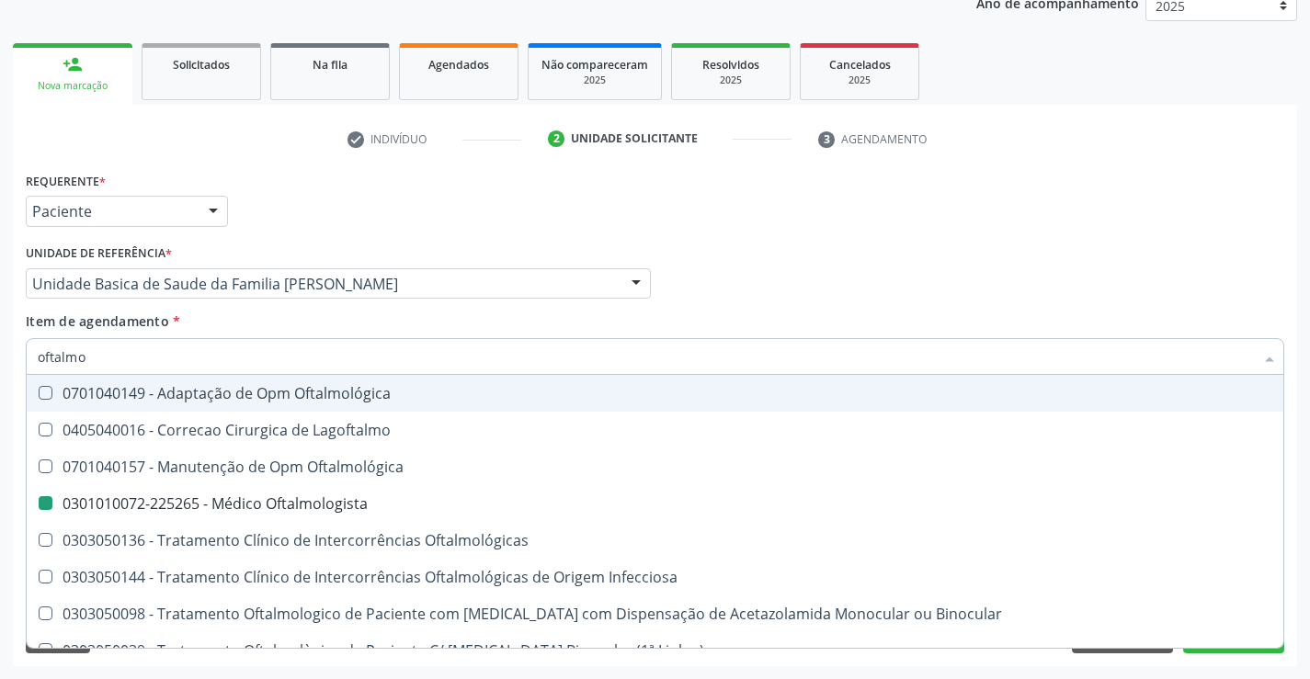
click at [630, 219] on div "Requerente * Paciente Médico(a) Enfermeiro(a) Paciente Nenhum resultado encontr…" at bounding box center [655, 203] width 1268 height 72
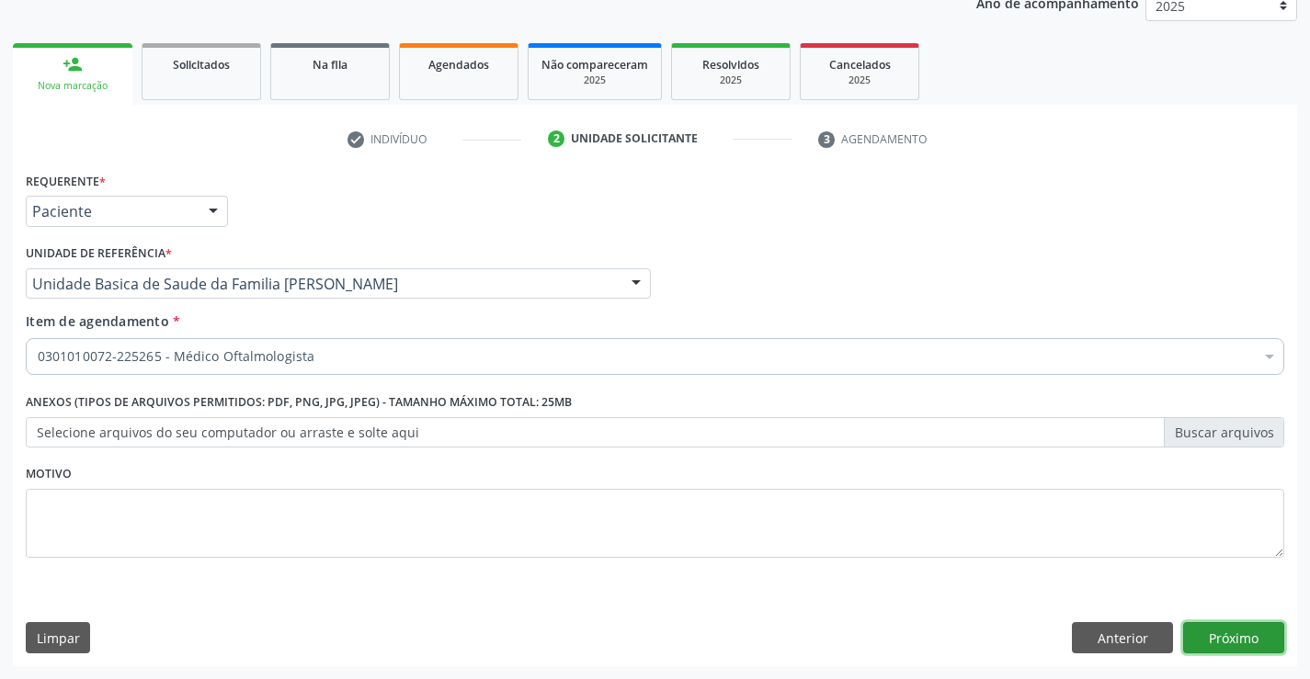
click at [1214, 638] on button "Próximo" at bounding box center [1233, 637] width 101 height 31
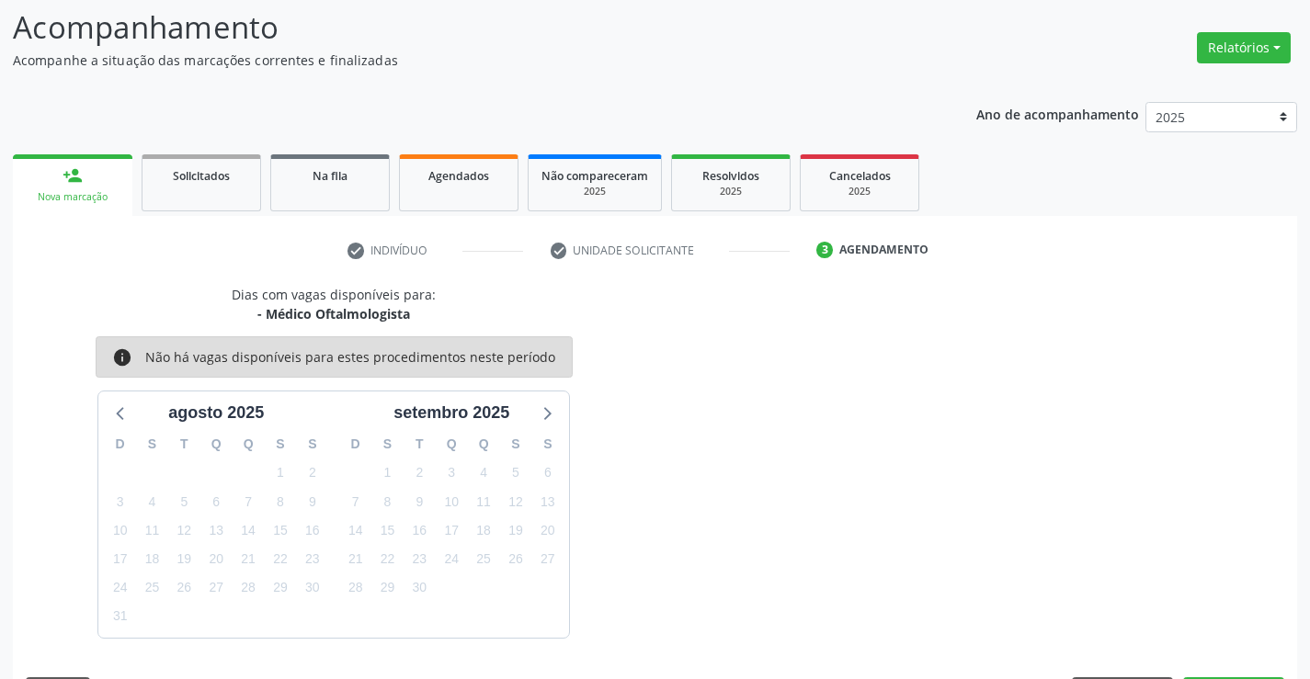
scroll to position [175, 0]
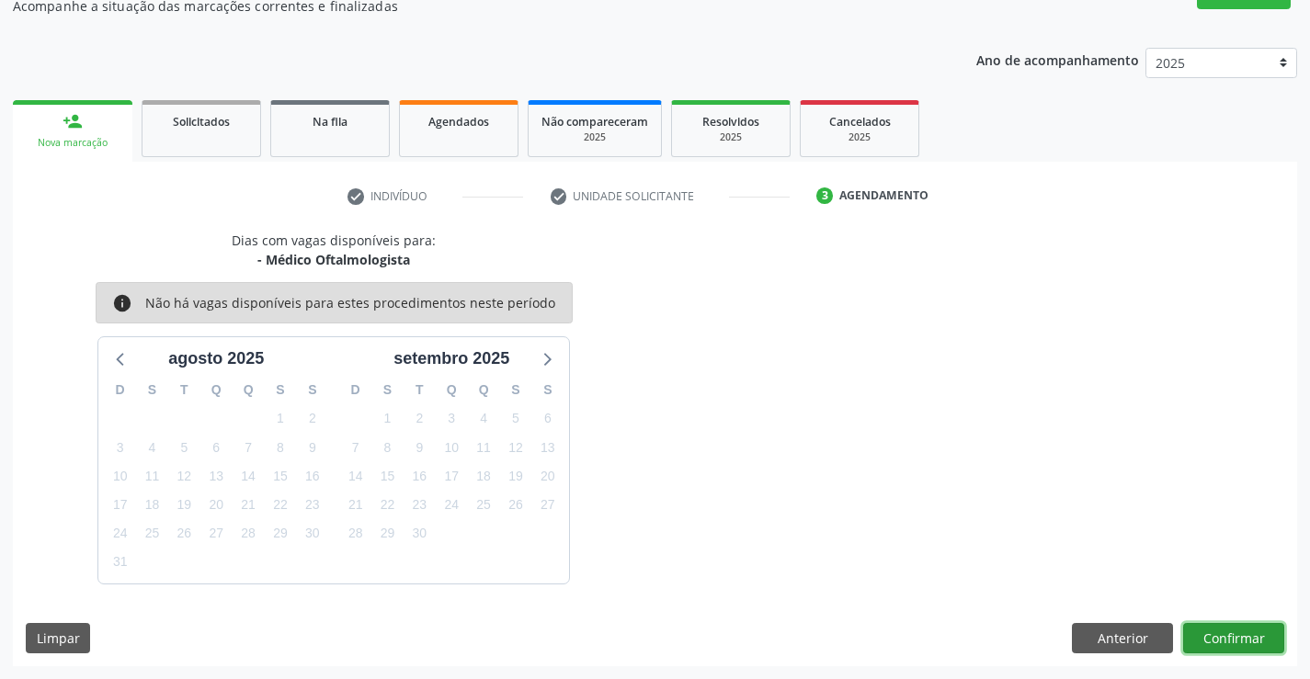
click at [1227, 643] on button "Confirmar" at bounding box center [1233, 638] width 101 height 31
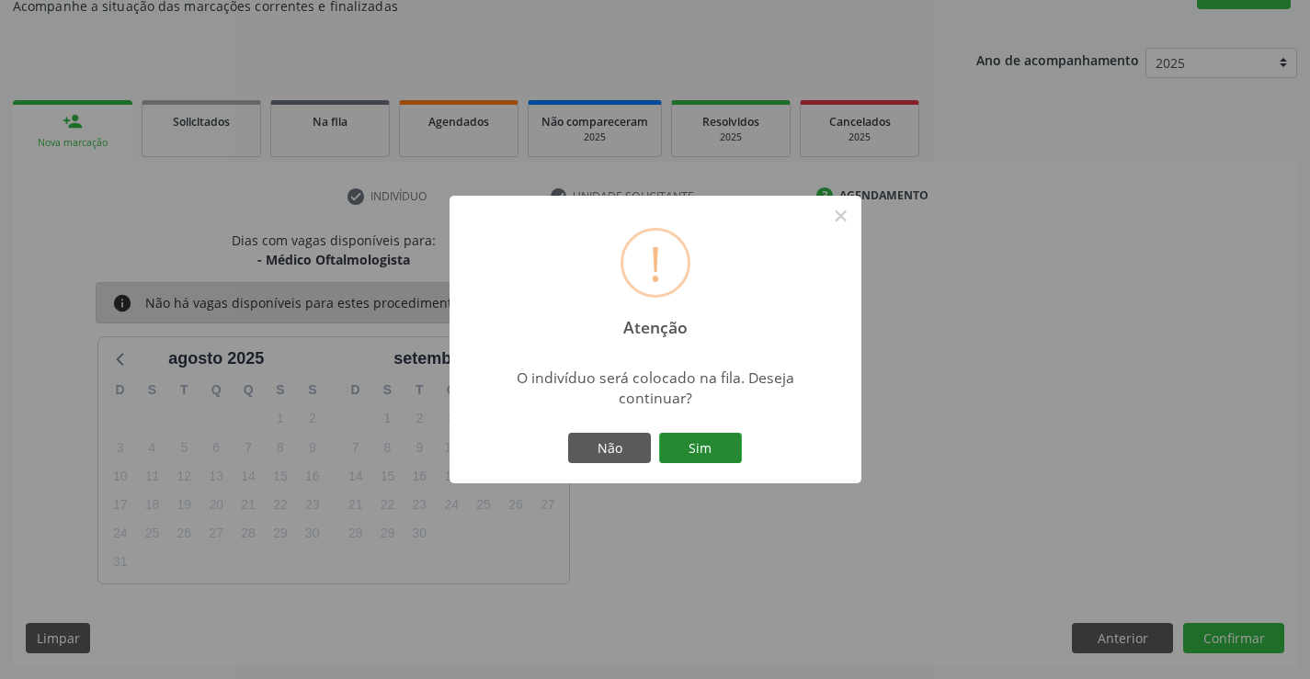
click at [708, 448] on button "Sim" at bounding box center [700, 448] width 83 height 31
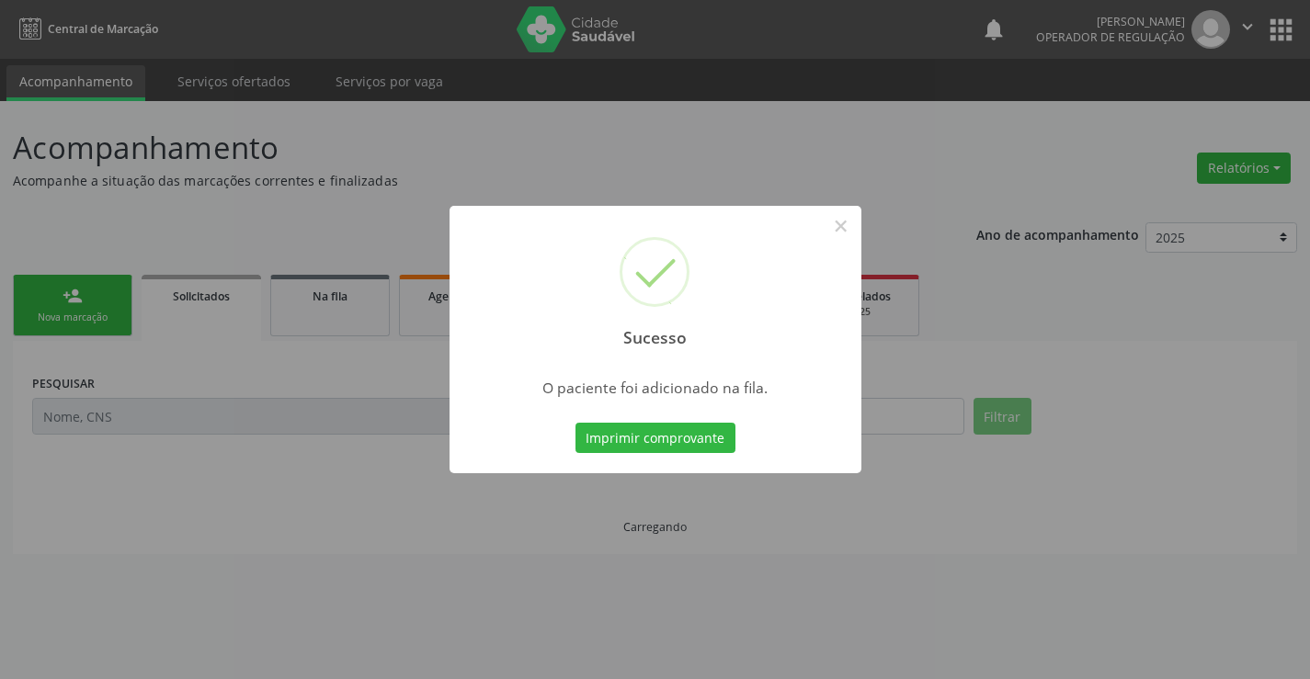
scroll to position [0, 0]
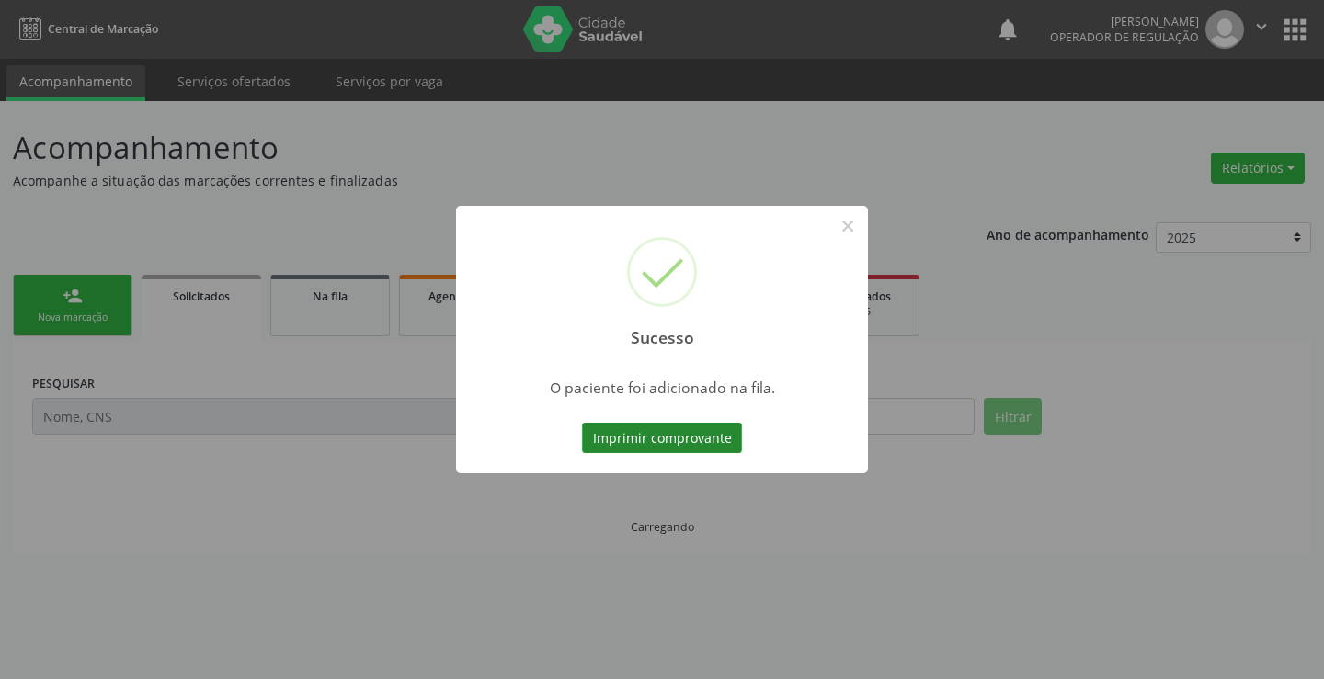
click at [704, 438] on button "Imprimir comprovante" at bounding box center [662, 438] width 160 height 31
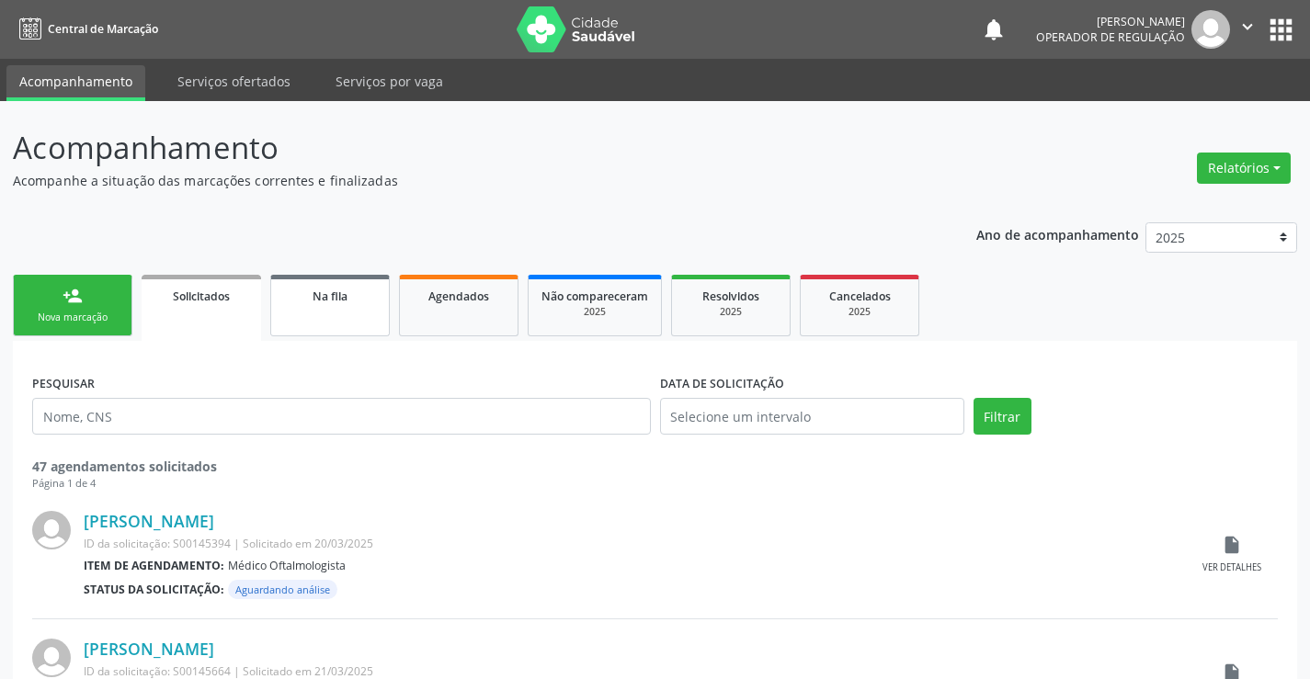
click at [343, 294] on span "Na fila" at bounding box center [330, 297] width 35 height 16
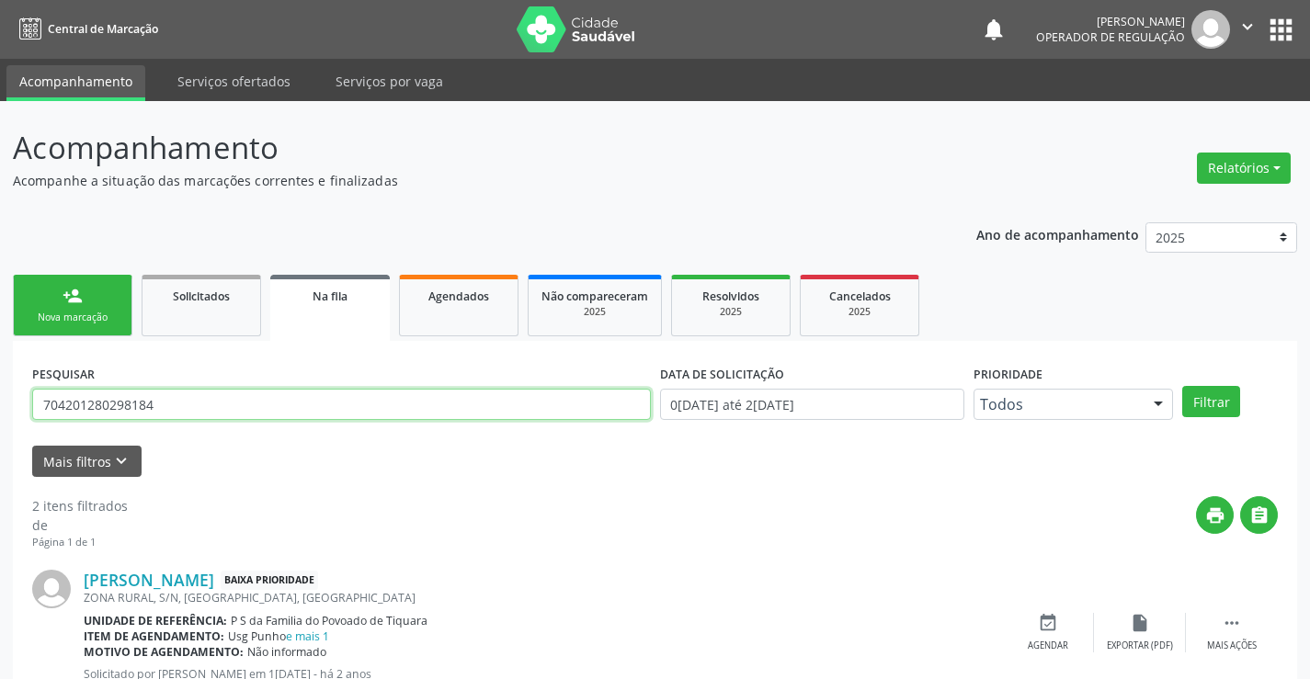
drag, startPoint x: 201, startPoint y: 406, endPoint x: 226, endPoint y: 416, distance: 26.8
click at [203, 406] on input "704201280298184" at bounding box center [341, 404] width 619 height 31
drag, startPoint x: 214, startPoint y: 400, endPoint x: 0, endPoint y: 418, distance: 215.0
click at [0, 418] on div "Acompanhamento Acompanhe a situação das marcações correntes e finalizadas Relat…" at bounding box center [655, 506] width 1310 height 810
type input "700307989630933"
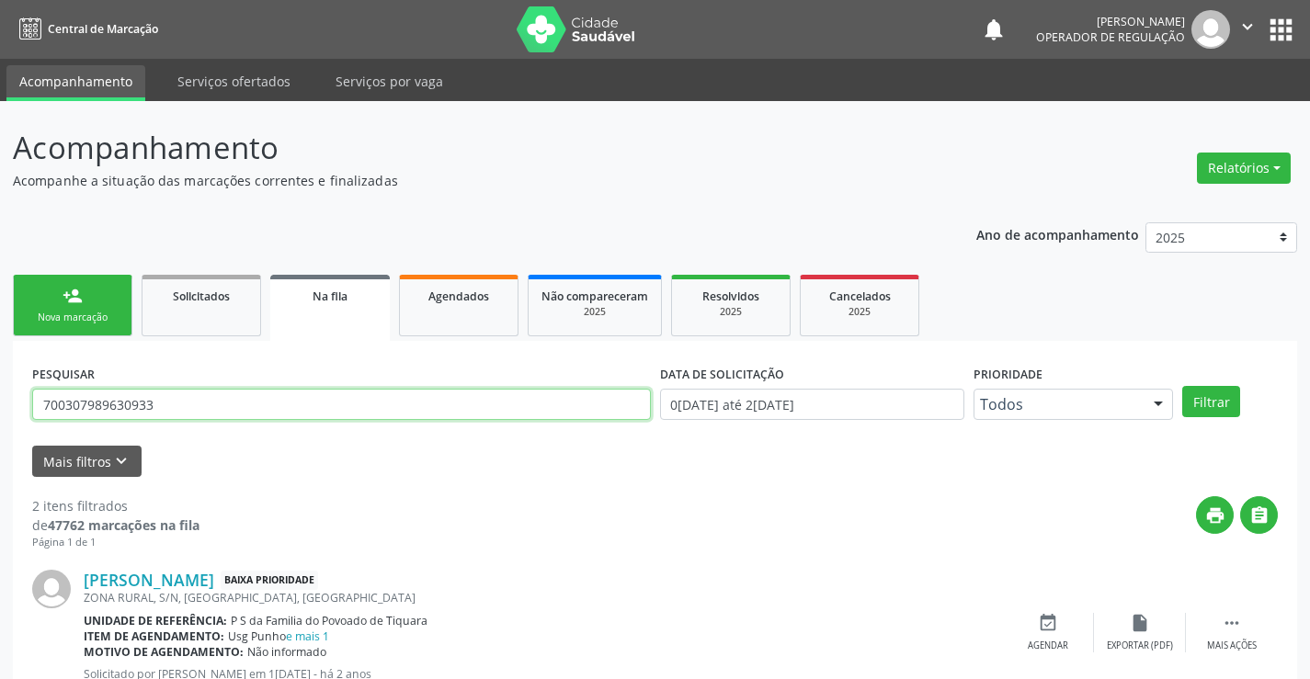
click at [1182, 386] on button "Filtrar" at bounding box center [1211, 401] width 58 height 31
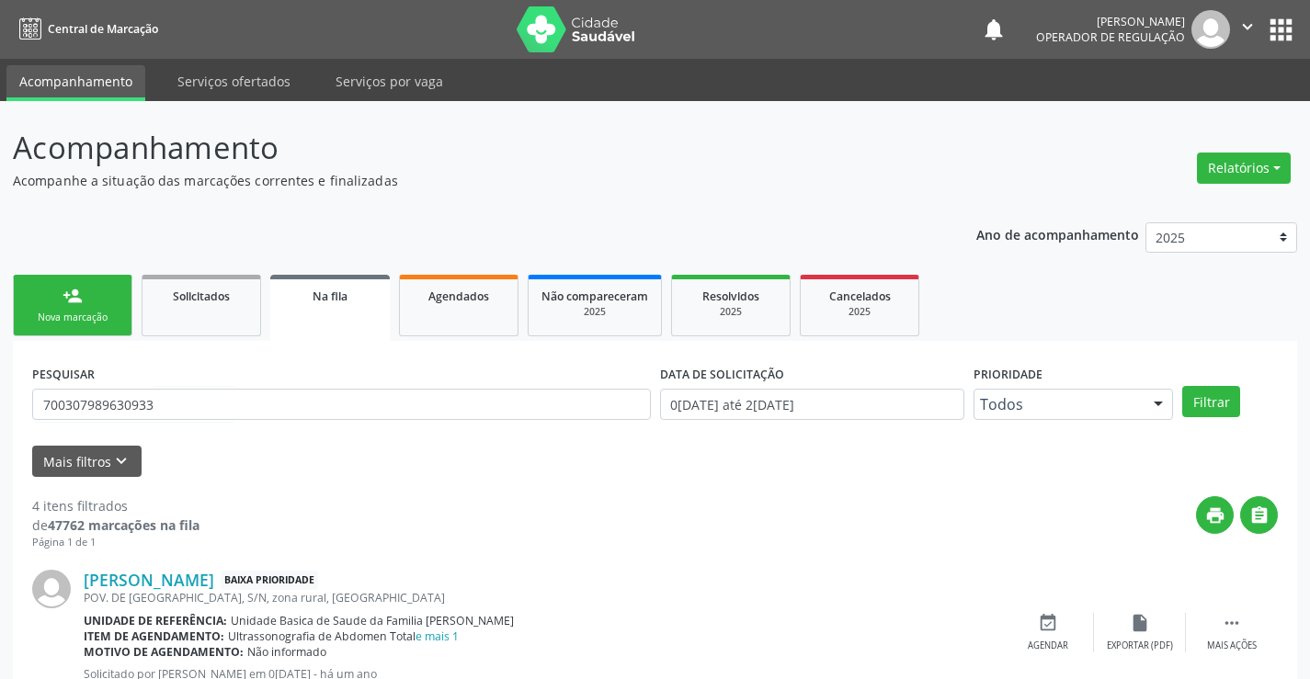
click at [82, 318] on div "Nova marcação" at bounding box center [73, 318] width 92 height 14
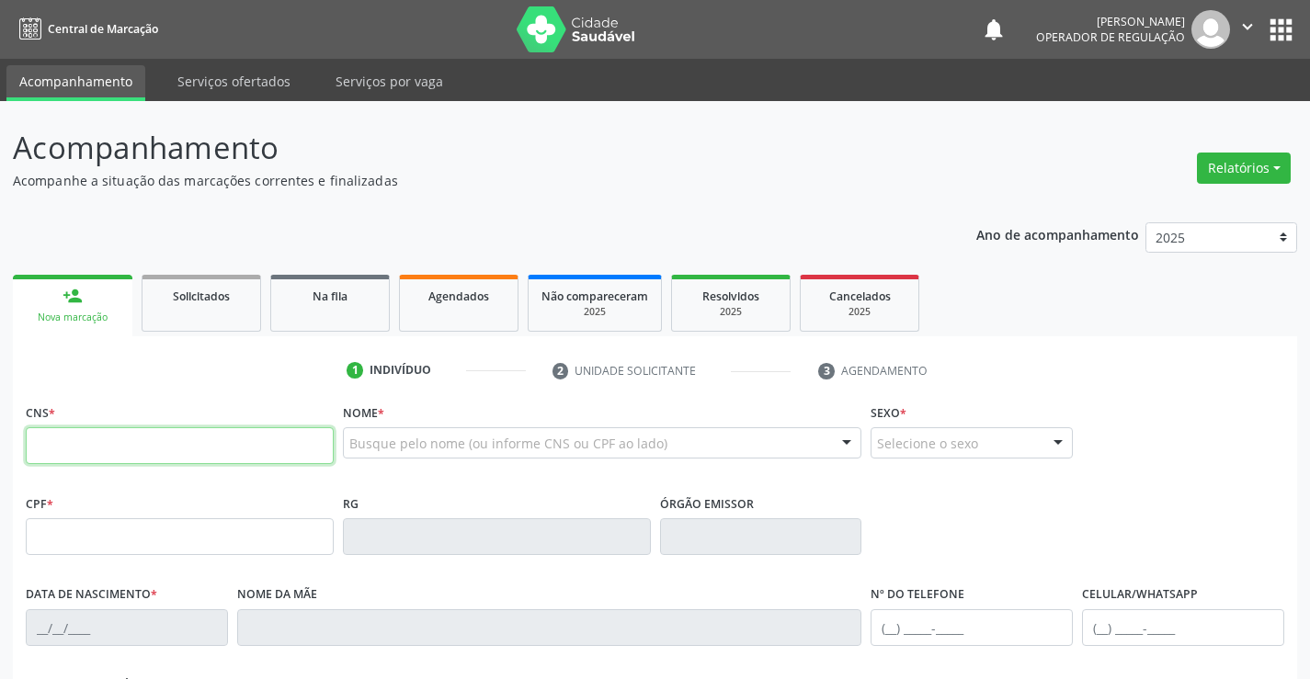
click at [133, 445] on input "text" at bounding box center [180, 445] width 308 height 37
type input "704 0018 8377 3668"
type input "2078493821"
type input "1[DATE]"
type input "[PHONE_NUMBER]"
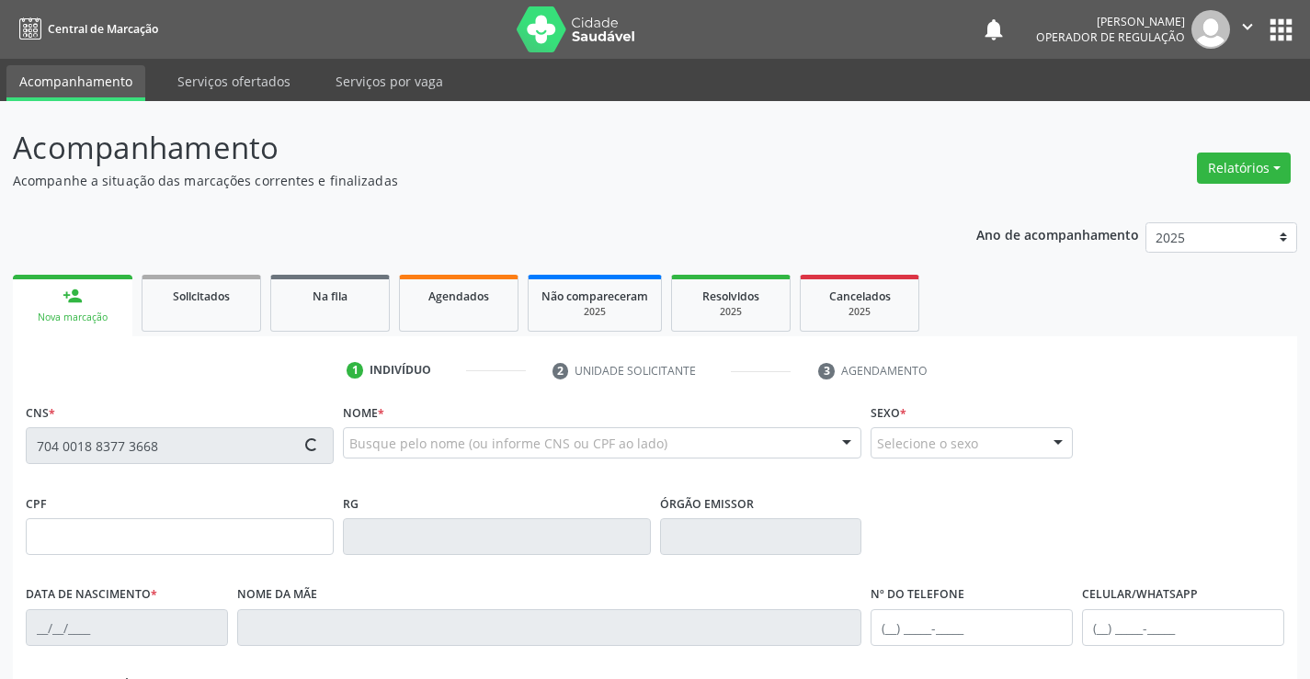
type input "[PHONE_NUMBER]"
type input "SN"
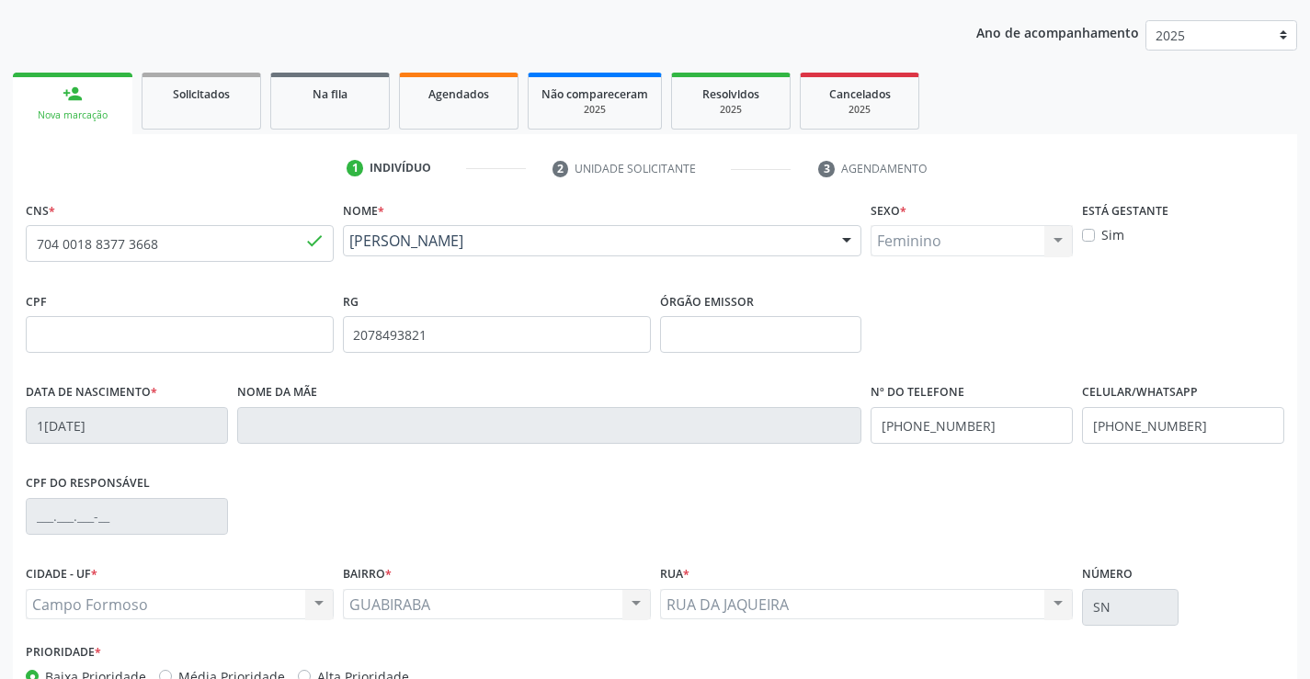
scroll to position [276, 0]
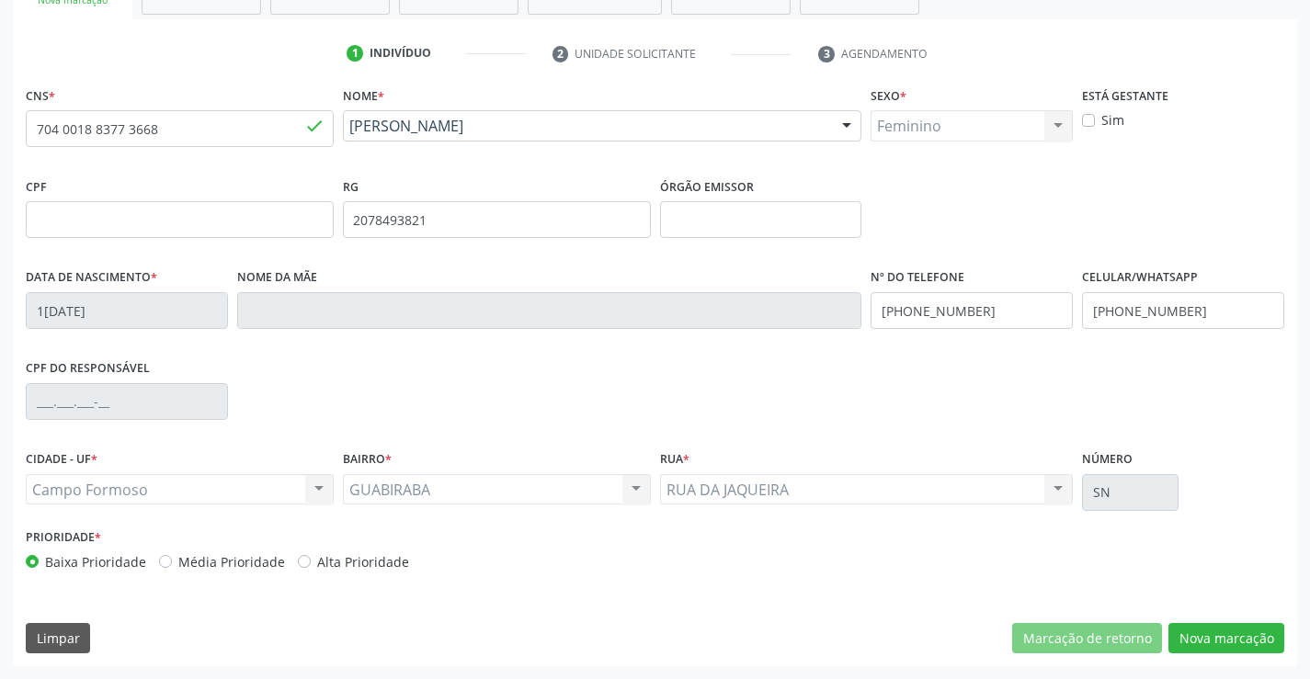
click at [1227, 659] on div "CNS * 704 0018 8377 3668 done Nome * [PERSON_NAME] [PERSON_NAME] CNS: 704 0018 …" at bounding box center [655, 374] width 1284 height 585
click at [1230, 649] on button "Nova marcação" at bounding box center [1226, 638] width 116 height 31
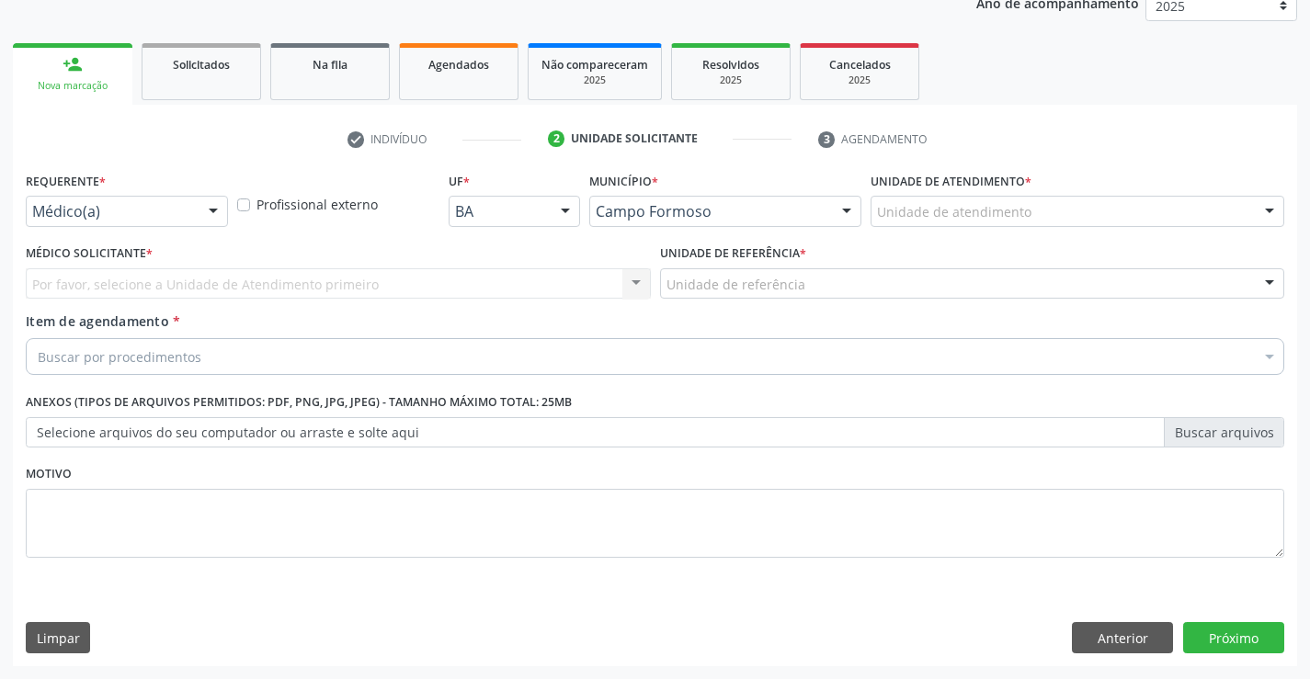
click at [194, 208] on div "Médico(a)" at bounding box center [127, 211] width 202 height 31
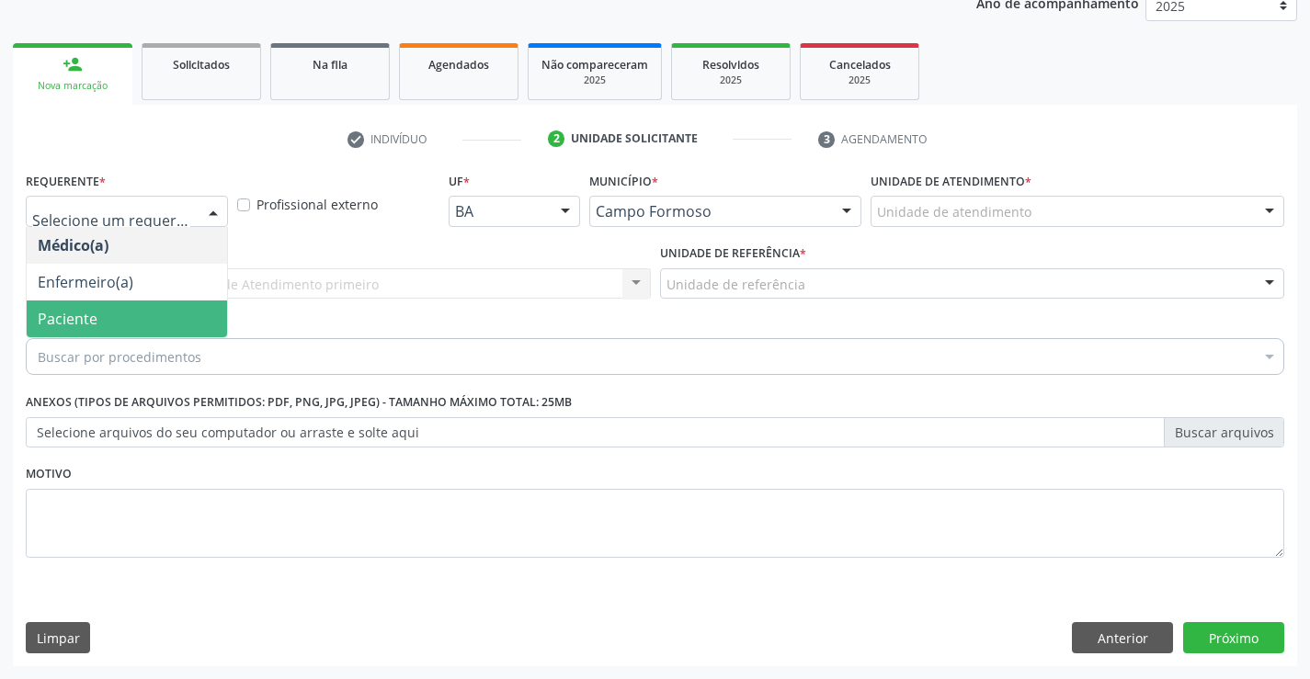
drag, startPoint x: 123, startPoint y: 328, endPoint x: 201, endPoint y: 313, distance: 79.7
click at [126, 329] on span "Paciente" at bounding box center [127, 319] width 200 height 37
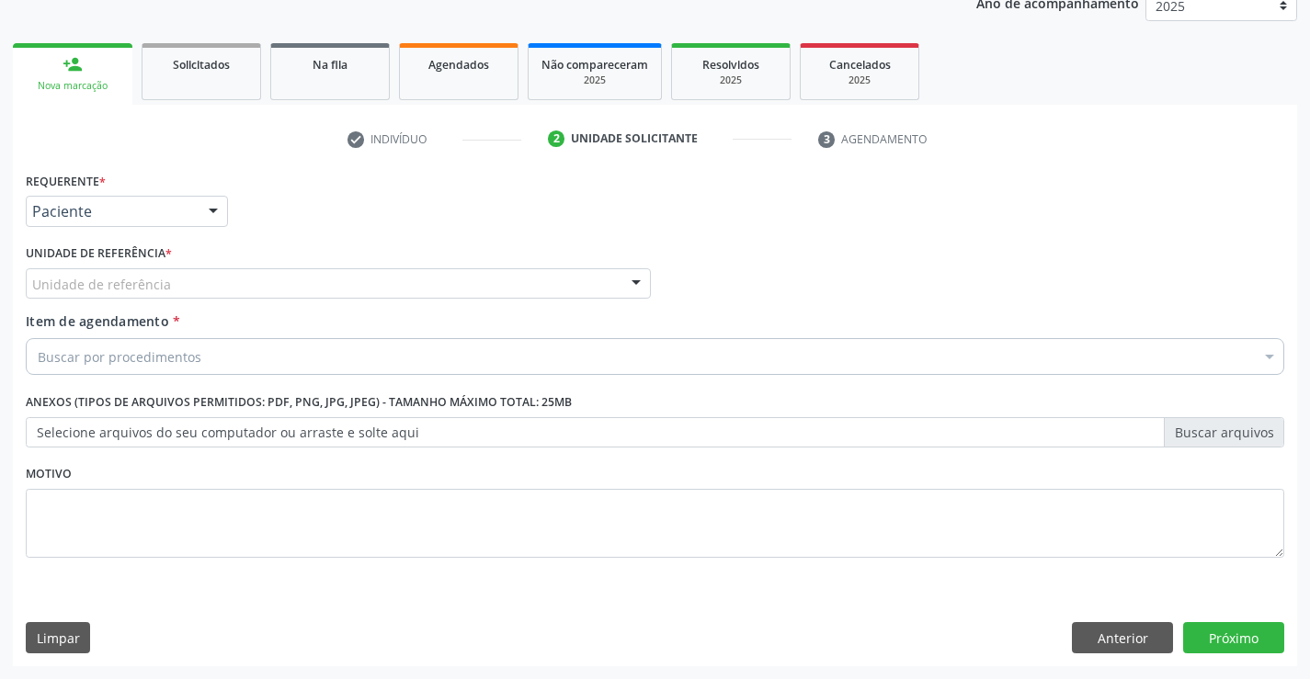
click at [242, 289] on div "Unidade de referência" at bounding box center [338, 283] width 625 height 31
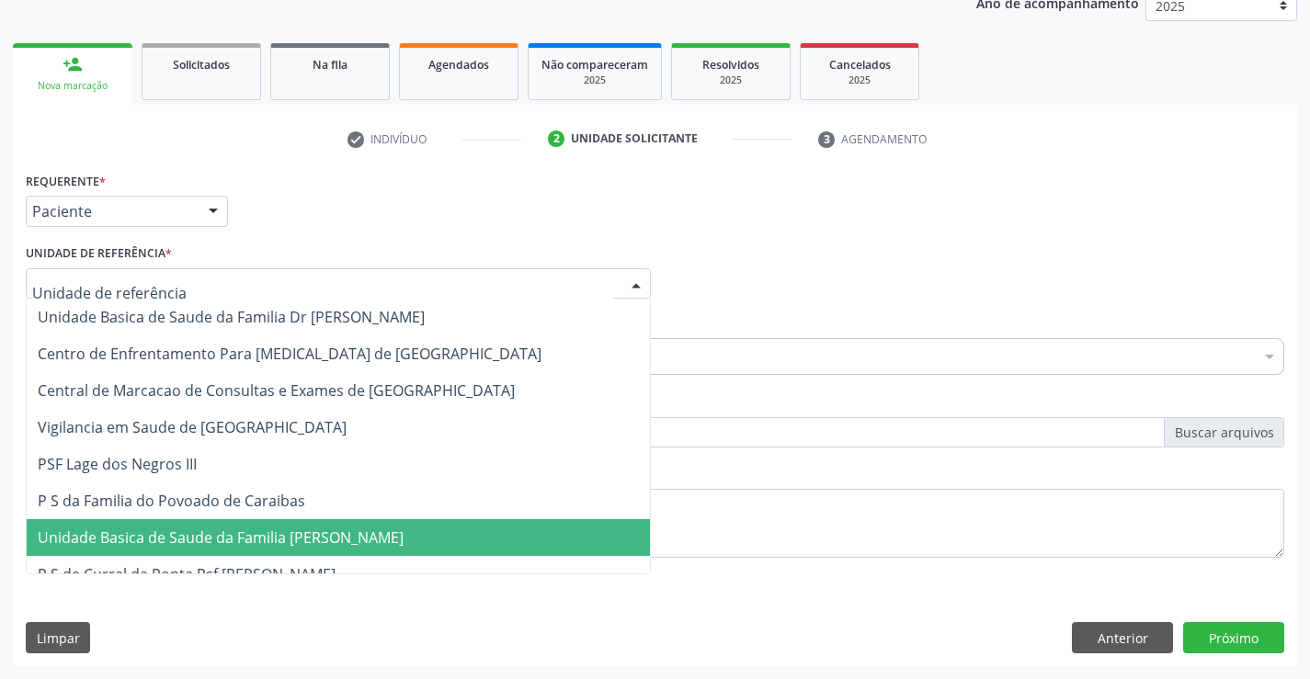
click at [270, 541] on span "Unidade Basica de Saude da Familia [PERSON_NAME]" at bounding box center [221, 538] width 366 height 20
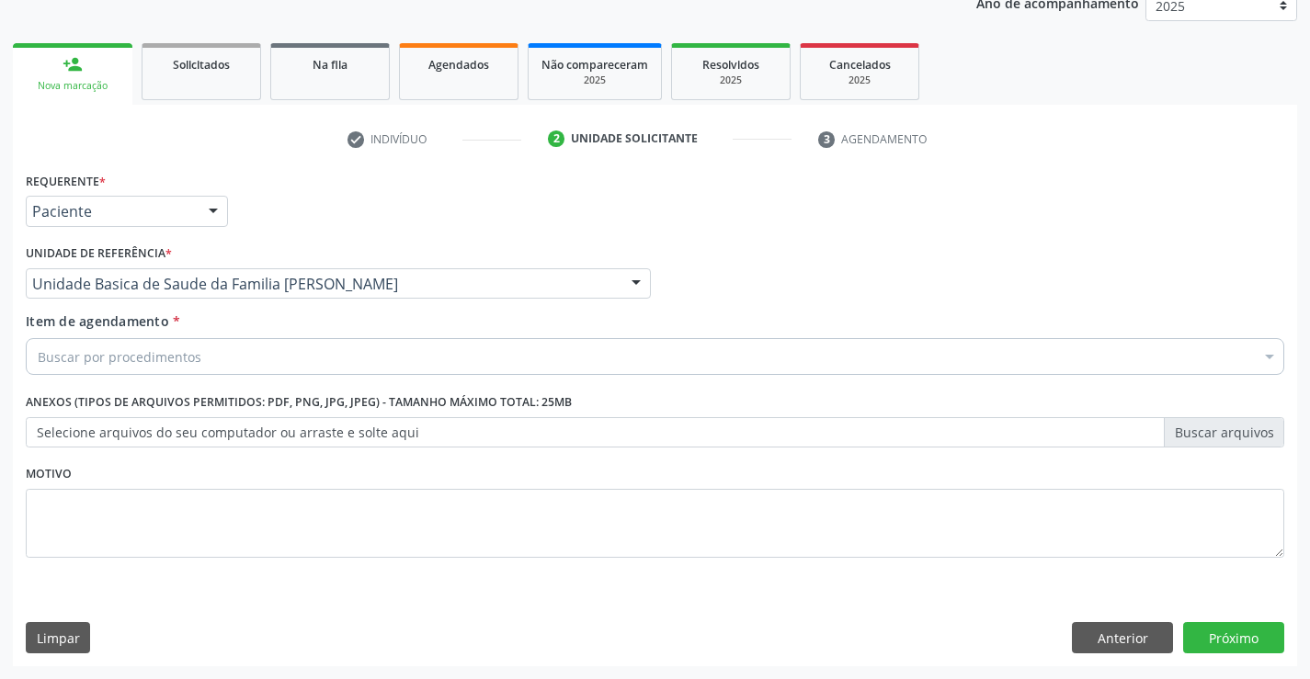
click at [211, 360] on div "Buscar por procedimentos" at bounding box center [655, 356] width 1259 height 37
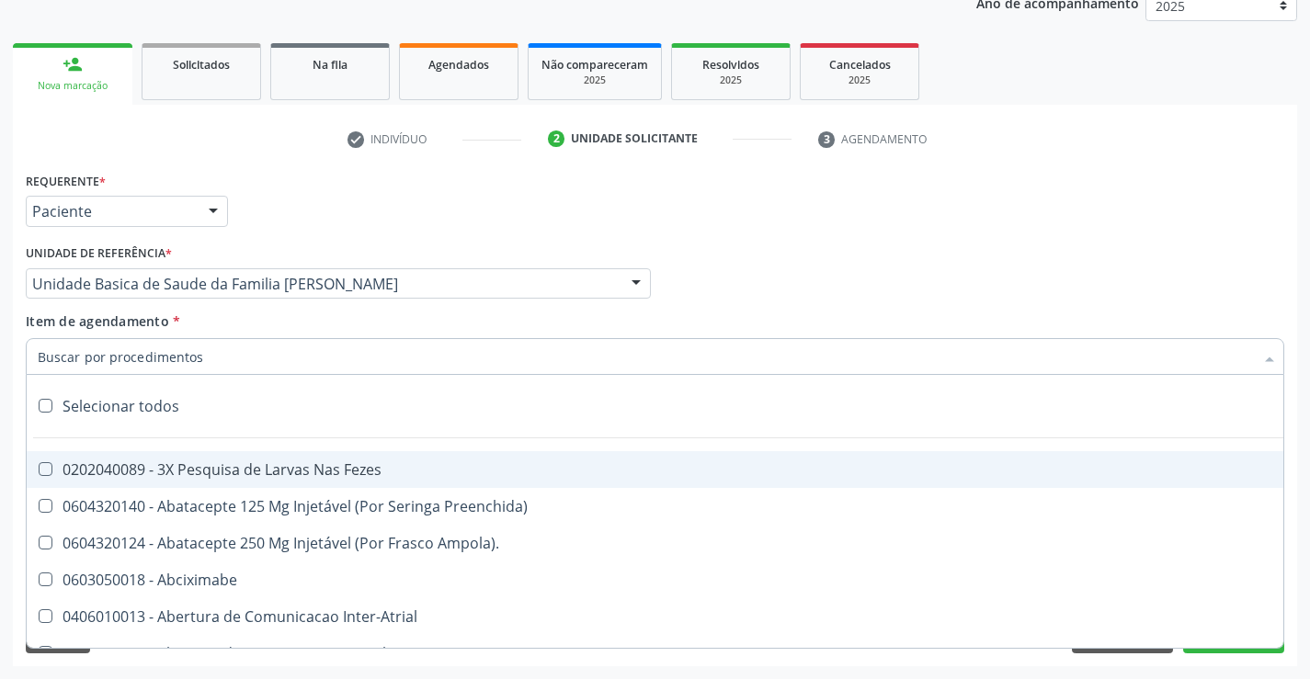
click at [210, 356] on input "Item de agendamento *" at bounding box center [646, 356] width 1216 height 37
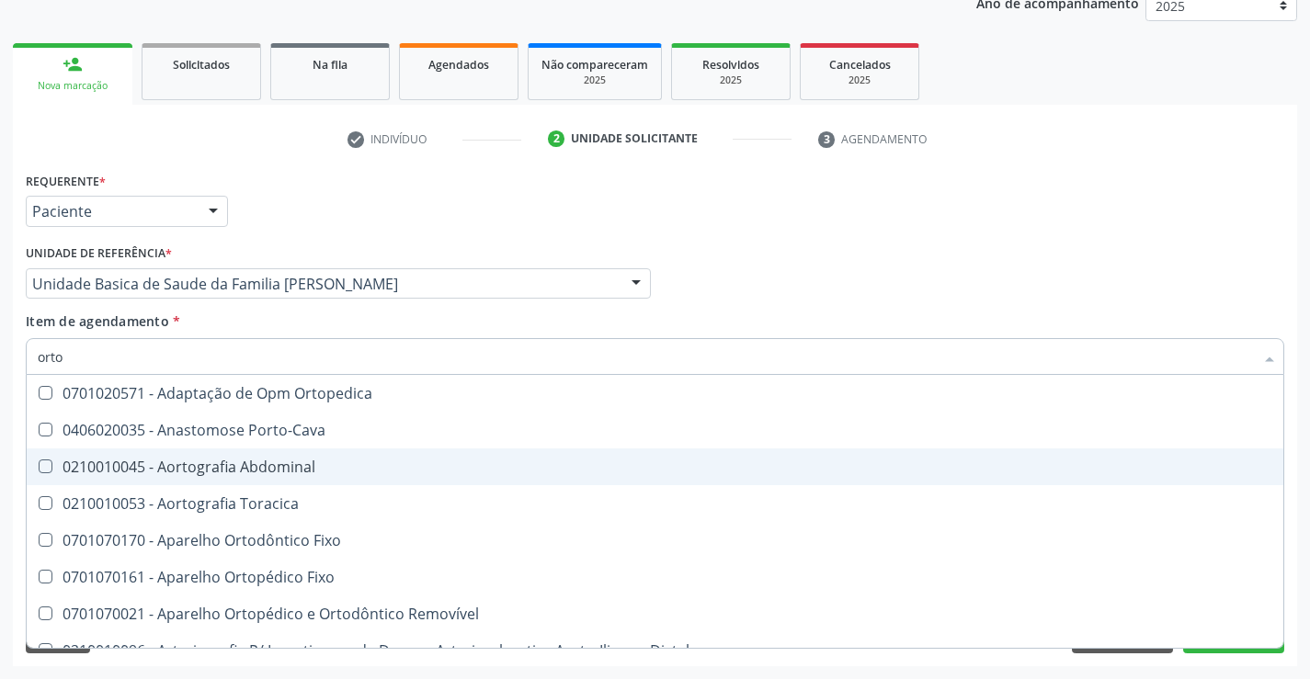
type input "ortop"
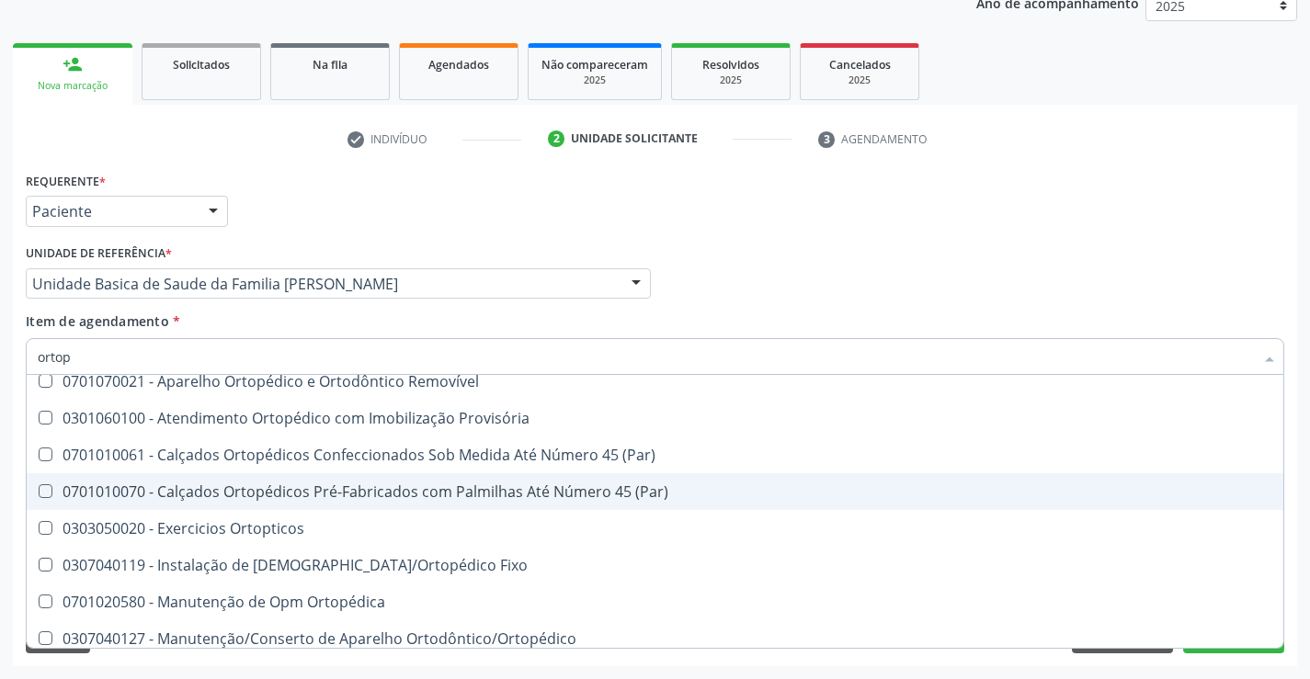
scroll to position [168, 0]
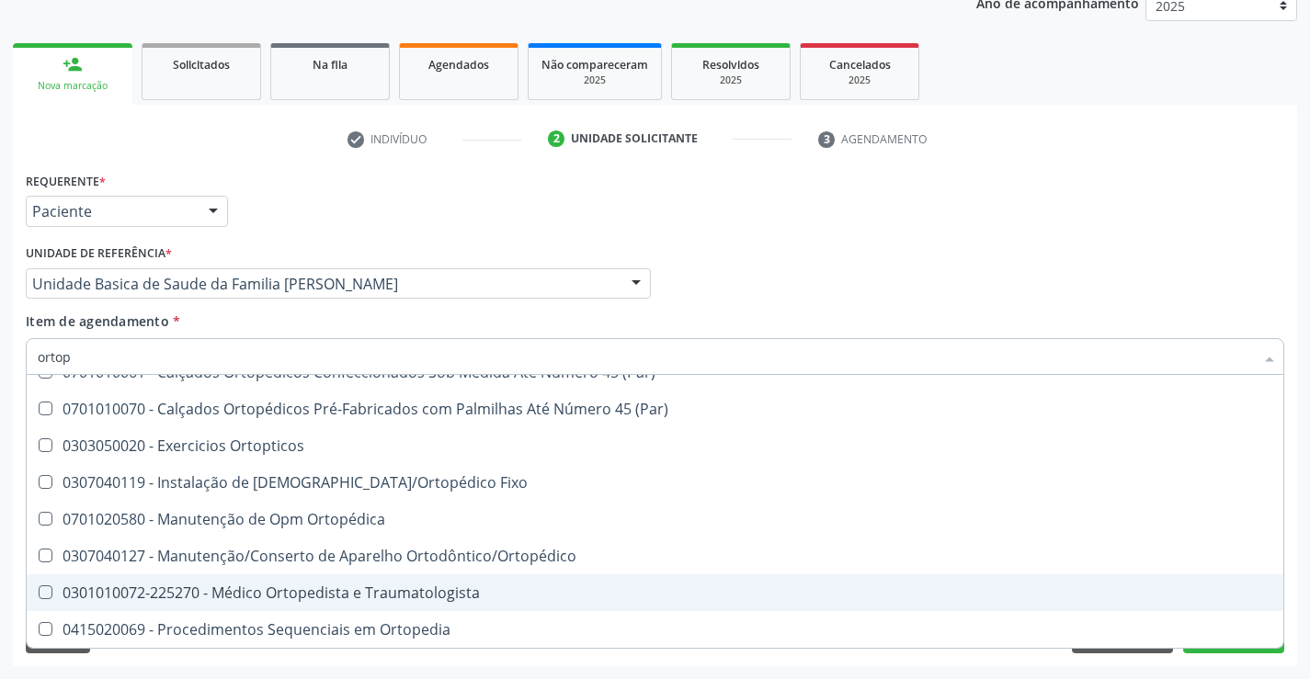
click at [355, 597] on div "0301010072-225270 - Médico Ortopedista e Traumatologista" at bounding box center [655, 593] width 1235 height 15
checkbox Traumatologista "true"
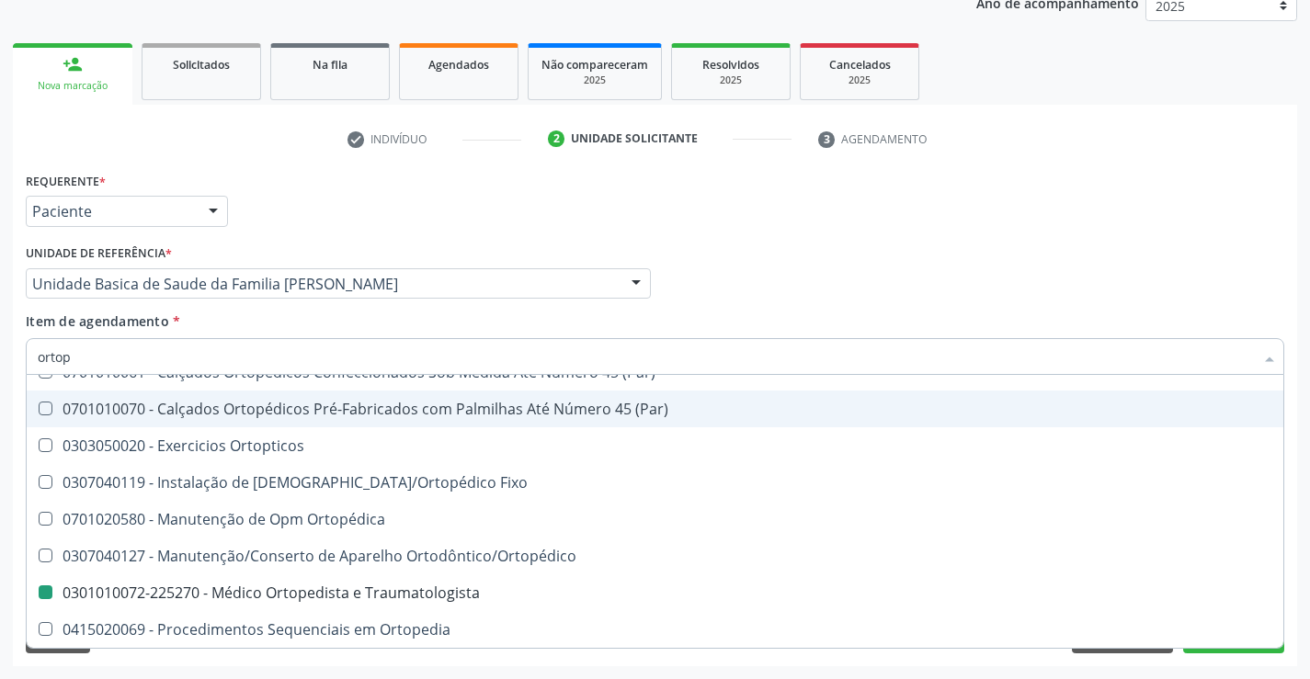
click at [951, 243] on div "Médico Solicitante Por favor, selecione a Unidade de Atendimento primeiro Nenhu…" at bounding box center [655, 276] width 1268 height 72
checkbox Fixo "true"
checkbox Traumatologista "false"
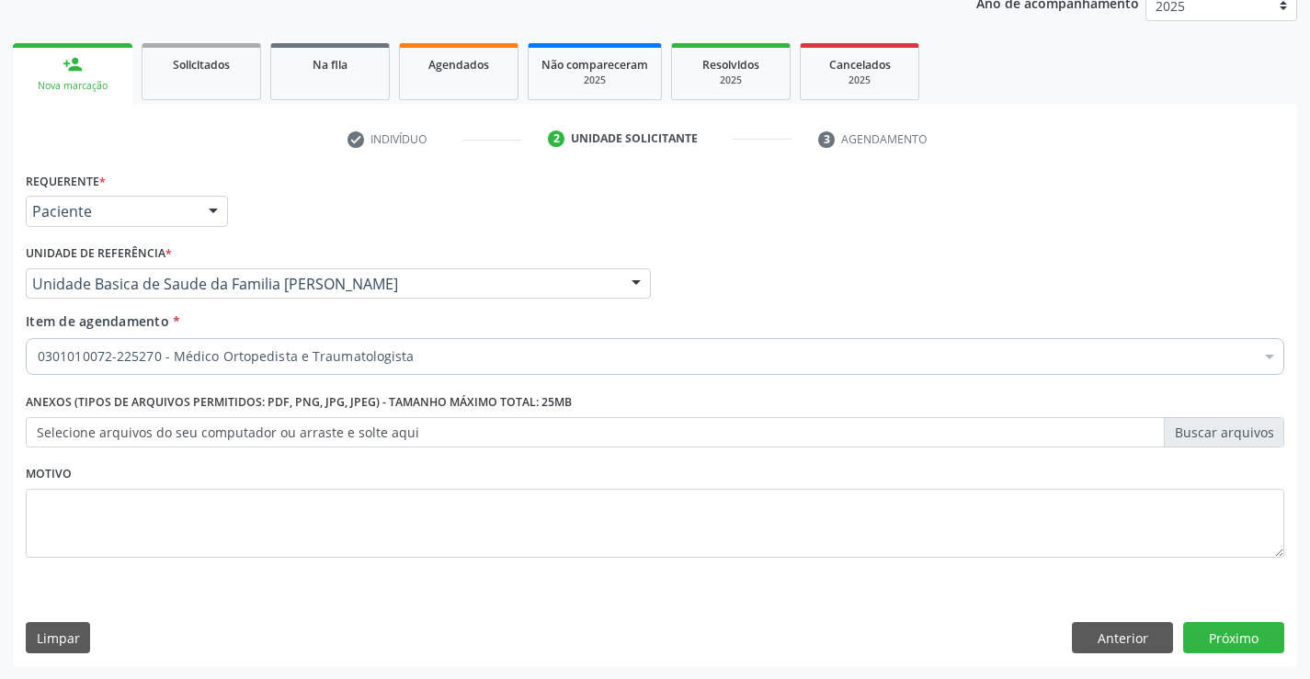
scroll to position [0, 0]
click at [1242, 642] on button "Próximo" at bounding box center [1233, 637] width 101 height 31
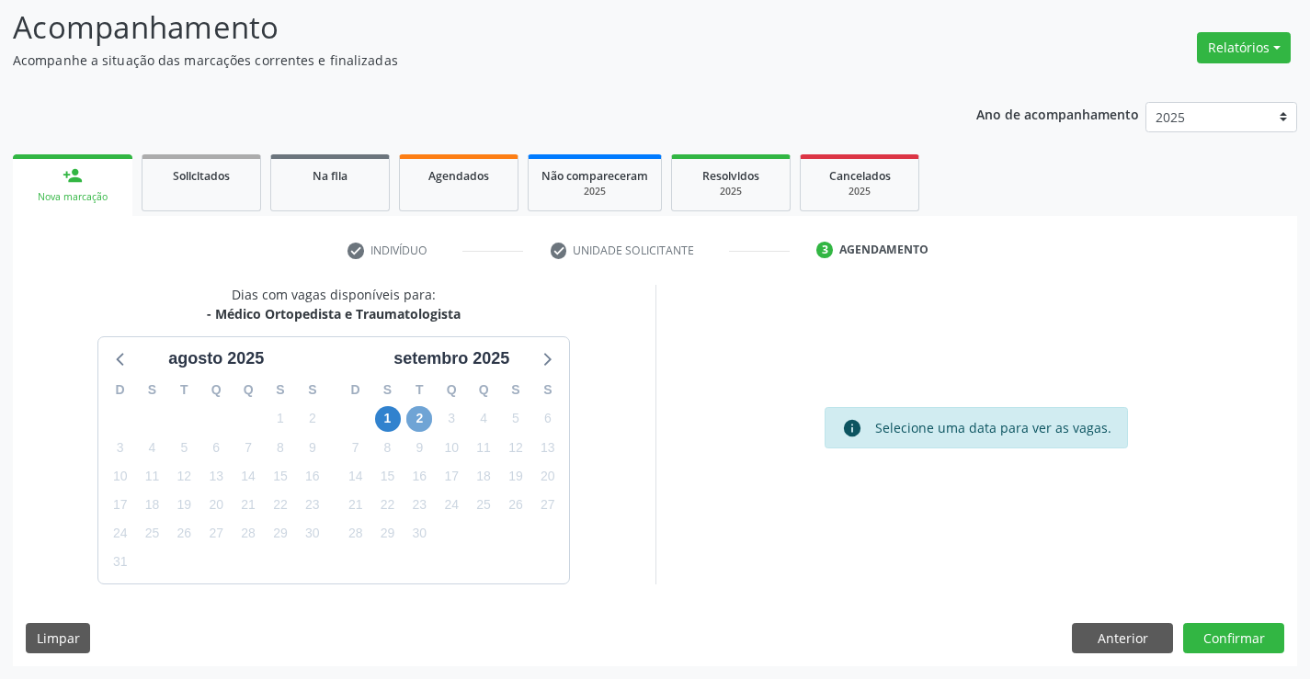
click at [424, 418] on span "2" at bounding box center [419, 419] width 26 height 26
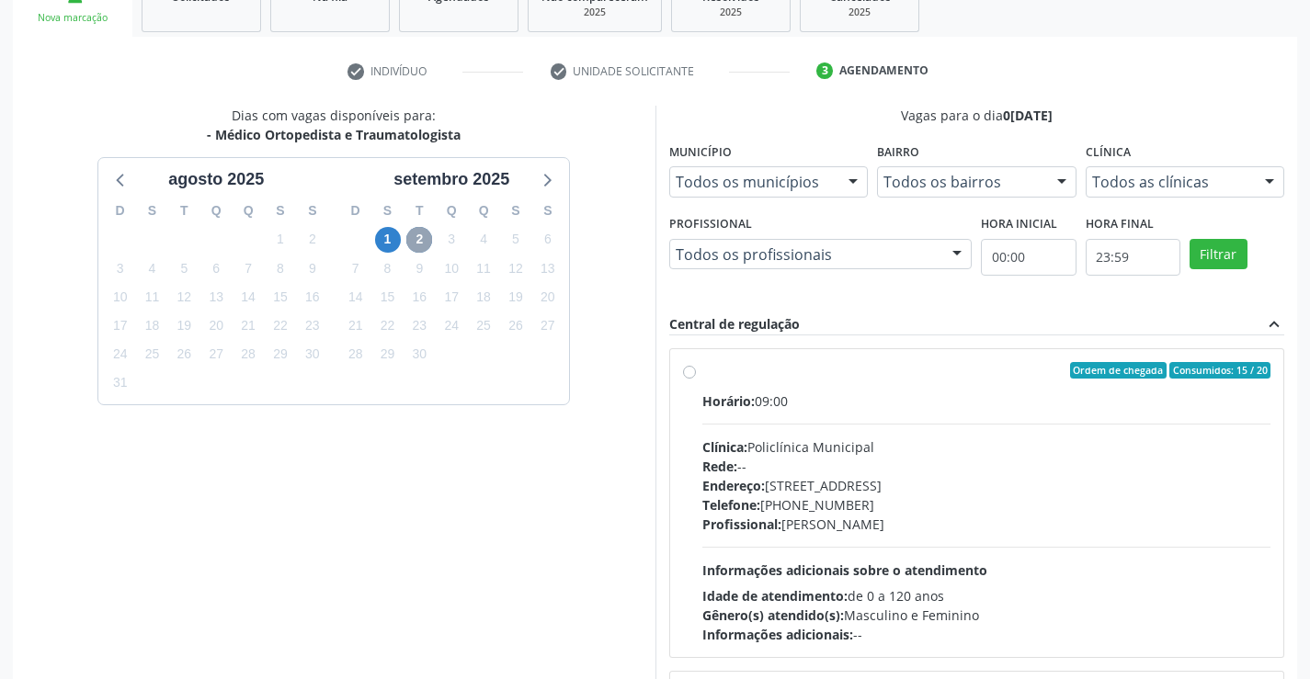
scroll to position [304, 0]
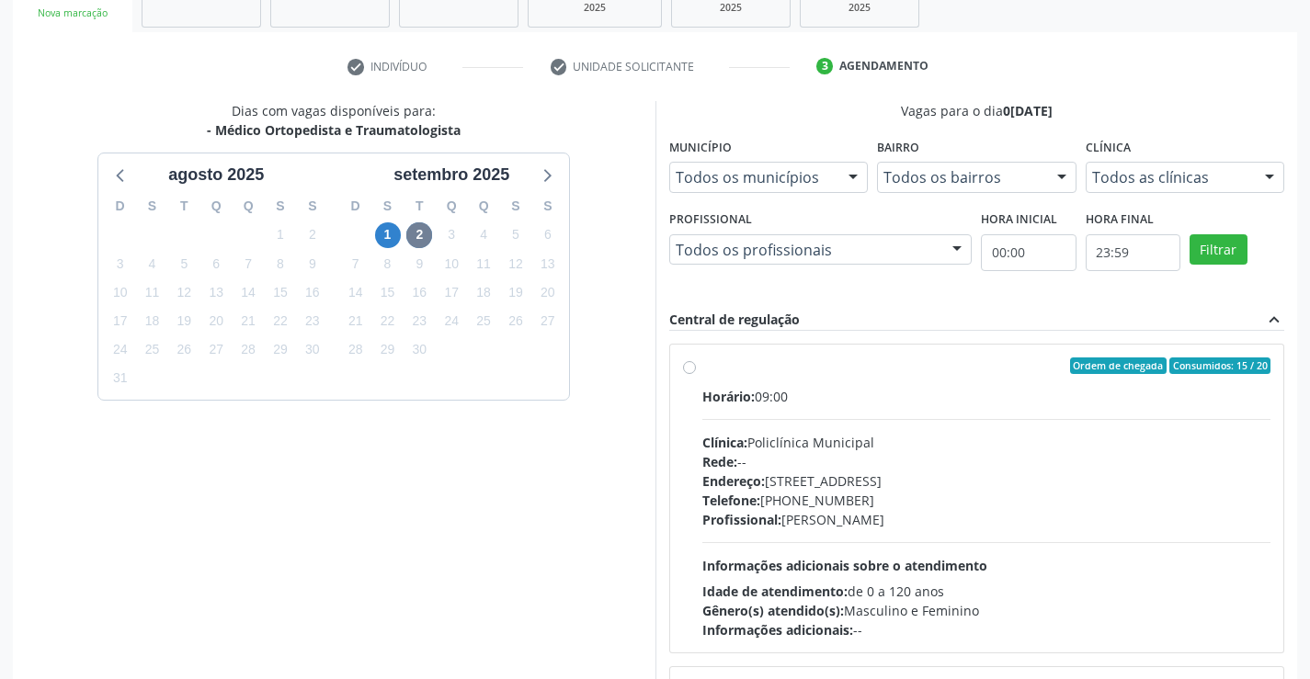
click at [1003, 483] on div "Endereço: [STREET_ADDRESS]" at bounding box center [986, 481] width 569 height 19
click at [696, 374] on input "Ordem de chegada Consumidos: 15 / 20 Horário: 09:00 Clínica: Policlínica Munici…" at bounding box center [689, 366] width 13 height 17
radio input "true"
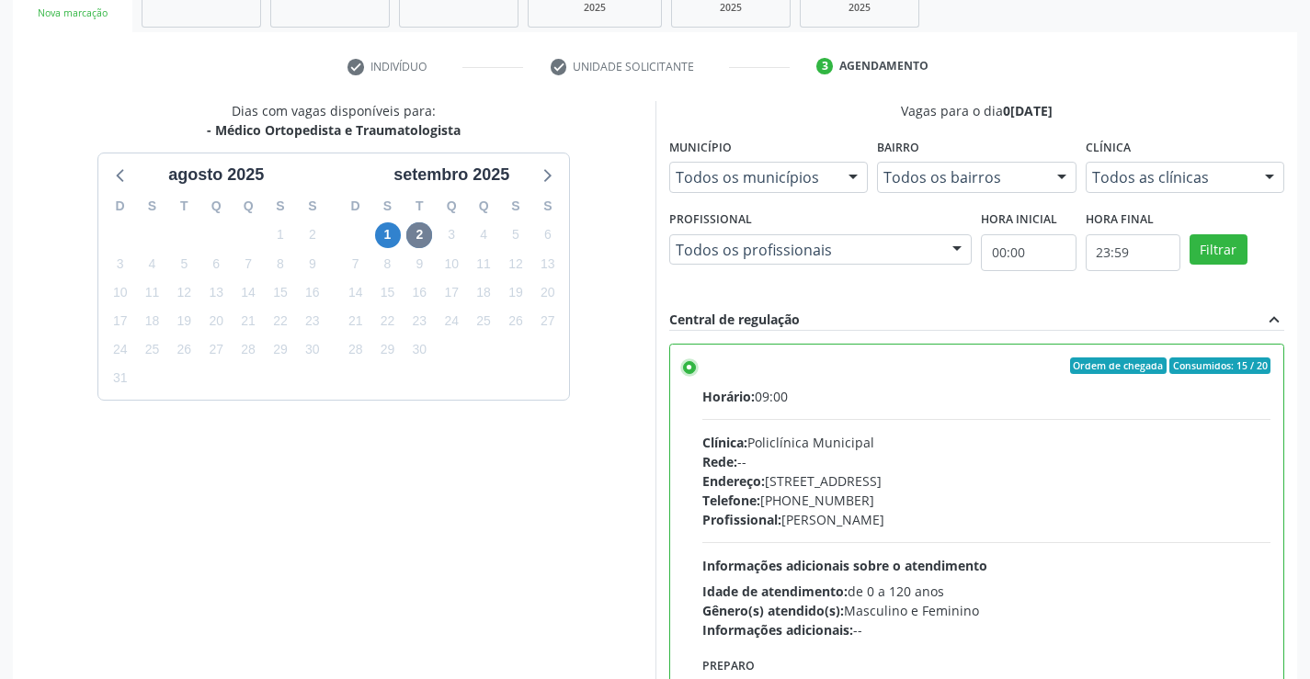
scroll to position [419, 0]
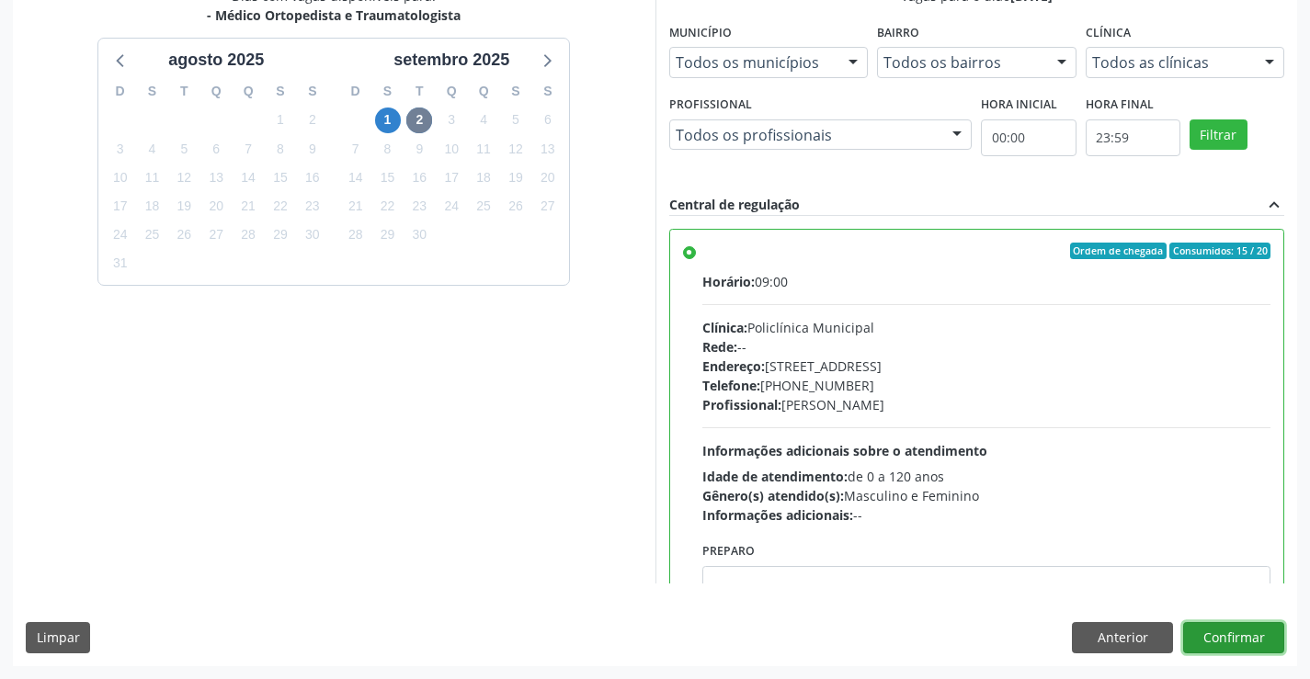
click at [1251, 635] on button "Confirmar" at bounding box center [1233, 637] width 101 height 31
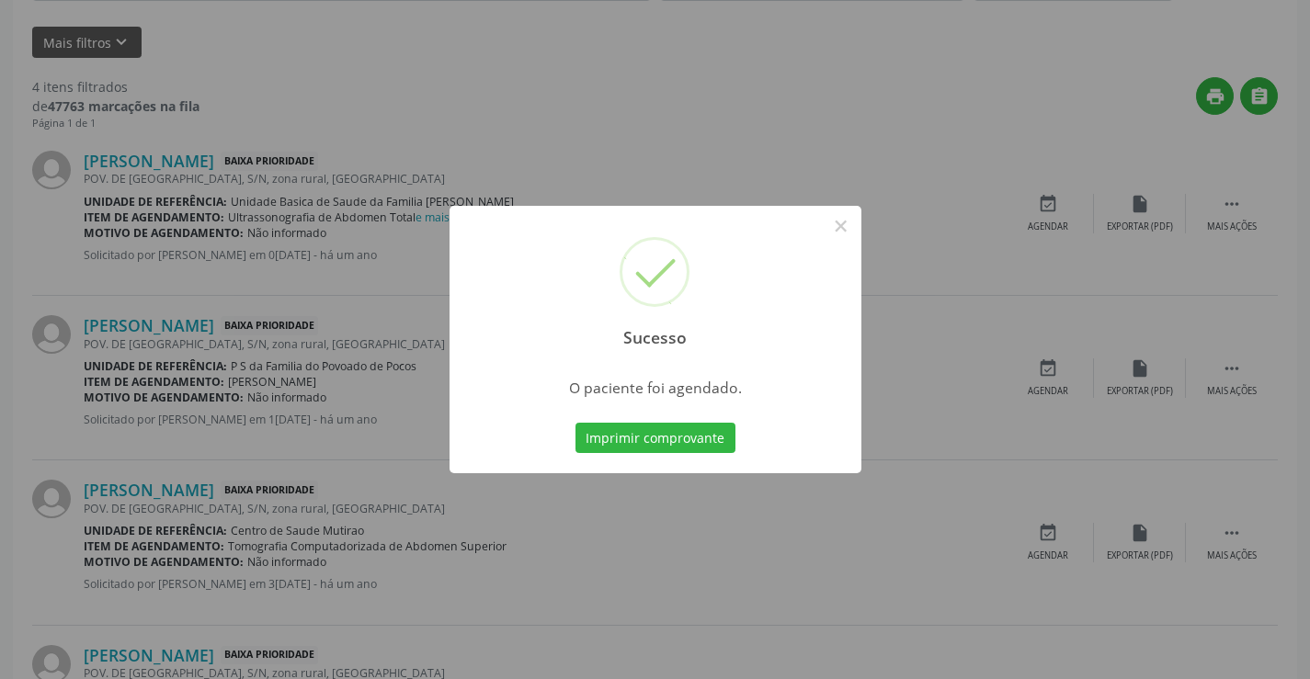
scroll to position [0, 0]
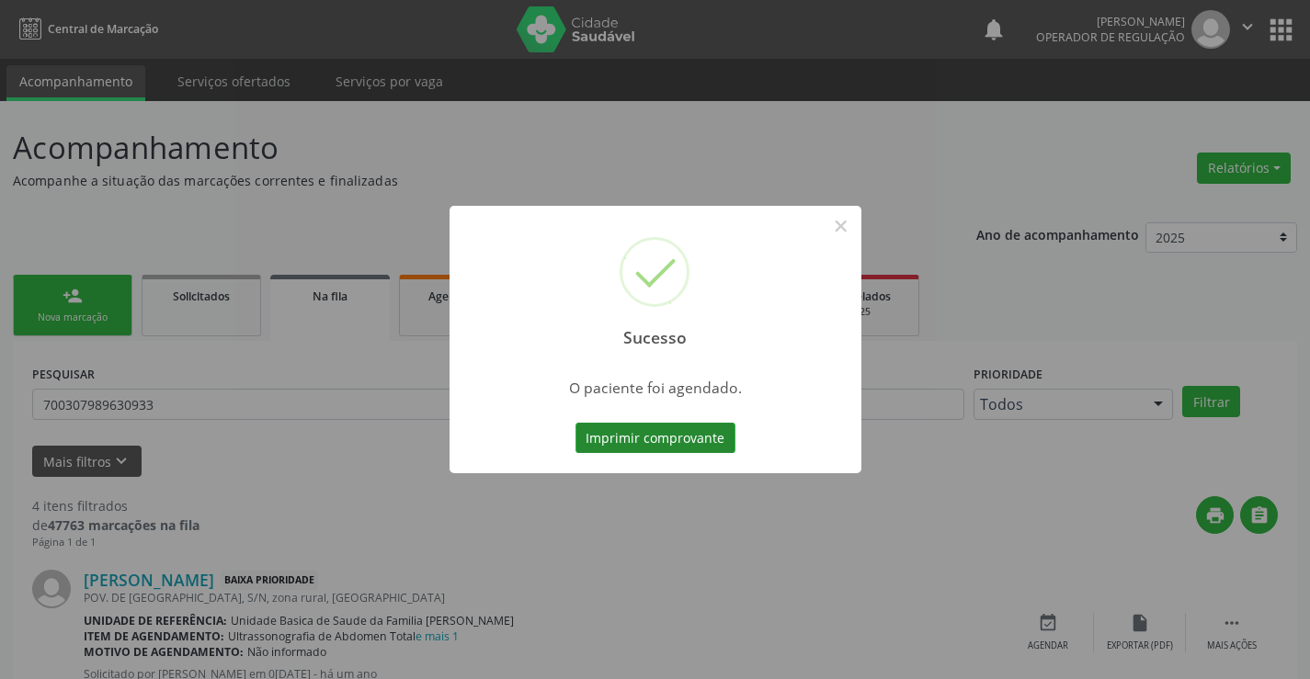
click at [675, 448] on button "Imprimir comprovante" at bounding box center [656, 438] width 160 height 31
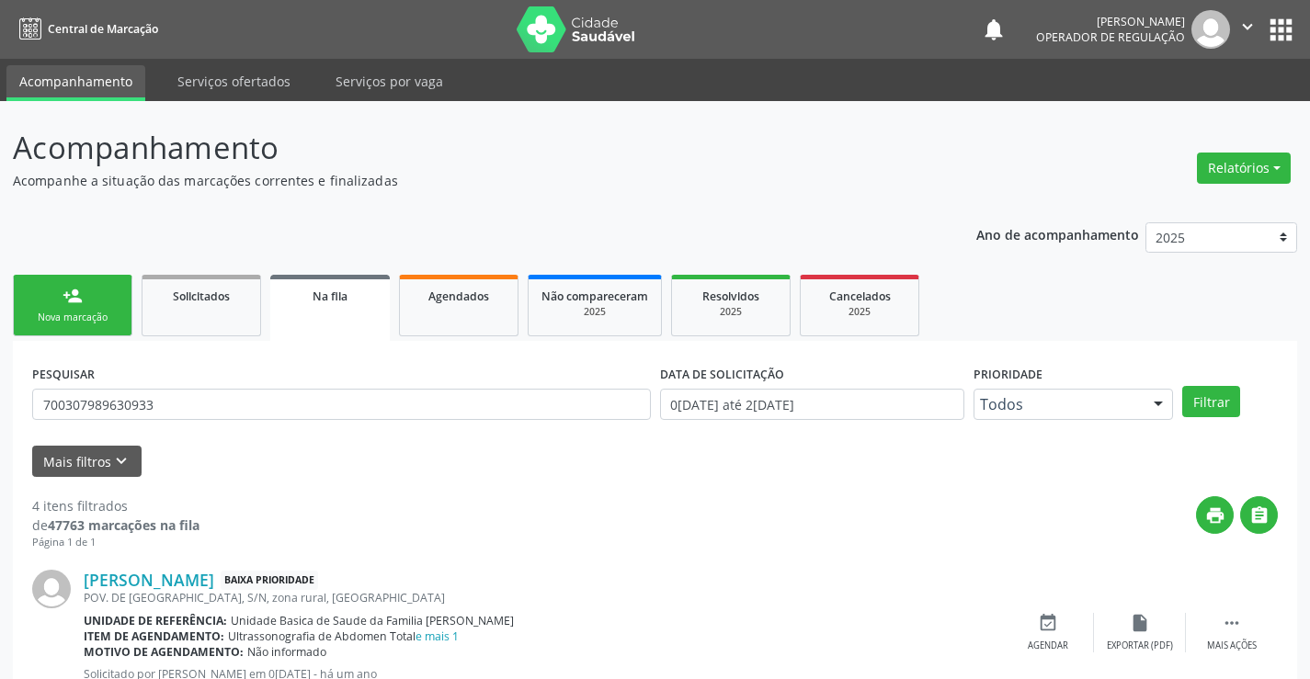
click at [84, 302] on link "person_add Nova marcação" at bounding box center [73, 306] width 120 height 62
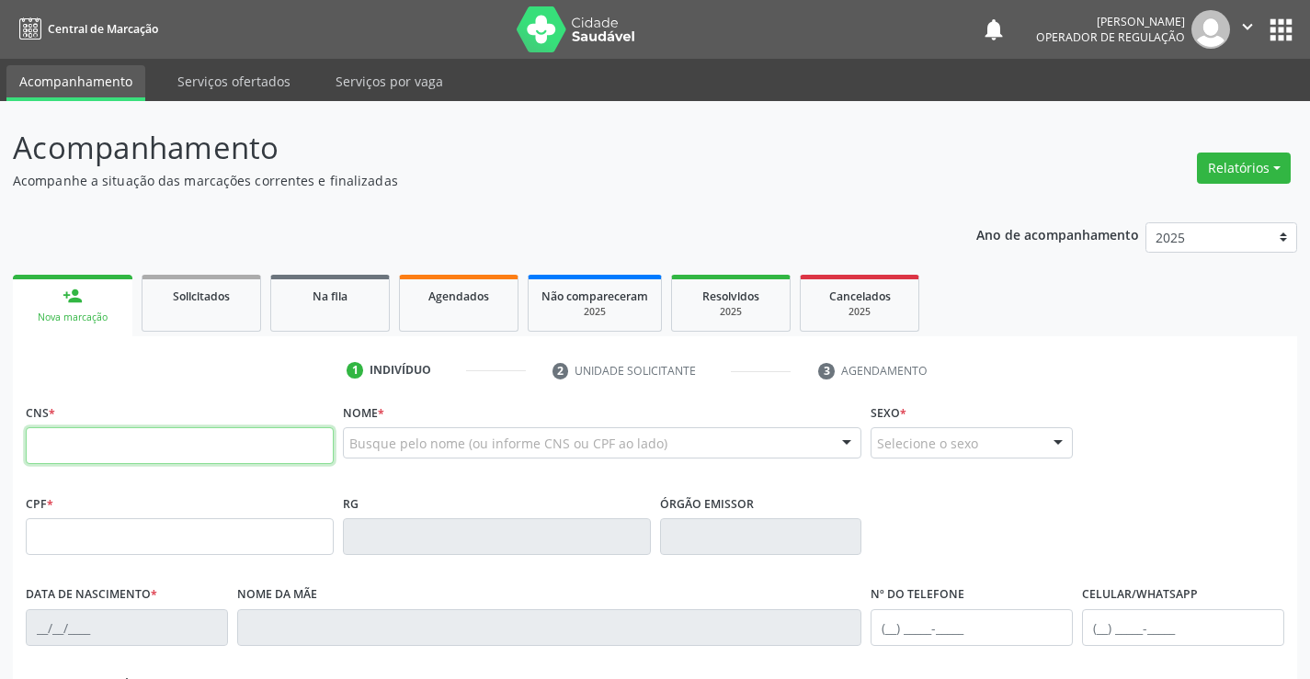
click at [137, 442] on input "text" at bounding box center [180, 445] width 308 height 37
type input "703 6050 5051 6238"
type input "0[DATE]"
type input "[PHONE_NUMBER]"
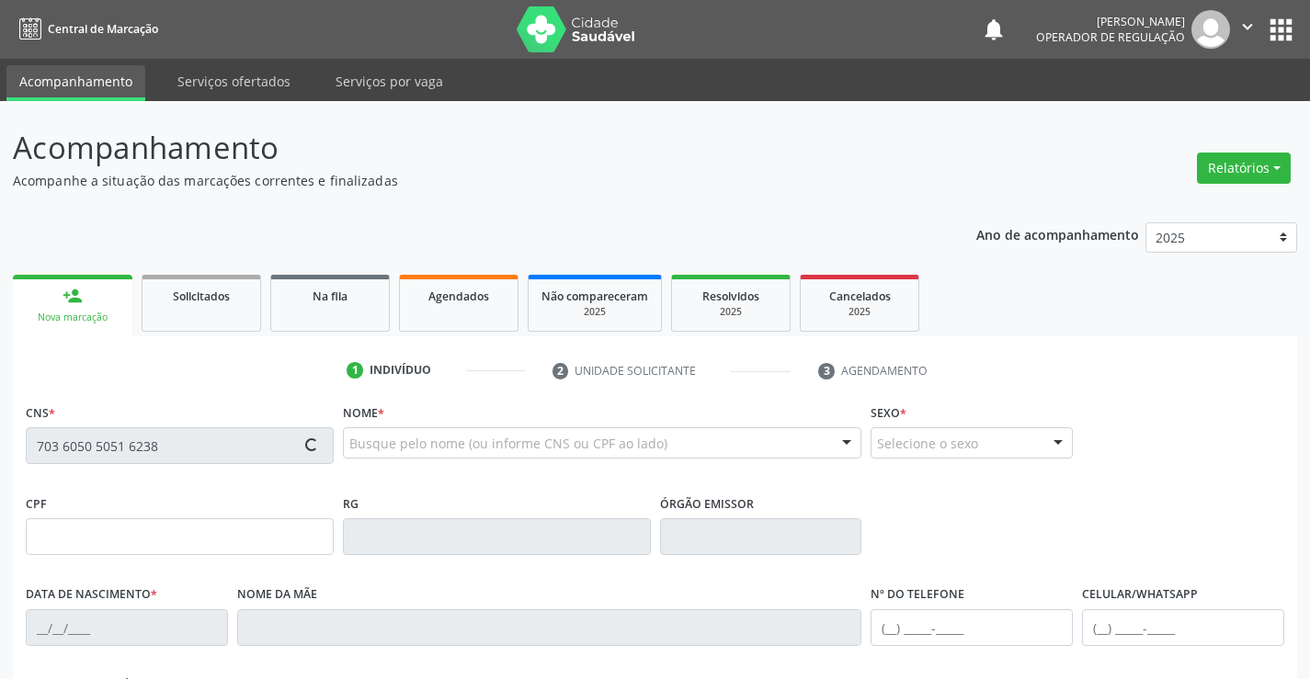
type input "S/N"
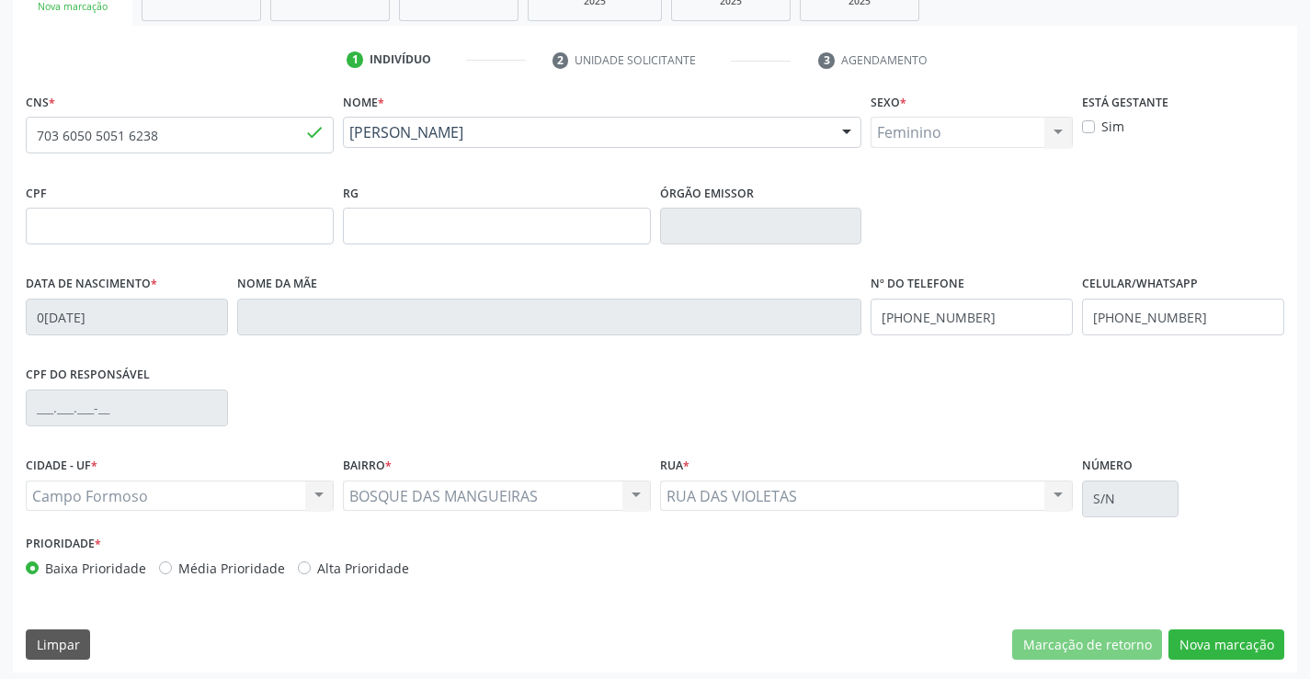
scroll to position [317, 0]
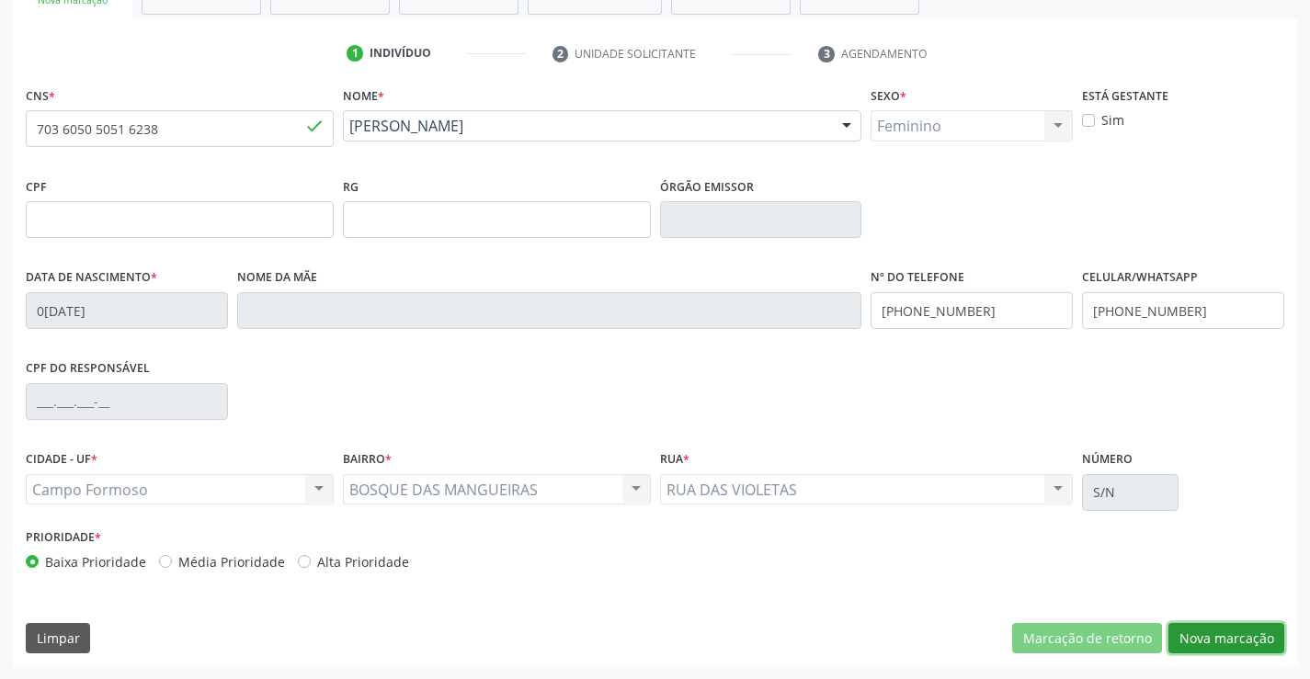
click at [1225, 649] on button "Nova marcação" at bounding box center [1226, 638] width 116 height 31
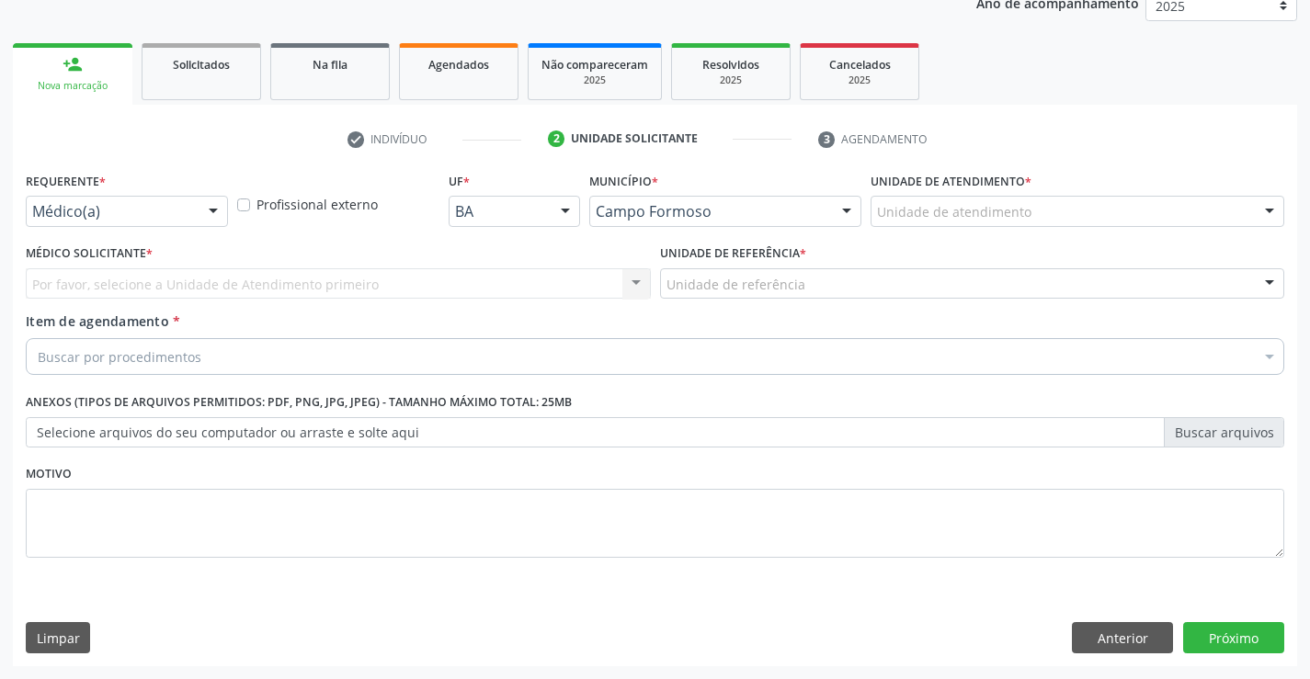
scroll to position [232, 0]
click at [142, 201] on div "Médico(a)" at bounding box center [127, 211] width 202 height 31
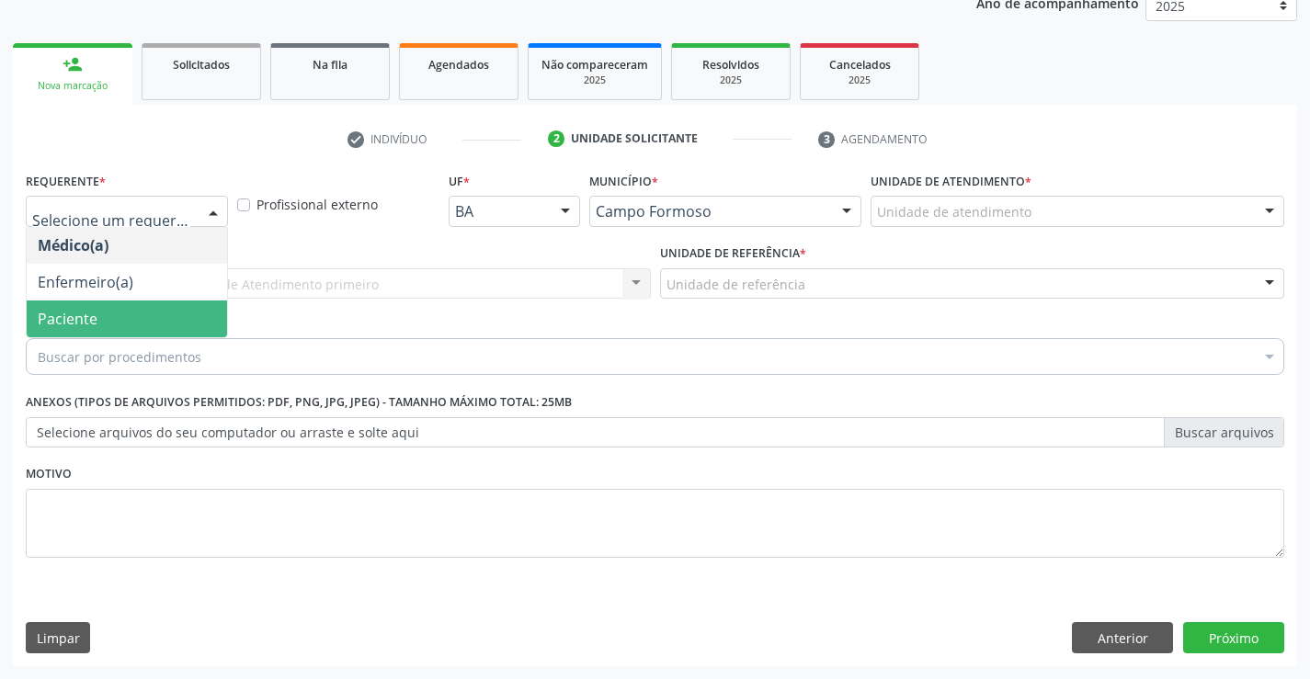
click at [74, 312] on span "Paciente" at bounding box center [68, 319] width 60 height 20
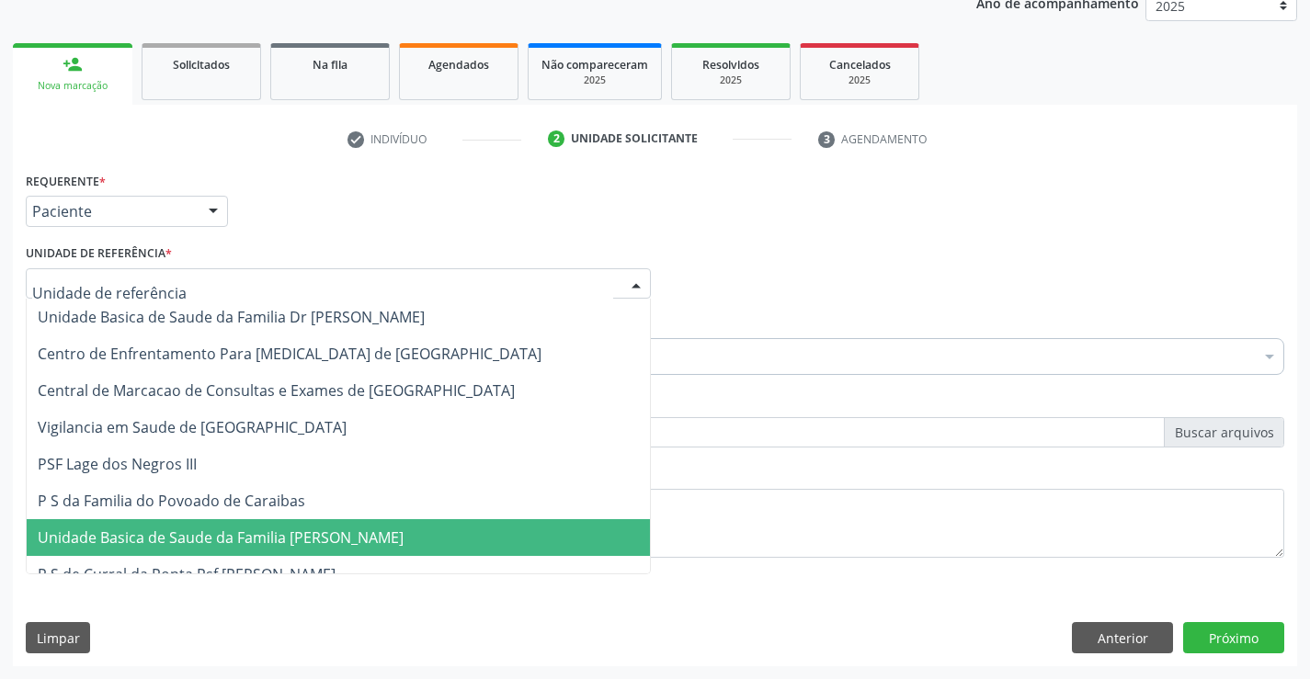
click at [208, 528] on span "Unidade Basica de Saude da Familia [PERSON_NAME]" at bounding box center [221, 538] width 366 height 20
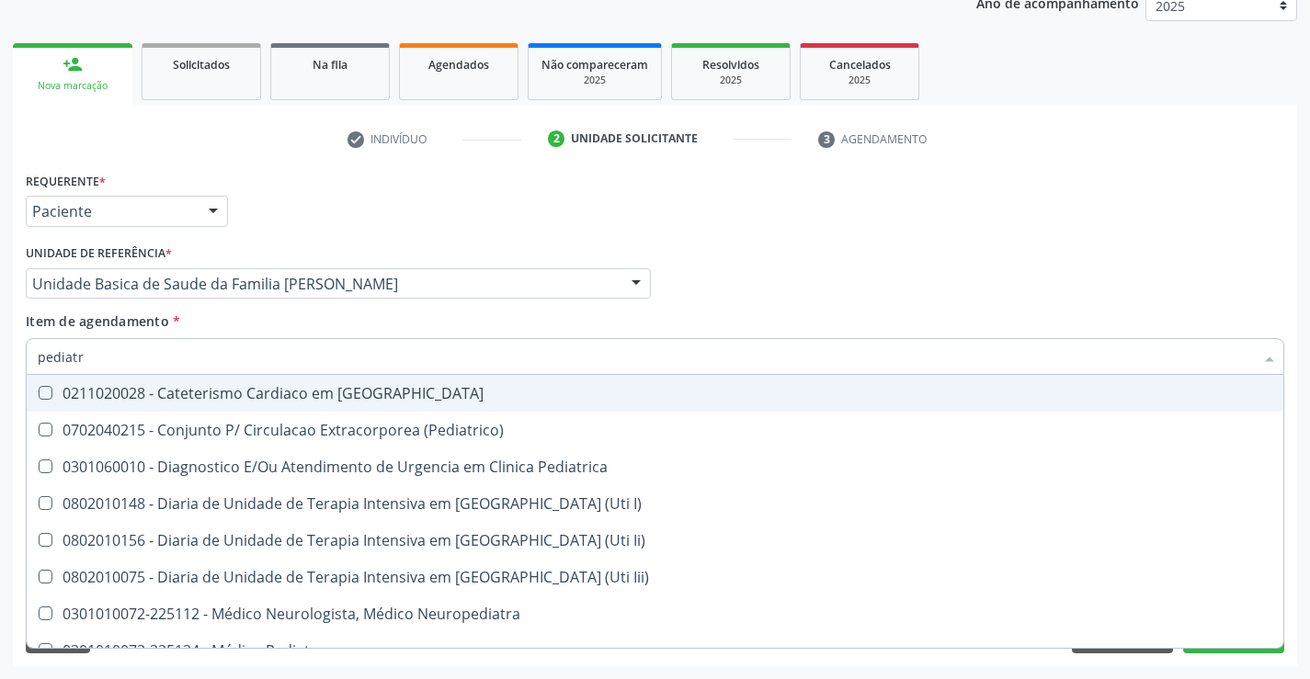
type input "pediatra"
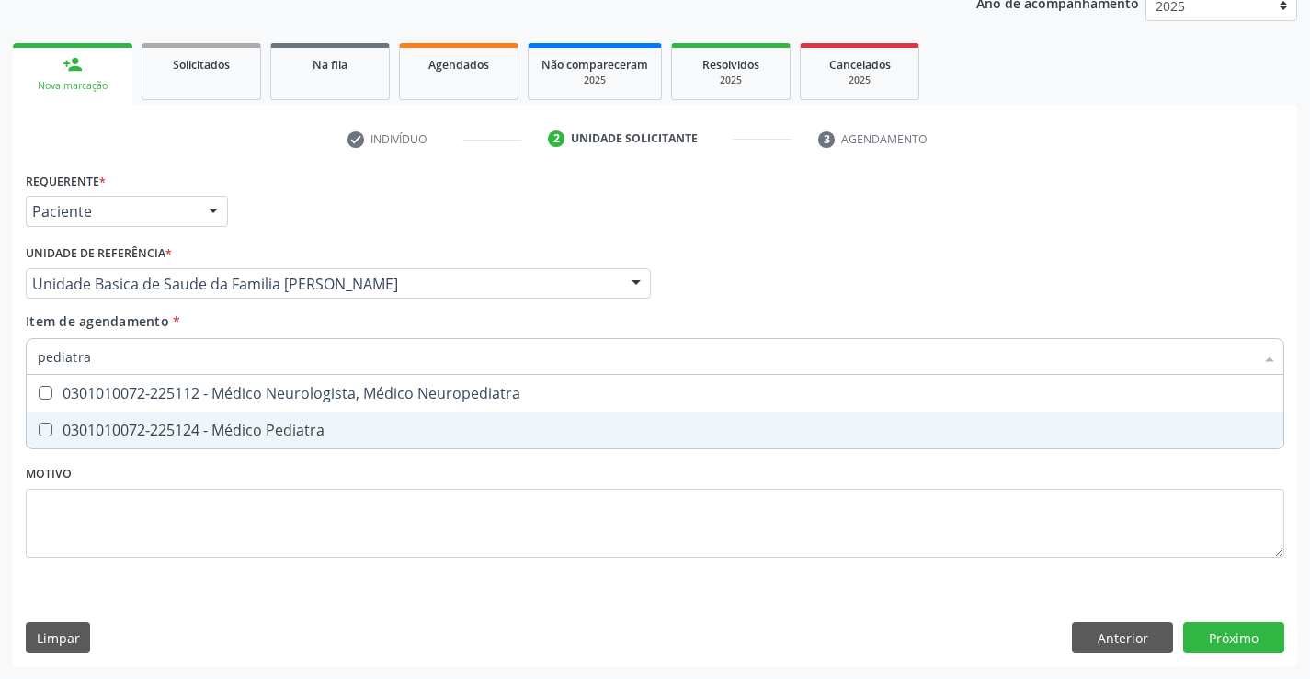
click at [142, 435] on div "0301010072-225124 - Médico Pediatra" at bounding box center [655, 430] width 1235 height 15
checkbox Pediatra "true"
click at [1242, 634] on div "Requerente * Paciente Médico(a) Enfermeiro(a) Paciente Nenhum resultado encontr…" at bounding box center [655, 416] width 1284 height 499
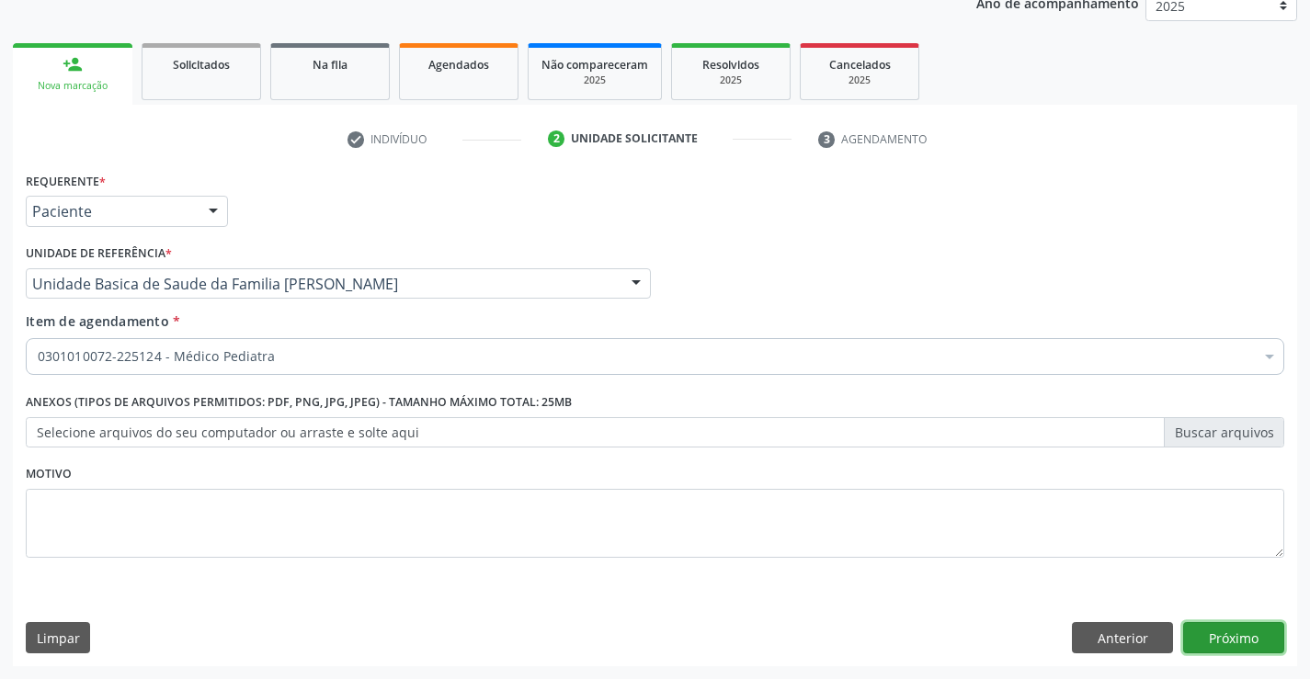
click at [1234, 633] on button "Próximo" at bounding box center [1233, 637] width 101 height 31
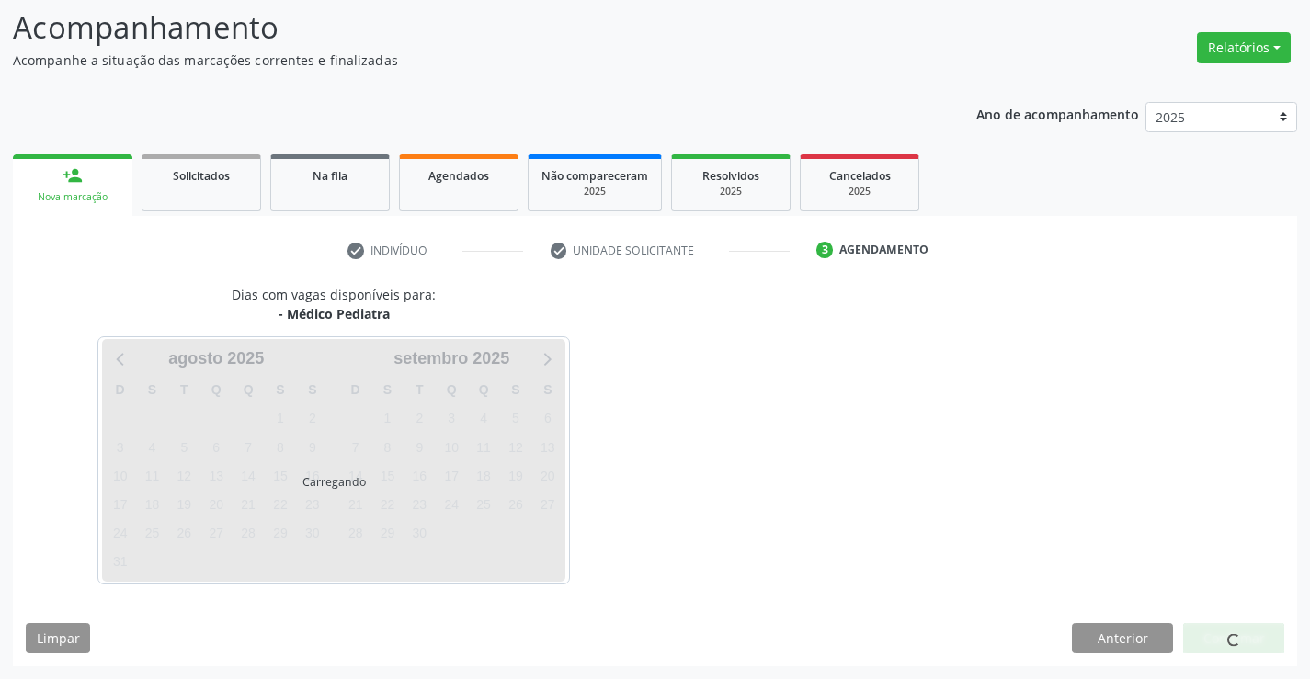
scroll to position [120, 0]
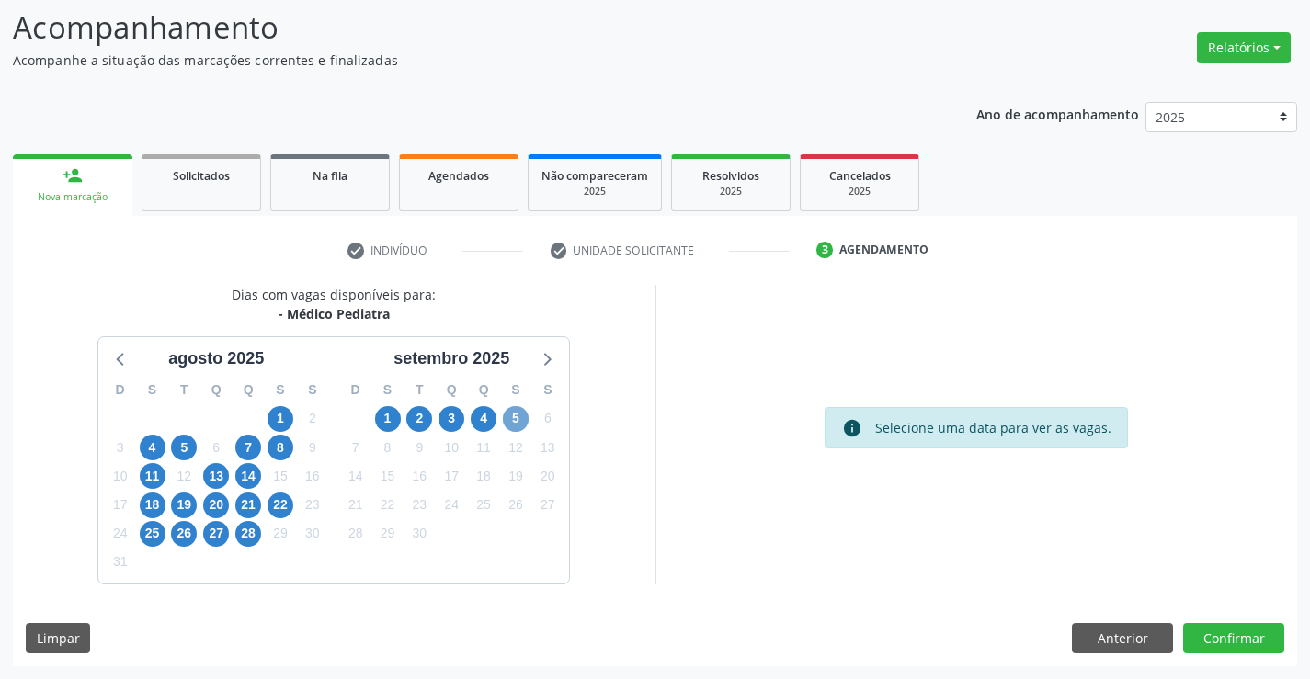
click at [509, 422] on span "5" at bounding box center [516, 419] width 26 height 26
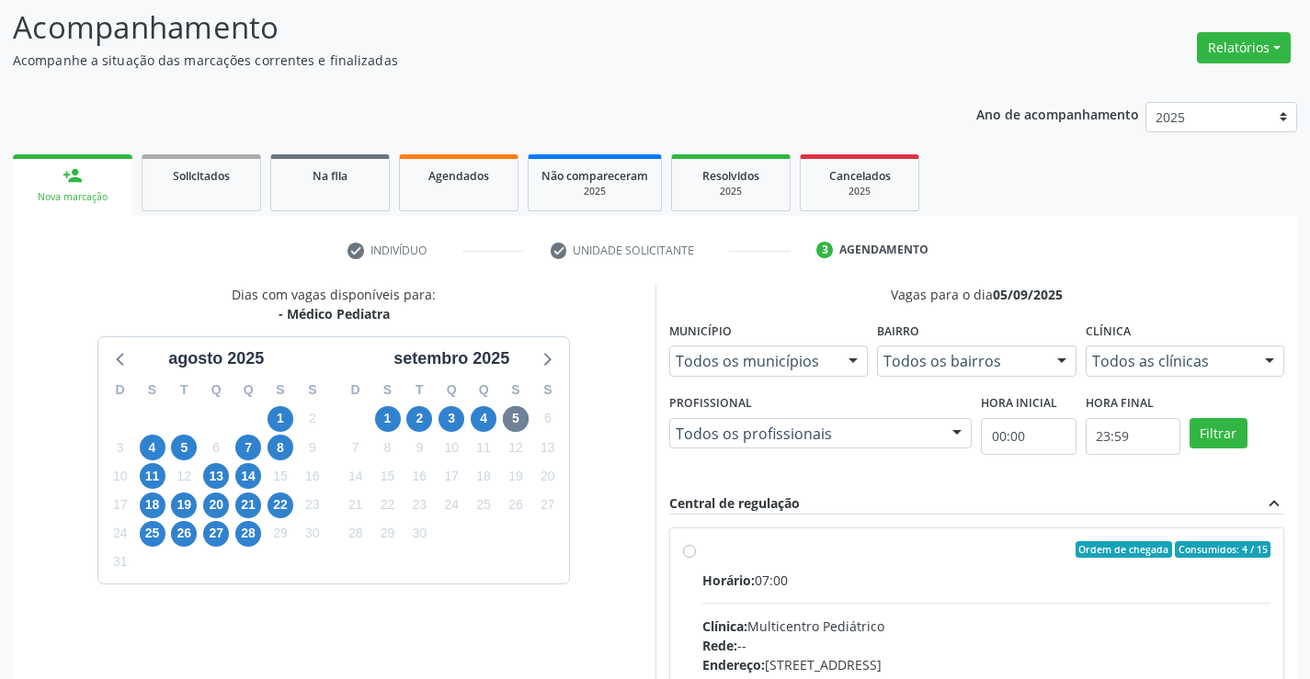
click at [696, 558] on input "Ordem de chegada Consumidos: 4 / 15 Horário: 07:00 Clínica: Multicentro Pediátr…" at bounding box center [689, 549] width 13 height 17
radio input "true"
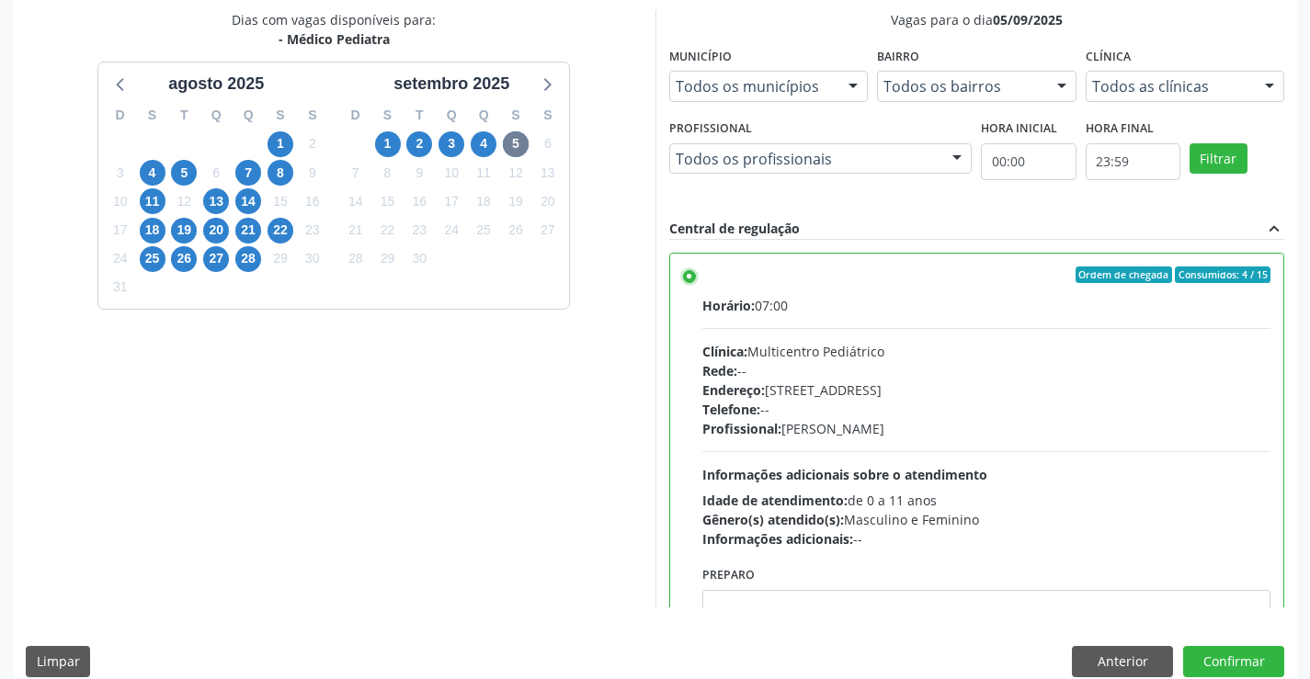
scroll to position [419, 0]
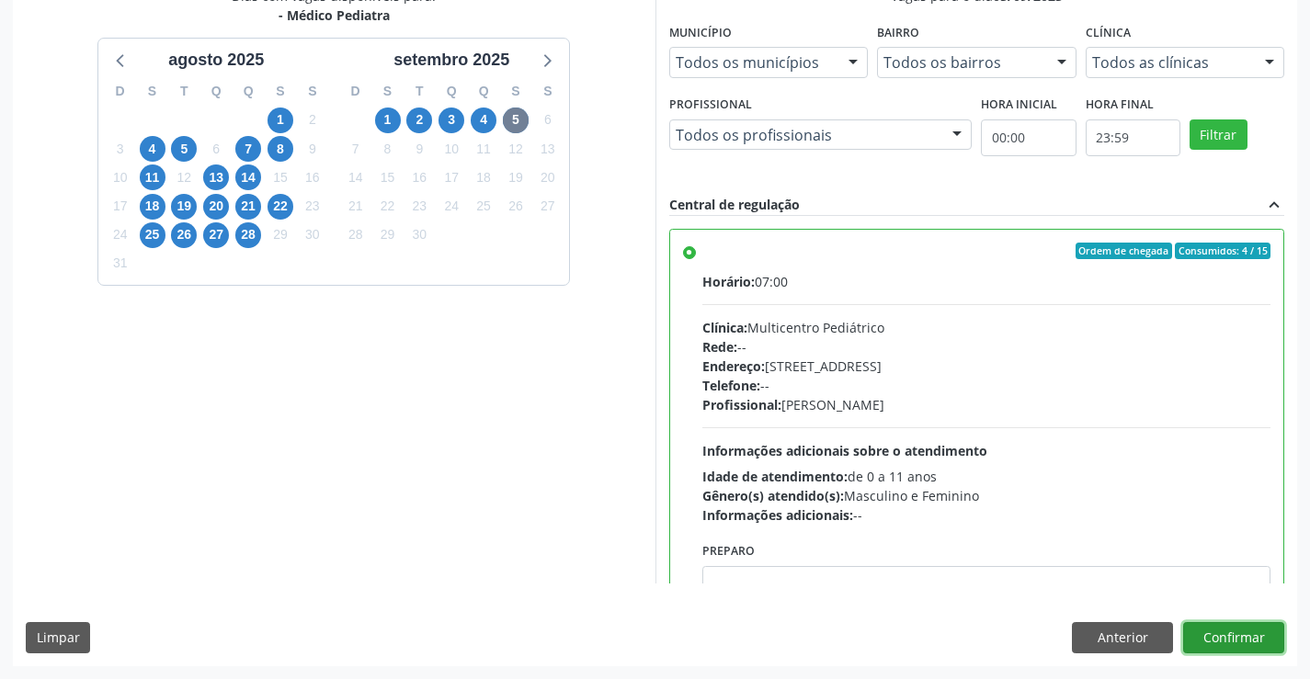
click at [1208, 638] on button "Confirmar" at bounding box center [1233, 637] width 101 height 31
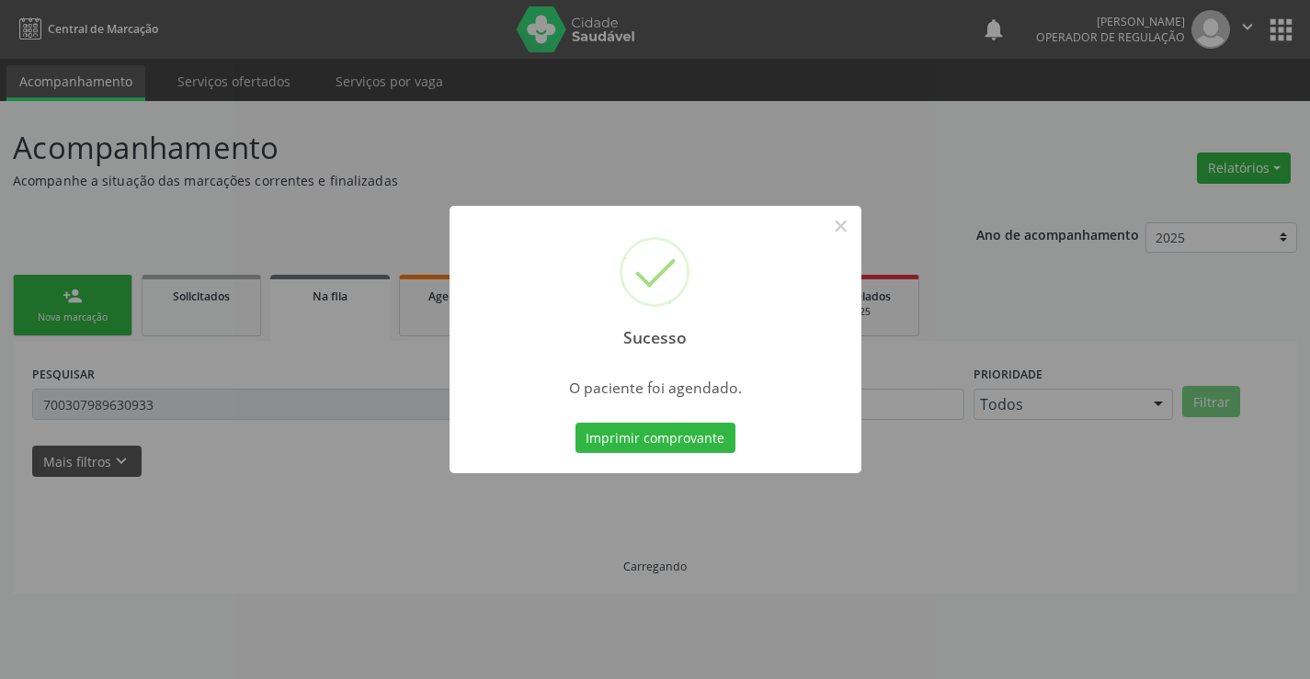
scroll to position [0, 0]
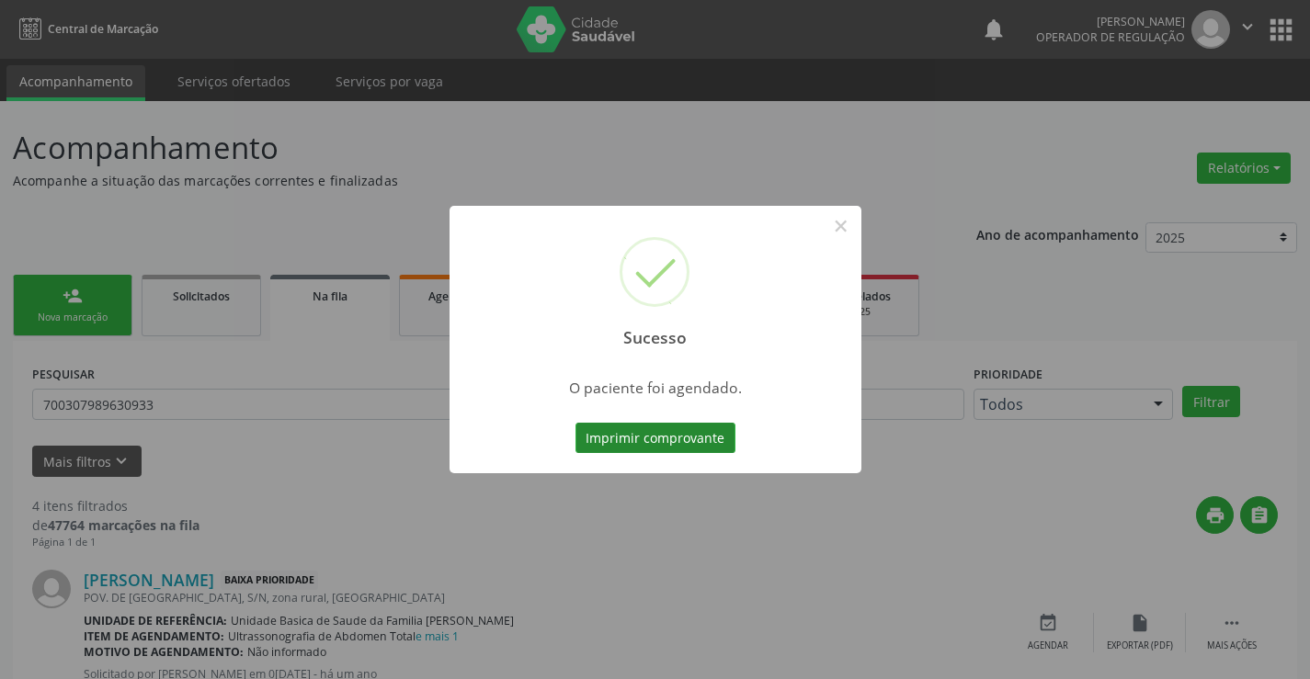
click at [675, 433] on button "Imprimir comprovante" at bounding box center [656, 438] width 160 height 31
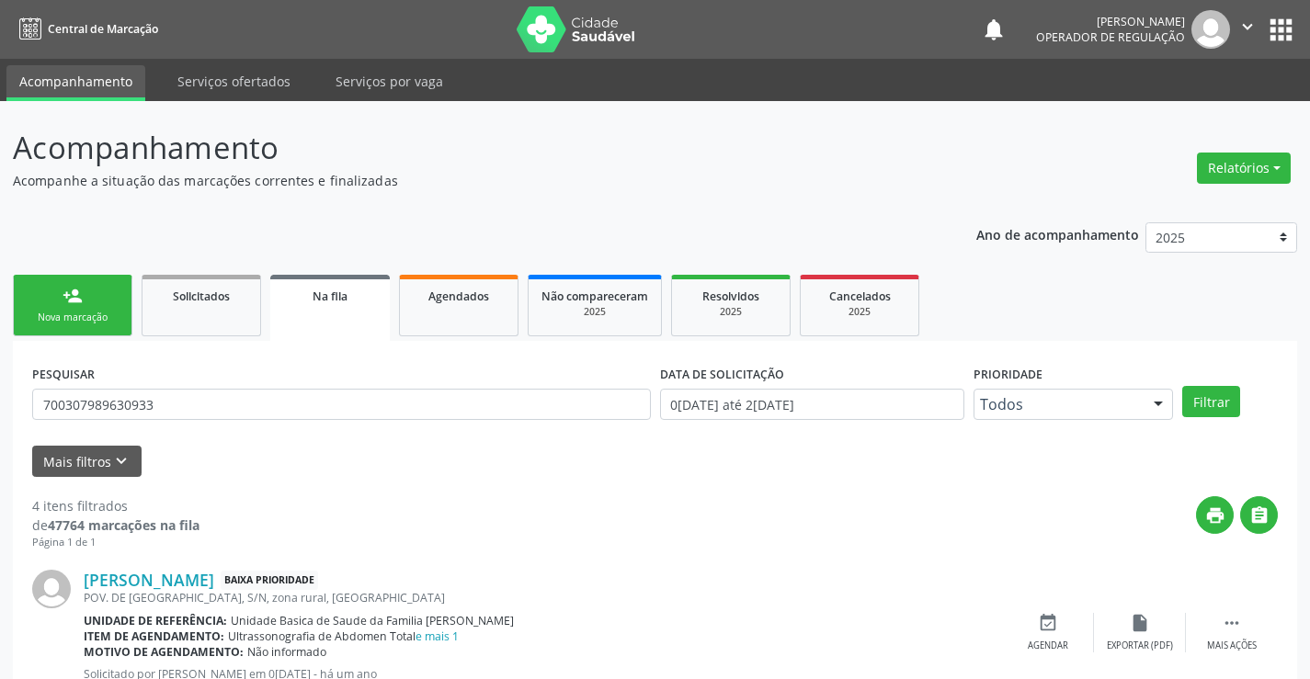
click at [79, 289] on div "person_add" at bounding box center [73, 296] width 20 height 20
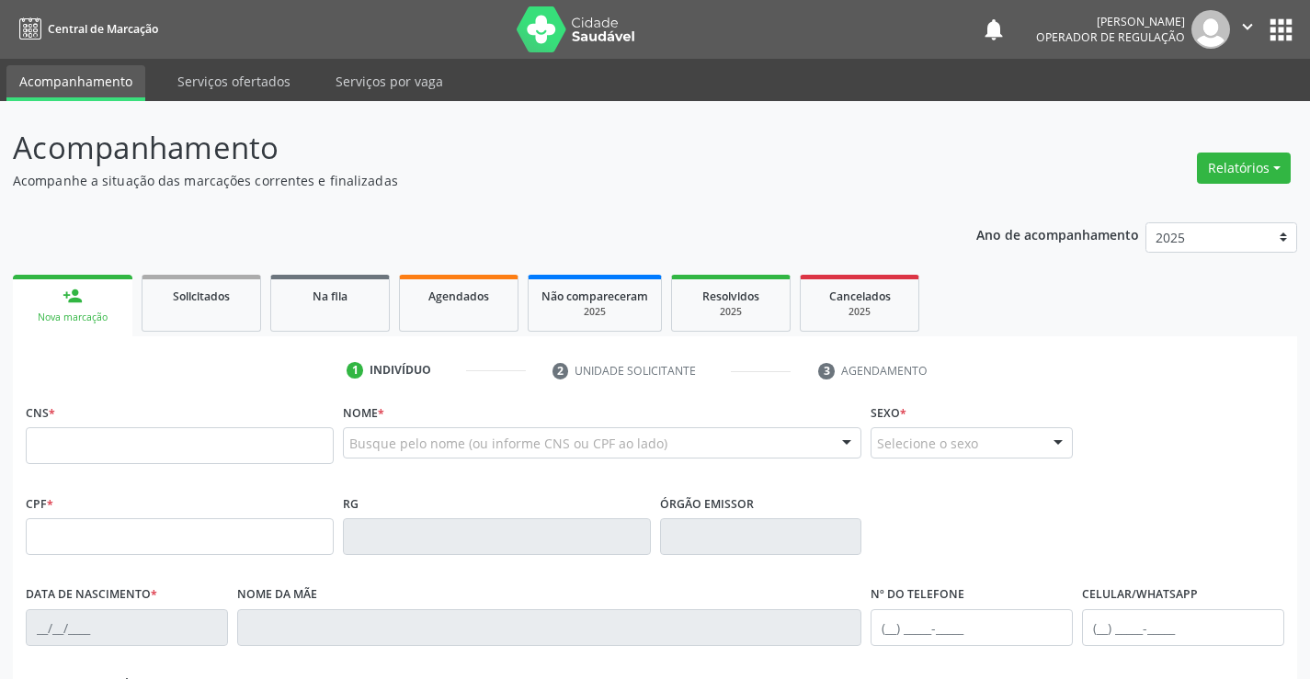
click at [74, 299] on div "person_add" at bounding box center [73, 296] width 20 height 20
click at [90, 455] on input "text" at bounding box center [180, 445] width 308 height 37
type input "701 2090 0236 1115"
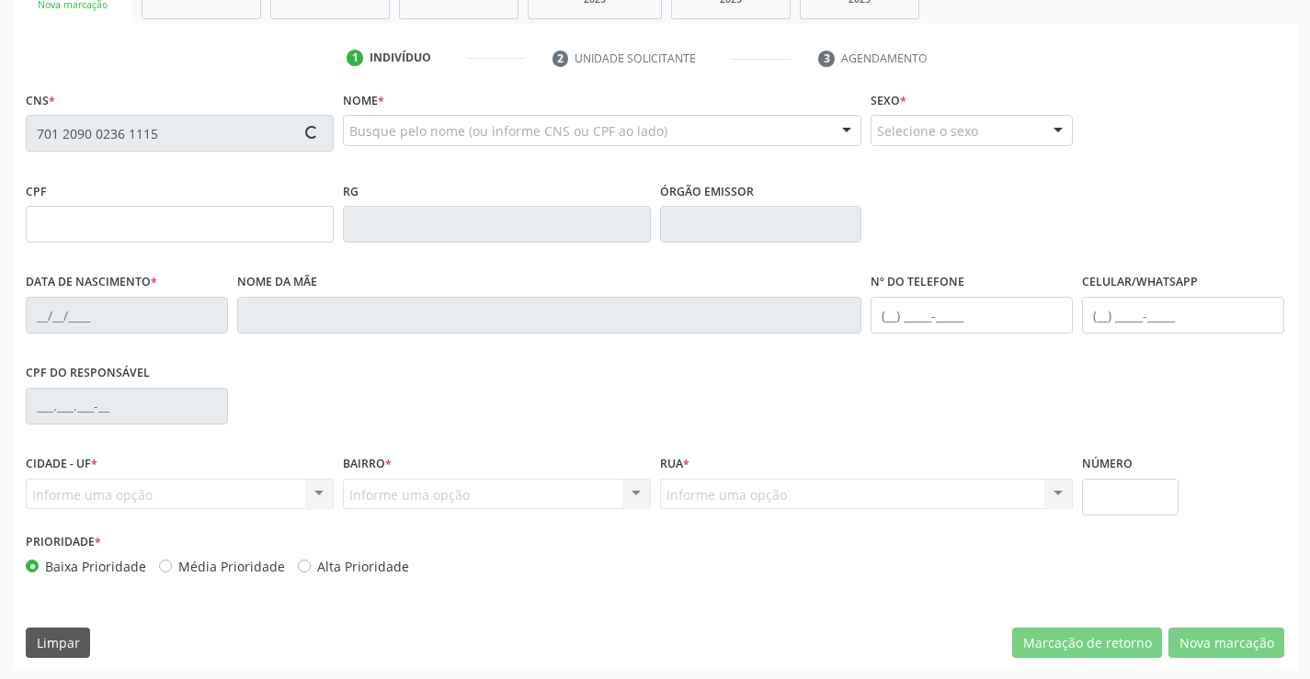
scroll to position [317, 0]
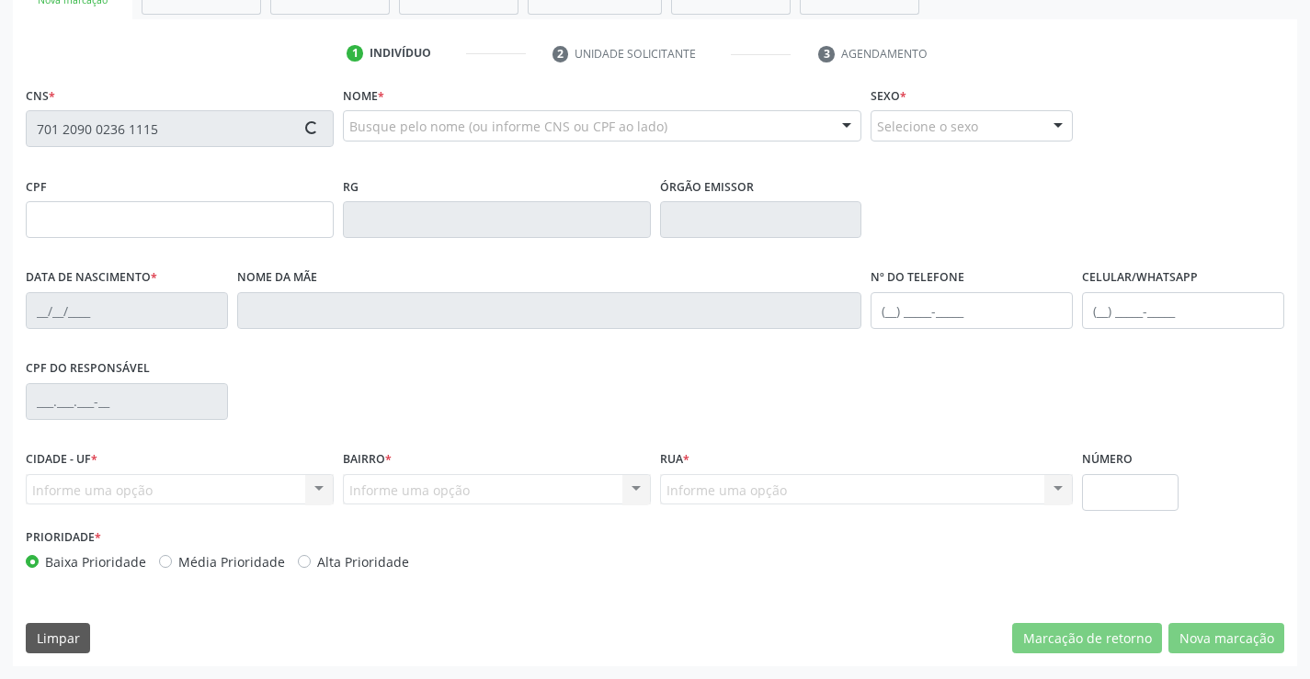
type input "1484925254"
type input "2[DATE]"
type input "[PHONE_NUMBER]"
type input "SN"
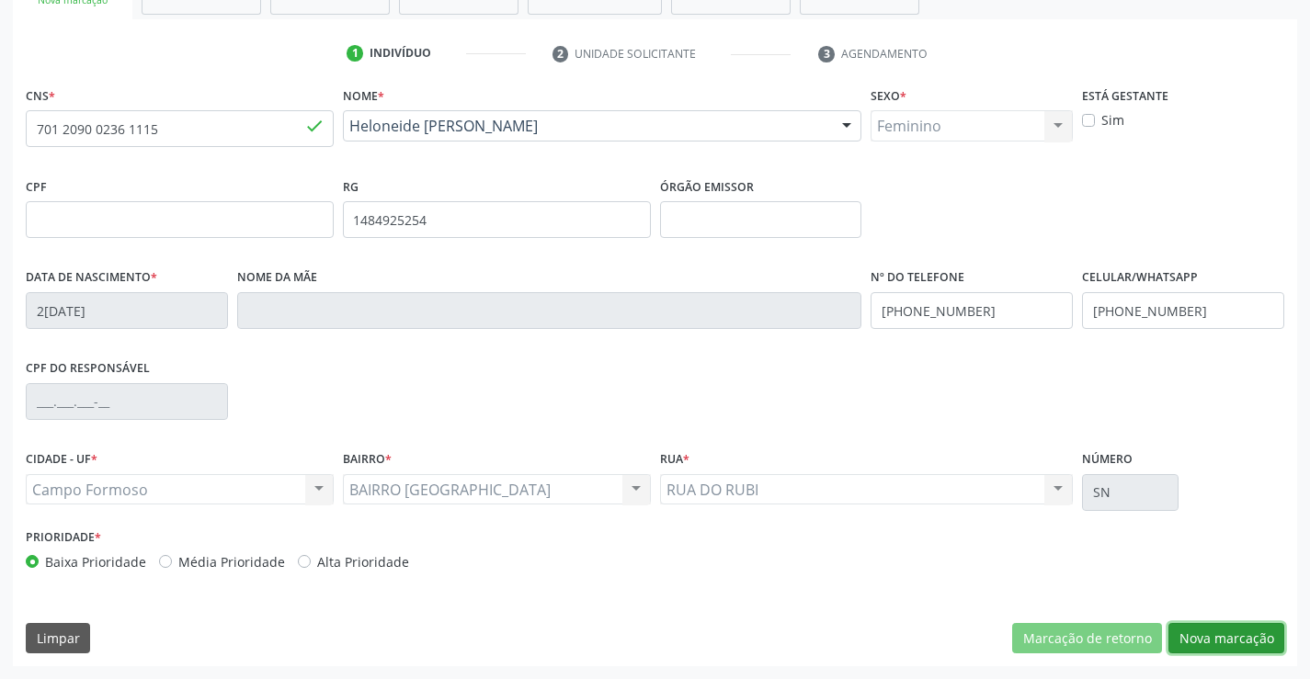
click at [1249, 644] on button "Nova marcação" at bounding box center [1226, 638] width 116 height 31
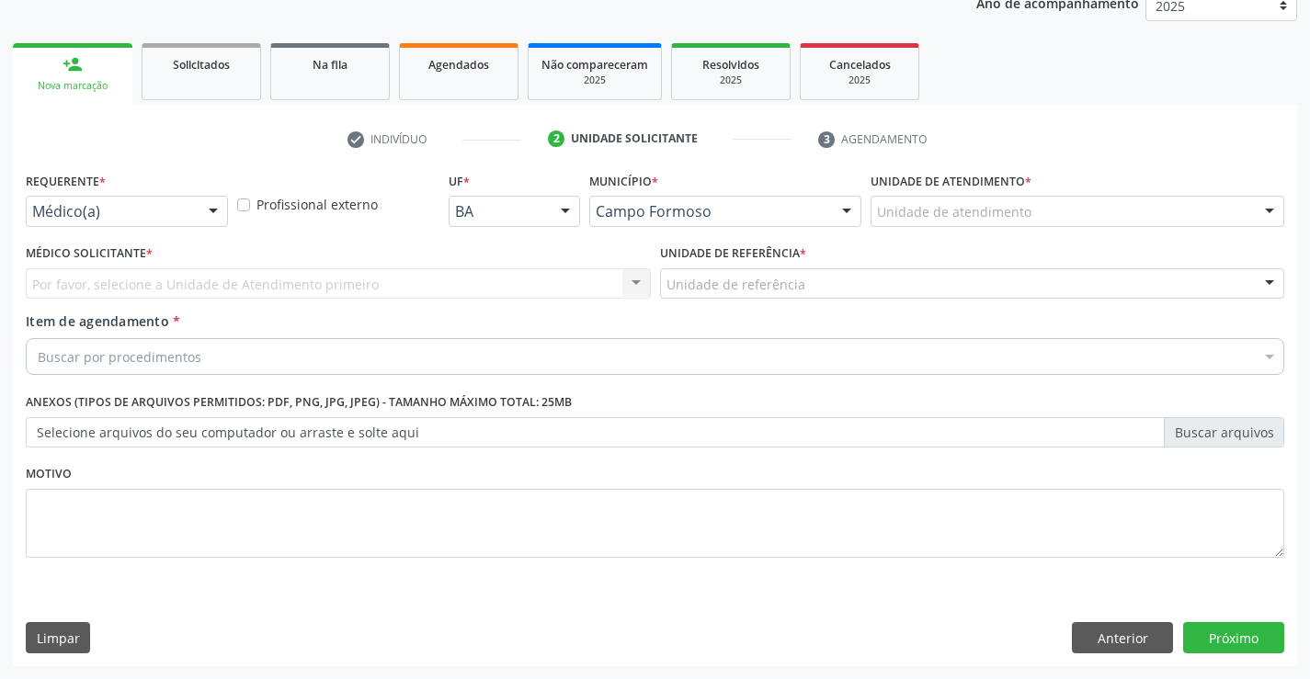
scroll to position [232, 0]
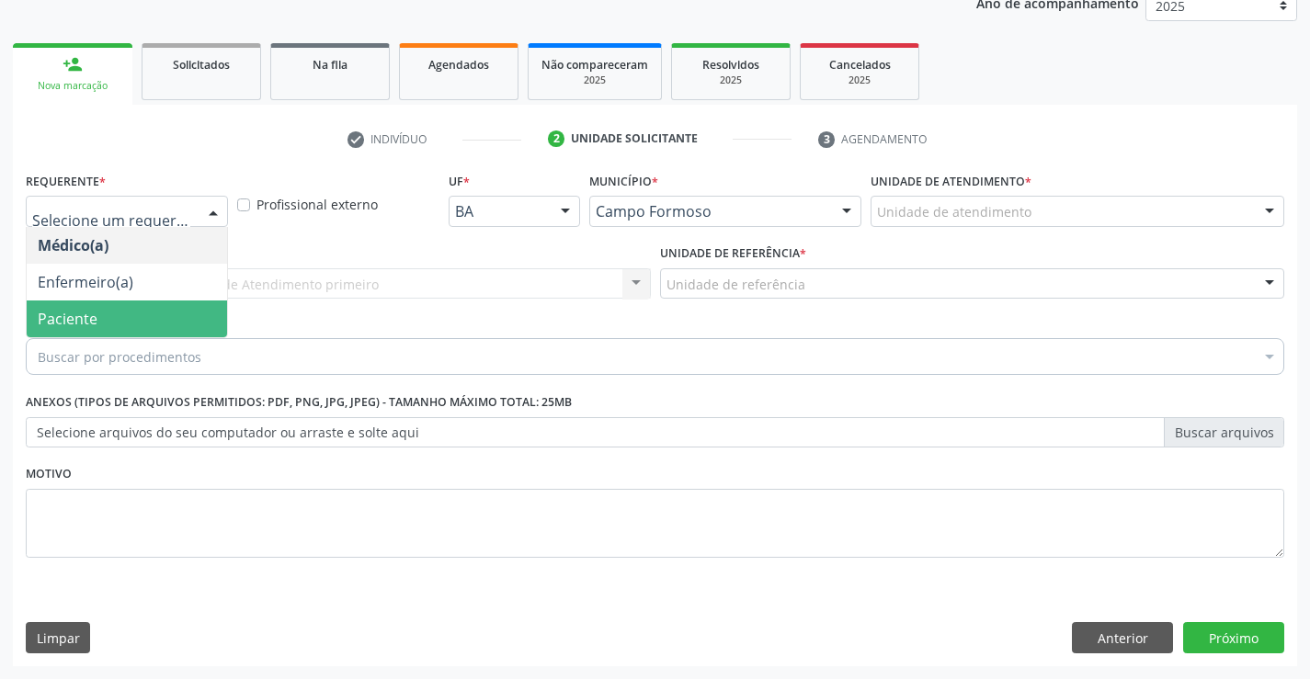
click at [71, 320] on span "Paciente" at bounding box center [68, 319] width 60 height 20
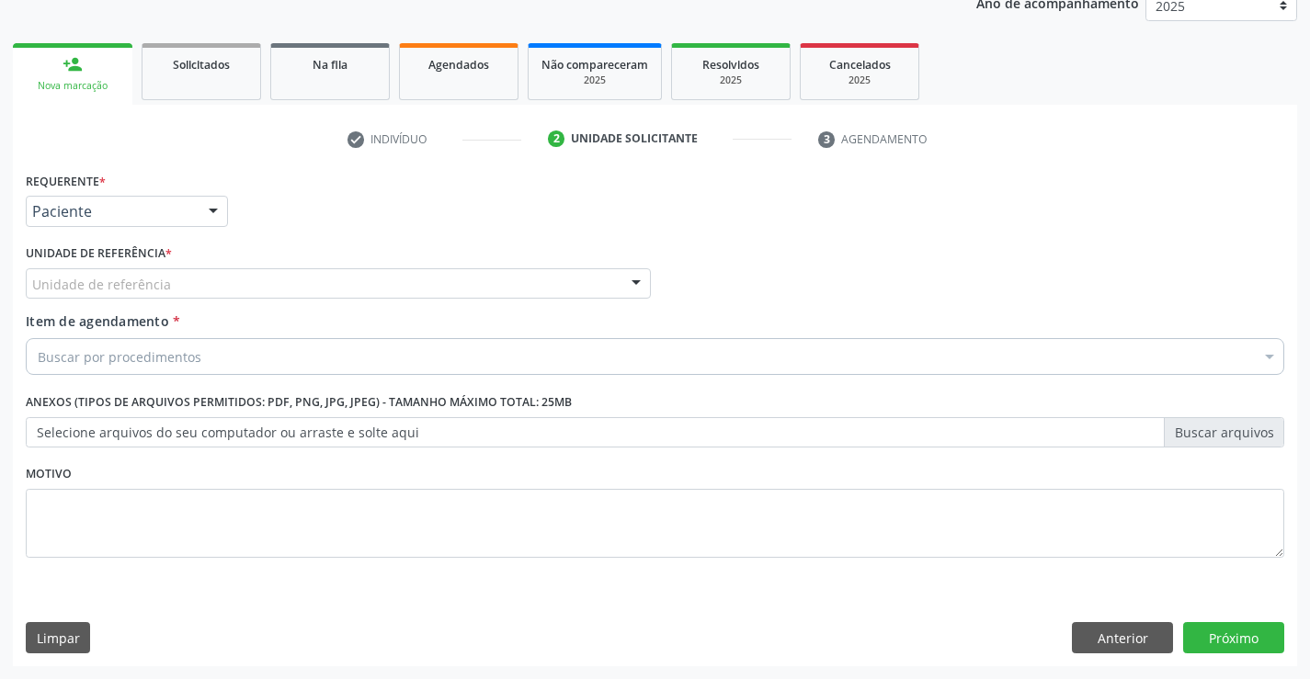
click at [241, 280] on div "Unidade de referência" at bounding box center [338, 283] width 625 height 31
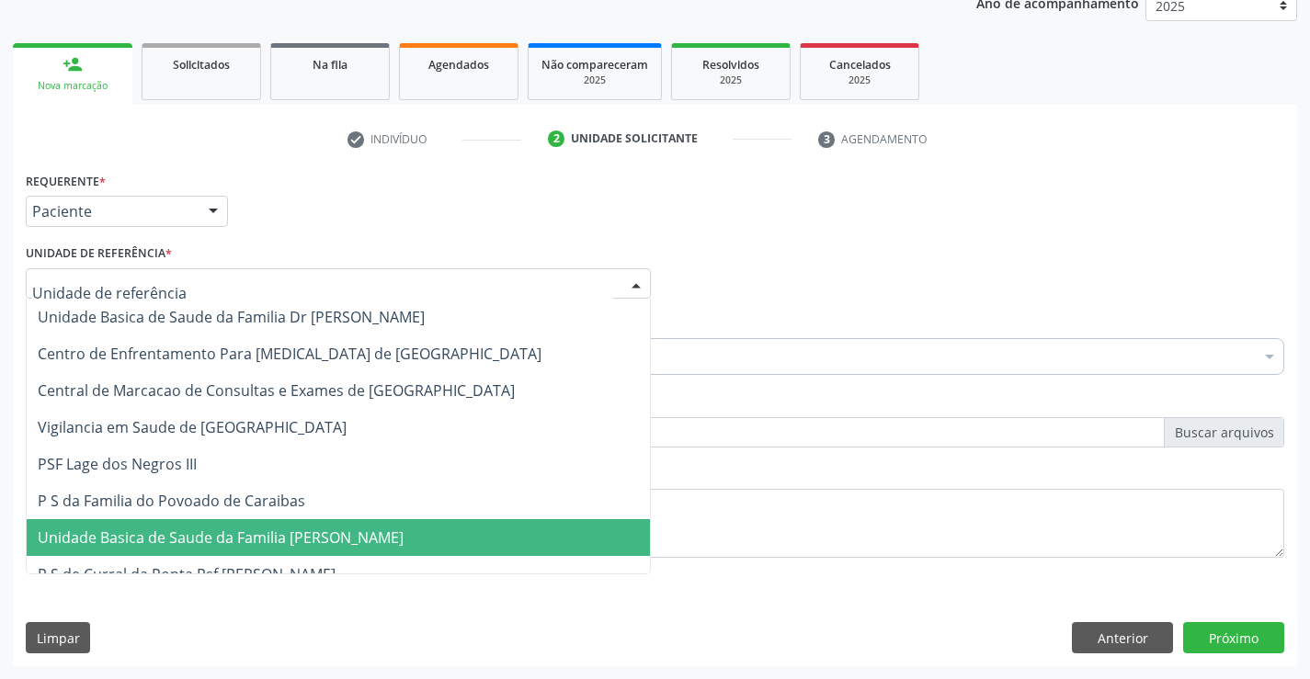
click at [257, 545] on span "Unidade Basica de Saude da Familia [PERSON_NAME]" at bounding box center [221, 538] width 366 height 20
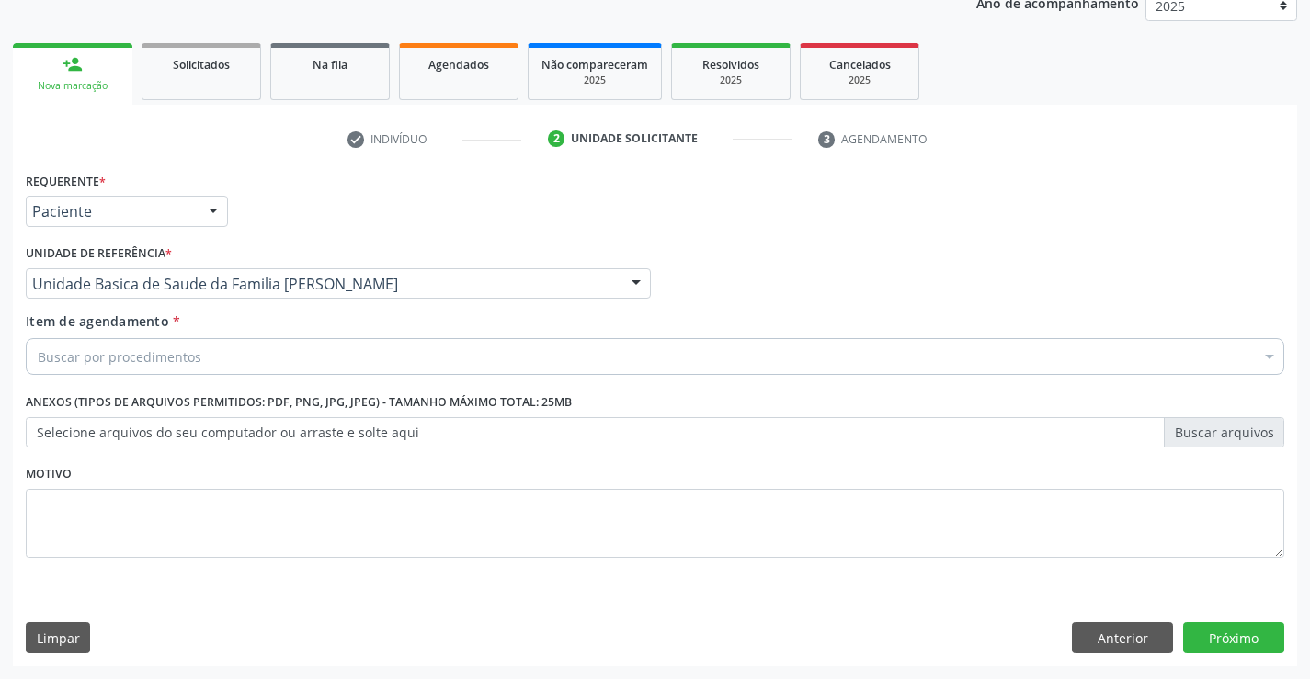
click at [212, 356] on div "Buscar por procedimentos" at bounding box center [655, 356] width 1259 height 37
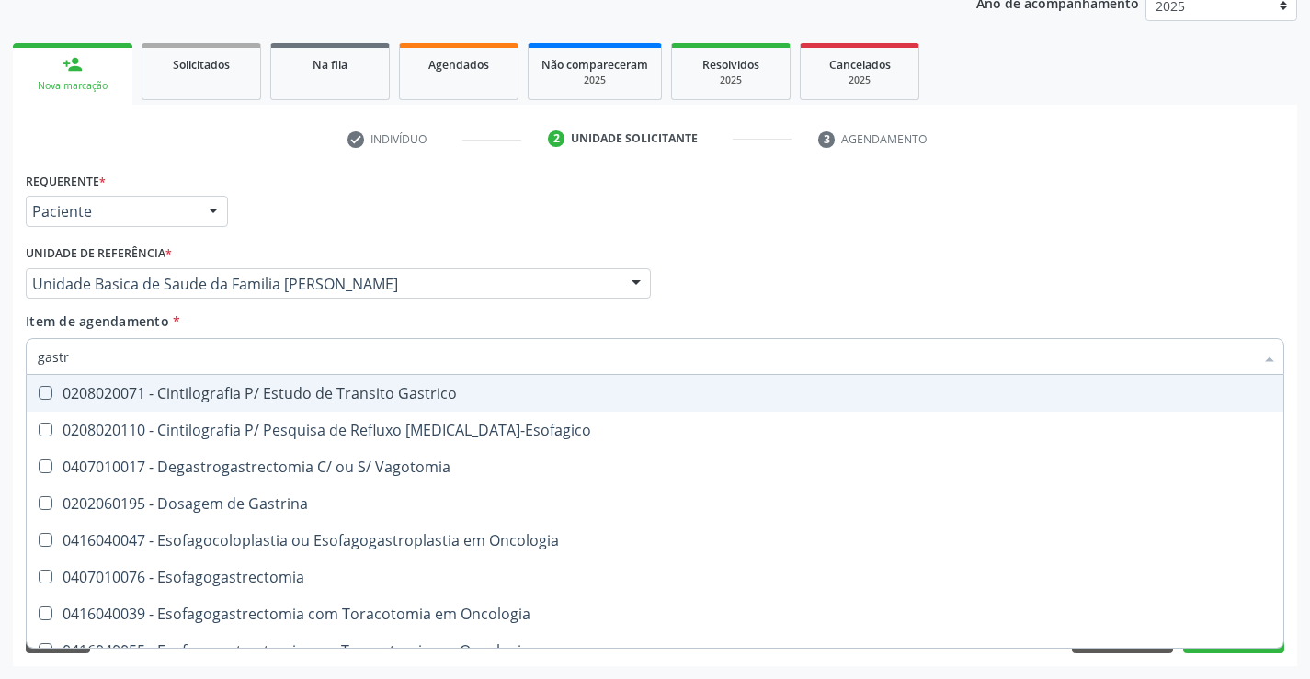
type input "[MEDICAL_DATA]"
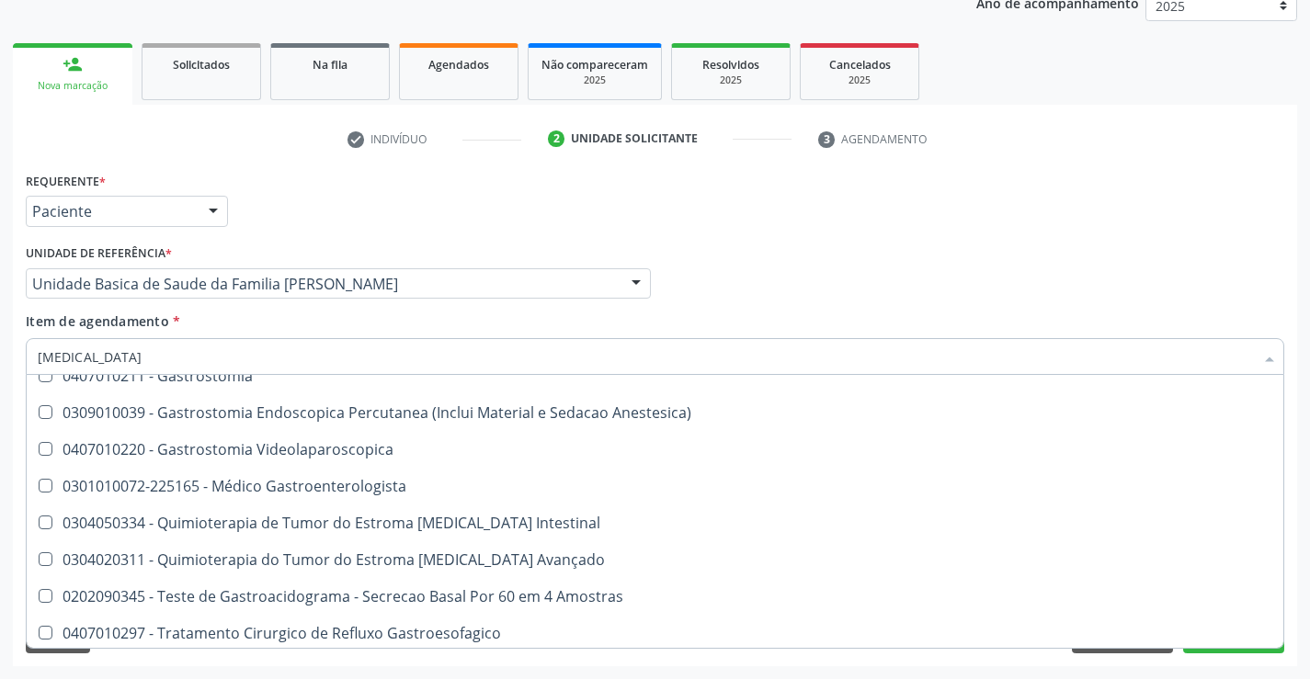
scroll to position [389, 0]
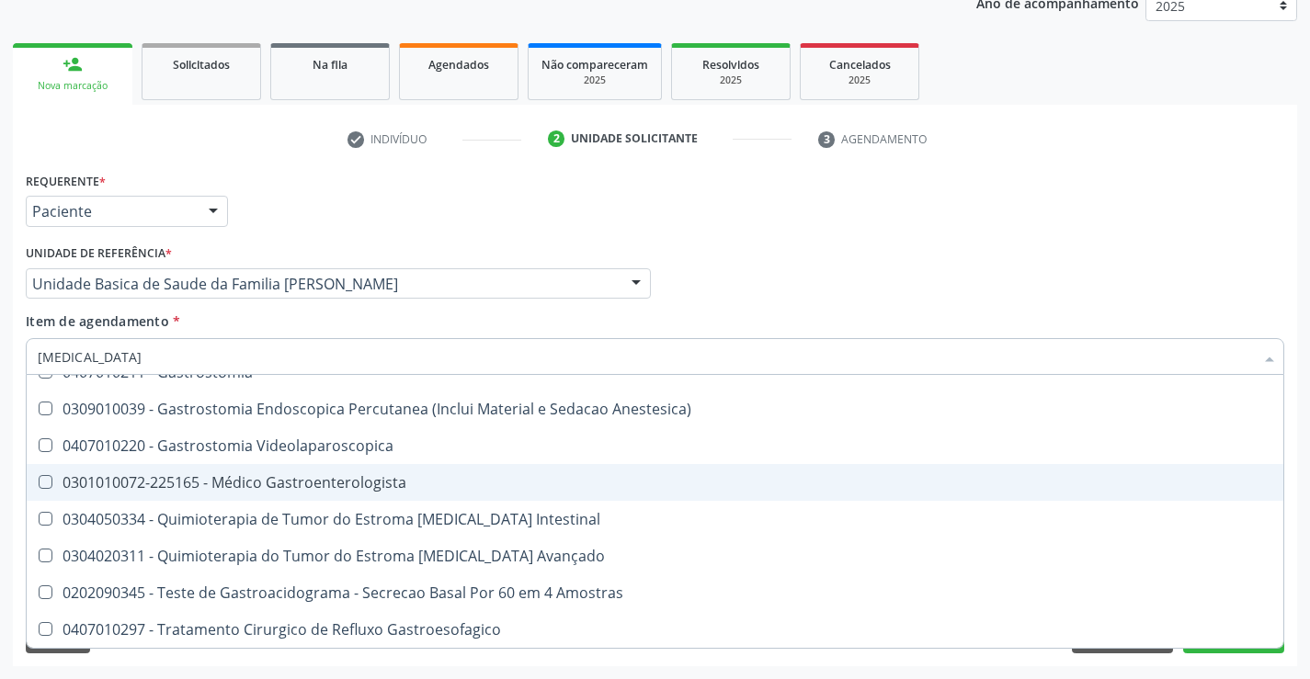
click at [398, 489] on div "0301010072-225165 - Médico Gastroenterologista" at bounding box center [655, 482] width 1235 height 15
checkbox Gastroenterologista "true"
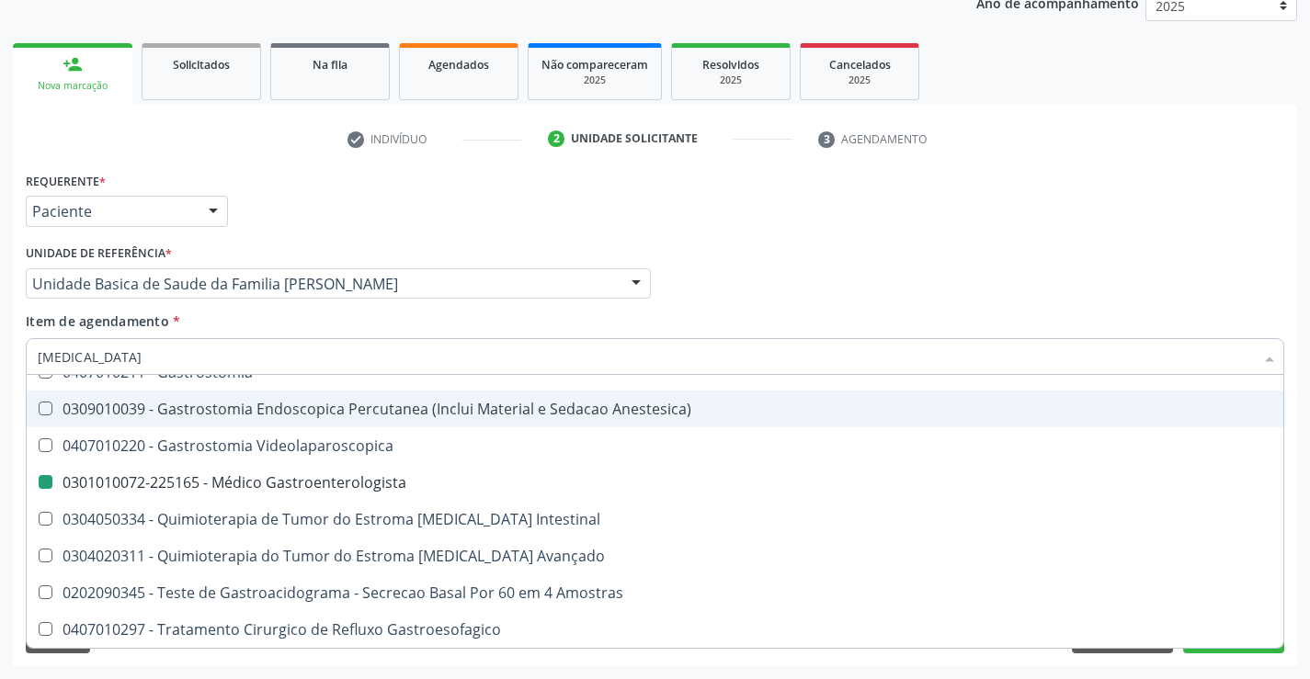
click at [824, 213] on div "Requerente * Paciente Médico(a) Enfermeiro(a) Paciente Nenhum resultado encontr…" at bounding box center [655, 203] width 1268 height 72
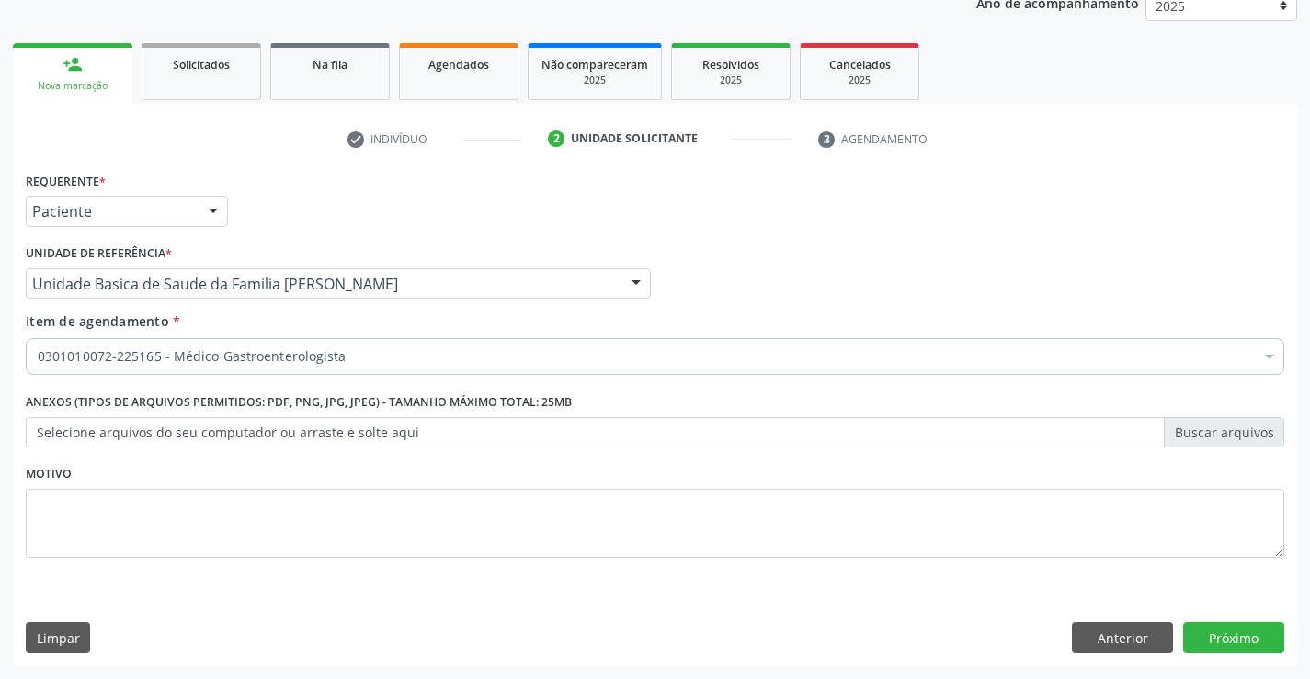
scroll to position [0, 0]
click at [1234, 637] on button "Próximo" at bounding box center [1233, 637] width 101 height 31
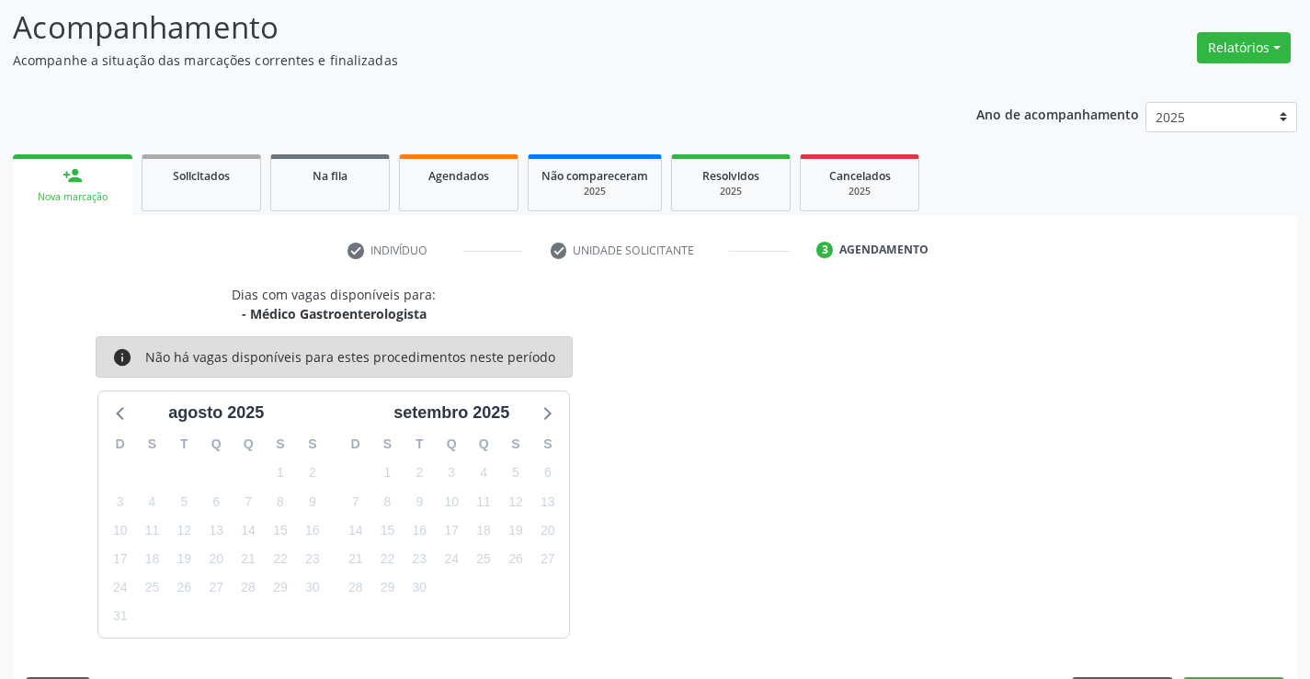
scroll to position [175, 0]
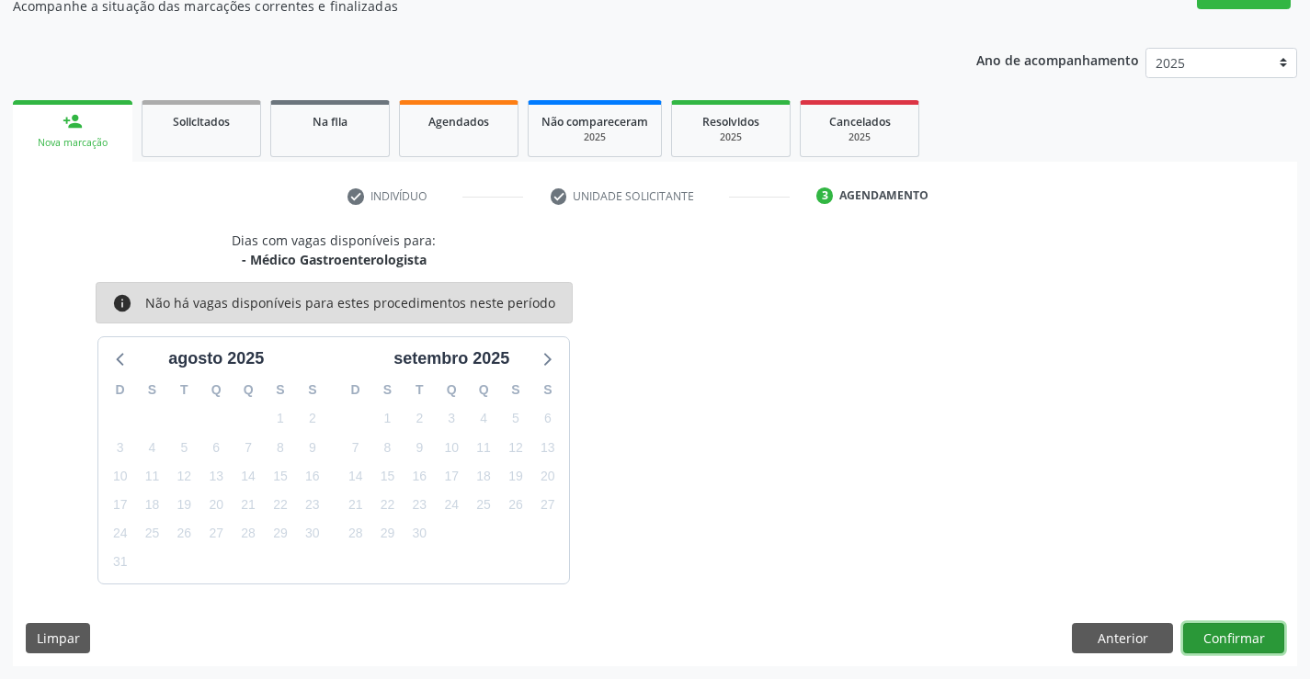
click at [1242, 643] on button "Confirmar" at bounding box center [1233, 638] width 101 height 31
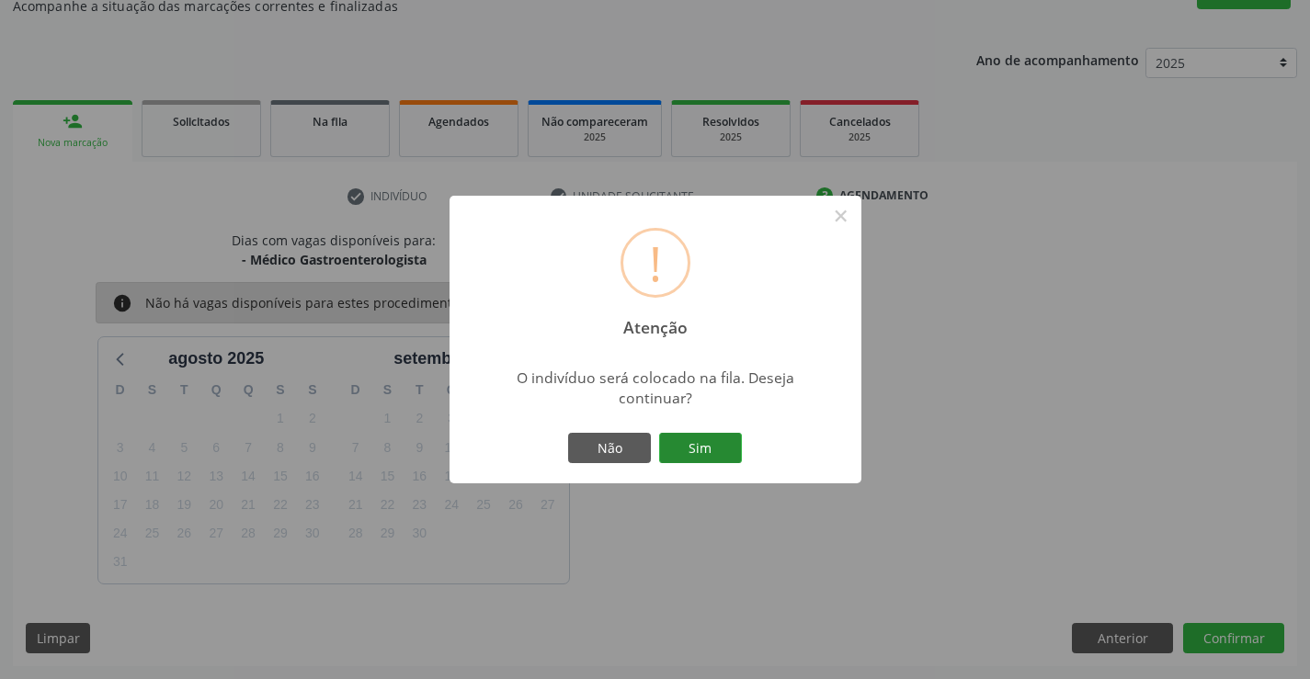
click at [691, 446] on button "Sim" at bounding box center [700, 448] width 83 height 31
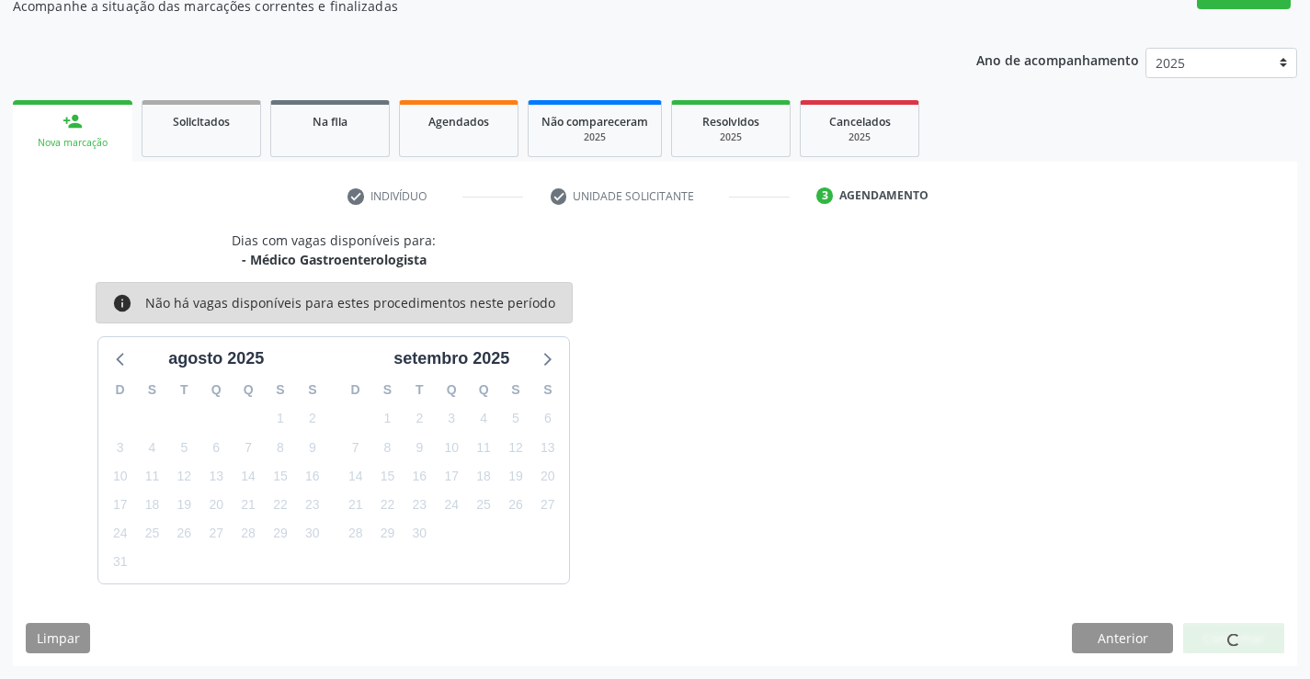
scroll to position [0, 0]
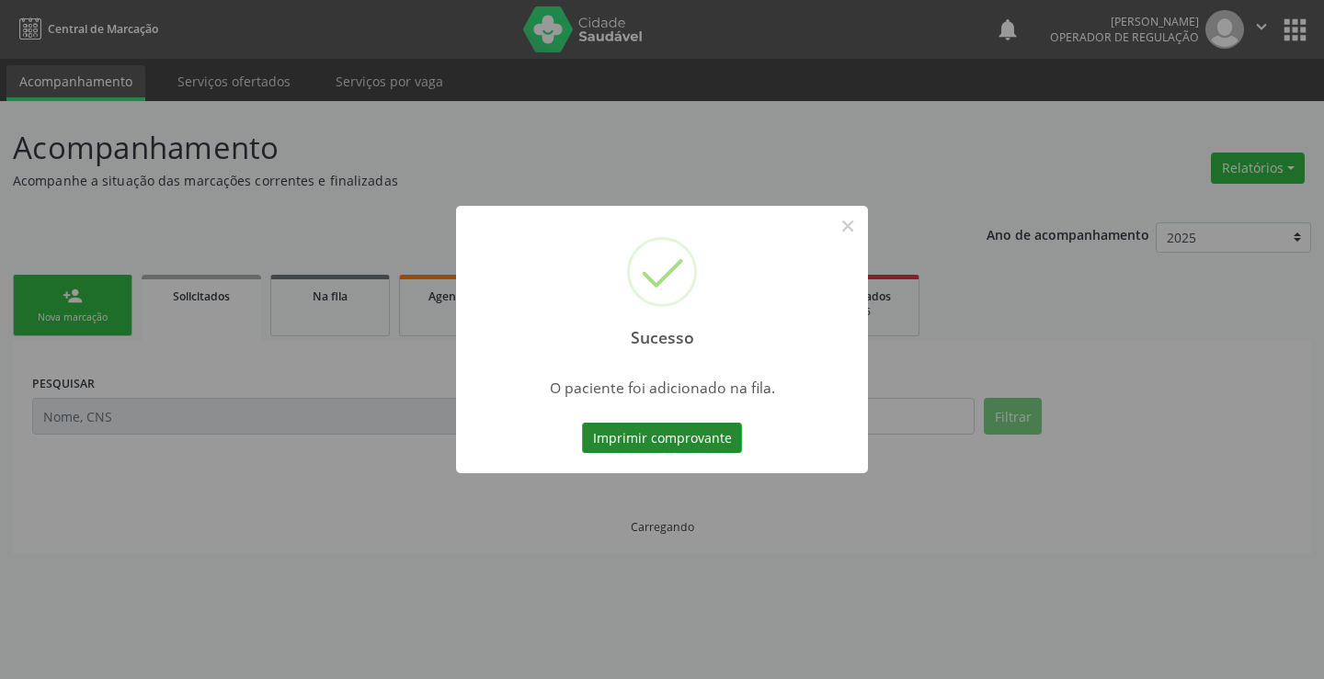
click at [690, 439] on button "Imprimir comprovante" at bounding box center [662, 438] width 160 height 31
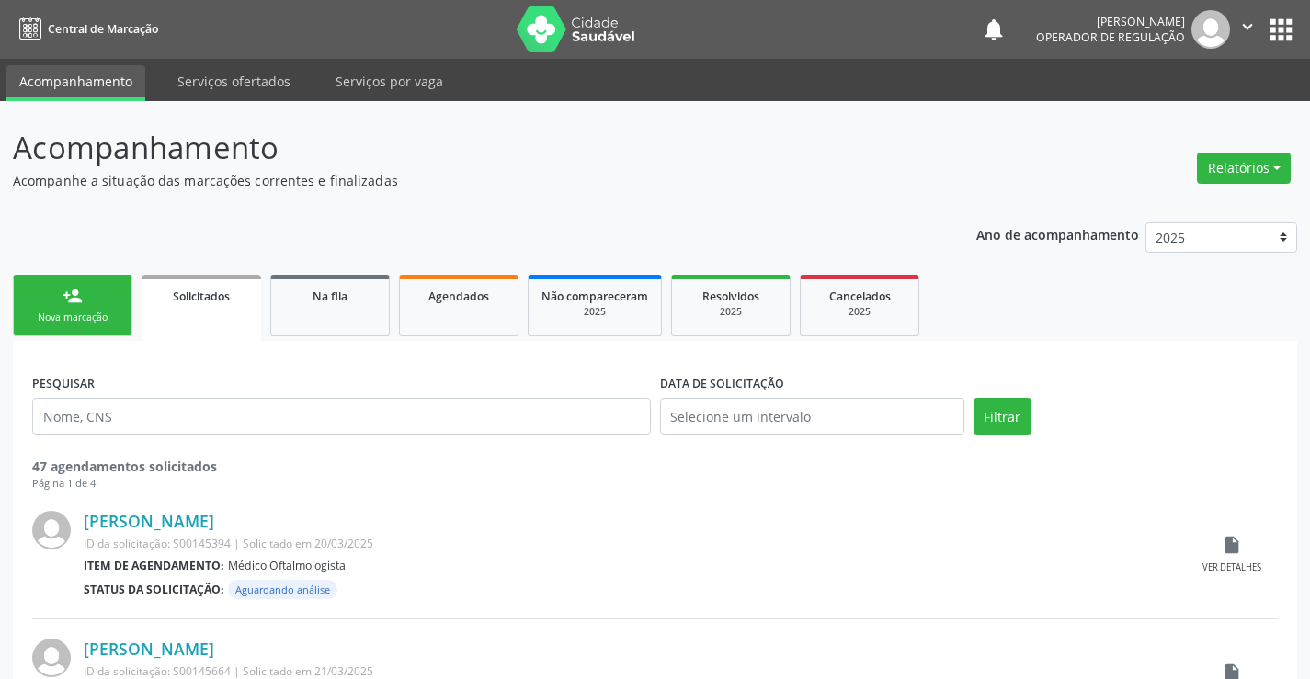
click at [1240, 23] on icon "" at bounding box center [1247, 27] width 20 height 20
click at [1162, 111] on link "Sair" at bounding box center [1200, 112] width 127 height 26
